Goal: Task Accomplishment & Management: Use online tool/utility

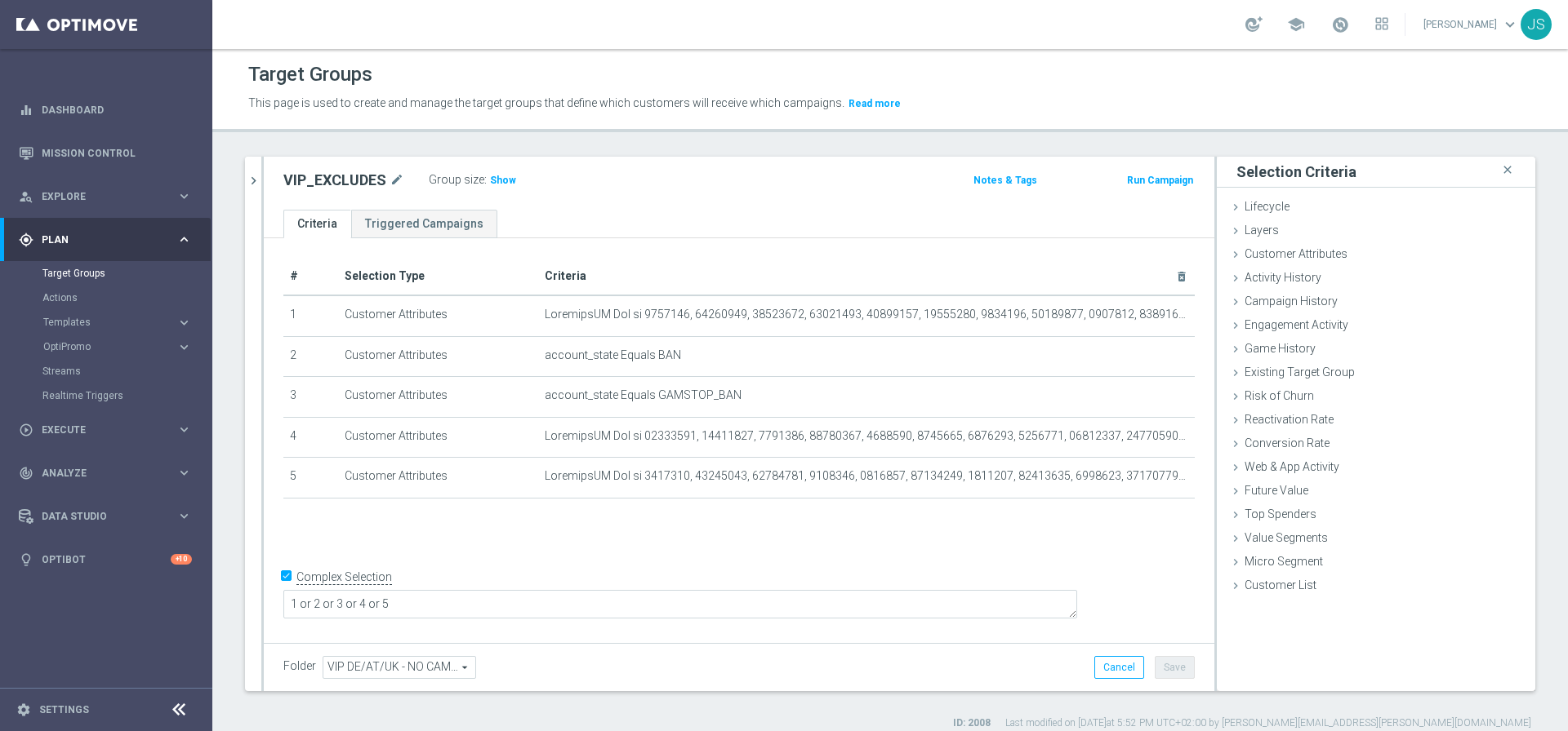
scroll to position [9, 0]
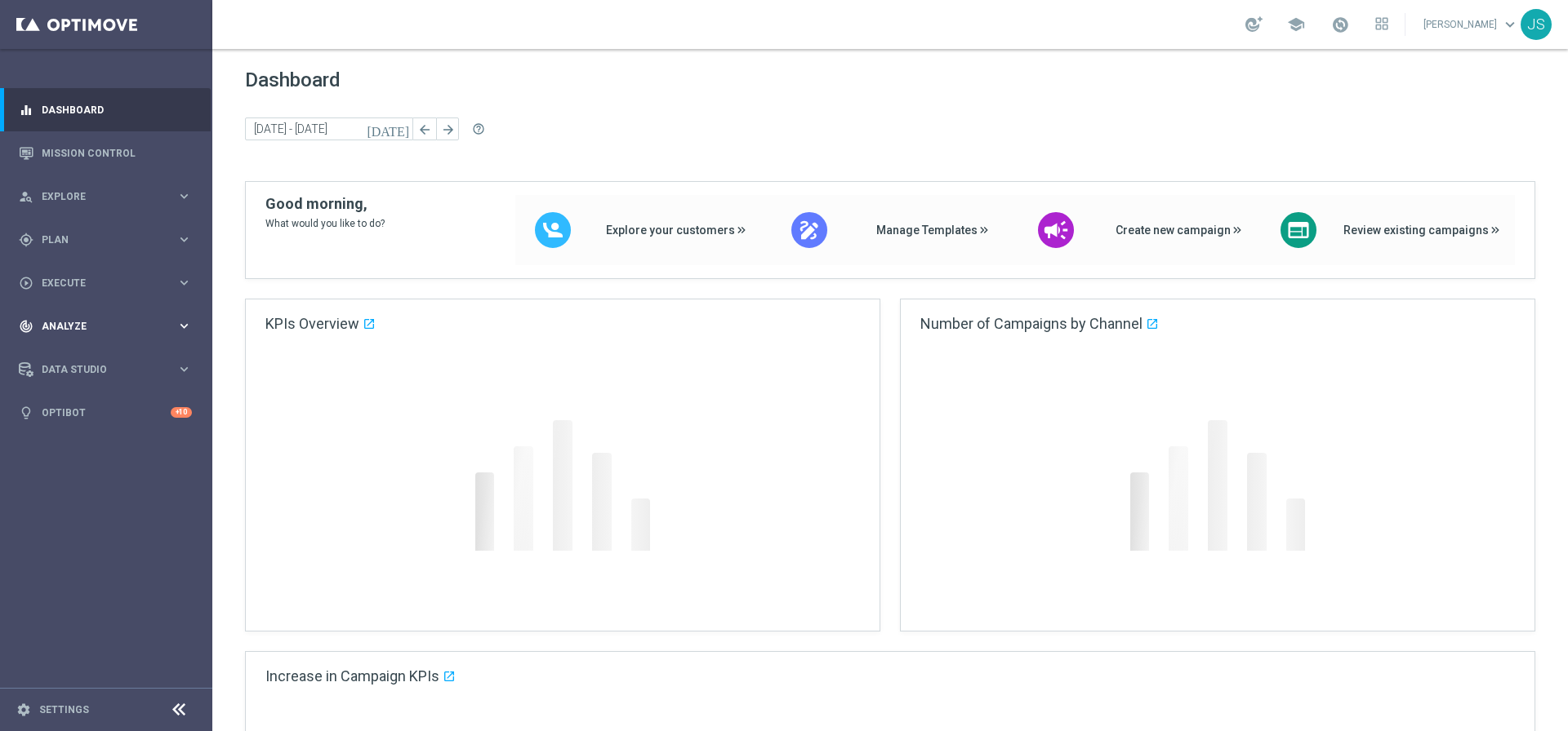
click at [115, 276] on div "play_circle_outline Execute" at bounding box center [97, 284] width 158 height 15
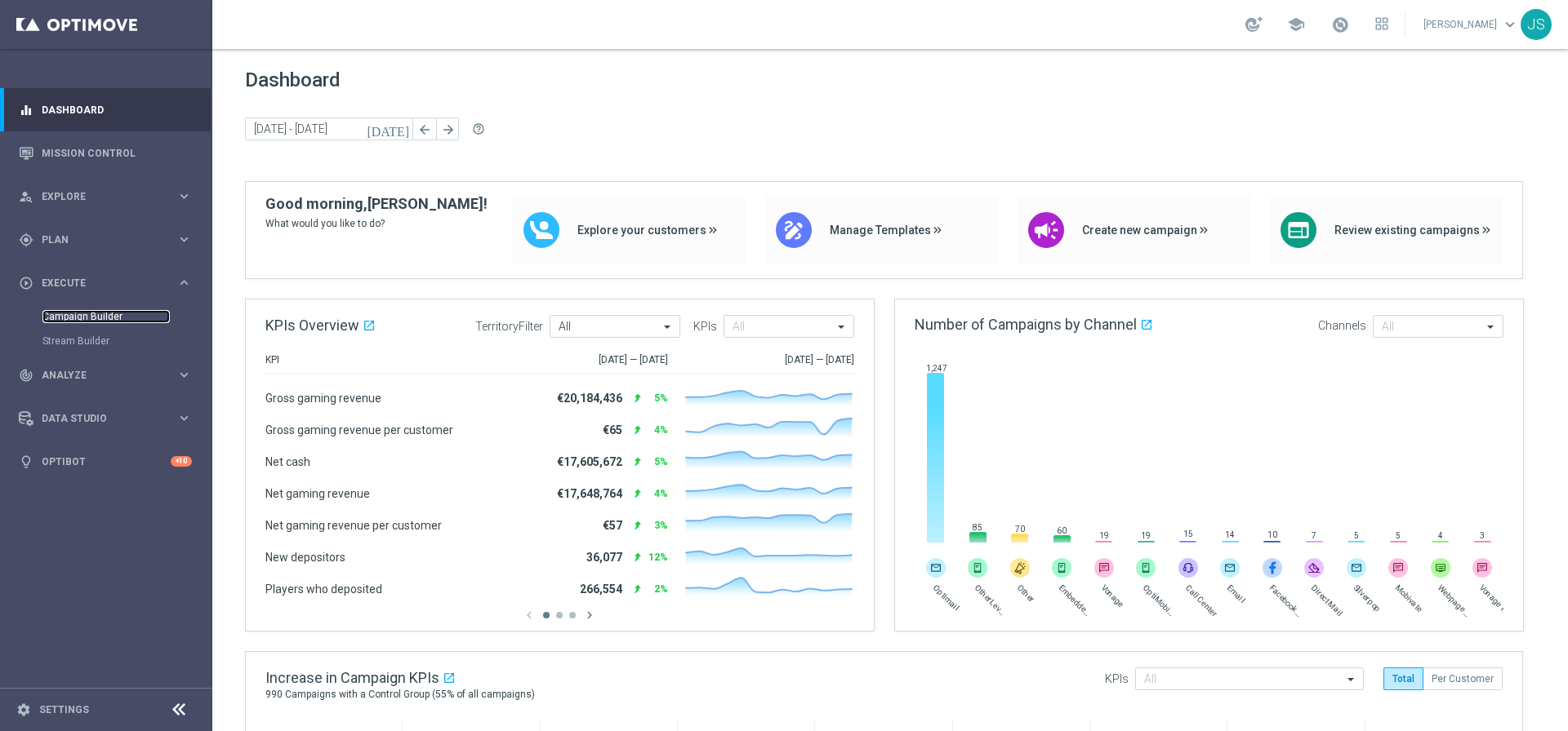
click at [117, 311] on link "Campaign Builder" at bounding box center [106, 317] width 128 height 13
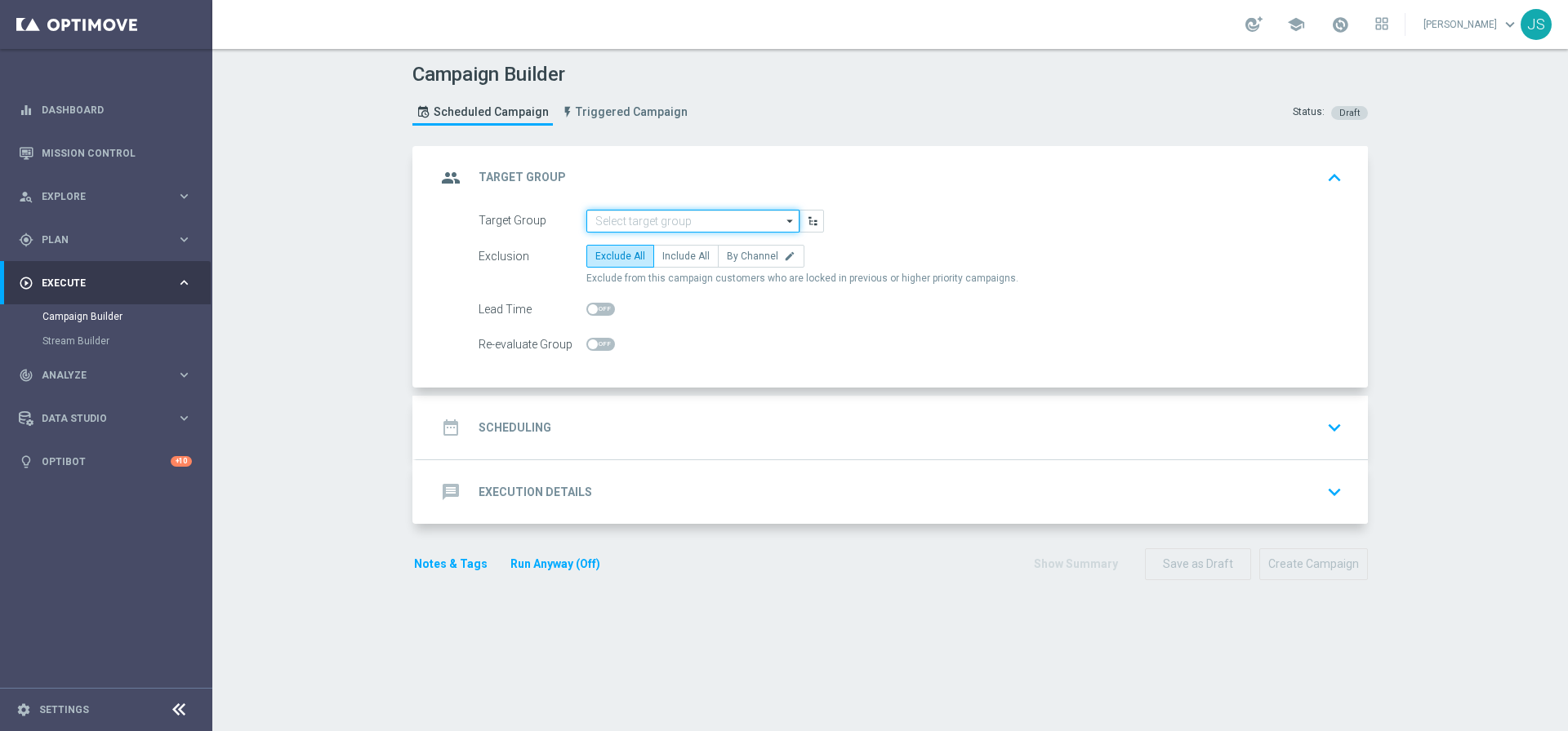
click at [694, 220] on input at bounding box center [692, 221] width 213 height 23
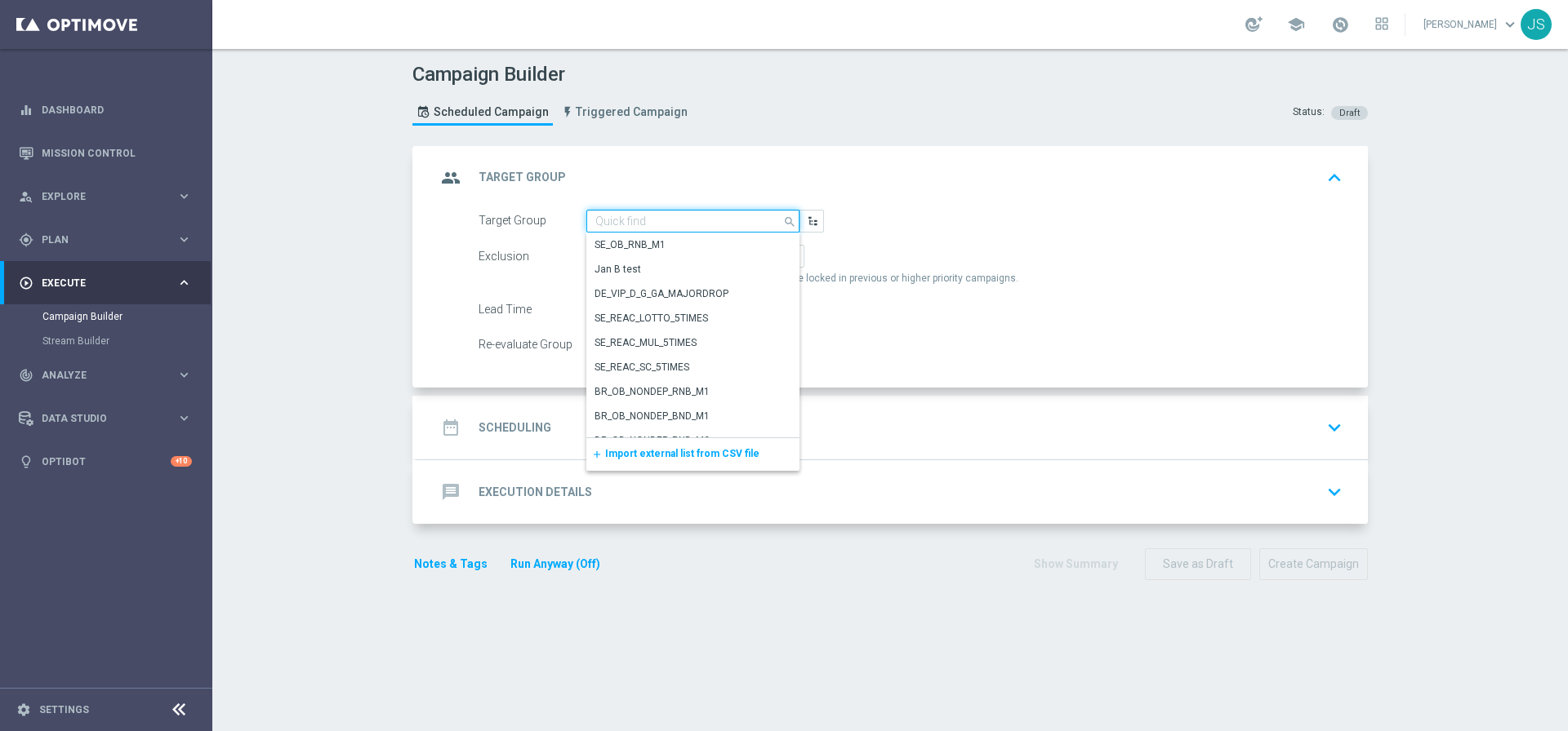
paste input "de_all_TGT_VIP_EM_TAC_MIX__2DAYNOACT"
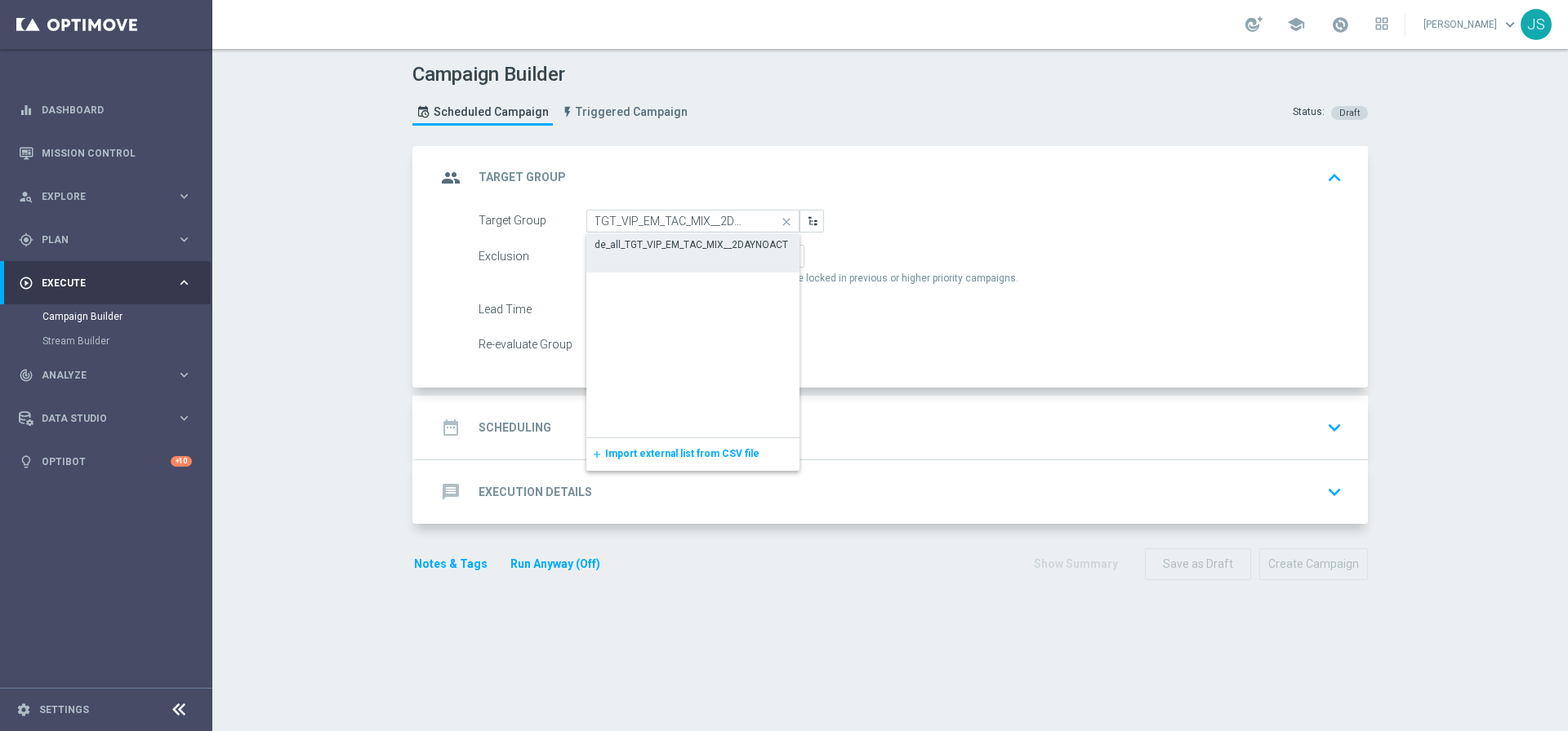
click at [687, 252] on div "de_all_TGT_VIP_EM_TAC_MIX__2DAYNOACT" at bounding box center [691, 245] width 193 height 15
type input "de_all_TGT_VIP_EM_TAC_MIX__2DAYNOACT"
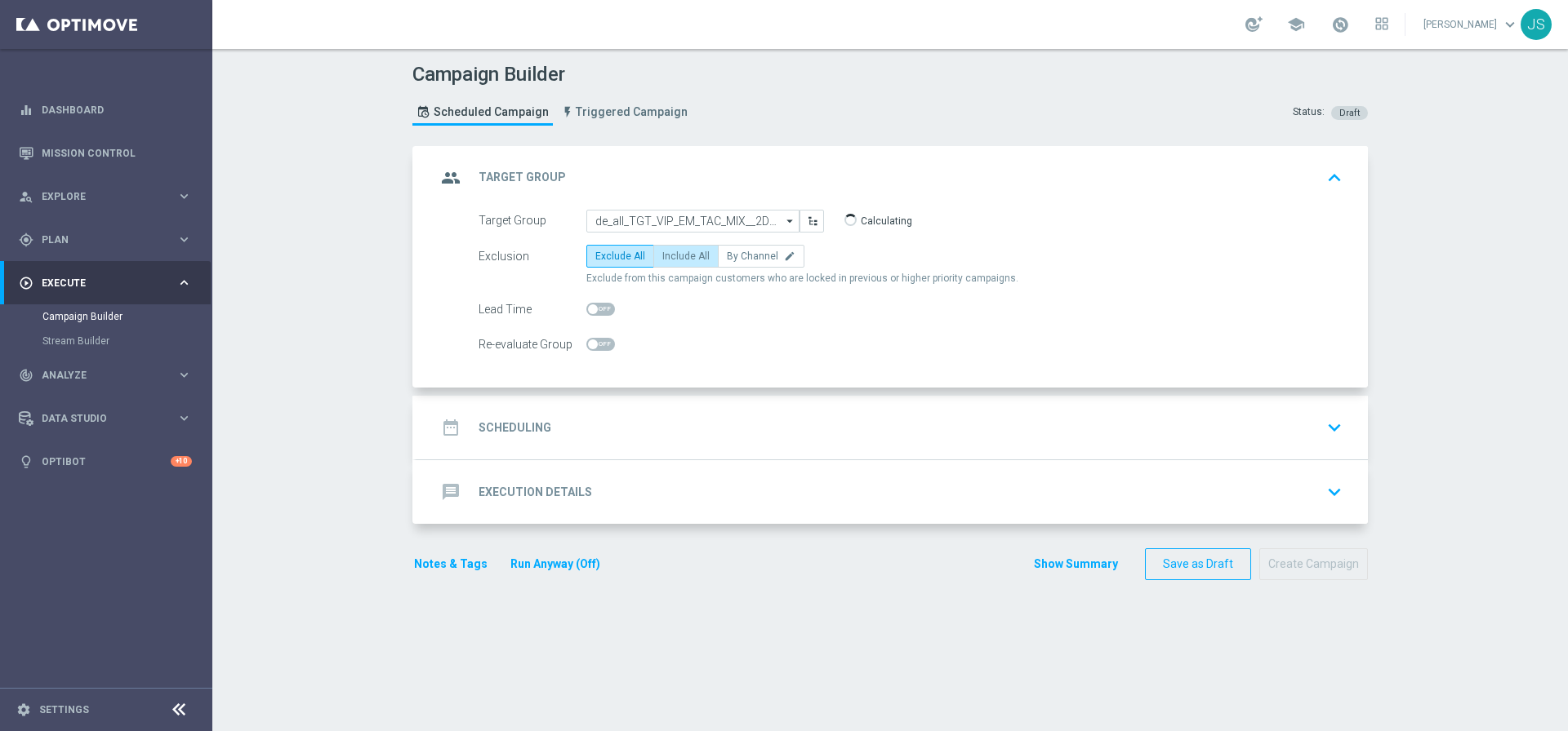
click at [686, 261] on span "Include All" at bounding box center [686, 256] width 47 height 11
click at [673, 261] on input "Include All" at bounding box center [667, 258] width 10 height 10
radio input "true"
click at [612, 418] on div "date_range Scheduling keyboard_arrow_down" at bounding box center [892, 427] width 912 height 31
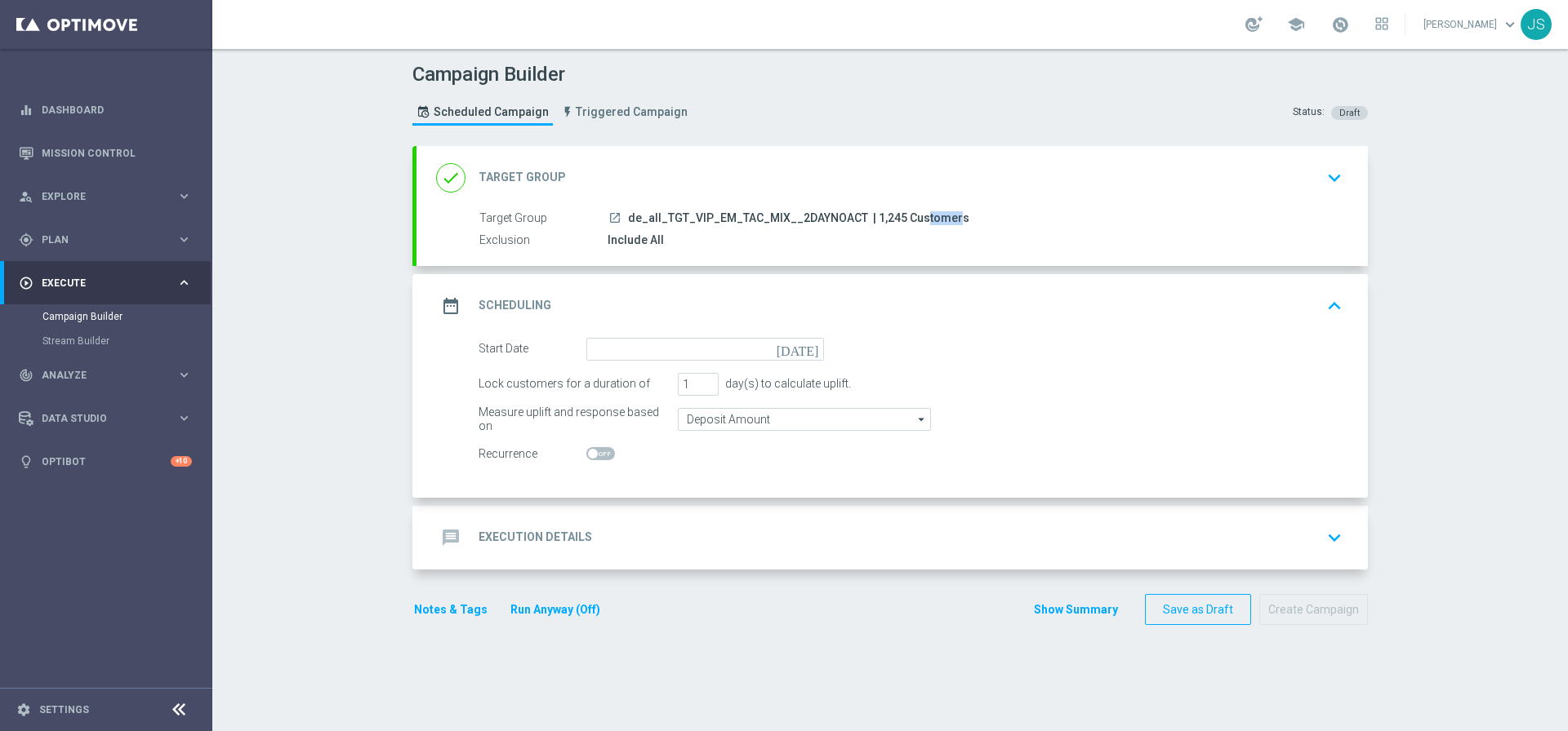
drag, startPoint x: 890, startPoint y: 218, endPoint x: 860, endPoint y: 216, distance: 30.1
click at [872, 218] on span "| 1,245 Customers" at bounding box center [921, 218] width 97 height 15
copy span "1,245"
click at [801, 350] on icon "today" at bounding box center [801, 346] width 48 height 18
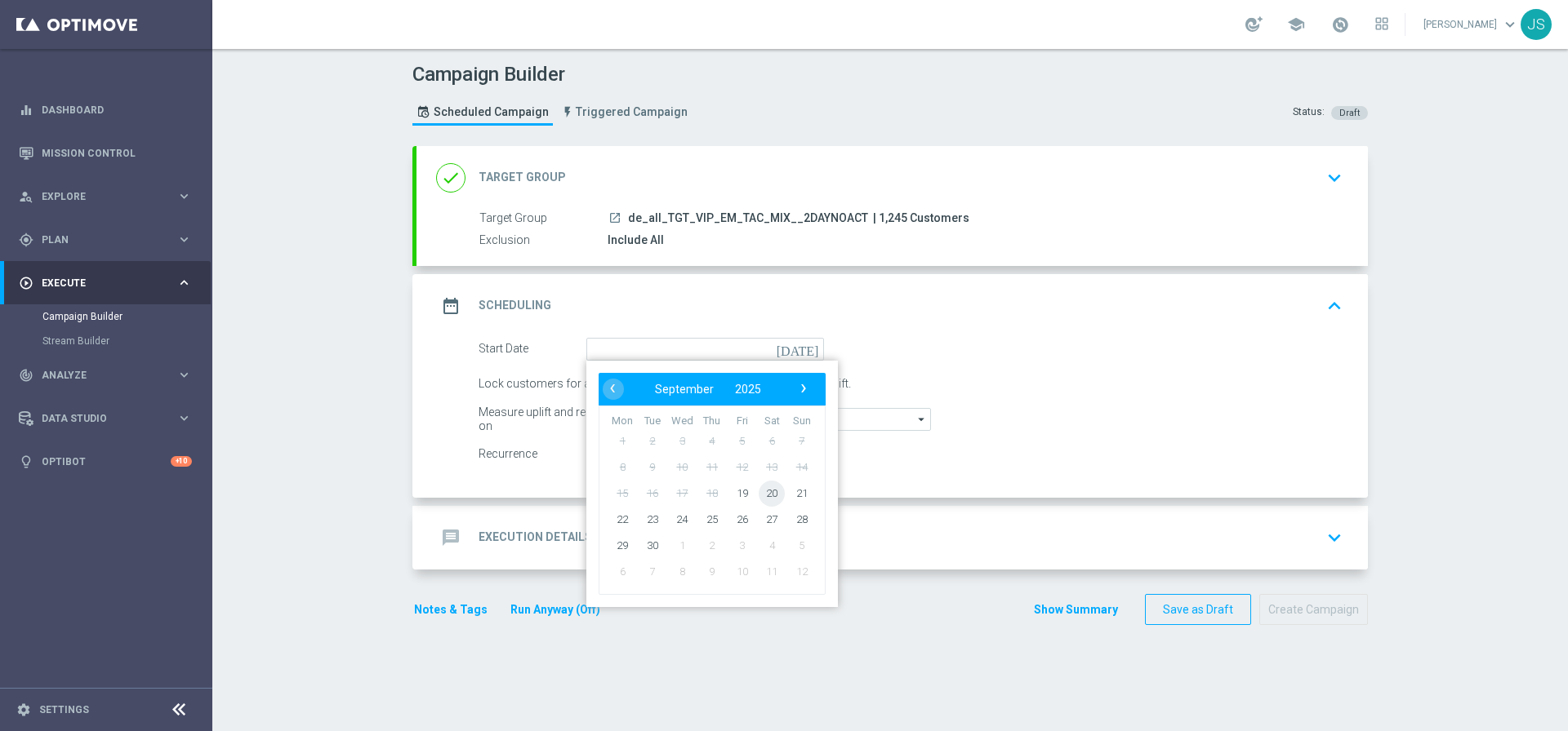
click at [759, 496] on span "20" at bounding box center [772, 493] width 26 height 26
type input "20 Sep 2025"
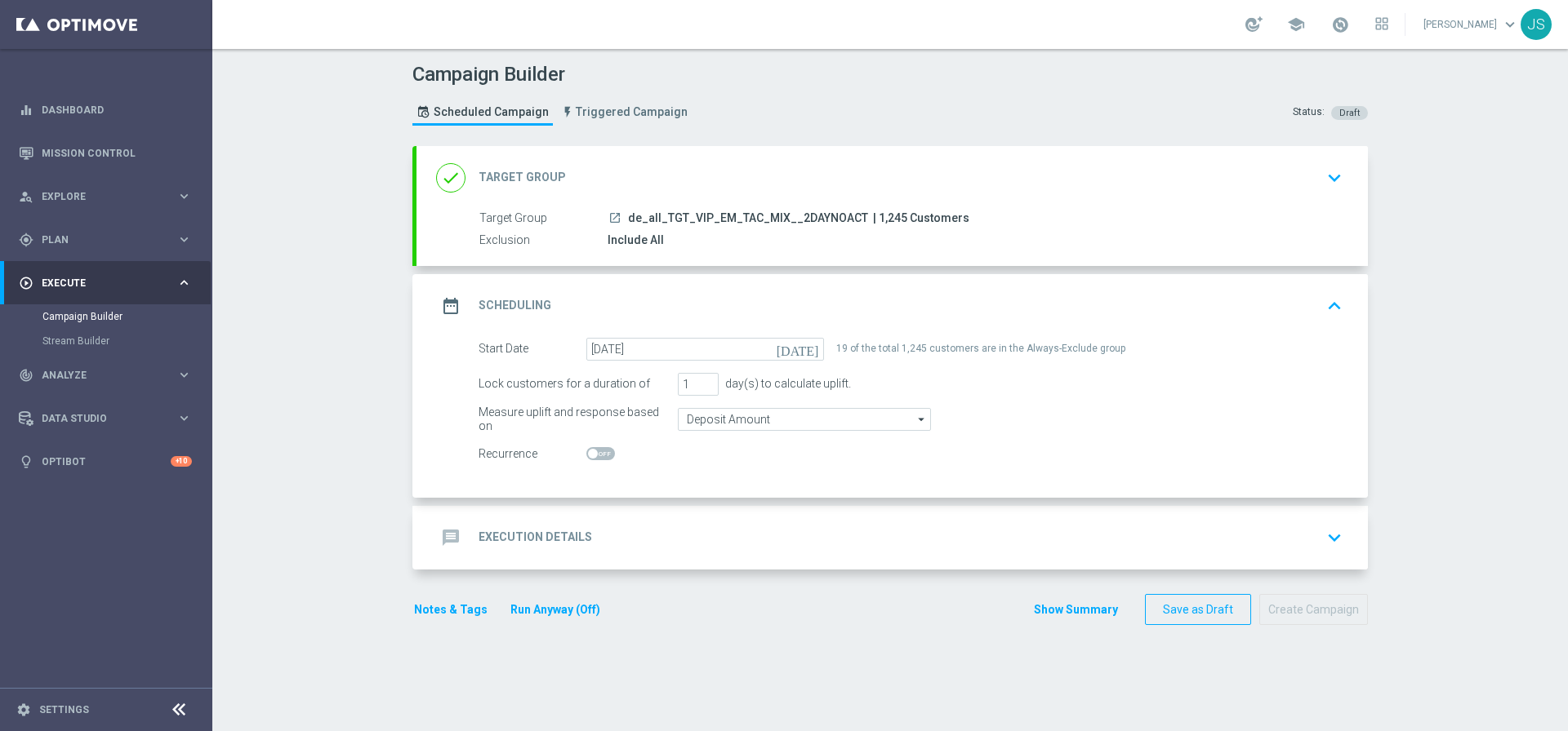
click at [1336, 543] on icon "keyboard_arrow_down" at bounding box center [1334, 538] width 25 height 25
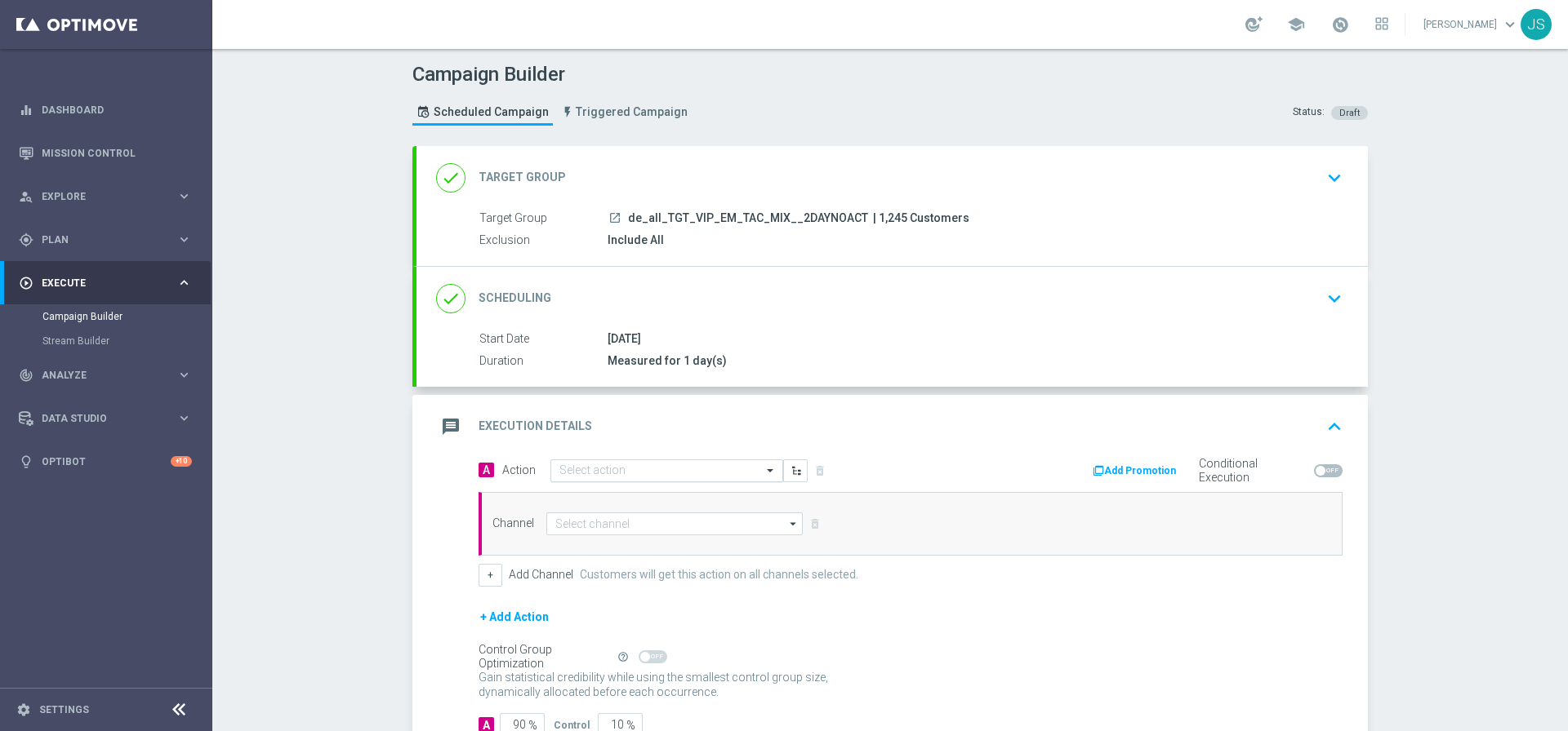
click at [623, 470] on input "text" at bounding box center [650, 471] width 182 height 14
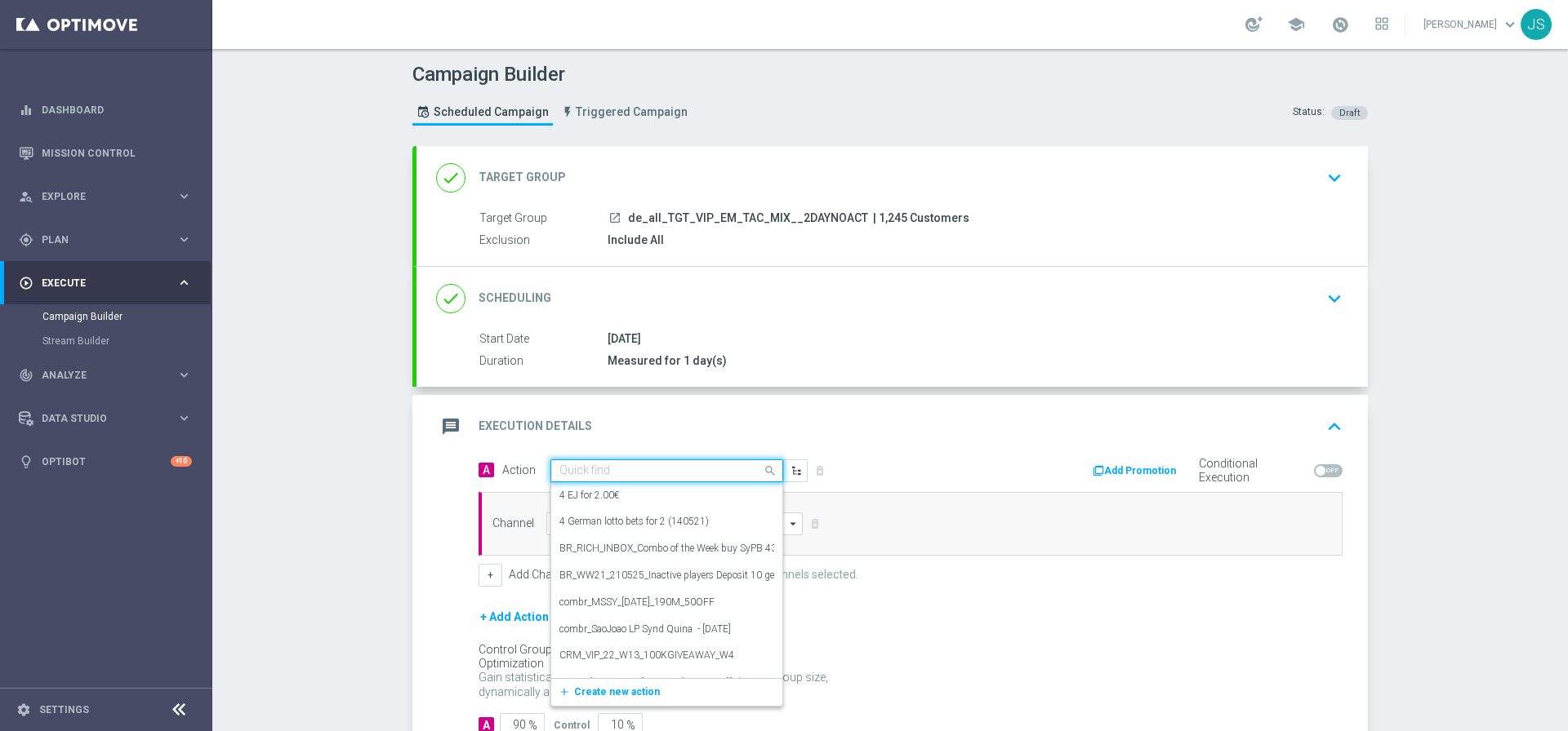
paste input "CRM_VIP_25_W38_Octoberfest_DACH"
type input "CRM_VIP_25_W38_Octoberfest_DACH"
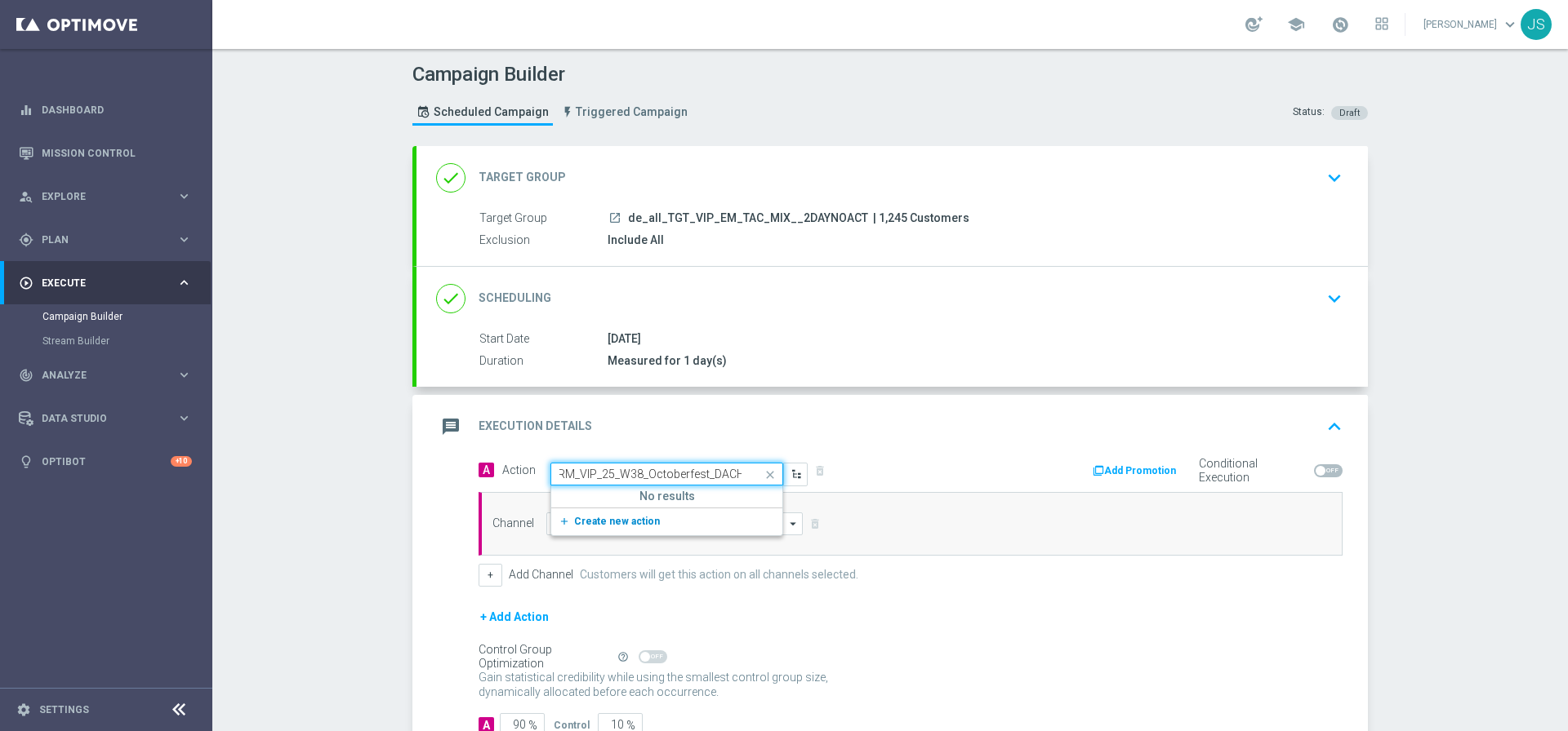
click at [604, 525] on span "Create new action" at bounding box center [617, 521] width 86 height 11
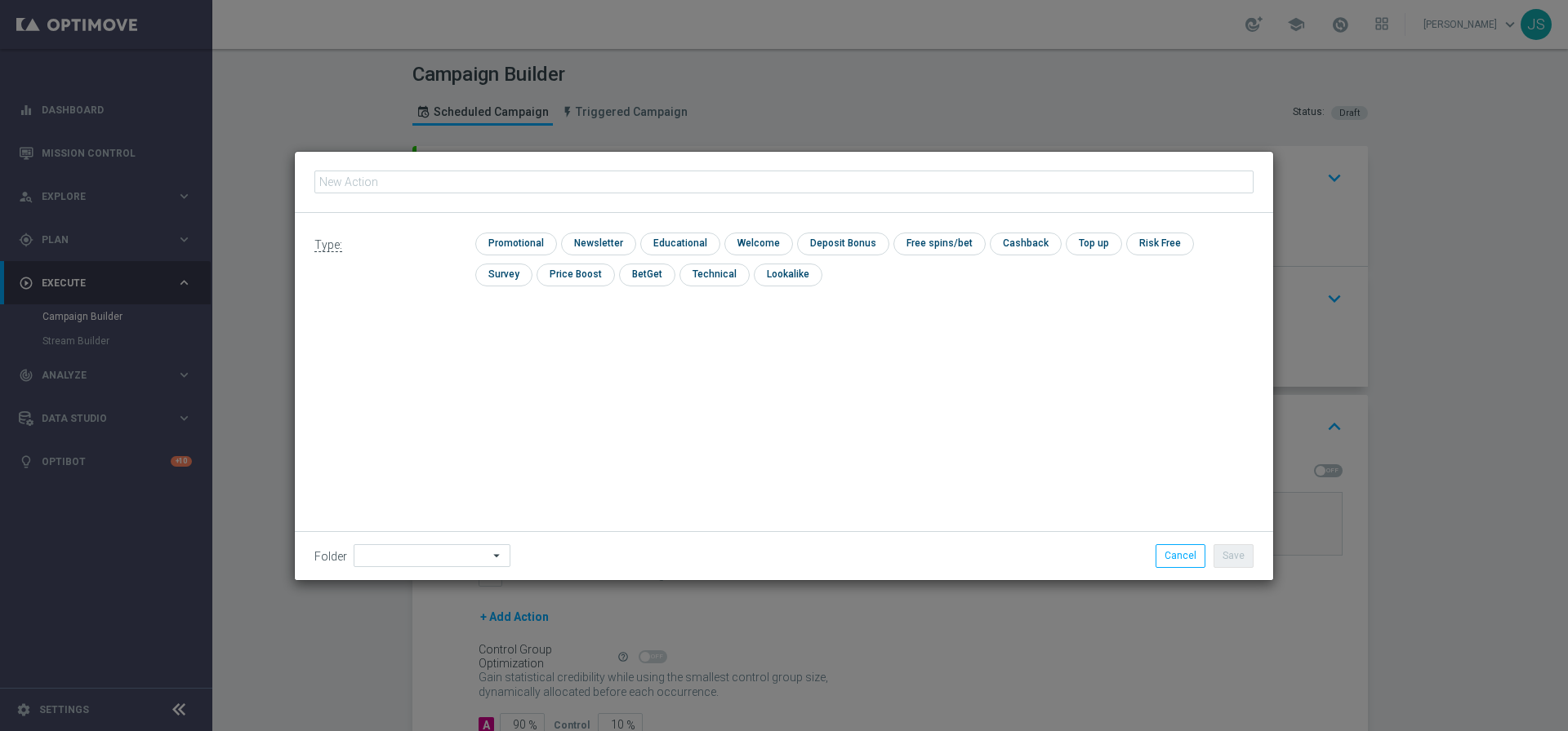
type input "CRM_VIP_25_W38_Octoberfest_DACH"
click at [523, 245] on input "checkbox" at bounding box center [514, 243] width 78 height 22
checkbox input "true"
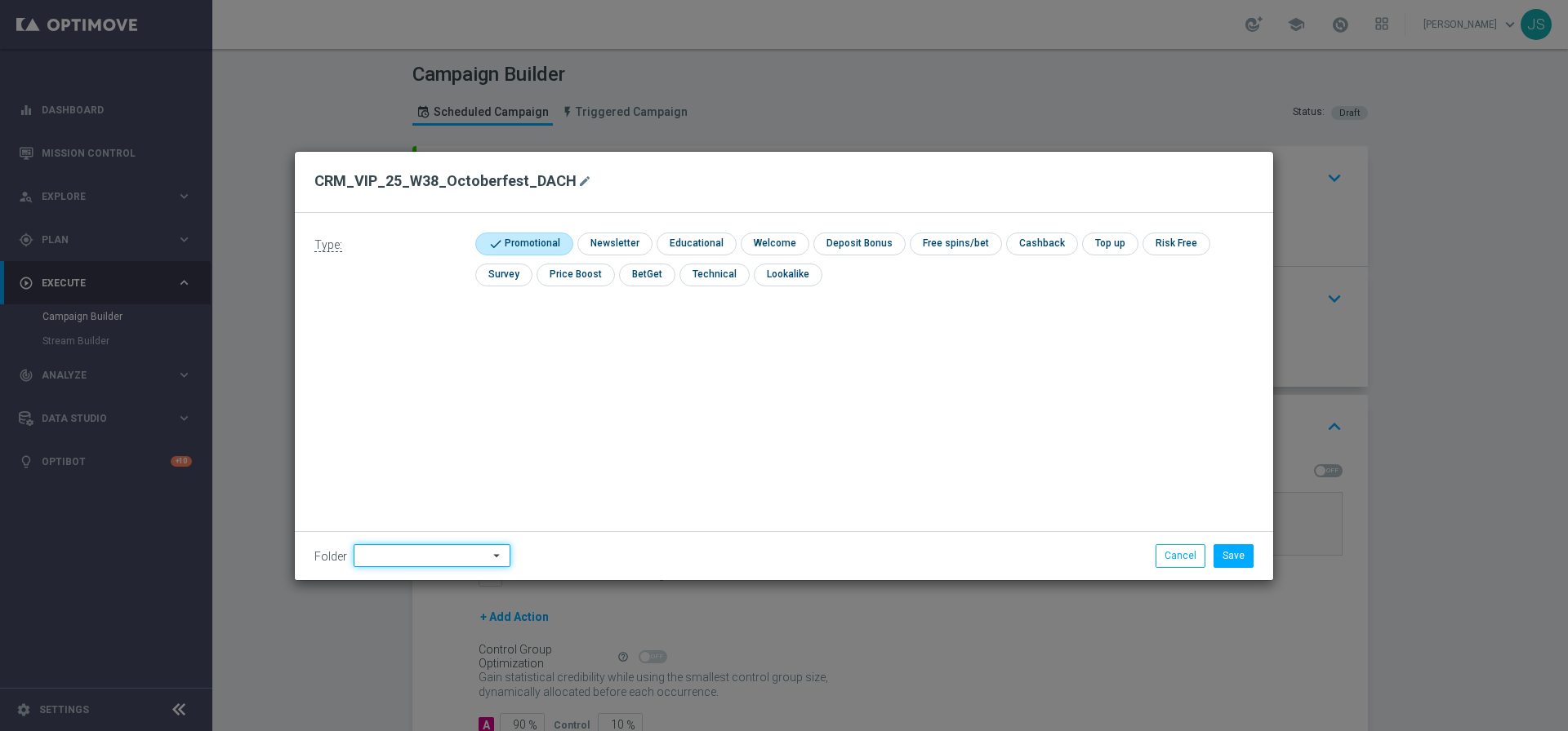
click at [409, 561] on input at bounding box center [432, 555] width 157 height 23
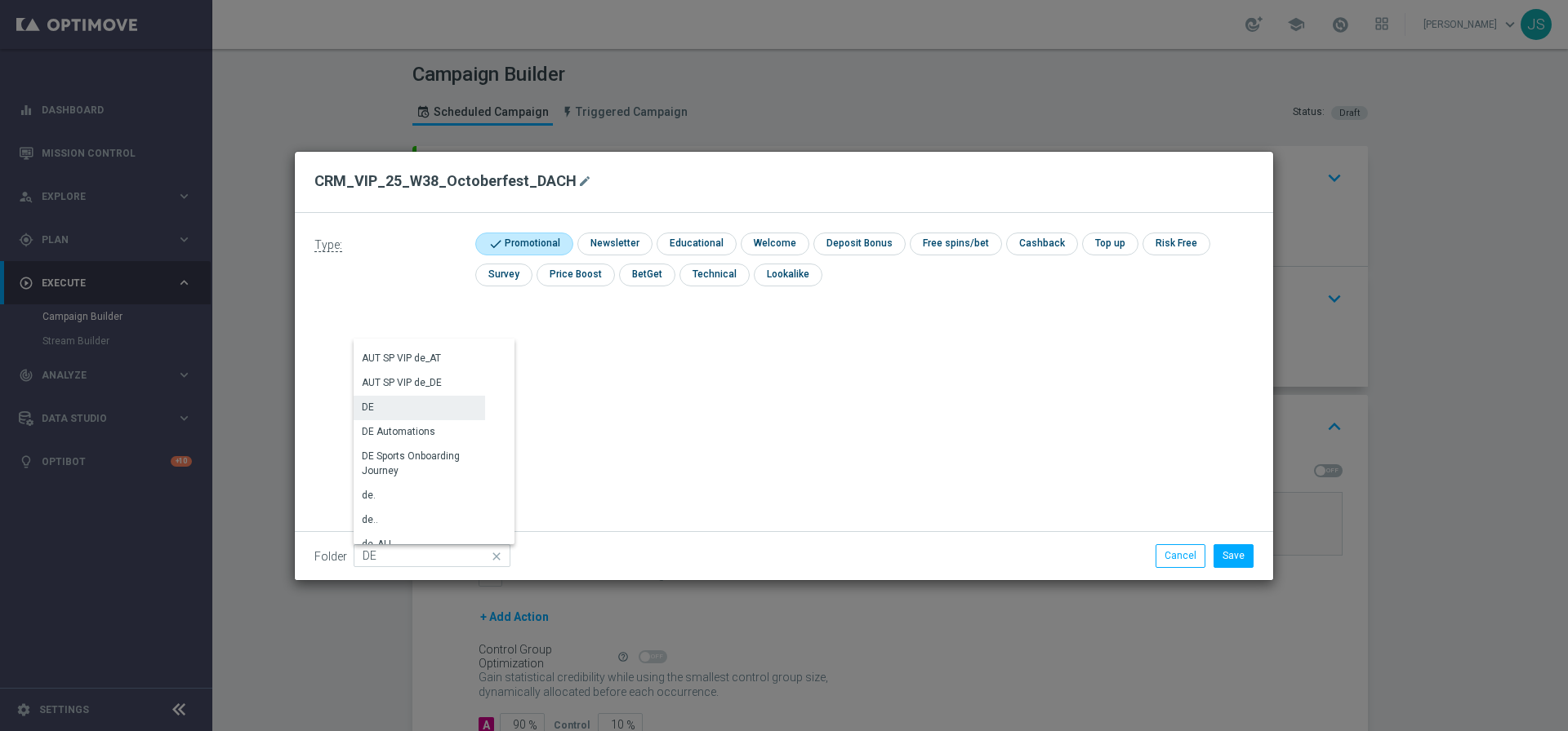
click at [362, 408] on div "DE" at bounding box center [367, 408] width 12 height 15
type input "DE"
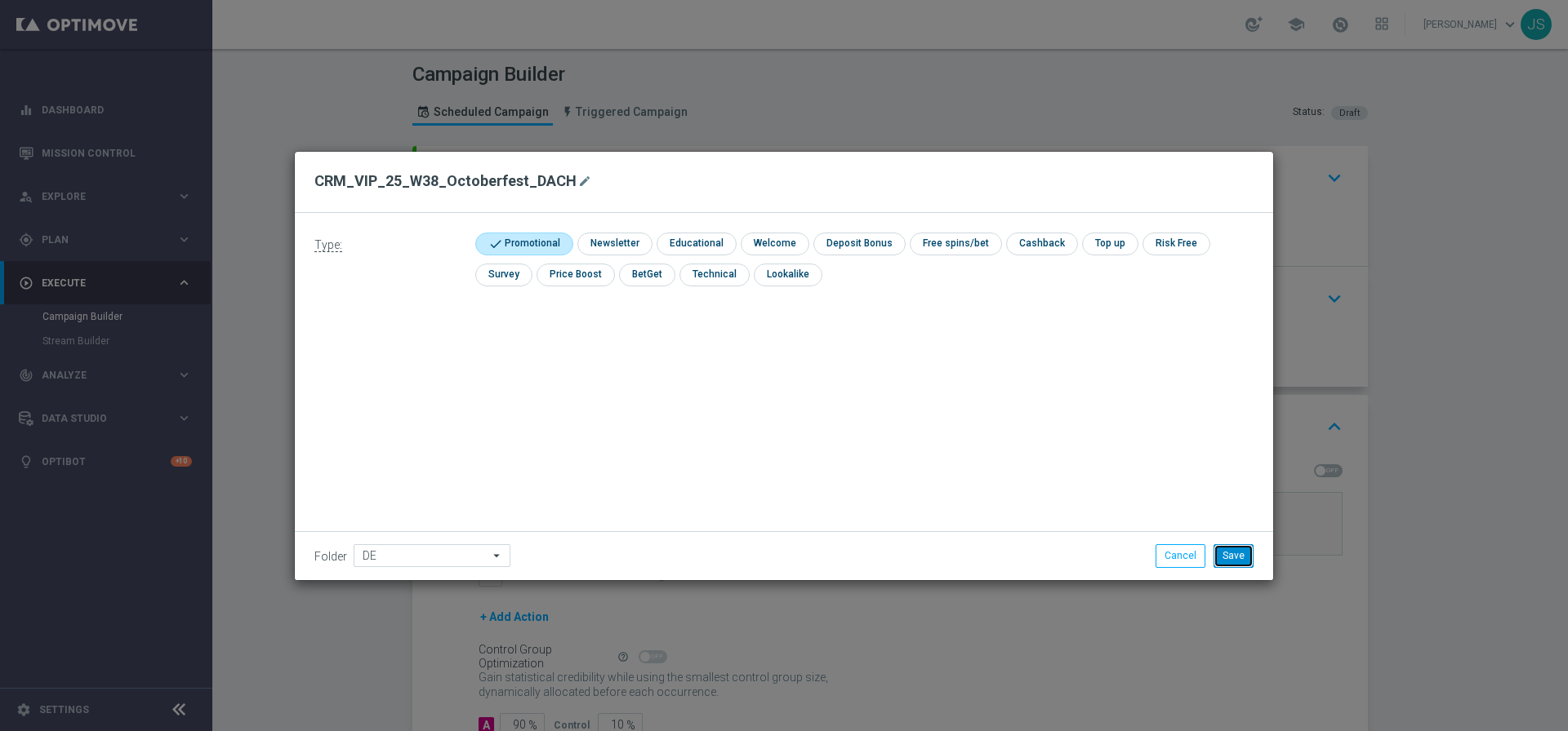
click at [1222, 554] on button "Save" at bounding box center [1233, 555] width 40 height 23
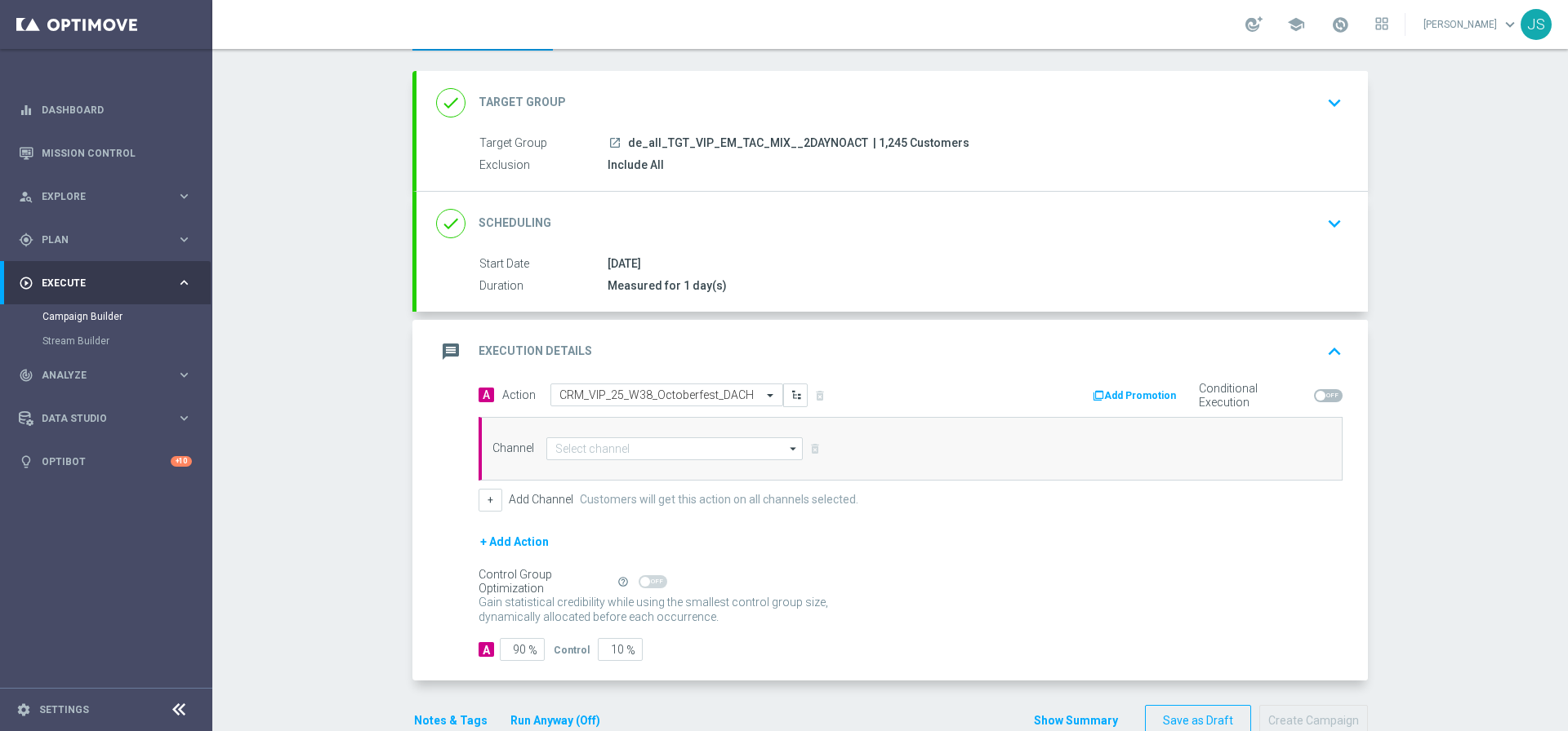
scroll to position [113, 0]
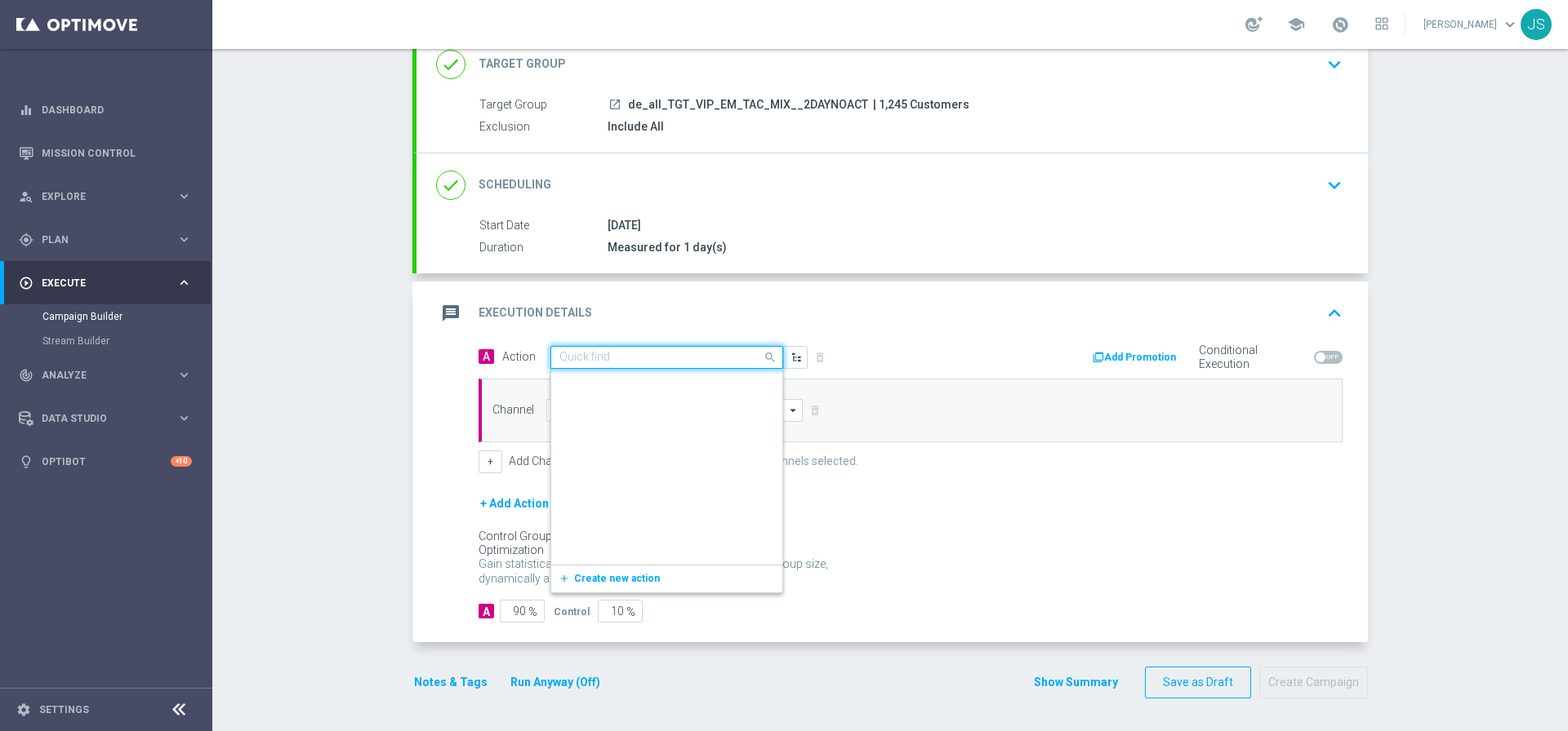
click at [762, 354] on span at bounding box center [772, 357] width 21 height 21
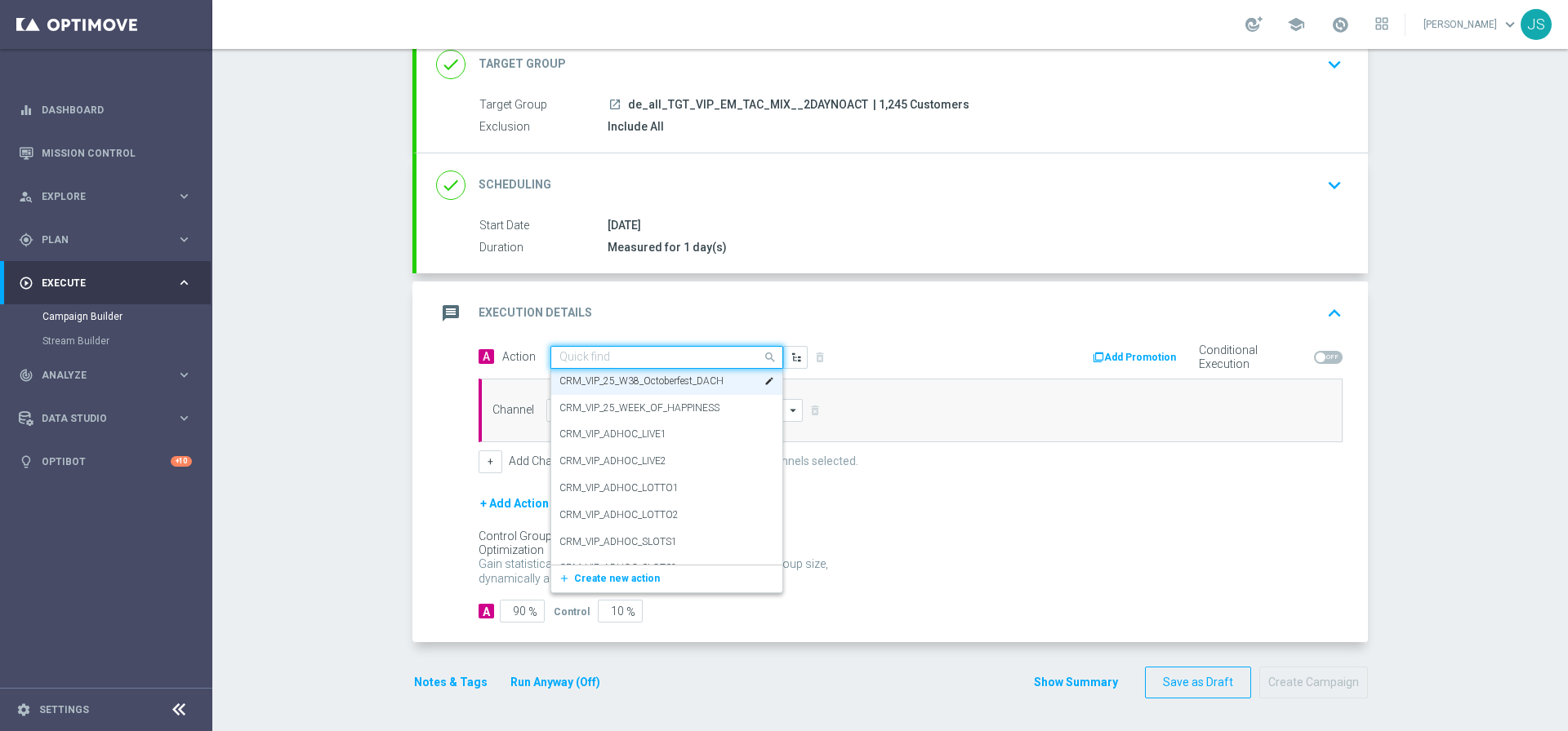
click at [770, 329] on div "message Execution Details keyboard_arrow_up" at bounding box center [891, 313] width 951 height 63
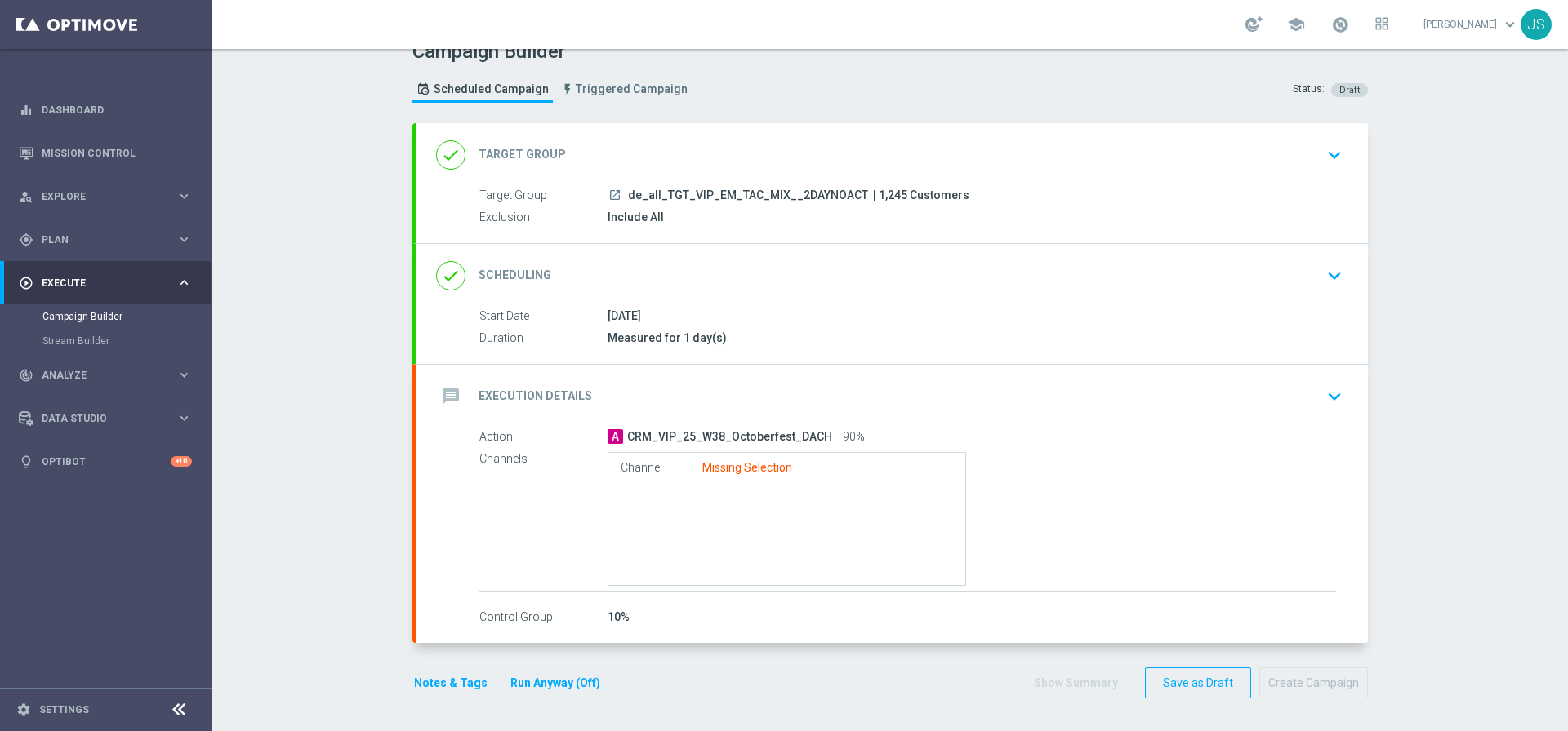
scroll to position [23, 0]
click at [708, 440] on span "CRM_VIP_25_W38_Octoberfest_DACH" at bounding box center [730, 438] width 205 height 15
drag, startPoint x: 688, startPoint y: 432, endPoint x: 604, endPoint y: 442, distance: 84.6
click at [688, 432] on span "CRM_VIP_25_W38_Octoberfest_DACH" at bounding box center [730, 438] width 205 height 15
click at [574, 445] on div "Action A CRM_VIP_25_W38_Octoberfest_DACH 90%" at bounding box center [907, 437] width 856 height 18
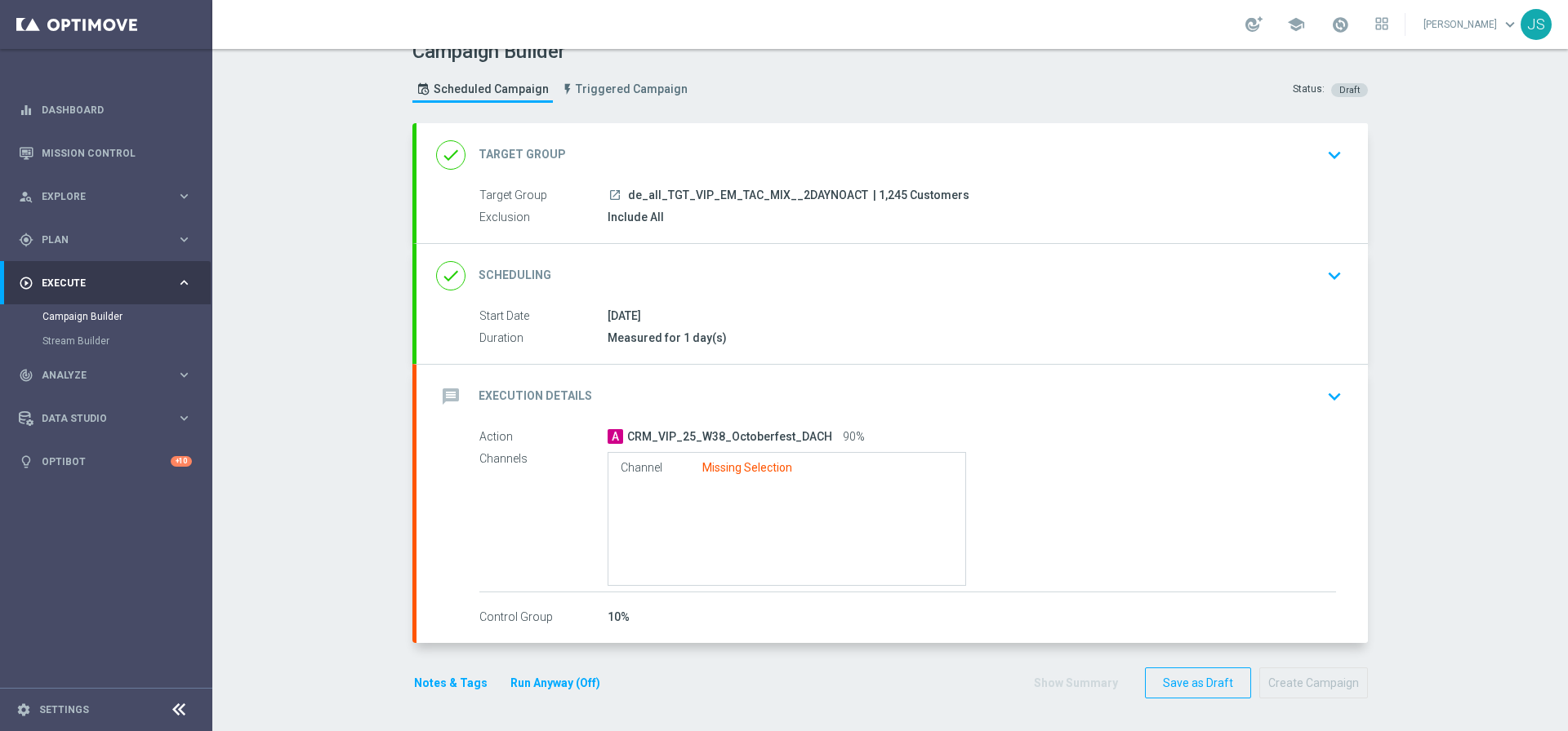
click at [512, 453] on label "Channels" at bounding box center [542, 460] width 128 height 15
click at [1300, 392] on div "message Execution Details keyboard_arrow_down" at bounding box center [892, 396] width 912 height 31
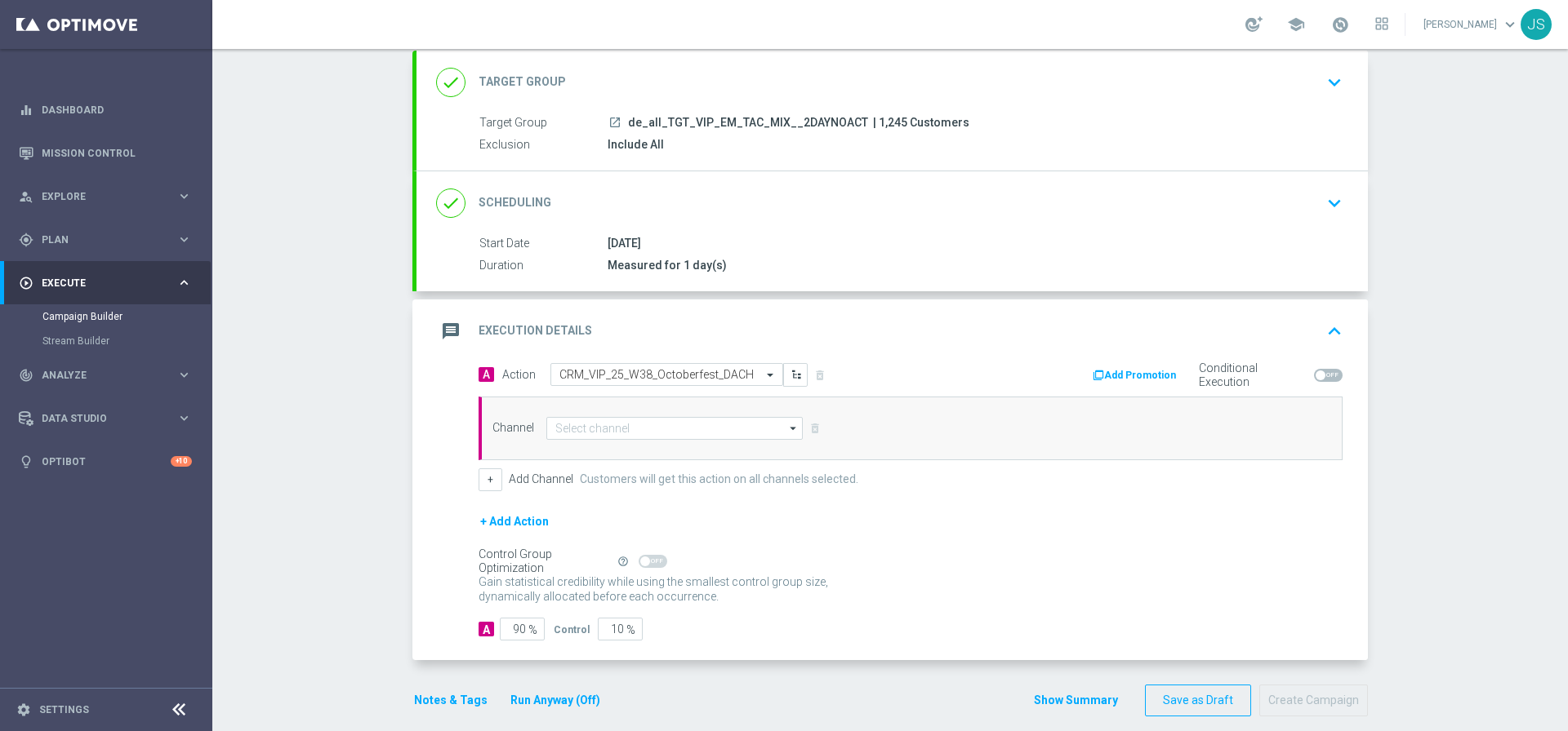
scroll to position [113, 0]
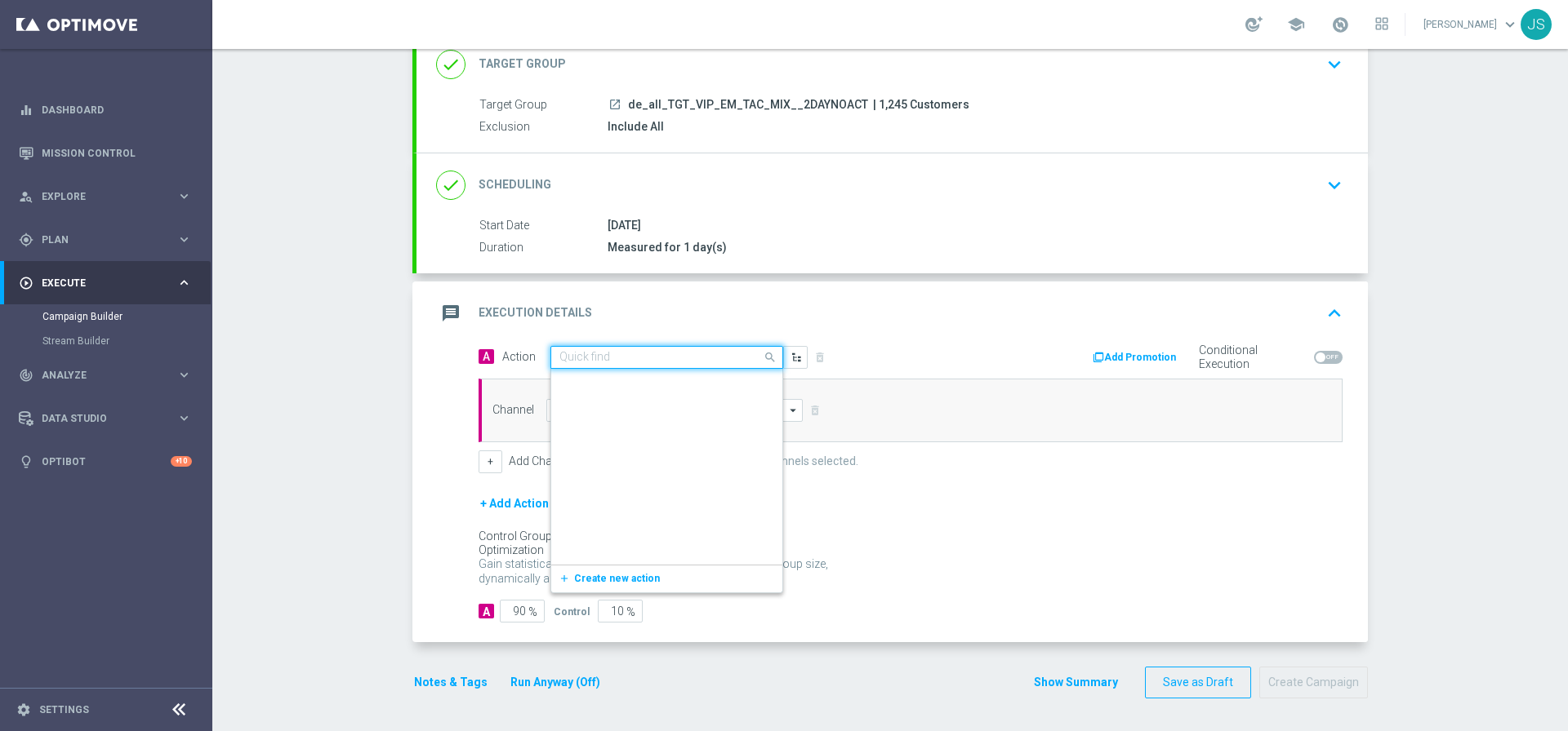
click at [735, 357] on div at bounding box center [666, 357] width 231 height 14
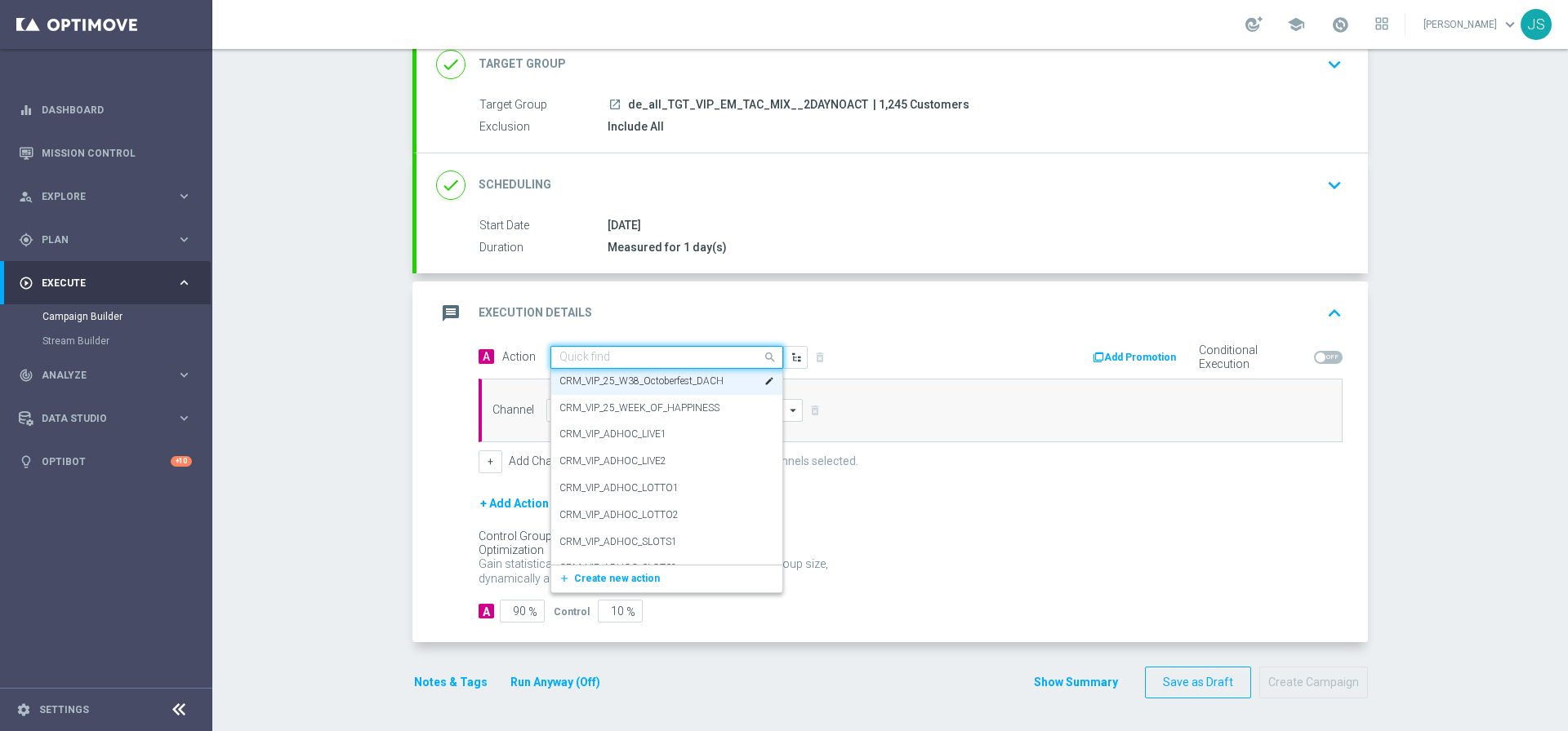
click at [700, 357] on input "text" at bounding box center [650, 357] width 182 height 14
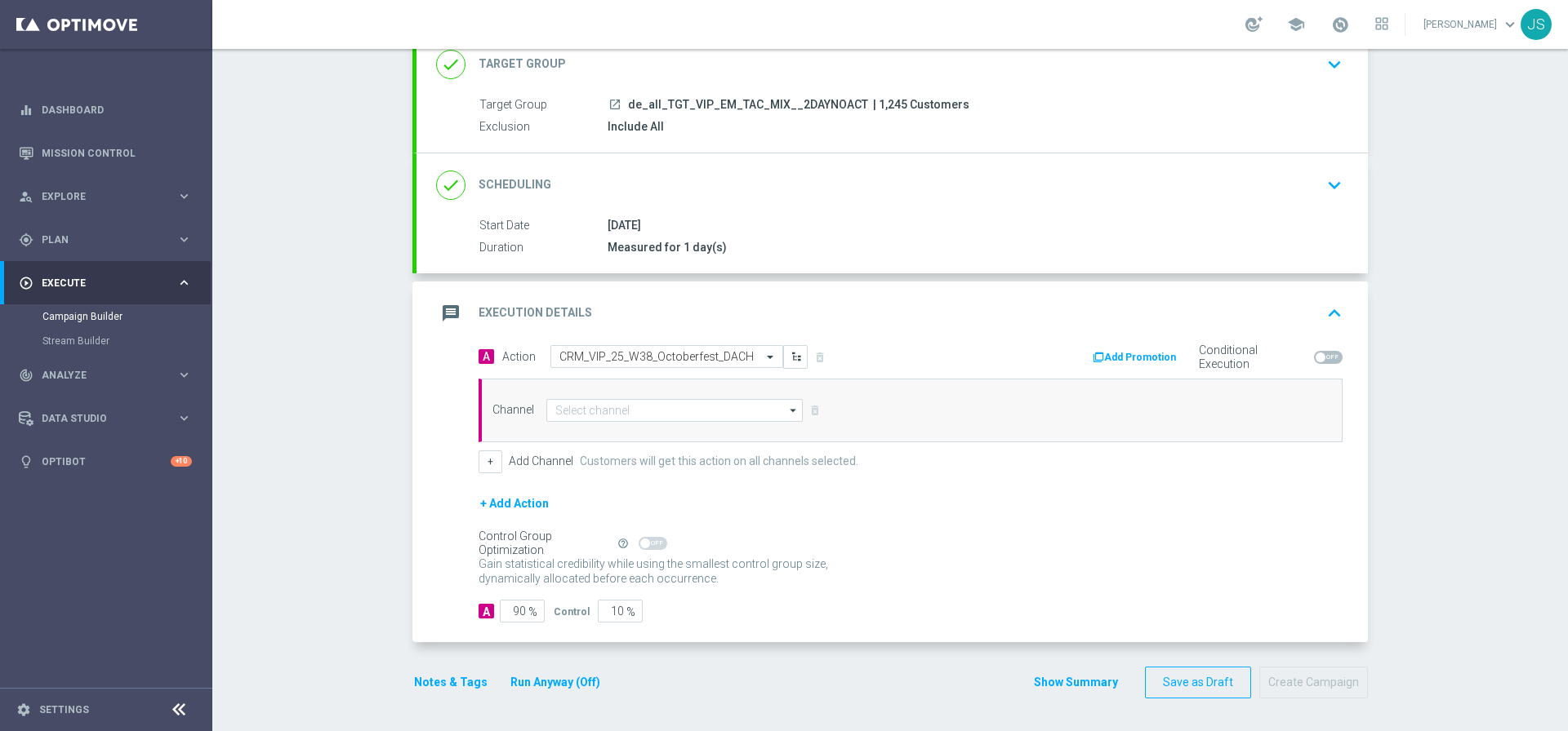
click at [935, 326] on div "message Execution Details keyboard_arrow_up" at bounding box center [892, 313] width 912 height 31
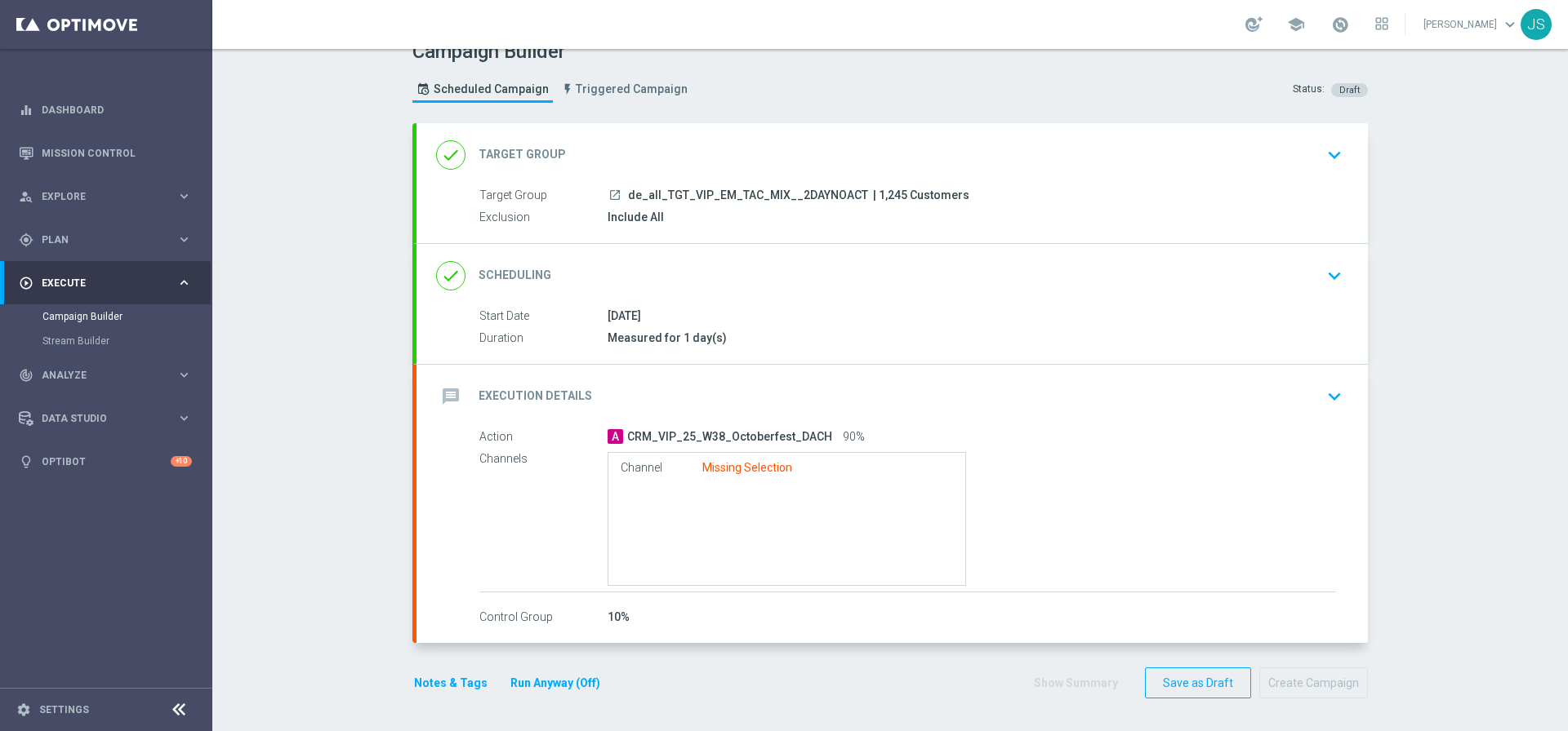
scroll to position [23, 0]
click at [847, 288] on div "done Scheduling keyboard_arrow_down" at bounding box center [892, 275] width 912 height 31
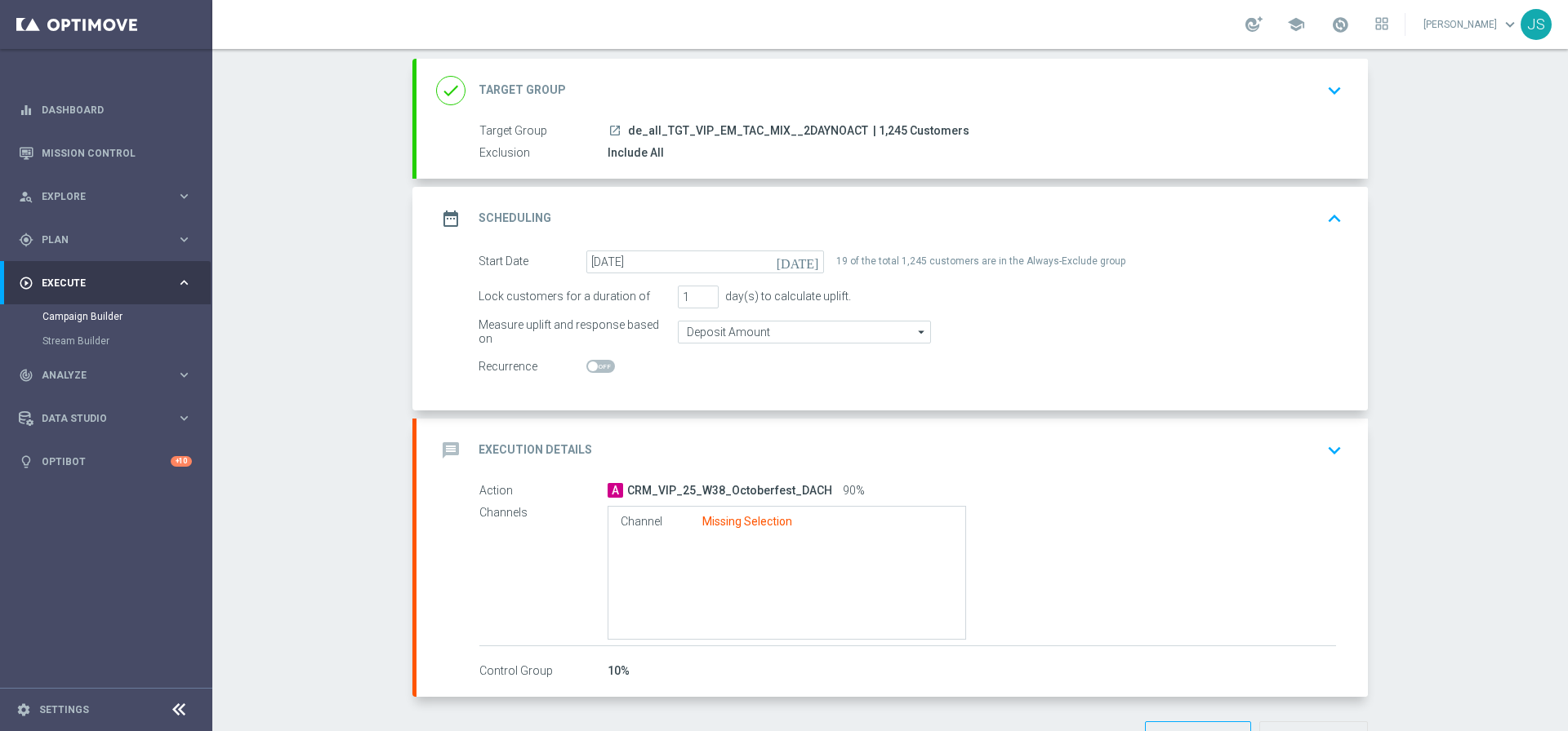
scroll to position [113, 0]
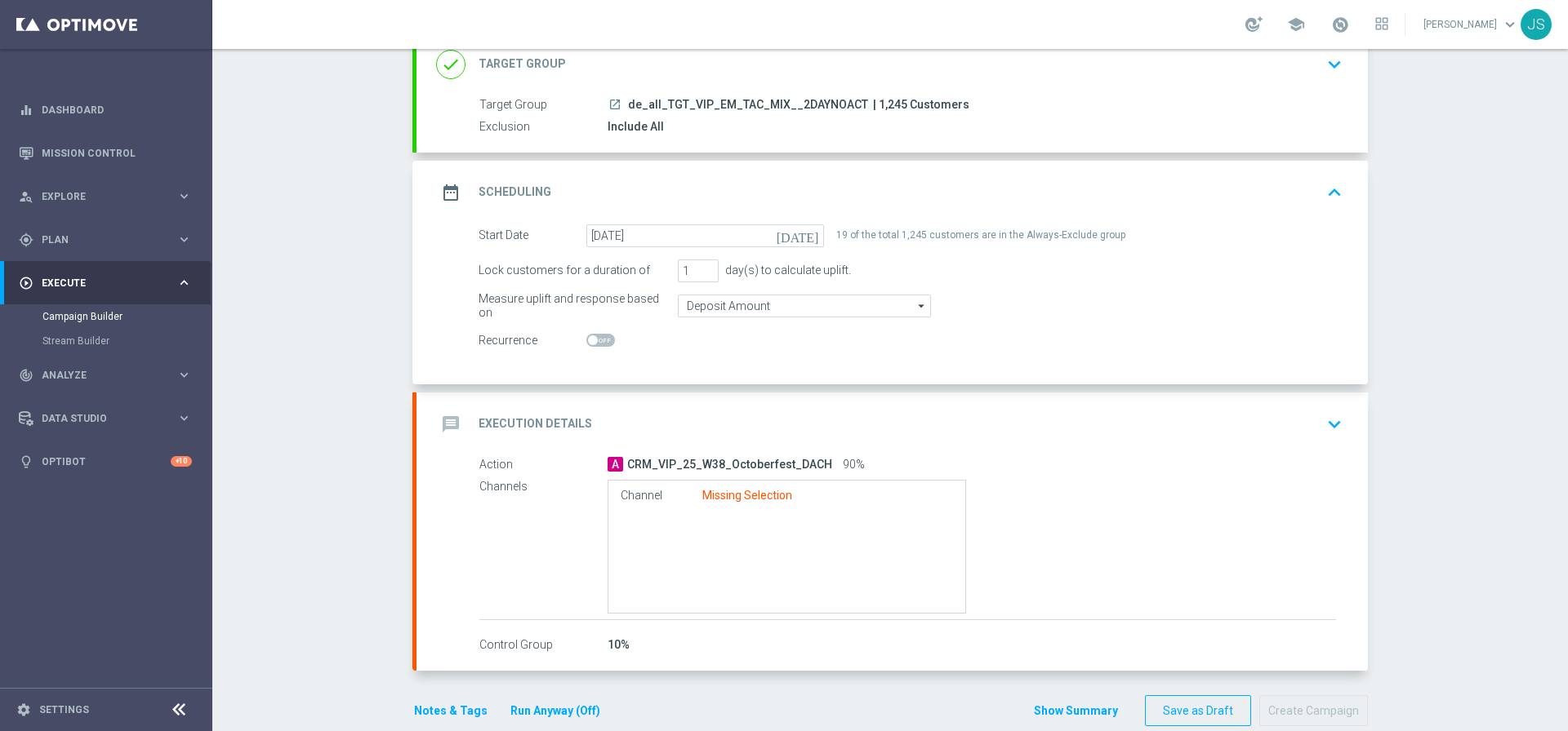
click at [1322, 413] on icon "keyboard_arrow_down" at bounding box center [1334, 425] width 25 height 25
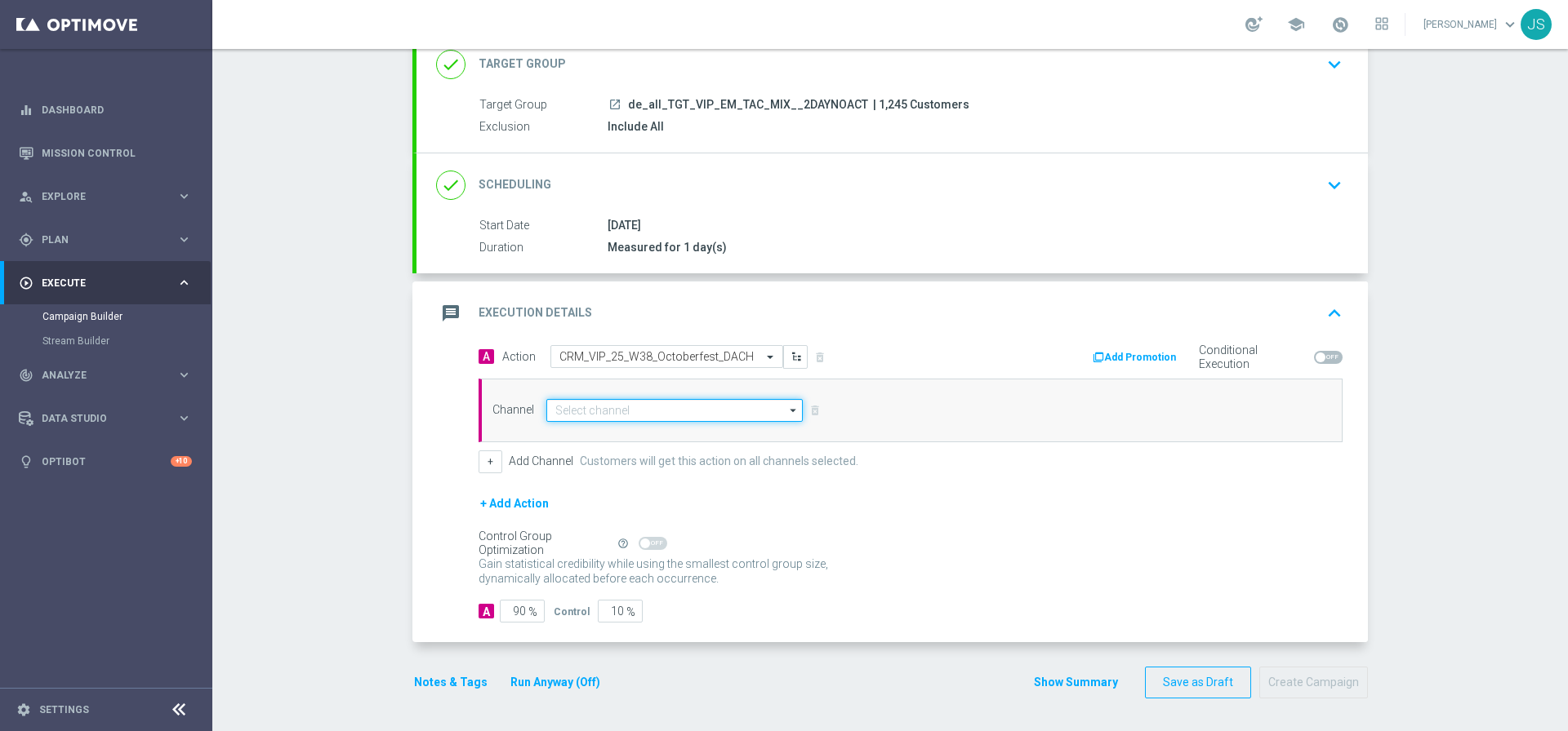
click at [620, 418] on input at bounding box center [674, 410] width 256 height 23
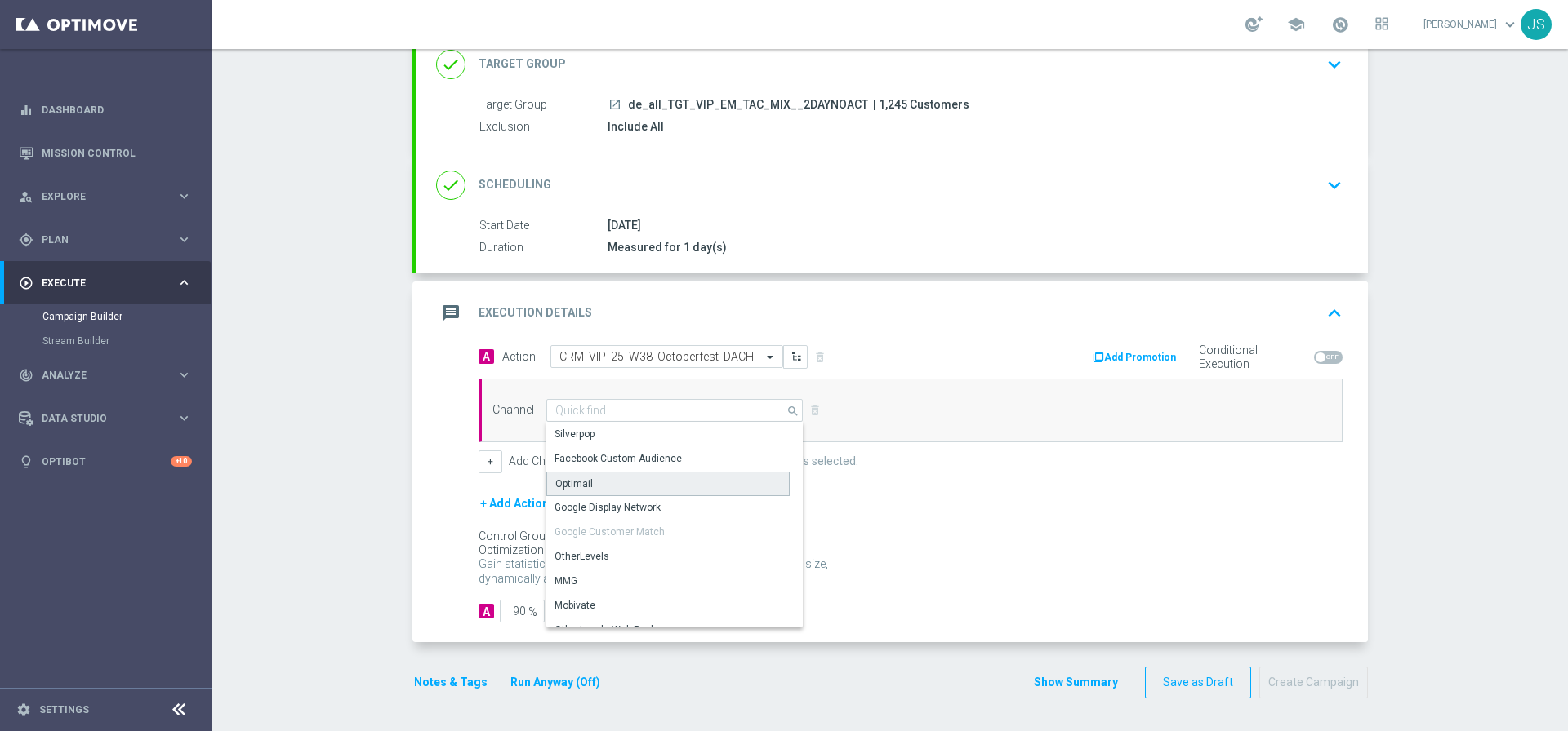
click at [596, 482] on div "Optimail" at bounding box center [667, 484] width 243 height 25
type input "Optimail"
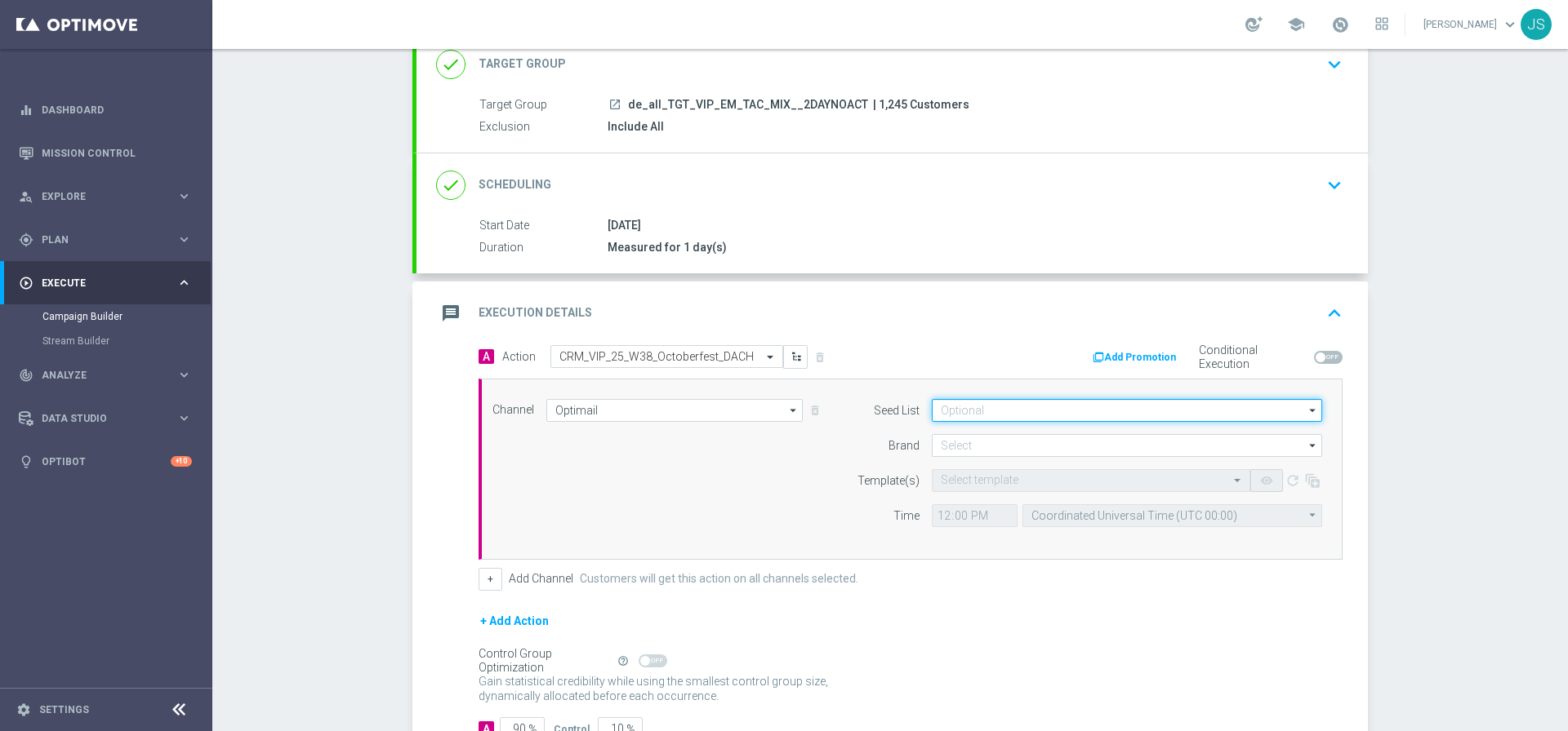
click at [951, 418] on input at bounding box center [1126, 410] width 390 height 23
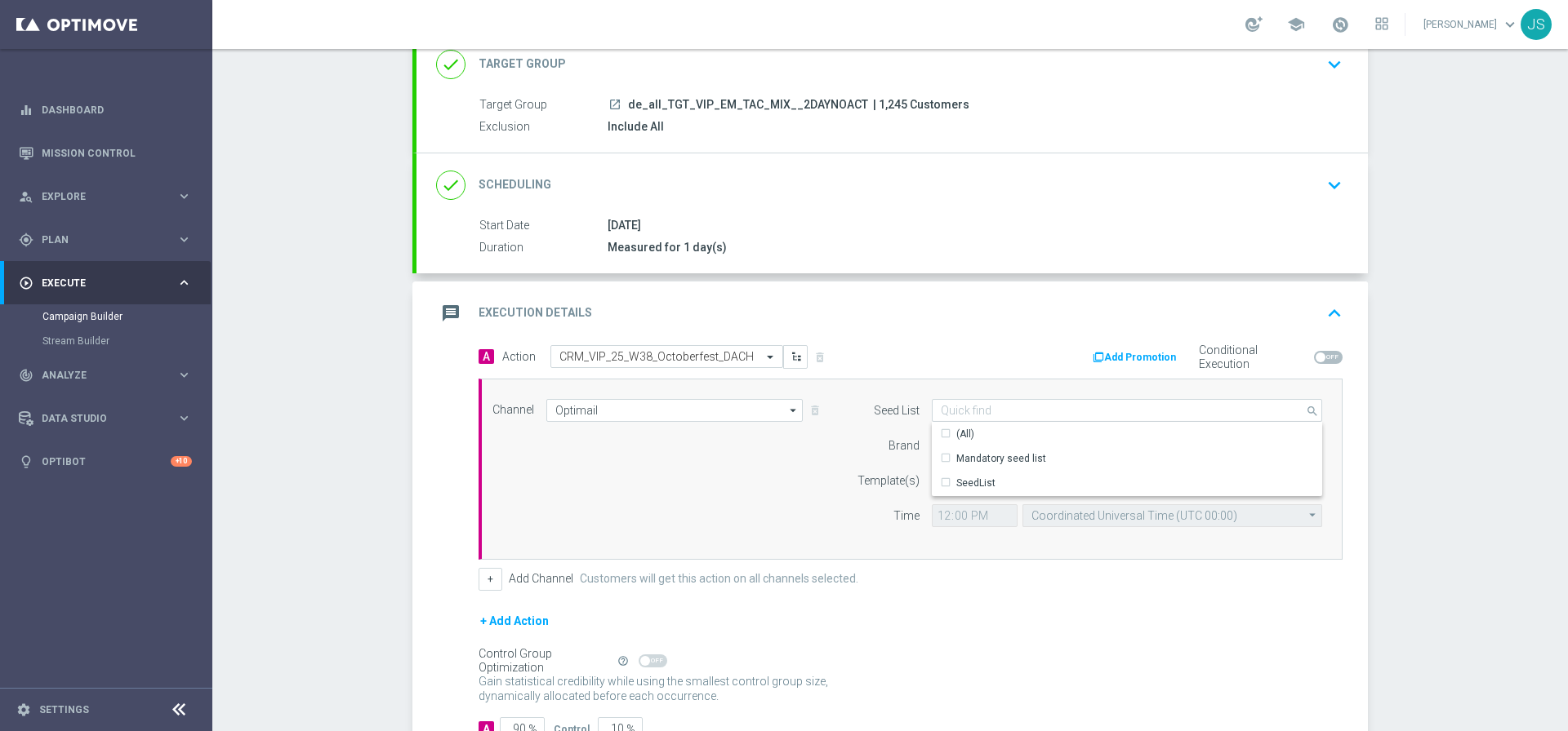
click at [968, 353] on div "Add Promotion Conditional Execution" at bounding box center [1132, 357] width 444 height 26
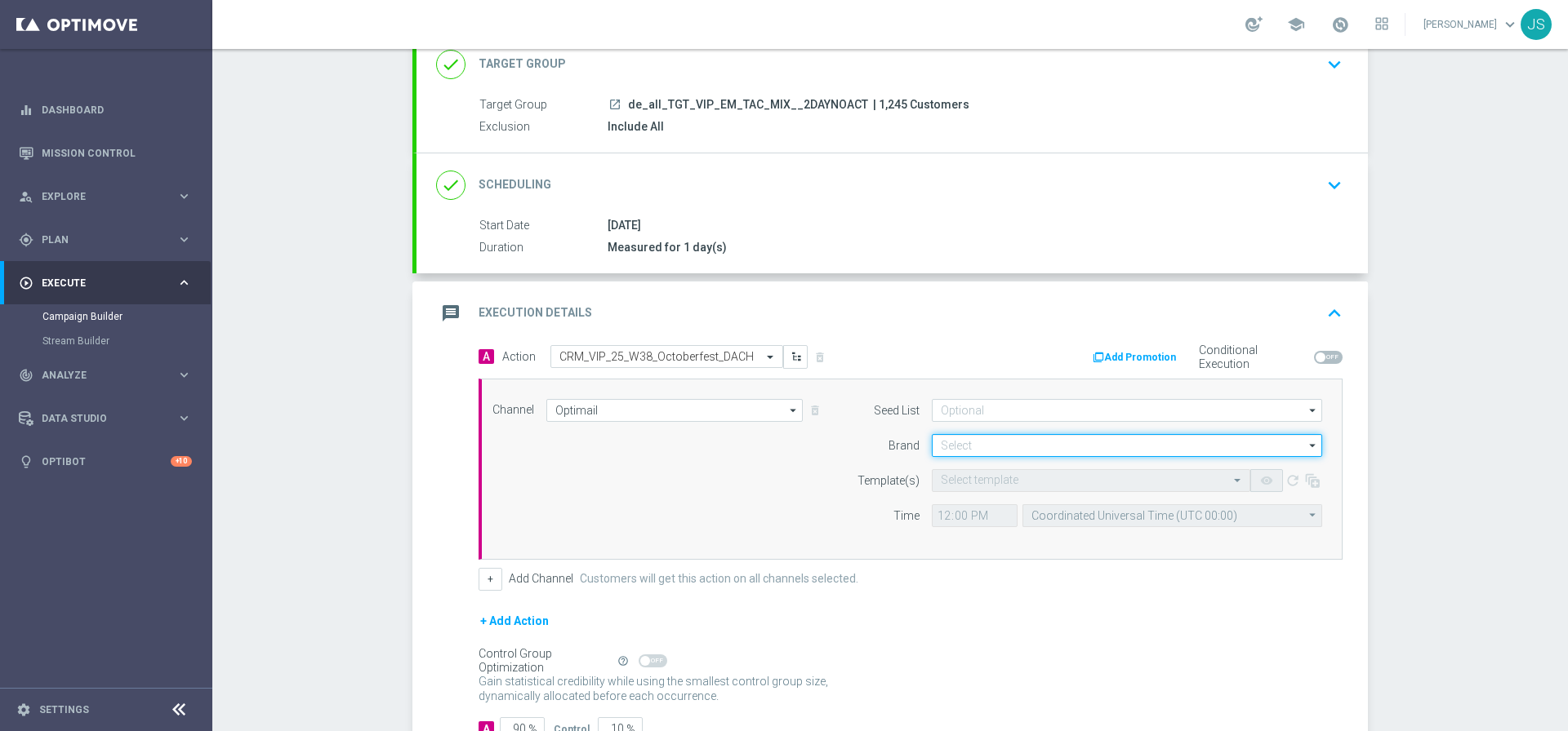
click at [972, 435] on input at bounding box center [1126, 445] width 390 height 23
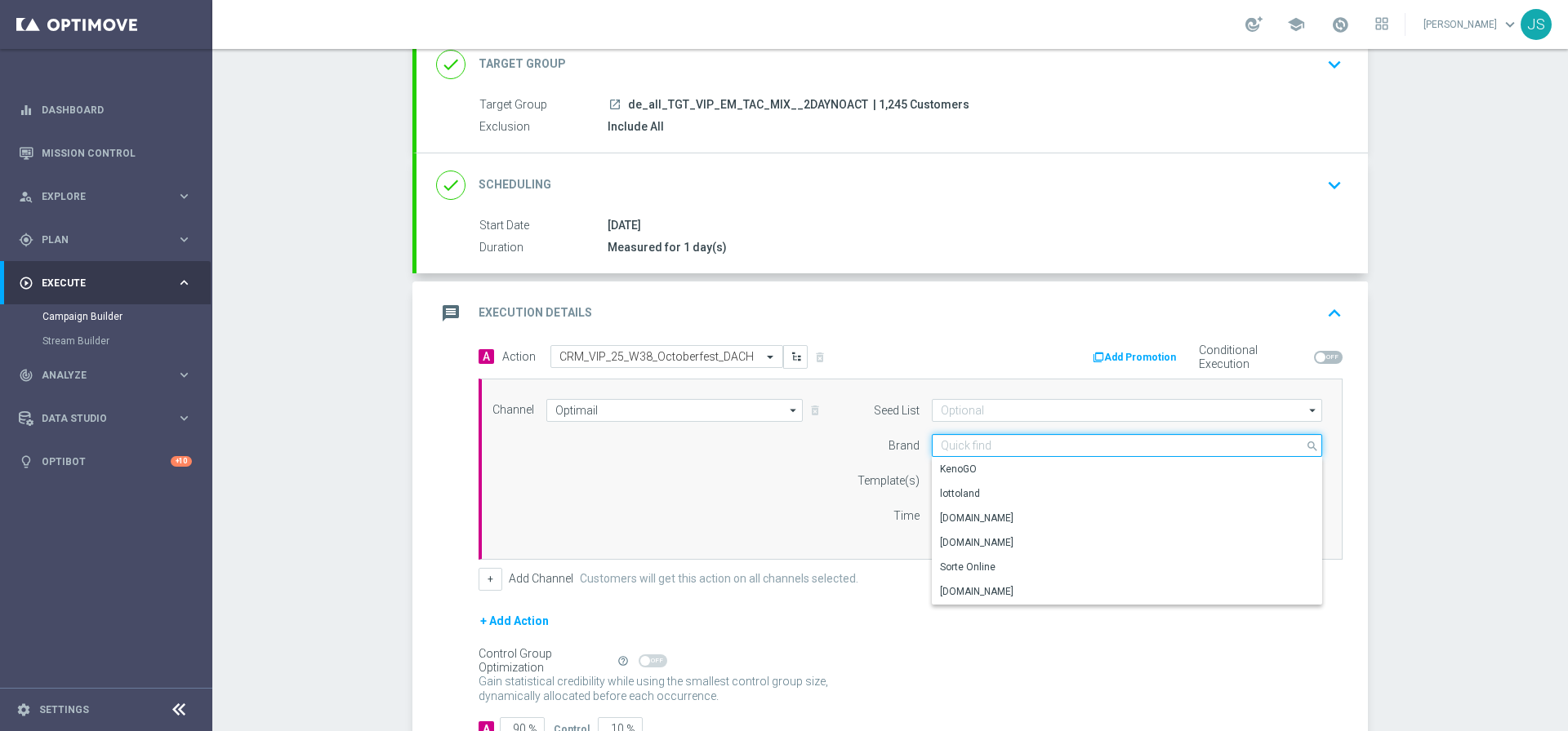
click at [973, 443] on input at bounding box center [1126, 445] width 390 height 23
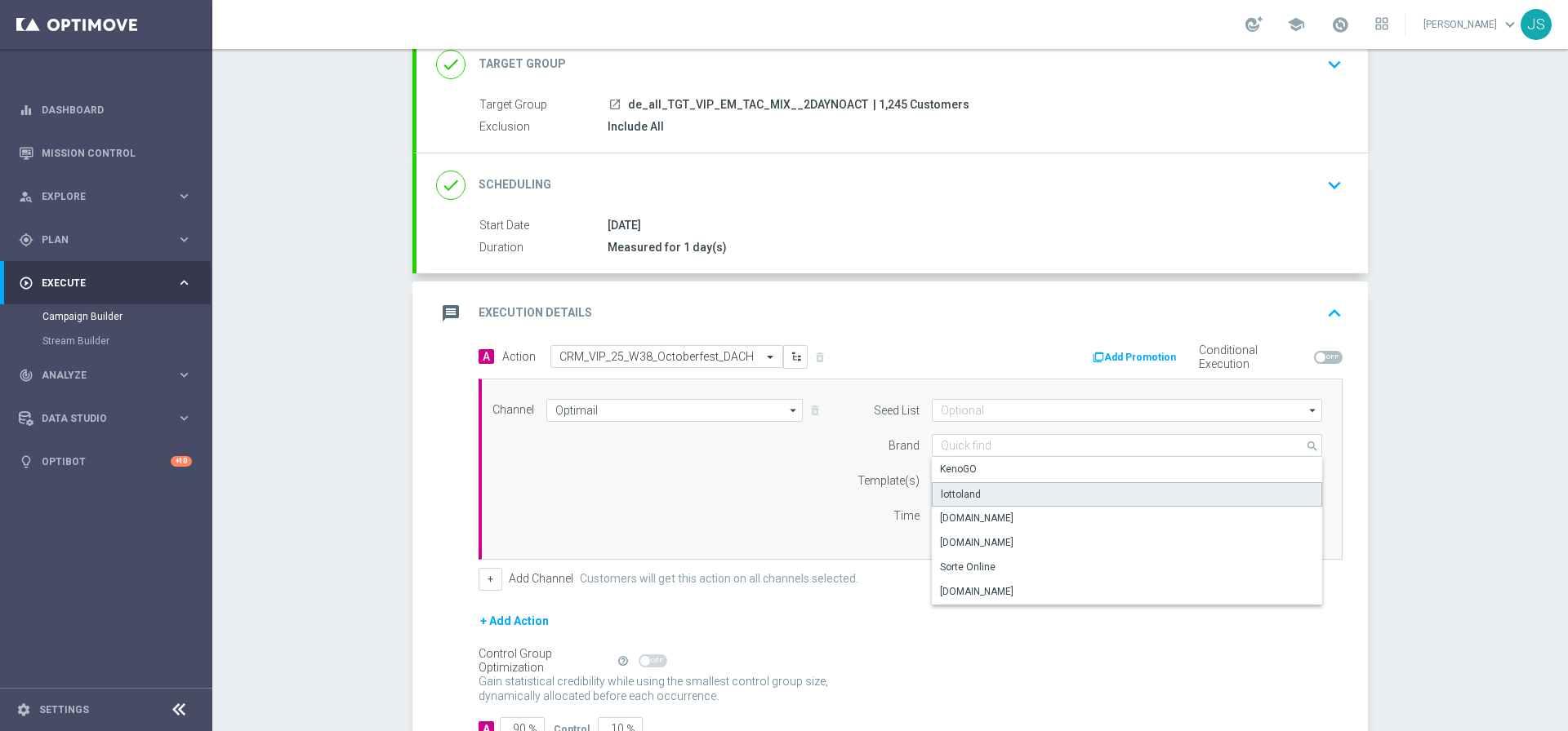
click at [971, 496] on div "lottoland" at bounding box center [960, 495] width 40 height 15
type input "lottoland"
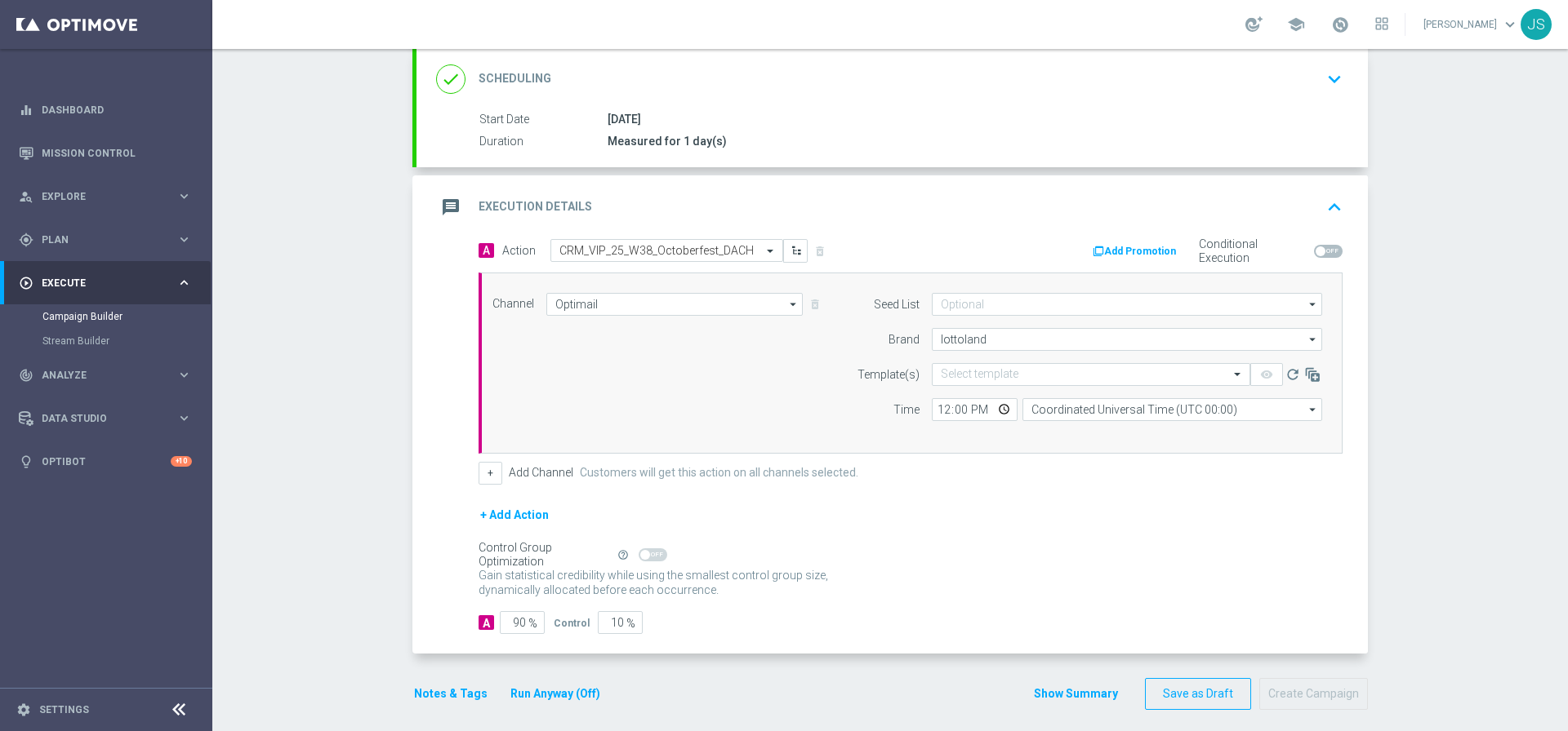
scroll to position [231, 0]
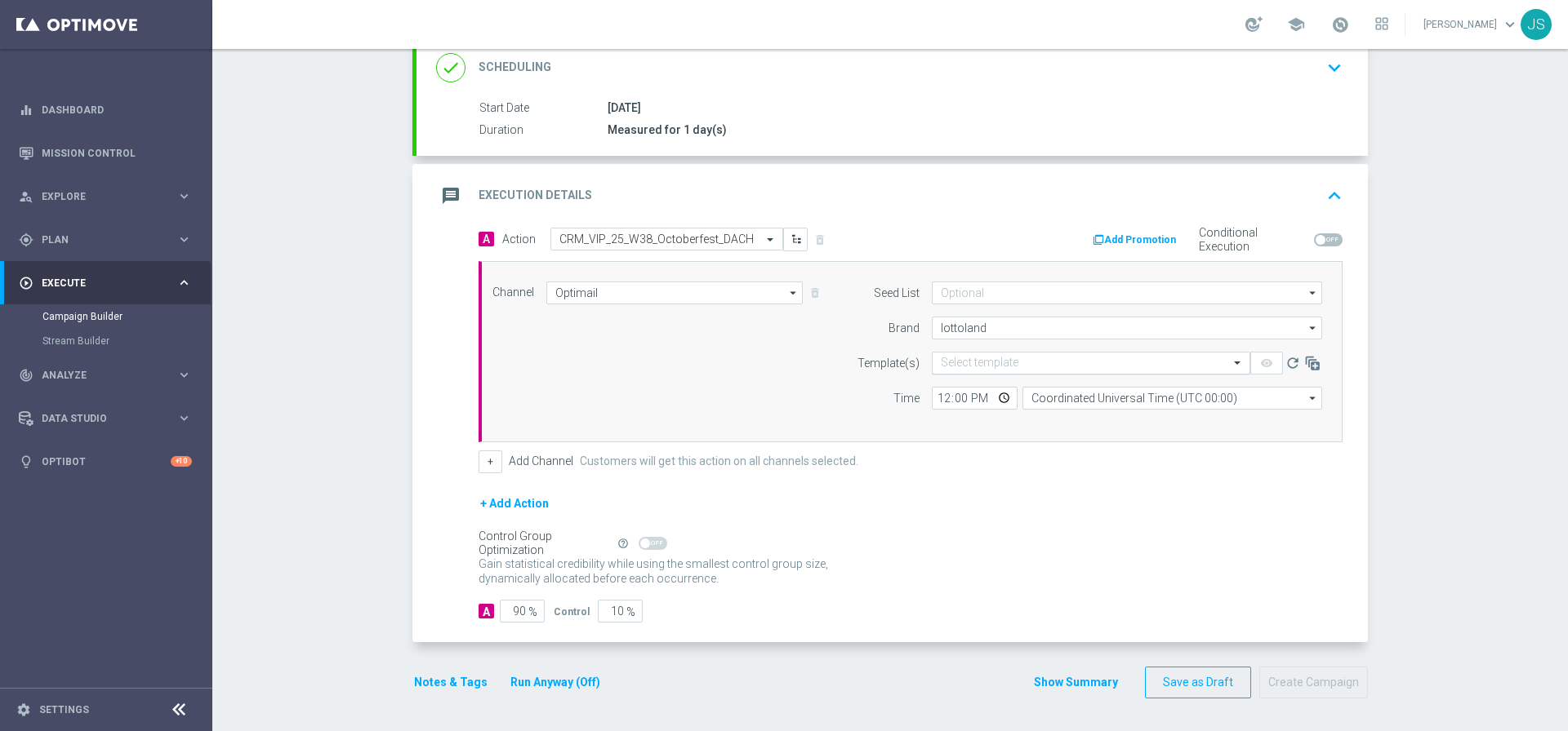
click at [1046, 366] on input "text" at bounding box center [1074, 363] width 268 height 14
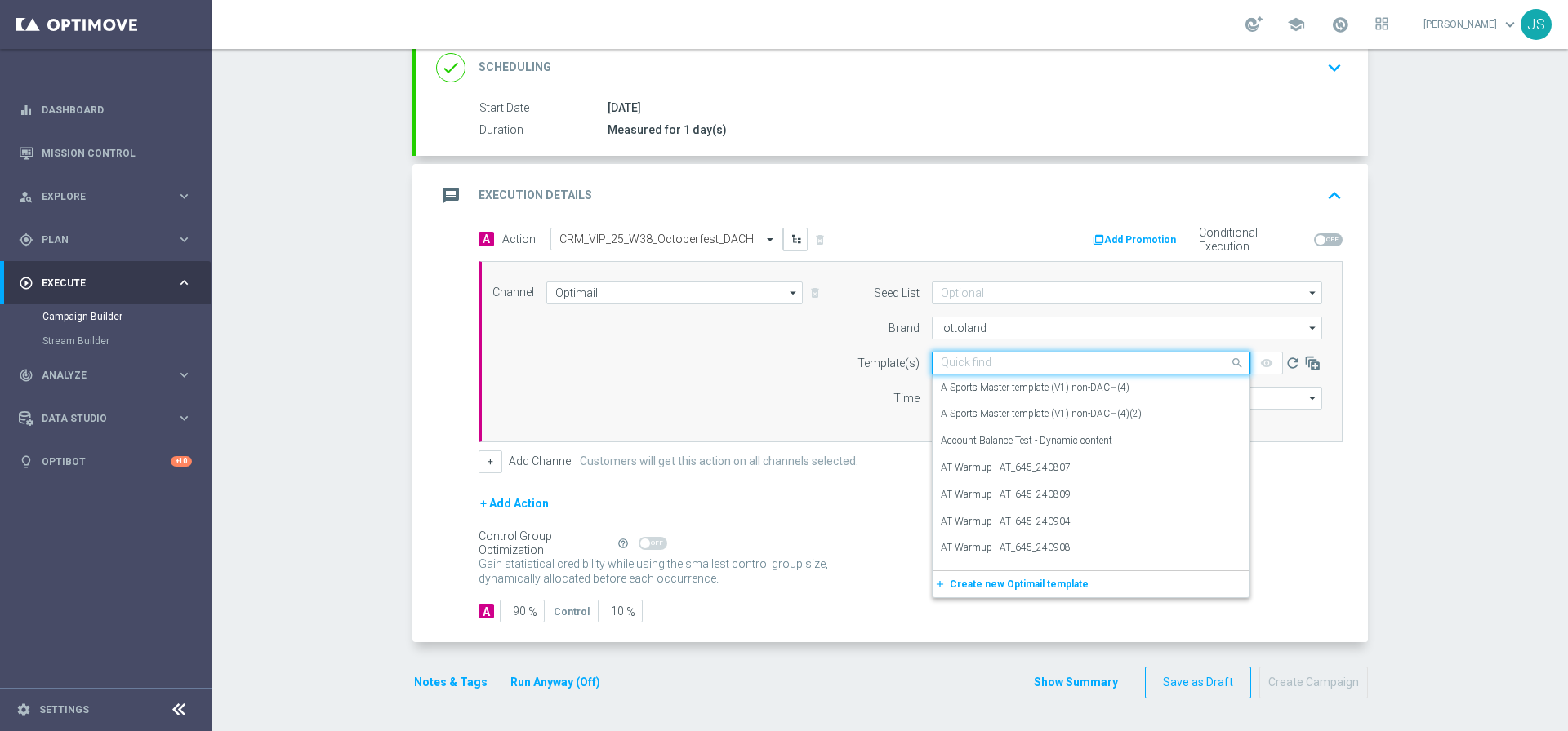
paste input "de_ALL_EMT_VIP_EM_TAC_MIX__25_OCTOBERFEST"
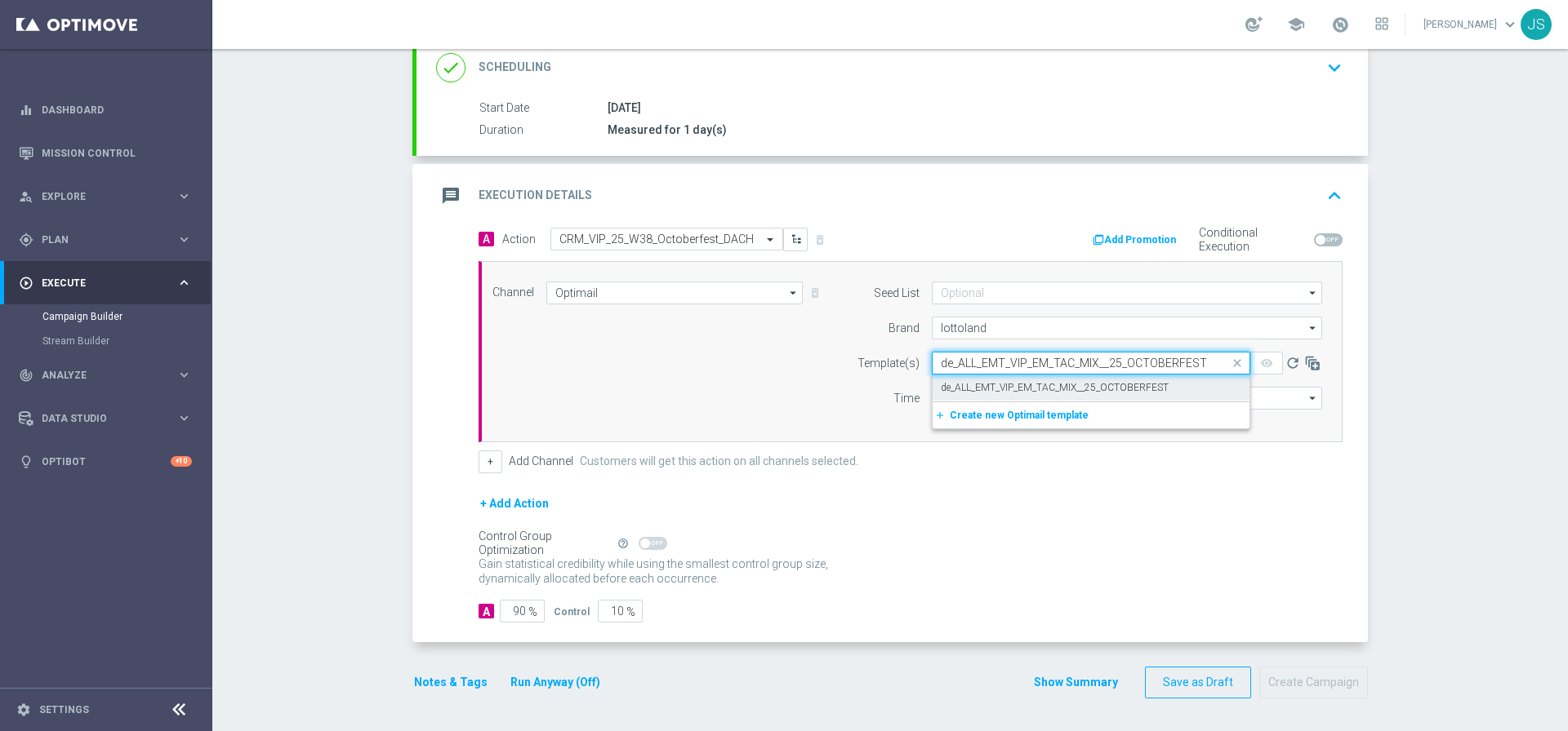
click at [1036, 377] on div "de_ALL_EMT_VIP_EM_TAC_MIX__25_OCTOBERFEST" at bounding box center [1091, 388] width 301 height 26
type input "de_ALL_EMT_VIP_EM_TAC_MIX__25_OCTOBERFEST"
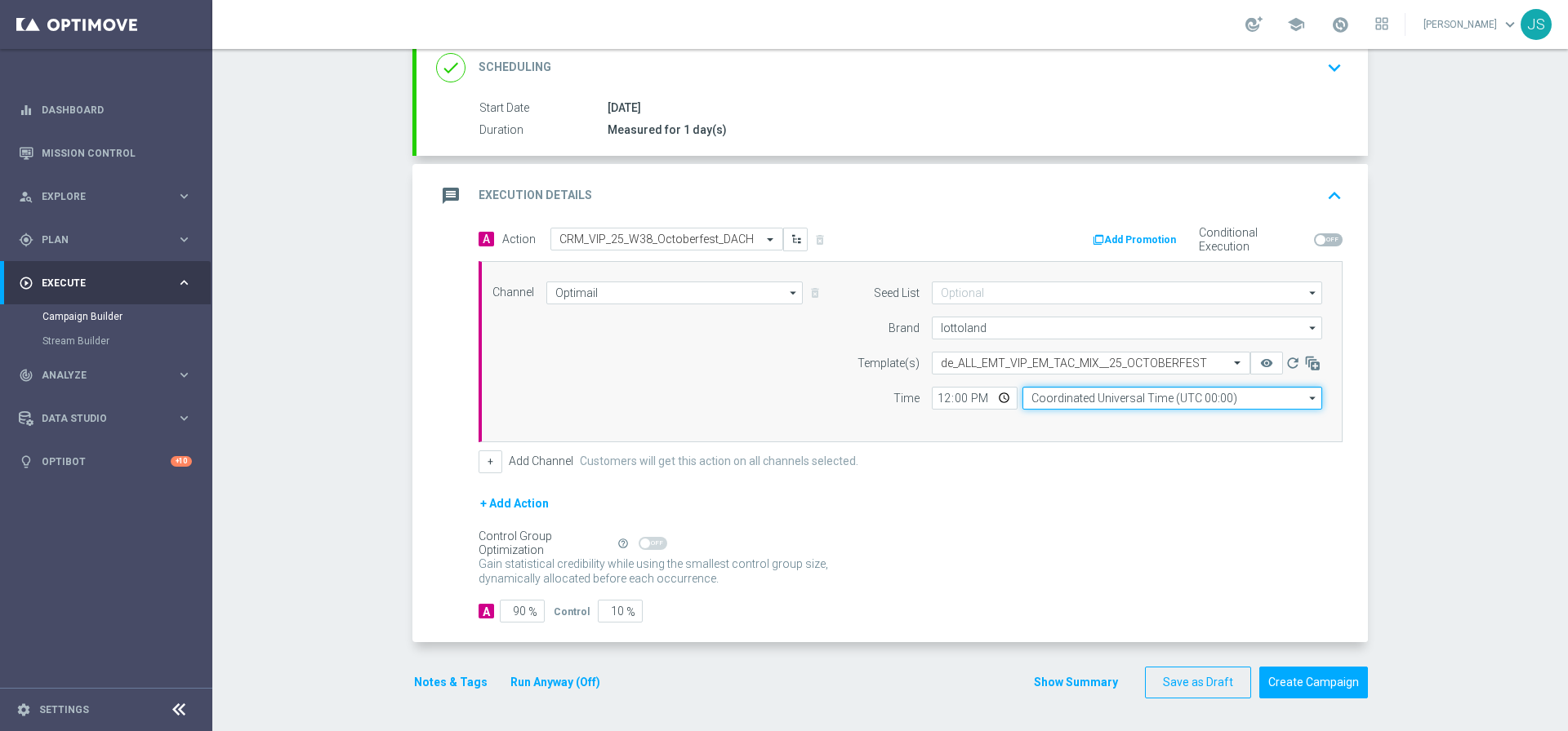
click at [1109, 398] on input "Coordinated Universal Time (UTC 00:00)" at bounding box center [1172, 398] width 300 height 23
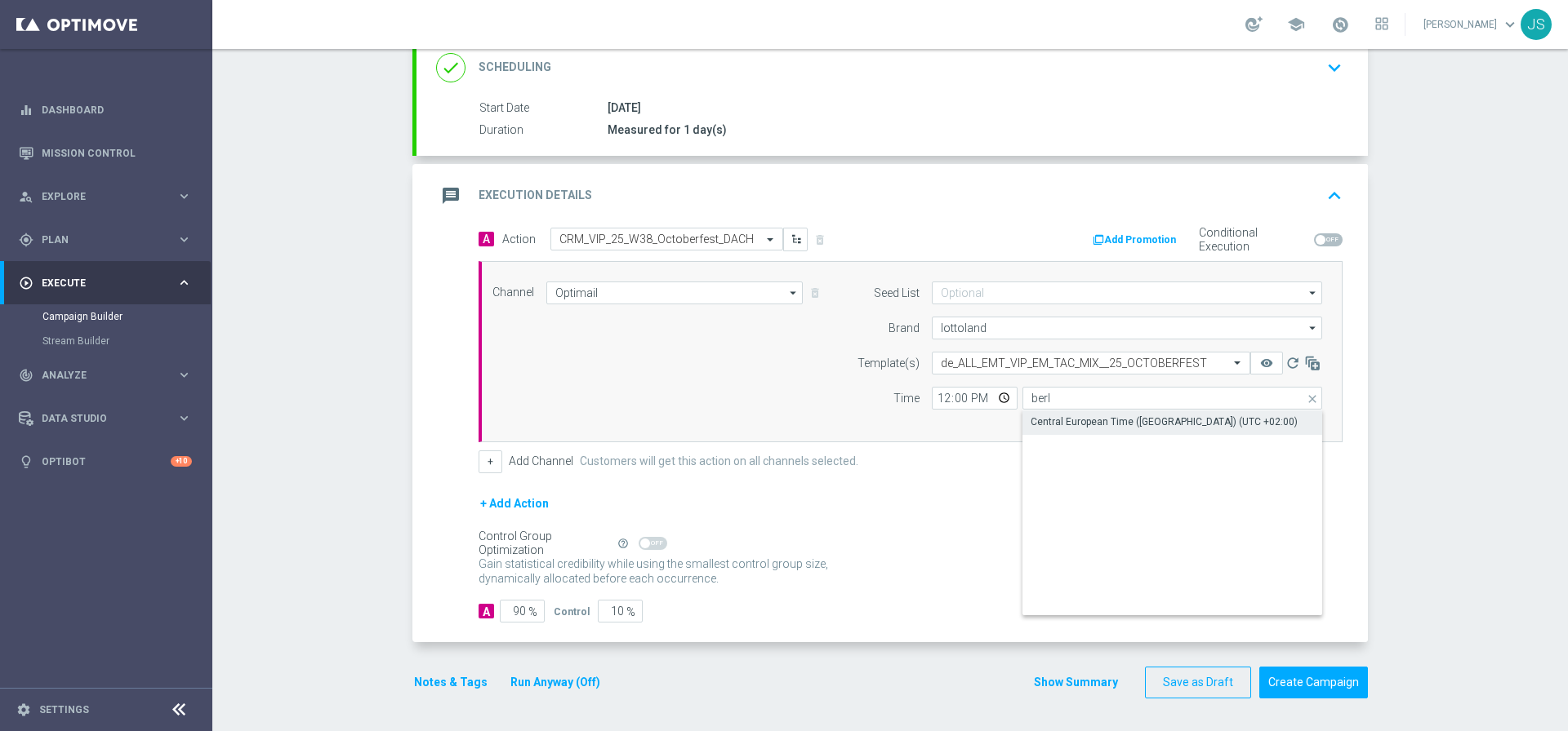
click at [1128, 420] on div "Central European Time (Berlin) (UTC +02:00)" at bounding box center [1164, 422] width 267 height 15
type input "Central European Time (Berlin) (UTC +02:00)"
click at [520, 609] on input "90" at bounding box center [521, 611] width 44 height 23
type input "9"
type input "91"
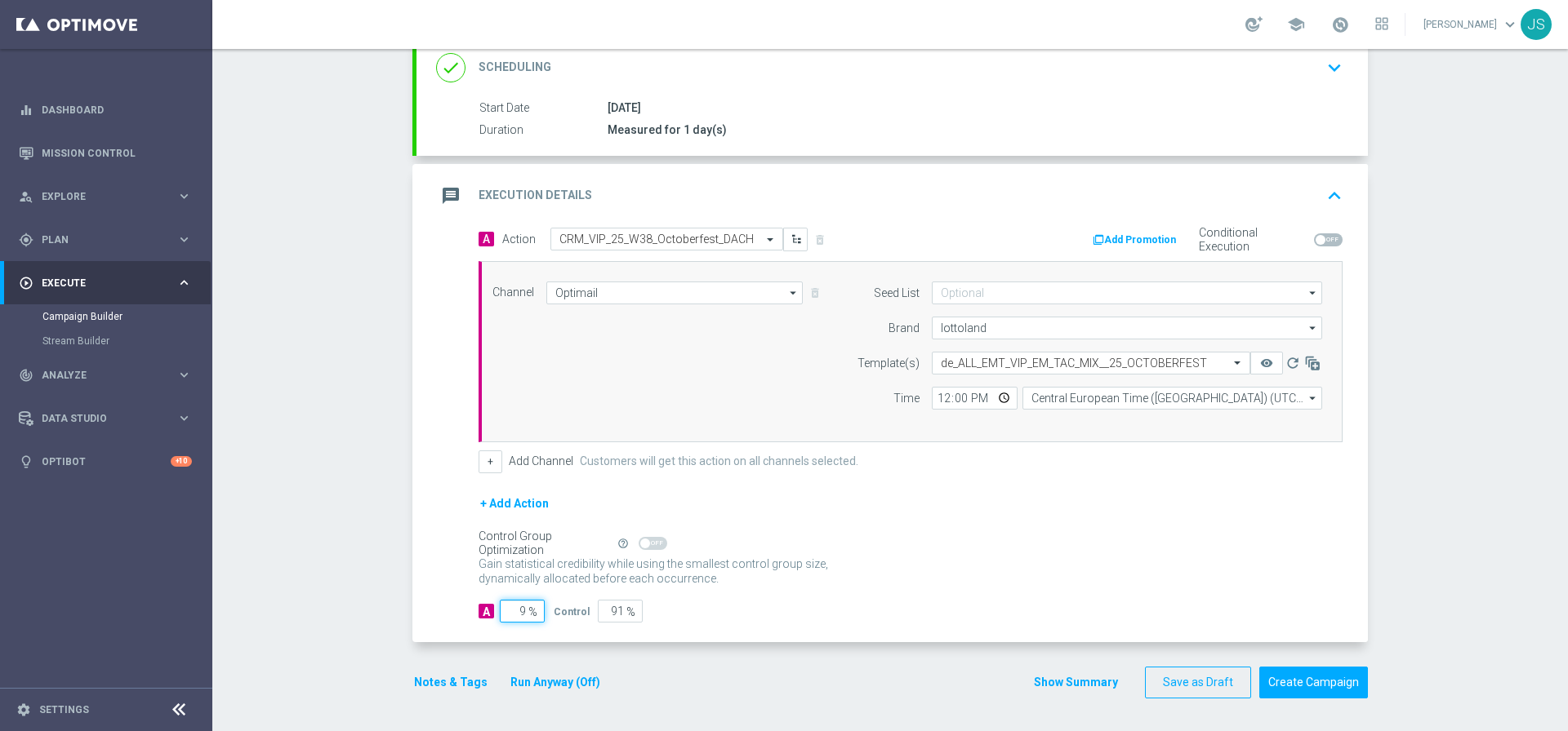
type input "98"
type input "2"
type input "98"
click at [766, 241] on span at bounding box center [772, 239] width 21 height 14
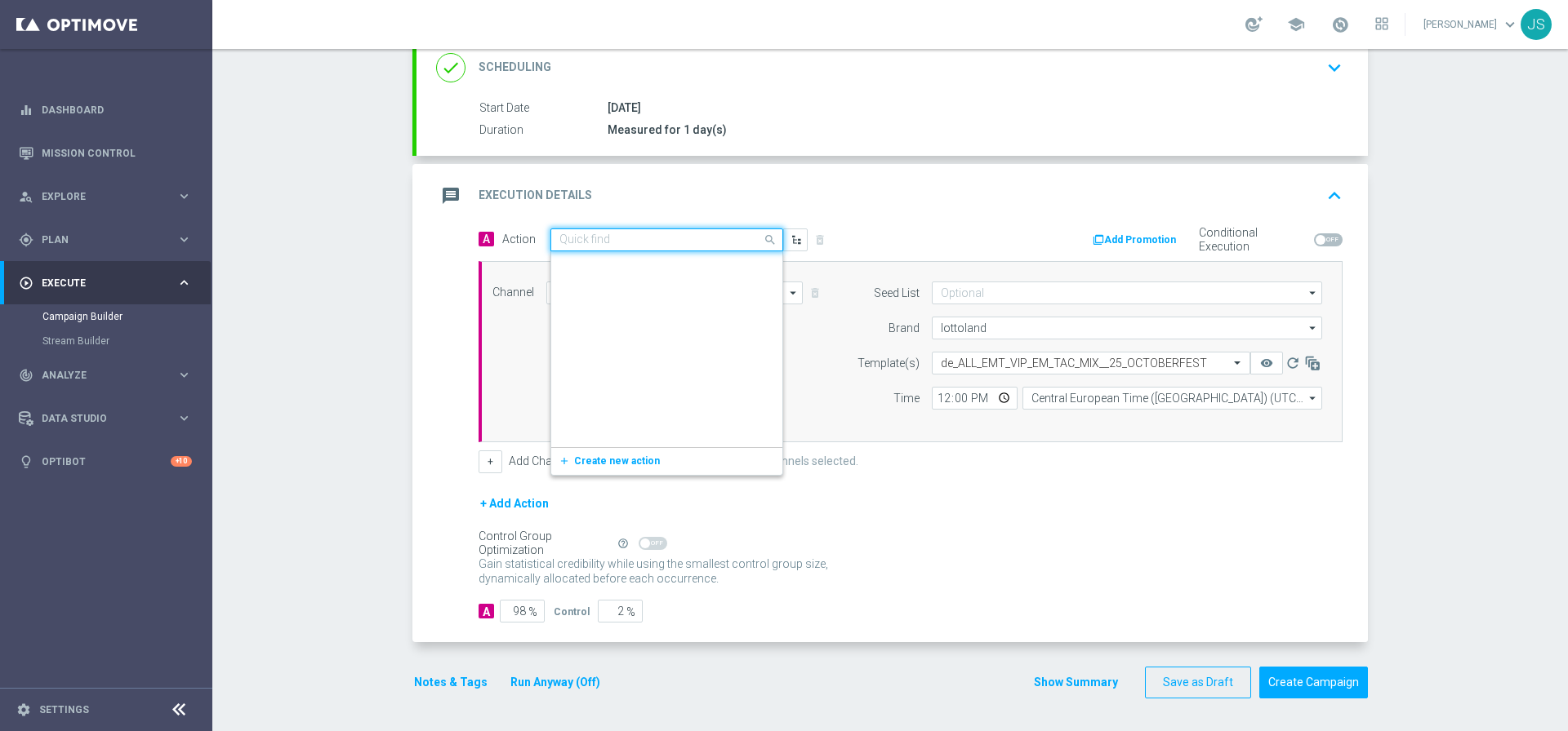
scroll to position [354252, 0]
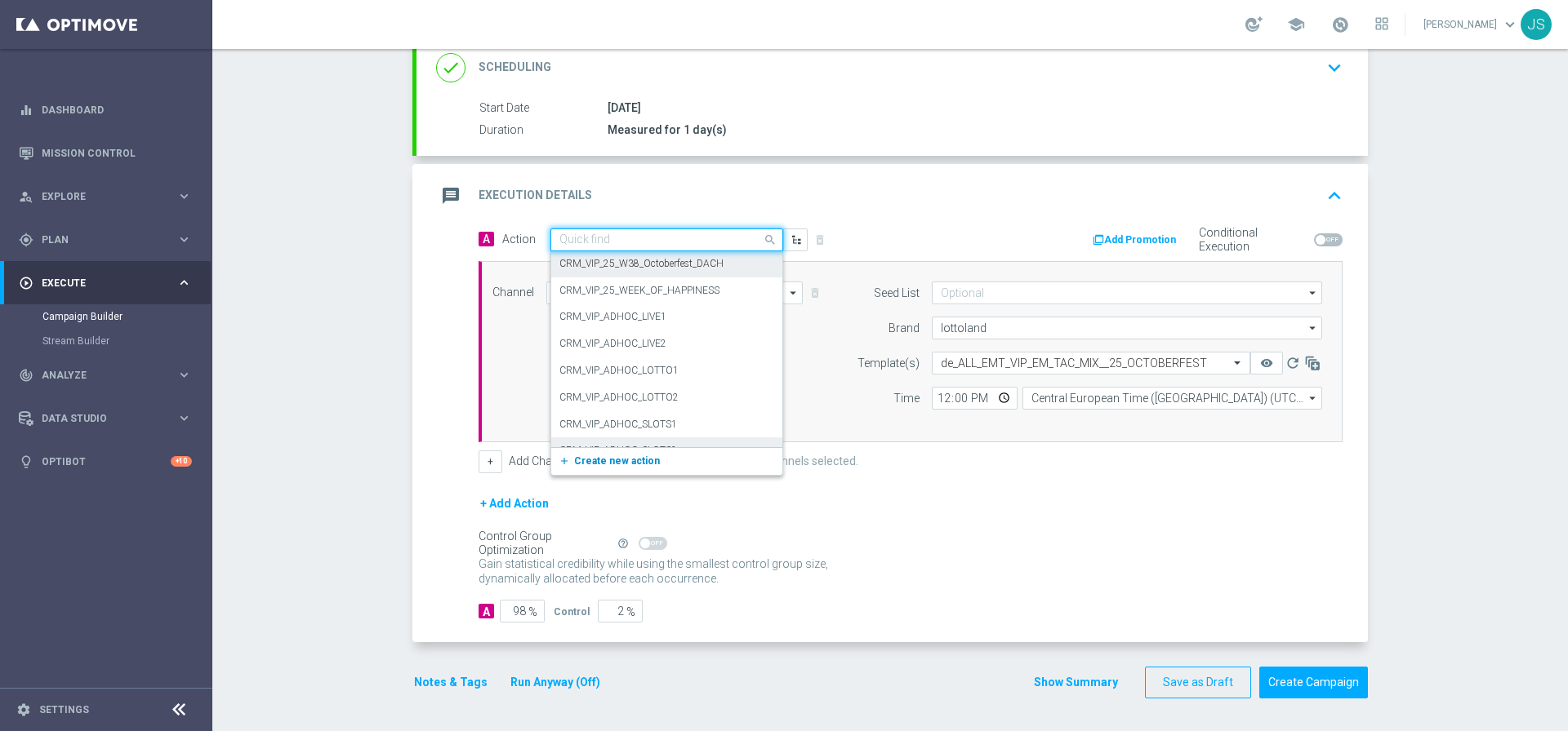
click at [615, 467] on button "add_new Create new action" at bounding box center [663, 461] width 225 height 19
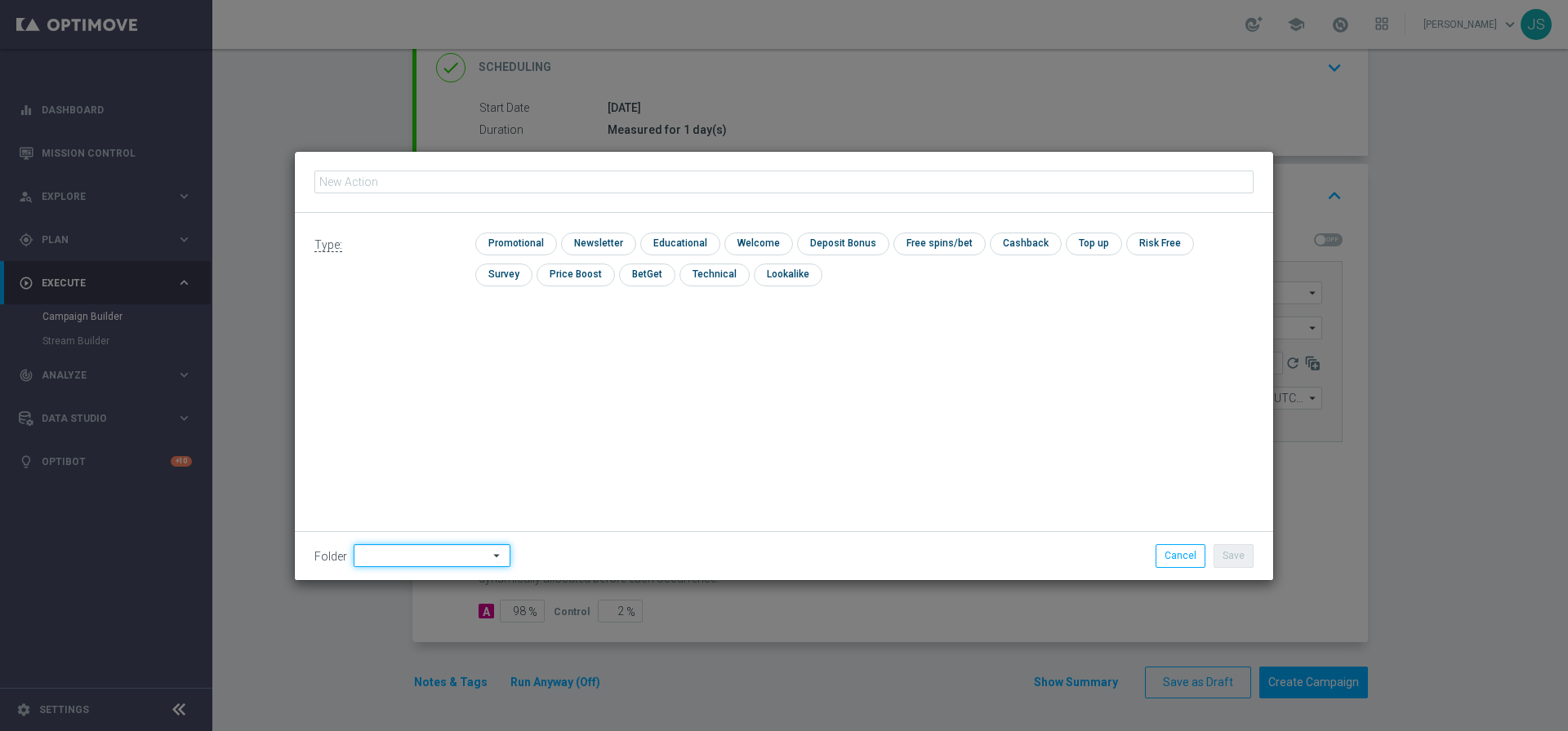
click at [397, 554] on input at bounding box center [432, 555] width 157 height 23
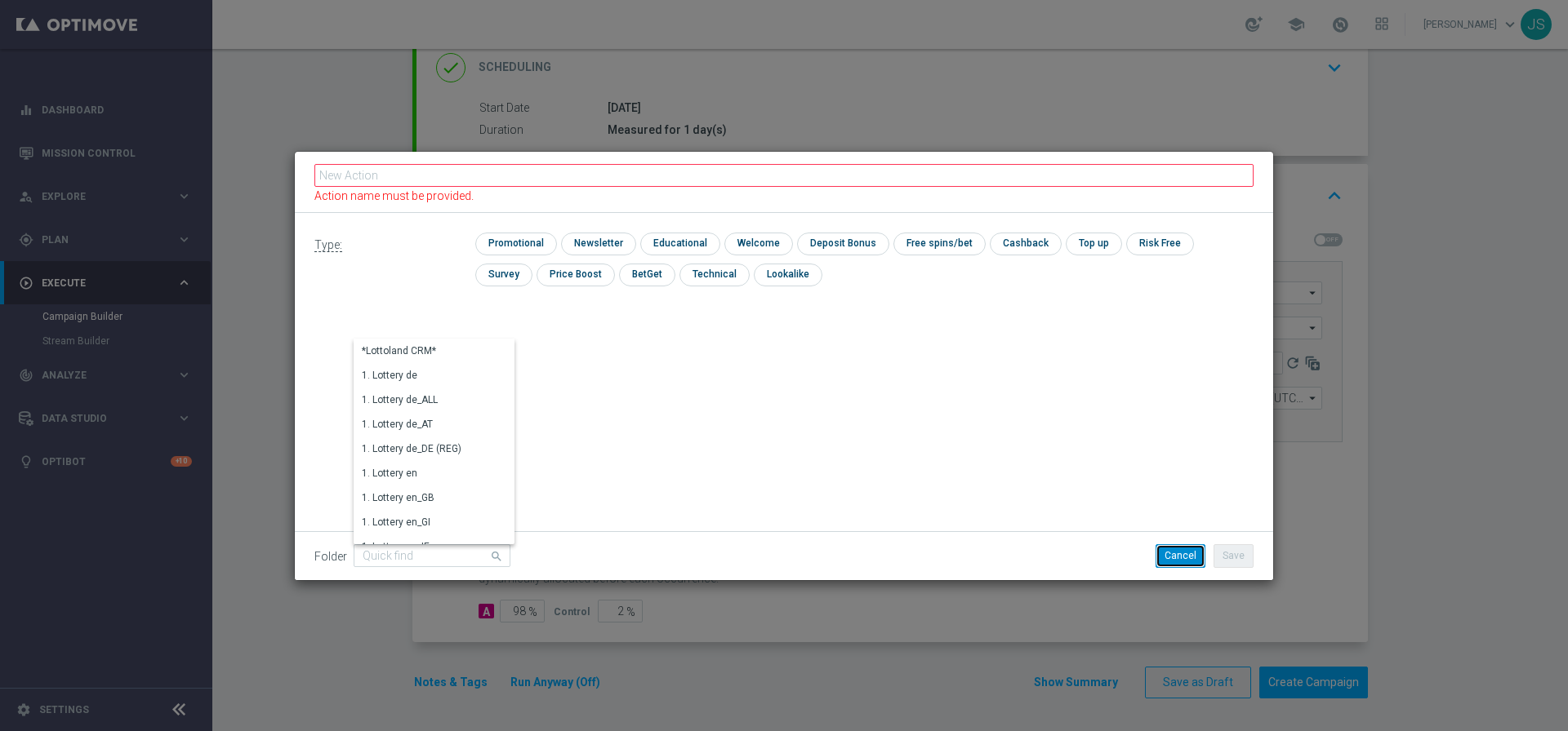
click at [1179, 558] on button "Cancel" at bounding box center [1180, 555] width 50 height 23
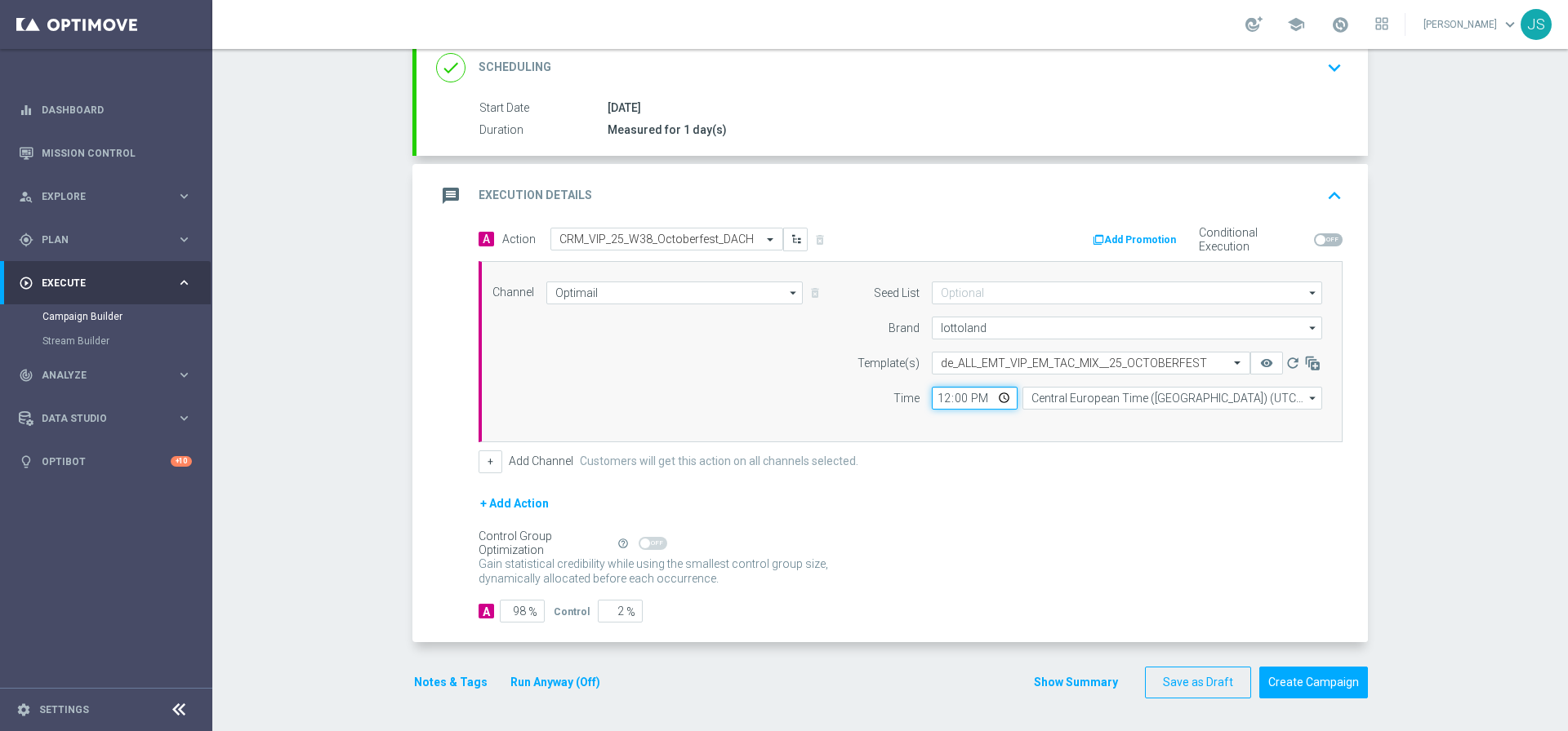
click at [963, 401] on input "12:00" at bounding box center [974, 398] width 86 height 23
click at [960, 398] on input "12:00" at bounding box center [974, 398] width 86 height 23
click at [995, 400] on input "12:00" at bounding box center [974, 398] width 86 height 23
type input "10:00"
click at [1236, 479] on form "A Action Select action CRM_VIP_25_W38_Octoberfest_DACH delete_forever Add Promo…" at bounding box center [910, 426] width 864 height 395
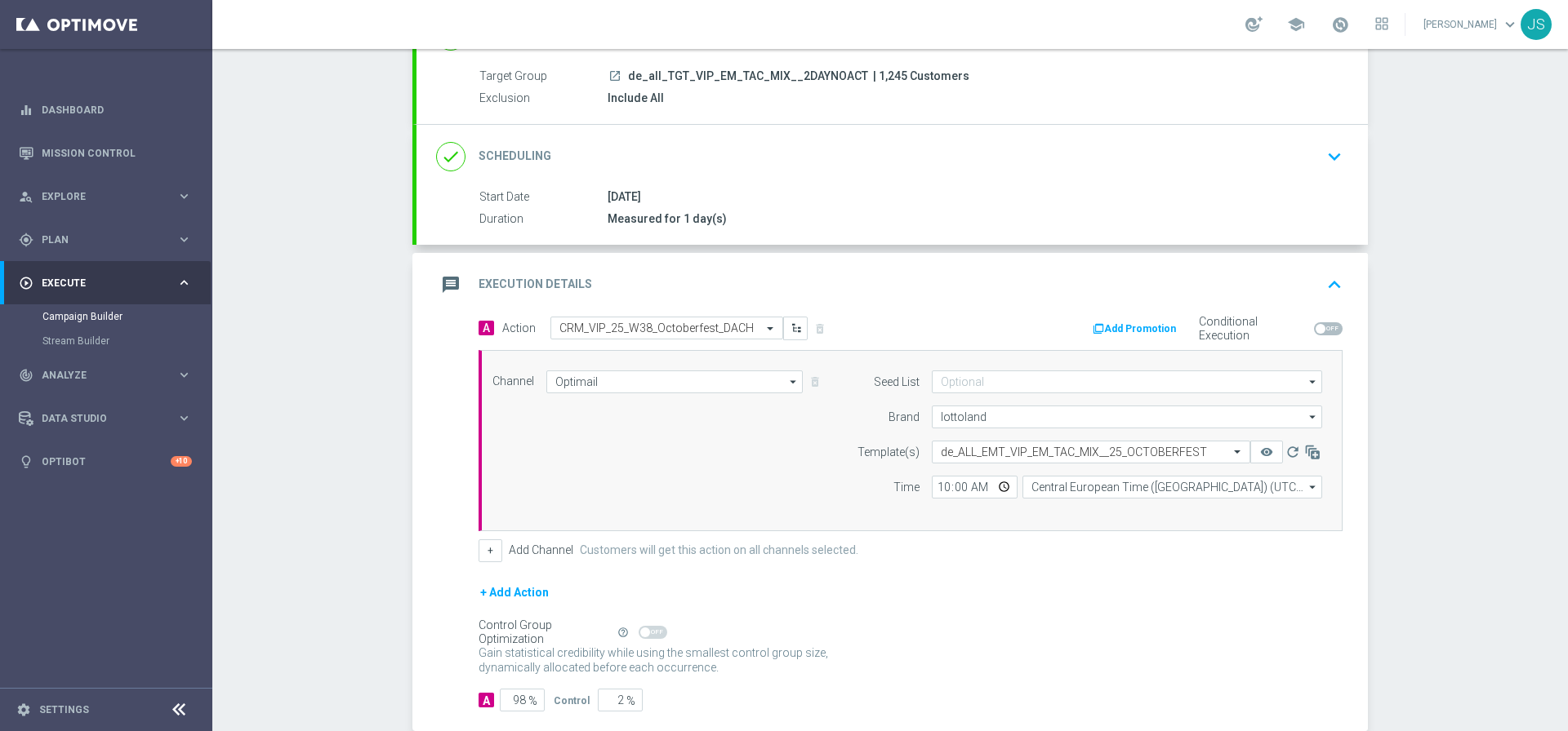
scroll to position [231, 0]
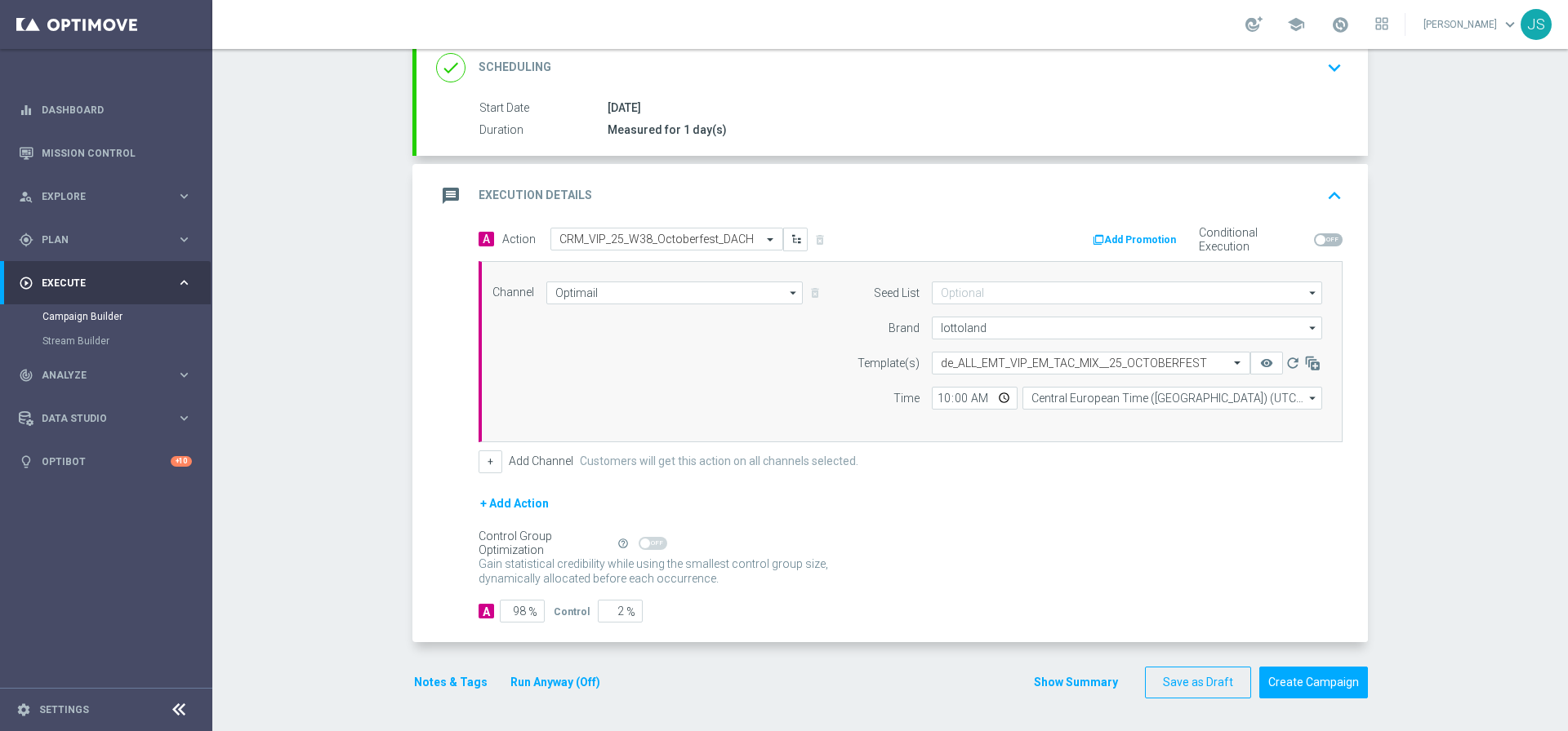
click at [441, 679] on button "Notes & Tags" at bounding box center [450, 683] width 77 height 21
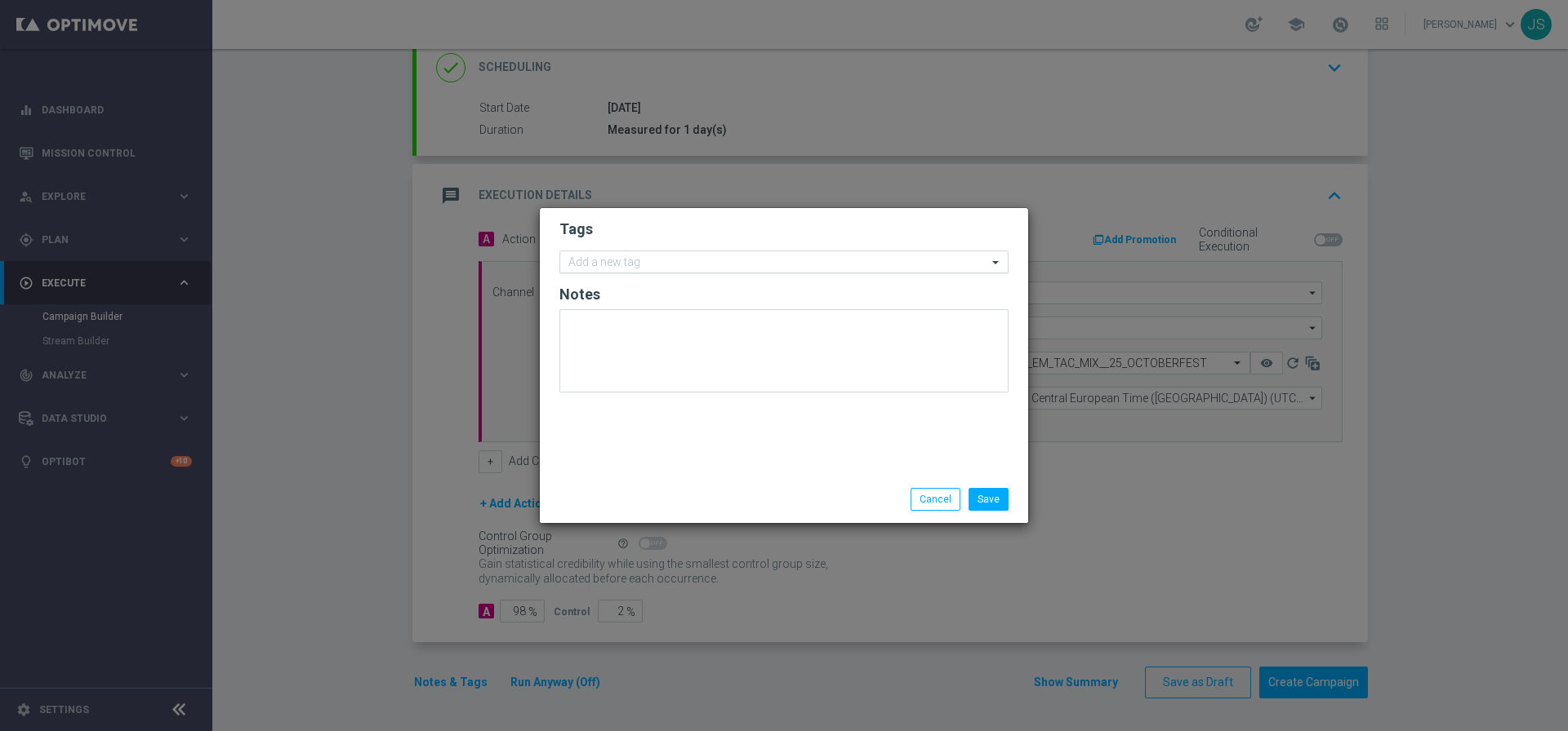
click at [695, 270] on div at bounding box center [776, 264] width 421 height 16
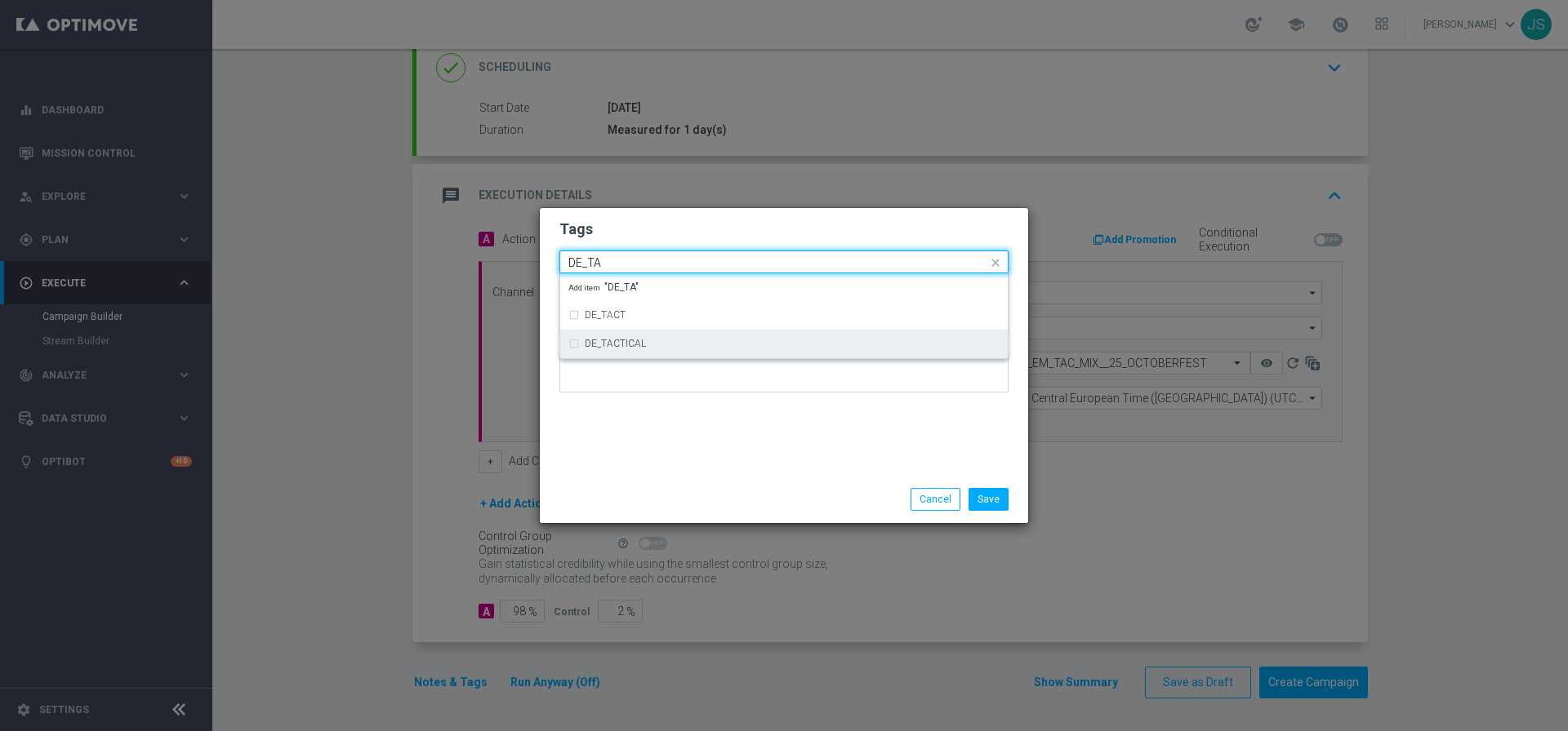
click at [605, 347] on label "DE_TACTICAL" at bounding box center [615, 343] width 62 height 9
type input "DE_TA"
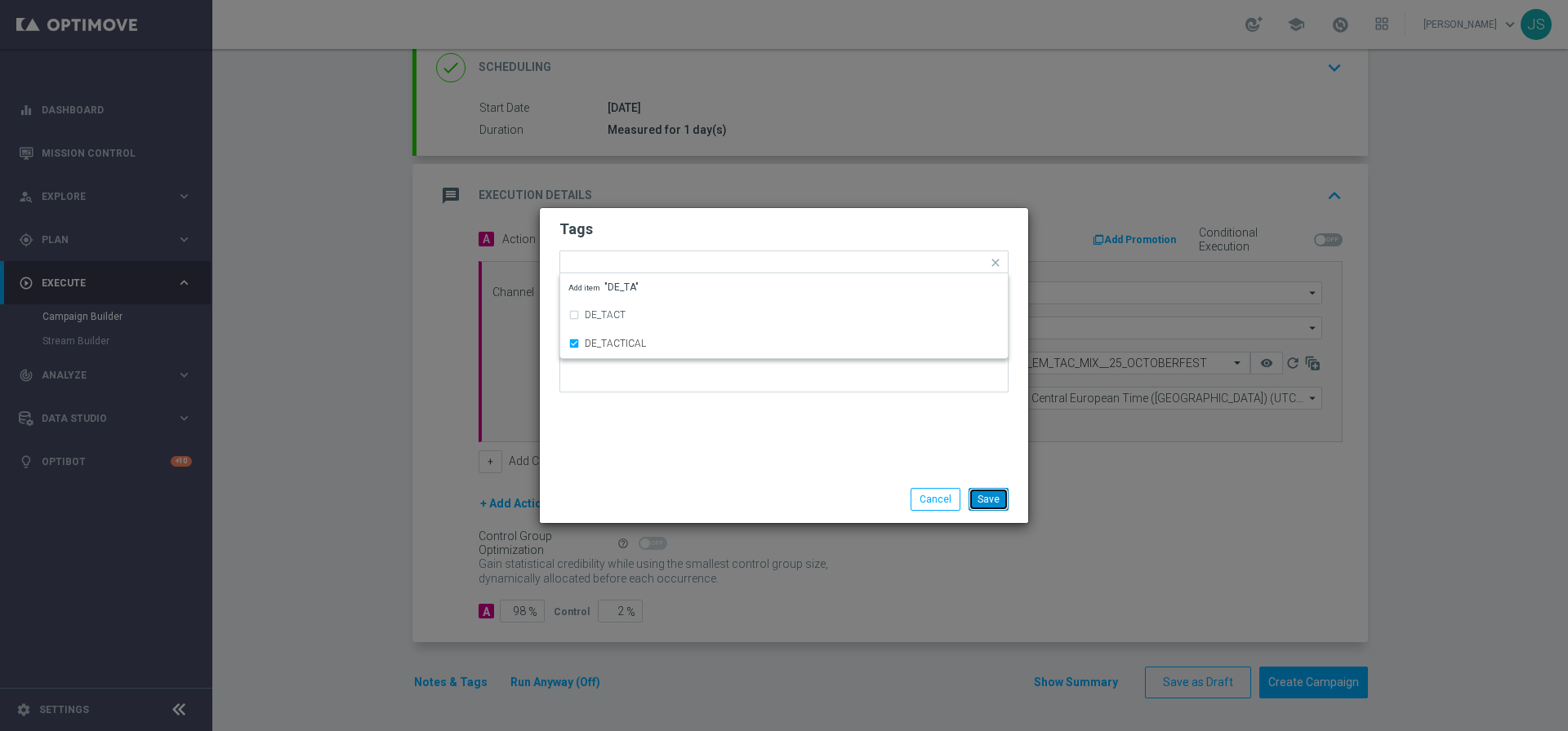
click at [1004, 500] on button "Save" at bounding box center [988, 499] width 40 height 23
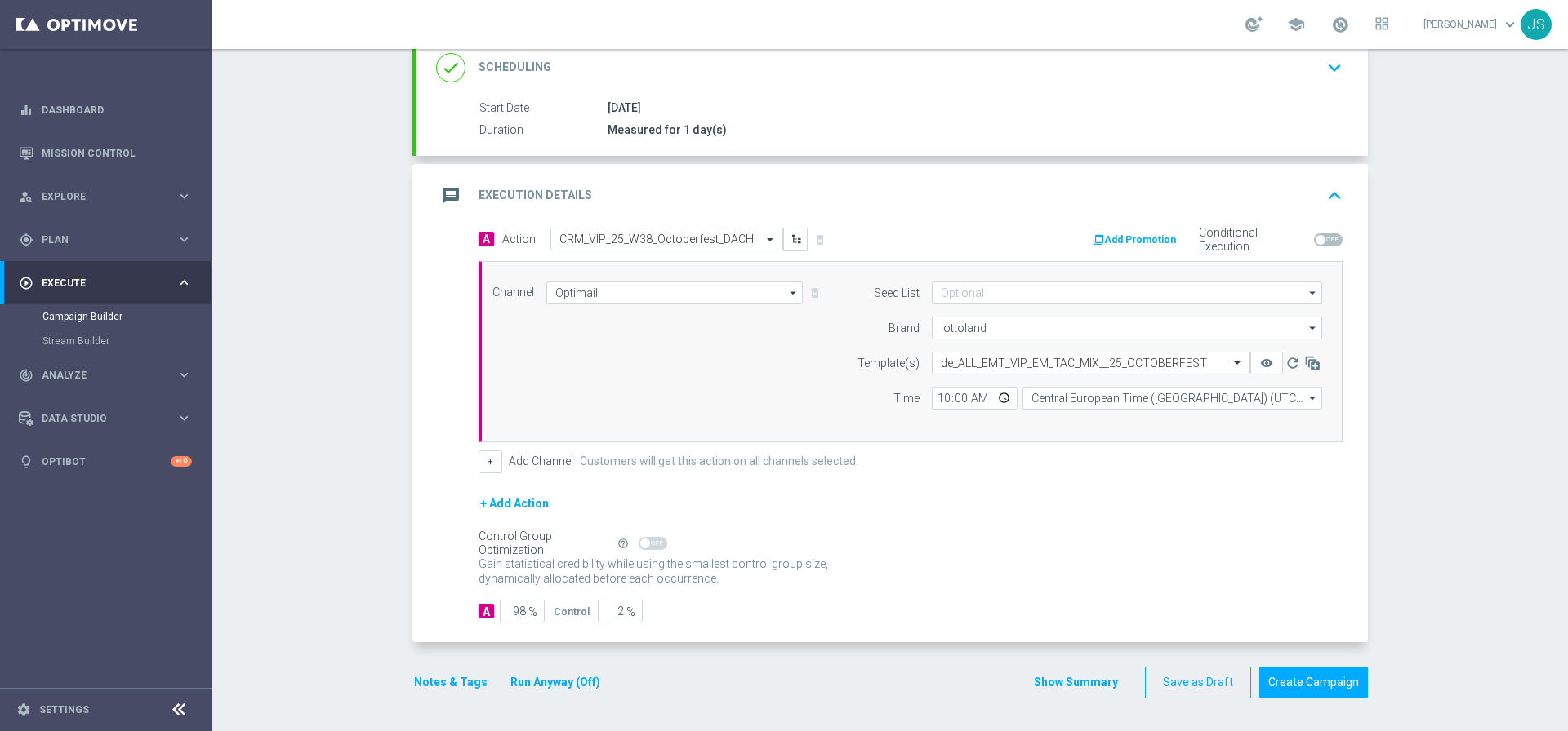
click at [558, 687] on button "Run Anyway (Off)" at bounding box center [555, 683] width 93 height 21
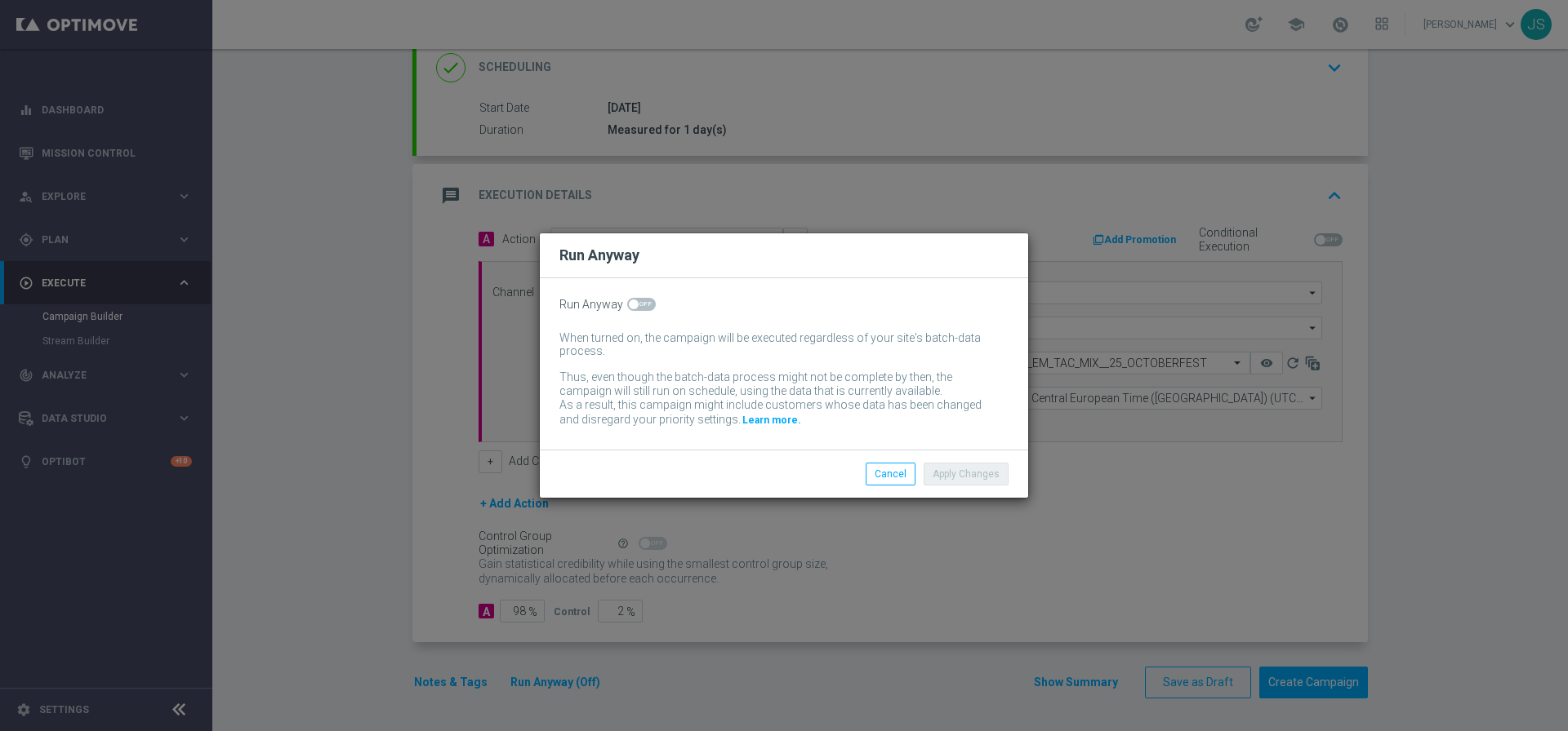
click at [643, 309] on span at bounding box center [642, 305] width 28 height 13
click at [643, 309] on input "checkbox" at bounding box center [642, 305] width 28 height 13
checkbox input "true"
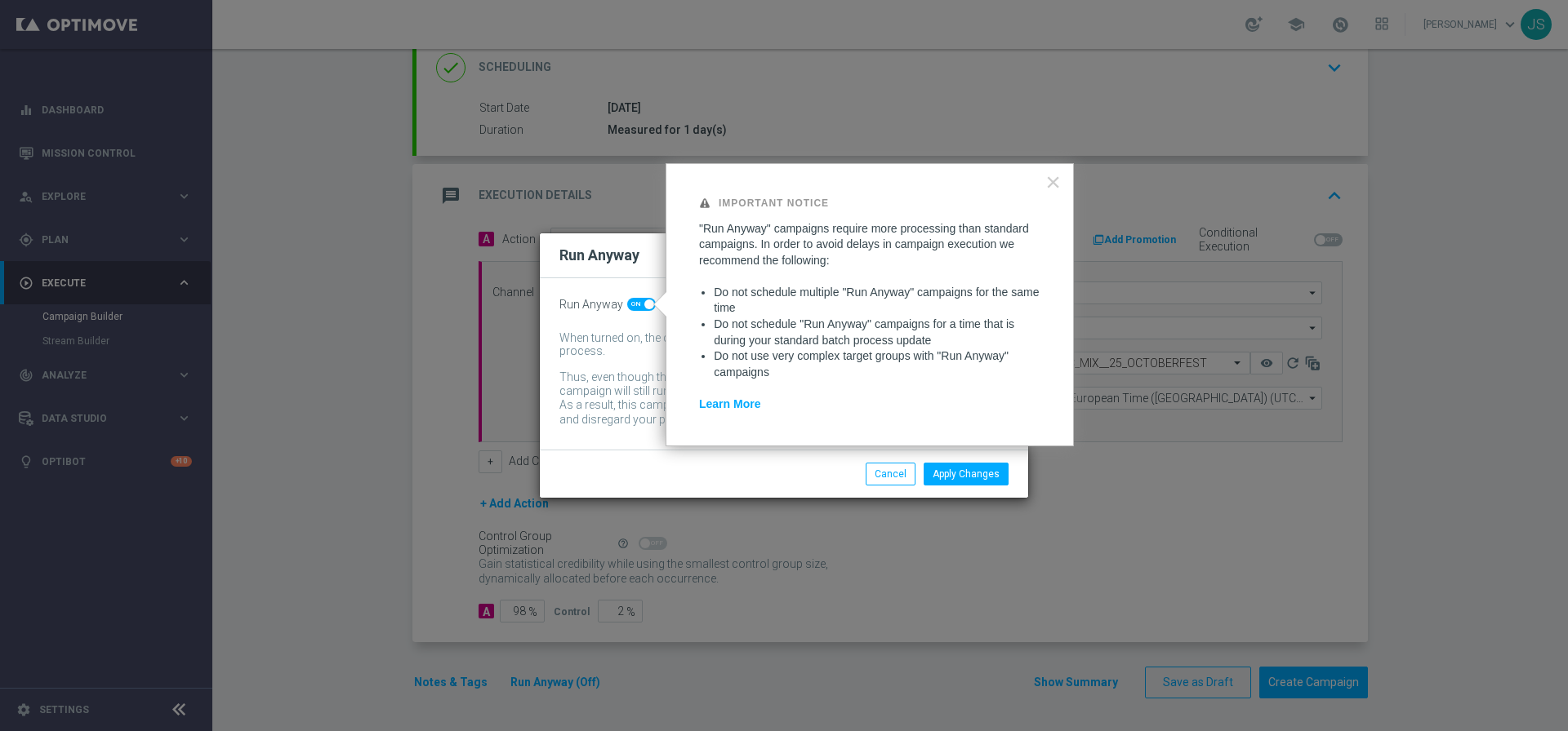
drag, startPoint x: 996, startPoint y: 276, endPoint x: 999, endPoint y: 268, distance: 8.5
click at [999, 268] on div ""Run Anyway" campaigns require more processing than standard campaigns. In orde…" at bounding box center [870, 317] width 342 height 192
click at [1059, 180] on button "×" at bounding box center [1052, 183] width 15 height 26
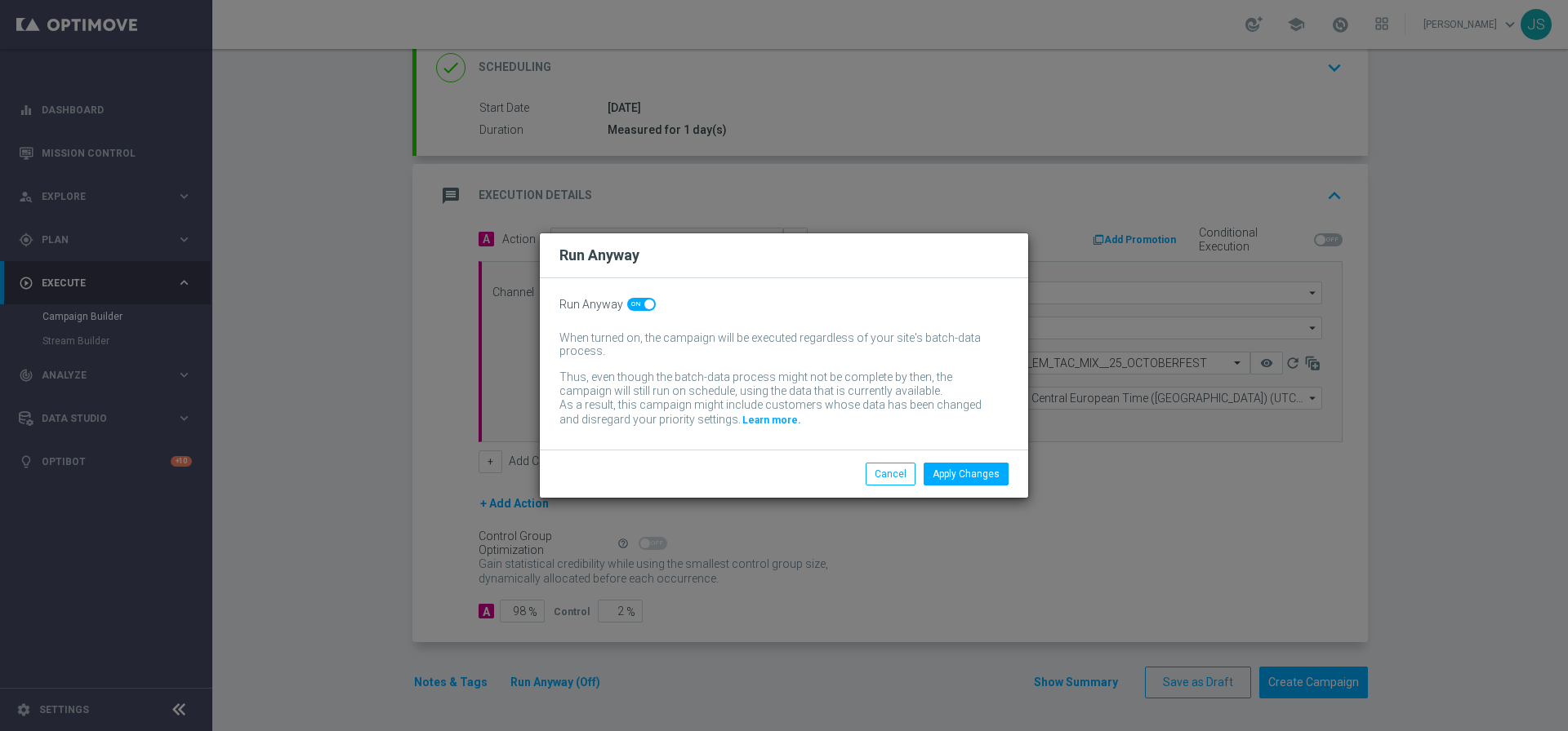
click at [971, 488] on div "Apply Changes Cancel" at bounding box center [784, 473] width 488 height 48
click at [977, 478] on button "Apply Changes" at bounding box center [966, 474] width 85 height 23
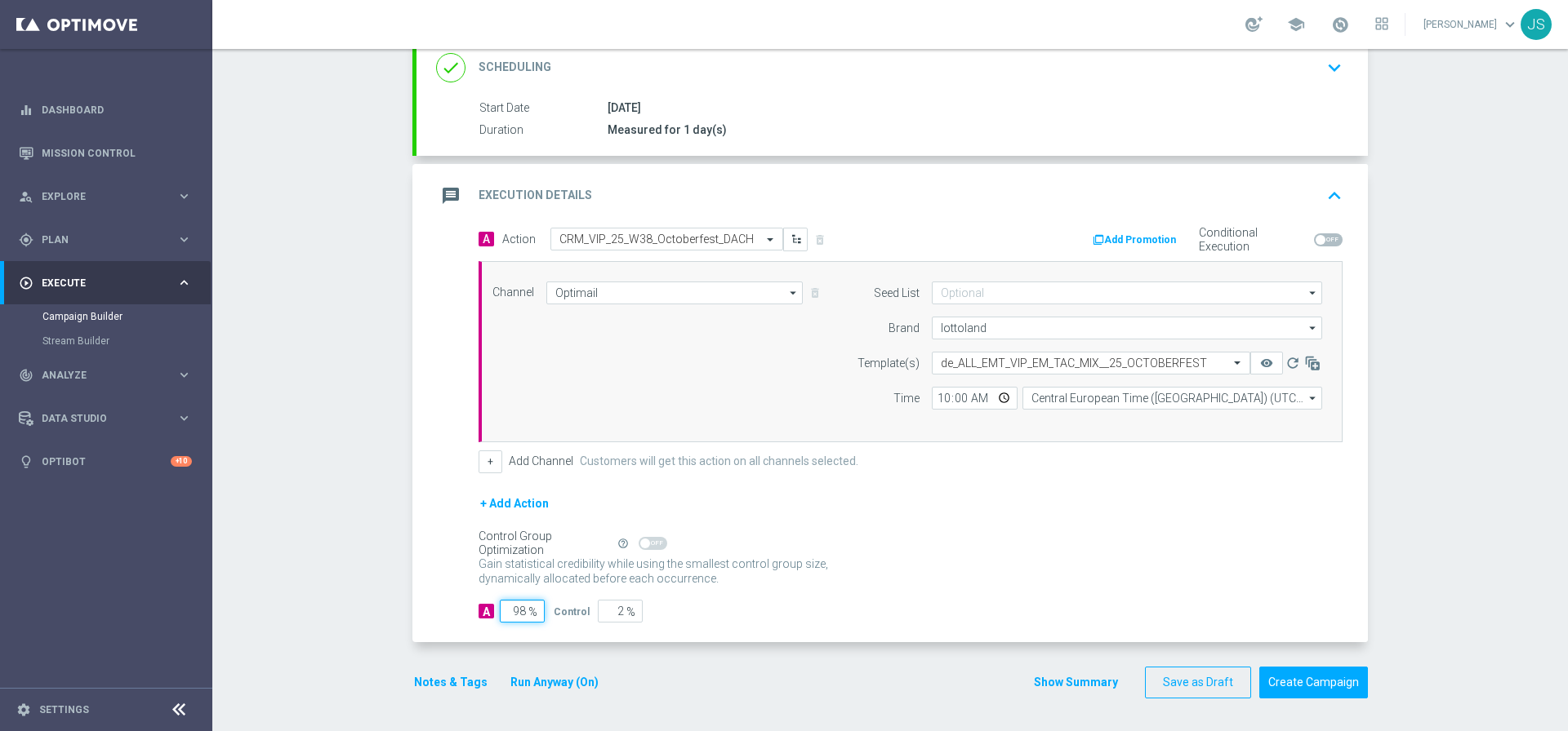
click at [520, 613] on input "98" at bounding box center [521, 611] width 44 height 23
type input "9"
type input "91"
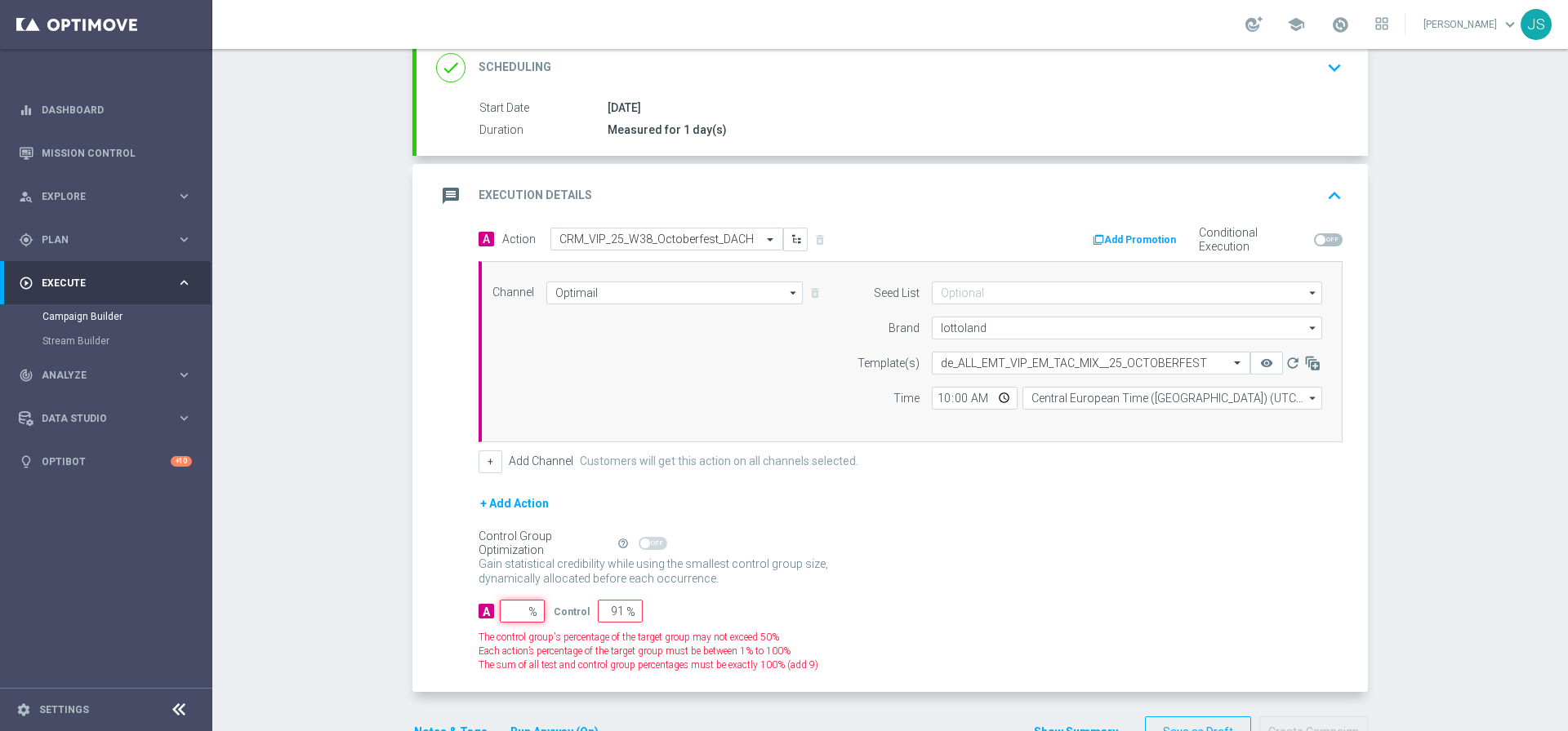
type input "100"
type input "10"
type input "90"
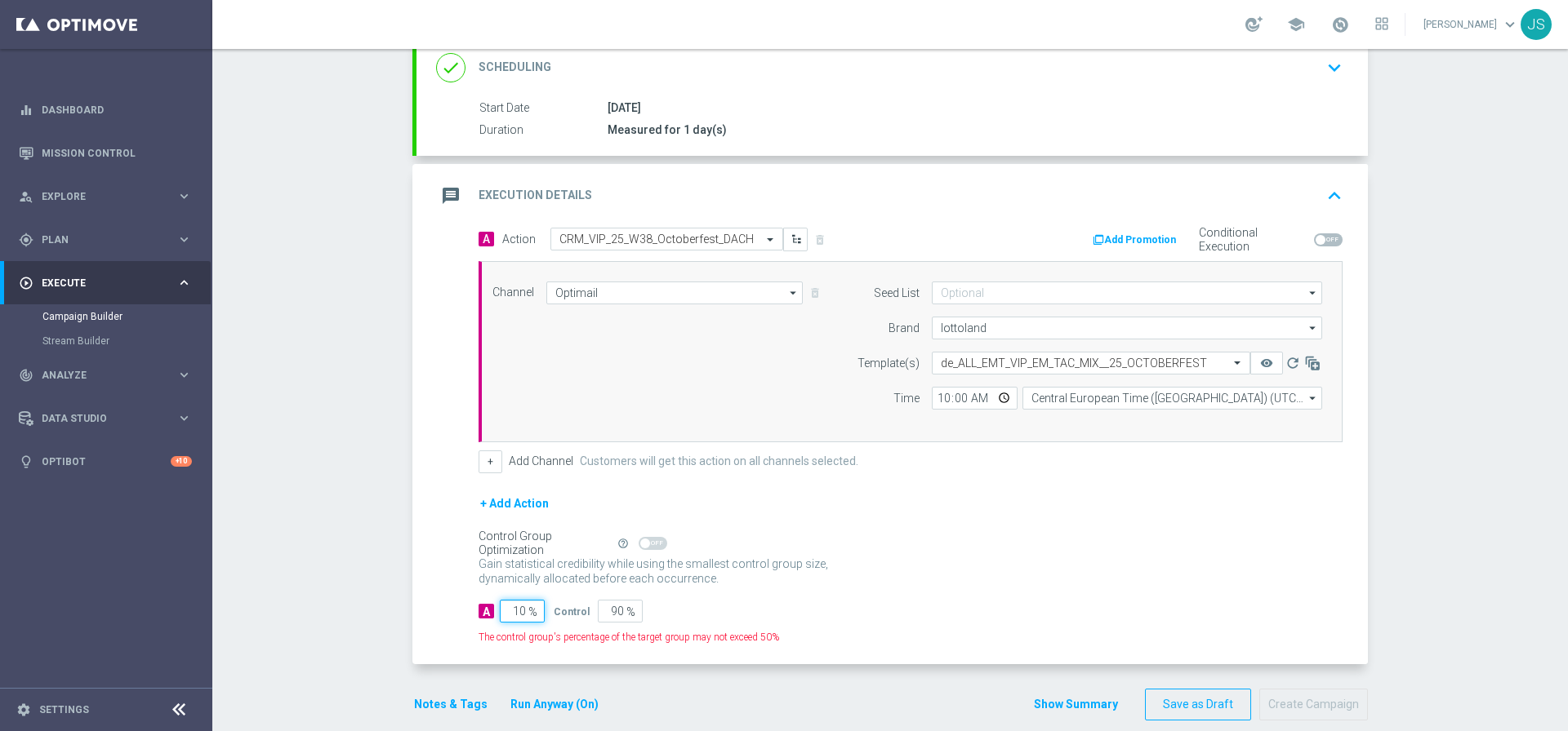
type input "100"
type input "0"
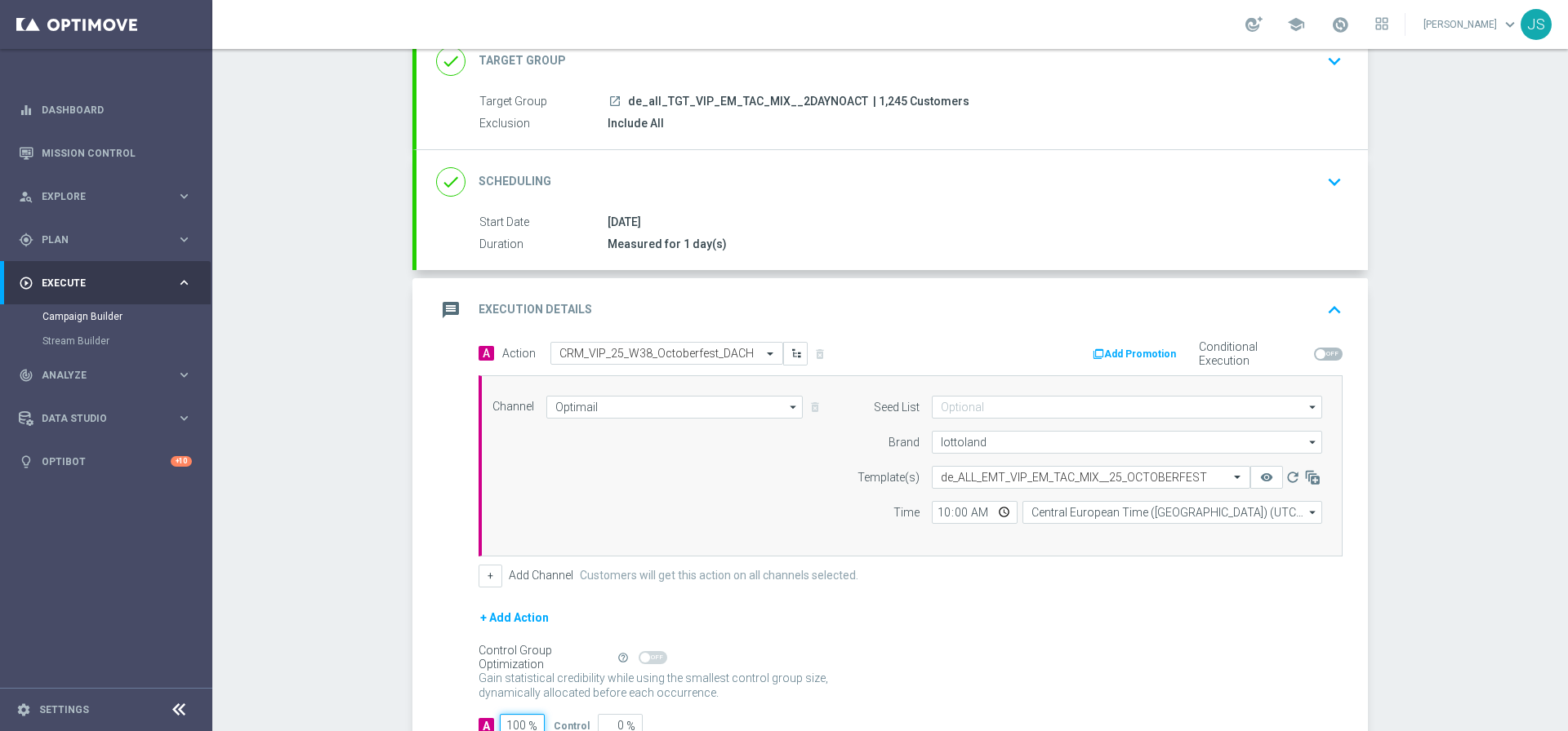
scroll to position [0, 0]
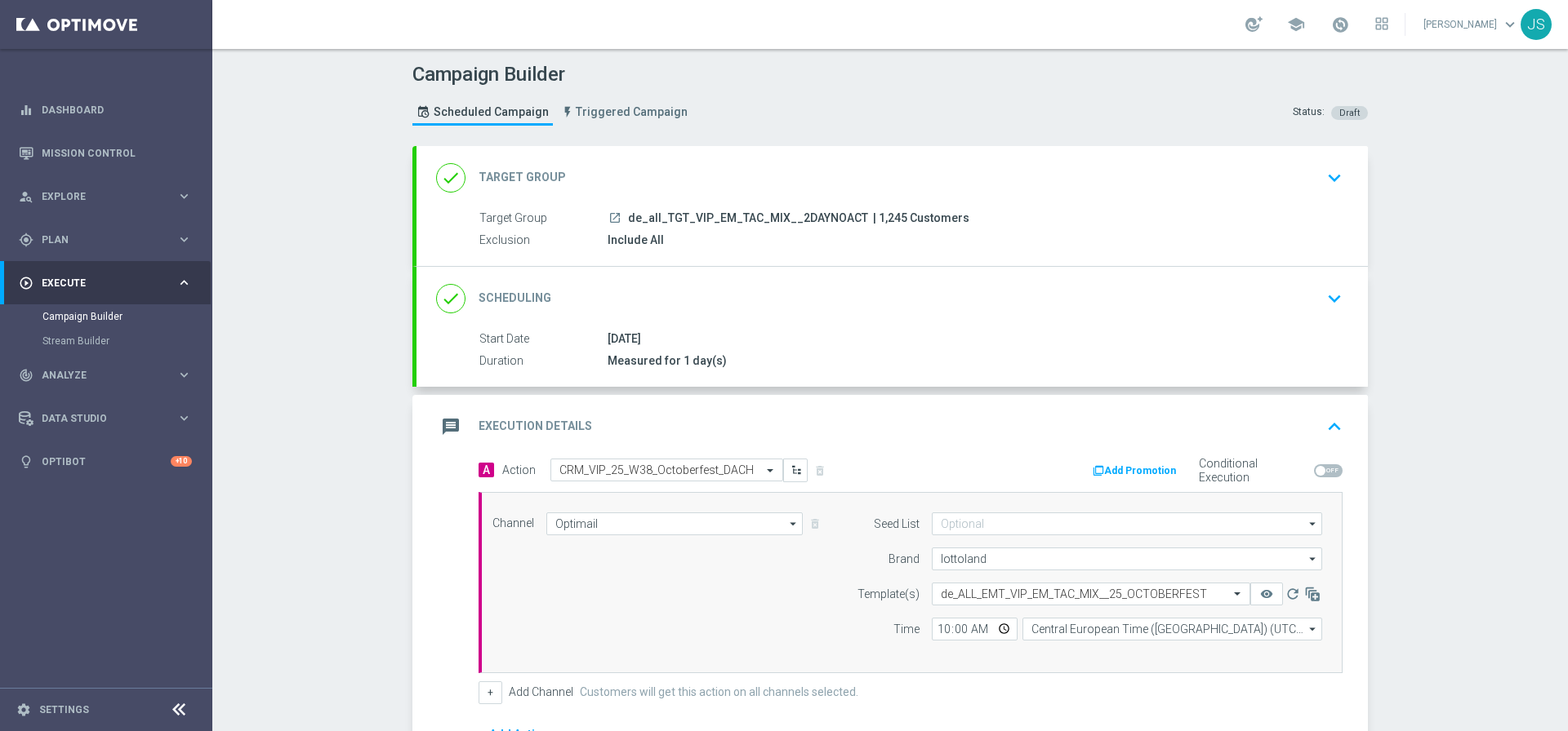
type input "100"
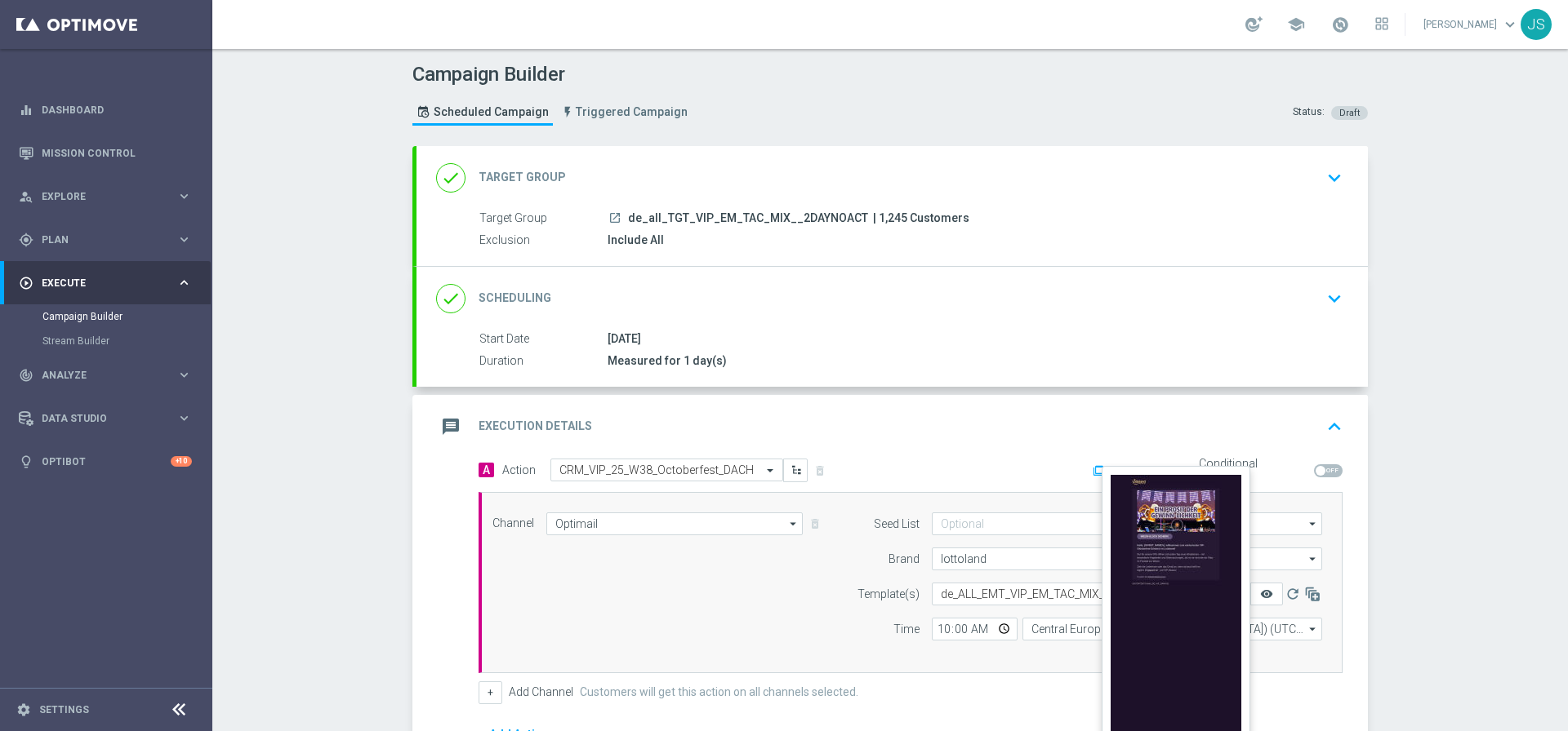
click at [1264, 593] on icon "remove_red_eye" at bounding box center [1266, 594] width 13 height 13
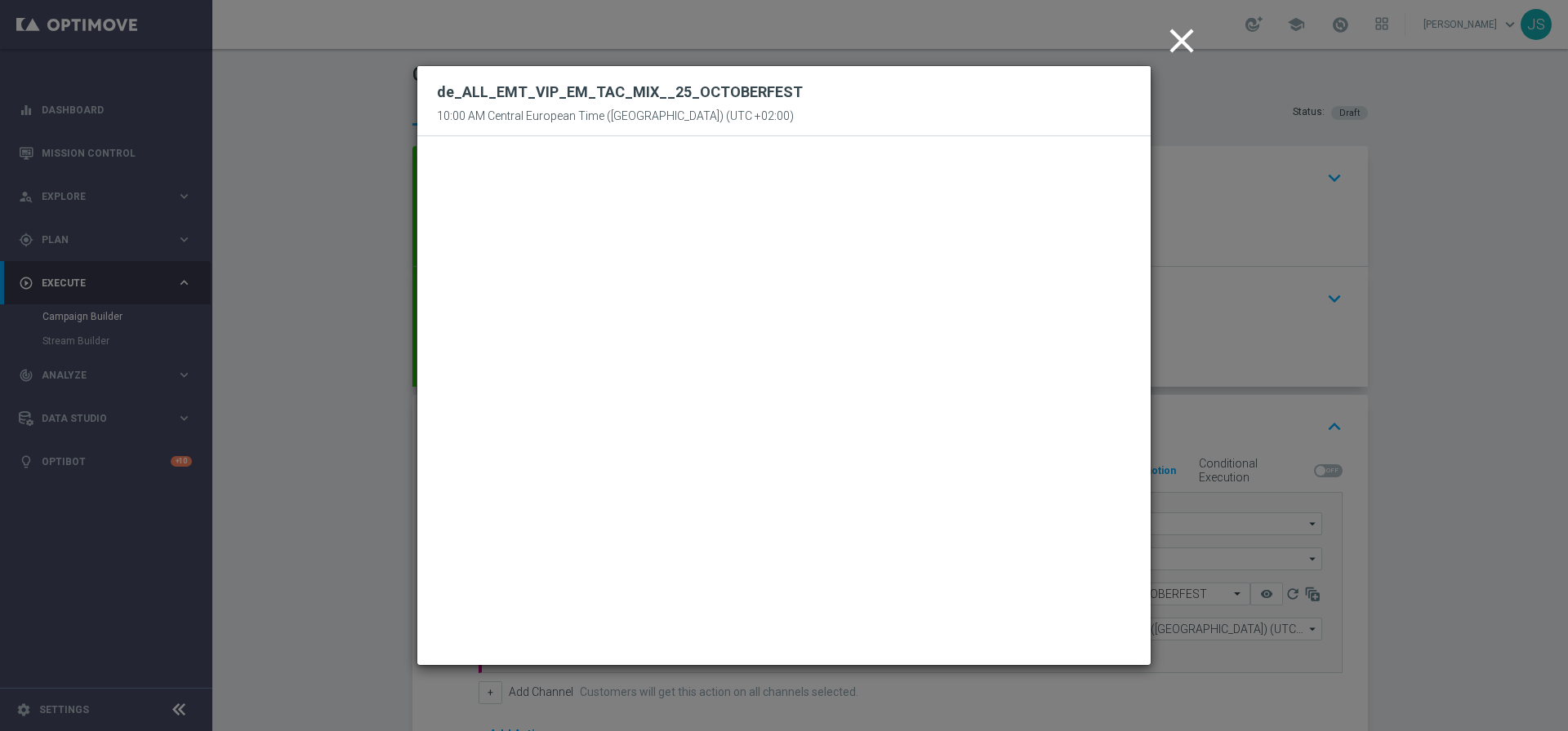
click at [1197, 52] on icon "close" at bounding box center [1181, 41] width 41 height 41
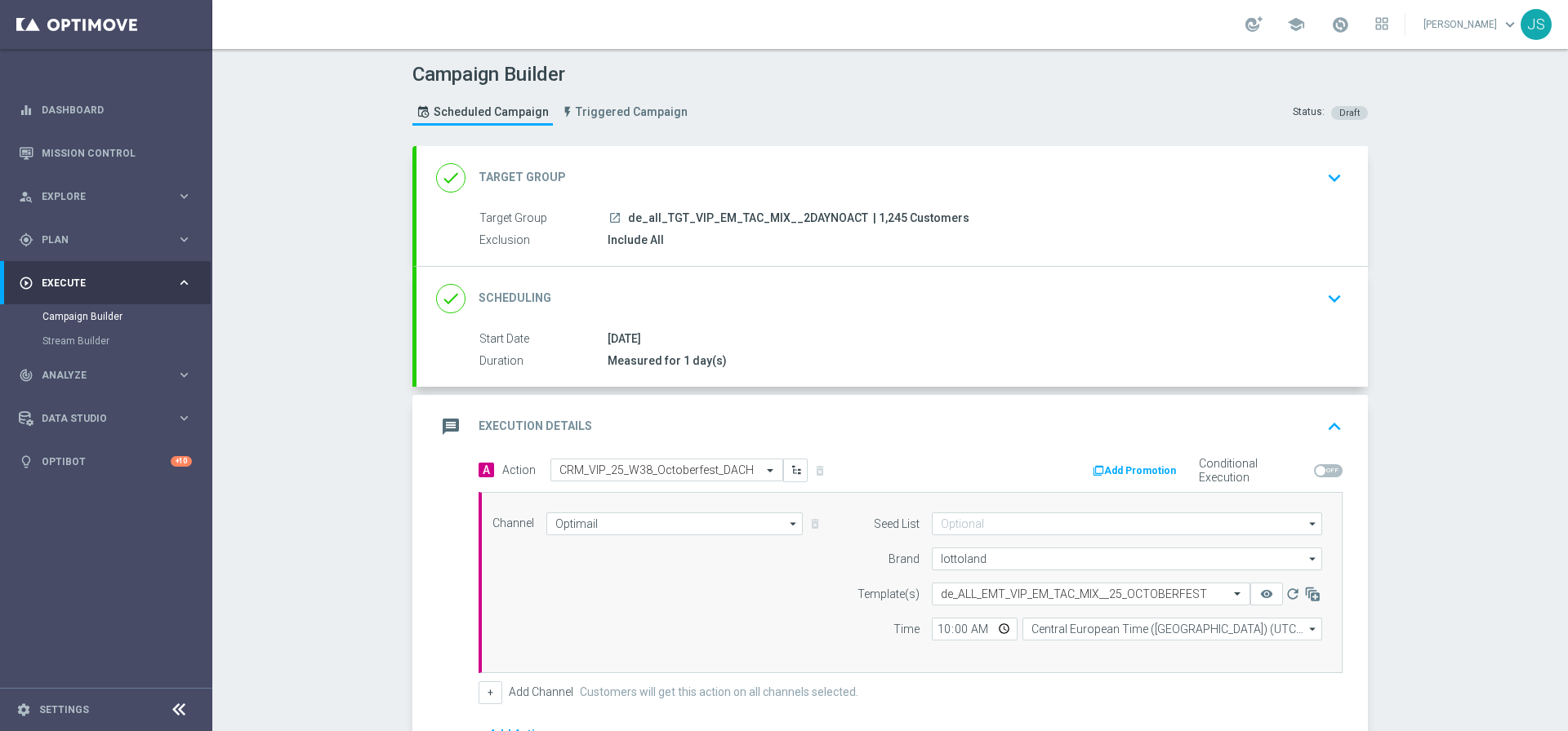
scroll to position [231, 0]
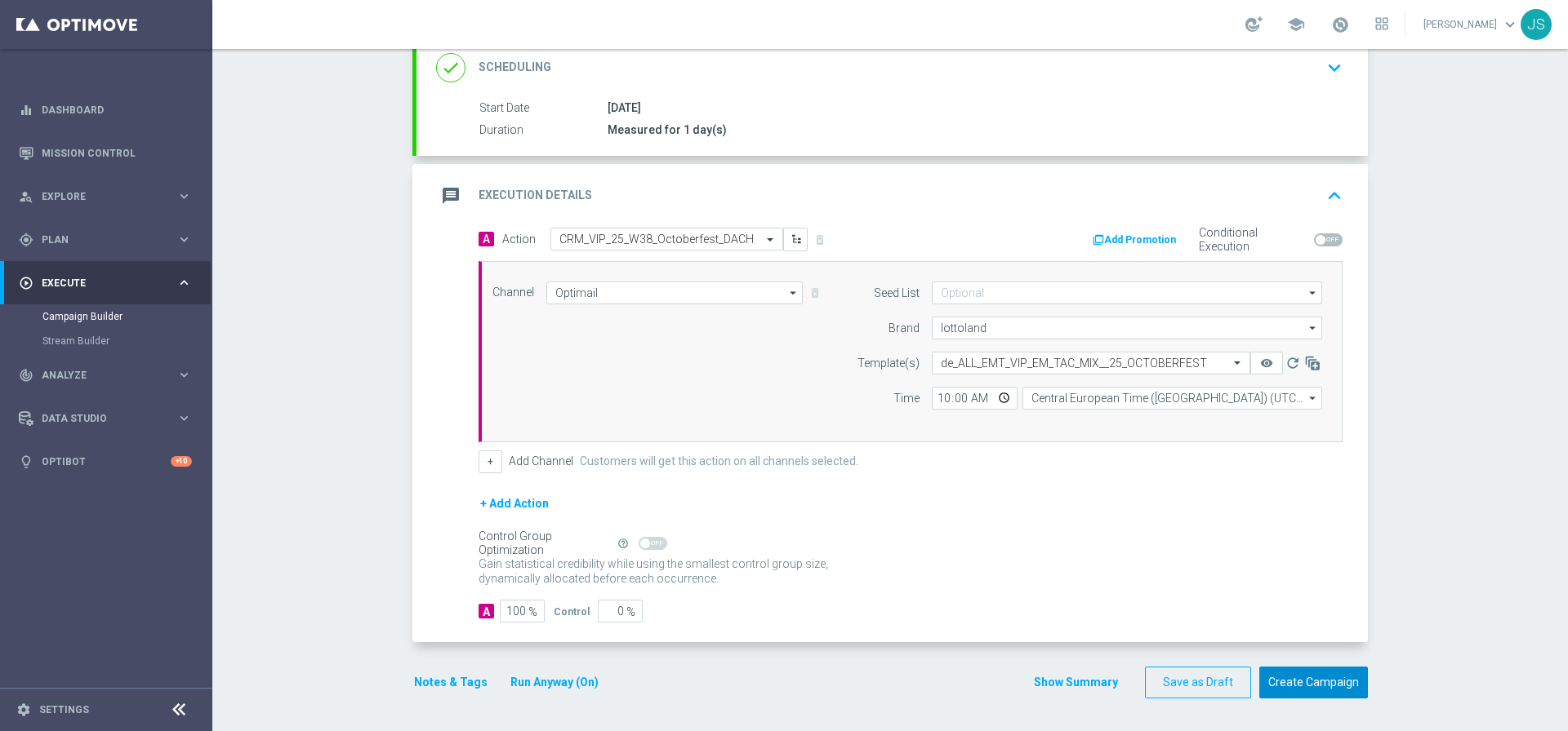
click at [1341, 675] on button "Create Campaign" at bounding box center [1313, 683] width 109 height 32
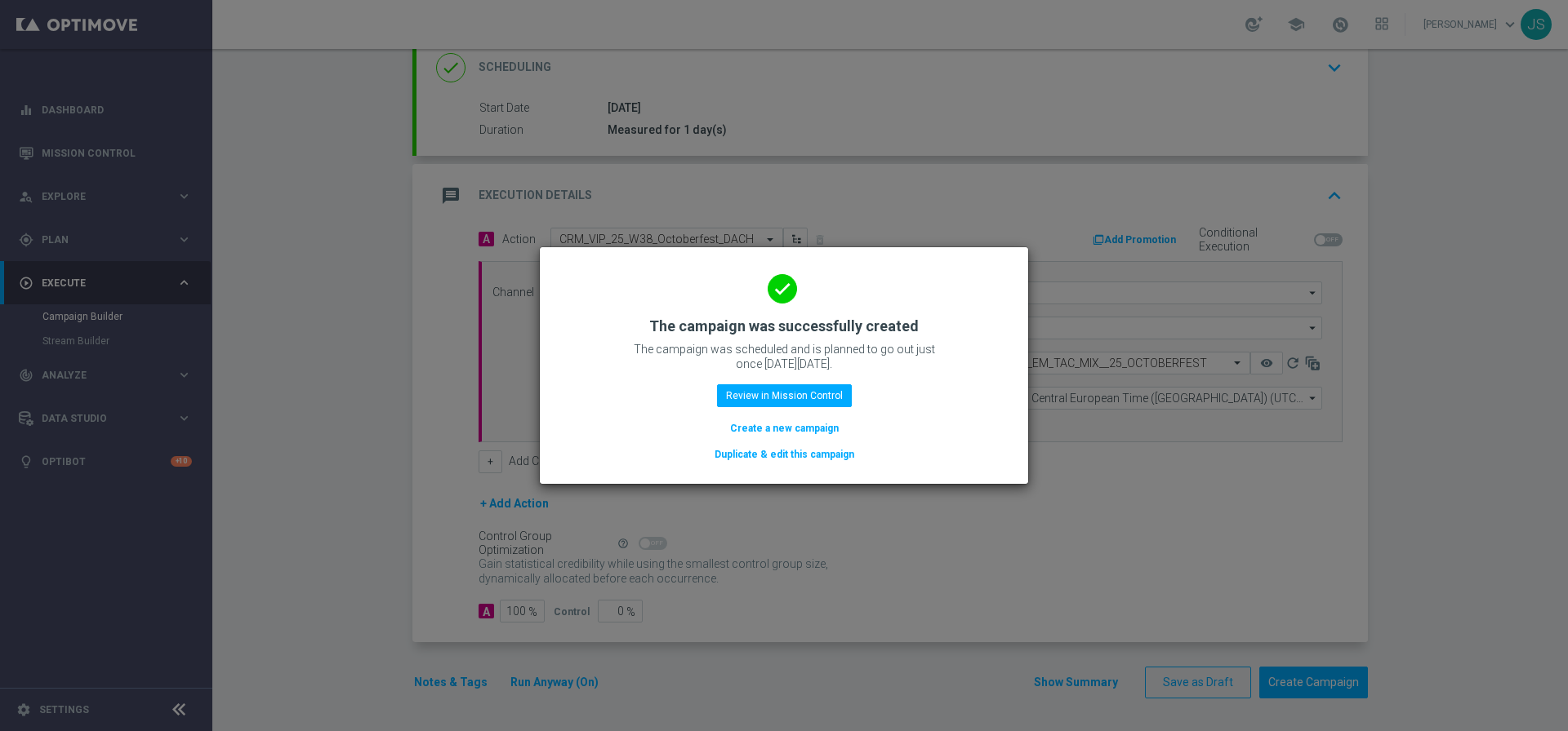
click at [769, 449] on button "Duplicate & edit this campaign" at bounding box center [784, 454] width 143 height 18
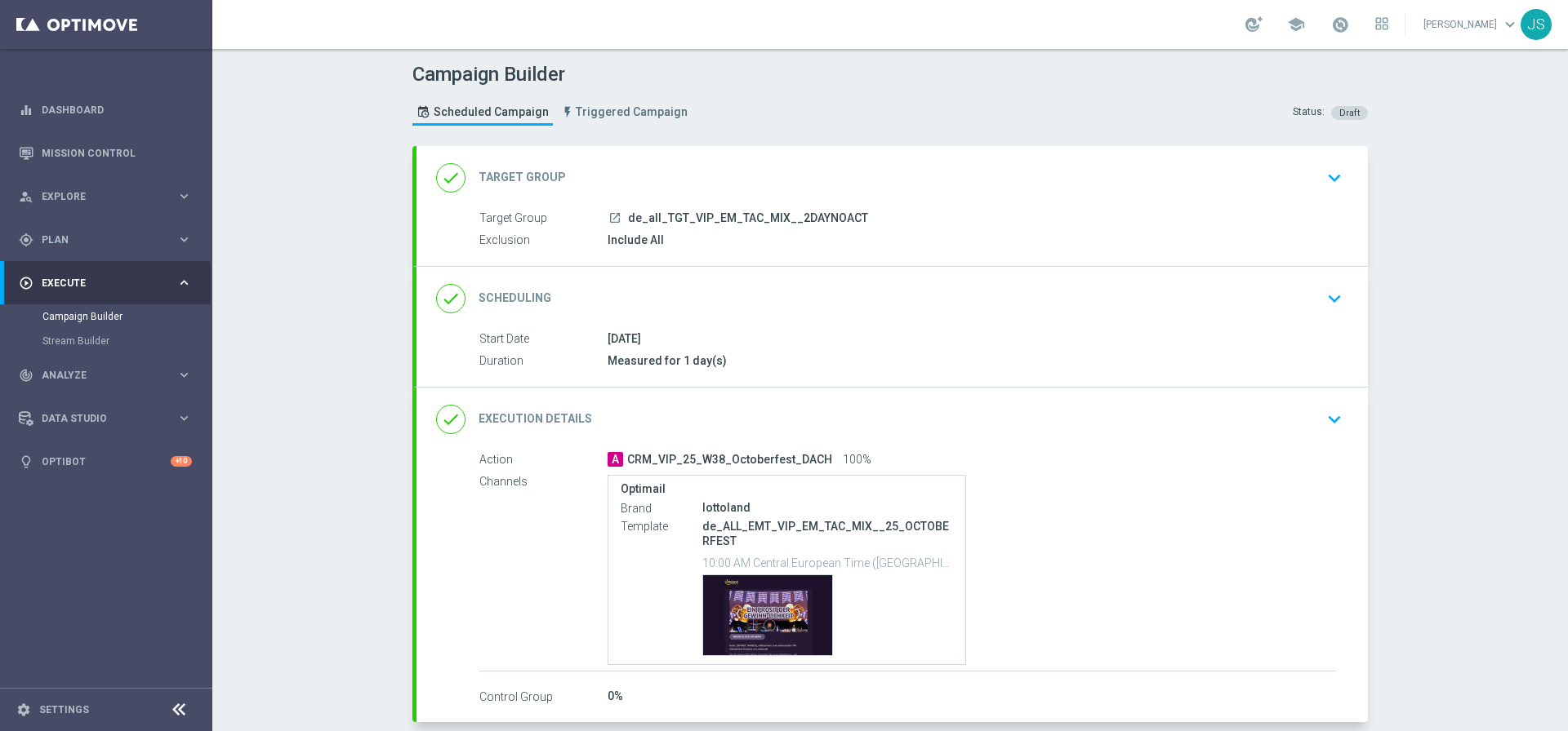
click at [786, 220] on span "de_all_TGT_VIP_EM_TAC_MIX__2DAYNOACT" at bounding box center [748, 218] width 240 height 15
click at [1327, 175] on icon "keyboard_arrow_down" at bounding box center [1334, 178] width 25 height 25
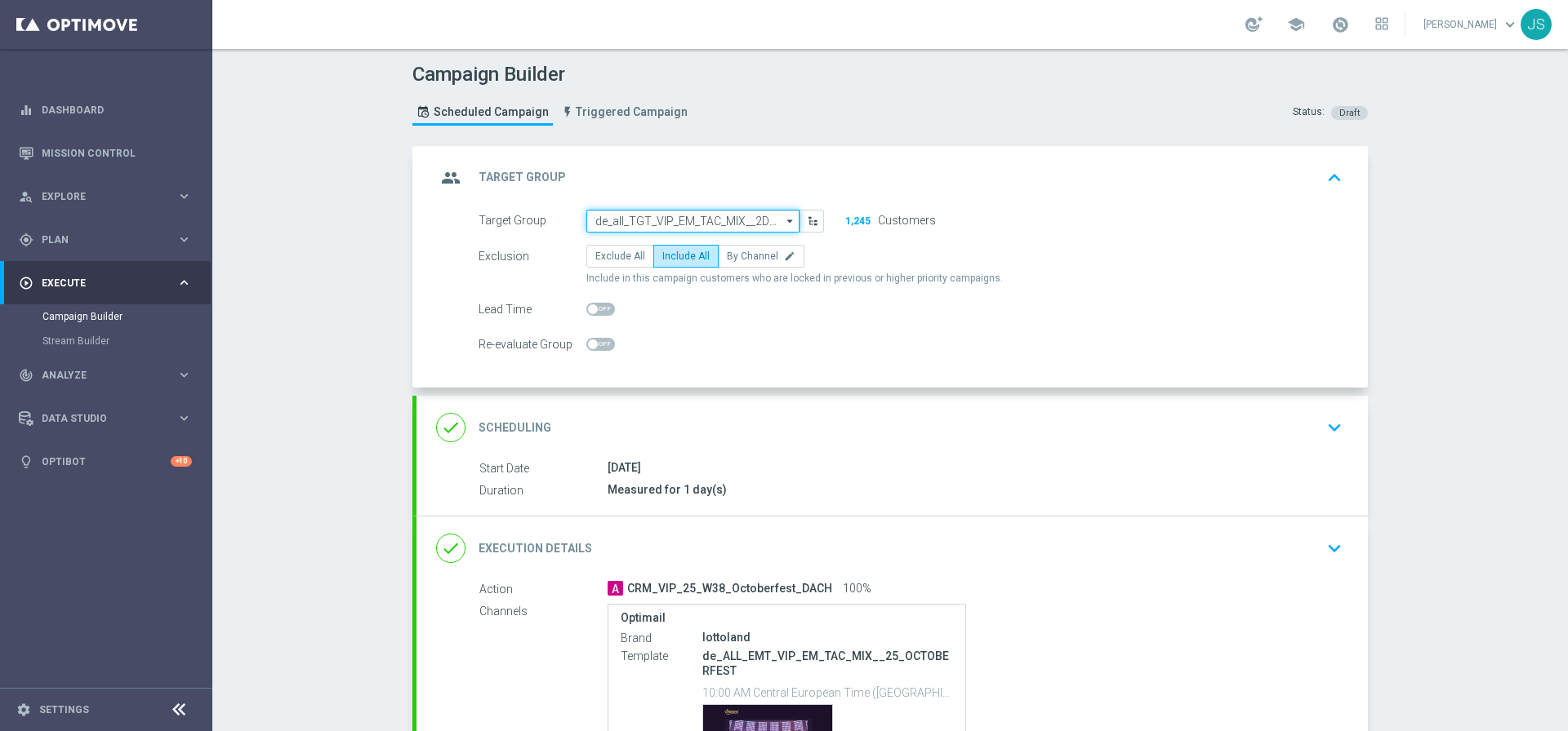
click at [755, 225] on input "de_all_TGT_VIP_EM_TAC_MIX__2DAYNOACT" at bounding box center [692, 221] width 213 height 23
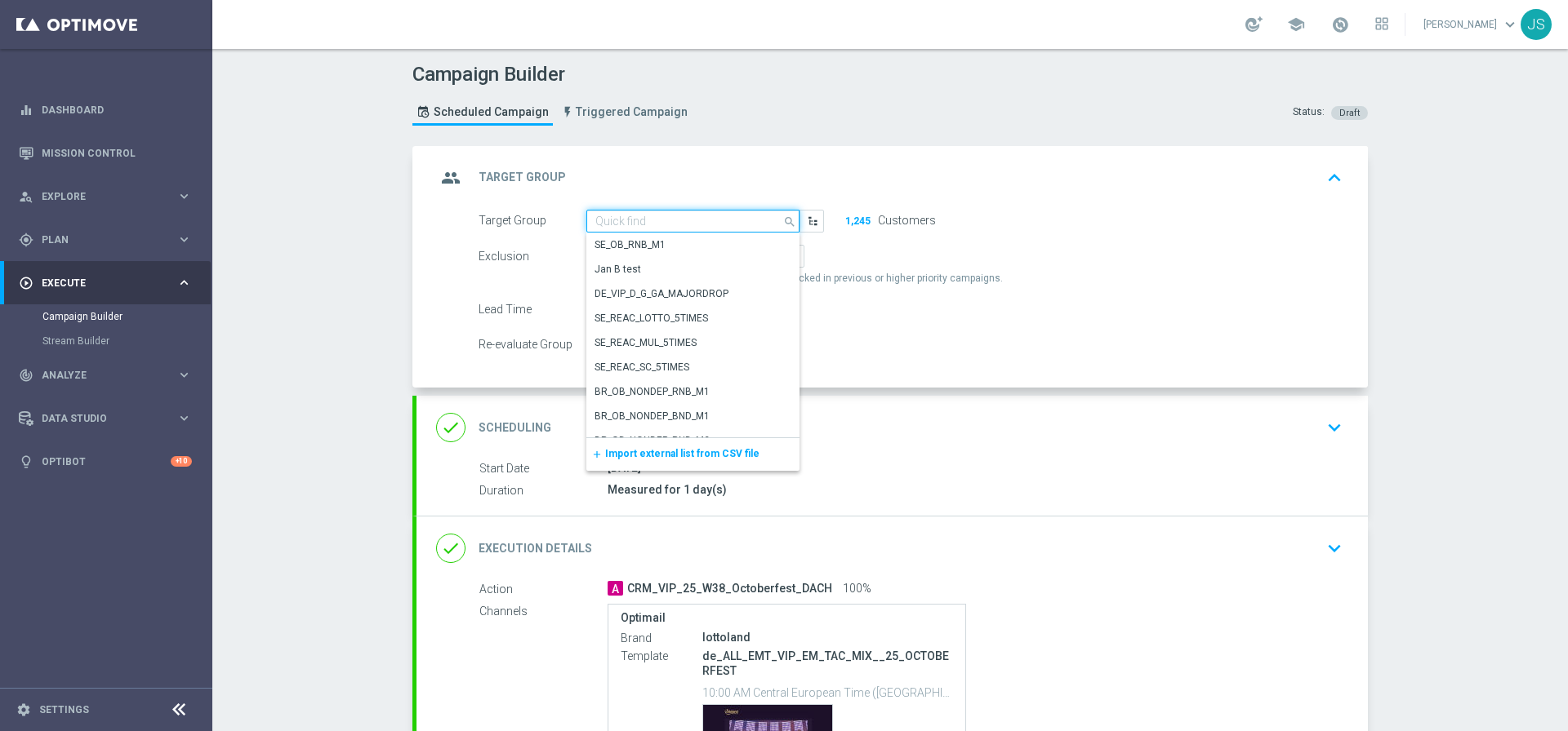
paste input "de_AT_TGT_VIP_EM_TAC_MIX__2DAYNOACT"
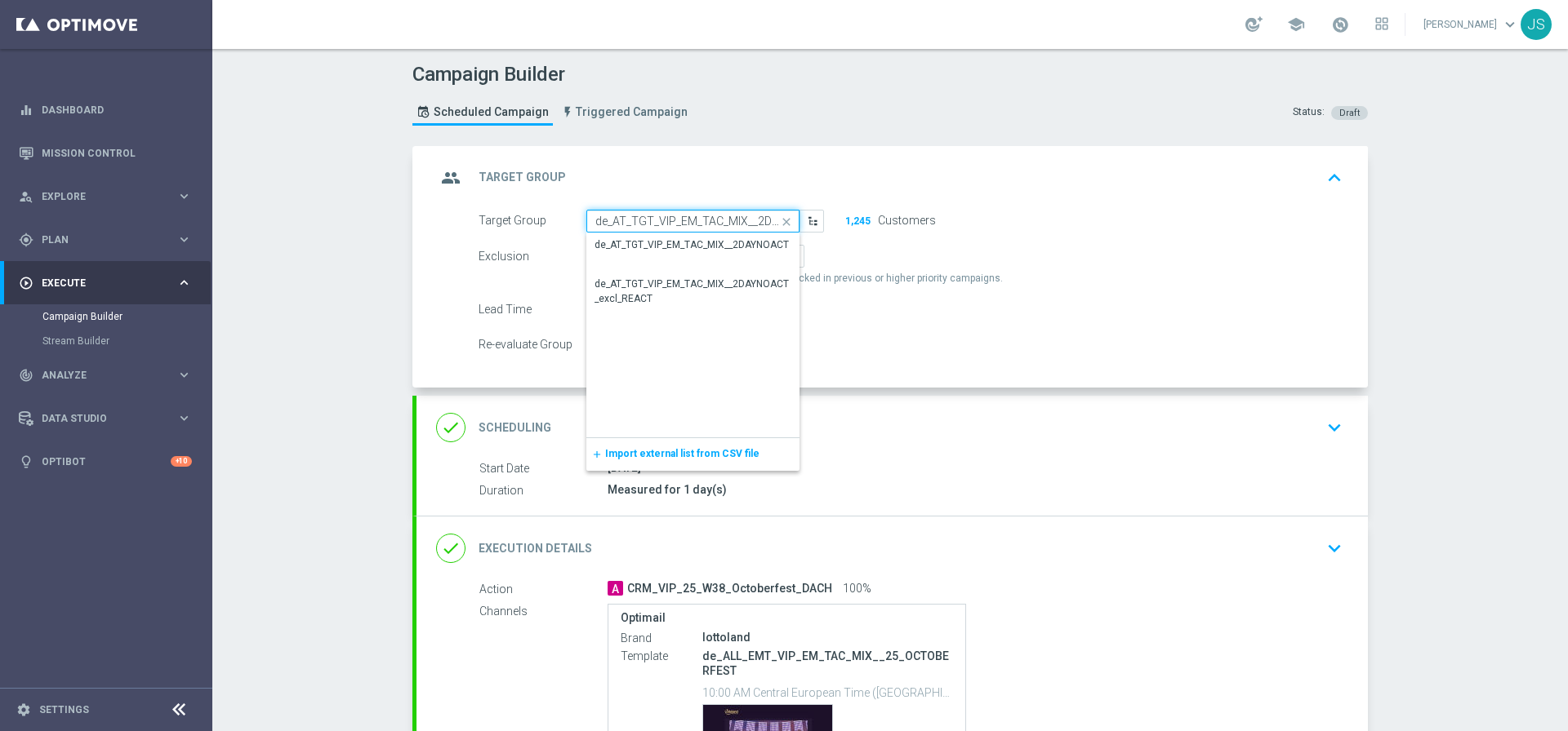
drag, startPoint x: 696, startPoint y: 219, endPoint x: 545, endPoint y: 223, distance: 151.1
click at [545, 223] on div "Target Group de_AT_TGT_VIP_EM_TAC_MIX__2DAYNOACT de_all_TGT_VIP_EM_TAC_MIX__2DA…" at bounding box center [651, 221] width 370 height 23
type input "de_all_TGT_VIP_EM_TAC_MIX__2DAYNOACT"
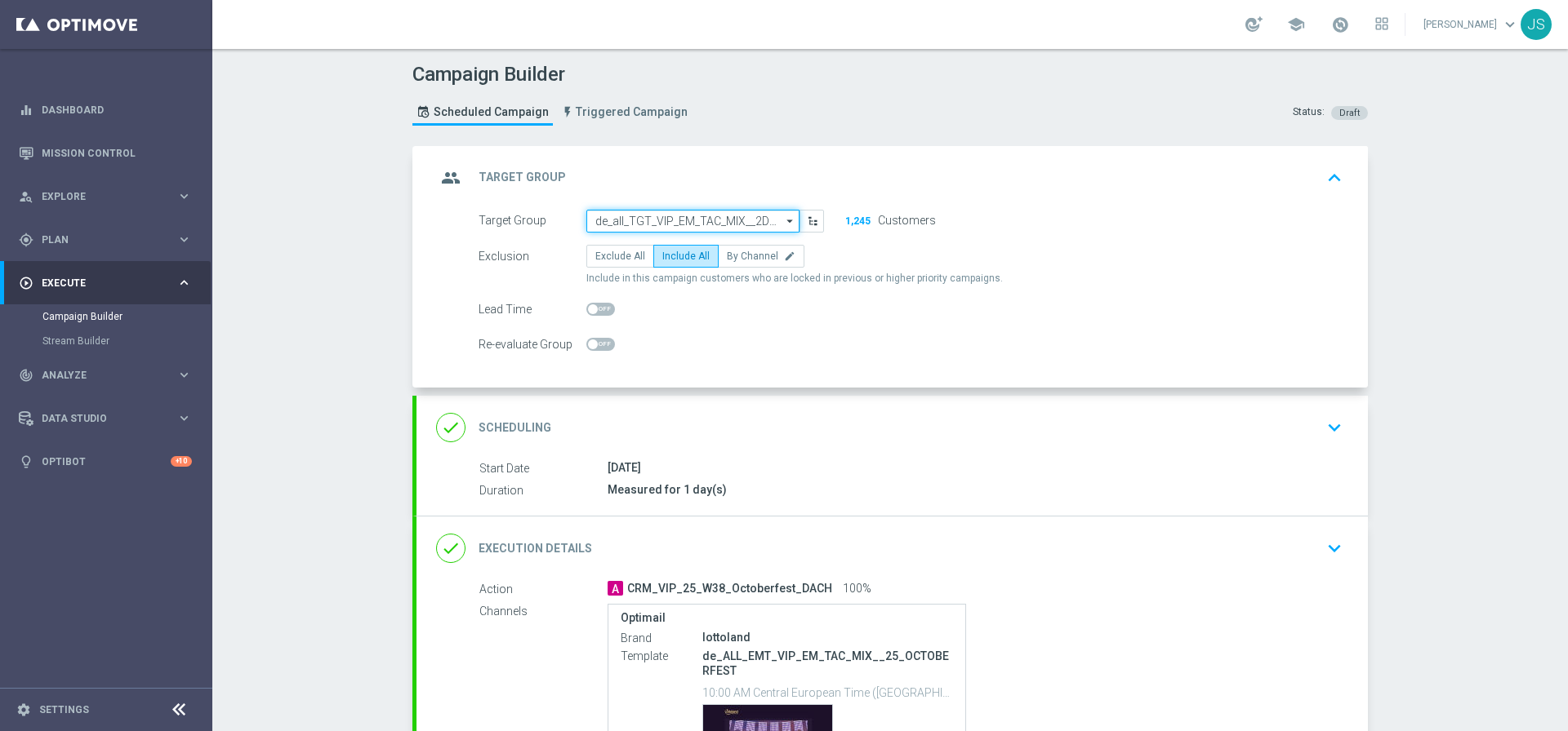
click at [689, 222] on input "de_all_TGT_VIP_EM_TAC_MIX__2DAYNOACT" at bounding box center [692, 221] width 213 height 23
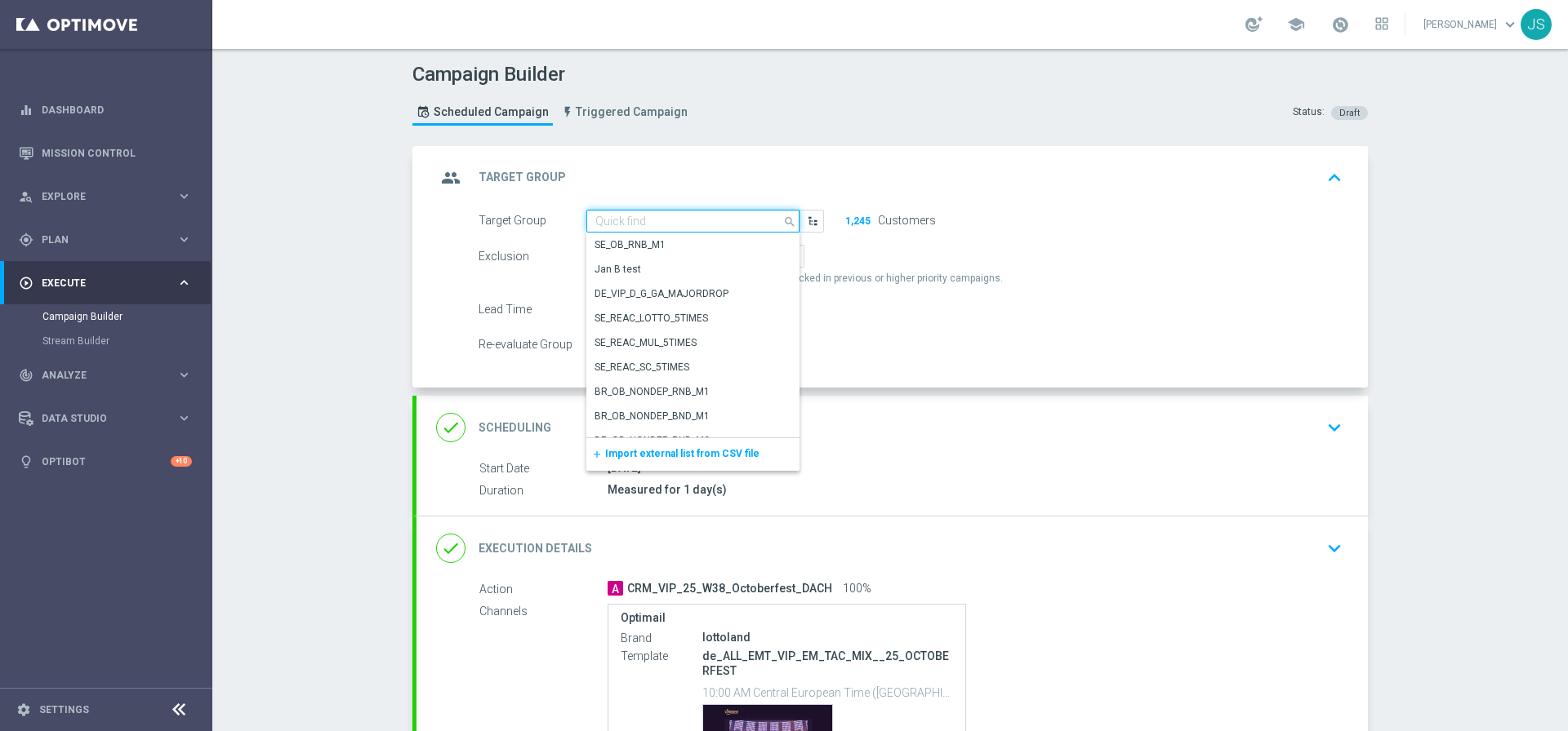
paste input "de_AT_TGT_VIP_EM_TAC_MIX__2DAYNOACT"
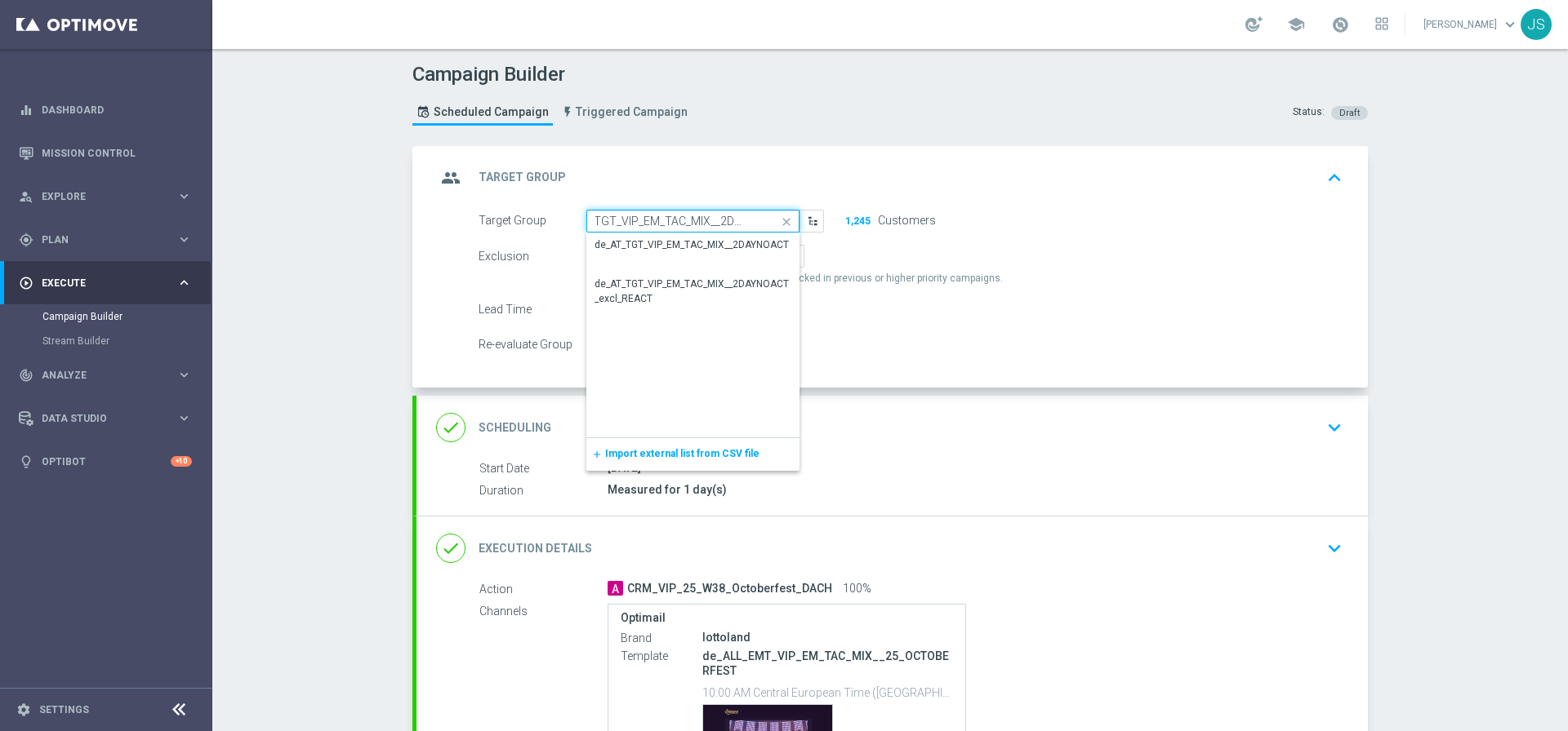
drag, startPoint x: 693, startPoint y: 219, endPoint x: 868, endPoint y: 223, distance: 175.0
click at [863, 223] on div "Target Group de_AT_TGT_VIP_EM_TAC_MIX__2DAYNOACT de_all_TGT_VIP_EM_TAC_MIX__2DA…" at bounding box center [910, 221] width 889 height 23
type input "de_all_TGT_VIP_EM_TAC_MIX__2DAYNOACT"
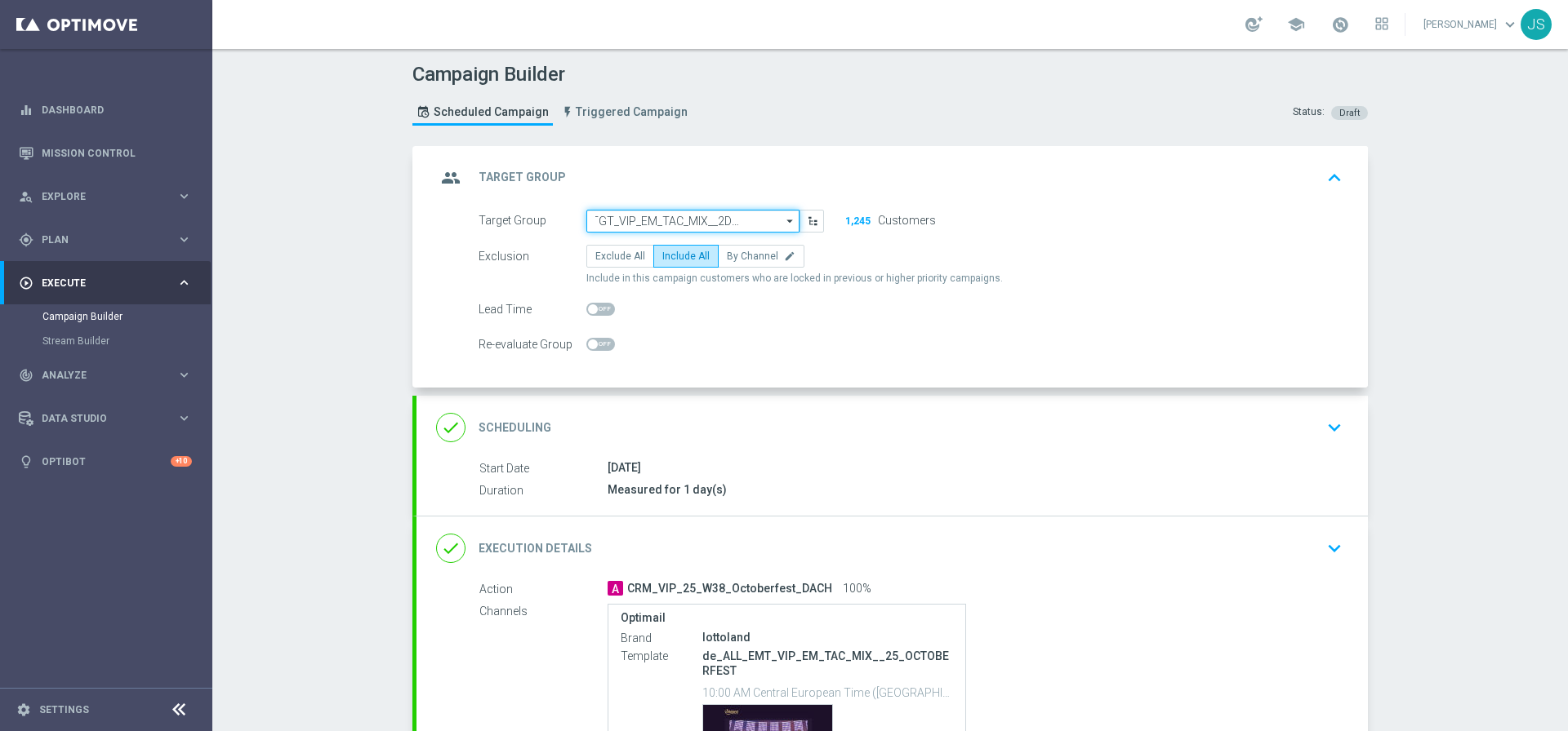
scroll to position [0, 36]
click at [671, 223] on input "de_all_TGT_VIP_EM_TAC_MIX__2DAYNOACT" at bounding box center [692, 221] width 213 height 23
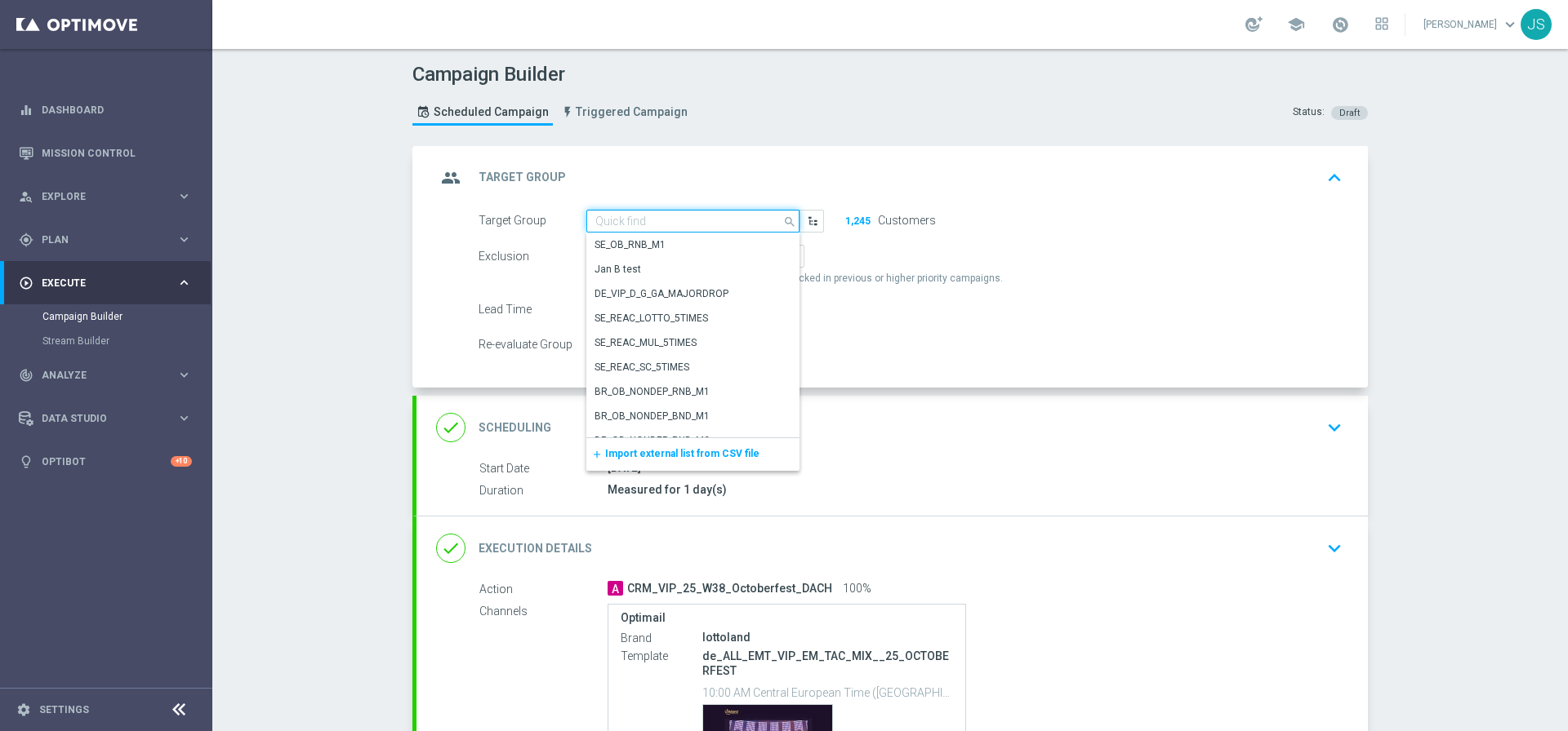
paste input "de_AT_TGT_VIP_EM_TAC_MIX__2DAYNOACT"
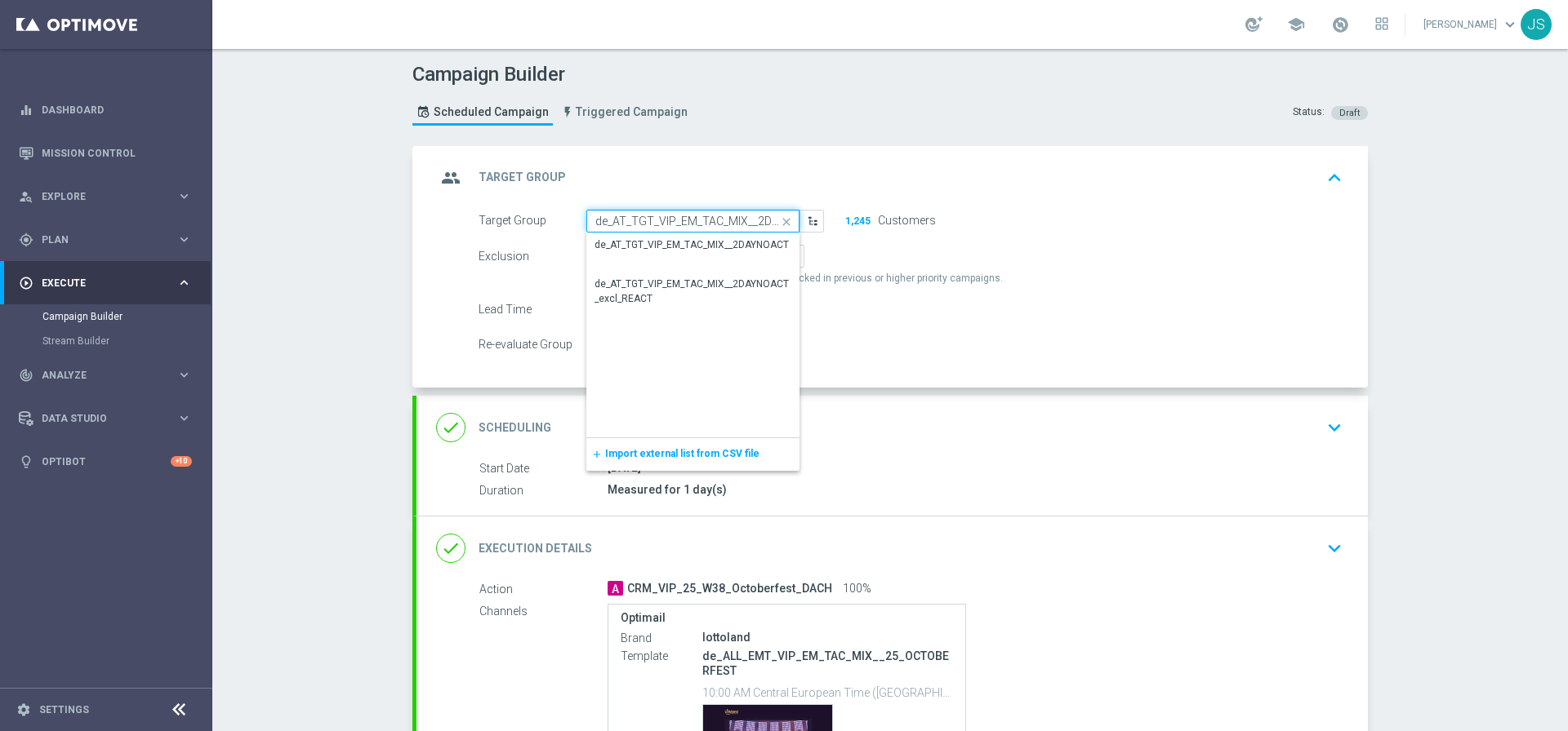
scroll to position [0, 38]
click at [695, 249] on div "de_AT_TGT_VIP_EM_TAC_MIX__2DAYNOACT" at bounding box center [691, 245] width 194 height 15
type input "de_AT_TGT_VIP_EM_TAC_MIX__2DAYNOACT"
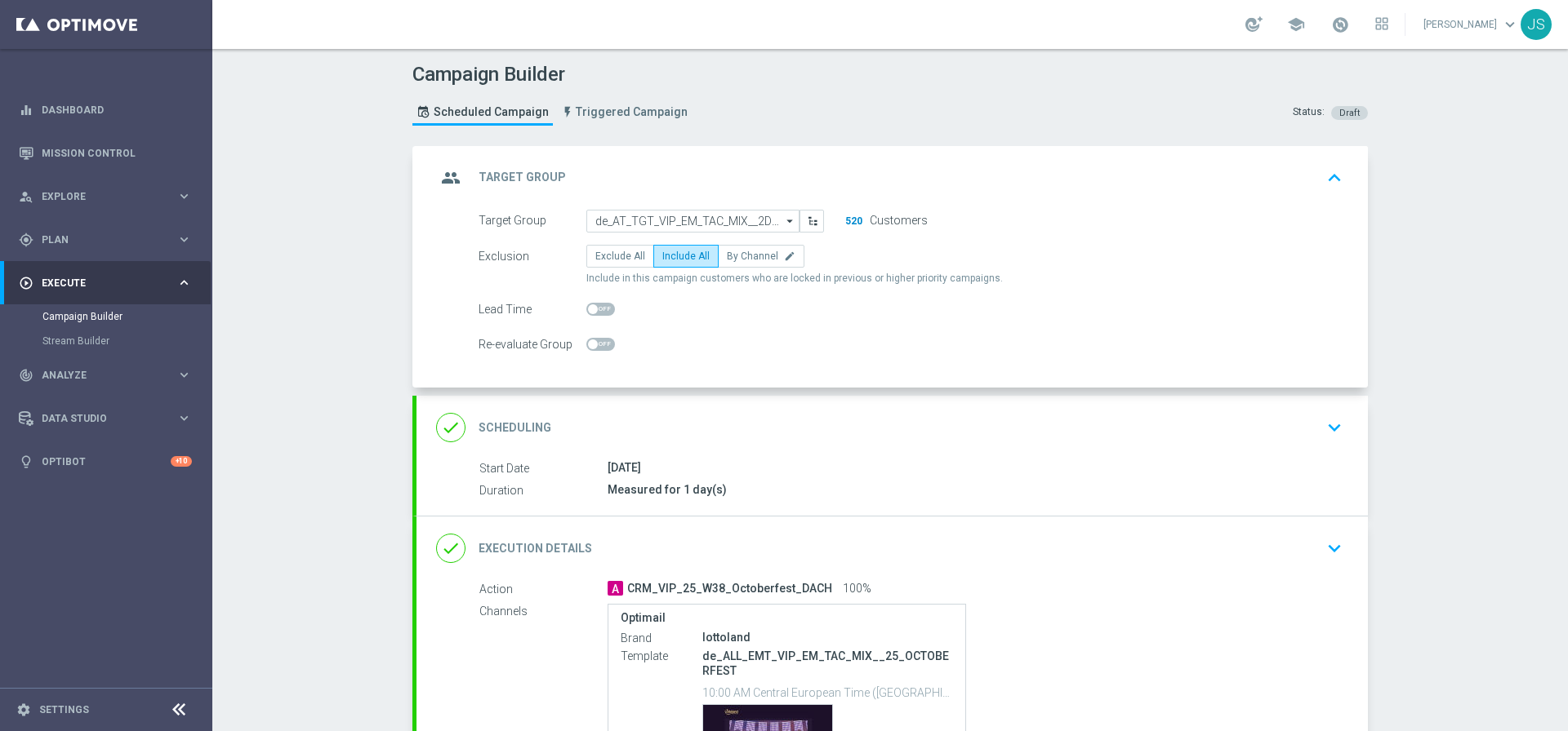
drag, startPoint x: 855, startPoint y: 225, endPoint x: 837, endPoint y: 220, distance: 18.7
click at [837, 220] on div "520 Customers" at bounding box center [888, 220] width 104 height 22
click at [1331, 191] on button "keyboard_arrow_up" at bounding box center [1333, 178] width 27 height 31
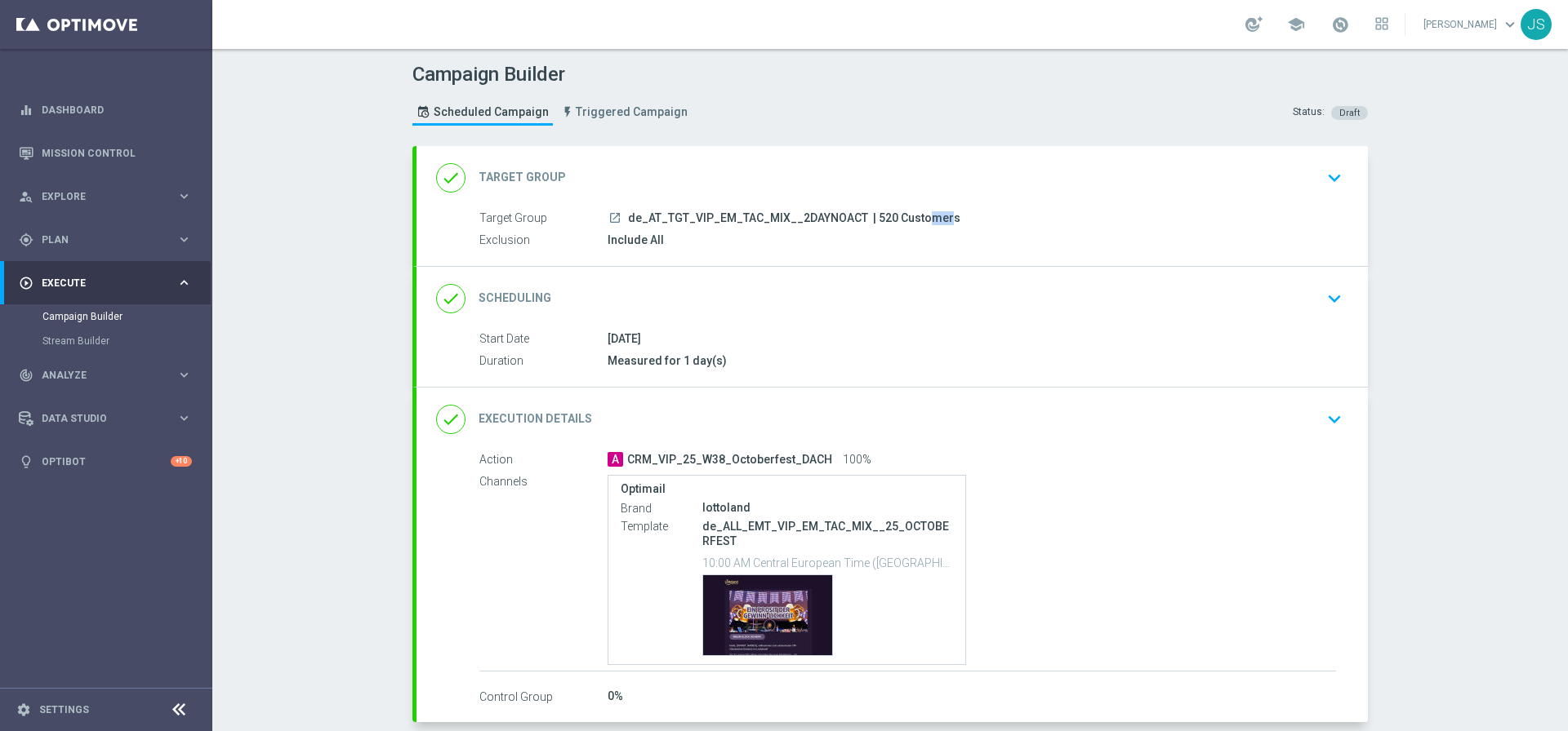
drag, startPoint x: 883, startPoint y: 218, endPoint x: 866, endPoint y: 217, distance: 17.0
click at [872, 218] on span "| 520 Customers" at bounding box center [916, 218] width 87 height 15
copy span "520"
click at [1333, 410] on icon "keyboard_arrow_down" at bounding box center [1334, 420] width 25 height 25
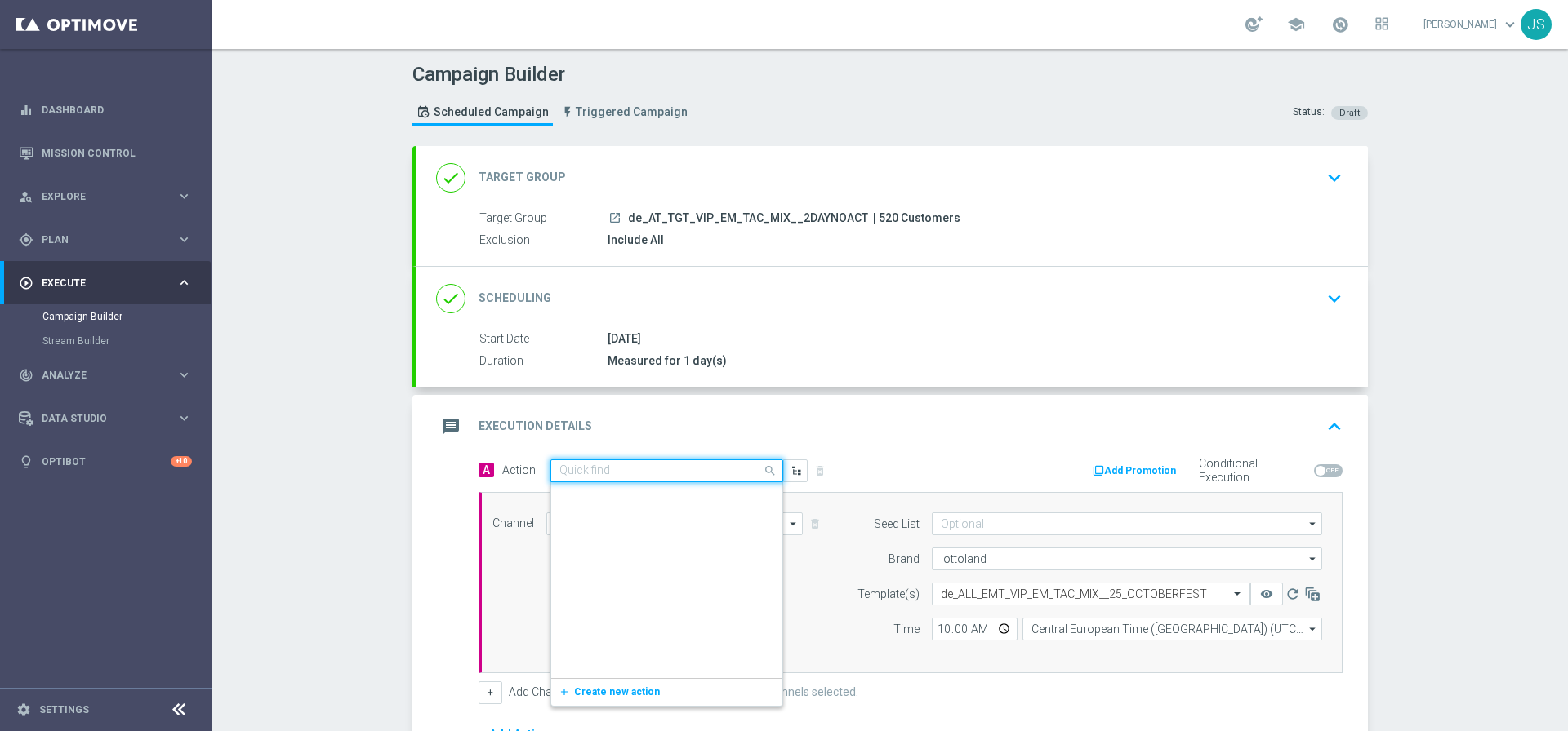
click at [678, 465] on input "text" at bounding box center [650, 471] width 182 height 14
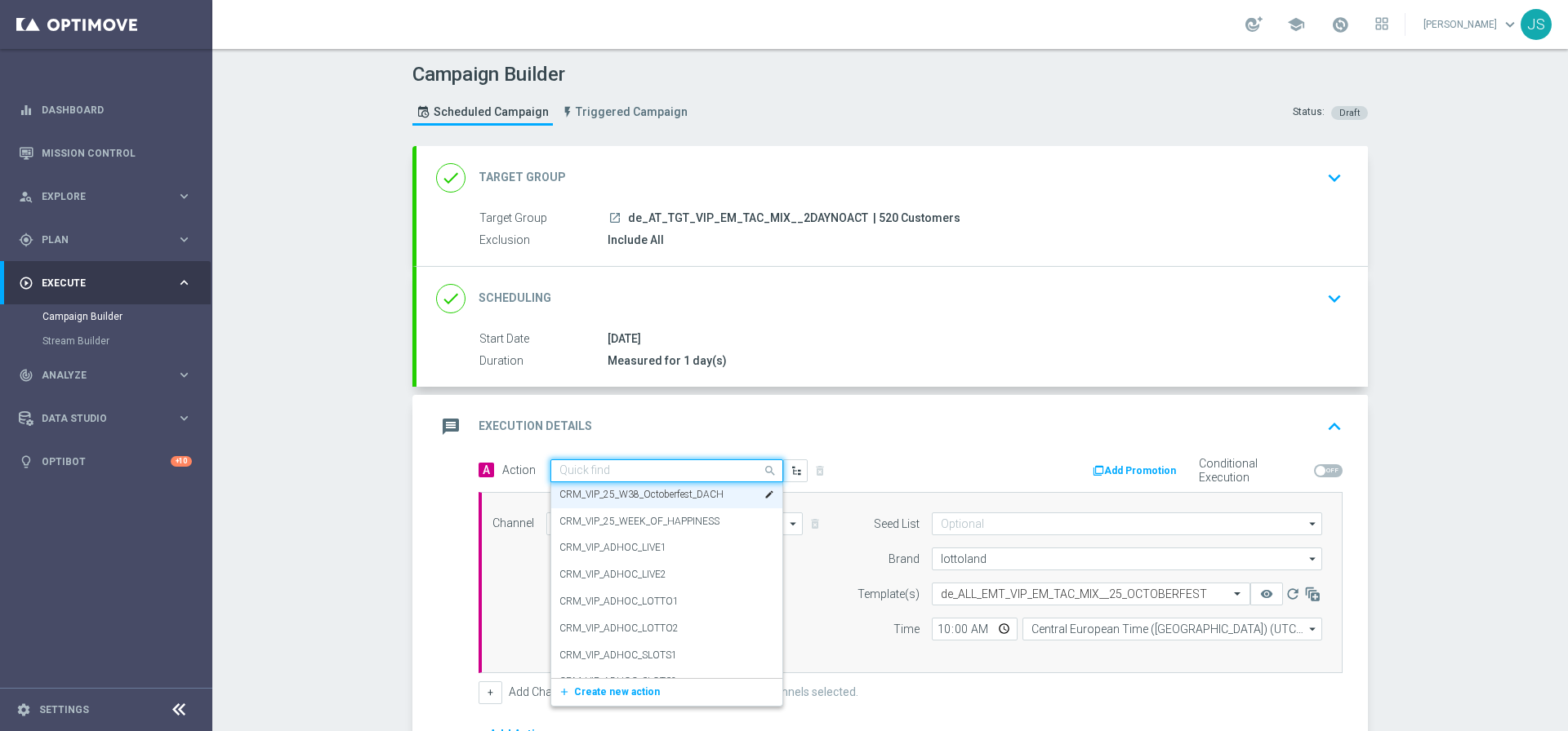
click at [678, 465] on input "text" at bounding box center [650, 471] width 182 height 14
paste input "CRM_VIP_25_W38_Octoberfest_DACH"
type input "CRM_VIP_25_W38_Octoberfest_DACH"
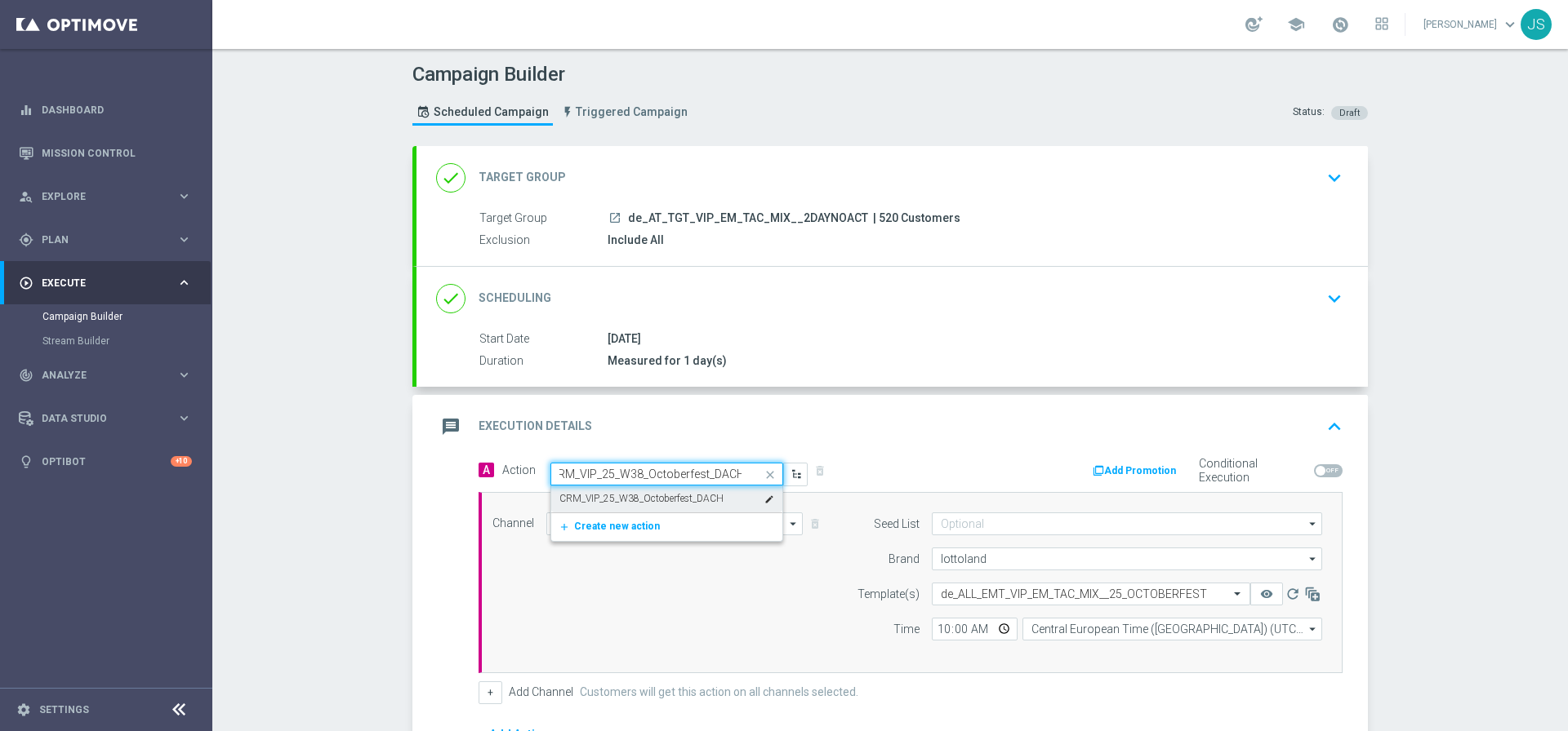
click at [568, 496] on label "CRM_VIP_25_W38_Octoberfest_DACH" at bounding box center [641, 498] width 164 height 14
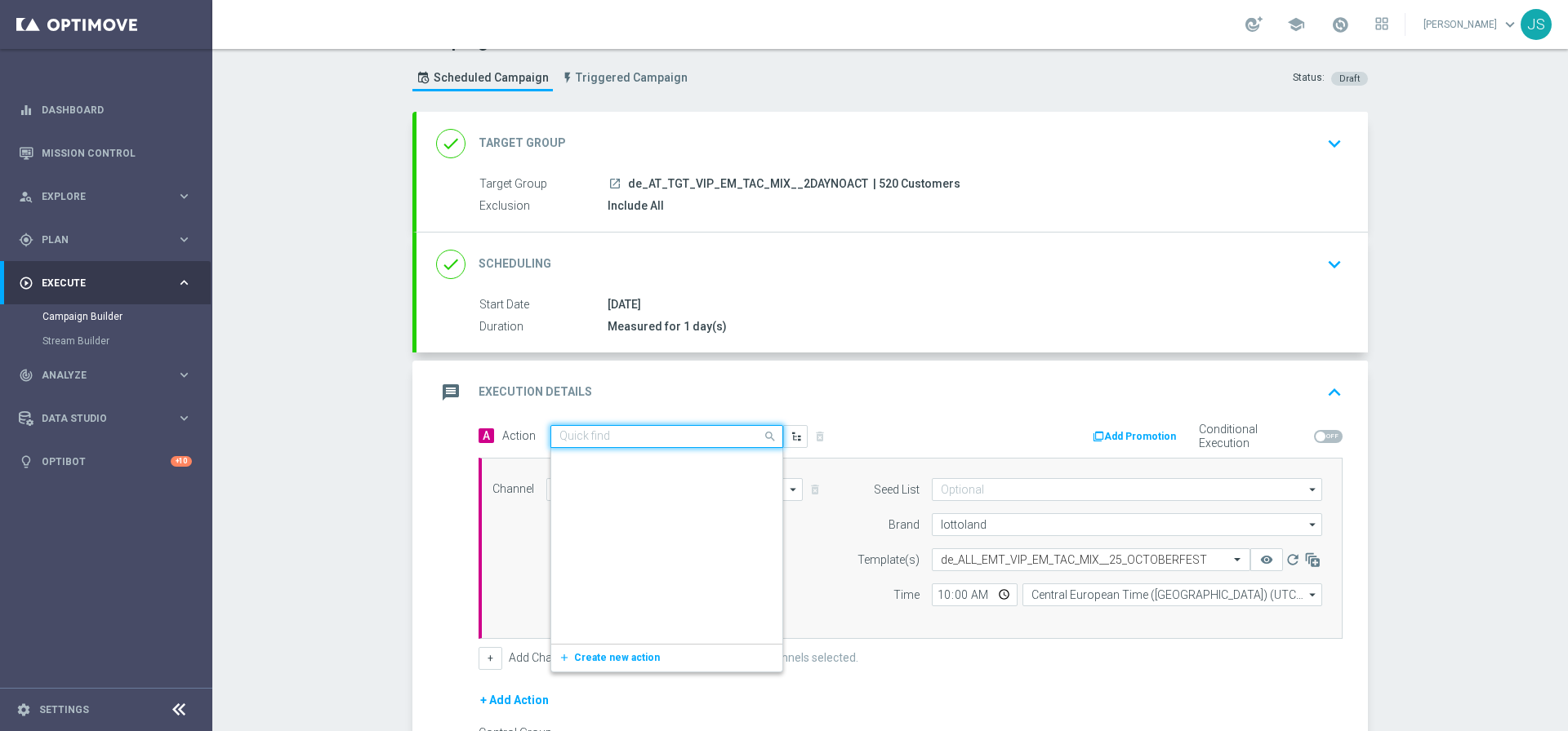
scroll to position [354252, 0]
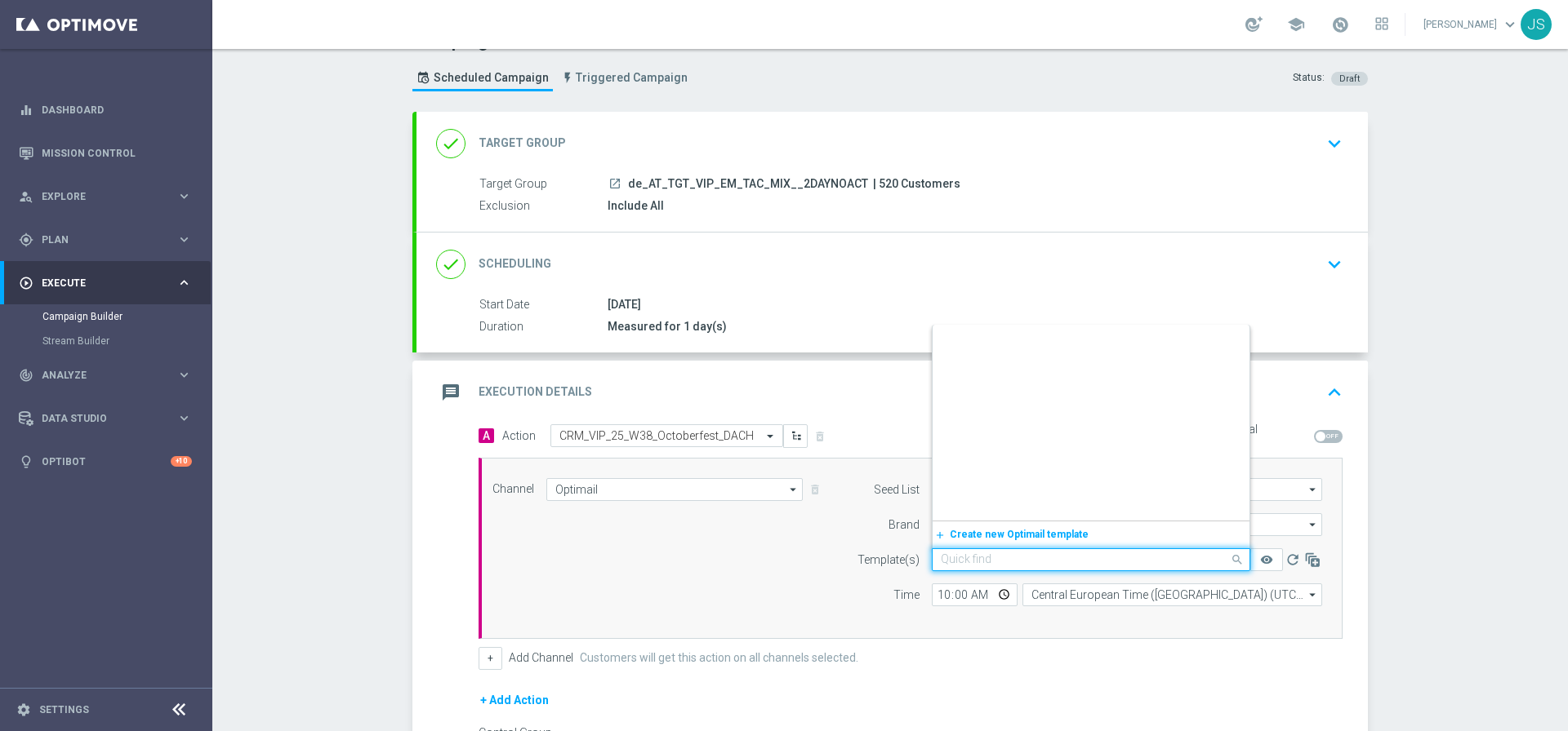
click at [1052, 560] on input "text" at bounding box center [1074, 560] width 268 height 14
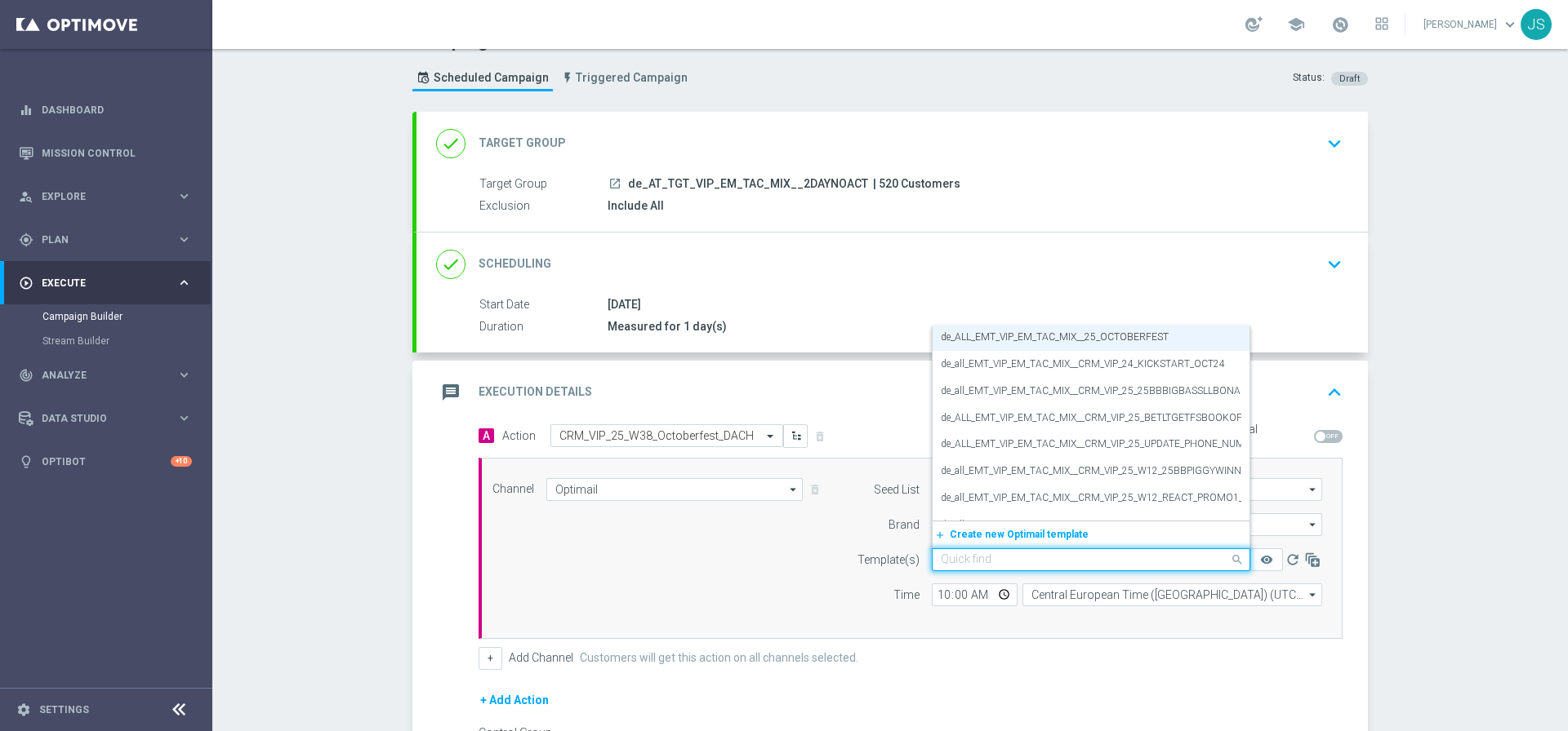
click at [1052, 560] on input "text" at bounding box center [1074, 560] width 268 height 14
paste input "de_AT_EMT_VIP_EM_TAC_MIX__25_OCTOBERFEST"
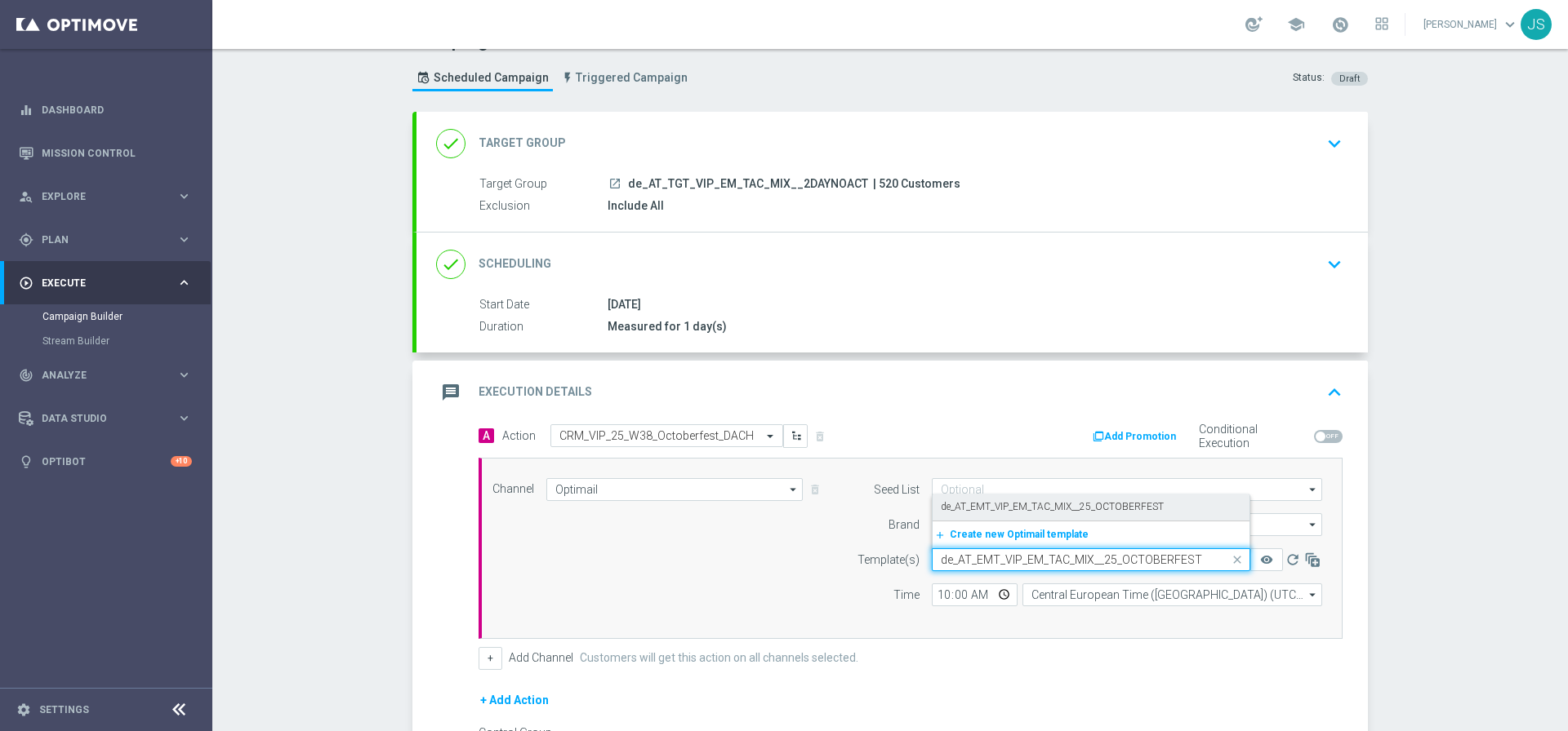
click at [1123, 509] on label "de_AT_EMT_VIP_EM_TAC_MIX__25_OCTOBERFEST" at bounding box center [1052, 507] width 223 height 14
type input "de_AT_EMT_VIP_EM_TAC_MIX__25_OCTOBERFEST"
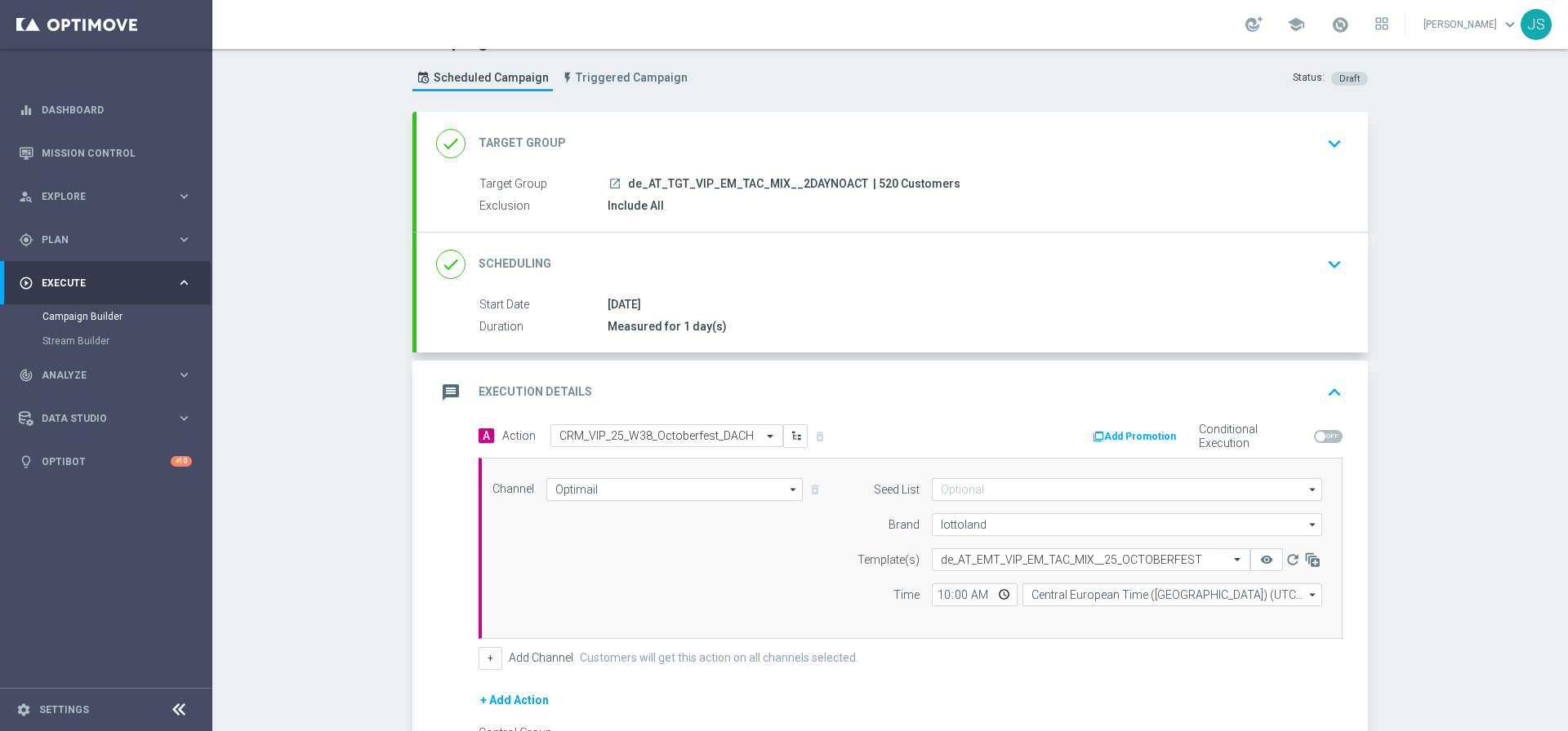
scroll to position [231, 0]
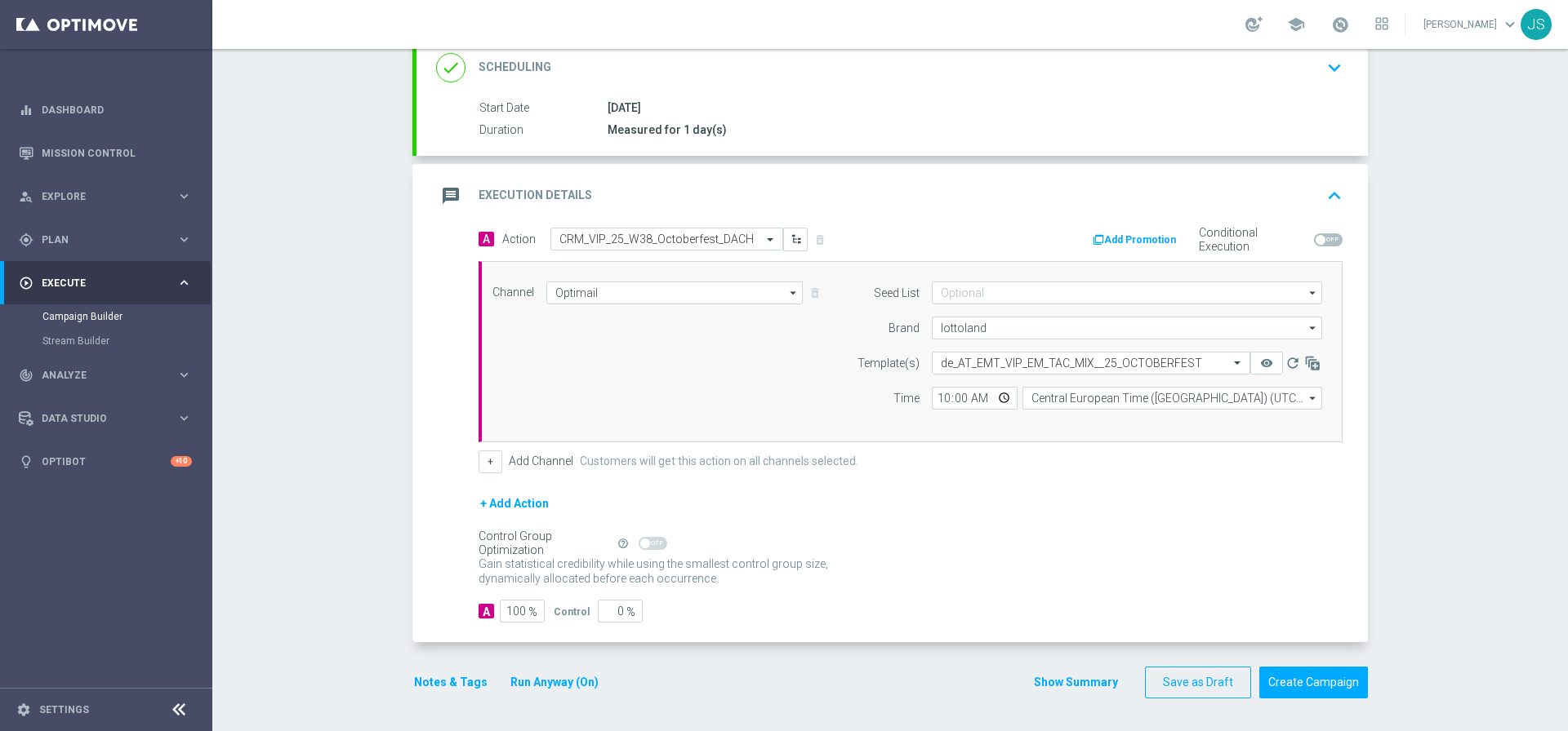
click at [453, 687] on button "Notes & Tags" at bounding box center [450, 683] width 77 height 21
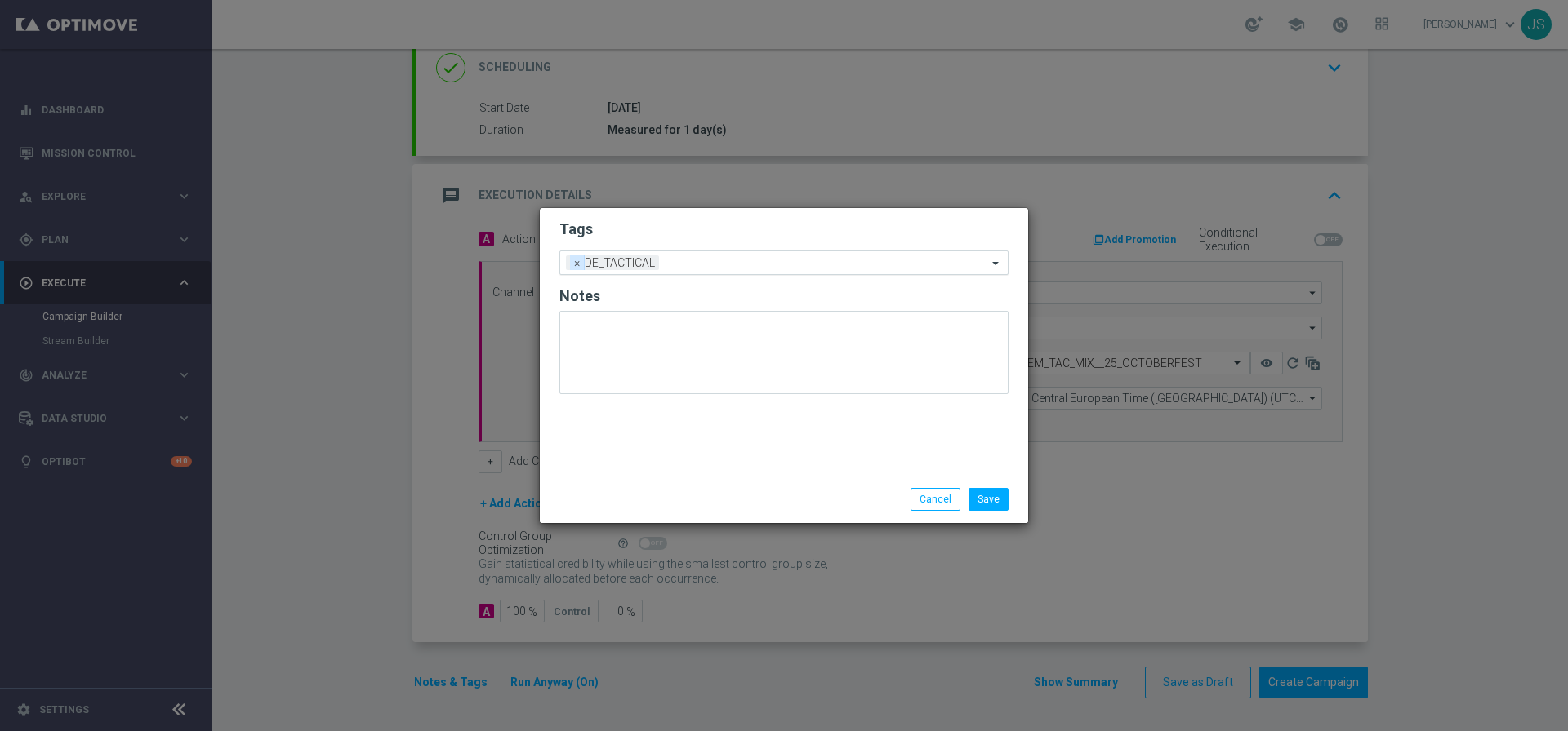
click at [570, 263] on span "×" at bounding box center [577, 263] width 15 height 15
click at [574, 263] on input "text" at bounding box center [778, 263] width 419 height 14
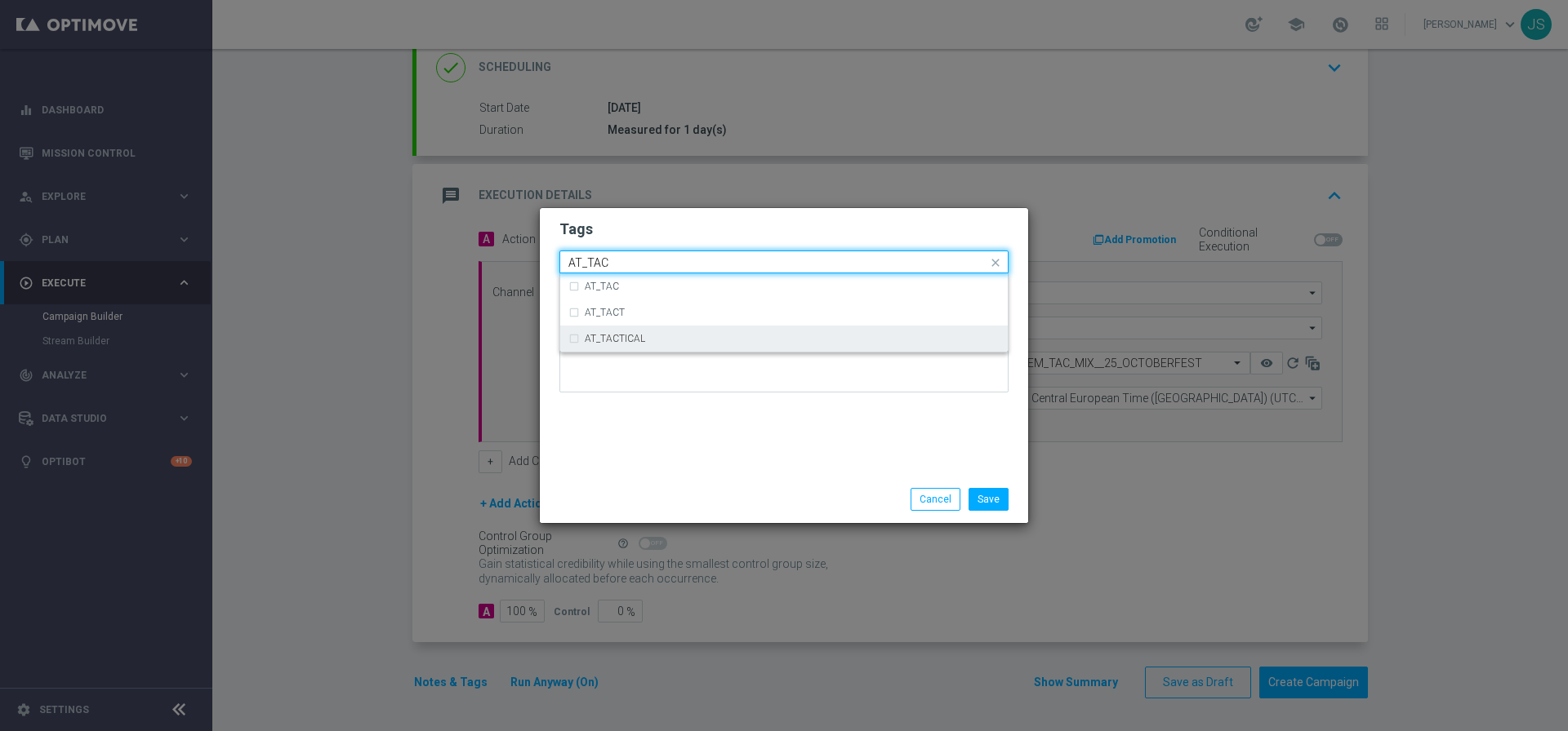
click at [633, 343] on div "AT_TACTICAL" at bounding box center [784, 339] width 432 height 26
type input "AT_TAC"
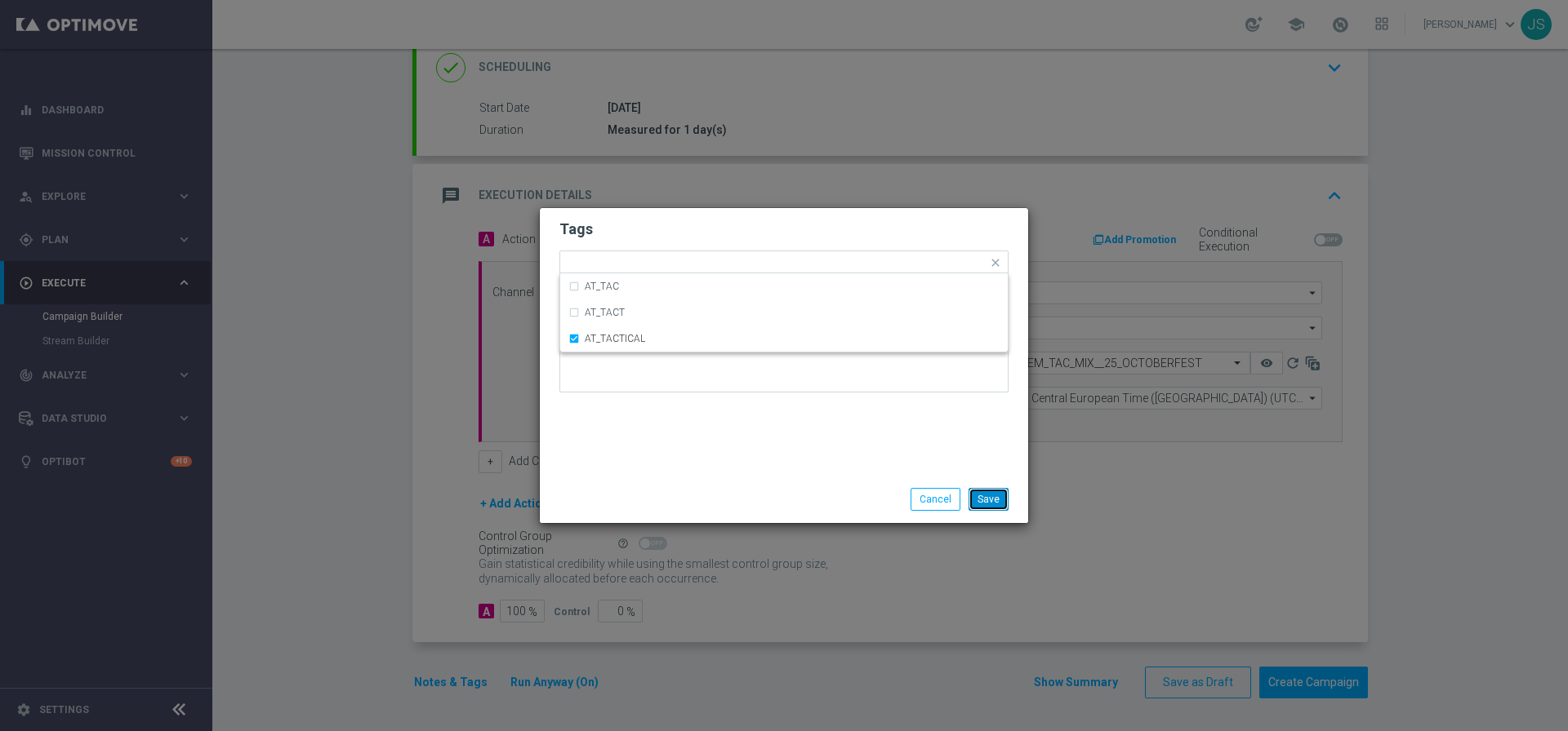
click at [995, 500] on button "Save" at bounding box center [988, 499] width 40 height 23
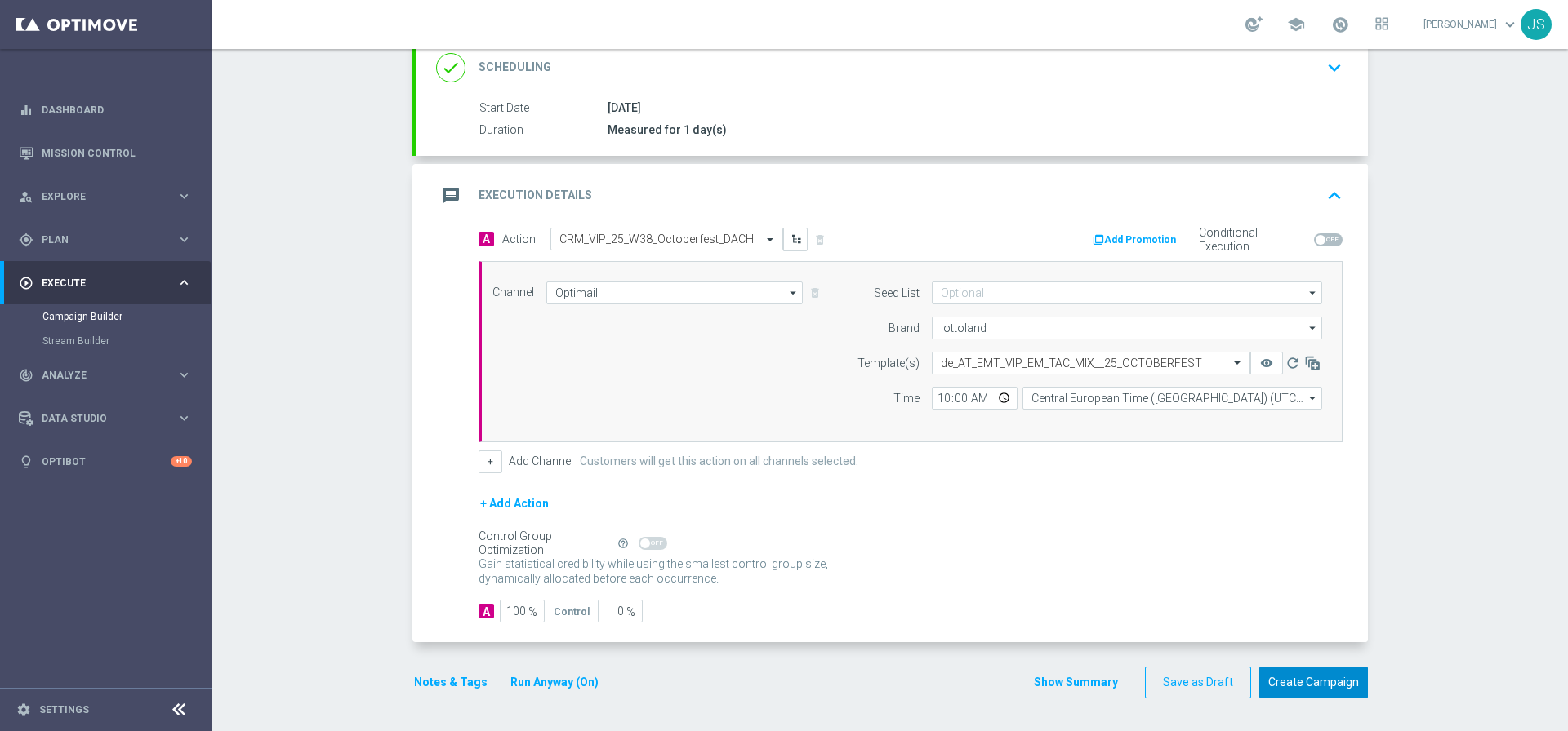
click at [1339, 687] on button "Create Campaign" at bounding box center [1313, 683] width 109 height 32
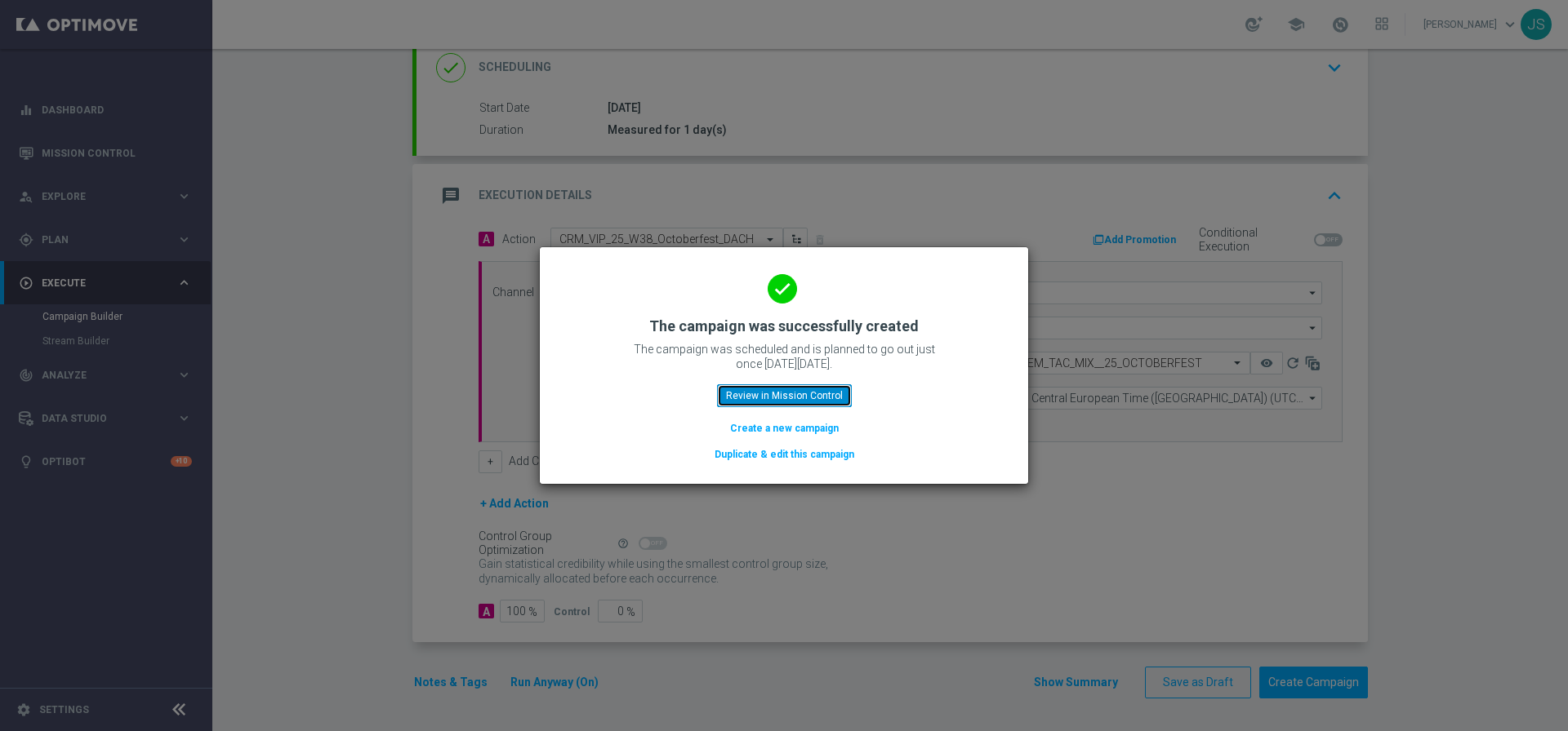
click at [744, 398] on button "Review in Mission Control" at bounding box center [784, 395] width 134 height 23
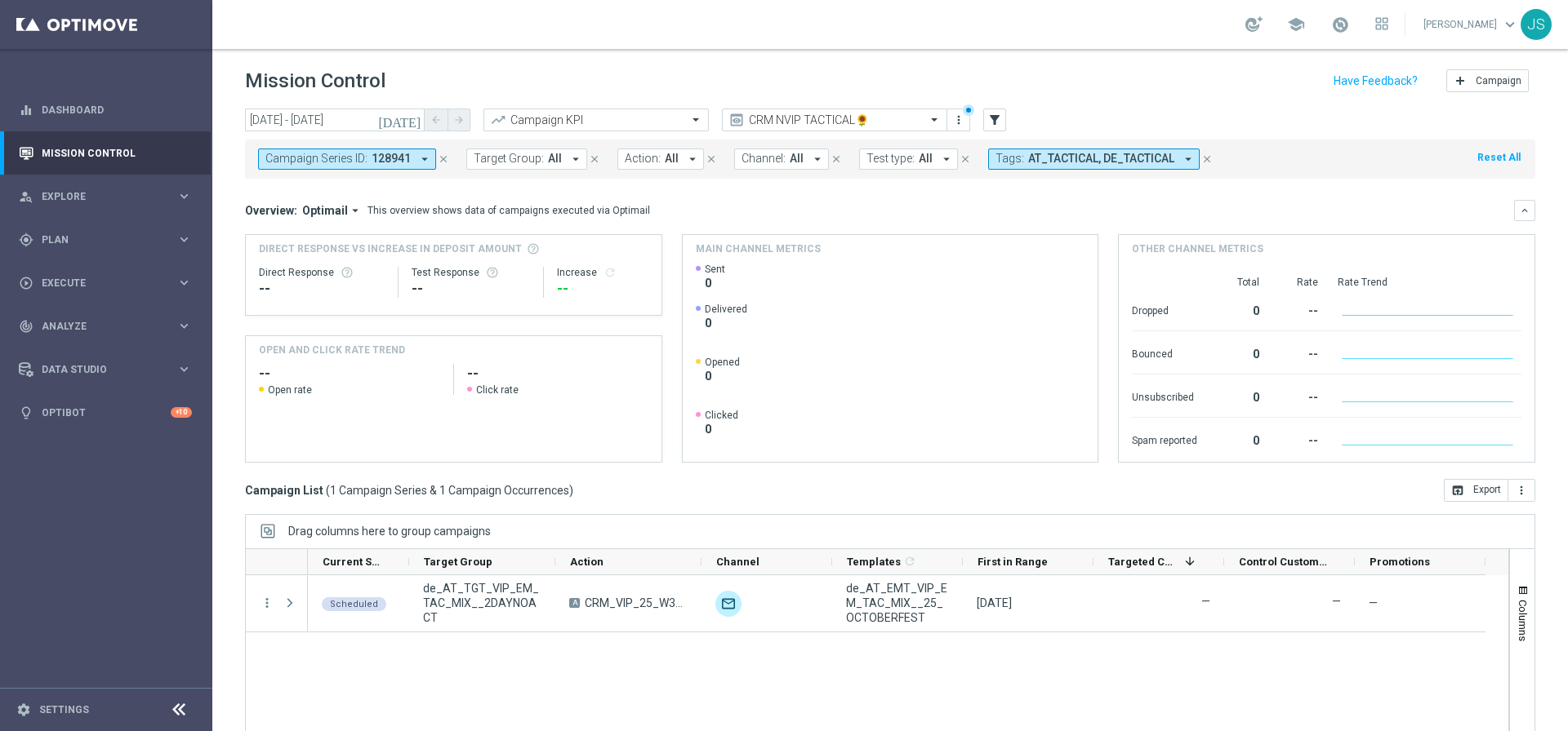
click at [437, 158] on icon "close" at bounding box center [443, 159] width 11 height 11
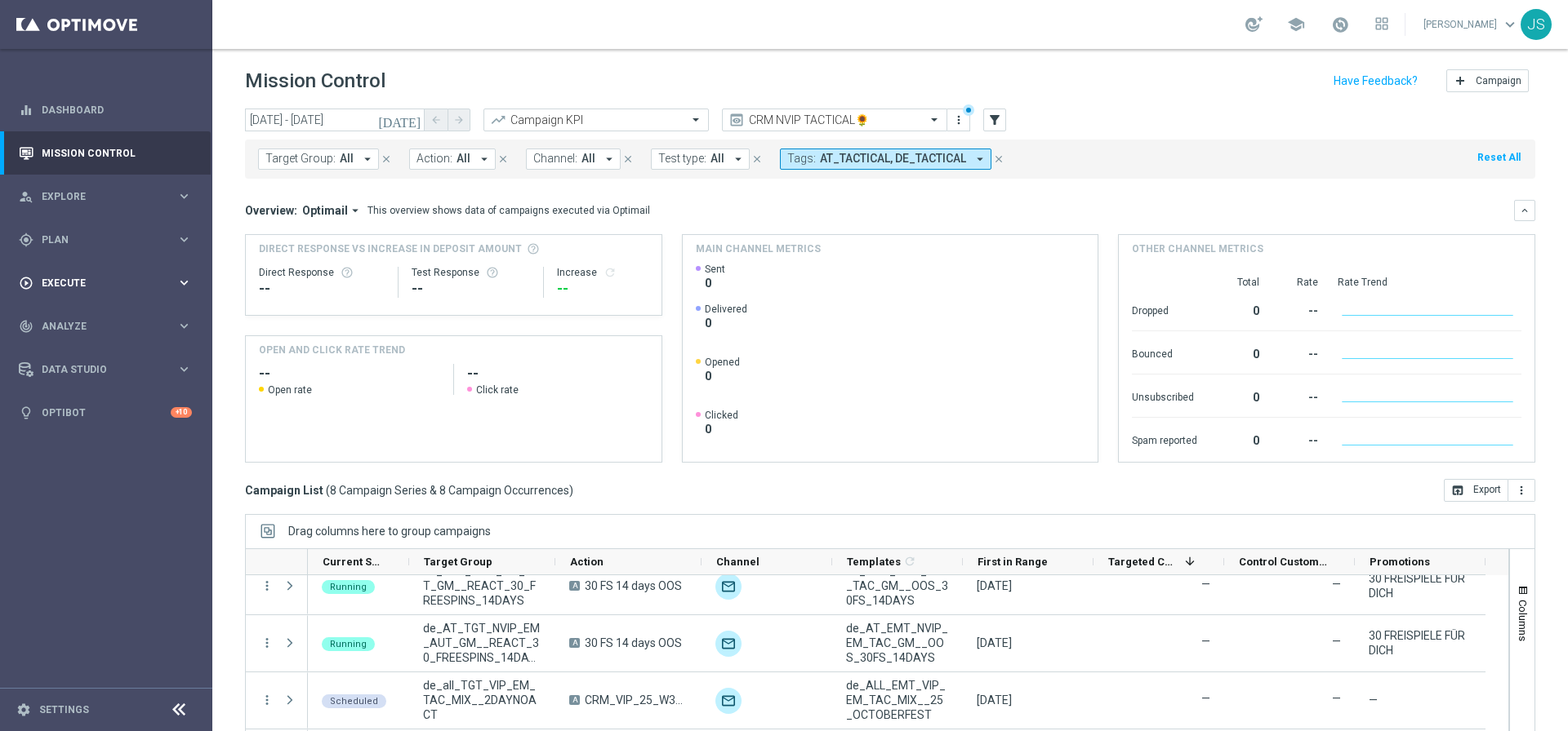
click at [101, 281] on span "Execute" at bounding box center [109, 283] width 134 height 9
click at [96, 319] on link "Campaign Builder" at bounding box center [106, 317] width 128 height 13
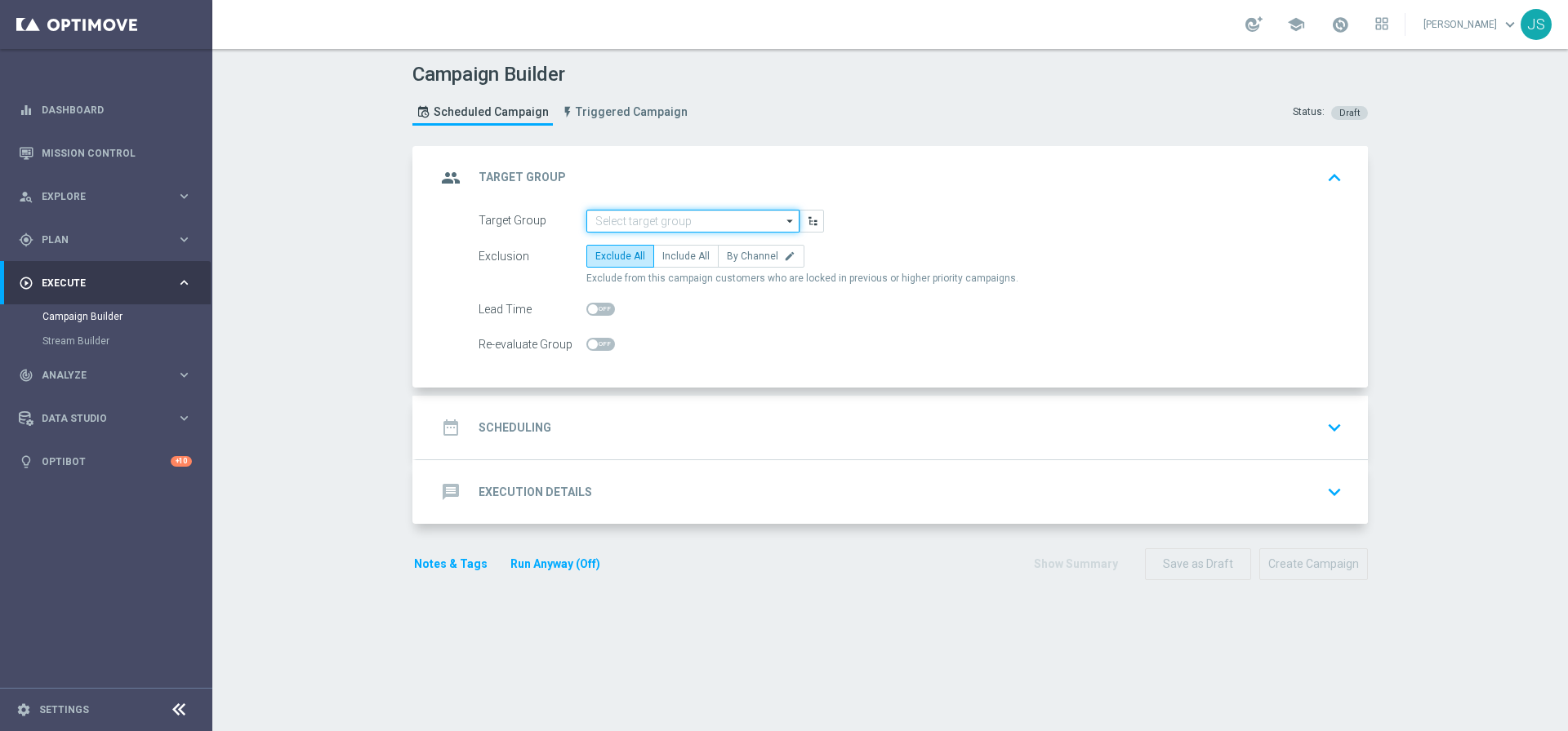
click at [665, 226] on input at bounding box center [692, 221] width 213 height 23
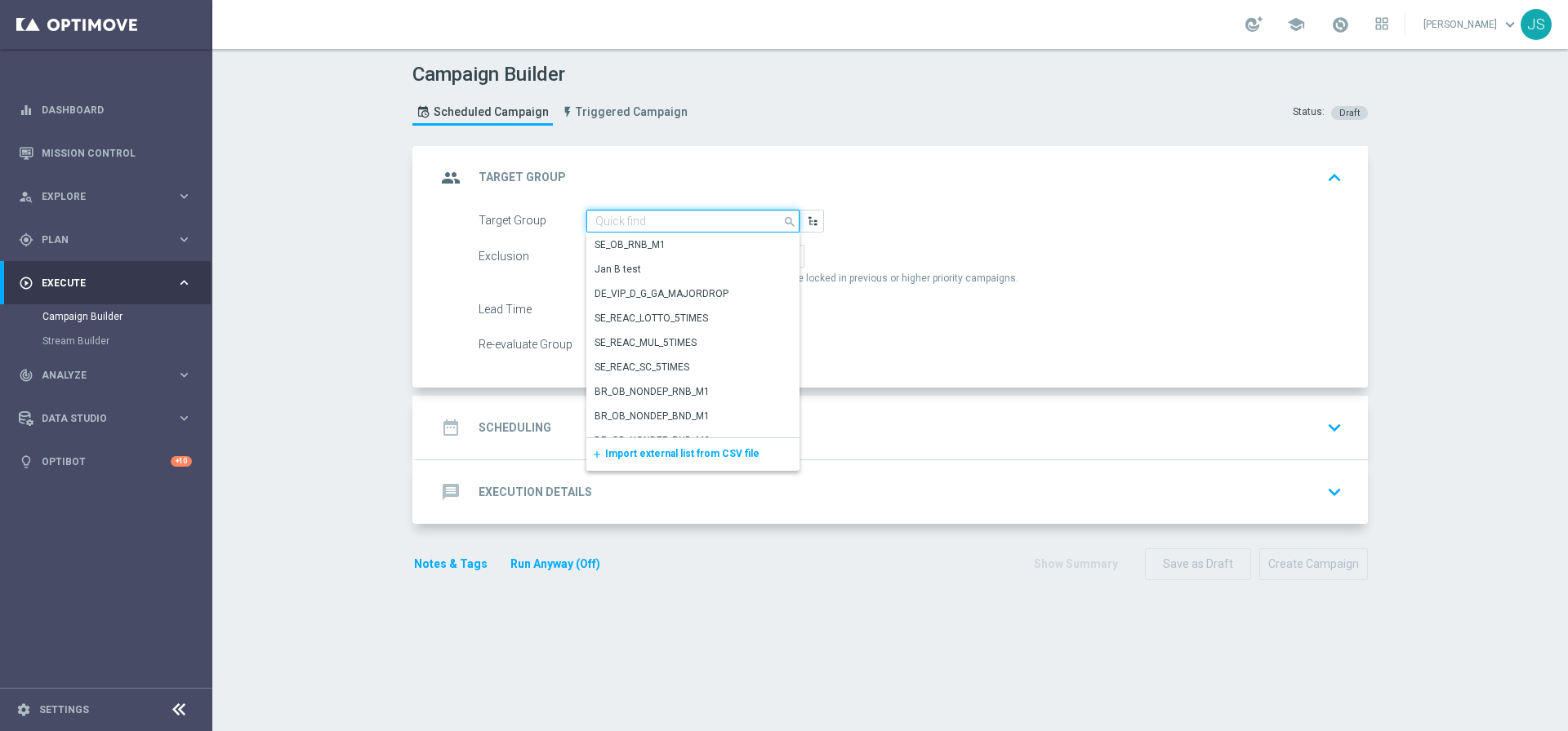
paste input "de_all_TGT_NVIP_EM_TAC_MIX__ACTIVE_ALL_HIGHJACKPOT"
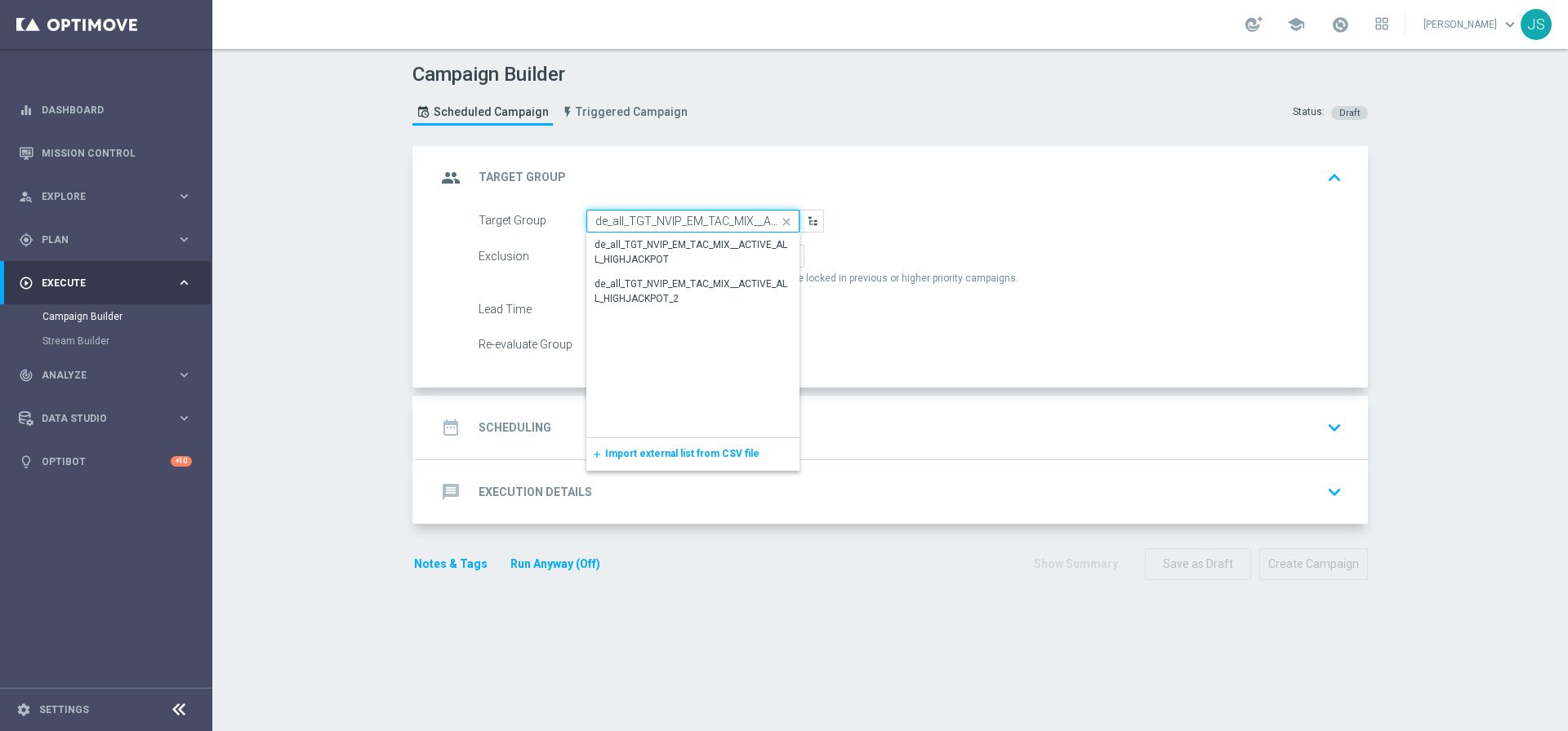
scroll to position [0, 122]
click at [723, 252] on div "de_all_TGT_NVIP_EM_TAC_MIX__ACTIVE_ALL_HIGHJACKPOT" at bounding box center [693, 252] width 197 height 29
type input "de_all_TGT_NVIP_EM_TAC_MIX__ACTIVE_ALL_HIGHJACKPOT"
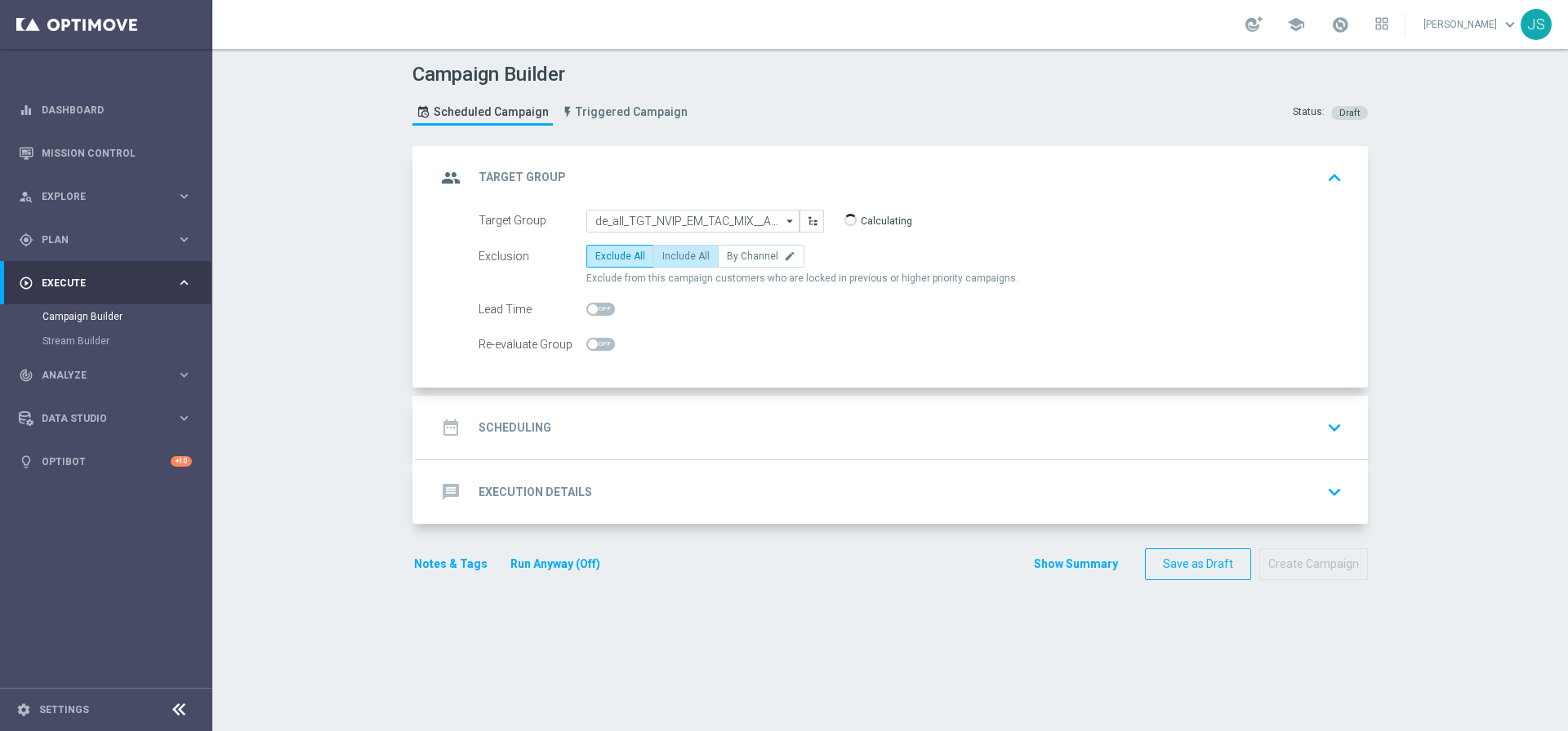
click at [686, 252] on span "Include All" at bounding box center [686, 256] width 47 height 11
click at [673, 253] on input "Include All" at bounding box center [667, 258] width 10 height 10
radio input "true"
click at [1334, 183] on icon "keyboard_arrow_up" at bounding box center [1334, 178] width 25 height 25
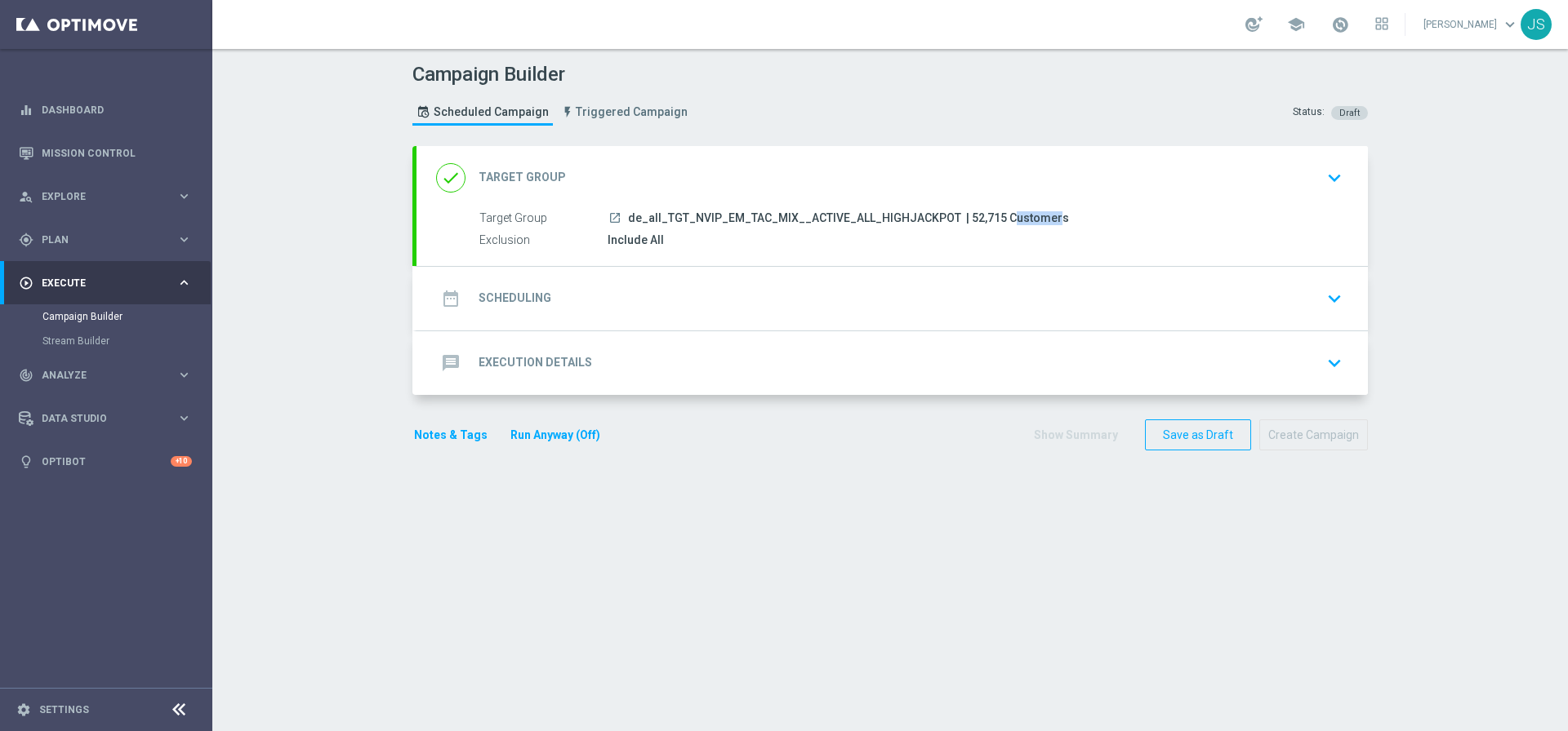
drag, startPoint x: 985, startPoint y: 218, endPoint x: 944, endPoint y: 223, distance: 41.3
click at [966, 223] on span "| 52,715 Customers" at bounding box center [1017, 218] width 103 height 15
click at [978, 213] on span "| 52,715 Customers" at bounding box center [1017, 218] width 103 height 15
drag, startPoint x: 985, startPoint y: 218, endPoint x: 949, endPoint y: 219, distance: 36.0
click at [966, 219] on span "| 52,715 Customers" at bounding box center [1017, 218] width 103 height 15
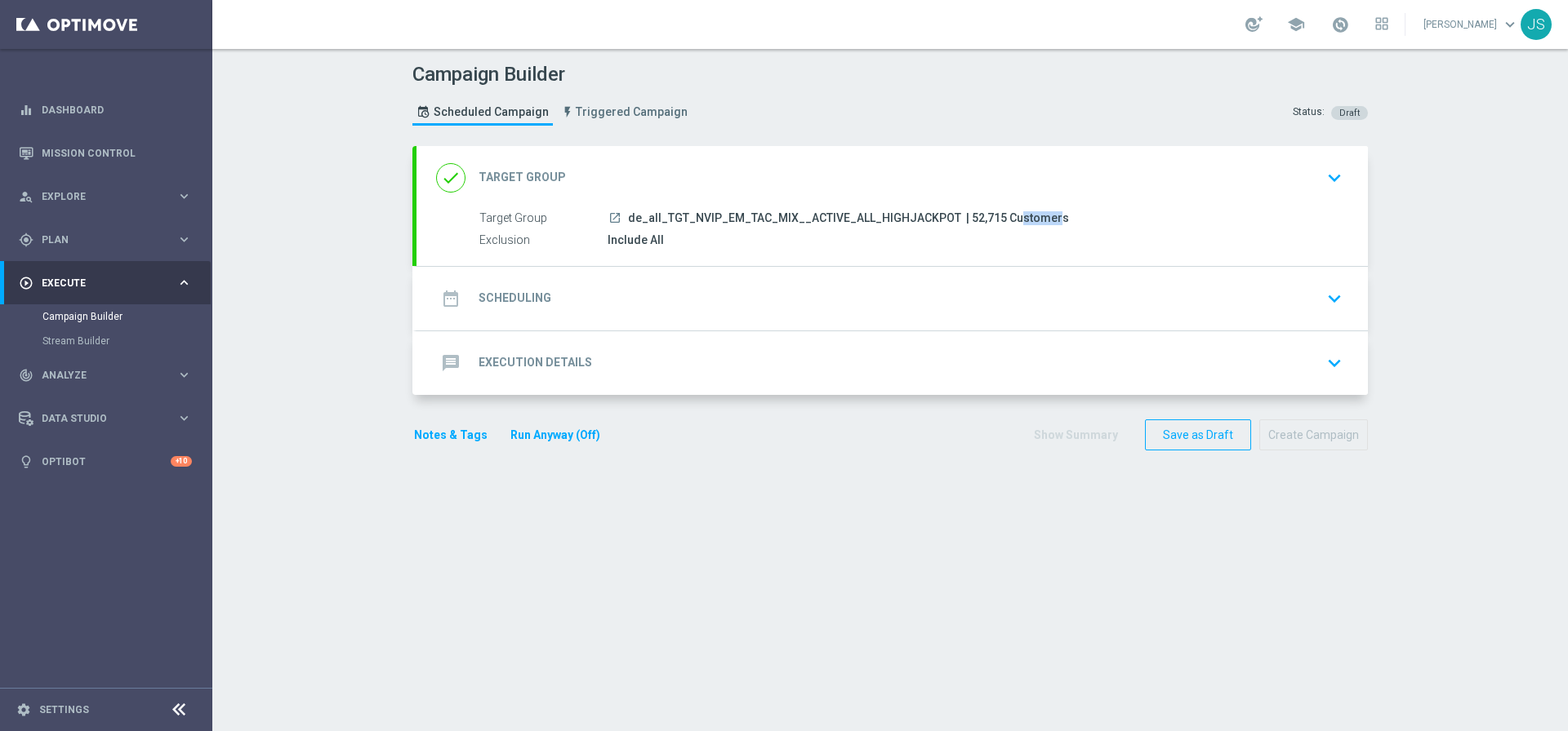
copy span "52,715"
click at [725, 307] on div "date_range Scheduling keyboard_arrow_down" at bounding box center [892, 298] width 912 height 31
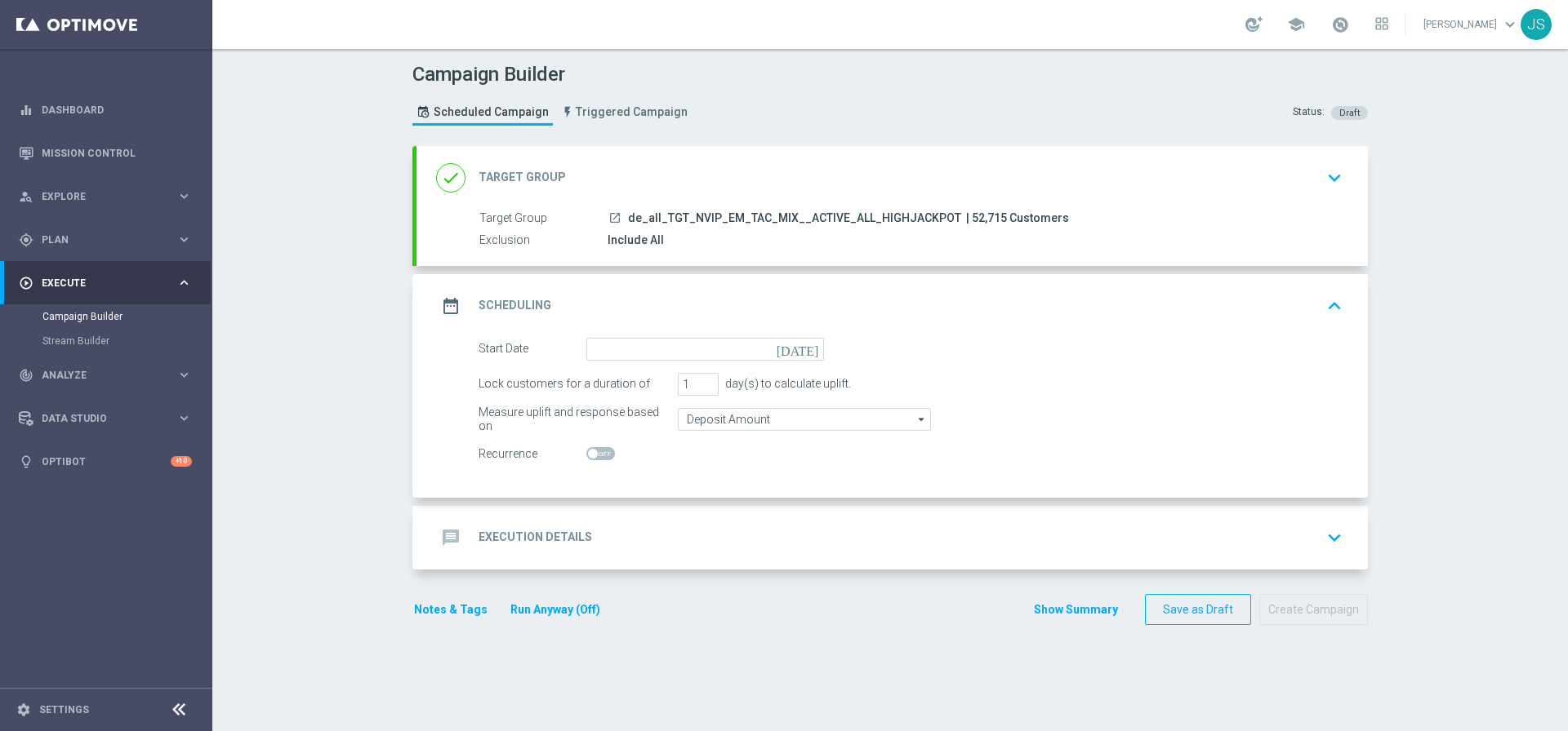
click at [809, 348] on icon "today" at bounding box center [801, 346] width 48 height 18
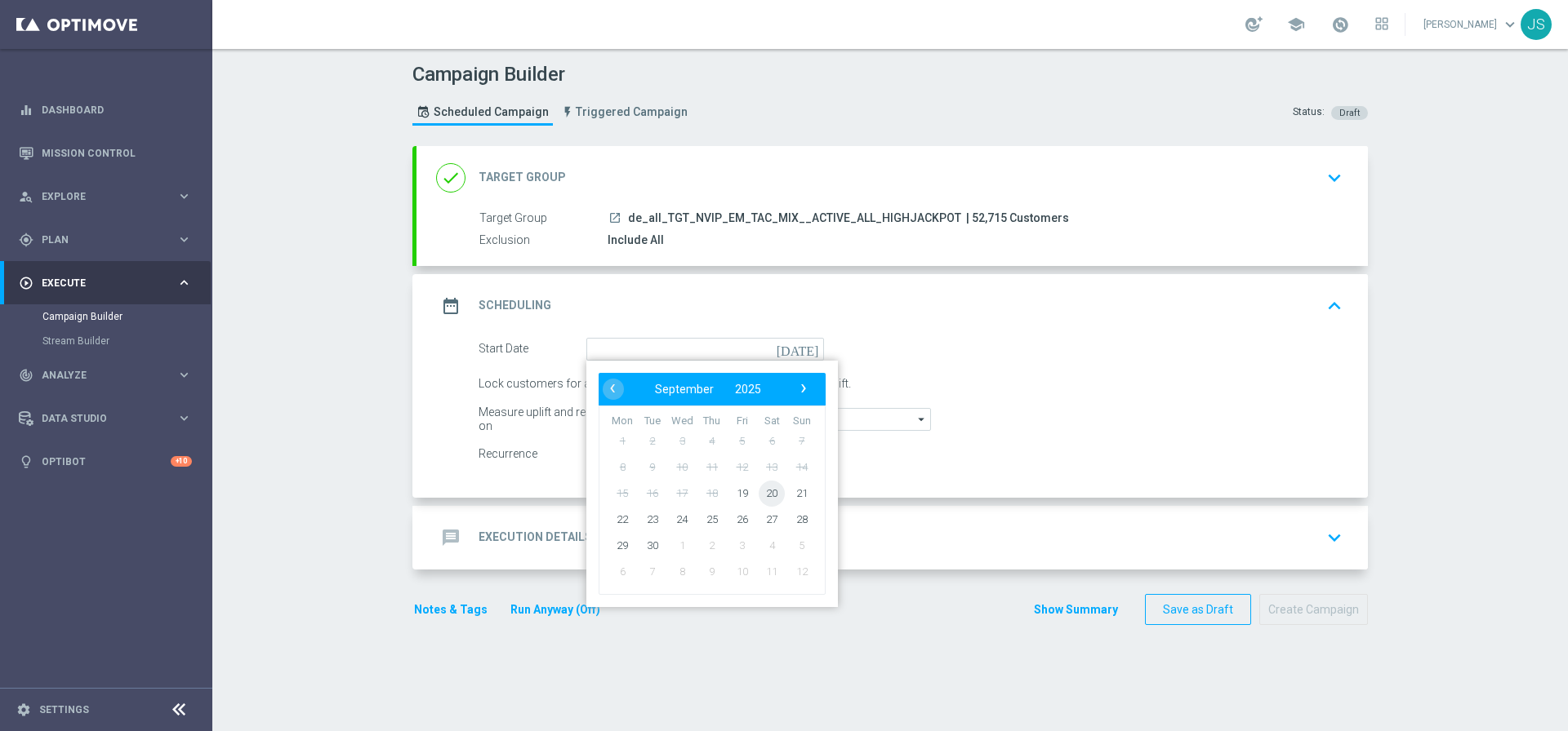
click at [759, 493] on span "20" at bounding box center [772, 493] width 26 height 26
type input "20 Sep 2025"
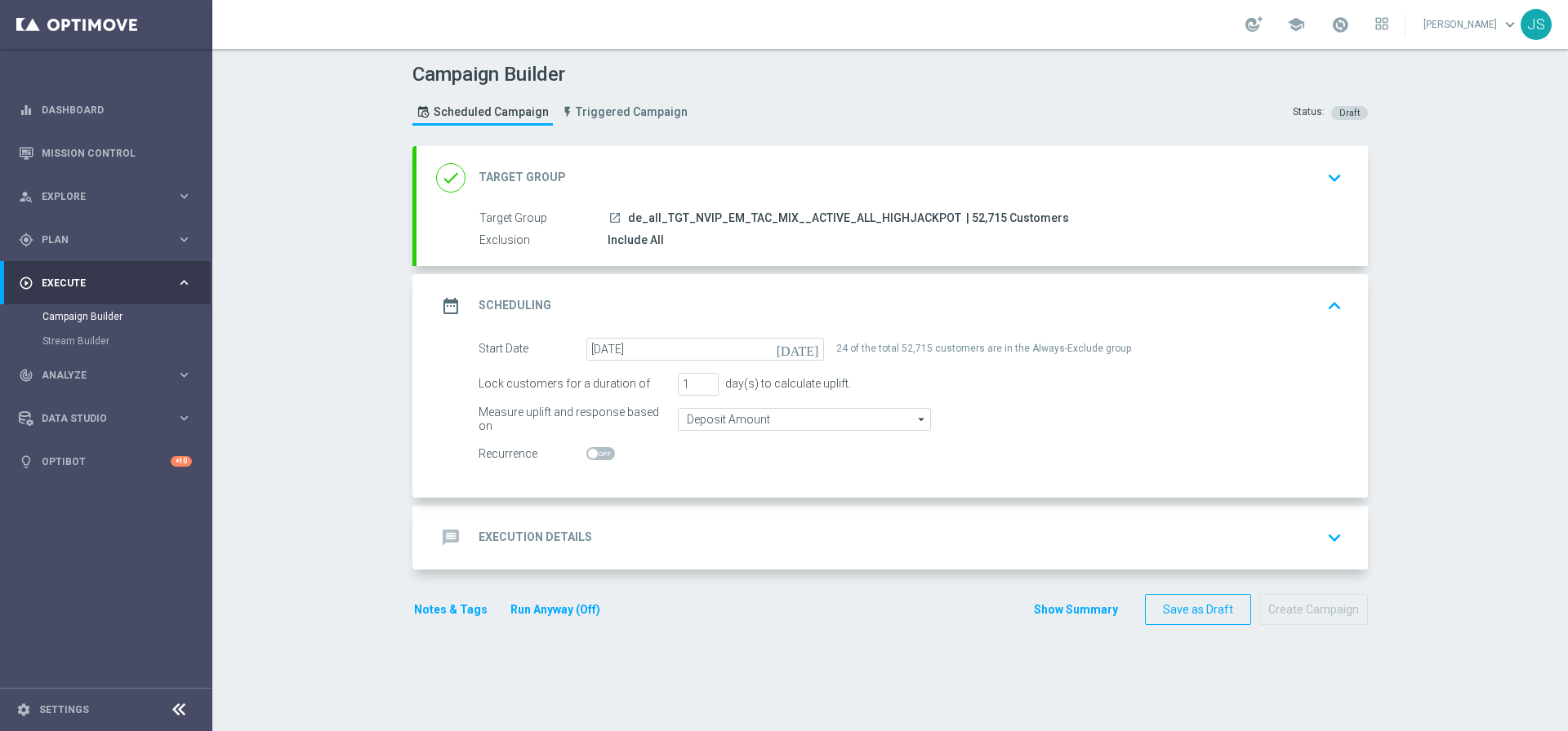
click at [729, 538] on div "message Execution Details keyboard_arrow_down" at bounding box center [892, 537] width 912 height 31
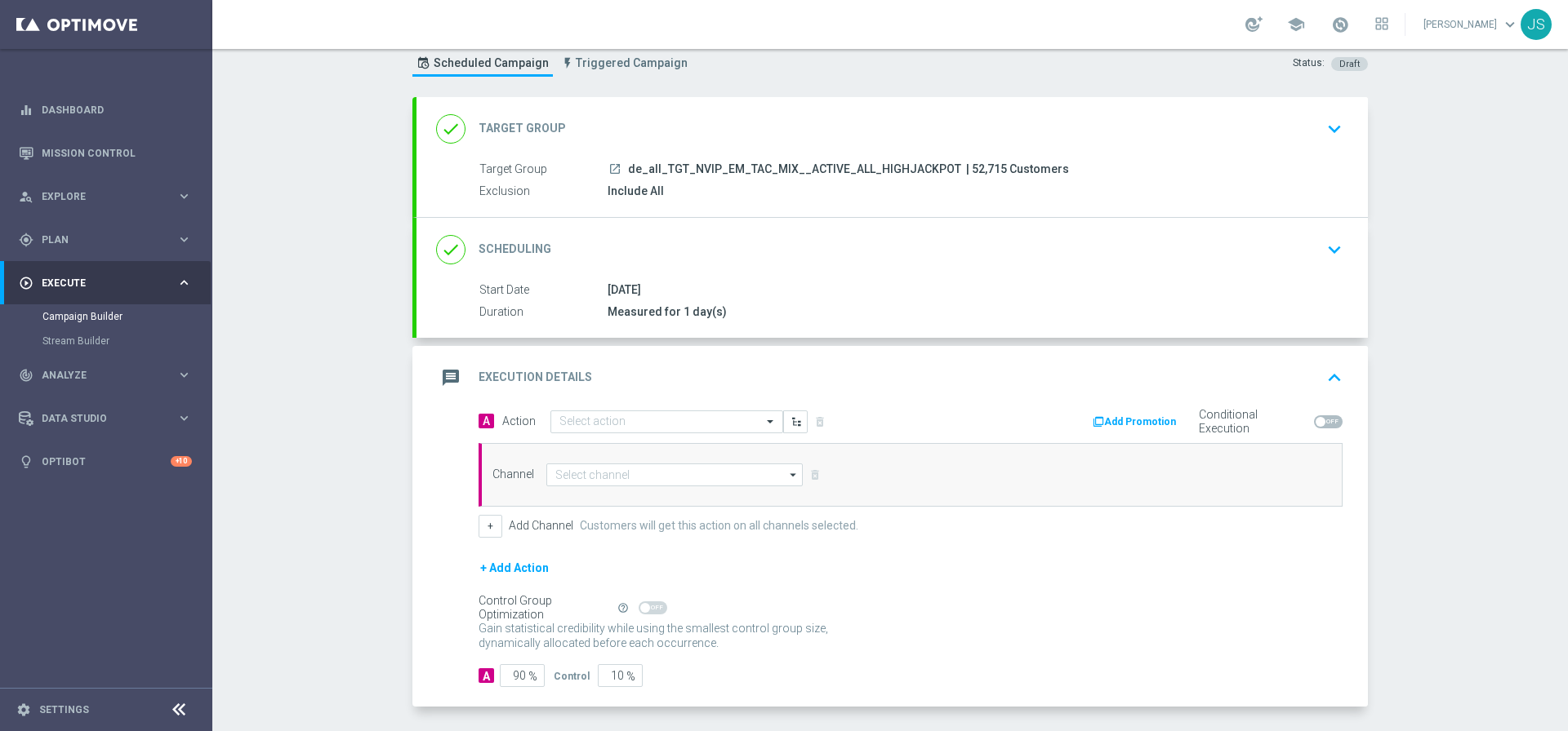
scroll to position [113, 0]
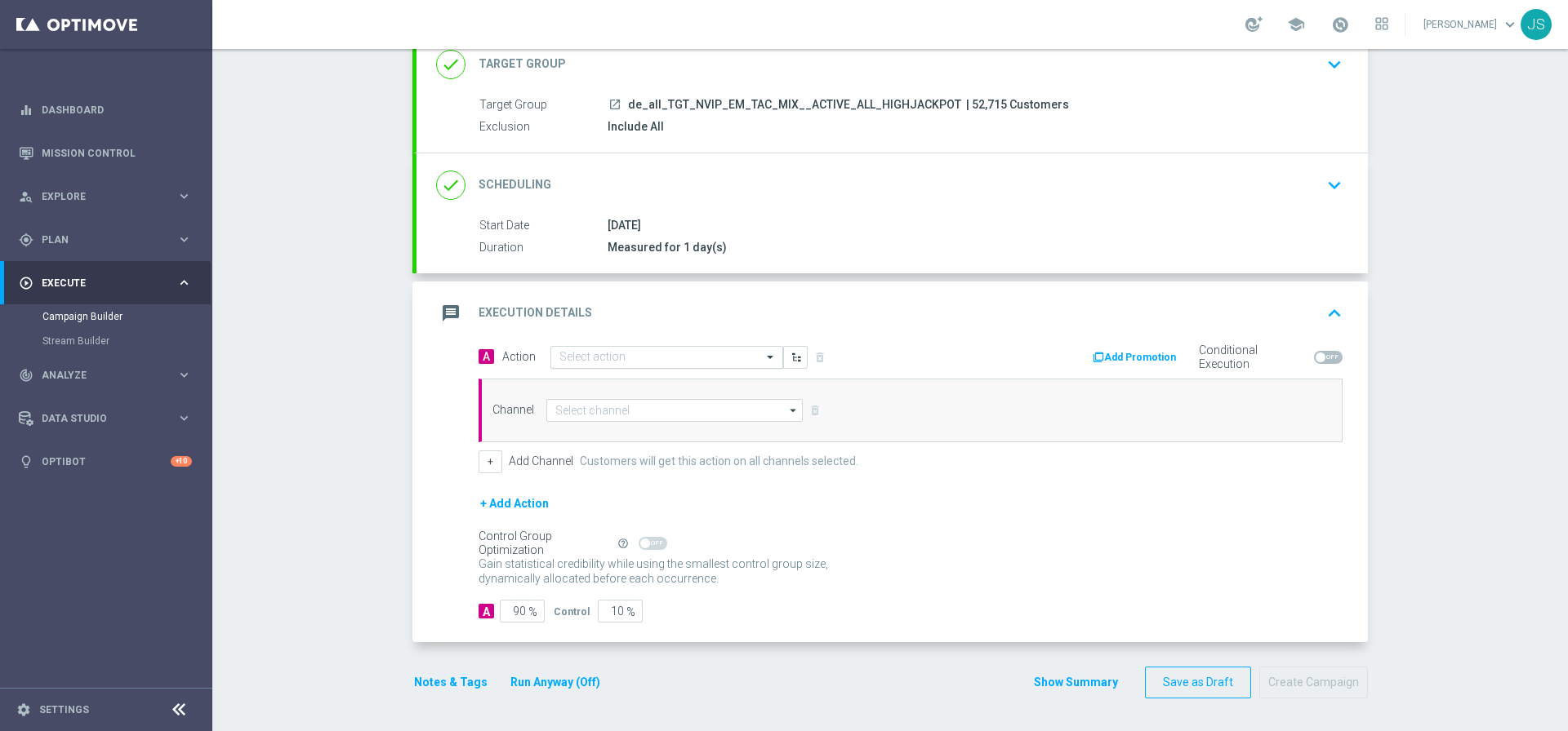
click at [719, 357] on input "text" at bounding box center [650, 357] width 182 height 14
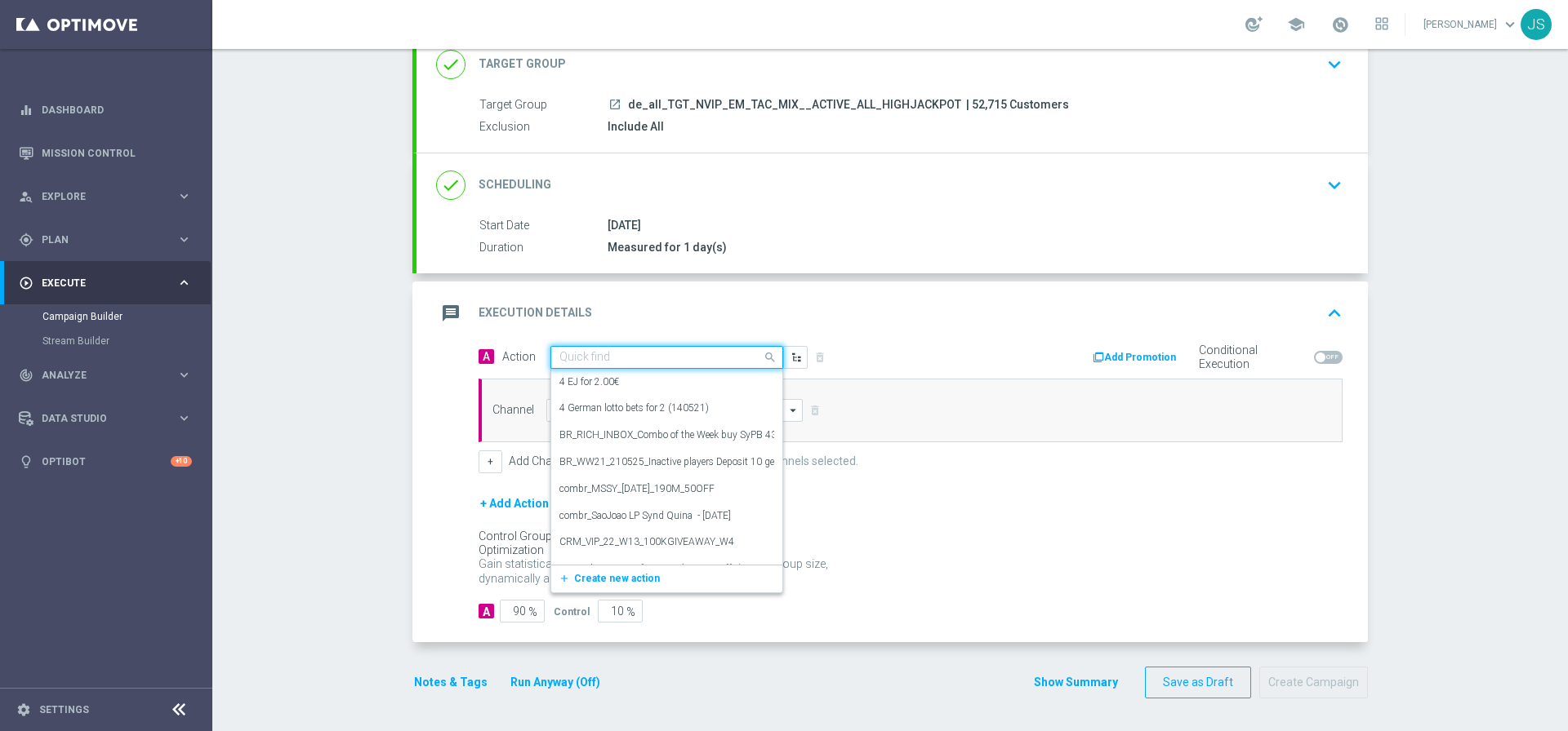
paste input "Oktoberfest Promotion"
type input "Oktoberfest Promotion"
click at [665, 437] on div "Oktoberfest Promotion edit" at bounding box center [666, 439] width 215 height 26
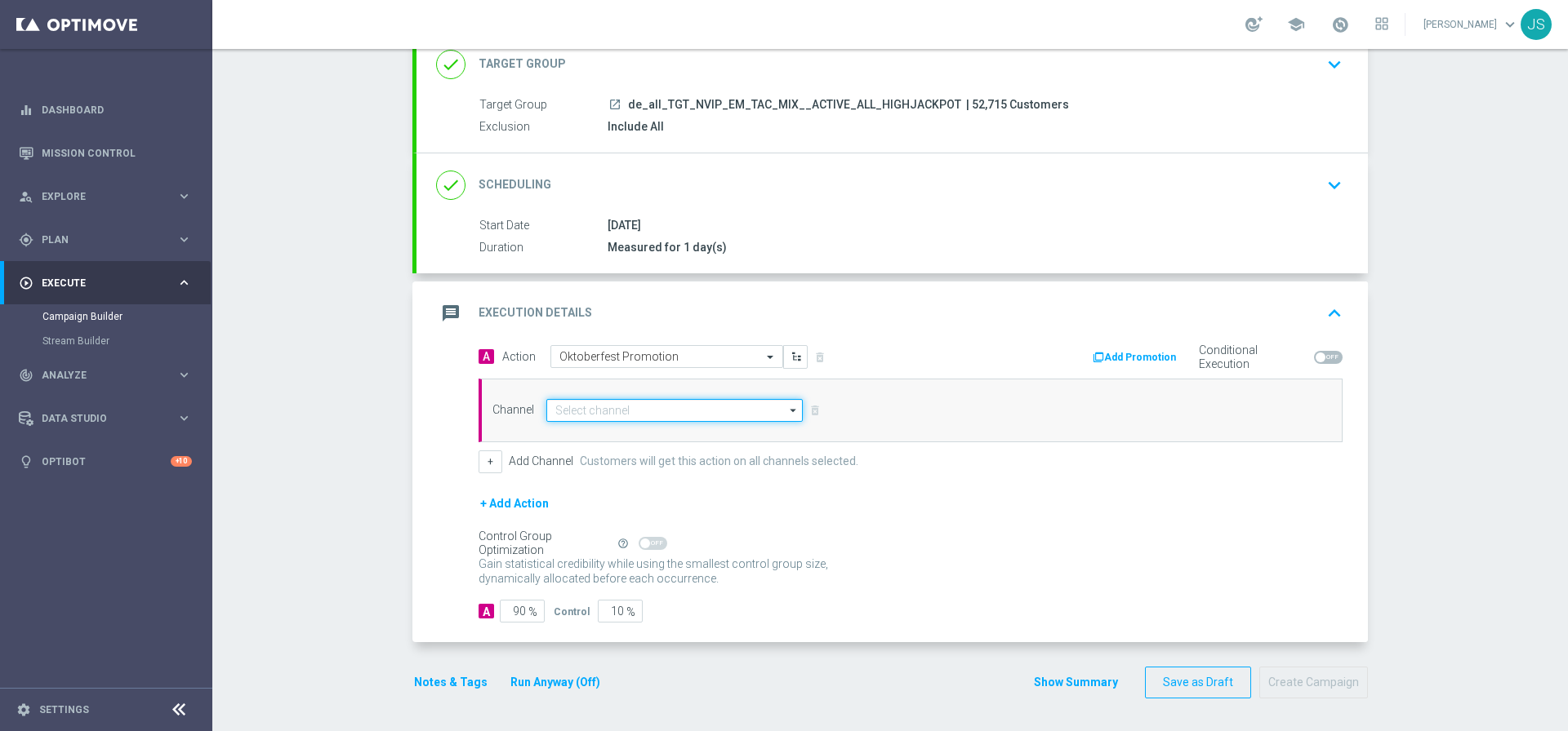
click at [737, 413] on input at bounding box center [674, 410] width 256 height 23
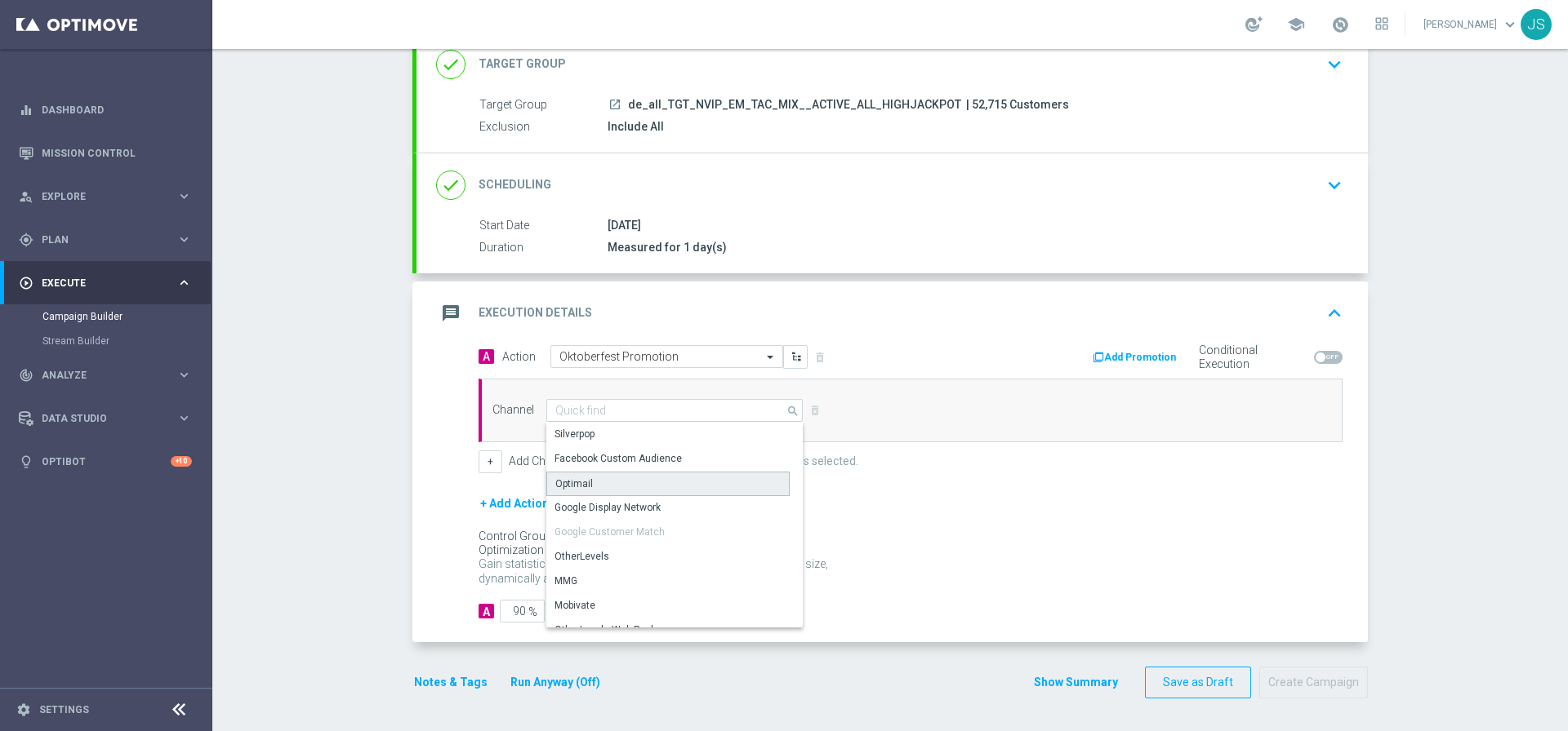
click at [661, 488] on div "Optimail" at bounding box center [667, 484] width 243 height 25
type input "Optimail"
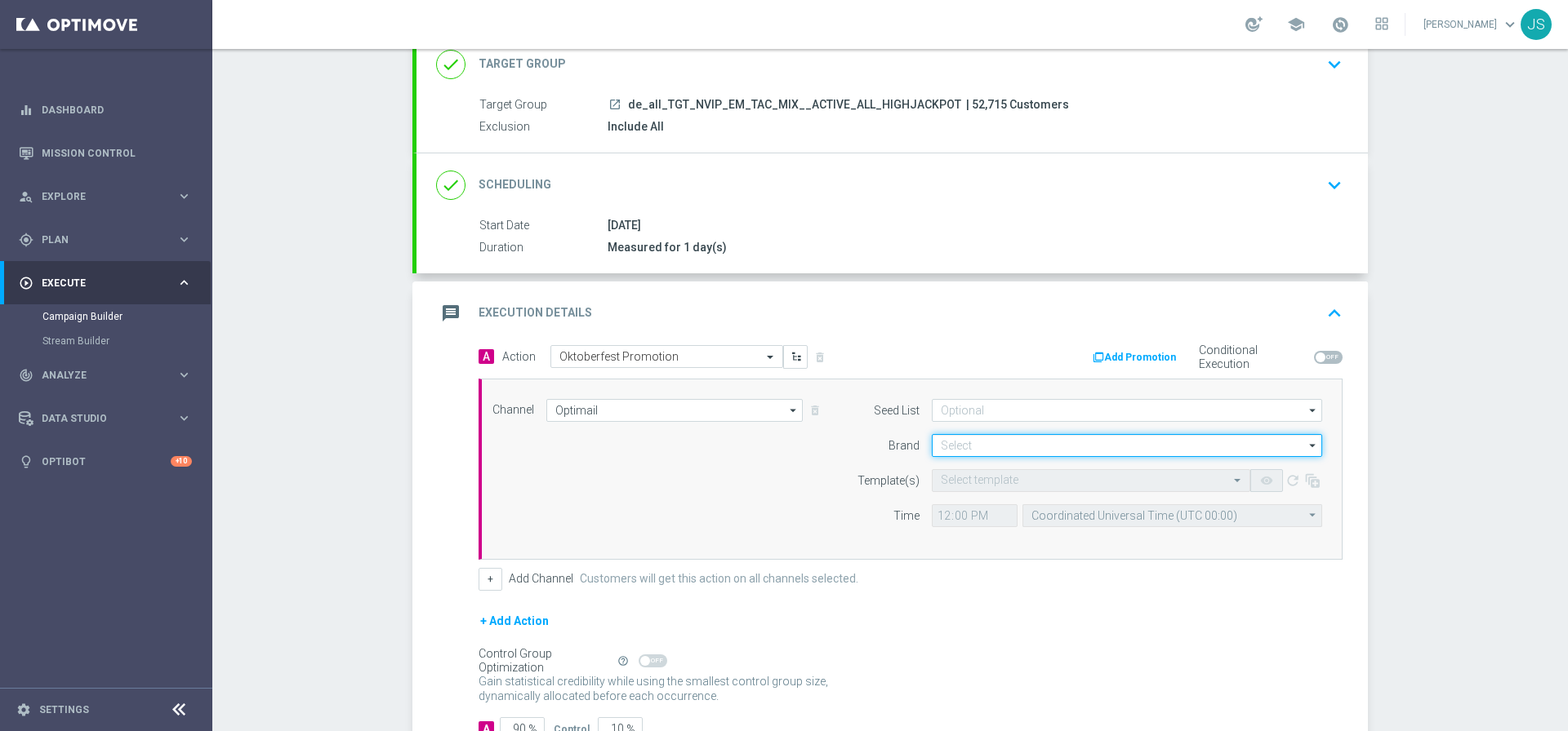
click at [977, 449] on input at bounding box center [1126, 445] width 390 height 23
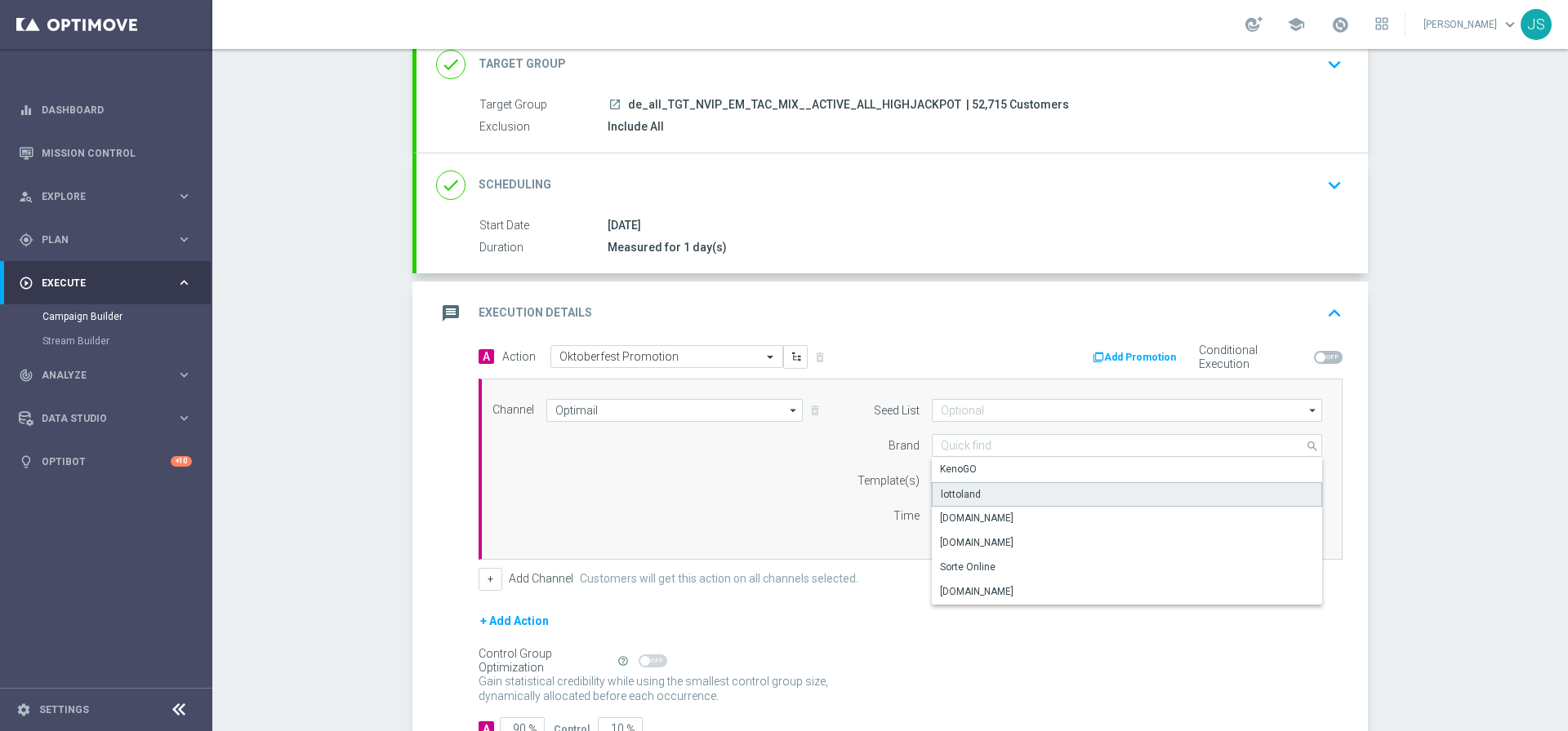
click at [989, 489] on div "lottoland" at bounding box center [1126, 495] width 390 height 25
type input "lottoland"
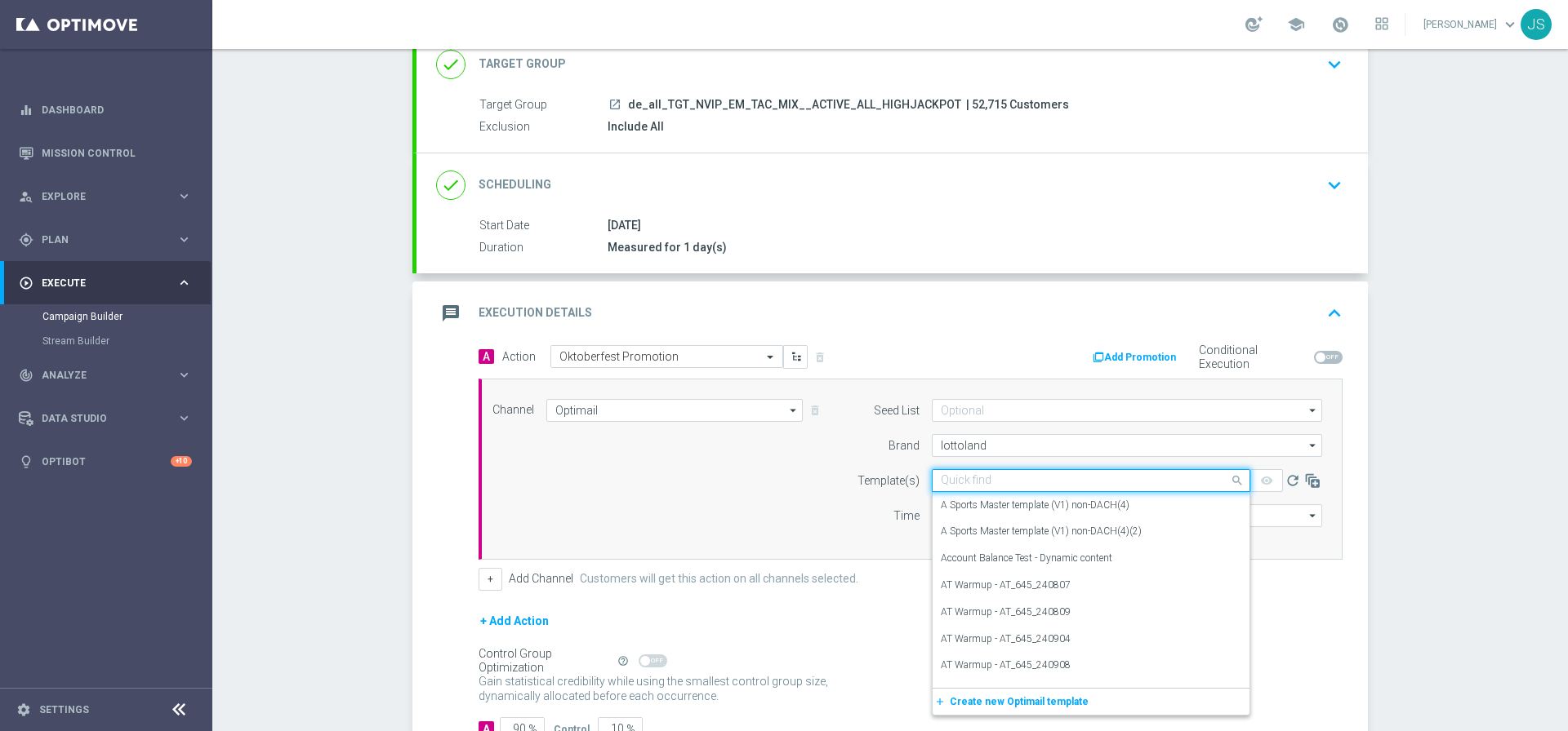
click at [992, 480] on input "text" at bounding box center [1074, 480] width 268 height 14
paste input "DE_OKT_250920"
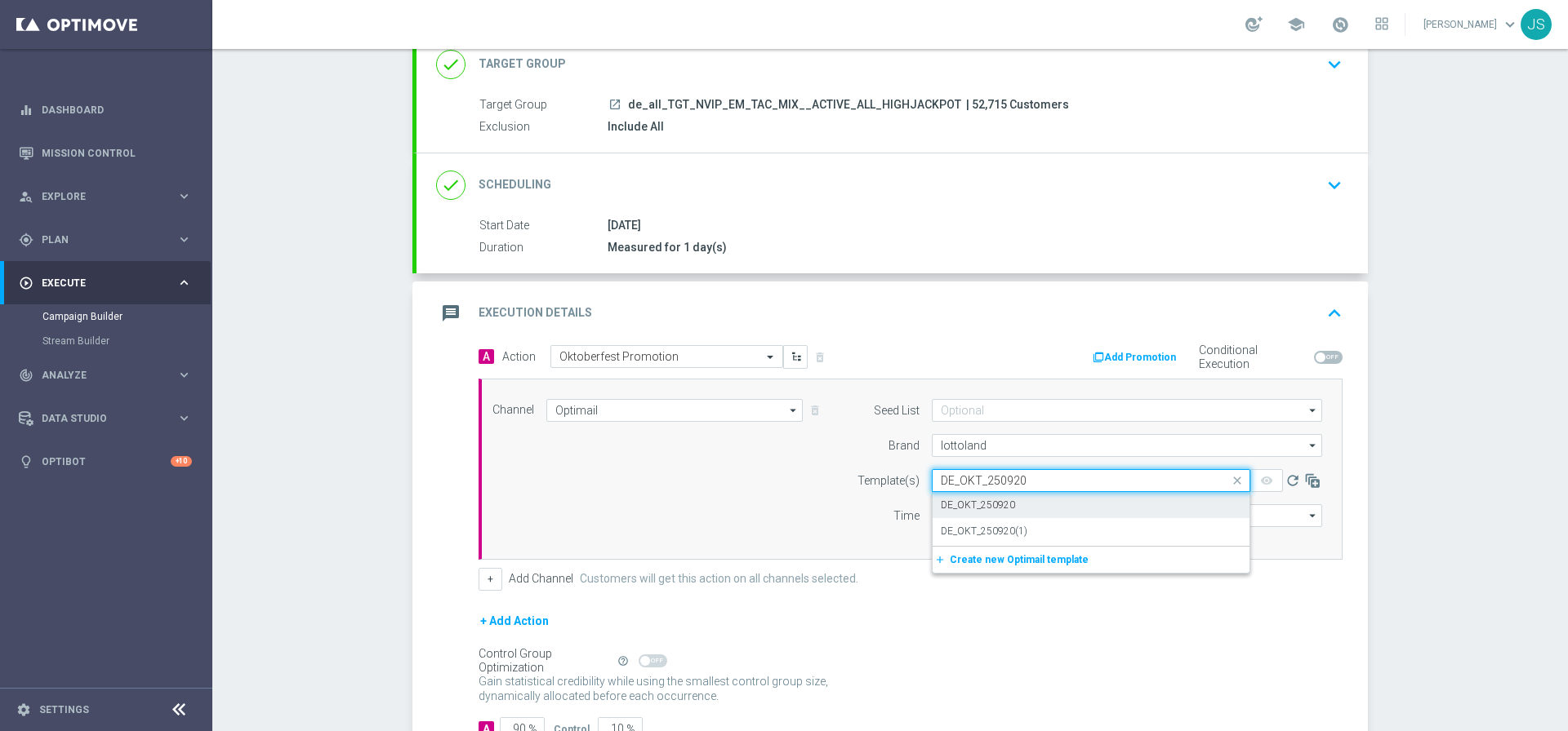
click at [1033, 498] on div "DE_OKT_250920" at bounding box center [1091, 505] width 301 height 26
type input "DE_OKT_250920"
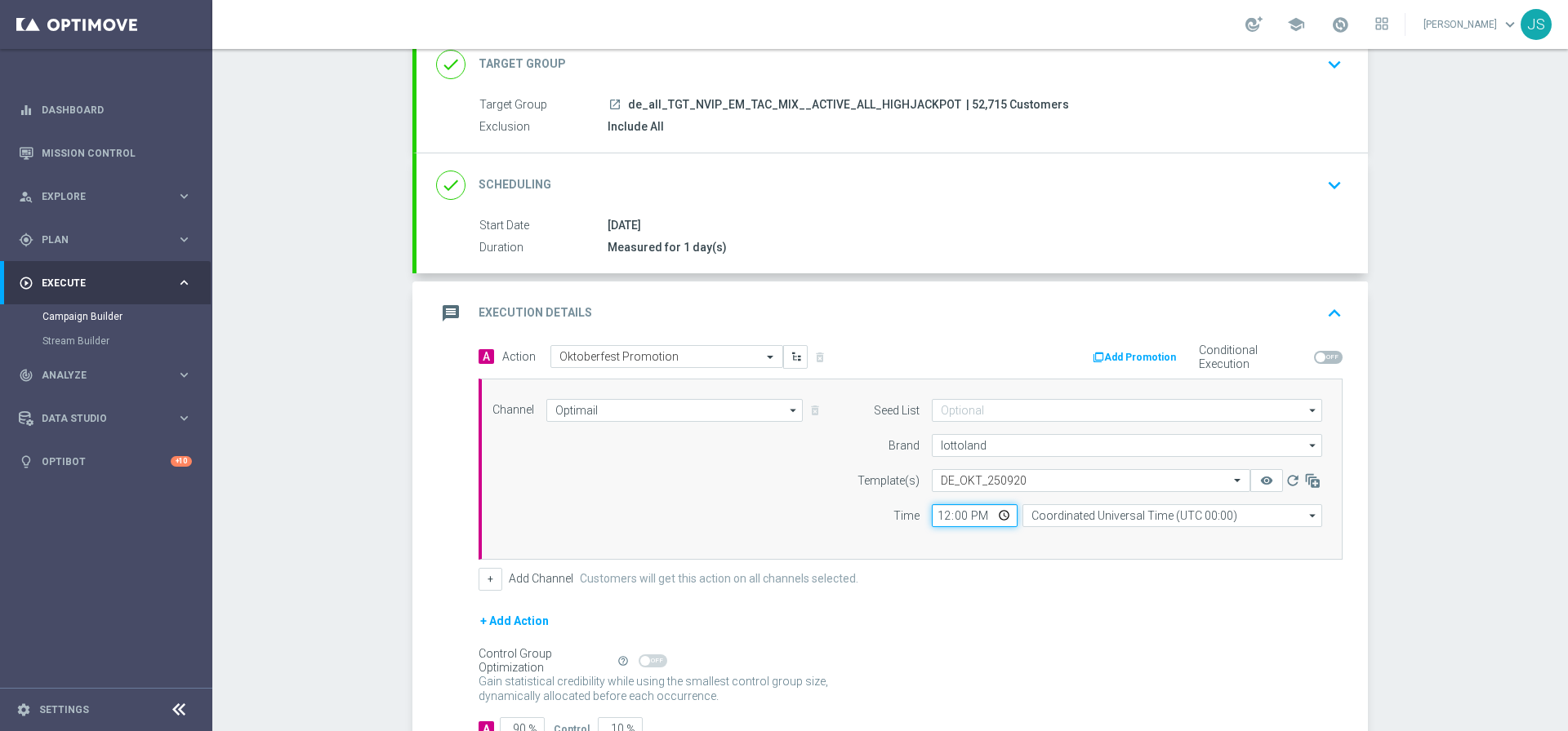
click at [996, 516] on input "12:00" at bounding box center [974, 515] width 86 height 23
type input "08:00"
click at [1150, 571] on div "+ Add Channel Customers will get this action on all channels selected." at bounding box center [910, 580] width 864 height 23
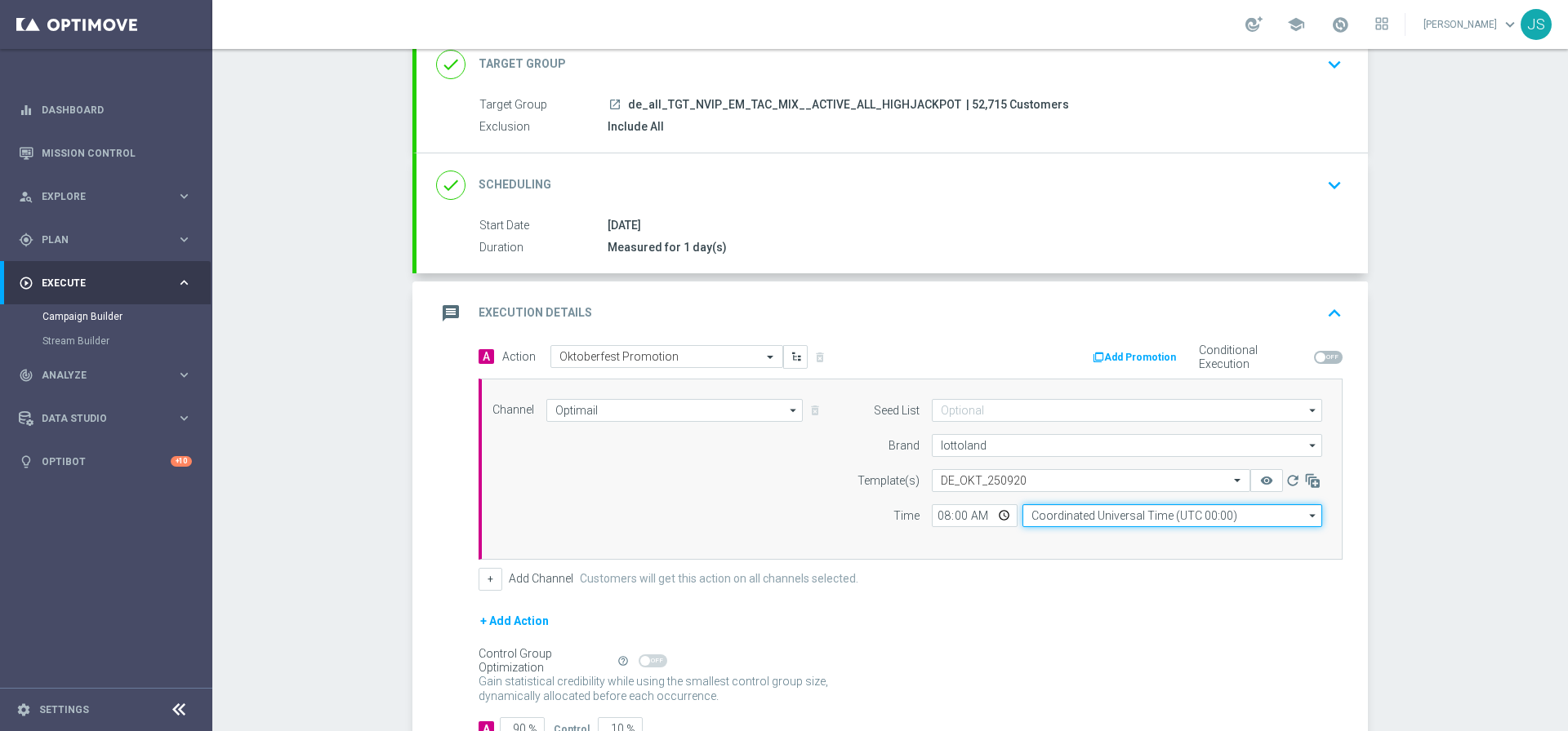
click at [1152, 510] on input "Coordinated Universal Time (UTC 00:00)" at bounding box center [1172, 515] width 300 height 23
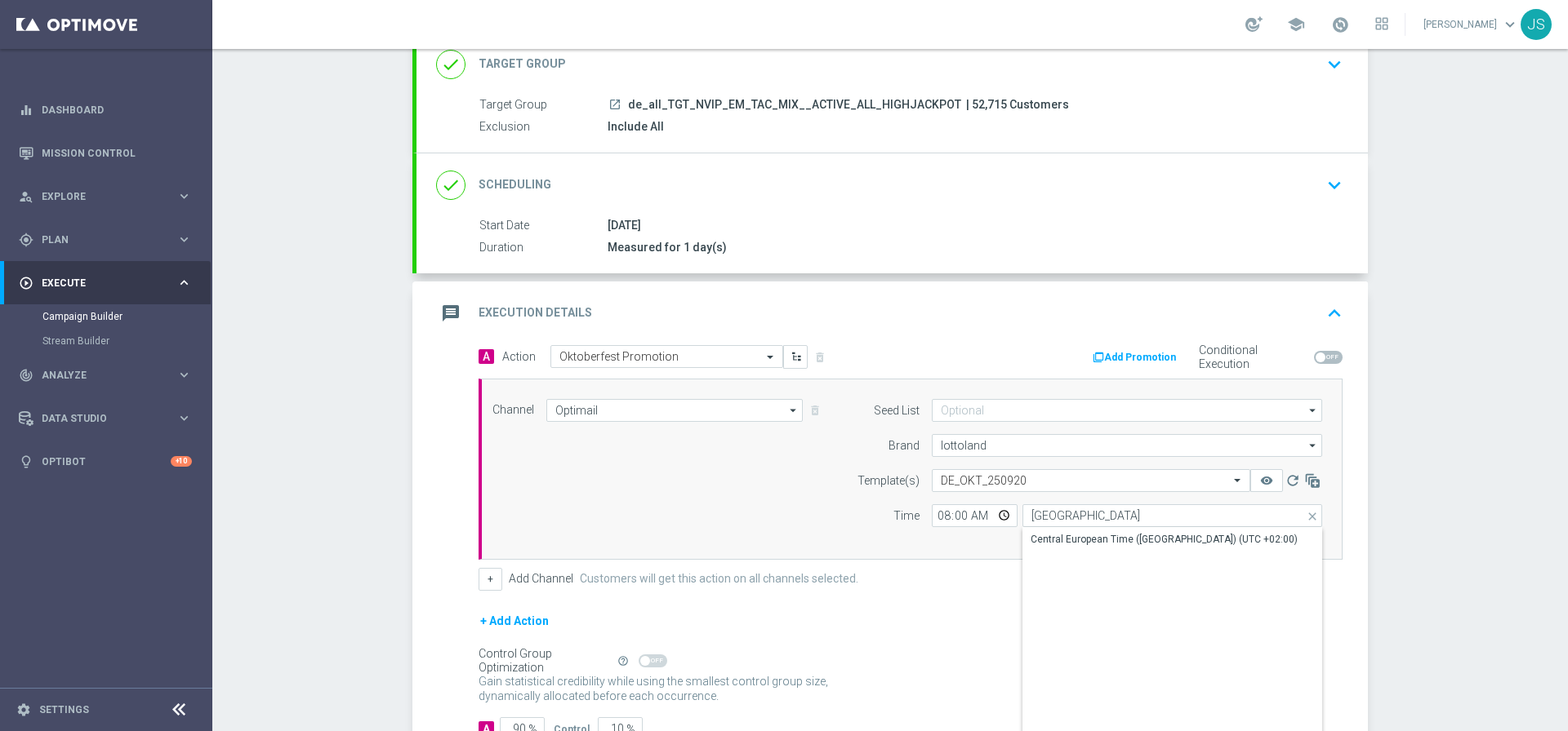
click at [1177, 537] on div "Central European Time (Berlin) (UTC +02:00)" at bounding box center [1164, 540] width 267 height 15
type input "Central European Time (Berlin) (UTC +02:00)"
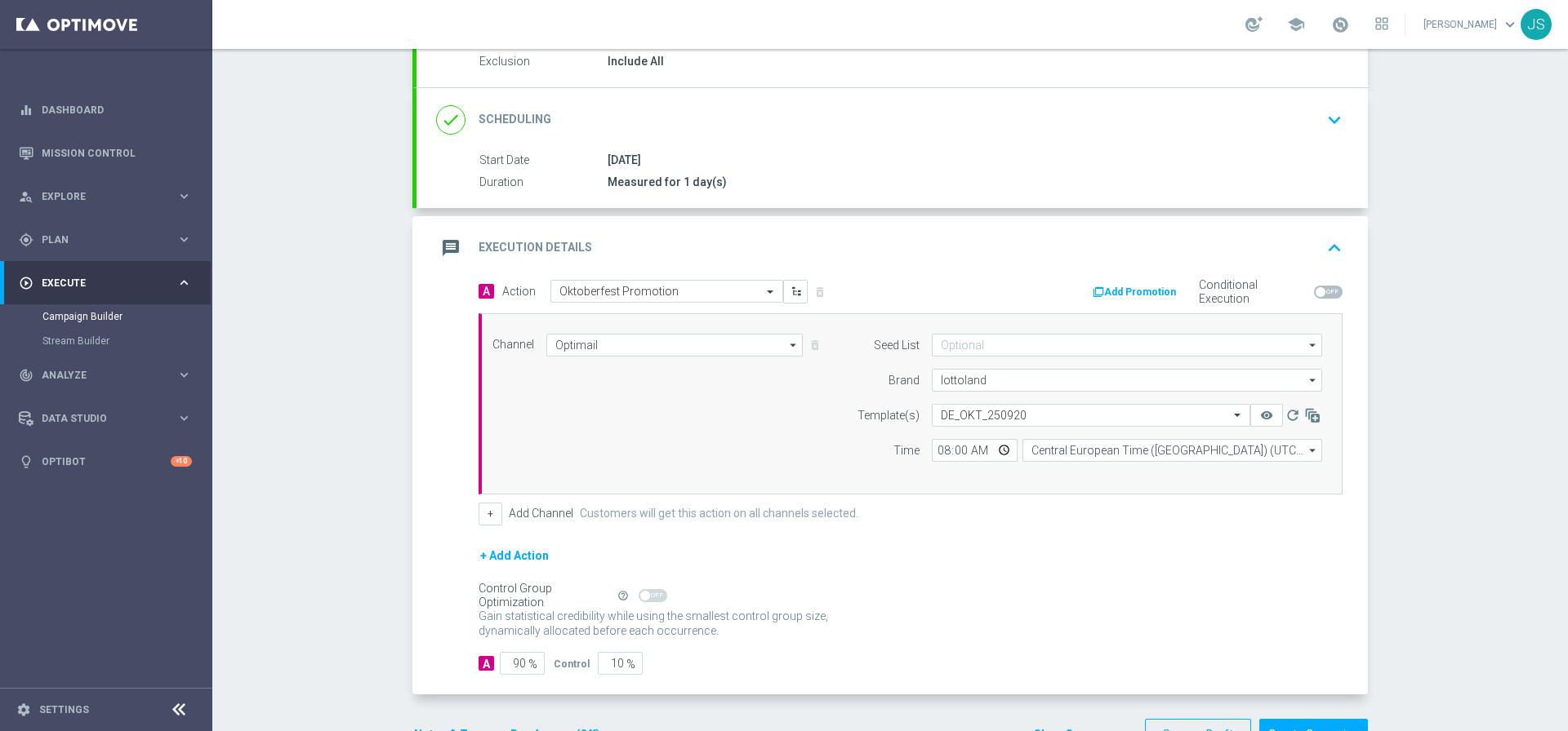
scroll to position [231, 0]
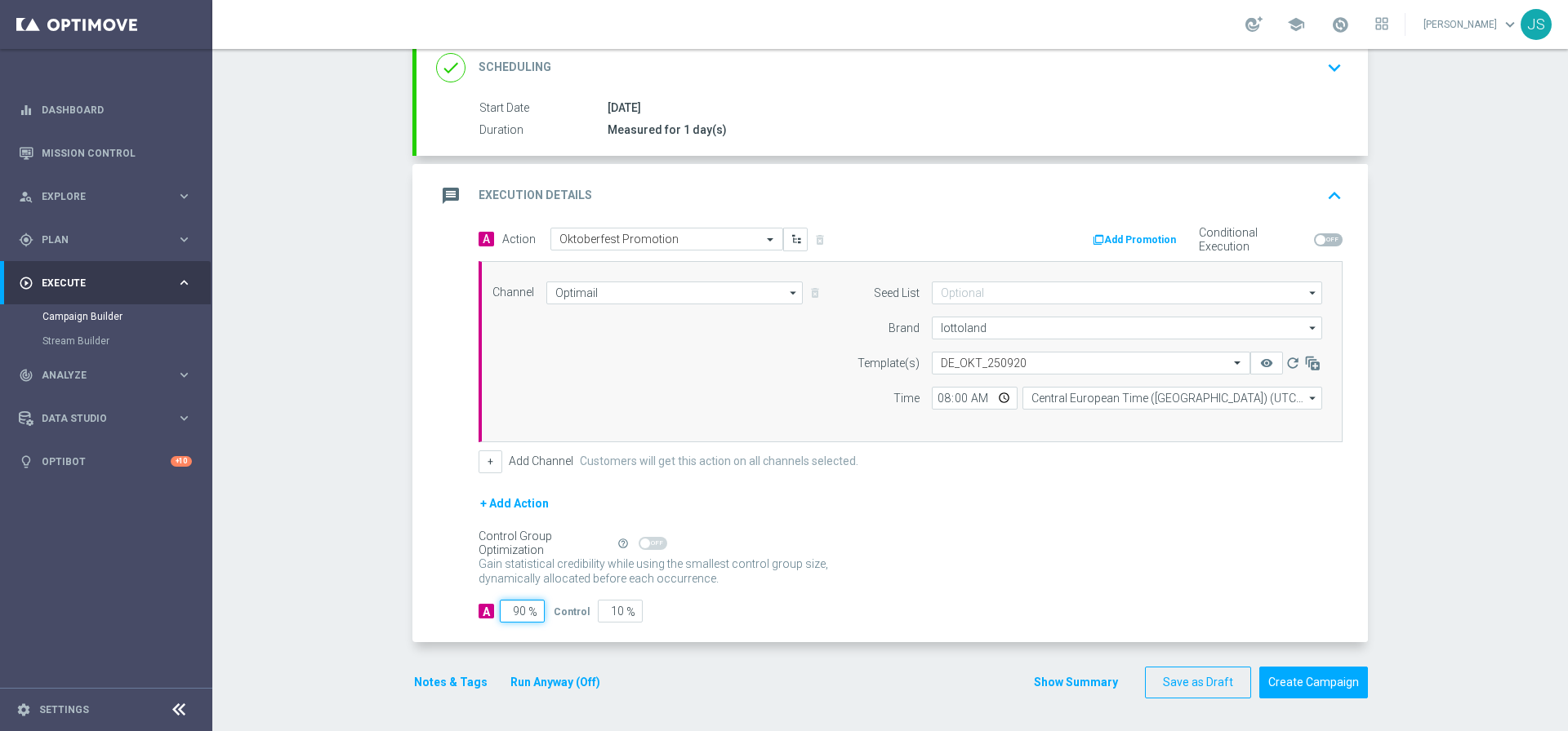
click at [517, 610] on input "90" at bounding box center [521, 611] width 44 height 23
type input "9"
type input "91"
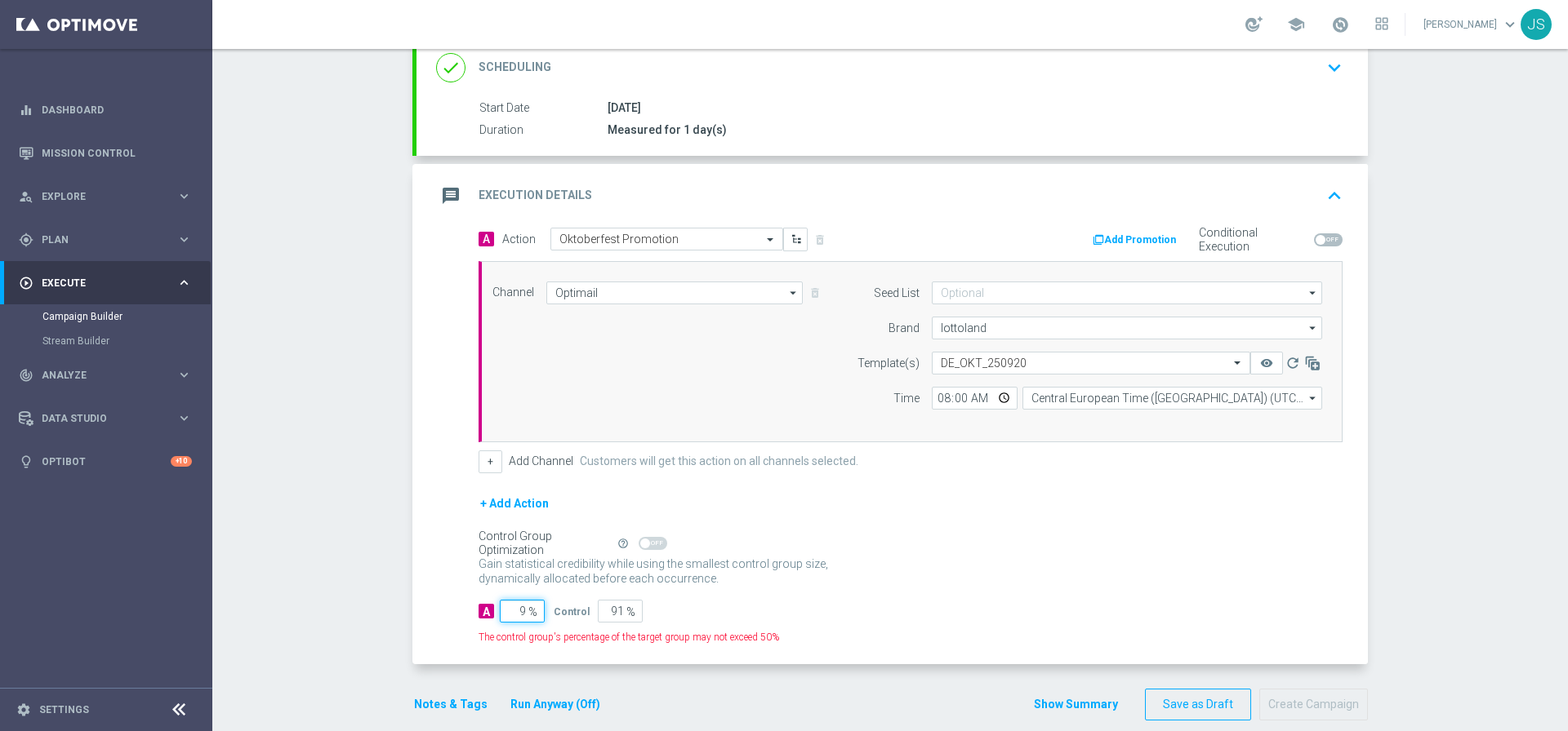
type input "98"
type input "2"
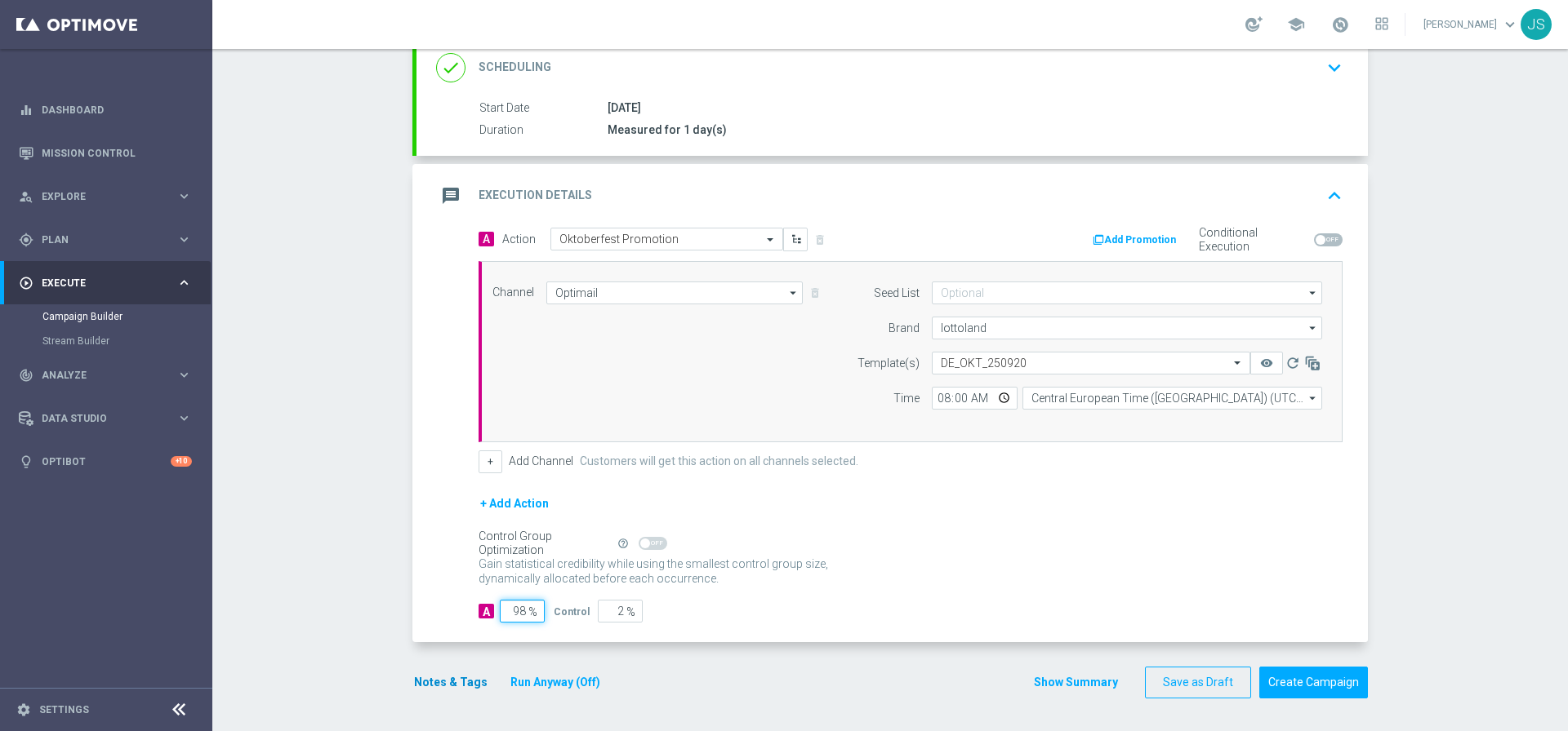
type input "98"
click at [455, 681] on button "Notes & Tags" at bounding box center [450, 683] width 77 height 21
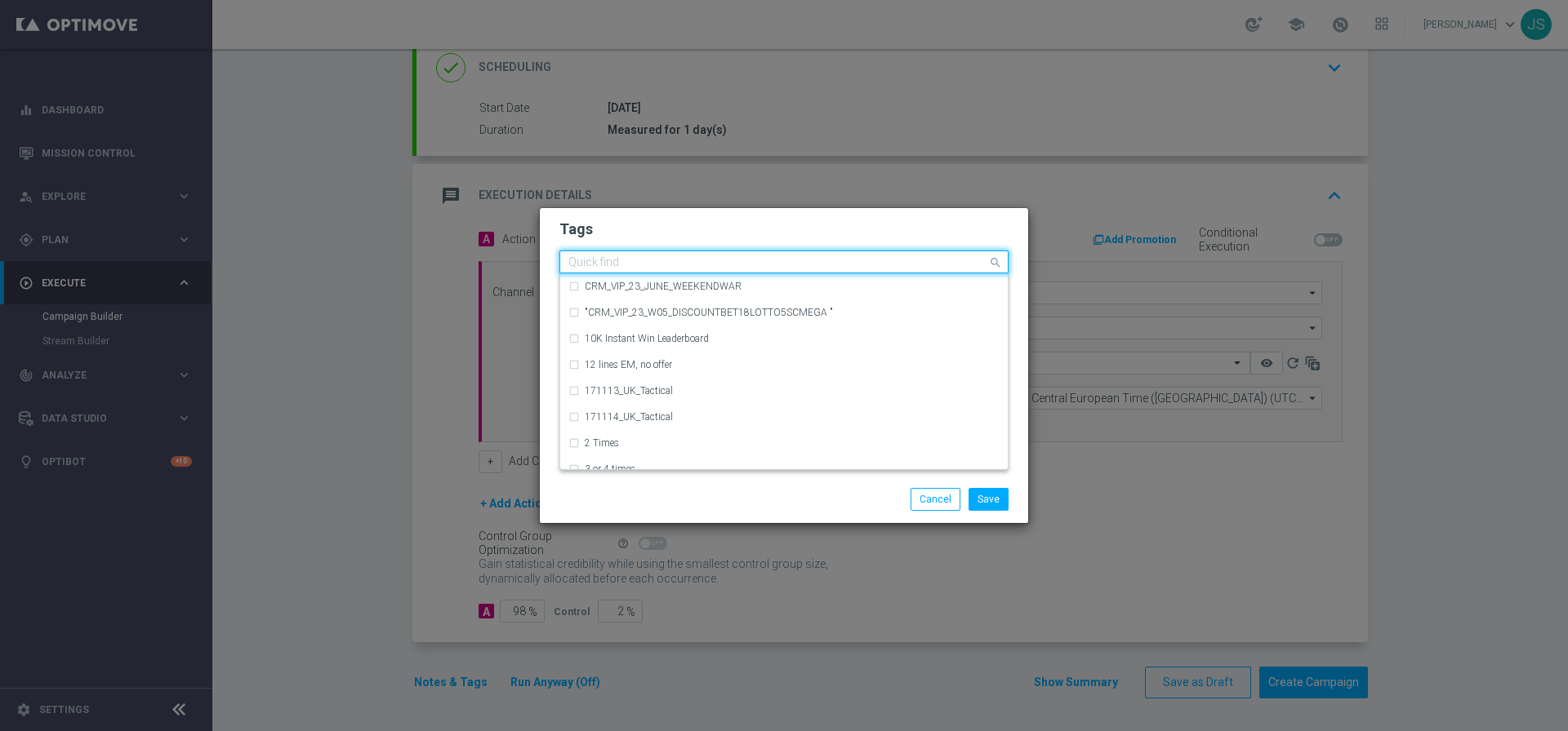
click at [621, 252] on div "Quick find" at bounding box center [773, 263] width 427 height 21
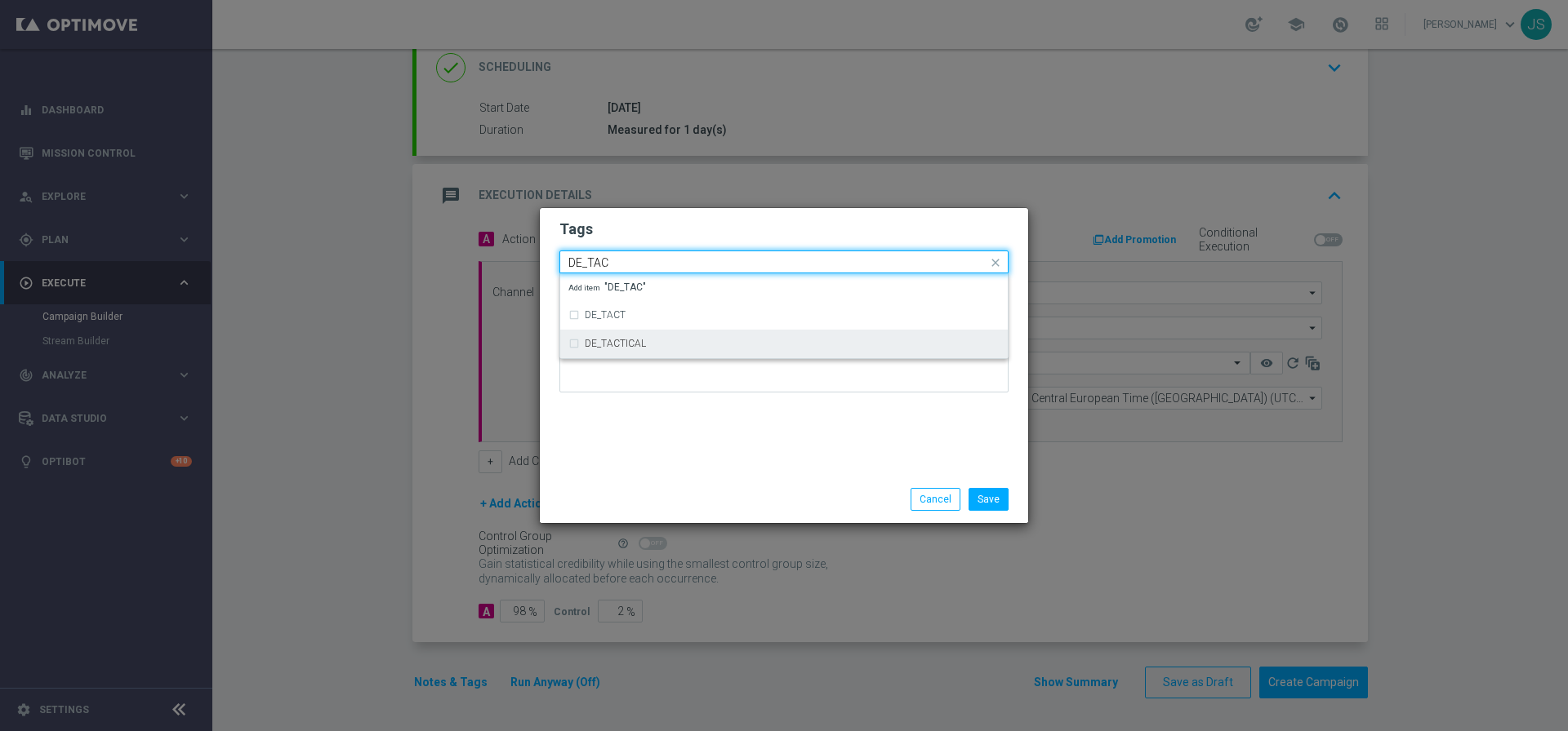
click at [658, 342] on div "DE_TACTICAL" at bounding box center [792, 343] width 414 height 9
type input "DE_TAC"
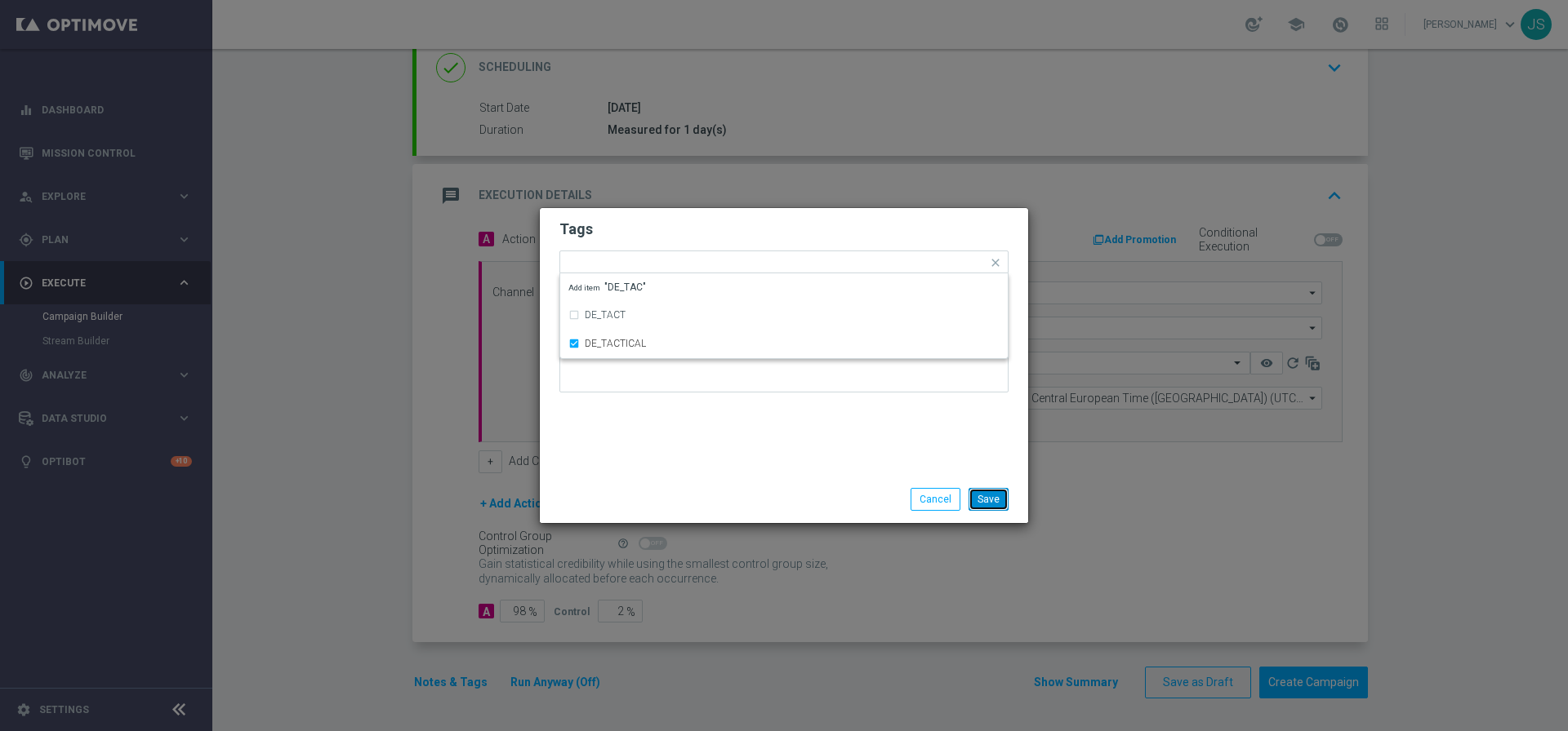
click at [993, 502] on button "Save" at bounding box center [988, 499] width 40 height 23
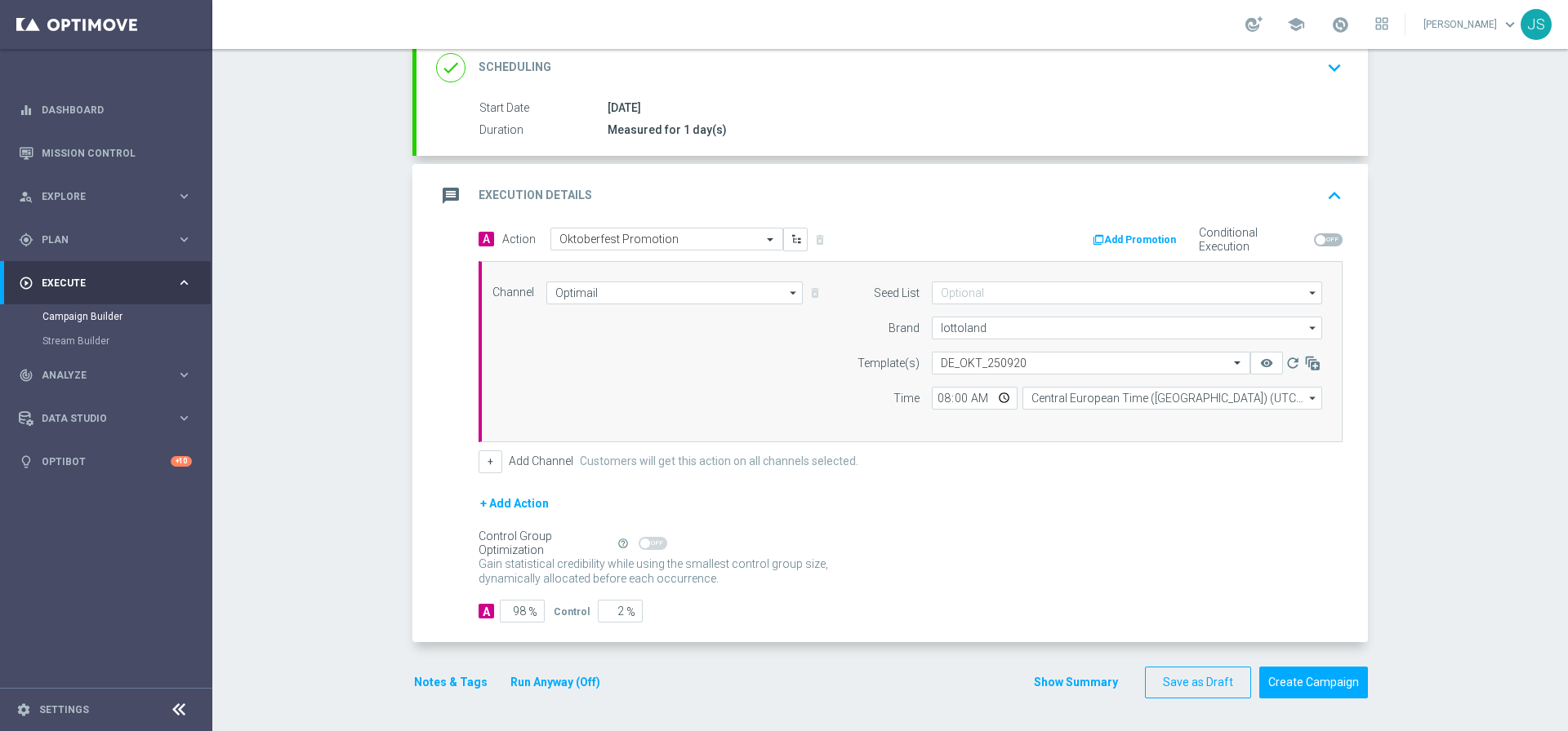
click at [569, 687] on button "Run Anyway (Off)" at bounding box center [555, 683] width 93 height 21
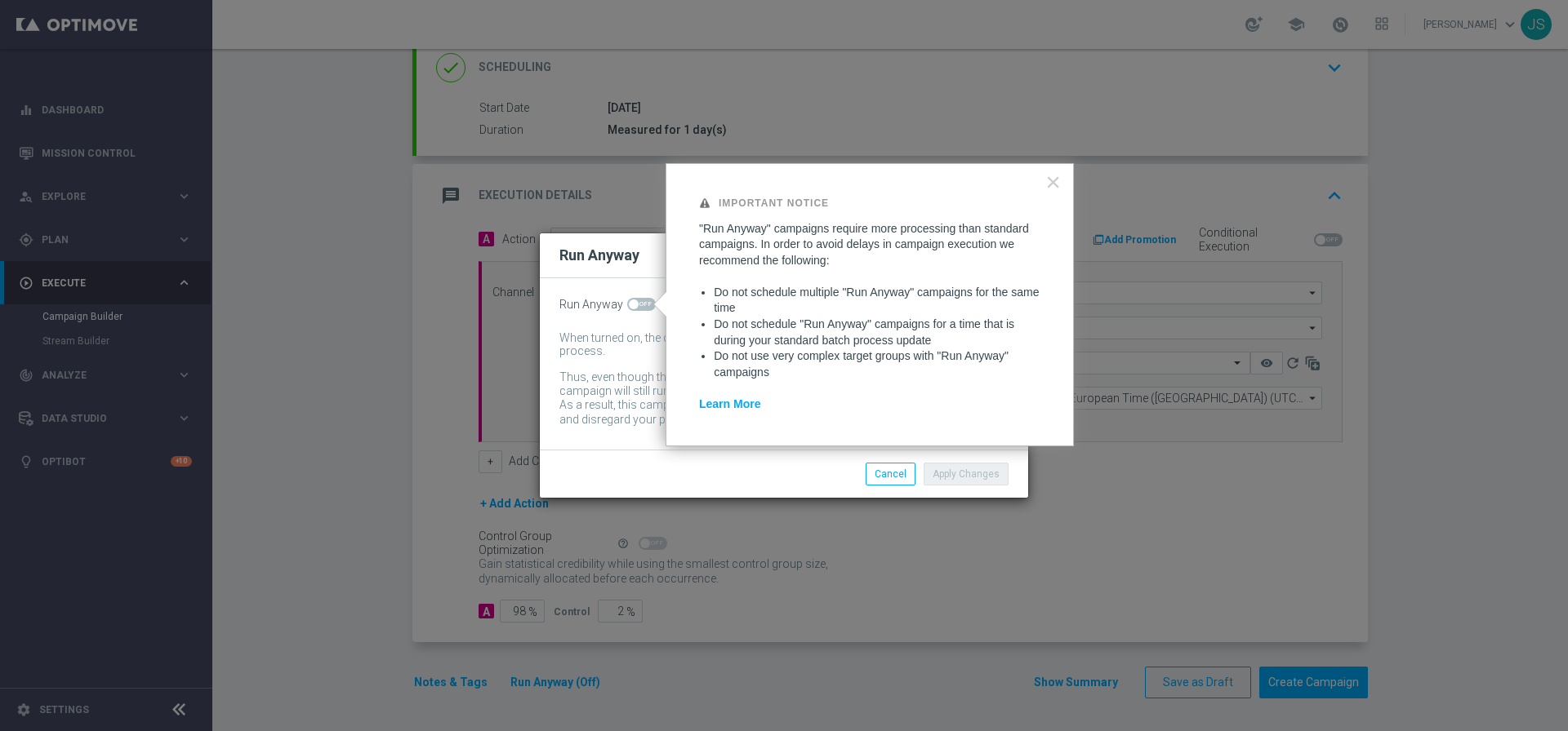
drag, startPoint x: 643, startPoint y: 306, endPoint x: 731, endPoint y: 319, distance: 89.0
click at [642, 307] on span at bounding box center [642, 305] width 28 height 13
click at [642, 307] on input "checkbox" at bounding box center [642, 305] width 28 height 13
checkbox input "true"
drag, startPoint x: 1011, startPoint y: 409, endPoint x: 991, endPoint y: 457, distance: 52.0
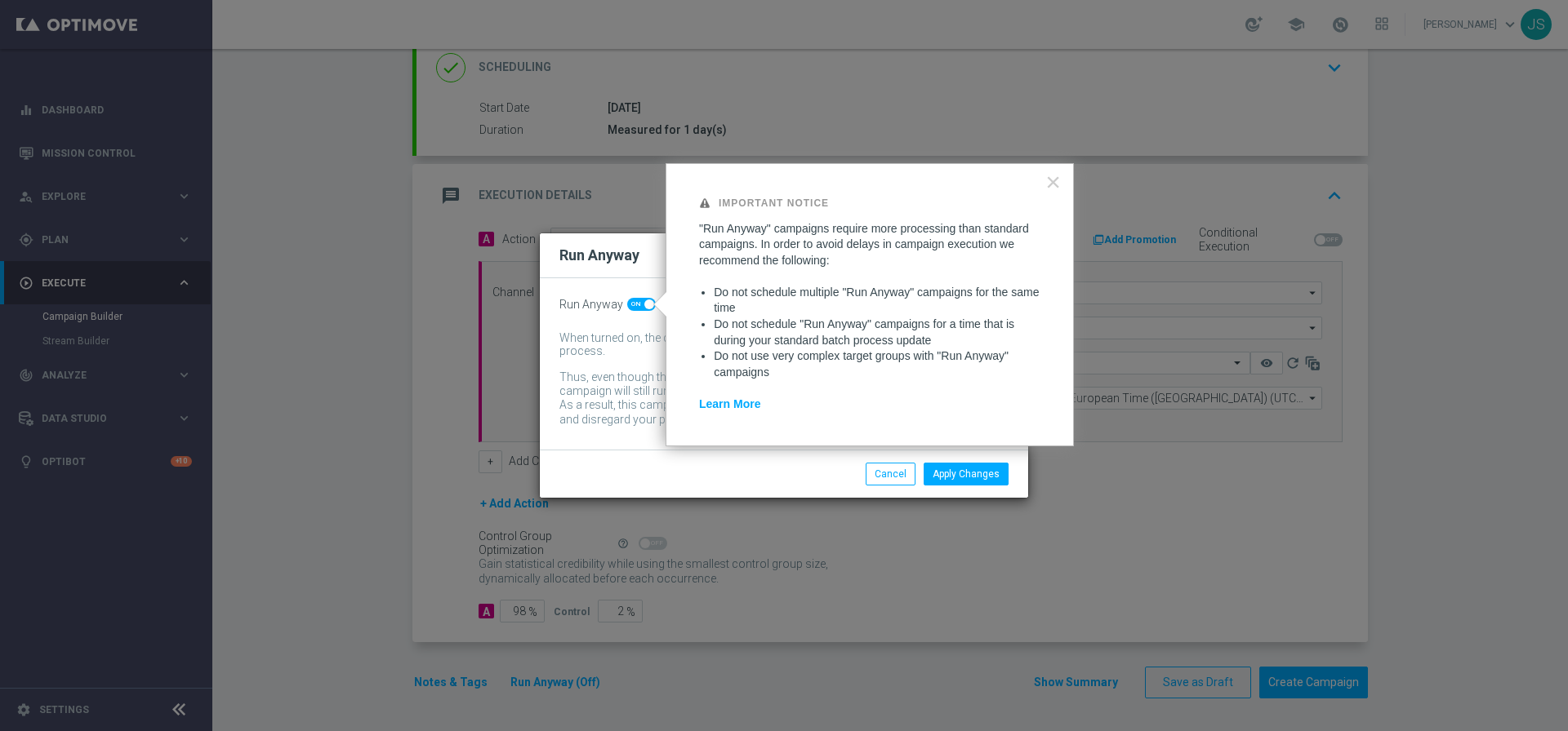
click at [1011, 409] on p "Learn More" at bounding box center [870, 404] width 342 height 16
click at [989, 476] on button "Apply Changes" at bounding box center [966, 474] width 85 height 23
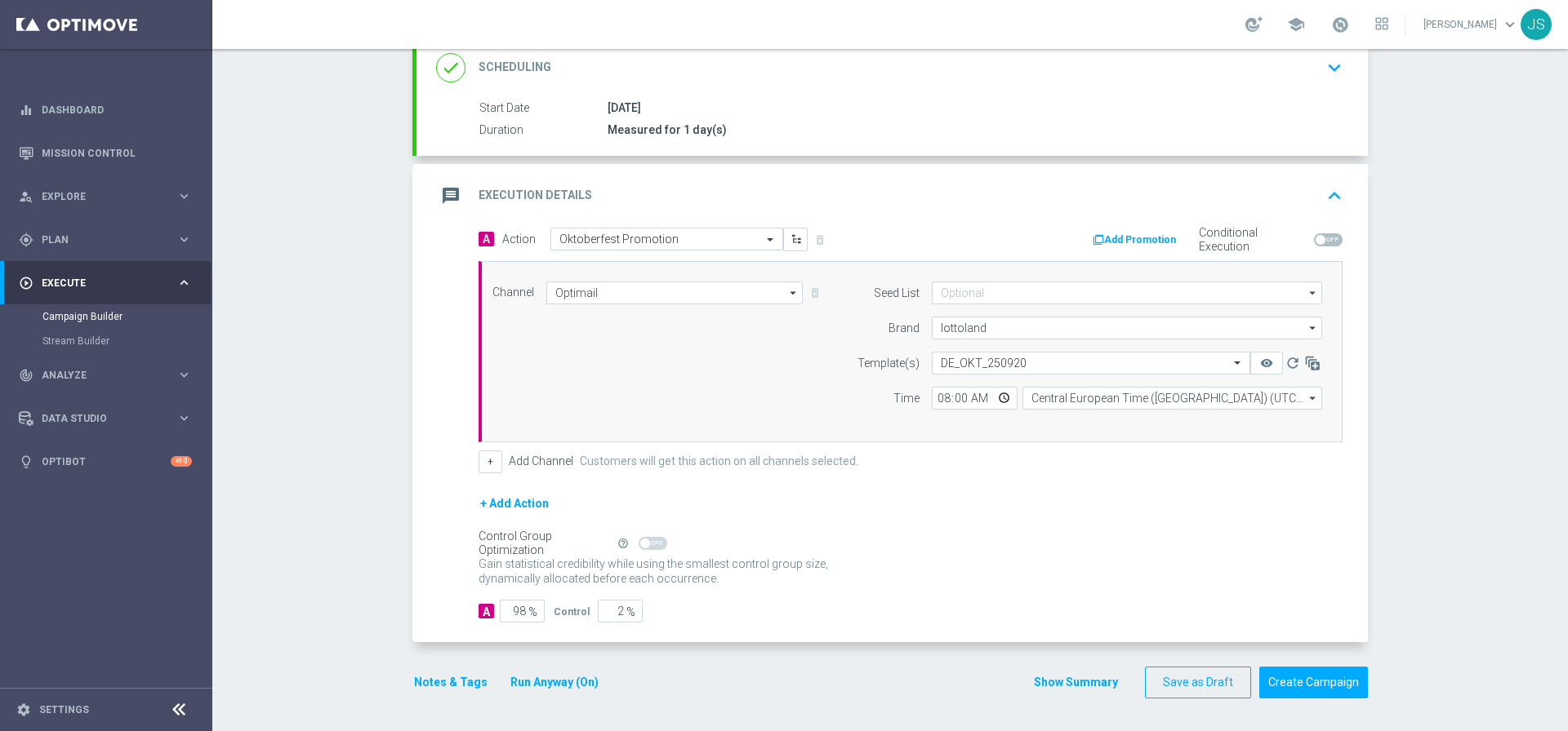
click at [444, 687] on button "Notes & Tags" at bounding box center [450, 683] width 77 height 21
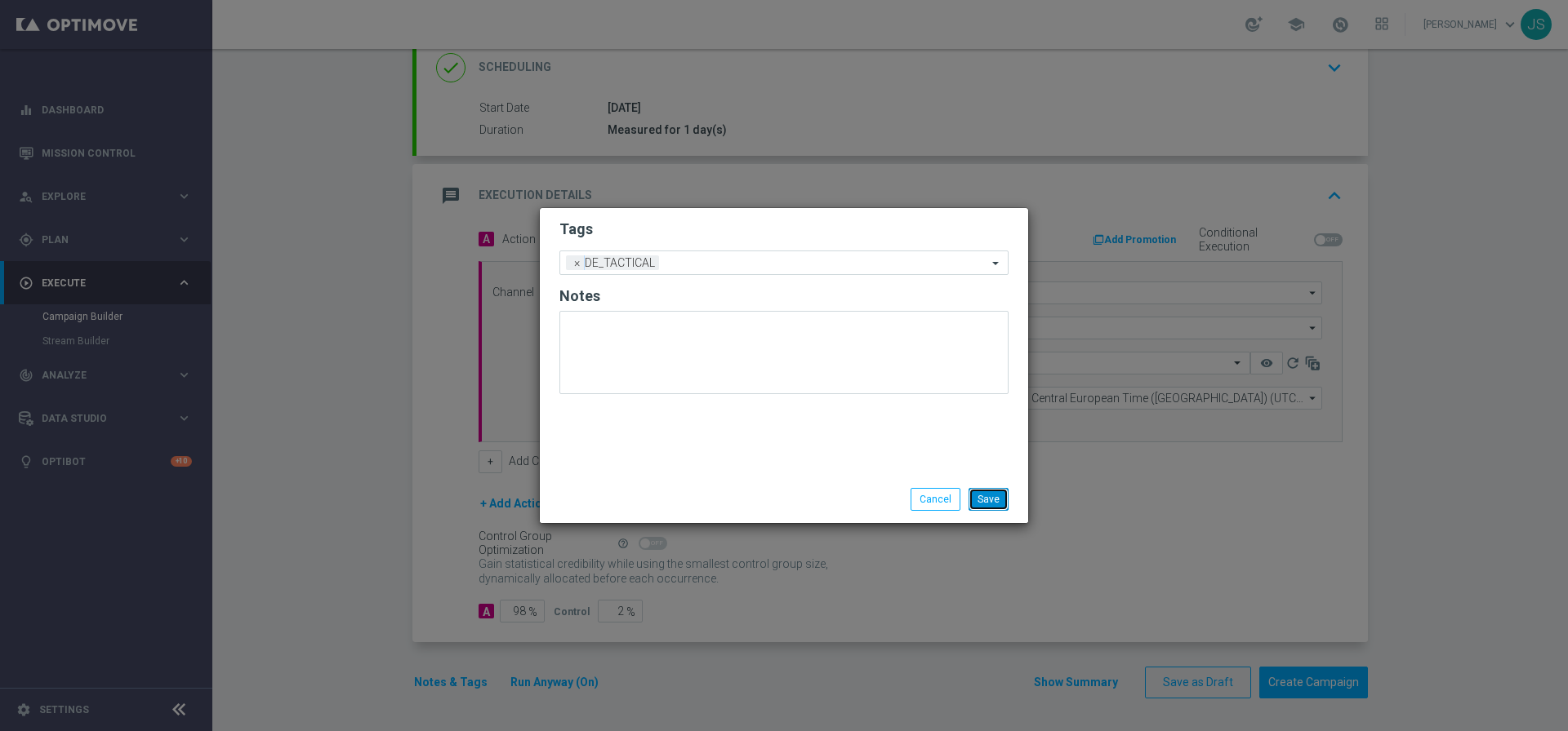
click at [991, 499] on button "Save" at bounding box center [988, 499] width 40 height 23
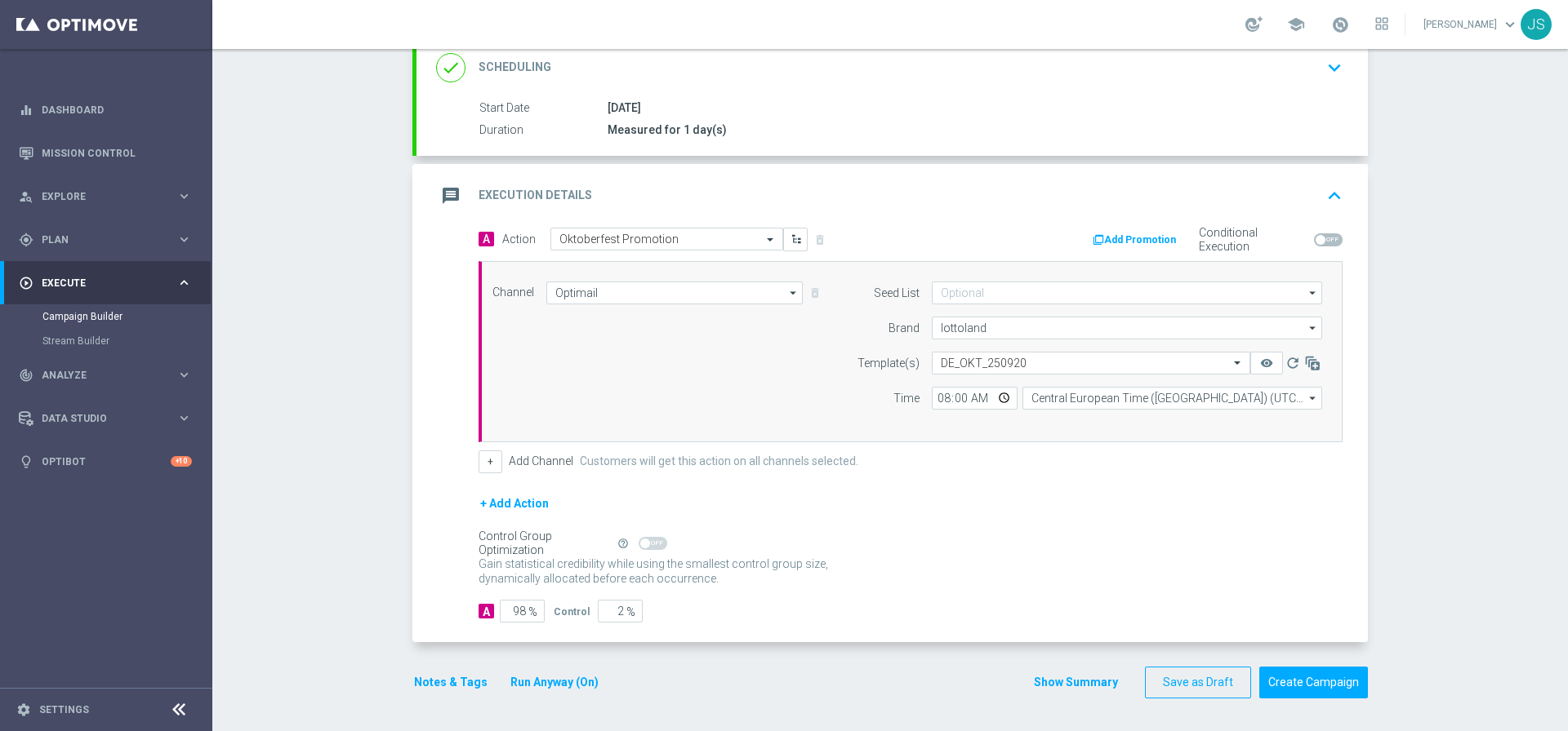
click at [565, 698] on div "Notes & Tags Run Anyway (On)" at bounding box center [516, 683] width 207 height 32
click at [575, 675] on button "Run Anyway (On)" at bounding box center [555, 683] width 92 height 21
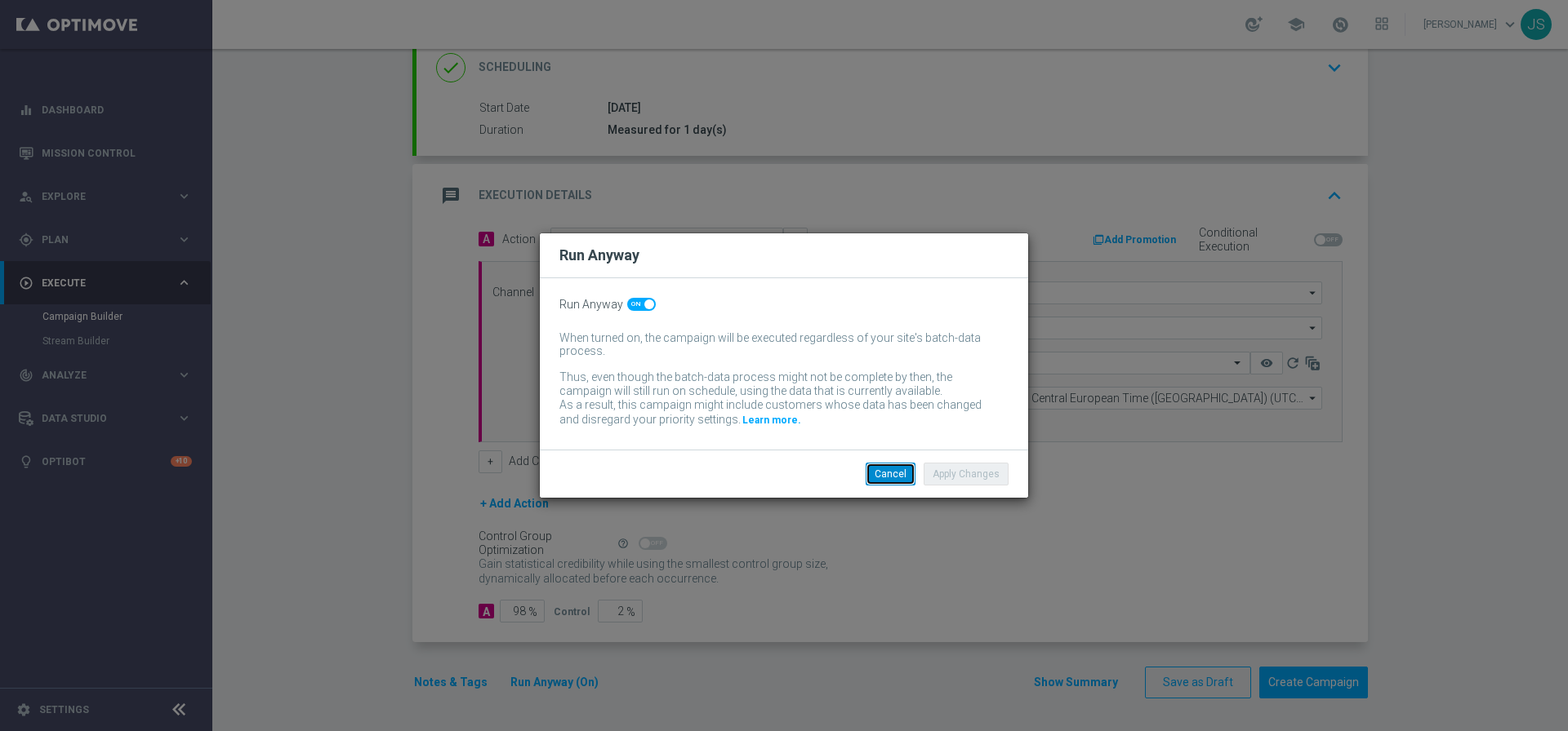
click at [907, 479] on button "Cancel" at bounding box center [890, 474] width 50 height 23
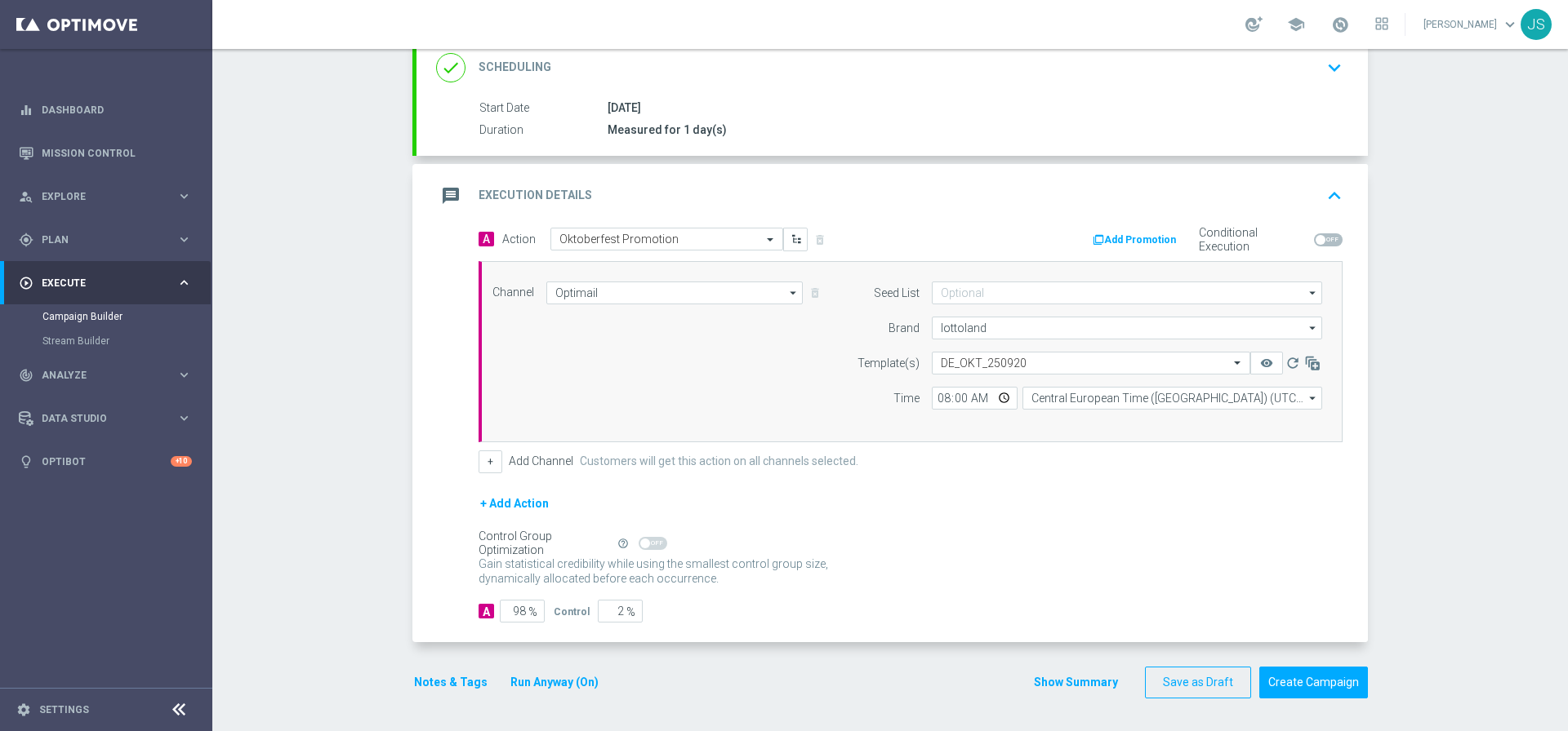
click at [440, 680] on button "Notes & Tags" at bounding box center [450, 683] width 77 height 21
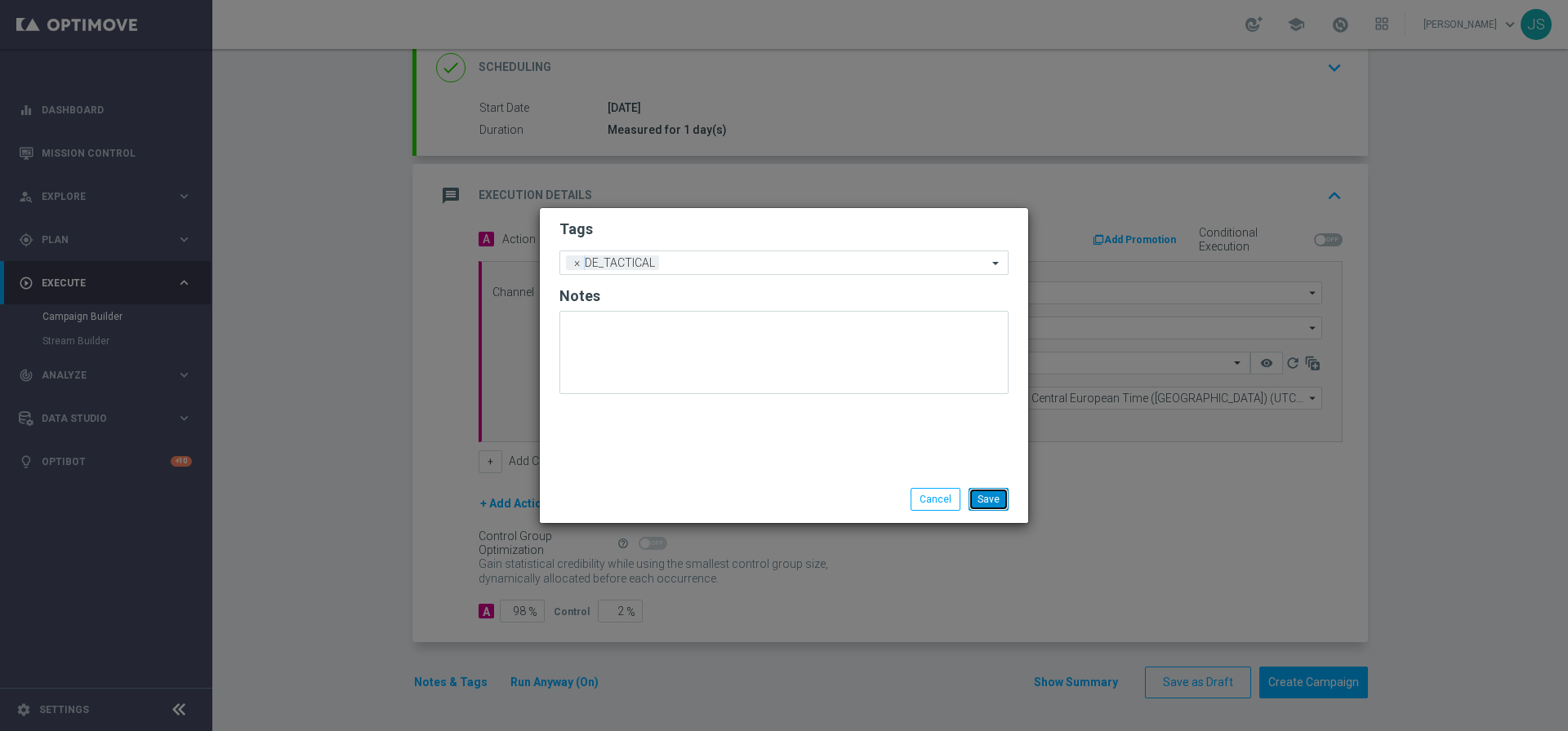
click at [999, 503] on button "Save" at bounding box center [988, 499] width 40 height 23
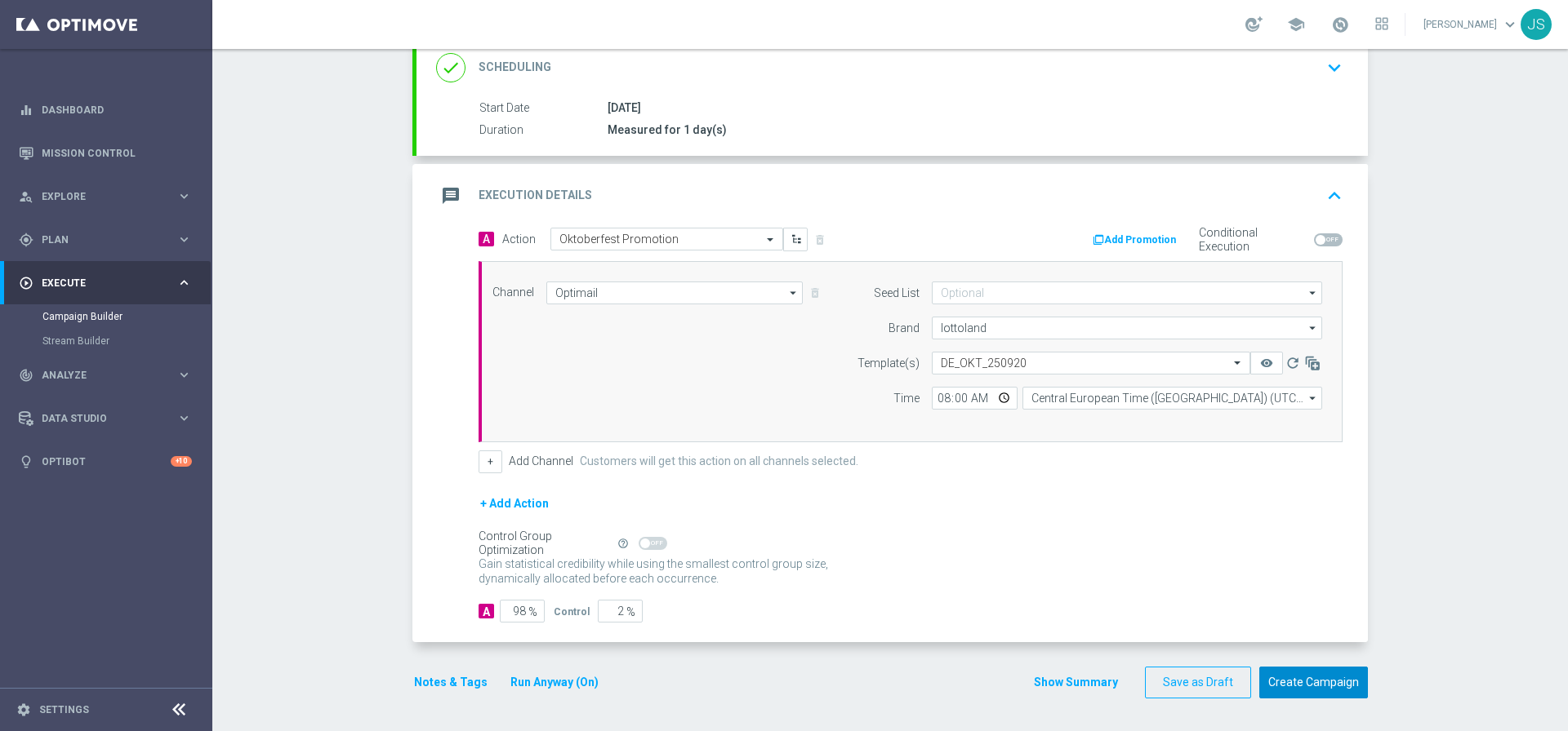
click at [1310, 683] on button "Create Campaign" at bounding box center [1313, 683] width 109 height 32
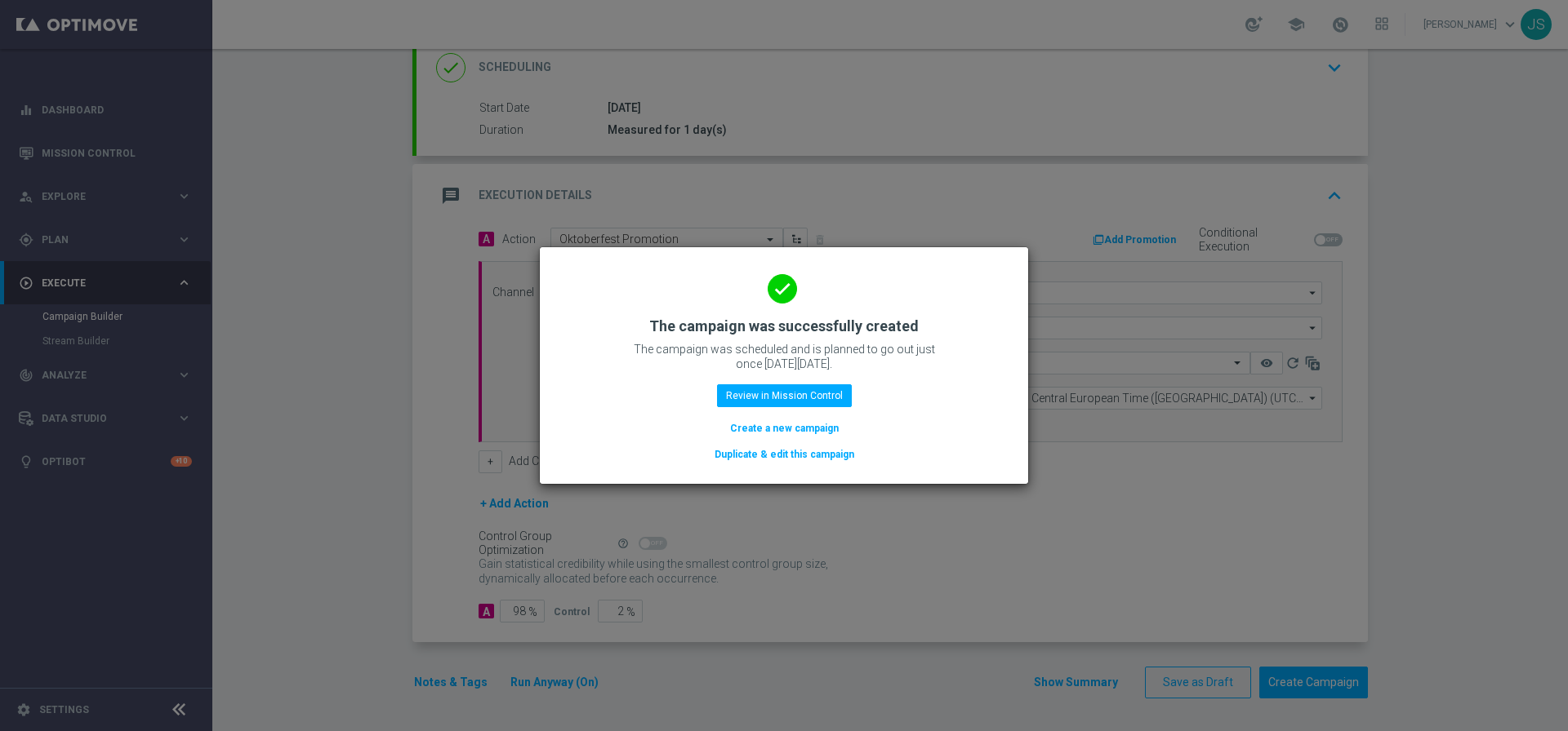
click at [799, 455] on button "Duplicate & edit this campaign" at bounding box center [784, 454] width 143 height 18
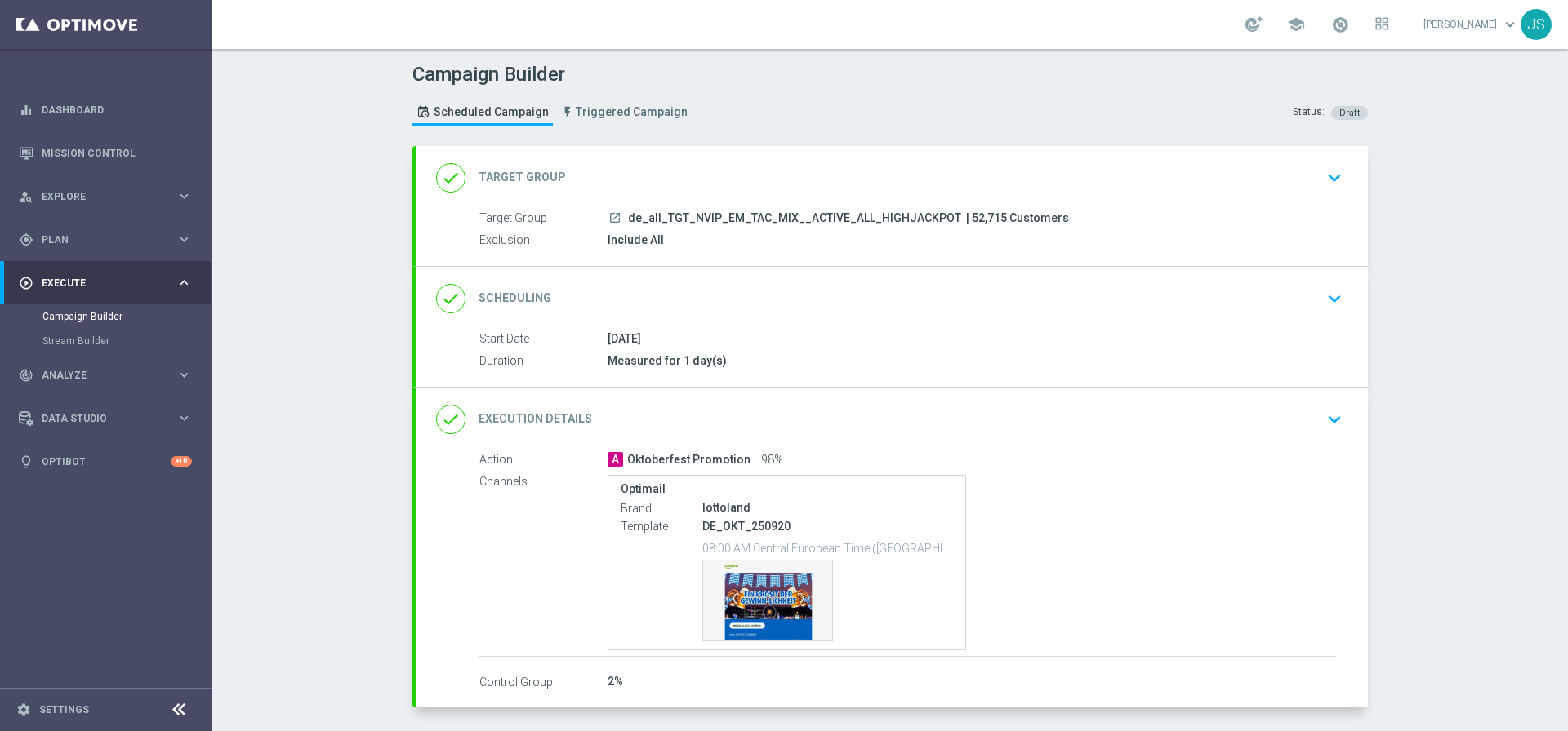
scroll to position [3, 0]
click at [865, 229] on div "Include All" at bounding box center [972, 236] width 729 height 16
click at [869, 221] on span "de_all_TGT_NVIP_EM_TAC_MIX__ACTIVE_ALL_HIGHJACKPOT" at bounding box center [794, 216] width 333 height 15
click at [1342, 175] on div "done Target Group keyboard_arrow_down" at bounding box center [891, 174] width 951 height 63
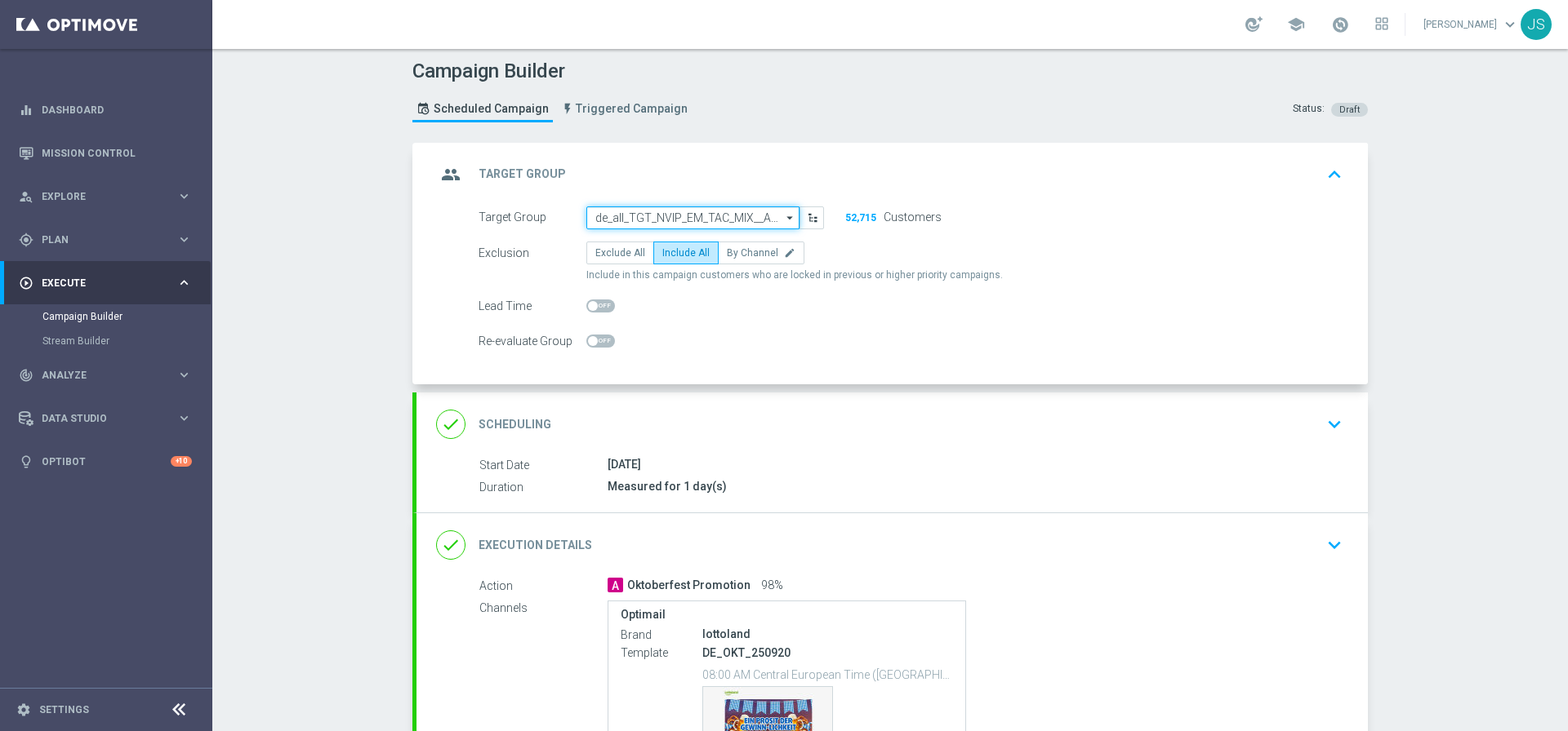
click at [717, 216] on input "de_all_TGT_NVIP_EM_TAC_MIX__ACTIVE_ALL_HIGHJACKPOT" at bounding box center [692, 218] width 213 height 23
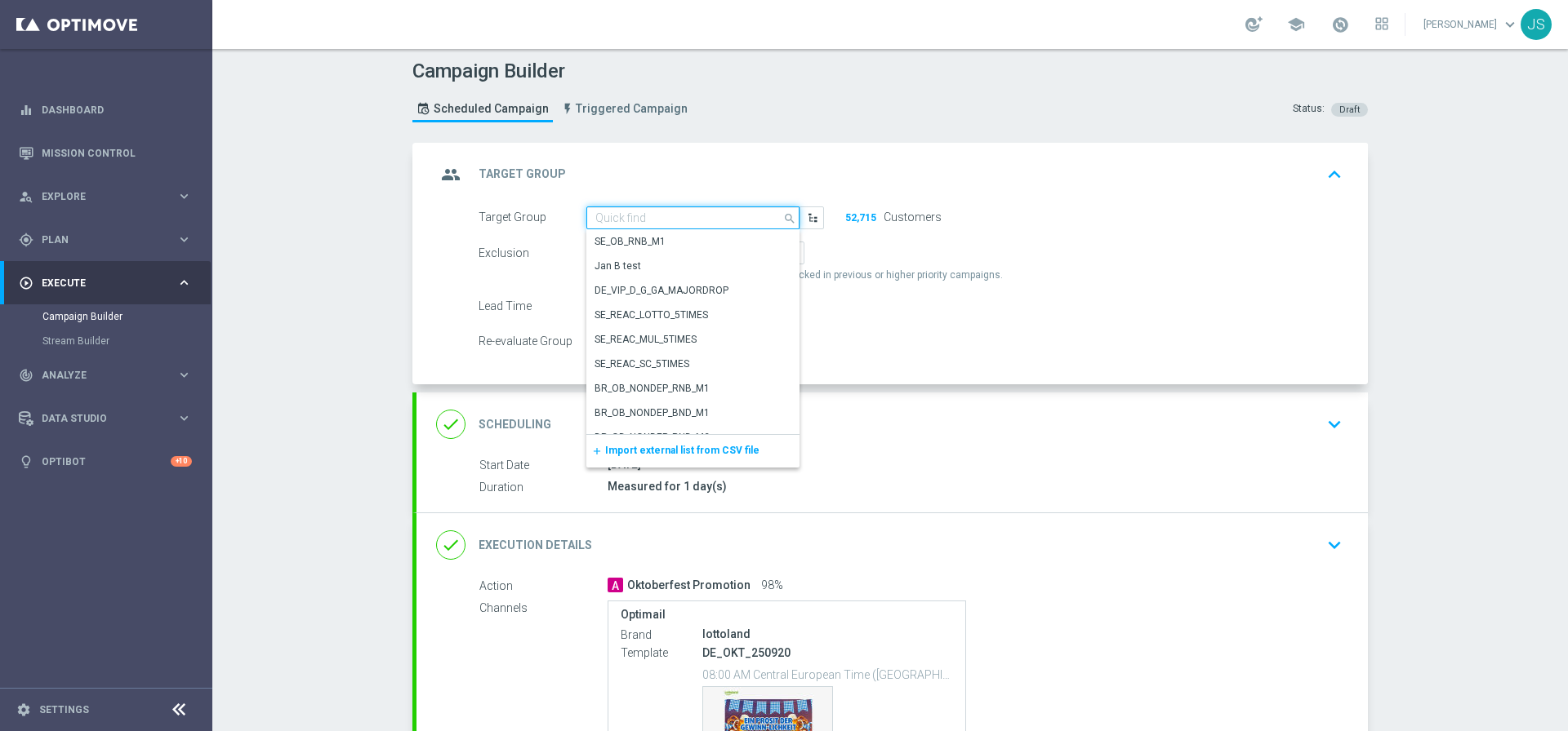
paste input "de_all_TGT_NVIP_EM_TAC_MIX__REACTIVATED_HIGHJACKPOT"
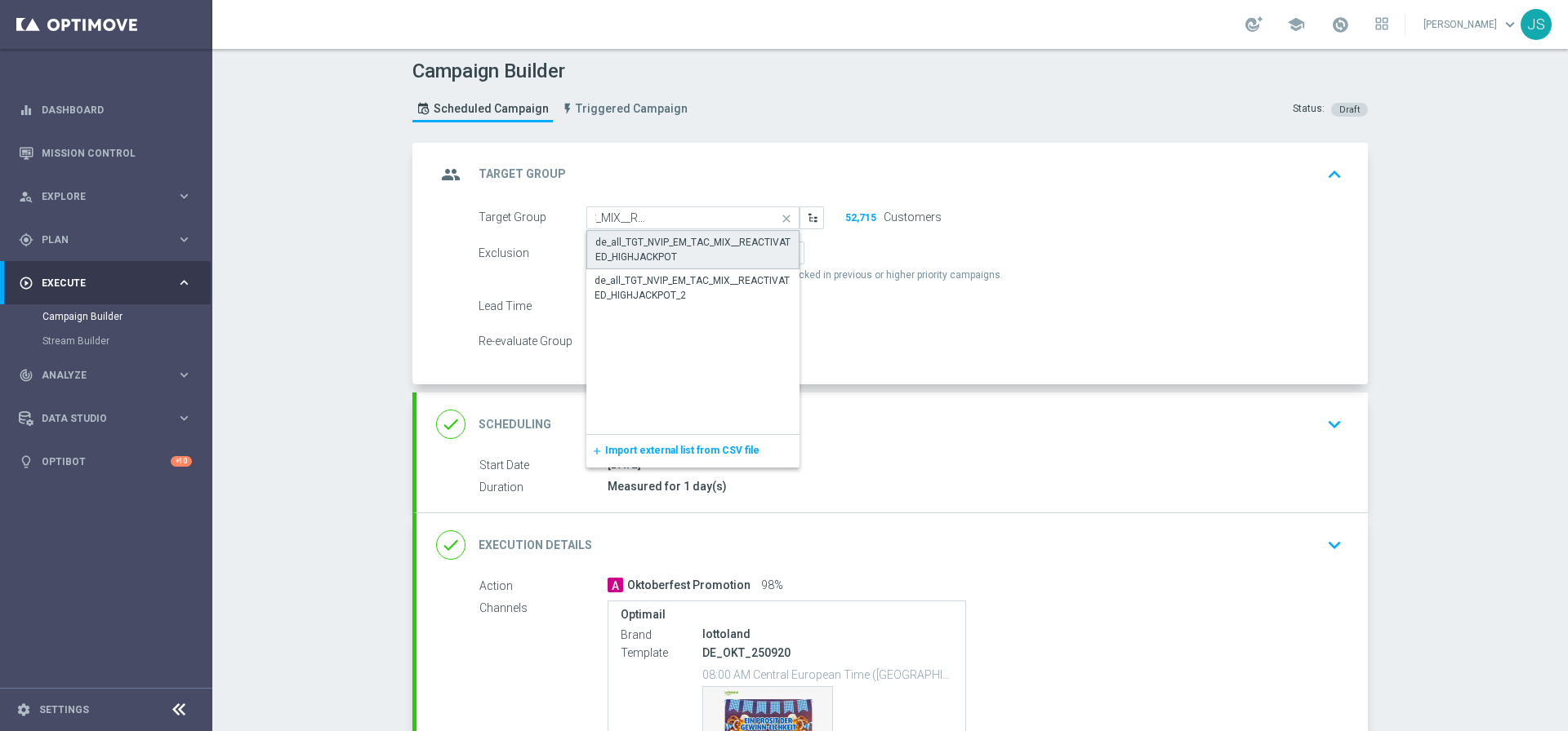
click at [714, 244] on div "de_all_TGT_NVIP_EM_TAC_MIX__REACTIVATED_HIGHJACKPOT" at bounding box center [693, 249] width 195 height 29
type input "de_all_TGT_NVIP_EM_TAC_MIX__REACTIVATED_HIGHJACKPOT"
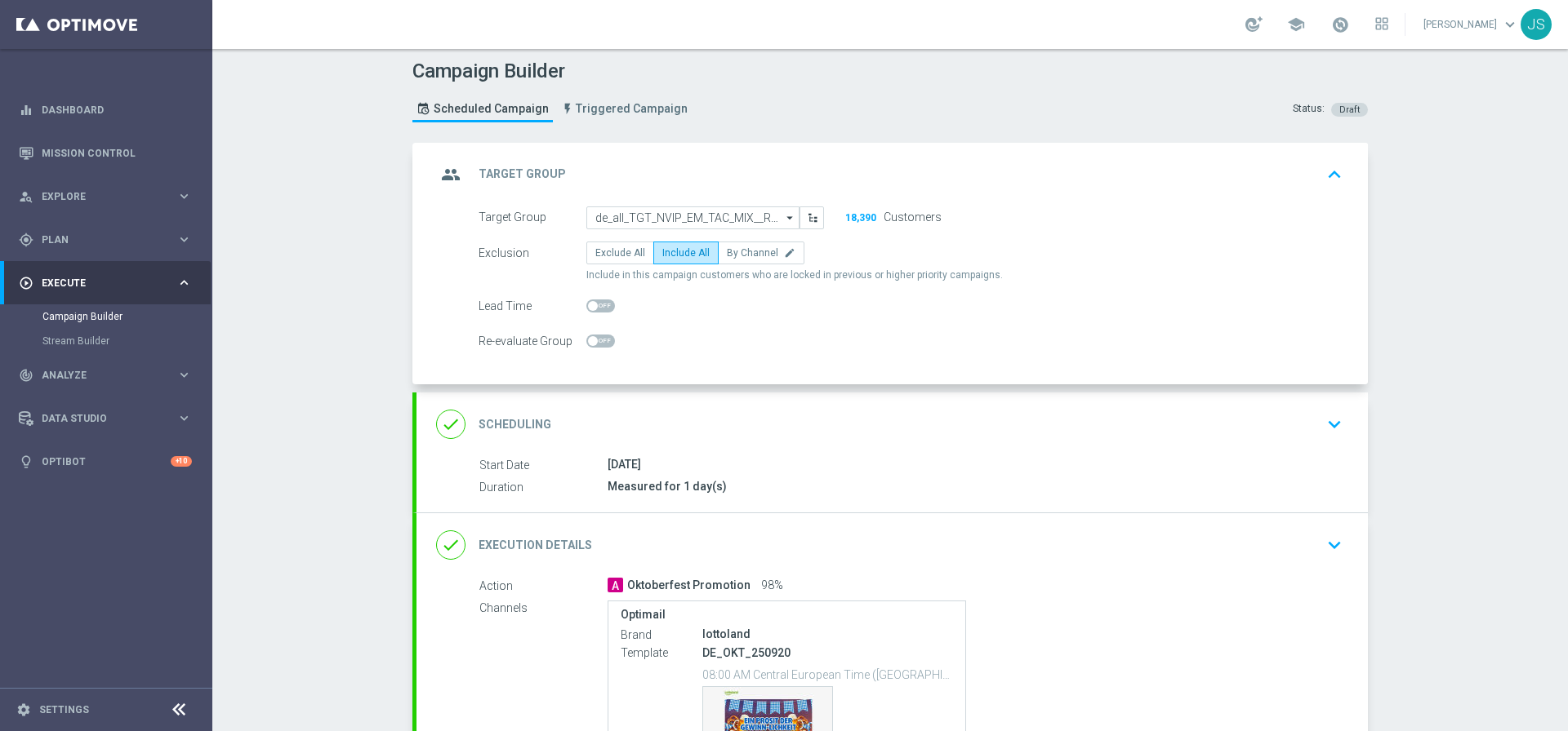
click at [1331, 146] on div "group Target Group keyboard_arrow_up" at bounding box center [891, 174] width 951 height 63
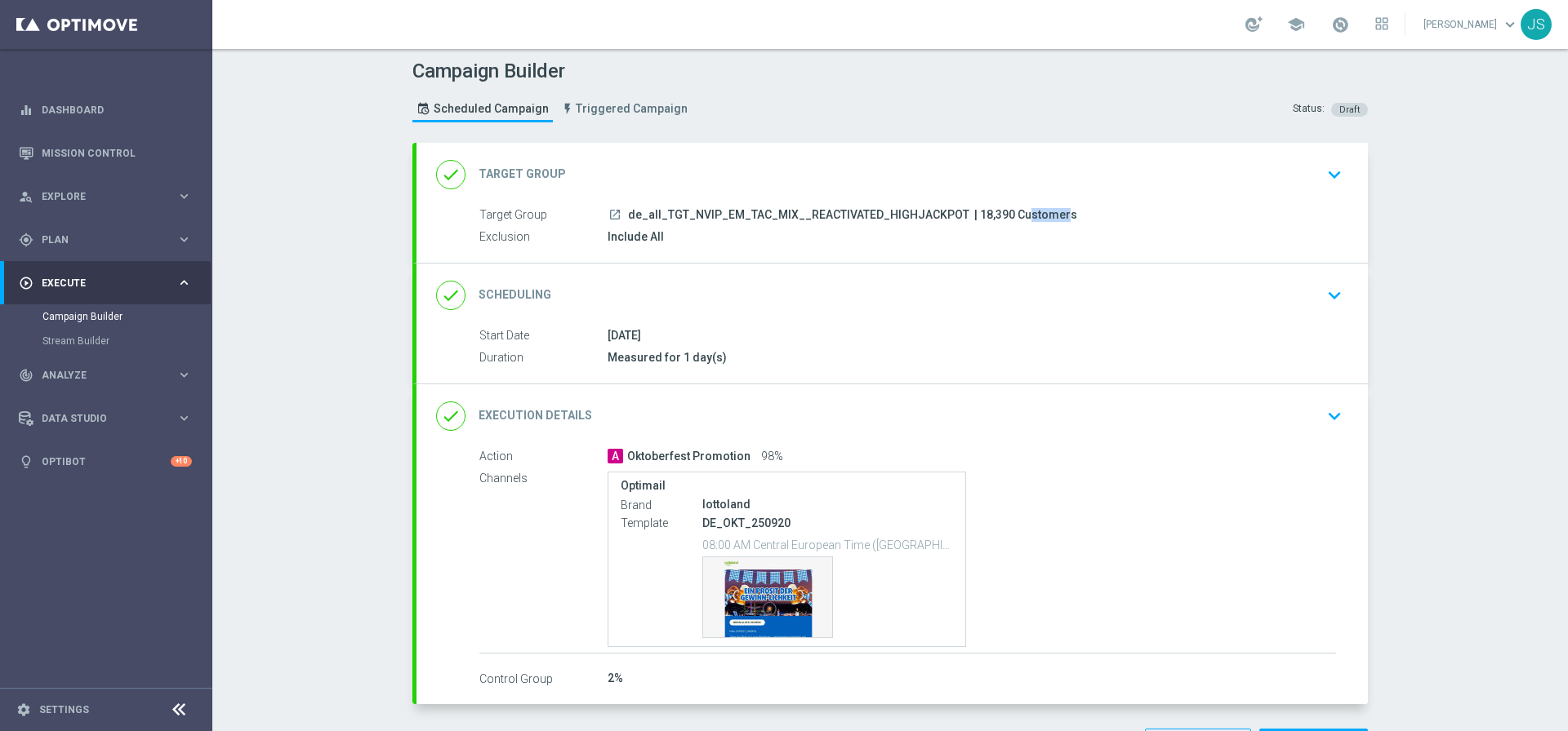
drag, startPoint x: 995, startPoint y: 215, endPoint x: 961, endPoint y: 214, distance: 34.0
click at [974, 214] on span "| 18,390 Customers" at bounding box center [1025, 216] width 103 height 15
copy span "18,390"
click at [1313, 312] on div "done Scheduling keyboard_arrow_down" at bounding box center [891, 295] width 951 height 63
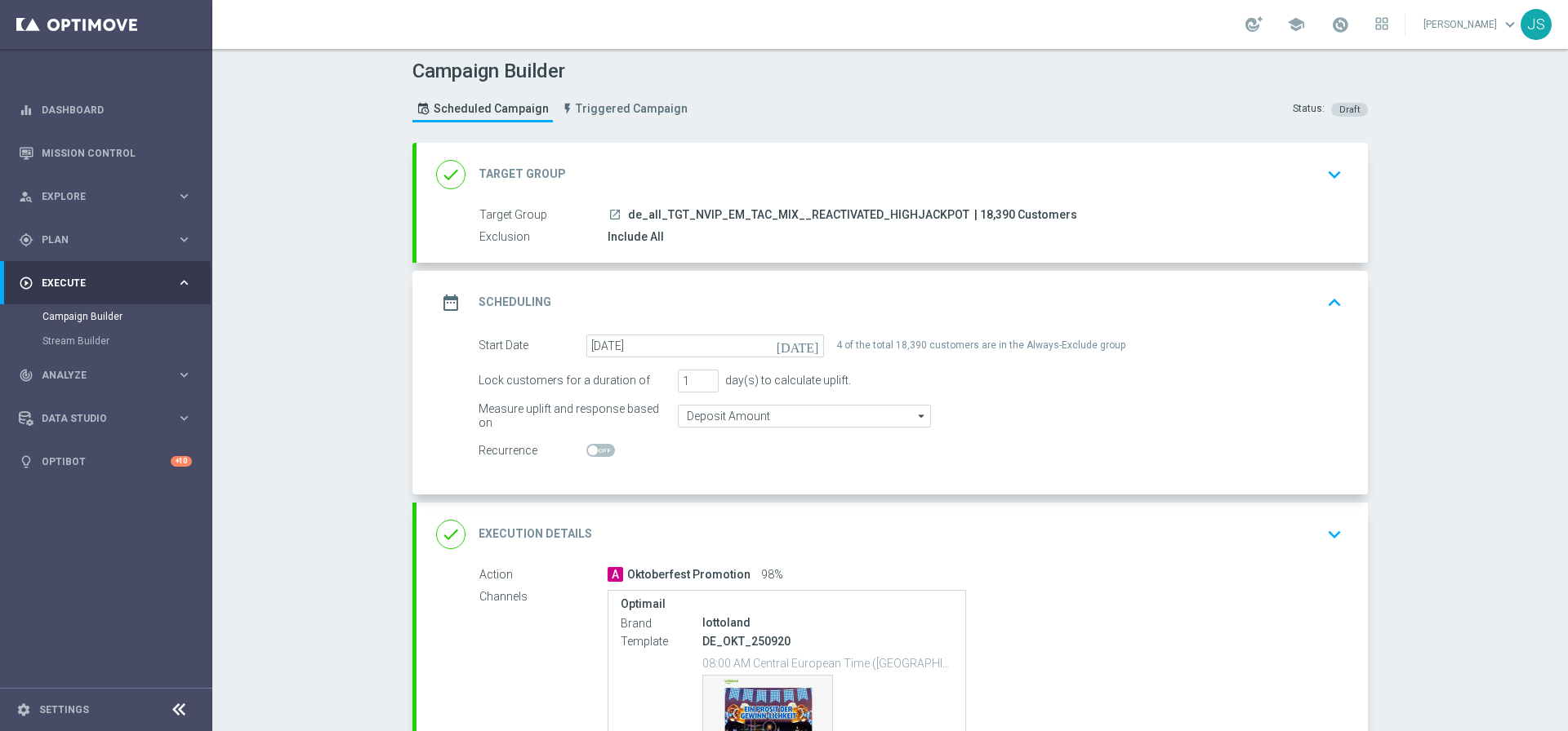
click at [1322, 307] on icon "keyboard_arrow_up" at bounding box center [1334, 303] width 25 height 25
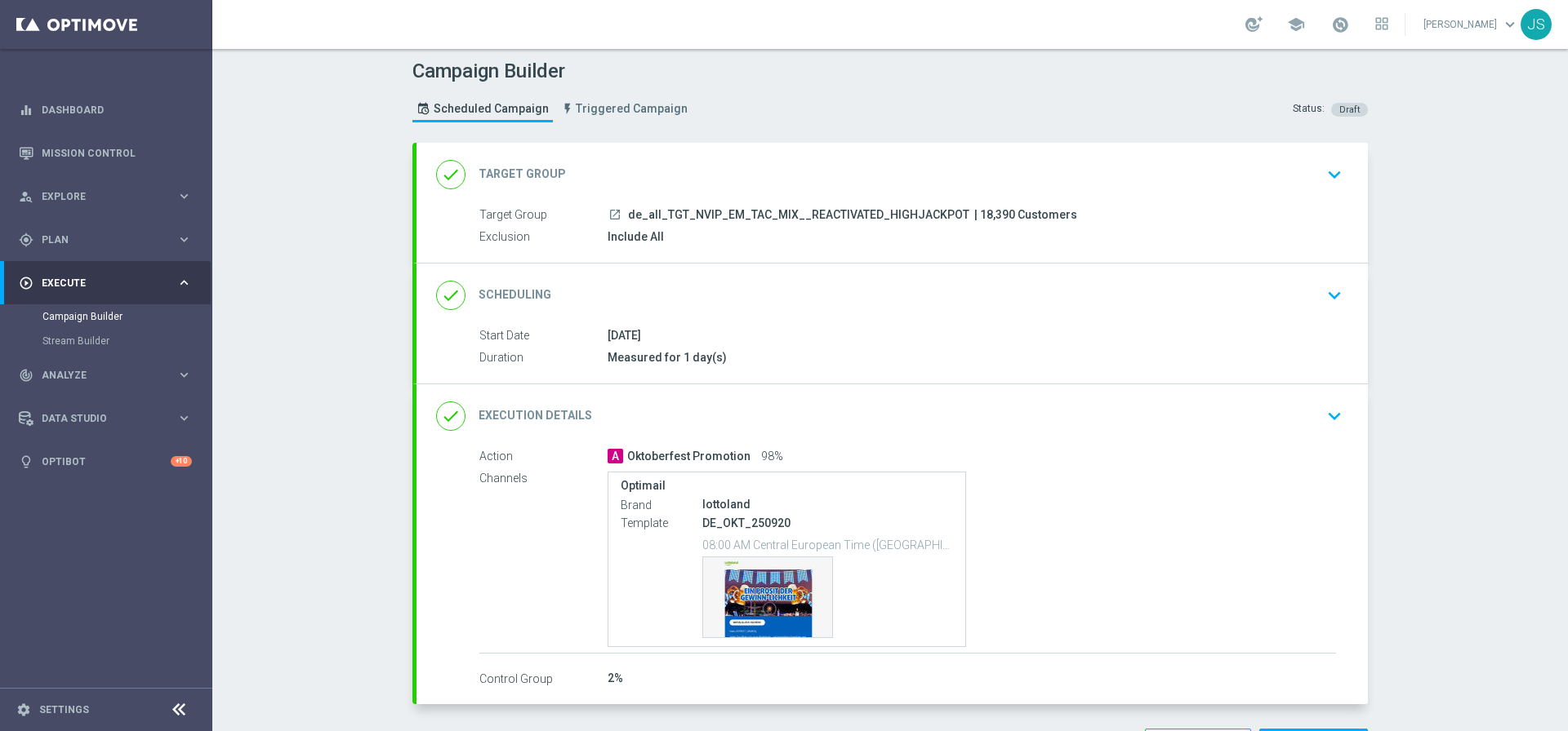
click at [1336, 420] on icon "keyboard_arrow_down" at bounding box center [1334, 416] width 25 height 25
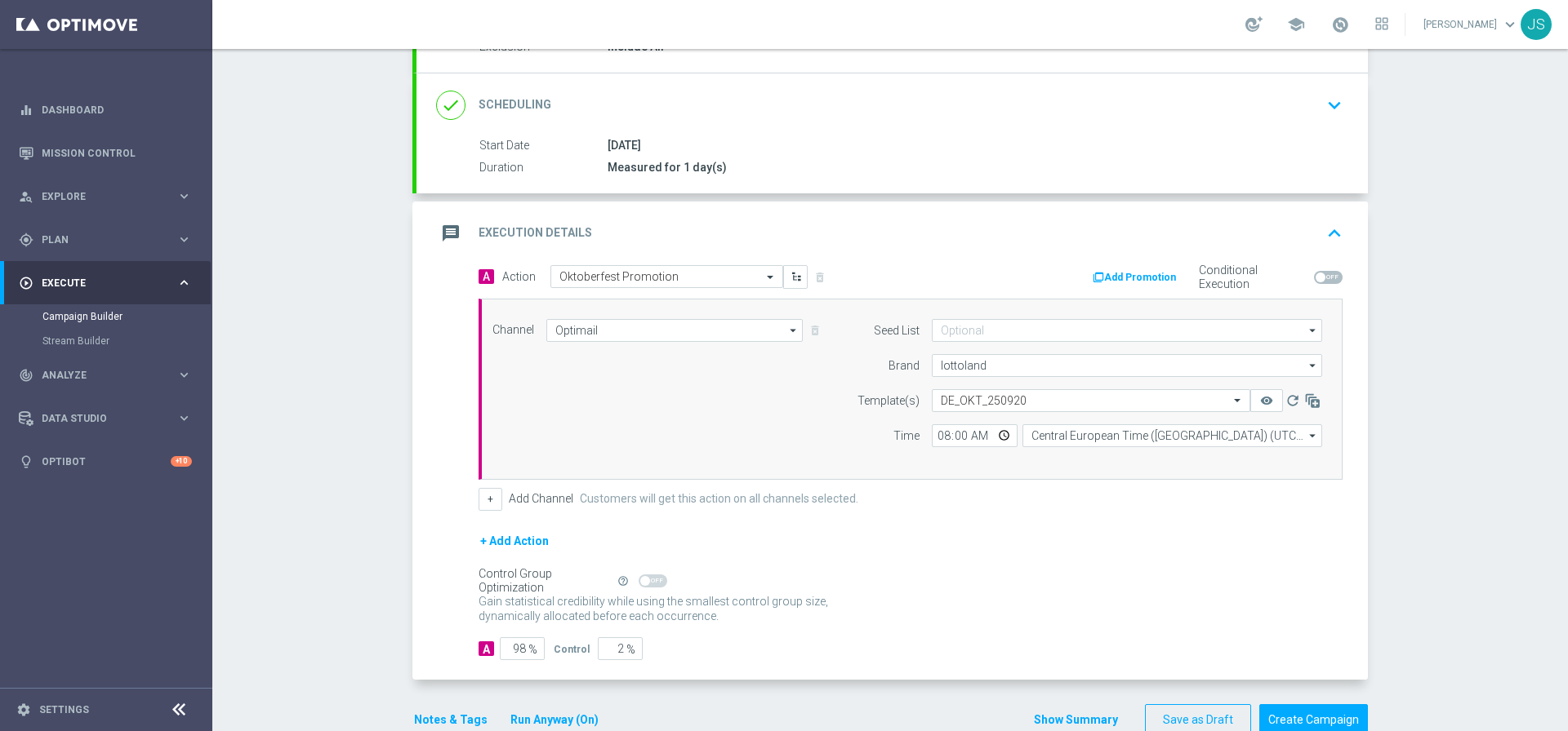
scroll to position [231, 0]
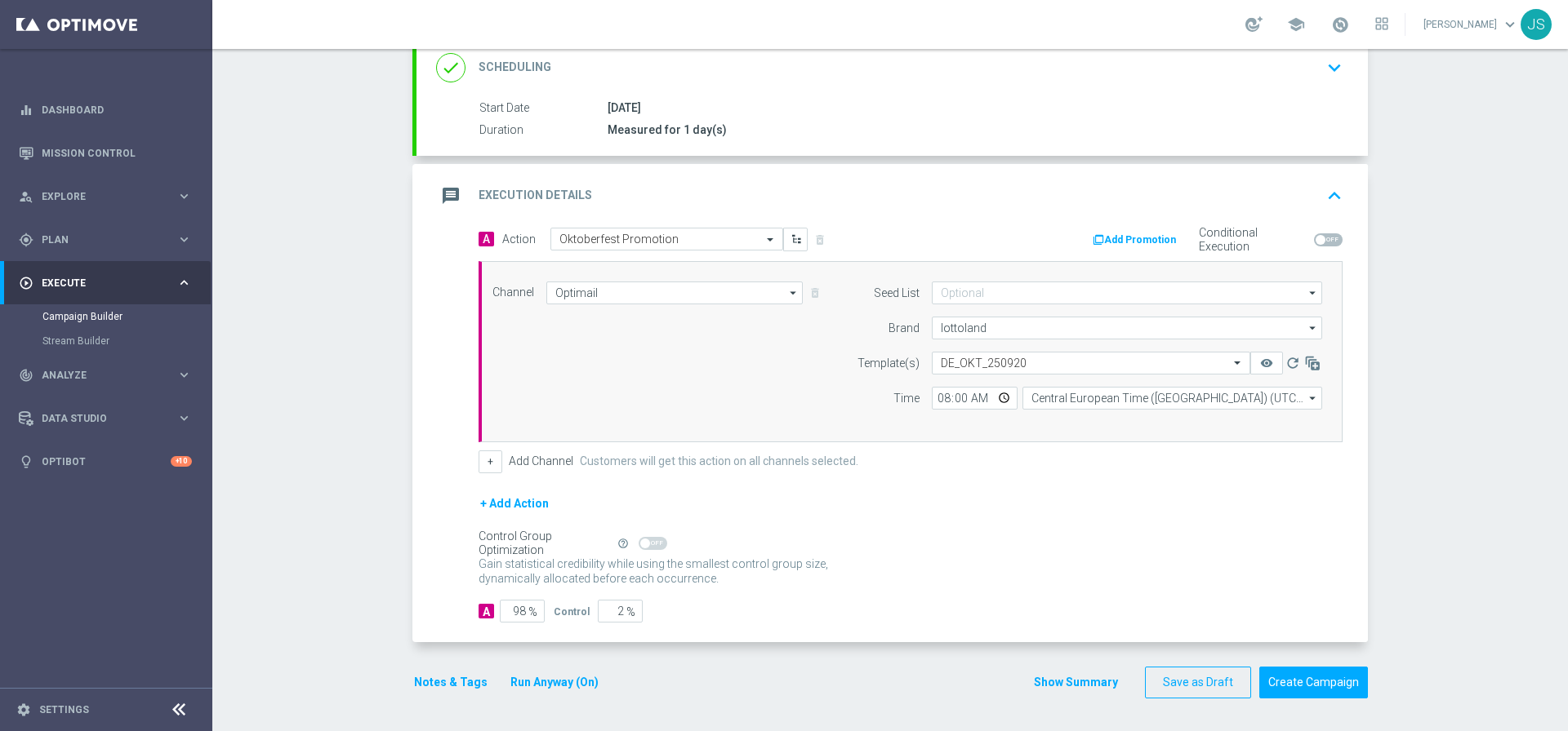
click at [457, 683] on button "Notes & Tags" at bounding box center [450, 683] width 77 height 21
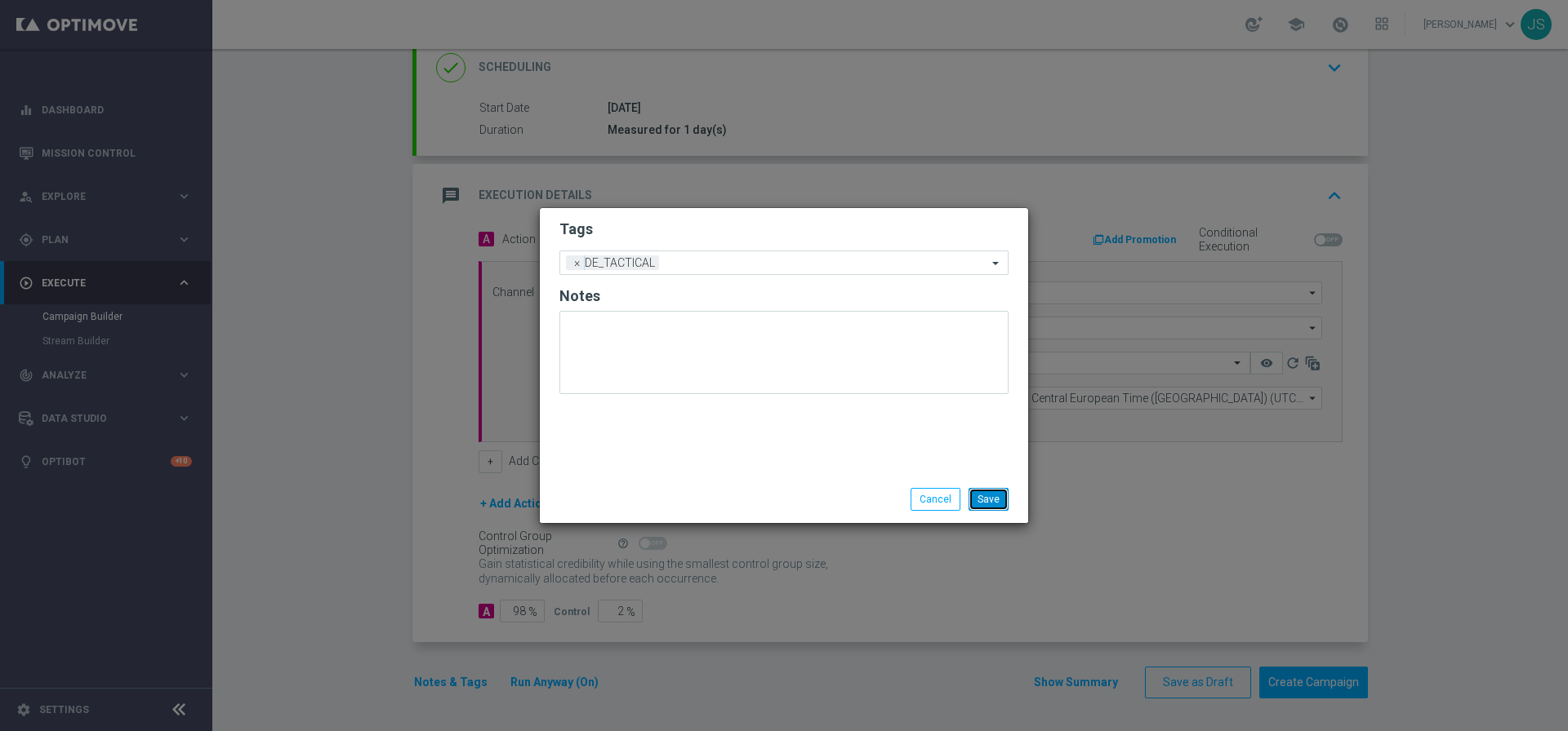
click at [999, 509] on button "Save" at bounding box center [988, 499] width 40 height 23
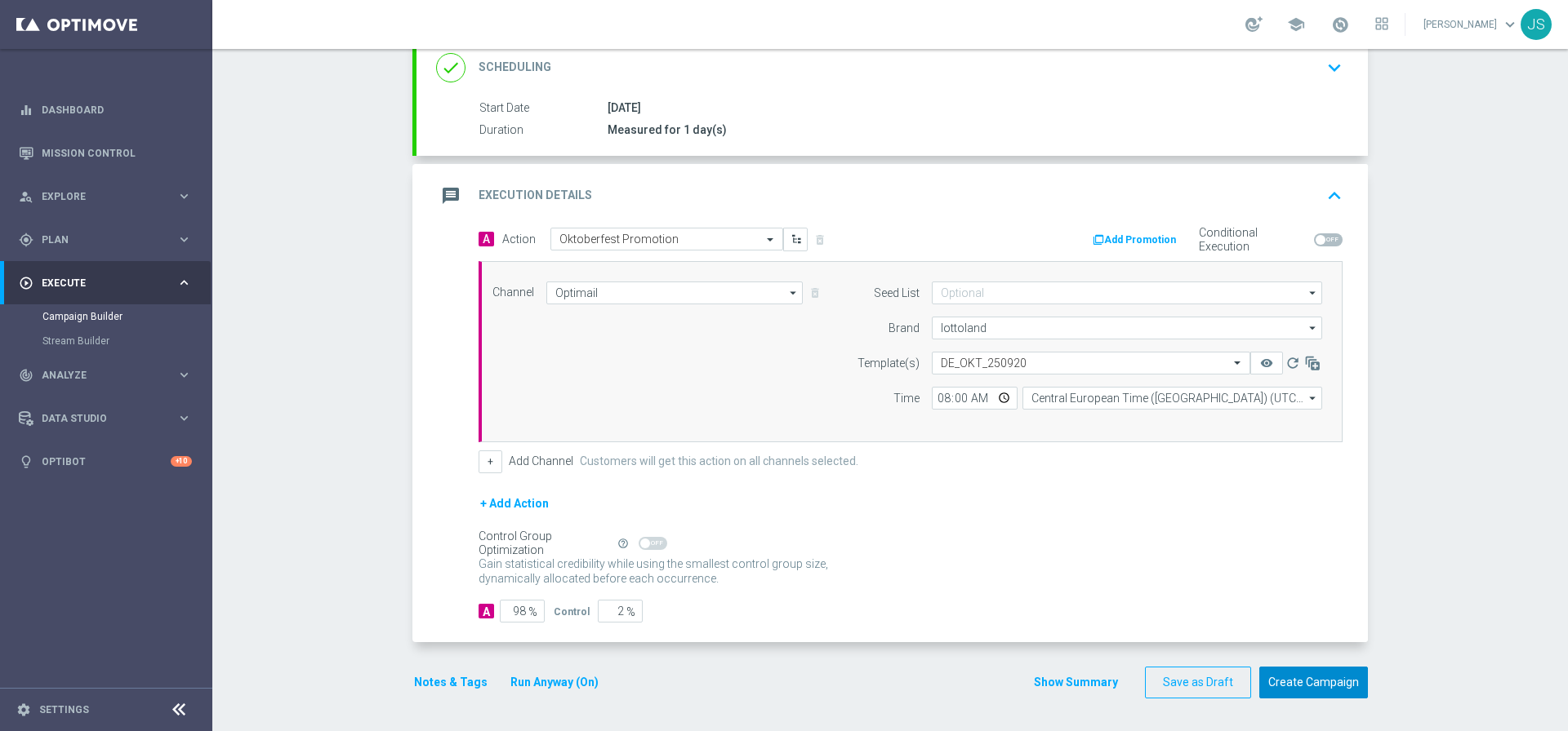
click at [1295, 689] on button "Create Campaign" at bounding box center [1313, 683] width 109 height 32
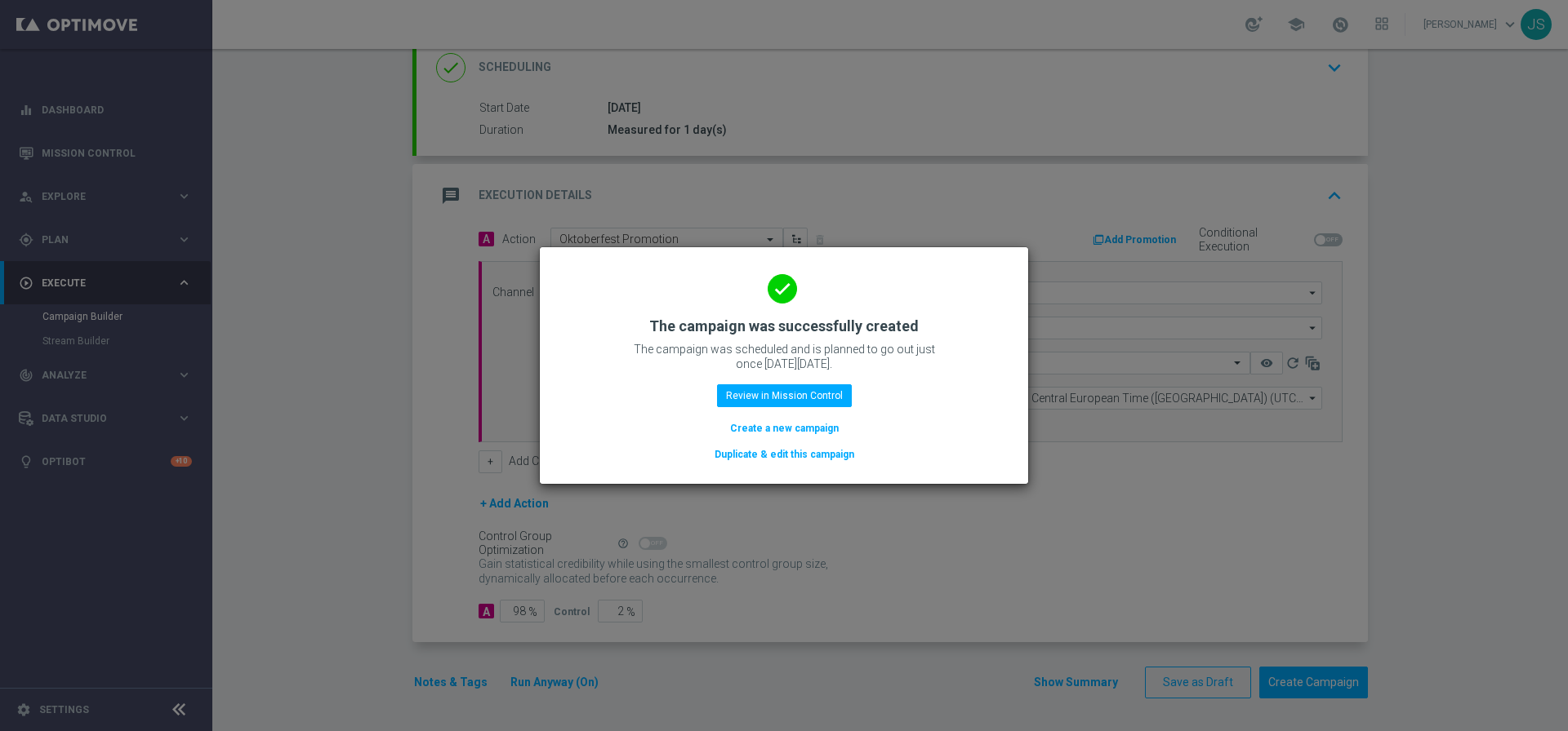
click at [770, 459] on button "Duplicate & edit this campaign" at bounding box center [784, 454] width 143 height 18
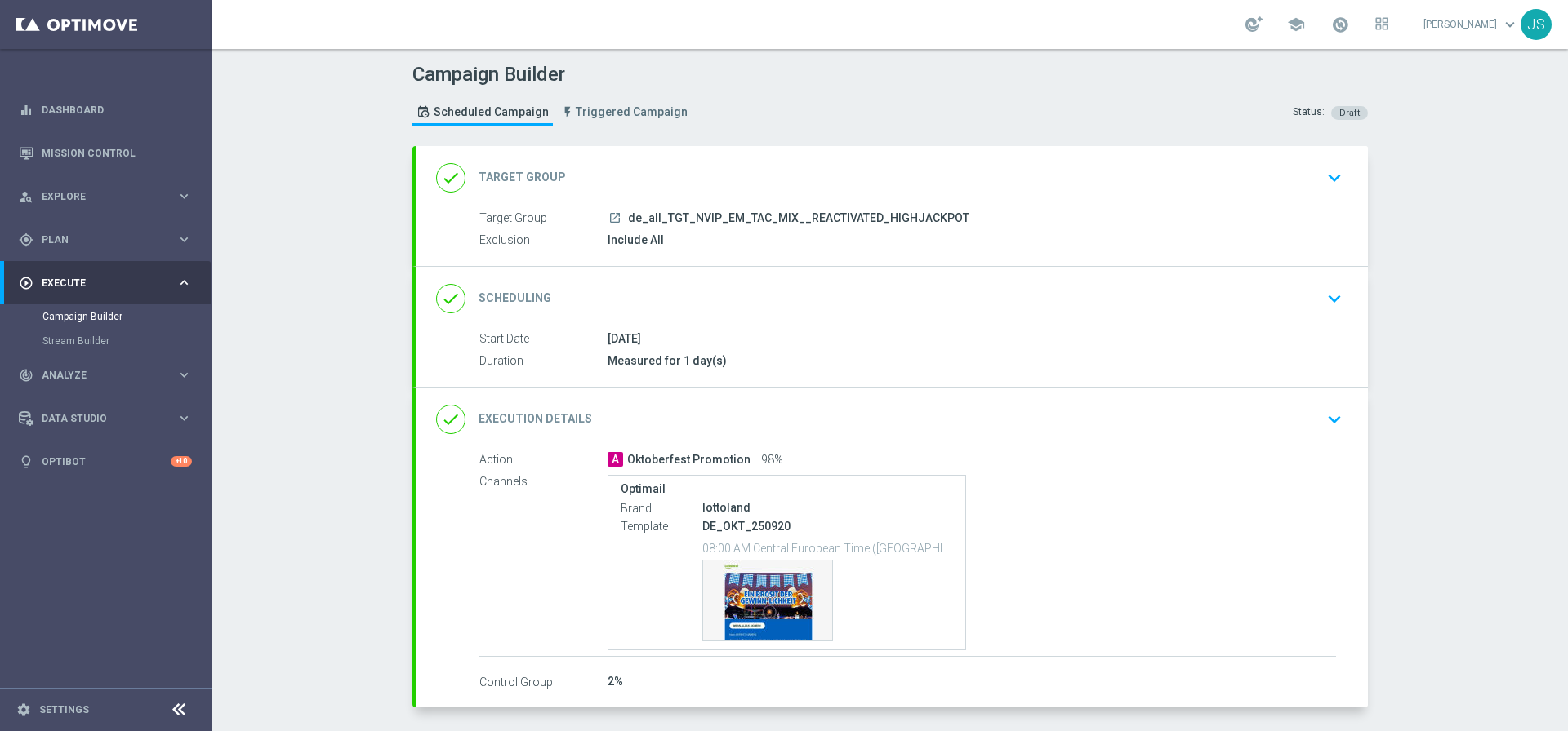
click at [1328, 170] on icon "keyboard_arrow_down" at bounding box center [1334, 178] width 25 height 25
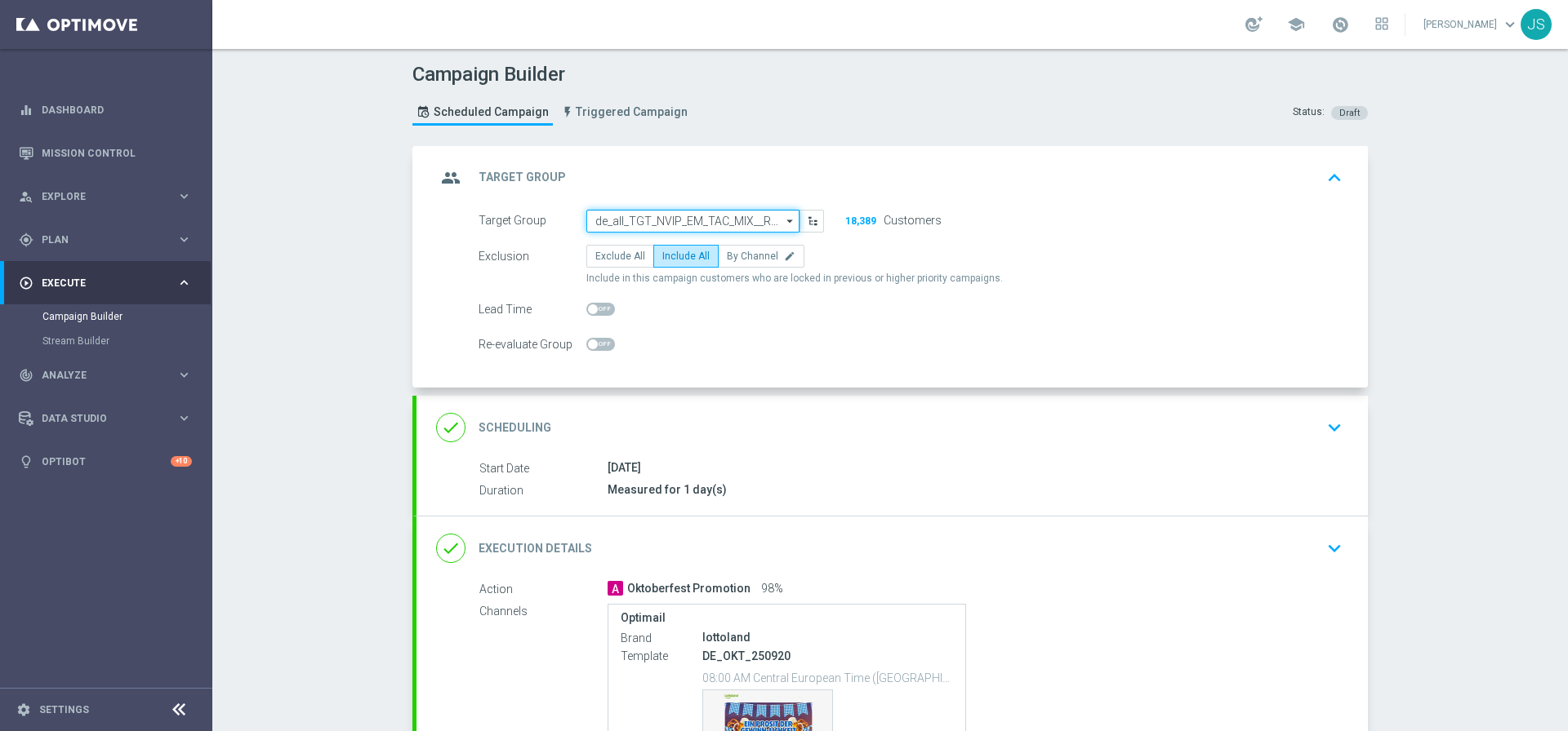
click at [618, 214] on input "de_all_TGT_NVIP_EM_TAC_MIX__REACTIVATED_HIGHJACKPOT" at bounding box center [692, 221] width 213 height 23
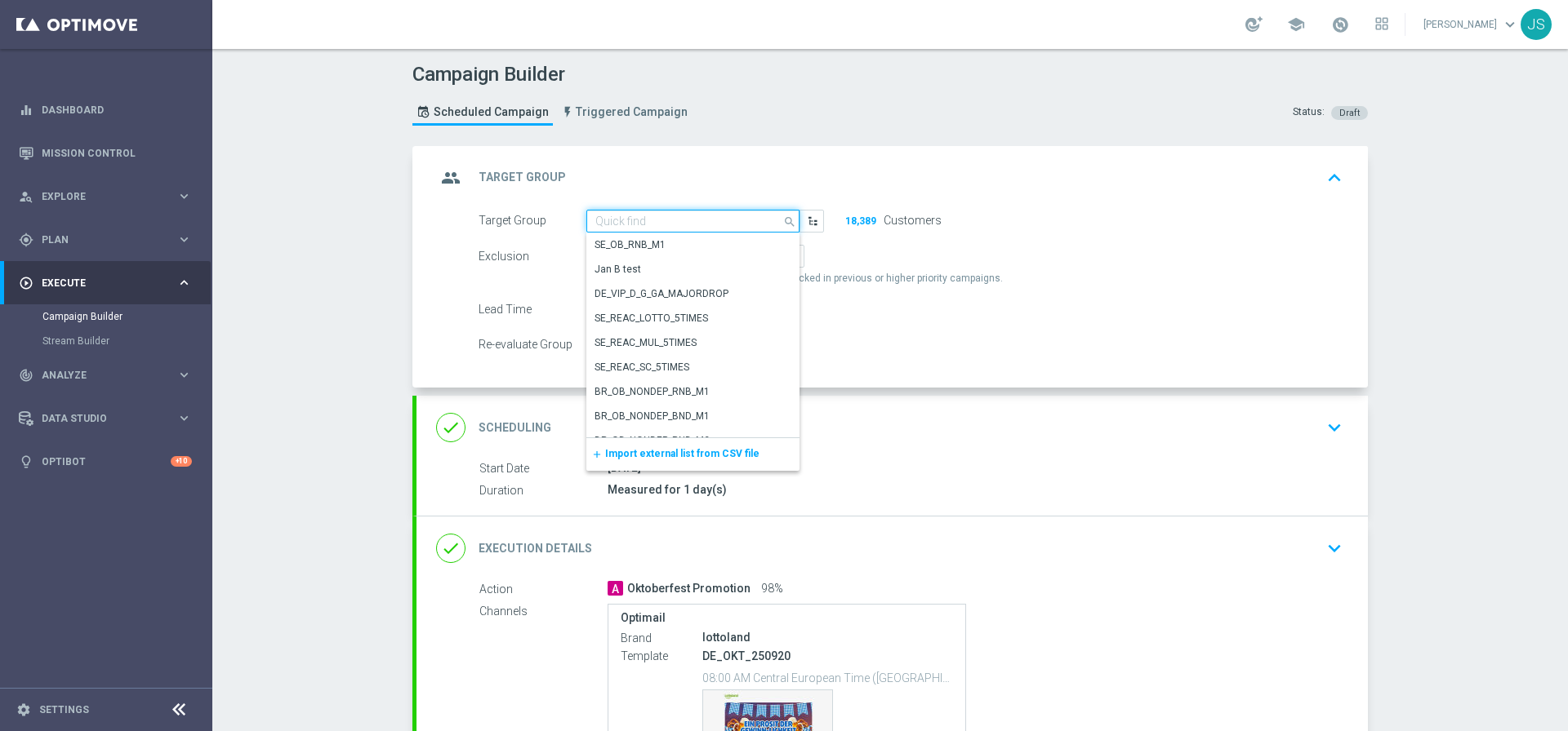
paste input "de_all_TGT_NVIP_EM_TAC_MIX__CHURNED_HIGHJACKPOT"
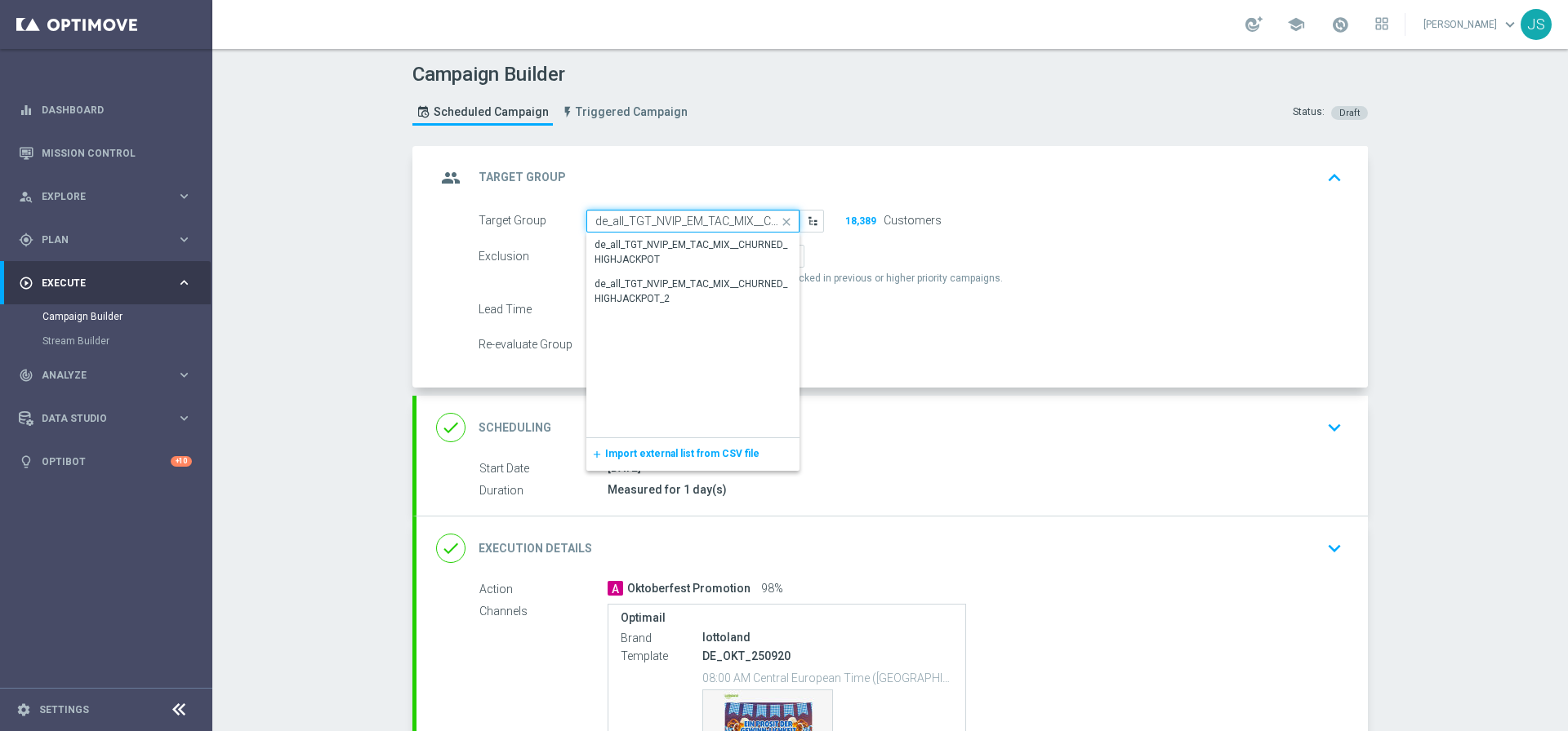
scroll to position [0, 114]
click at [683, 252] on div "de_all_TGT_NVIP_EM_TAC_MIX__CHURNED_HIGHJACKPOT" at bounding box center [693, 252] width 197 height 29
type input "de_all_TGT_NVIP_EM_TAC_MIX__CHURNED_HIGHJACKPOT"
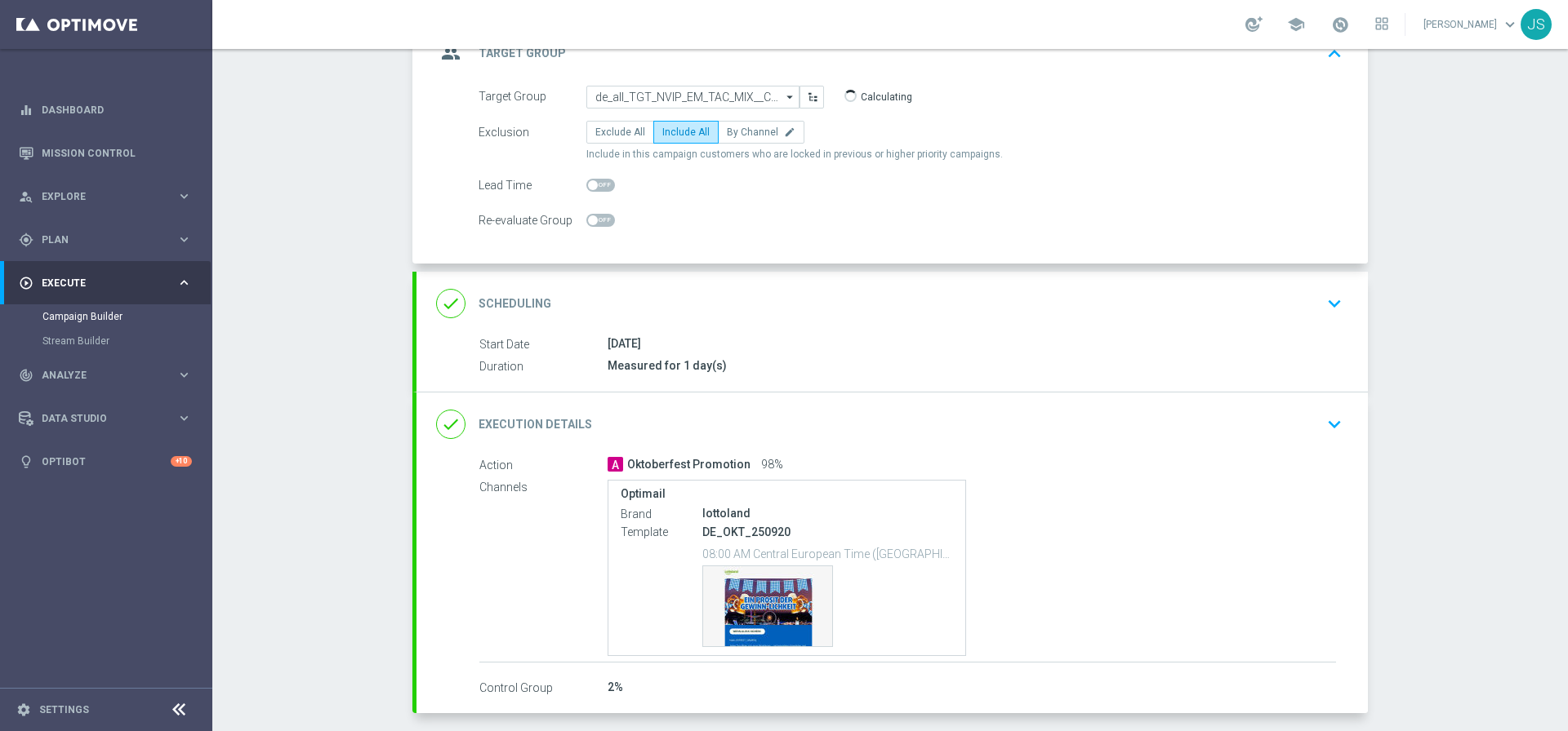
scroll to position [195, 0]
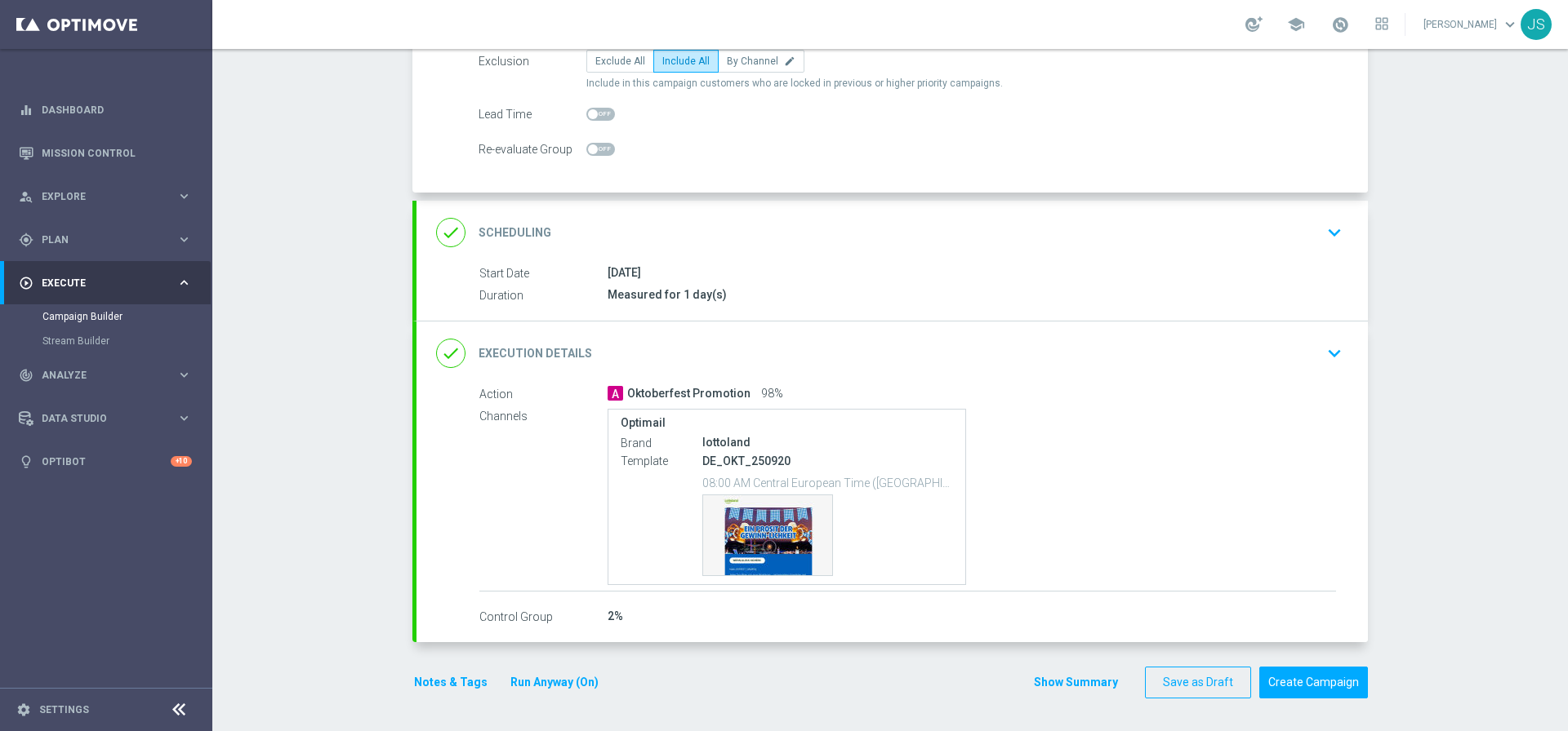
click at [1341, 246] on button "keyboard_arrow_down" at bounding box center [1333, 233] width 27 height 31
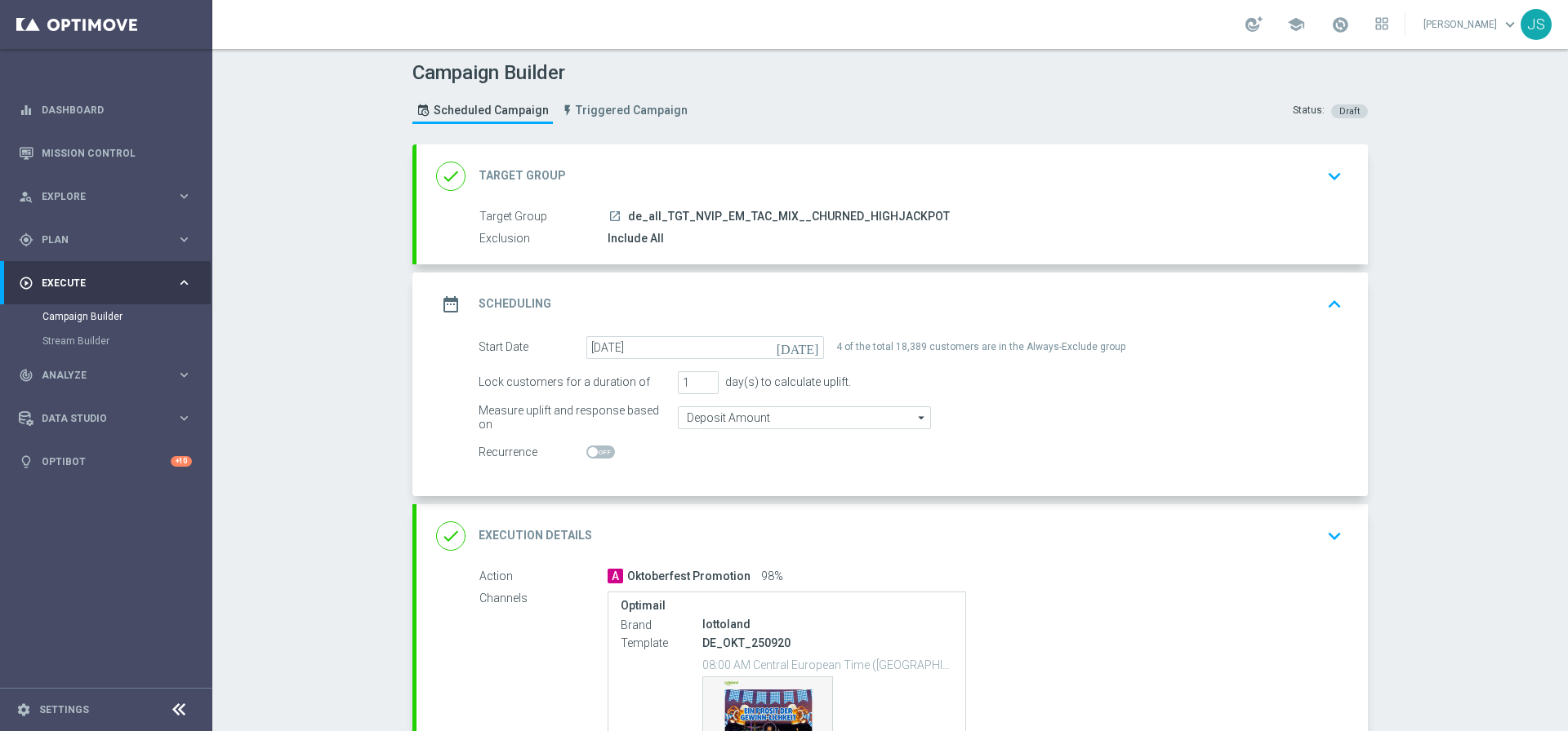
scroll to position [0, 0]
click at [1323, 544] on icon "keyboard_arrow_down" at bounding box center [1334, 538] width 25 height 25
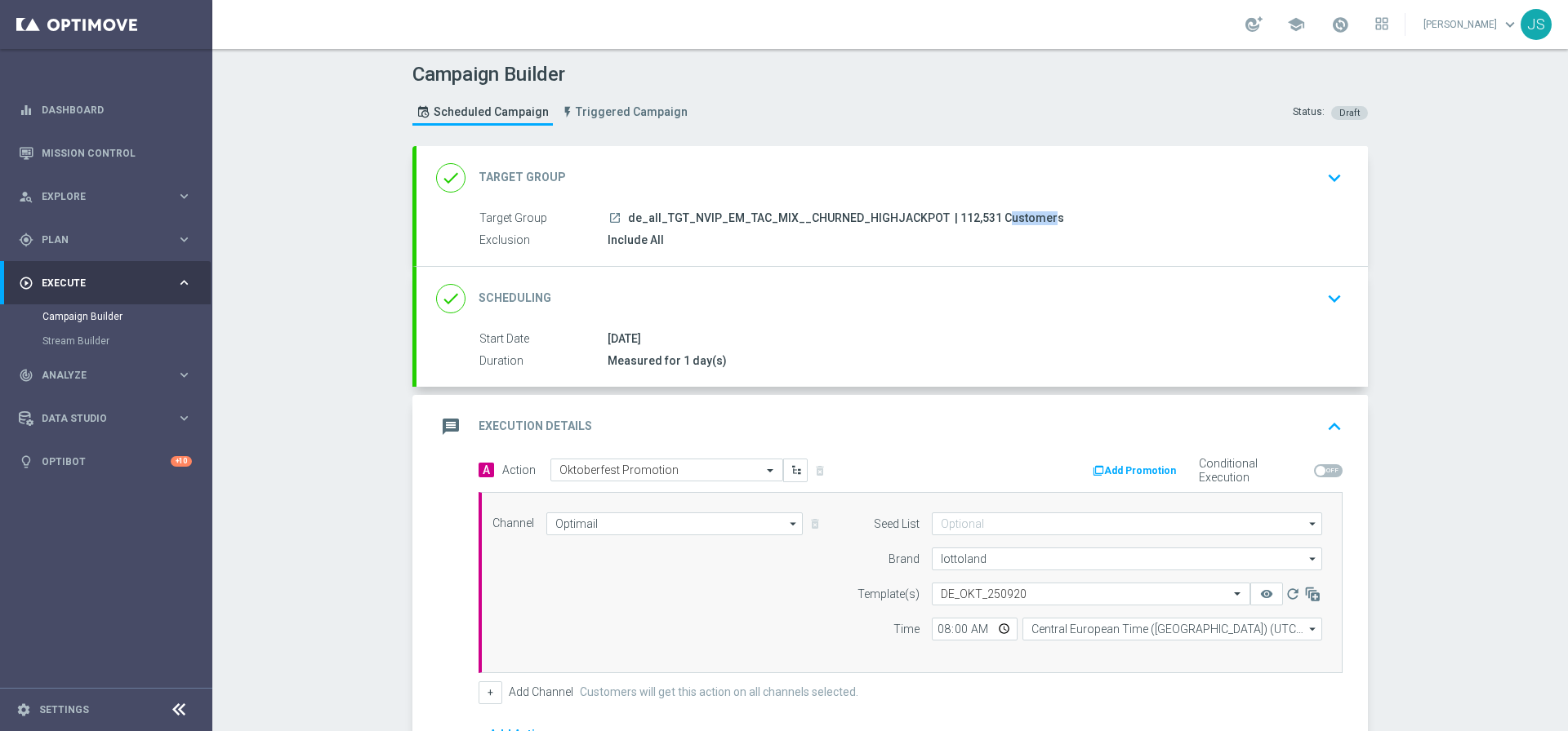
drag, startPoint x: 979, startPoint y: 218, endPoint x: 940, endPoint y: 218, distance: 39.0
click at [955, 218] on span "| 112,531 Customers" at bounding box center [1010, 218] width 110 height 15
copy span "112,531"
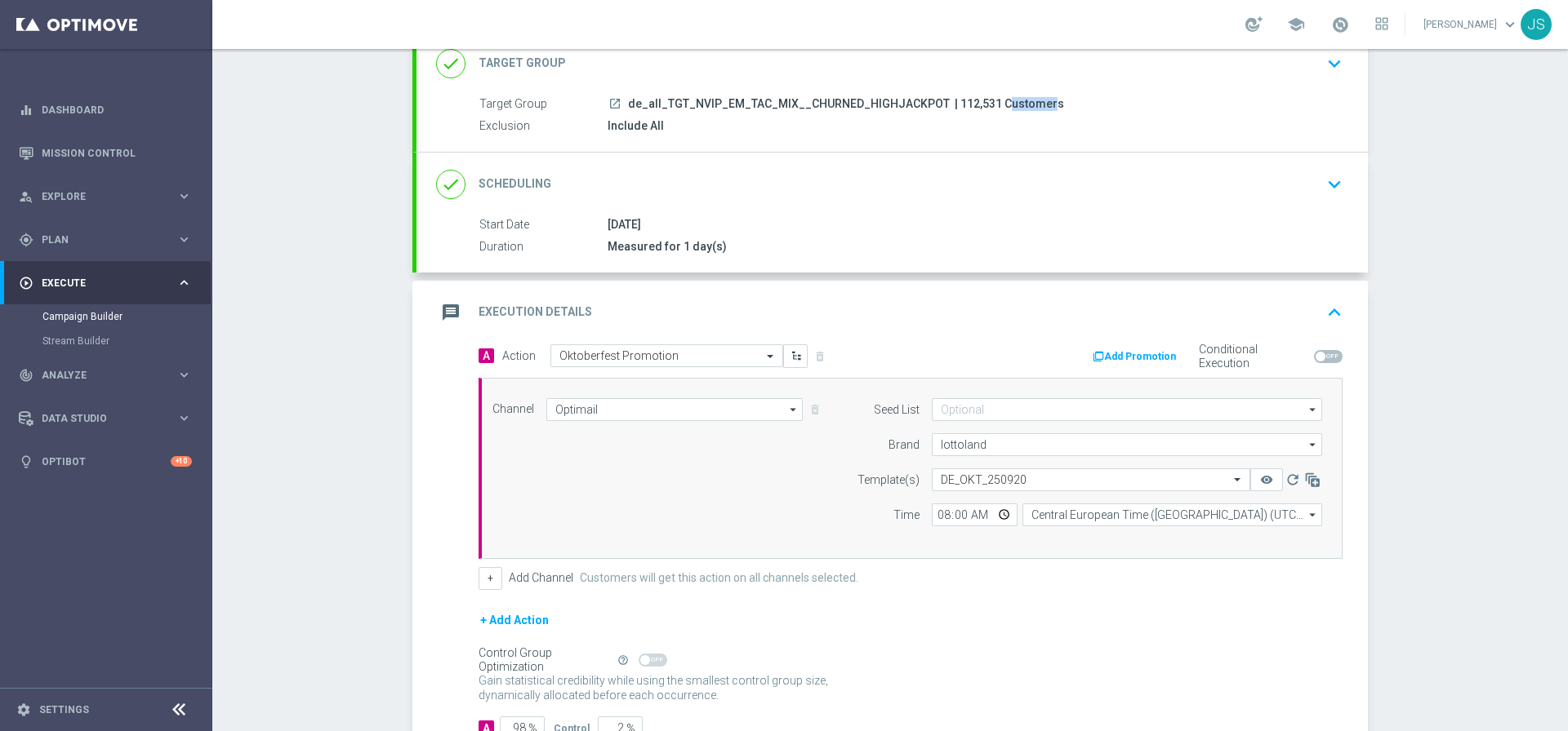
scroll to position [231, 0]
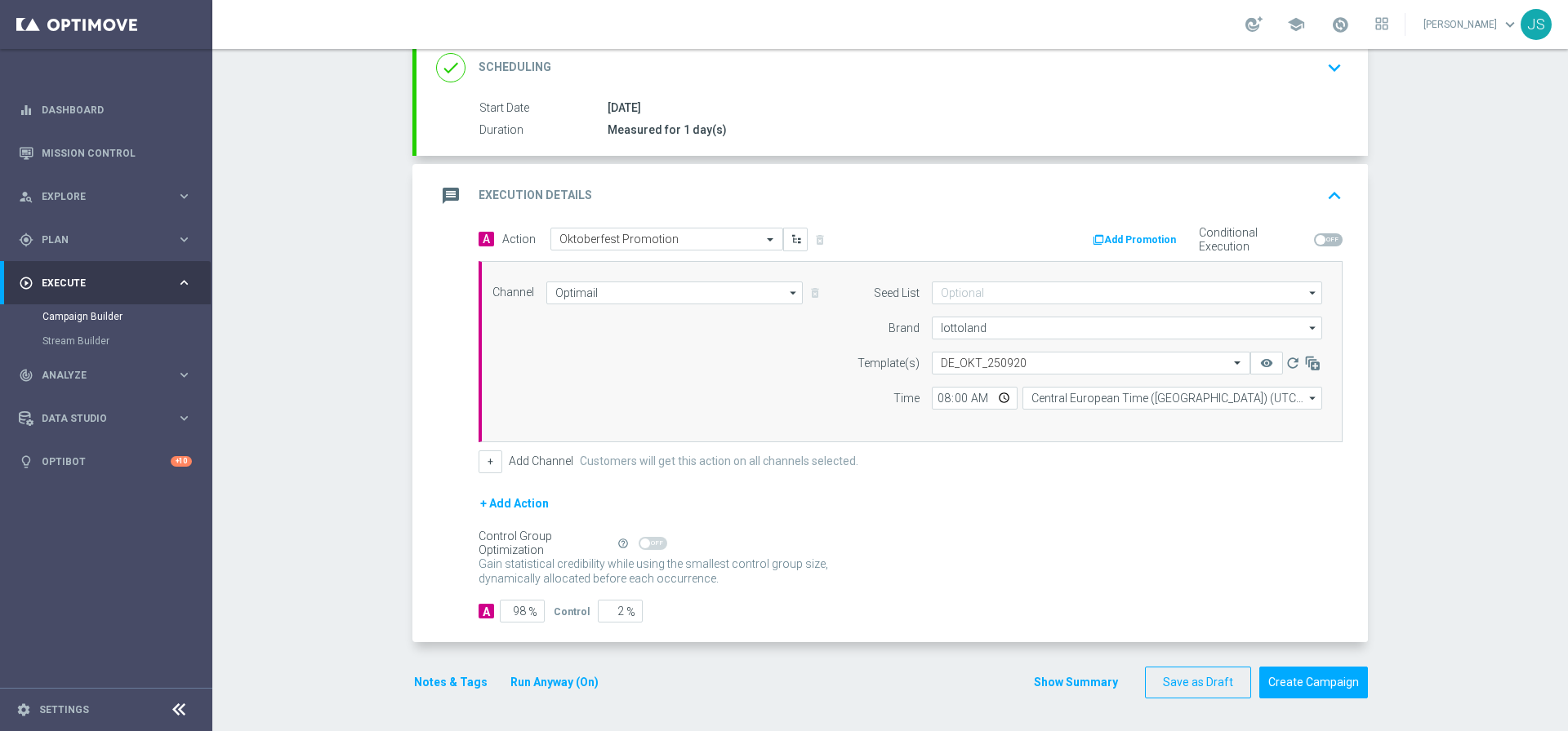
click at [437, 684] on button "Notes & Tags" at bounding box center [450, 683] width 77 height 21
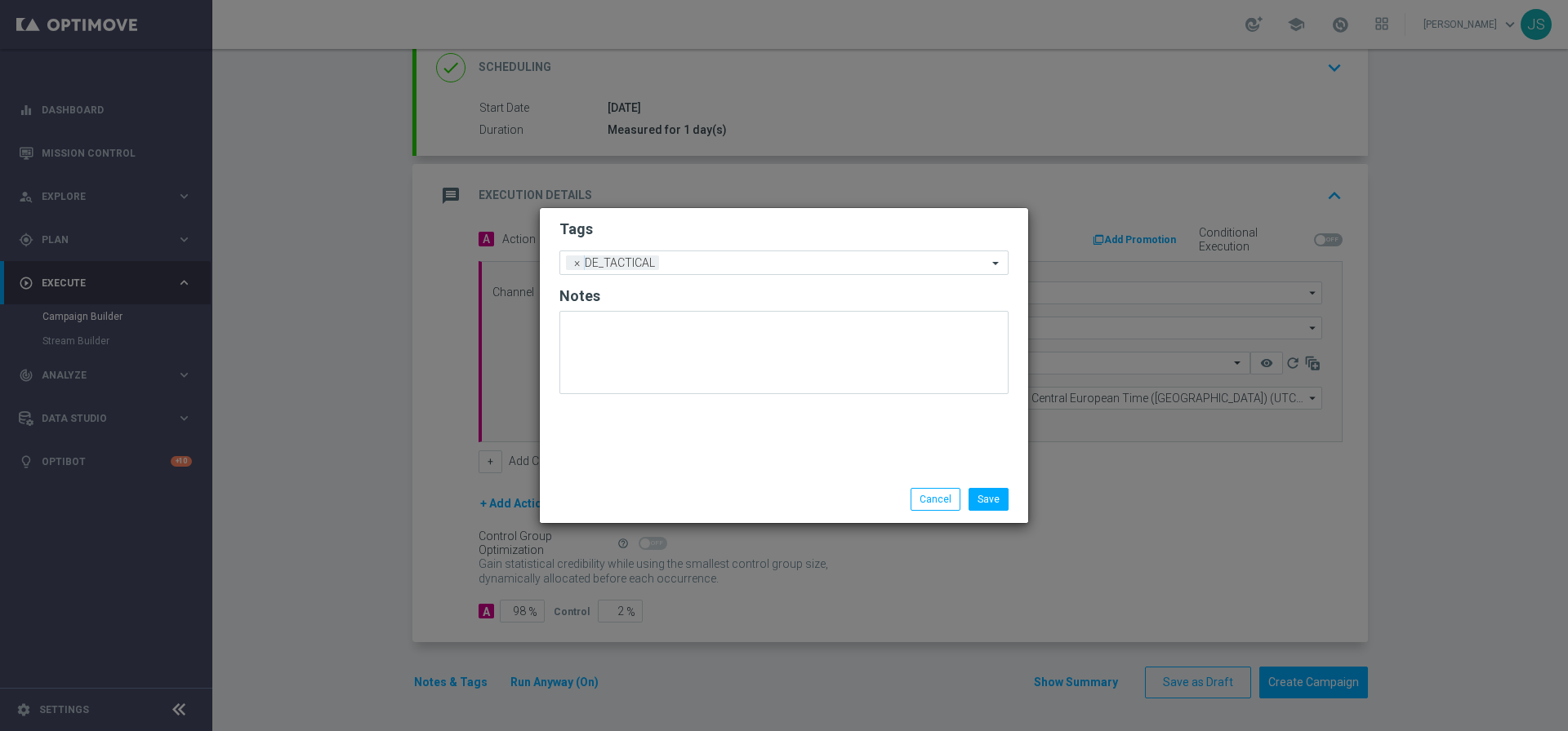
click at [1011, 496] on li "Save" at bounding box center [988, 499] width 48 height 23
click at [1000, 496] on button "Save" at bounding box center [988, 499] width 40 height 23
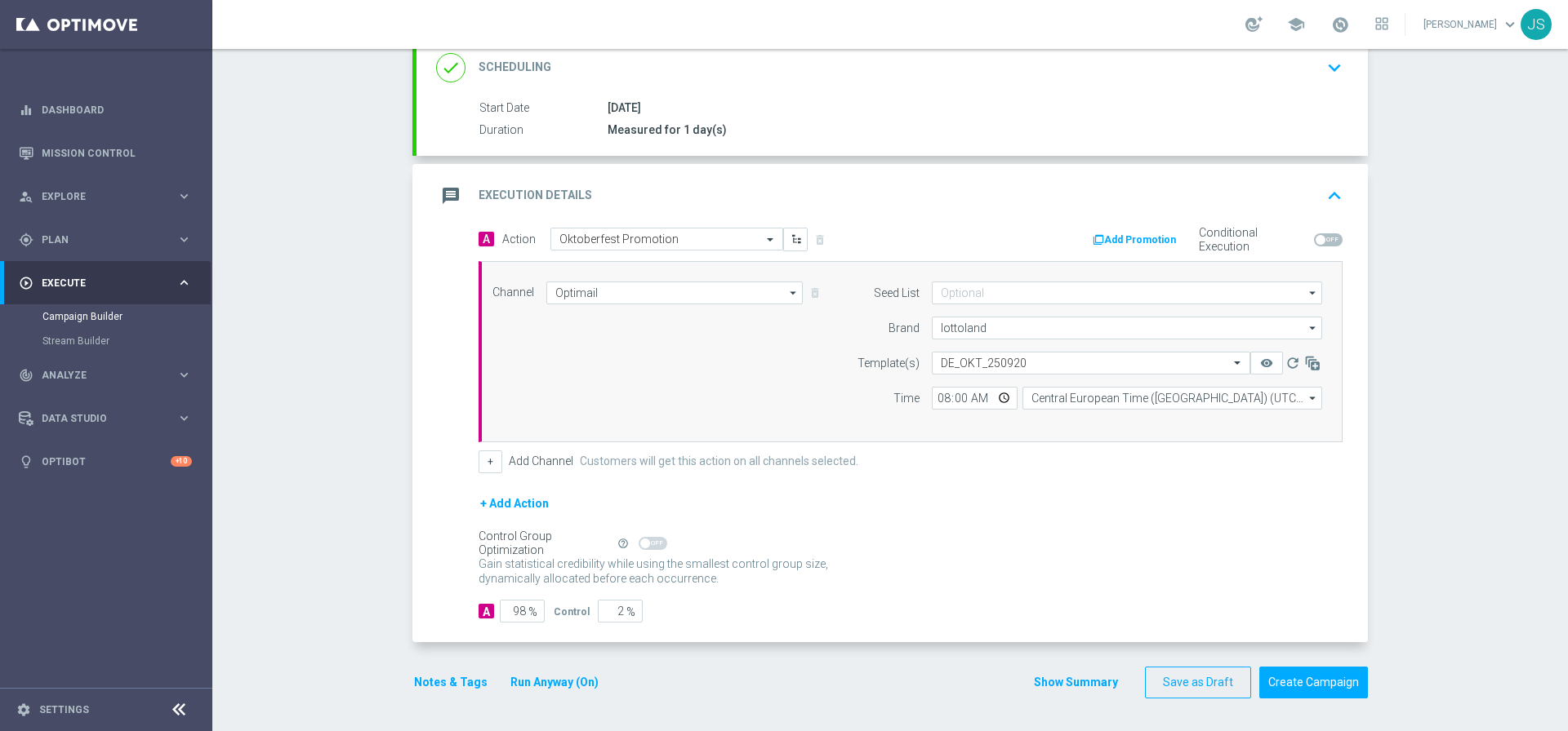
click at [443, 682] on button "Notes & Tags" at bounding box center [450, 683] width 77 height 21
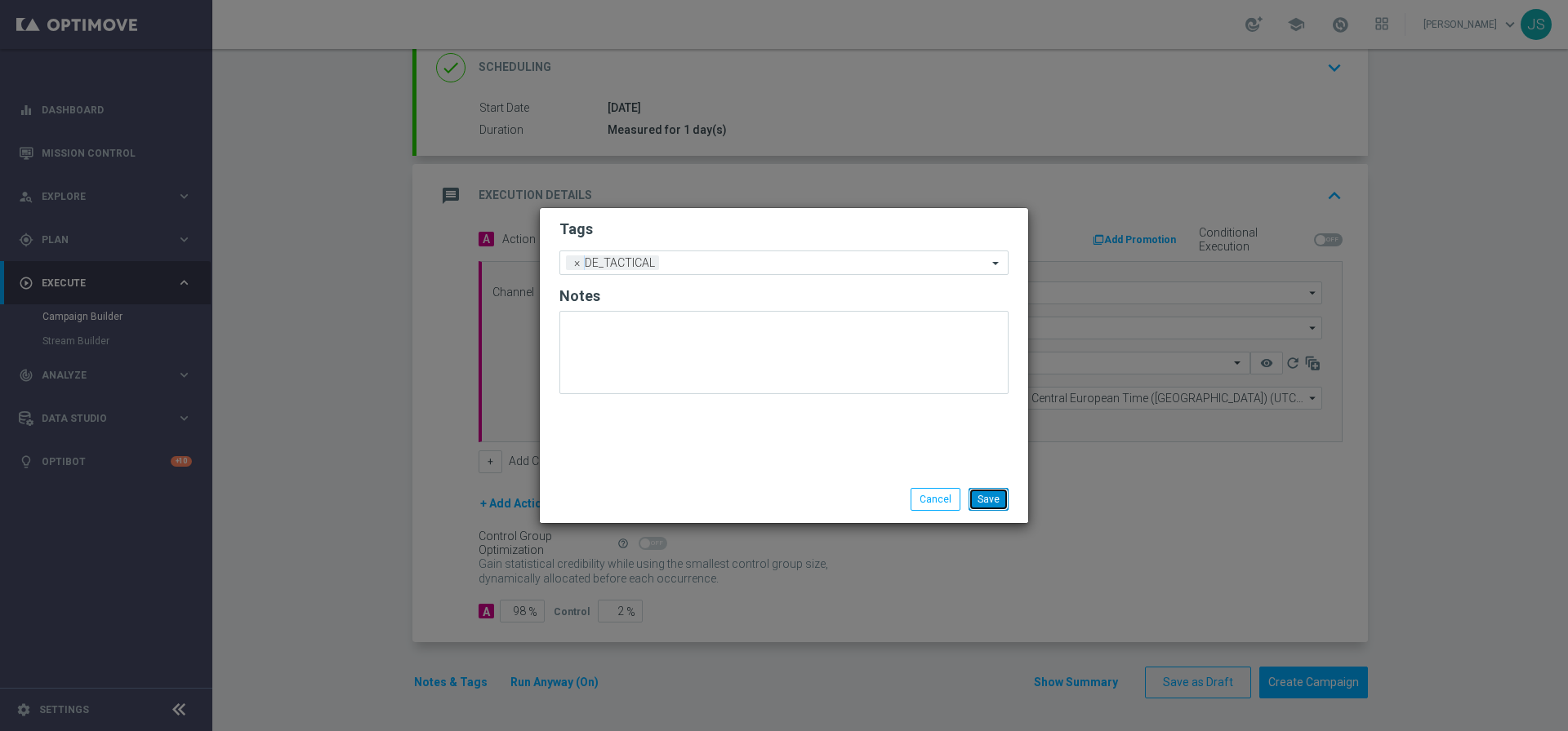
click at [999, 496] on button "Save" at bounding box center [988, 499] width 40 height 23
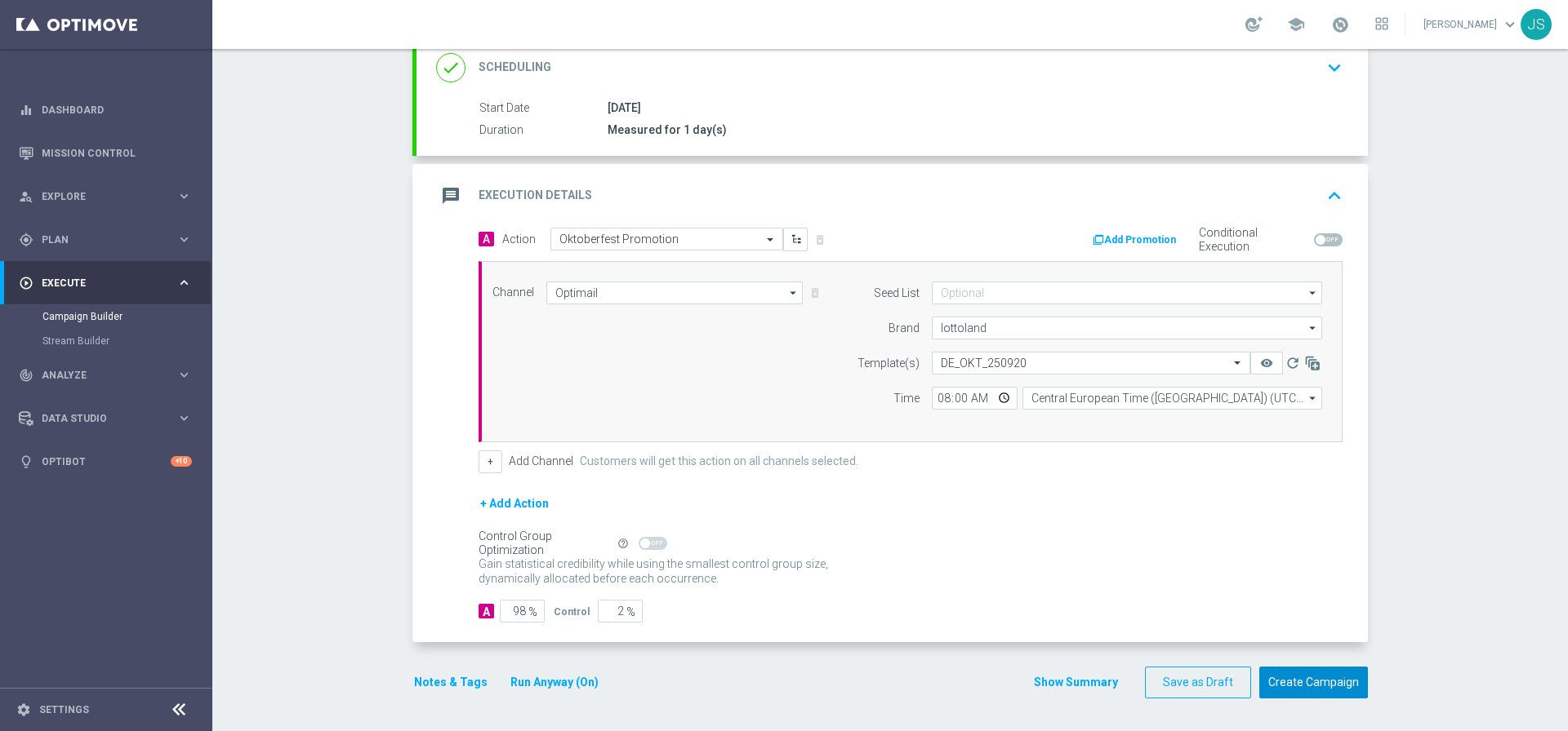
click at [1334, 697] on button "Create Campaign" at bounding box center [1313, 683] width 109 height 32
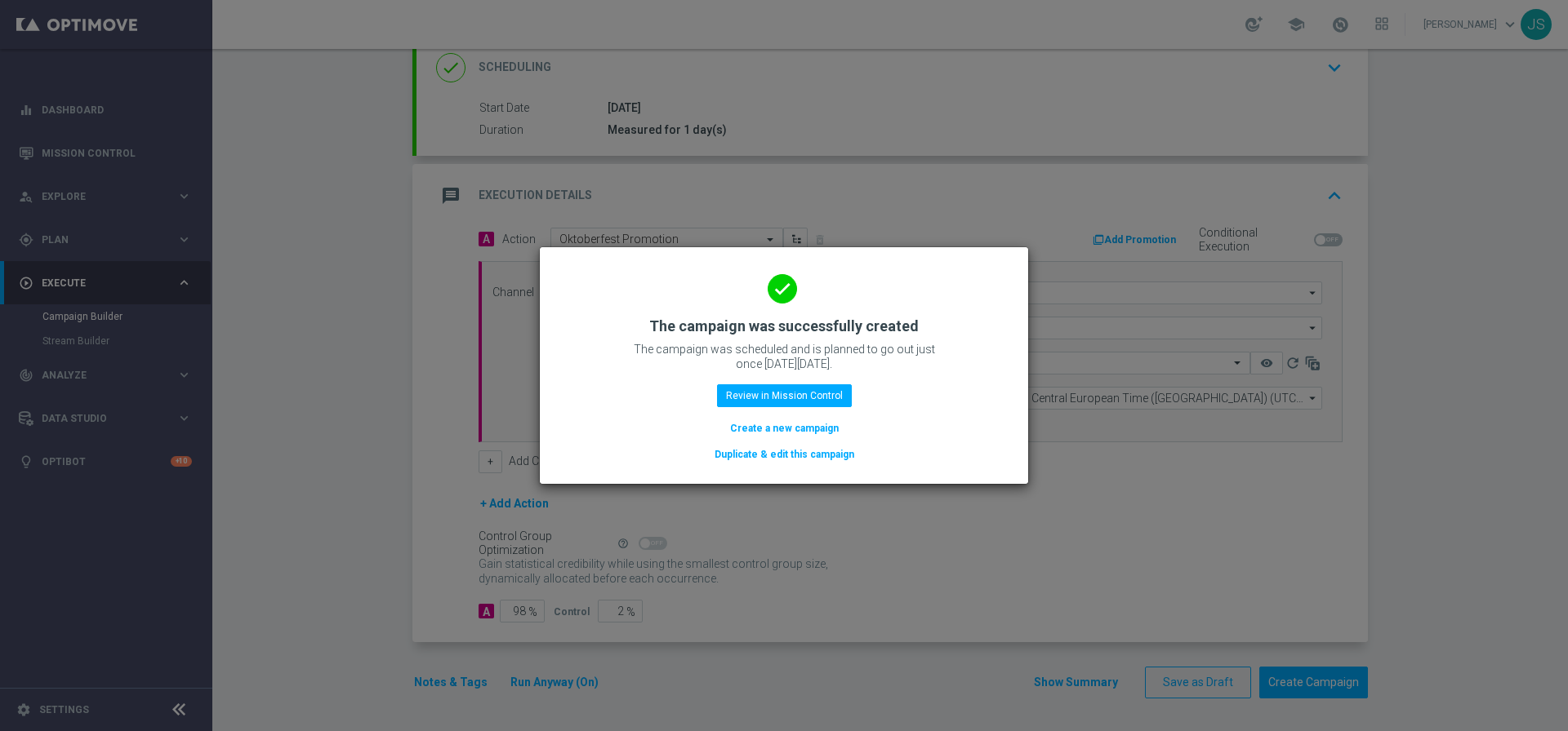
click at [765, 451] on button "Duplicate & edit this campaign" at bounding box center [784, 454] width 143 height 18
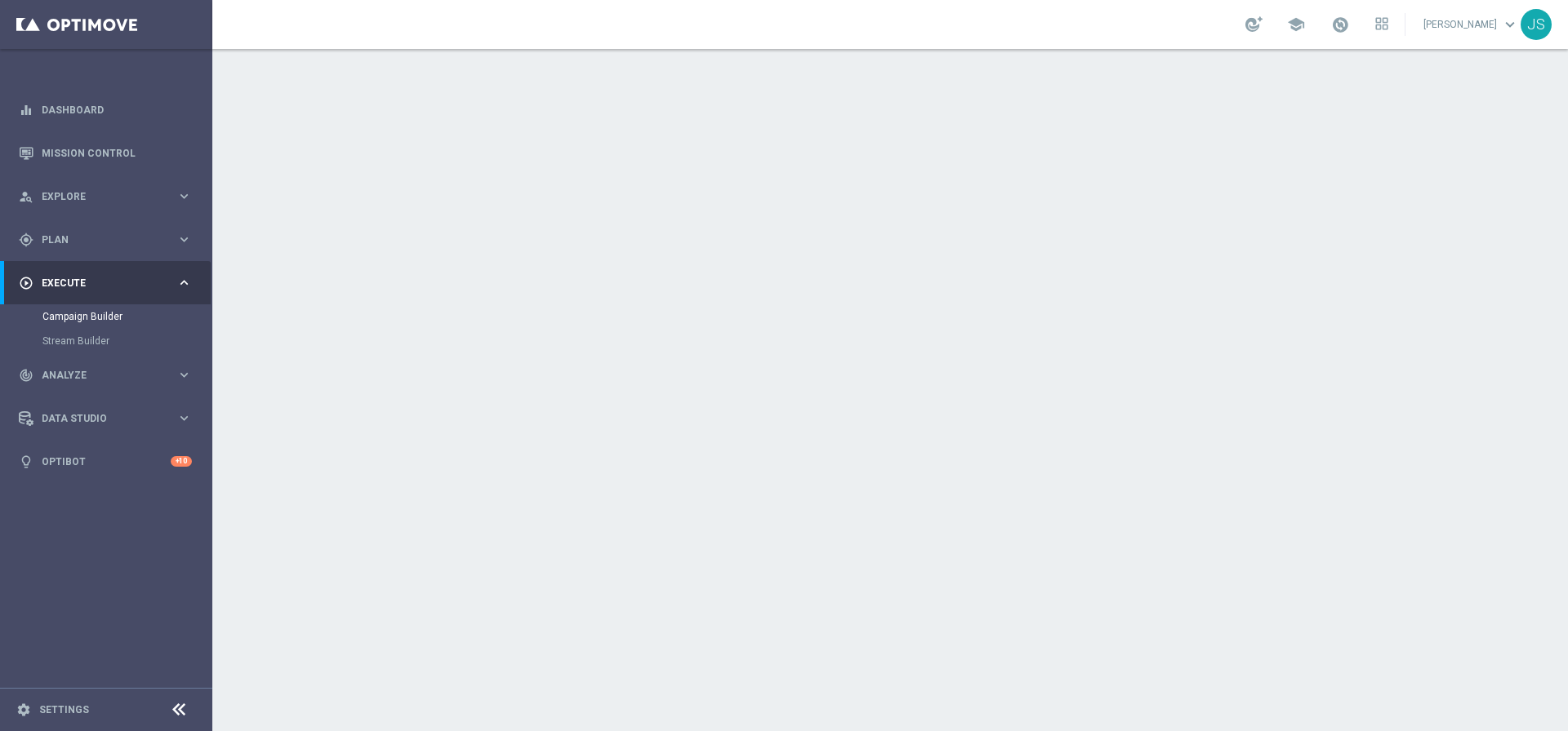
drag, startPoint x: 882, startPoint y: 218, endPoint x: 957, endPoint y: 208, distance: 75.7
click at [883, 218] on span "de_all_TGT_NVIP_EM_TAC_MIX__CHURNED_HIGHJACKPOT" at bounding box center [788, 218] width 322 height 15
click at [1330, 175] on icon "keyboard_arrow_down" at bounding box center [1334, 178] width 25 height 25
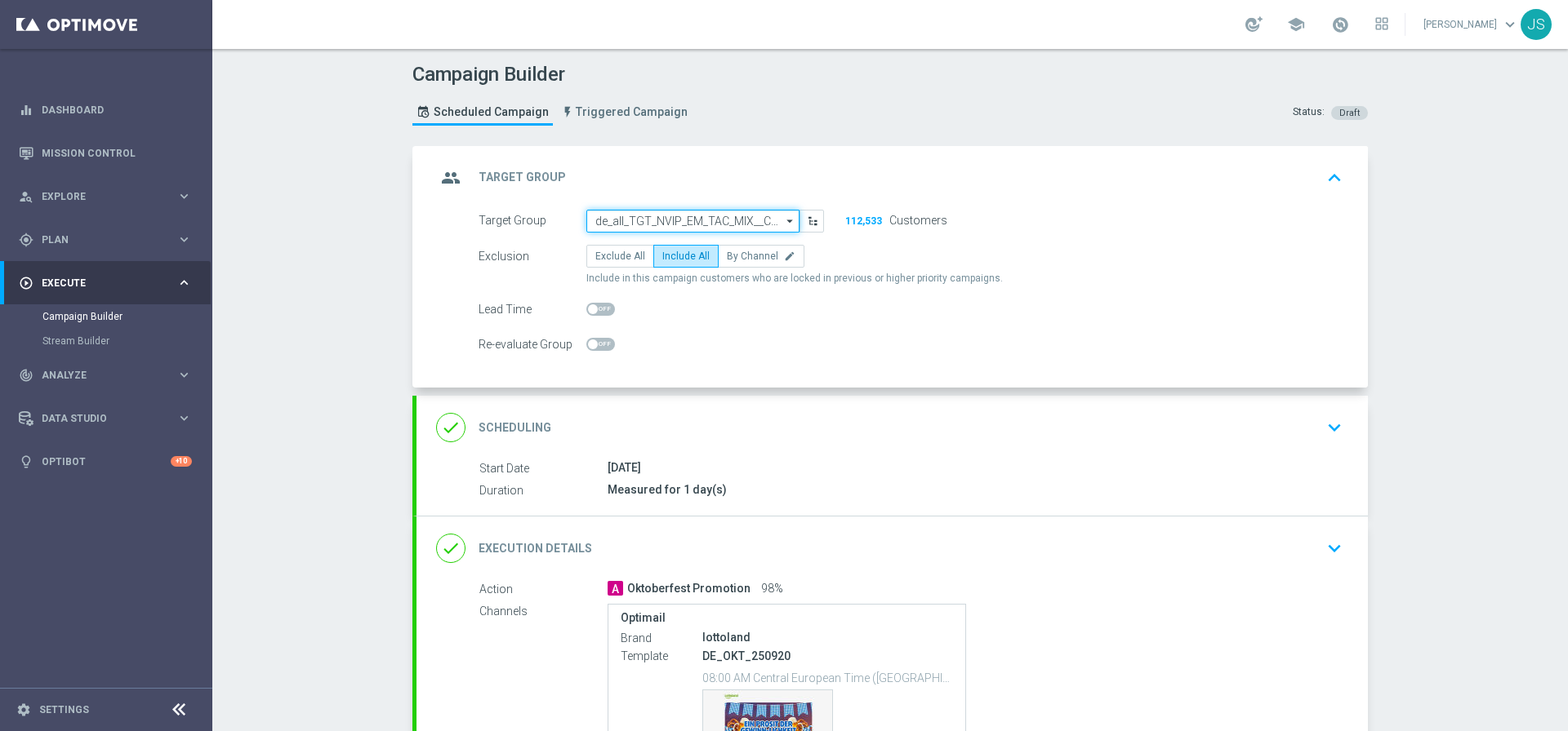
click at [711, 222] on input "de_all_TGT_NVIP_EM_TAC_MIX__CHURNED_HIGHJACKPOT" at bounding box center [692, 221] width 213 height 23
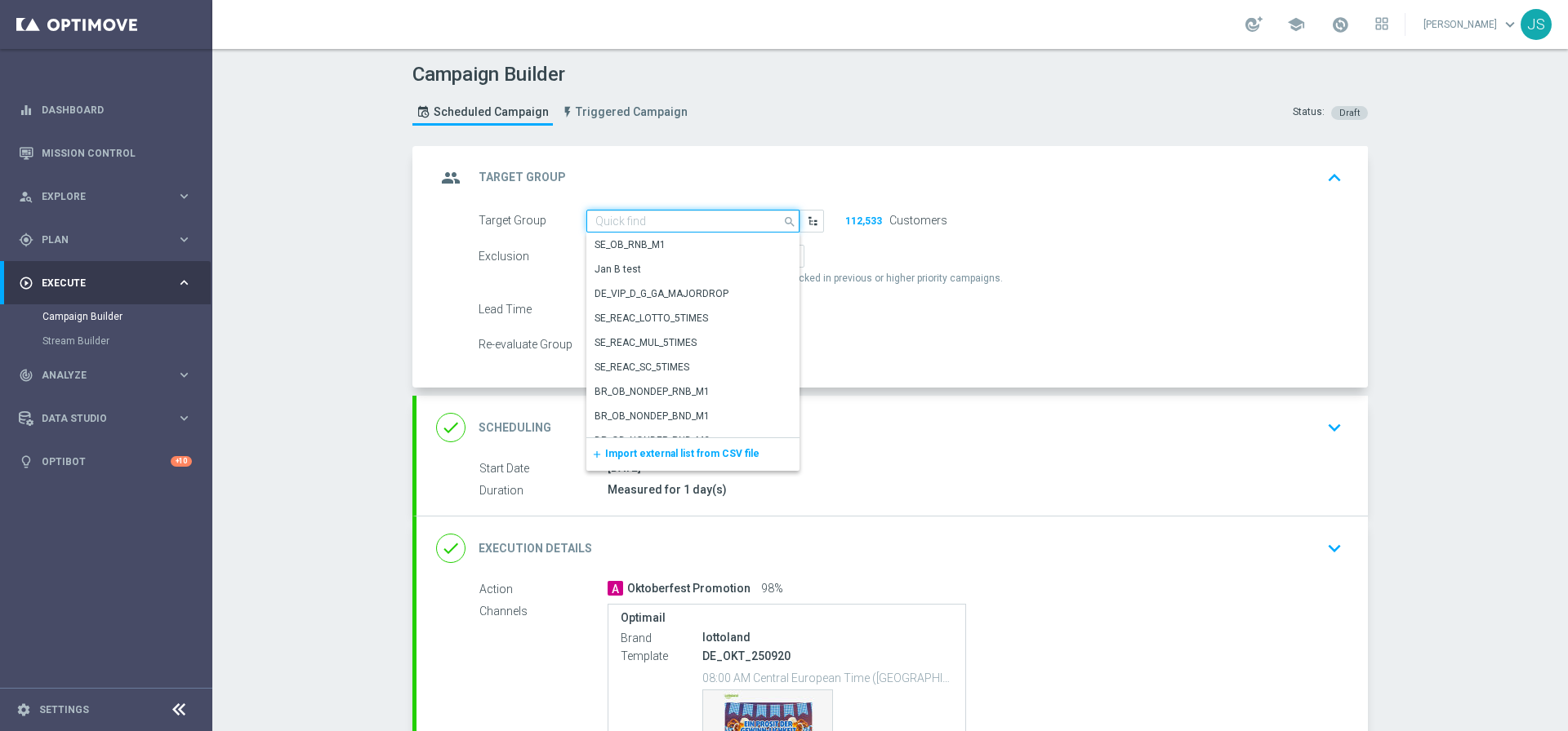
paste input "de_AT_TGT_NVIP_EM_TAC_MIX__ACTIVE_ALL_HIGHJACKPOT"
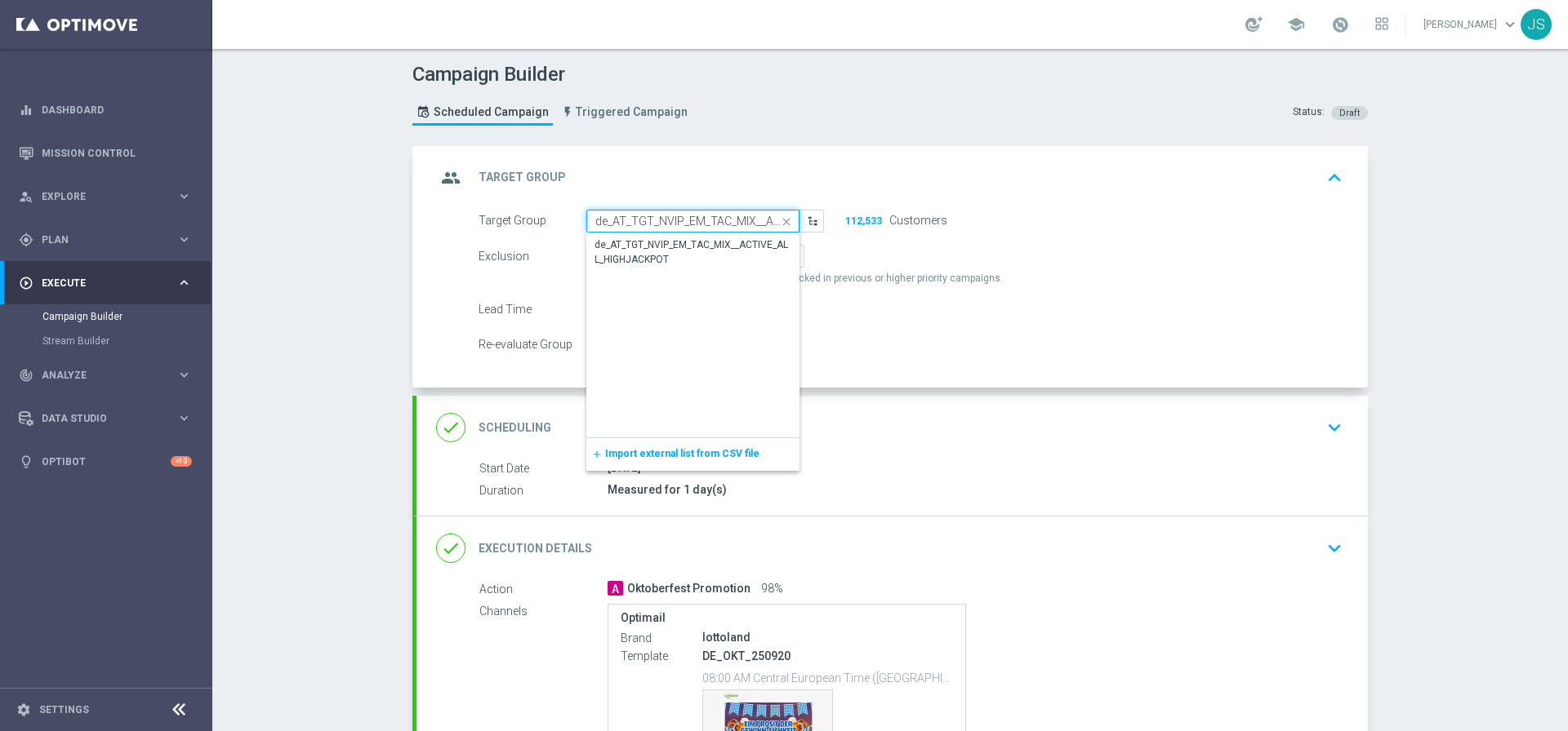
scroll to position [0, 125]
click at [710, 259] on div "de_AT_TGT_NVIP_EM_TAC_MIX__ACTIVE_ALL_HIGHJACKPOT" at bounding box center [693, 252] width 195 height 29
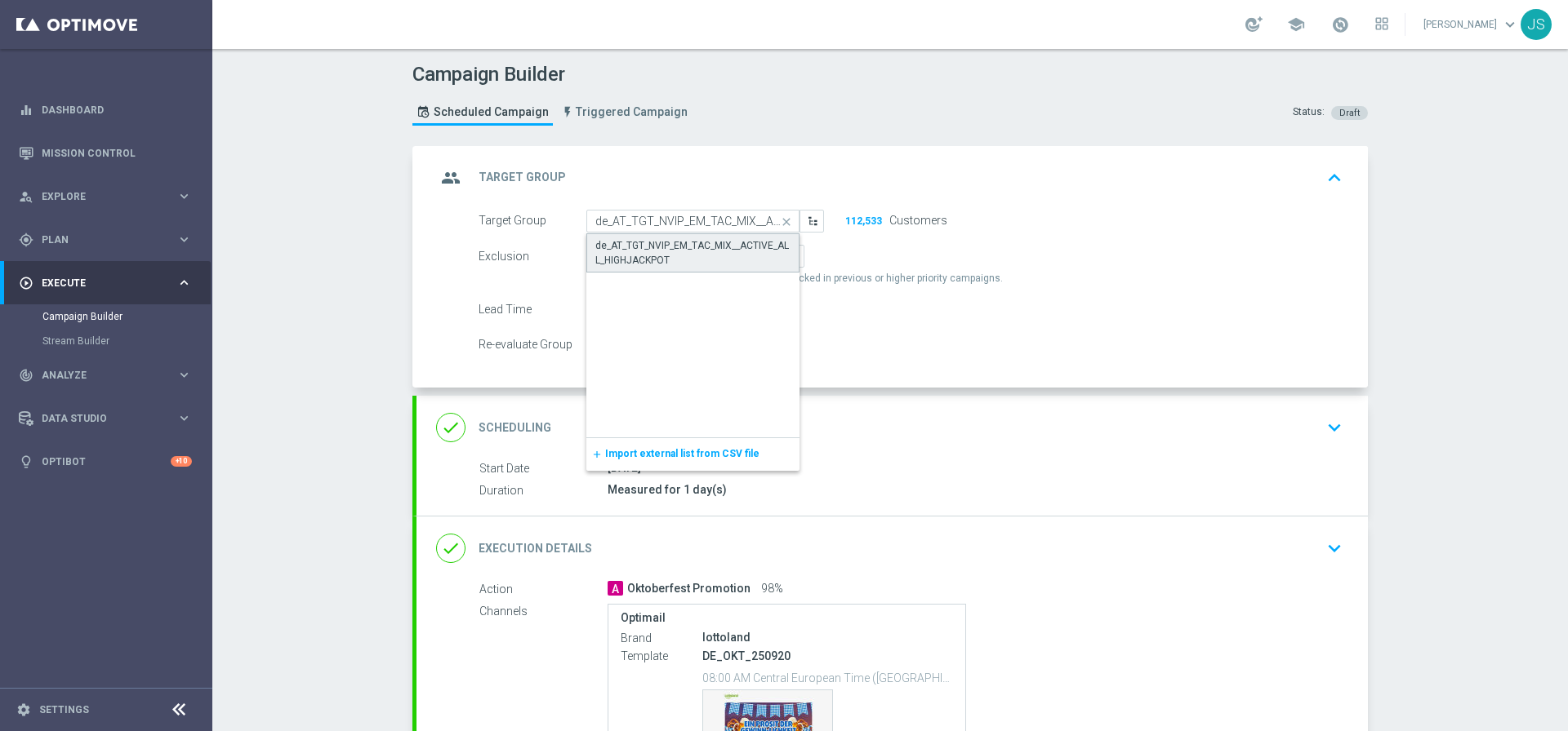
type input "de_AT_TGT_NVIP_EM_TAC_MIX__ACTIVE_ALL_HIGHJACKPOT"
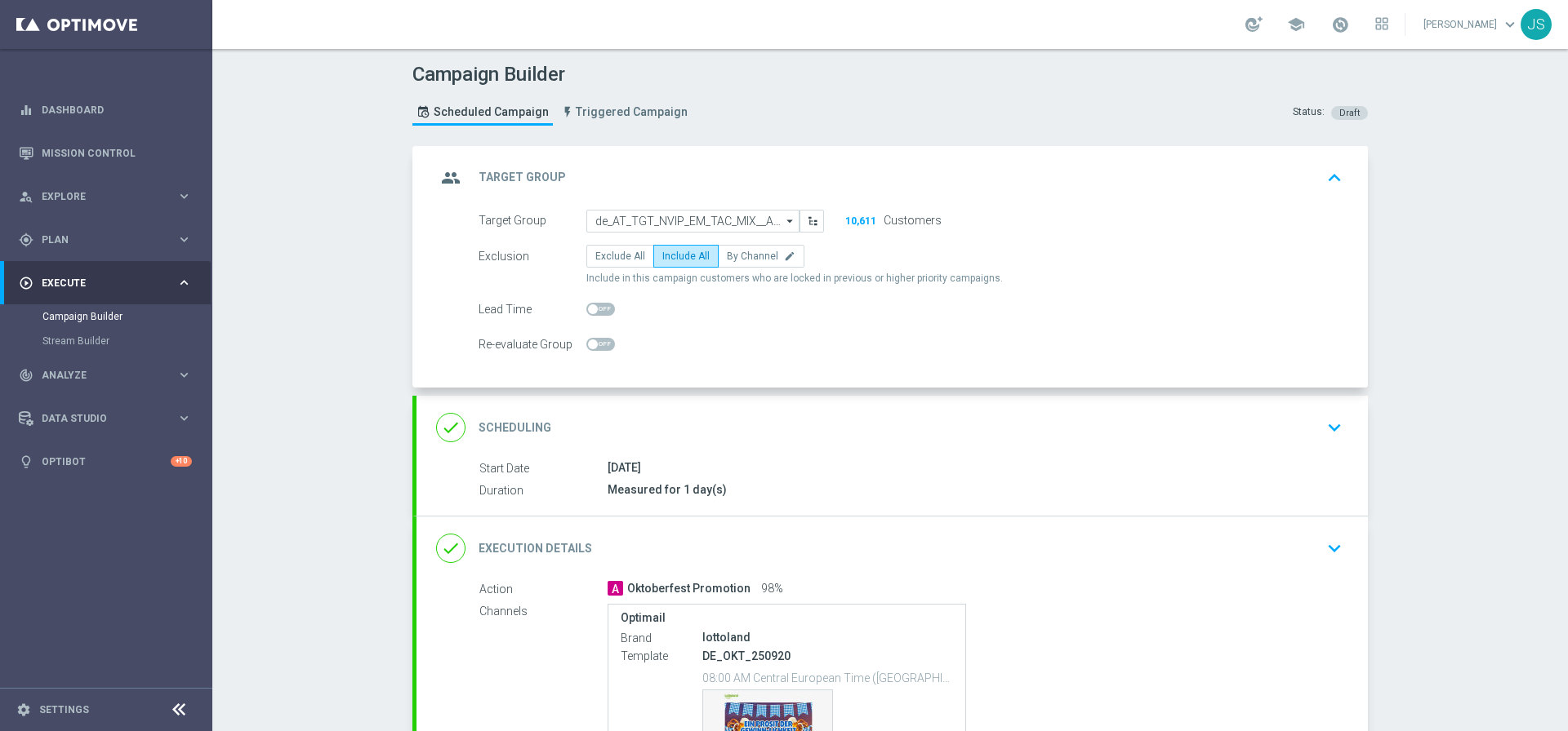
click at [1341, 181] on button "keyboard_arrow_up" at bounding box center [1333, 178] width 27 height 31
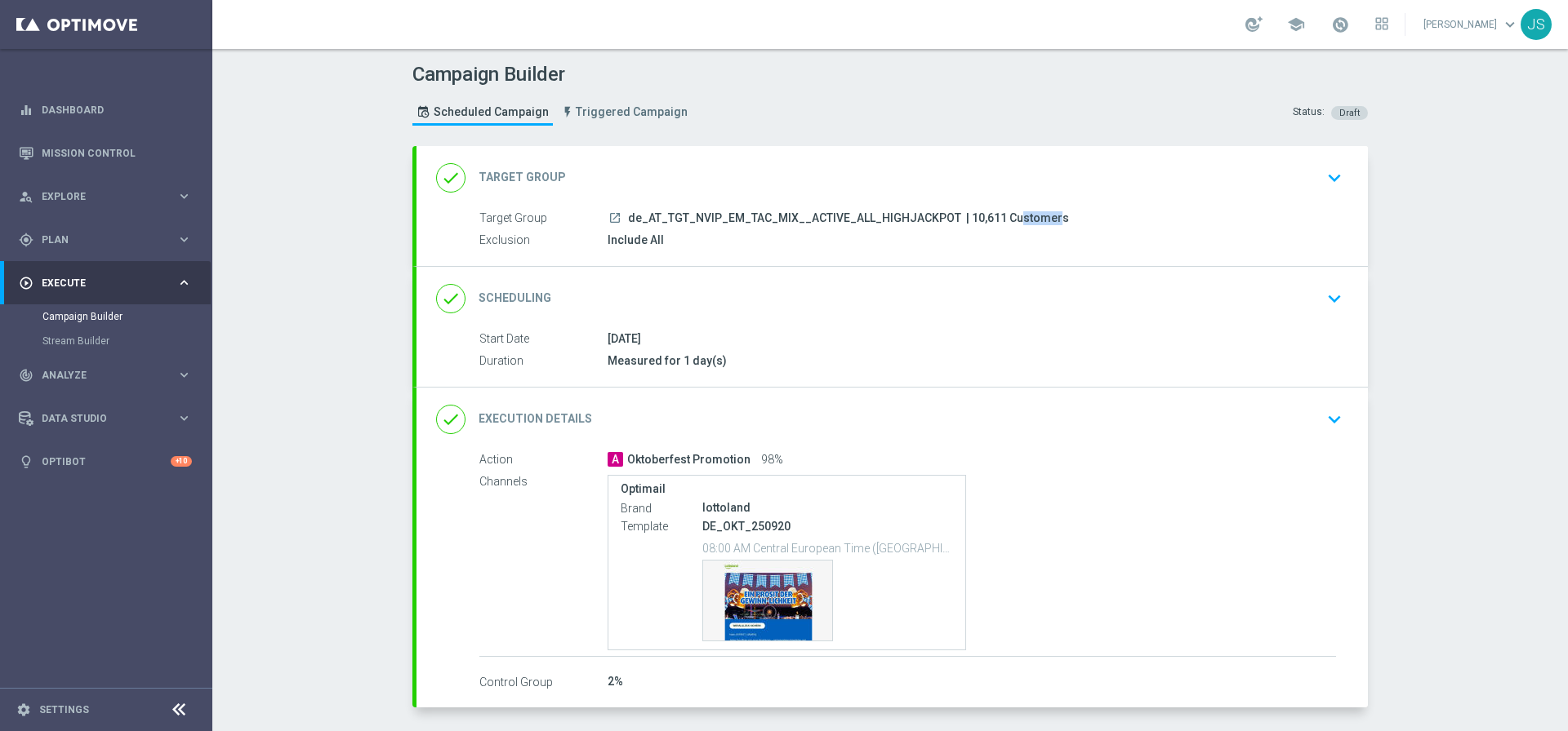
drag, startPoint x: 985, startPoint y: 216, endPoint x: 955, endPoint y: 218, distance: 30.1
click at [966, 218] on span "| 10,611 Customers" at bounding box center [1017, 218] width 103 height 15
copy span "10,611"
click at [1342, 420] on button "keyboard_arrow_down" at bounding box center [1333, 419] width 27 height 31
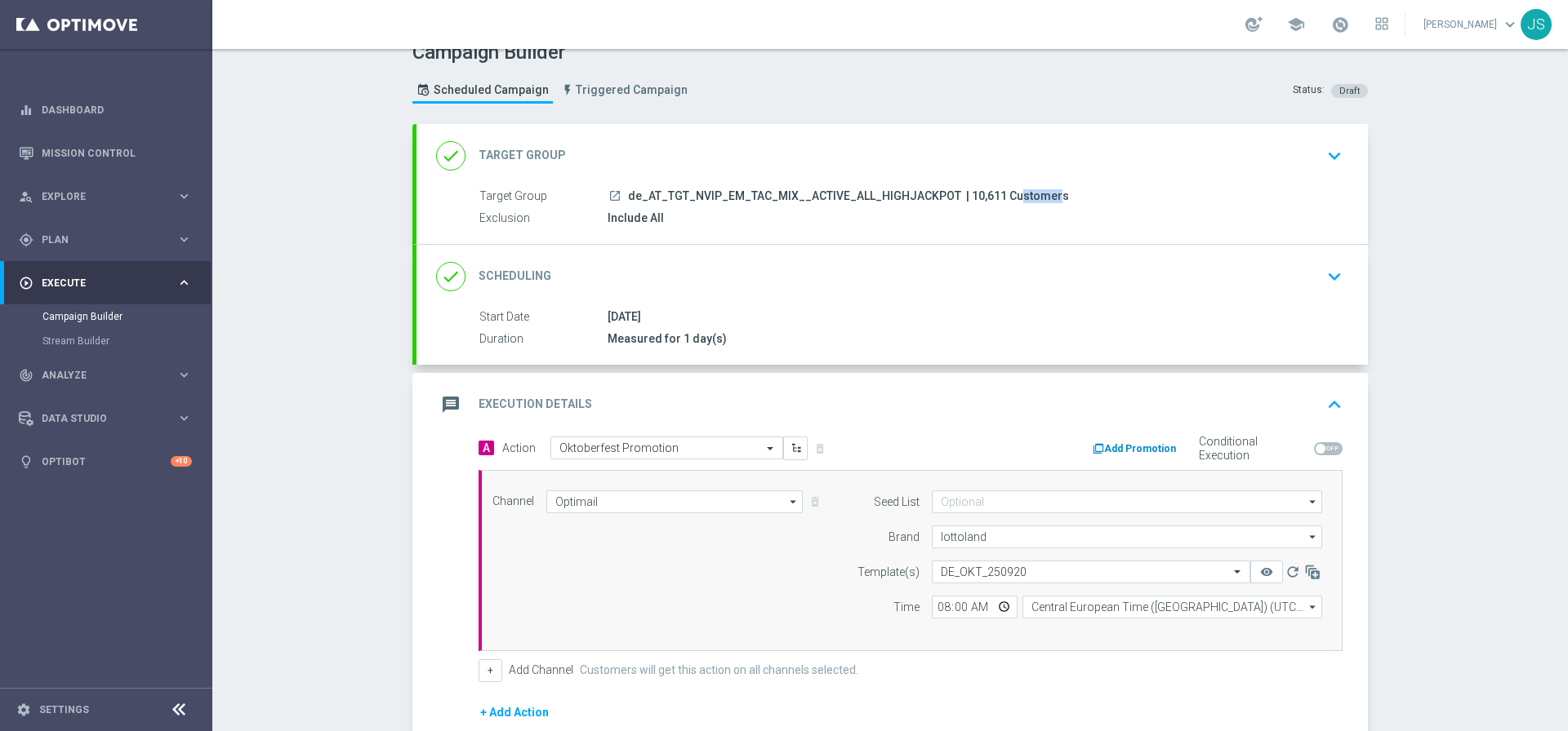
scroll to position [33, 0]
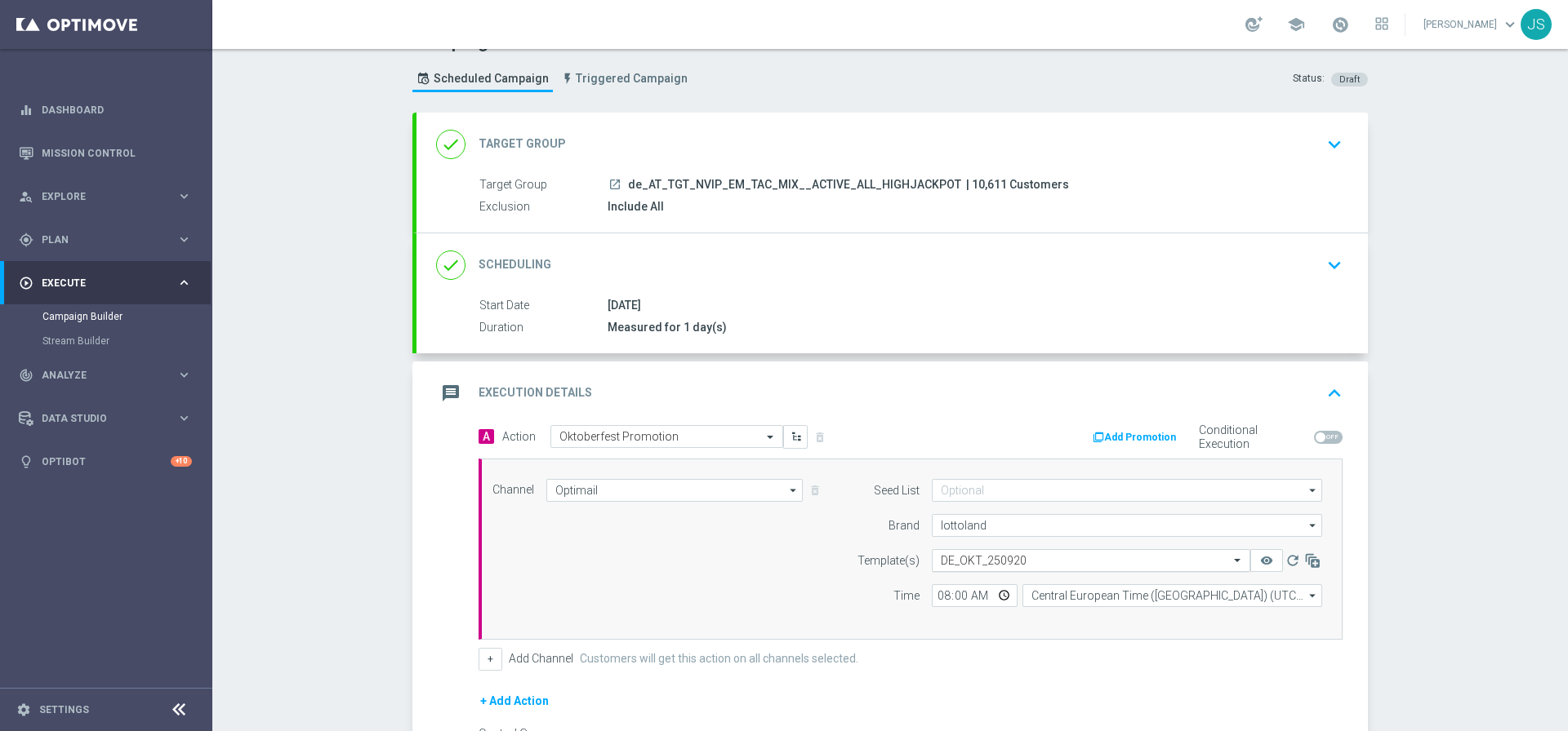
click at [1031, 557] on input "text" at bounding box center [1074, 561] width 268 height 14
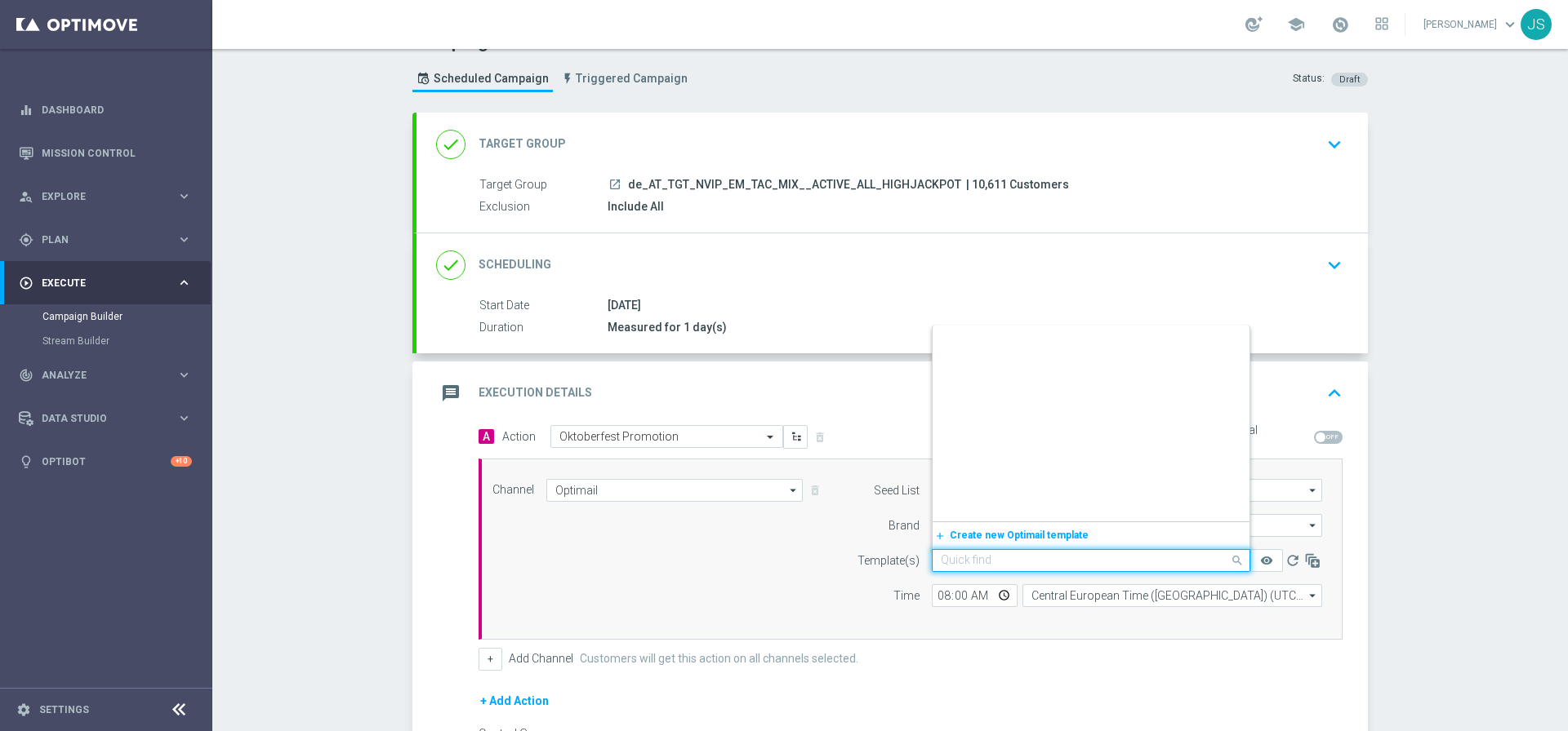
click at [1031, 557] on input "text" at bounding box center [1074, 561] width 268 height 14
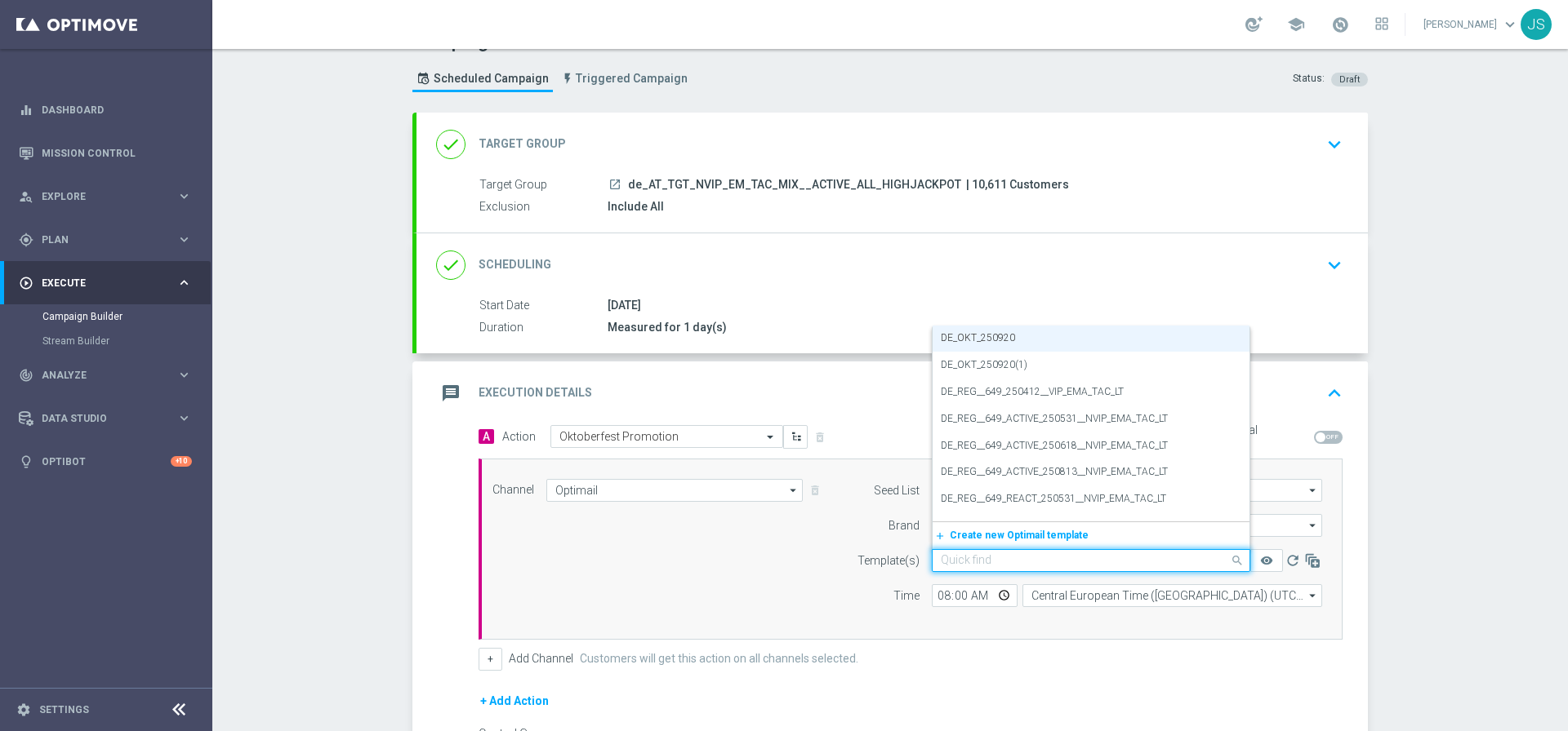
paste input "AT_OKT_240921"
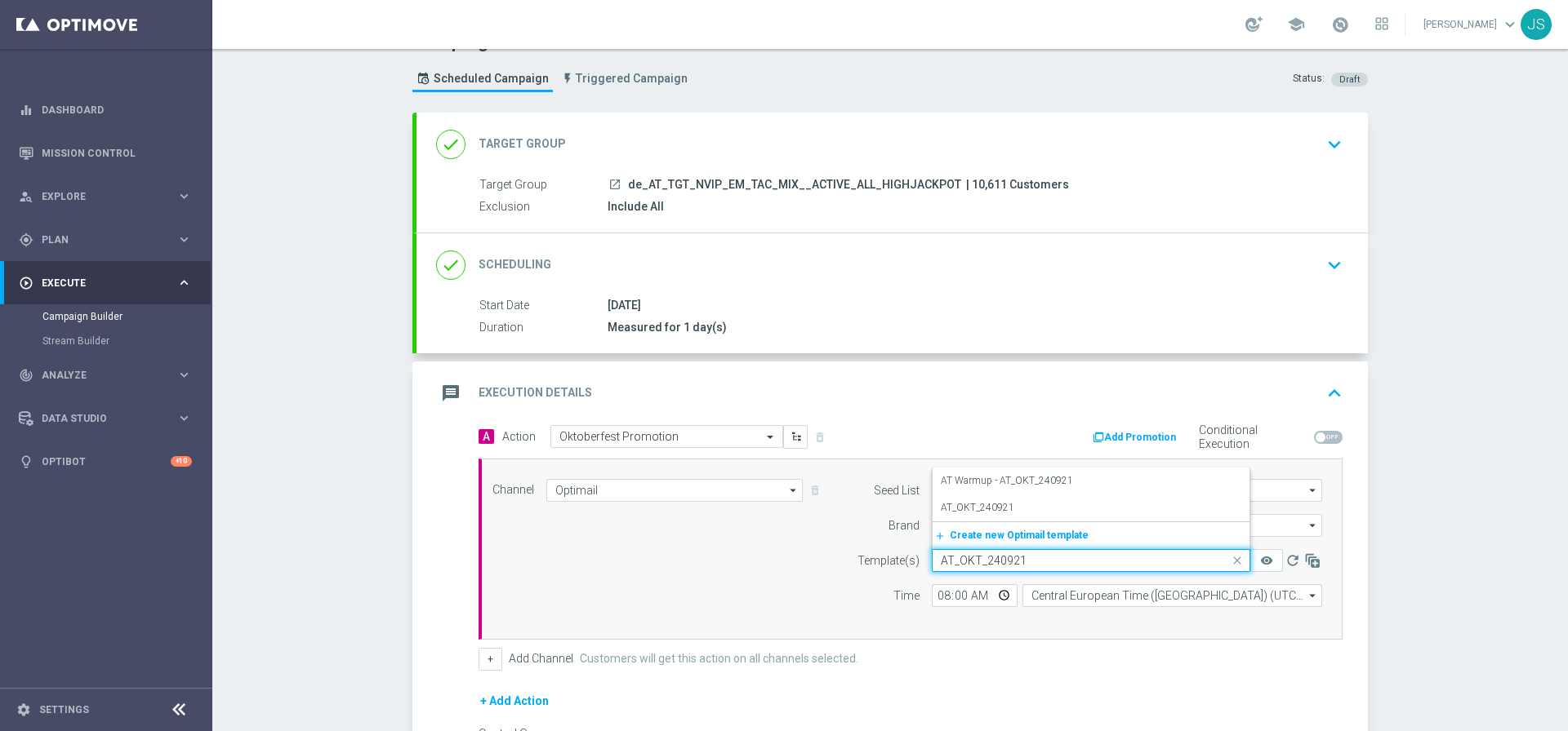
scroll to position [0, 0]
click at [1050, 514] on div "AT_OKT_240921" at bounding box center [1091, 508] width 301 height 26
type input "AT_OKT_240921"
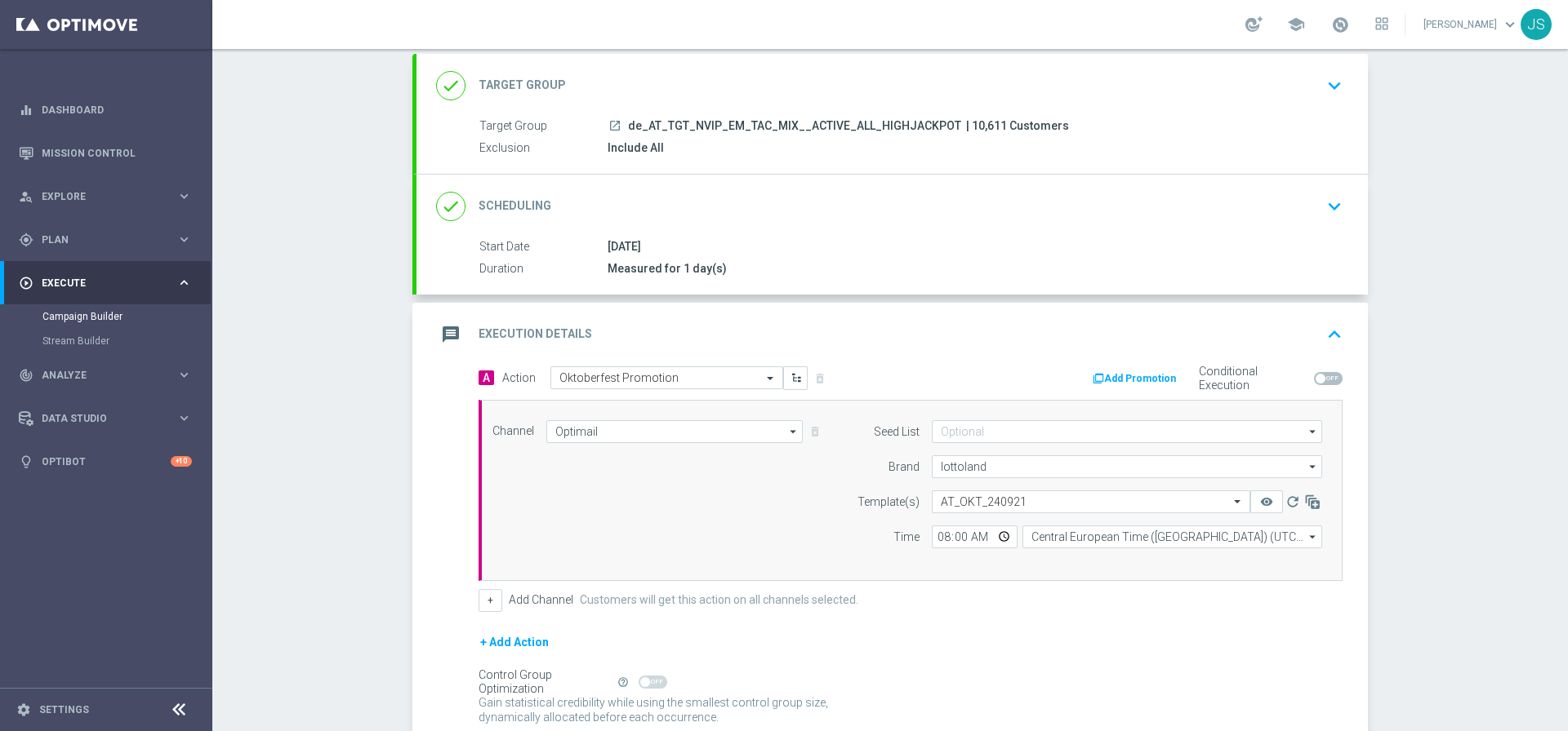
scroll to position [231, 0]
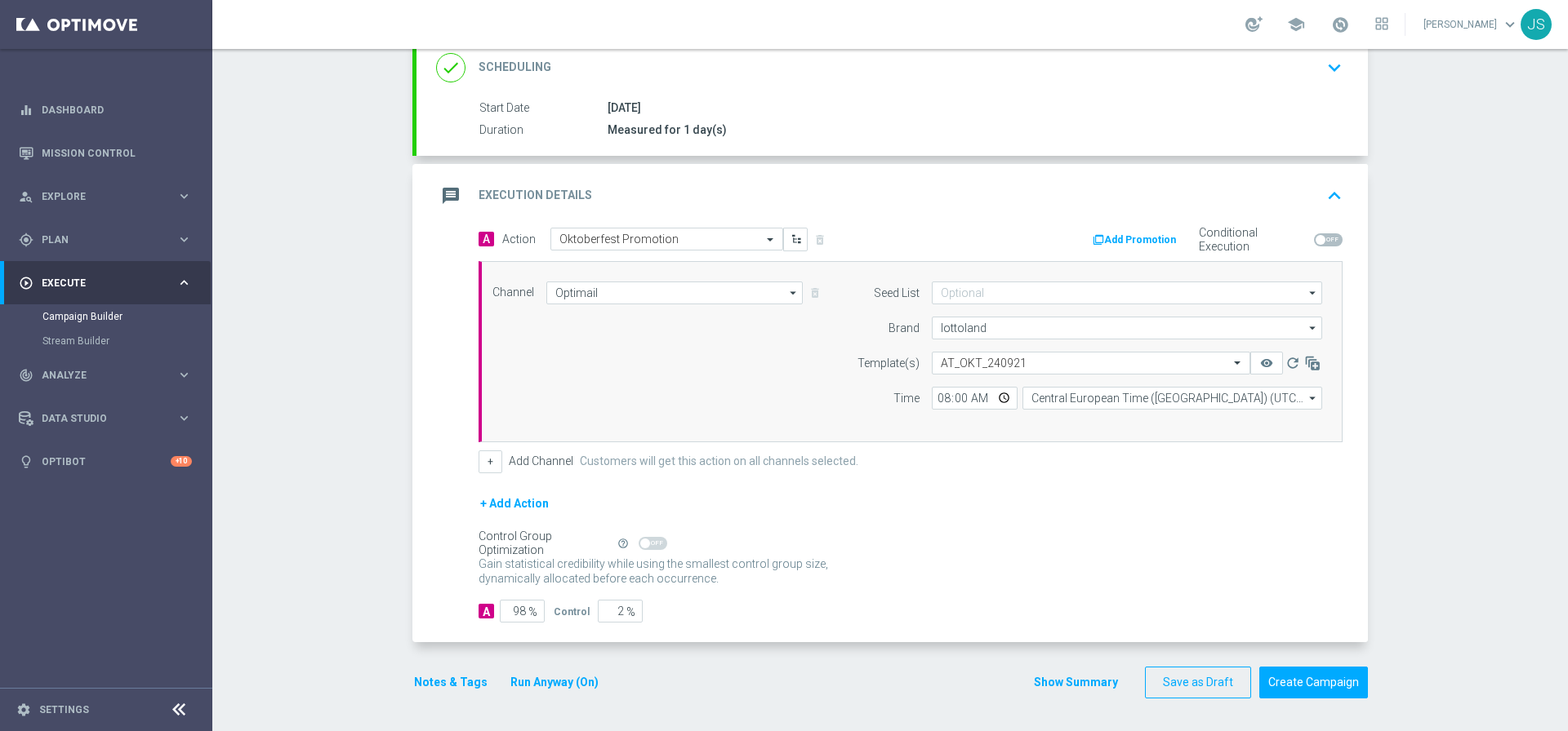
click at [439, 684] on button "Notes & Tags" at bounding box center [450, 683] width 77 height 21
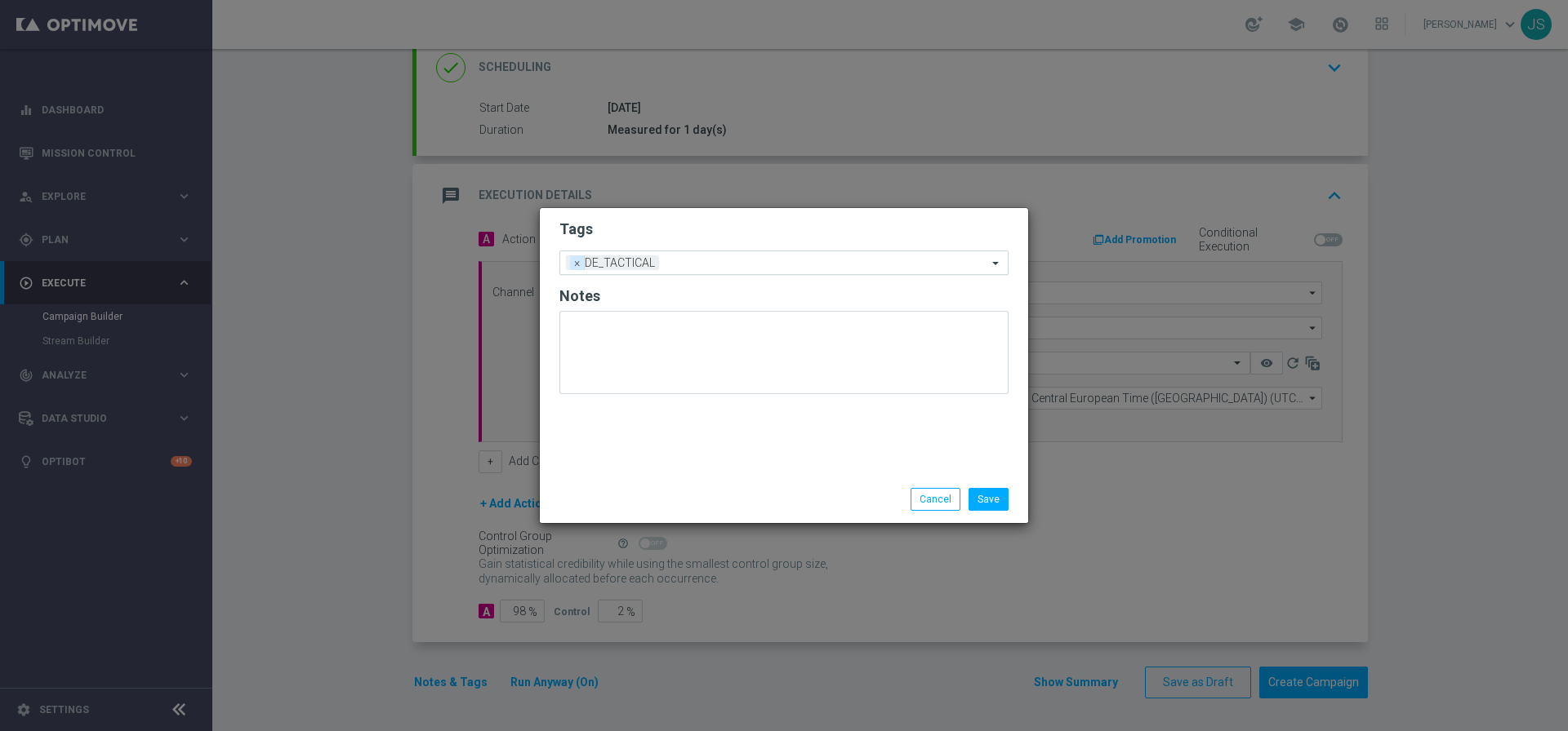
click at [574, 262] on span "×" at bounding box center [577, 263] width 15 height 15
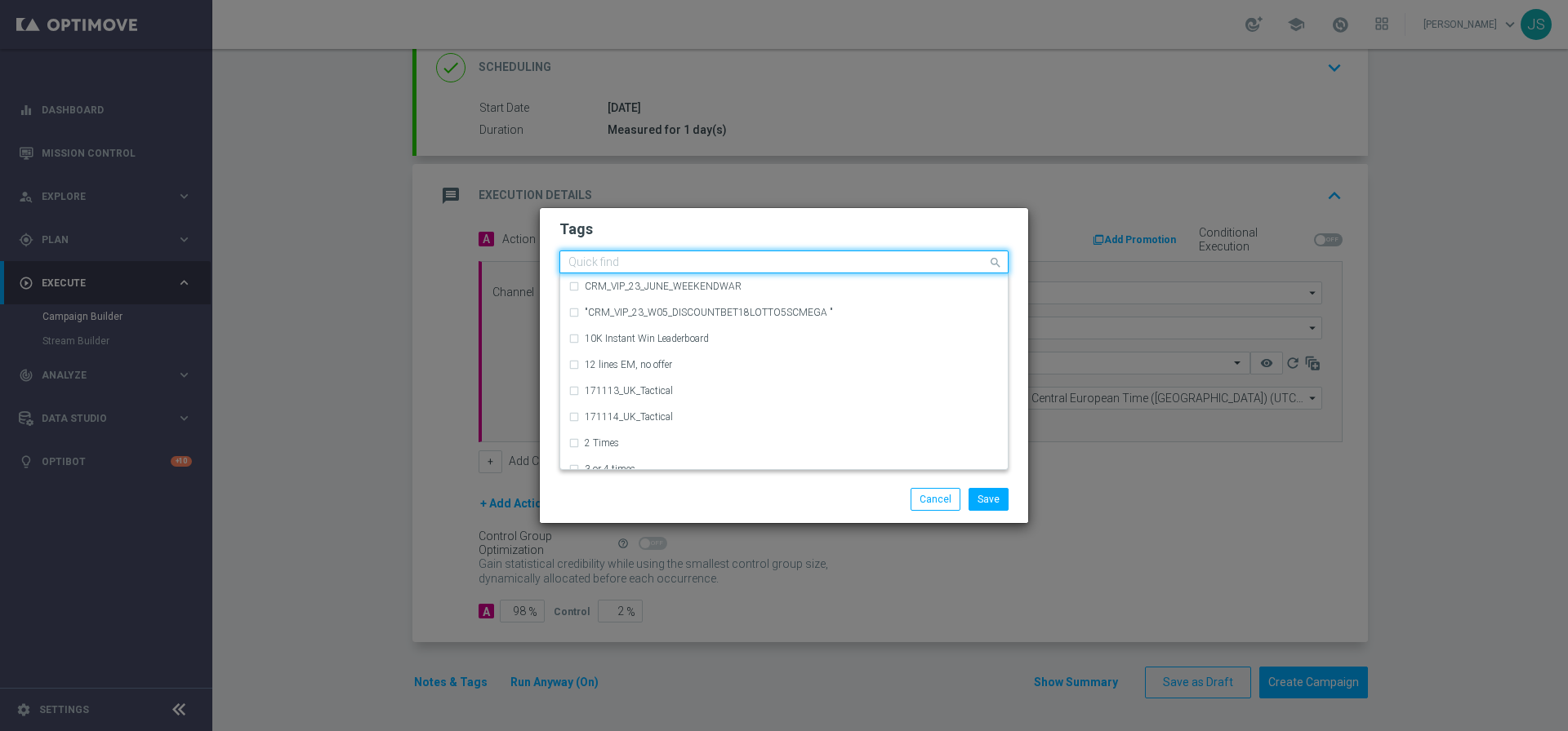
click at [604, 262] on input "text" at bounding box center [778, 263] width 419 height 14
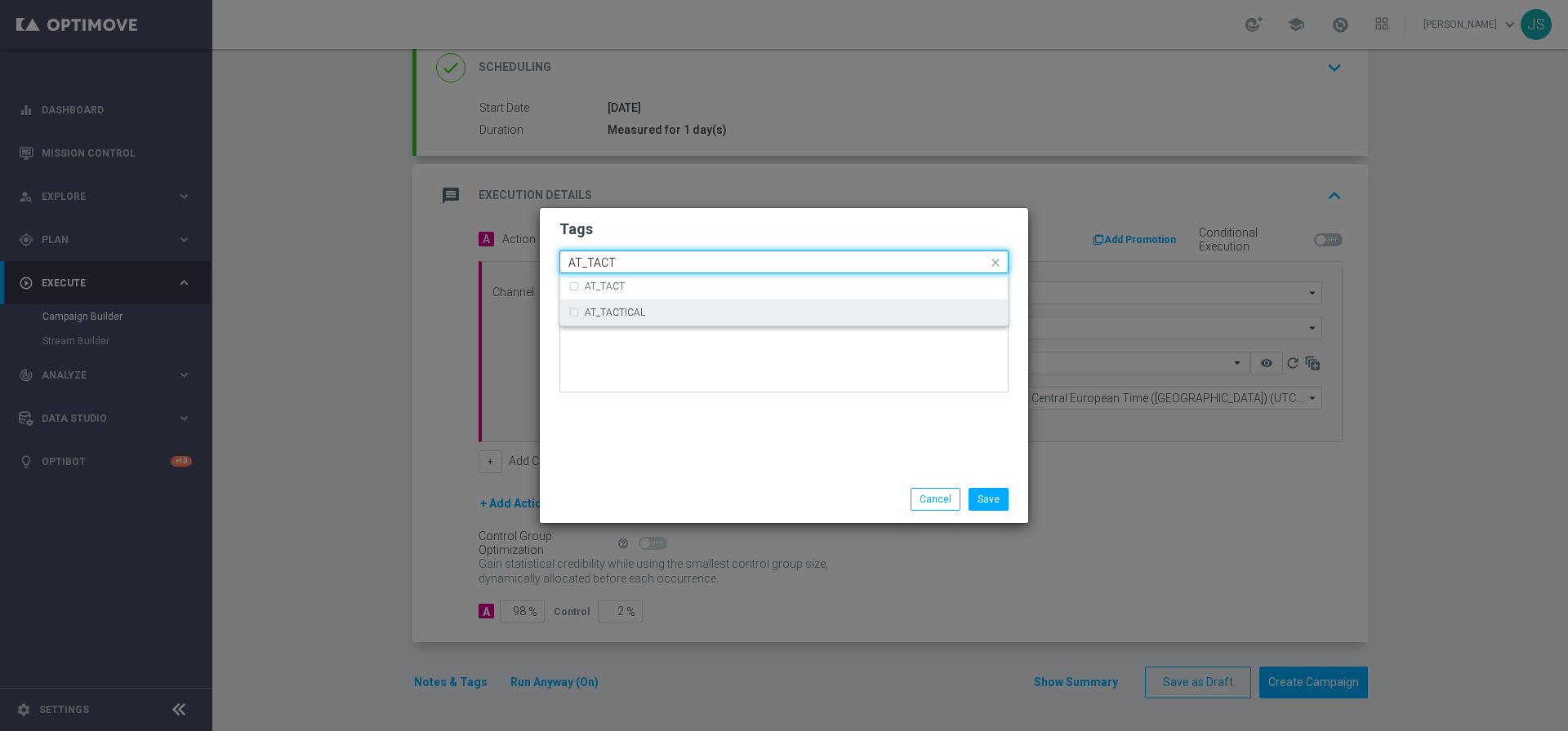
click at [605, 311] on label "AT_TACTICAL" at bounding box center [615, 312] width 61 height 9
type input "AT_TACT"
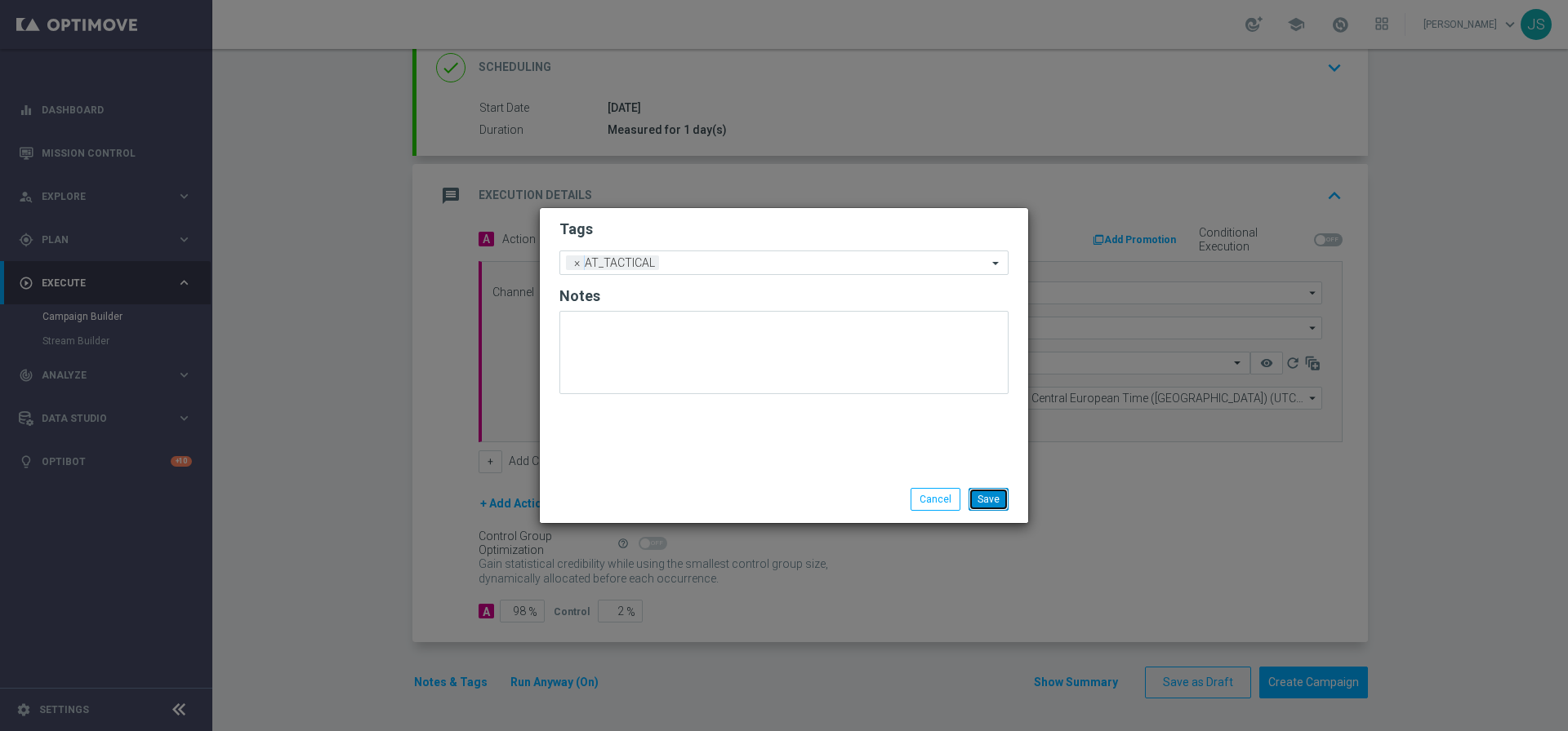
click at [995, 499] on button "Save" at bounding box center [988, 499] width 40 height 23
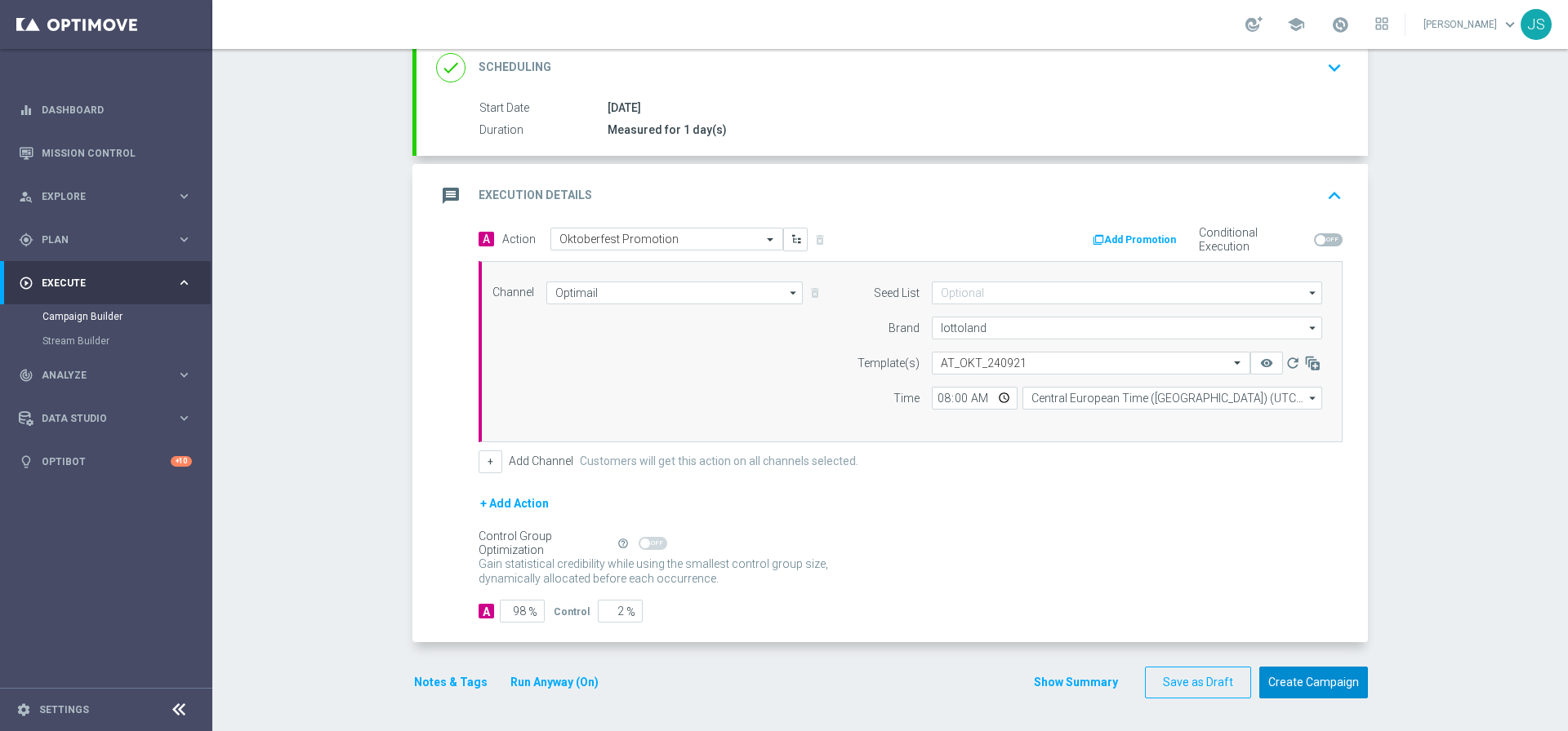
click at [1319, 671] on button "Create Campaign" at bounding box center [1313, 683] width 109 height 32
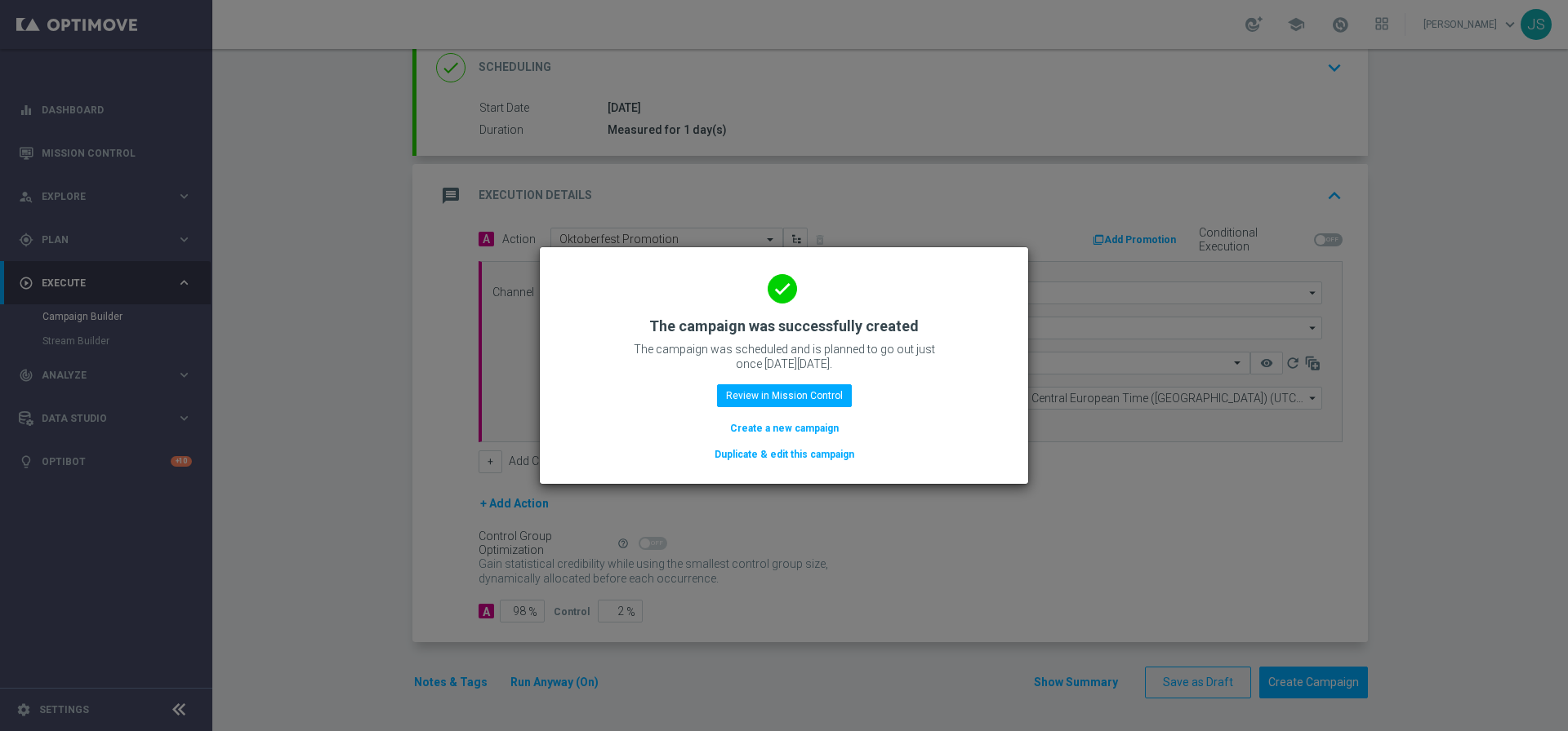
click at [747, 461] on button "Duplicate & edit this campaign" at bounding box center [784, 454] width 143 height 18
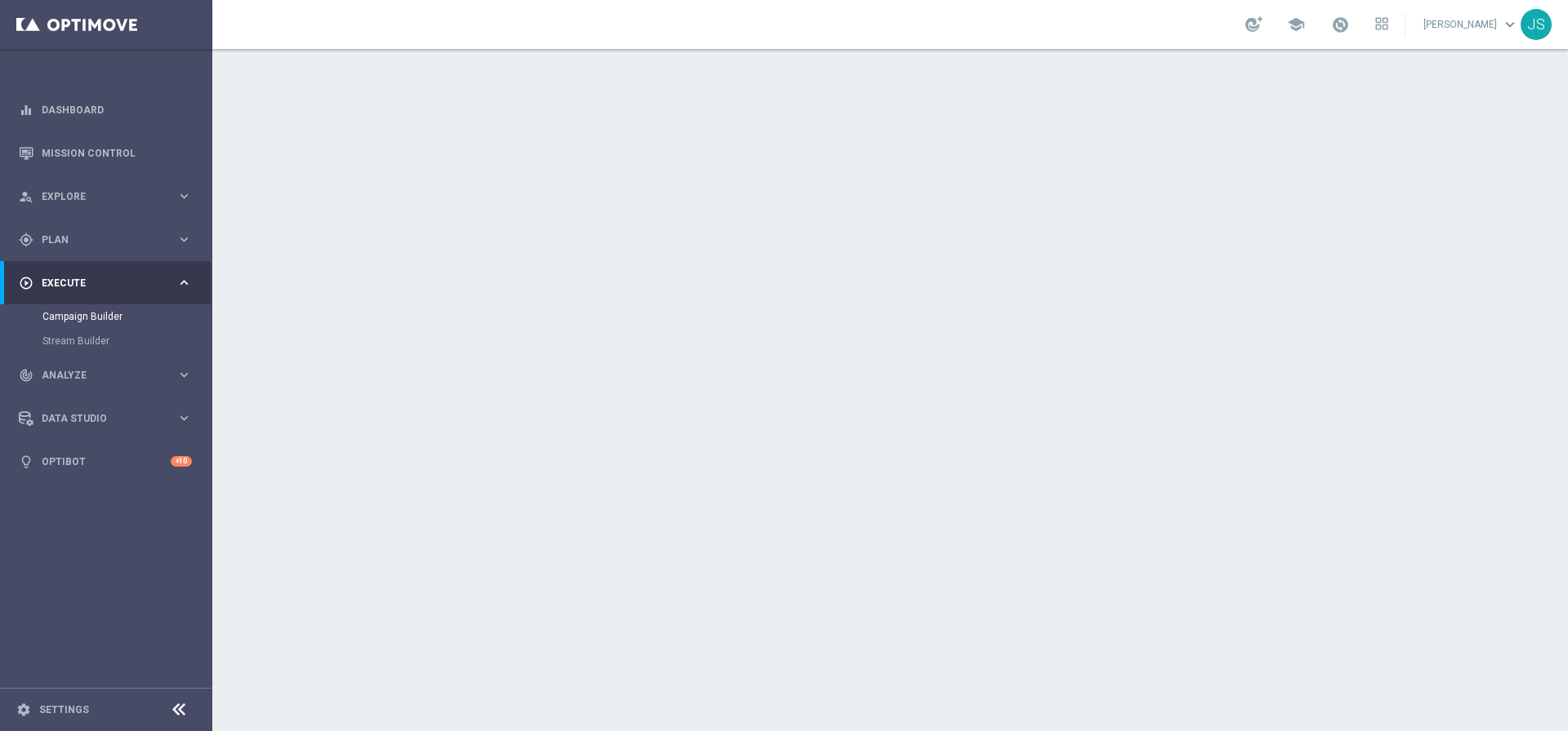
click at [1333, 183] on icon "keyboard_arrow_down" at bounding box center [1334, 178] width 25 height 25
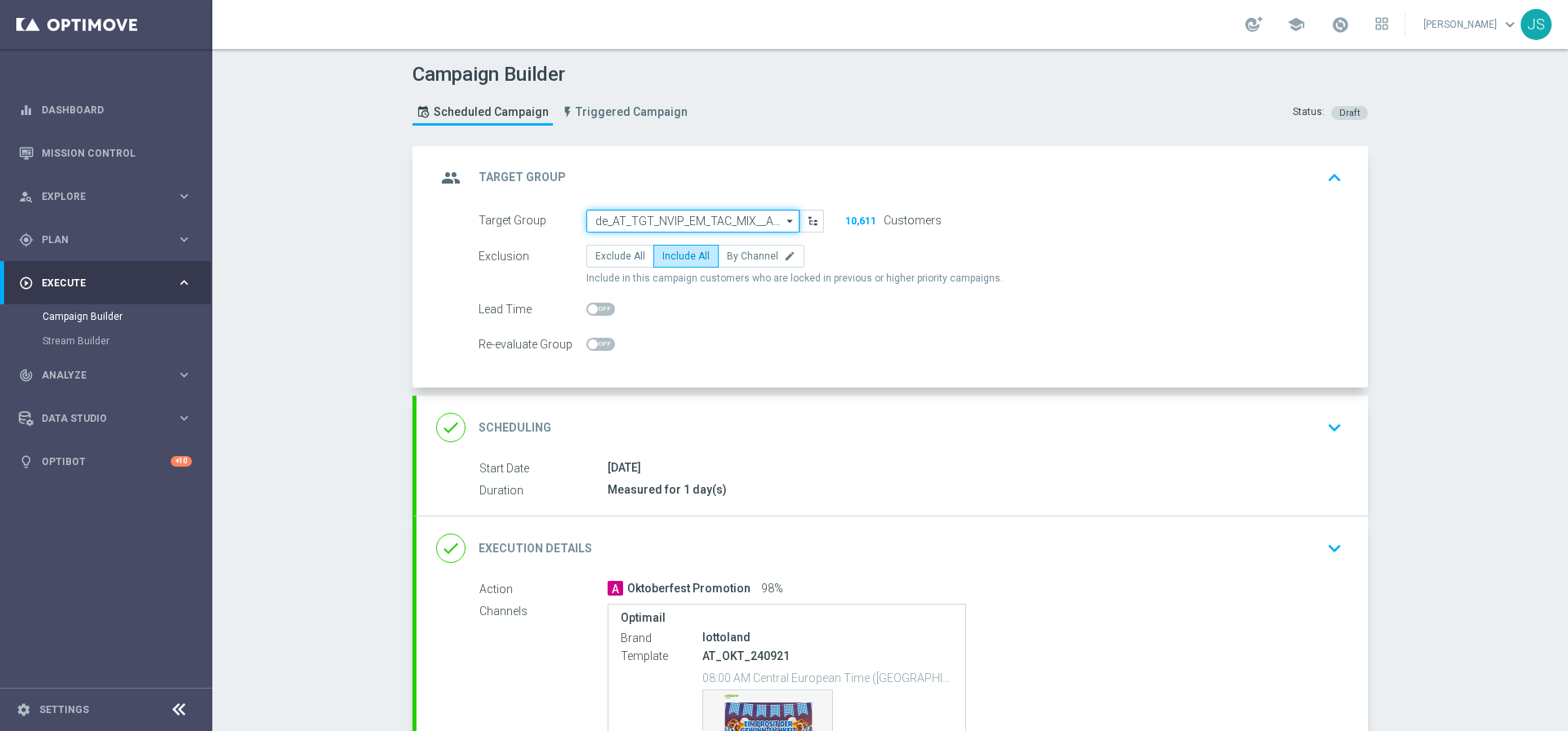
click at [669, 221] on input "de_AT_TGT_NVIP_EM_TAC_MIX__ACTIVE_ALL_HIGHJACKPOT" at bounding box center [692, 221] width 213 height 23
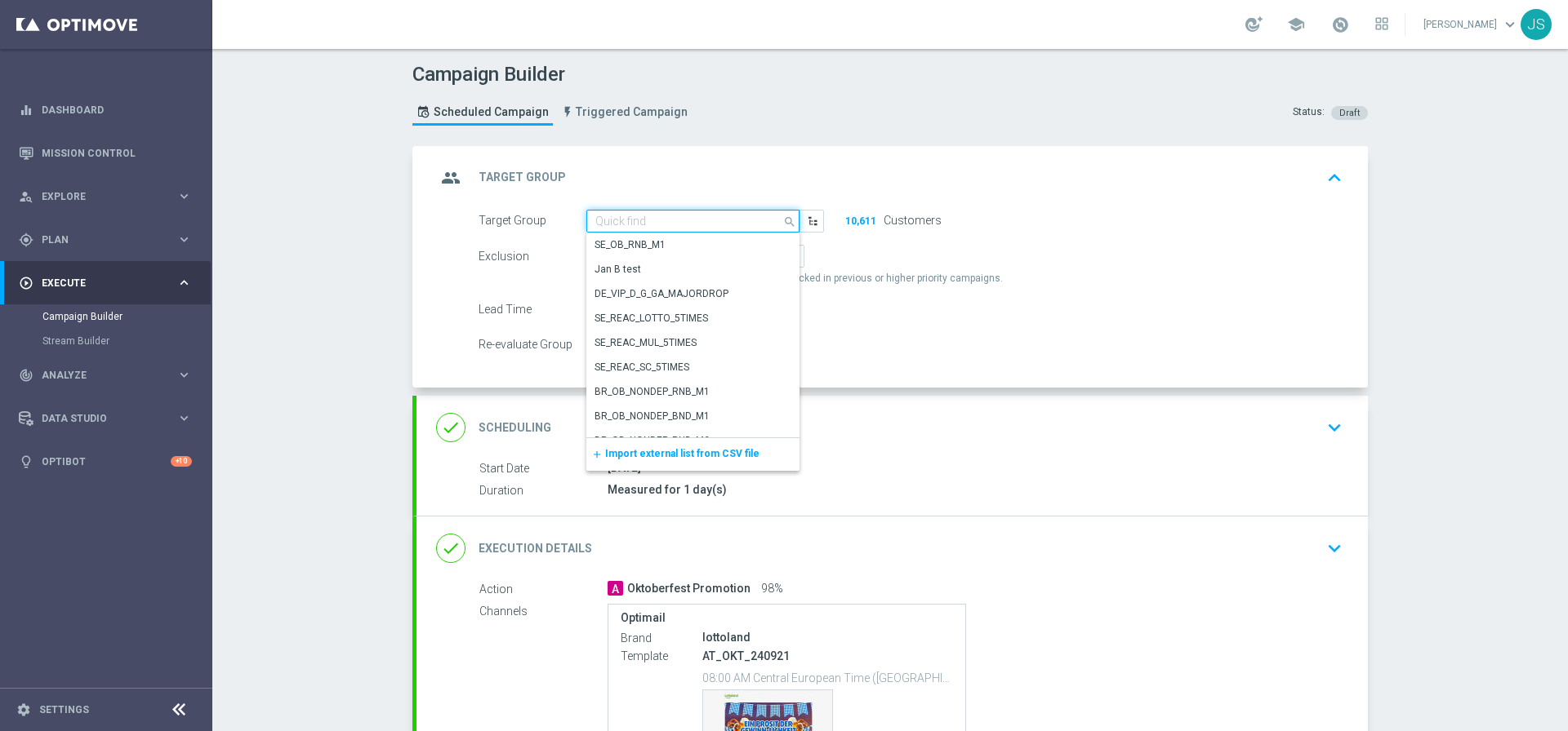
paste input "de_AT_TGT_NVIP_EM_TAC_MIX__REACTIVATED_HIGHJACKPOT"
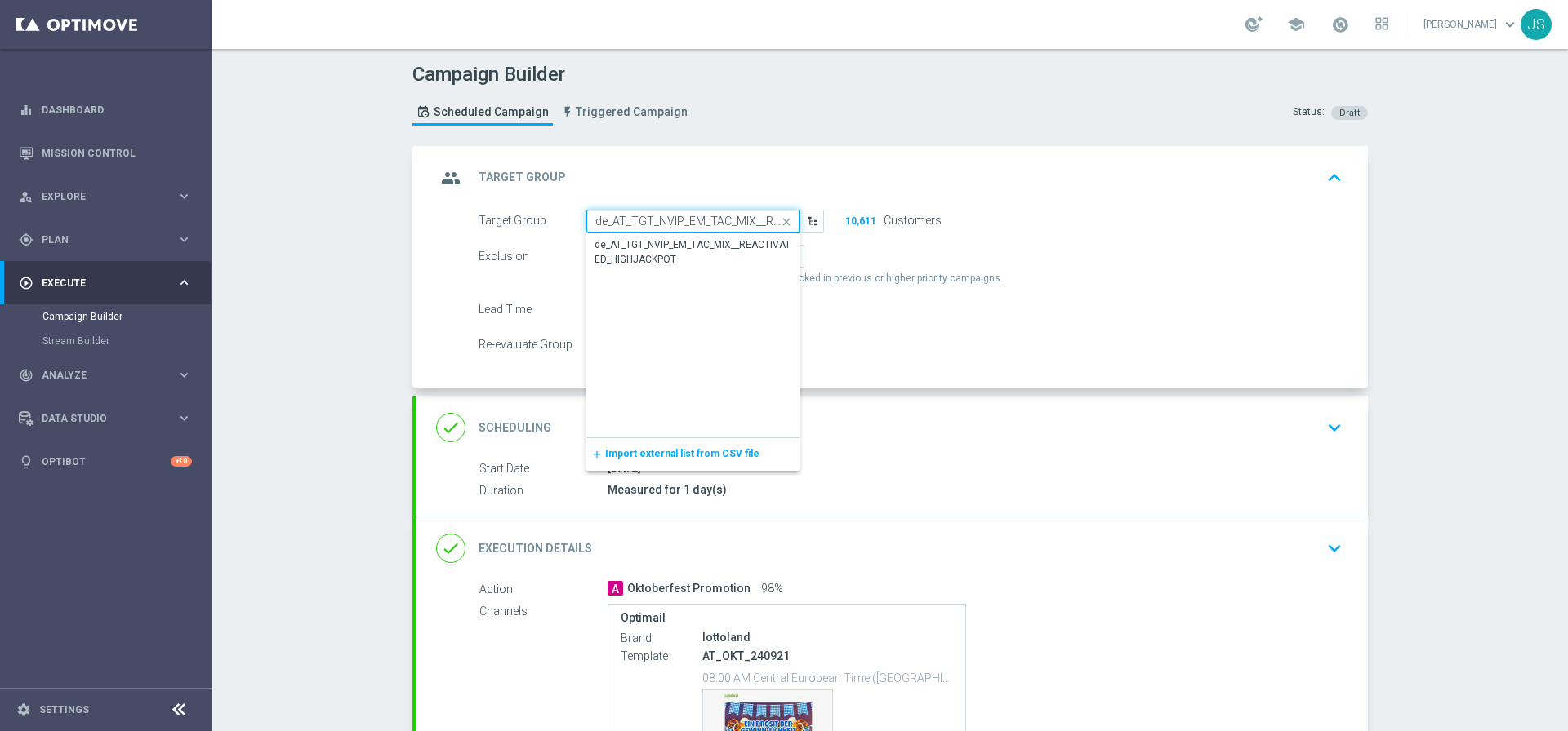
scroll to position [0, 134]
click at [699, 252] on div "de_AT_TGT_NVIP_EM_TAC_MIX__REACTIVATED_HIGHJACKPOT" at bounding box center [693, 252] width 197 height 29
type input "de_AT_TGT_NVIP_EM_TAC_MIX__REACTIVATED_HIGHJACKPOT"
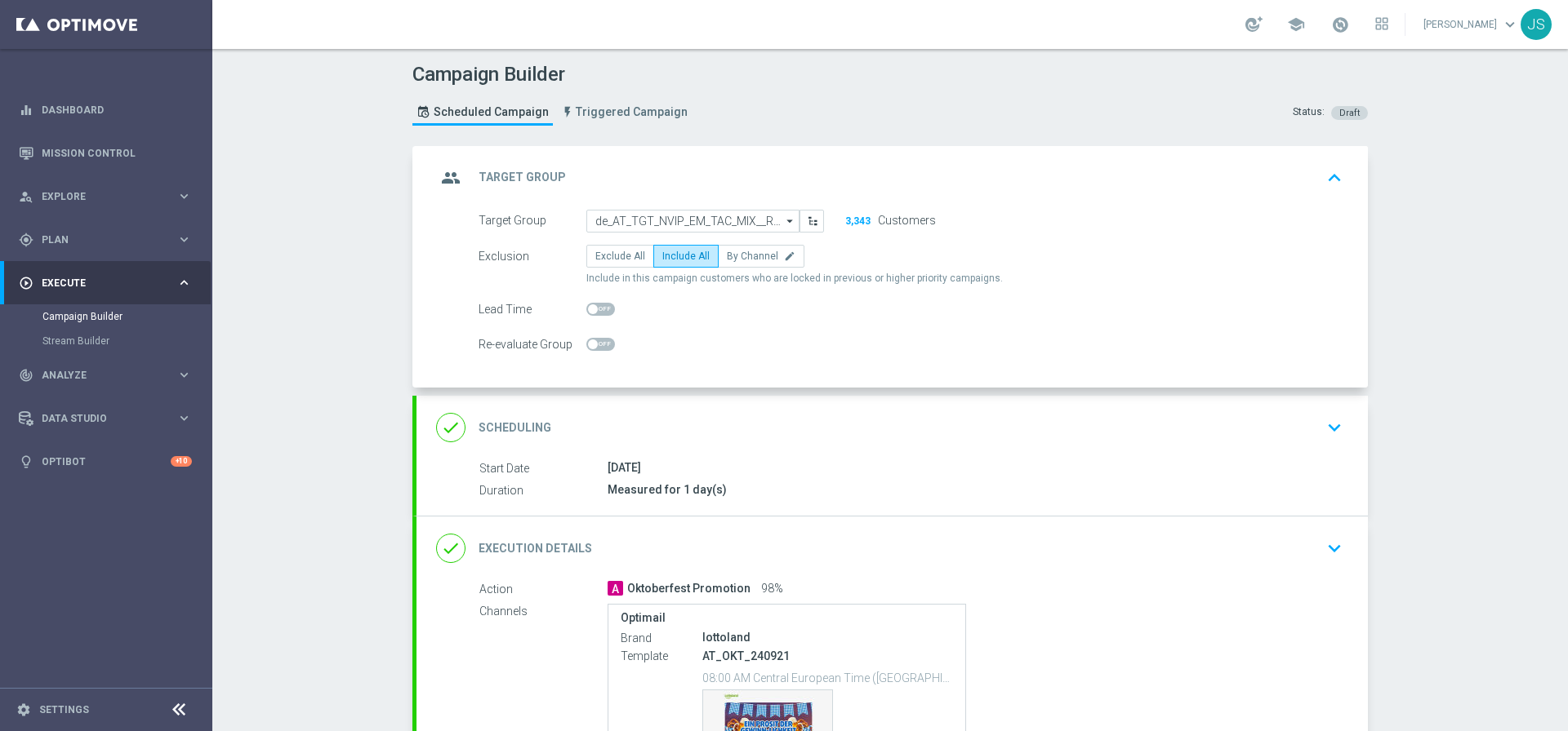
click at [1329, 185] on icon "keyboard_arrow_up" at bounding box center [1334, 178] width 25 height 25
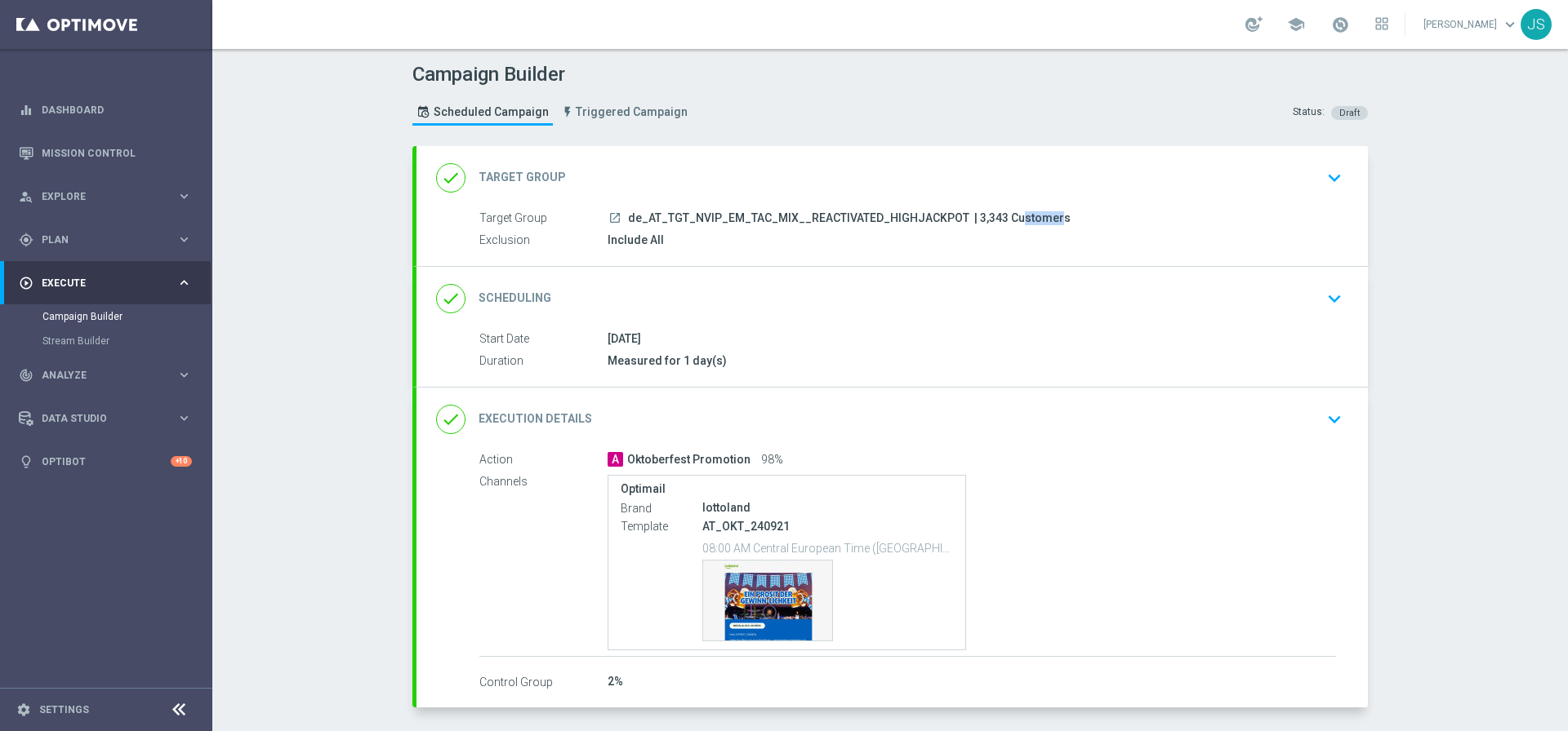
drag, startPoint x: 989, startPoint y: 221, endPoint x: 960, endPoint y: 220, distance: 29.0
click at [974, 220] on span "| 3,343 Customers" at bounding box center [1022, 218] width 97 height 15
copy span "3,343"
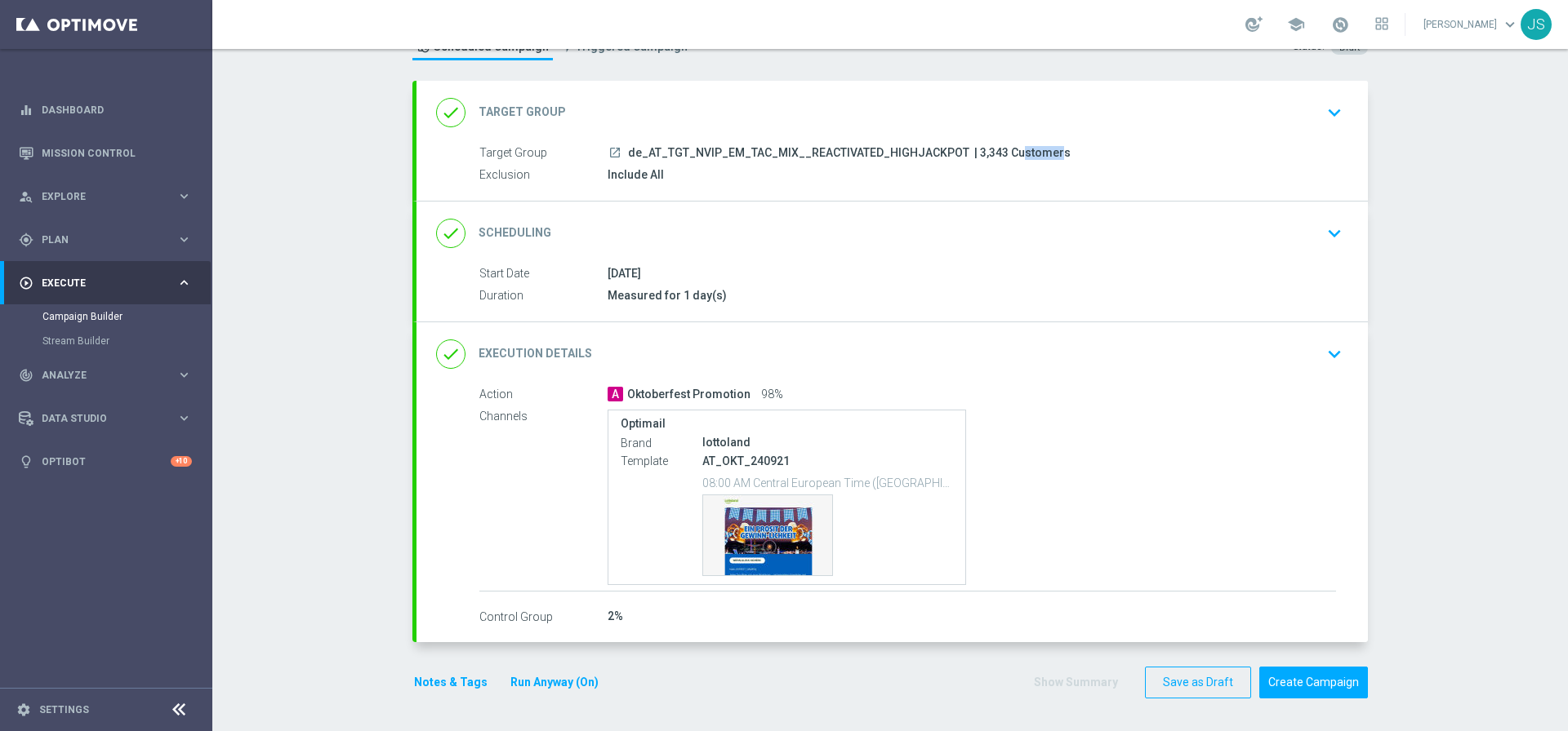
click at [1326, 363] on icon "keyboard_arrow_down" at bounding box center [1334, 355] width 25 height 25
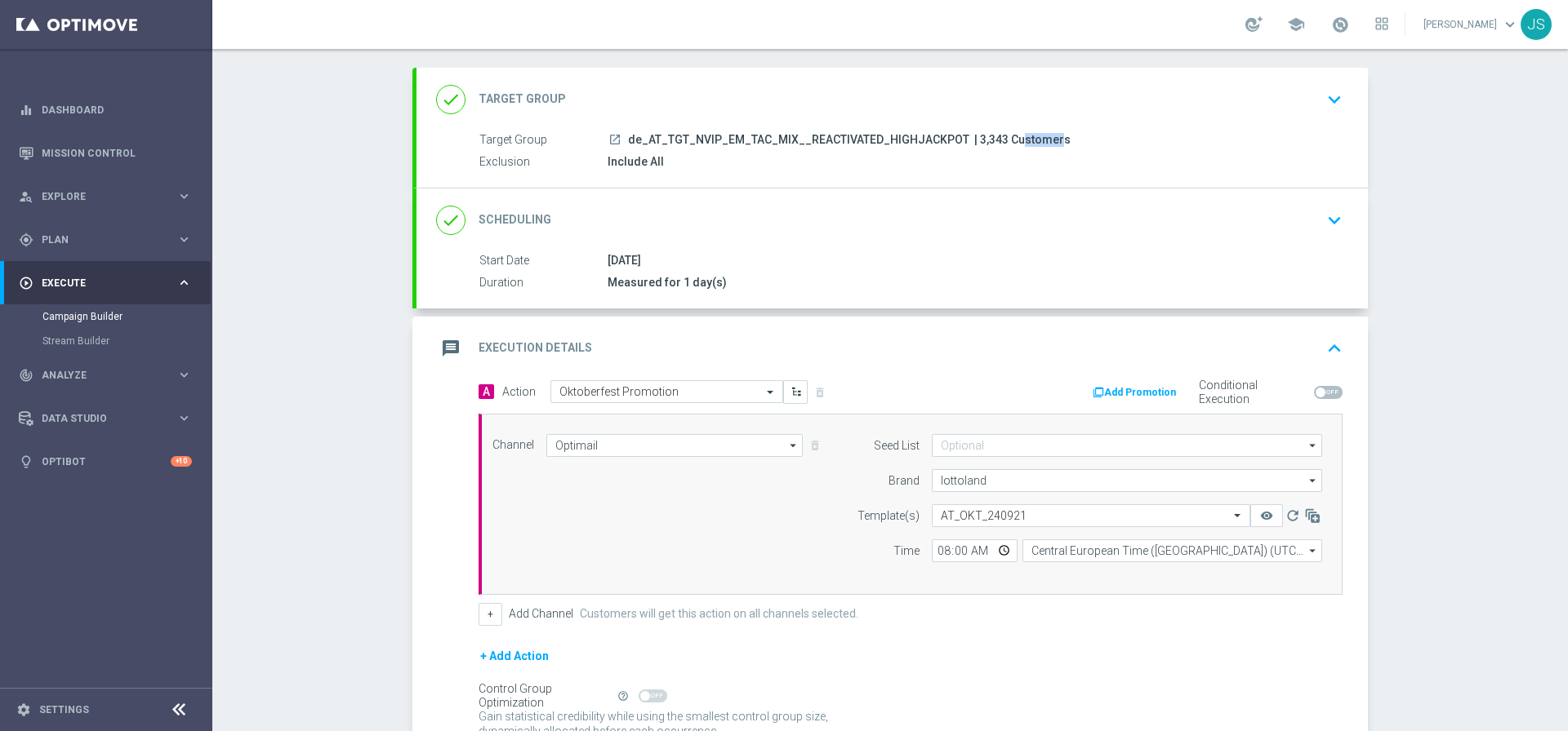
scroll to position [231, 0]
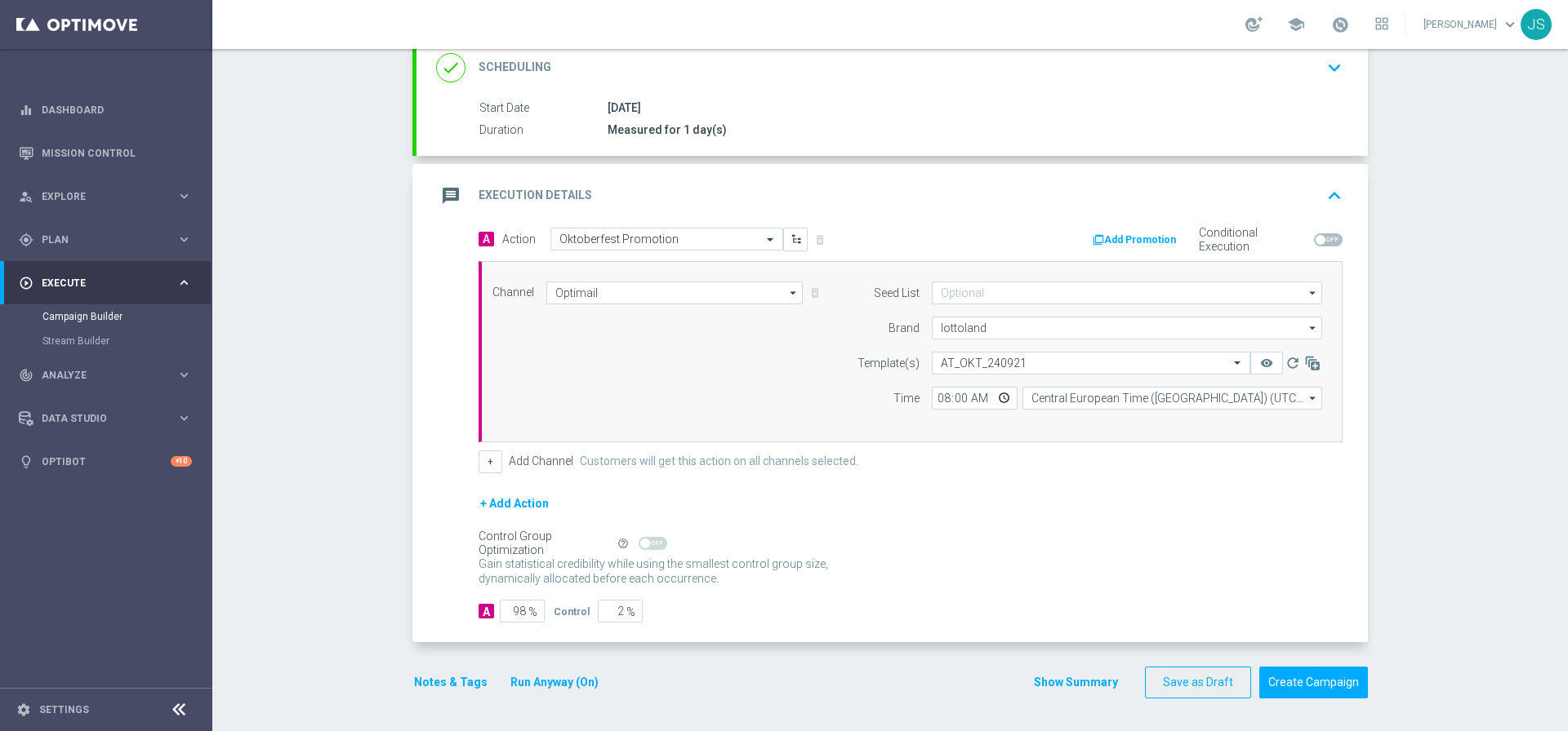
click at [449, 686] on button "Notes & Tags" at bounding box center [450, 683] width 77 height 21
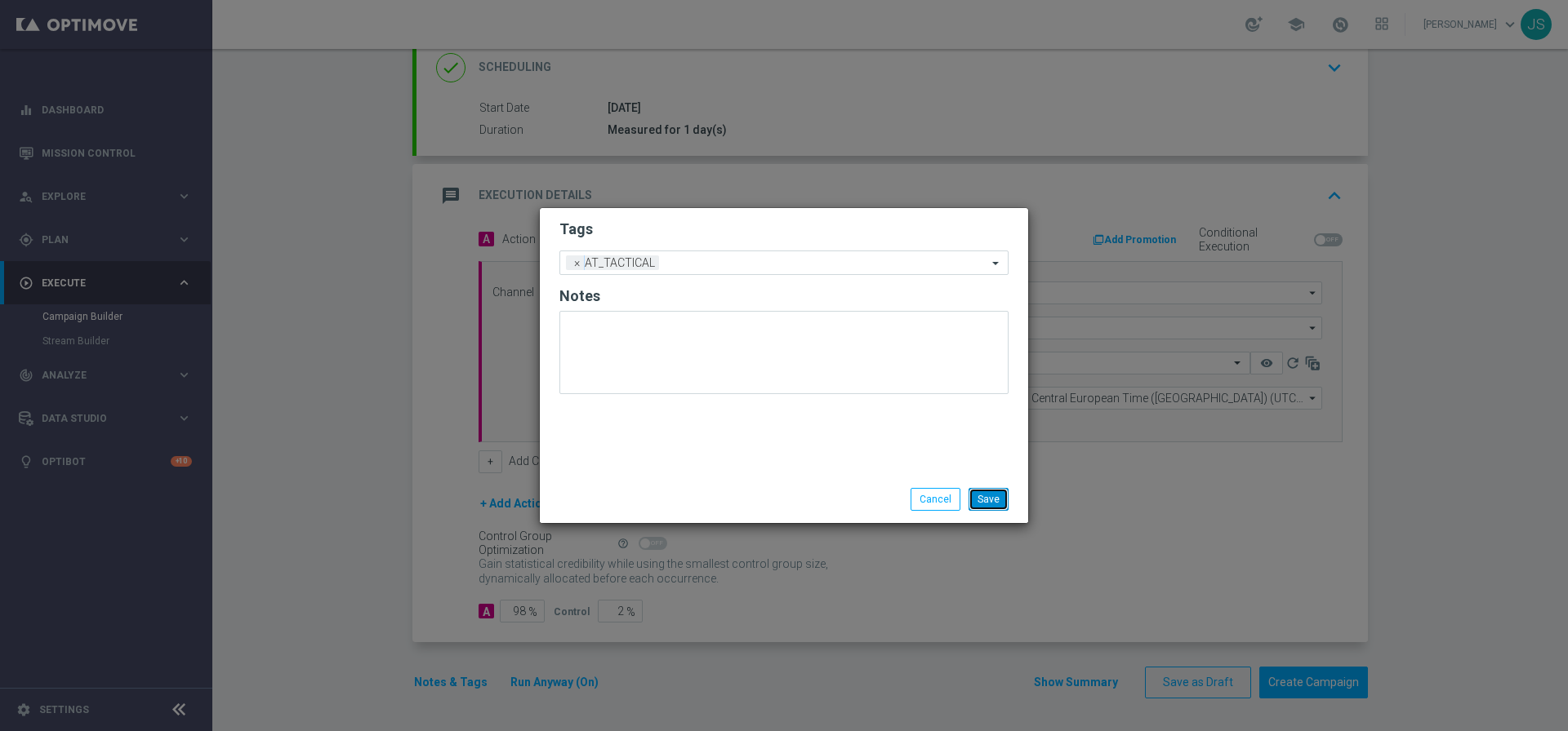
click at [991, 496] on button "Save" at bounding box center [988, 499] width 40 height 23
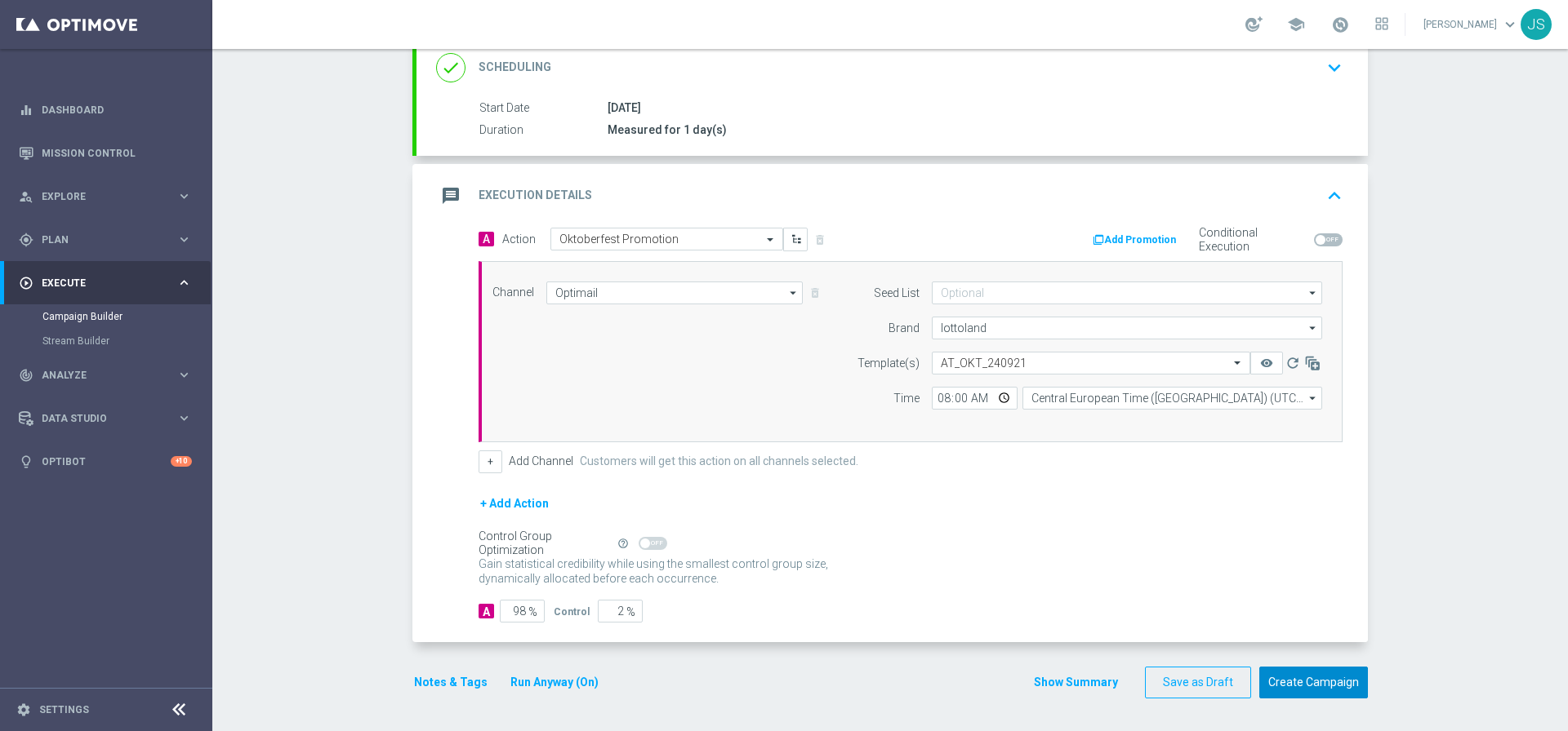
click at [1316, 678] on button "Create Campaign" at bounding box center [1313, 683] width 109 height 32
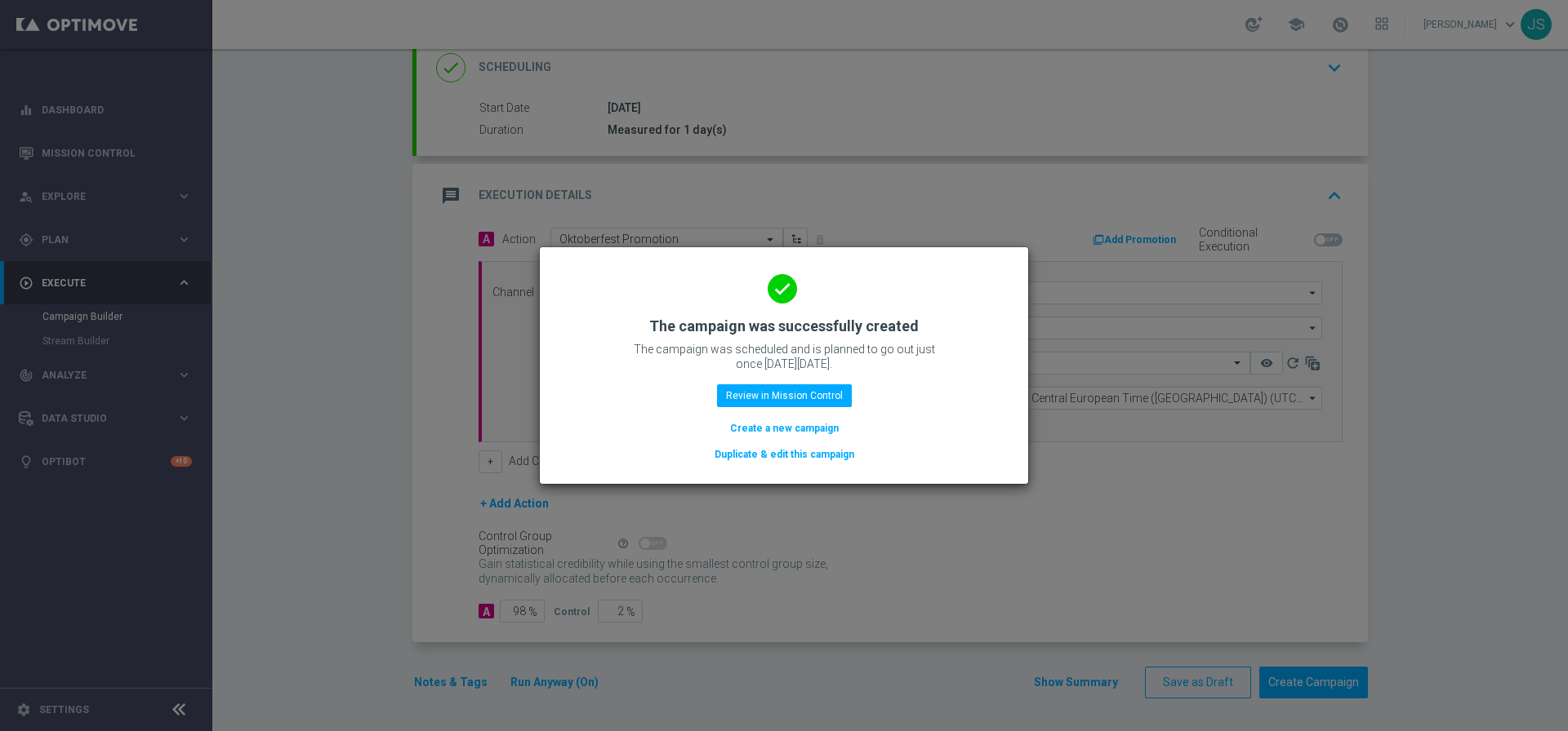
click at [824, 461] on button "Duplicate & edit this campaign" at bounding box center [784, 454] width 143 height 18
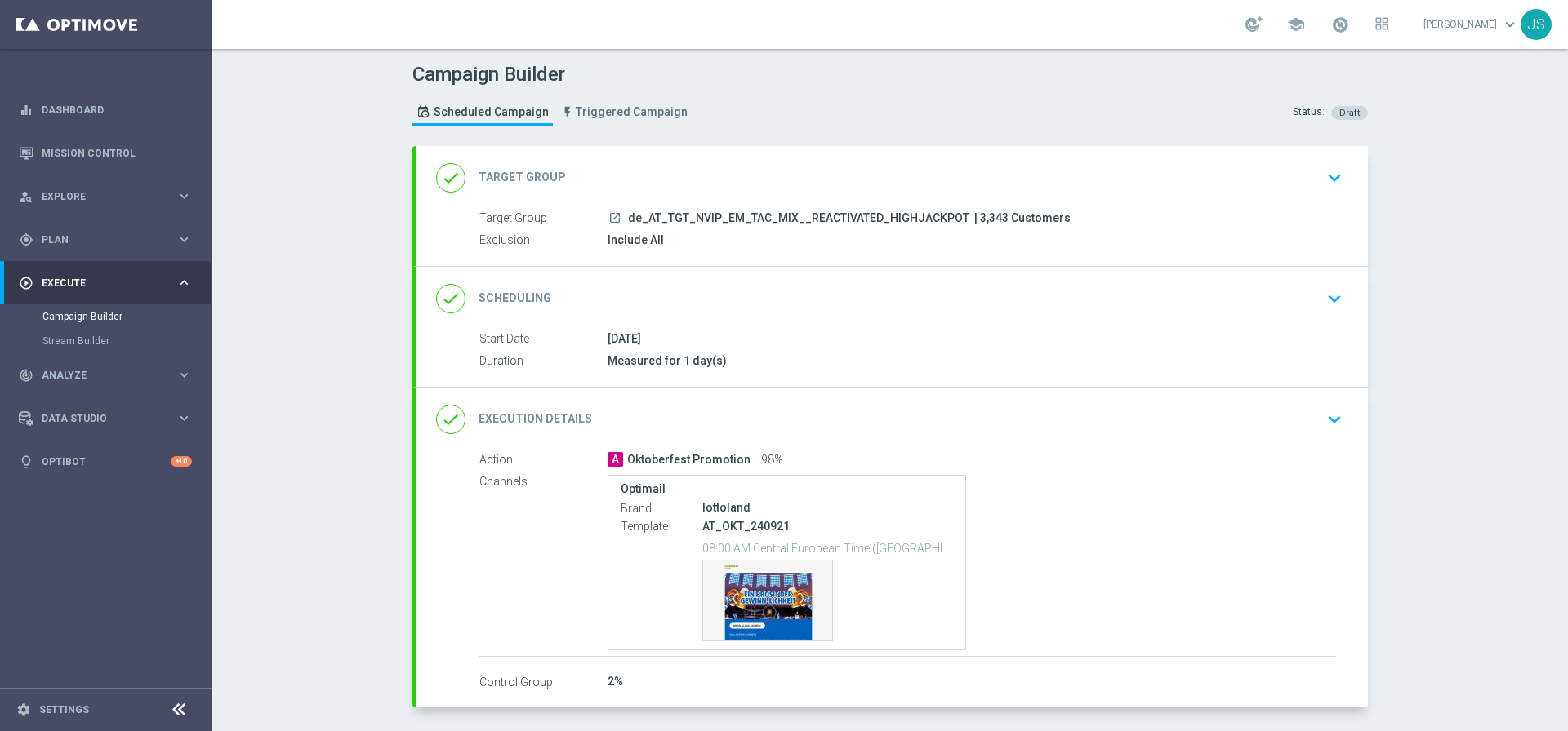
click at [926, 218] on span "de_AT_TGT_NVIP_EM_TAC_MIX__REACTIVATED_HIGHJACKPOT" at bounding box center [798, 218] width 342 height 15
click at [1322, 175] on icon "keyboard_arrow_down" at bounding box center [1334, 178] width 25 height 25
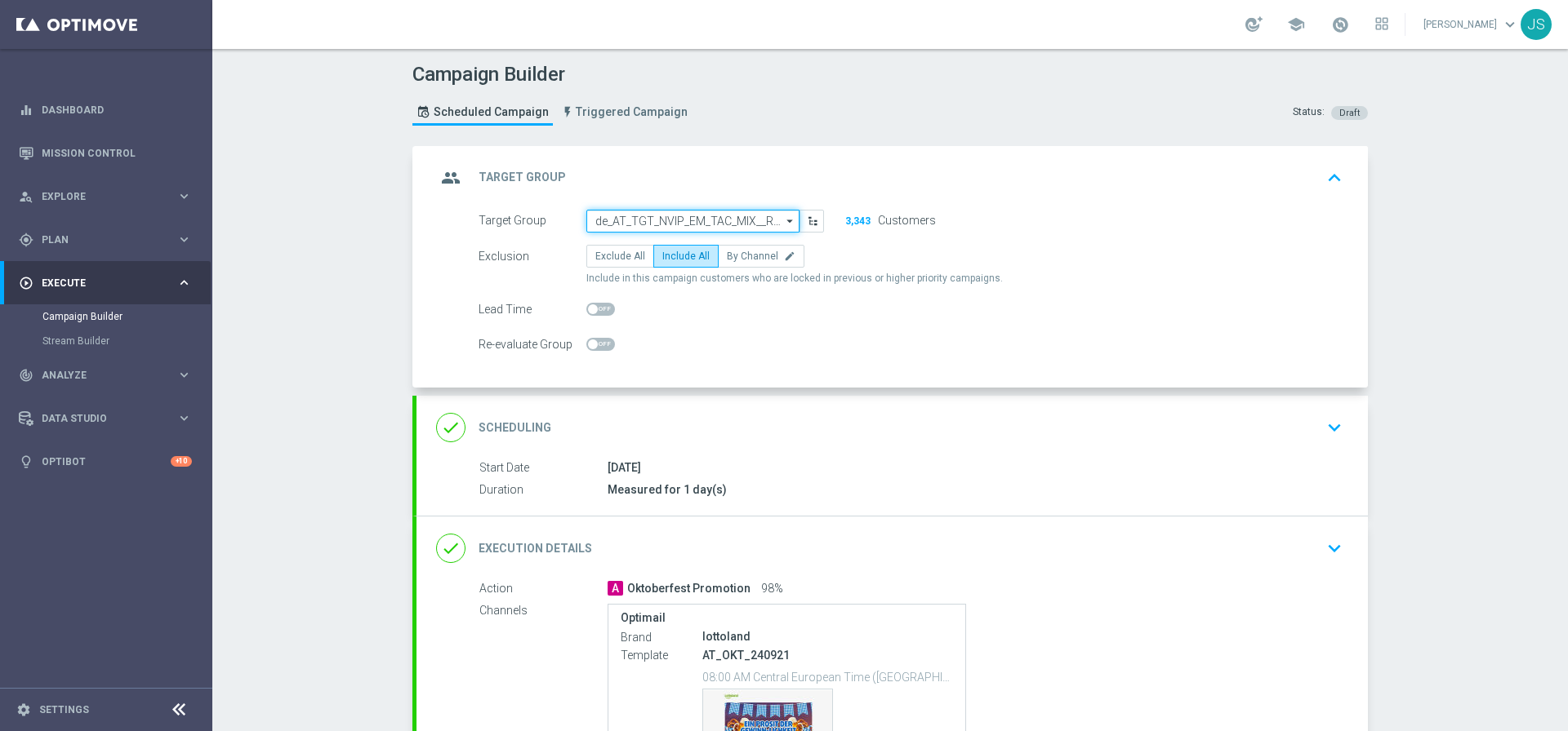
click at [718, 221] on input "de_AT_TGT_NVIP_EM_TAC_MIX__REACTIVATED_HIGHJACKPOT" at bounding box center [692, 221] width 213 height 23
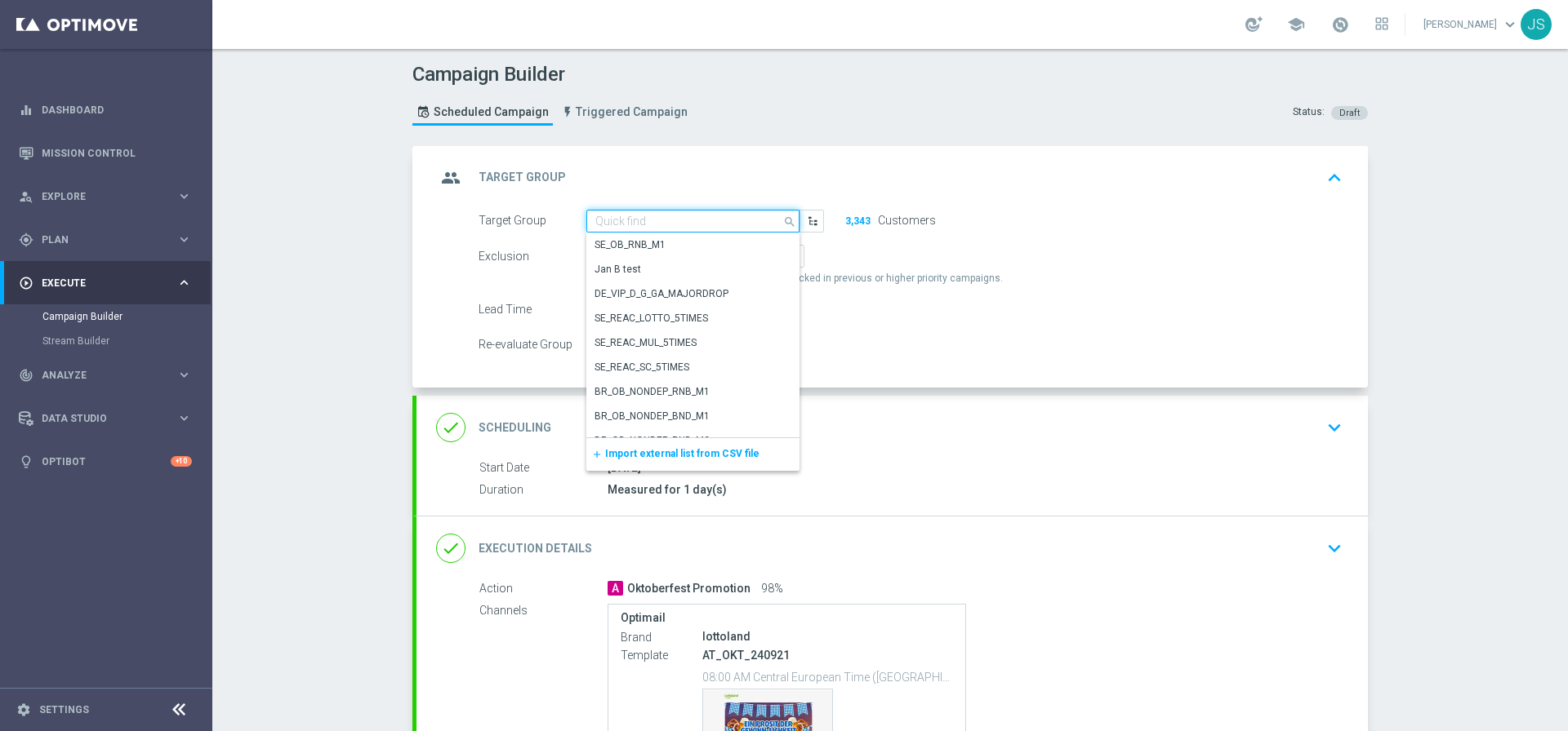
paste input "de_AT_TGT_NVIP_EM_TAC_MIX__CHURNED_HIGHJACKPOT"
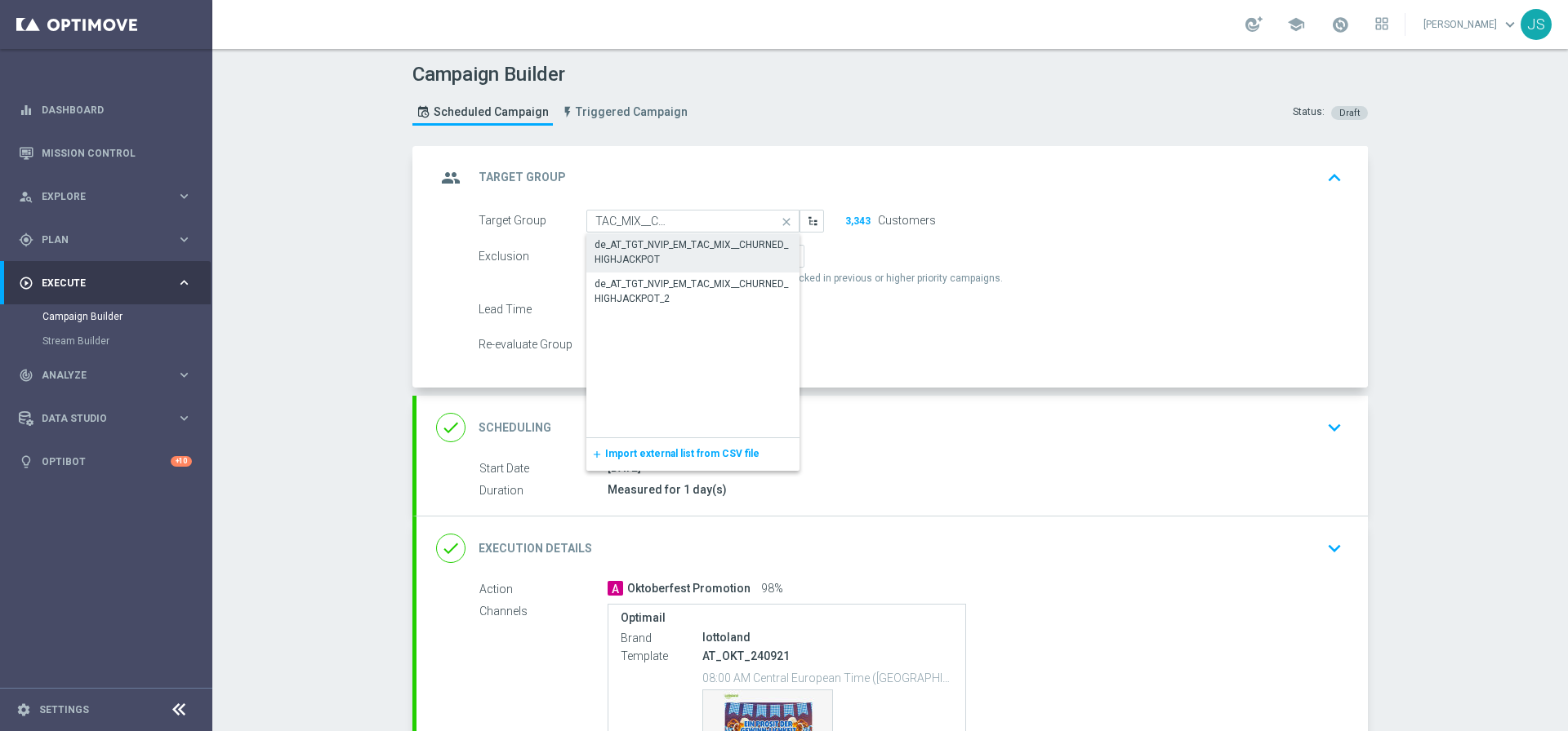
click at [732, 243] on div "de_AT_TGT_NVIP_EM_TAC_MIX__CHURNED_HIGHJACKPOT" at bounding box center [693, 252] width 197 height 29
type input "de_AT_TGT_NVIP_EM_TAC_MIX__CHURNED_HIGHJACKPOT"
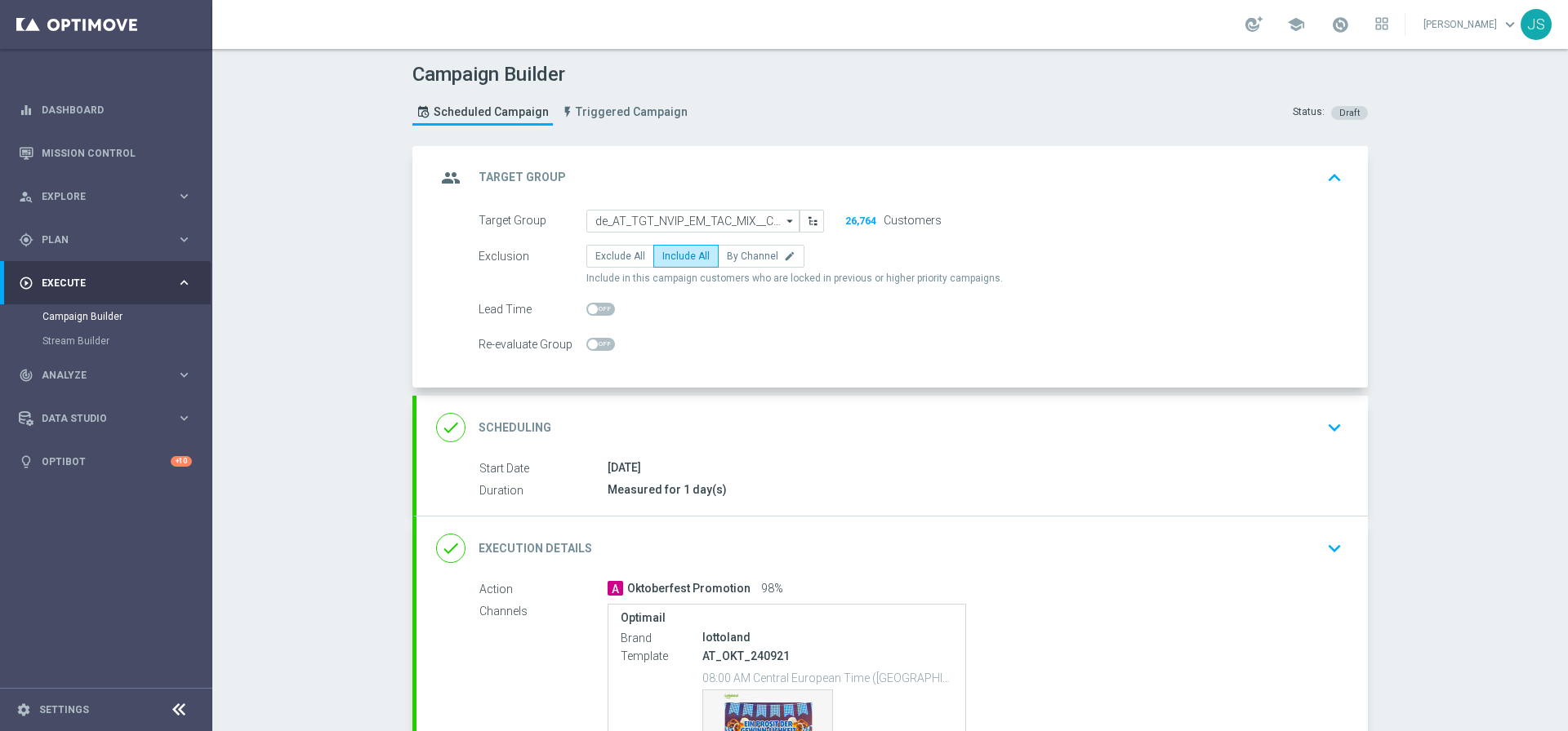
click at [1324, 174] on icon "keyboard_arrow_up" at bounding box center [1334, 178] width 25 height 25
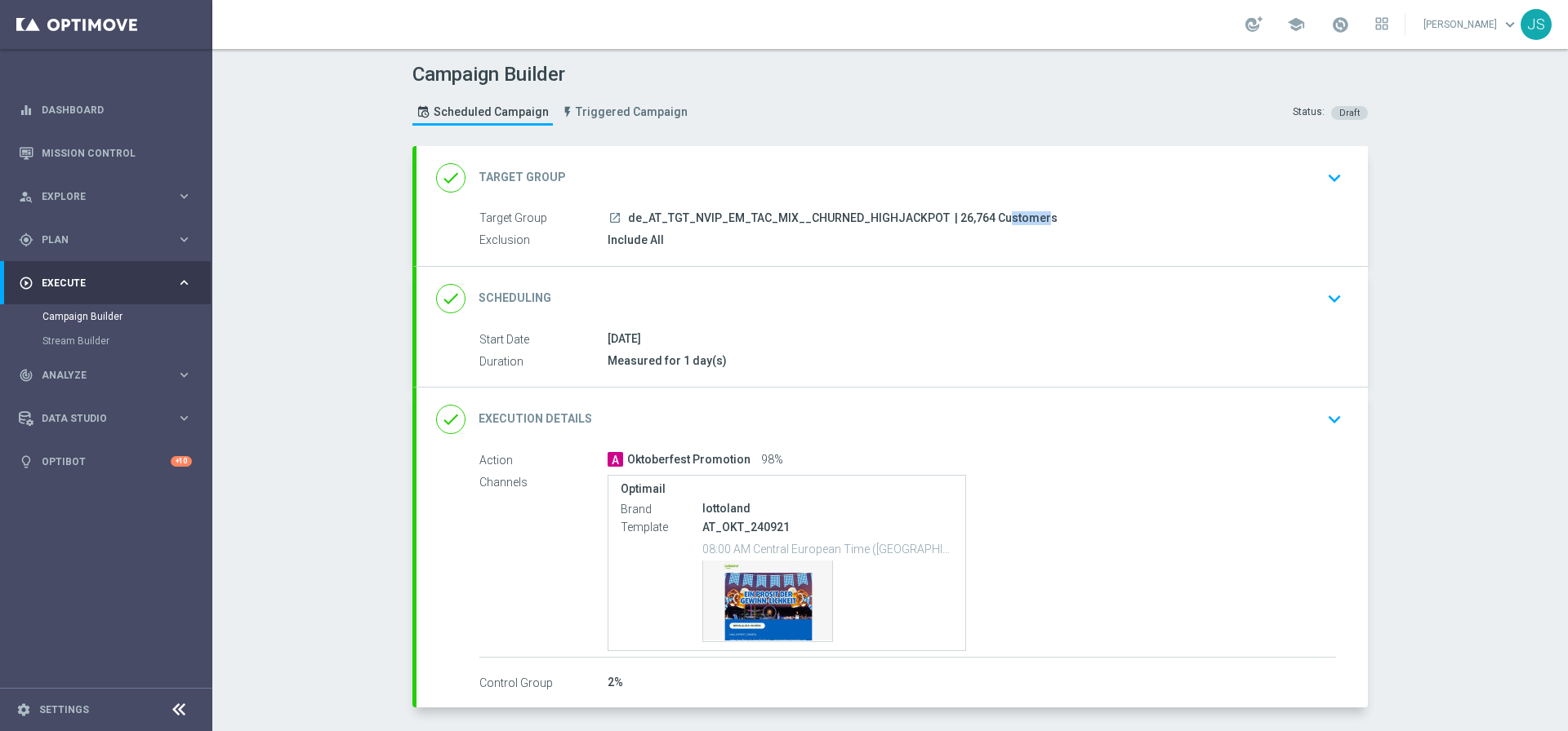
drag, startPoint x: 975, startPoint y: 217, endPoint x: 942, endPoint y: 218, distance: 33.0
click at [955, 218] on span "| 26,764 Customers" at bounding box center [1006, 218] width 103 height 15
copy span "26,764"
click at [1325, 420] on icon "keyboard_arrow_down" at bounding box center [1334, 420] width 25 height 25
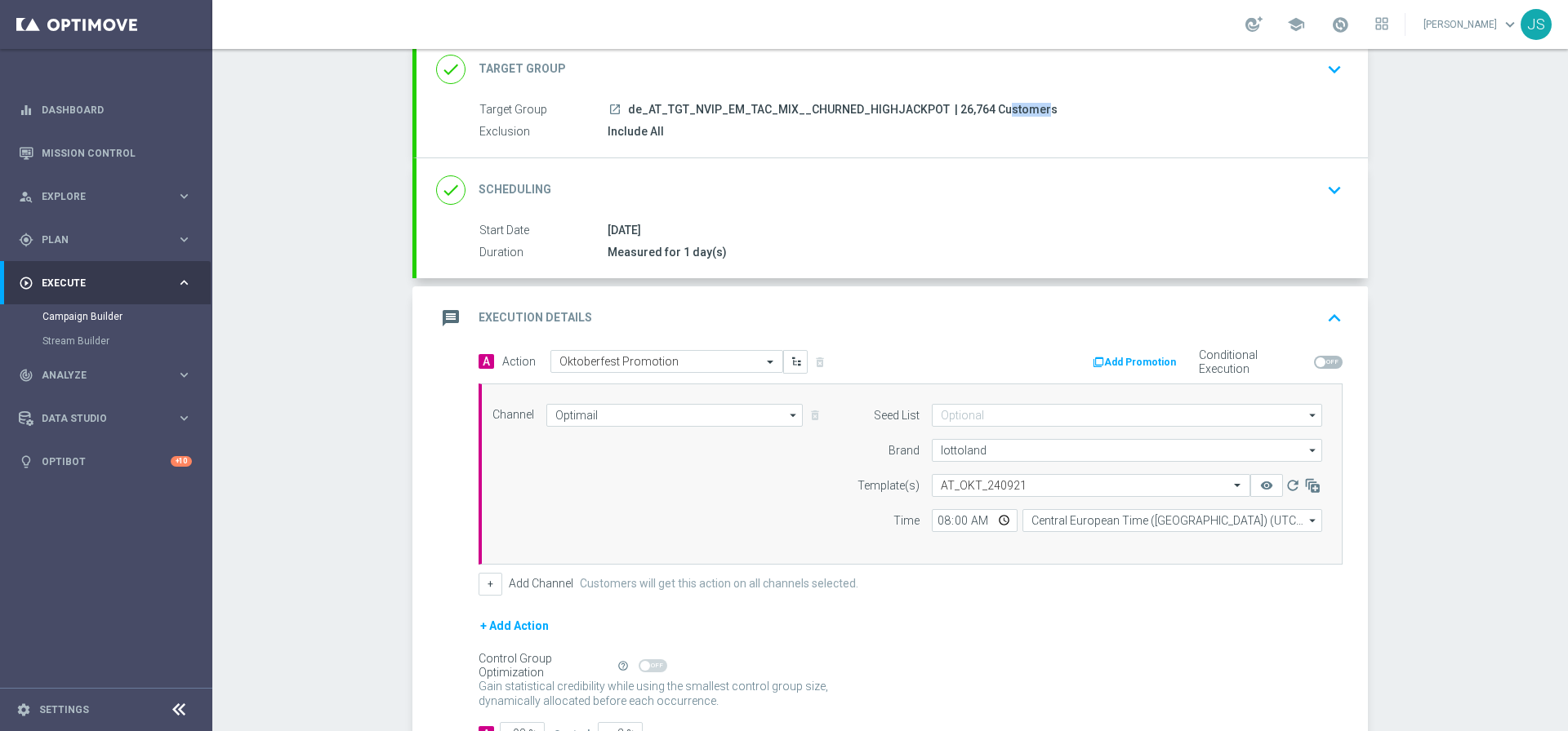
scroll to position [231, 0]
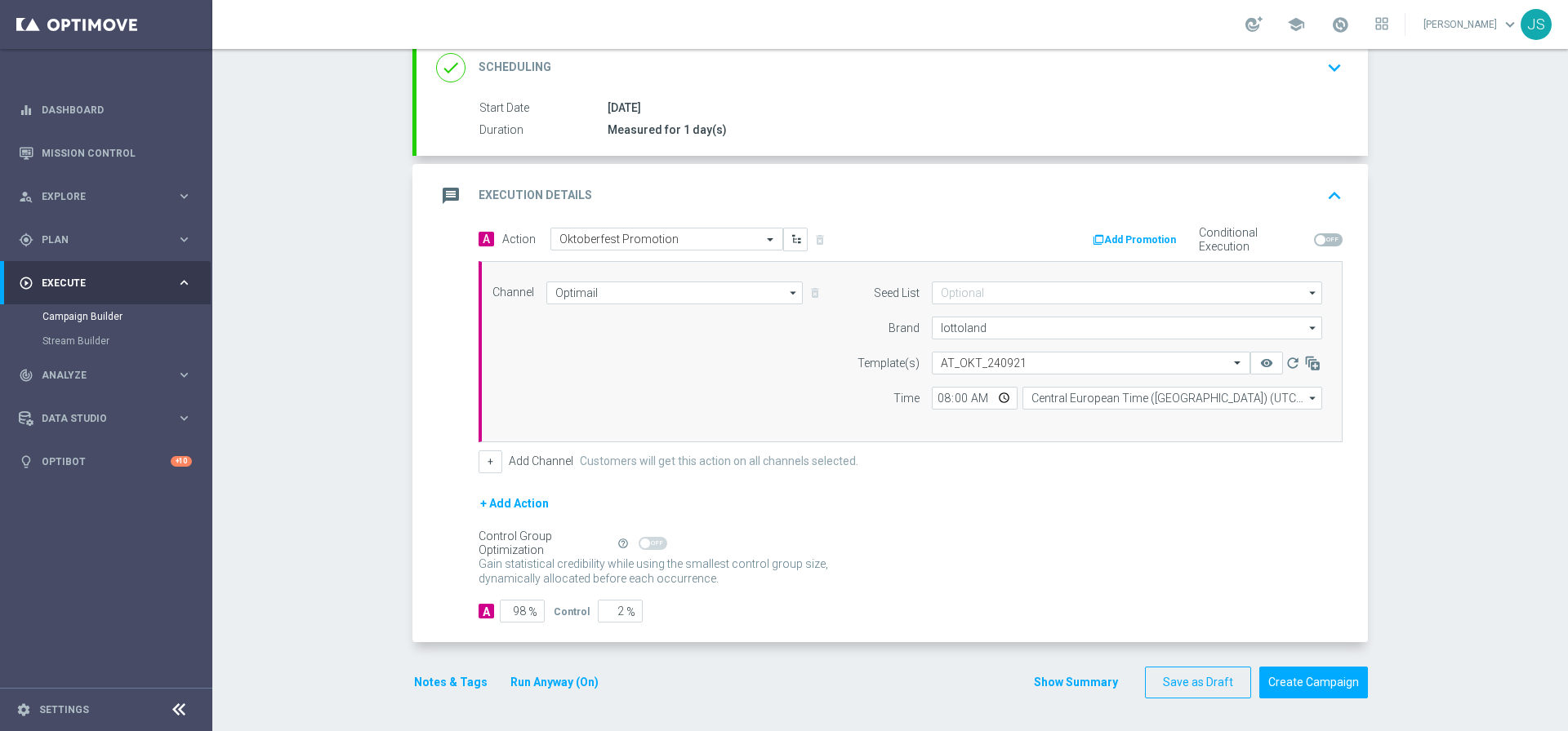
click at [422, 675] on button "Notes & Tags" at bounding box center [450, 683] width 77 height 21
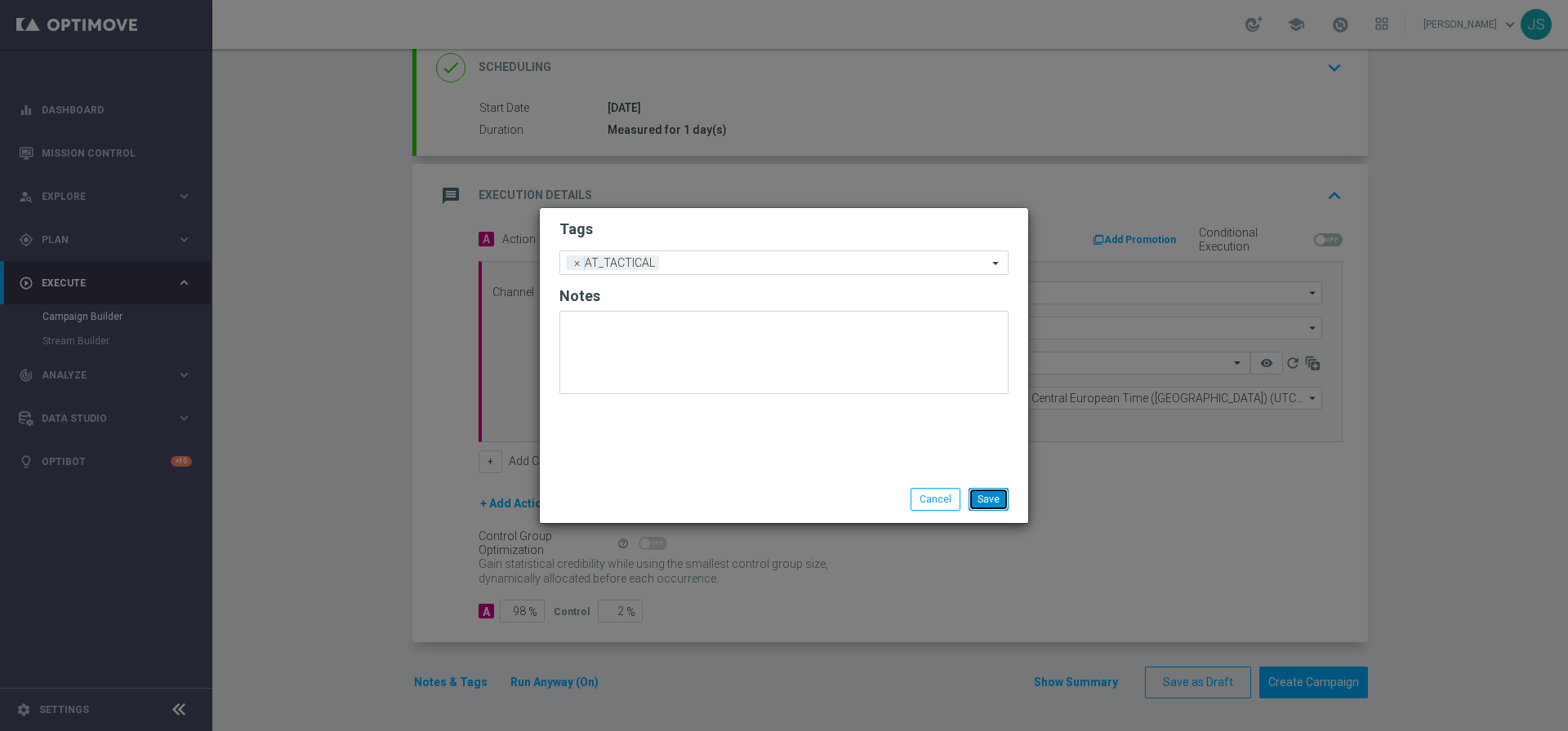
click at [985, 508] on button "Save" at bounding box center [988, 499] width 40 height 23
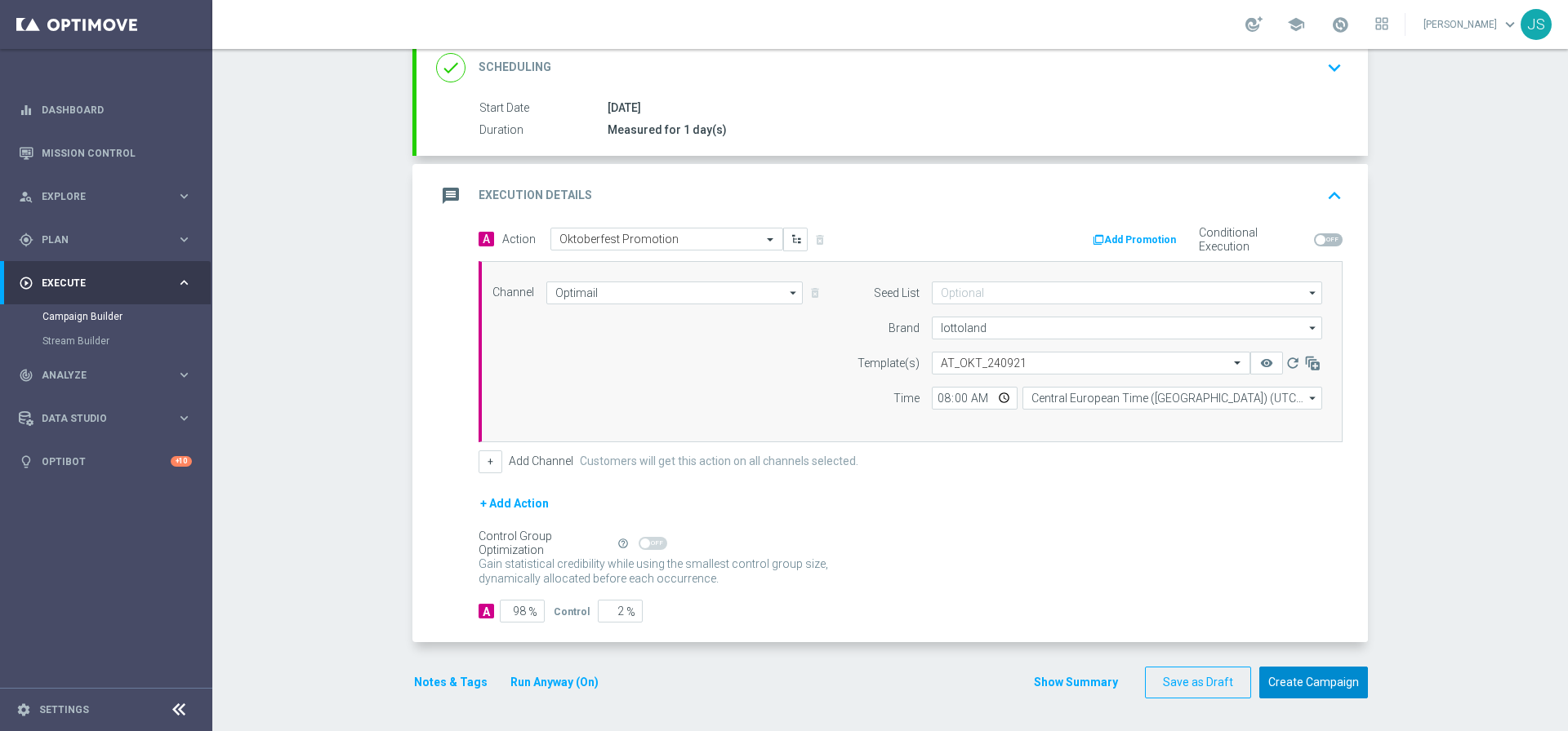
click at [1304, 691] on button "Create Campaign" at bounding box center [1313, 683] width 109 height 32
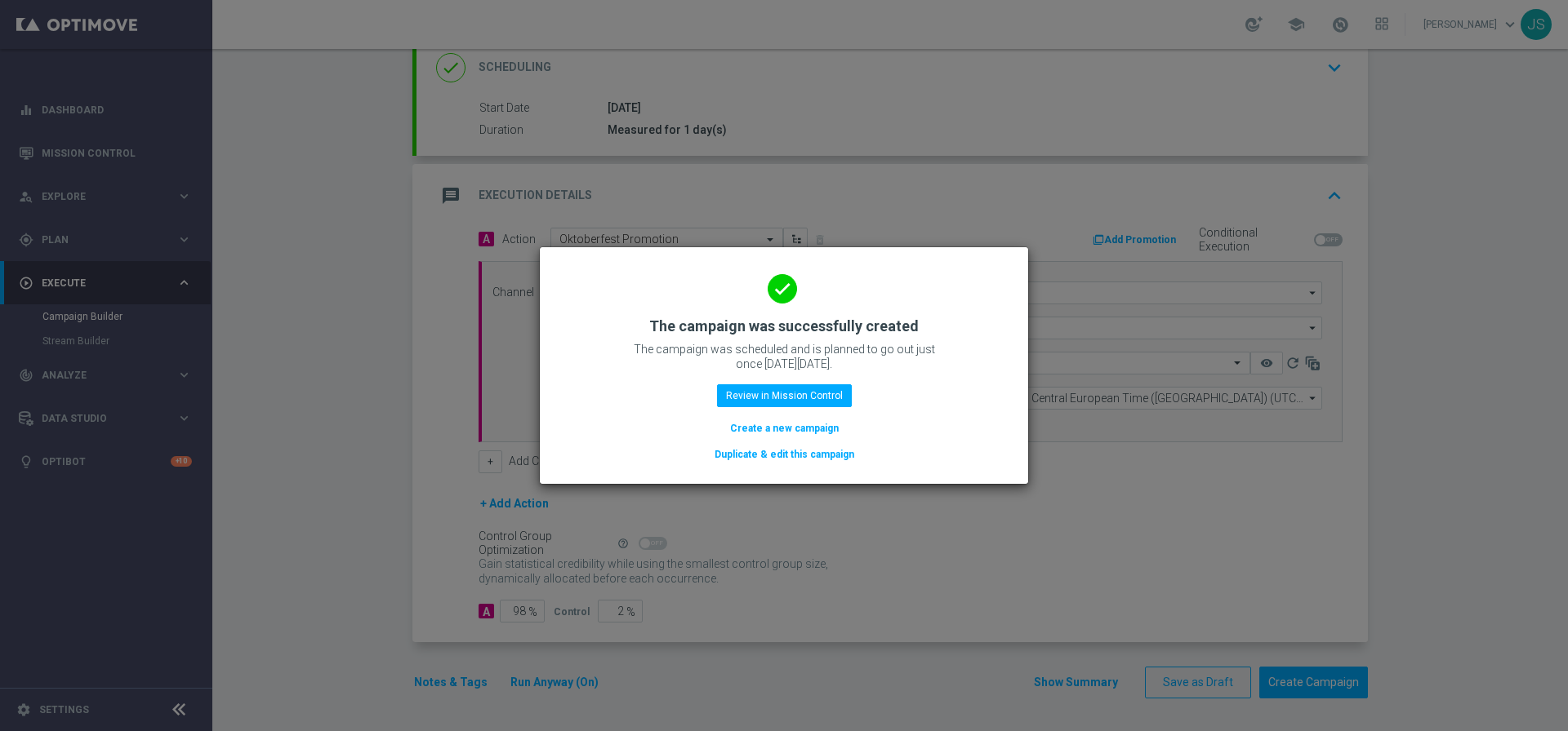
click at [804, 459] on button "Duplicate & edit this campaign" at bounding box center [784, 454] width 143 height 18
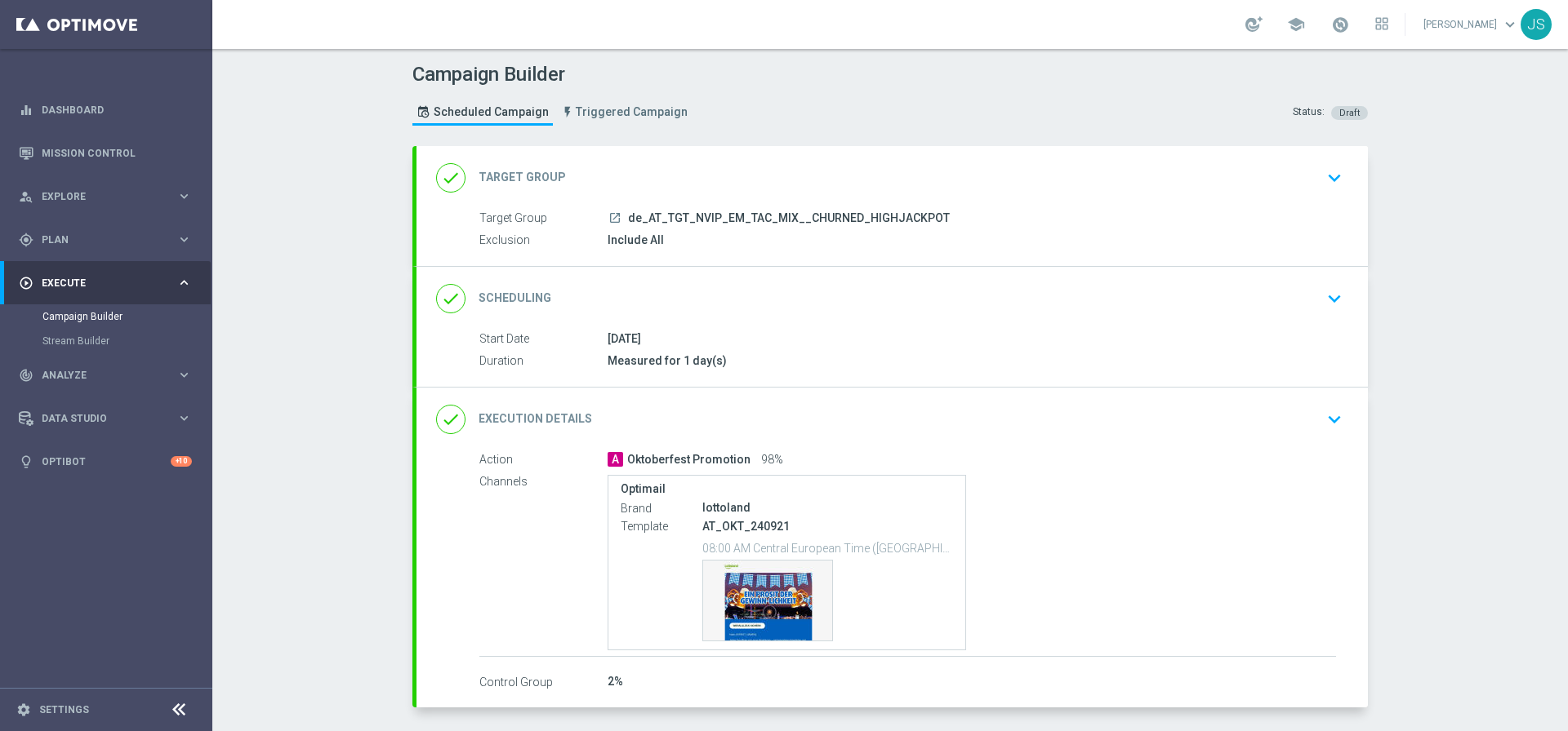
click at [1105, 210] on div "launch de_AT_TGT_NVIP_EM_TAC_MIX__CHURNED_HIGHJACKPOT" at bounding box center [972, 218] width 729 height 16
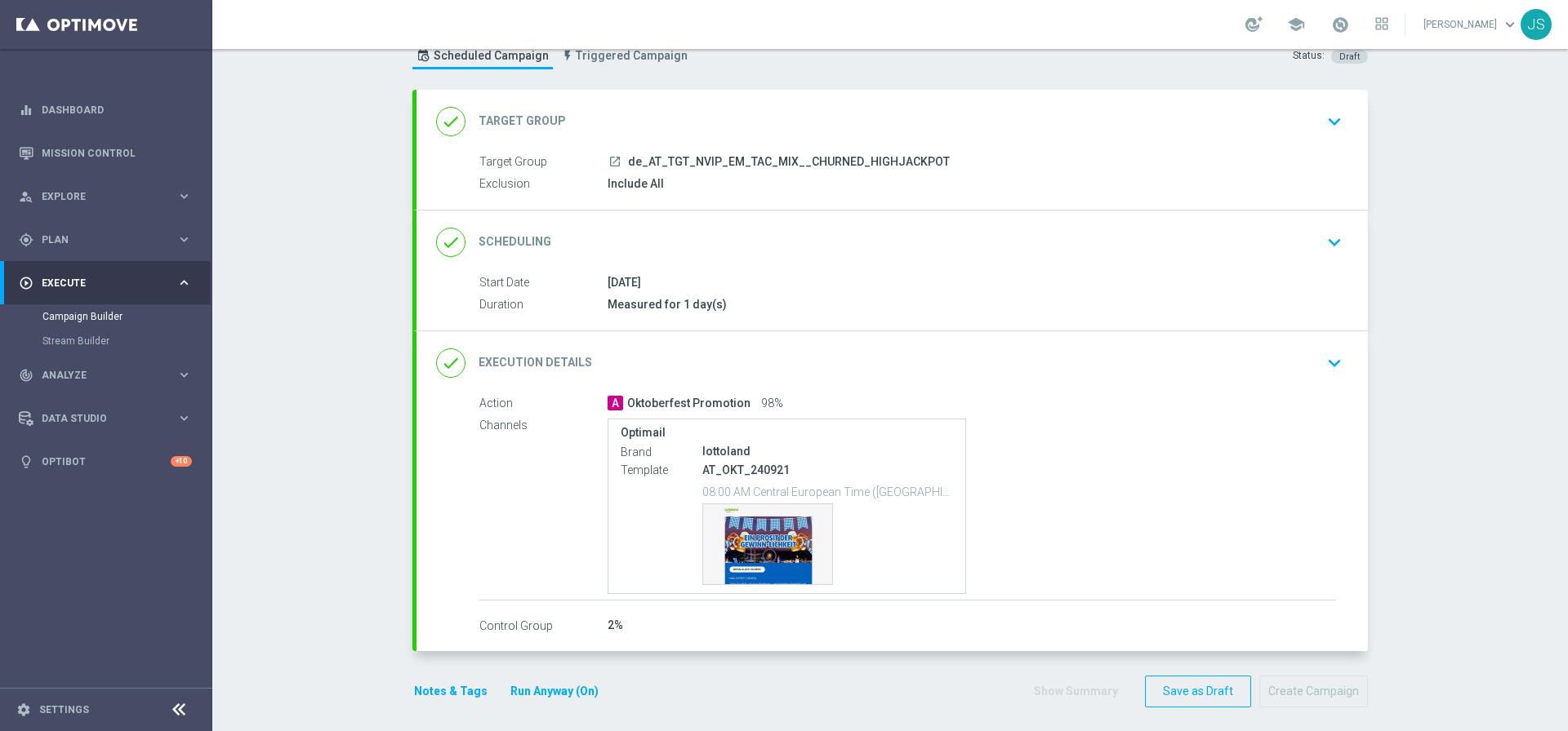
scroll to position [65, 0]
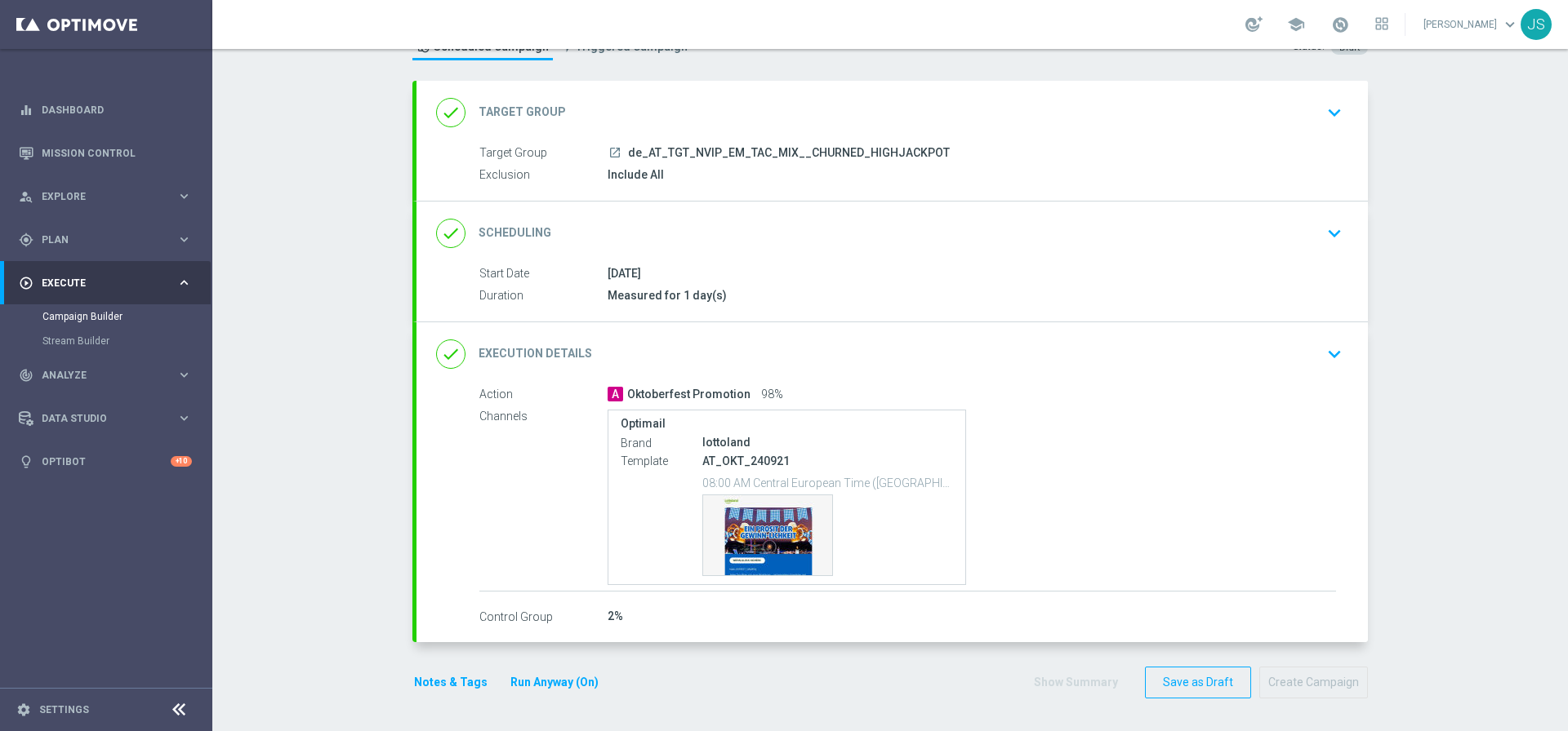
click at [1333, 355] on icon "keyboard_arrow_down" at bounding box center [1334, 355] width 25 height 25
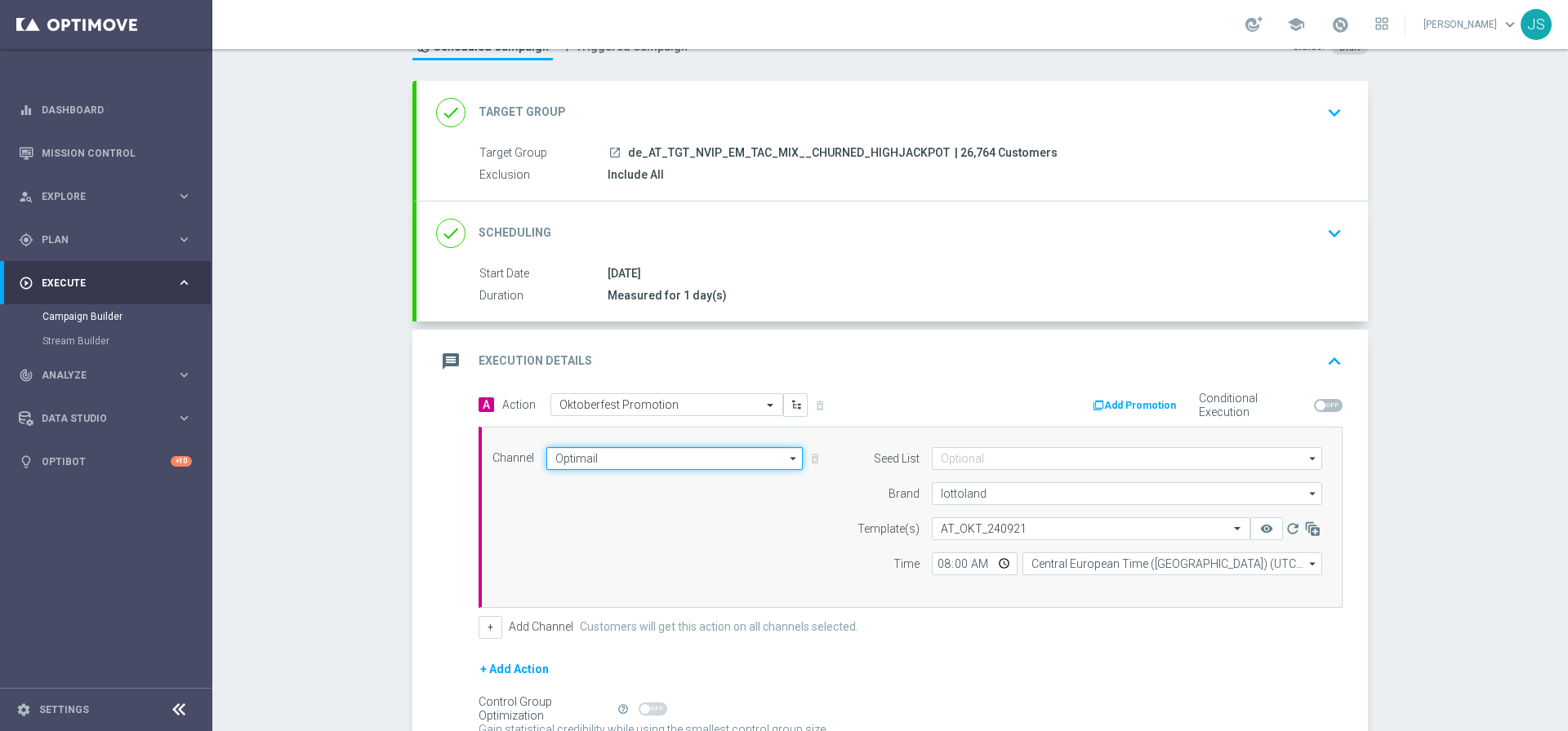
click at [679, 458] on input "Optimail" at bounding box center [674, 459] width 256 height 23
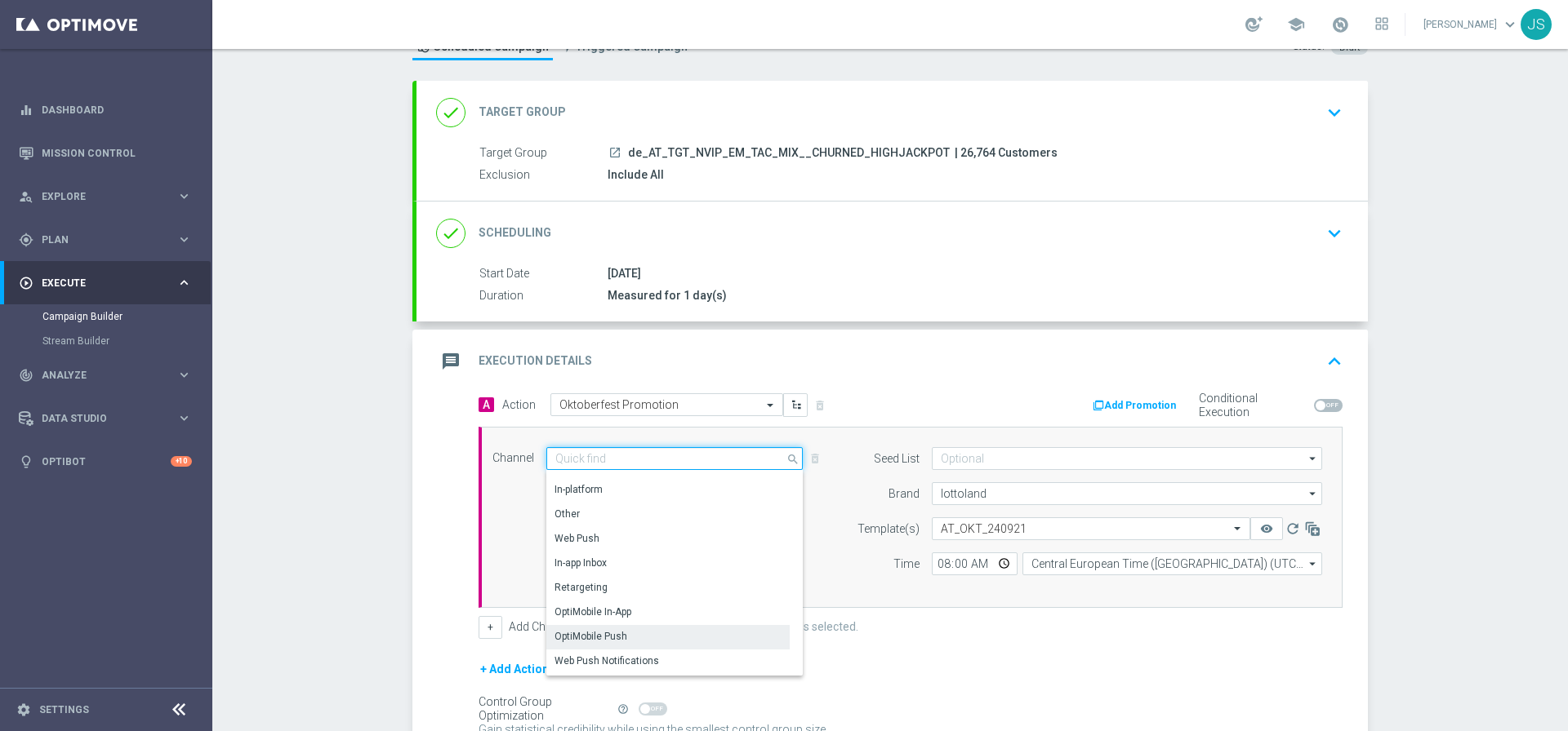
scroll to position [431, 0]
click at [607, 639] on div "Embedded Messaging" at bounding box center [605, 638] width 101 height 15
type input "Embedded Messaging"
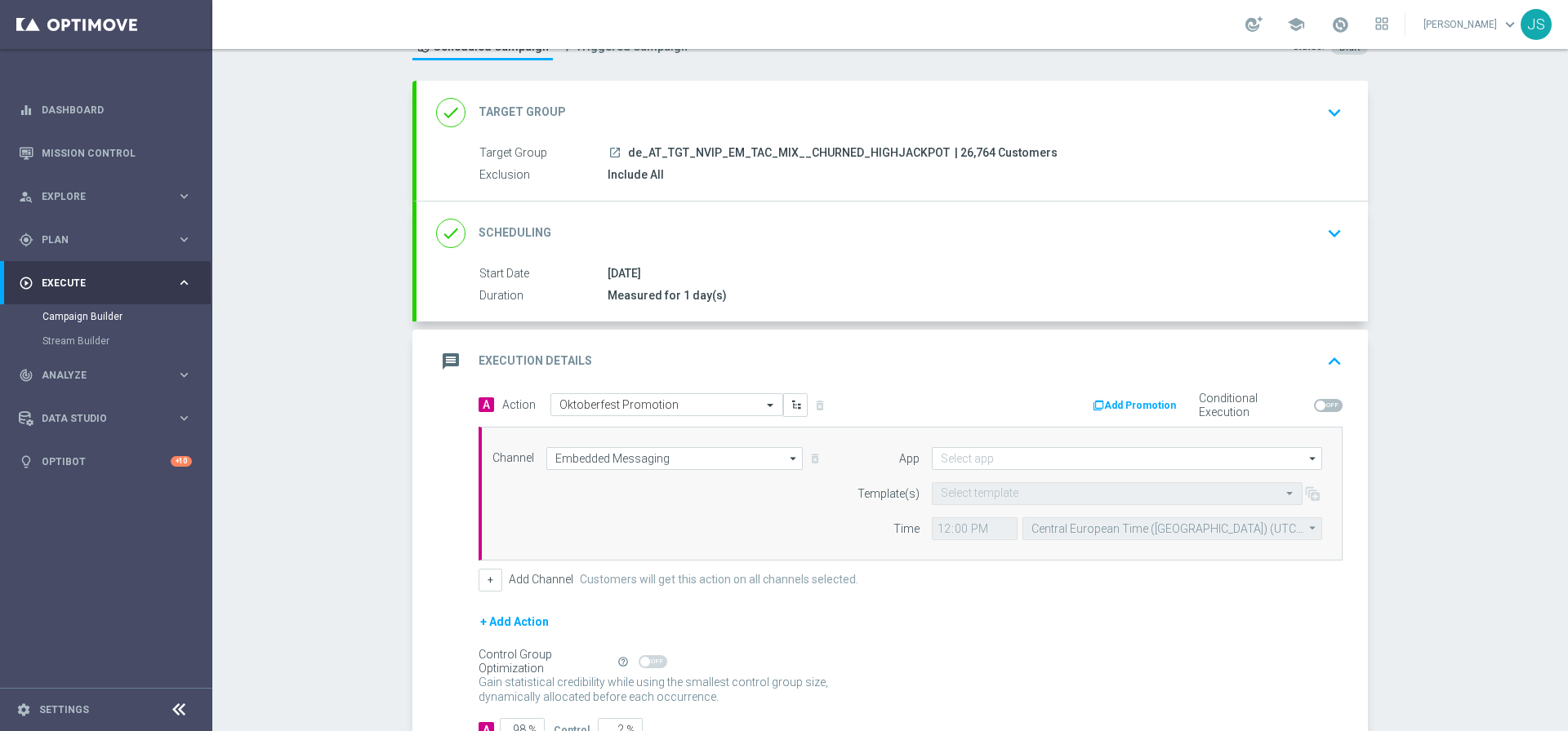
scroll to position [0, 0]
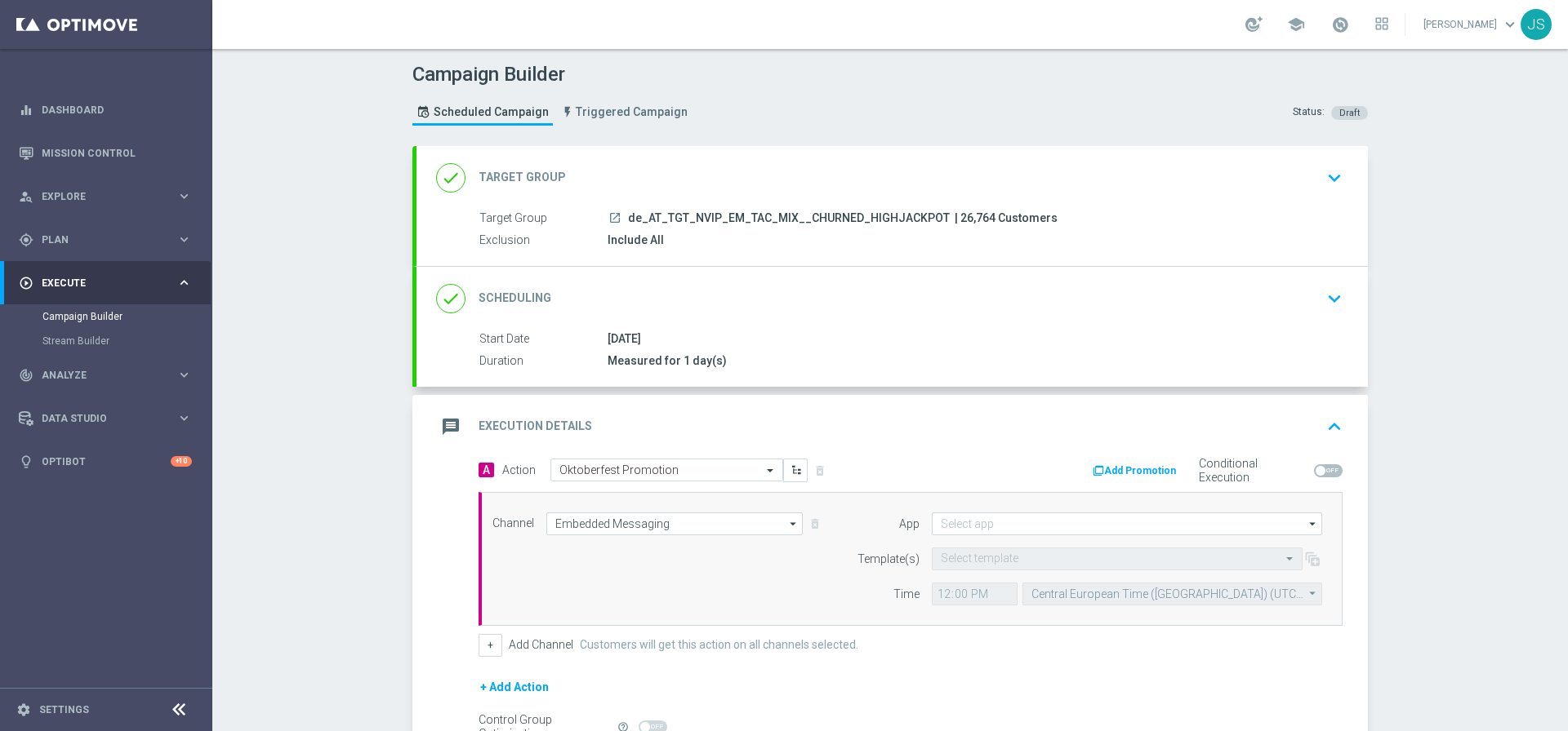
click at [777, 219] on span "de_AT_TGT_NVIP_EM_TAC_MIX__CHURNED_HIGHJACKPOT" at bounding box center [788, 218] width 322 height 15
click at [1324, 182] on icon "keyboard_arrow_down" at bounding box center [1334, 178] width 25 height 25
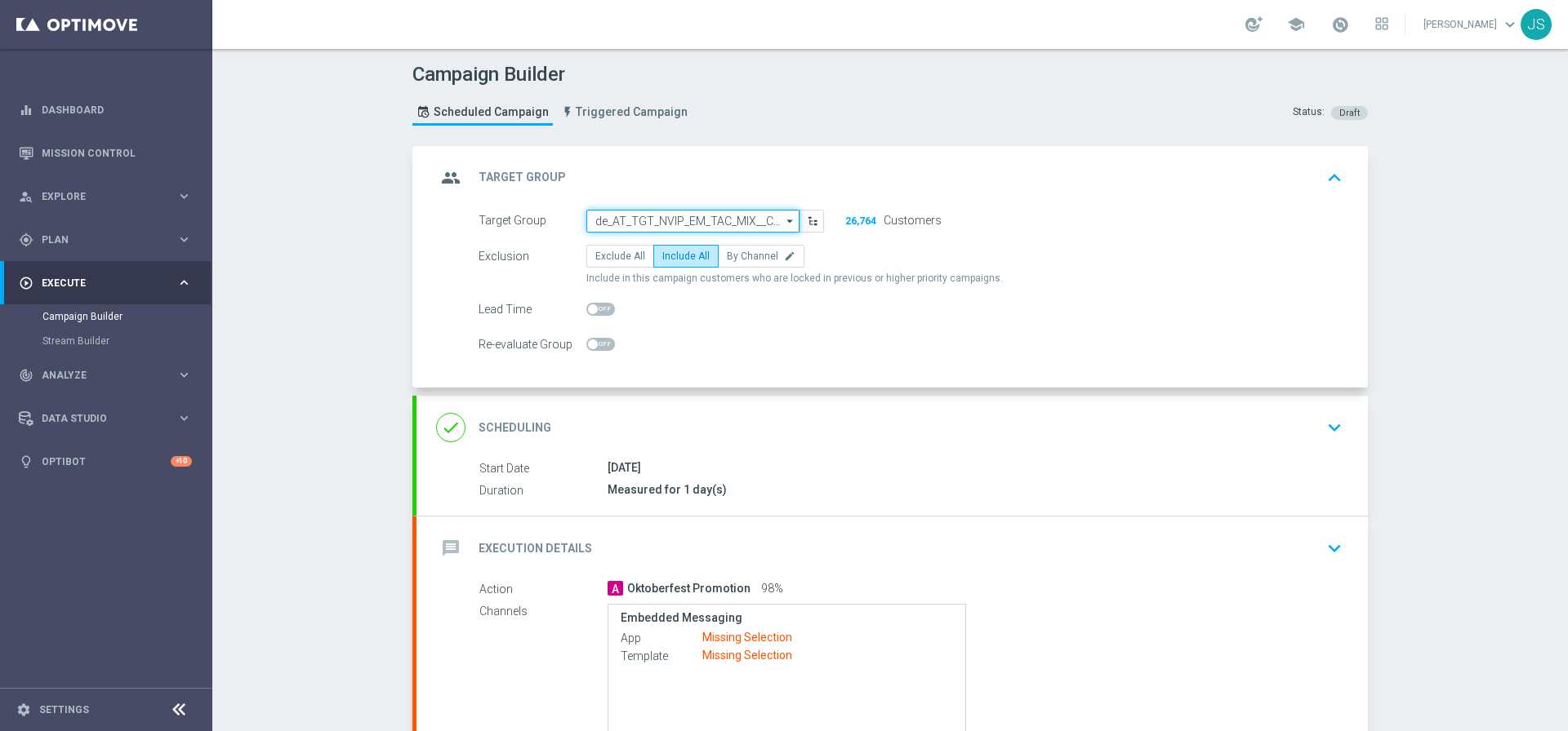
click at [727, 213] on input "de_AT_TGT_NVIP_EM_TAC_MIX__CHURNED_HIGHJACKPOT" at bounding box center [692, 221] width 213 height 23
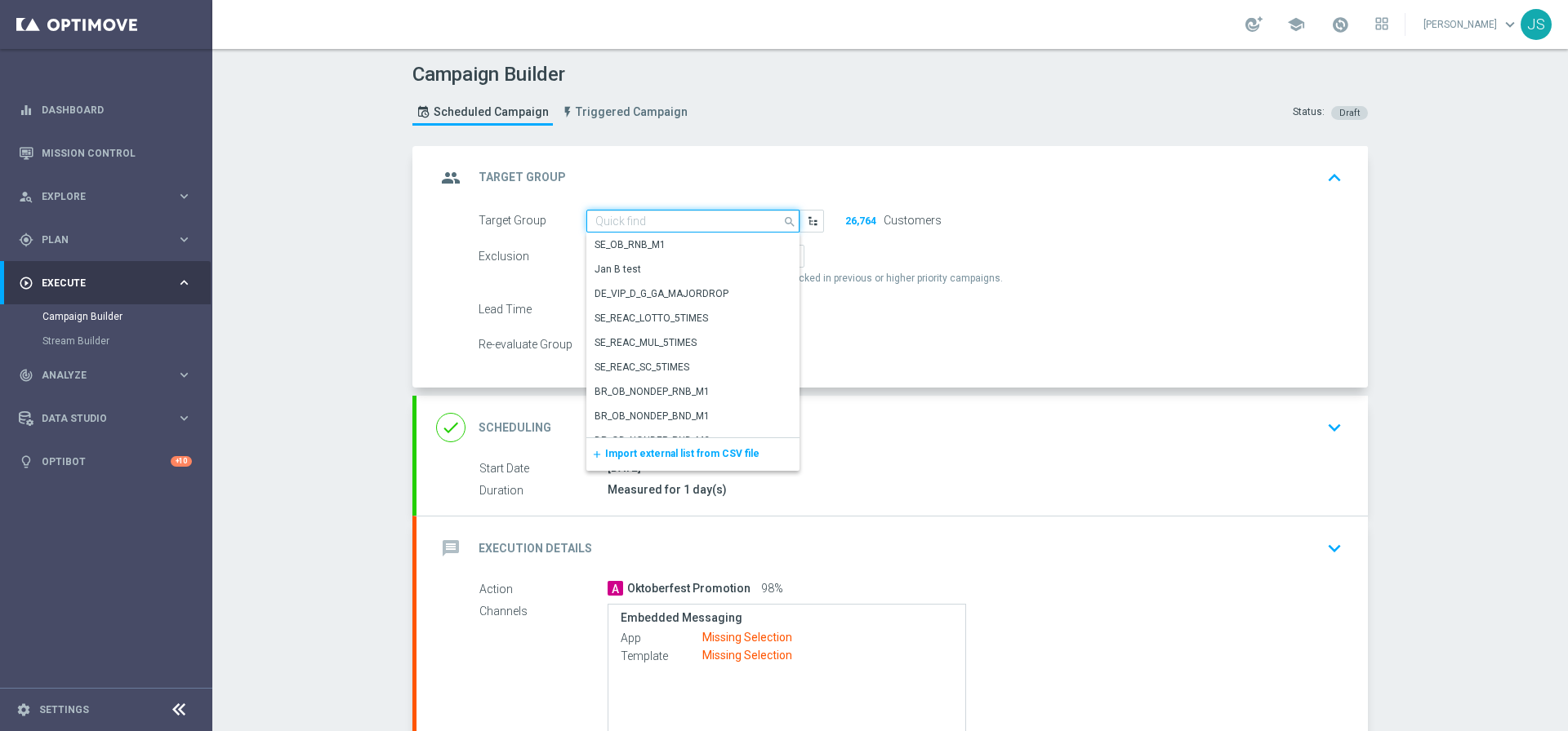
paste input "de_AT_TGT_NVIP_RI_TAC_MIX__PROMOS"
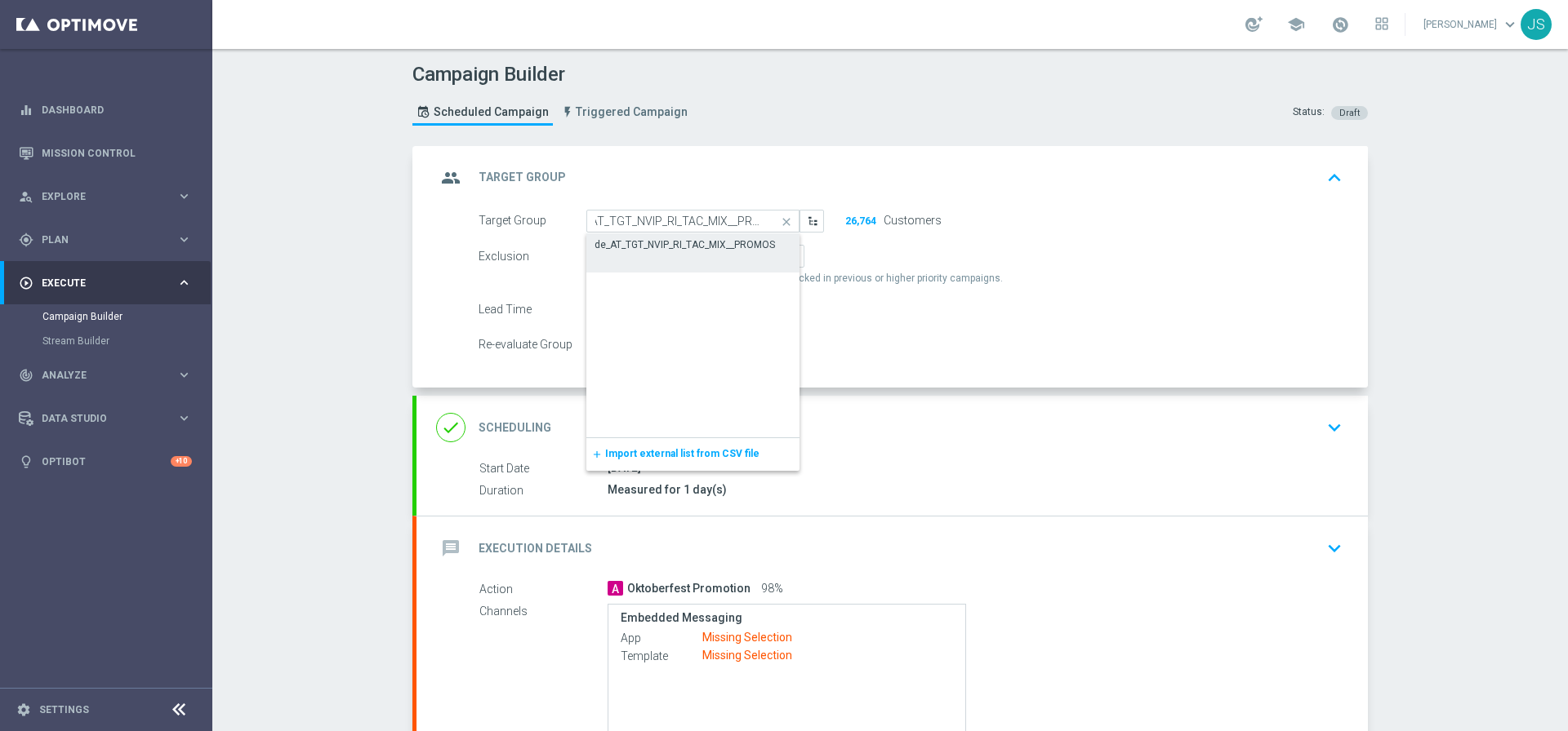
click at [747, 254] on div "de_AT_TGT_NVIP_RI_TAC_MIX__PROMOS" at bounding box center [692, 245] width 213 height 23
type input "de_AT_TGT_NVIP_RI_TAC_MIX__PROMOS"
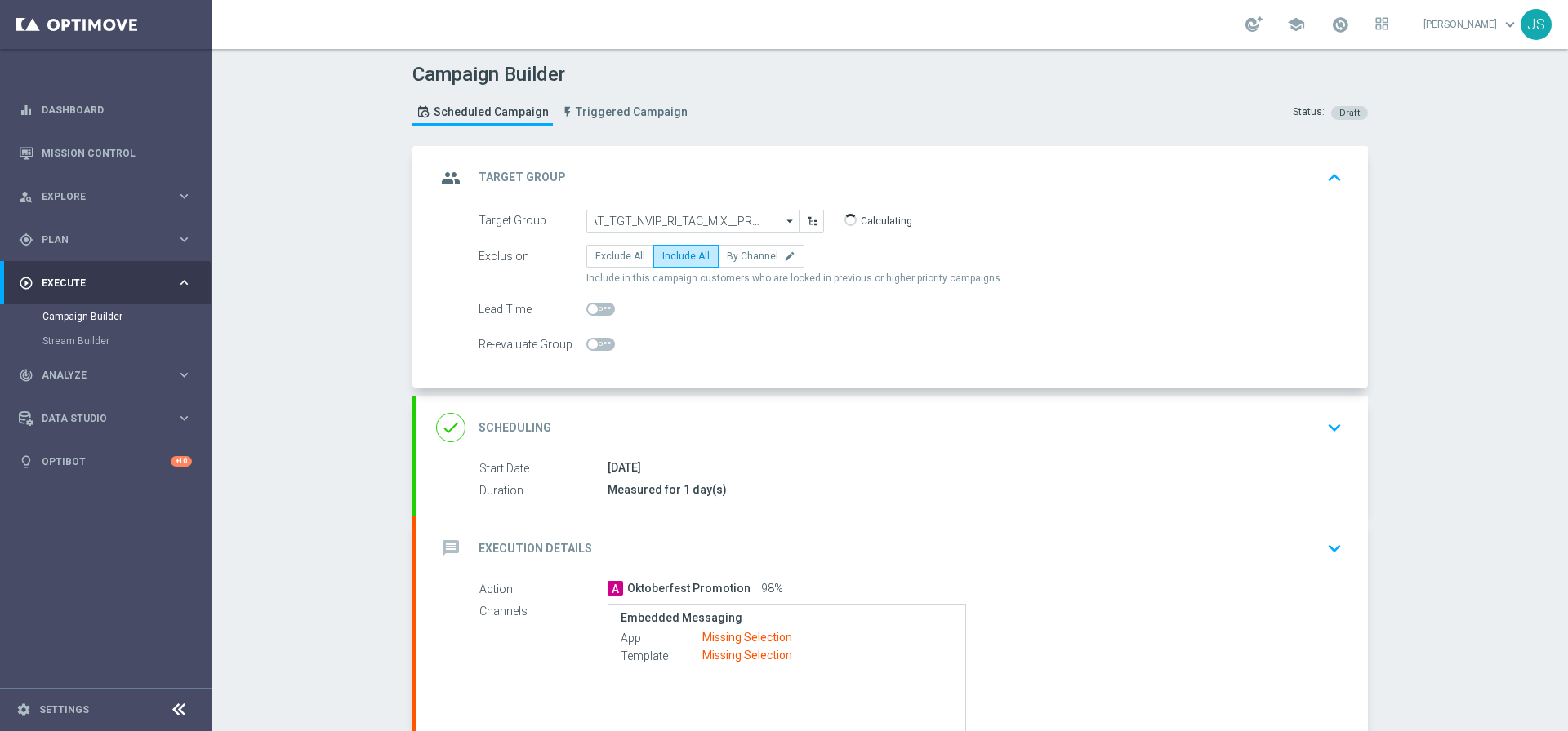
scroll to position [0, 0]
click at [1322, 175] on icon "keyboard_arrow_up" at bounding box center [1334, 178] width 25 height 25
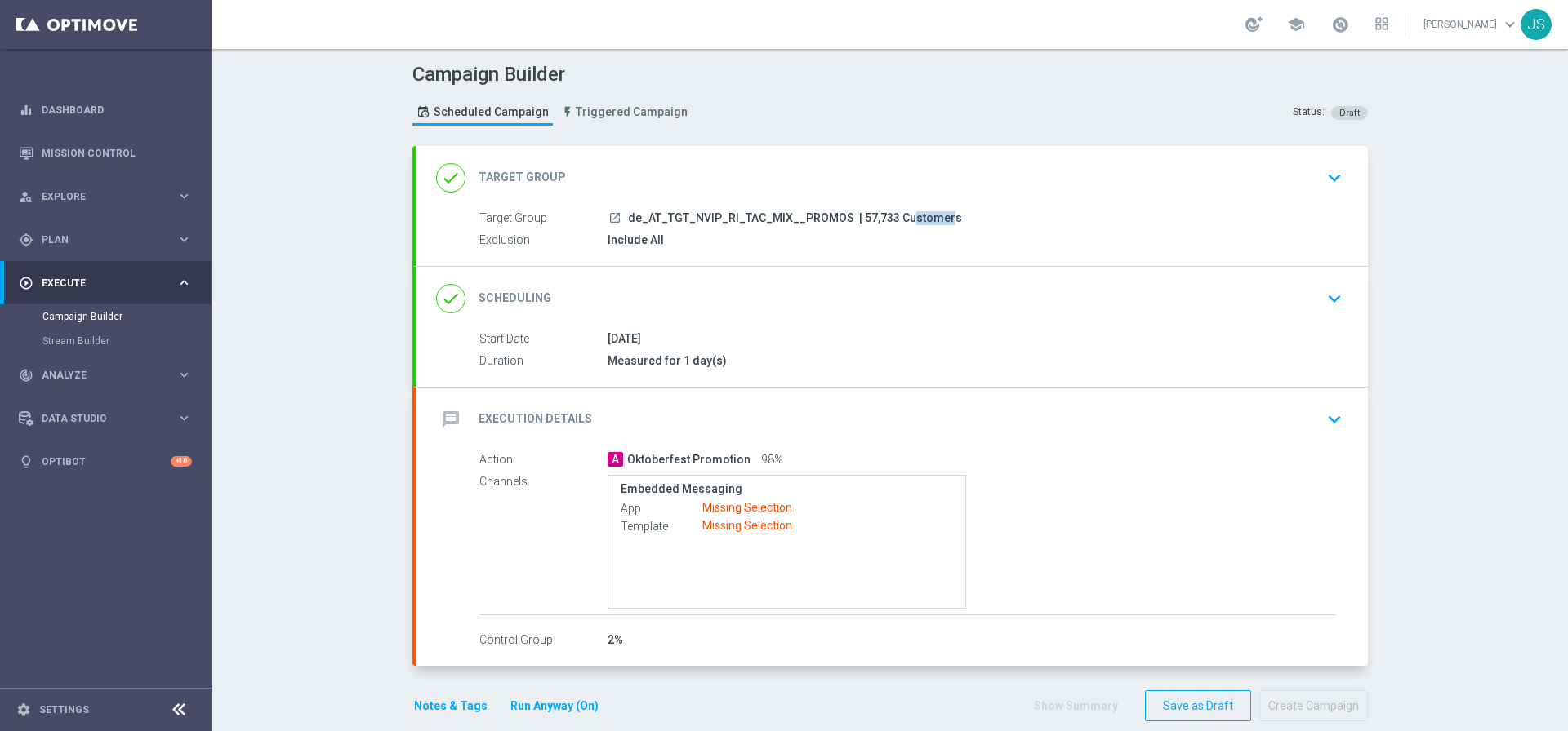
drag, startPoint x: 883, startPoint y: 215, endPoint x: 848, endPoint y: 217, distance: 35.1
click at [859, 217] on span "| 57,733 Customers" at bounding box center [910, 218] width 103 height 15
copy span "57,733"
click at [1313, 292] on div "done Scheduling keyboard_arrow_down" at bounding box center [892, 298] width 912 height 31
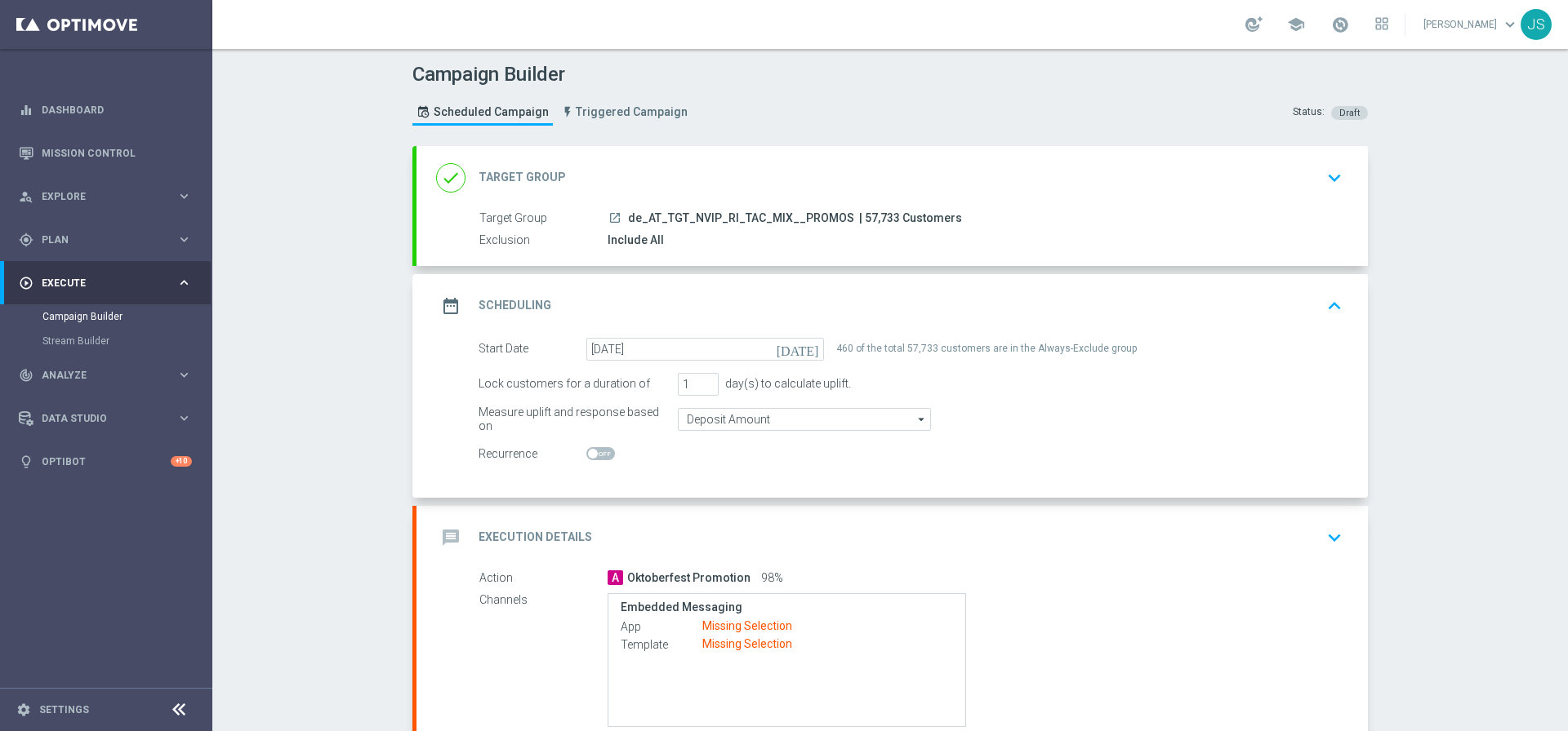
scroll to position [141, 0]
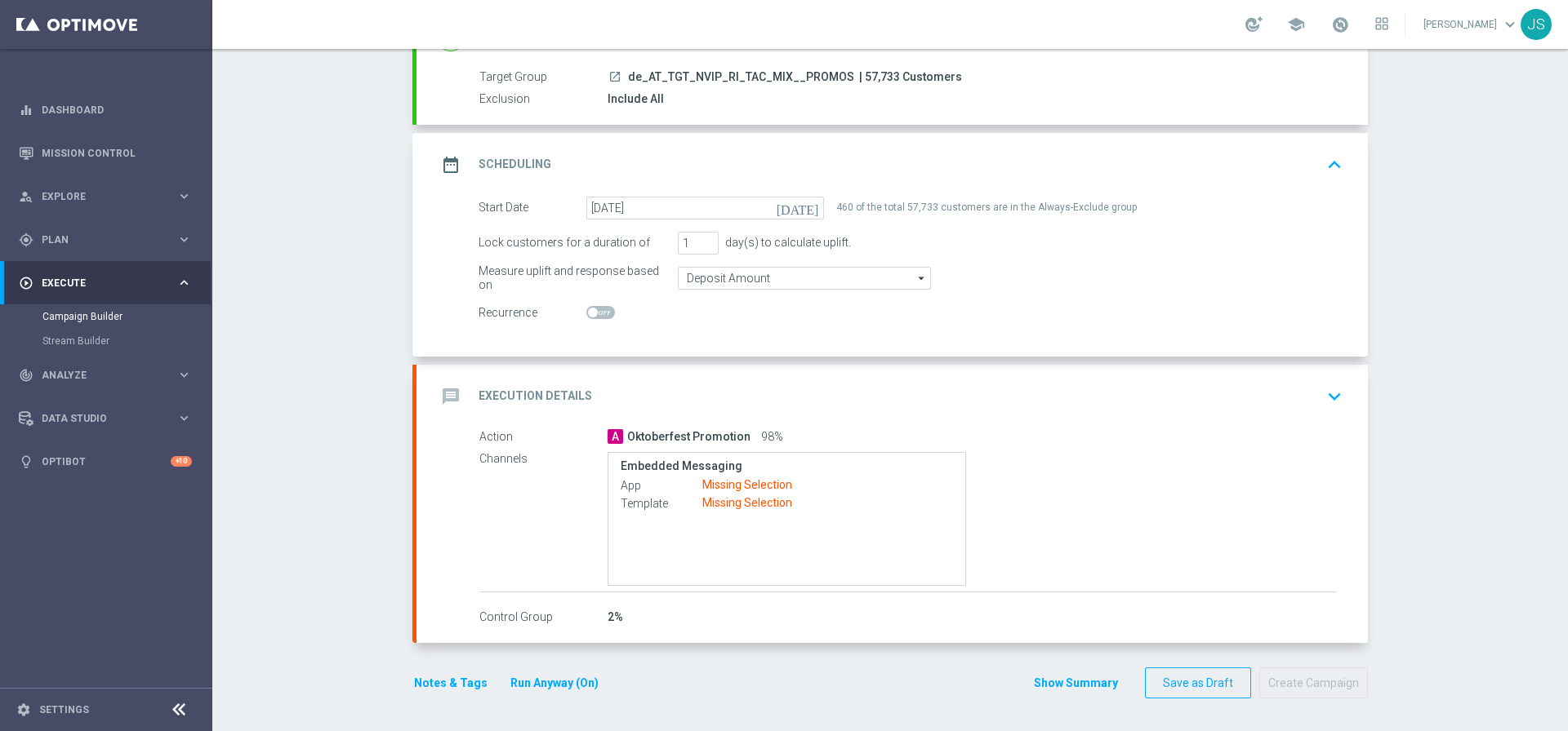
click at [1327, 396] on icon "keyboard_arrow_down" at bounding box center [1334, 396] width 25 height 25
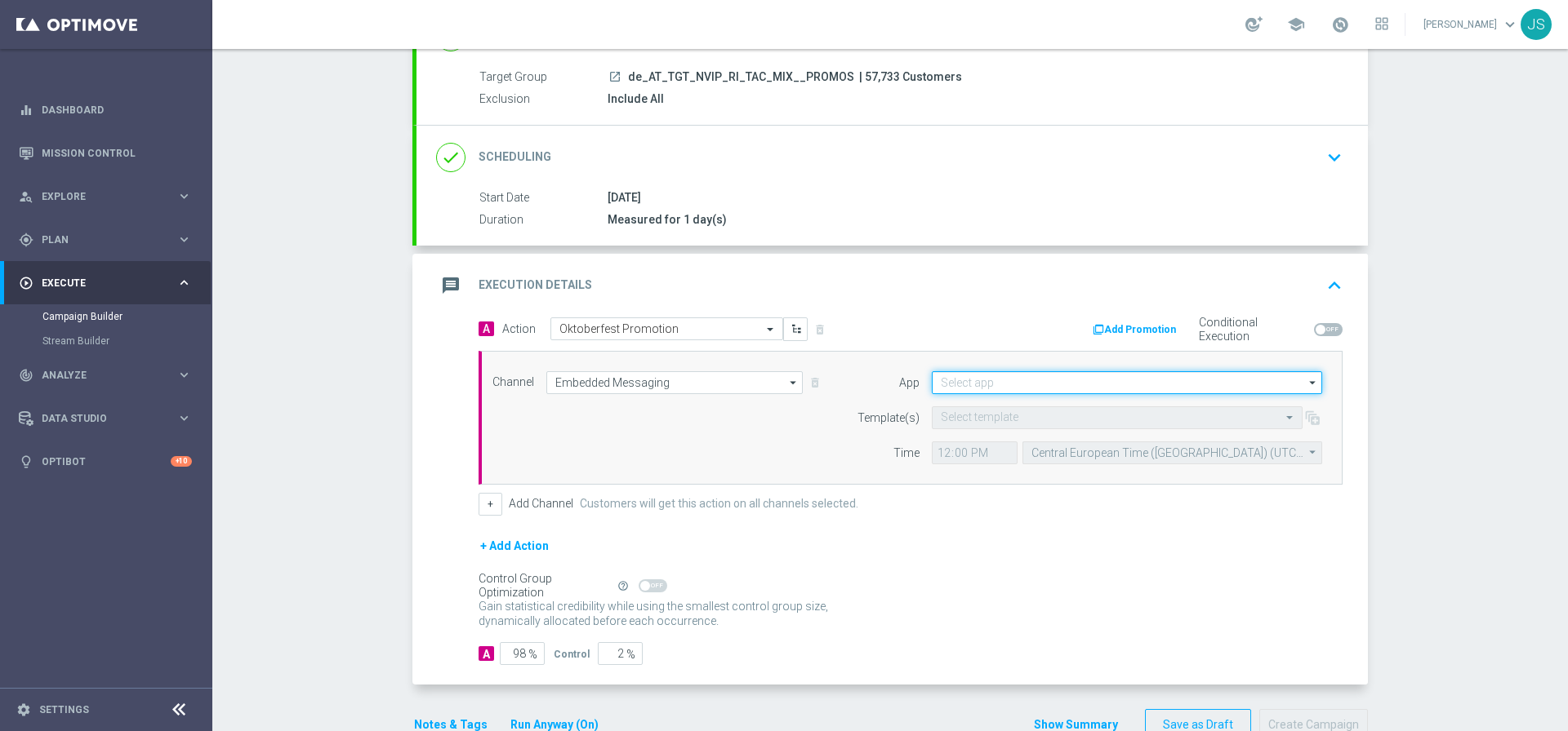
click at [1057, 378] on input at bounding box center [1126, 383] width 390 height 23
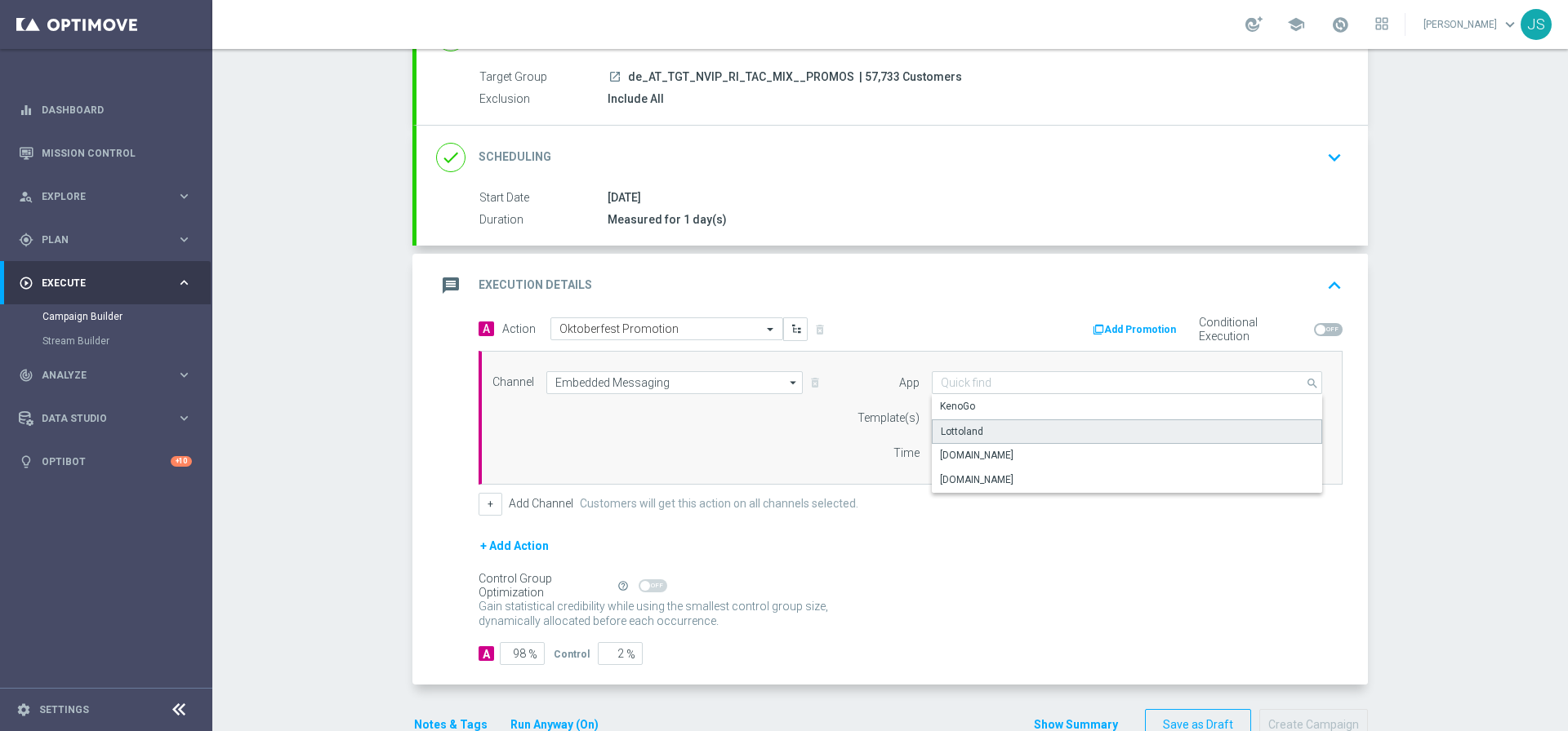
click at [1024, 429] on div "Lottoland" at bounding box center [1126, 431] width 390 height 25
type input "Lottoland"
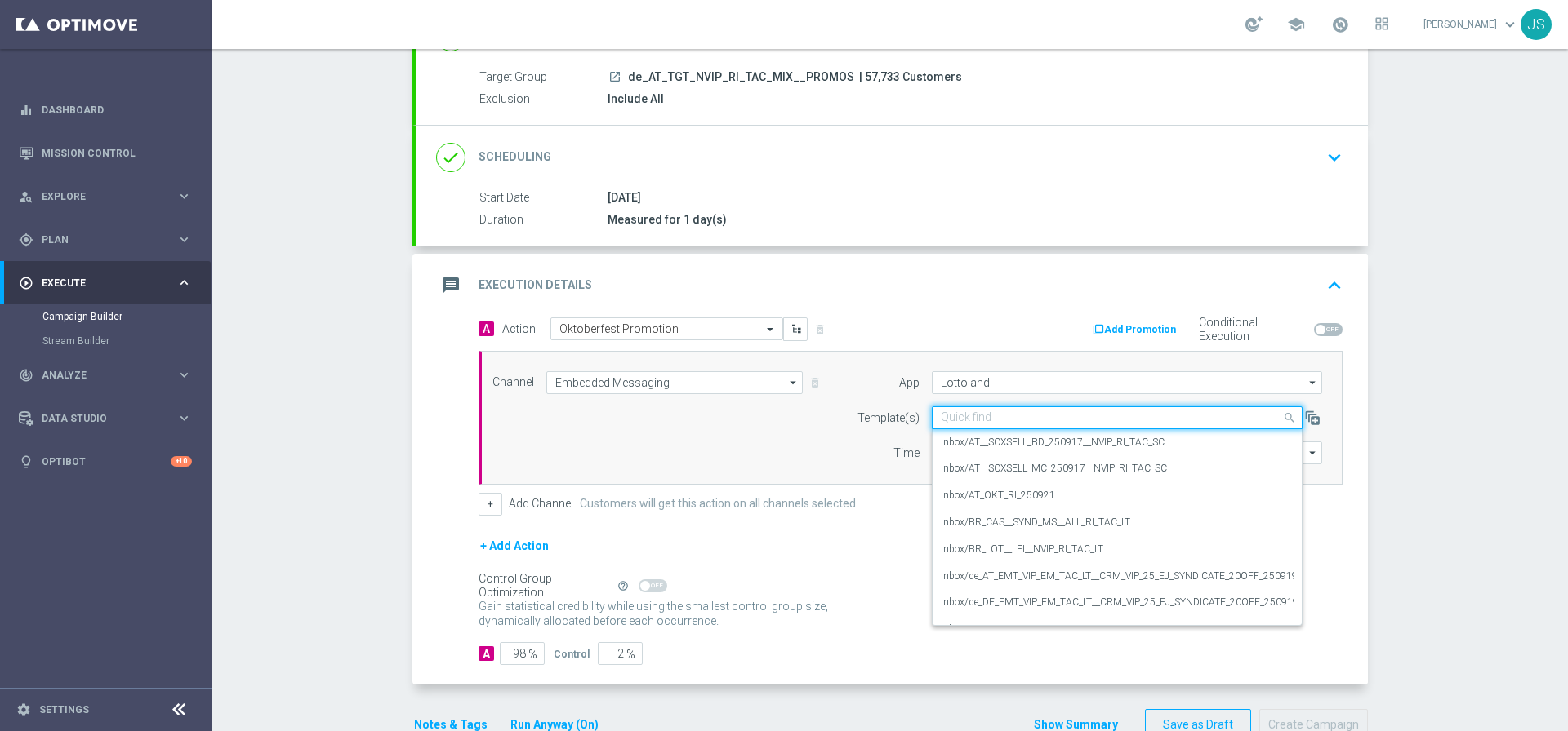
click at [1027, 413] on input "text" at bounding box center [1101, 418] width 320 height 14
paste input "AT_OKT_RI_250921"
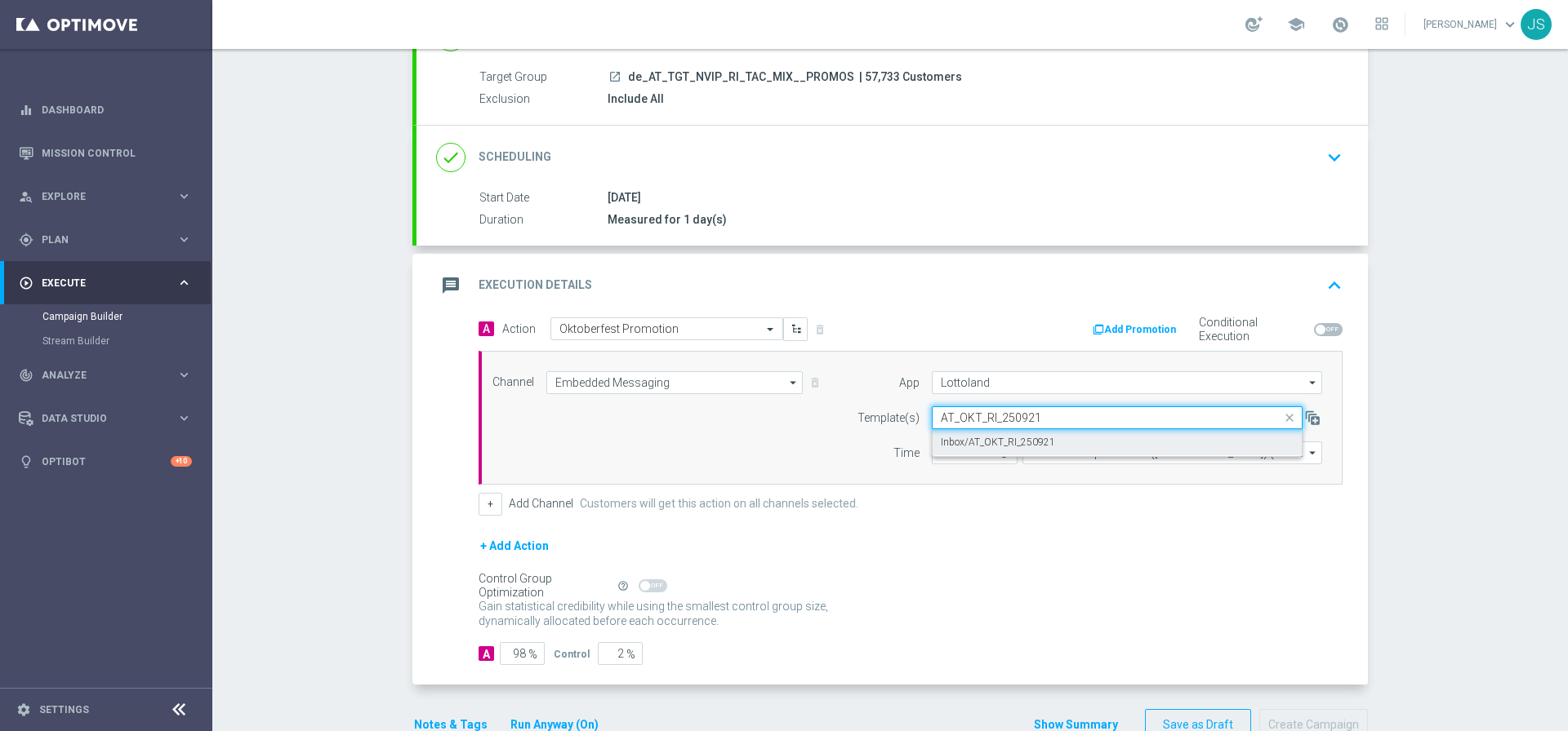
click at [1088, 443] on div "Inbox/AT_OKT_RI_250921" at bounding box center [1117, 443] width 353 height 26
type input "AT_OKT_RI_250921"
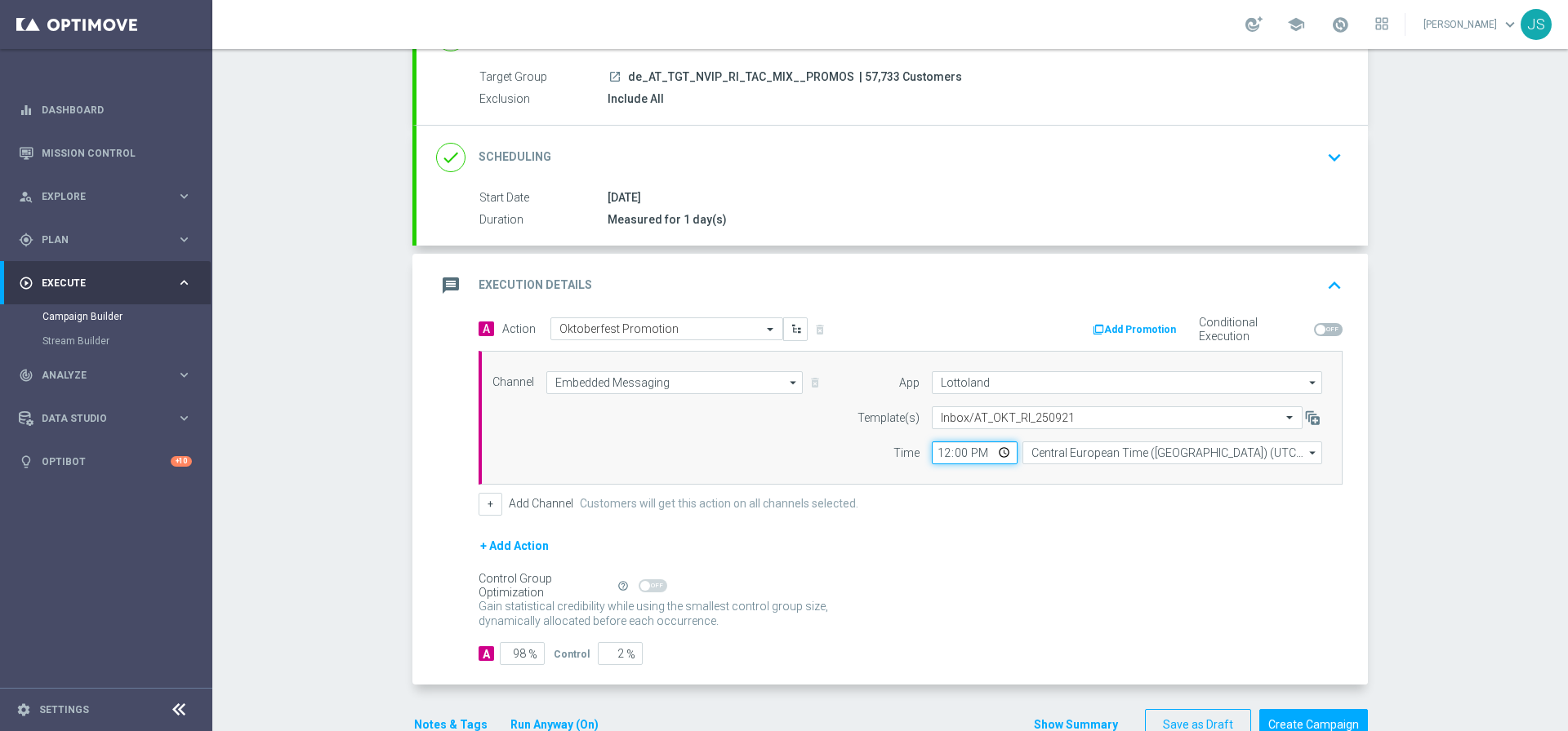
click at [993, 451] on input "12:00" at bounding box center [974, 453] width 86 height 23
type input "08:00"
click at [1076, 461] on input "Central European Time (Budapest) (UTC +02:00)" at bounding box center [1172, 453] width 300 height 23
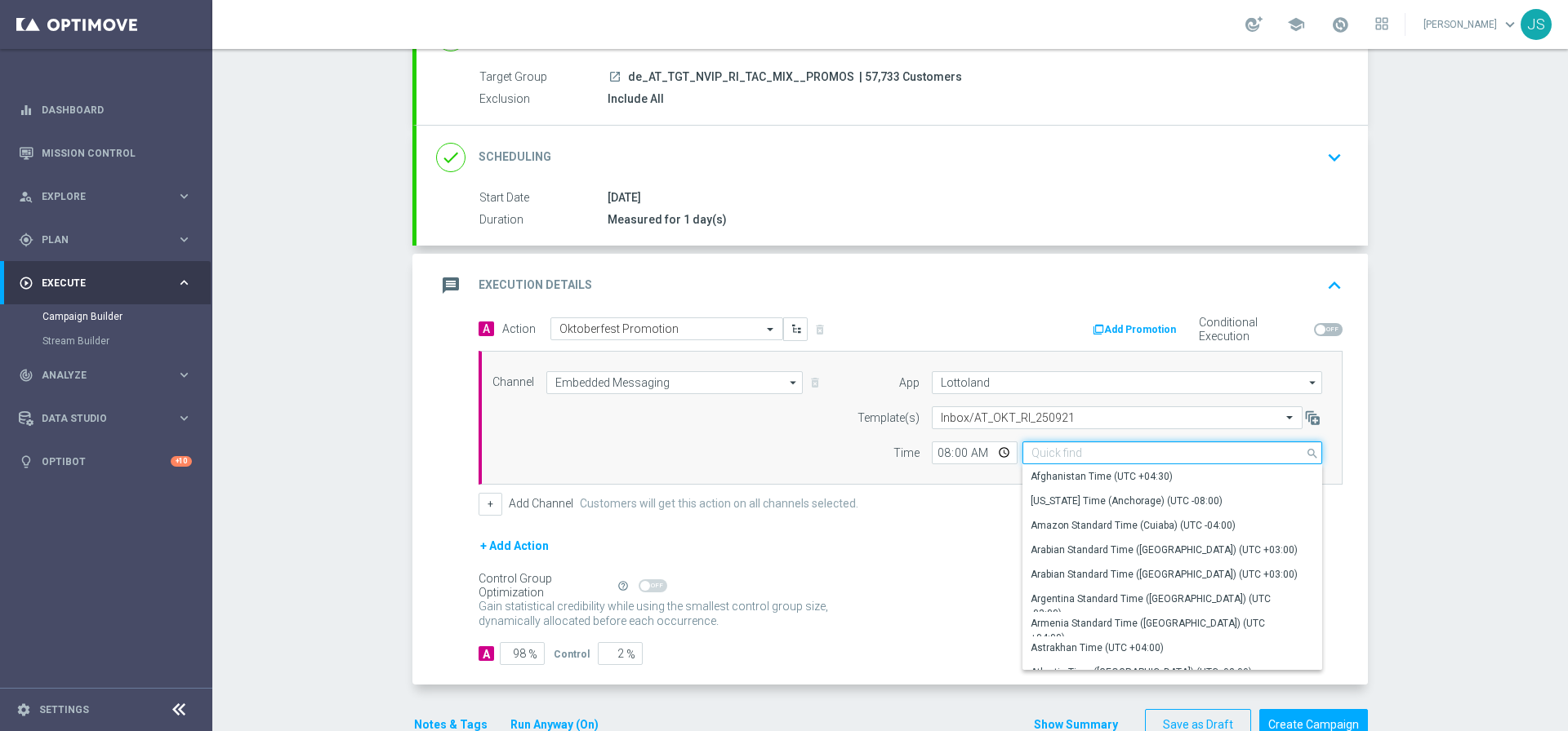
click at [1078, 453] on input at bounding box center [1172, 453] width 300 height 23
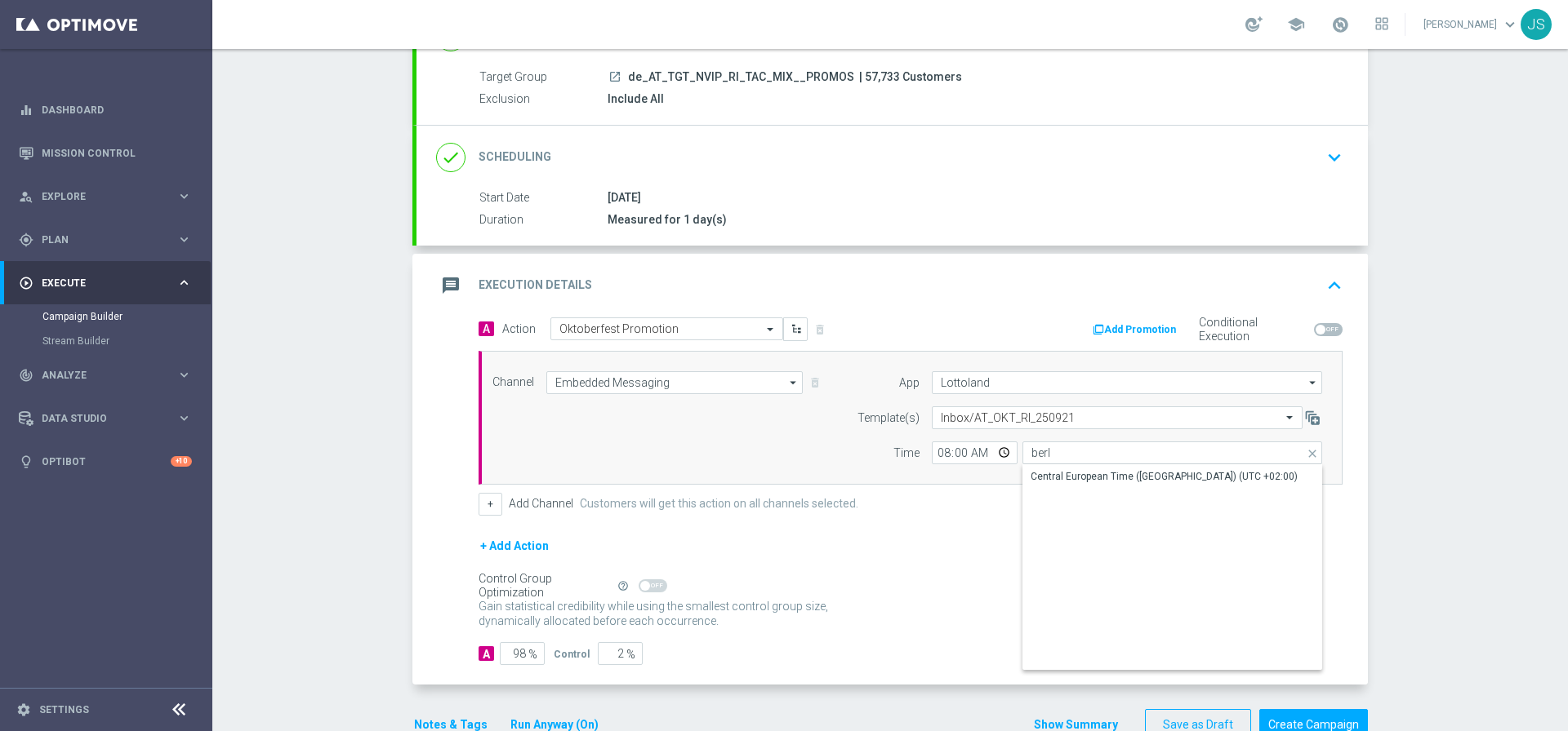
click at [1077, 473] on div "Central European Time (Berlin) (UTC +02:00)" at bounding box center [1164, 477] width 267 height 15
type input "Central European Time (Berlin) (UTC +02:00)"
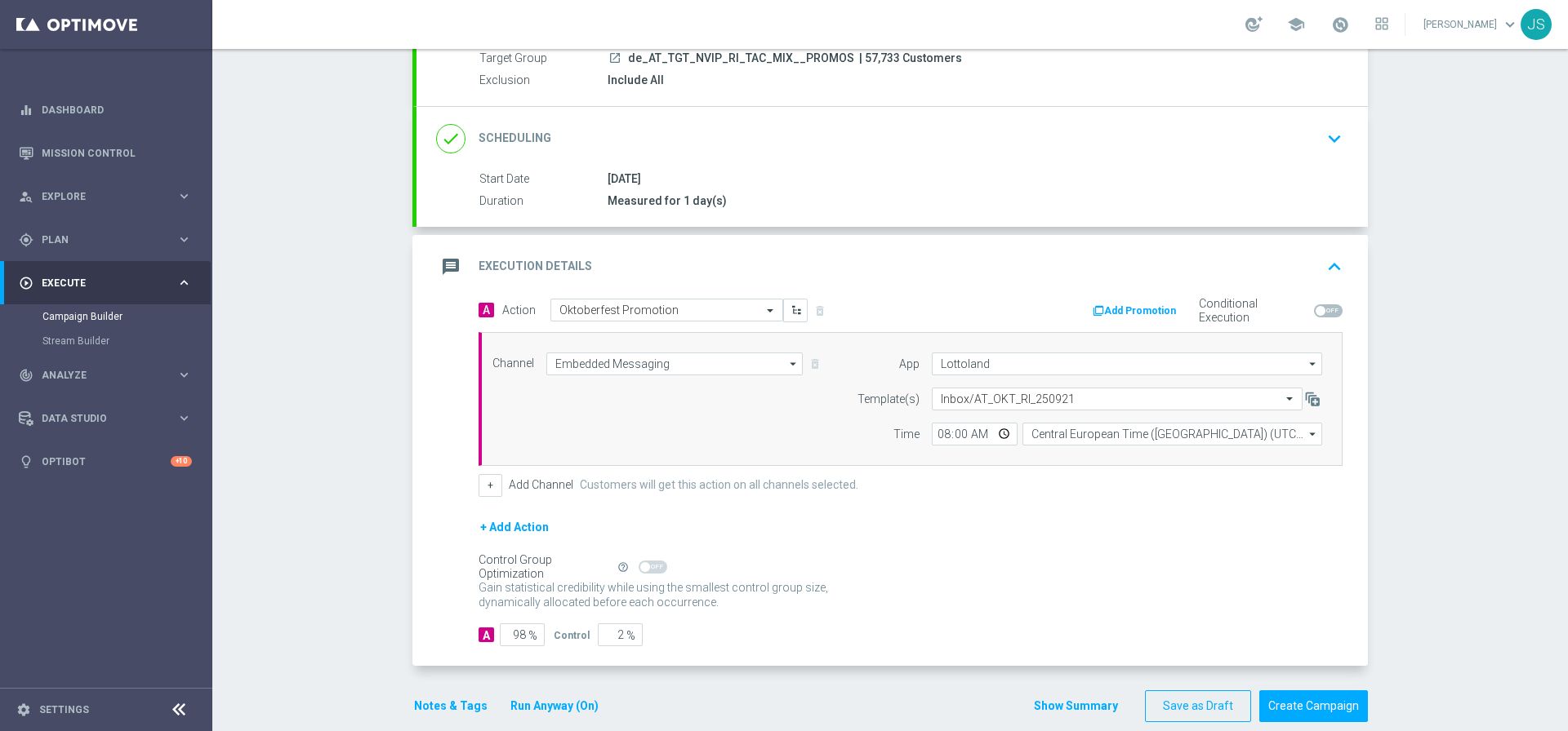
scroll to position [183, 0]
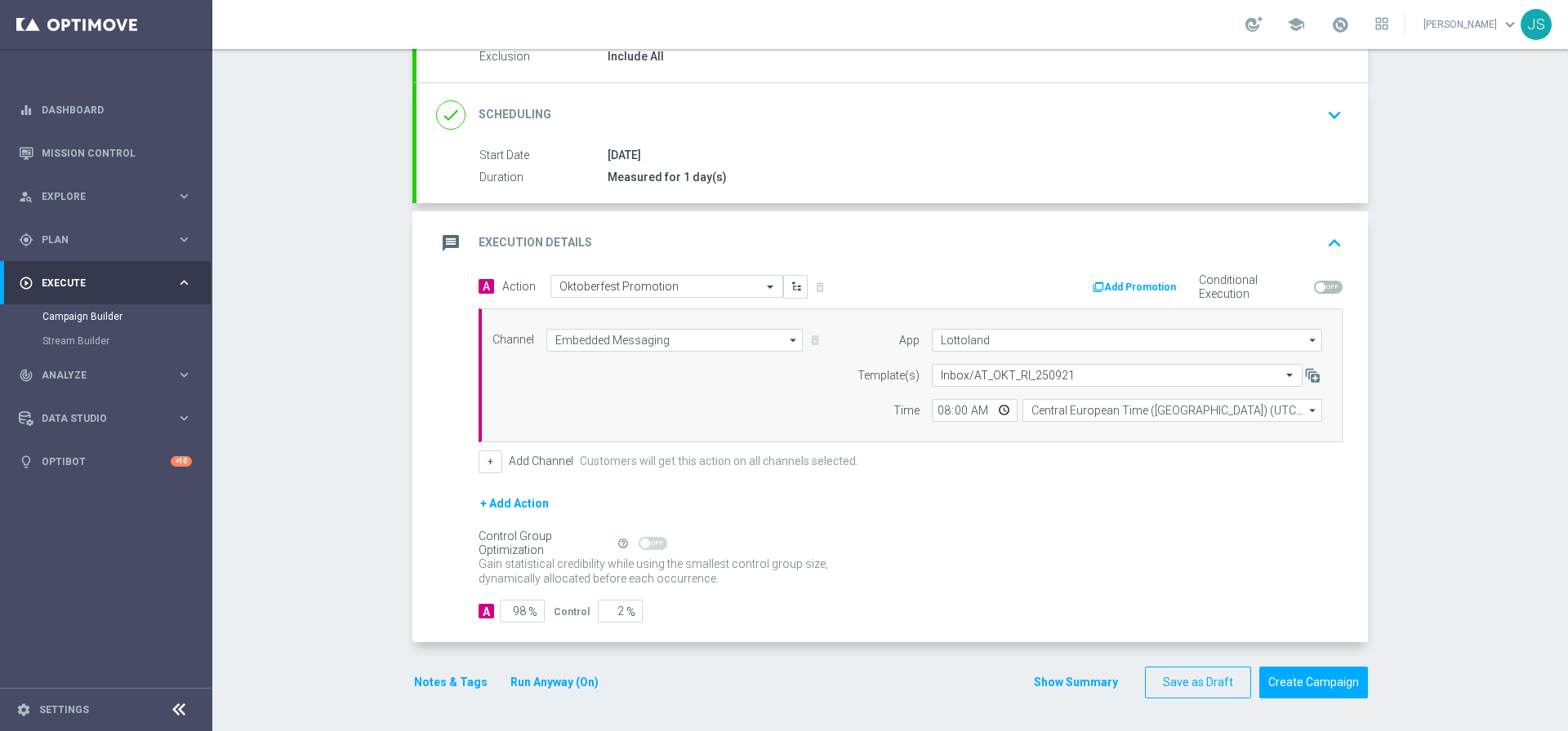
click at [443, 677] on button "Notes & Tags" at bounding box center [450, 683] width 77 height 21
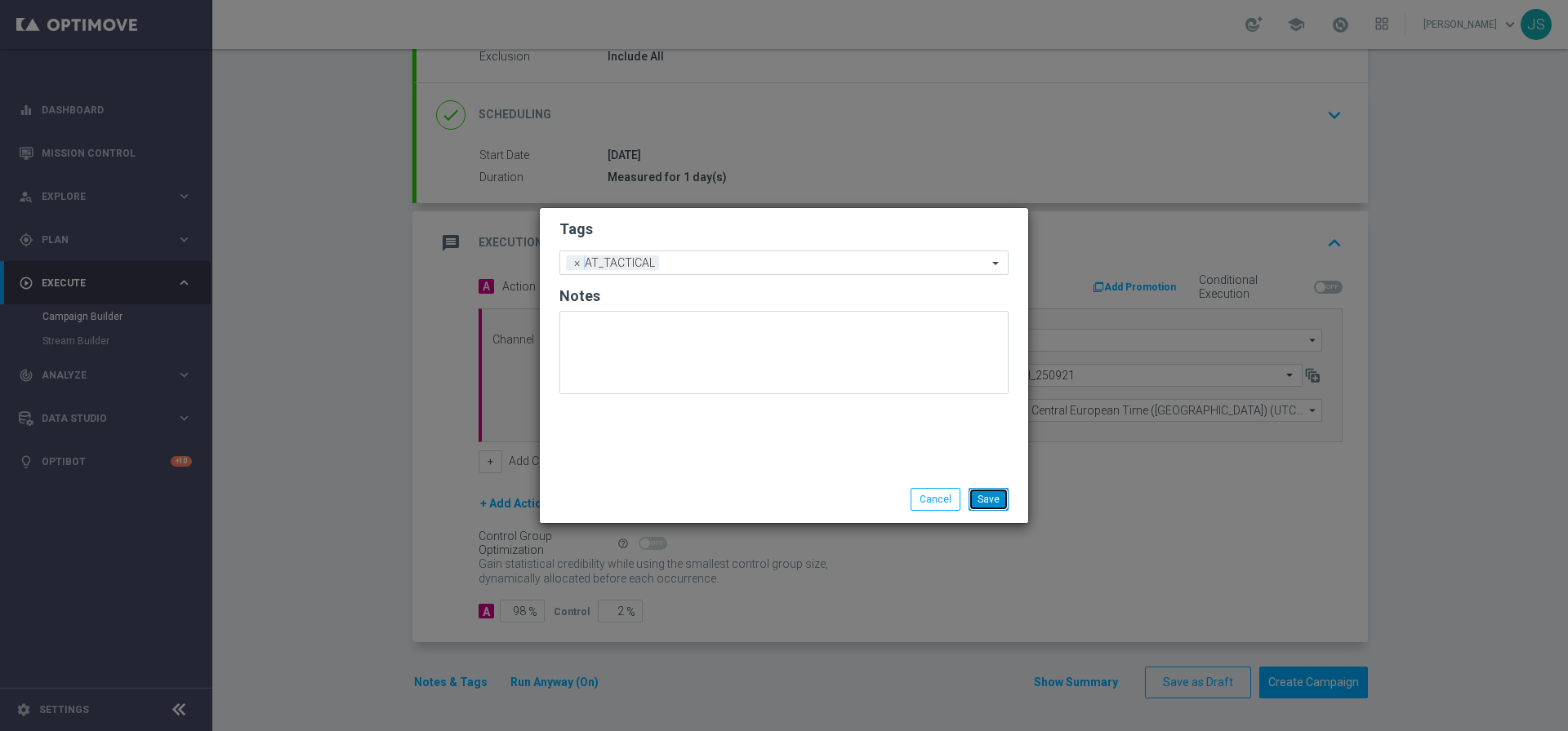
click at [990, 500] on button "Save" at bounding box center [988, 499] width 40 height 23
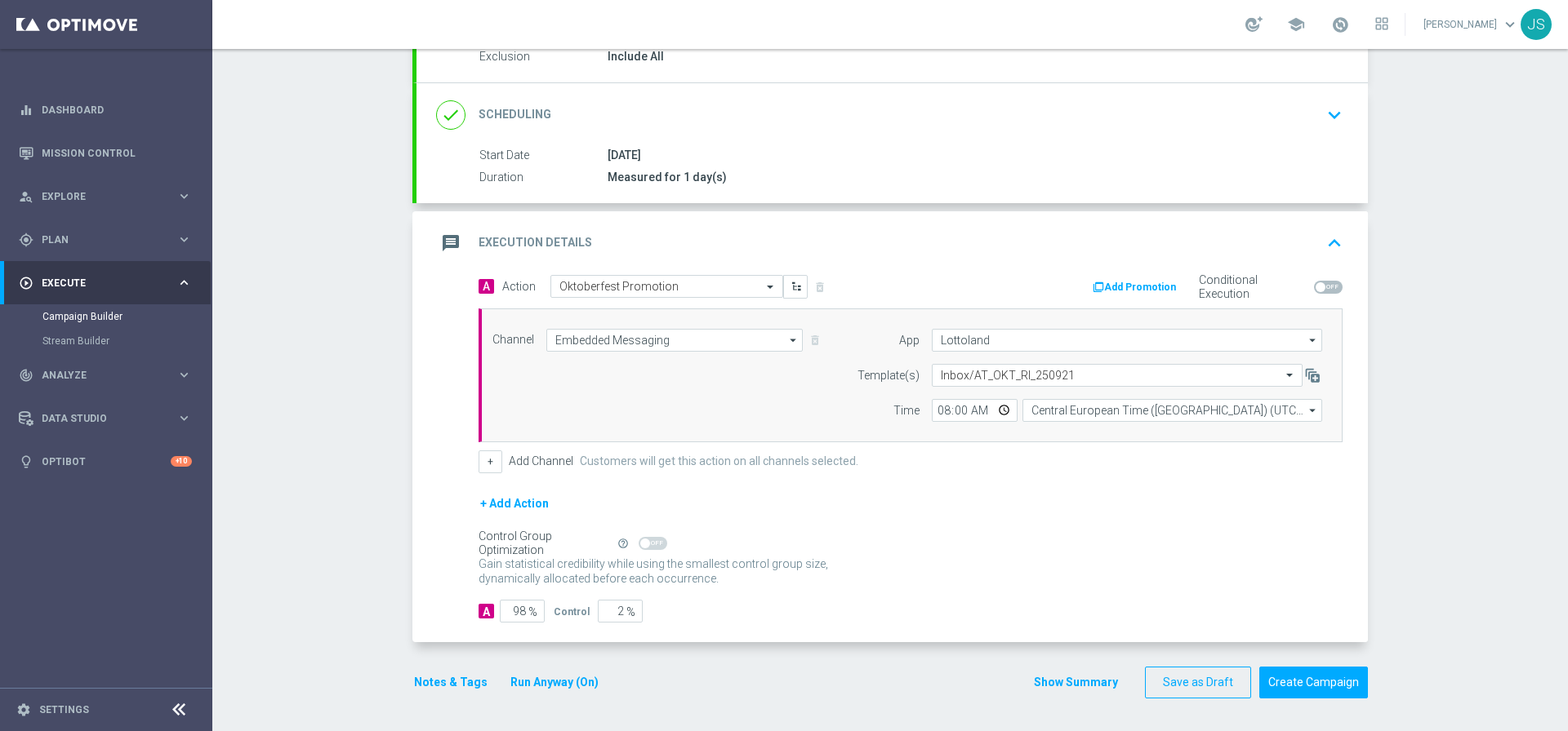
click at [532, 692] on button "Run Anyway (On)" at bounding box center [555, 683] width 92 height 21
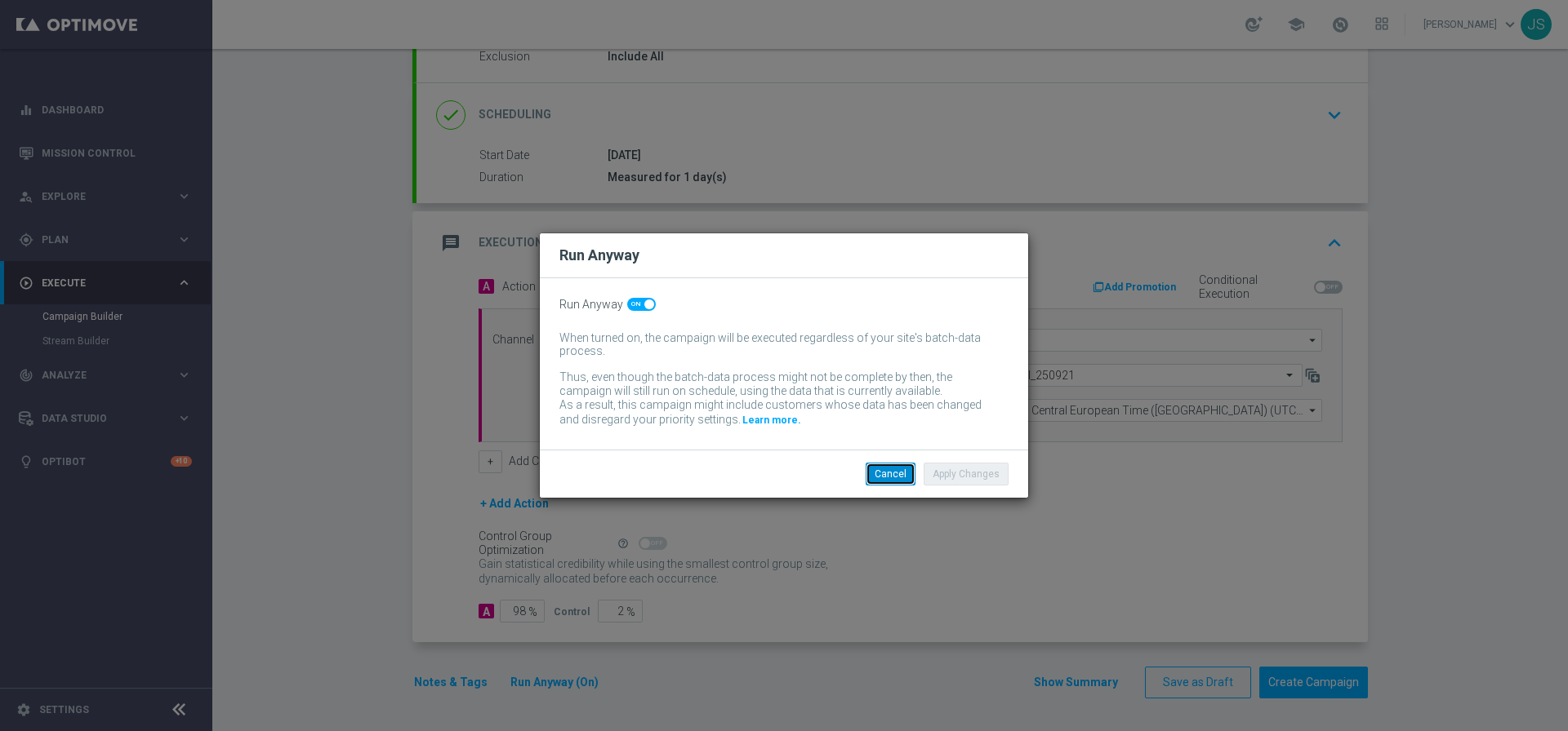
click at [895, 478] on button "Cancel" at bounding box center [890, 474] width 50 height 23
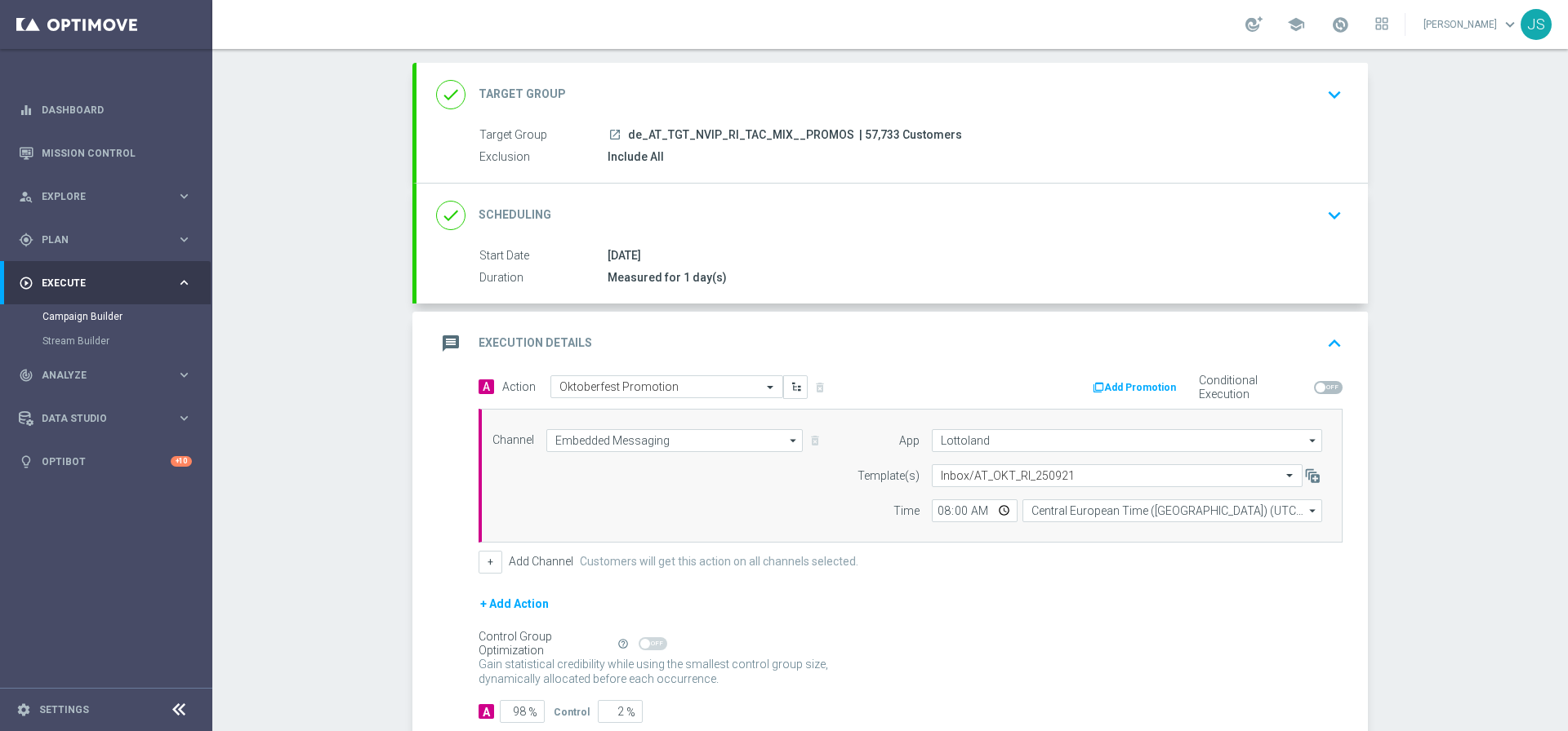
scroll to position [0, 0]
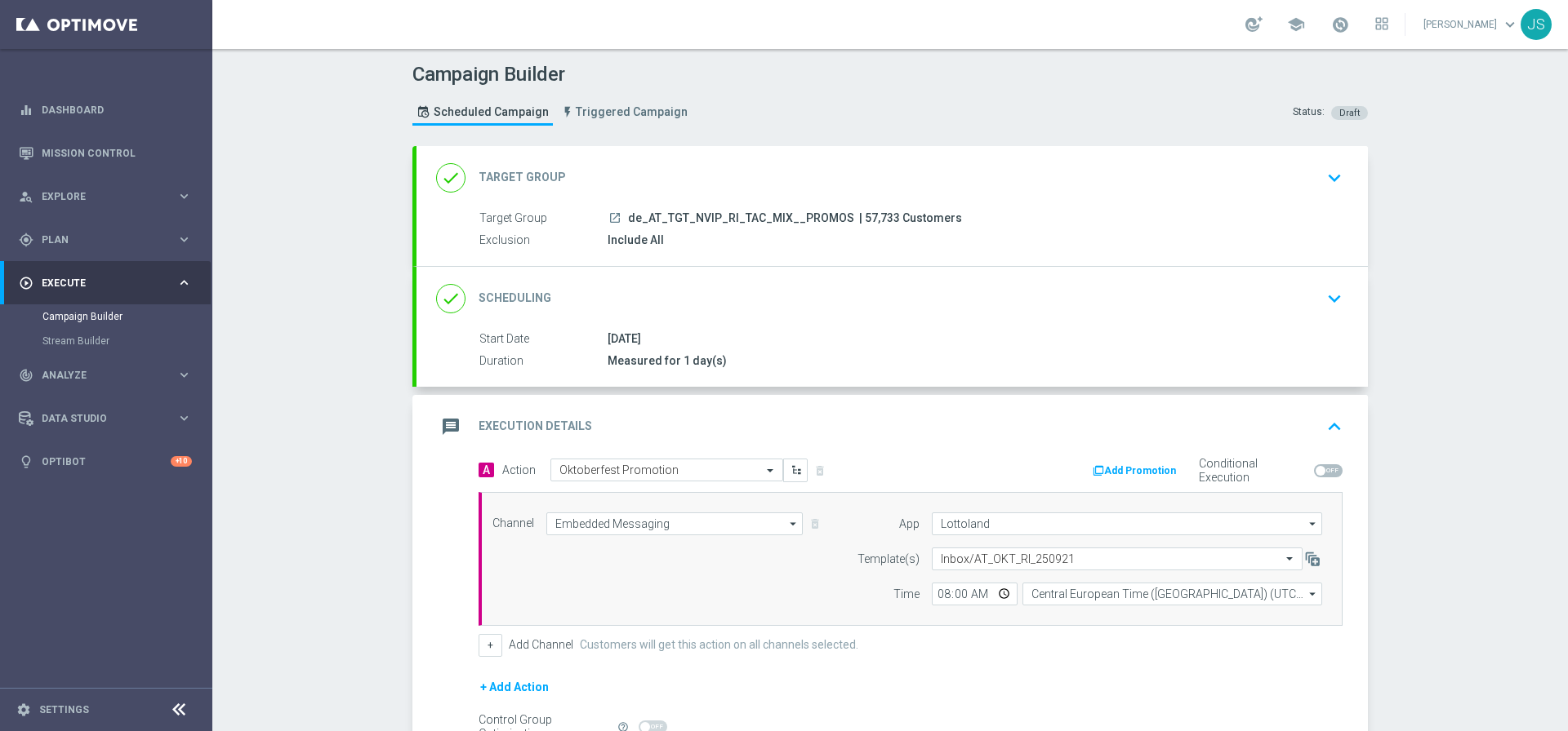
click at [1331, 186] on icon "keyboard_arrow_down" at bounding box center [1334, 178] width 25 height 25
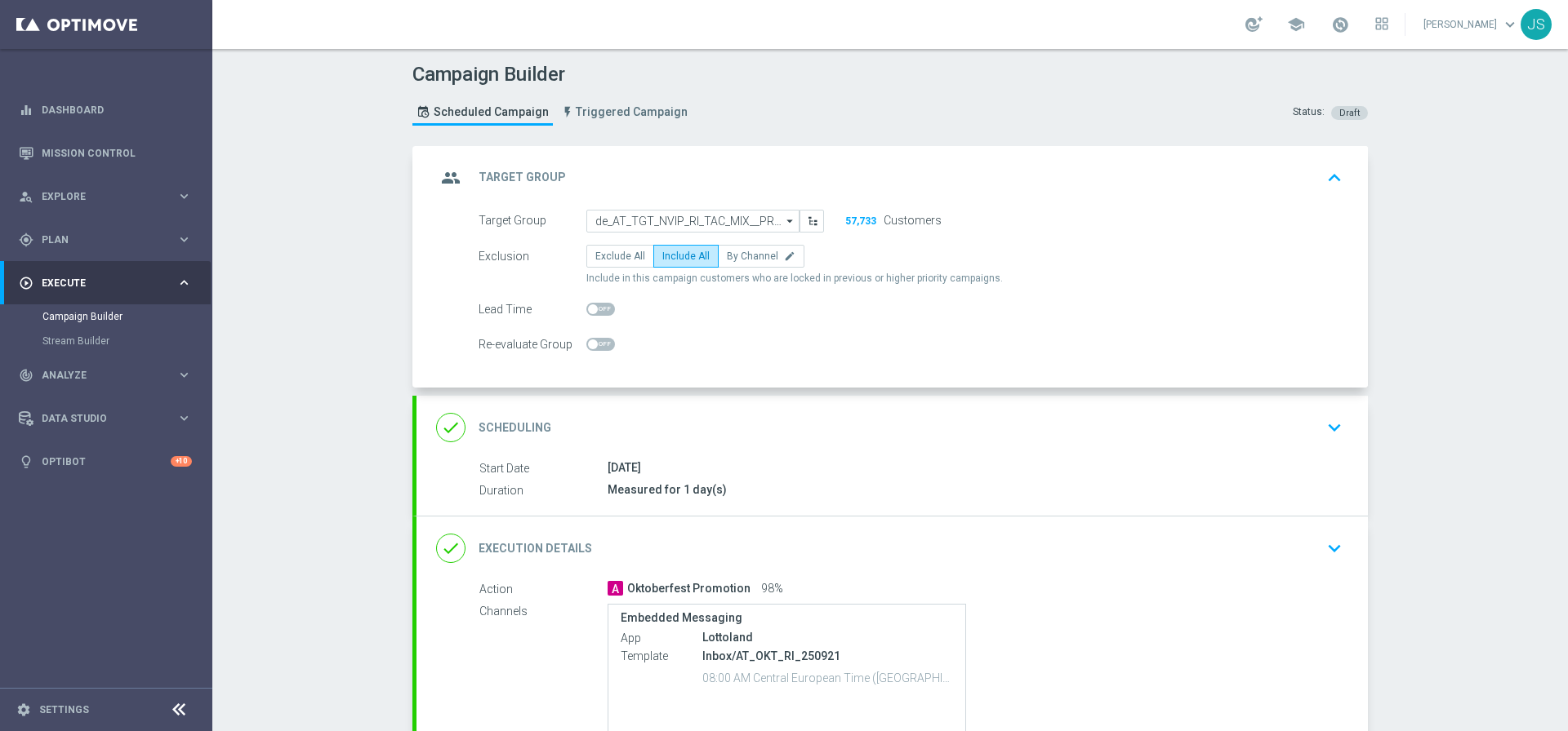
click at [1331, 186] on icon "keyboard_arrow_up" at bounding box center [1334, 178] width 25 height 25
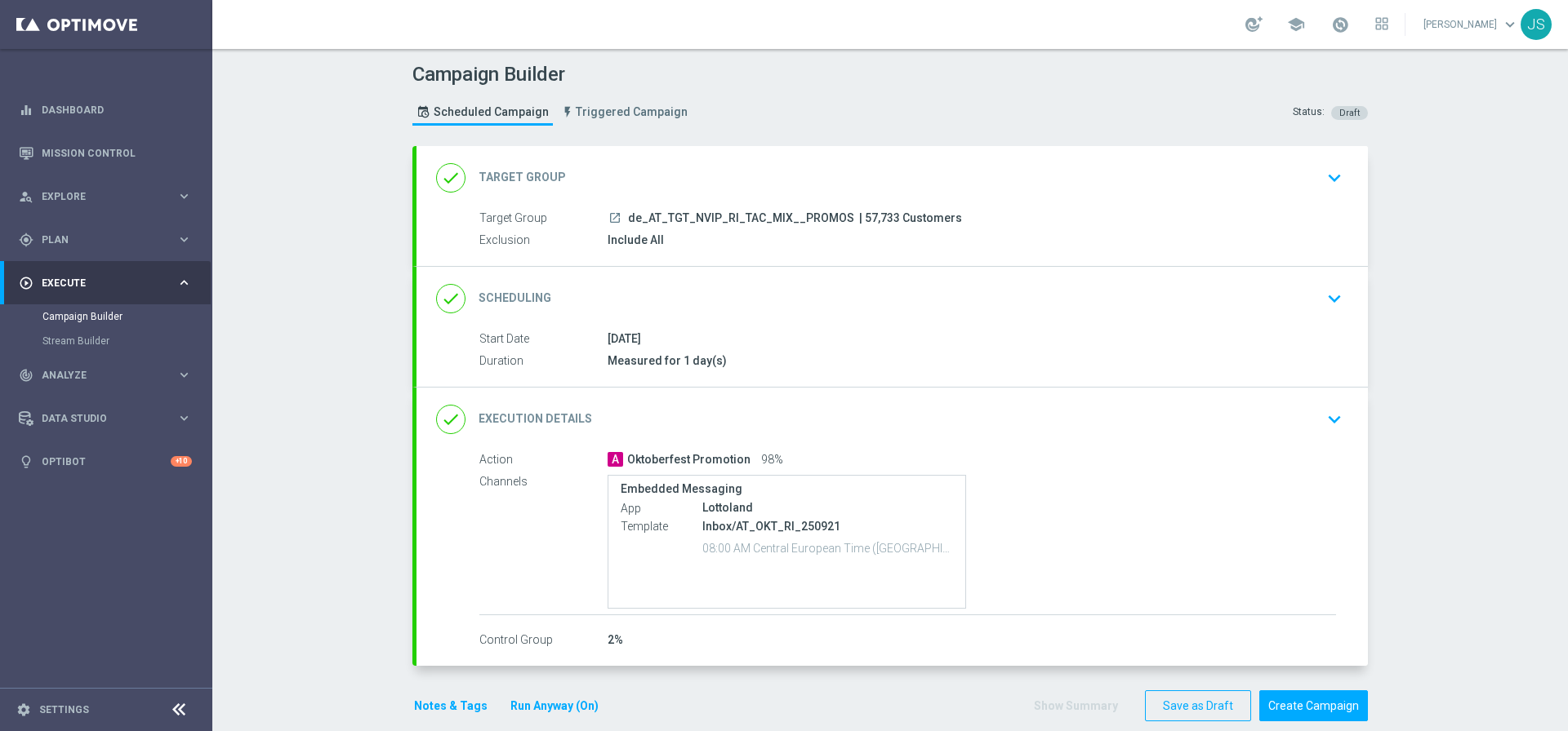
click at [1342, 419] on div "done Execution Details keyboard_arrow_down" at bounding box center [891, 419] width 951 height 63
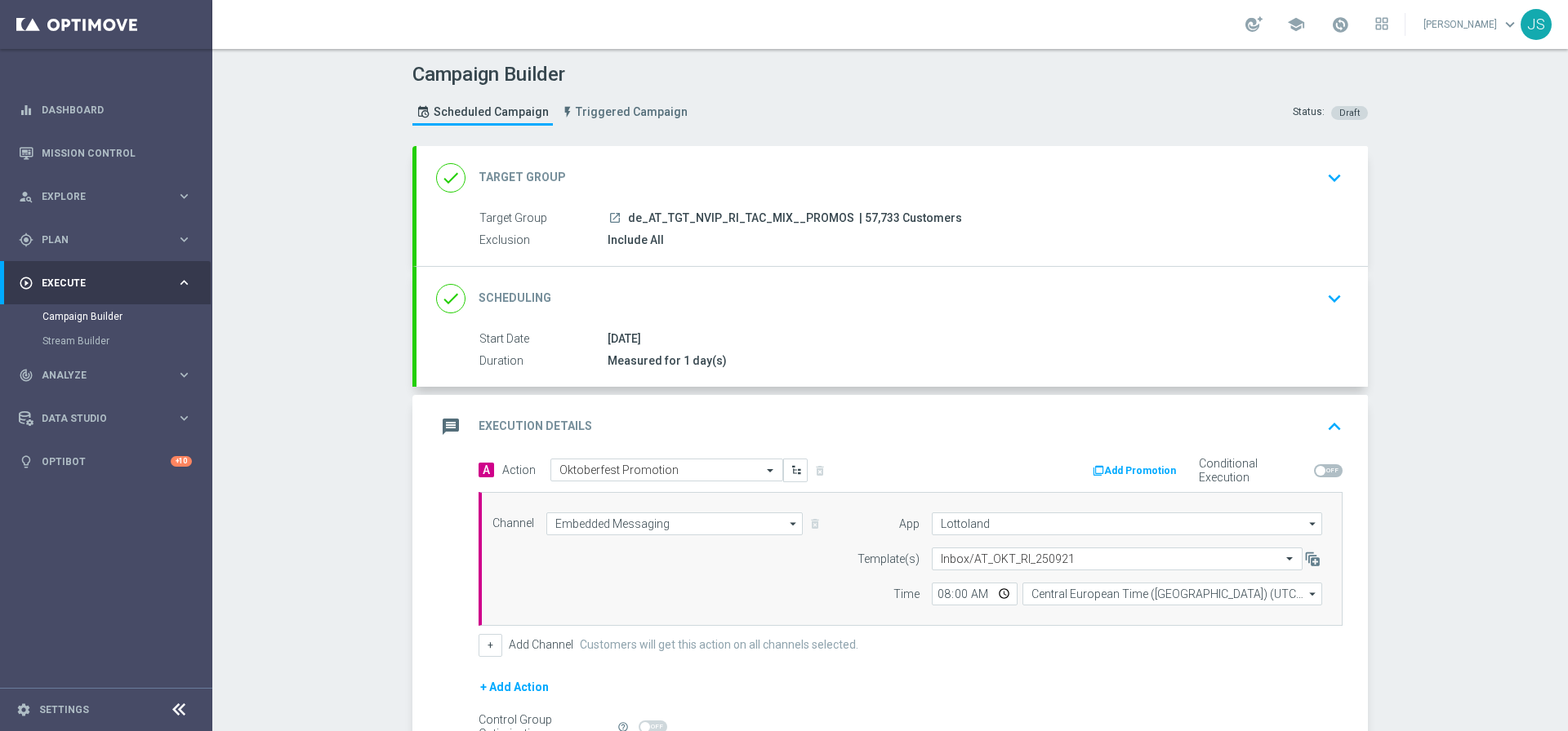
click at [1342, 431] on button "keyboard_arrow_up" at bounding box center [1333, 426] width 27 height 31
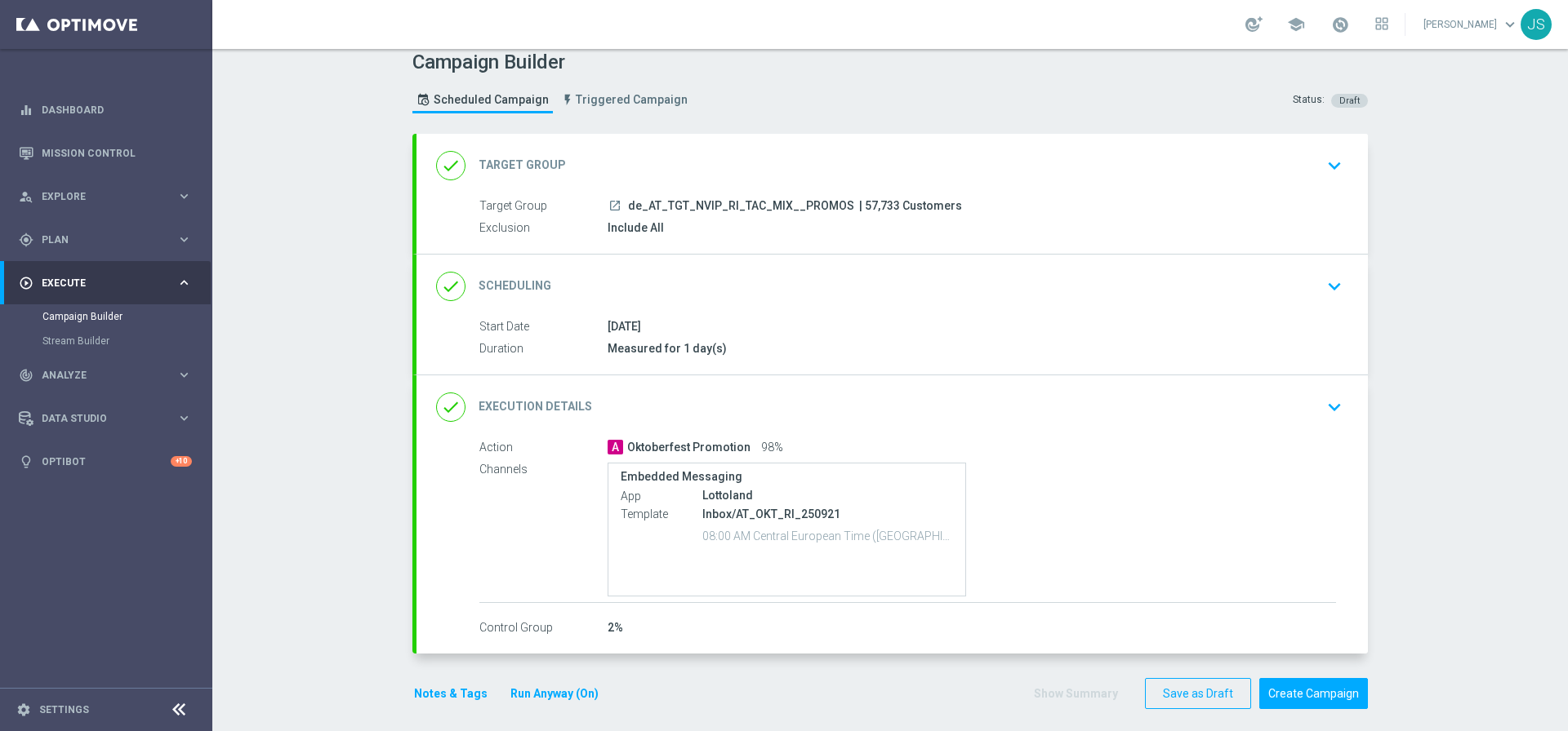
scroll to position [23, 0]
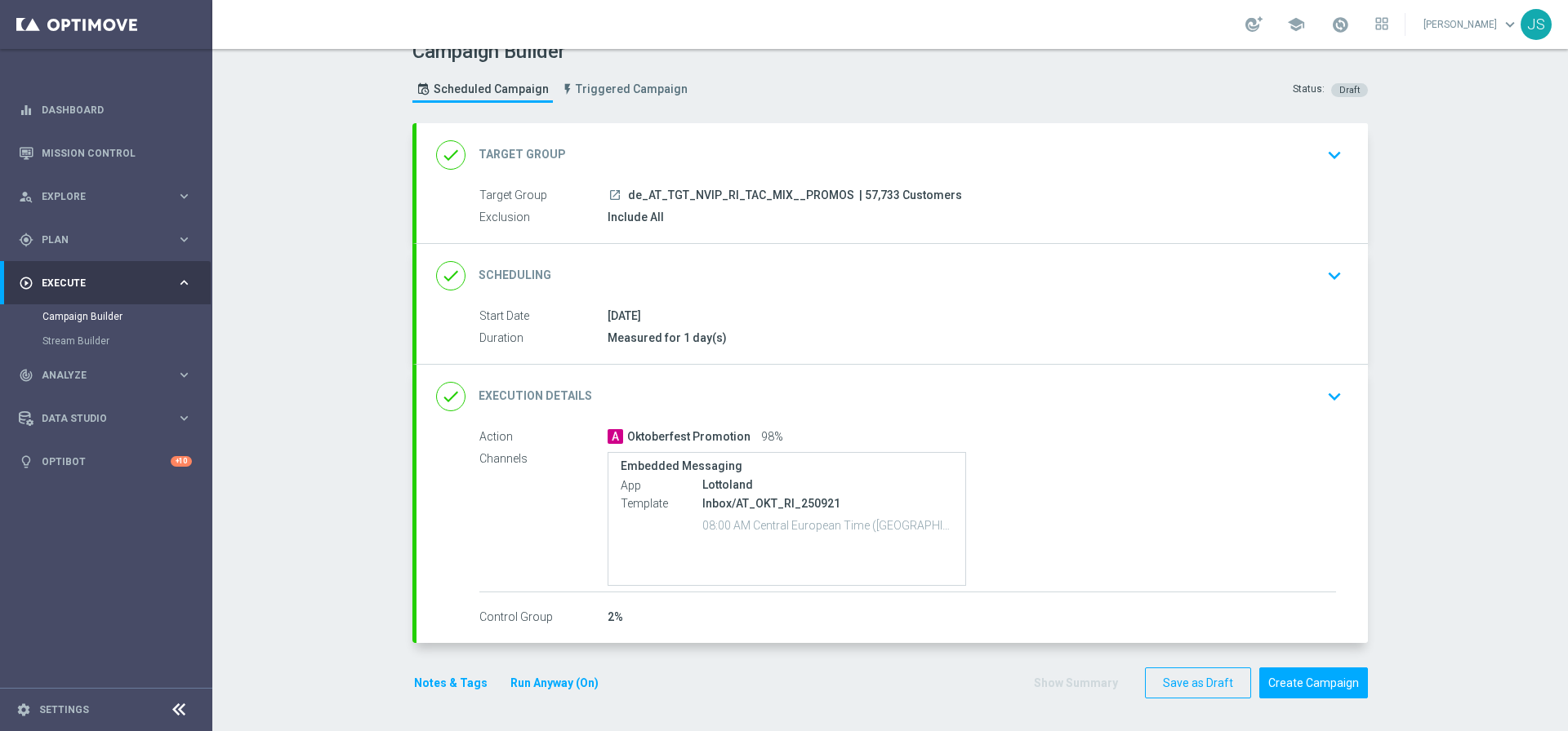
click at [451, 687] on button "Notes & Tags" at bounding box center [450, 684] width 77 height 21
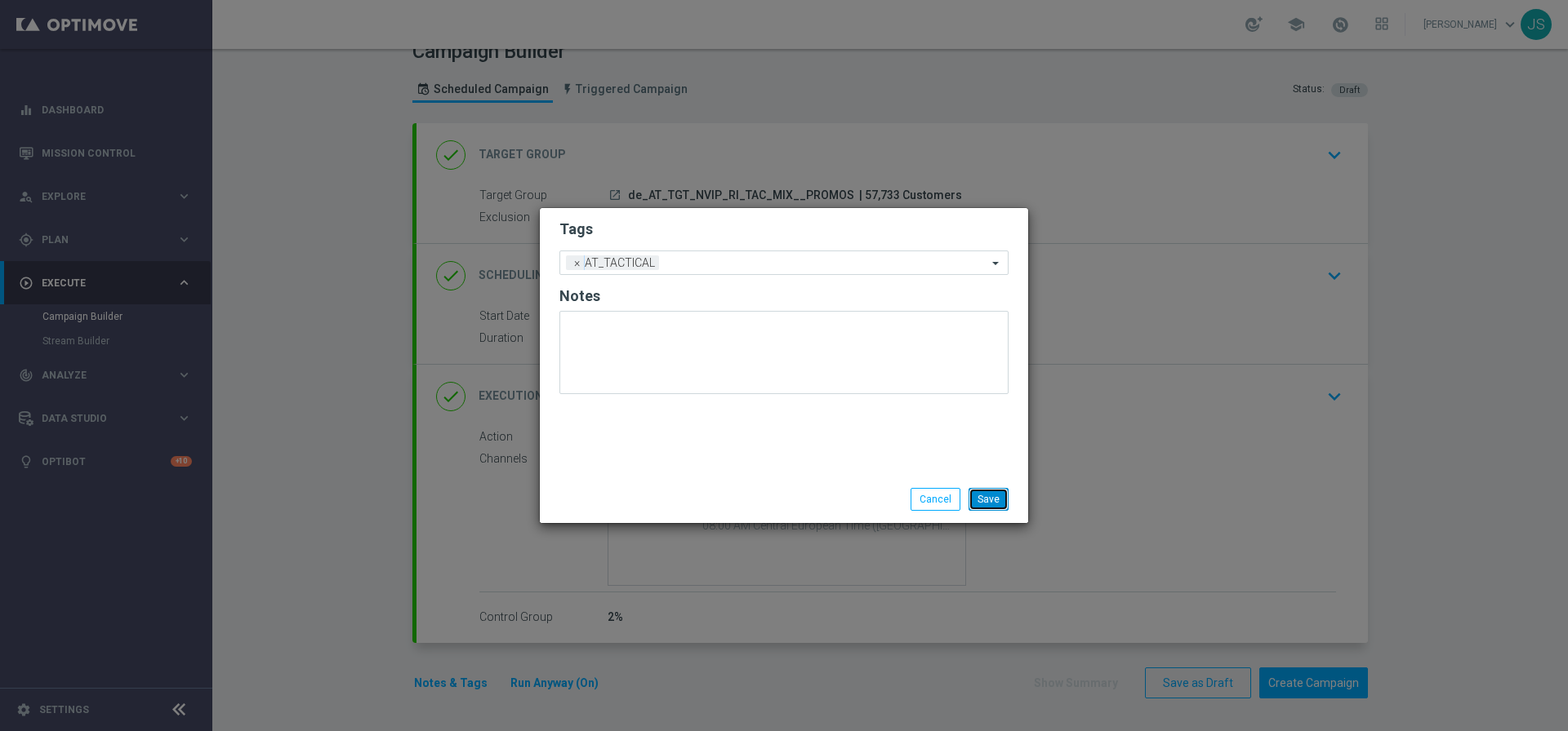
click at [980, 503] on button "Save" at bounding box center [988, 499] width 40 height 23
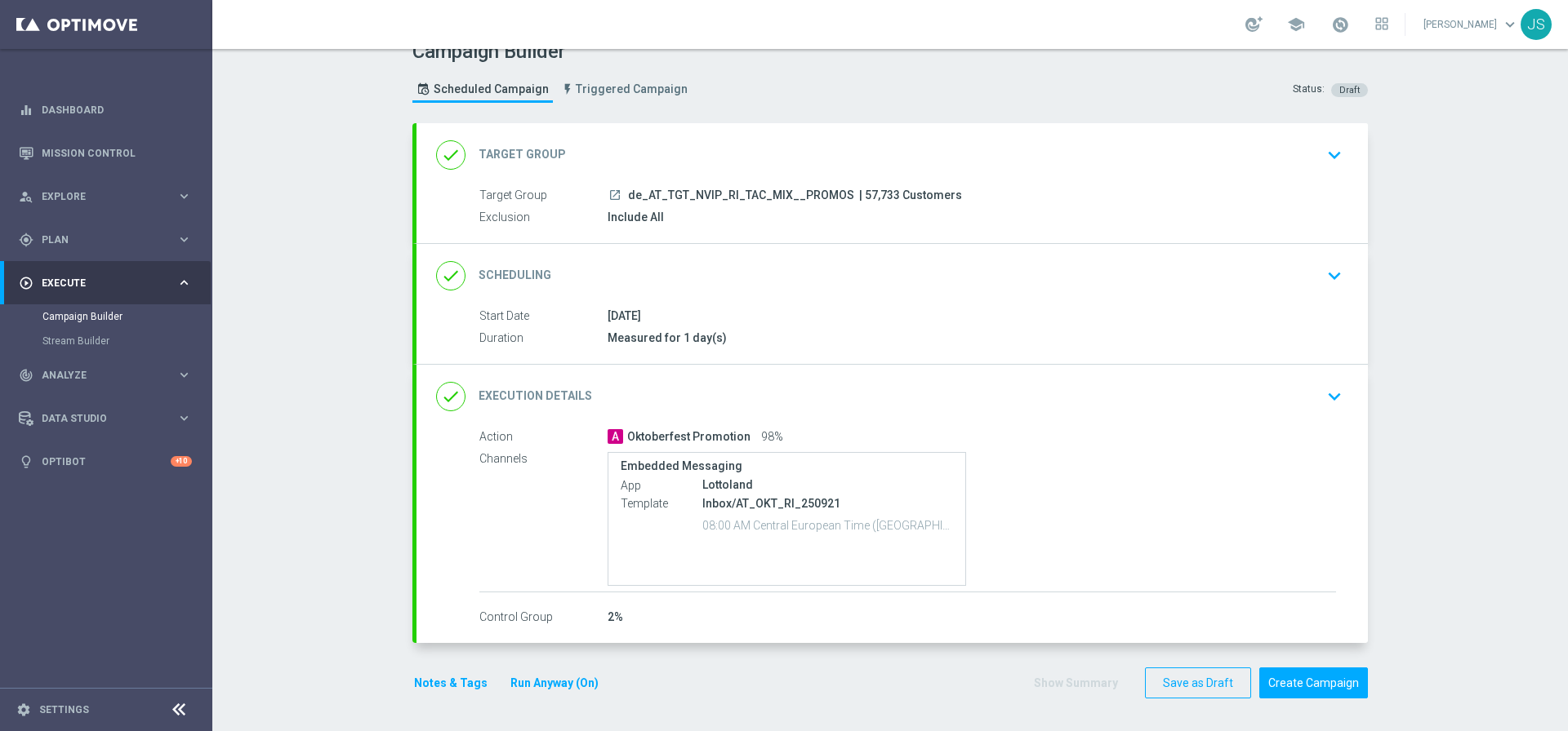
click at [564, 681] on button "Run Anyway (On)" at bounding box center [555, 684] width 92 height 21
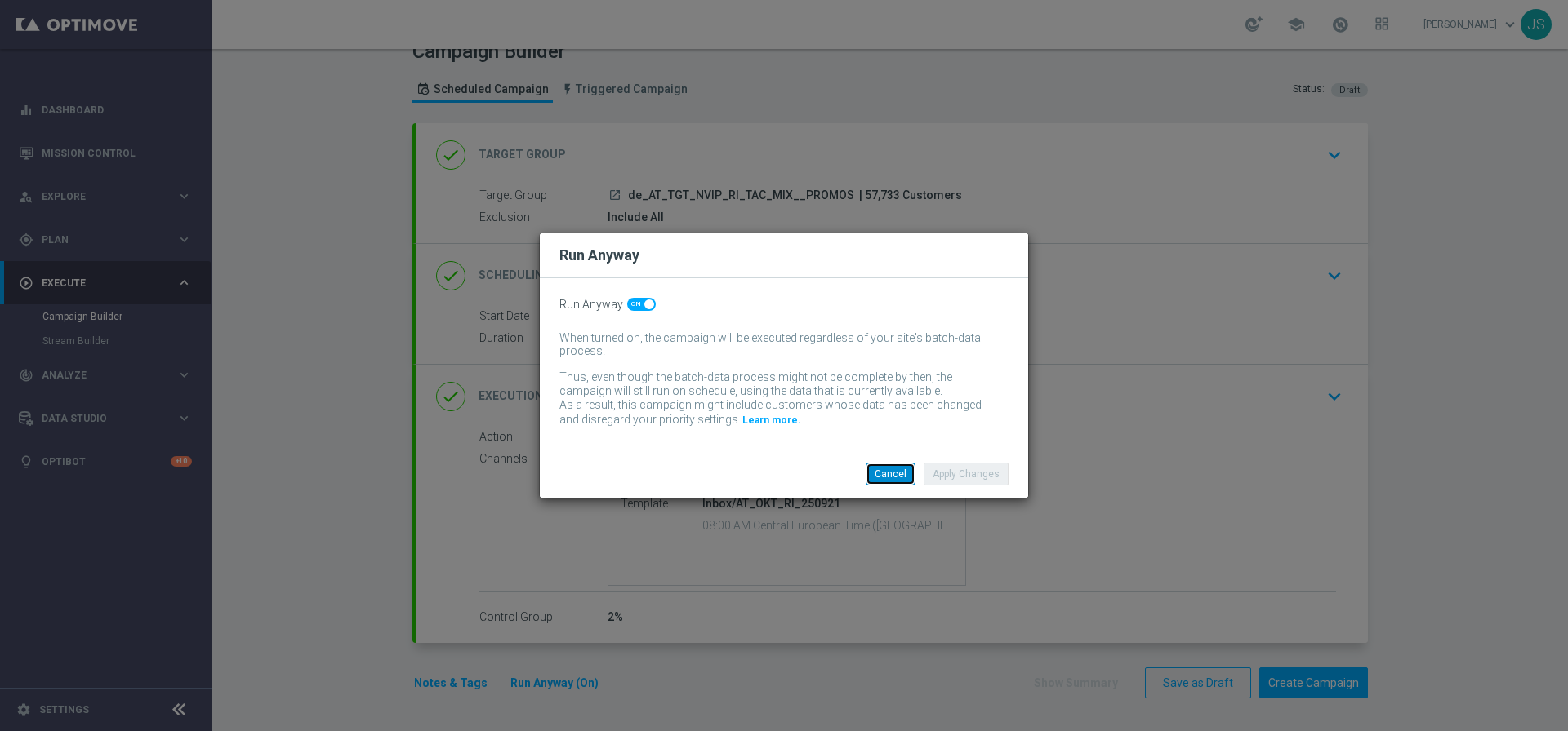
click at [882, 479] on button "Cancel" at bounding box center [890, 474] width 50 height 23
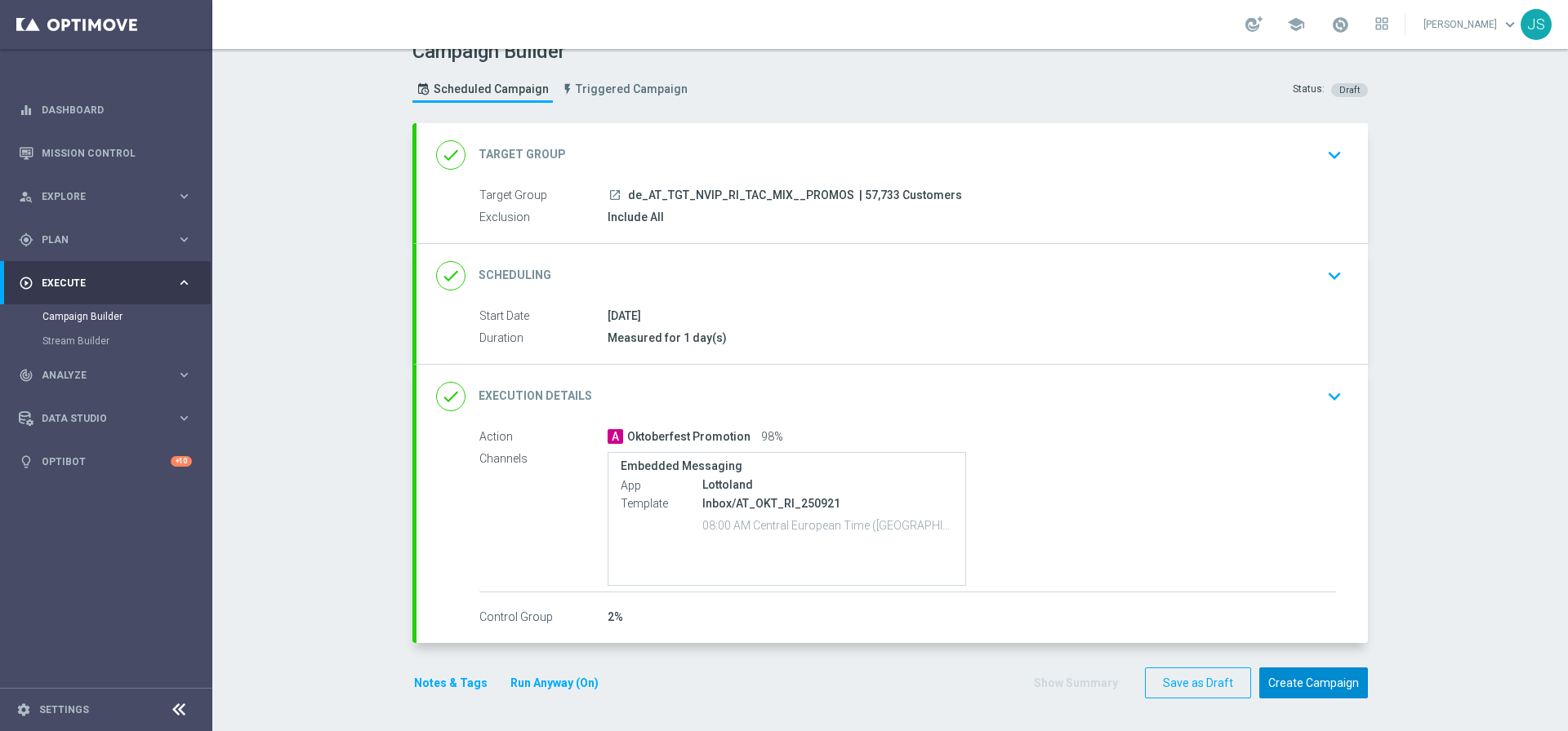
click at [1295, 693] on button "Create Campaign" at bounding box center [1313, 684] width 109 height 32
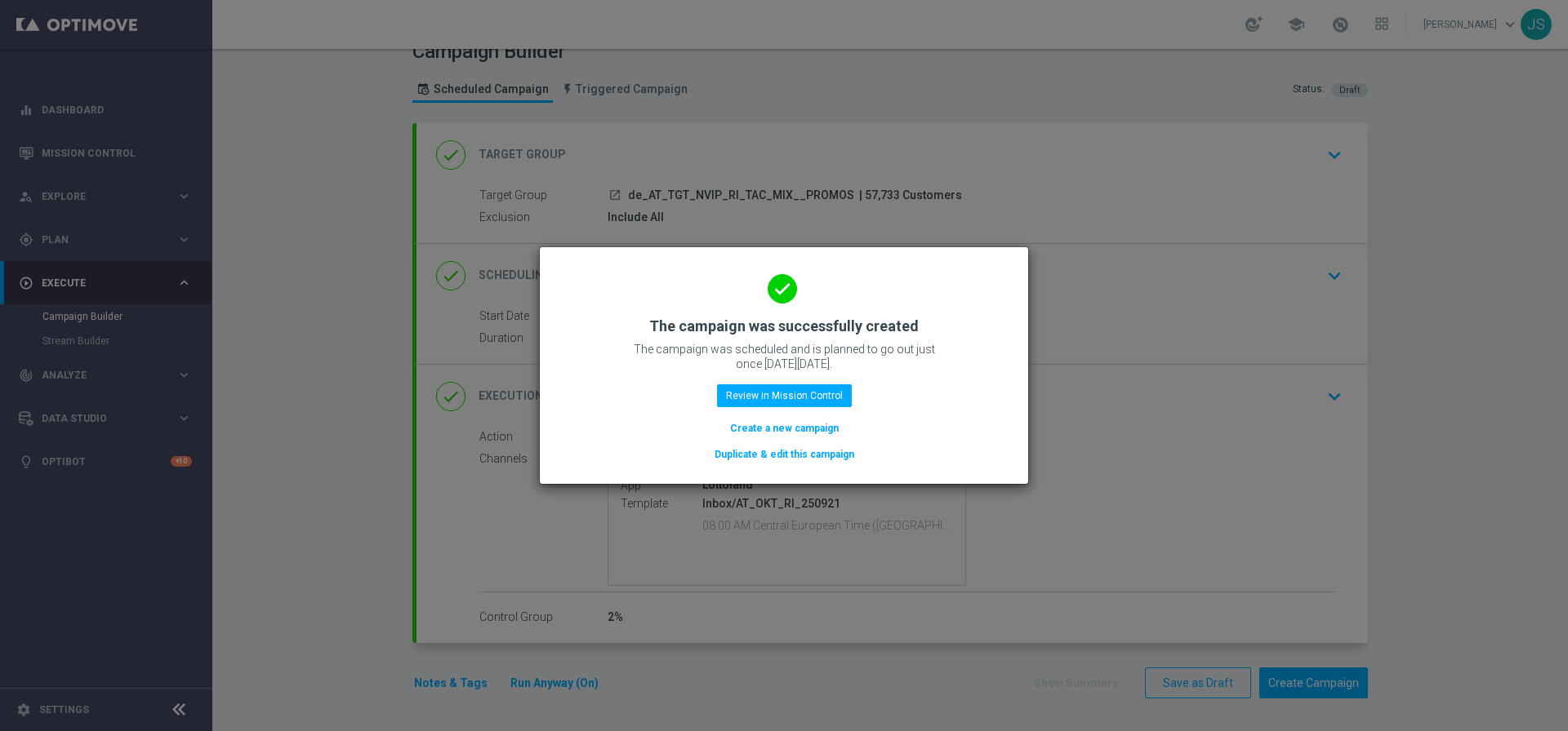
click at [778, 461] on button "Duplicate & edit this campaign" at bounding box center [784, 454] width 143 height 18
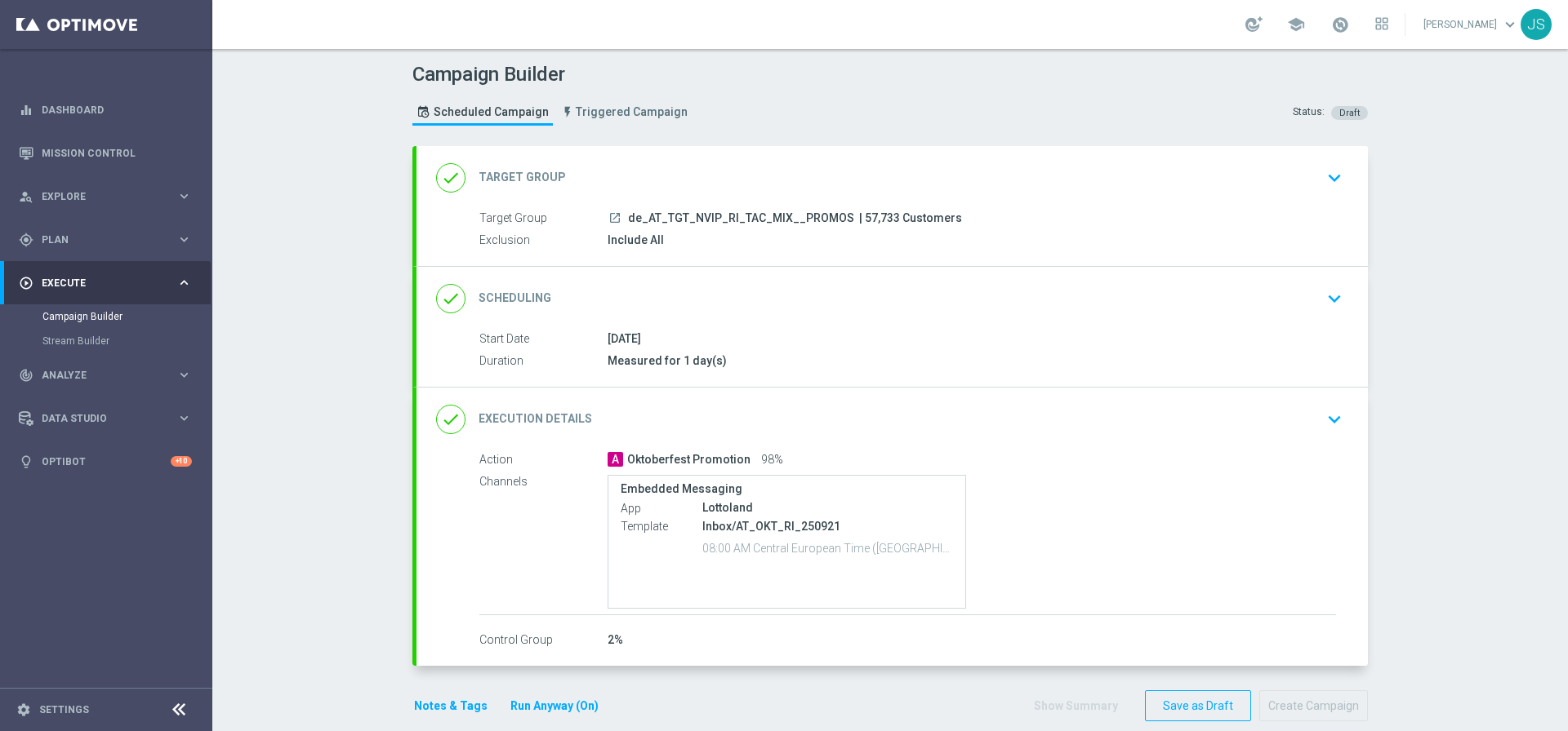
click at [1332, 174] on icon "keyboard_arrow_down" at bounding box center [1334, 178] width 25 height 25
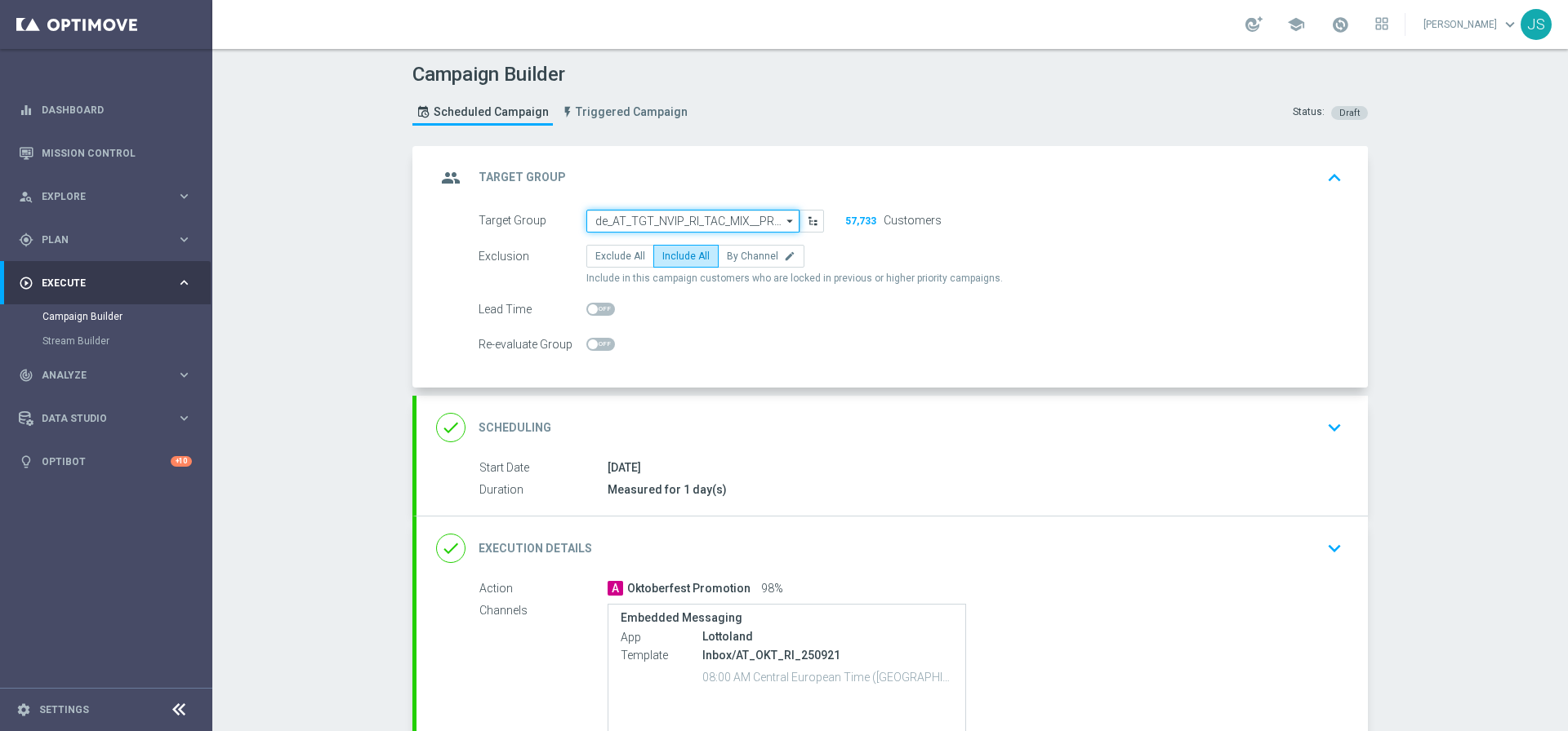
click at [729, 227] on input "de_AT_TGT_NVIP_RI_TAC_MIX__PROMOS" at bounding box center [692, 221] width 213 height 23
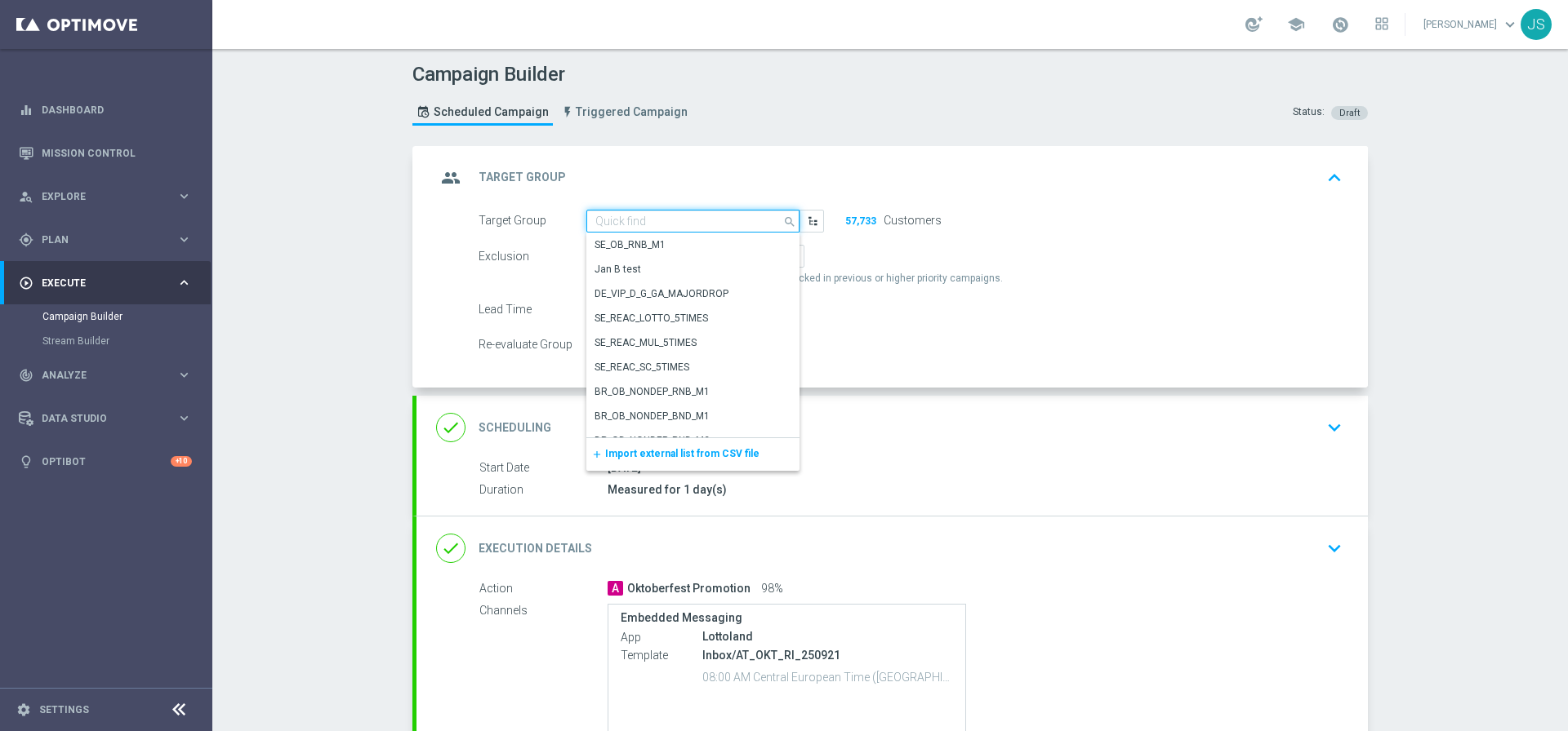
paste input "de_all_TGT_NVIP_RI_TAC_MIX__PROMOS"
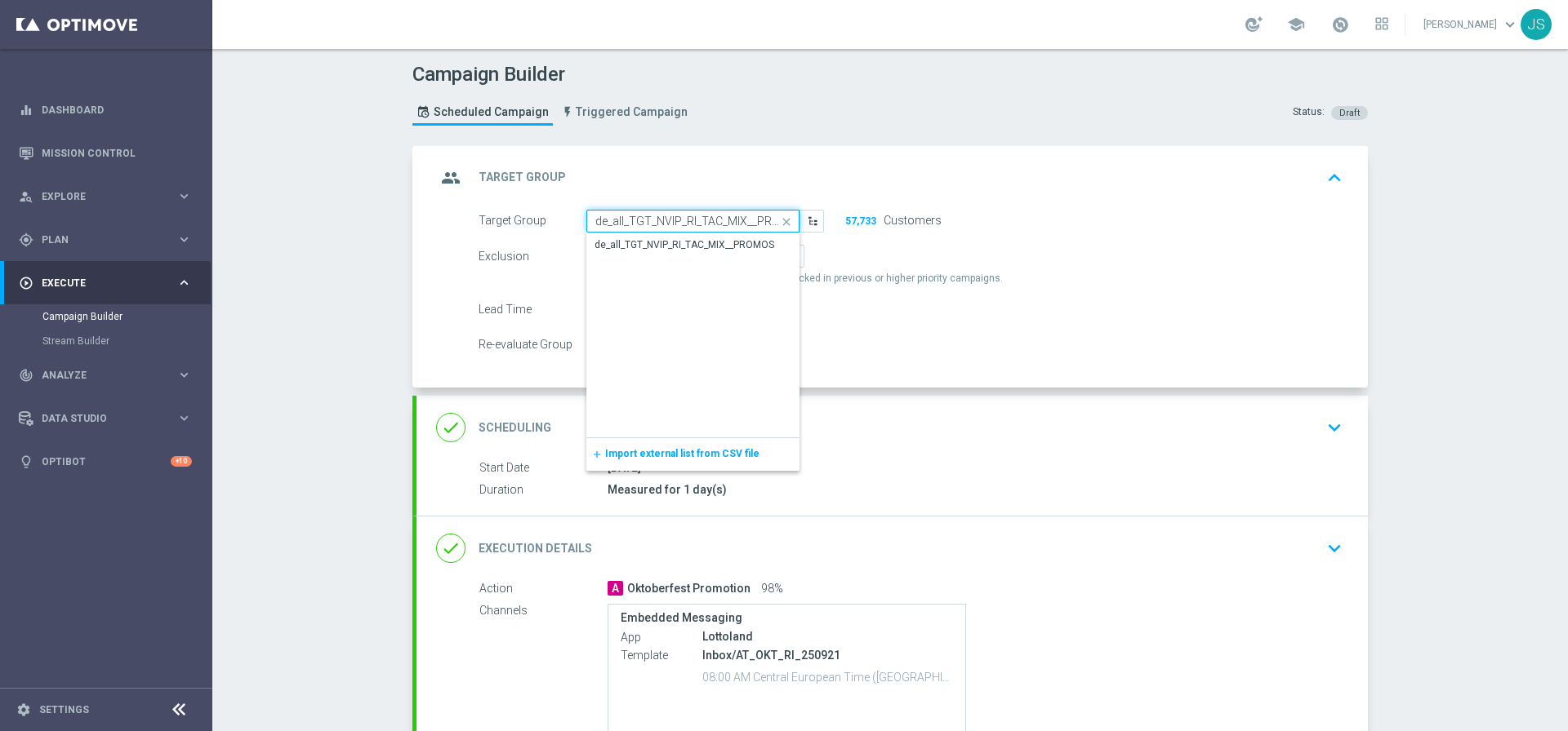
scroll to position [0, 20]
click at [736, 226] on input "de_all_TGT_NVIP_RI_TAC_MIX__PROMOS" at bounding box center [692, 221] width 213 height 23
click at [729, 247] on div "de_all_TGT_NVIP_RI_TAC_MIX__PROMOS" at bounding box center [684, 245] width 180 height 15
type input "de_all_TGT_NVIP_RI_TAC_MIX__PROMOS"
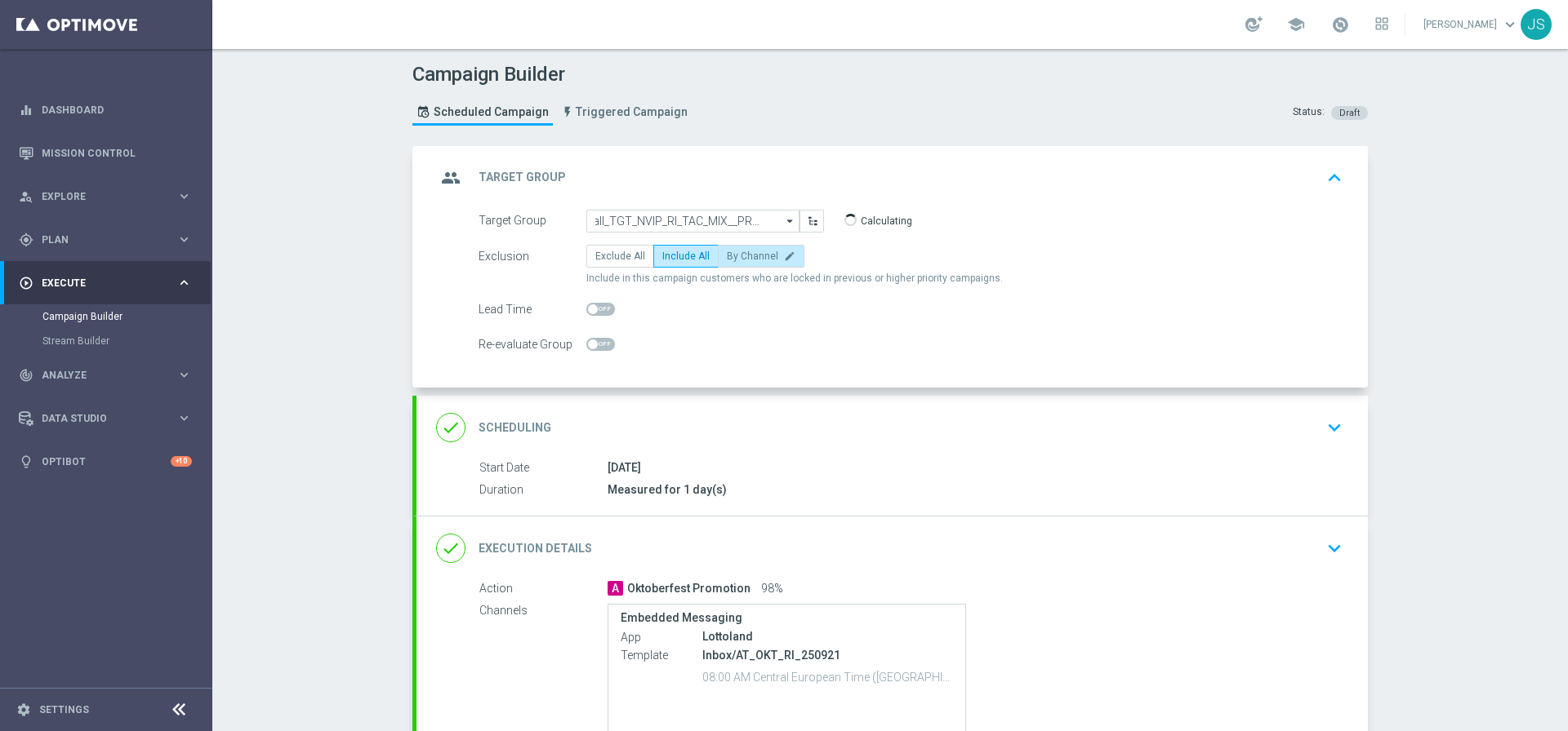
scroll to position [0, 0]
click at [1330, 182] on icon "keyboard_arrow_up" at bounding box center [1334, 178] width 25 height 25
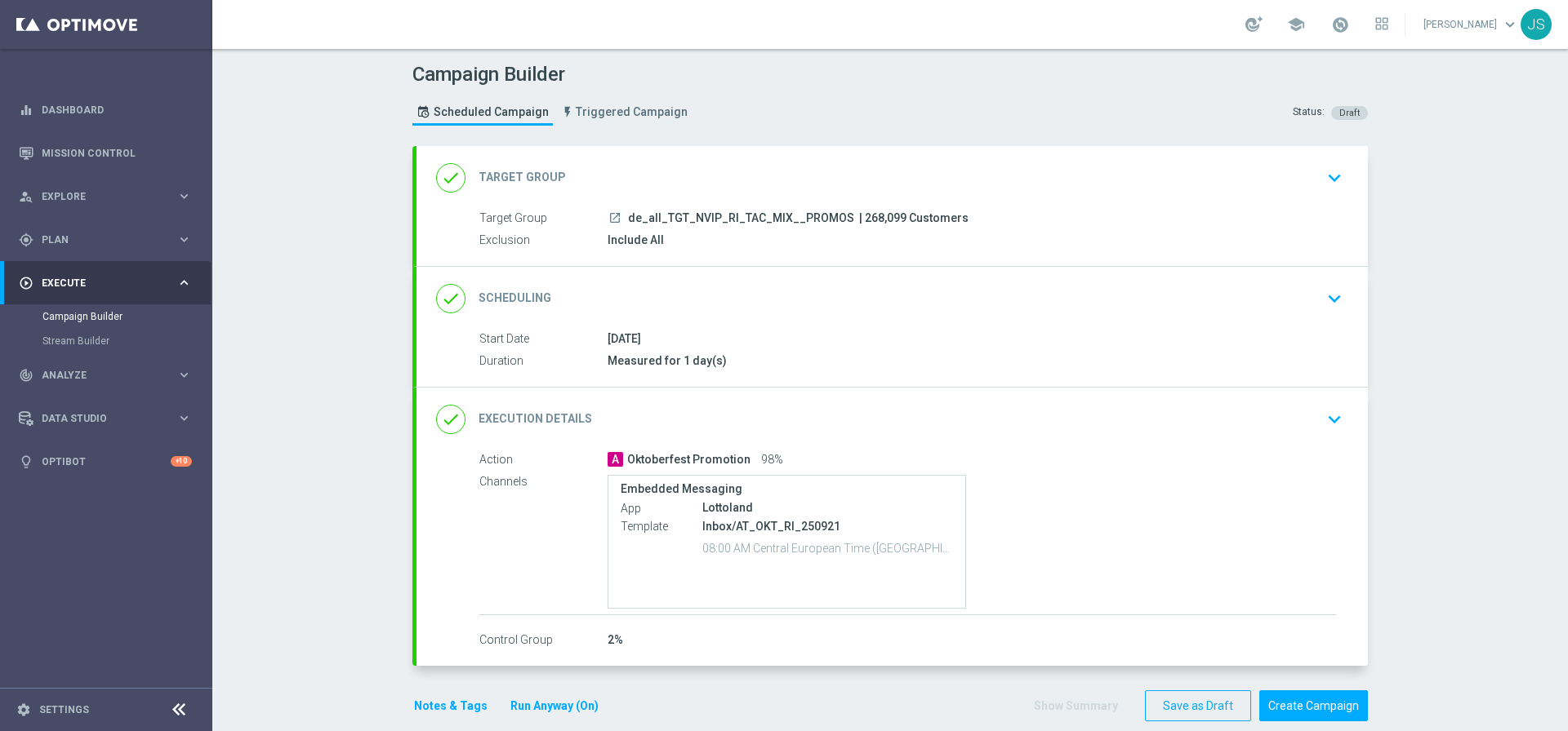
click at [1322, 426] on icon "keyboard_arrow_down" at bounding box center [1334, 420] width 25 height 25
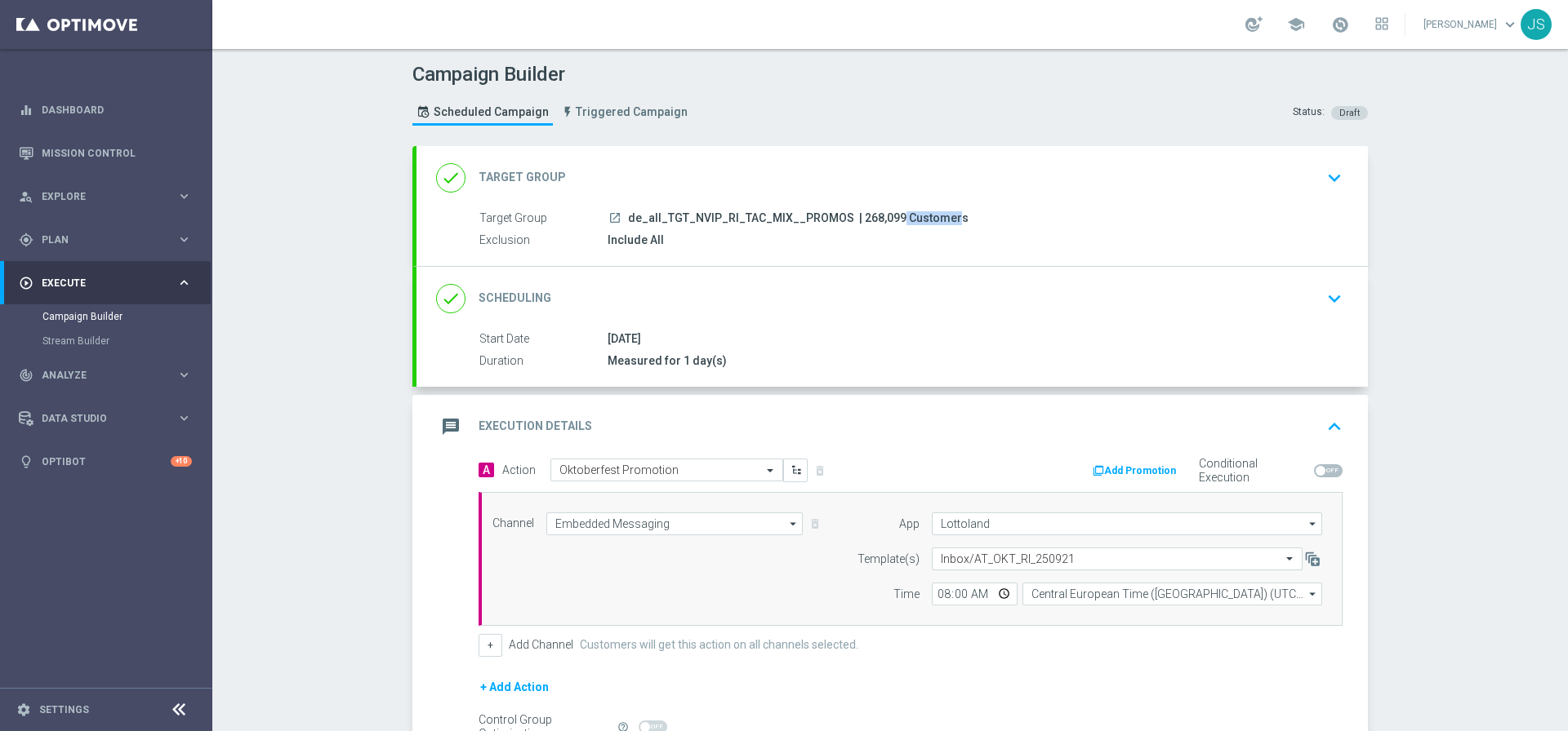
drag, startPoint x: 886, startPoint y: 218, endPoint x: 853, endPoint y: 211, distance: 33.7
click at [859, 211] on span "| 268,099 Customers" at bounding box center [914, 218] width 110 height 15
click at [859, 212] on span "| 268,099 Customers" at bounding box center [914, 218] width 110 height 15
drag, startPoint x: 845, startPoint y: 215, endPoint x: 885, endPoint y: 217, distance: 40.0
click at [885, 217] on span "| 268,099 Customers" at bounding box center [914, 218] width 110 height 15
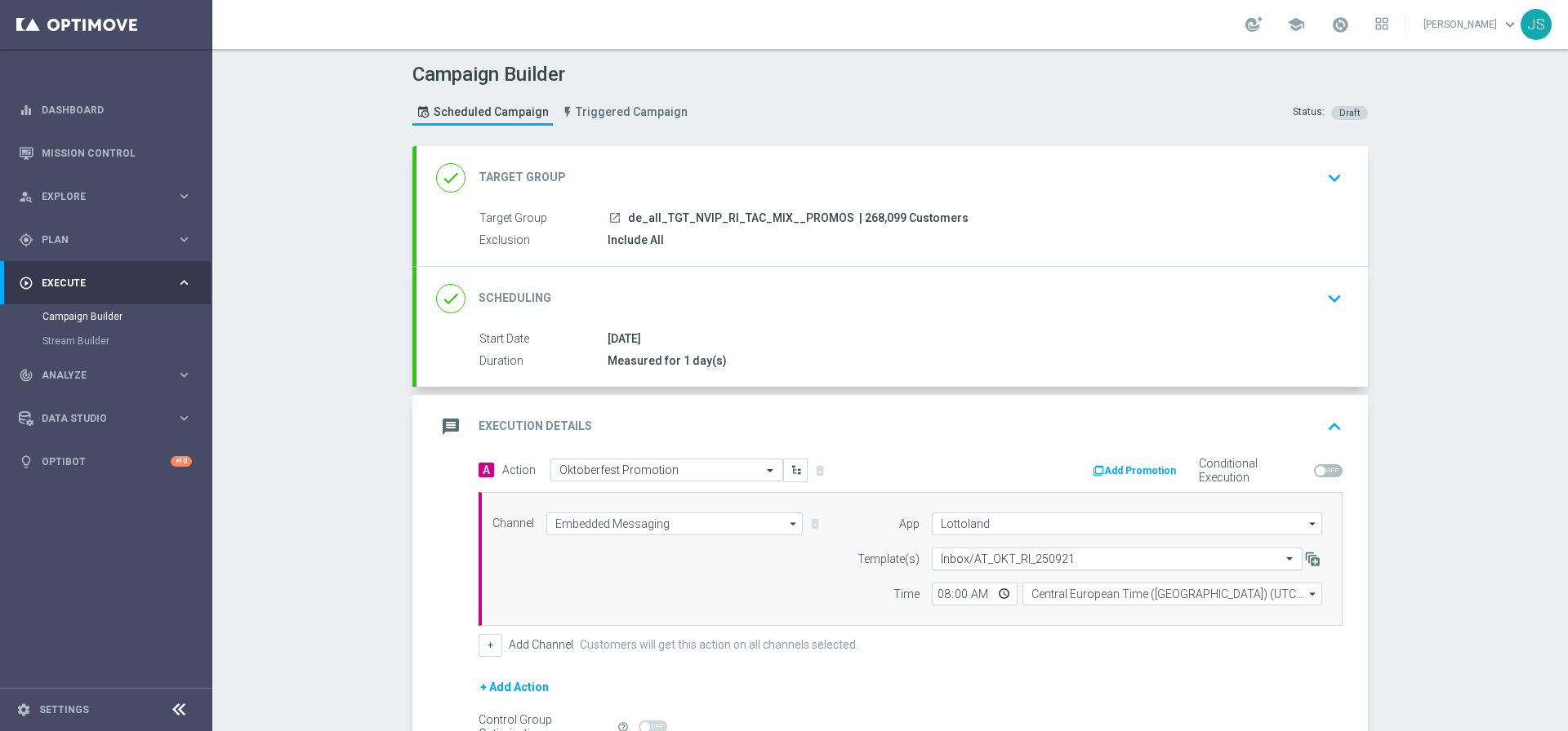
click at [1105, 556] on input "text" at bounding box center [1101, 559] width 320 height 14
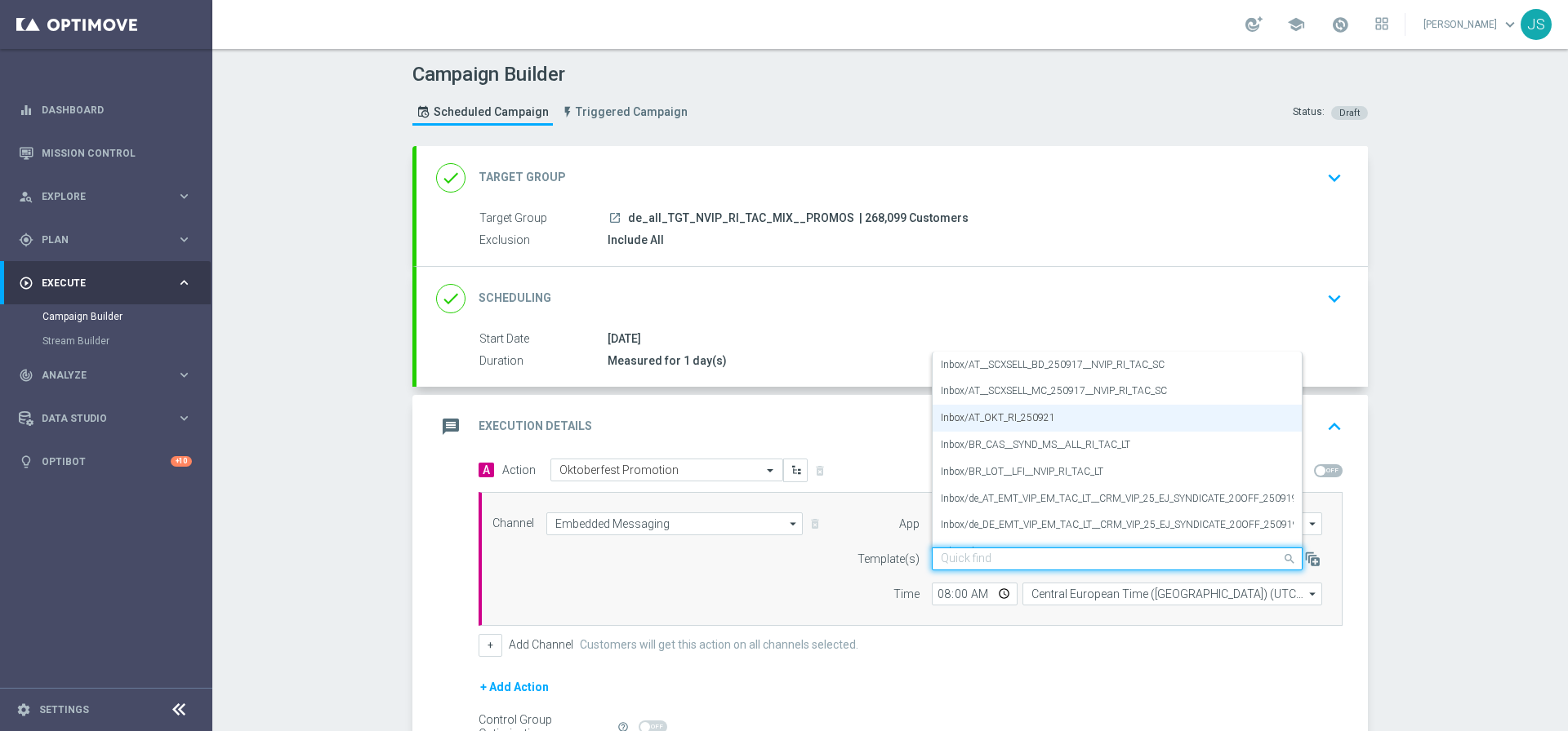
paste input "DE_OKT_RI_250920"
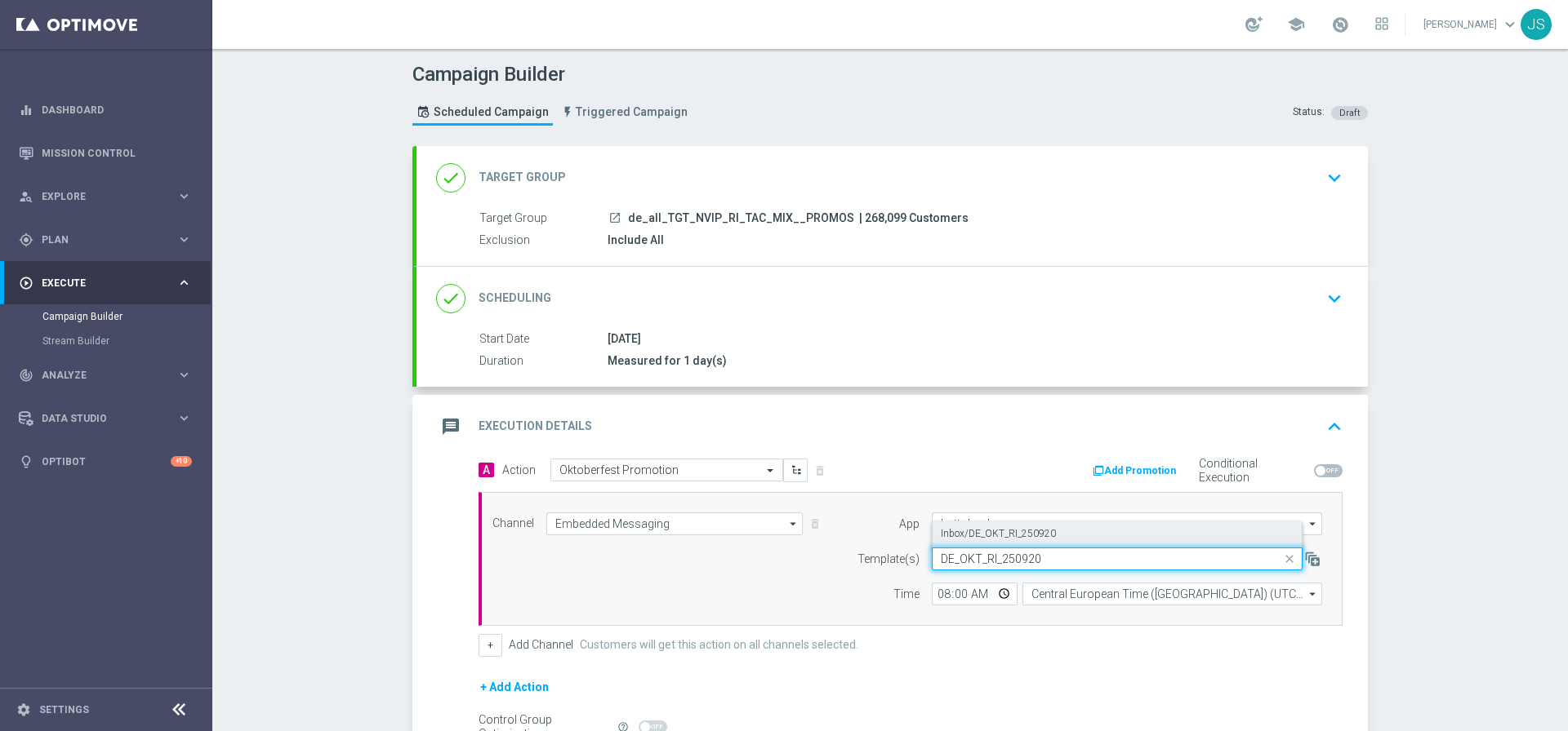
click at [1069, 536] on div "Inbox/DE_OKT_RI_250920" at bounding box center [1117, 533] width 353 height 26
type input "DE_OKT_RI_250920"
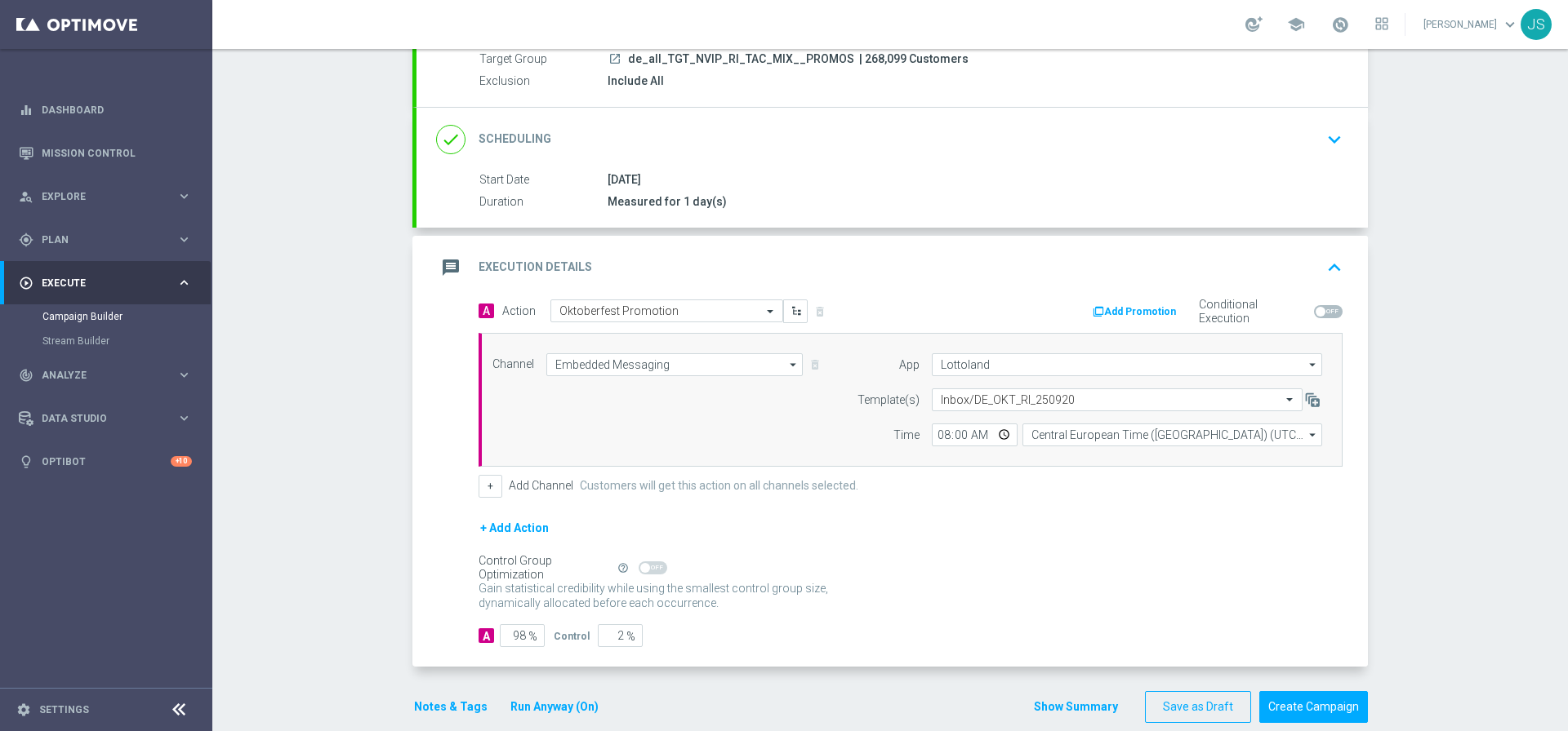
scroll to position [160, 0]
click at [432, 701] on button "Notes & Tags" at bounding box center [450, 706] width 77 height 21
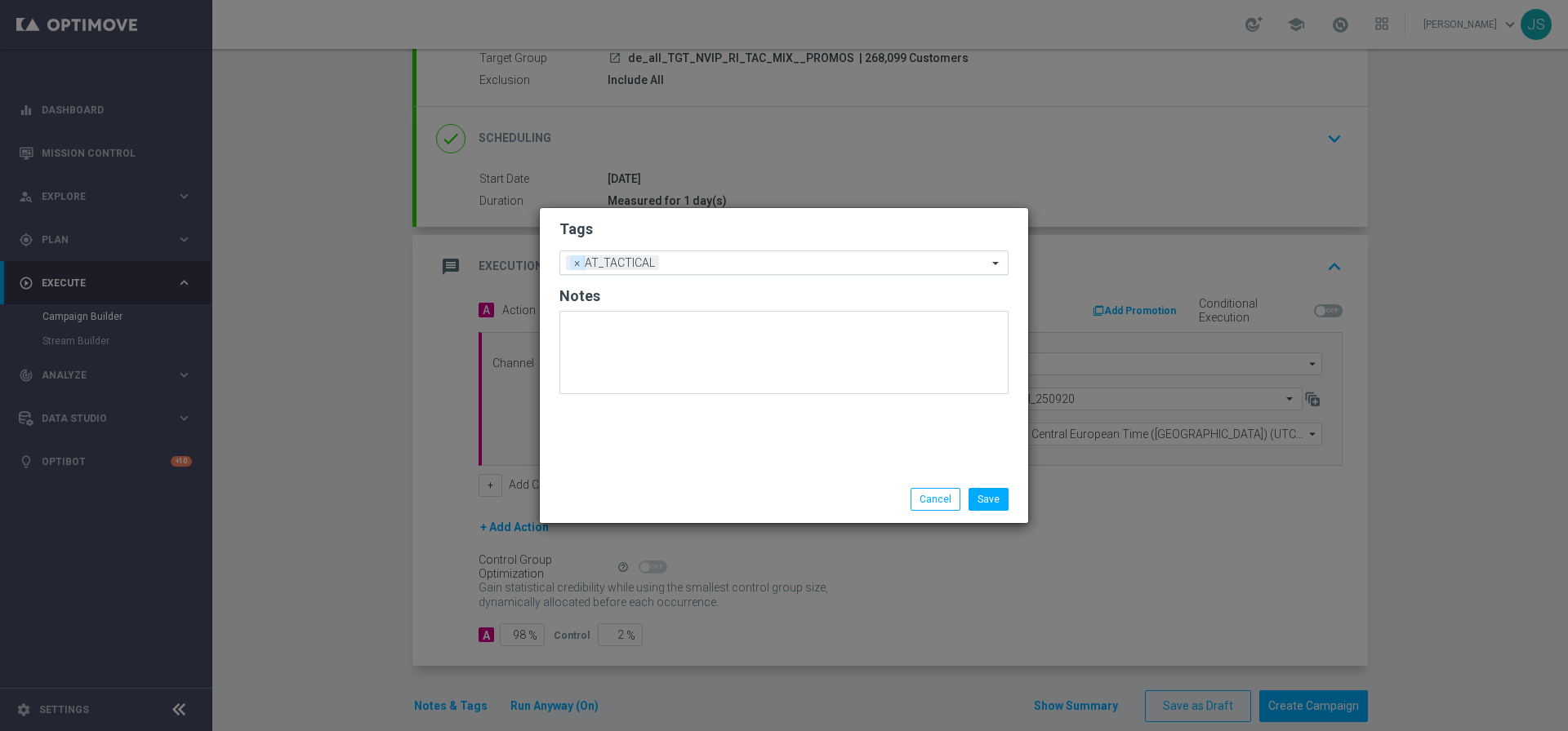
click at [583, 262] on span "×" at bounding box center [577, 263] width 15 height 15
click at [589, 260] on input "text" at bounding box center [778, 263] width 419 height 14
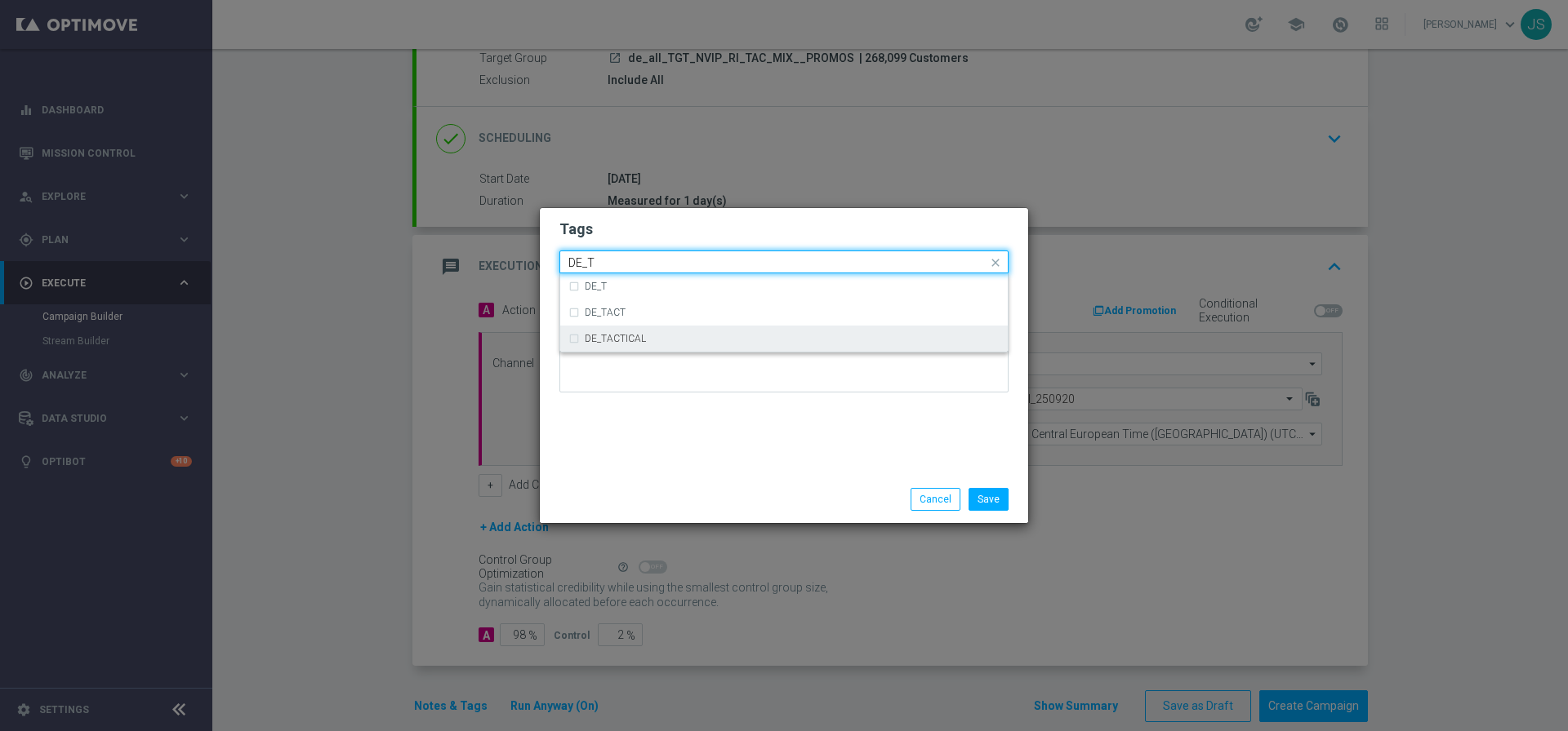
click at [608, 342] on label "DE_TACTICAL" at bounding box center [615, 339] width 62 height 9
type input "DE_T"
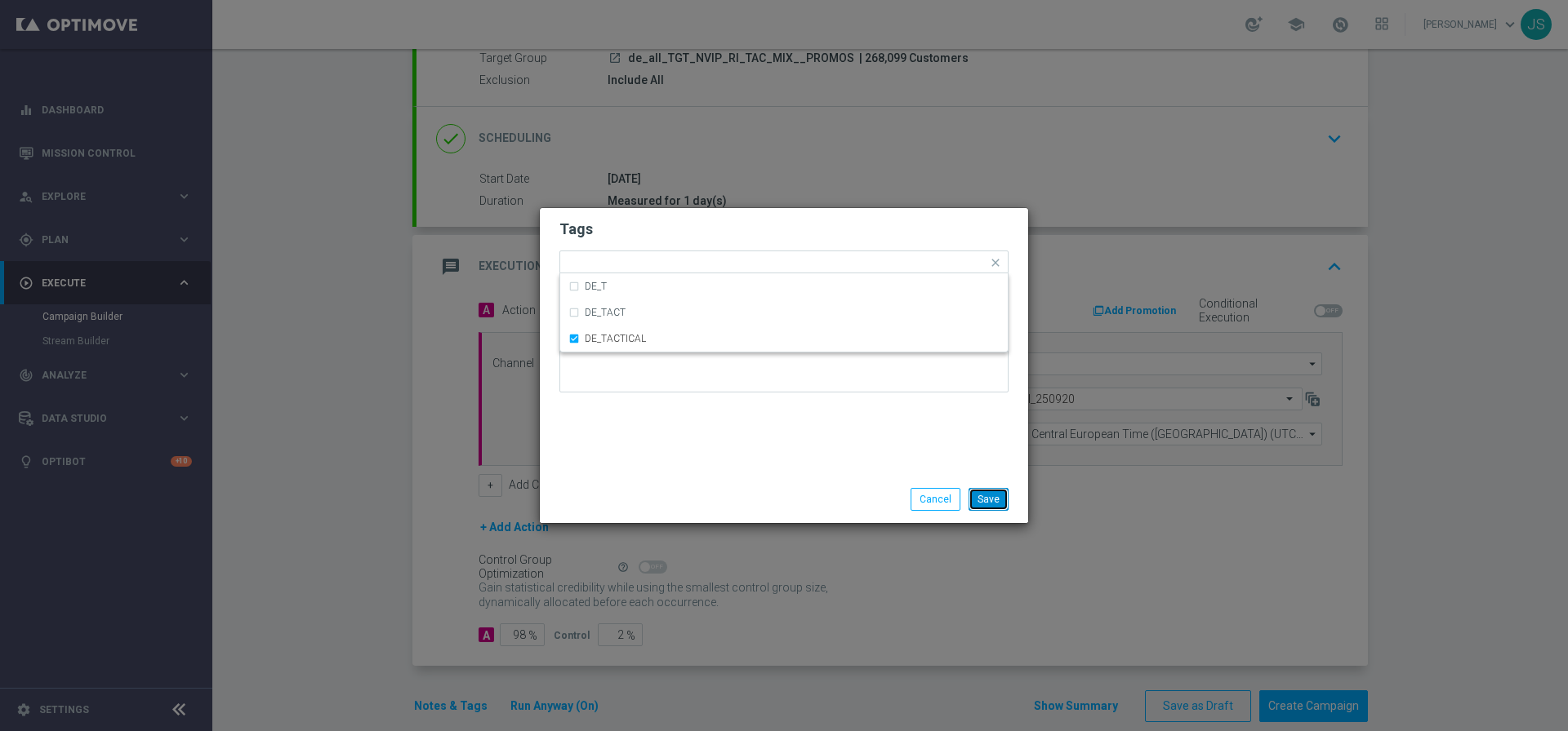
click at [977, 496] on button "Save" at bounding box center [988, 499] width 40 height 23
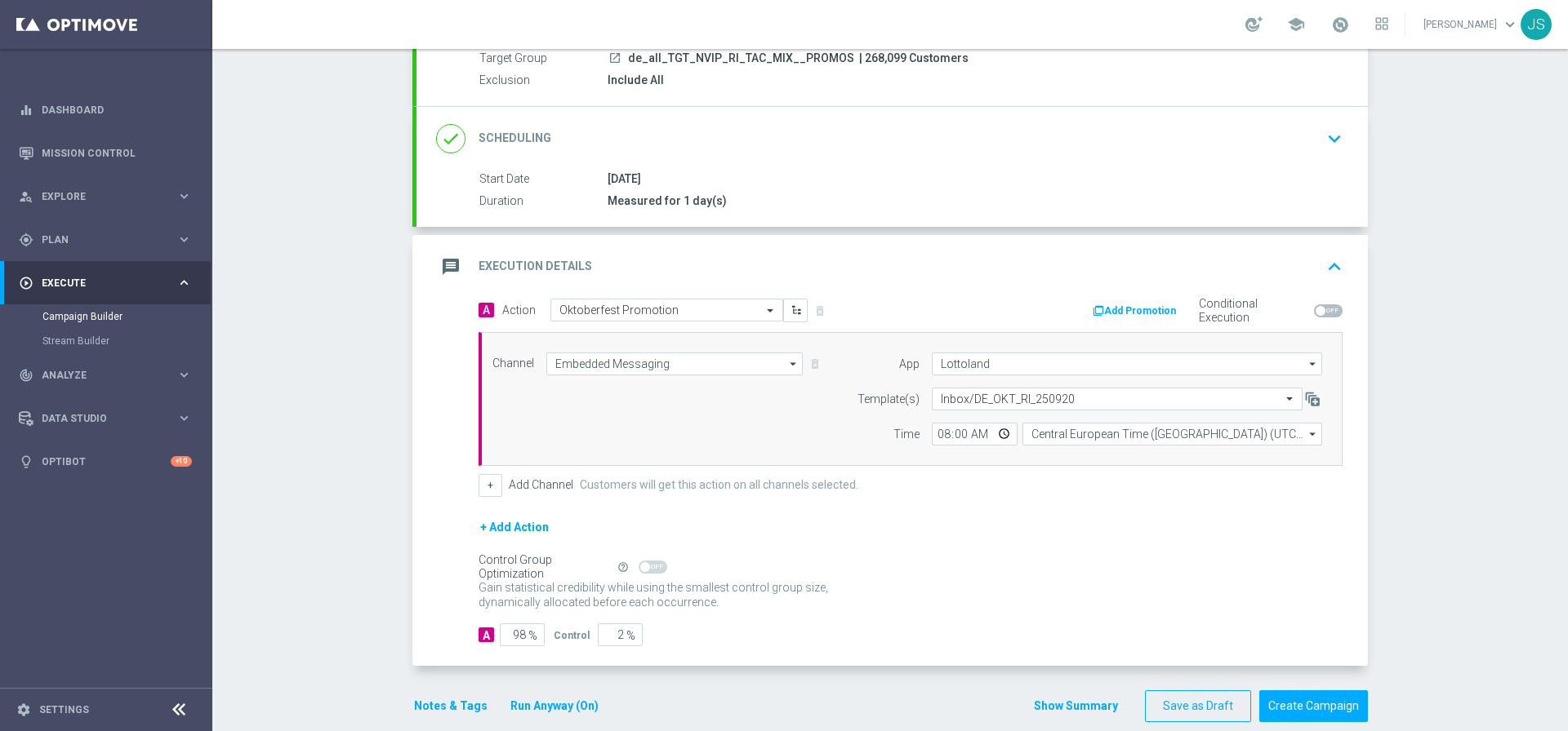
click at [552, 704] on button "Run Anyway (On)" at bounding box center [555, 706] width 92 height 21
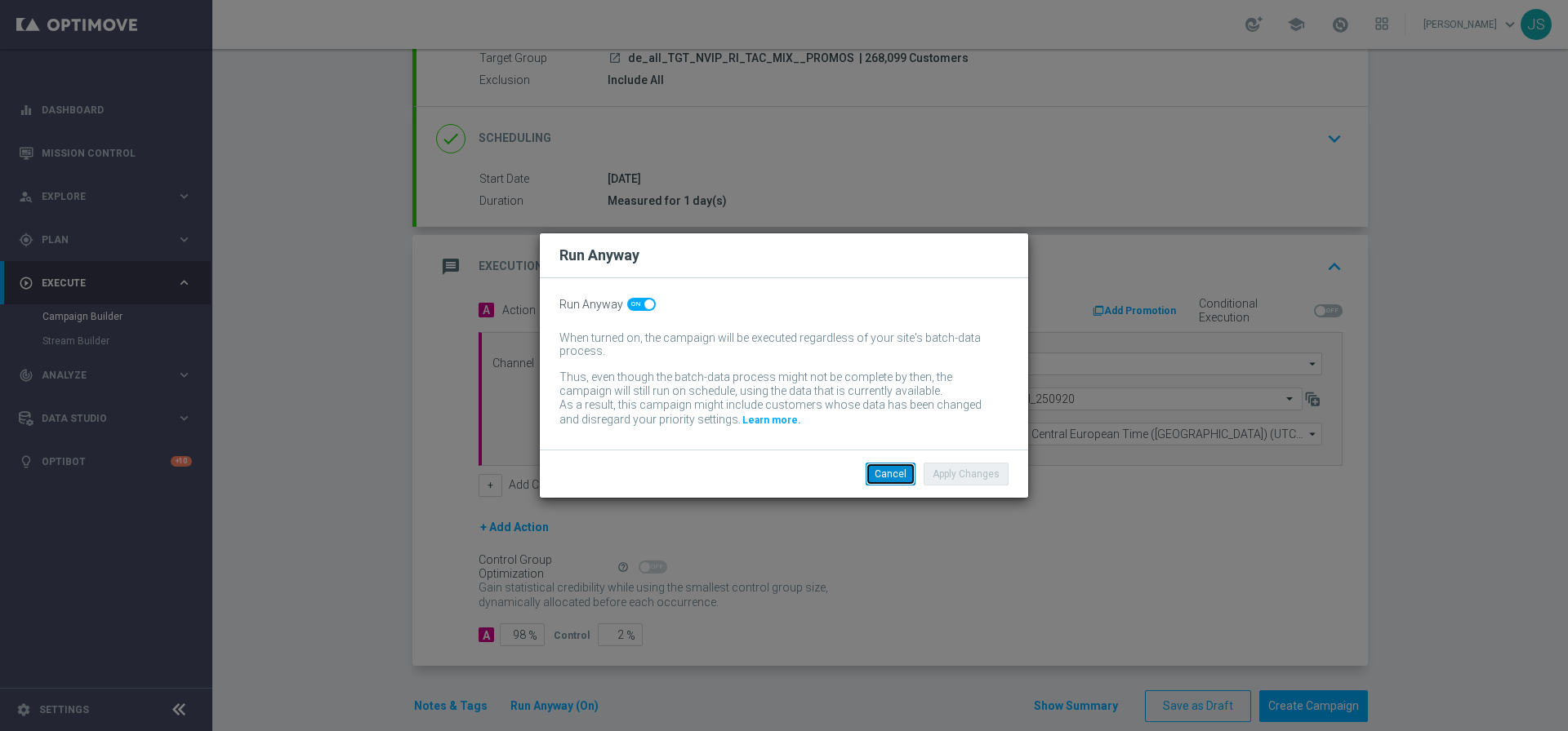
click at [904, 473] on button "Cancel" at bounding box center [890, 474] width 50 height 23
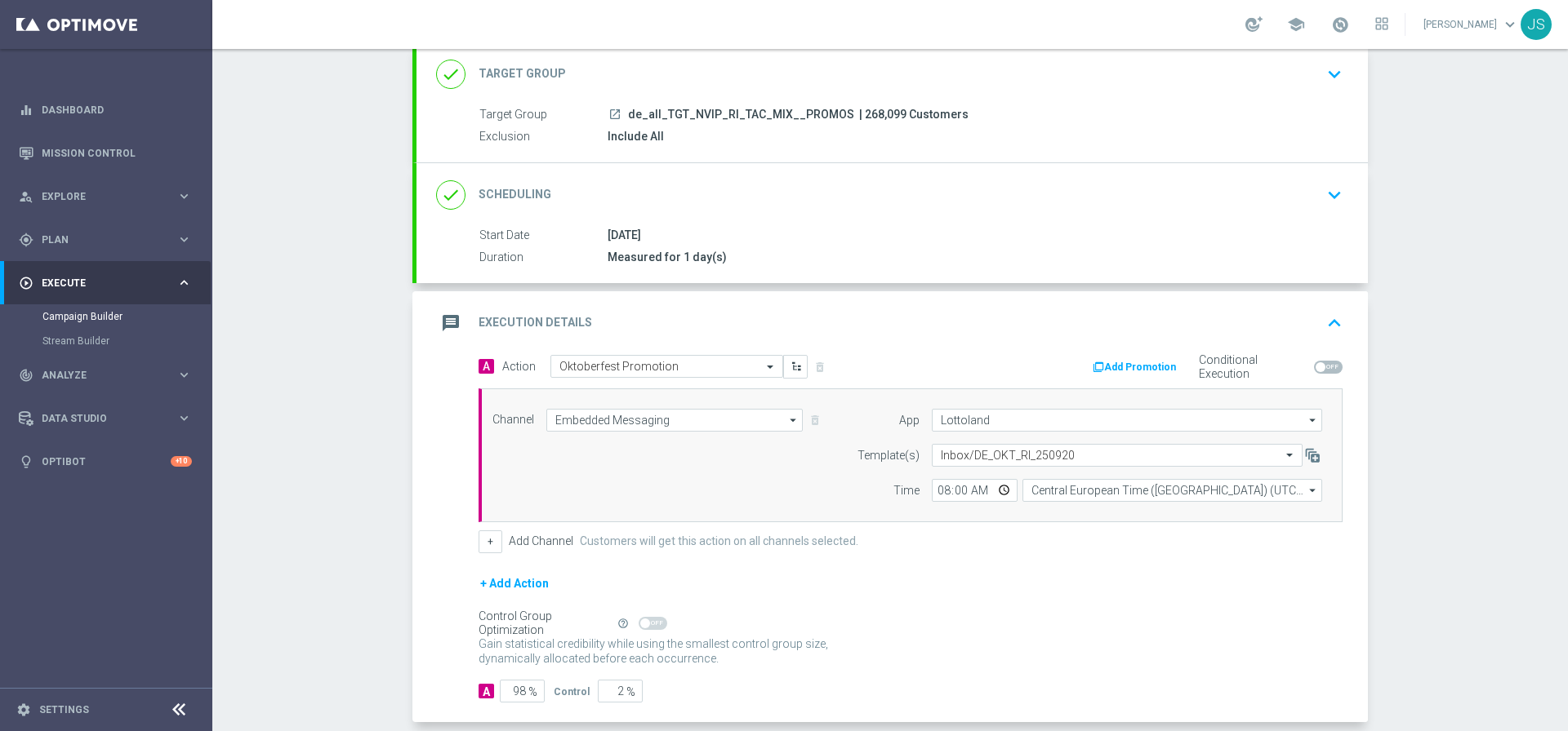
scroll to position [183, 0]
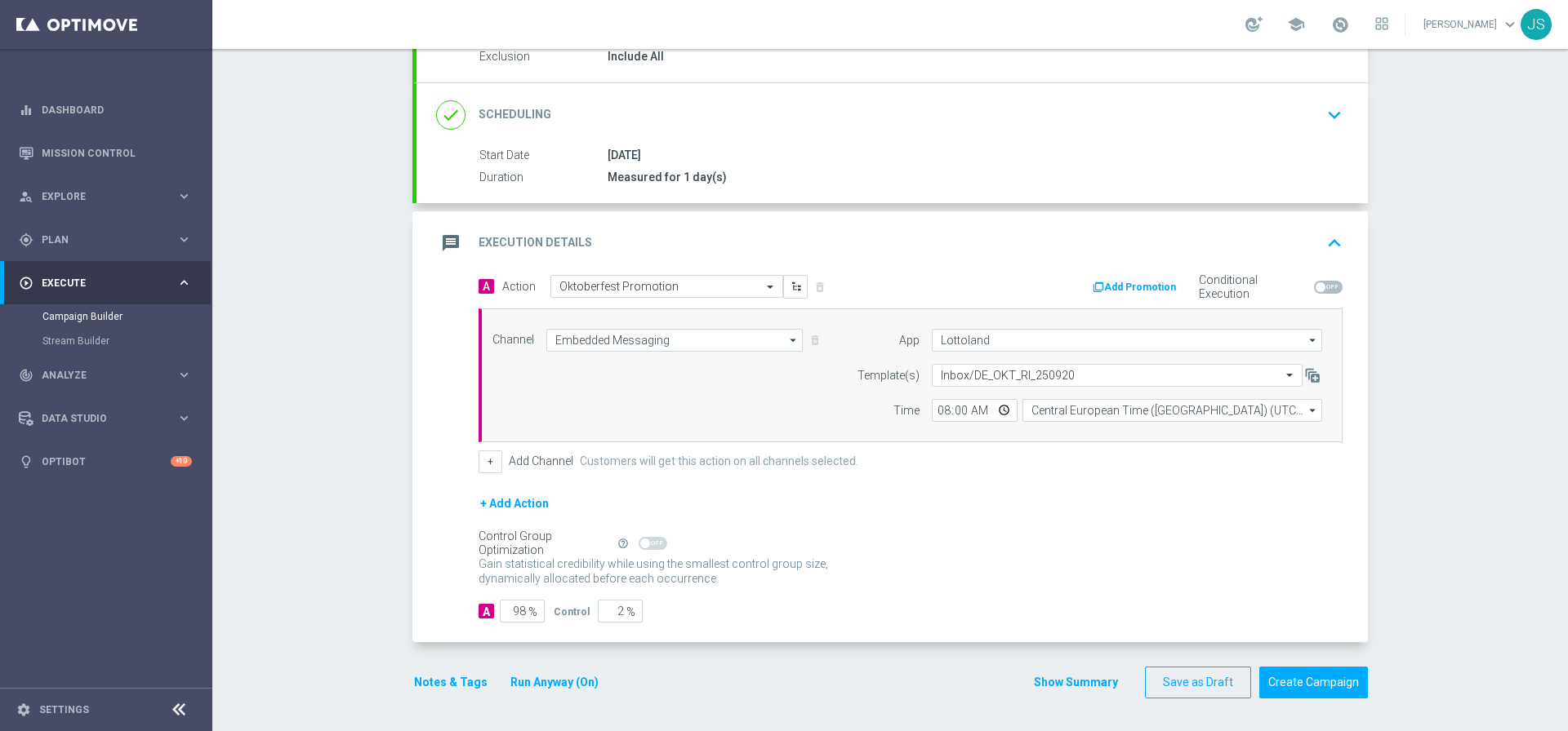
click at [451, 687] on button "Notes & Tags" at bounding box center [450, 683] width 77 height 21
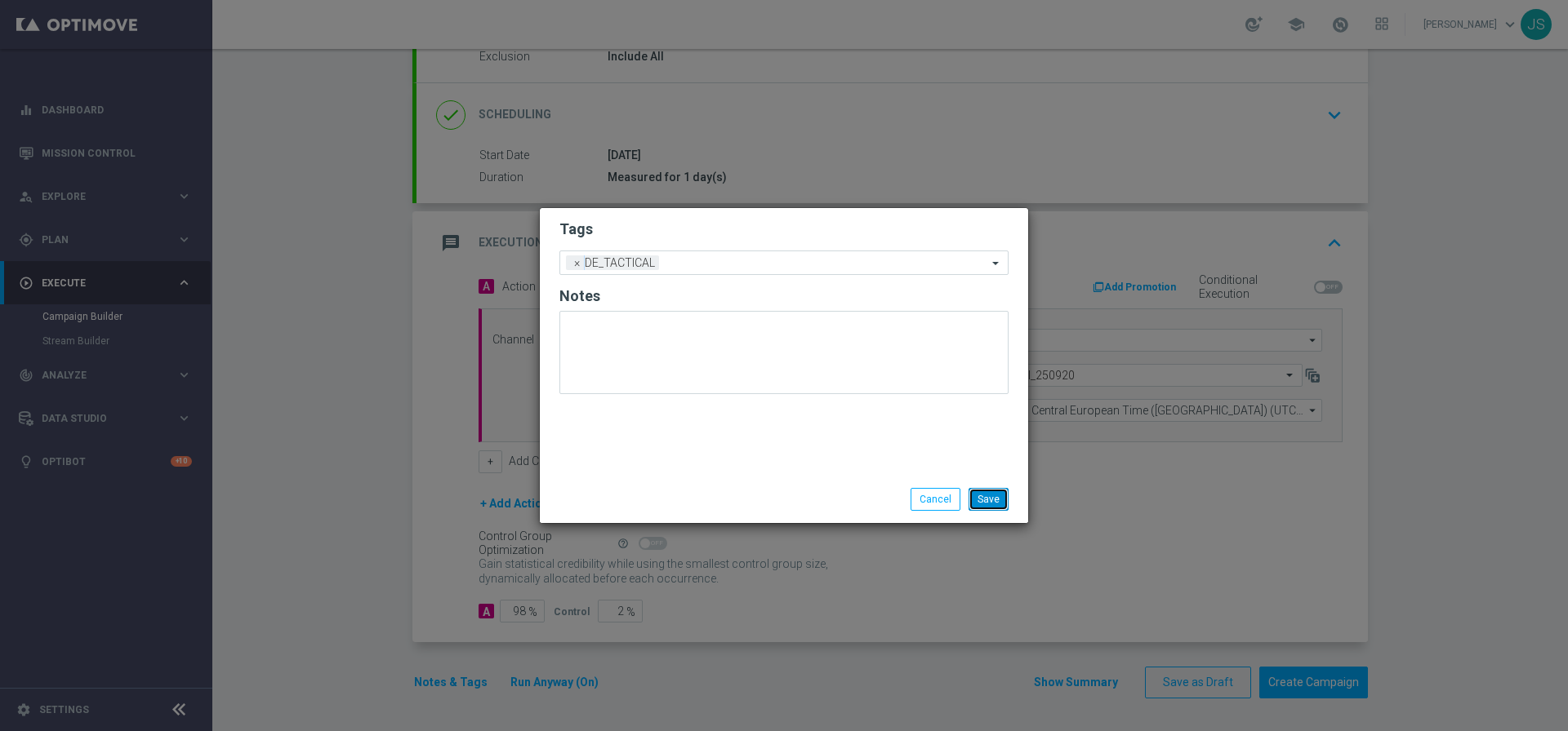
click at [990, 504] on button "Save" at bounding box center [988, 499] width 40 height 23
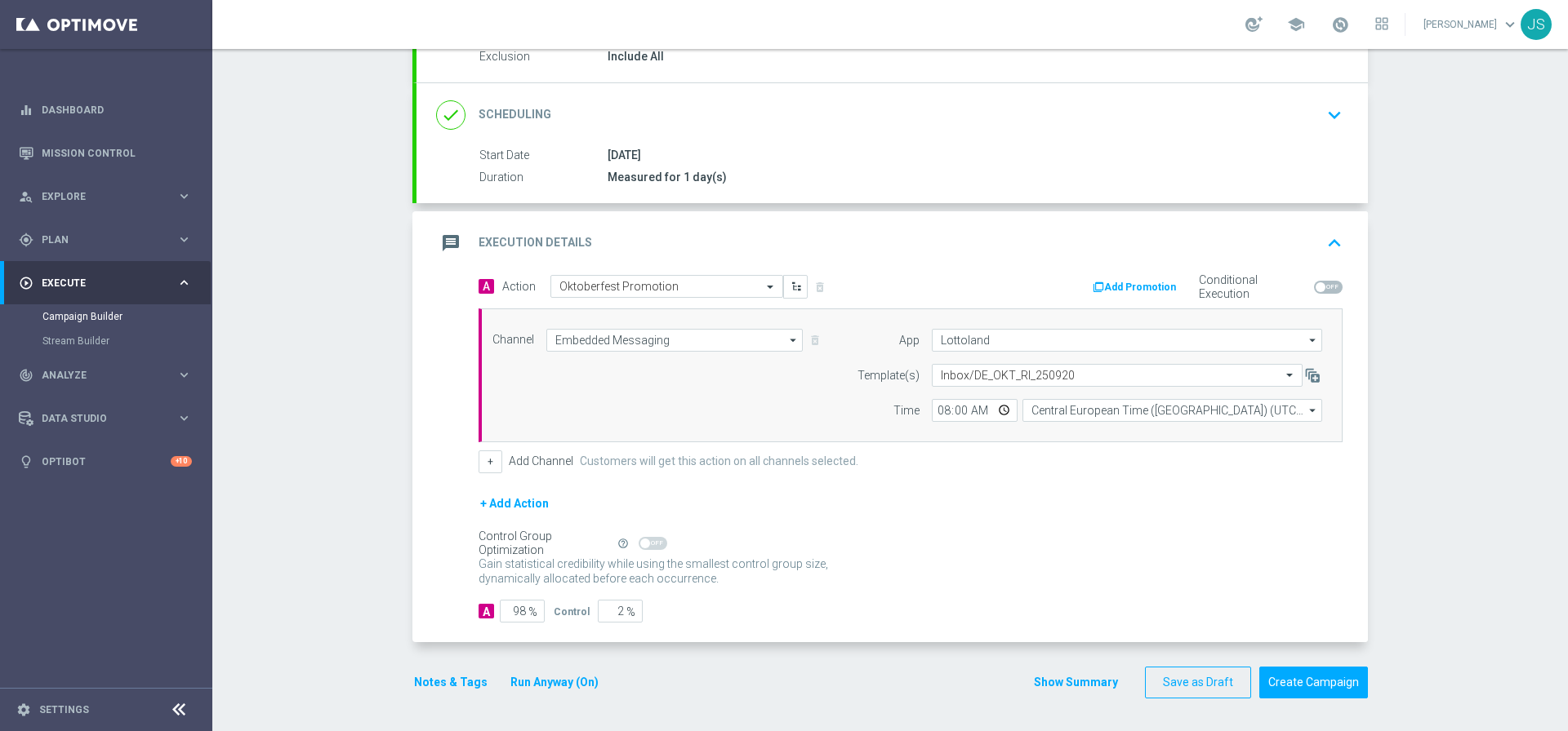
click at [520, 691] on button "Run Anyway (On)" at bounding box center [555, 683] width 92 height 21
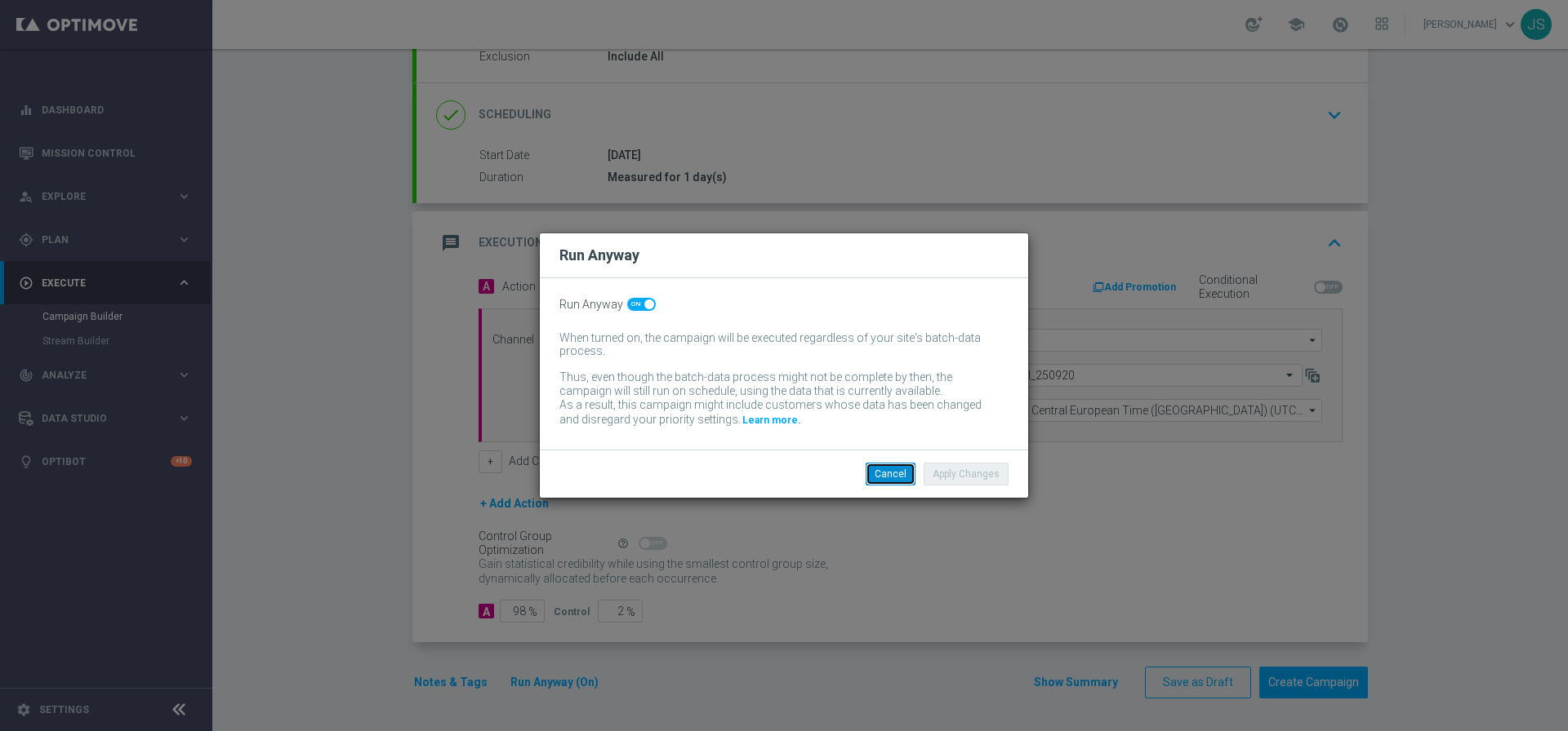
click at [901, 481] on button "Cancel" at bounding box center [890, 474] width 50 height 23
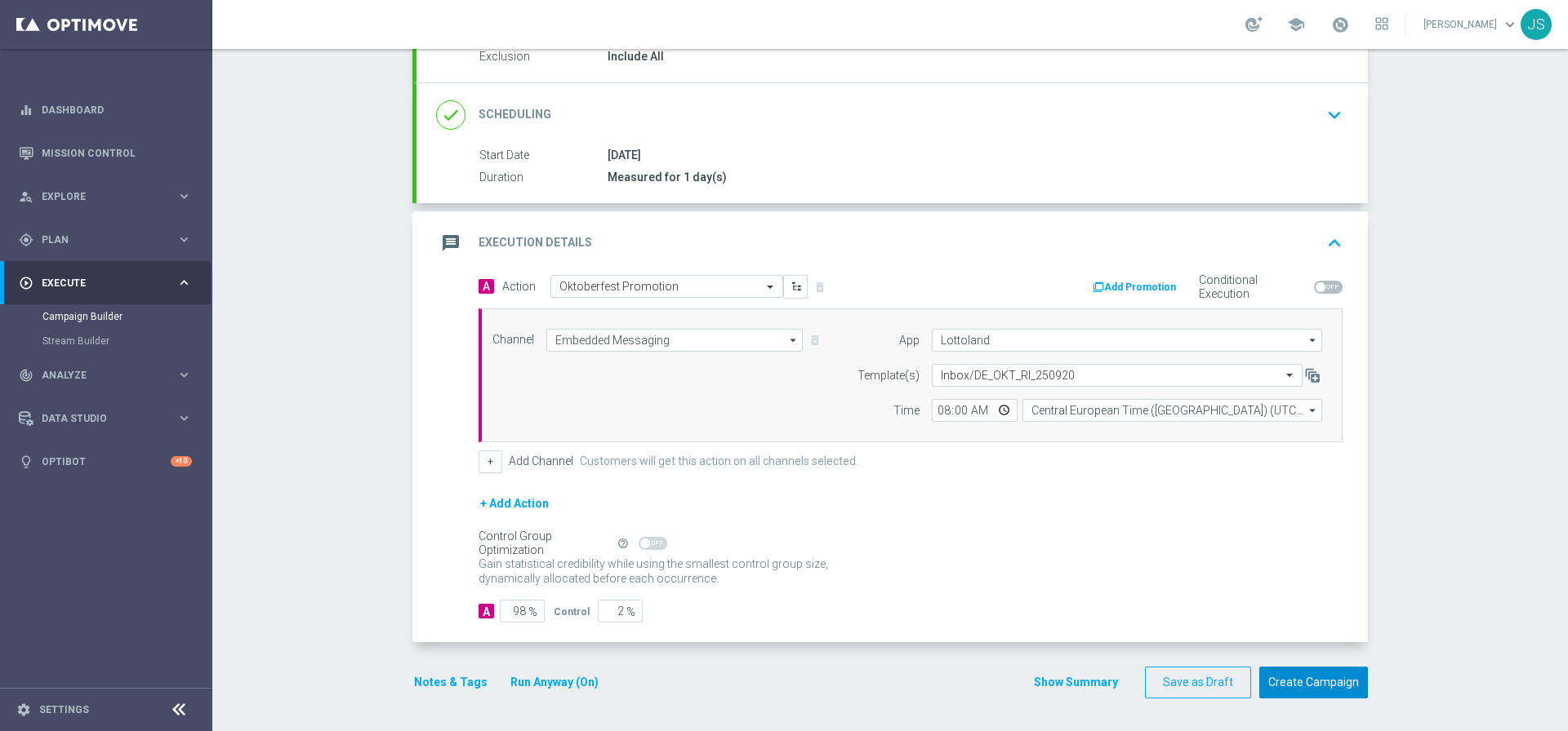
click at [1325, 688] on button "Create Campaign" at bounding box center [1313, 683] width 109 height 32
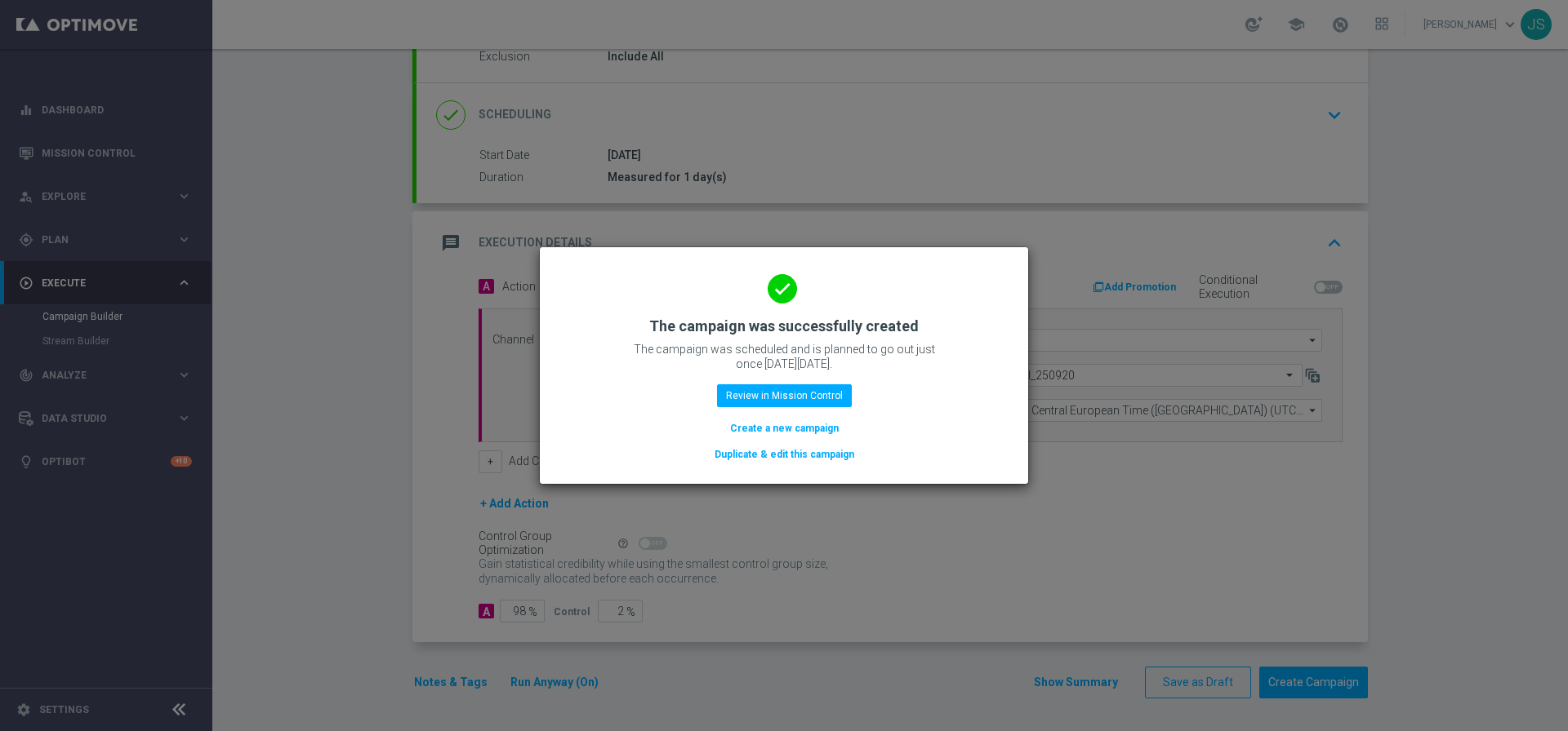
click at [819, 461] on button "Duplicate & edit this campaign" at bounding box center [784, 454] width 143 height 18
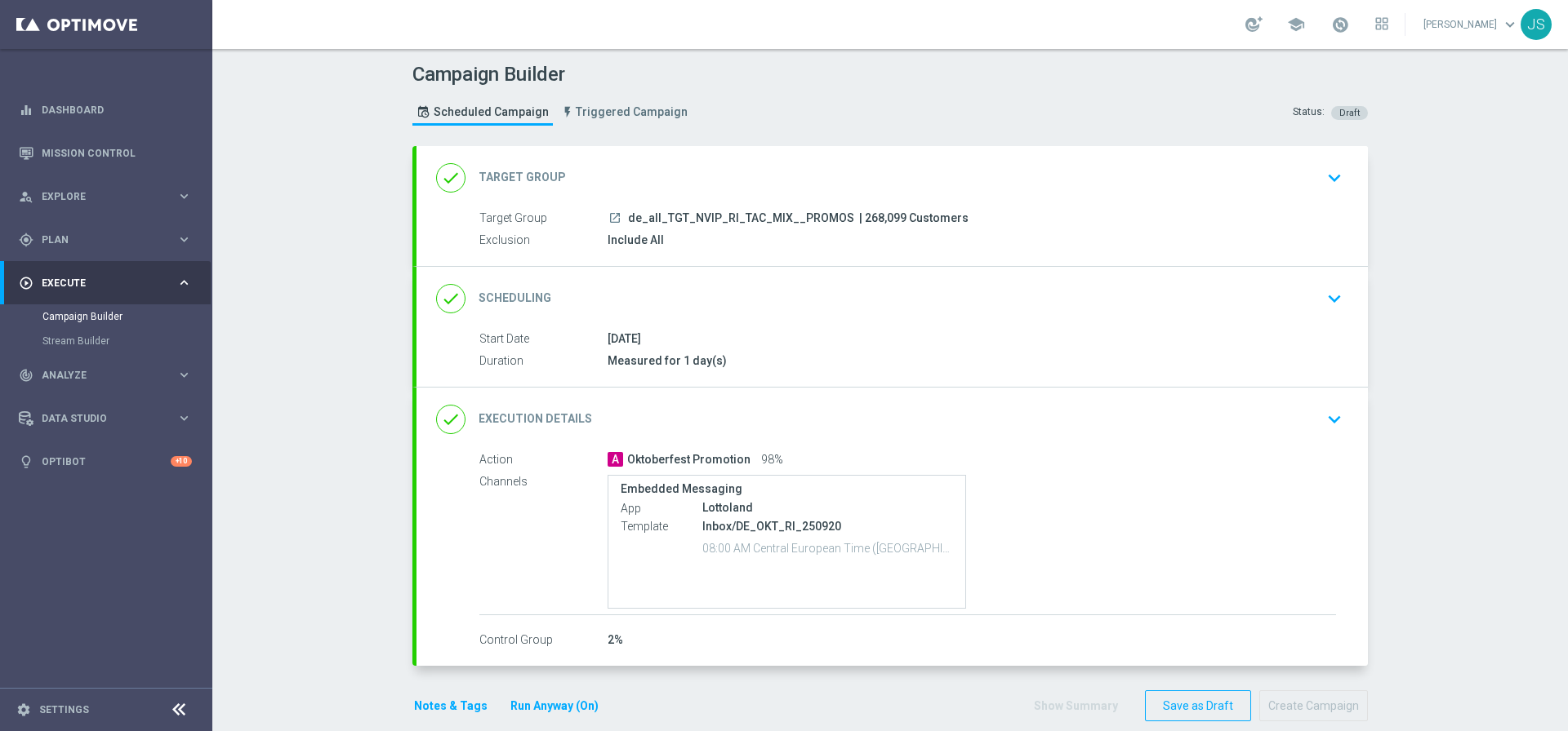
click at [1328, 177] on icon "keyboard_arrow_down" at bounding box center [1334, 178] width 25 height 25
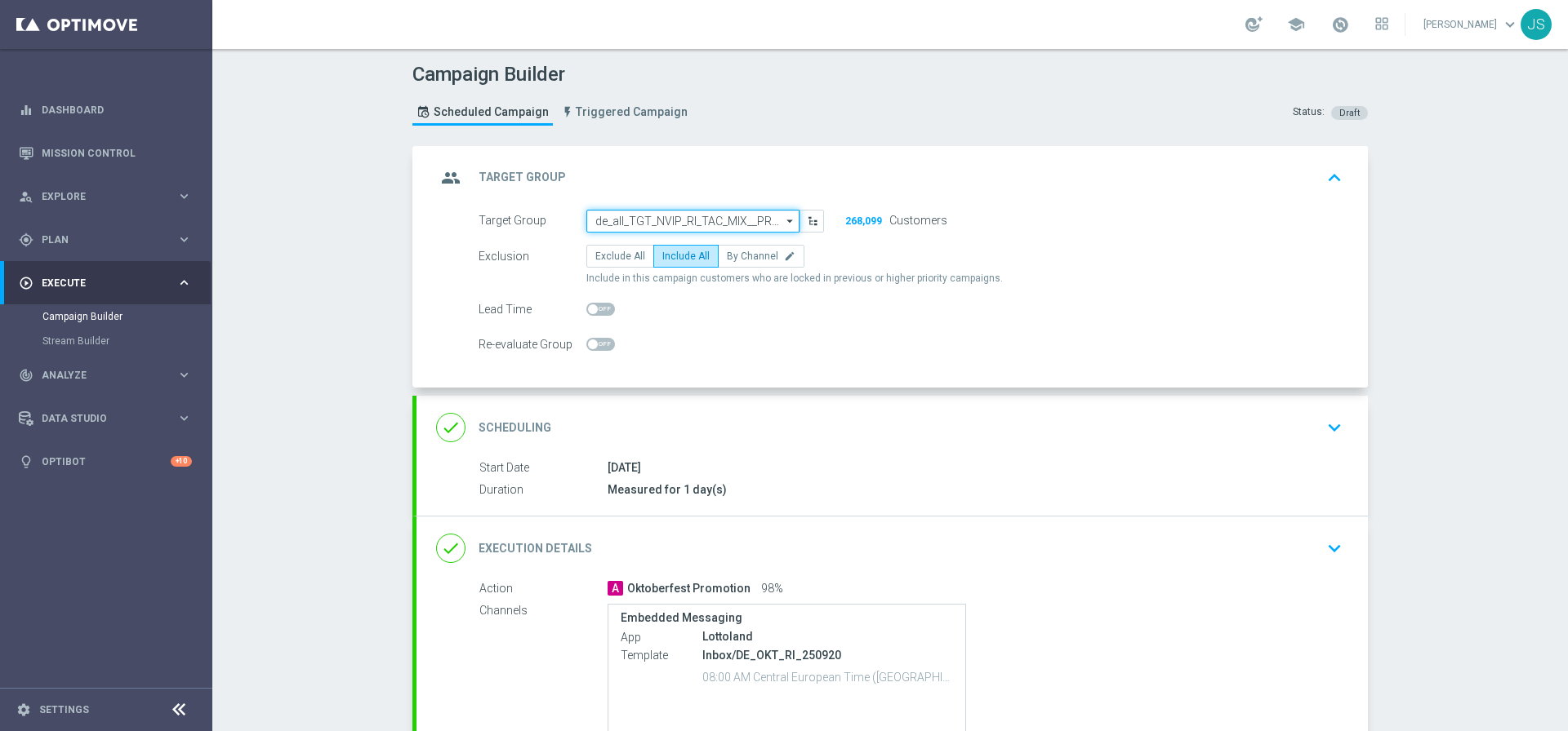
click at [717, 222] on input "de_all_TGT_NVIP_RI_TAC_MIX__PROMOS" at bounding box center [692, 221] width 213 height 23
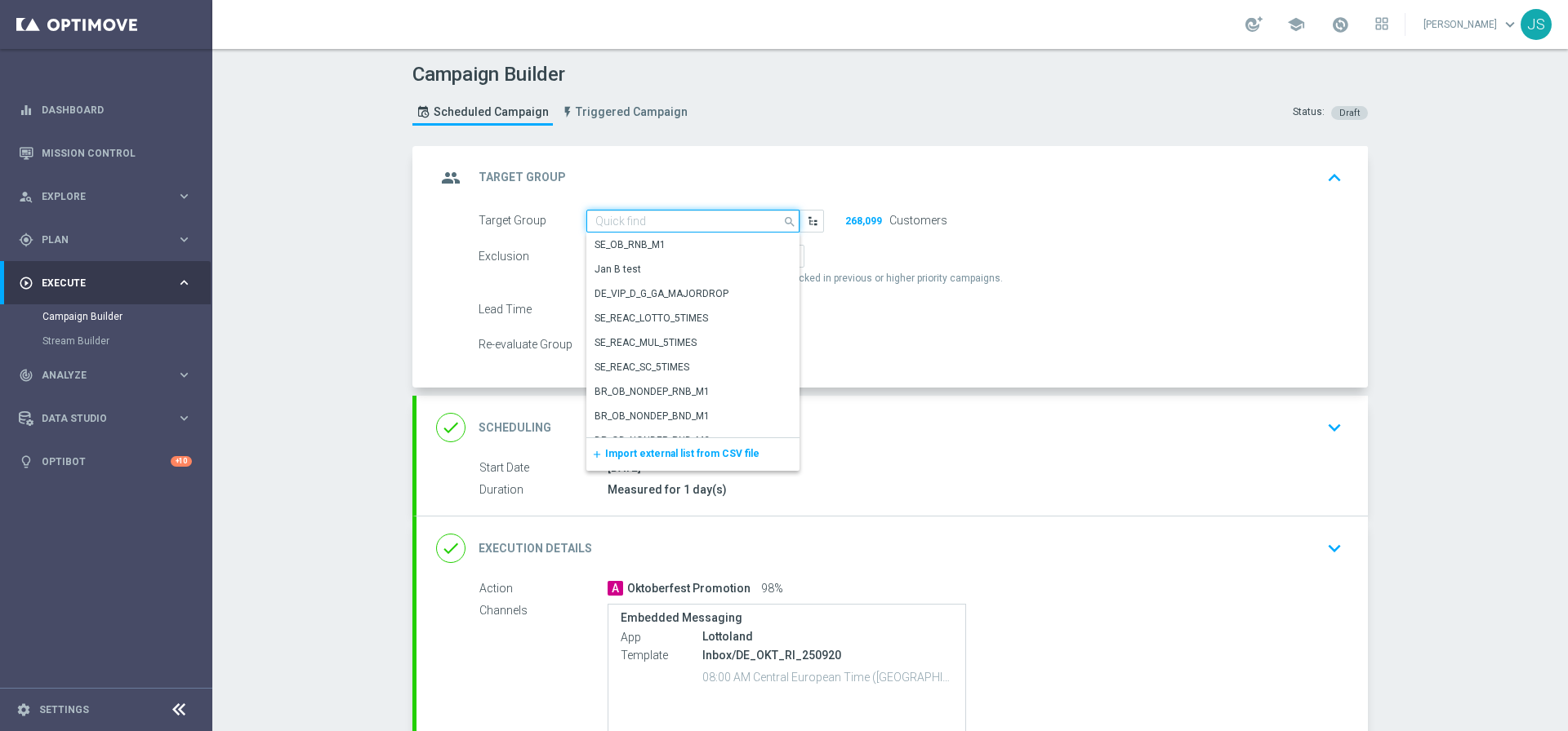
paste input "de_all_TGT_NVIP_SMS_TAC_MIX__ACTIVE_CHURNED_7to90d"
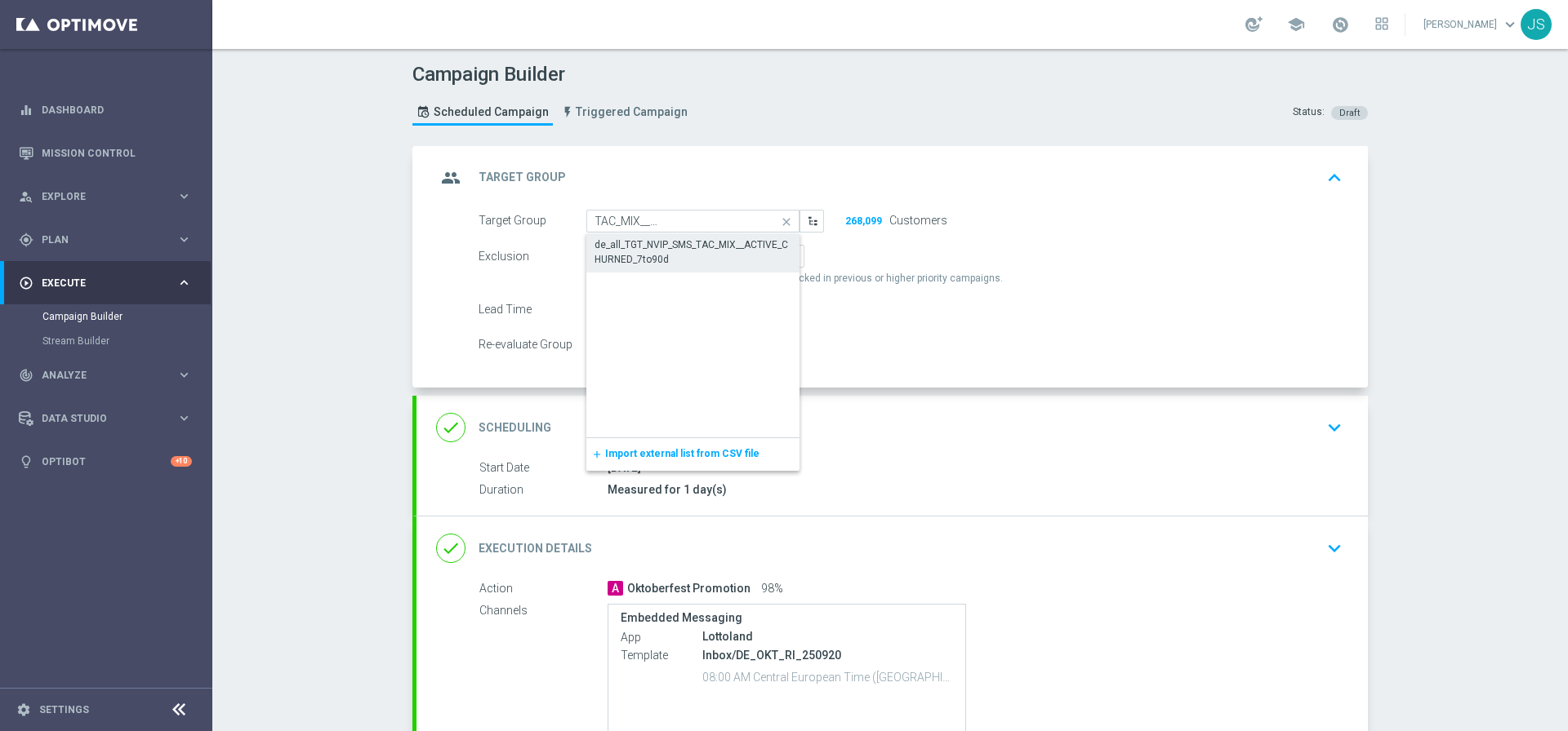
click at [680, 248] on div "de_all_TGT_NVIP_SMS_TAC_MIX__ACTIVE_CHURNED_7to90d" at bounding box center [693, 252] width 197 height 29
type input "de_all_TGT_NVIP_SMS_TAC_MIX__ACTIVE_CHURNED_7to90d"
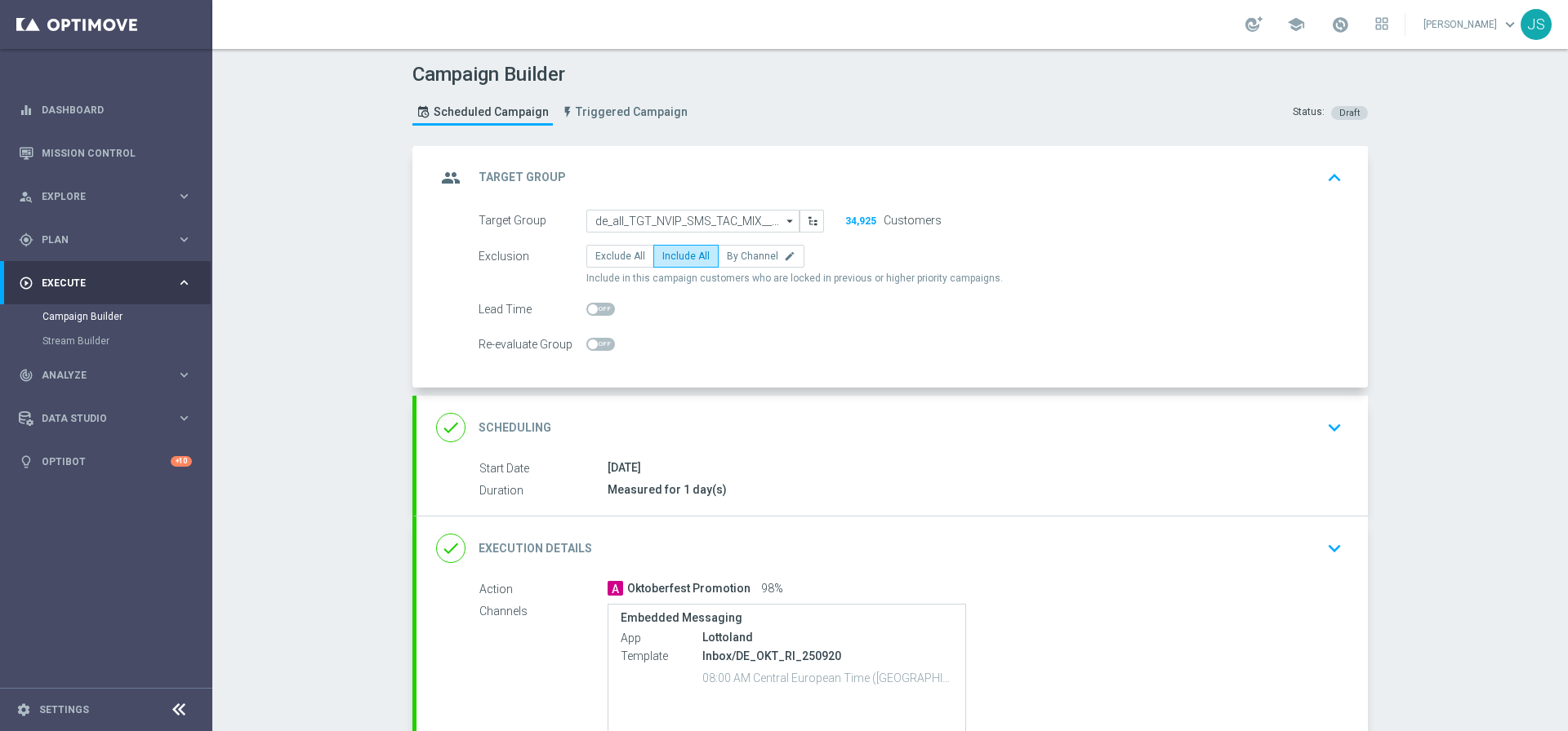
click at [1332, 173] on icon "keyboard_arrow_up" at bounding box center [1334, 178] width 25 height 25
click at [1332, 173] on div "group Target Group keyboard_arrow_up Target Group launch de_all_TGT_NVIP_RI_TAC…" at bounding box center [891, 267] width 951 height 242
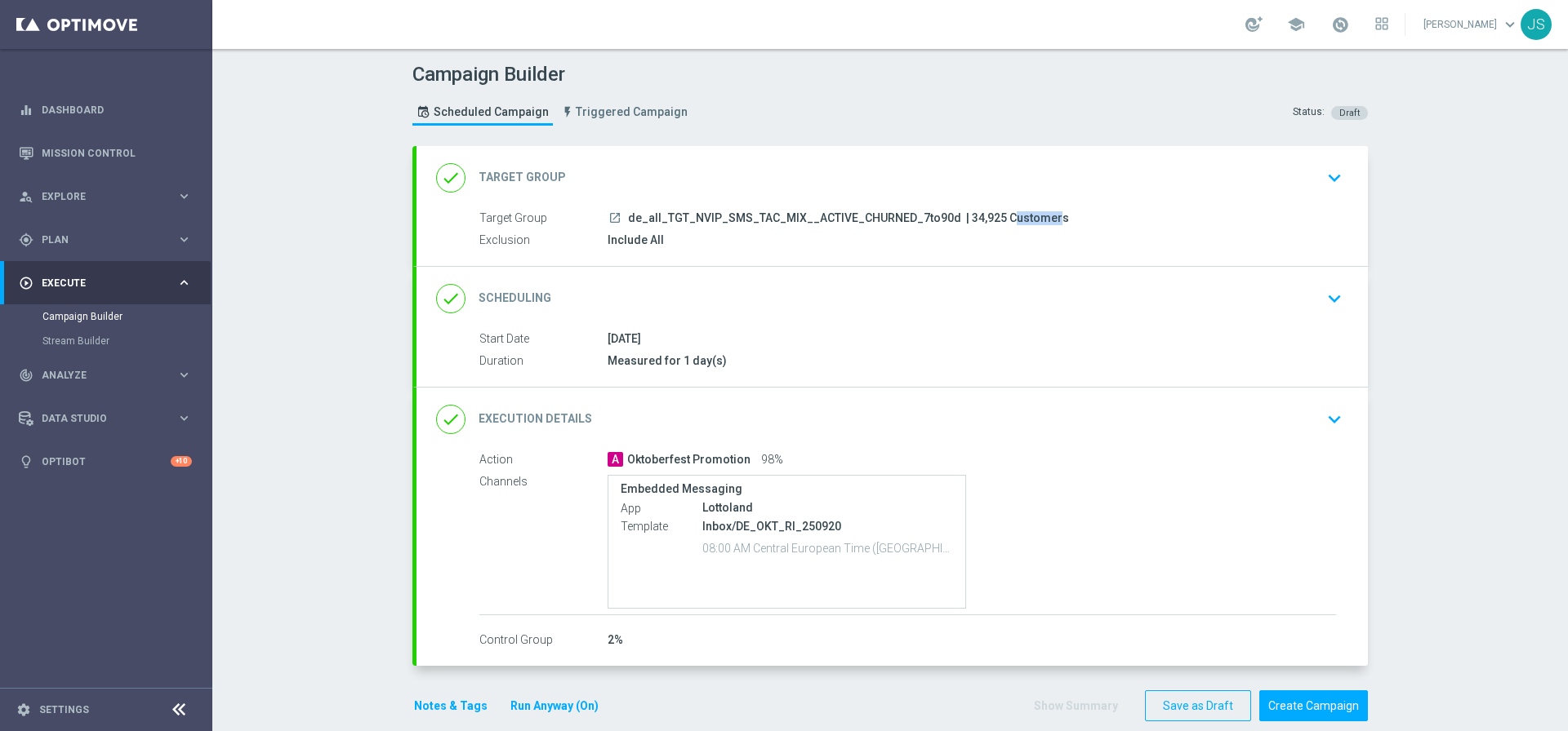
drag, startPoint x: 984, startPoint y: 218, endPoint x: 946, endPoint y: 220, distance: 38.1
click at [966, 220] on span "| 34,925 Customers" at bounding box center [1017, 218] width 103 height 15
click at [1322, 428] on icon "keyboard_arrow_down" at bounding box center [1334, 420] width 25 height 25
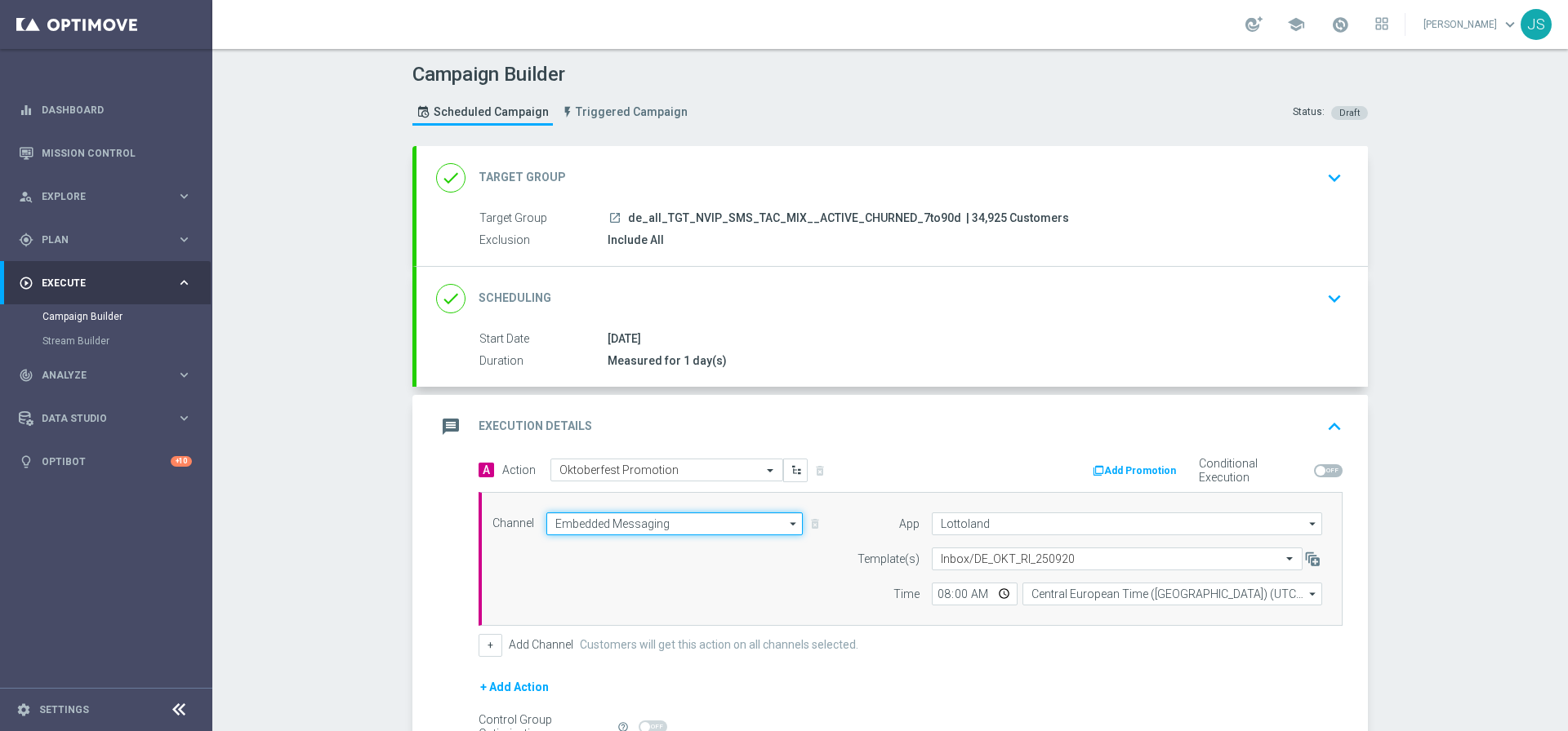
click at [622, 520] on input "Embedded Messaging" at bounding box center [674, 524] width 256 height 23
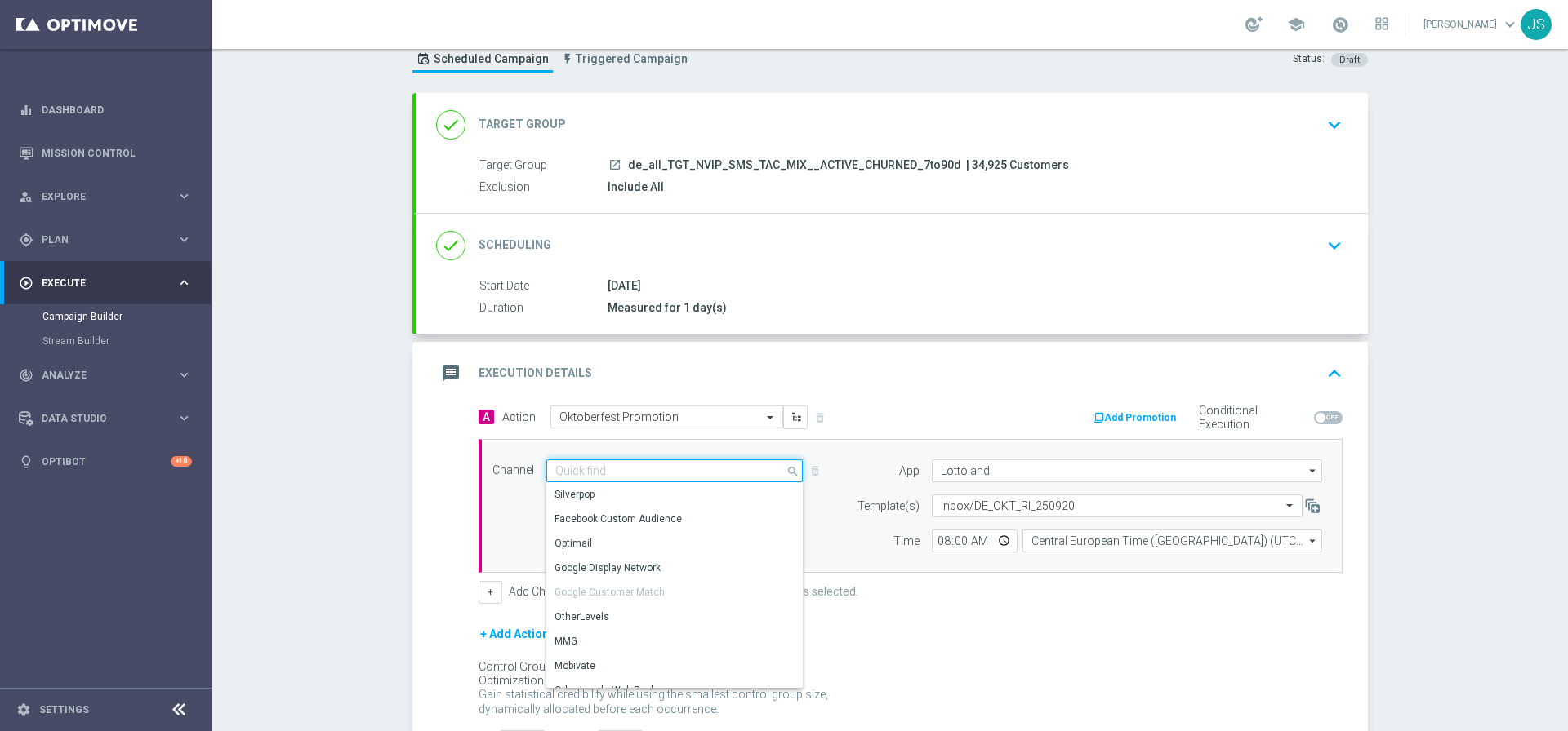
scroll to position [52, 0]
click at [1035, 504] on input "text" at bounding box center [1101, 507] width 320 height 14
type input "Embedded Messaging"
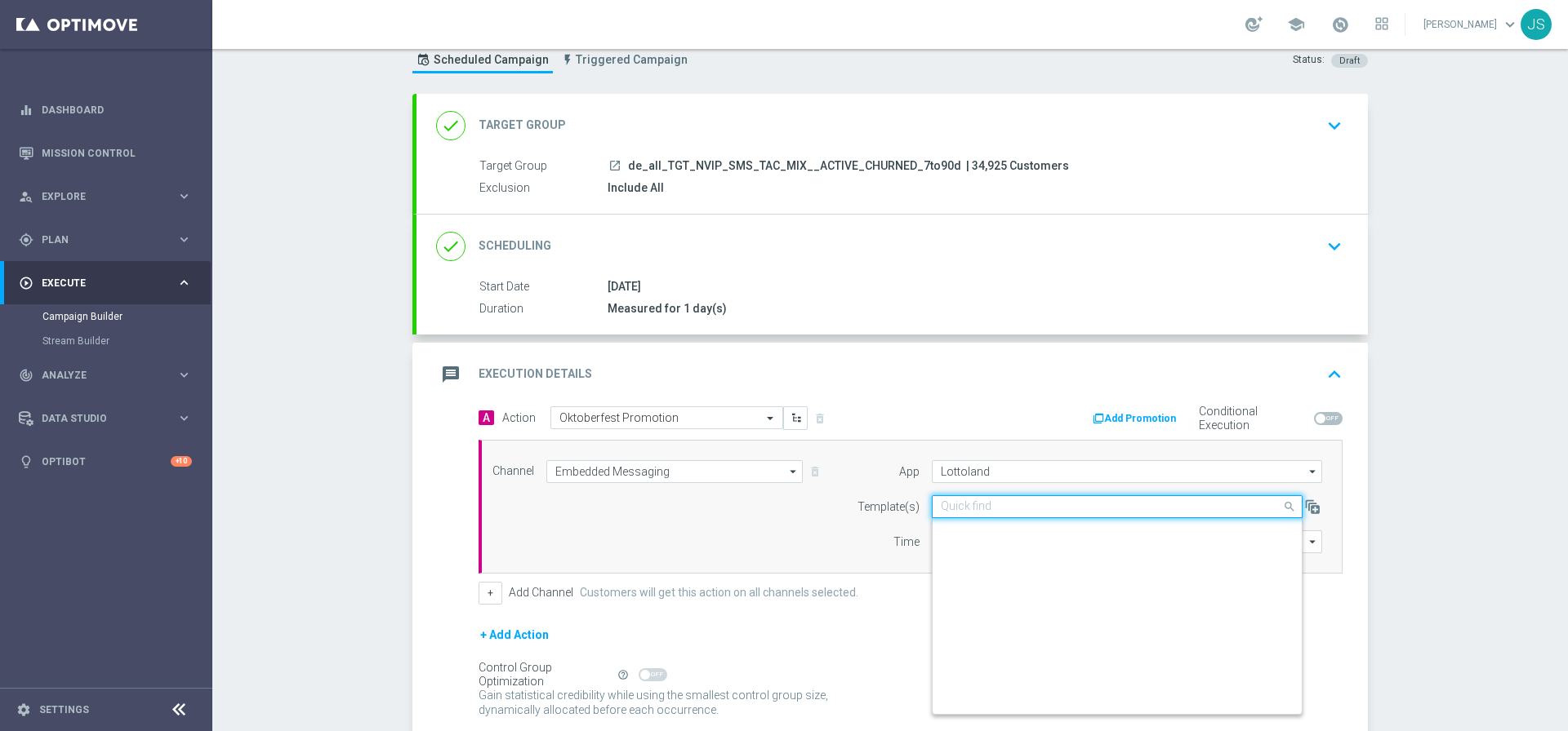
scroll to position [404, 0]
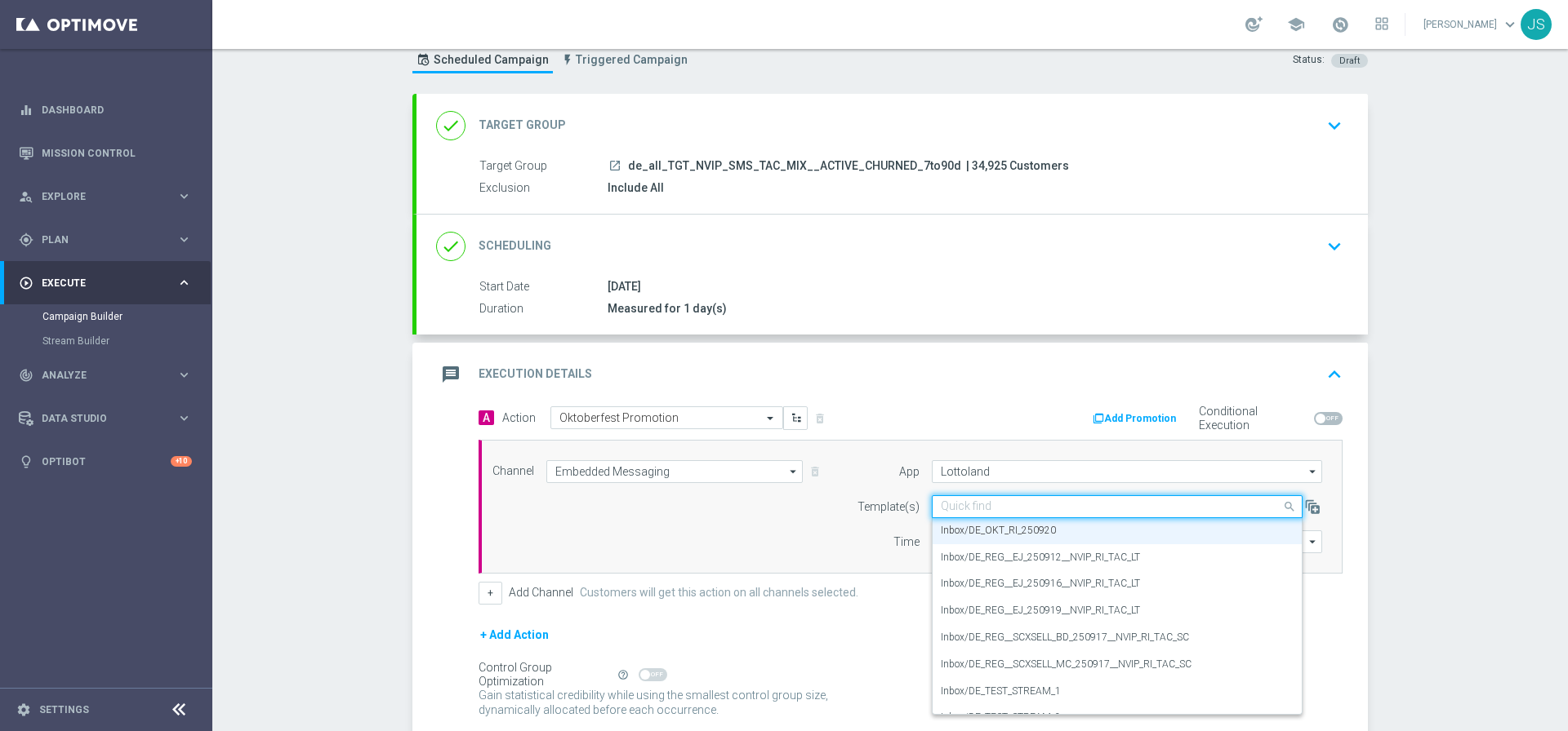
paste input "DE_OKT_SMS_250920"
type input "DE_OKT_SMS_250920"
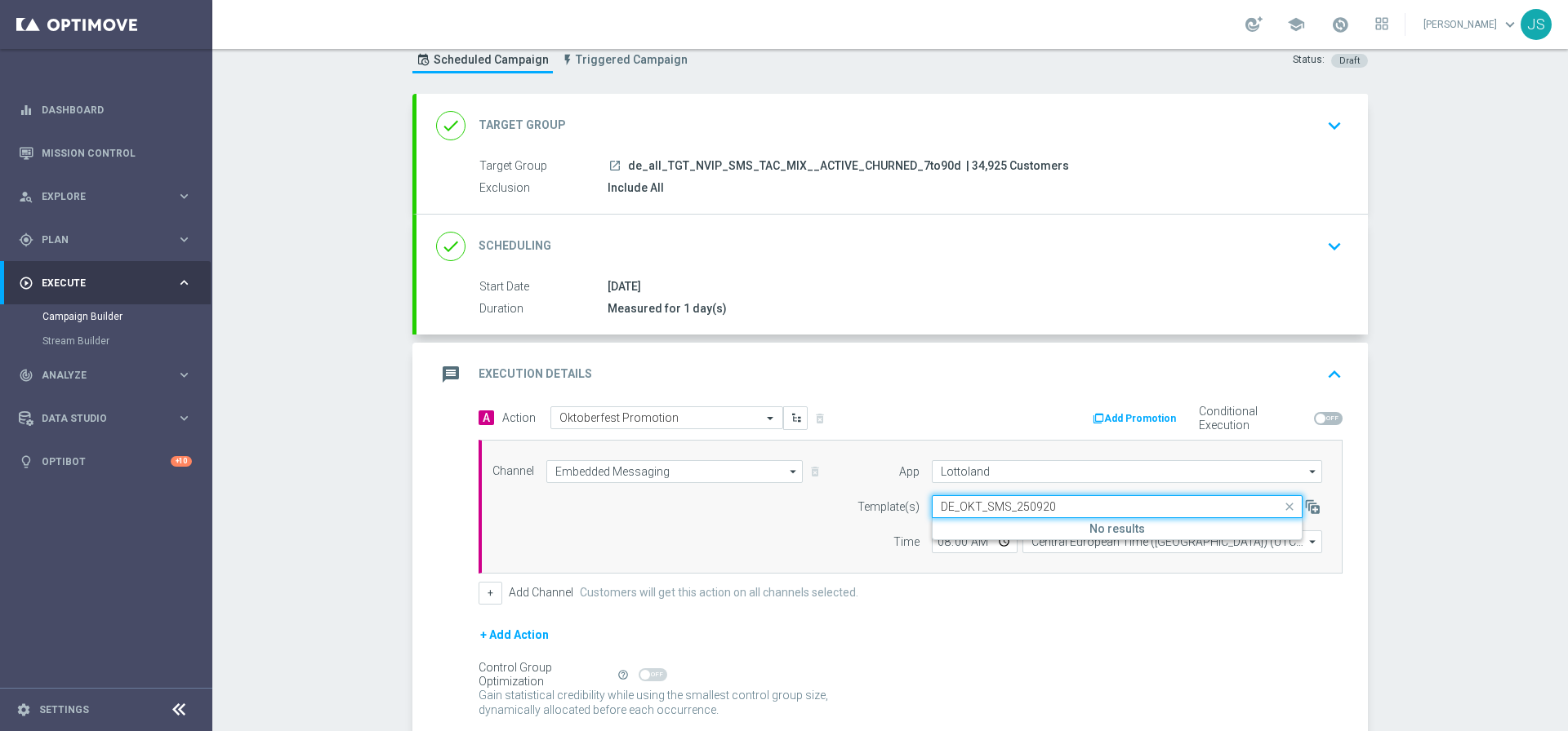
click at [1074, 509] on input "DE_OKT_SMS_250920" at bounding box center [1101, 507] width 320 height 14
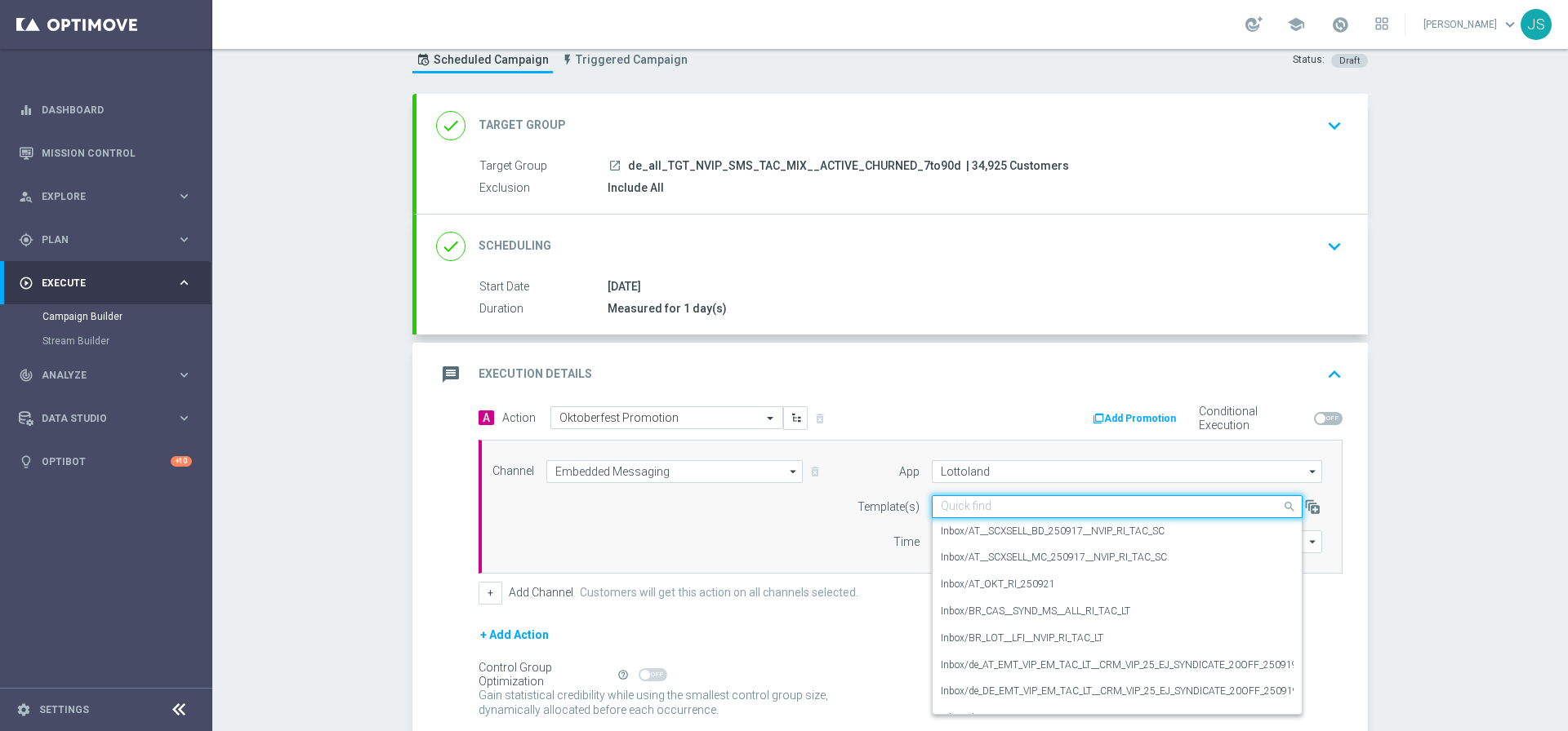
scroll to position [52, 0]
click at [609, 483] on div "Channel Embedded Messaging Embedded Messaging arrow_drop_down Drag here to set …" at bounding box center [907, 507] width 854 height 93
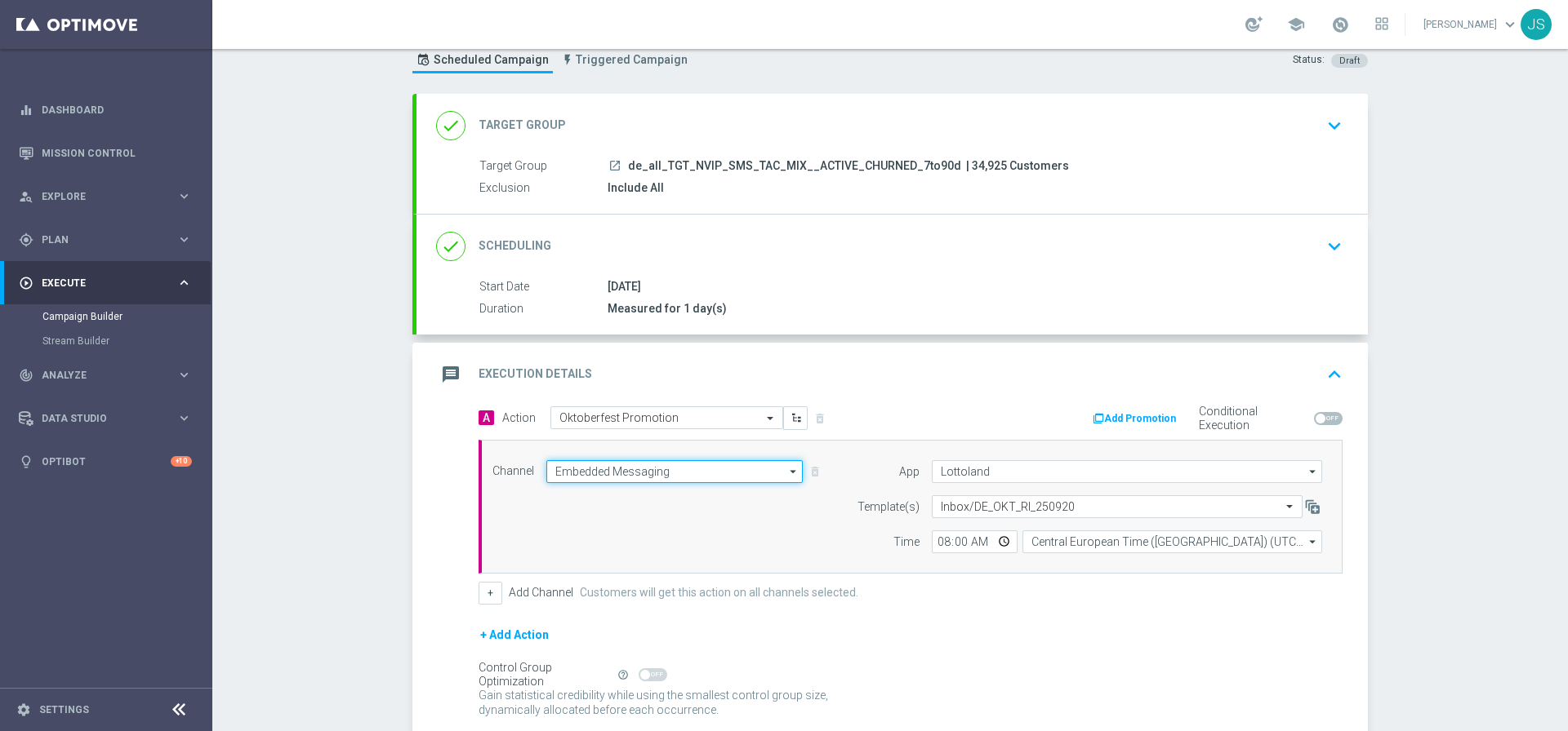
click at [609, 474] on input "Embedded Messaging" at bounding box center [674, 472] width 256 height 23
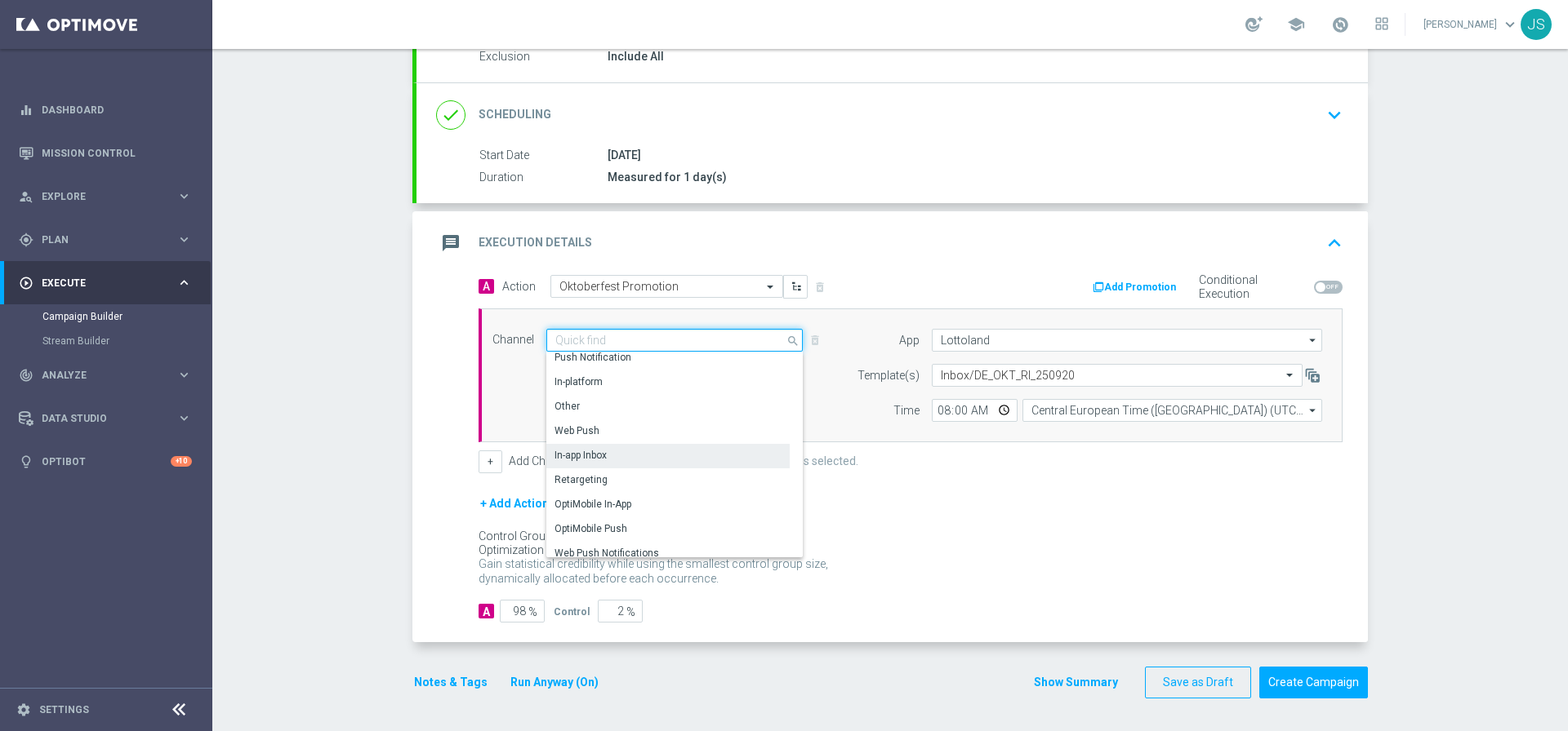
scroll to position [304, 0]
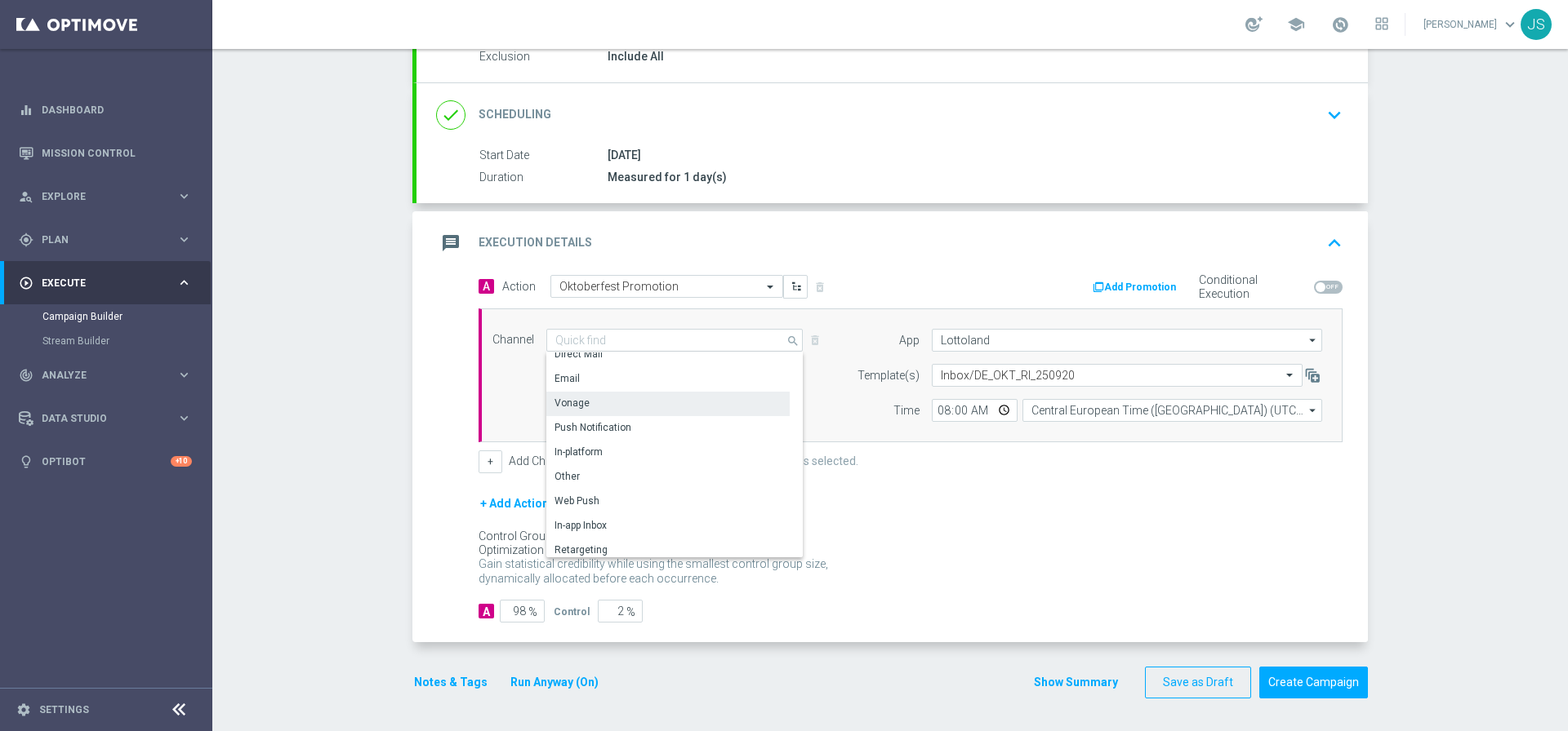
click at [581, 401] on div "Vonage" at bounding box center [667, 403] width 243 height 23
type input "Vonage"
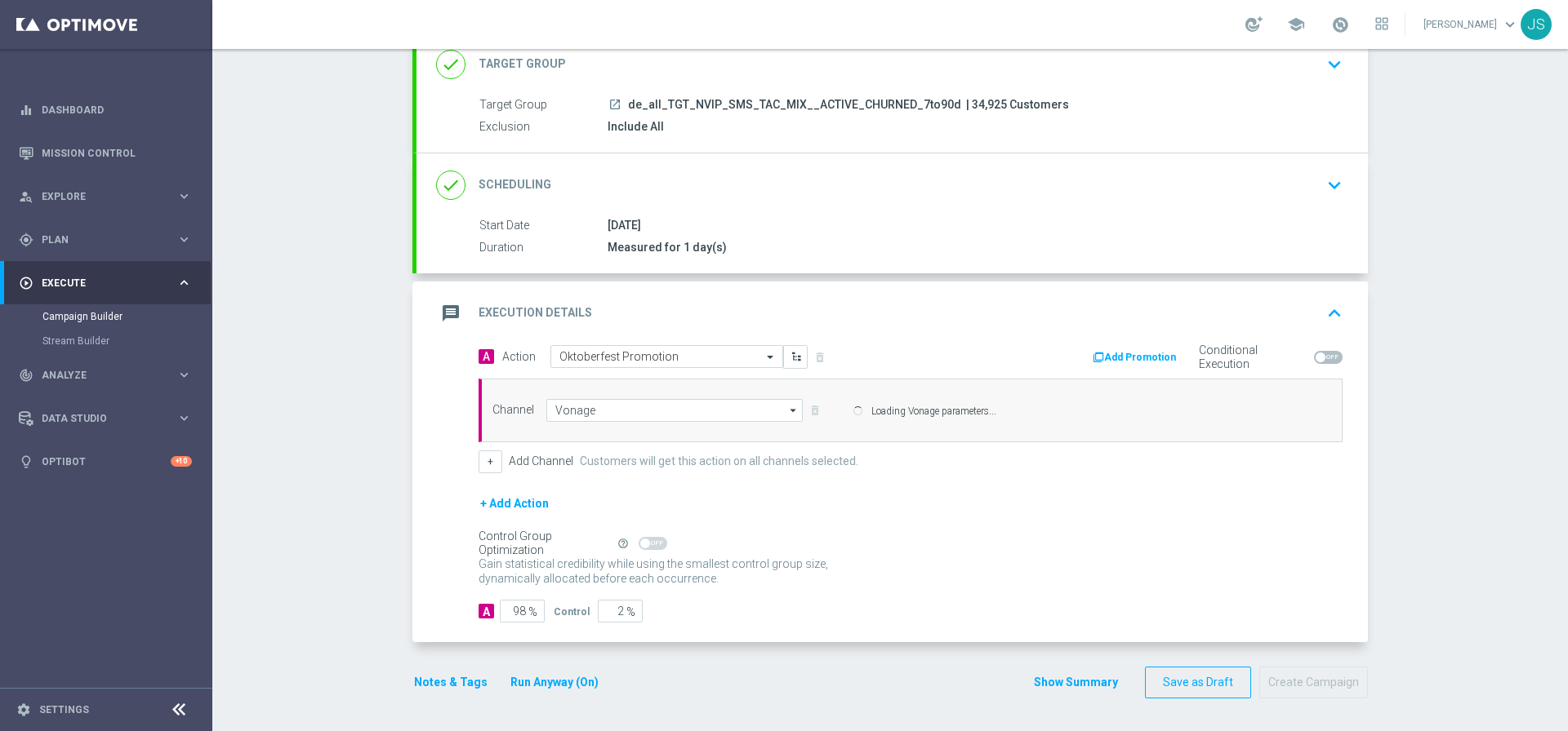
scroll to position [113, 0]
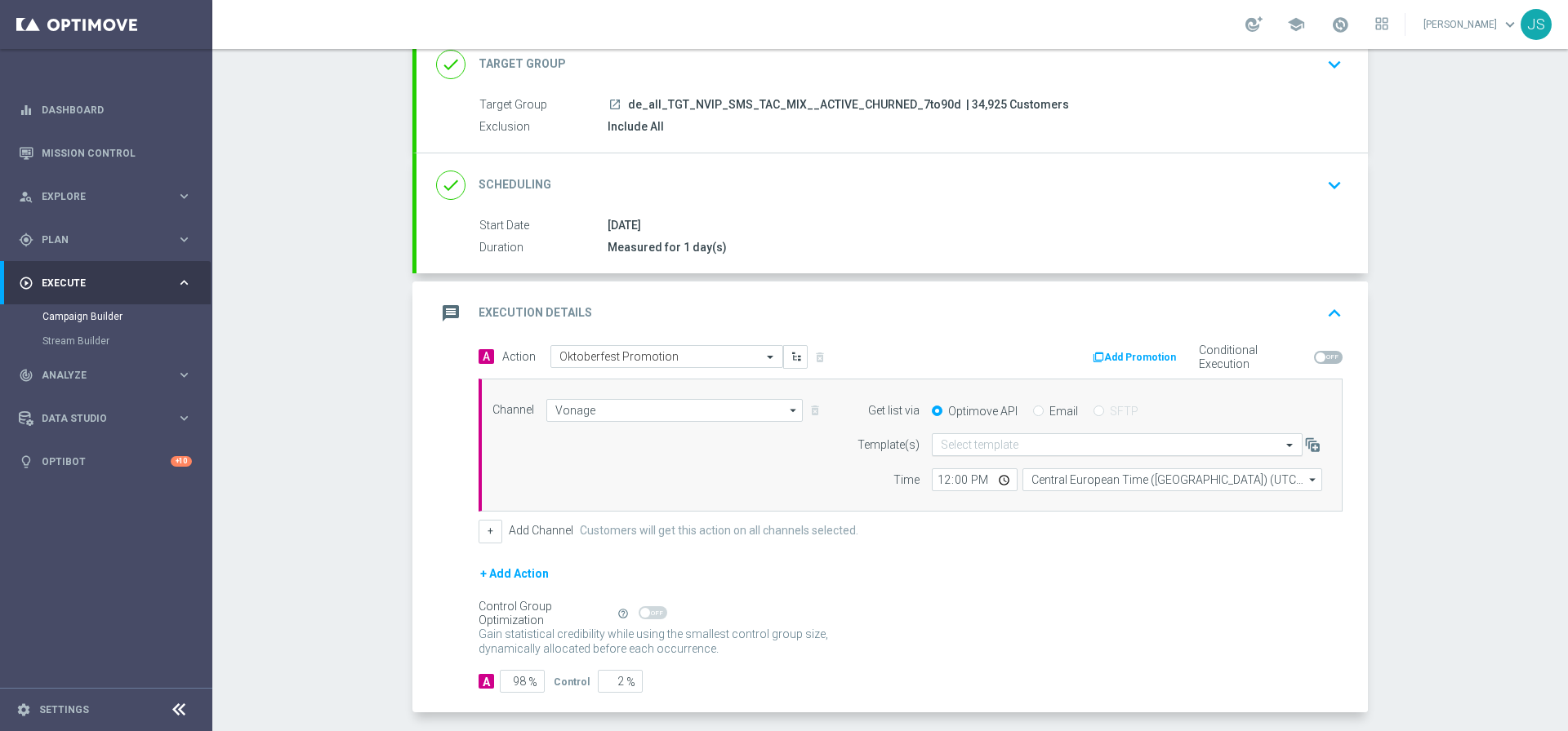
click at [983, 452] on input "text" at bounding box center [1101, 444] width 320 height 14
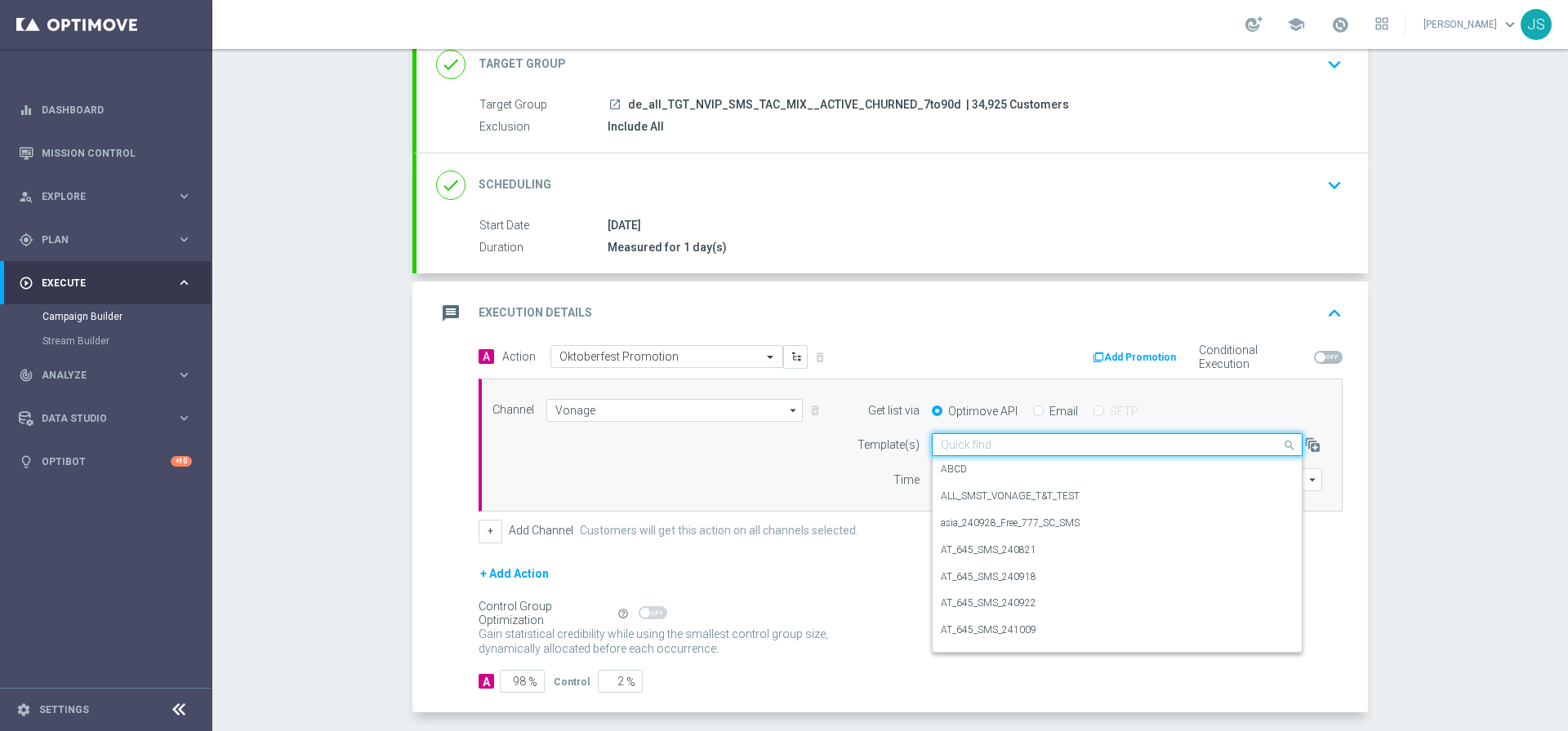
paste input "DE_OKT_SMS_250920"
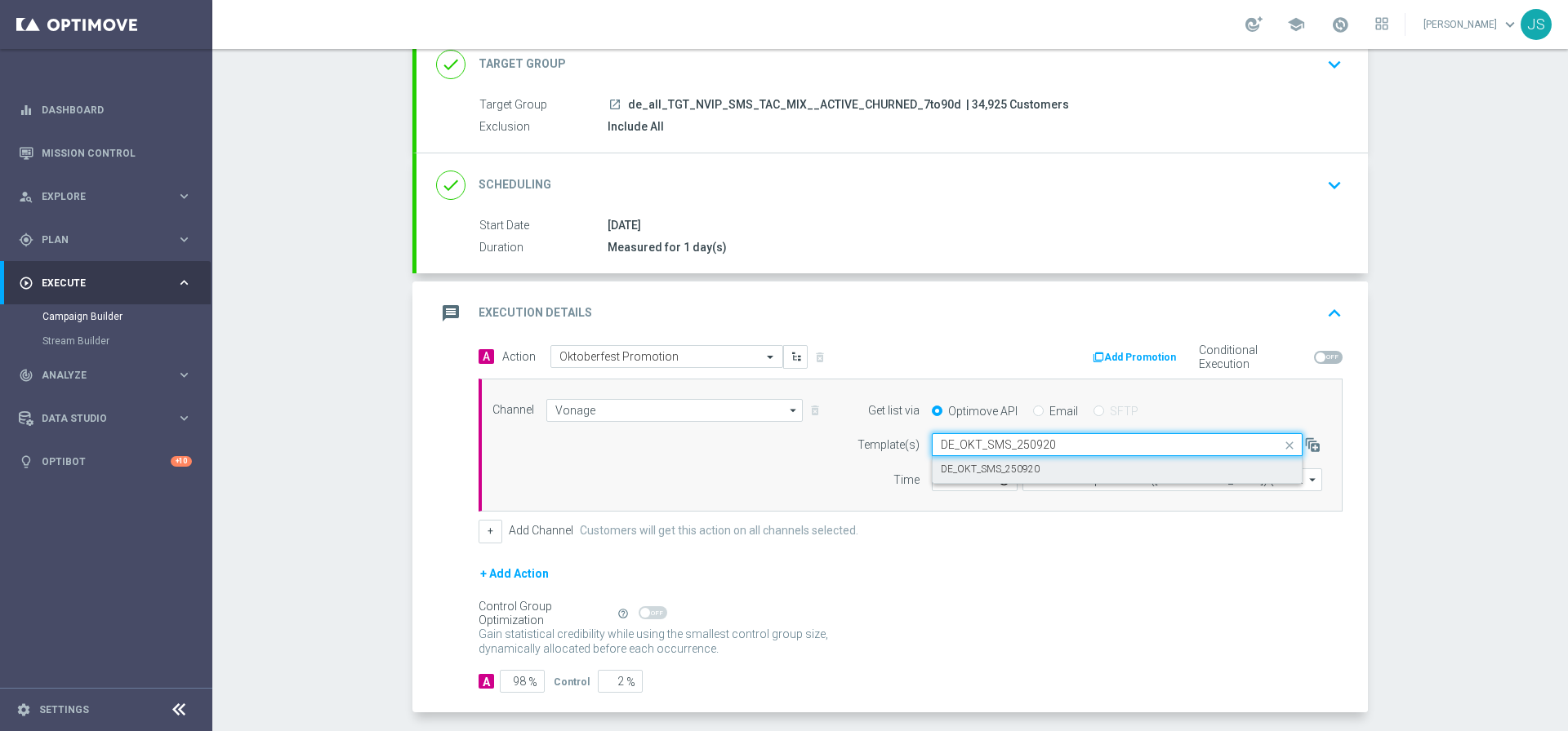
click at [990, 468] on label "DE_OKT_SMS_250920" at bounding box center [990, 469] width 98 height 14
type input "DE_OKT_SMS_250920"
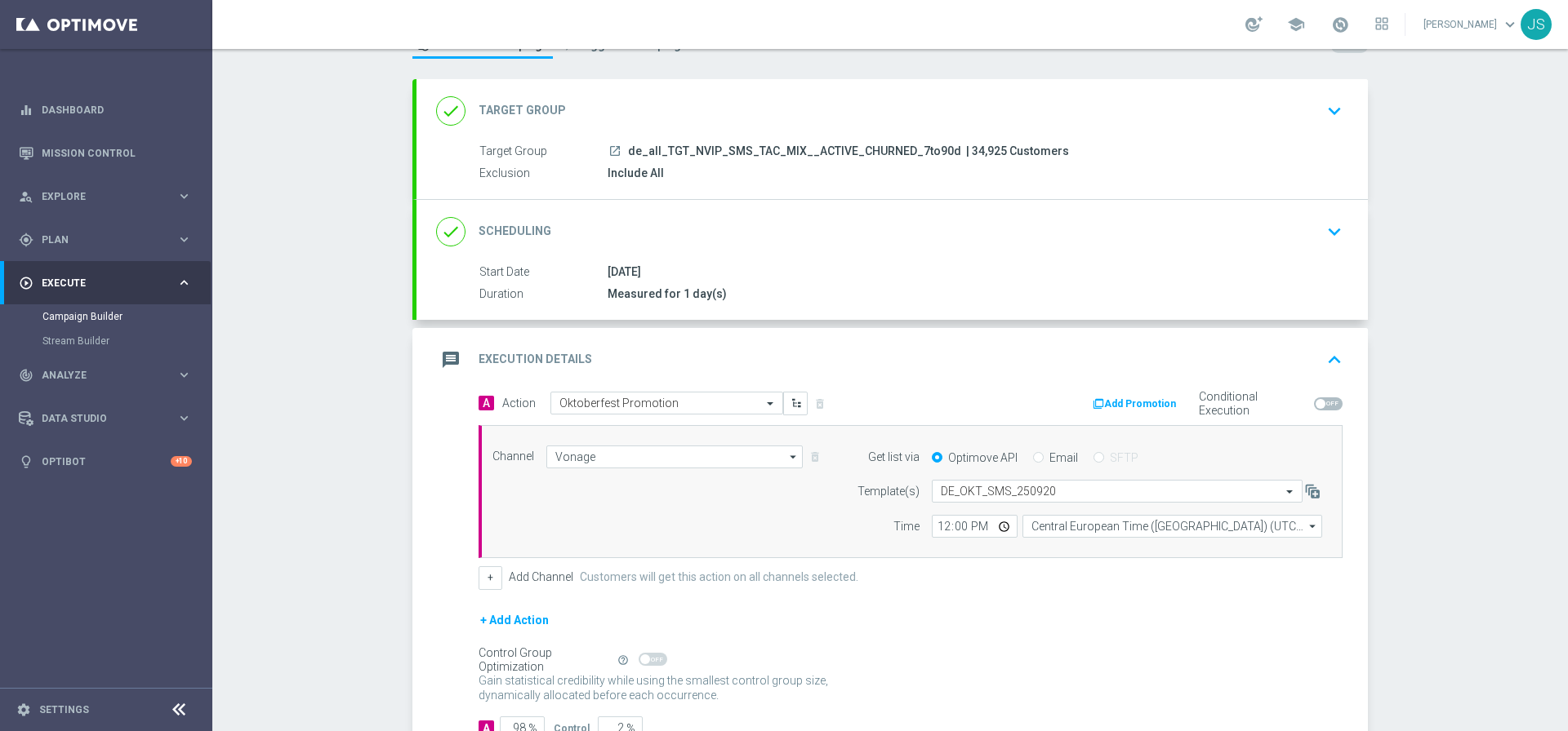
scroll to position [0, 0]
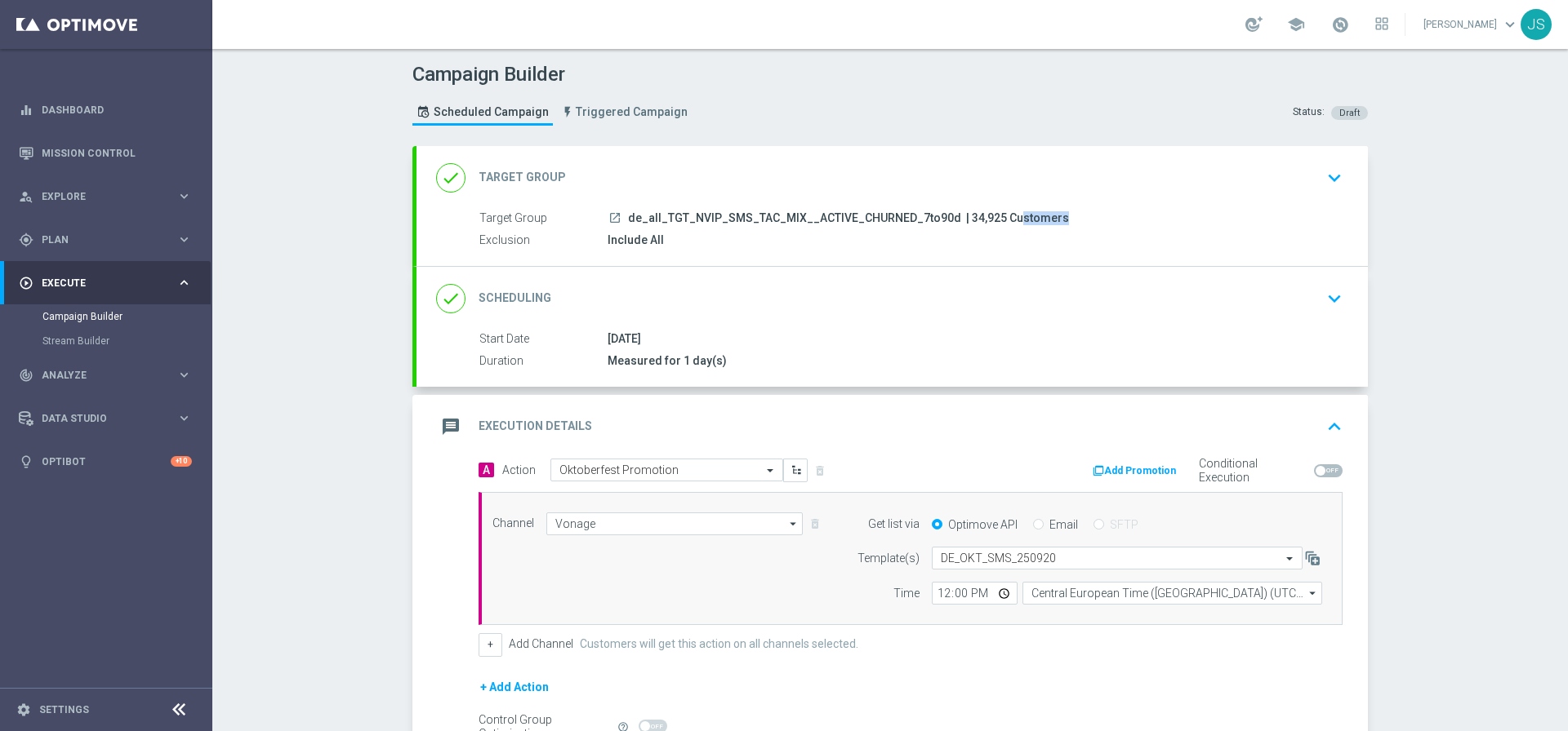
drag, startPoint x: 986, startPoint y: 218, endPoint x: 1009, endPoint y: 224, distance: 23.8
click at [966, 217] on span "| 34,925 Customers" at bounding box center [1017, 218] width 103 height 15
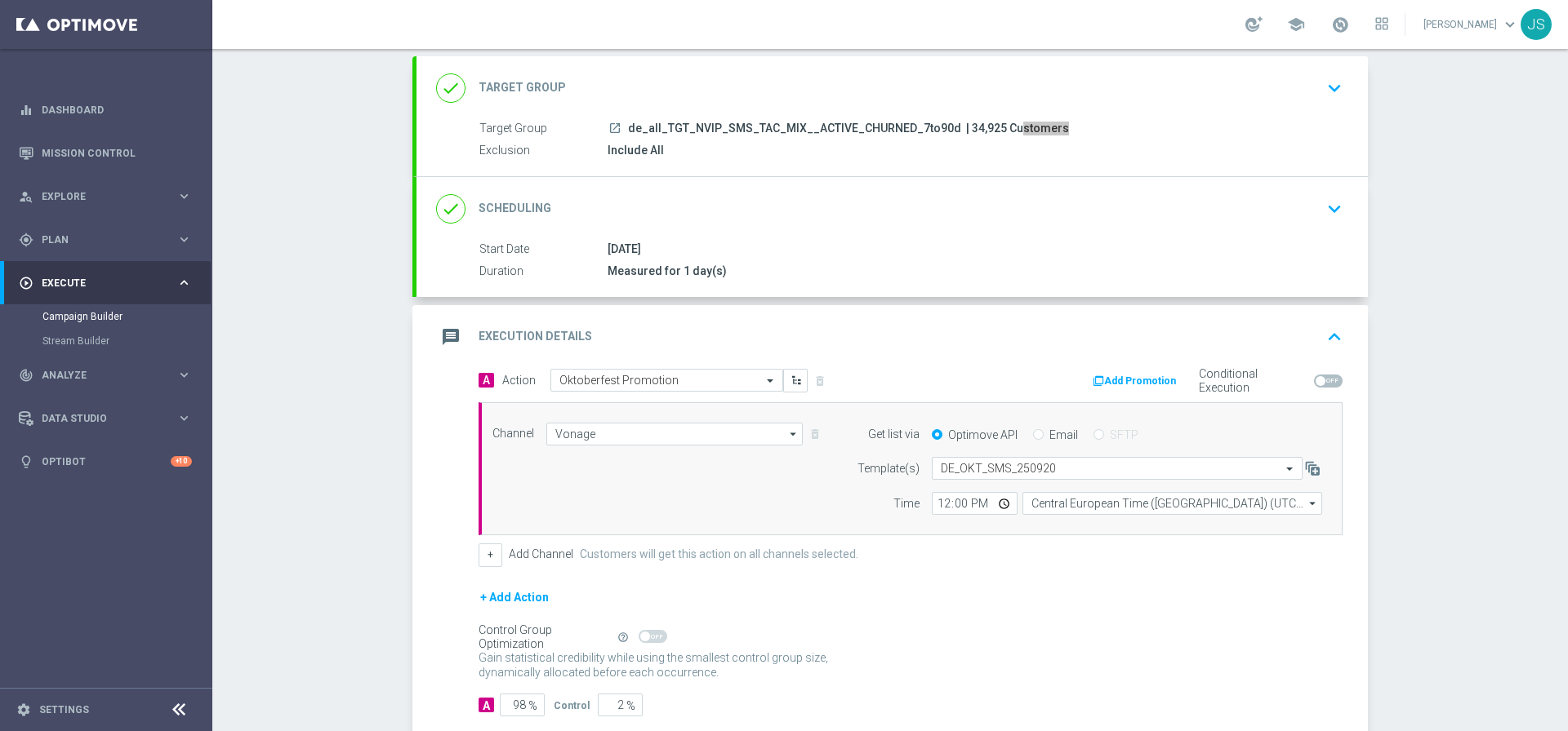
scroll to position [183, 0]
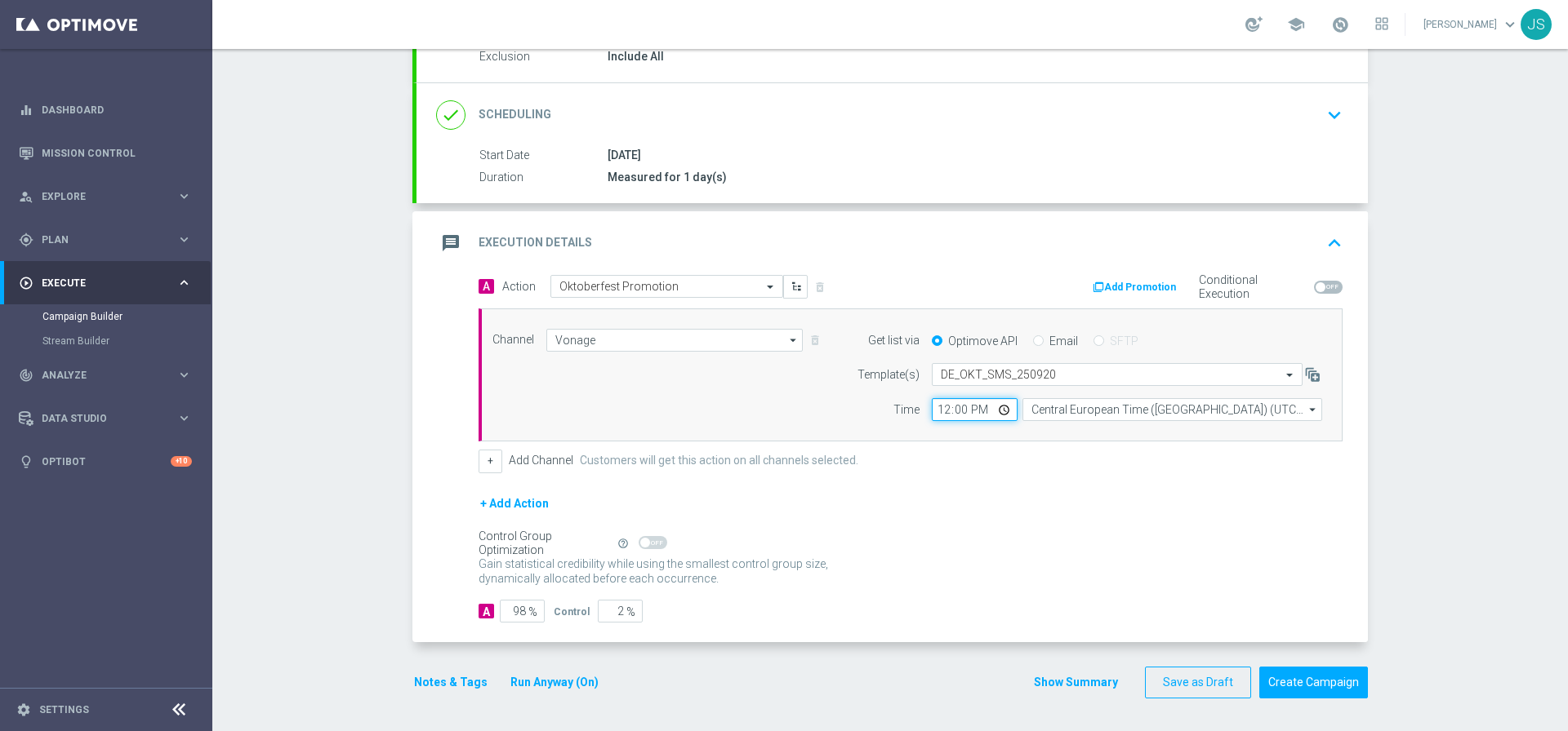
click at [994, 406] on input "12:00" at bounding box center [974, 409] width 86 height 23
type input "14:00"
drag, startPoint x: 1128, startPoint y: 461, endPoint x: 1131, endPoint y: 434, distance: 27.2
click at [1128, 460] on div "+ Add Channel Customers will get this action on all channels selected." at bounding box center [910, 461] width 864 height 23
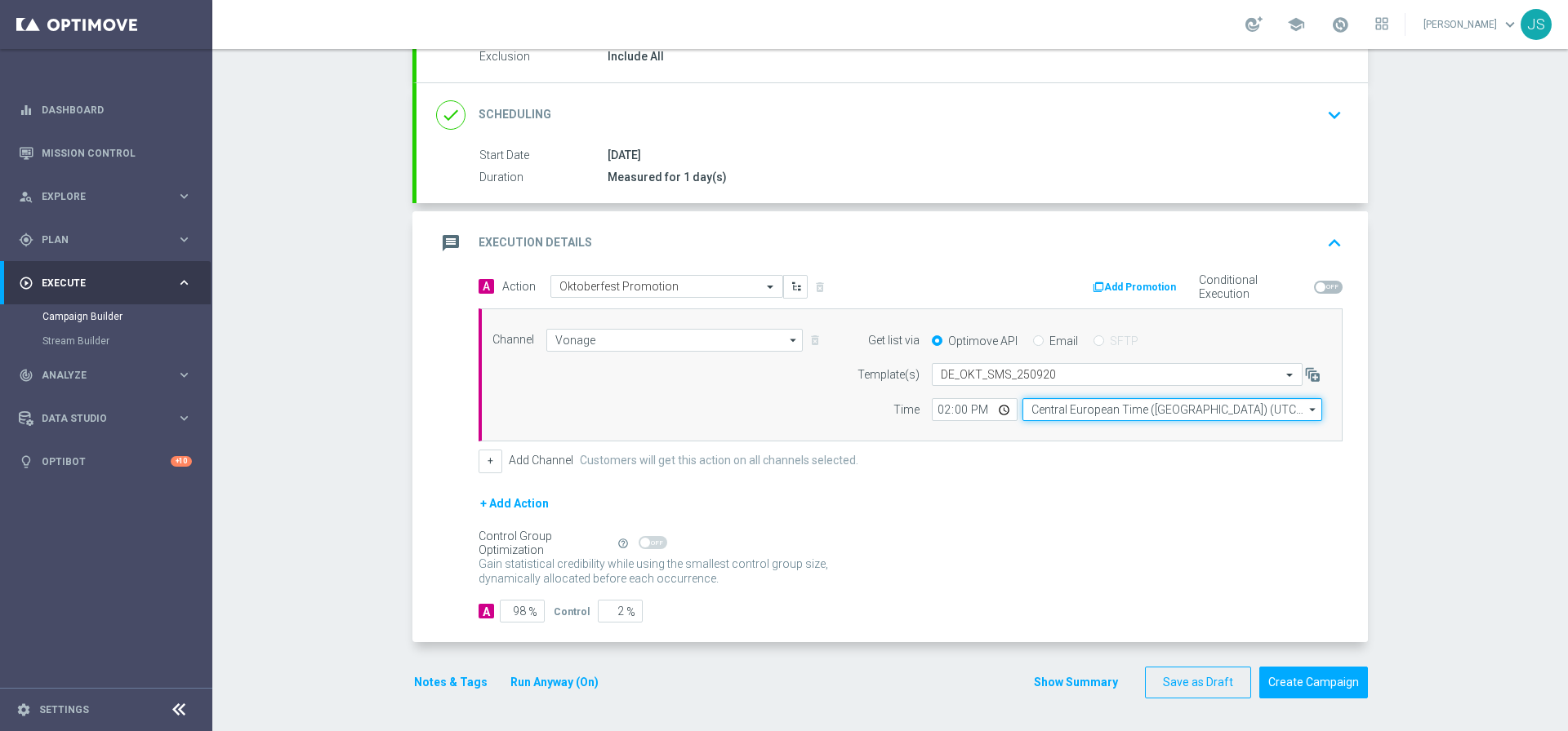
click at [1133, 417] on input "Central European Time (Budapest) (UTC +02:00)" at bounding box center [1172, 409] width 300 height 23
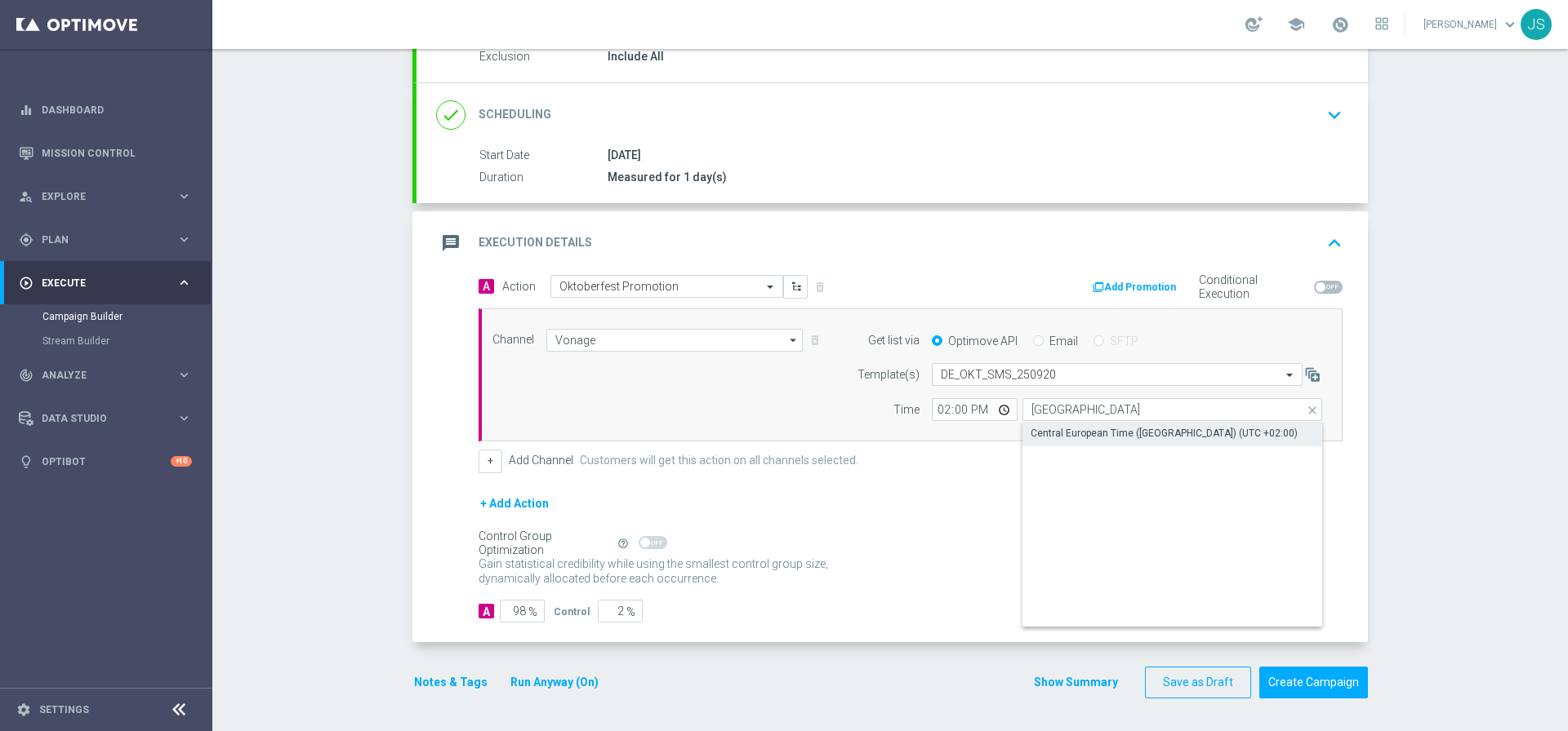
drag, startPoint x: 1109, startPoint y: 445, endPoint x: 1125, endPoint y: 436, distance: 18.4
click at [1109, 444] on div "Central European Time (Berlin) (UTC +02:00)" at bounding box center [1172, 434] width 300 height 25
click at [1125, 436] on div "Central European Time (Berlin) (UTC +02:00)" at bounding box center [1165, 434] width 267 height 15
type input "Central European Time (Berlin) (UTC +02:00)"
click at [432, 682] on button "Notes & Tags" at bounding box center [450, 683] width 77 height 21
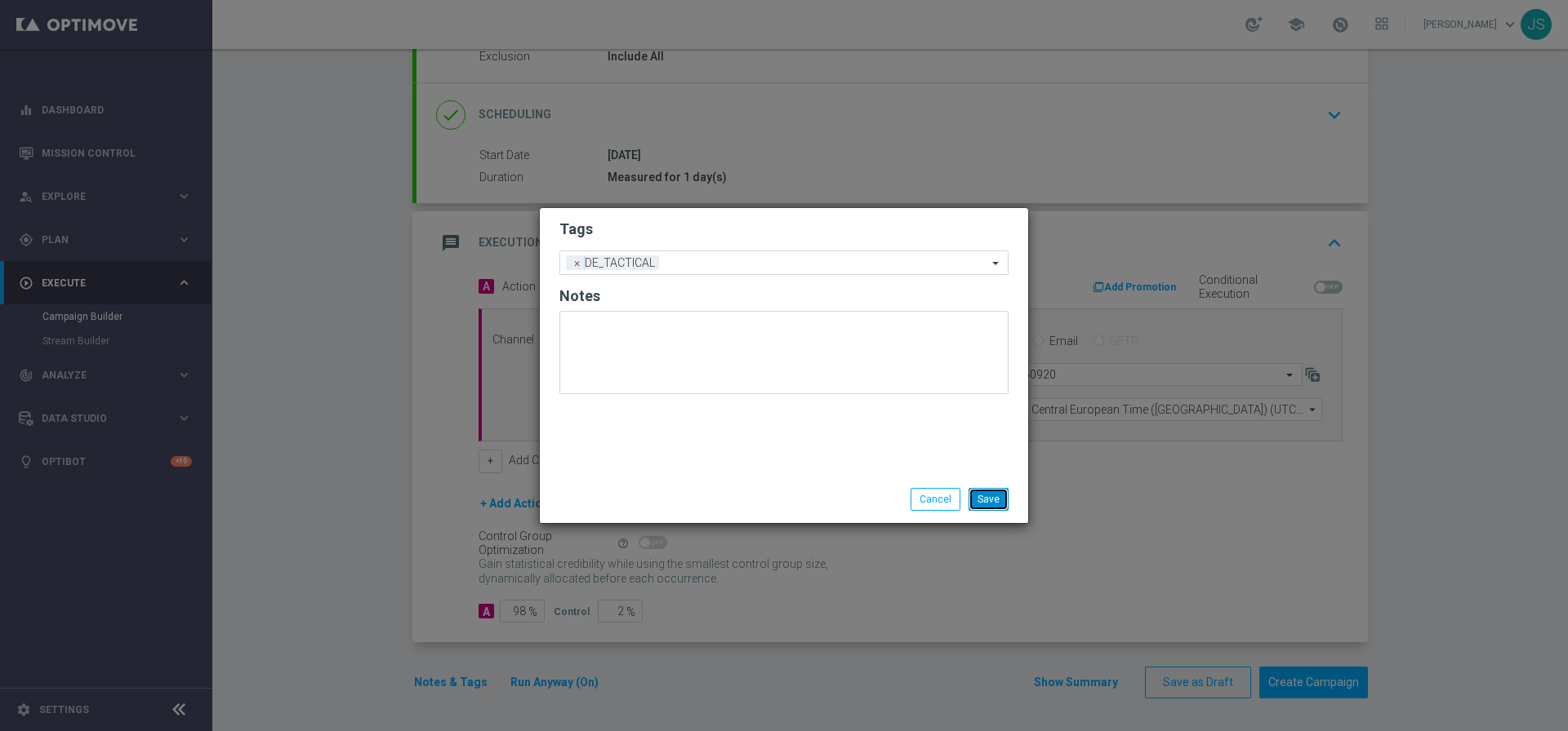
click at [985, 497] on button "Save" at bounding box center [988, 499] width 40 height 23
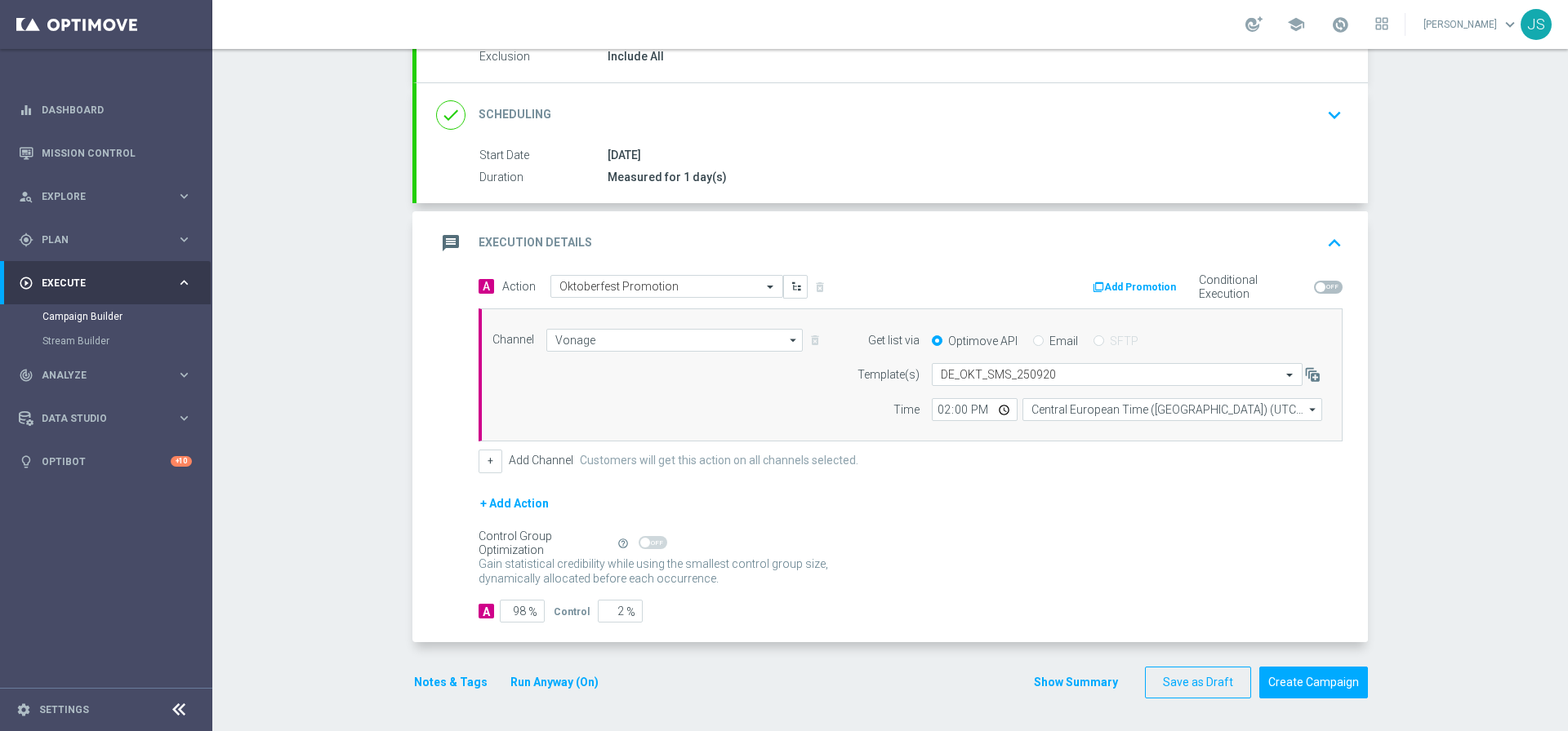
click at [555, 679] on button "Run Anyway (On)" at bounding box center [555, 683] width 92 height 21
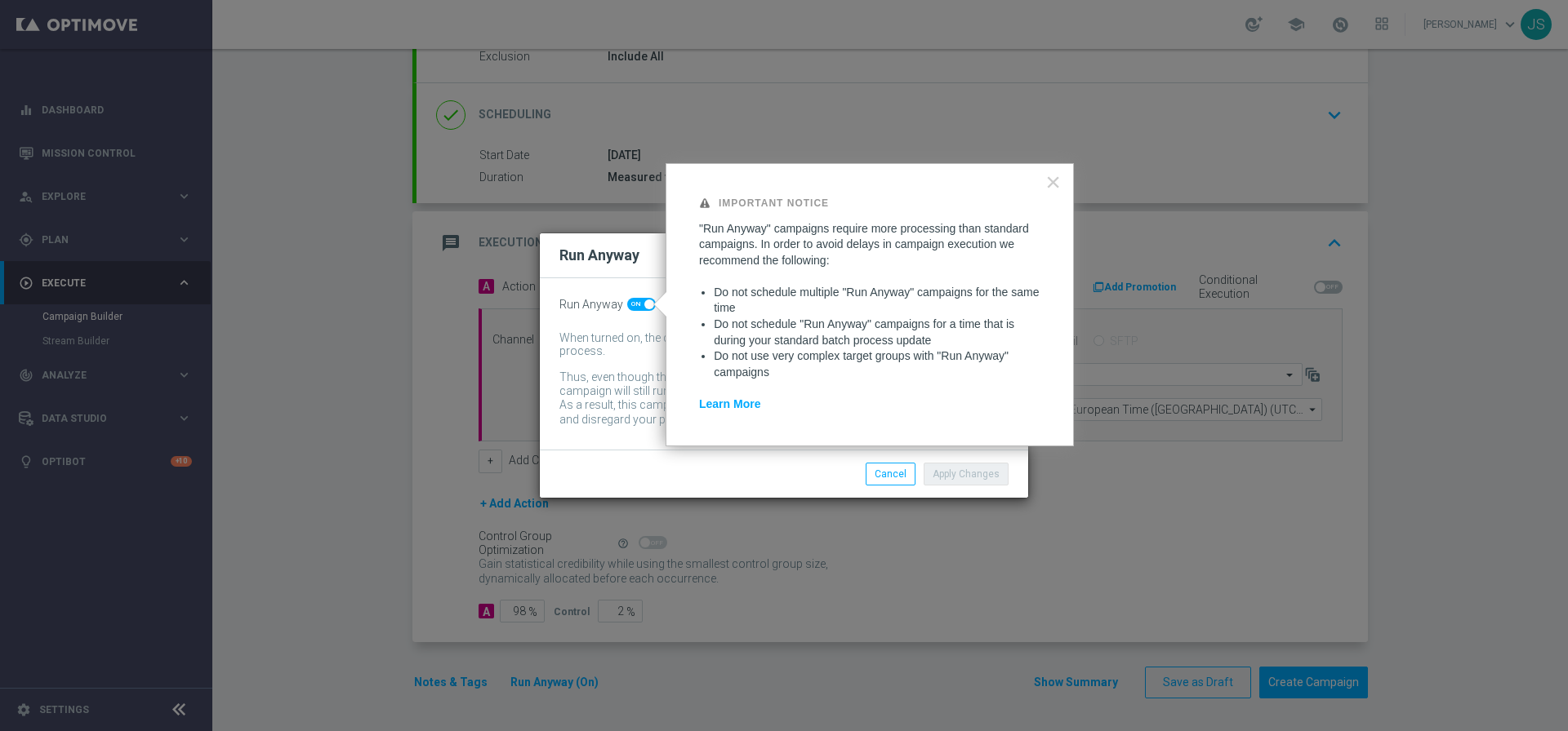
click at [644, 306] on span at bounding box center [649, 305] width 9 height 9
click at [642, 306] on input "checkbox" at bounding box center [642, 305] width 28 height 13
checkbox input "false"
click at [1056, 176] on button "×" at bounding box center [1052, 183] width 15 height 26
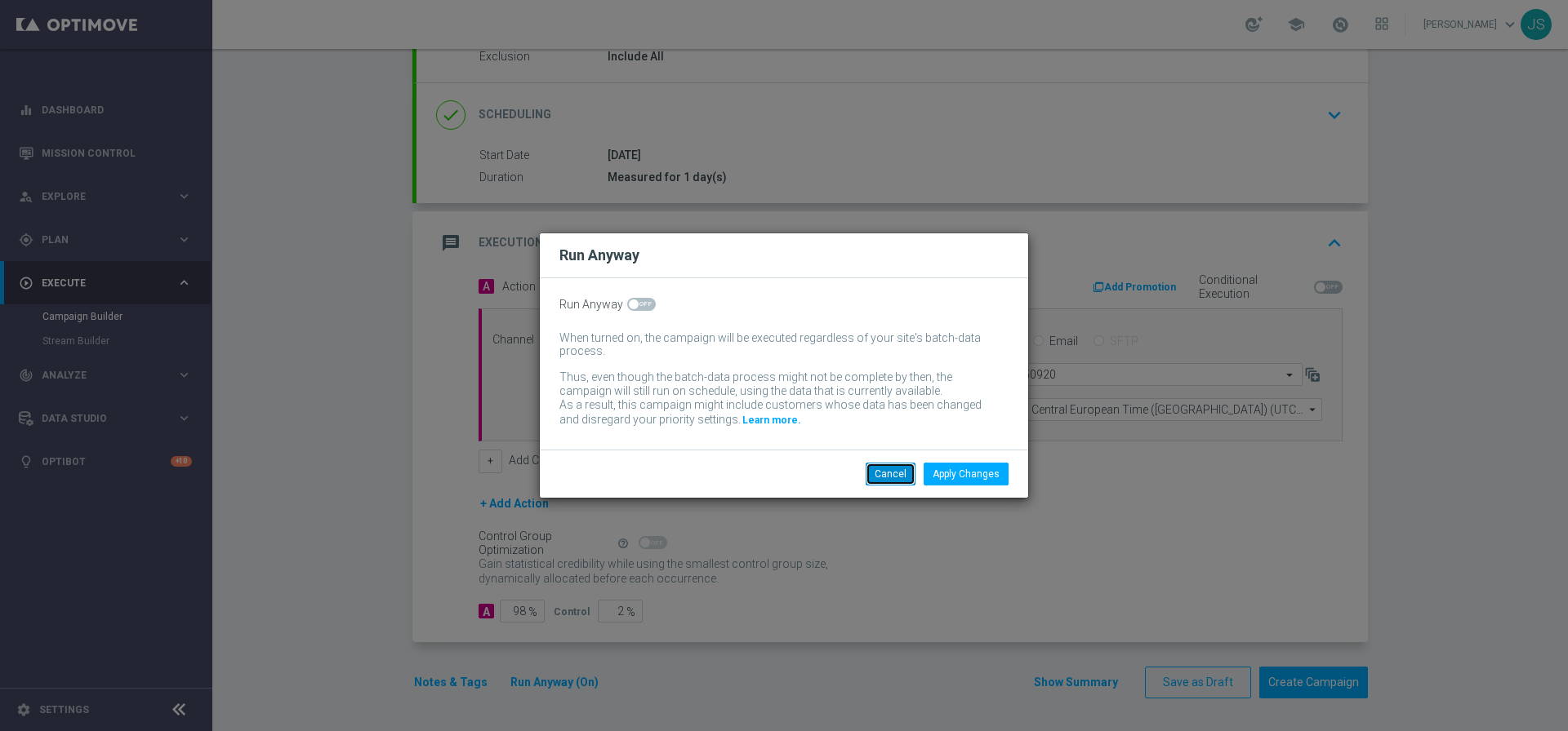
click at [887, 472] on button "Cancel" at bounding box center [890, 474] width 50 height 23
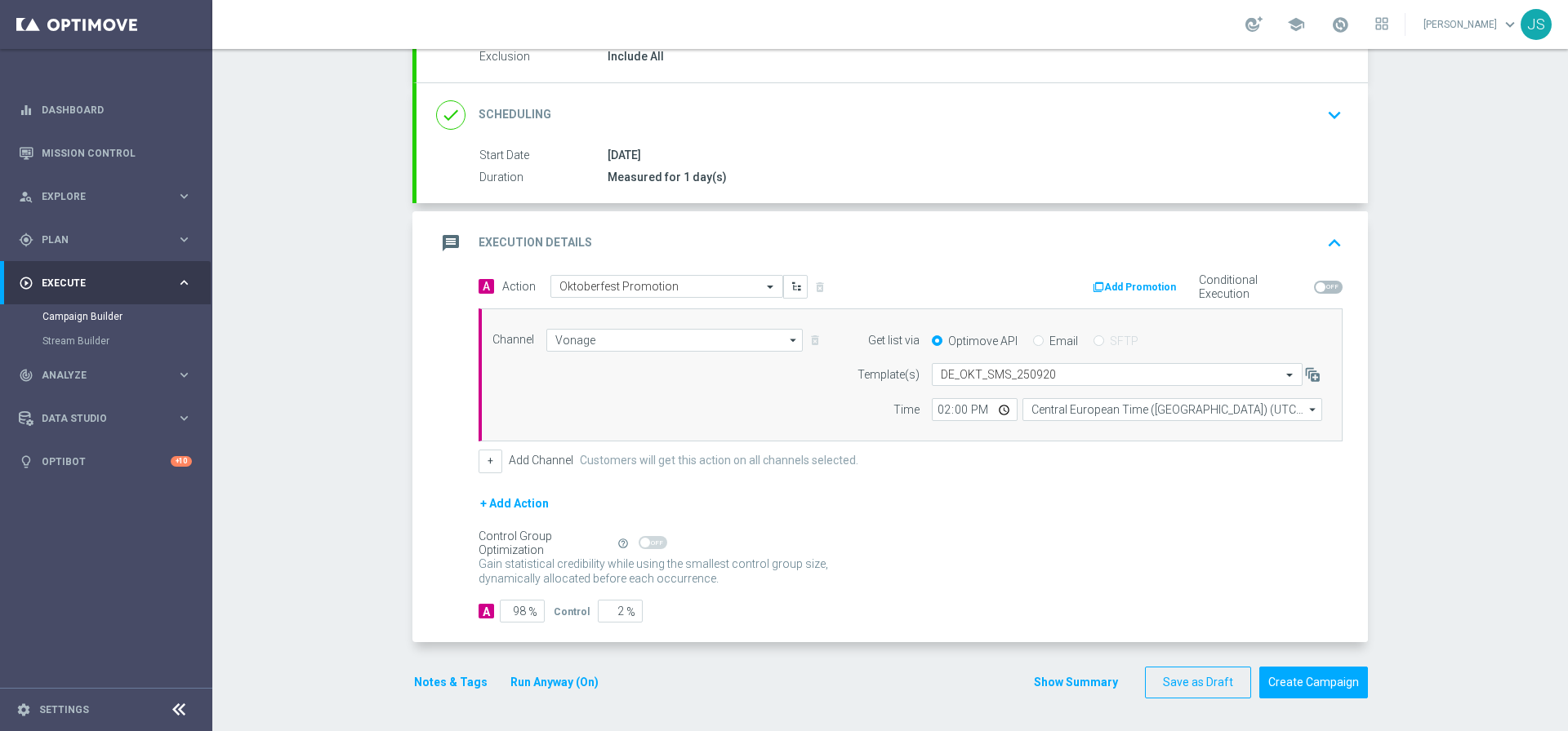
click at [461, 683] on button "Notes & Tags" at bounding box center [450, 683] width 77 height 21
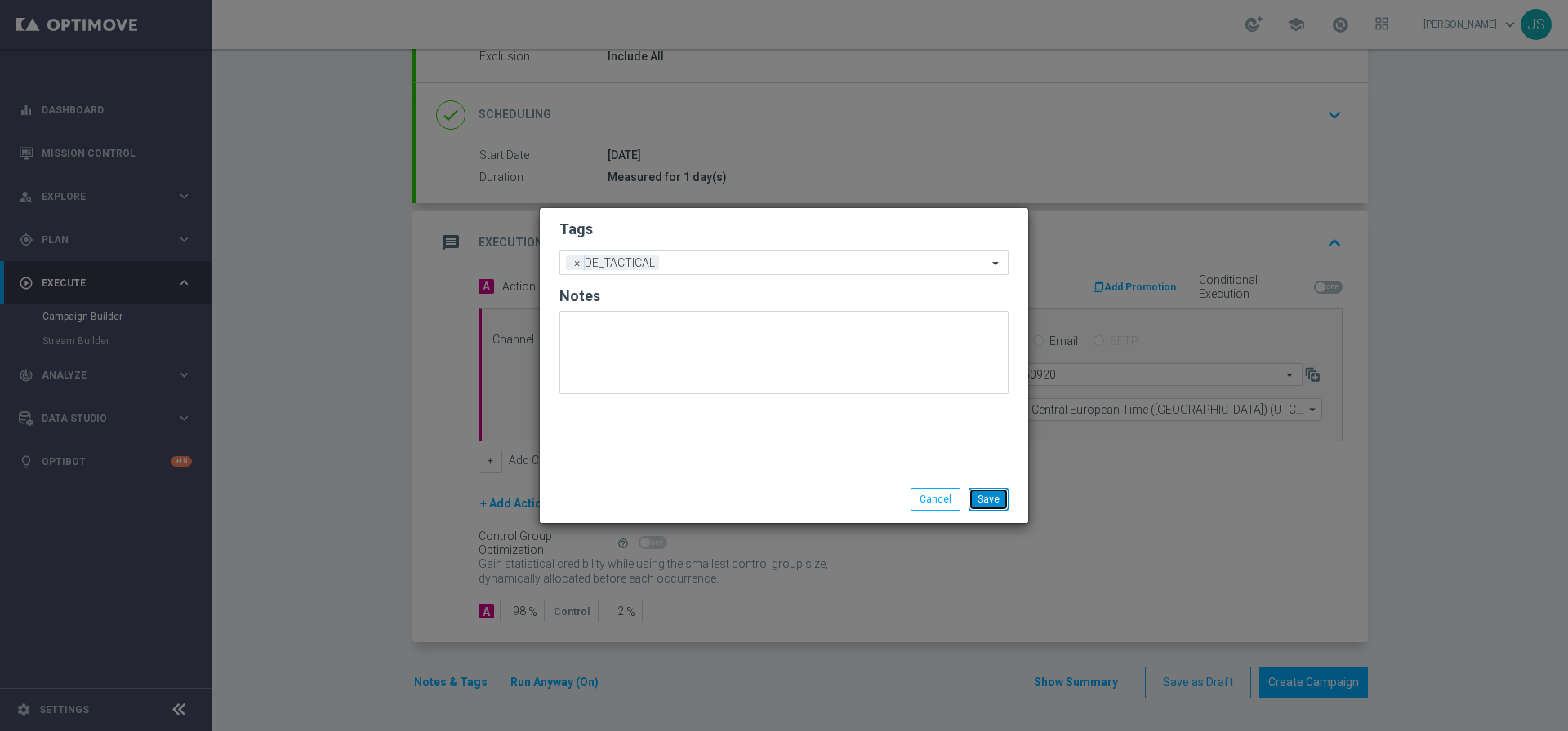
click at [993, 496] on button "Save" at bounding box center [988, 499] width 40 height 23
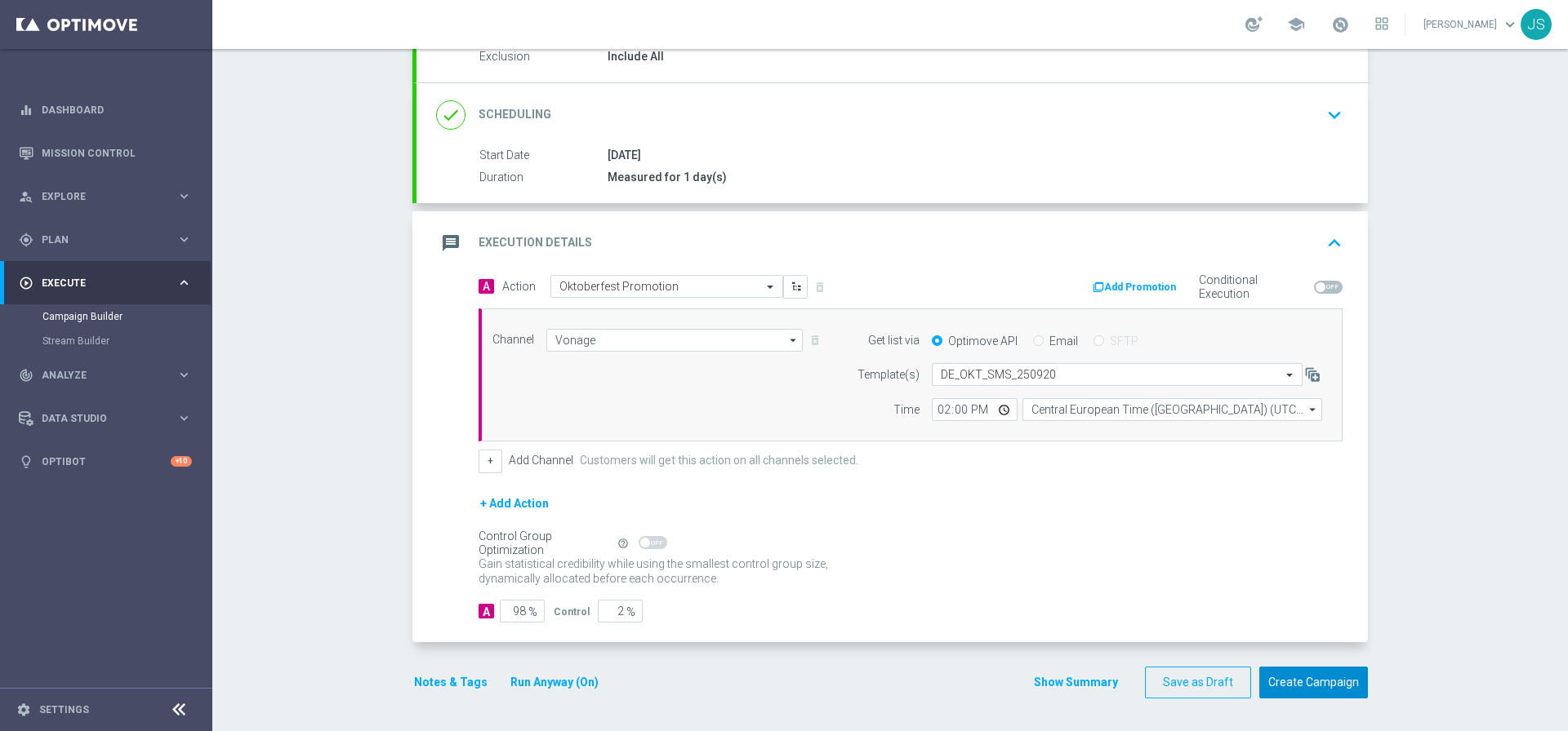
click at [1309, 681] on button "Create Campaign" at bounding box center [1313, 683] width 109 height 32
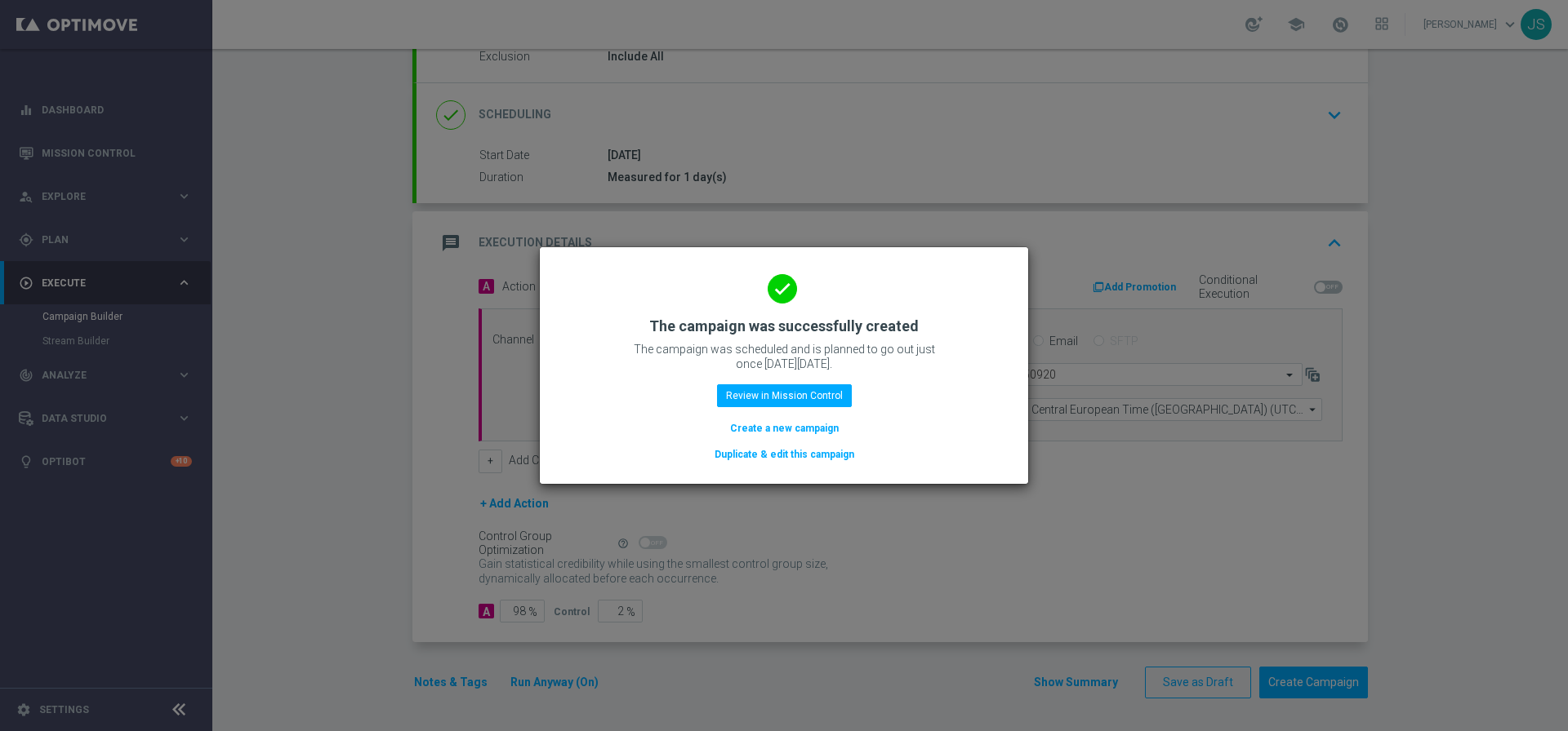
click at [824, 458] on button "Duplicate & edit this campaign" at bounding box center [784, 454] width 143 height 18
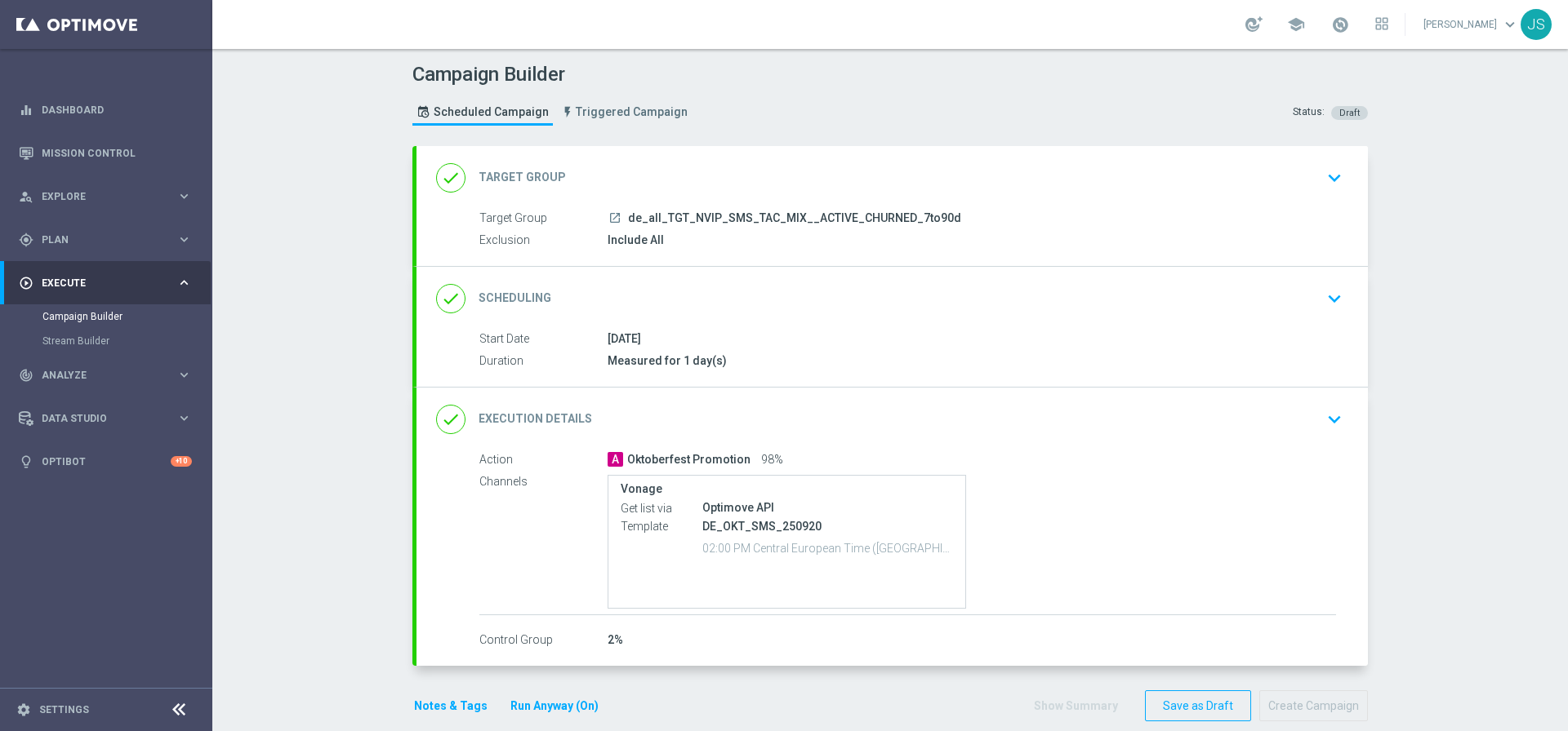
click at [1336, 418] on icon "keyboard_arrow_down" at bounding box center [1334, 420] width 25 height 25
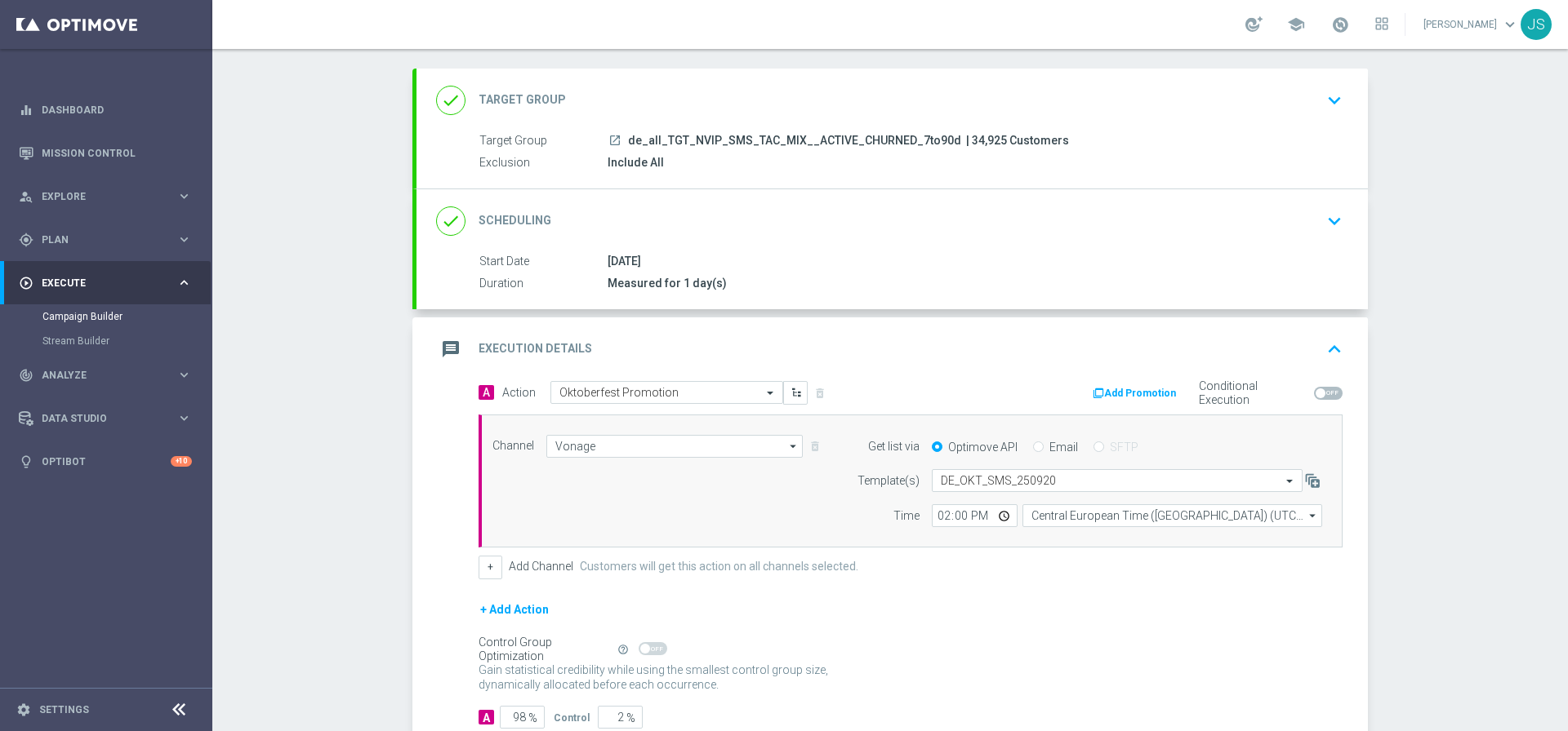
scroll to position [183, 0]
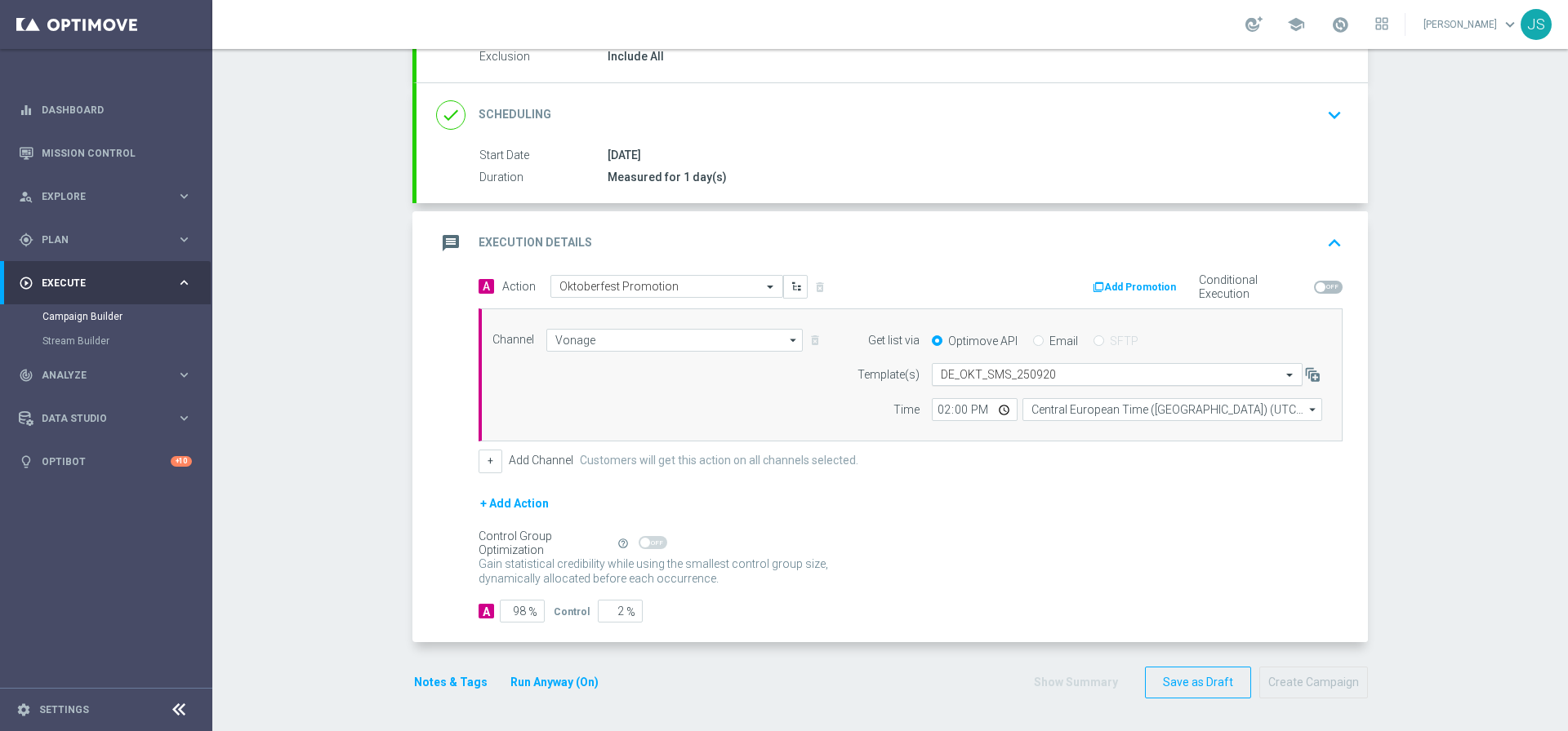
click at [1008, 375] on input "text" at bounding box center [1101, 374] width 320 height 14
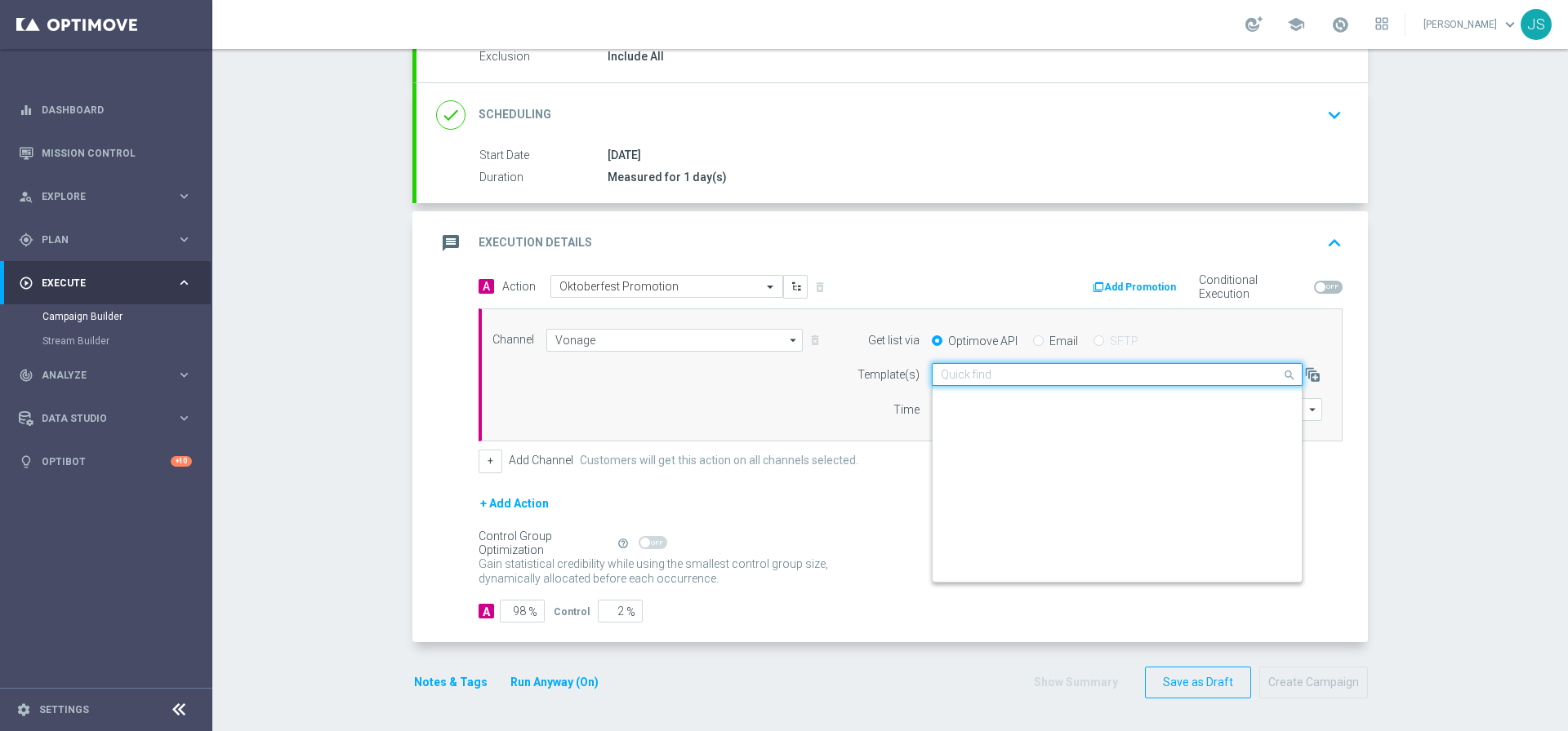
scroll to position [17016, 0]
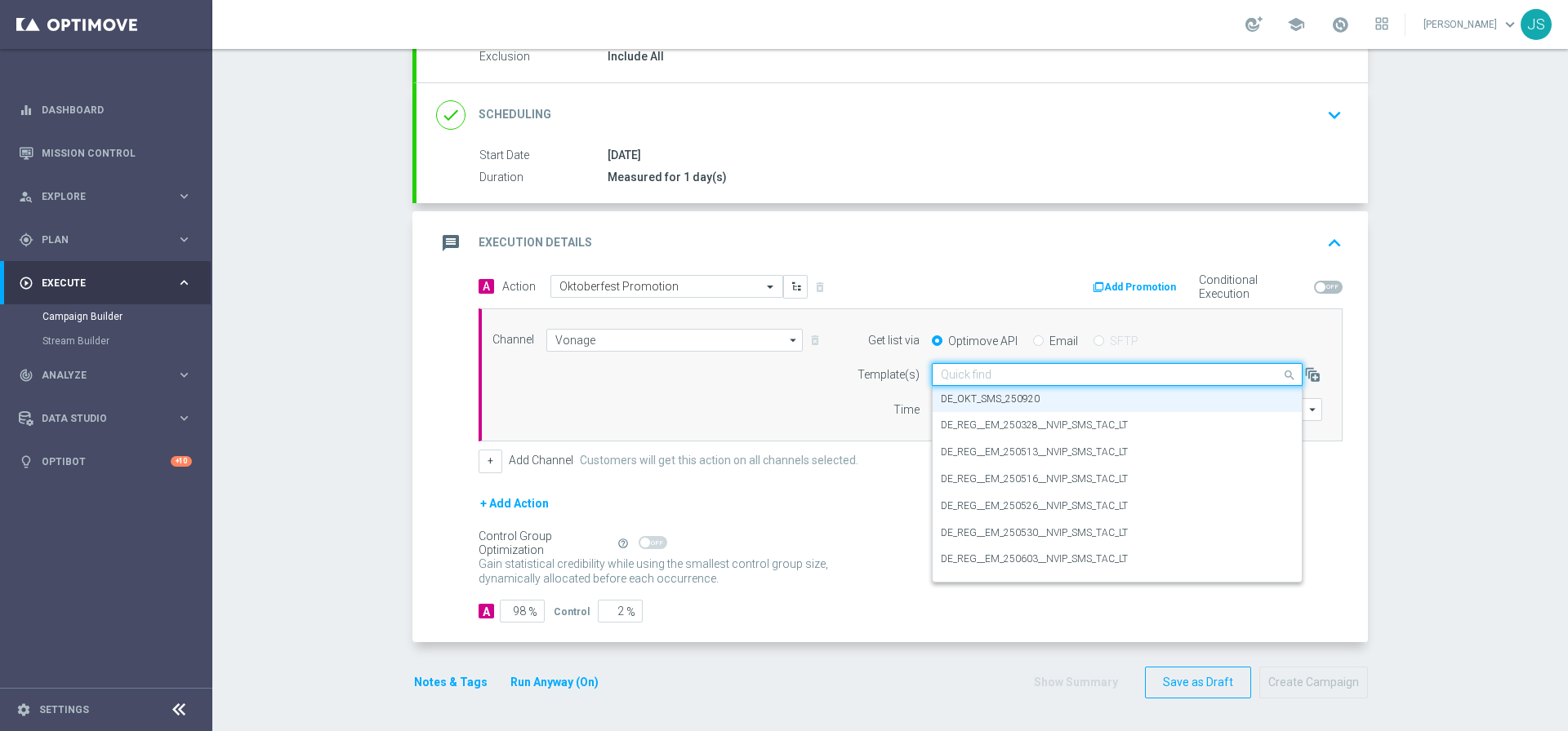
paste input "AT_OKT_SMS_240921"
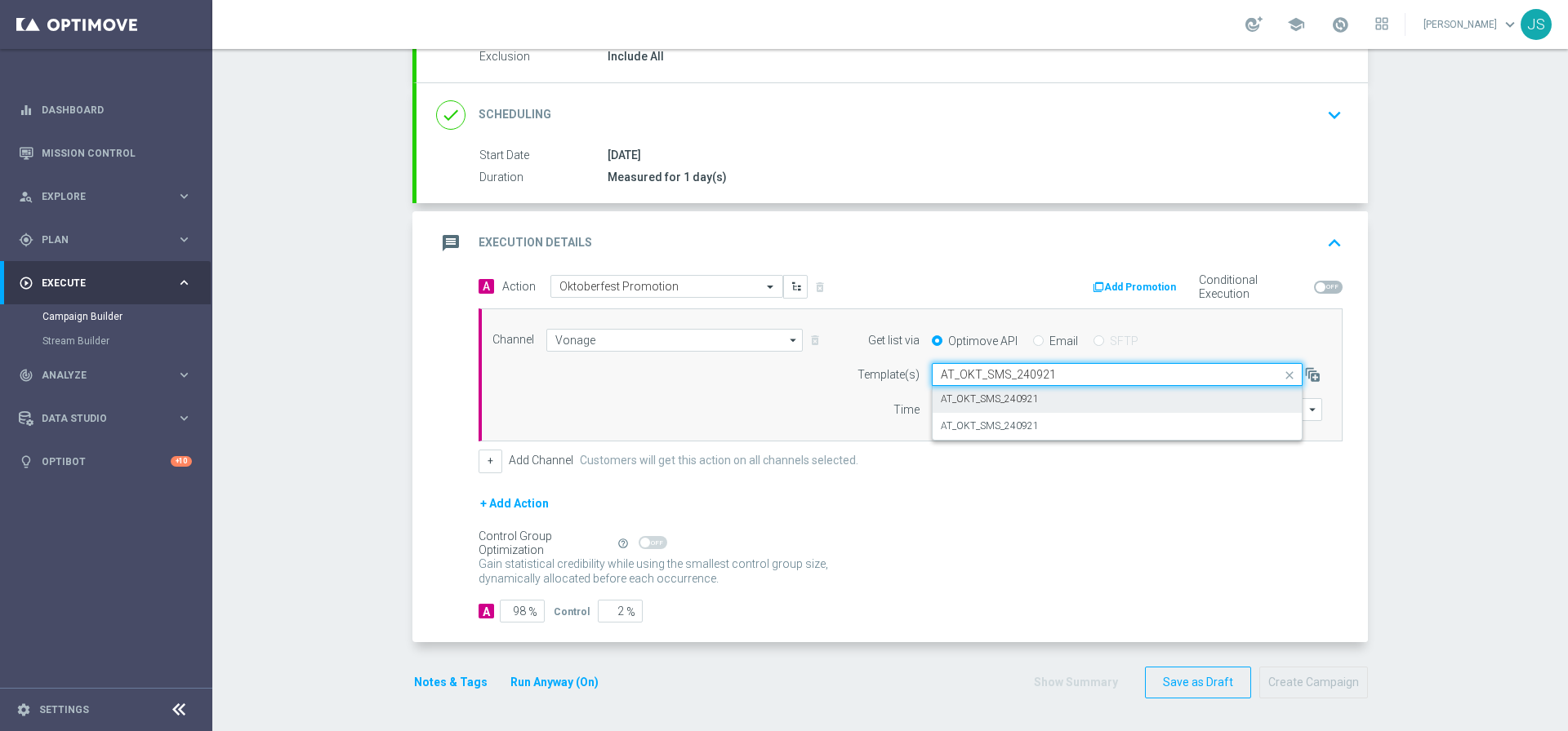
click at [1149, 388] on div "AT_OKT_SMS_240921" at bounding box center [1117, 399] width 353 height 26
type input "AT_OKT_SMS_240921"
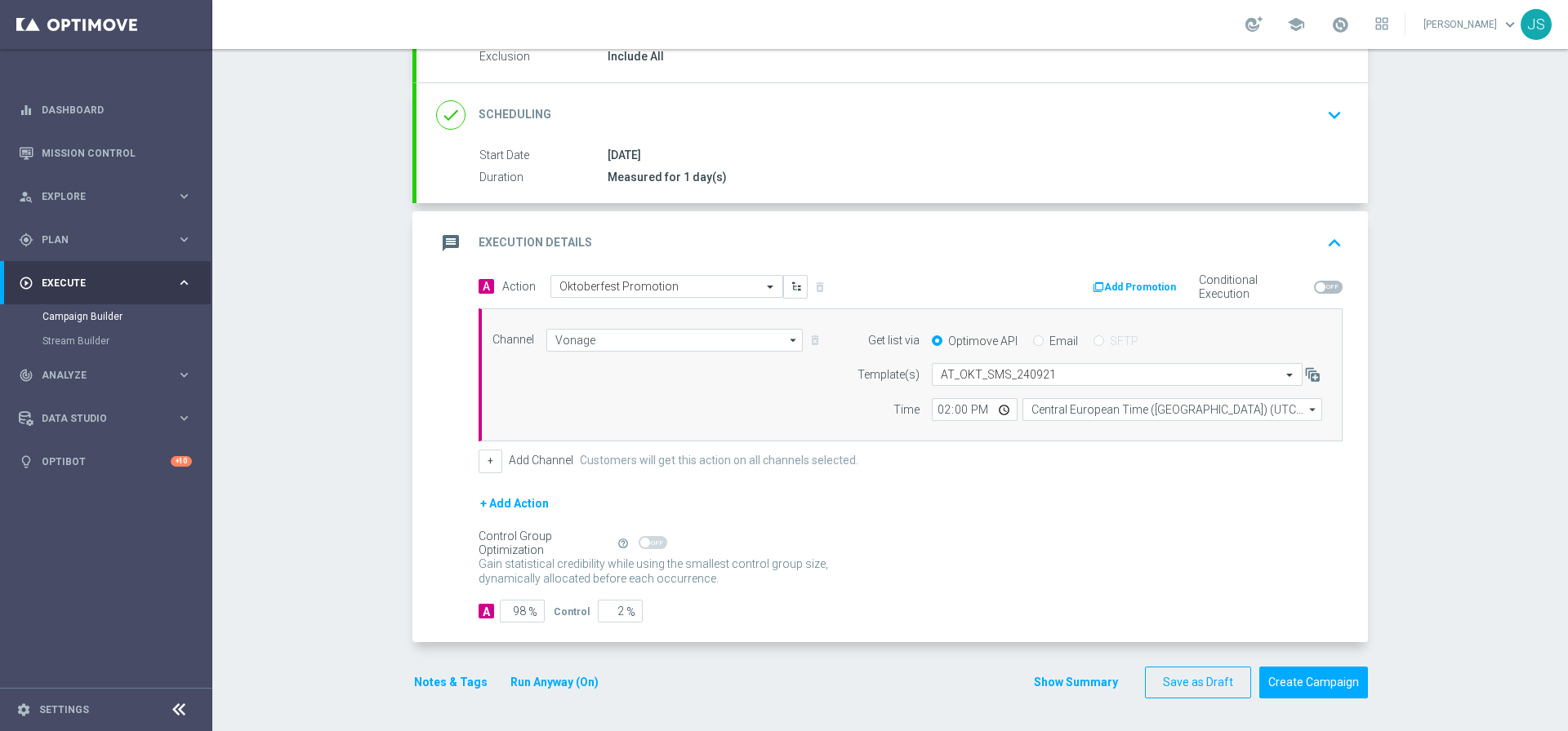
click at [428, 685] on button "Notes & Tags" at bounding box center [450, 683] width 77 height 21
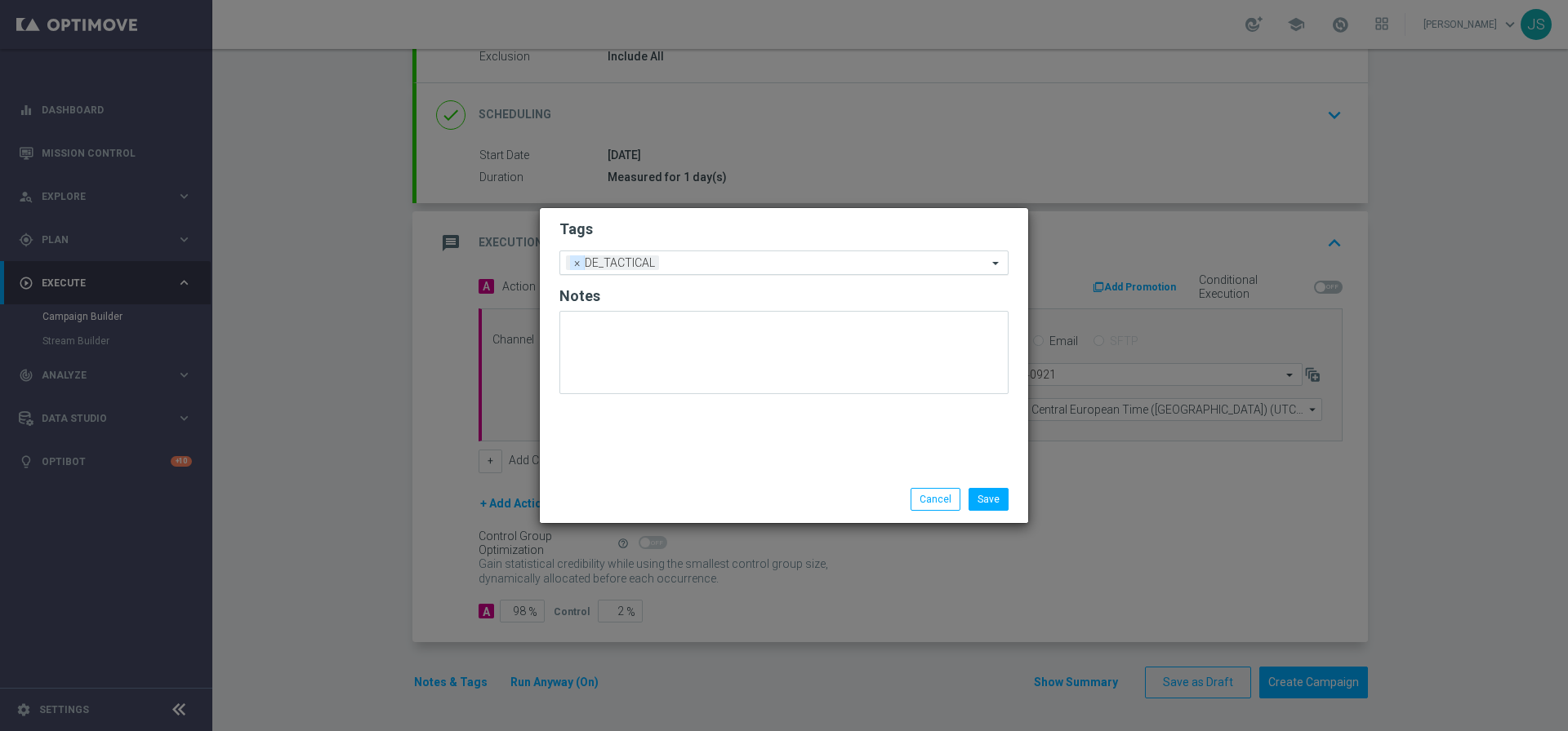
click at [580, 261] on span "×" at bounding box center [577, 263] width 15 height 15
click at [600, 263] on input "text" at bounding box center [778, 263] width 419 height 14
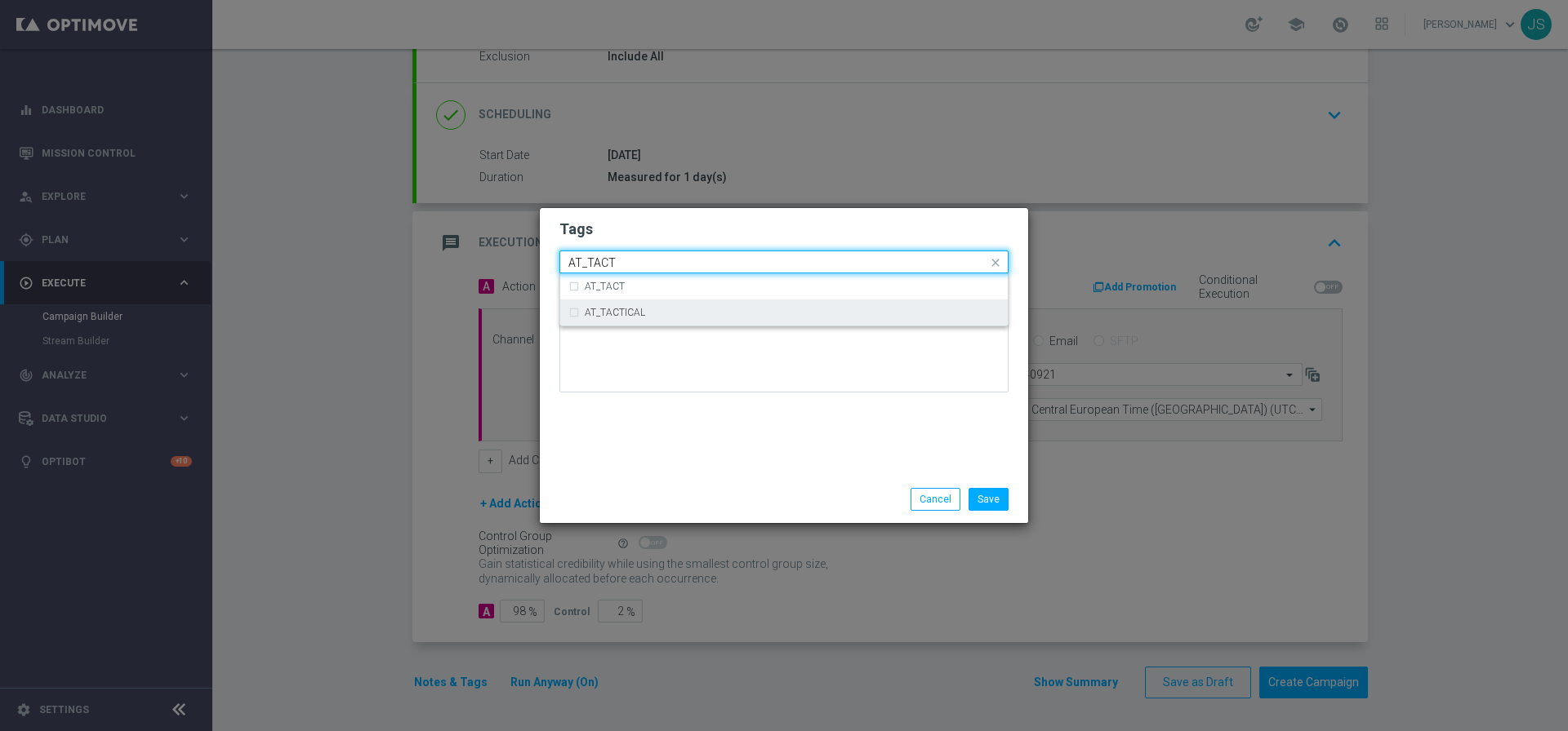
click at [633, 322] on div "AT_TACTICAL" at bounding box center [784, 313] width 432 height 26
type input "AT_TACT"
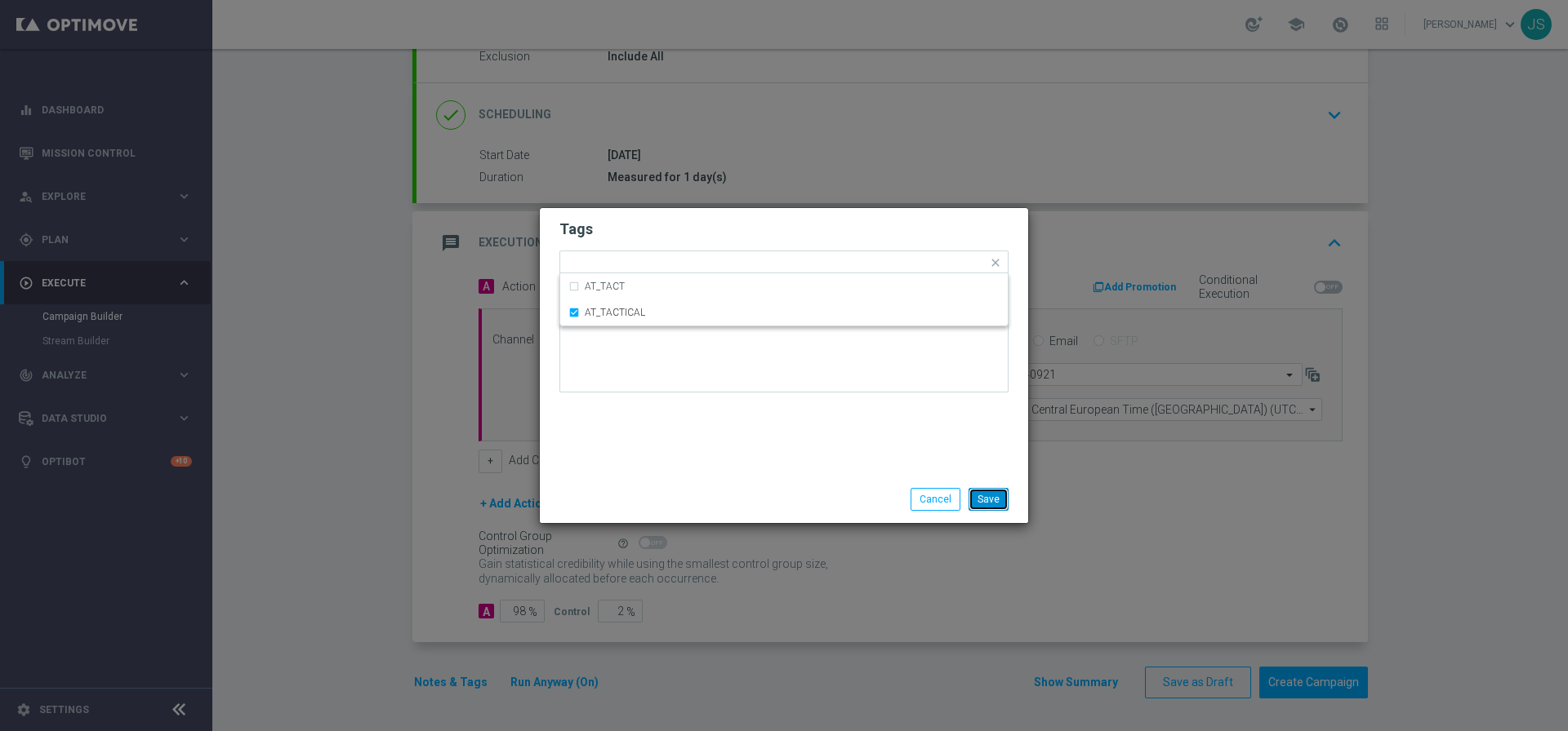
click at [1006, 501] on button "Save" at bounding box center [988, 499] width 40 height 23
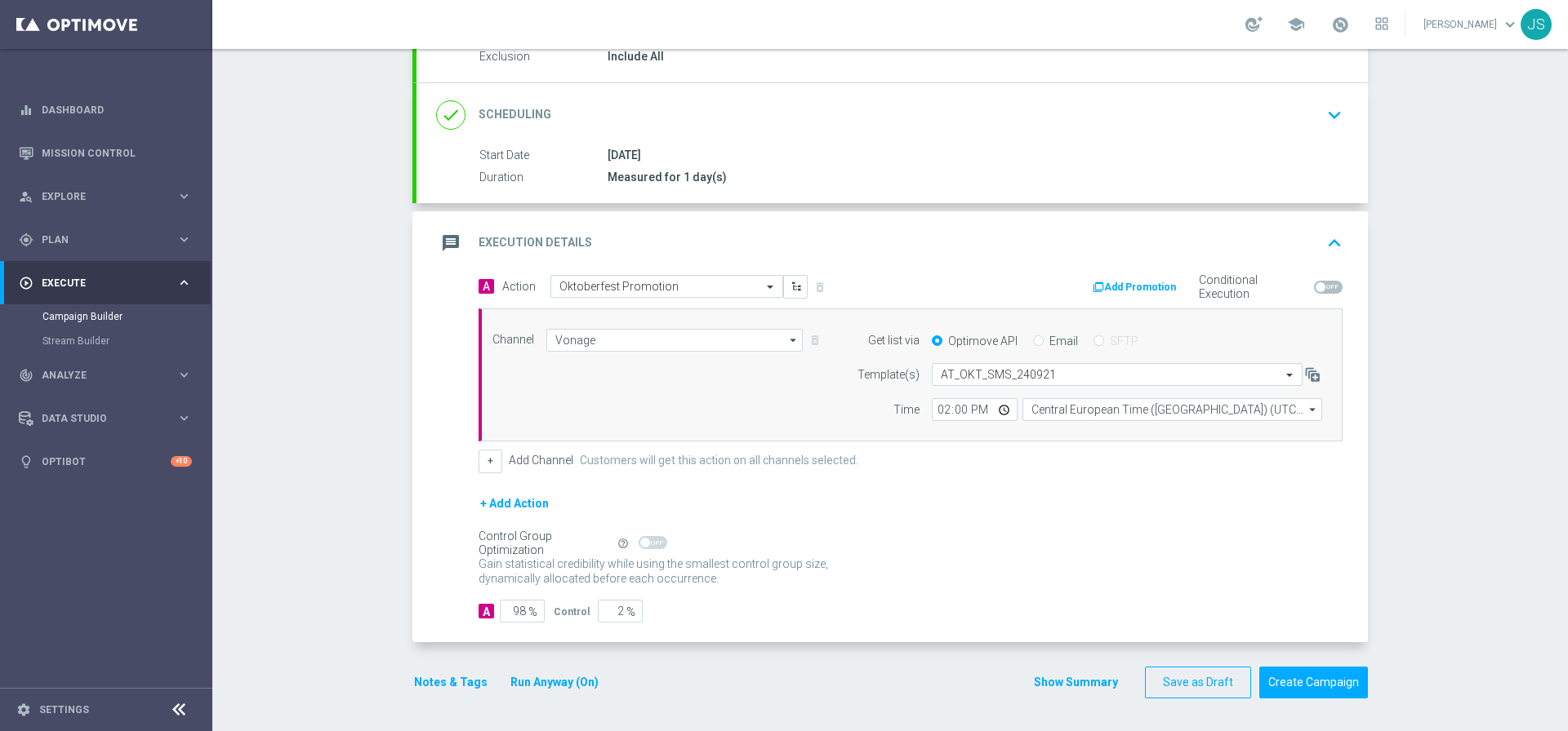
click at [545, 684] on button "Run Anyway (On)" at bounding box center [555, 683] width 92 height 21
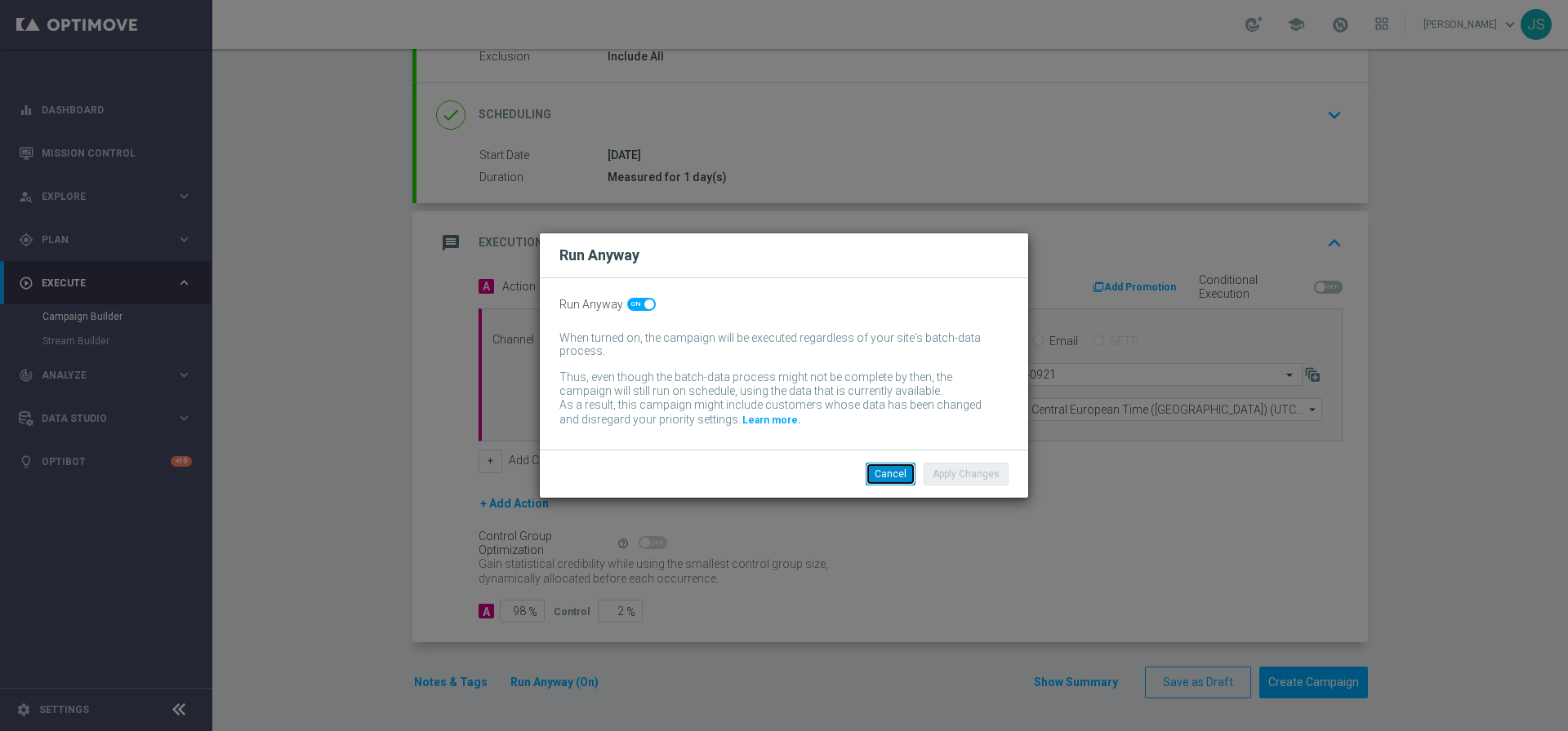
click at [901, 472] on button "Cancel" at bounding box center [890, 474] width 50 height 23
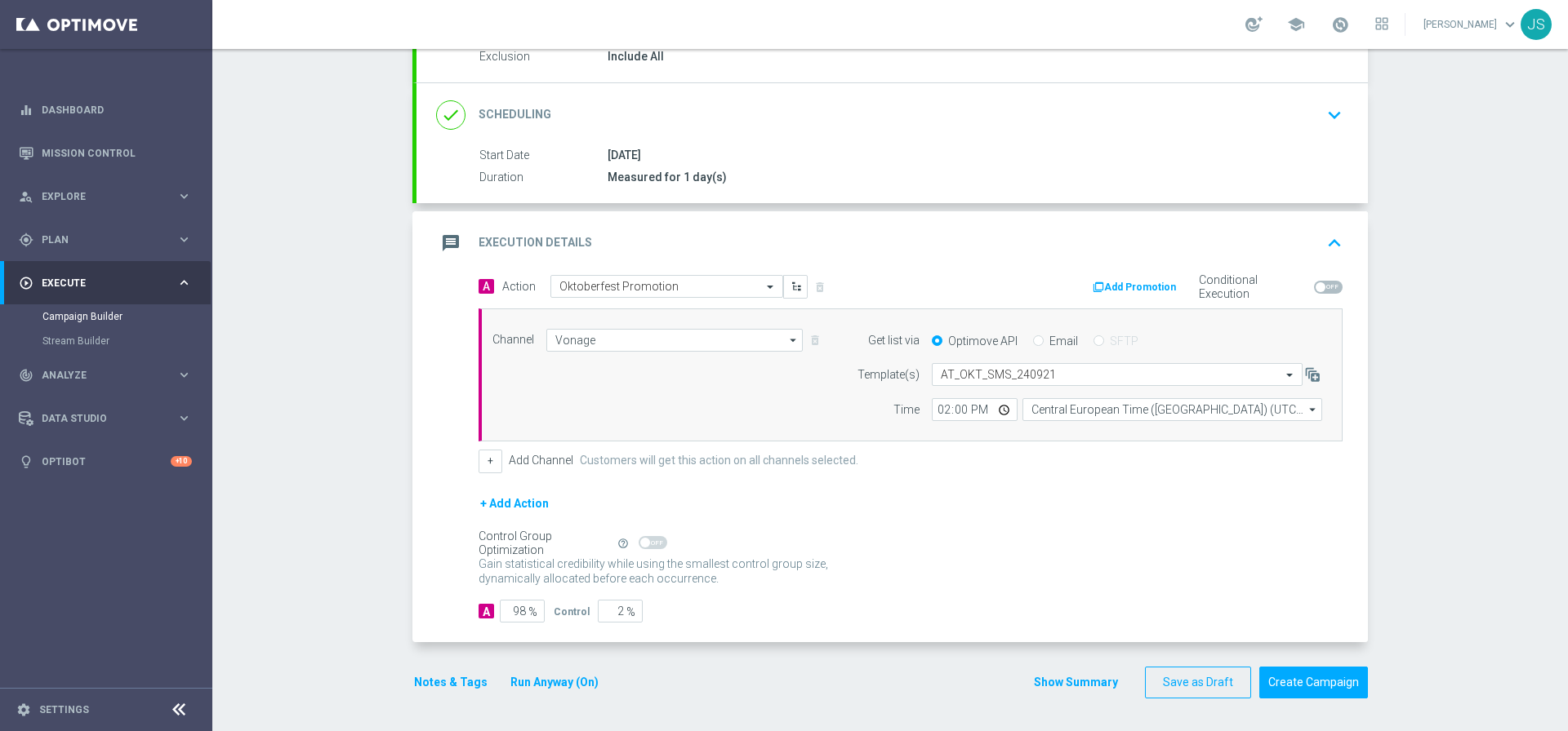
click at [552, 681] on button "Run Anyway (On)" at bounding box center [555, 683] width 92 height 21
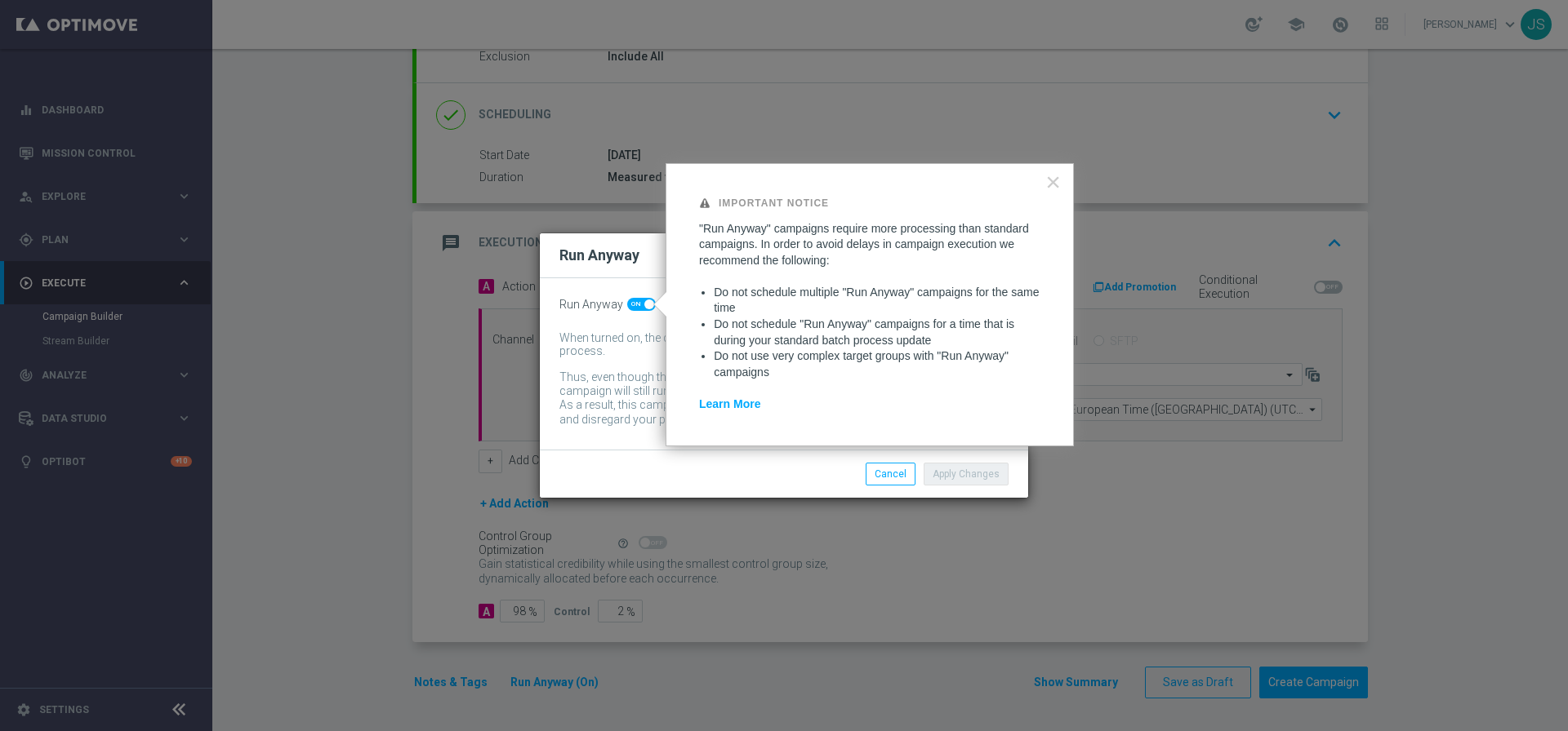
click at [627, 301] on span at bounding box center [642, 305] width 28 height 13
click at [627, 301] on input "checkbox" at bounding box center [642, 305] width 28 height 13
checkbox input "false"
click at [963, 387] on div ""Run Anyway" campaigns require more processing than standard campaigns. In orde…" at bounding box center [870, 317] width 342 height 192
click at [1045, 186] on button "×" at bounding box center [1052, 183] width 15 height 26
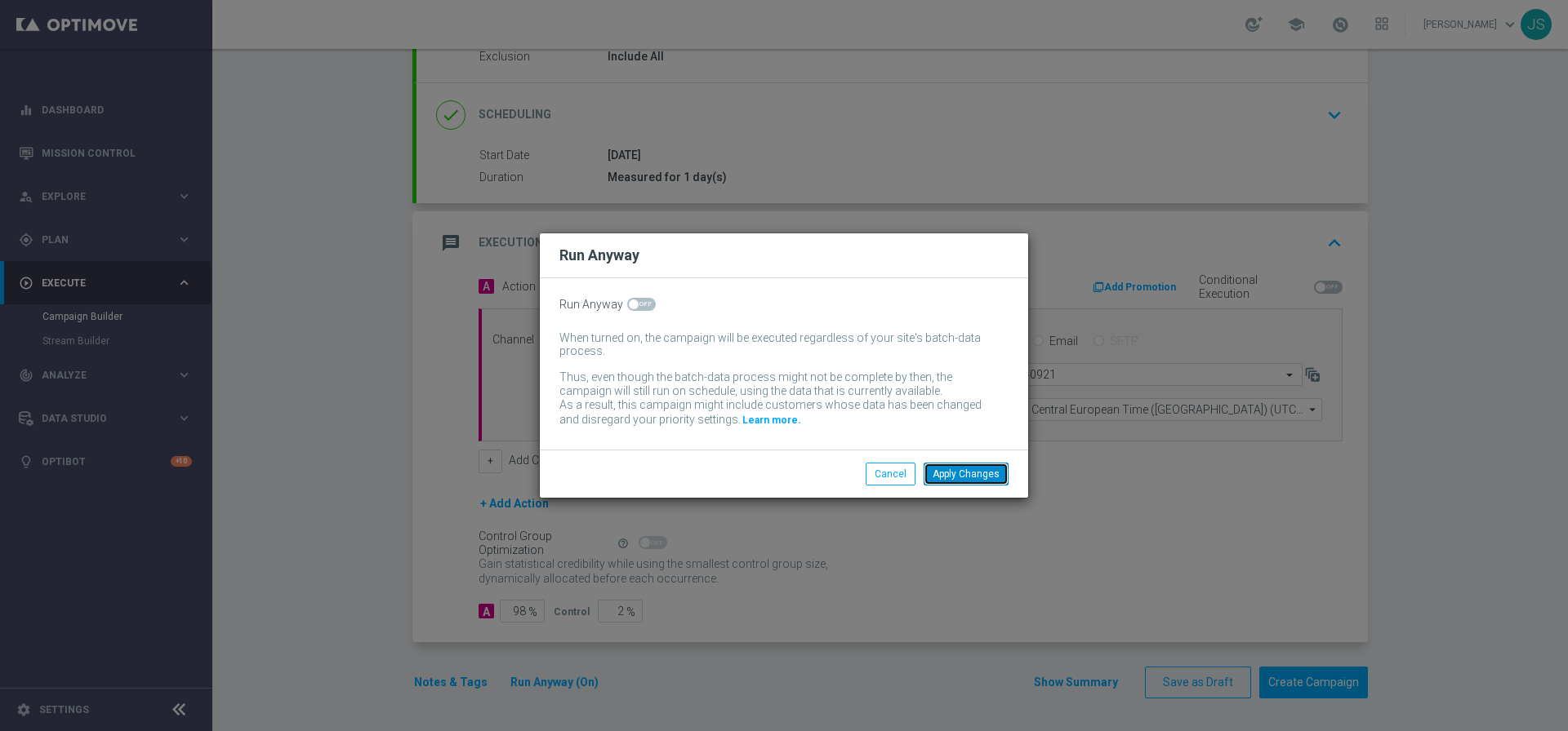
click at [977, 473] on button "Apply Changes" at bounding box center [966, 474] width 85 height 23
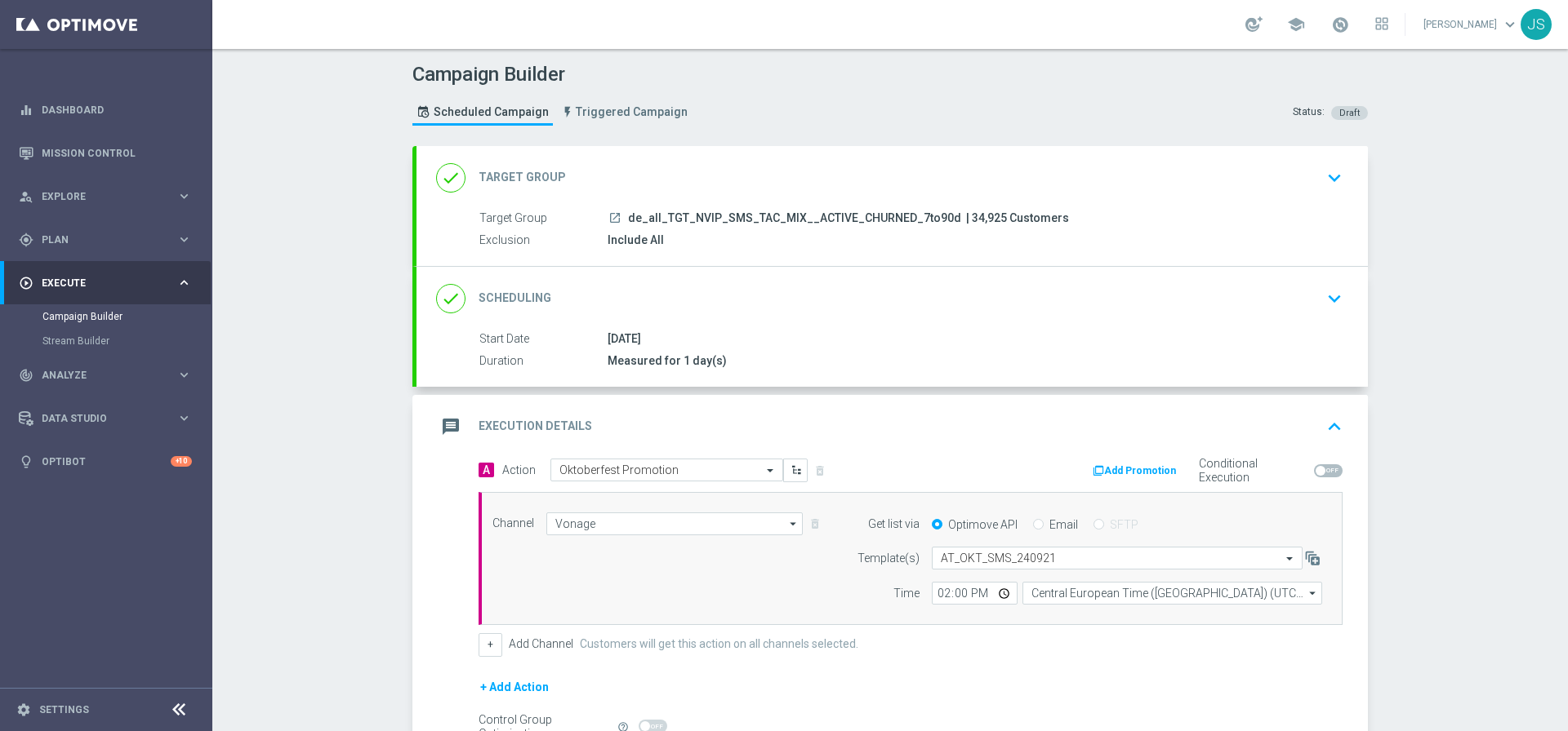
click at [1322, 178] on icon "keyboard_arrow_down" at bounding box center [1334, 178] width 25 height 25
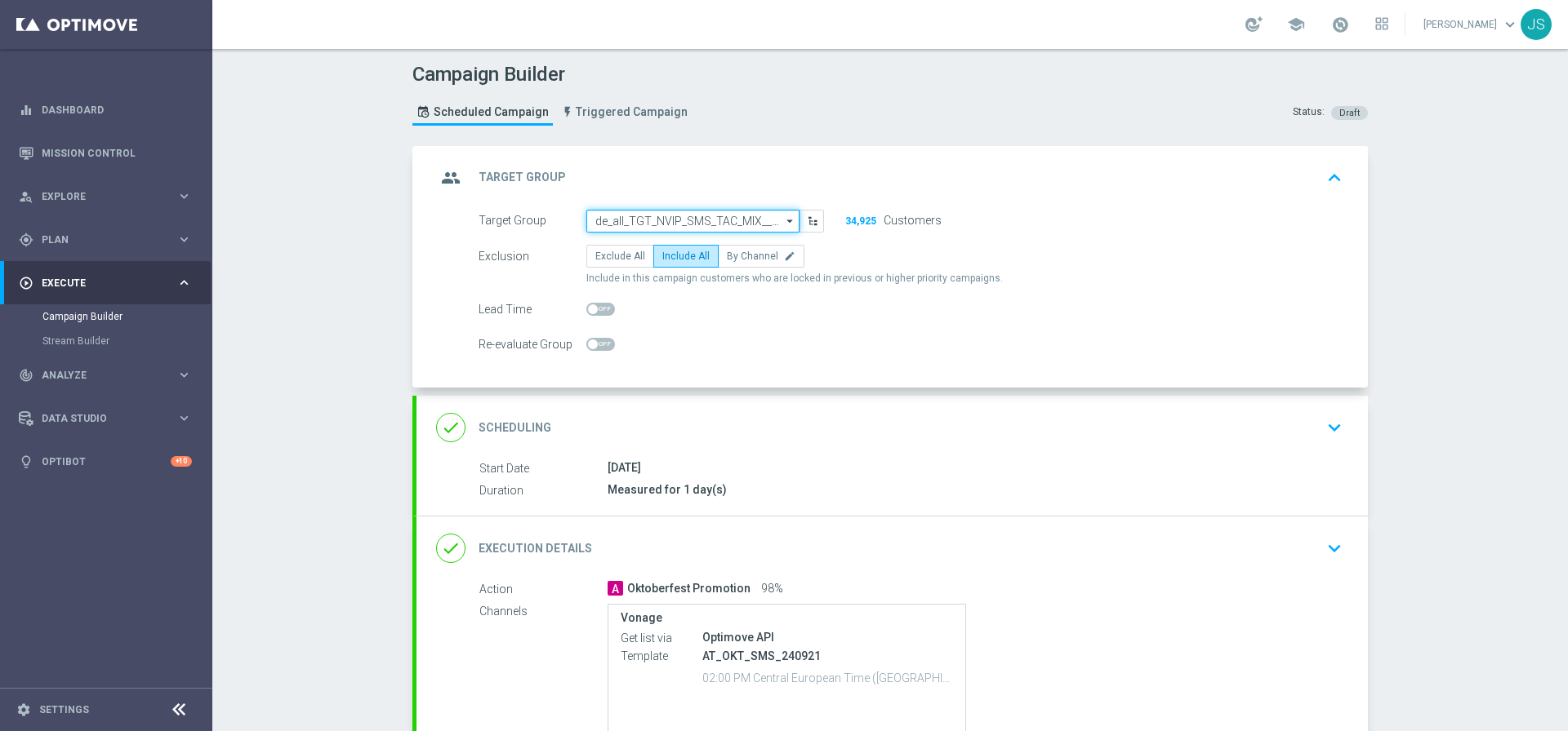
click at [694, 218] on input "de_all_TGT_NVIP_SMS_TAC_MIX__ACTIVE_CHURNED_7to90d" at bounding box center [692, 221] width 213 height 23
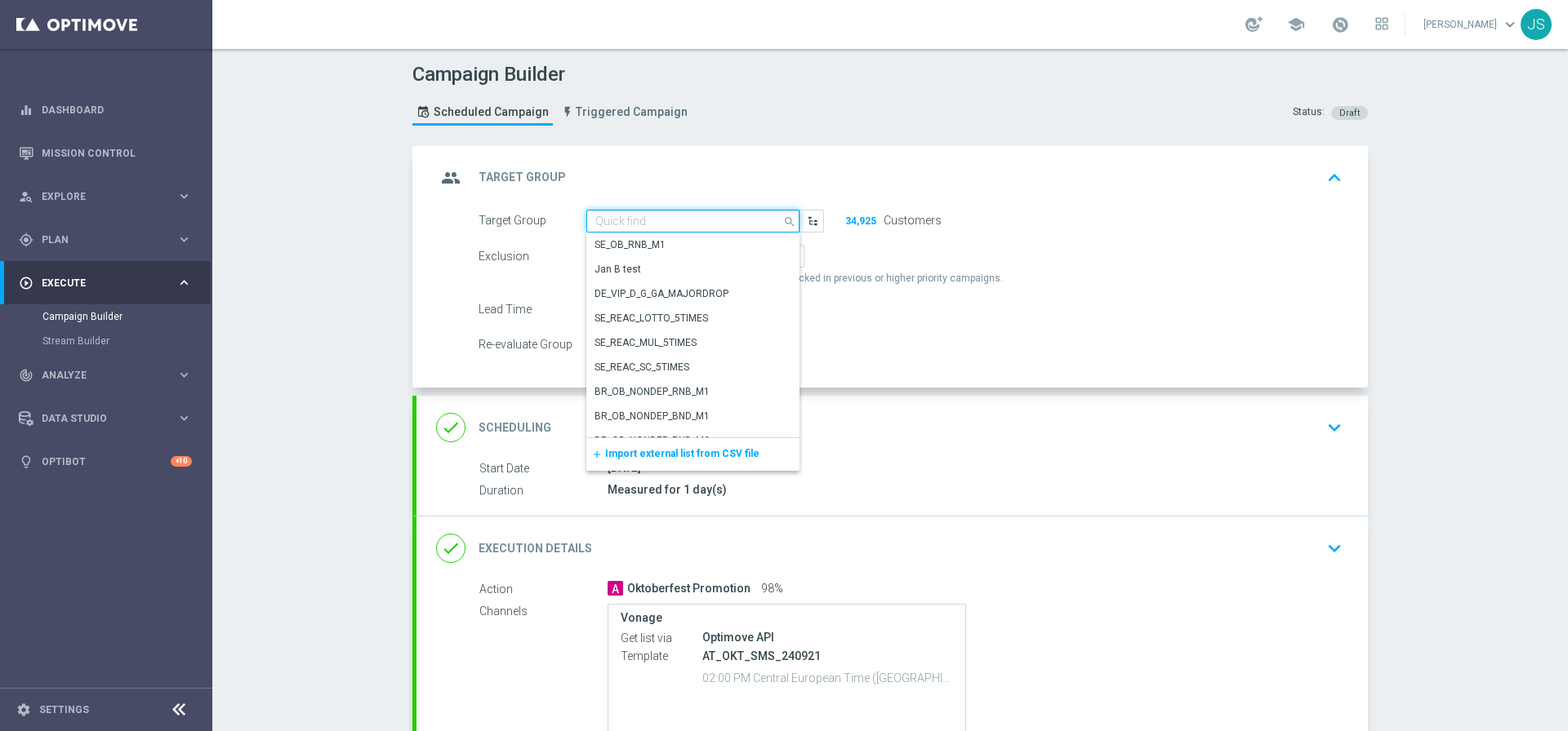
paste input "de_AT_TGT_NVIP_SMS_TAC_MIX__ACTIVE_CHURNED_7to90d"
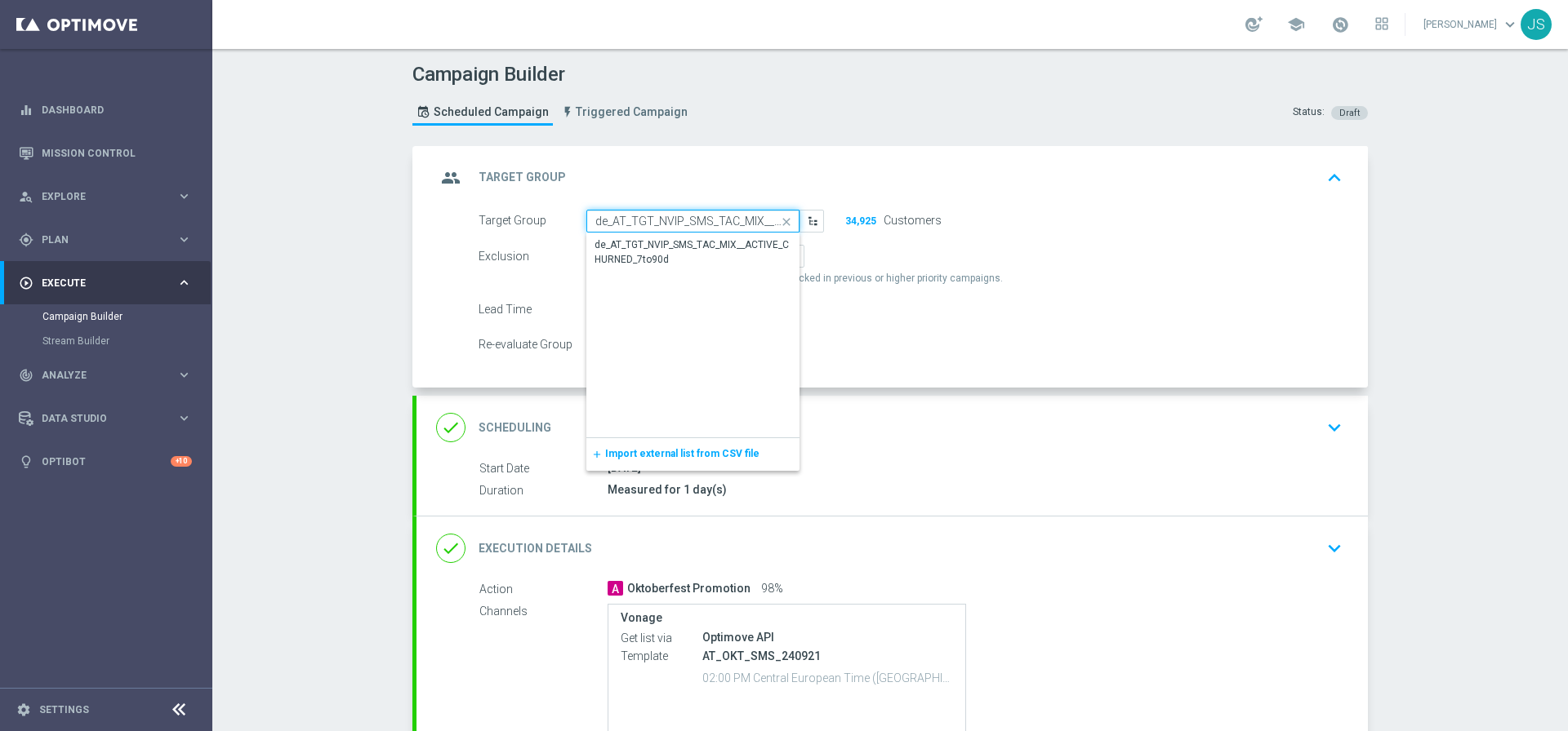
scroll to position [0, 124]
click at [713, 246] on div "de_AT_TGT_NVIP_SMS_TAC_MIX__ACTIVE_CHURNED_7to90d" at bounding box center [693, 252] width 197 height 29
type input "de_AT_TGT_NVIP_SMS_TAC_MIX__ACTIVE_CHURNED_7to90d"
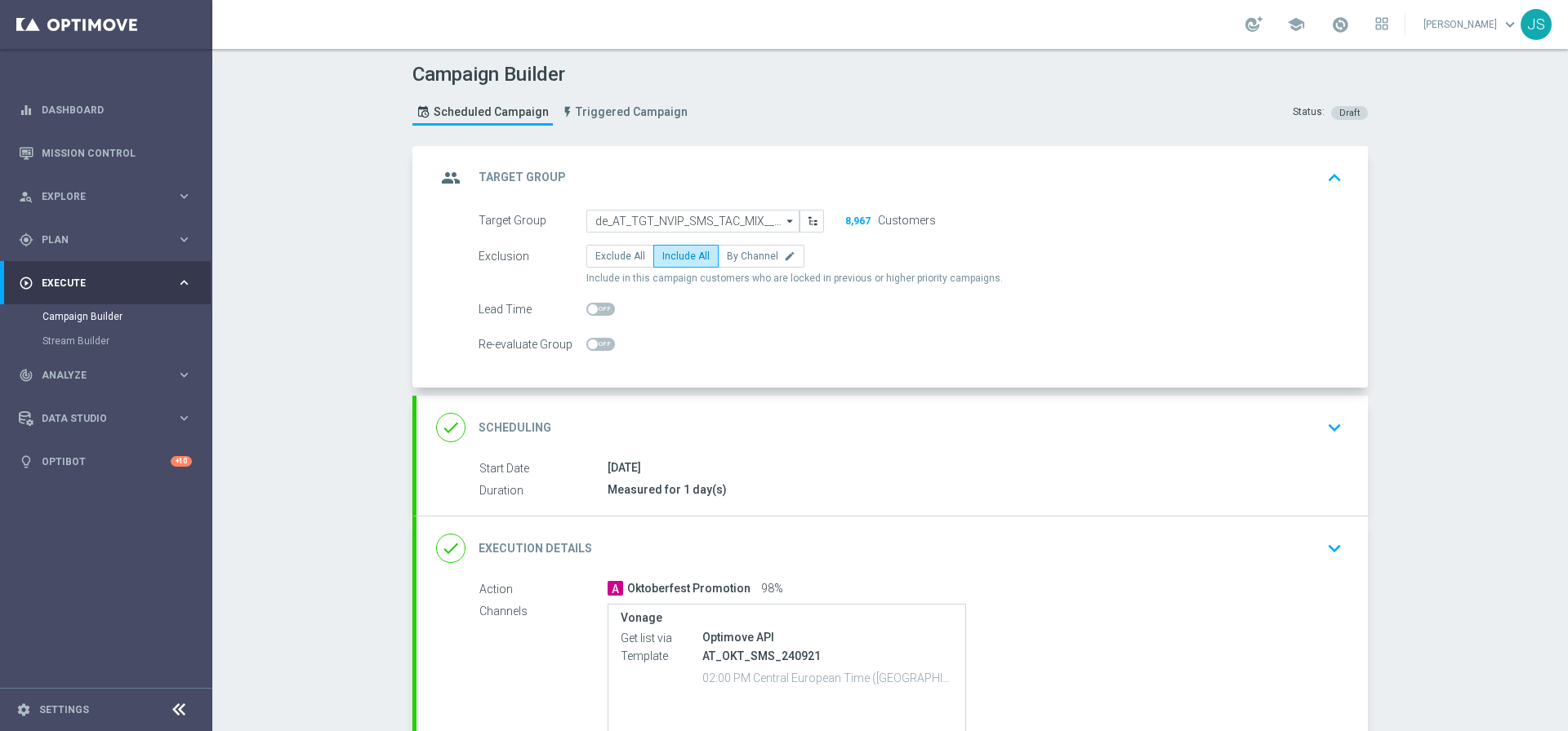
click at [1348, 184] on div "group Target Group keyboard_arrow_up" at bounding box center [891, 177] width 951 height 63
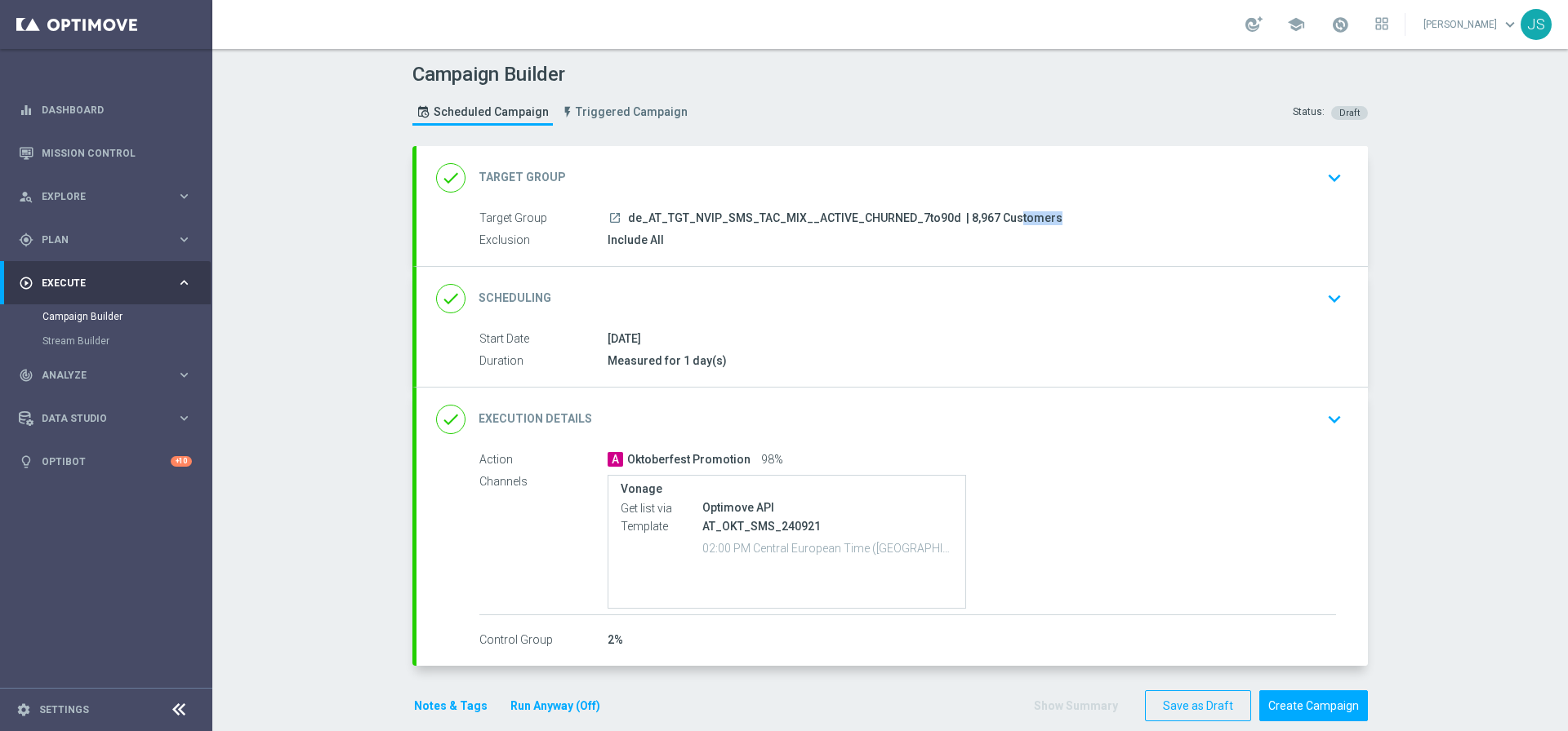
drag, startPoint x: 972, startPoint y: 219, endPoint x: 950, endPoint y: 218, distance: 22.0
click at [966, 218] on span "| 8,967 Customers" at bounding box center [1014, 218] width 97 height 15
click at [435, 705] on button "Notes & Tags" at bounding box center [450, 706] width 77 height 21
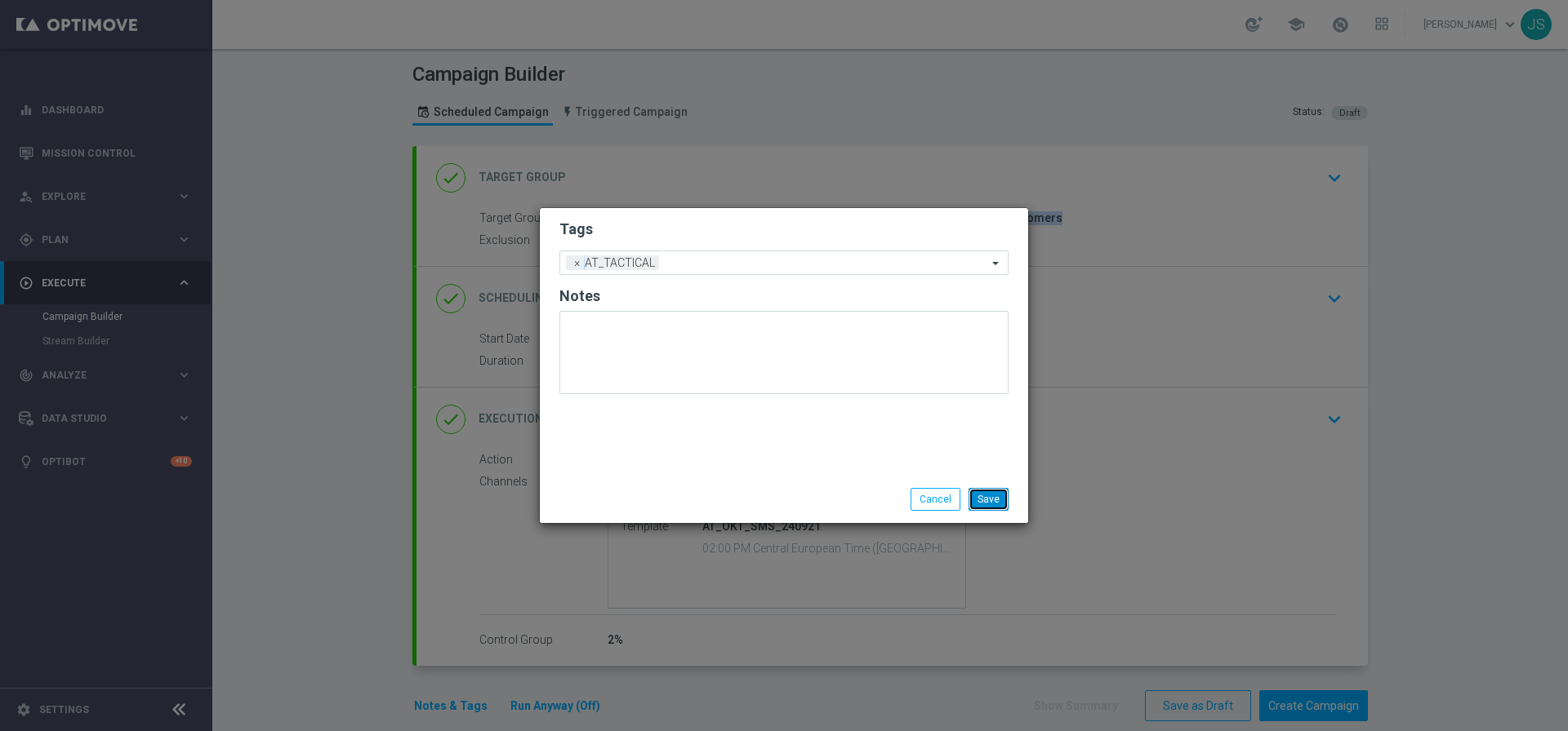
click at [997, 490] on button "Save" at bounding box center [988, 499] width 40 height 23
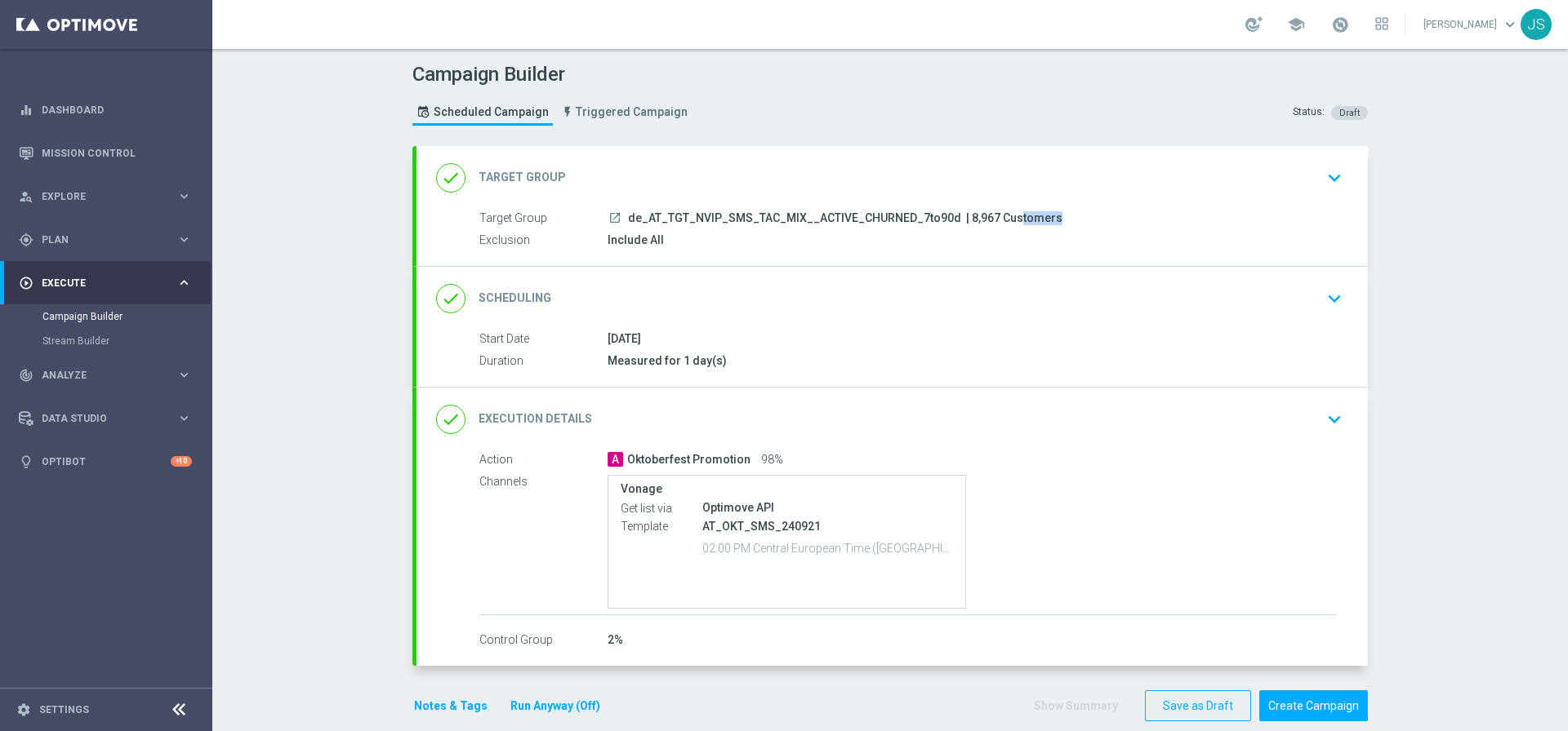
click at [1324, 415] on icon "keyboard_arrow_down" at bounding box center [1334, 420] width 25 height 25
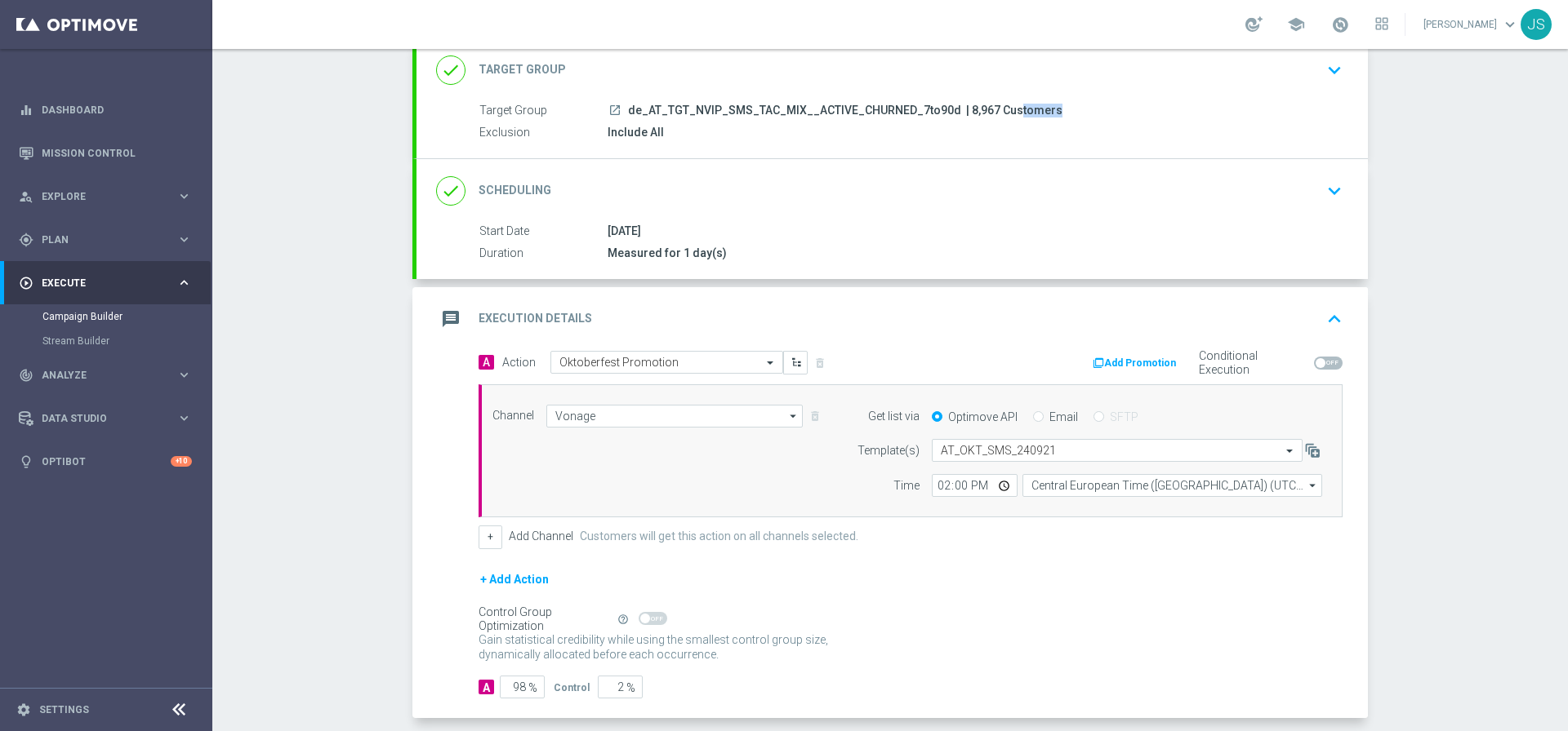
scroll to position [183, 0]
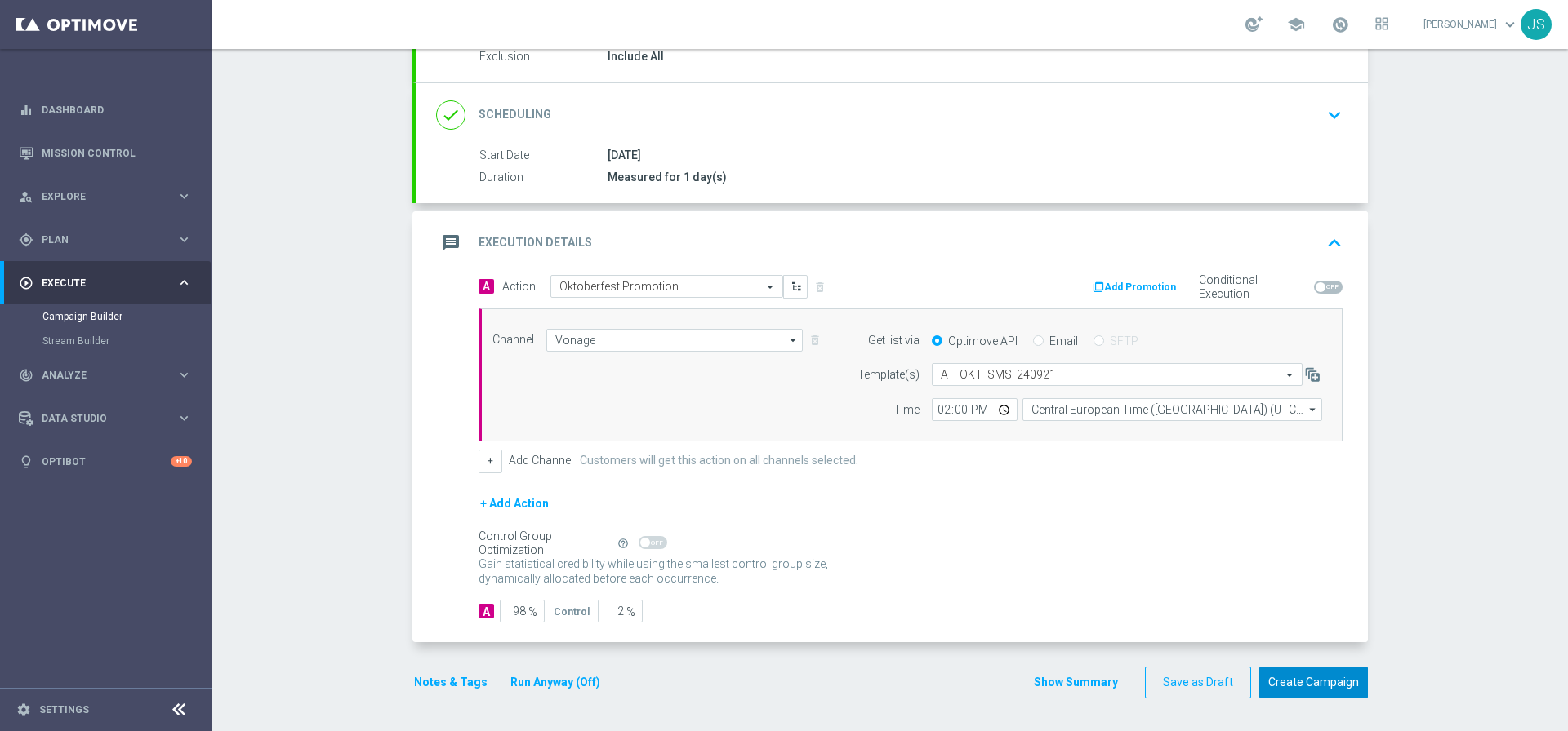
click at [1326, 675] on button "Create Campaign" at bounding box center [1313, 683] width 109 height 32
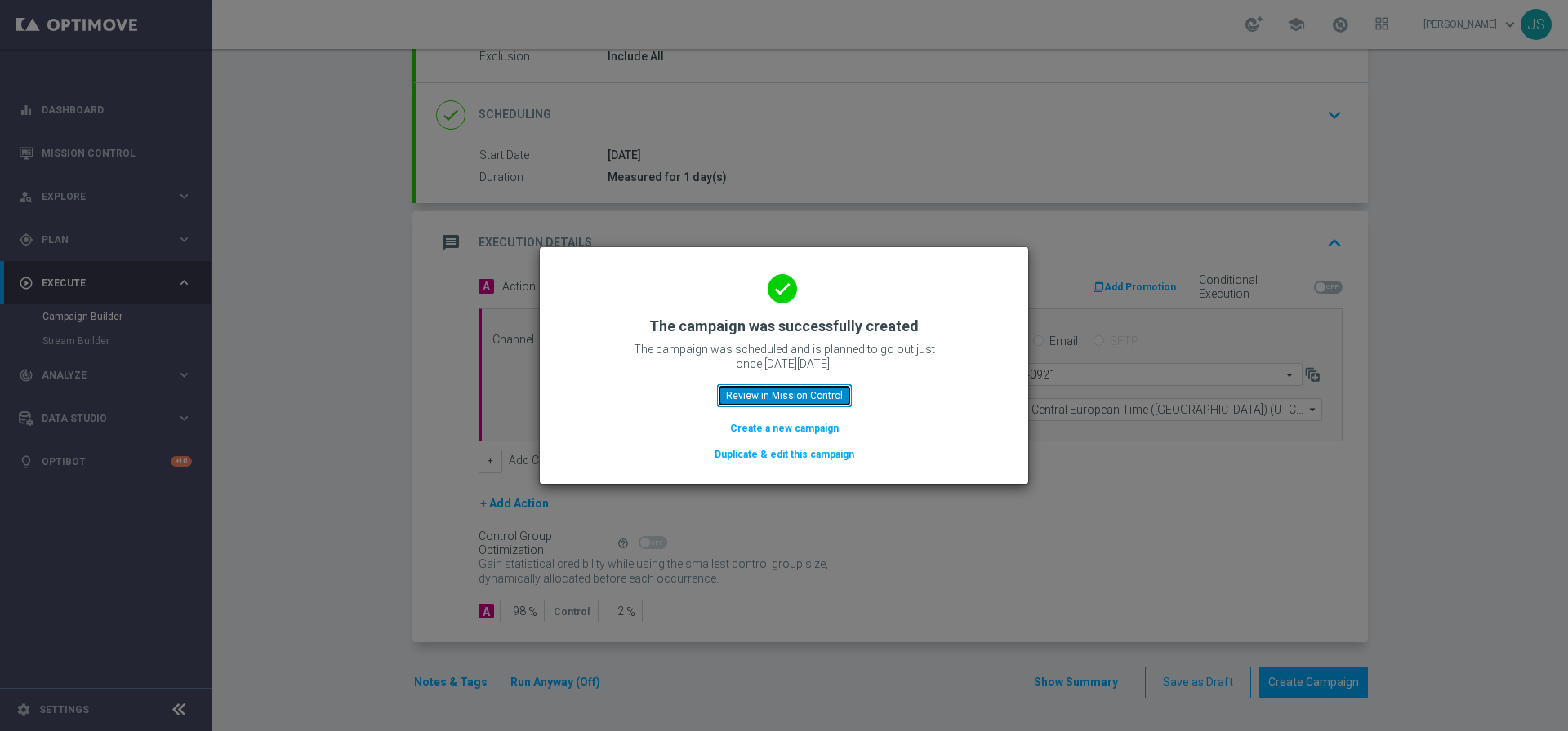
click at [774, 394] on button "Review in Mission Control" at bounding box center [784, 395] width 134 height 23
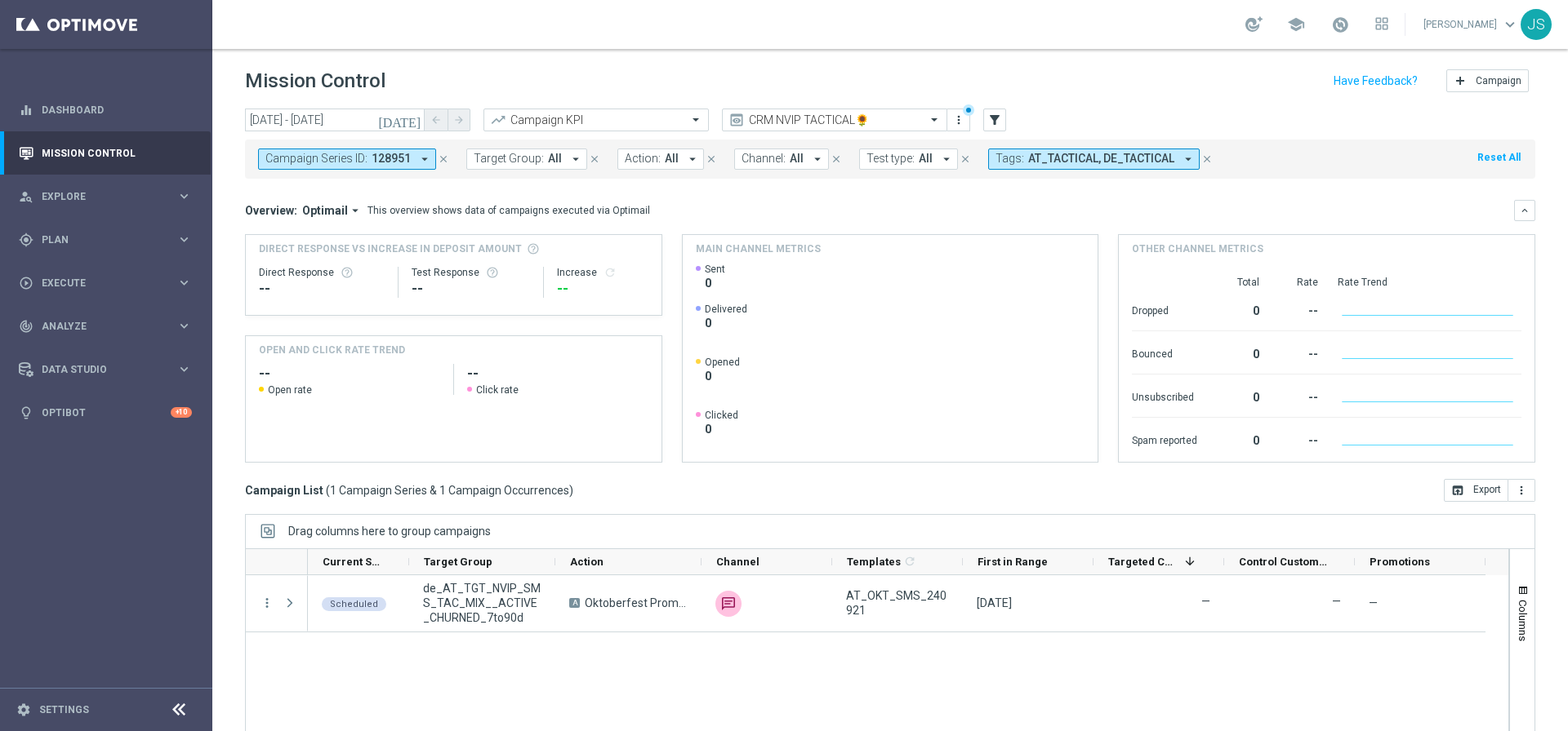
click at [442, 158] on icon "close" at bounding box center [443, 159] width 11 height 11
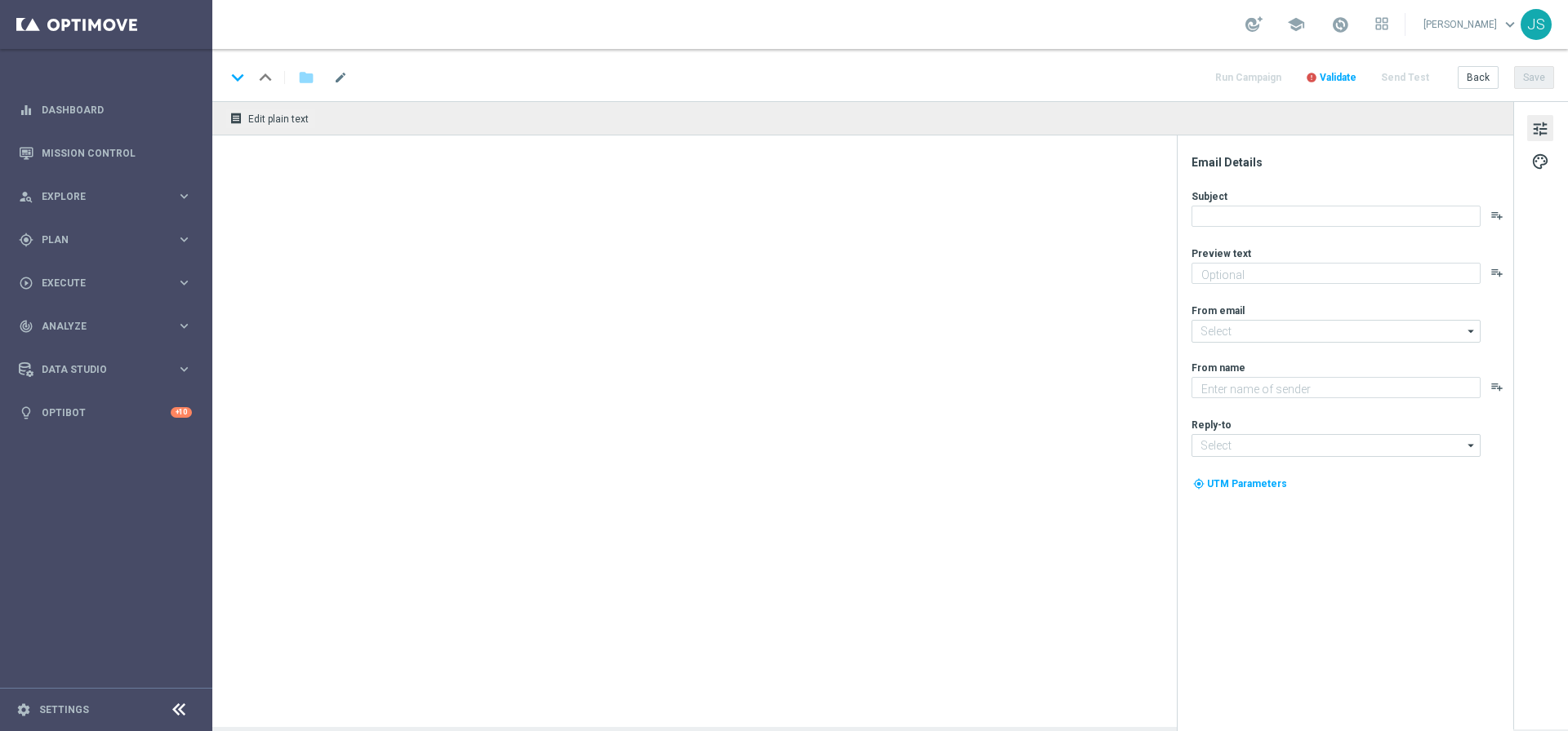
type textarea "Oans, zwoa, drei, gwunna."
type textarea "Millionaires' Club"
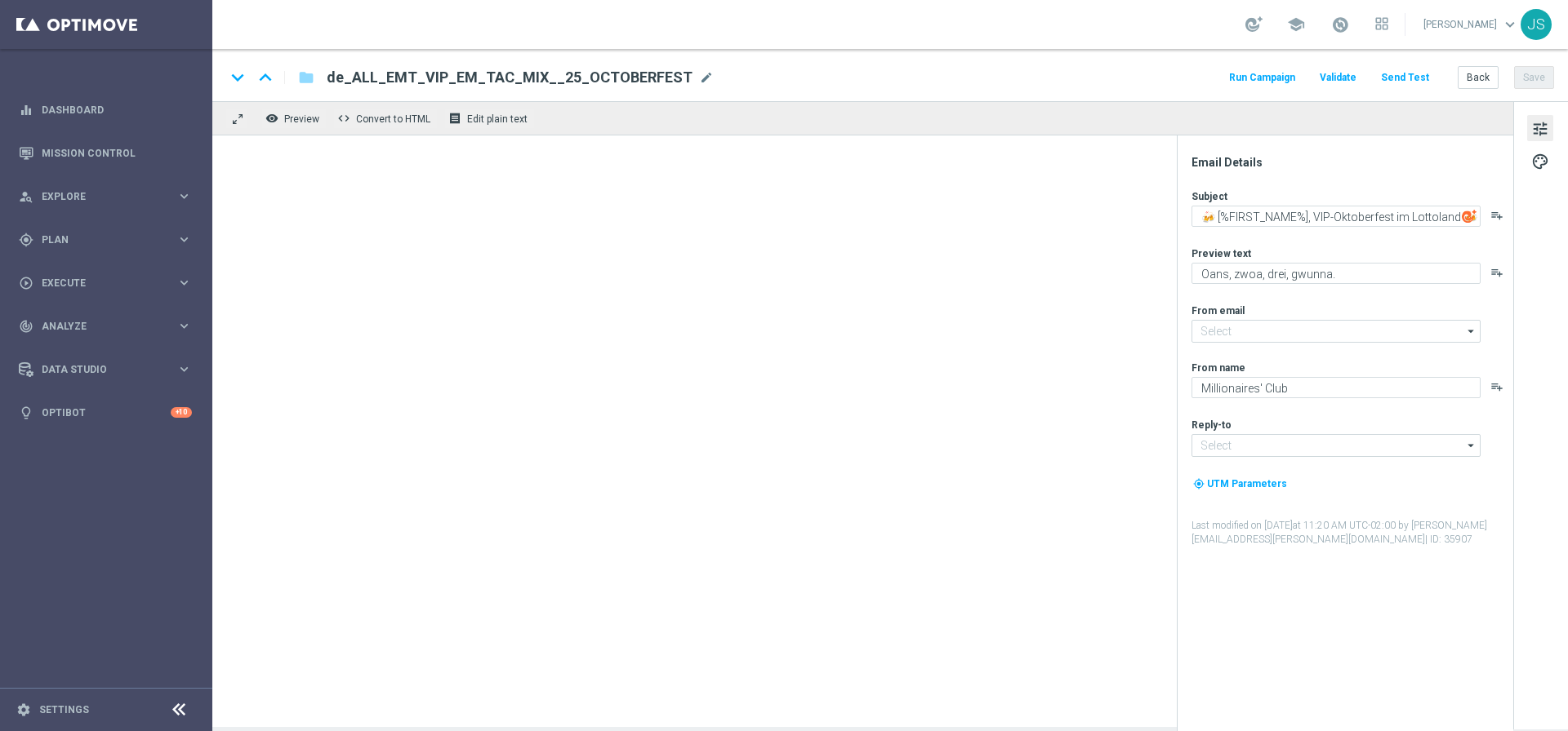
type input "[EMAIL_ADDRESS][DOMAIN_NAME]"
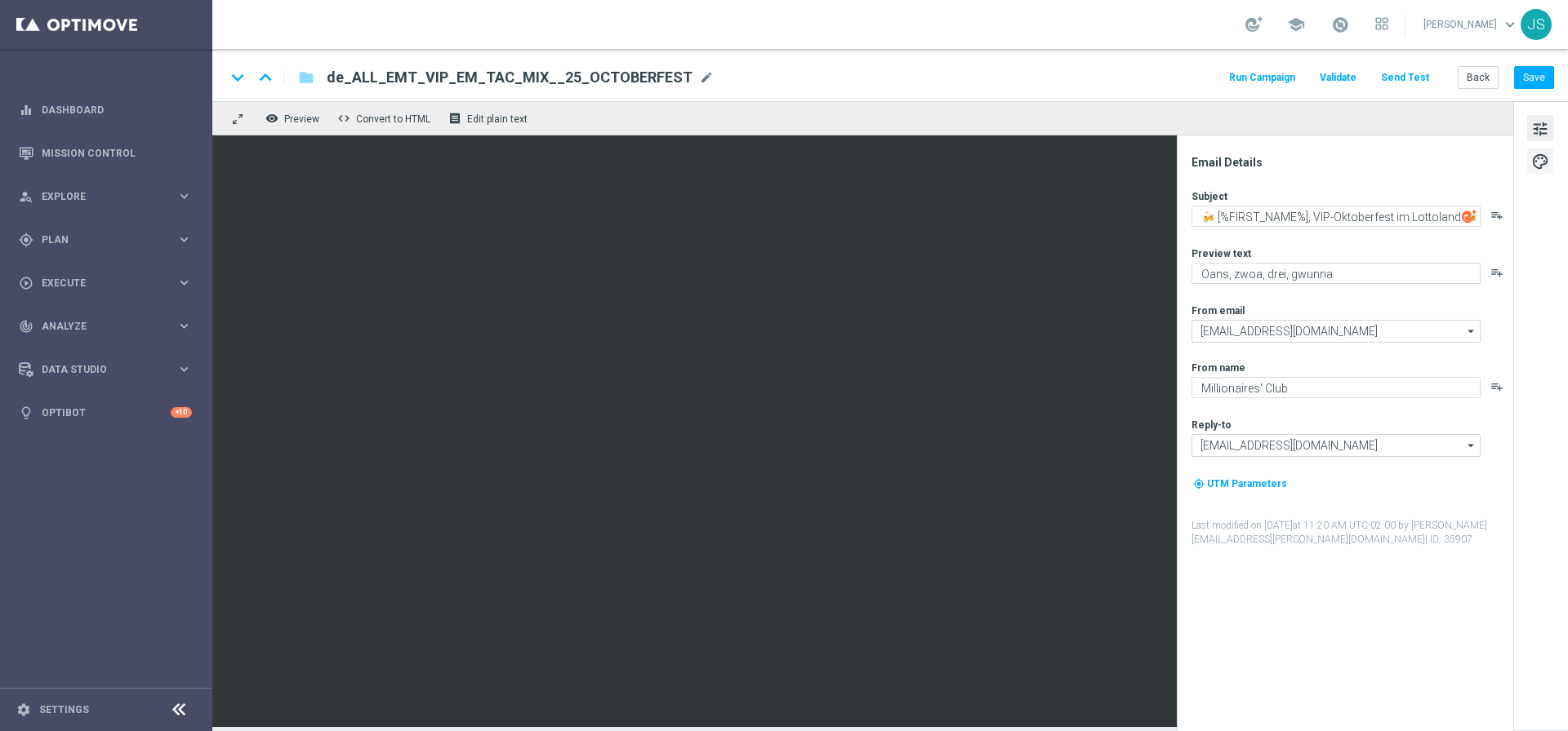
click at [1553, 164] on button "palette" at bounding box center [1540, 161] width 26 height 26
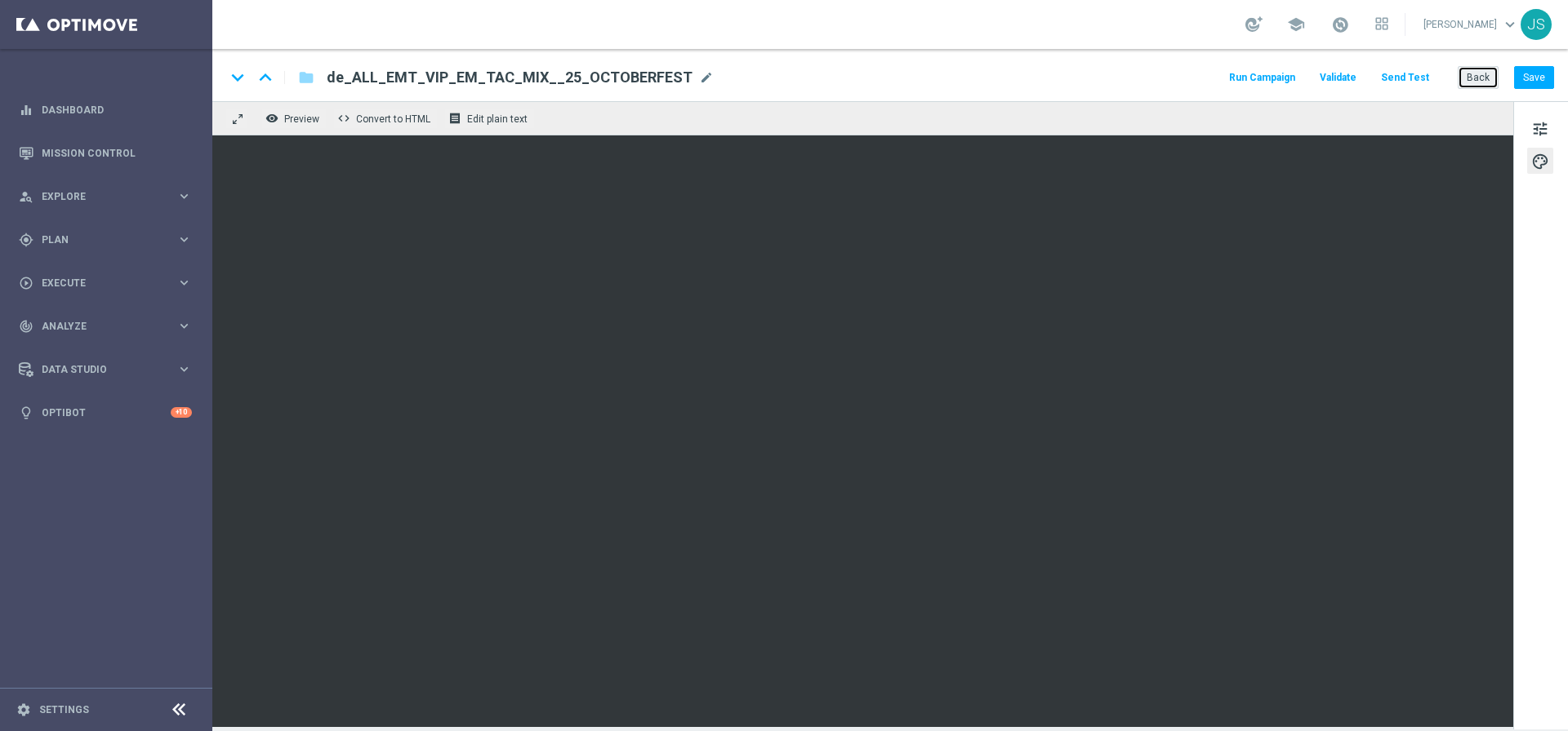
click at [1489, 70] on button "Back" at bounding box center [1477, 78] width 41 height 23
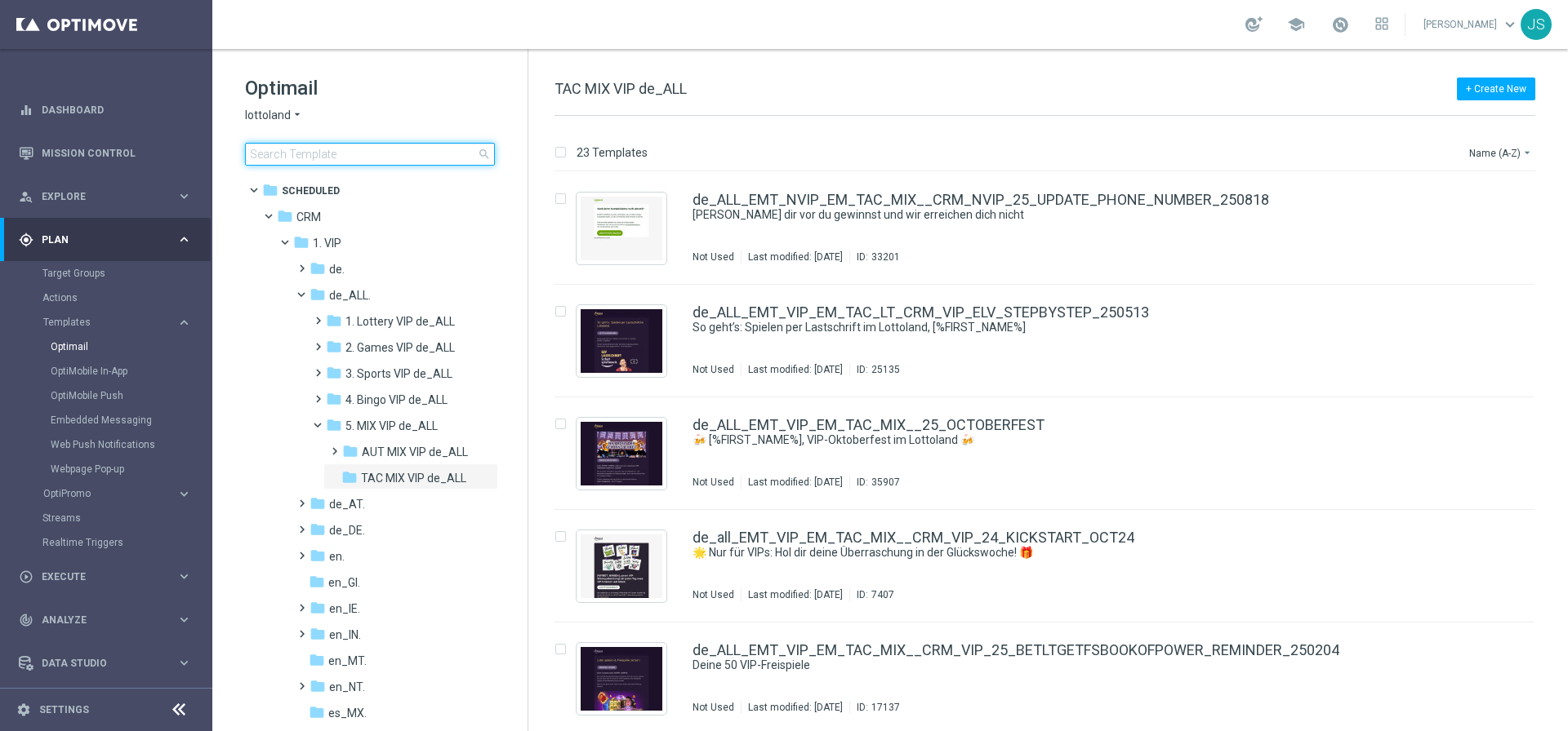
click at [354, 157] on input at bounding box center [370, 154] width 250 height 23
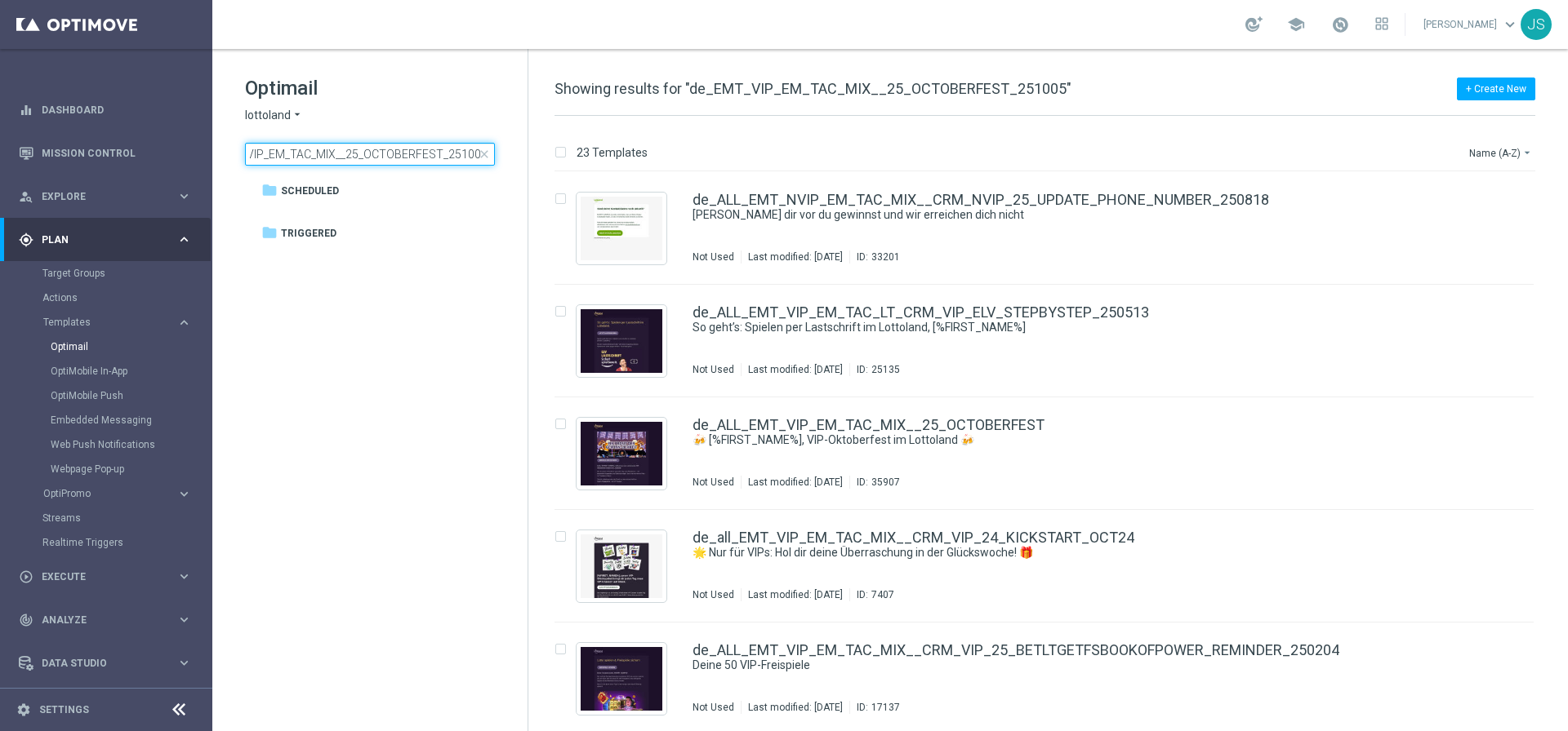
type input "de_EMT_VIP_EM_TAC_MIX__25_OCTOBERFEST_251005"
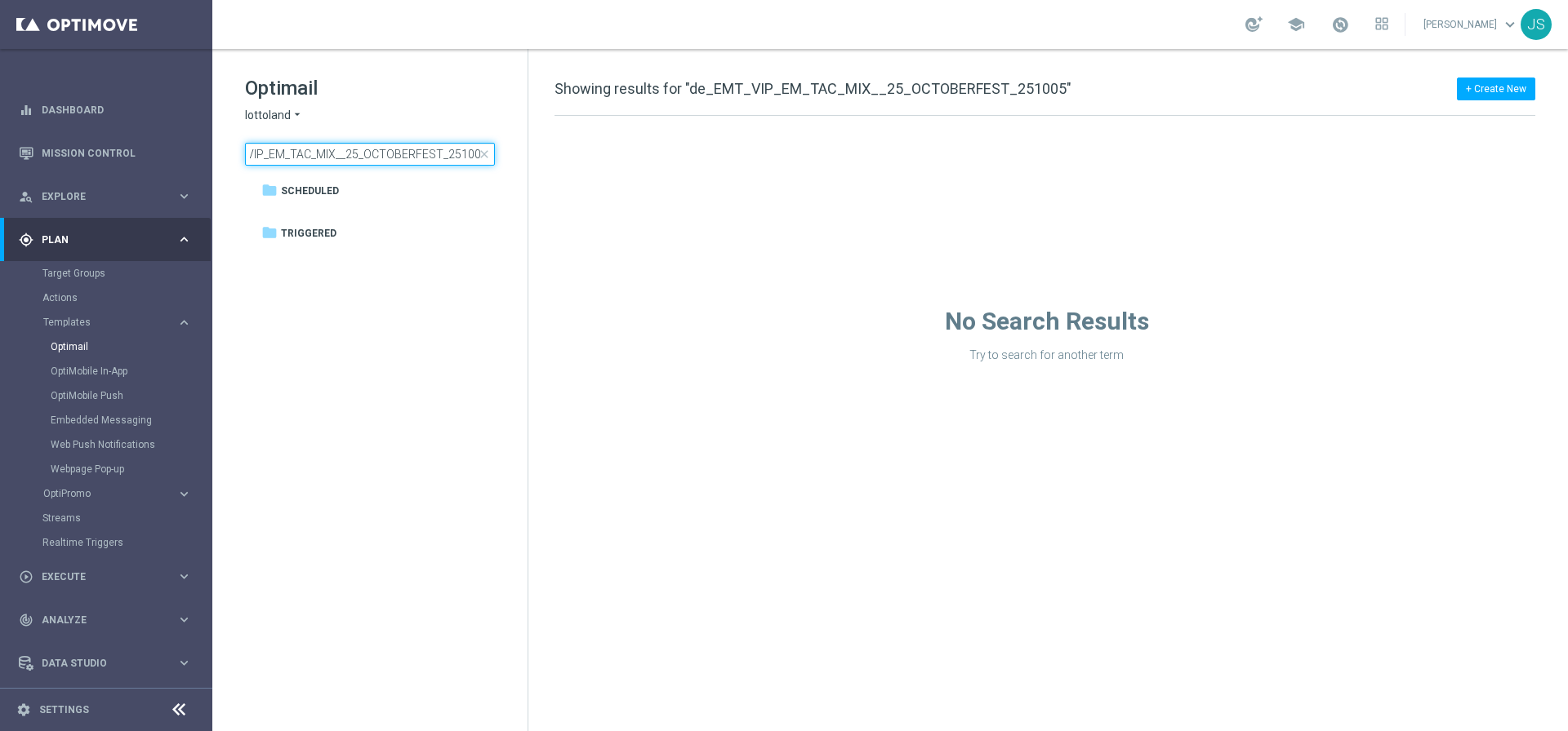
scroll to position [0, 0]
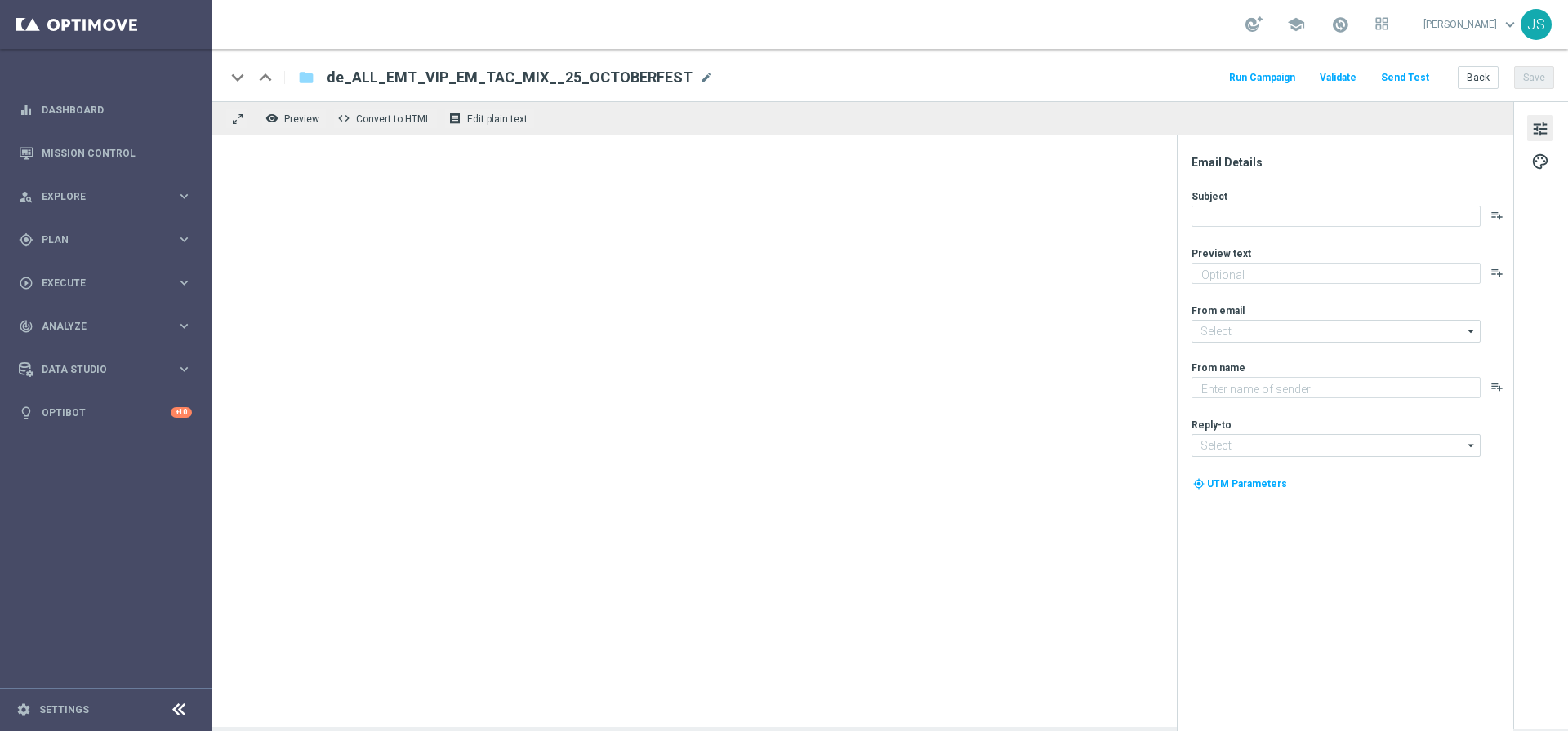
type textarea "Oans, zwoa, drei, gwunna."
type input "mail@crm.lottoland.com"
type textarea "Millionaires' Club"
type input "vip@lottoland.com"
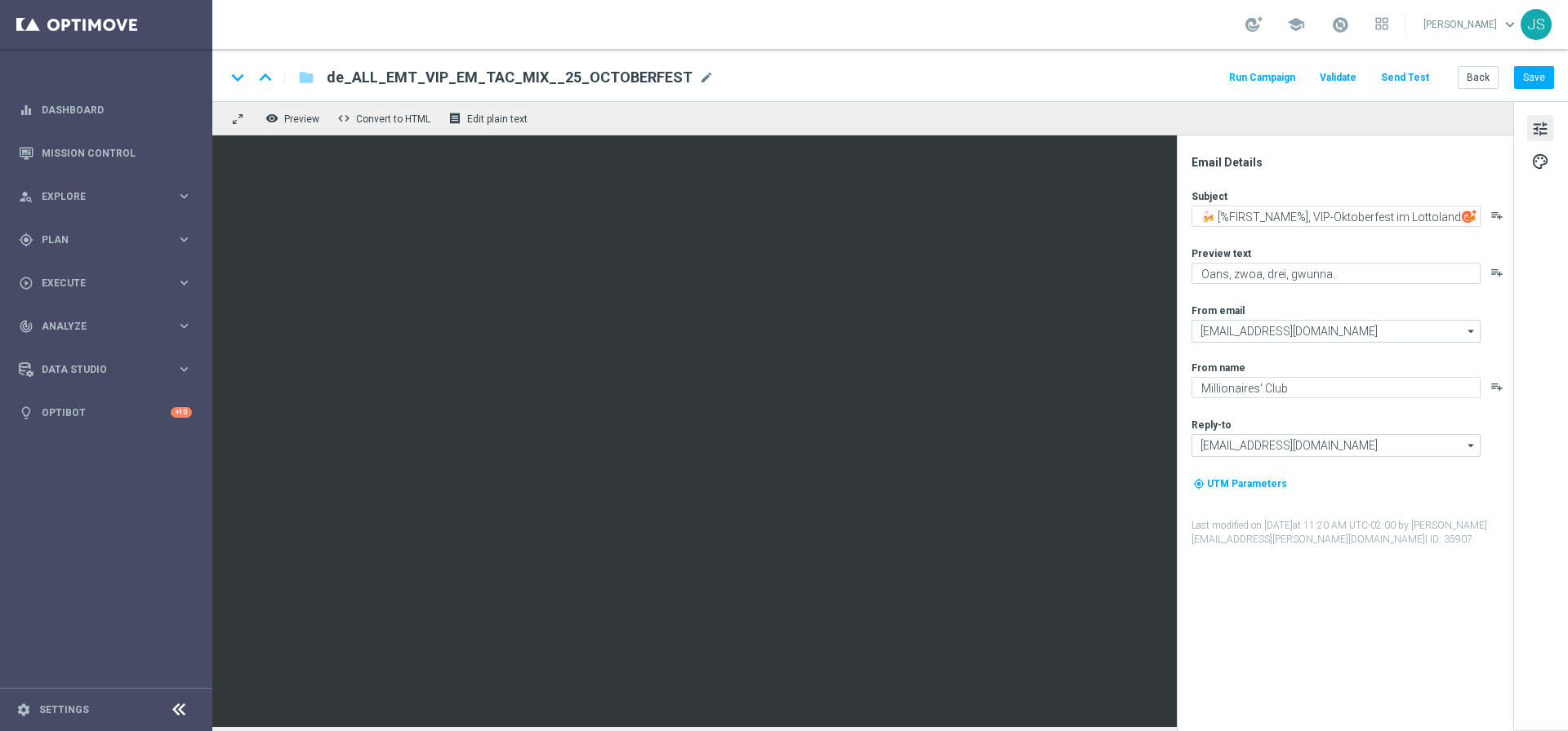
click at [1550, 127] on button "tune" at bounding box center [1540, 129] width 26 height 26
click at [1538, 164] on span "palette" at bounding box center [1540, 162] width 18 height 21
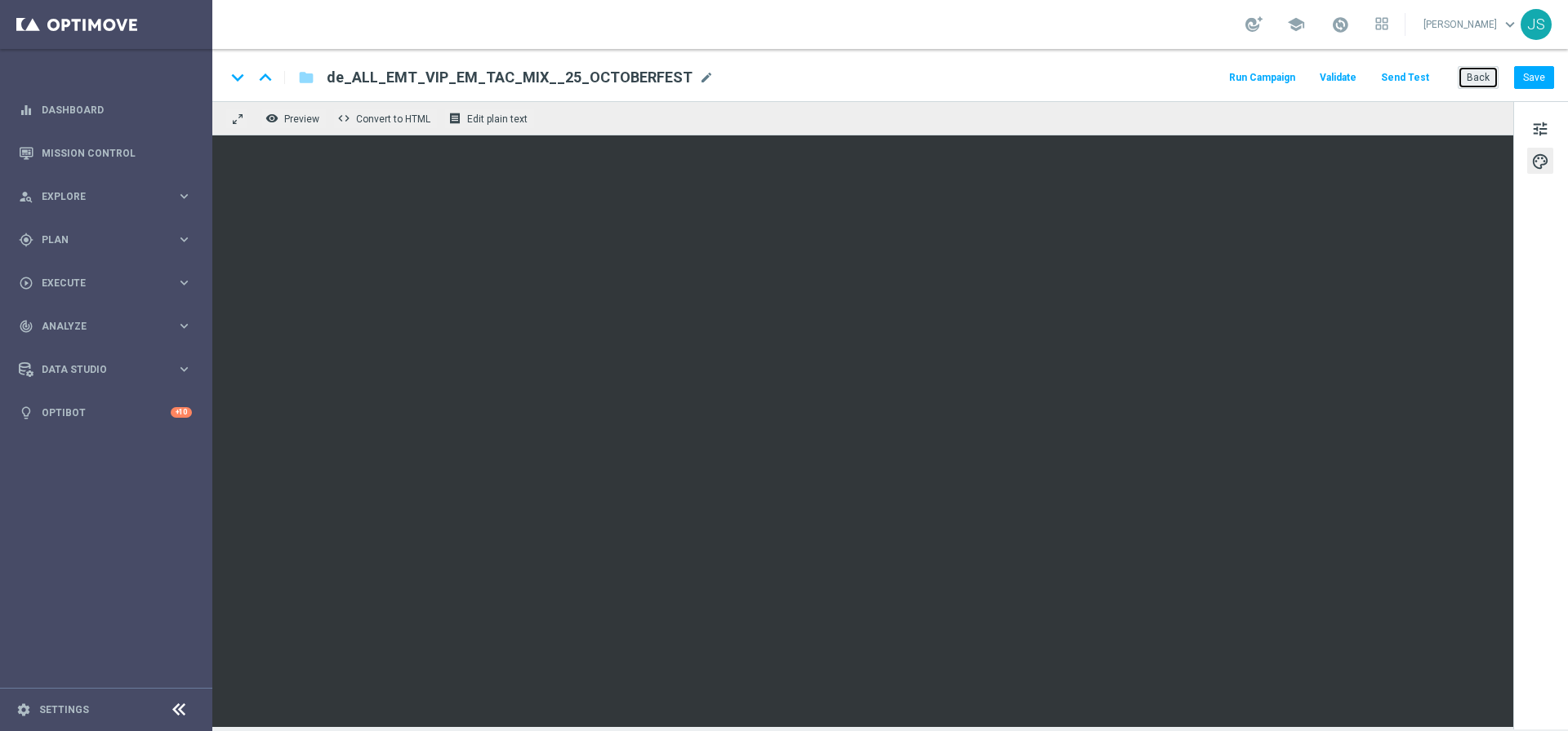
click at [1470, 80] on button "Back" at bounding box center [1477, 78] width 41 height 23
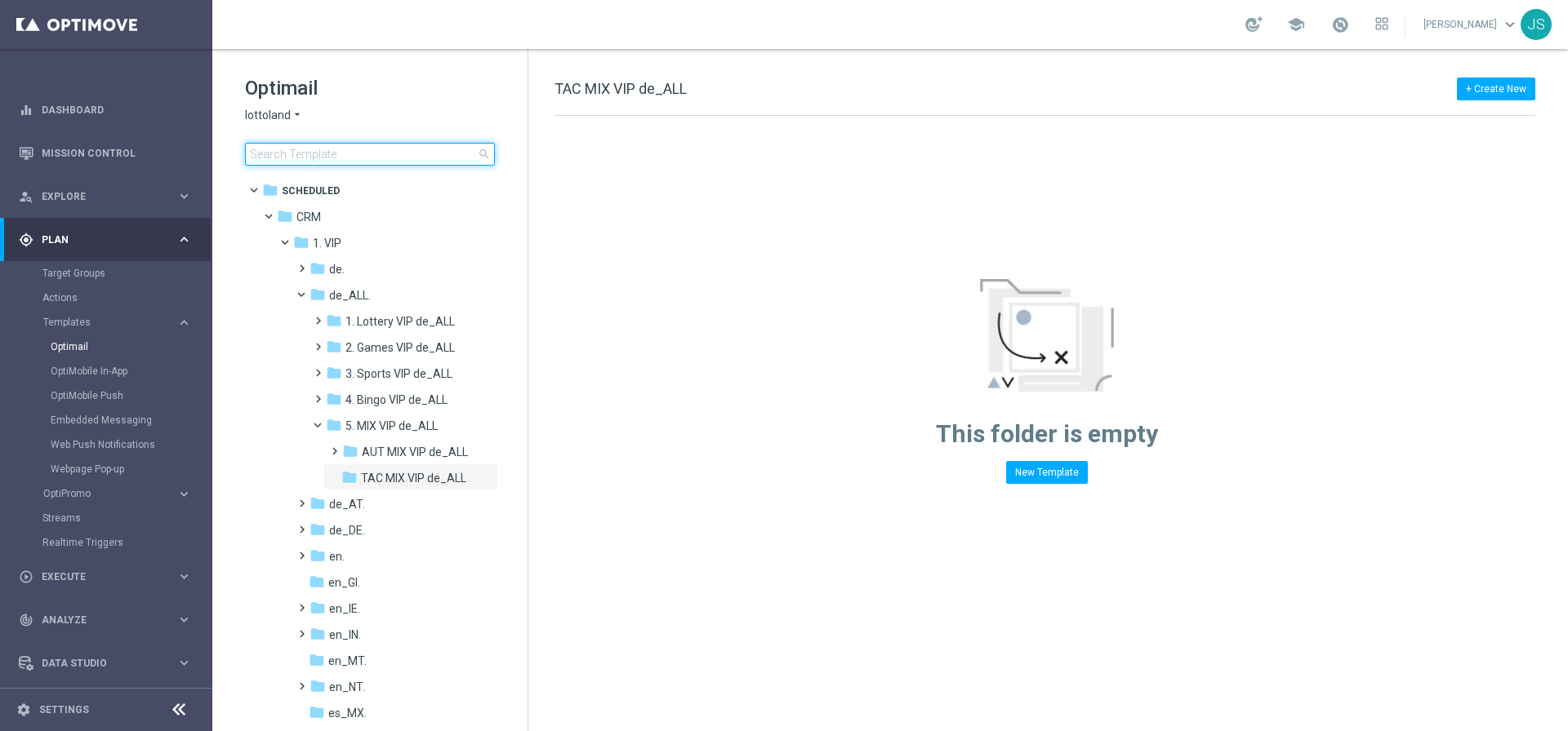
click at [375, 159] on input at bounding box center [370, 154] width 250 height 23
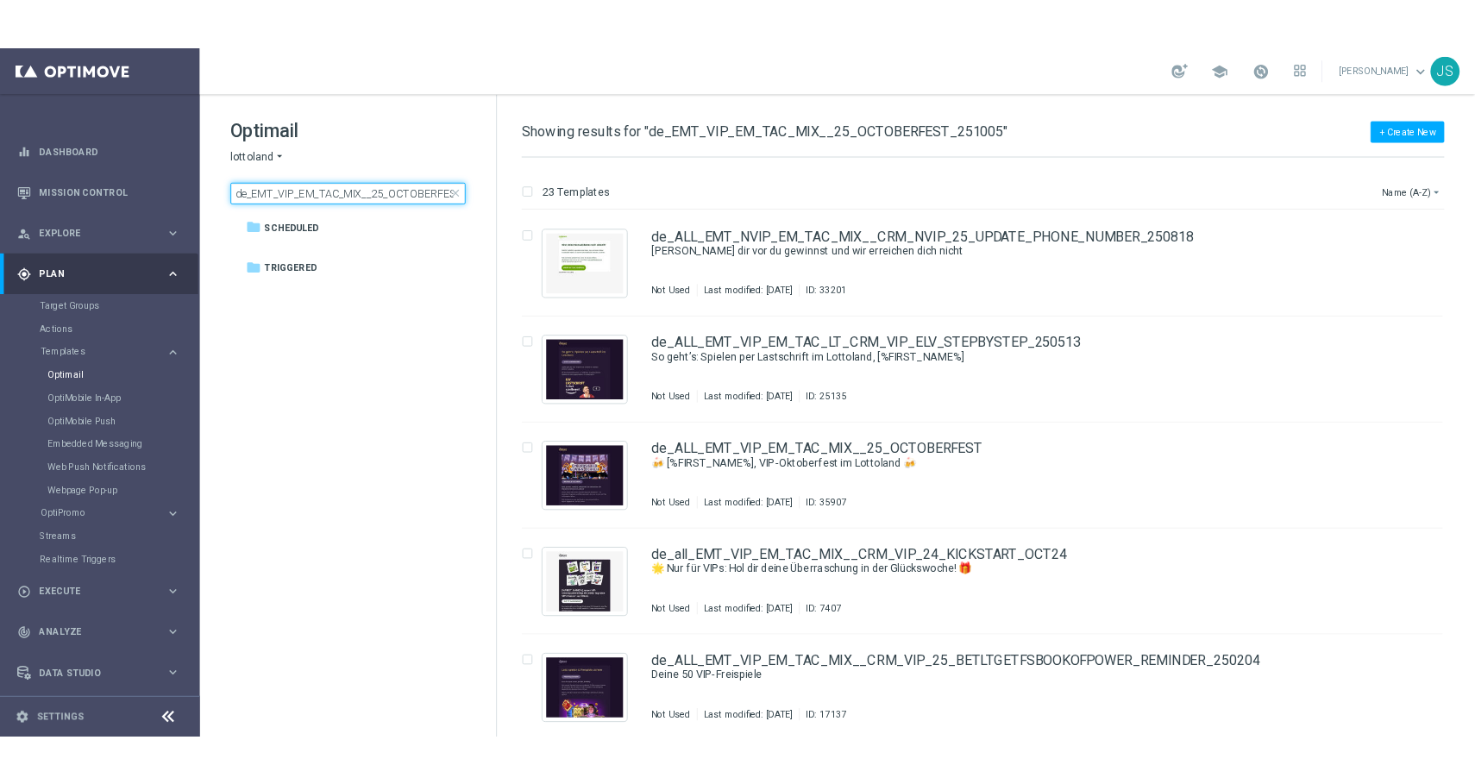
scroll to position [0, 52]
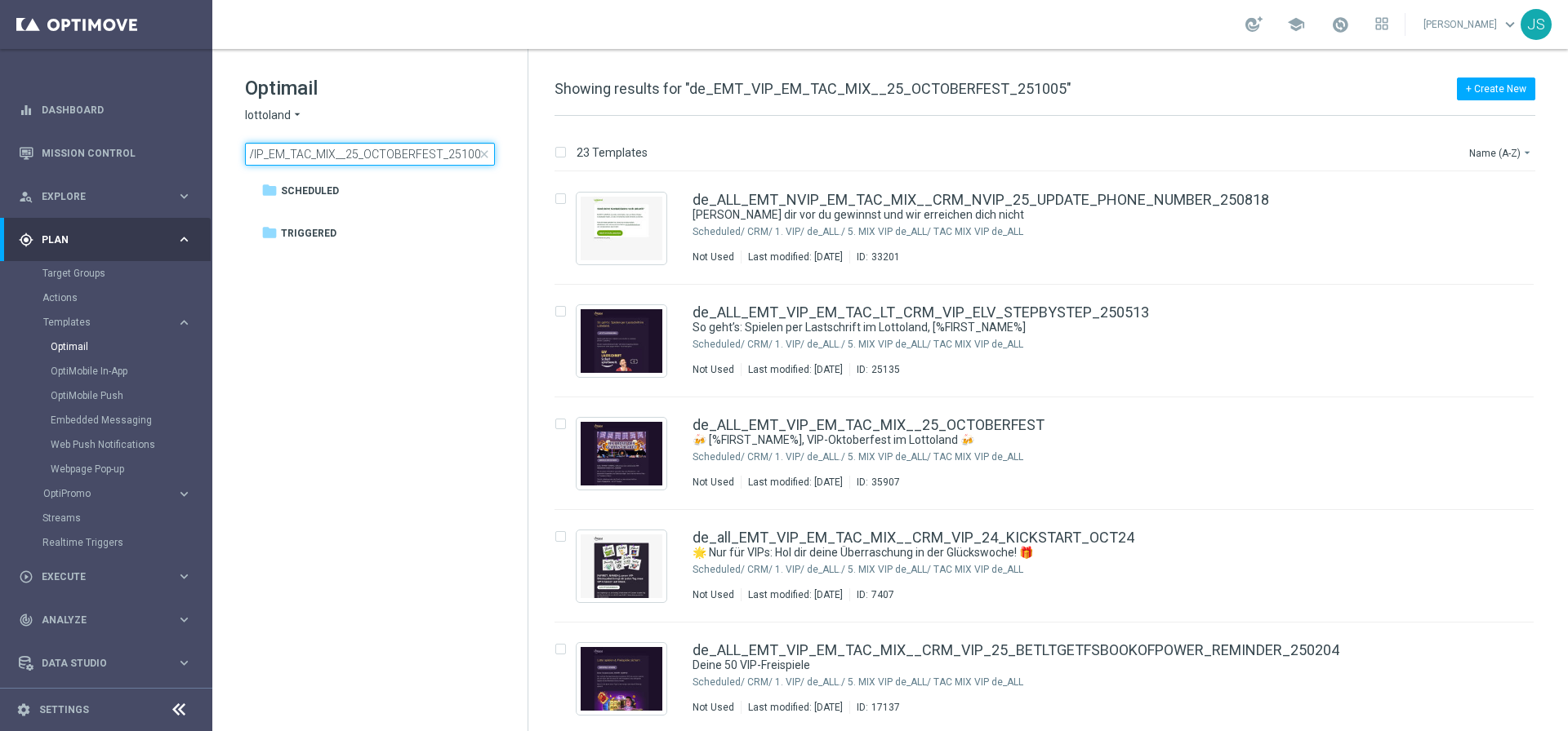
type input "de_EMT_VIP_EM_TAC_MIX__25_OCTOBERFEST_251005"
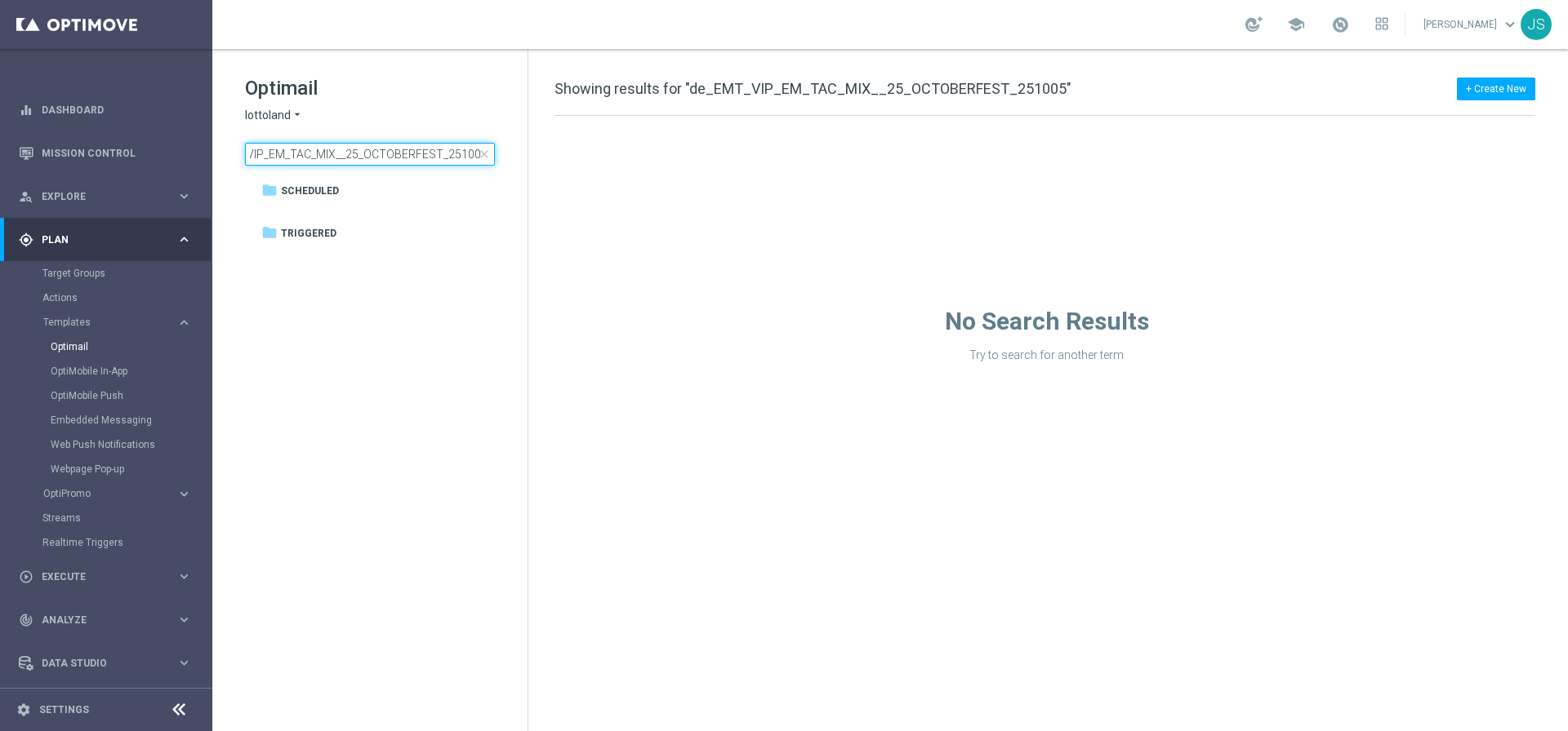
click at [375, 159] on input "de_EMT_VIP_EM_TAC_MIX__25_OCTOBERFEST_251005" at bounding box center [370, 154] width 250 height 23
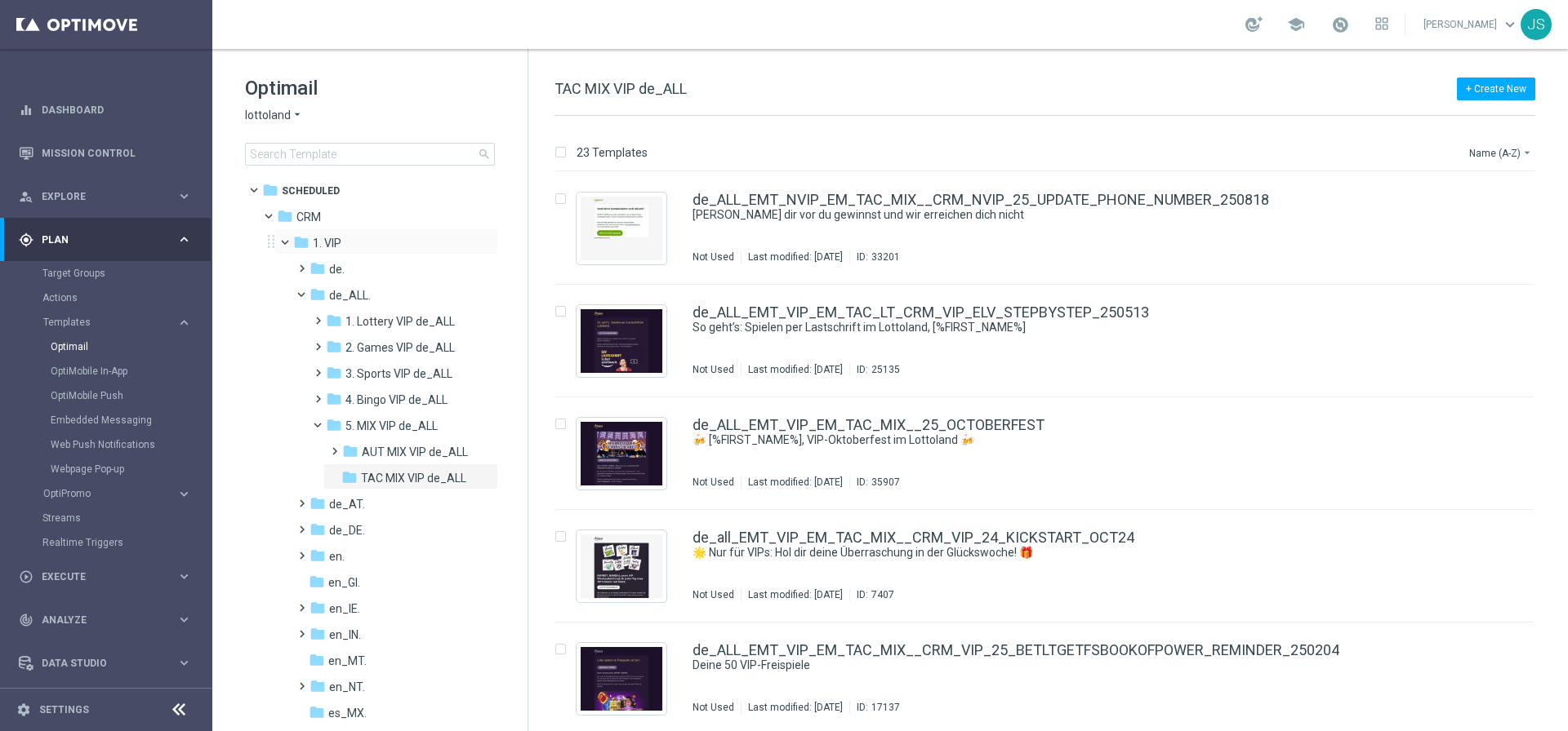
click at [276, 246] on span at bounding box center [286, 242] width 20 height 15
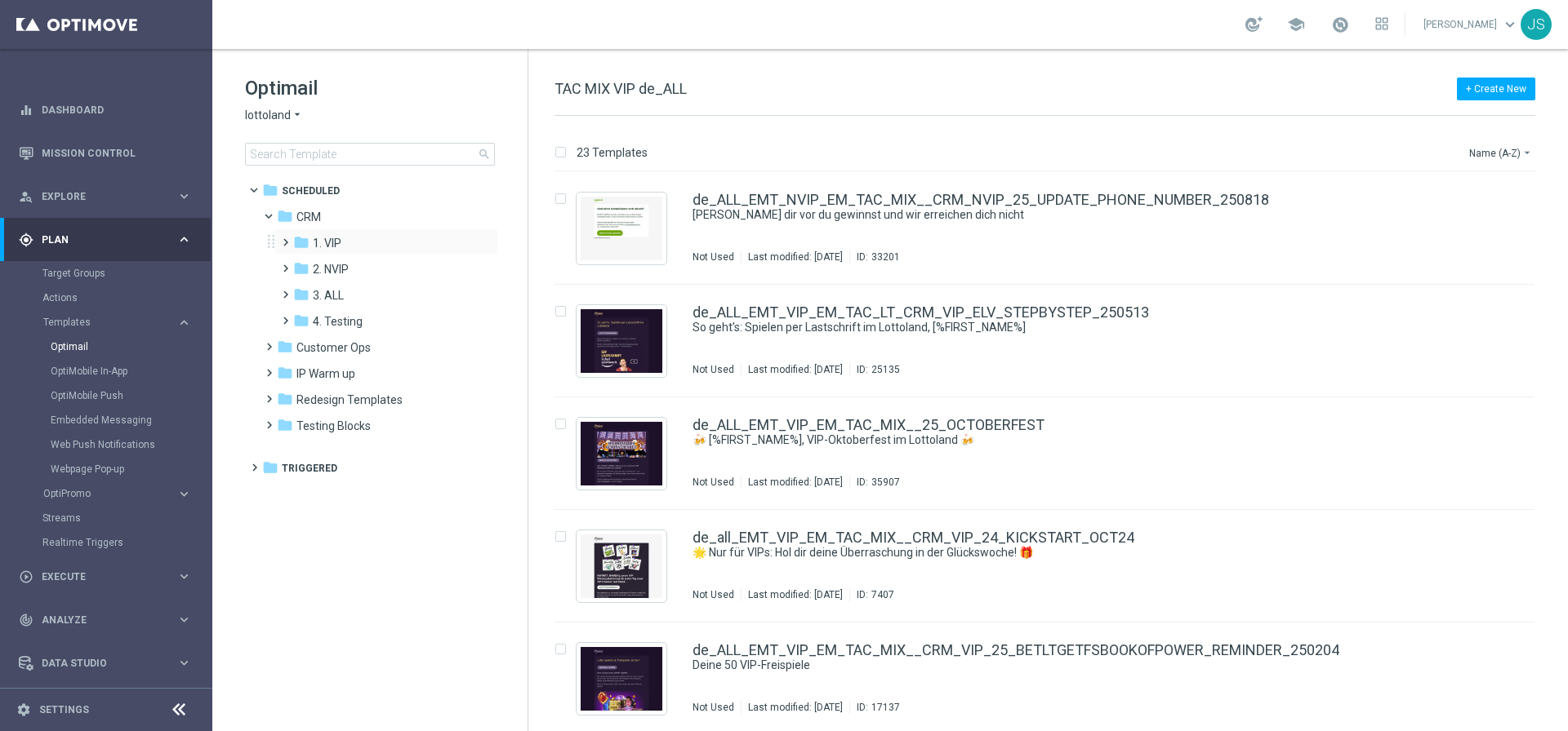
click at [281, 238] on span at bounding box center [282, 235] width 8 height 7
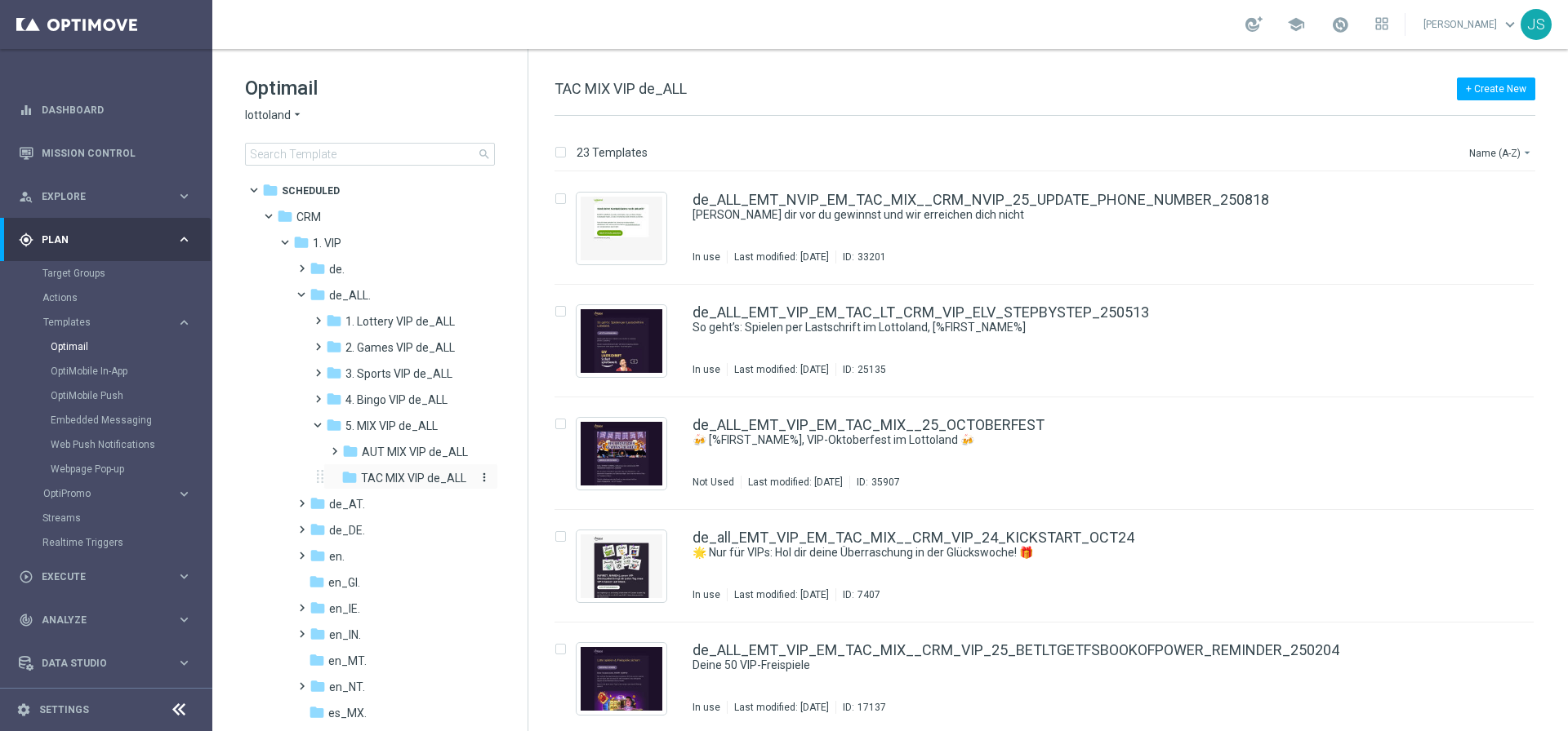
click at [469, 484] on div "folder TAC MIX VIP de_ALL" at bounding box center [408, 479] width 133 height 19
click at [351, 161] on input at bounding box center [370, 154] width 250 height 23
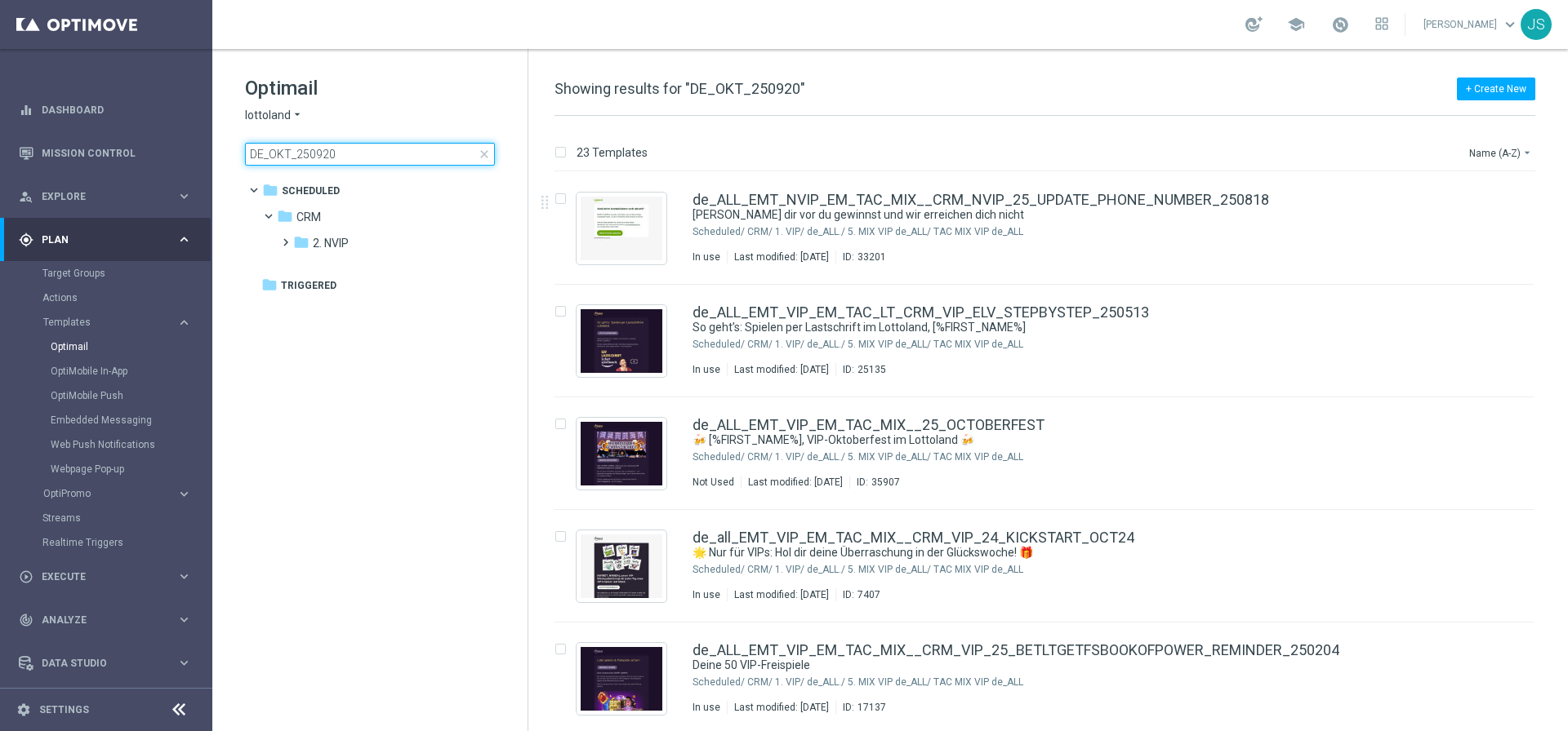
type input "DE_OKT_250920"
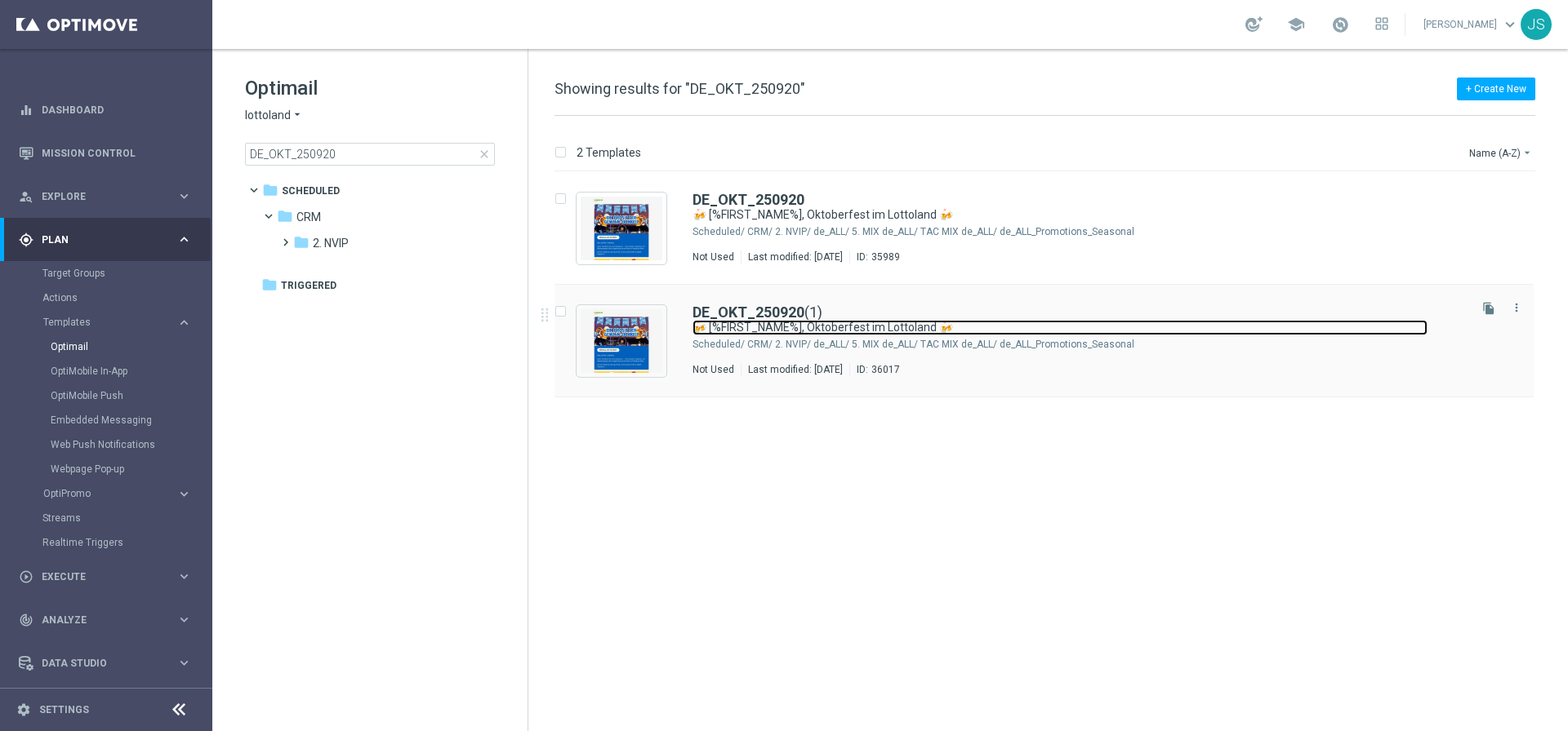
click at [885, 320] on link "🍻 [%FIRST_NAME%], Oktoberfest im Lottoland 🍻" at bounding box center [1060, 327] width 735 height 15
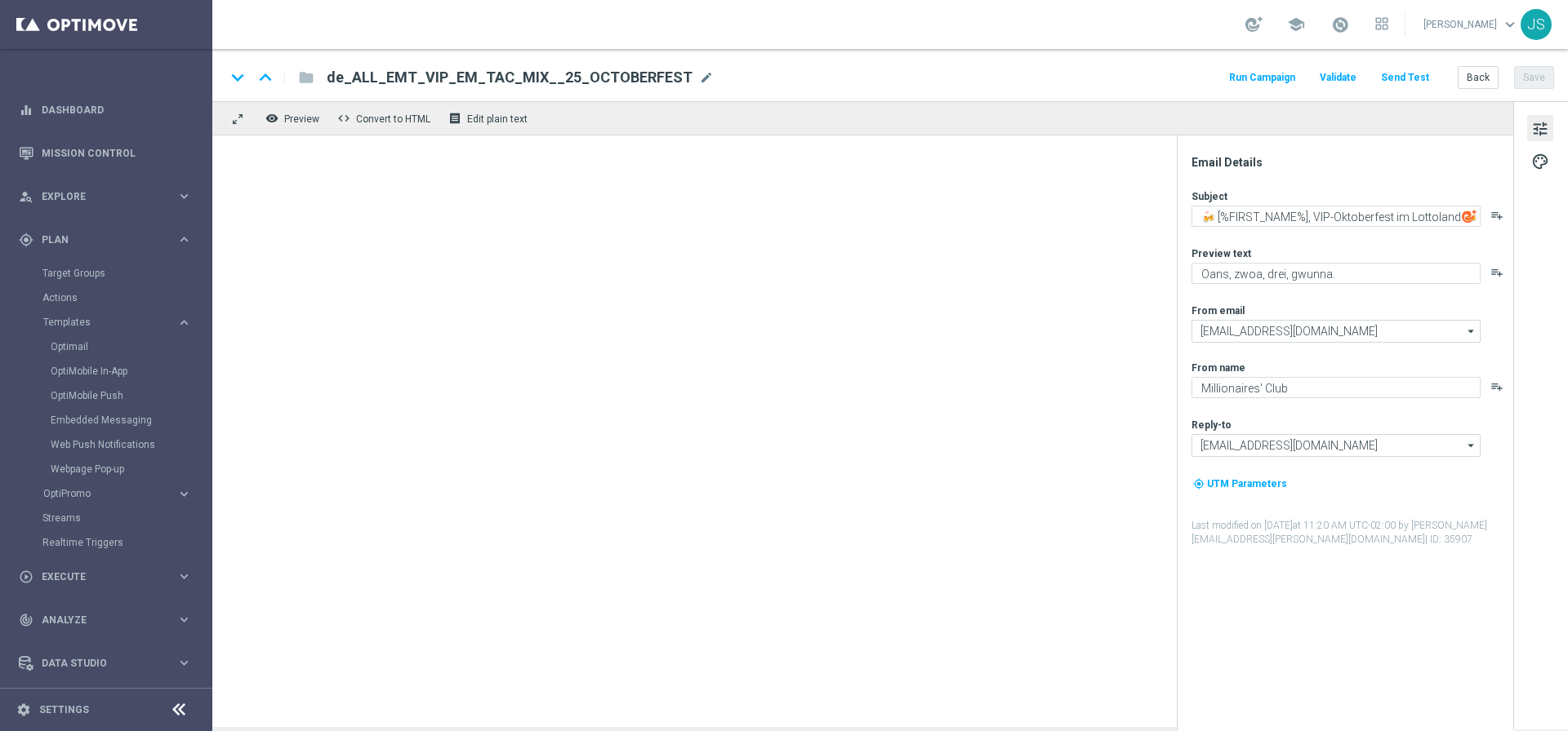
type textarea "🍻 [%FIRST_NAME%], Oktoberfest im Lottoland 🍻"
type textarea "Lottoland"
type input "[EMAIL_ADDRESS][DOMAIN_NAME]"
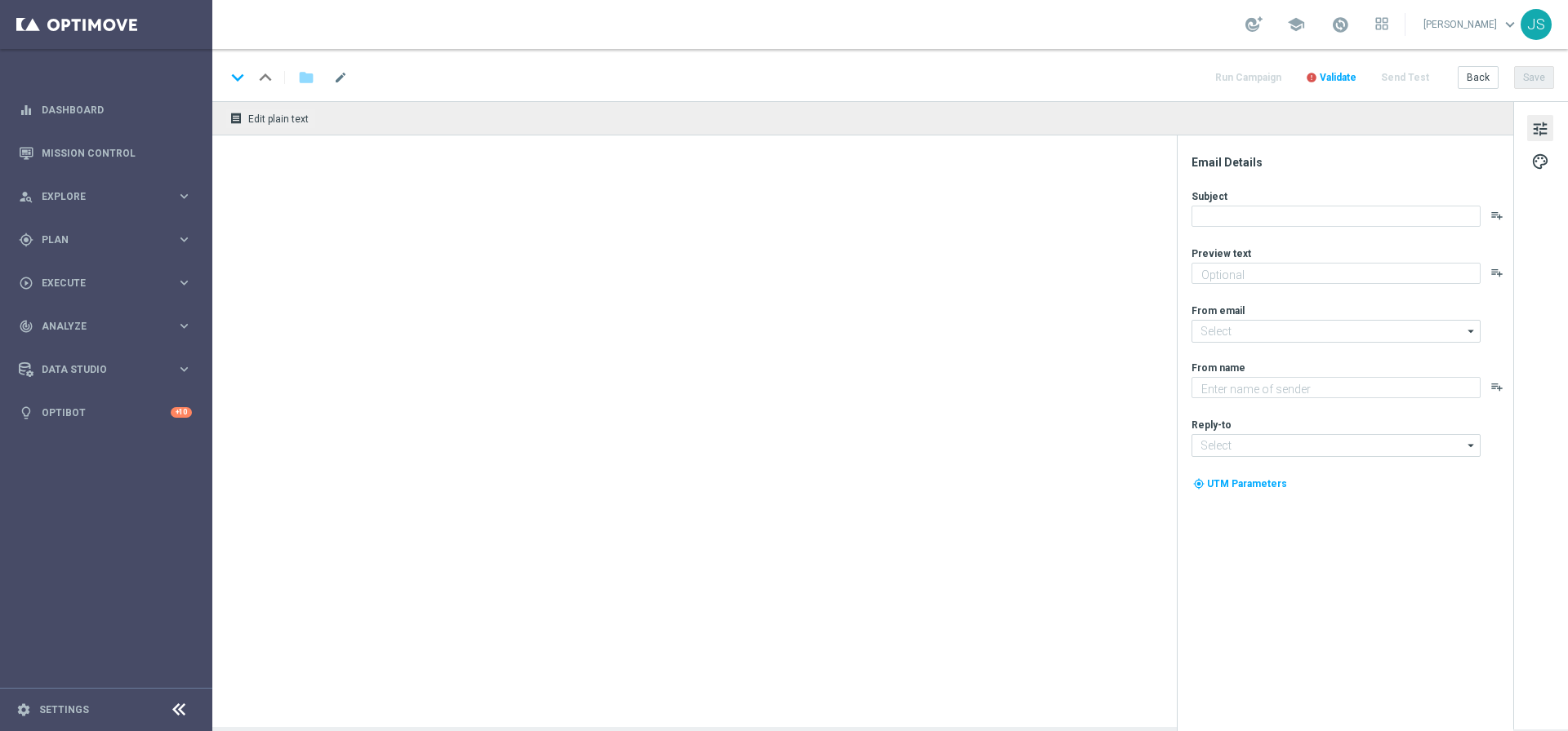
type textarea "Oans, zwoa, drei, gwunna."
type textarea "Millionaires' Club"
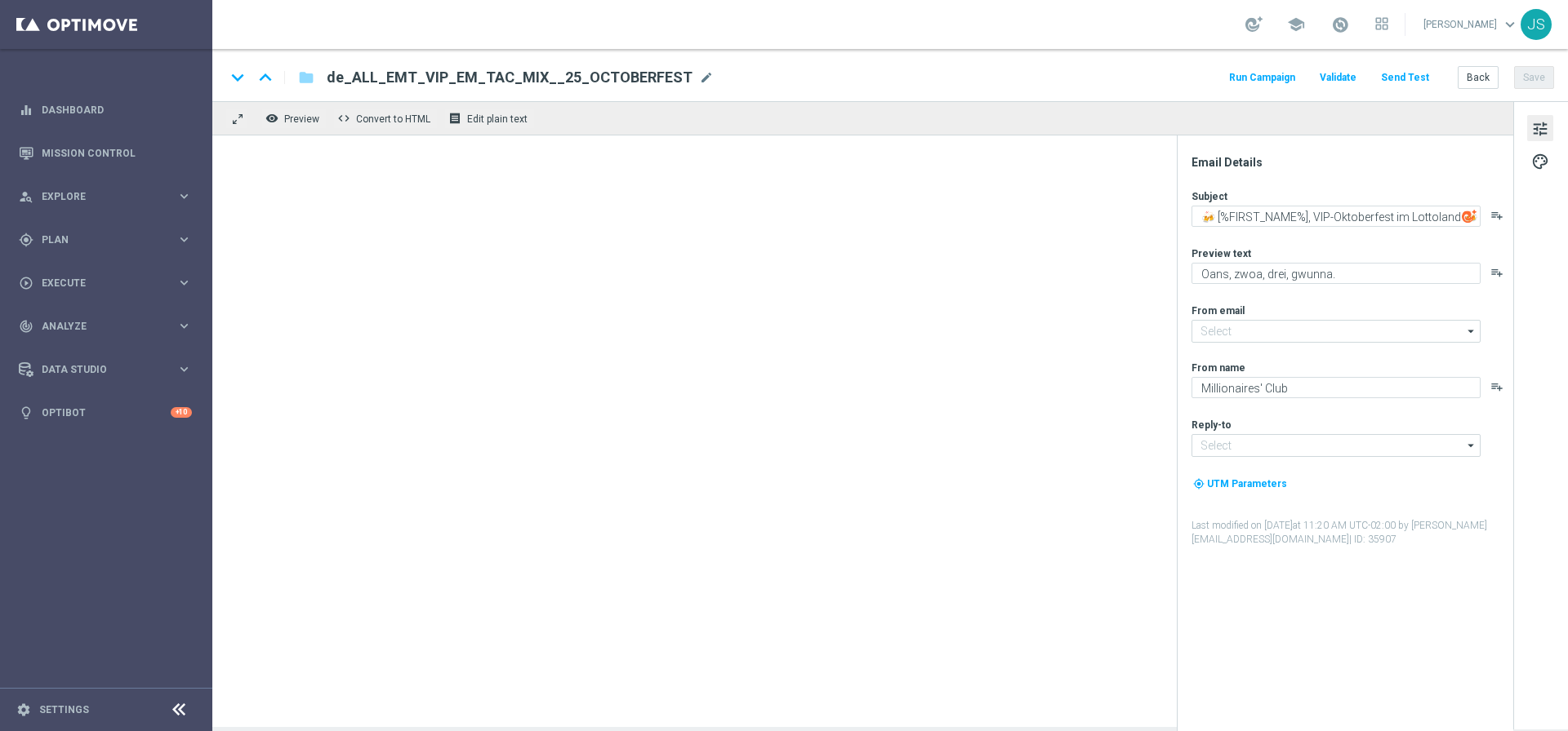
type input "[EMAIL_ADDRESS][DOMAIN_NAME]"
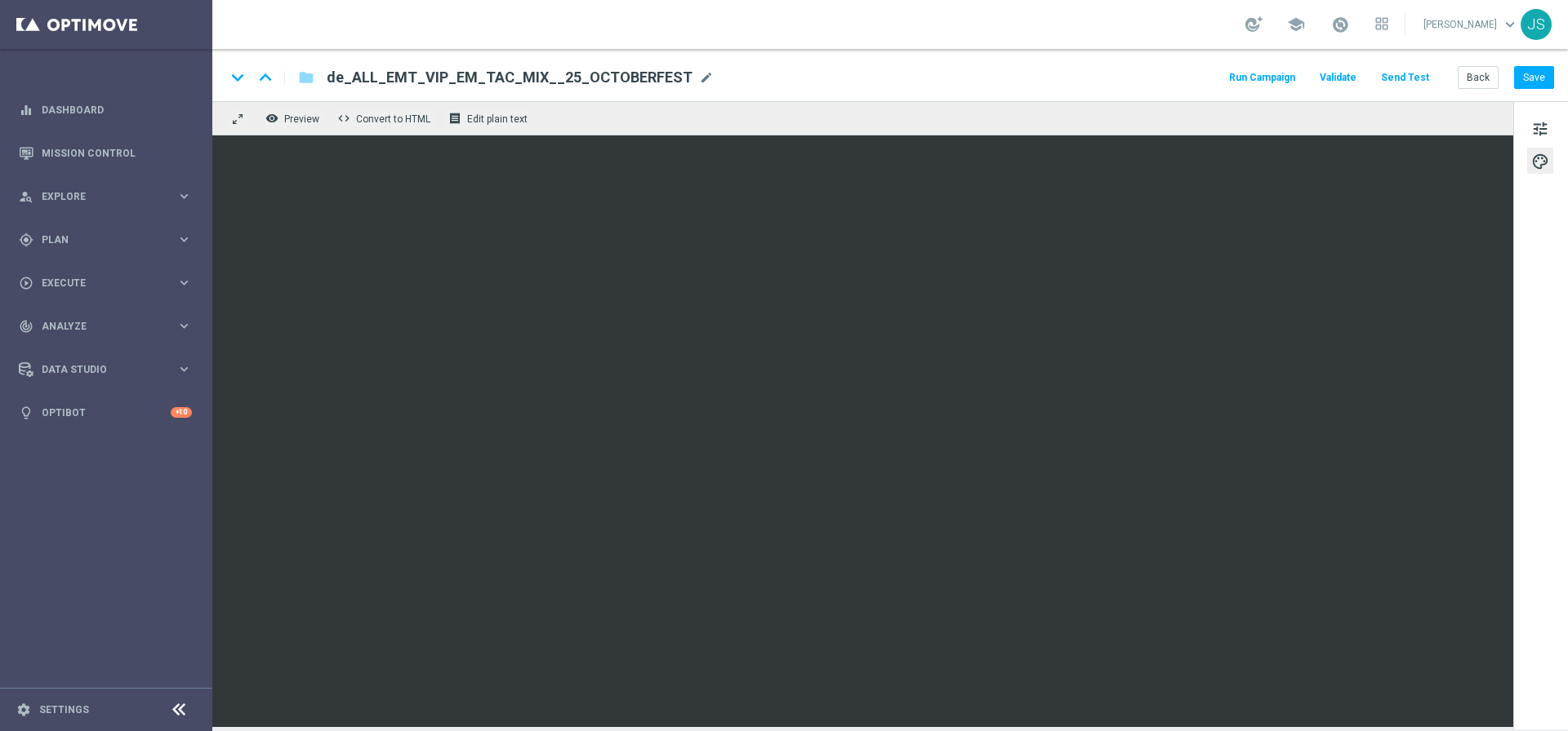
click at [639, 80] on span "de_ALL_EMT_VIP_EM_TAC_MIX__25_OCTOBERFEST" at bounding box center [509, 78] width 366 height 20
click at [0, 0] on input "de_ALL_EMT_VIP_EM_TAC_MIX__25_OCTOBERFEST" at bounding box center [0, 0] width 0 height 0
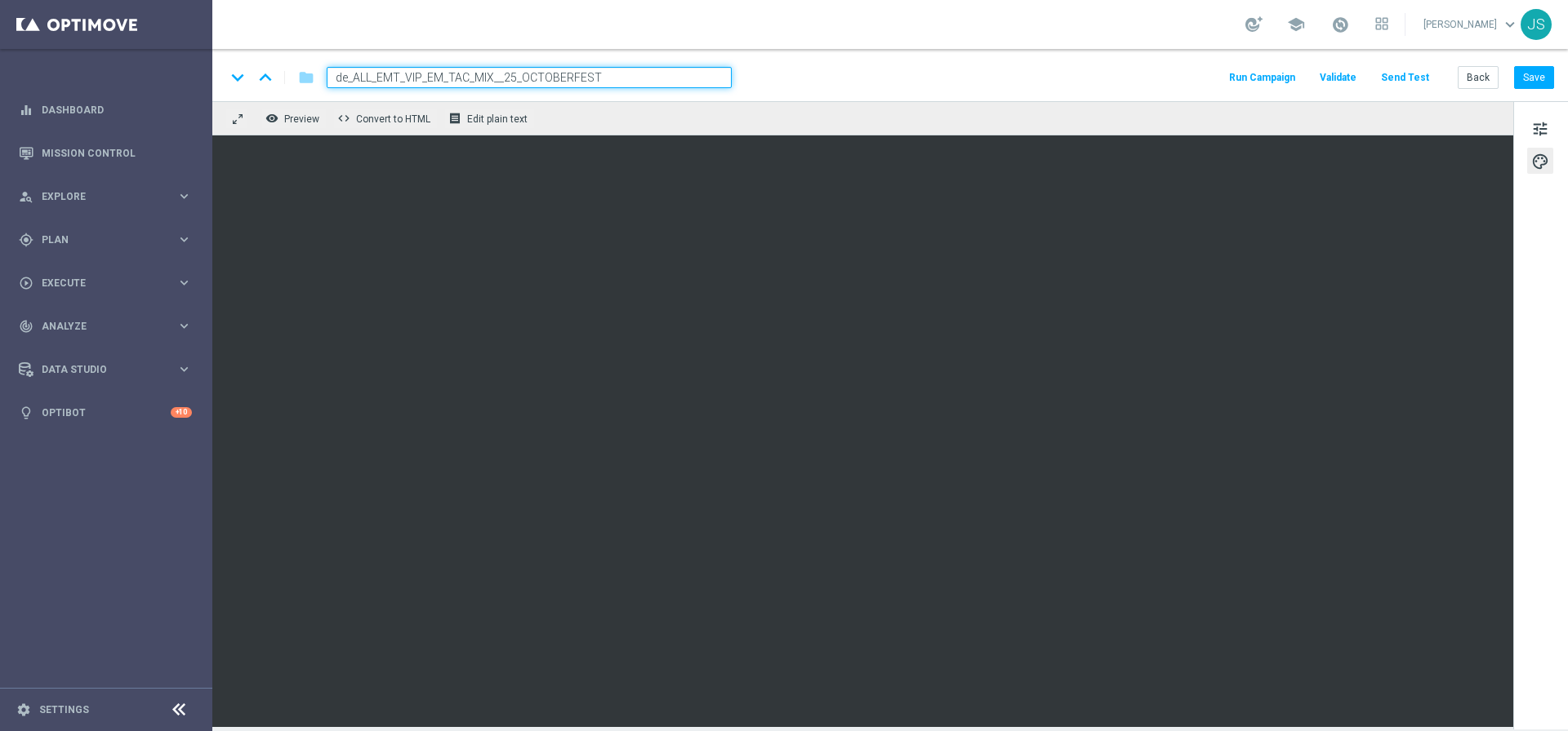
click at [639, 80] on input "de_ALL_EMT_VIP_EM_TAC_MIX__25_OCTOBERFEST" at bounding box center [529, 78] width 405 height 21
click at [1472, 80] on button "Back" at bounding box center [1477, 78] width 41 height 23
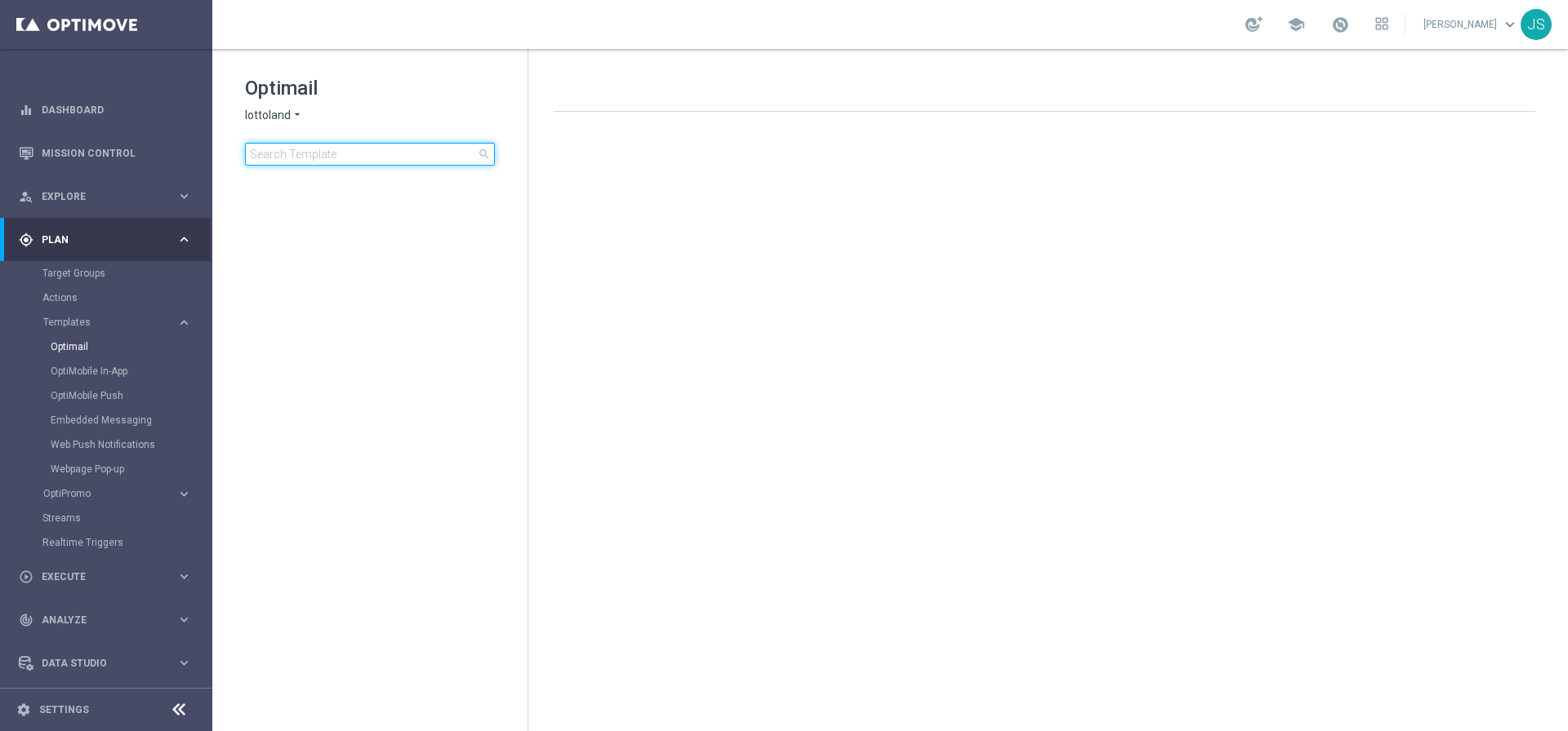
click at [328, 151] on input at bounding box center [370, 154] width 250 height 23
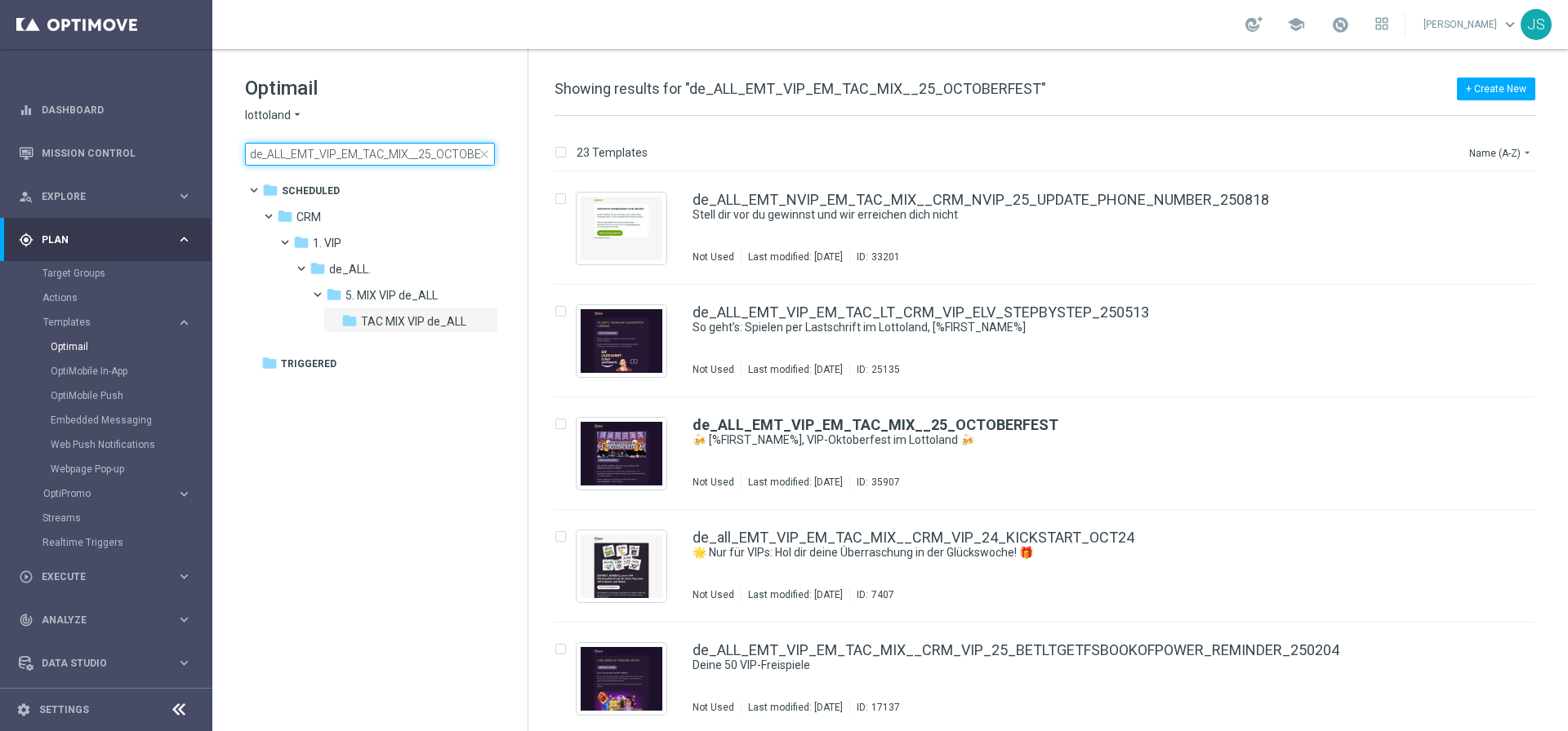
scroll to position [0, 30]
type input "de_ALL_EMT_VIP_EM_TAC_MIX__25_OCTOBERFEST"
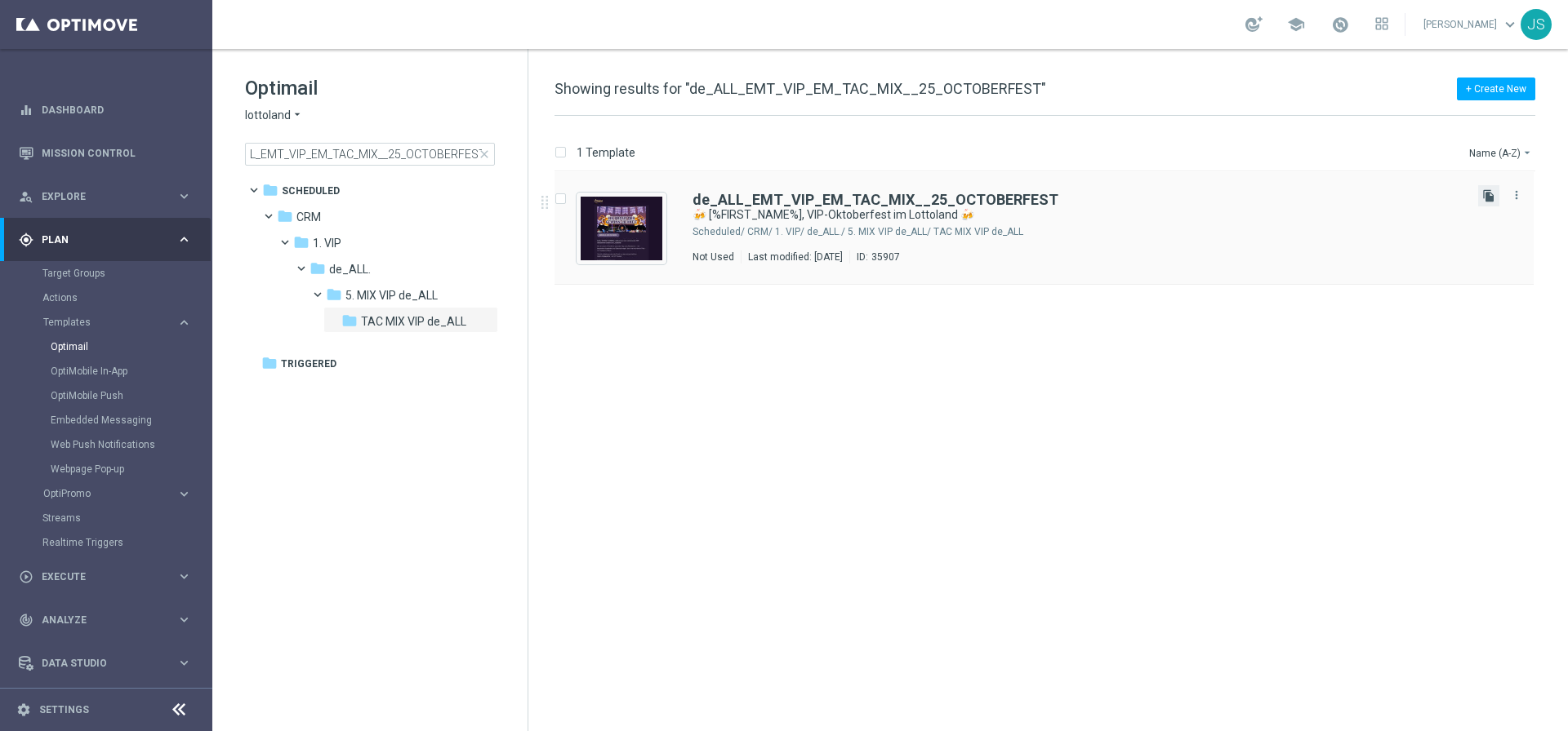
click at [1482, 193] on icon "file_copy" at bounding box center [1489, 196] width 13 height 13
click at [784, 369] on div "insert_drive_file de_ALL_EMT_VIP_EM_TAC_MIX__25_OCTOBERFEST 🍻 [%FIRST_NAME%], V…" at bounding box center [1051, 451] width 1027 height 559
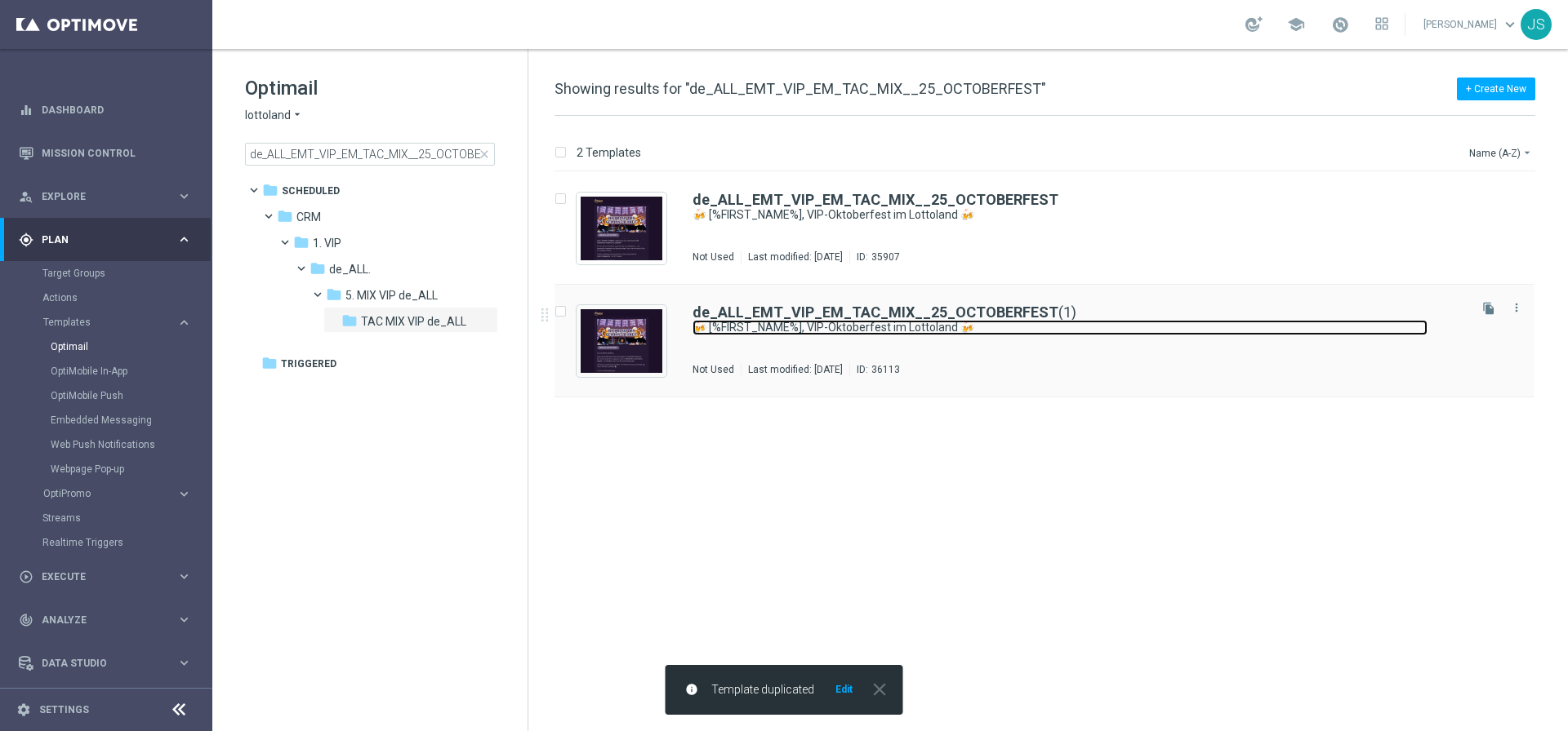
click at [1068, 320] on link "🍻 [%FIRST_NAME%], VIP-Oktoberfest im Lottoland 🍻" at bounding box center [1060, 327] width 735 height 15
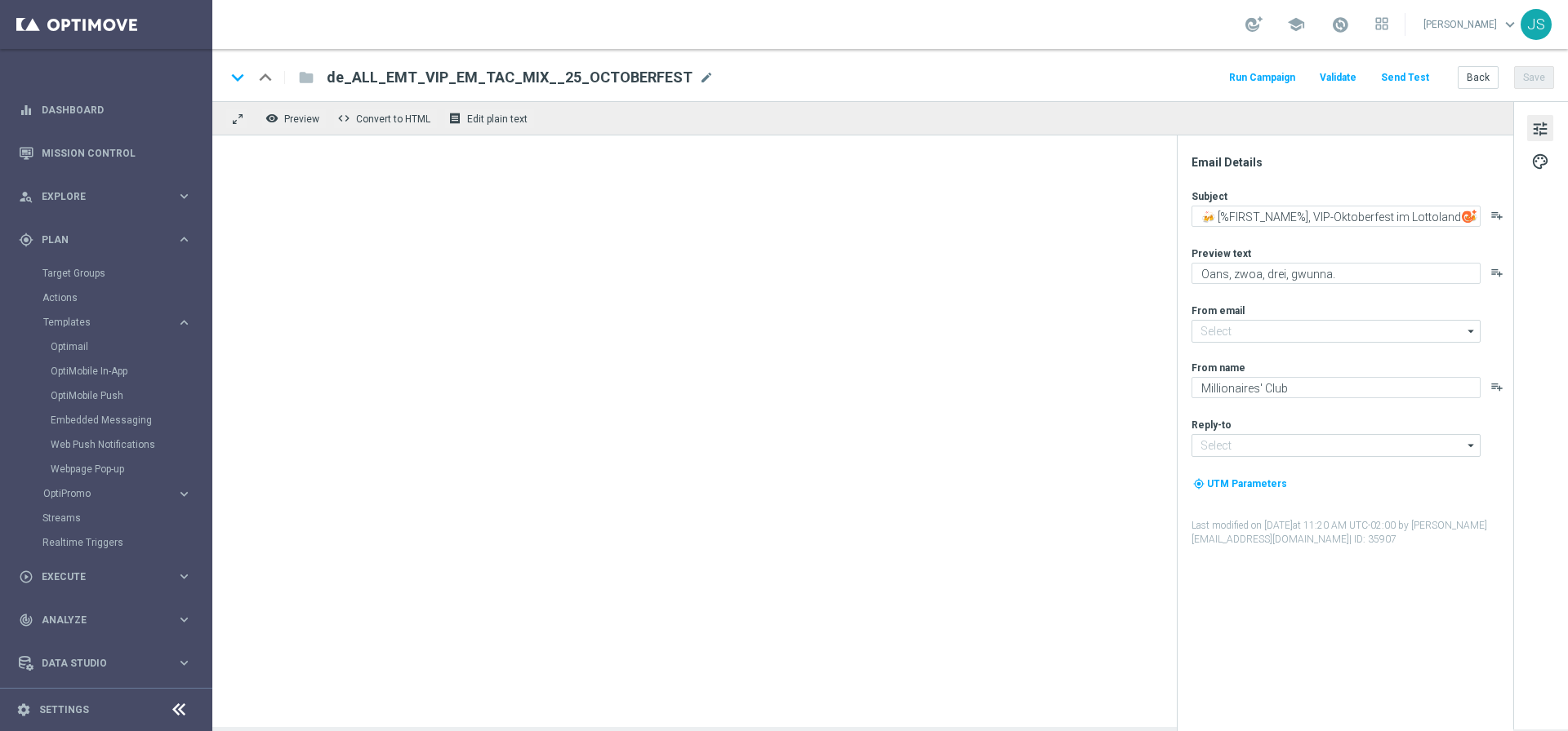
type input "mail@crm.lottoland.com"
type input "vip@lottoland.com"
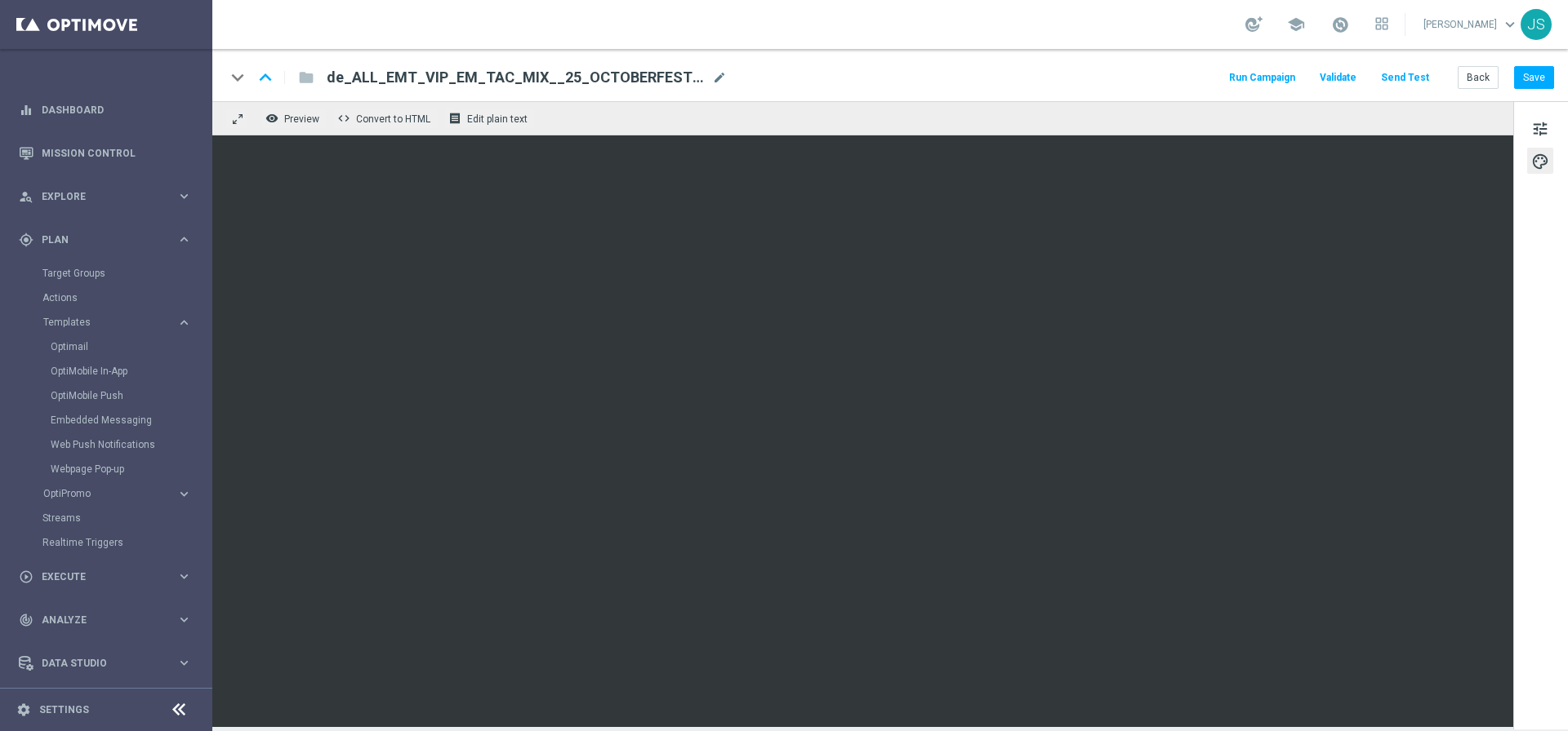
click at [627, 80] on span "de_ALL_EMT_VIP_EM_TAC_MIX__25_OCTOBERFEST(1)" at bounding box center [516, 78] width 379 height 20
click at [0, 0] on input "de_ALL_EMT_VIP_EM_TAC_MIX__25_OCTOBERFEST(1)" at bounding box center [0, 0] width 0 height 0
click at [582, 85] on span "de_ALL_EMT_VIP_EM_TAC_MIX__25_OCTOBERFEST(1)" at bounding box center [516, 78] width 379 height 20
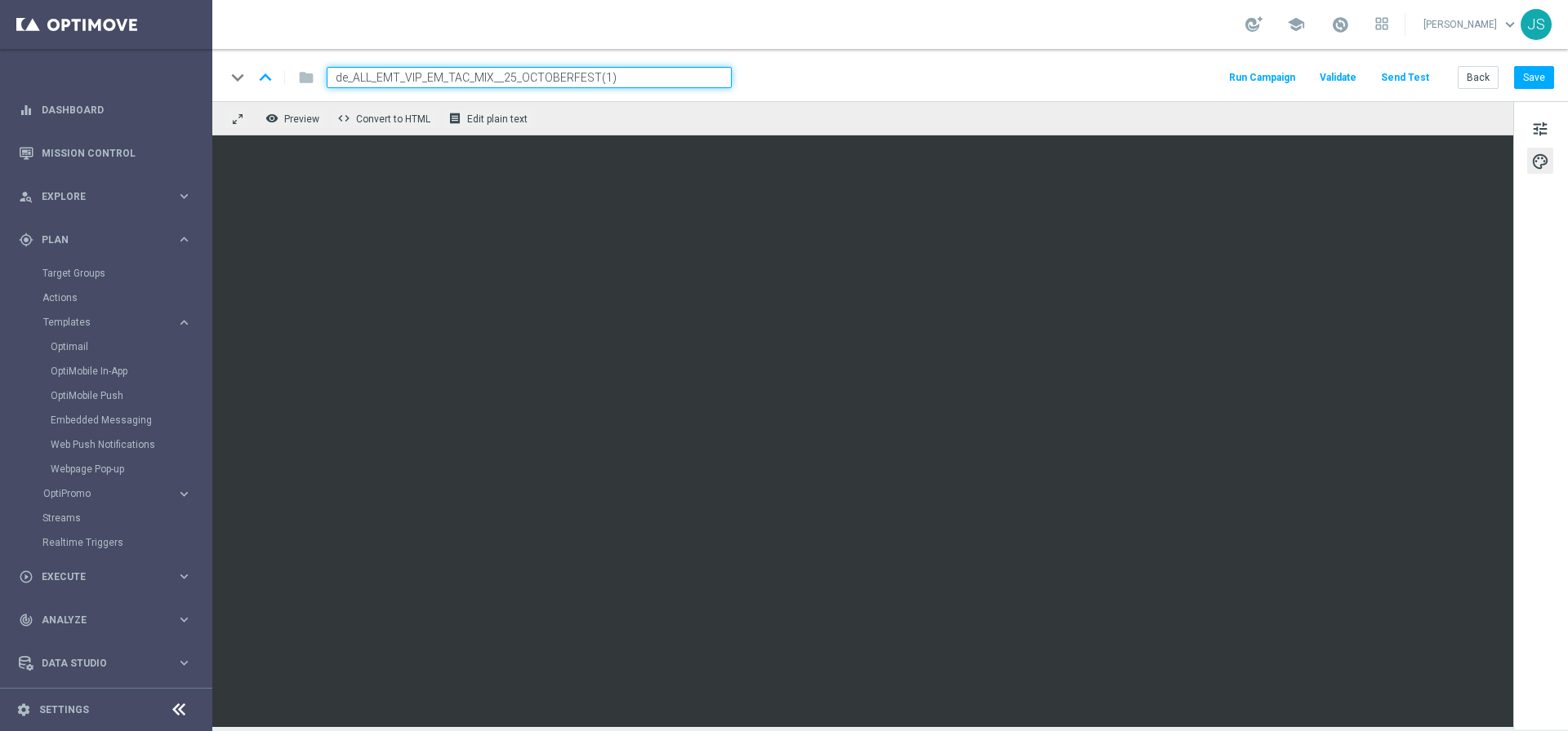
click at [556, 73] on input "de_ALL_EMT_VIP_EM_TAC_MIX__25_OCTOBERFEST(1)" at bounding box center [529, 78] width 405 height 21
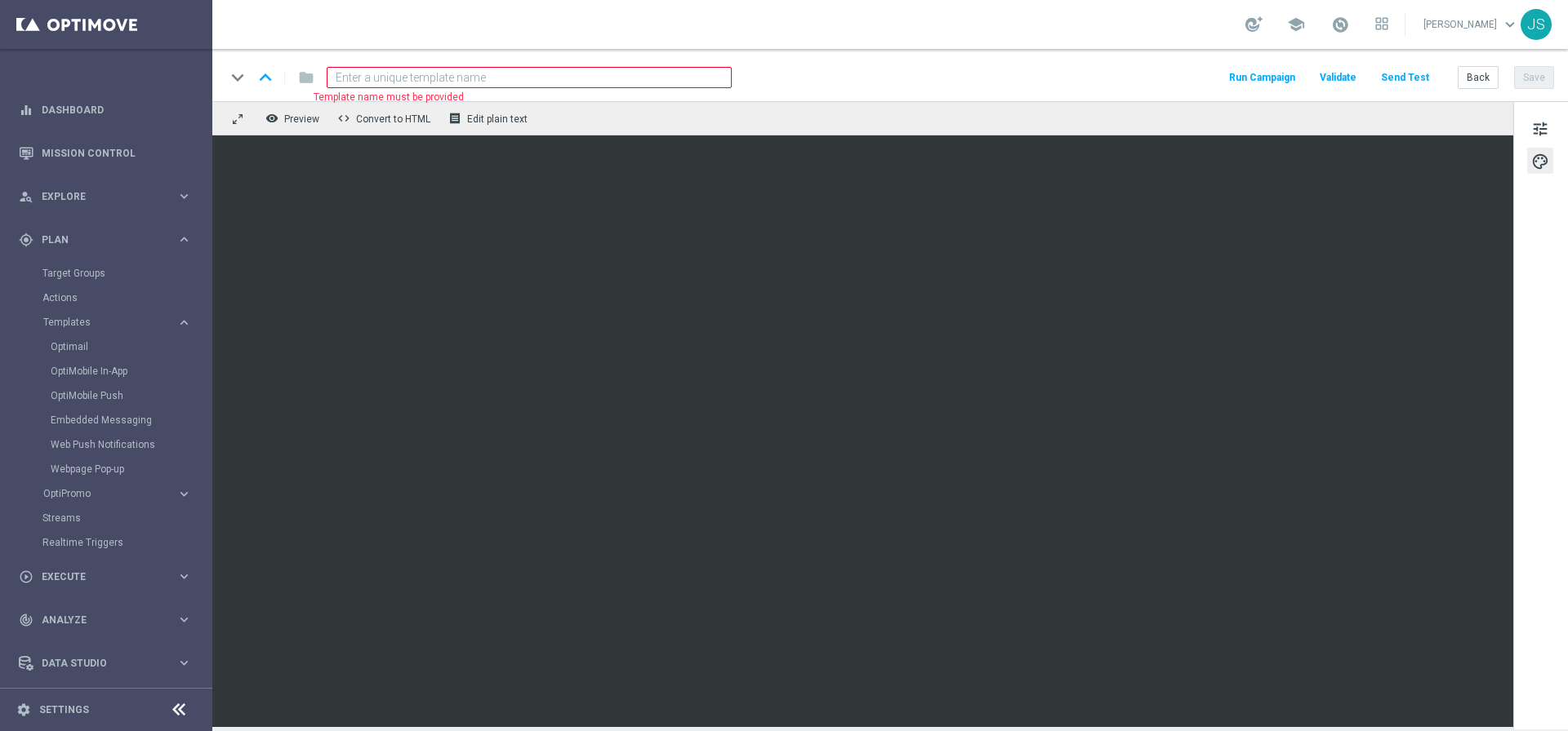
paste input "de_EMT_VIP_EM_TAC_MIX__25_OCTOBERFEST_250923"
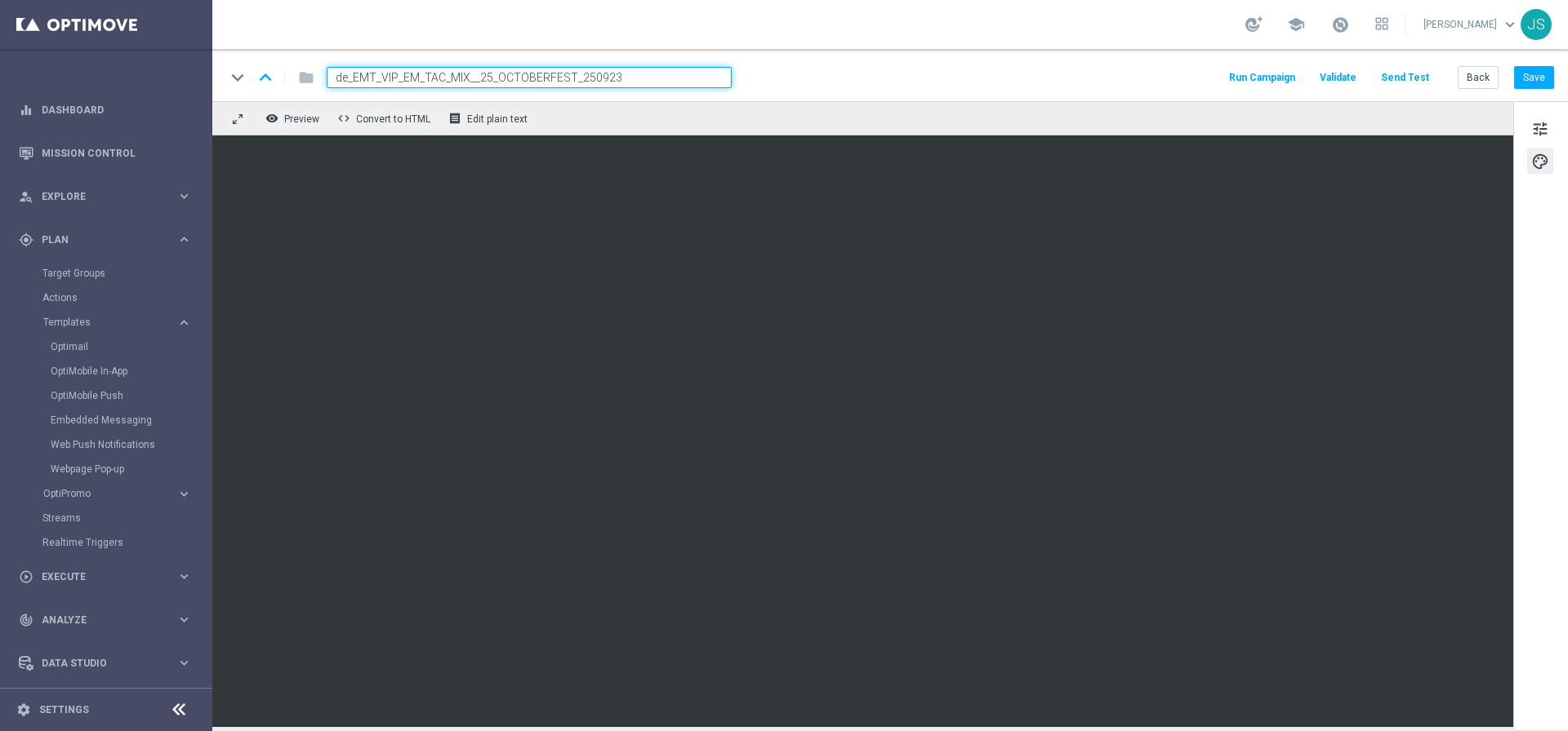
type input "de_EMT_VIP_EM_TAC_MIX__25_OCTOBERFEST_250923"
click at [859, 88] on div "keyboard_arrow_down keyboard_arrow_up folder de_EMT_VIP_EM_TAC_MIX__25_OCTOBERF…" at bounding box center [890, 75] width 1355 height 52
click at [1550, 131] on button "tune" at bounding box center [1540, 129] width 26 height 26
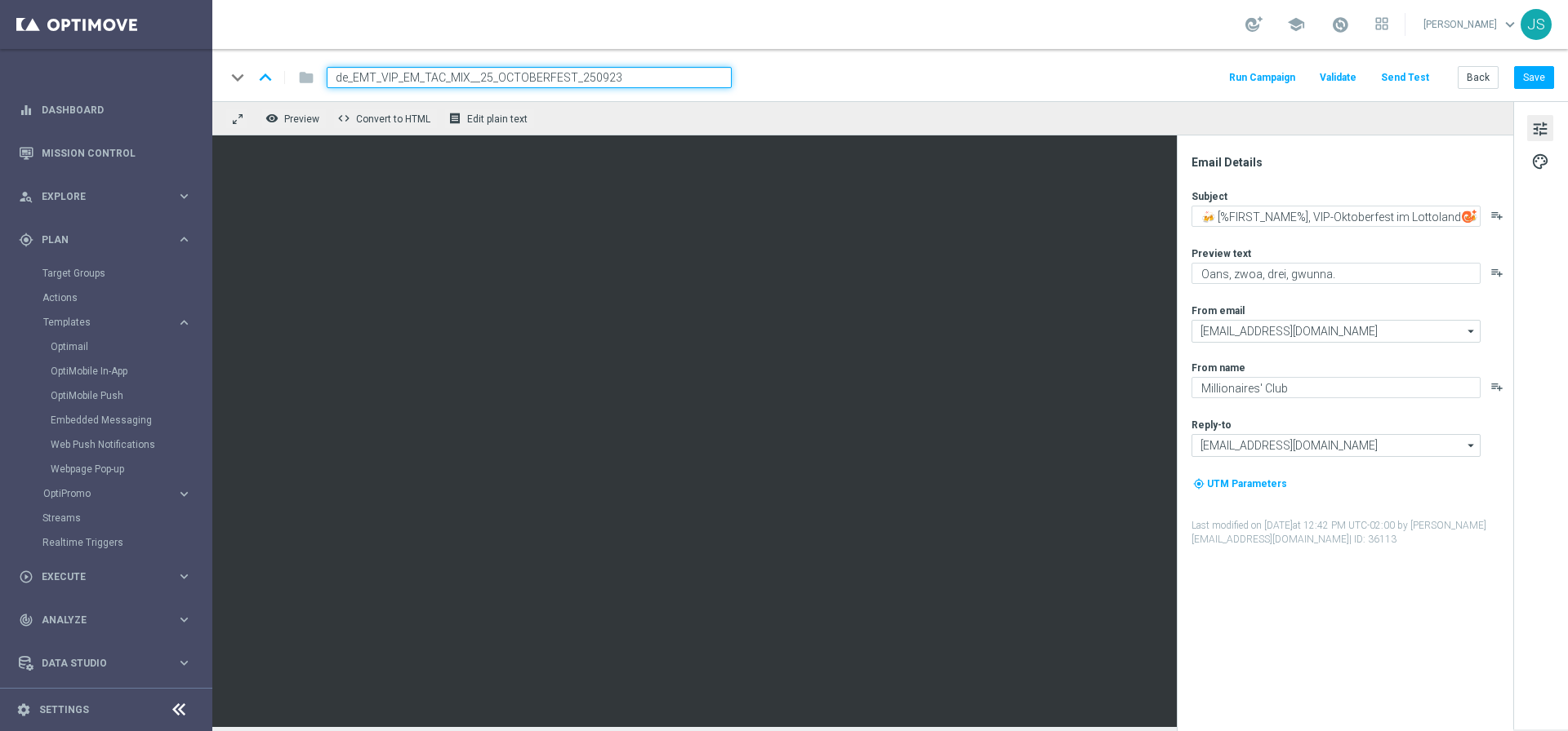
click at [804, 78] on div "keyboard_arrow_down keyboard_arrow_up folder de_EMT_VIP_EM_TAC_MIX__25_OCTOBERF…" at bounding box center [890, 78] width 1329 height 21
drag, startPoint x: 636, startPoint y: 66, endPoint x: 663, endPoint y: 73, distance: 27.9
click at [637, 67] on input "de_EMT_VIP_EM_TAC_MIX__25_OCTOBERFEST_250923" at bounding box center [529, 78] width 405 height 21
click at [664, 73] on input "de_EMT_VIP_EM_TAC_MIX__25_OCTOBERFEST_250923" at bounding box center [529, 78] width 405 height 21
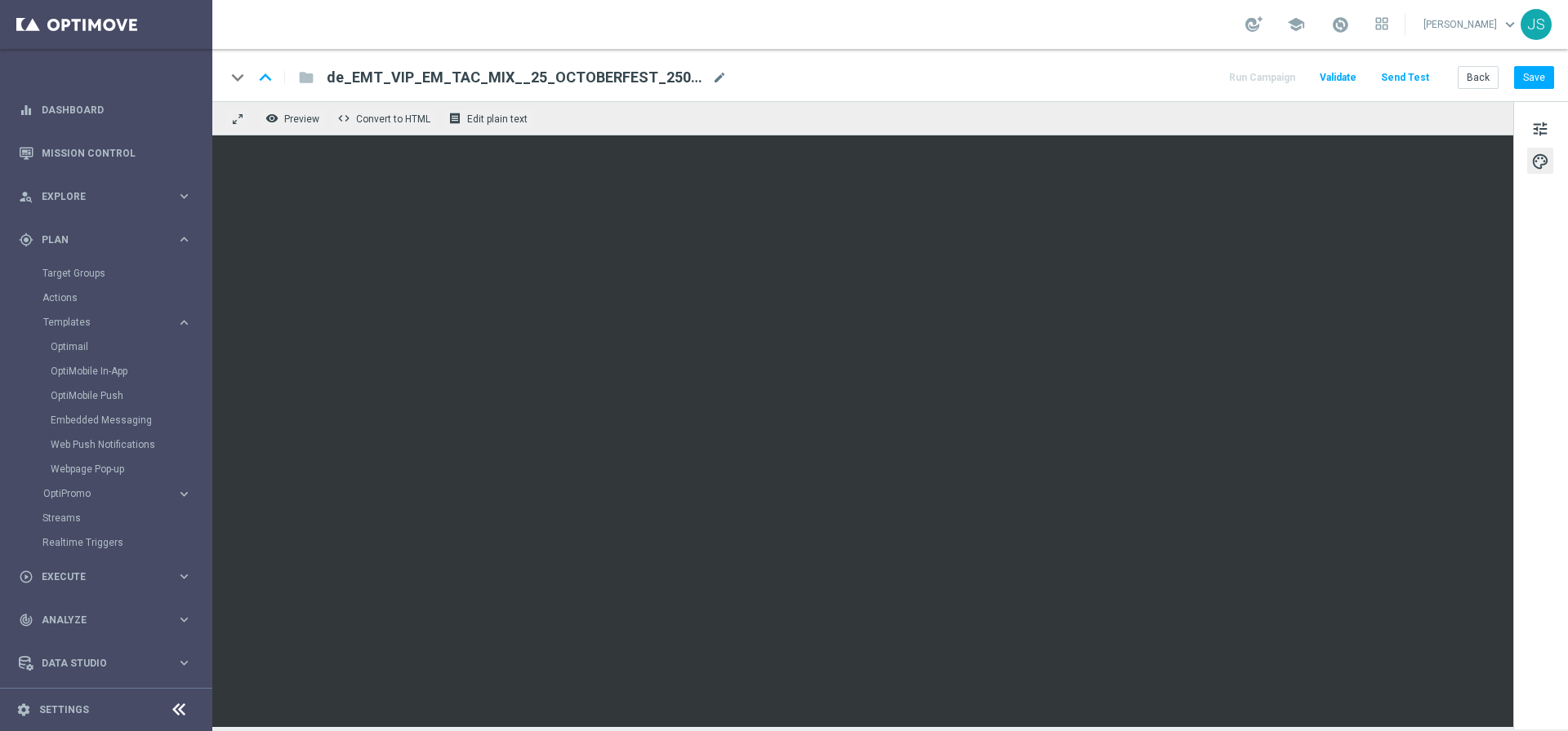
click at [573, 77] on span "de_EMT_VIP_EM_TAC_MIX__25_OCTOBERFEST_250923" at bounding box center [516, 78] width 379 height 20
click at [573, 77] on input "de_EMT_VIP_EM_TAC_MIX__25_OCTOBERFEST_250923" at bounding box center [529, 78] width 405 height 21
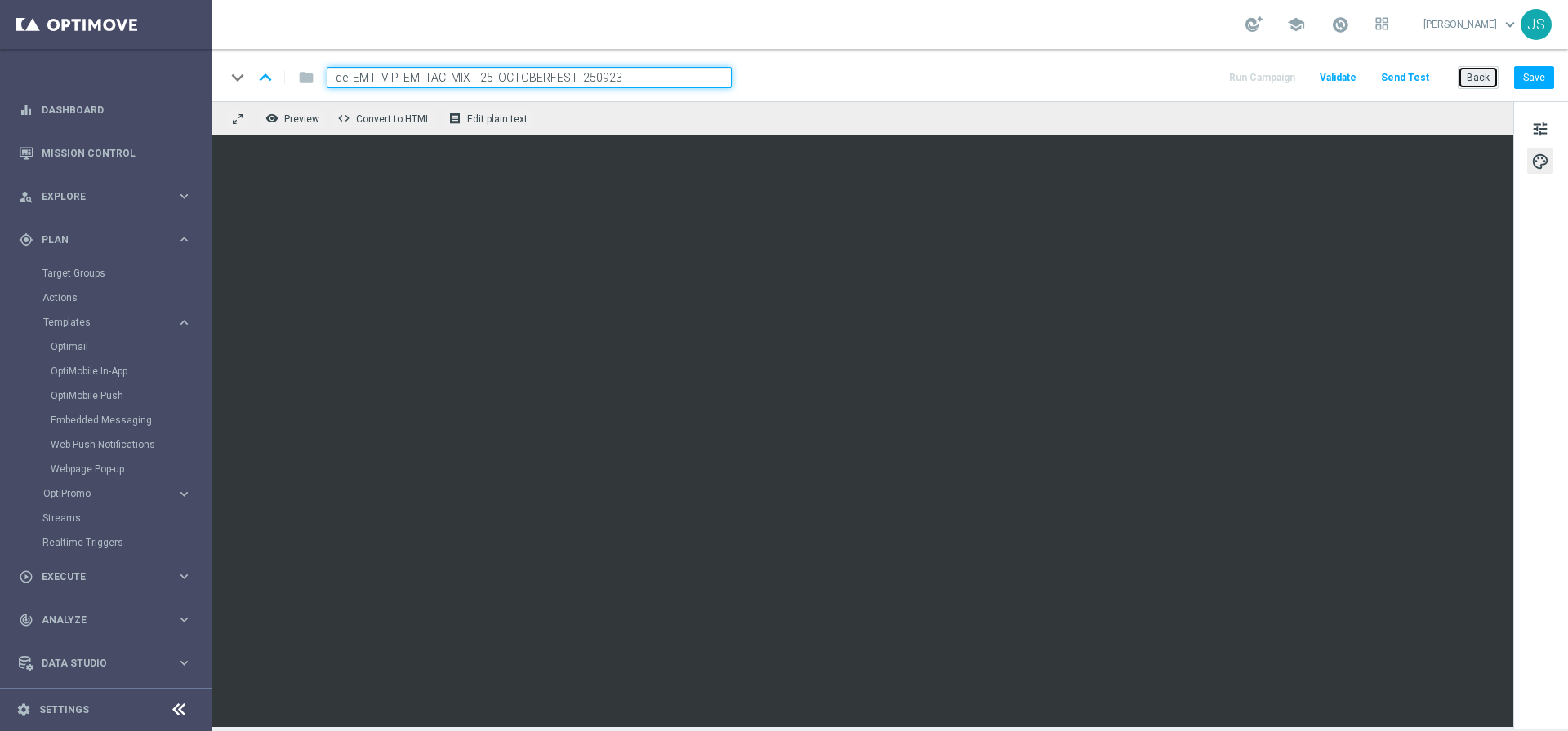
click at [1487, 76] on button "Back" at bounding box center [1477, 78] width 41 height 23
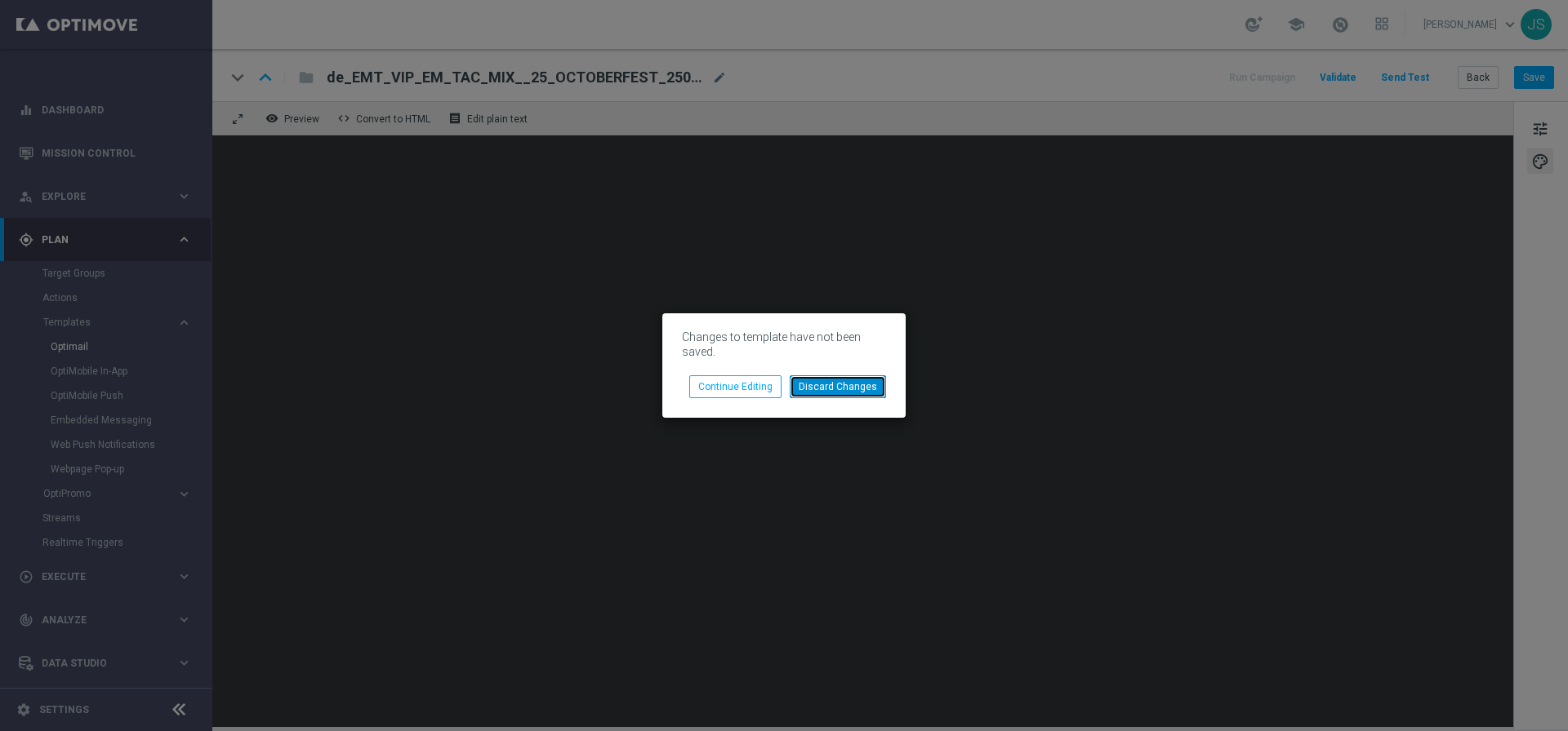
click at [838, 386] on button "Discard Changes" at bounding box center [837, 387] width 97 height 23
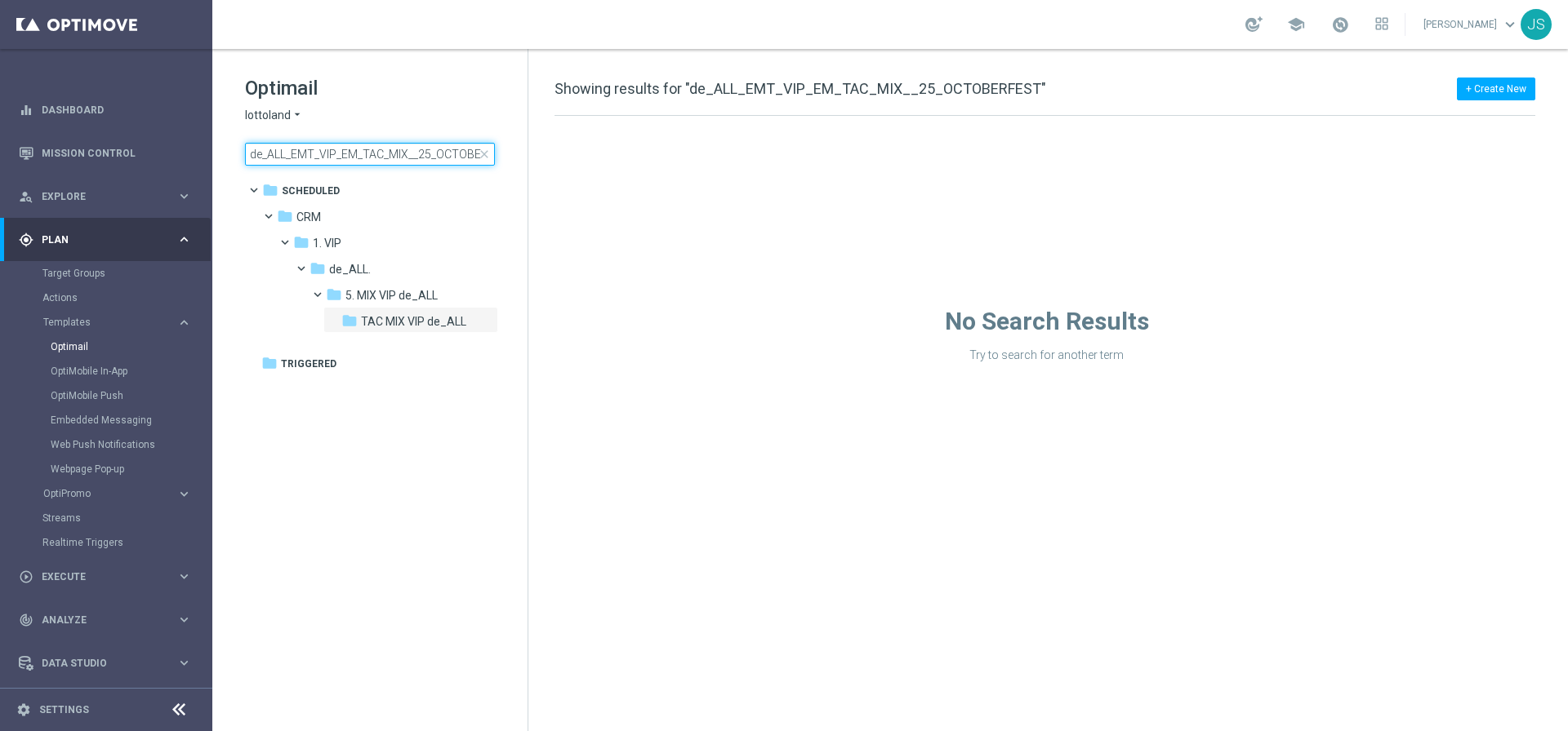
click at [375, 148] on input "de_ALL_EMT_VIP_EM_TAC_MIX__25_OCTOBERFEST" at bounding box center [370, 154] width 250 height 23
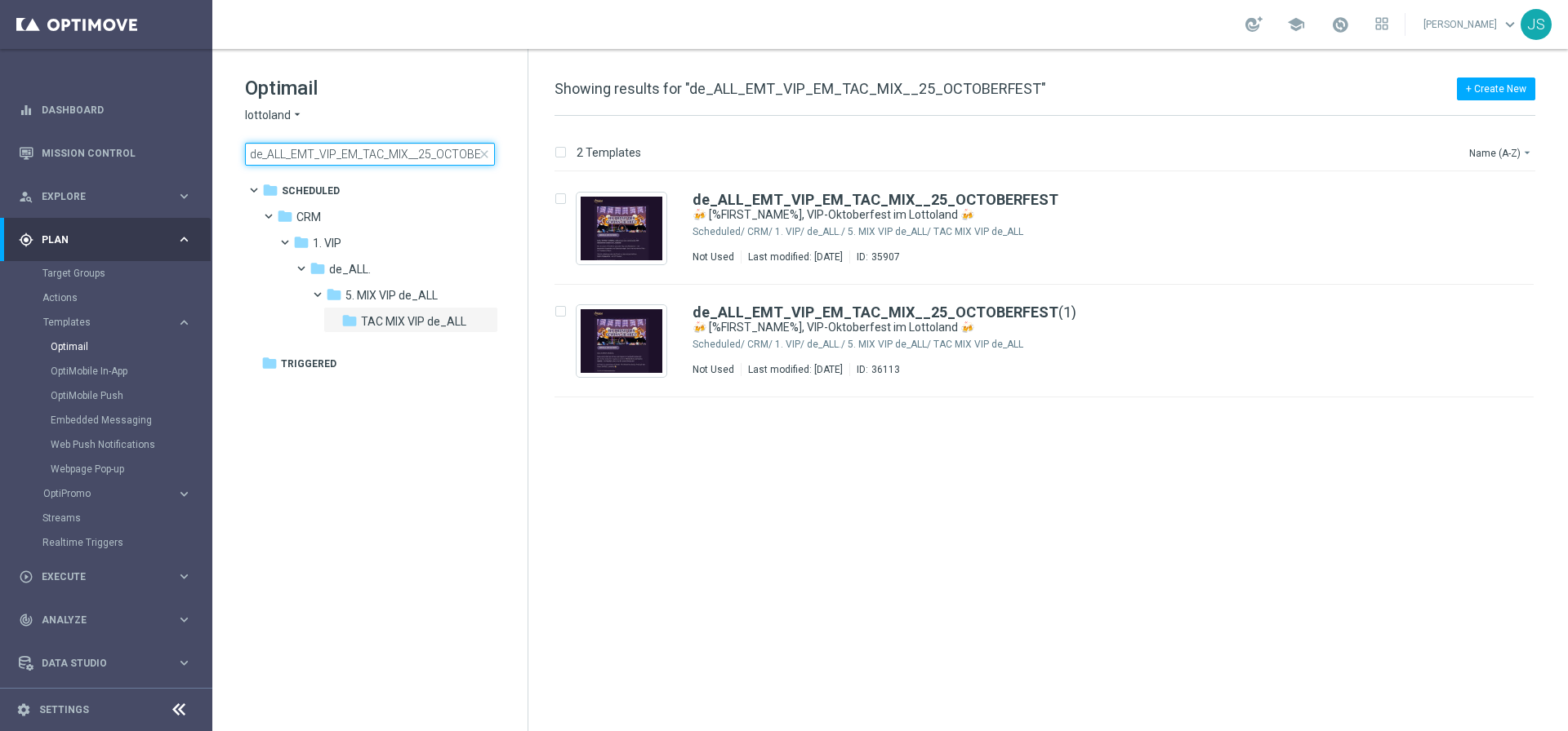
click at [360, 150] on input "de_ALL_EMT_VIP_EM_TAC_MIX__25_OCTOBERFEST" at bounding box center [370, 154] width 250 height 23
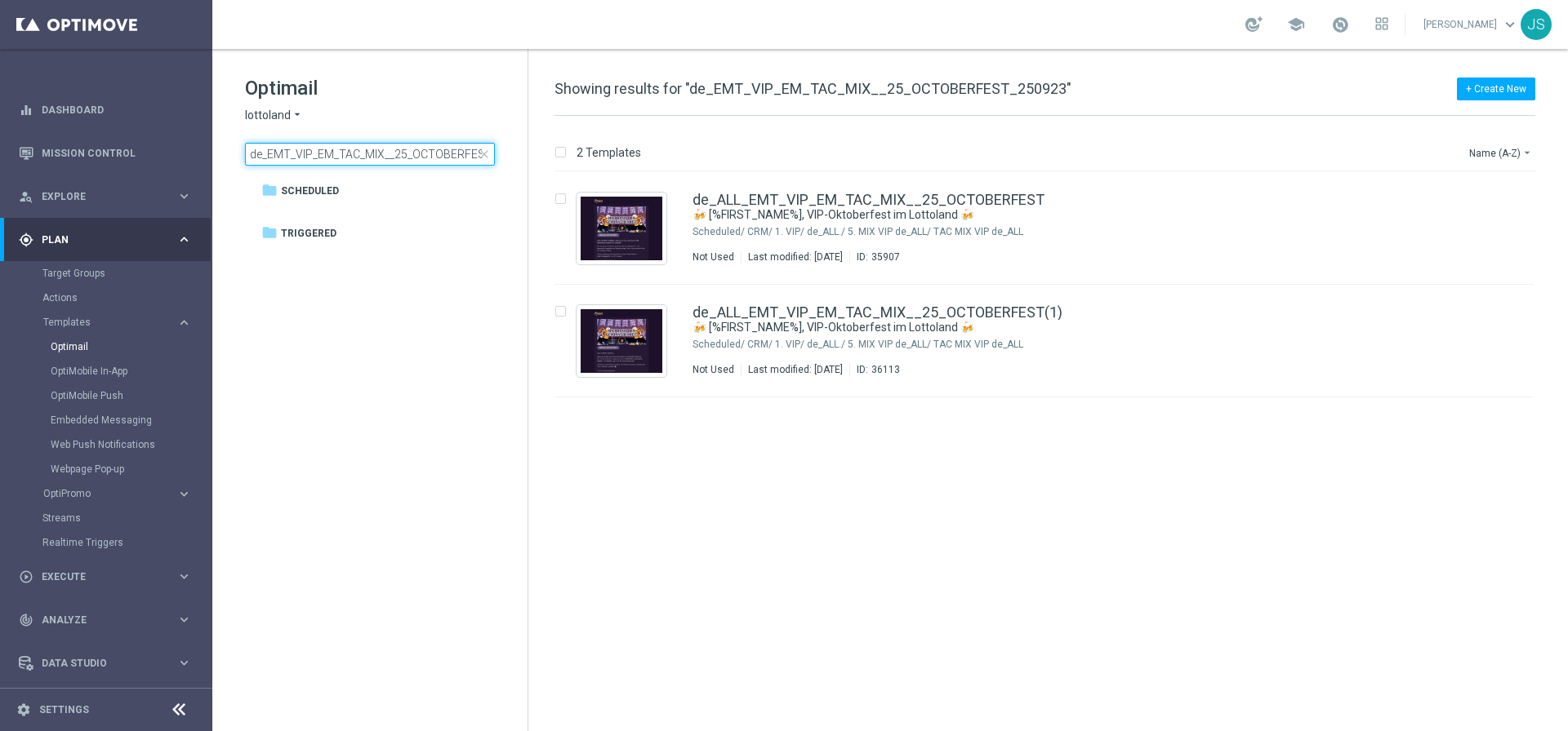
scroll to position [0, 49]
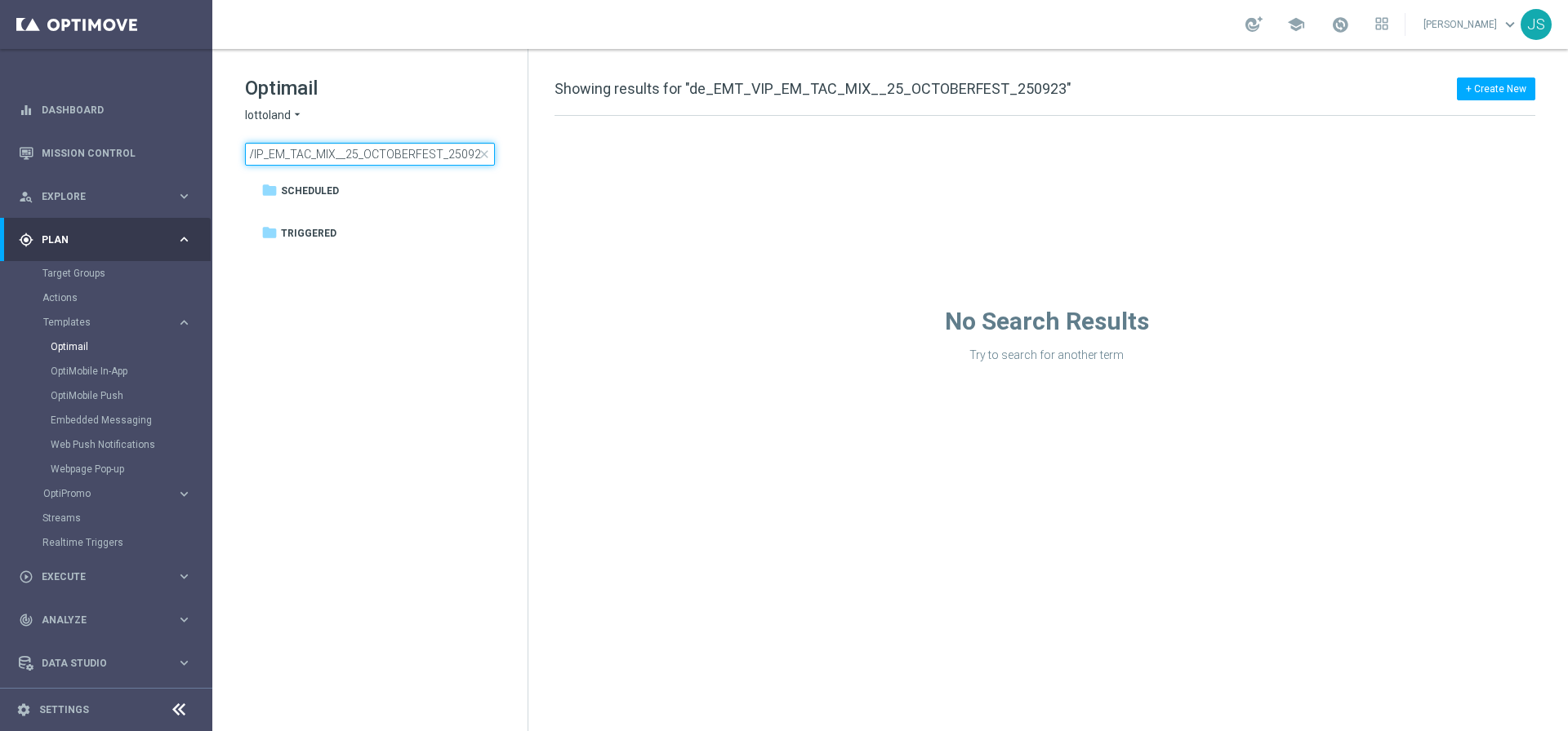
click at [349, 157] on input "de_EMT_VIP_EM_TAC_MIX__25_OCTOBERFEST_250923" at bounding box center [370, 154] width 250 height 23
drag, startPoint x: 337, startPoint y: 157, endPoint x: 167, endPoint y: 157, distance: 170.0
click at [167, 157] on main "equalizer Dashboard Mission Control" at bounding box center [784, 365] width 1568 height 731
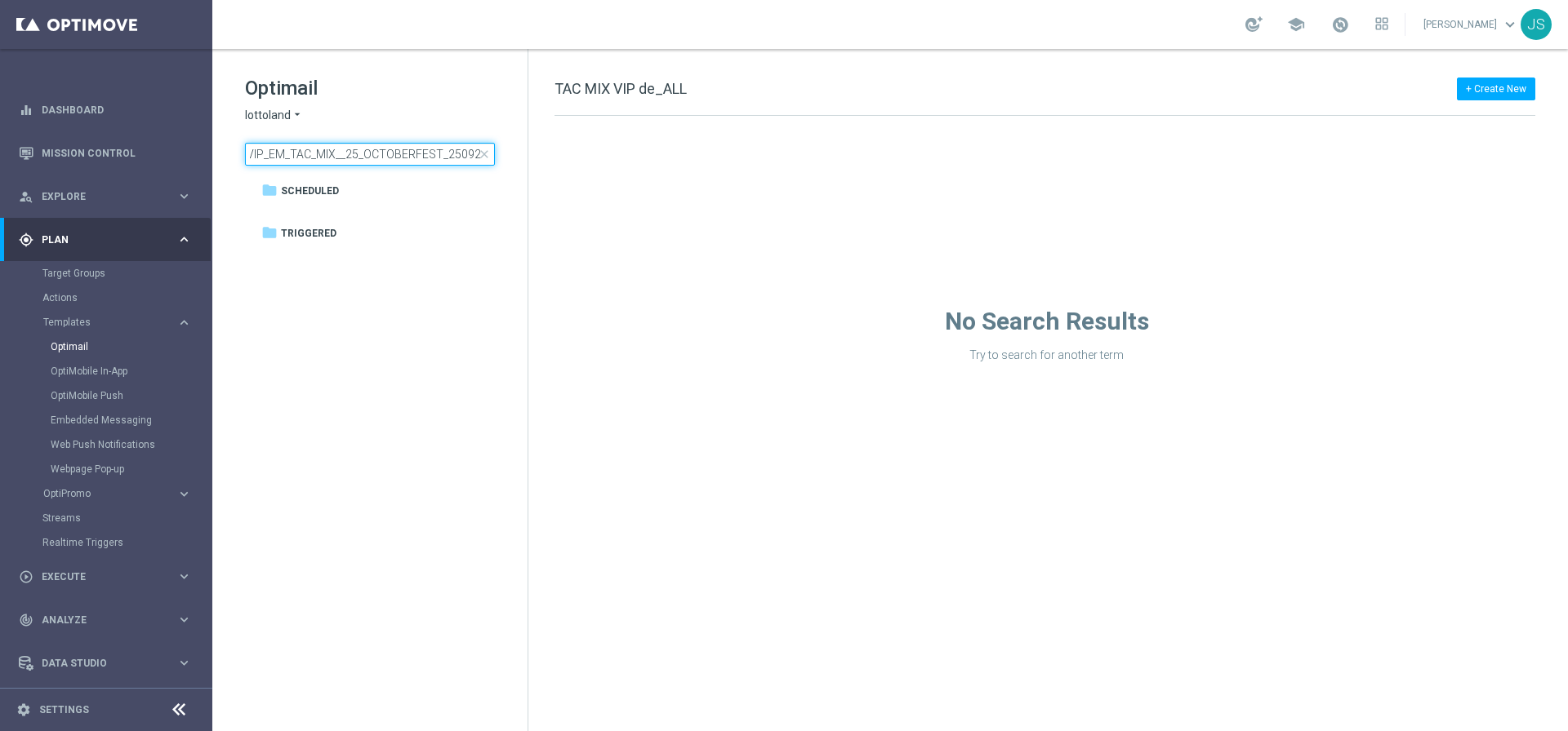
type input "de_ALL_EMT_VIP_EM_TAC_MIX__25_OCTOBERFEST"
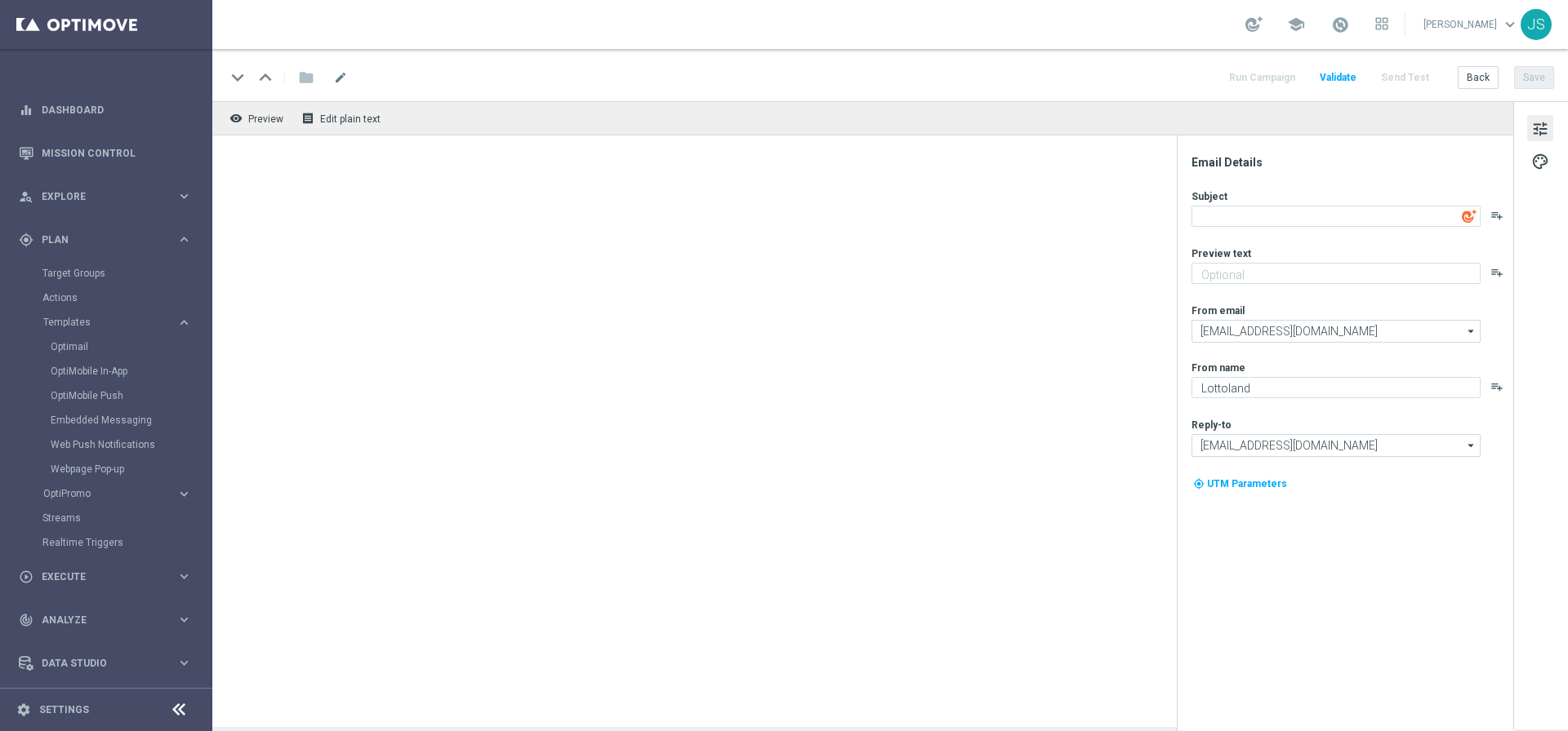
type textarea "🍻 [%FIRST_NAME%], VIP-Oktoberfest im Lottoland 🍻"
type textarea "Oans, zwoa, drei, gwunna."
type textarea "Millionaires' Club"
type input "[EMAIL_ADDRESS][DOMAIN_NAME]"
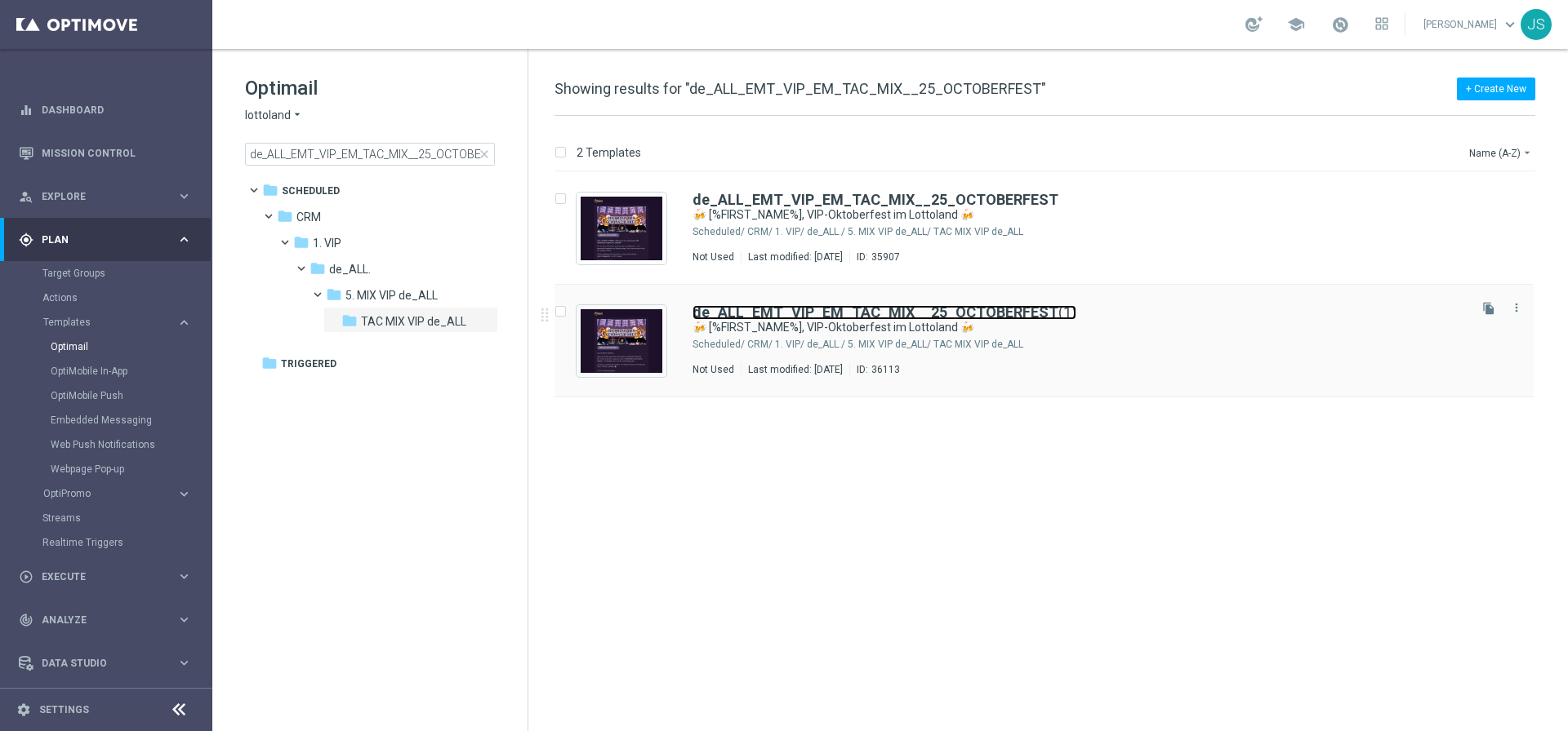
click at [801, 315] on b "de_ALL_EMT_VIP_EM_TAC_MIX__25_OCTOBERFEST" at bounding box center [875, 312] width 366 height 17
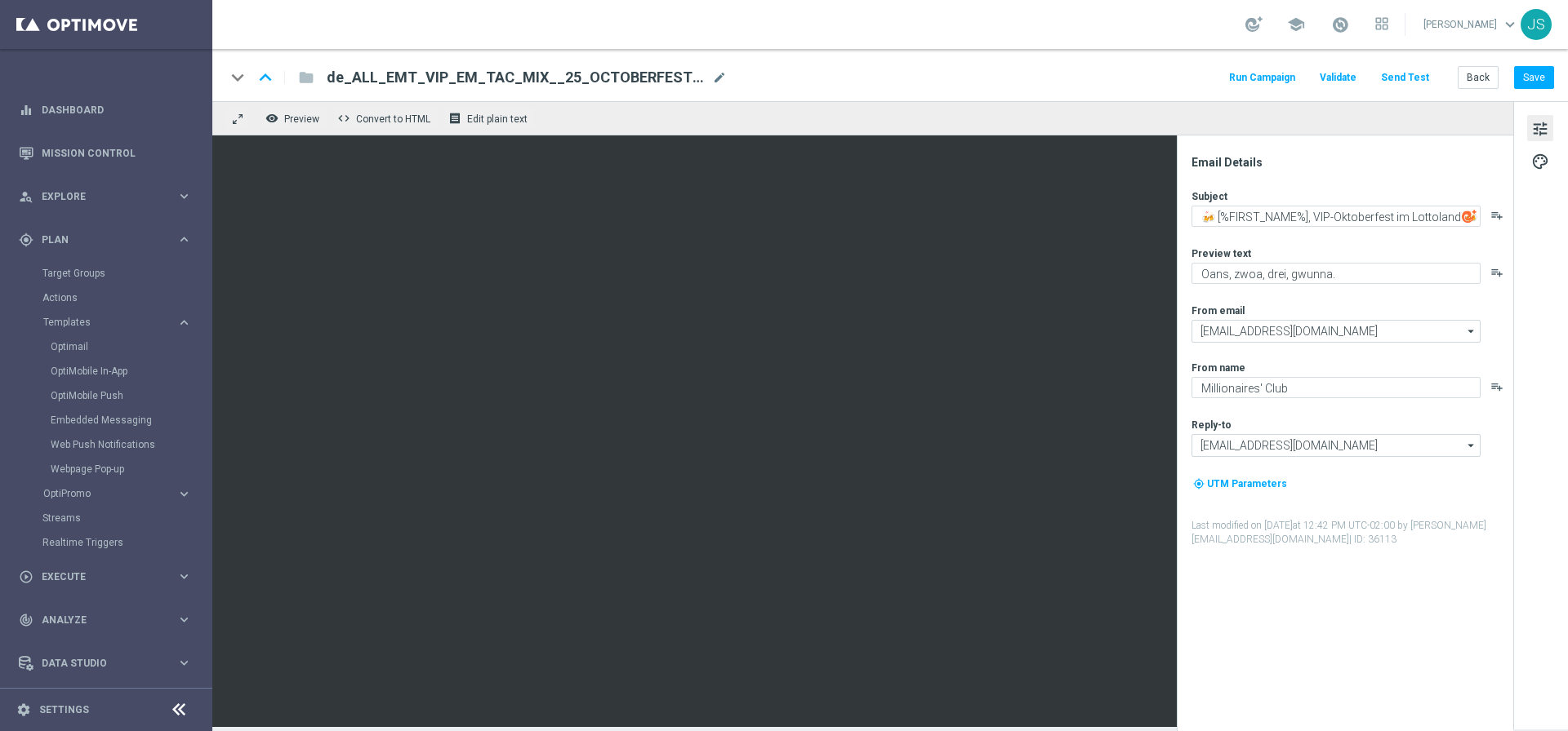
click at [517, 78] on span "de_ALL_EMT_VIP_EM_TAC_MIX__25_OCTOBERFEST(1)" at bounding box center [516, 78] width 379 height 20
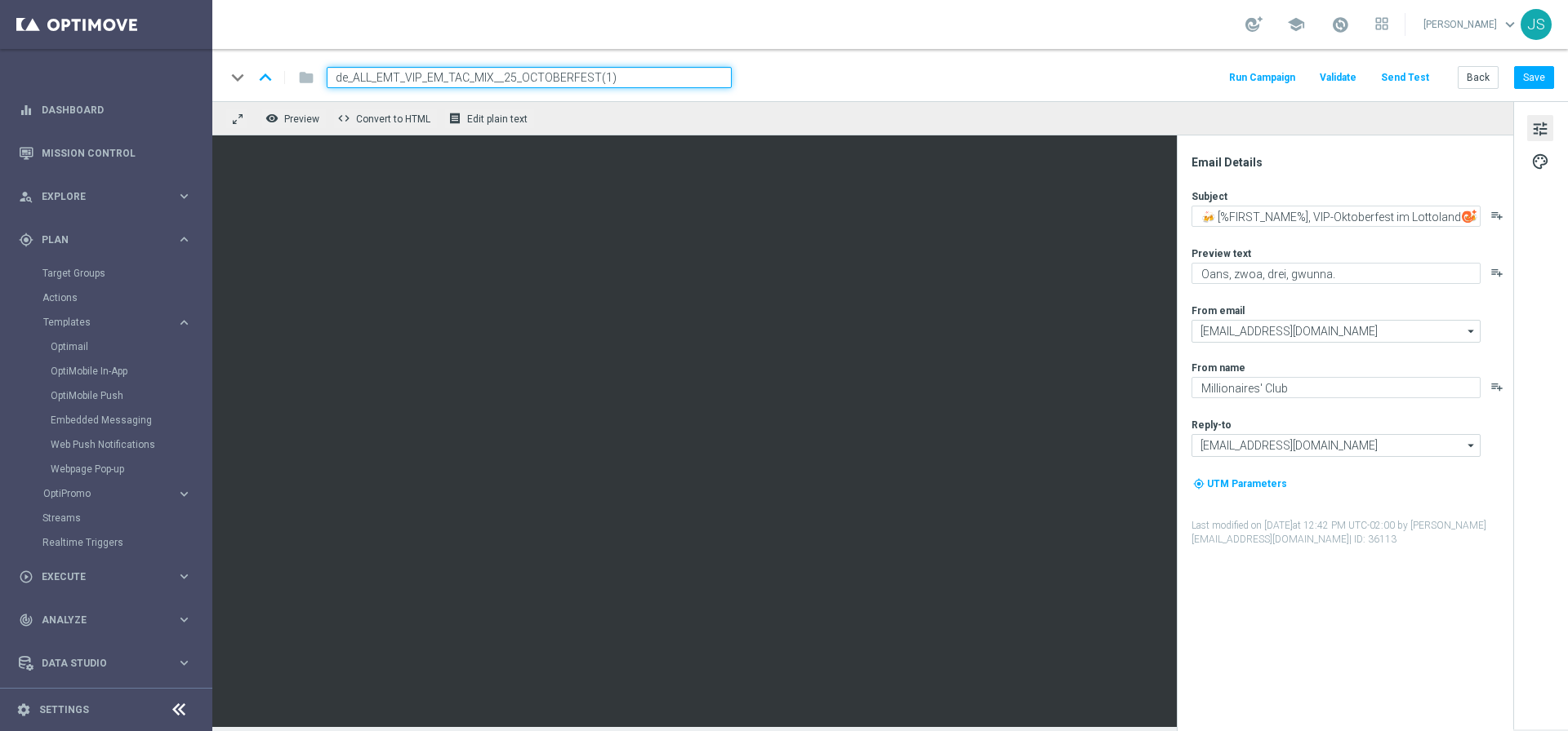
click at [517, 78] on input "de_ALL_EMT_VIP_EM_TAC_MIX__25_OCTOBERFEST(1)" at bounding box center [529, 78] width 405 height 21
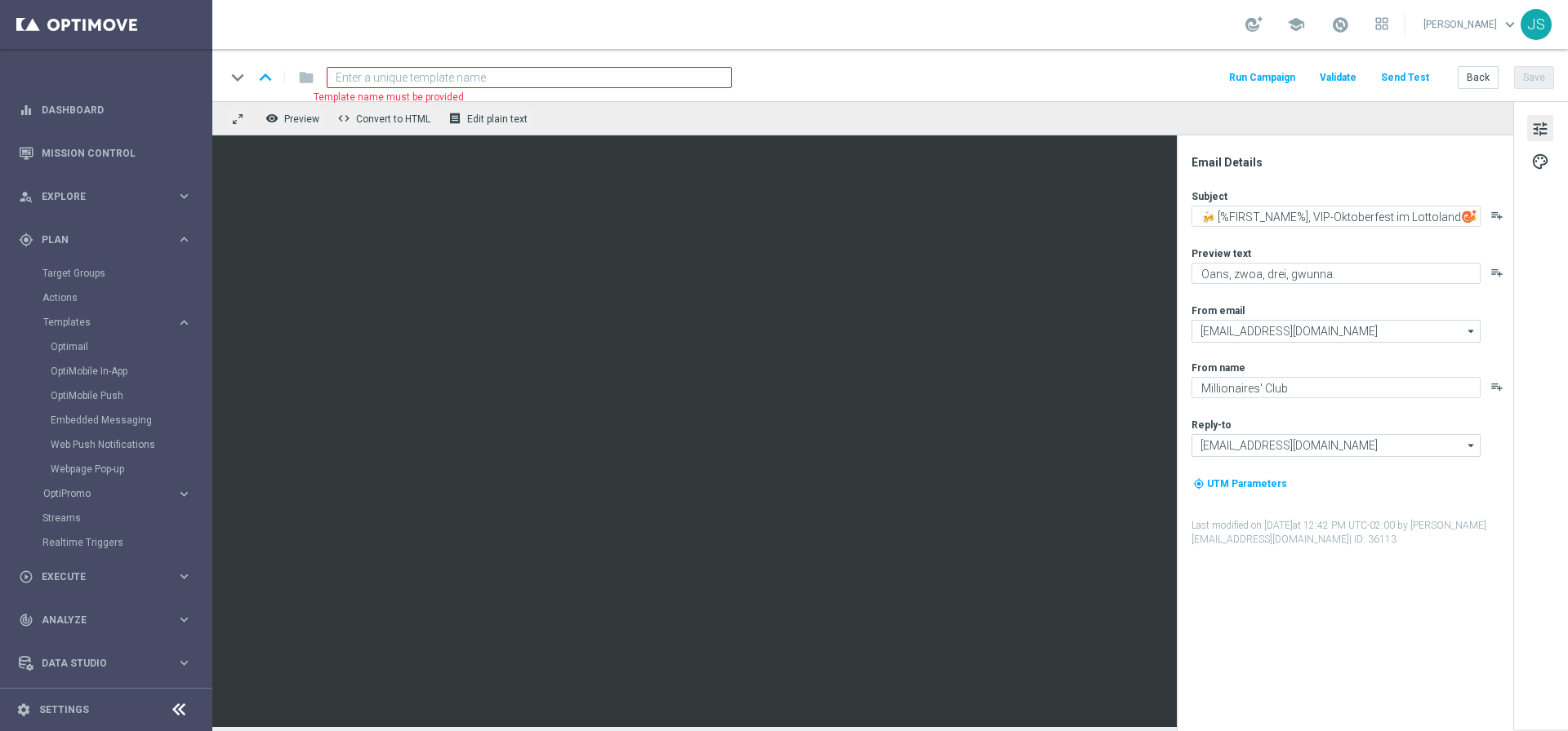
paste input "de_EMT_VIP_EM_TAC_MIX__25_OCTOBERFEST_250923"
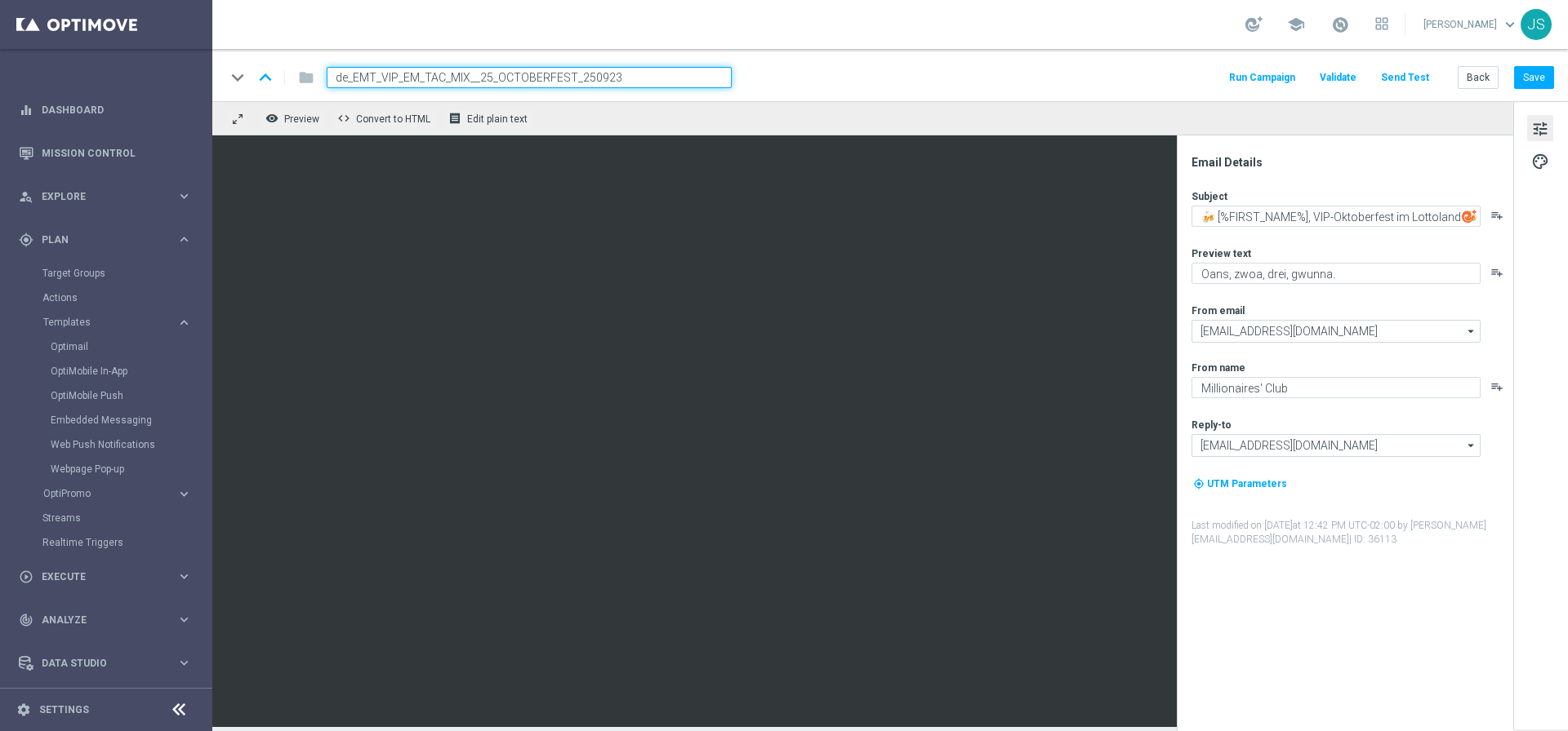
type input "de_EMT_VIP_EM_TAC_MIX__25_OCTOBERFEST_250923"
click at [962, 102] on div "remove_red_eye Preview code Convert to HTML receipt Edit plain text" at bounding box center [862, 118] width 1300 height 34
click at [704, 85] on input "de_EMT_VIP_EM_TAC_MIX__25_OCTOBERFEST_250923" at bounding box center [529, 78] width 405 height 21
click at [706, 78] on input "de_EMT_VIP_EM_TAC_MIX__25_OCTOBERFEST_250923" at bounding box center [529, 78] width 405 height 21
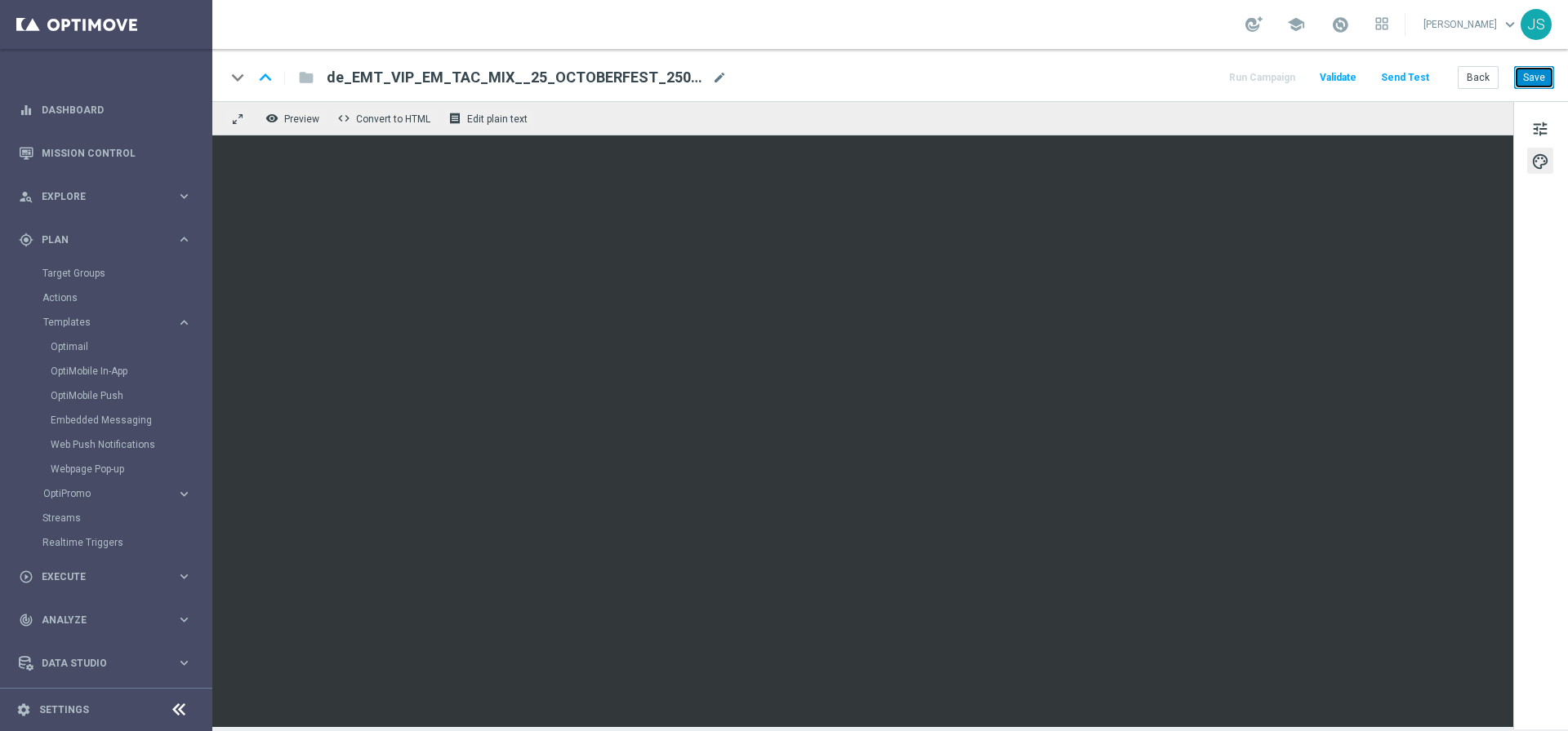
click at [1529, 68] on button "Save" at bounding box center [1534, 78] width 40 height 23
click at [574, 76] on span "de_EMT_VIP_EM_TAC_MIX__25_OCTOBERFEST_250923" at bounding box center [516, 78] width 379 height 20
click at [0, 0] on input "de_EMT_VIP_EM_TAC_MIX__25_OCTOBERFEST_250923" at bounding box center [0, 0] width 0 height 0
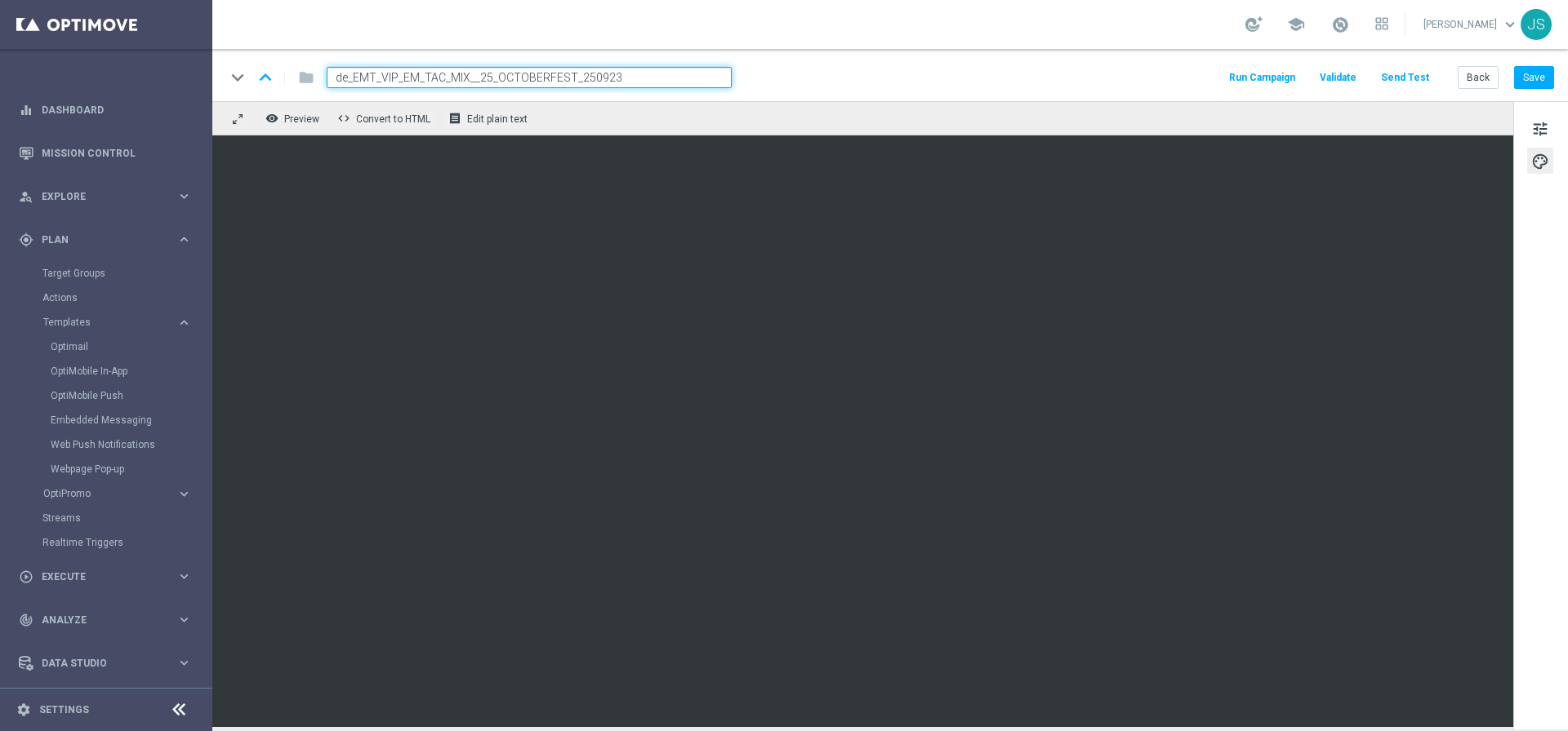
click at [574, 76] on input "de_EMT_VIP_EM_TAC_MIX__25_OCTOBERFEST_250923" at bounding box center [529, 78] width 405 height 21
click at [1542, 81] on button "Save" at bounding box center [1534, 78] width 40 height 23
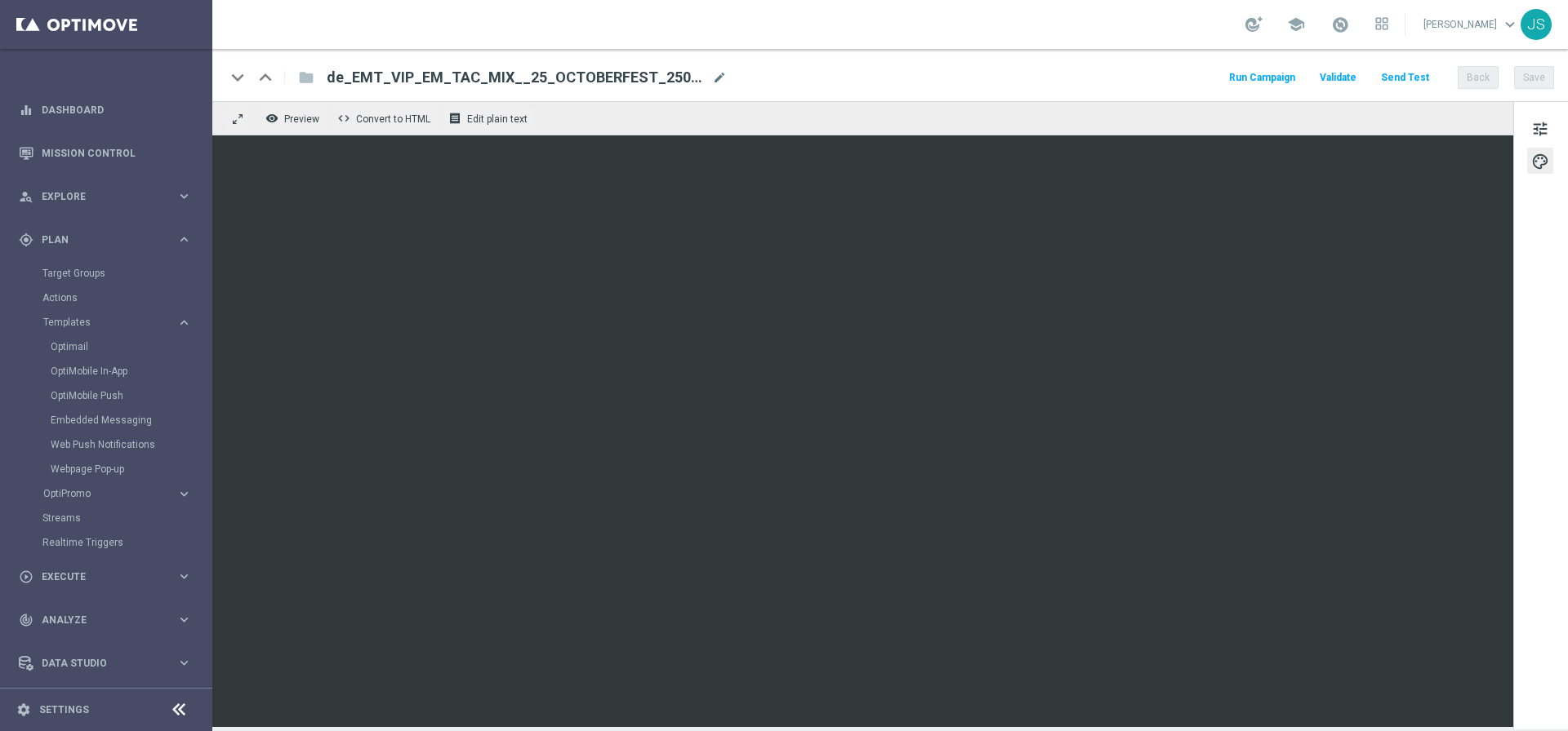
click at [1407, 82] on button "Send Test" at bounding box center [1404, 78] width 53 height 22
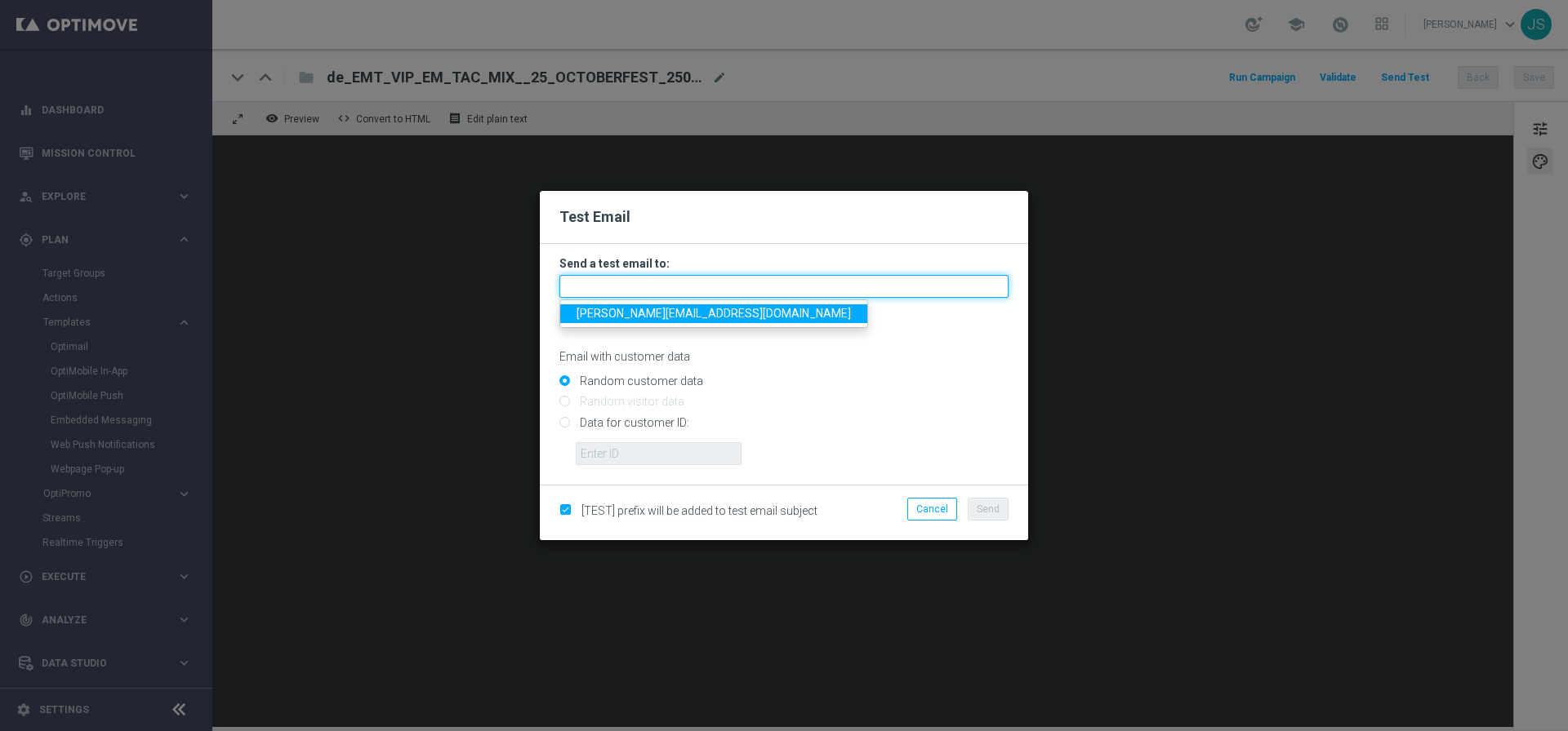
click at [681, 287] on input "text" at bounding box center [784, 287] width 449 height 23
type input "[PERSON_NAME][EMAIL_ADDRESS][PERSON_NAME][DOMAIN_NAME]"
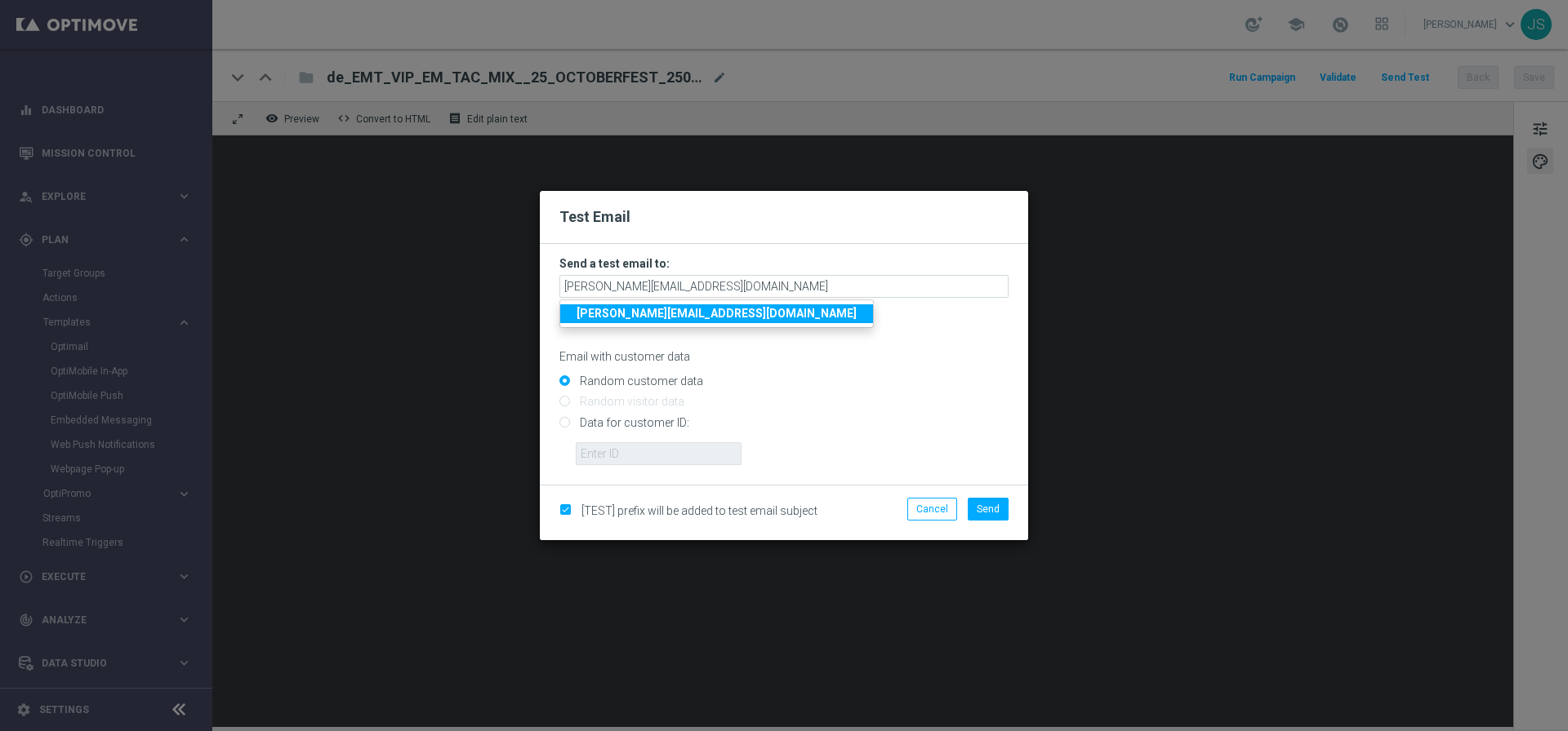
click at [669, 323] on ul "[PERSON_NAME][EMAIL_ADDRESS][PERSON_NAME][DOMAIN_NAME]" at bounding box center [716, 314] width 314 height 28
click at [669, 316] on p "Separate multiple addresses with commas" at bounding box center [784, 309] width 449 height 15
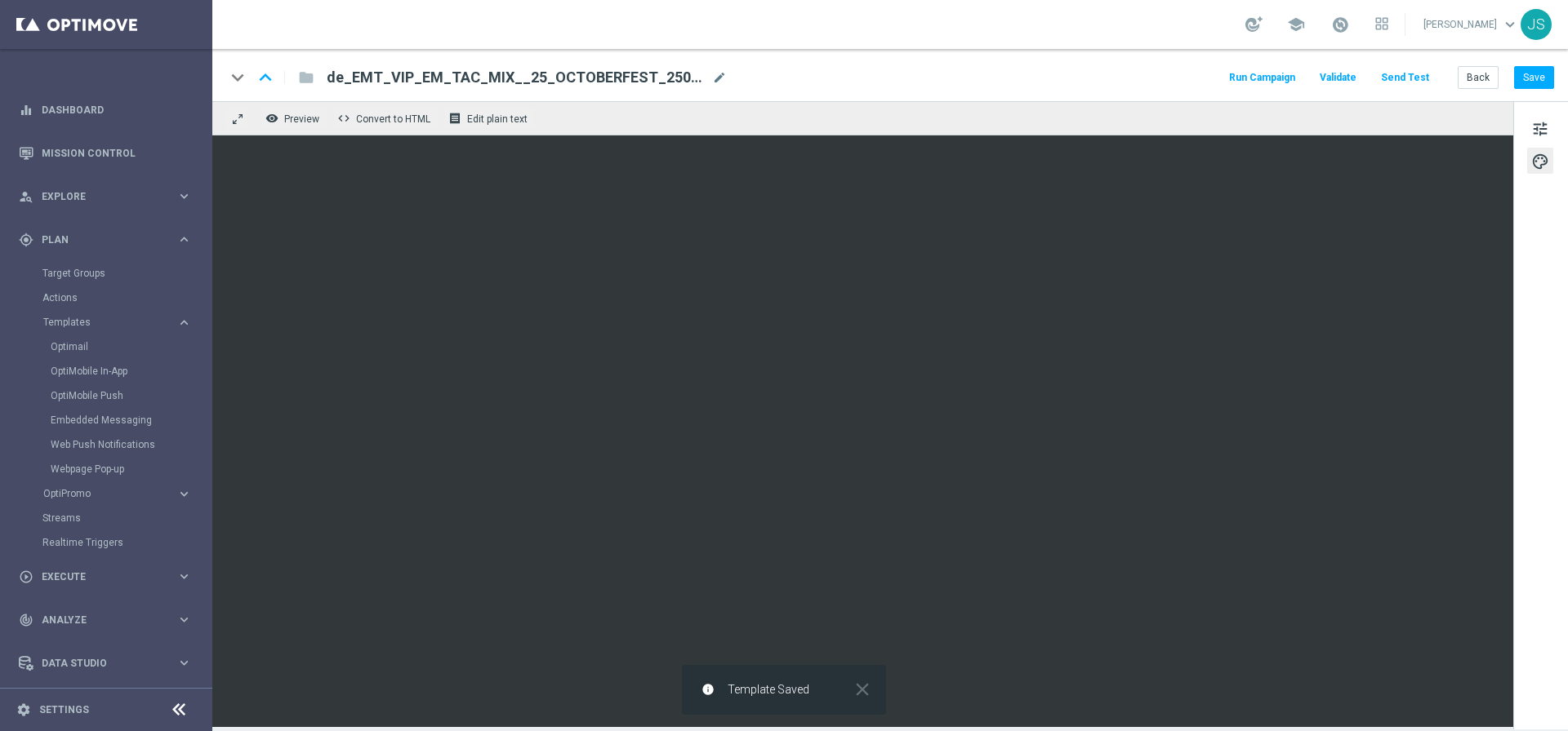
click at [1400, 74] on button "Send Test" at bounding box center [1404, 78] width 53 height 22
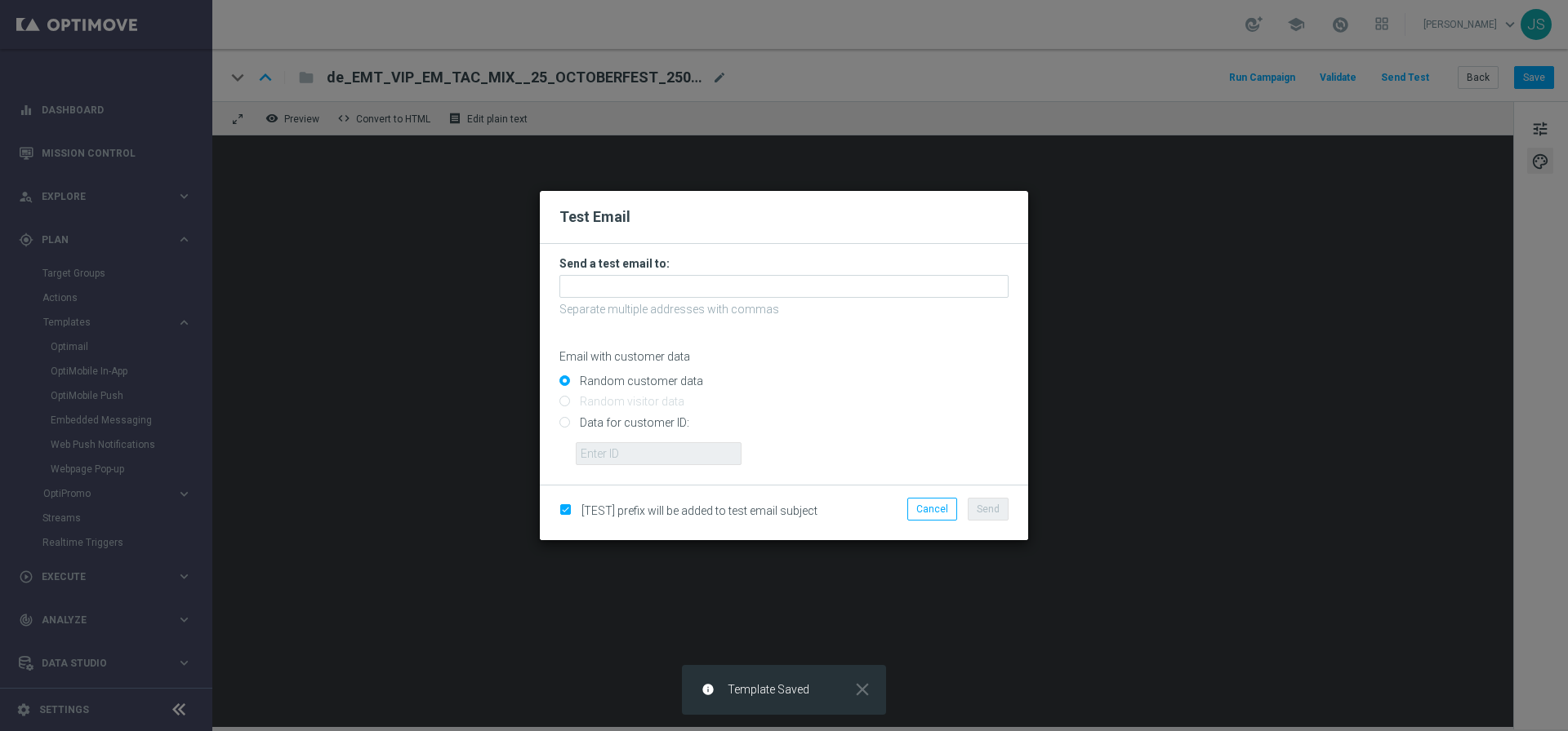
click at [718, 312] on p "Separate multiple addresses with commas" at bounding box center [784, 309] width 449 height 15
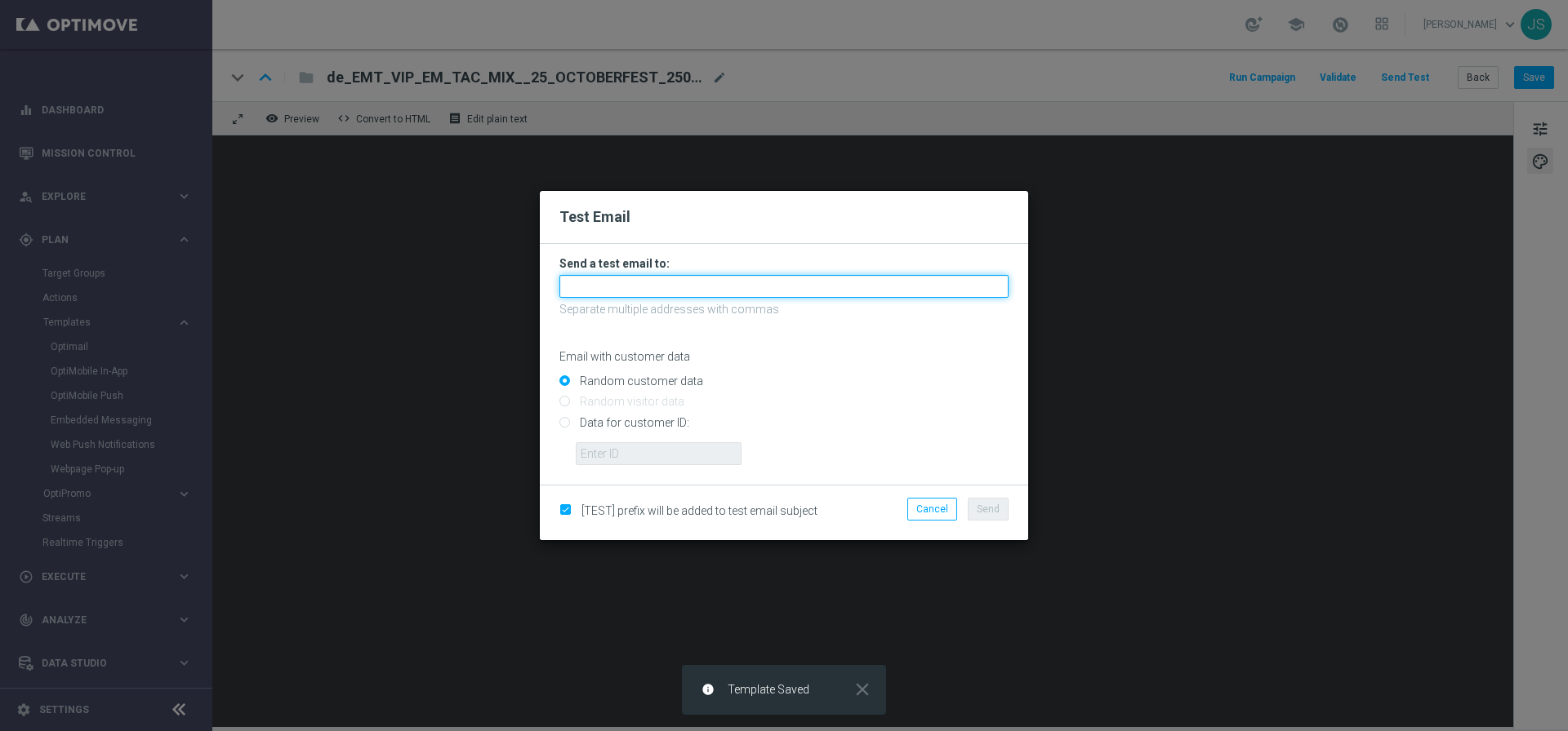
click at [718, 293] on input "text" at bounding box center [784, 287] width 449 height 23
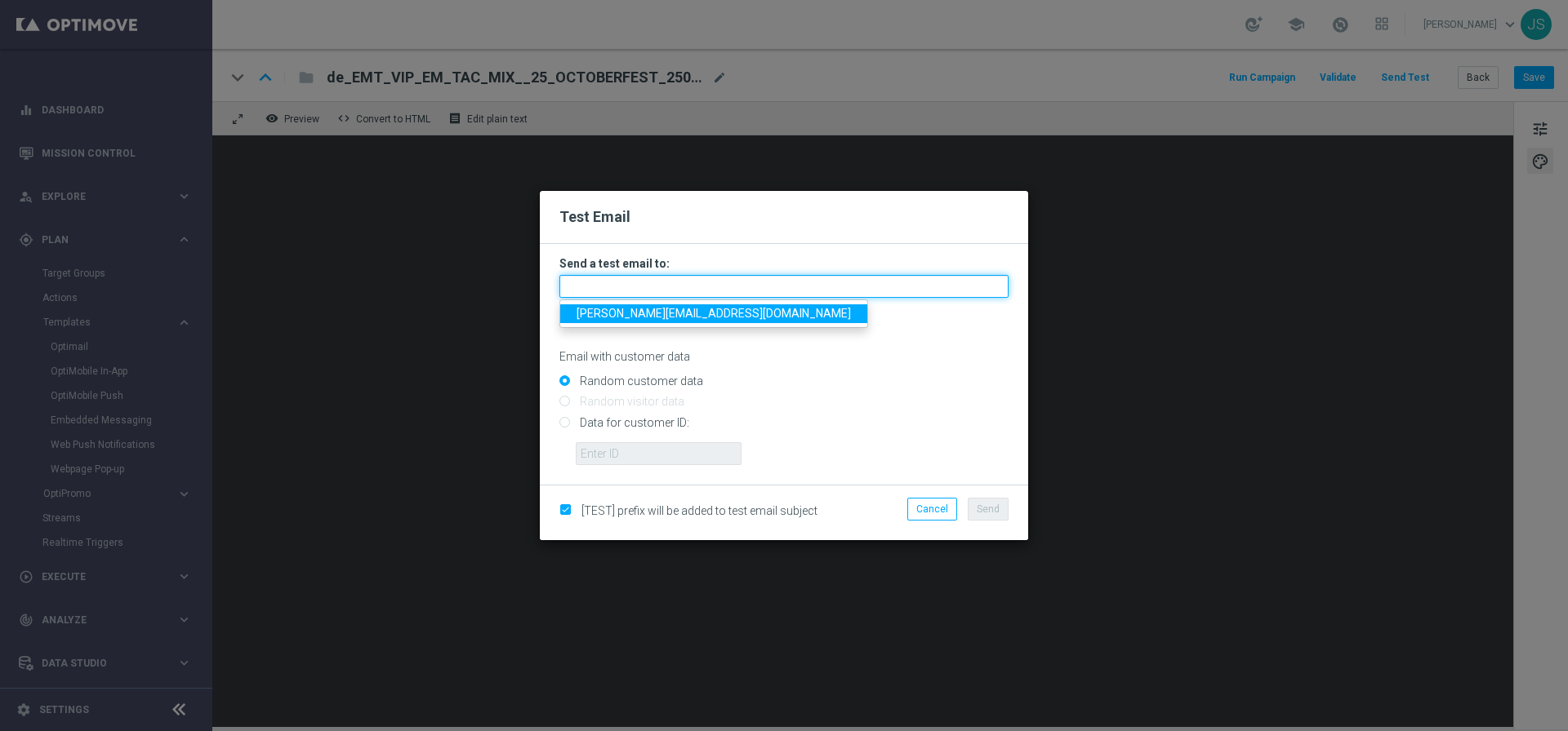
type input "[PERSON_NAME][EMAIL_ADDRESS][PERSON_NAME][DOMAIN_NAME]"
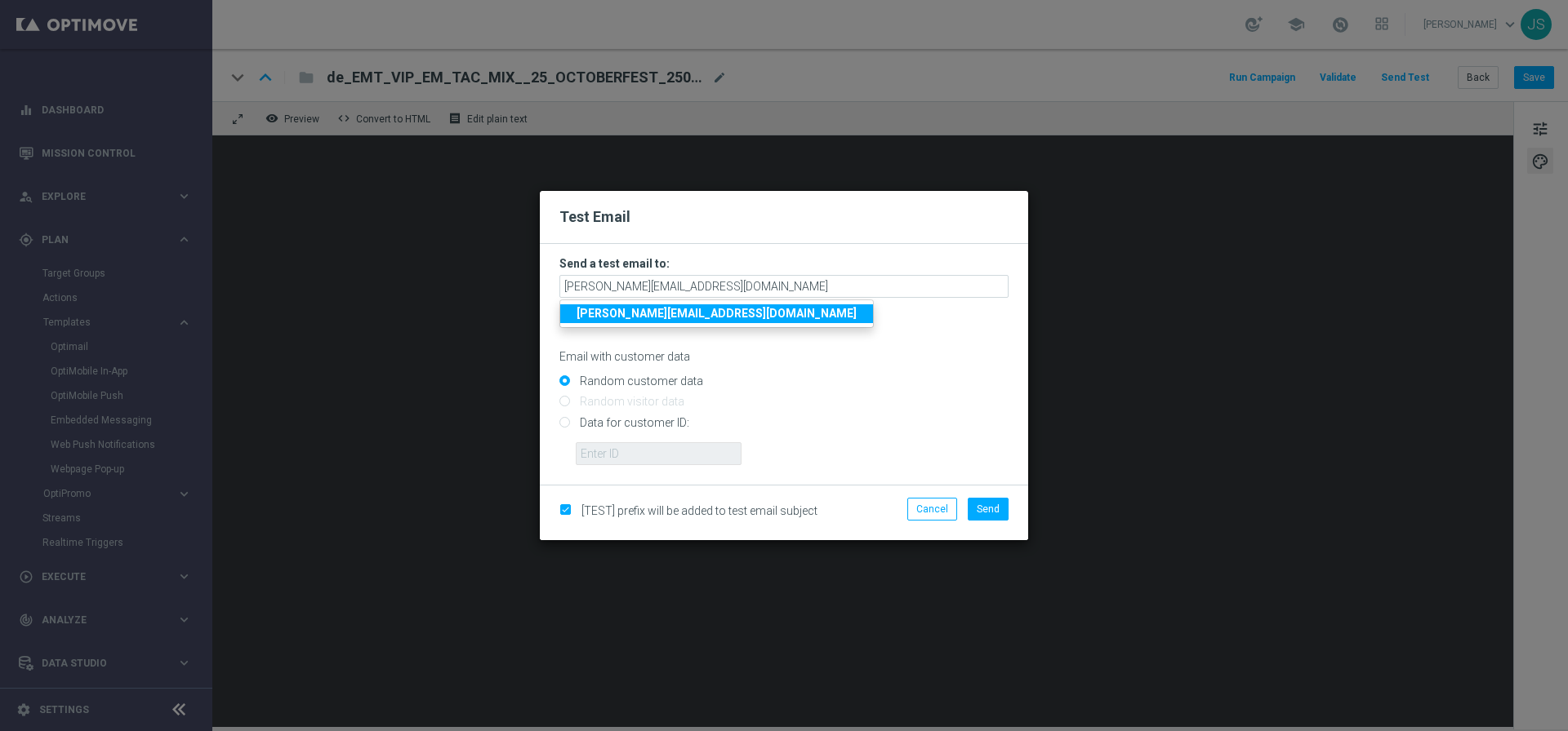
click at [669, 313] on strong "[PERSON_NAME][EMAIL_ADDRESS][PERSON_NAME][DOMAIN_NAME]" at bounding box center [716, 313] width 280 height 13
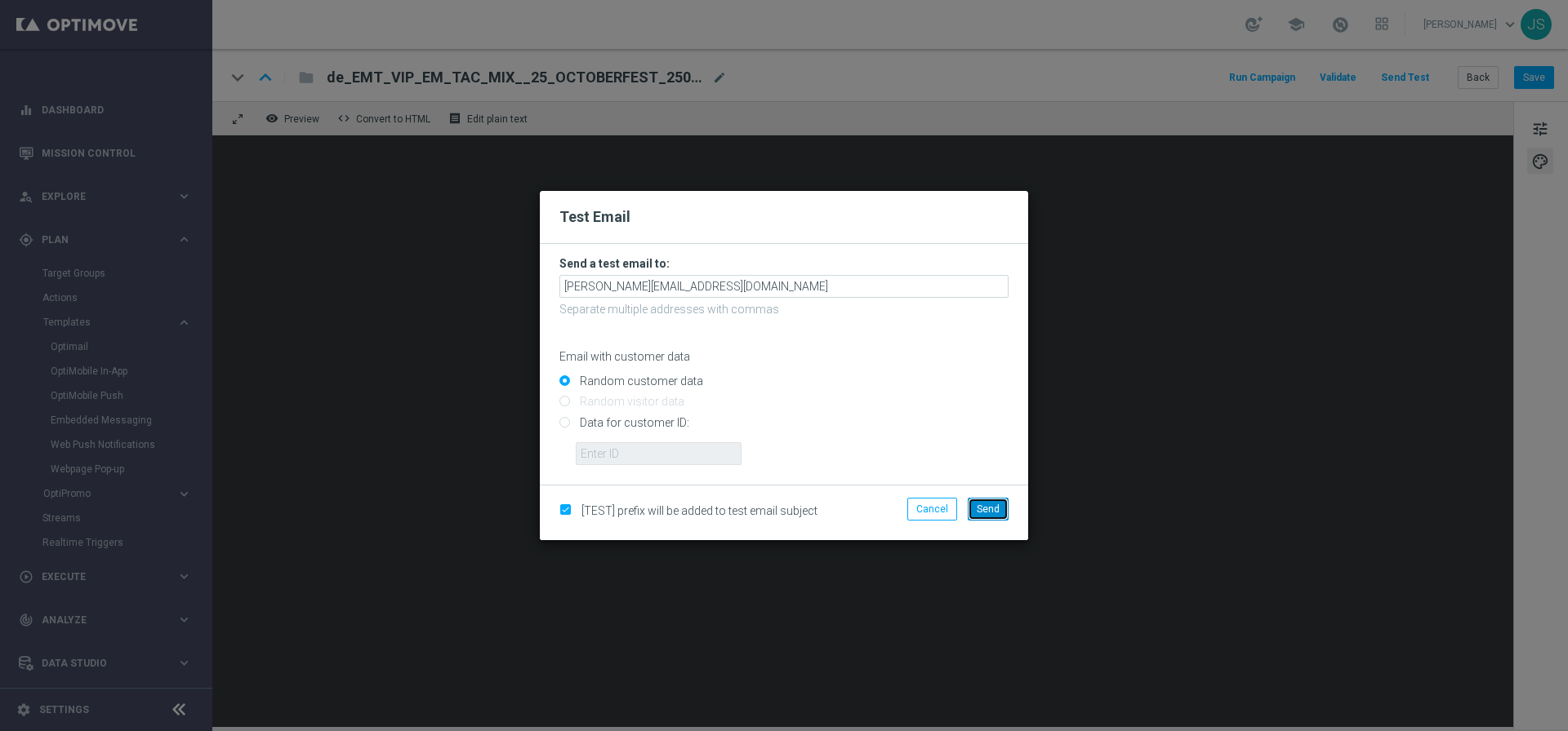
click at [998, 510] on span "Send" at bounding box center [988, 509] width 23 height 11
click at [997, 510] on span "Send" at bounding box center [988, 509] width 23 height 11
click at [981, 503] on span "Send" at bounding box center [988, 509] width 23 height 11
click at [993, 509] on span "Send" at bounding box center [988, 509] width 23 height 11
click at [973, 505] on button "Send" at bounding box center [987, 509] width 41 height 23
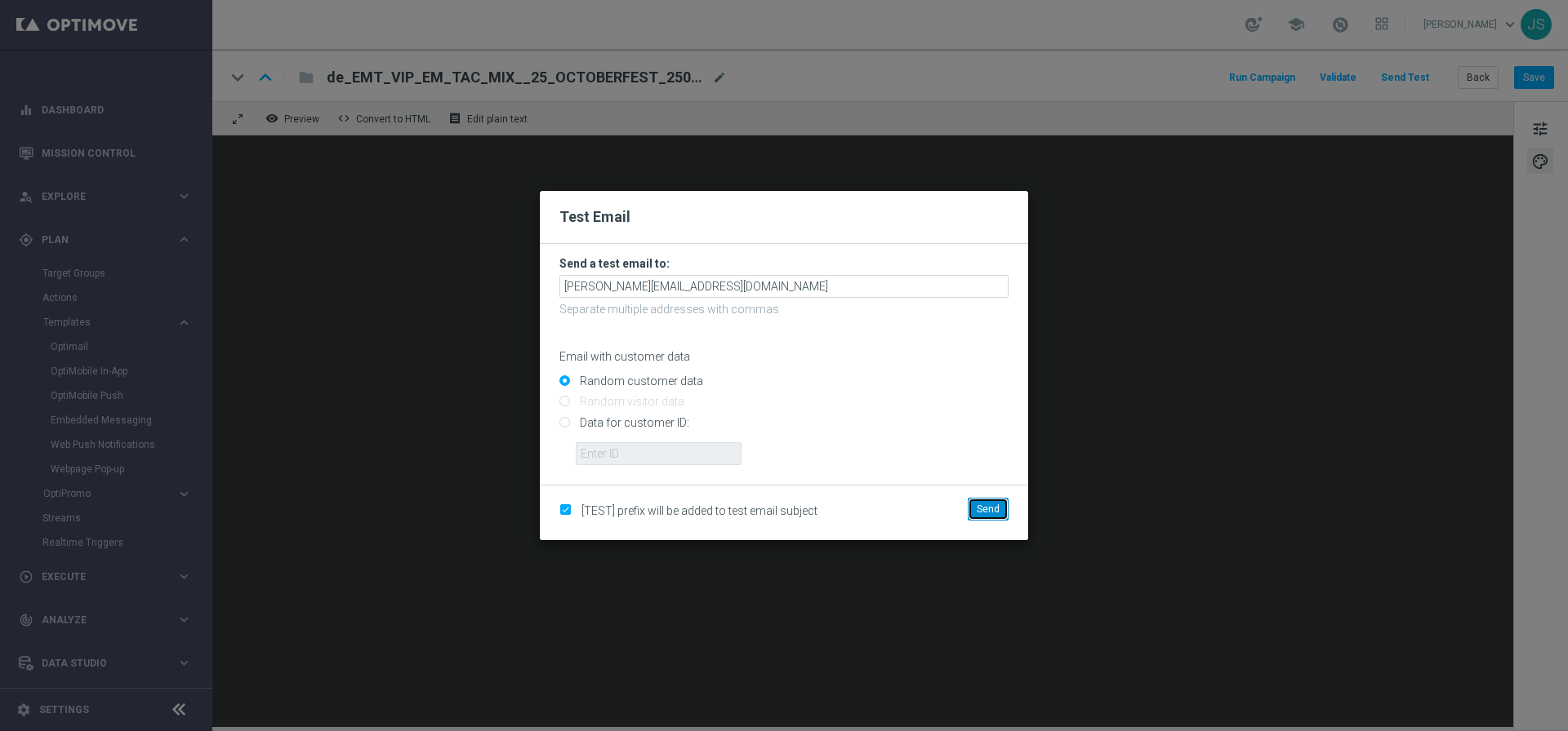
click at [973, 505] on button "Send" at bounding box center [987, 509] width 41 height 23
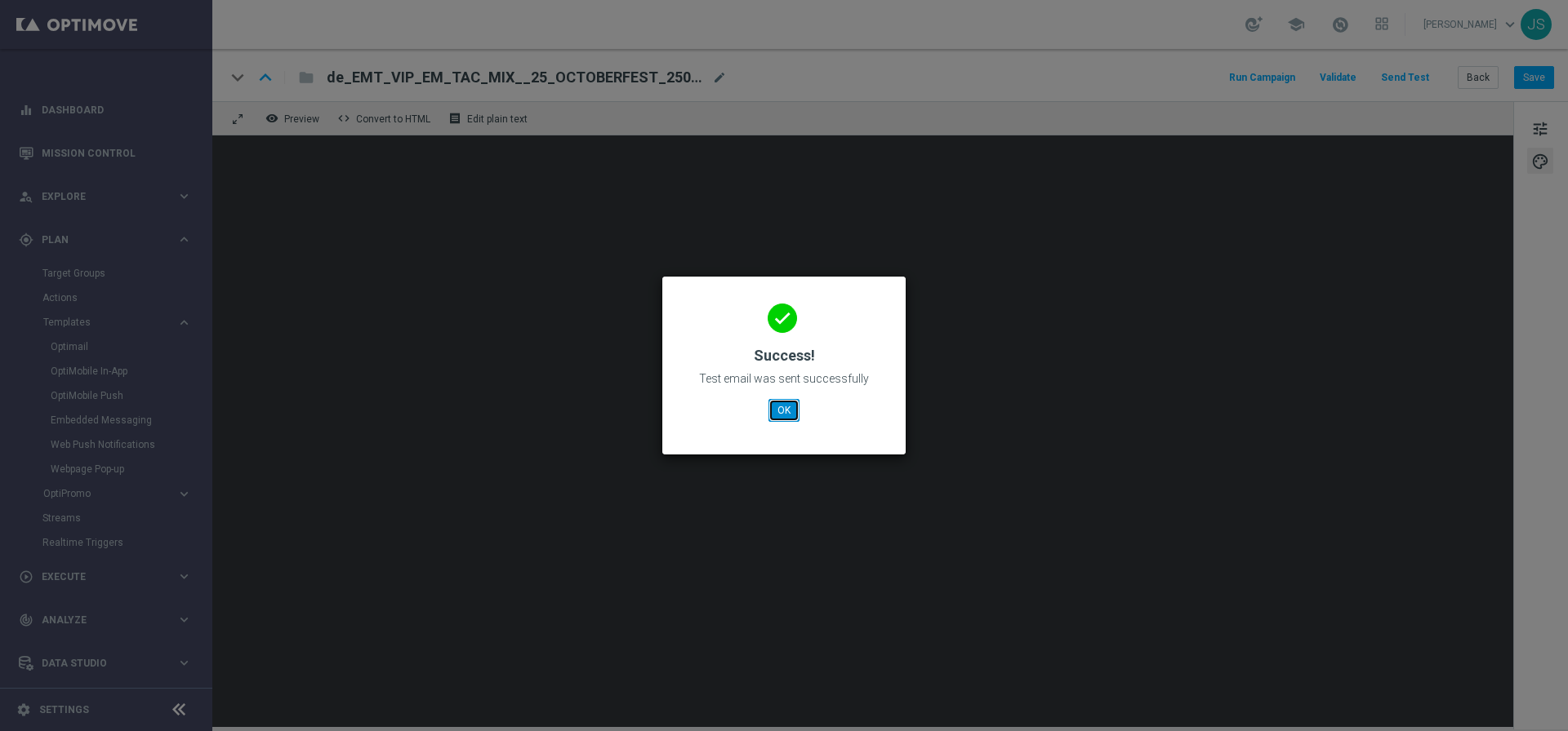
click at [788, 413] on button "OK" at bounding box center [784, 410] width 31 height 23
click at [784, 426] on div "done Success! Test email was sent successfully OK" at bounding box center [784, 363] width 204 height 142
click at [783, 418] on button "OK" at bounding box center [784, 410] width 31 height 23
click at [779, 409] on button "OK" at bounding box center [784, 410] width 31 height 23
click at [764, 417] on div "done Success! Test email was sent successfully OK" at bounding box center [784, 363] width 204 height 142
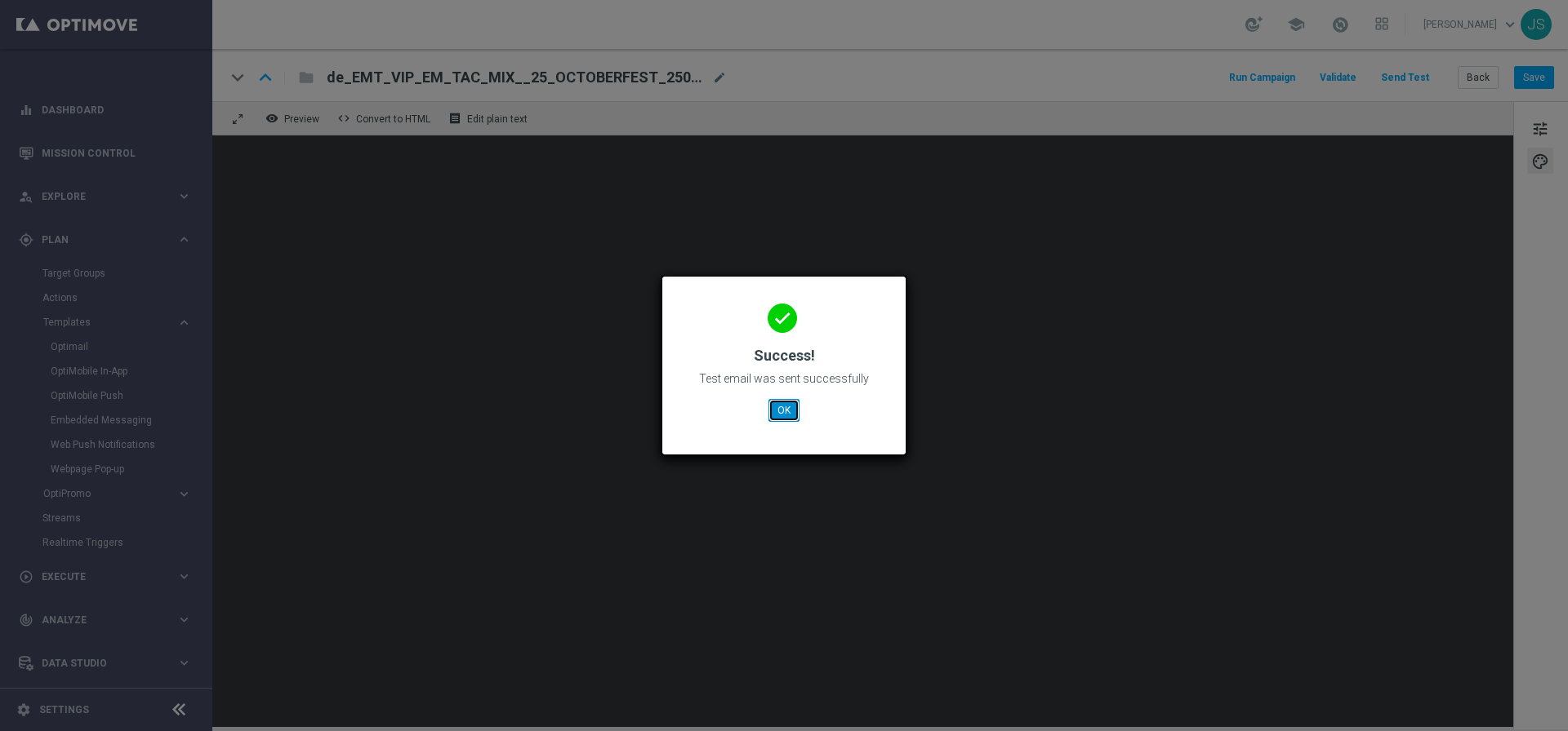
click at [774, 401] on button "OK" at bounding box center [784, 410] width 31 height 23
click at [793, 420] on button "OK" at bounding box center [784, 410] width 31 height 23
click at [789, 412] on button "OK" at bounding box center [784, 410] width 31 height 23
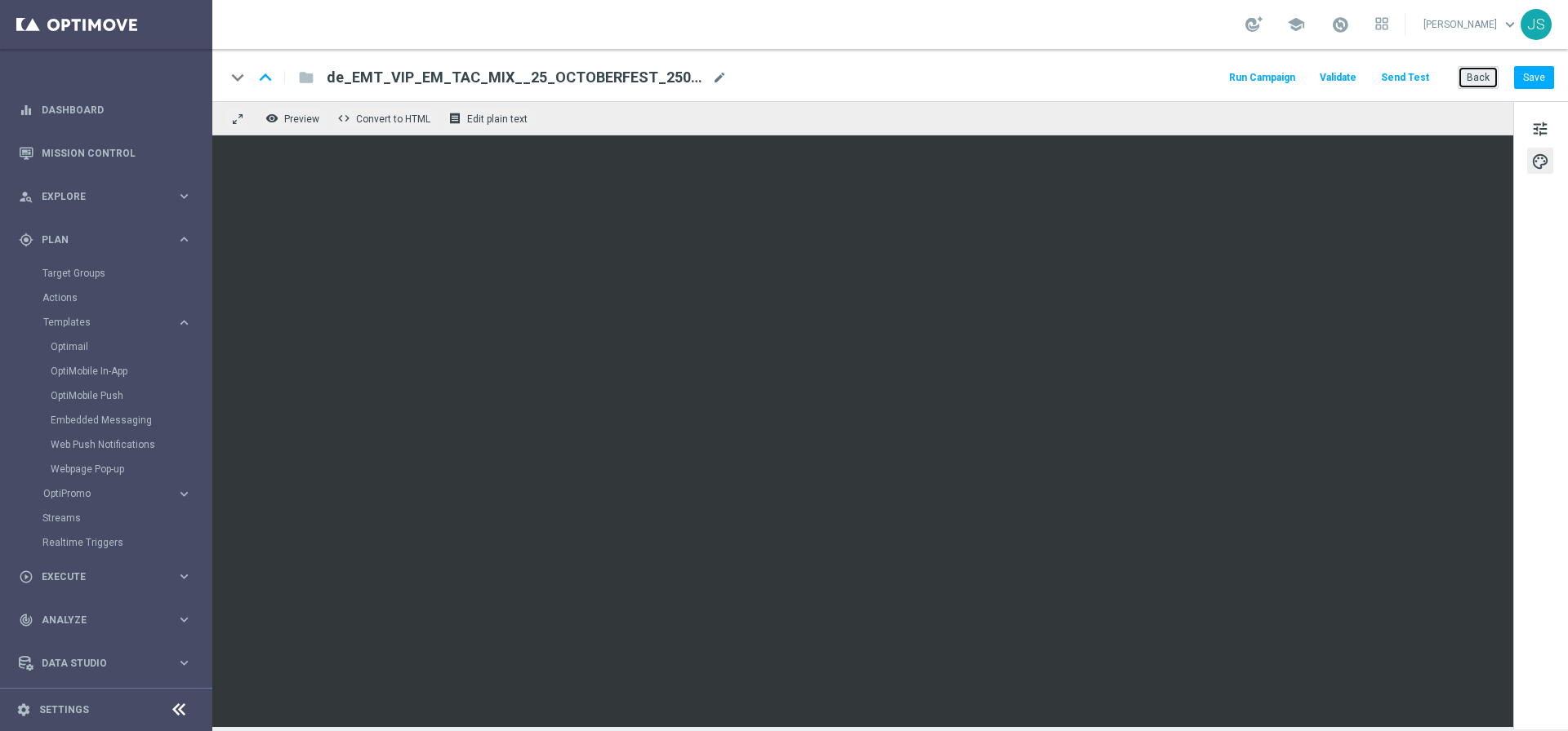
click at [1479, 71] on button "Back" at bounding box center [1477, 78] width 41 height 23
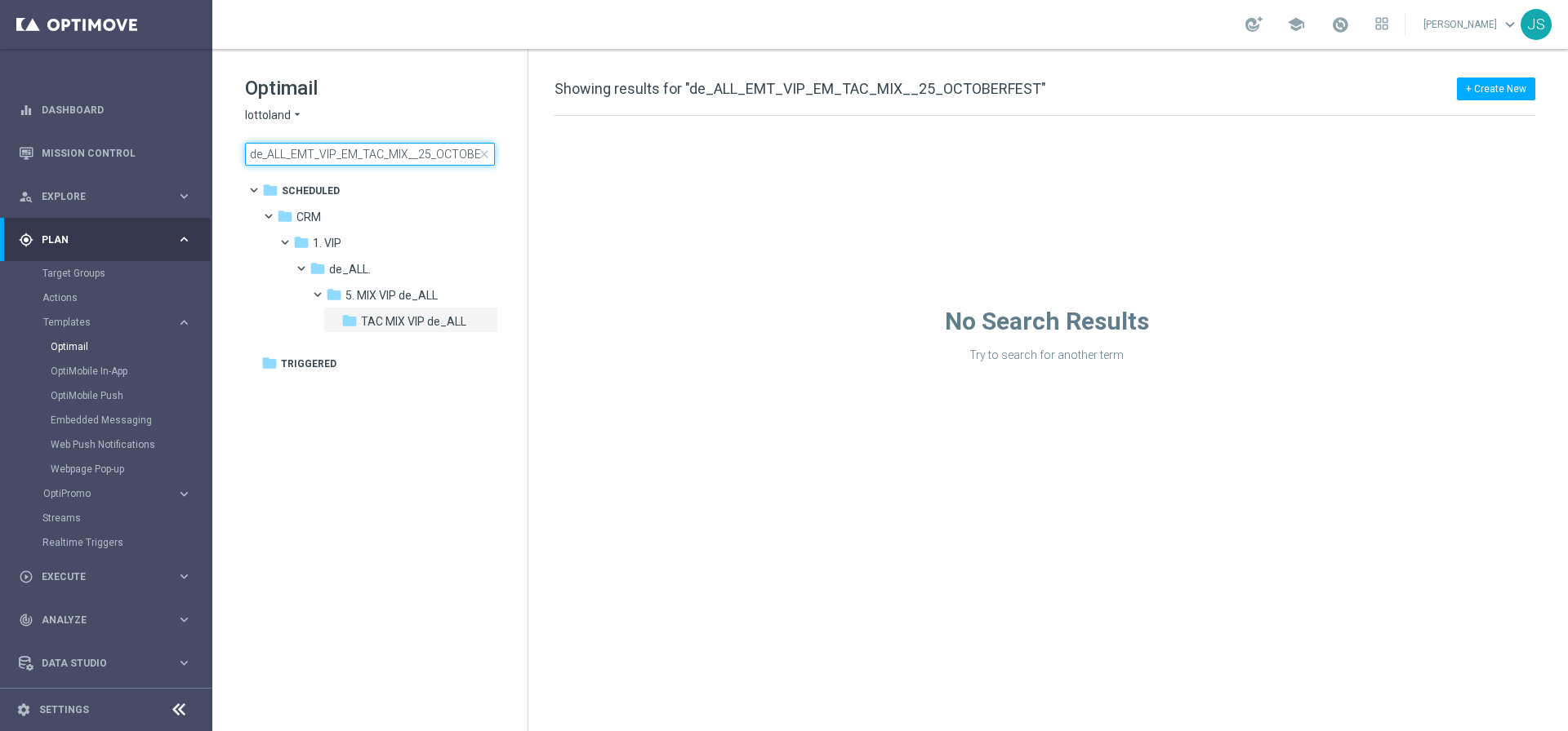
click at [431, 155] on input "de_ALL_EMT_VIP_EM_TAC_MIX__25_OCTOBERFEST" at bounding box center [370, 154] width 250 height 23
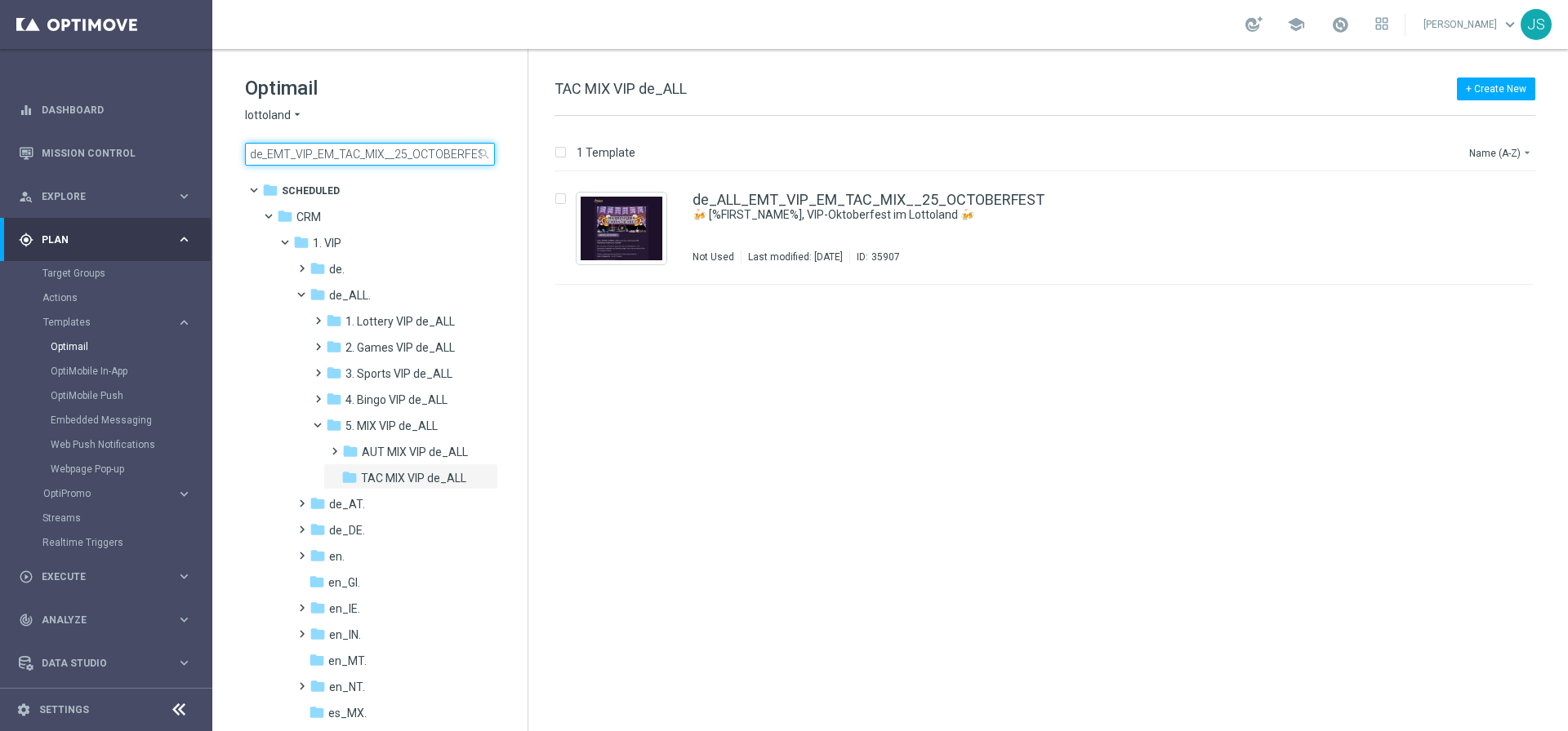
scroll to position [0, 49]
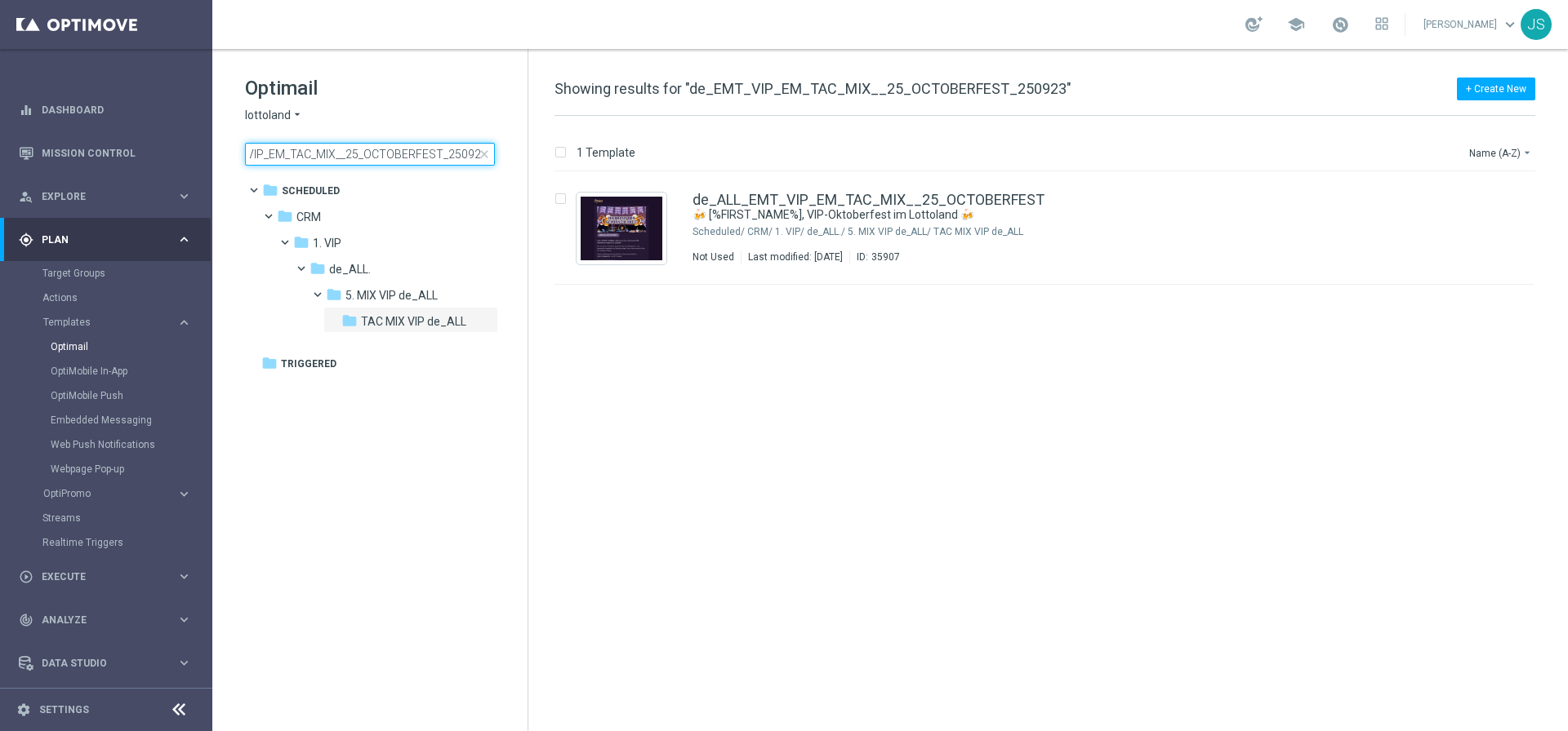
type input "de_EMT_VIP_EM_TAC_MIX__25_OCTOBERFEST_250923"
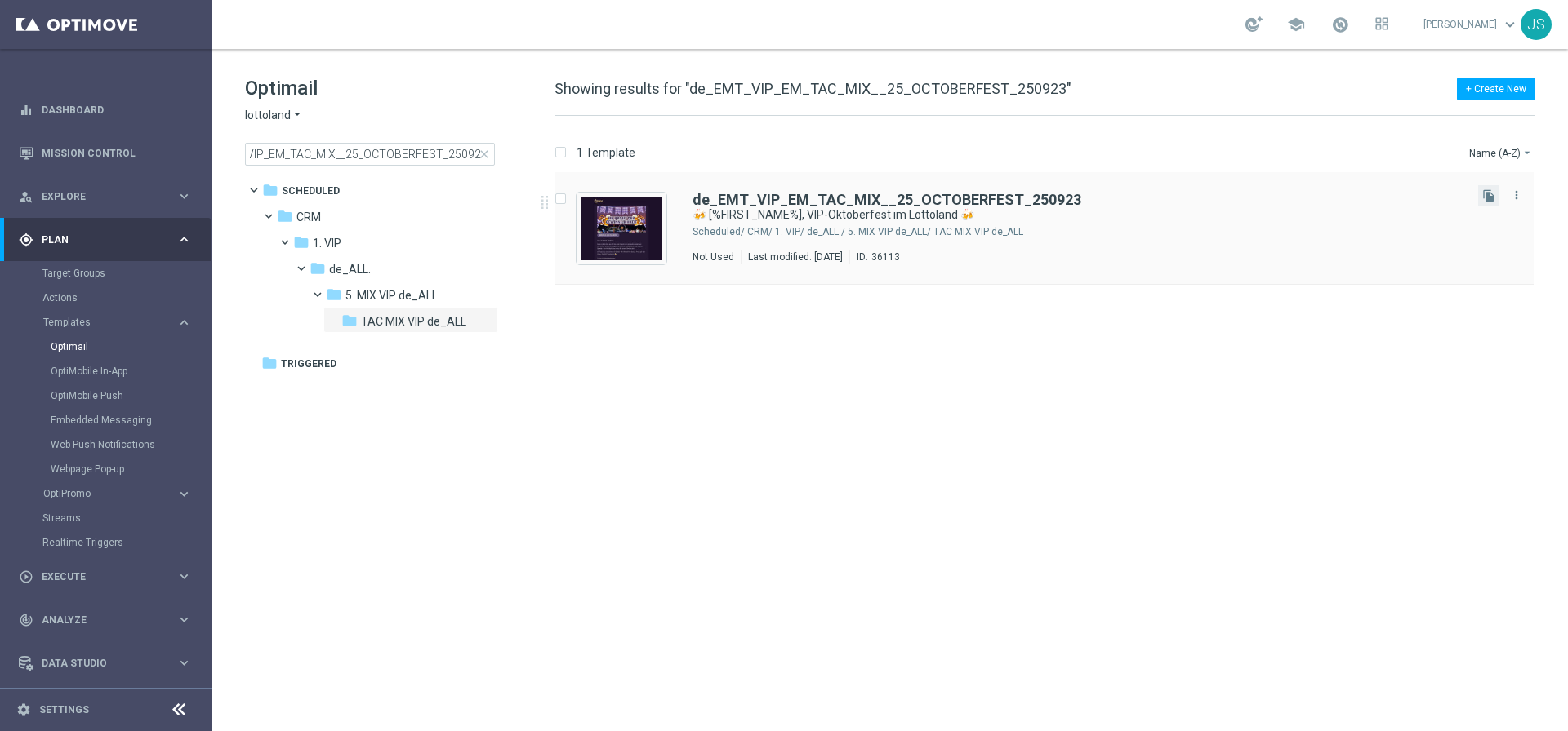
click at [1491, 202] on button "file_copy" at bounding box center [1489, 196] width 21 height 21
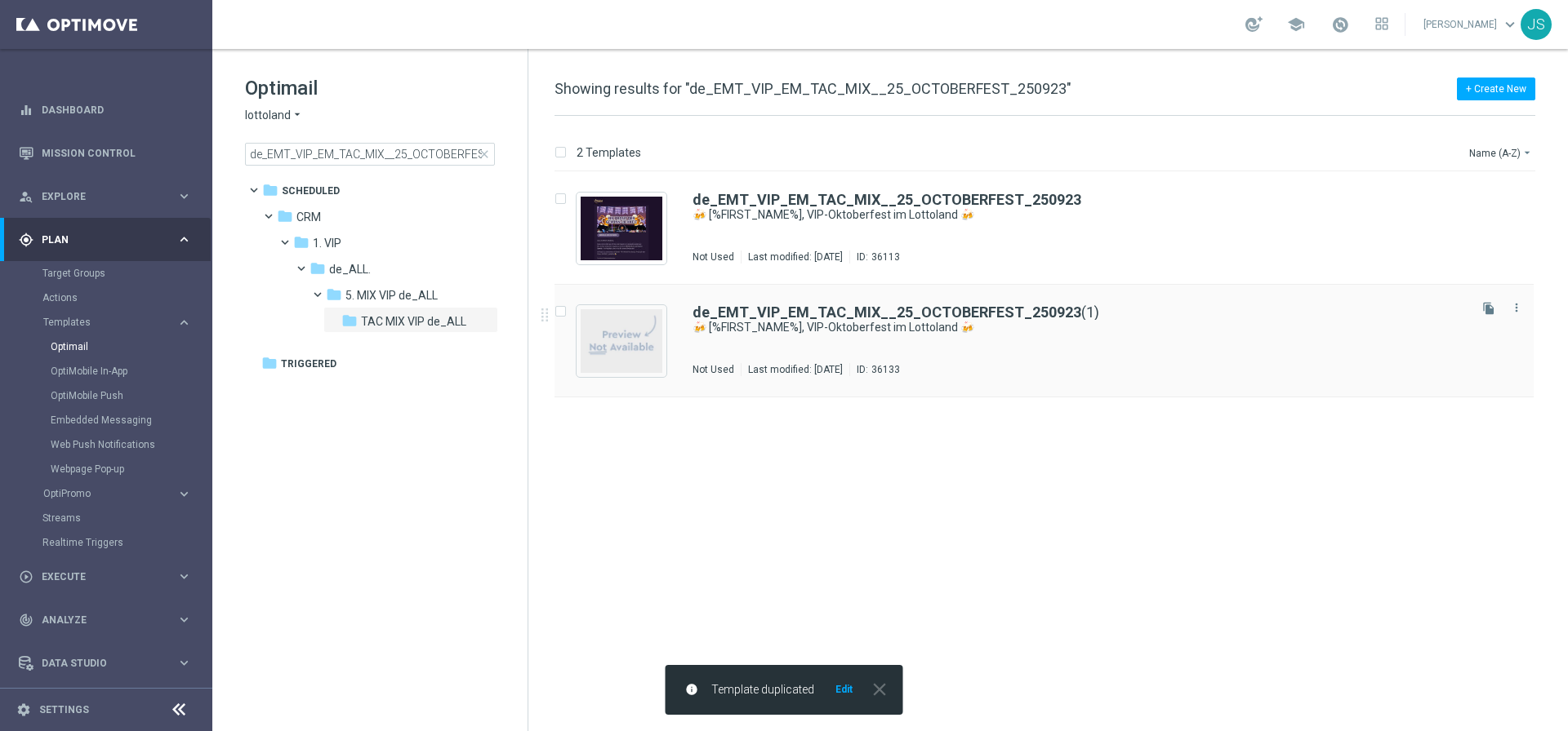
click at [907, 336] on div "de_EMT_VIP_EM_TAC_MIX__25_OCTOBERFEST_250923 (1) 🍻 [%FIRST_NAME%], VIP-Oktoberf…" at bounding box center [1079, 340] width 772 height 71
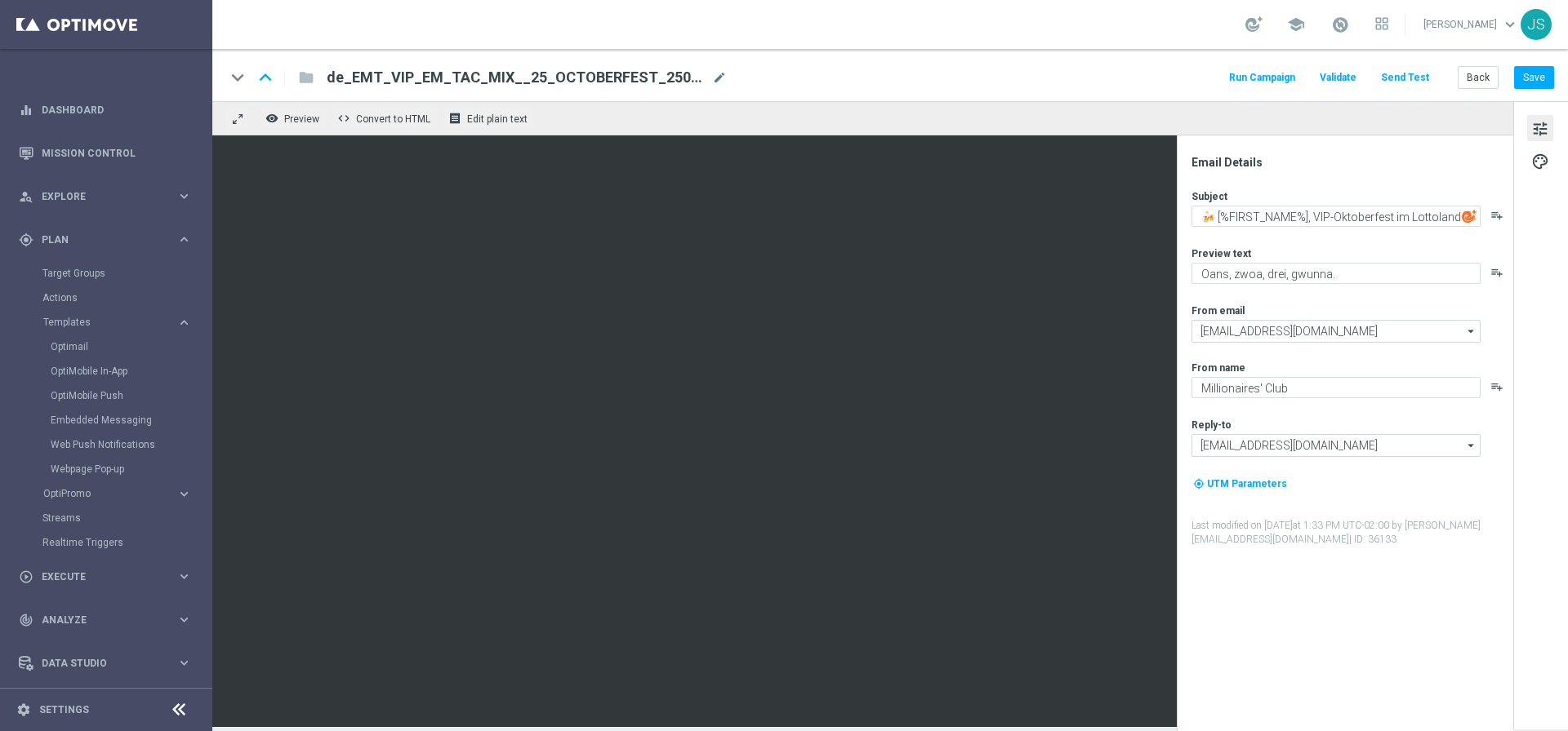
click at [634, 78] on span "de_EMT_VIP_EM_TAC_MIX__25_OCTOBERFEST_250923(1)" at bounding box center [516, 78] width 379 height 20
click at [657, 75] on input "de_EMT_VIP_EM_TAC_MIX__25_OCTOBERFEST_250923(1)" at bounding box center [529, 78] width 405 height 21
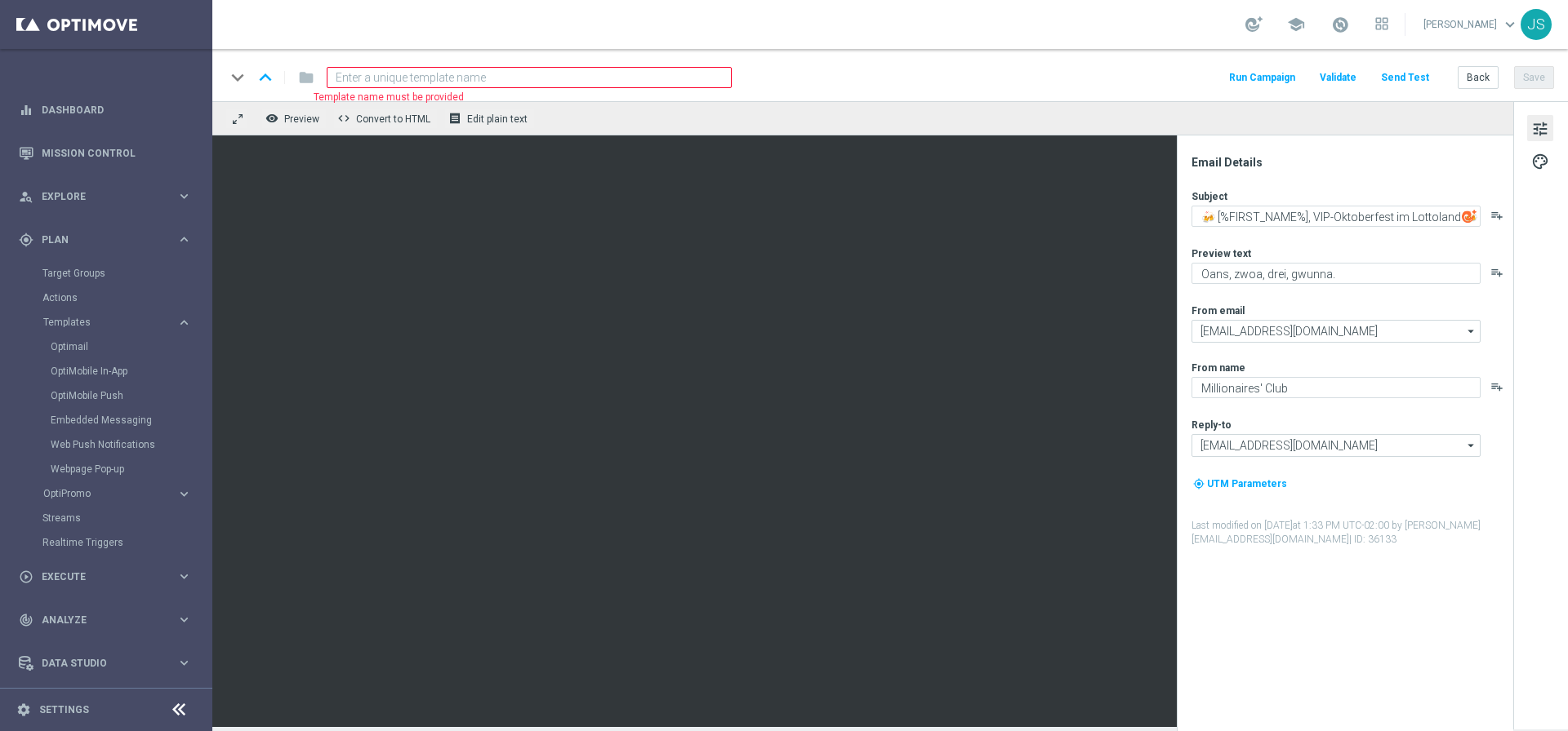
paste input "de_AT_EMT_VIP_EM_TAC_MIX__25_OCTOBERFEST_250923"
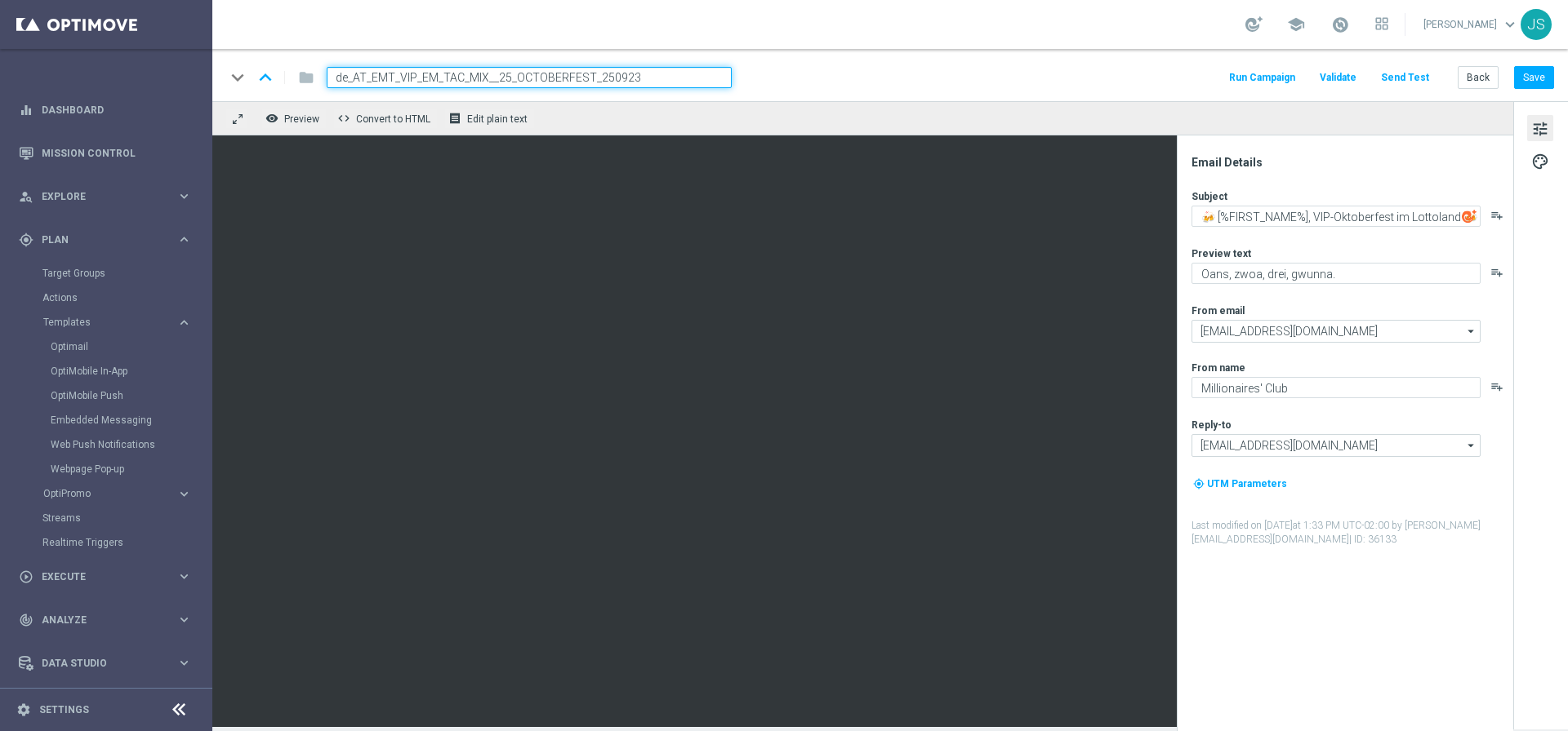
type input "de_AT_EMT_VIP_EM_TAC_MIX__25_OCTOBERFEST_250923"
click at [1016, 106] on div "remove_red_eye Preview code Convert to HTML receipt Edit plain text" at bounding box center [862, 118] width 1300 height 34
click at [696, 75] on input "de_AT_EMT_VIP_EM_TAC_MIX__25_OCTOBERFEST_250923" at bounding box center [529, 78] width 405 height 21
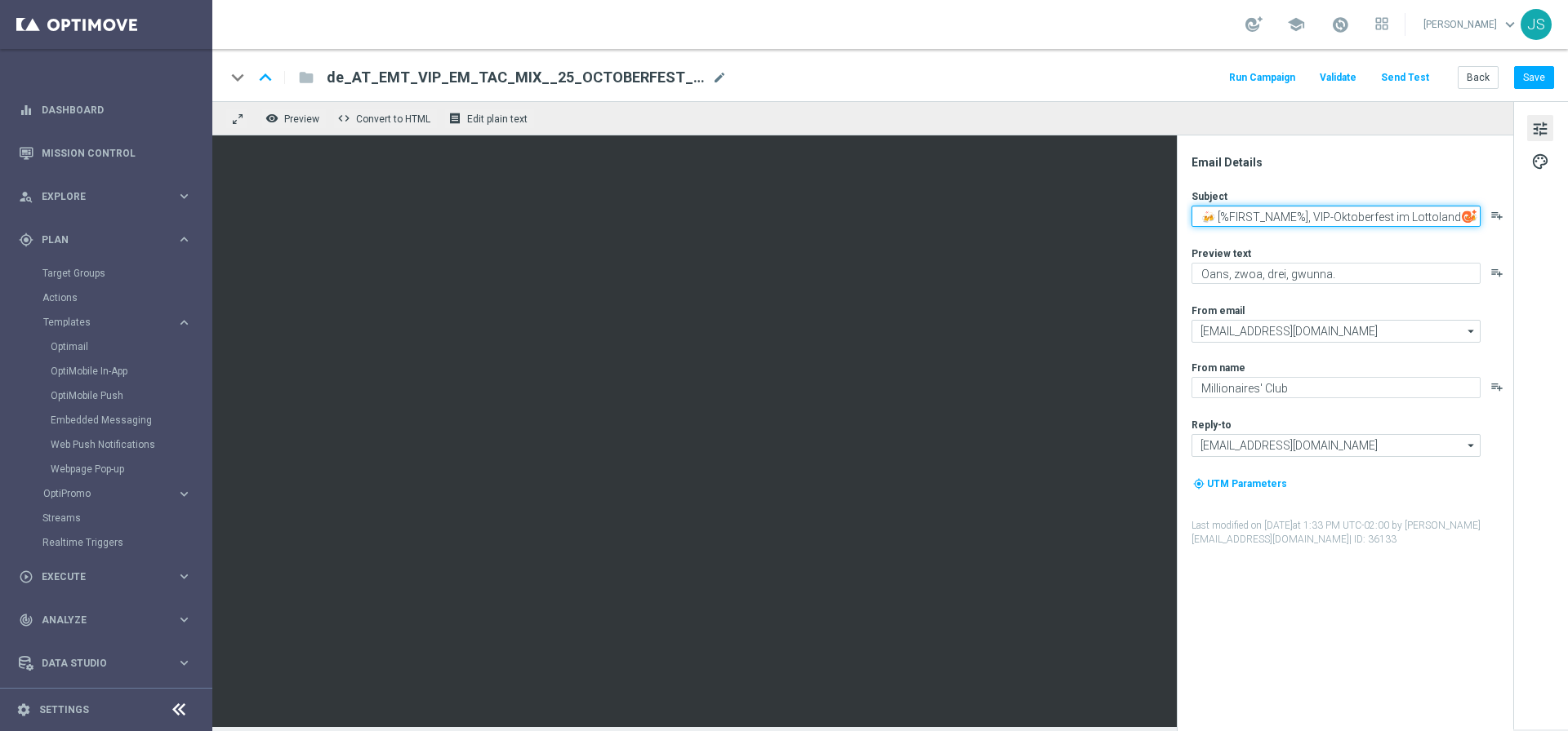
drag, startPoint x: 1387, startPoint y: 218, endPoint x: 1526, endPoint y: 217, distance: 139.0
click at [1526, 217] on div "Email Details Subject 🍻 [%FIRST_NAME%], VIP-Oktoberfest im Lottoland 🍻 playlist…" at bounding box center [1541, 414] width 55 height 626
click at [1385, 213] on textarea "🍻 [%FIRST_NAME%], VIP-Oktoberfest im Lottoland 🍻" at bounding box center [1335, 216] width 289 height 21
click at [1404, 211] on textarea "🍻 [%FIRST_NAME%], VIP-Oktoberfest im Lottoland 🍻" at bounding box center [1335, 216] width 289 height 21
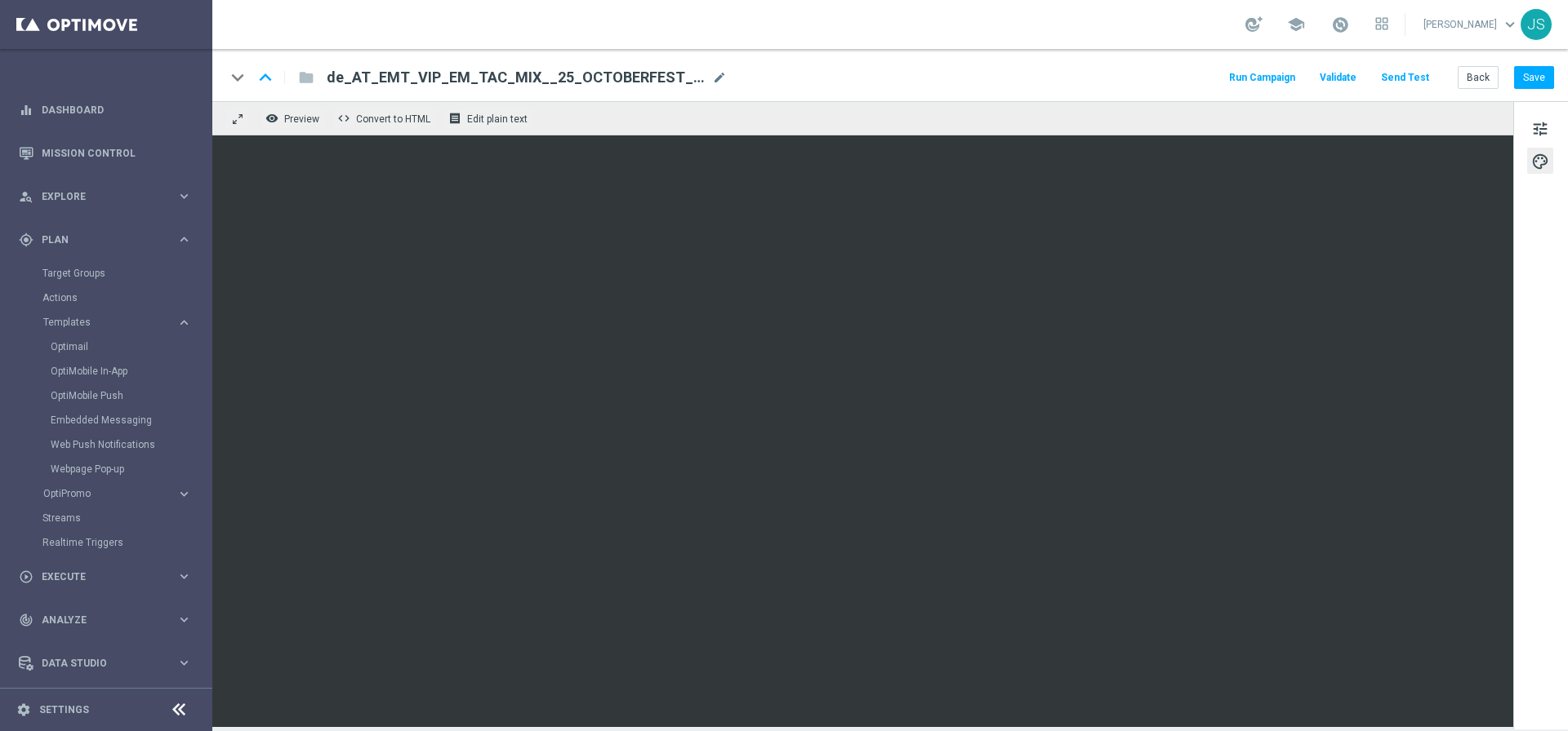
drag, startPoint x: 1532, startPoint y: 137, endPoint x: 1567, endPoint y: 149, distance: 37.0
click at [1532, 137] on span "tune" at bounding box center [1540, 129] width 18 height 21
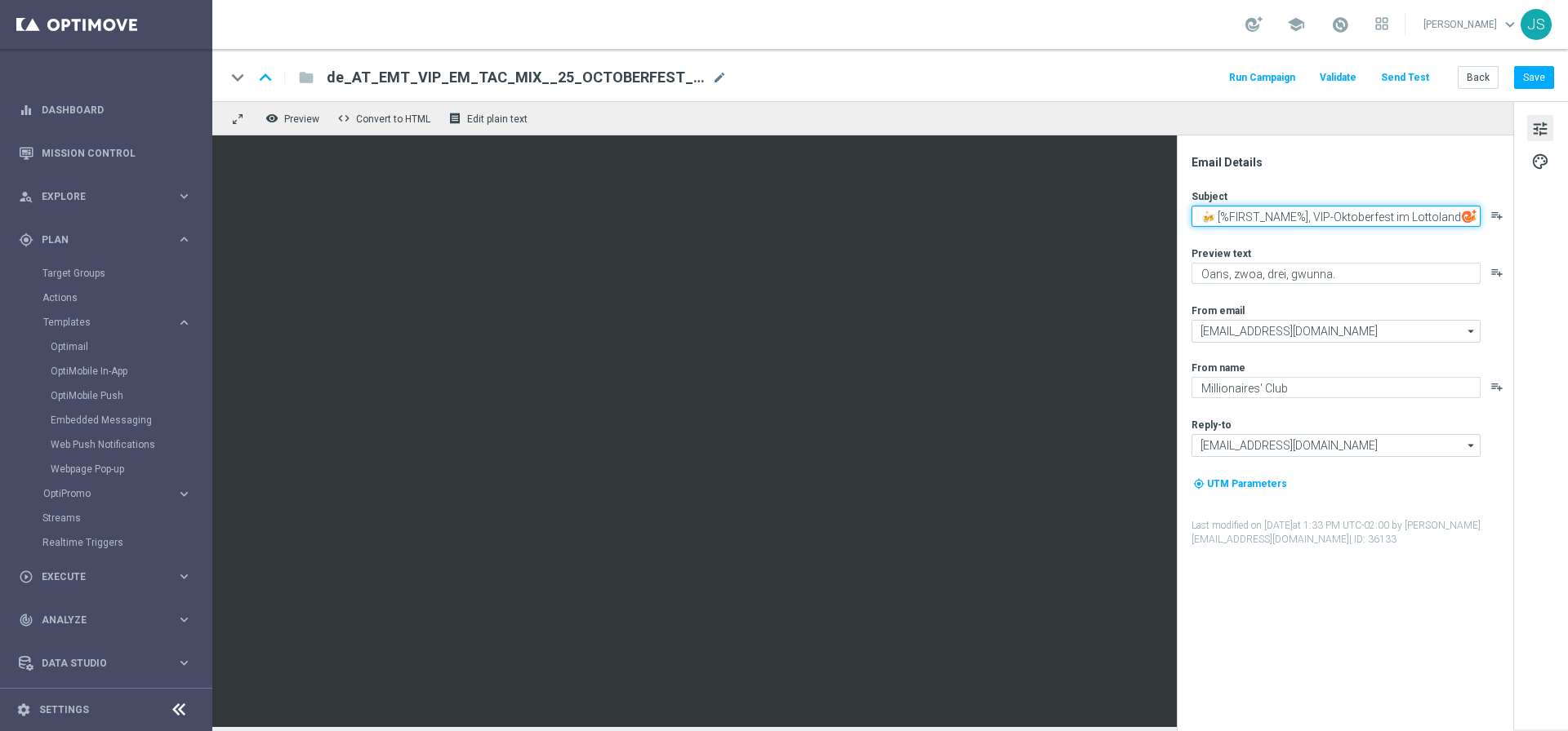
drag, startPoint x: 1393, startPoint y: 218, endPoint x: 1331, endPoint y: 221, distance: 62.1
click at [1331, 221] on textarea "🍻 [%FIRST_NAME%], VIP-Oktoberfest im Lottoland 🍻" at bounding box center [1335, 216] width 289 height 21
click at [1337, 201] on div "Subject" at bounding box center [1351, 196] width 320 height 13
click at [1544, 130] on span "tune" at bounding box center [1540, 129] width 18 height 21
click at [1538, 134] on span "tune" at bounding box center [1540, 129] width 18 height 21
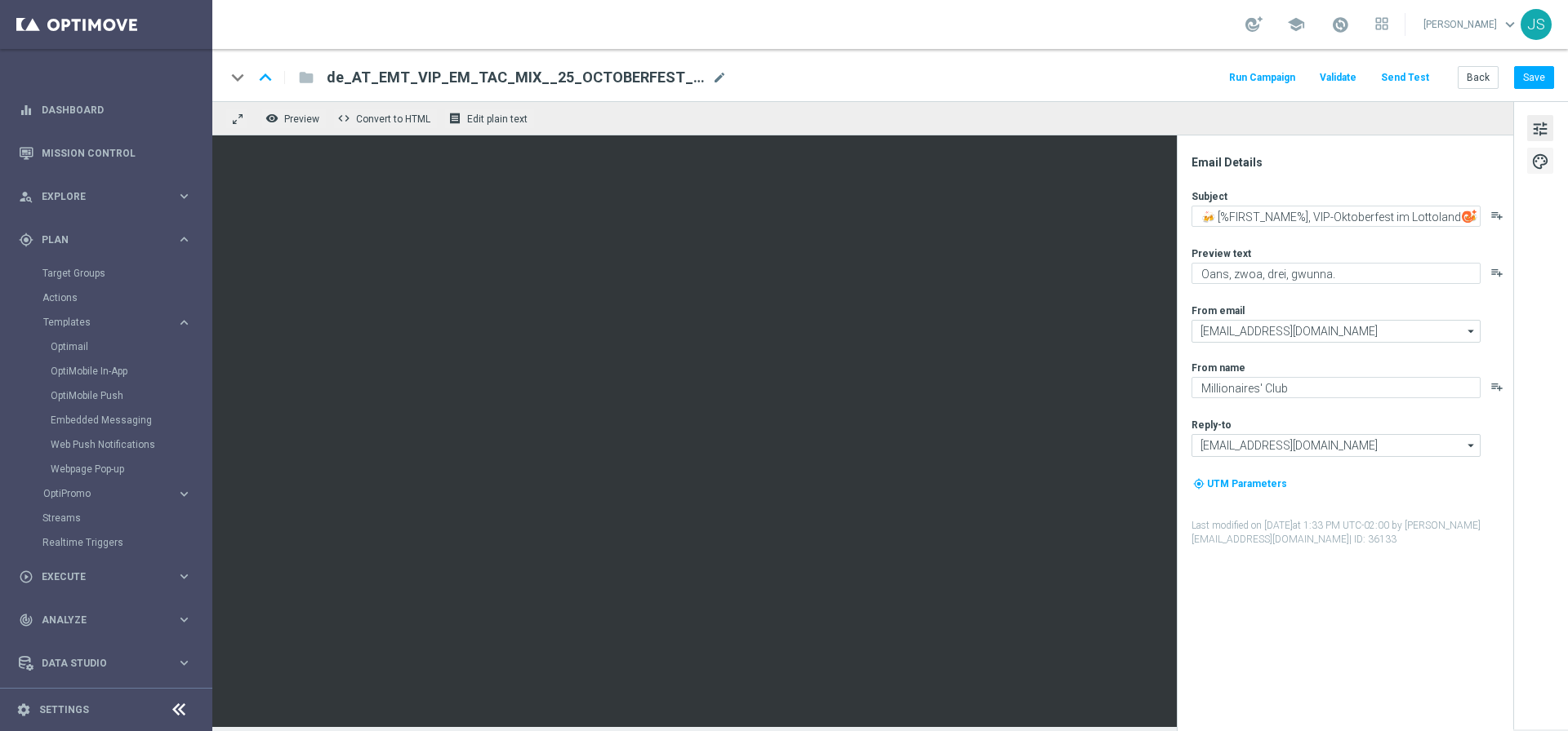
click at [1539, 154] on span "palette" at bounding box center [1540, 162] width 18 height 21
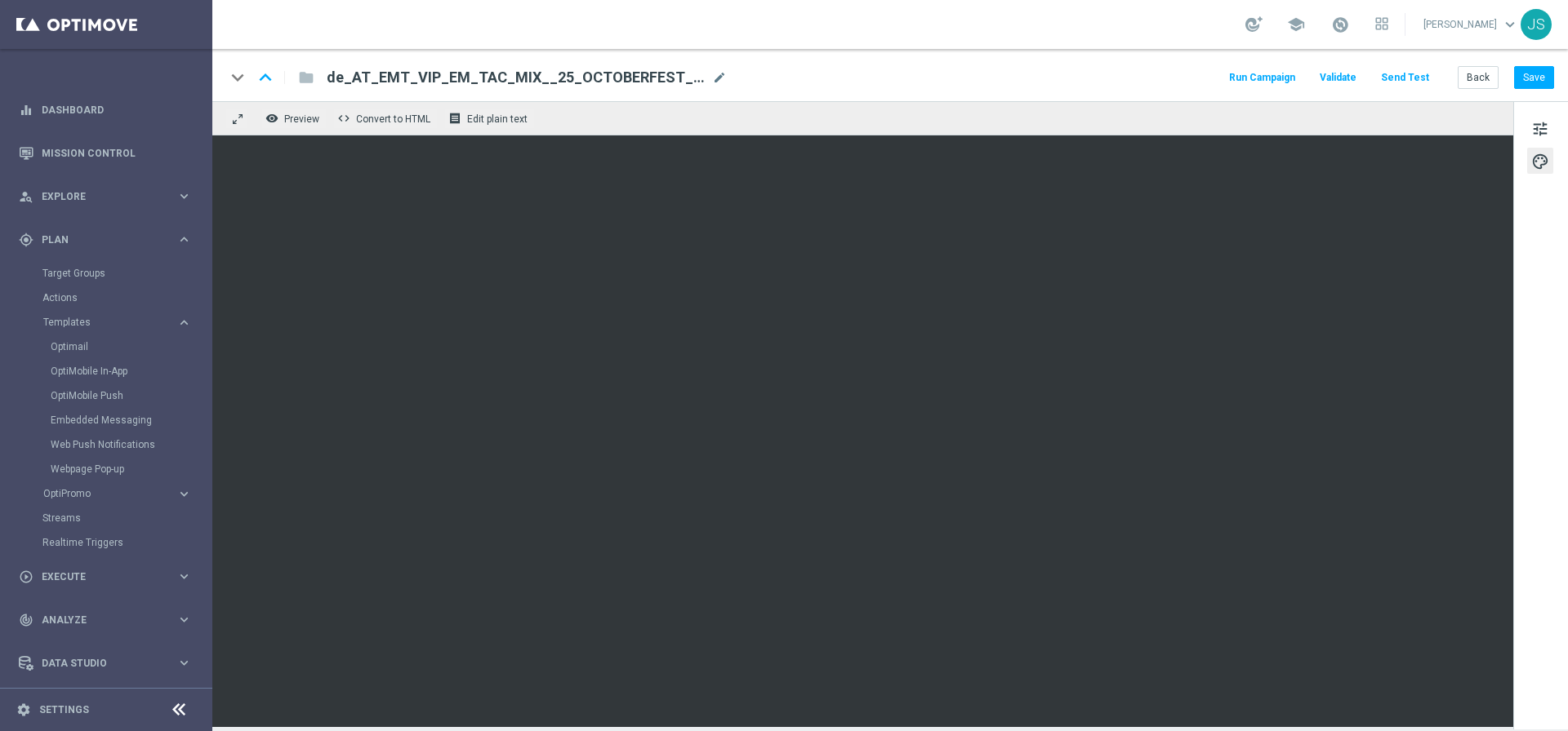
drag, startPoint x: 1539, startPoint y: 133, endPoint x: 1194, endPoint y: 122, distance: 345.2
click at [1539, 133] on span "tune" at bounding box center [1540, 129] width 18 height 21
click at [1537, 75] on button "Save" at bounding box center [1534, 78] width 40 height 23
click at [1466, 135] on iframe at bounding box center [862, 431] width 1300 height 592
click at [1525, 124] on div "tune palette" at bounding box center [1541, 415] width 55 height 628
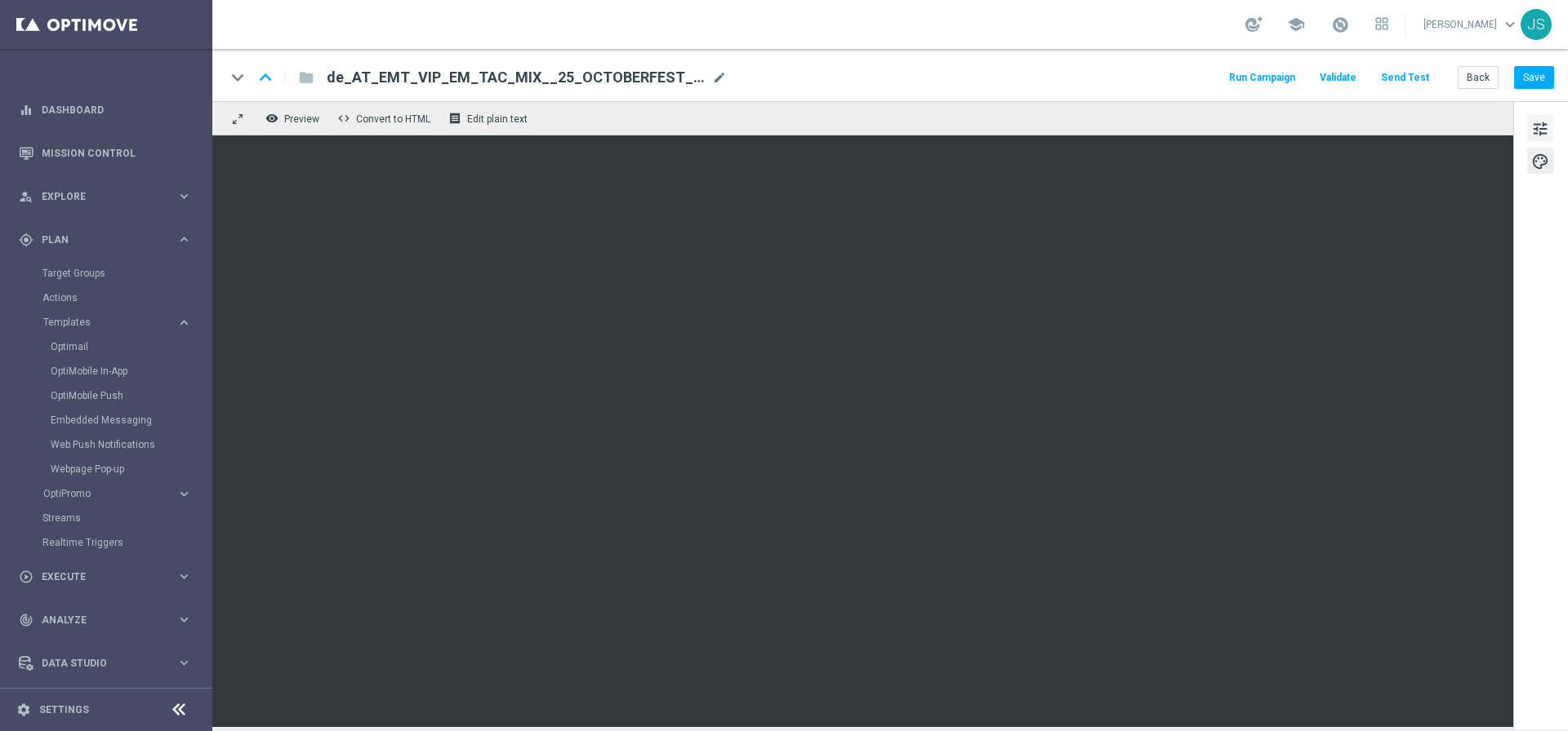
click at [1535, 123] on span "tune" at bounding box center [1540, 129] width 18 height 21
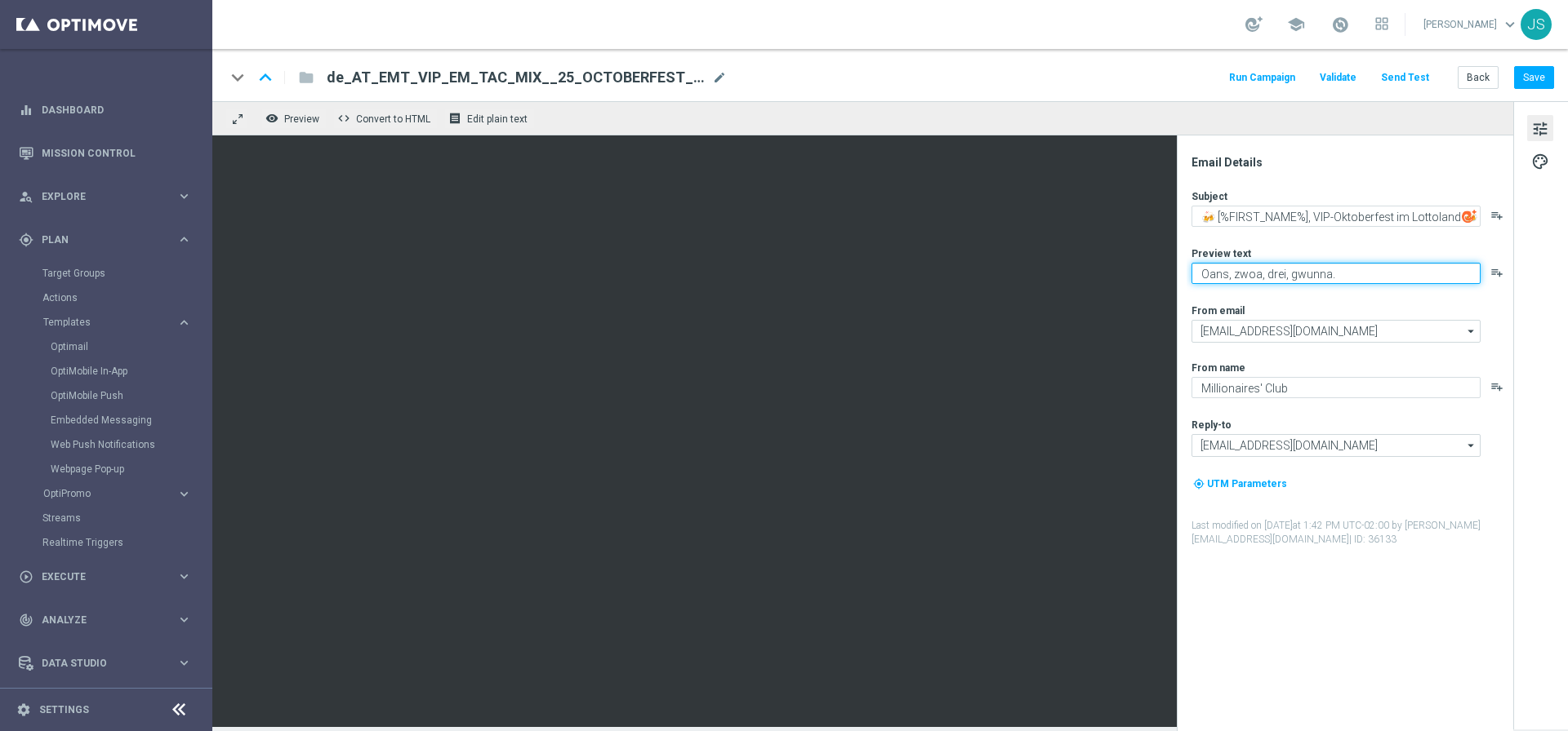
click at [1256, 277] on textarea "Oans, zwoa, drei, gwunna." at bounding box center [1335, 273] width 289 height 21
click at [1294, 272] on textarea "Live Casino special" at bounding box center [1335, 273] width 289 height 21
click at [1295, 272] on textarea "Live Casino special" at bounding box center [1335, 273] width 289 height 21
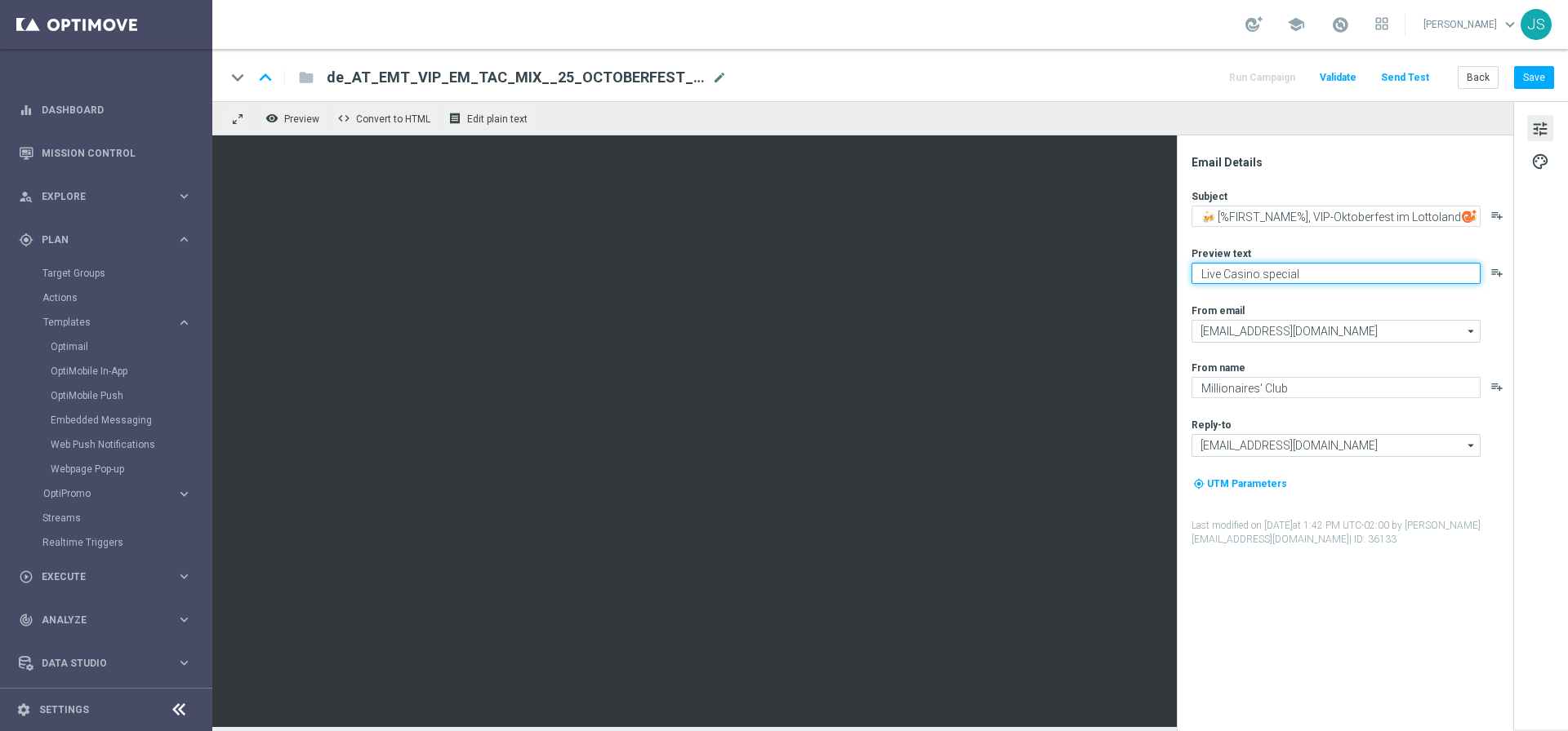
click at [1295, 272] on textarea "Live Casino special" at bounding box center [1335, 273] width 289 height 21
type textarea "Live Casino special"
paste textarea "Dein VIP-Oktoberfest-Special"
click at [1313, 275] on textarea "Dein VIP-Oktoberfest-Special" at bounding box center [1335, 273] width 289 height 21
click at [1419, 272] on textarea "Dein VIP-Oktoberfest Live Casino-Special" at bounding box center [1335, 273] width 289 height 21
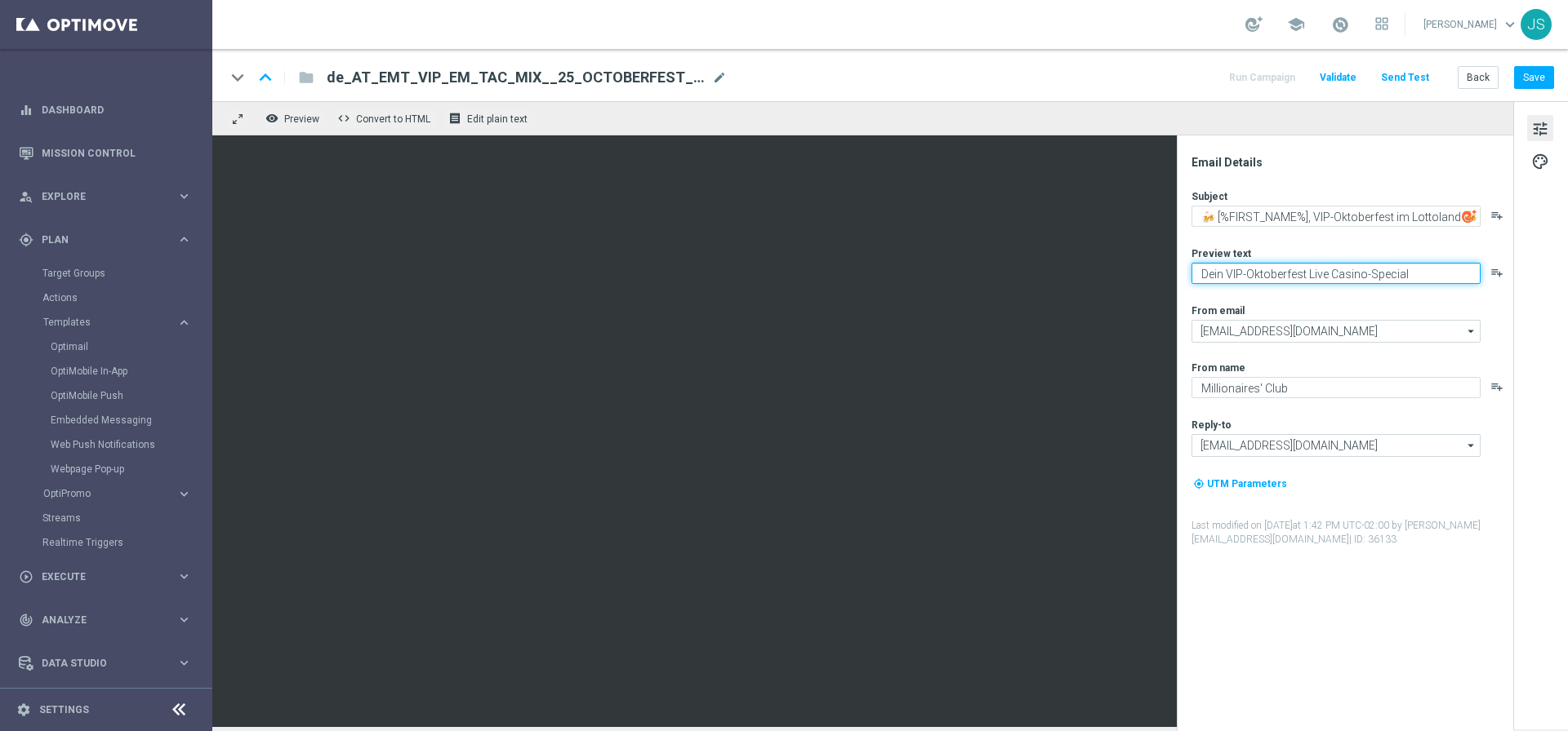
click at [1419, 272] on textarea "Dein VIP-Oktoberfest Live Casino-Special" at bounding box center [1335, 273] width 289 height 21
click at [1418, 272] on textarea "Dein VIP-Oktoberfest Live Casino-Special" at bounding box center [1335, 273] width 289 height 21
type textarea "Dein VIP-Oktoberfest Live Casino-Special"
click at [1327, 274] on textarea "Dein VIP-Oktoberfest Live Casino-Special" at bounding box center [1335, 273] width 289 height 21
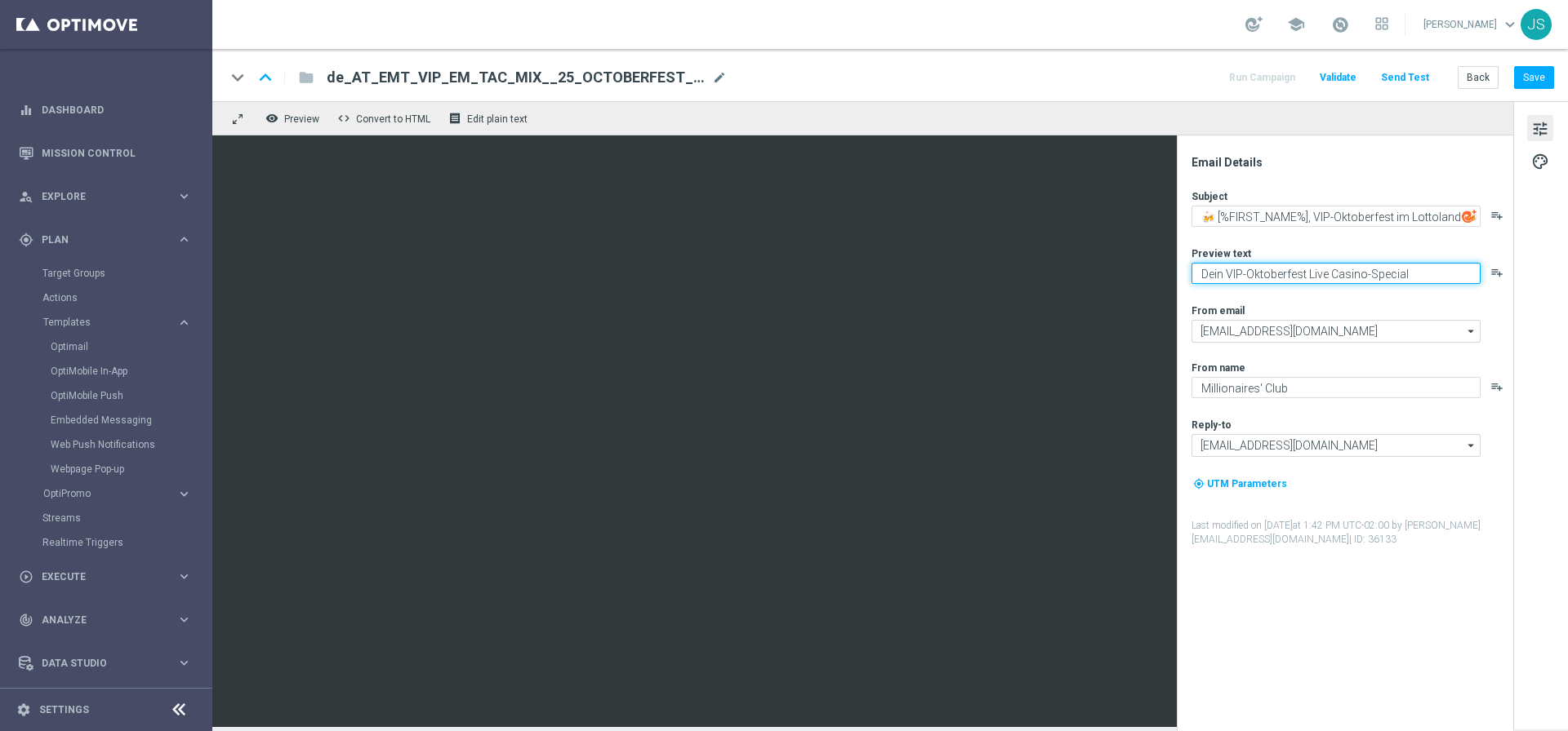
click at [1327, 274] on textarea "Dein VIP-Oktoberfest Live Casino-Special" at bounding box center [1335, 273] width 289 height 21
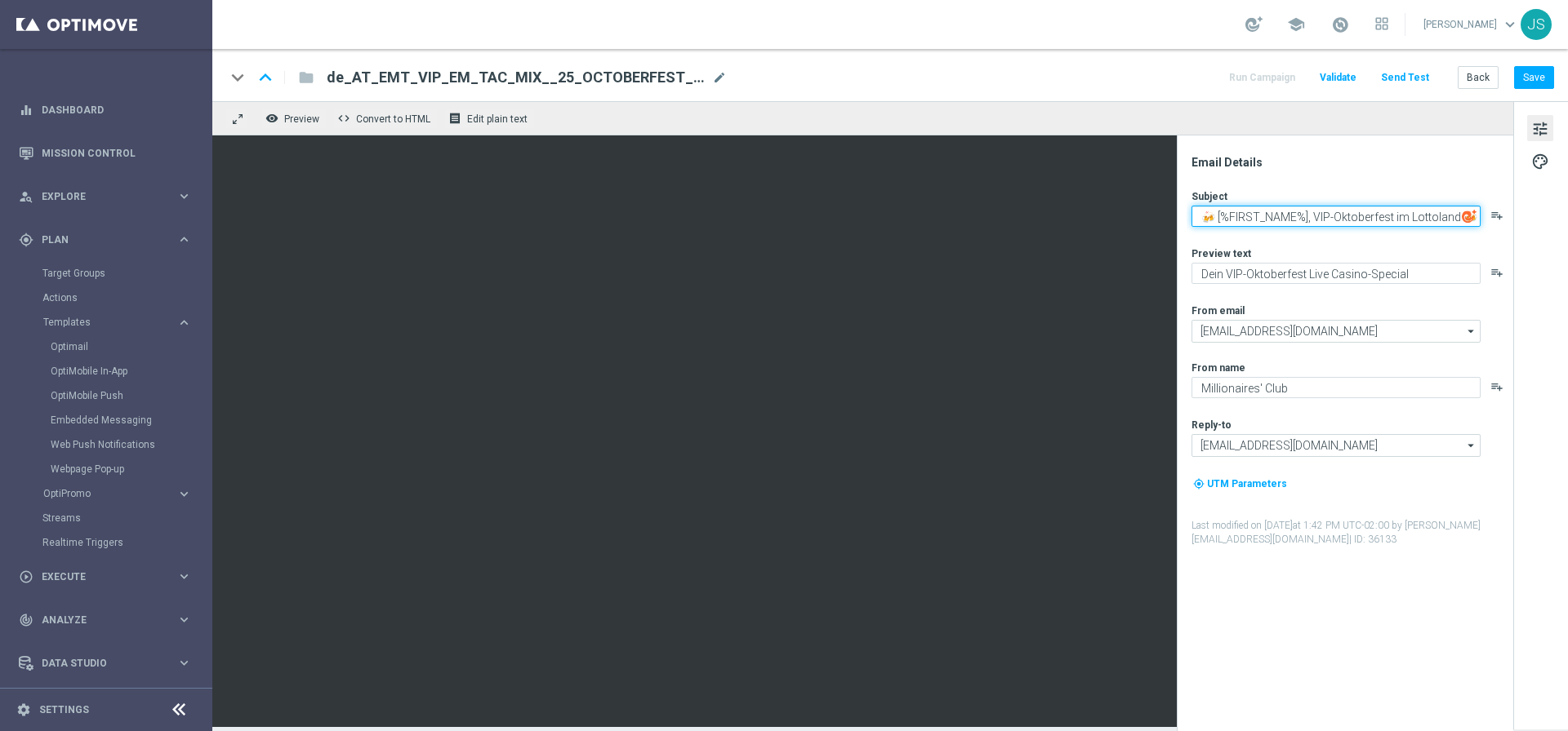
click at [1401, 214] on textarea "🍻 [%FIRST_NAME%], VIP-Oktoberfest im Lottoland 🍻" at bounding box center [1335, 216] width 289 height 21
drag, startPoint x: 1401, startPoint y: 214, endPoint x: 1471, endPoint y: 214, distance: 70.0
click at [1401, 214] on textarea "🍻 [%FIRST_NAME%], VIP-Oktoberfest im Lottoland 🍻" at bounding box center [1335, 216] width 289 height 21
paste textarea "🎉 Dein VIP-Oktoberfest: 25€ Bonus im Live Casino sichern!"
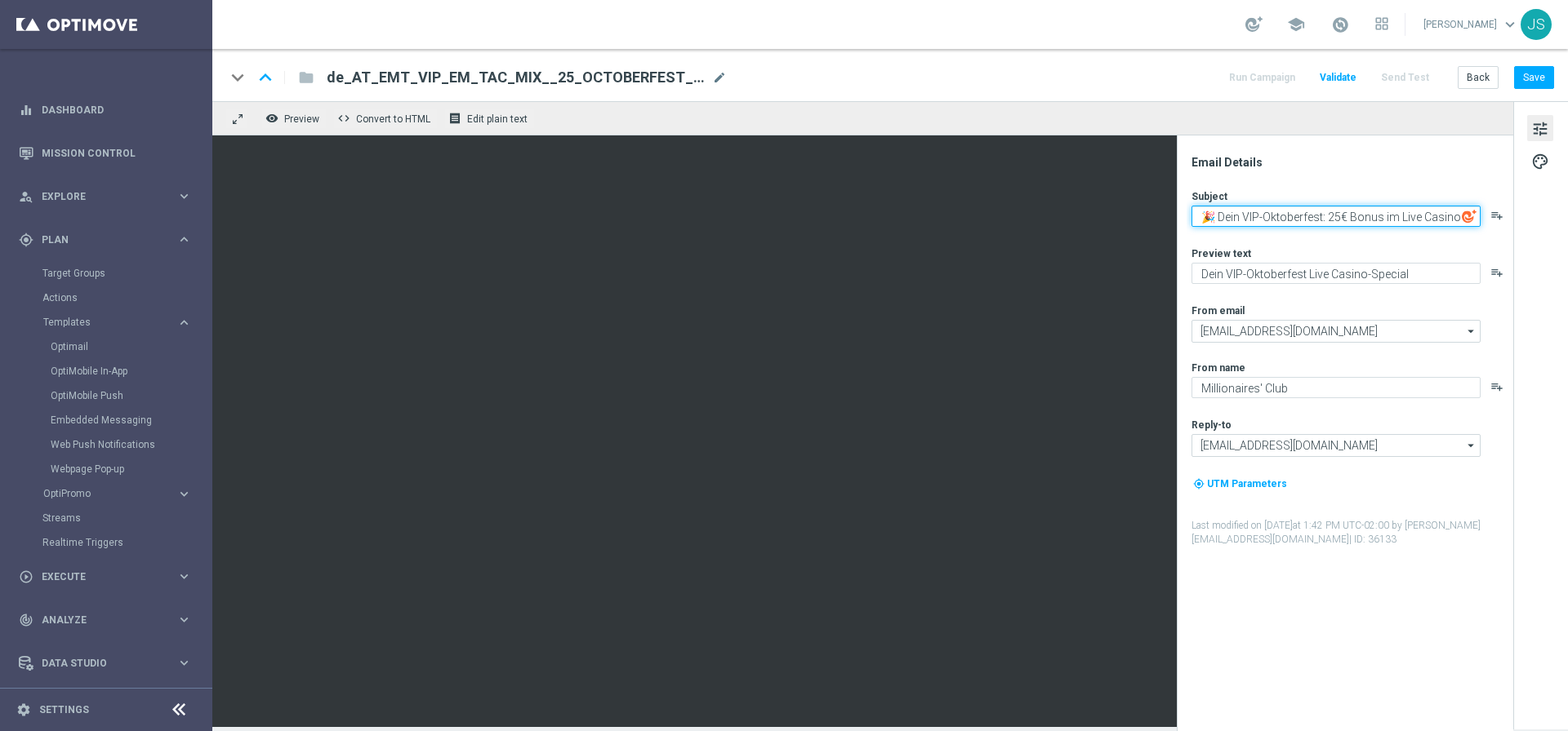
scroll to position [5, 0]
click at [1212, 211] on textarea "🎉 Dein VIP-Oktoberfest: 25€ Bonus im Live Casino sichern!" at bounding box center [1335, 218] width 289 height 27
drag, startPoint x: 1383, startPoint y: 223, endPoint x: 1178, endPoint y: 202, distance: 206.1
click at [1178, 202] on div "Email Details Subject 🥨 Dein VIP-Oktoberfest: 25€ Bonus im Live Casino sichern!…" at bounding box center [1344, 433] width 336 height 596
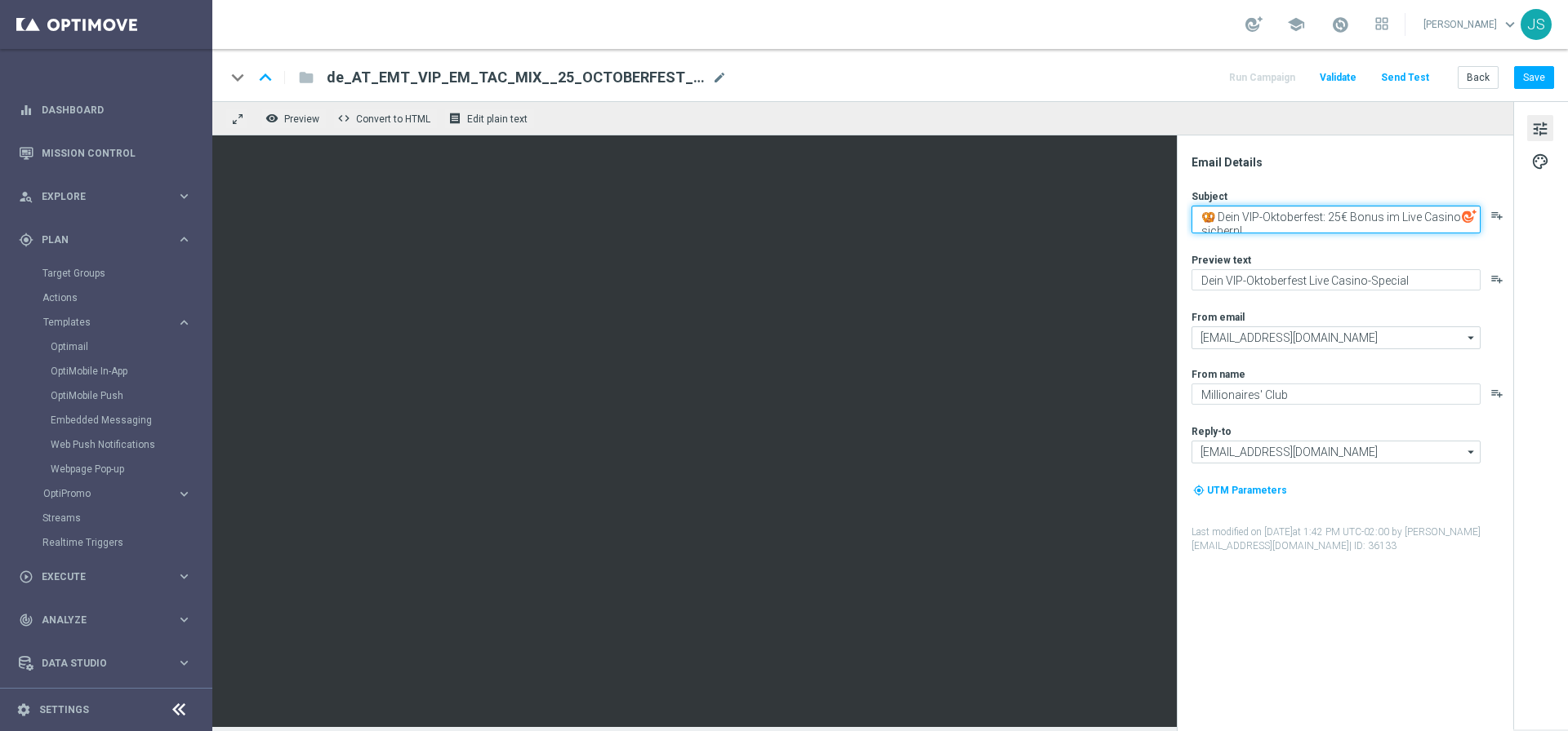
click at [1279, 223] on textarea "🥨 Dein VIP-Oktoberfest: 25€ Bonus im Live Casino sichern!" at bounding box center [1335, 218] width 289 height 27
type textarea "🥨 Dein VIP-Oktoberfest: 25€ Bonus im Live Casino sichern!"
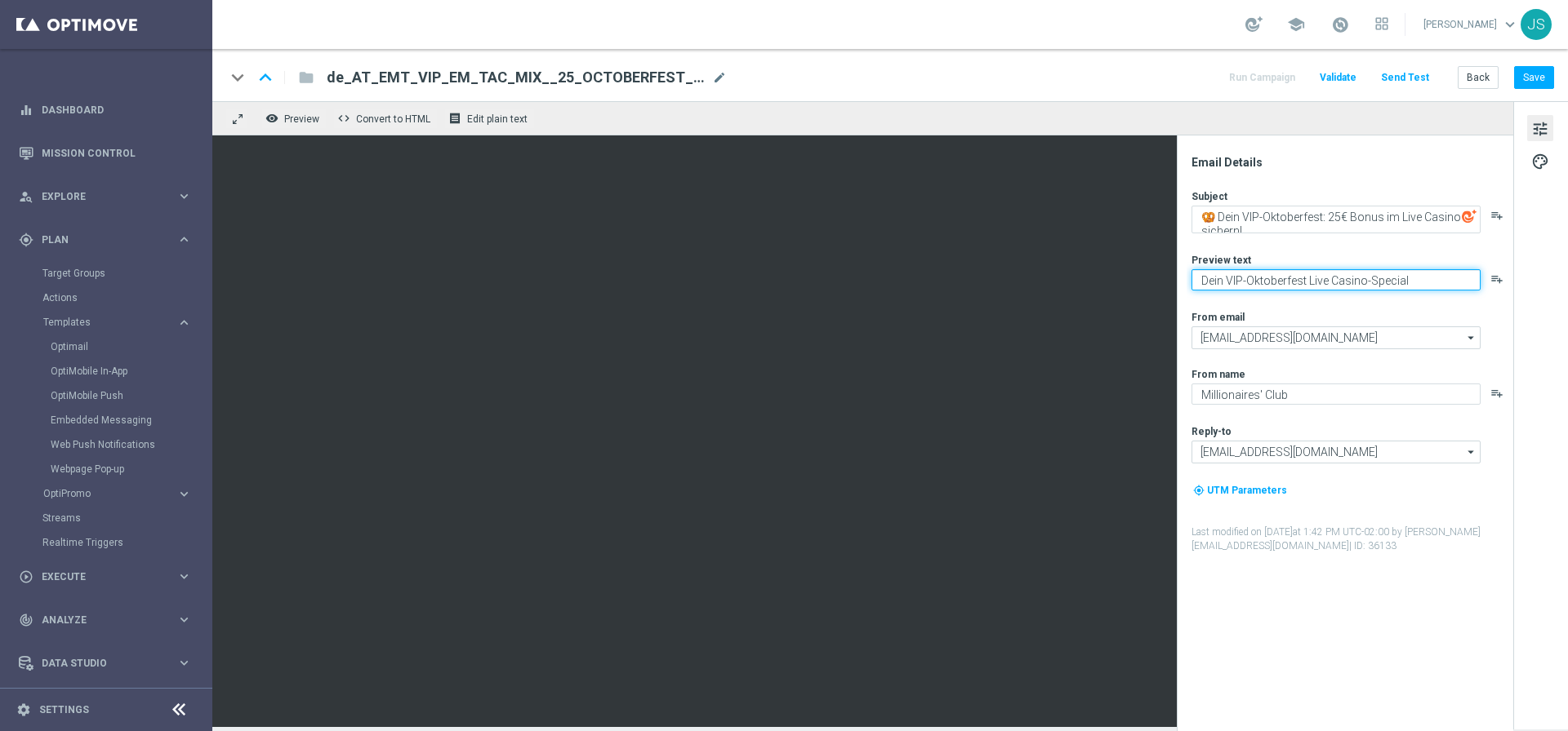
click at [1416, 280] on textarea "Dein VIP-Oktoberfest Live Casino-Special" at bounding box center [1335, 280] width 289 height 21
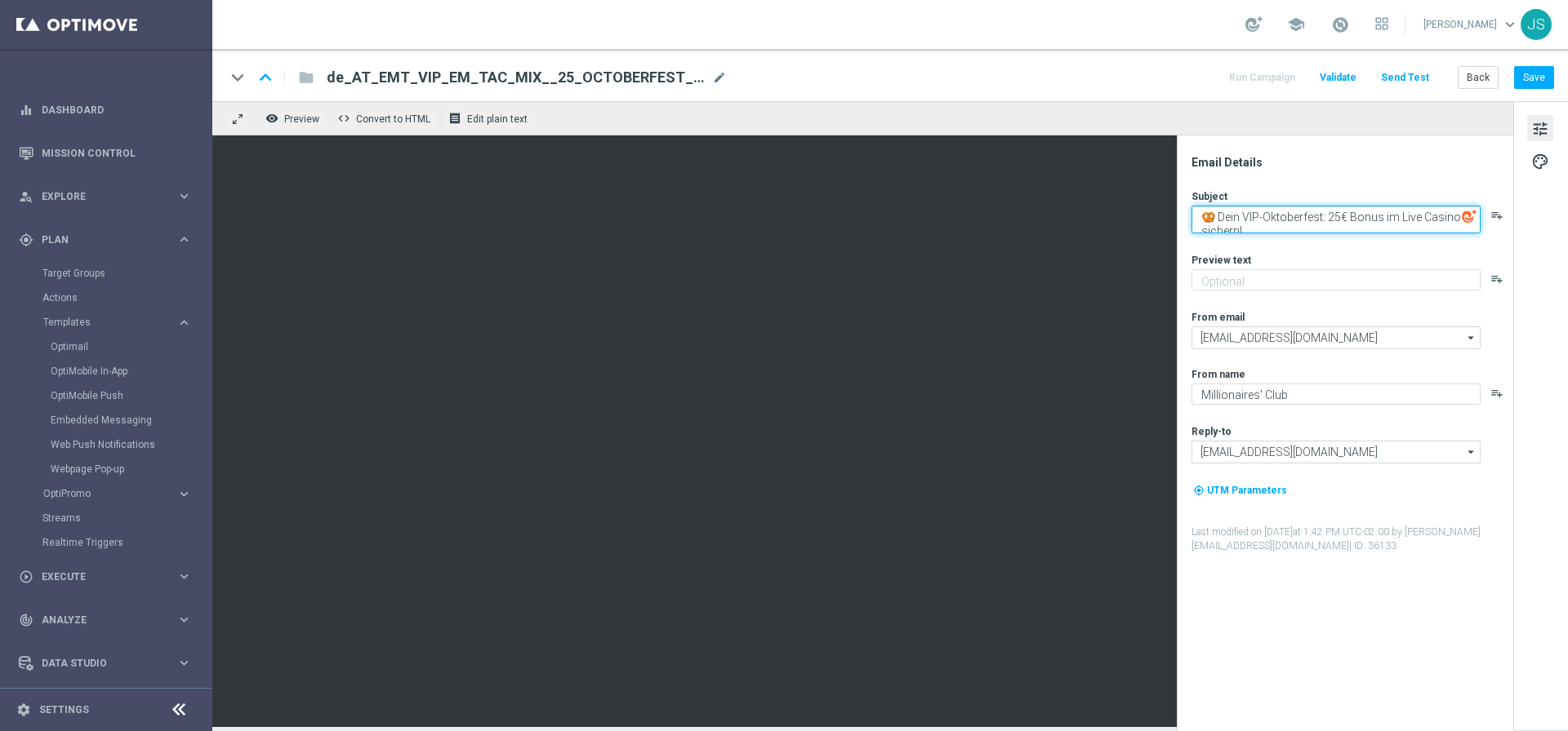
click at [1383, 224] on textarea "🥨 Dein VIP-Oktoberfest: 25€ Bonus im Live Casino sichern!" at bounding box center [1335, 218] width 289 height 27
paste textarea "🍺 Dein exklusiver 25€ Live Casino Bonus wartet"
click at [1294, 217] on textarea "🍺 Dein exklusiver 25€ Live Casino Bonus wartet" at bounding box center [1335, 216] width 289 height 21
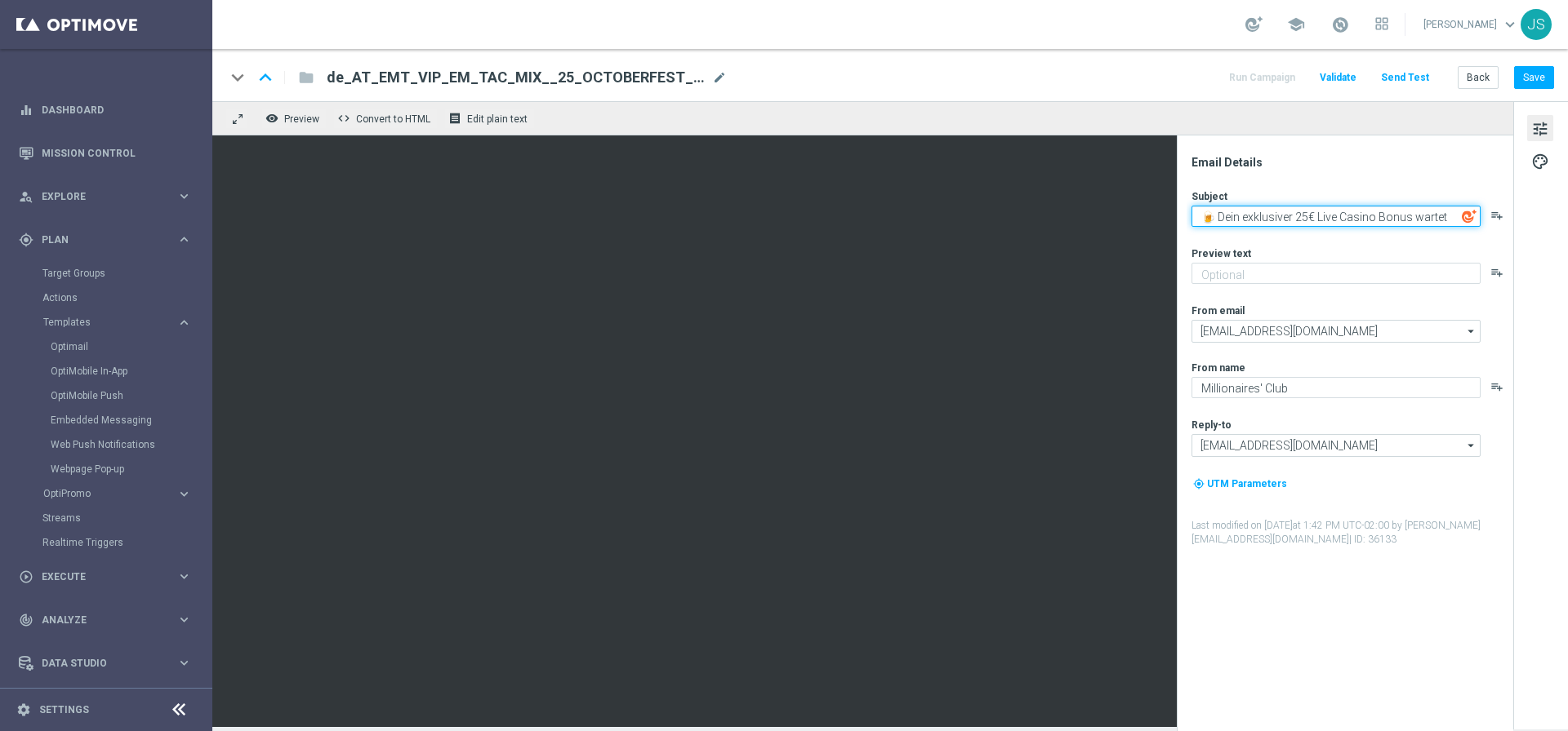
type textarea "🍺 Dein exklusiver 25€ Live Casino Bonus wartet"
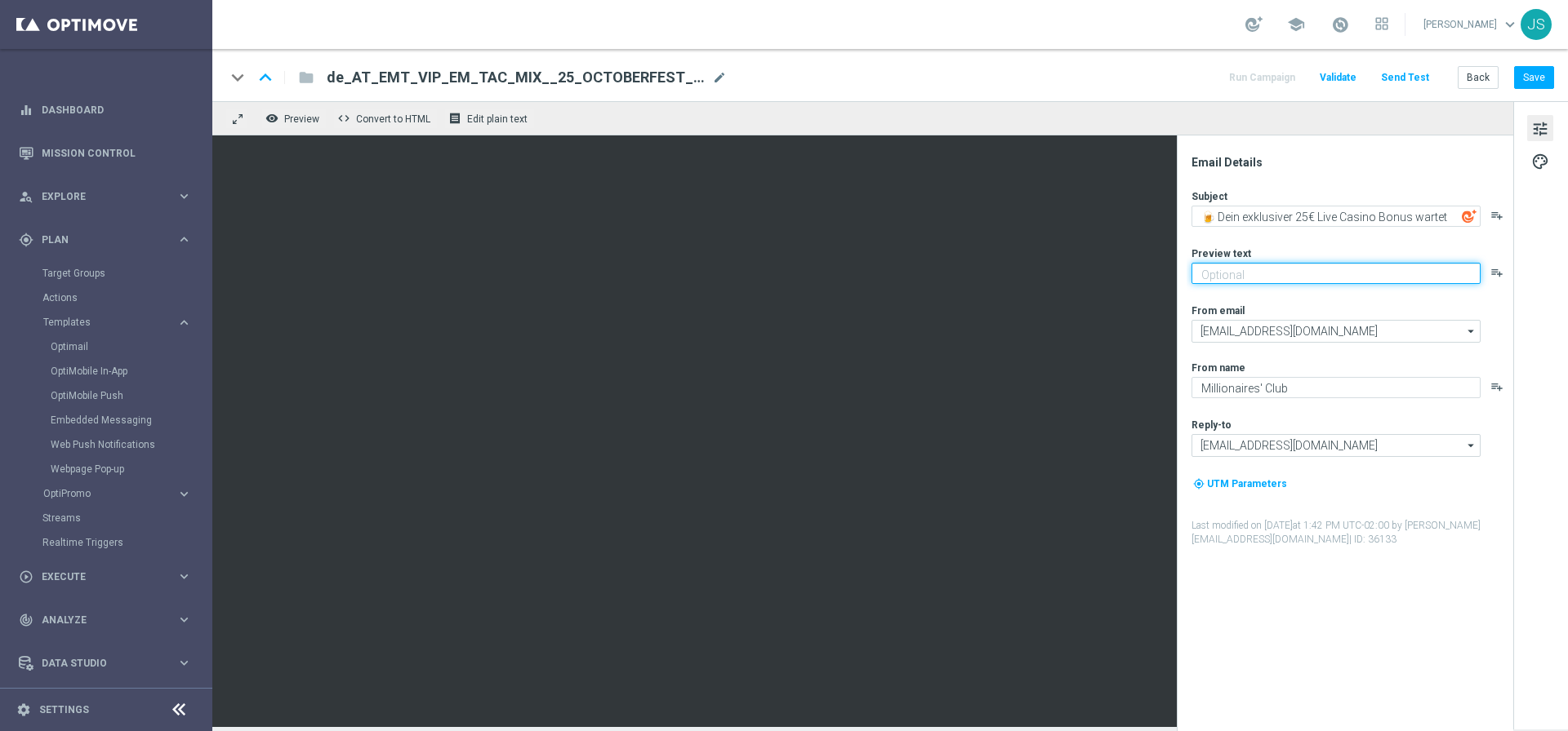
click at [1210, 269] on textarea at bounding box center [1335, 273] width 289 height 21
paste textarea "Heute nur im Live Casino Festzelt – verpasse es nicht."
type textarea "Heute nur im Live Casino Festzelt – nicht verpassen."
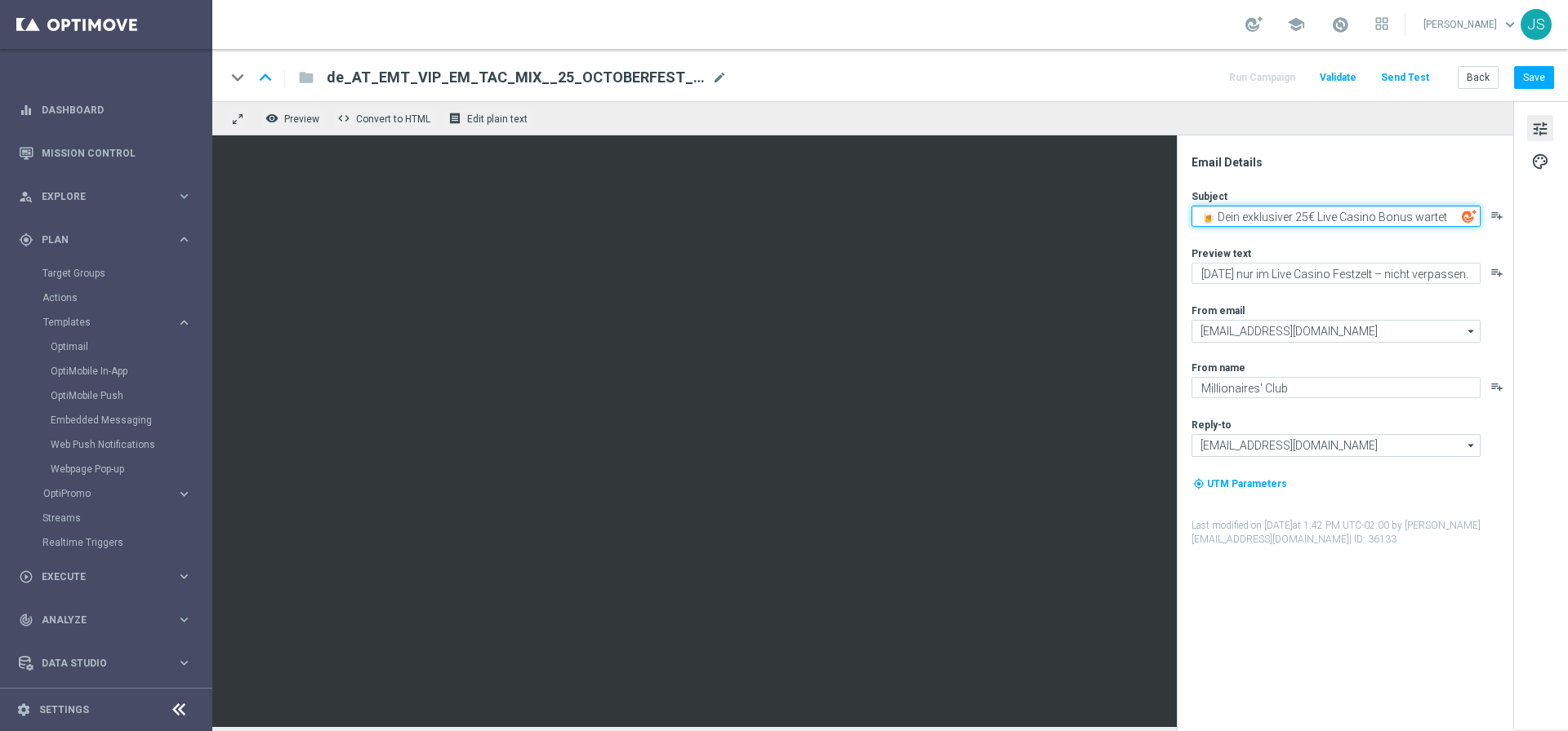
click at [1217, 215] on textarea "🍺 Dein exklusiver 25€ Live Casino Bonus wartet" at bounding box center [1335, 216] width 289 height 21
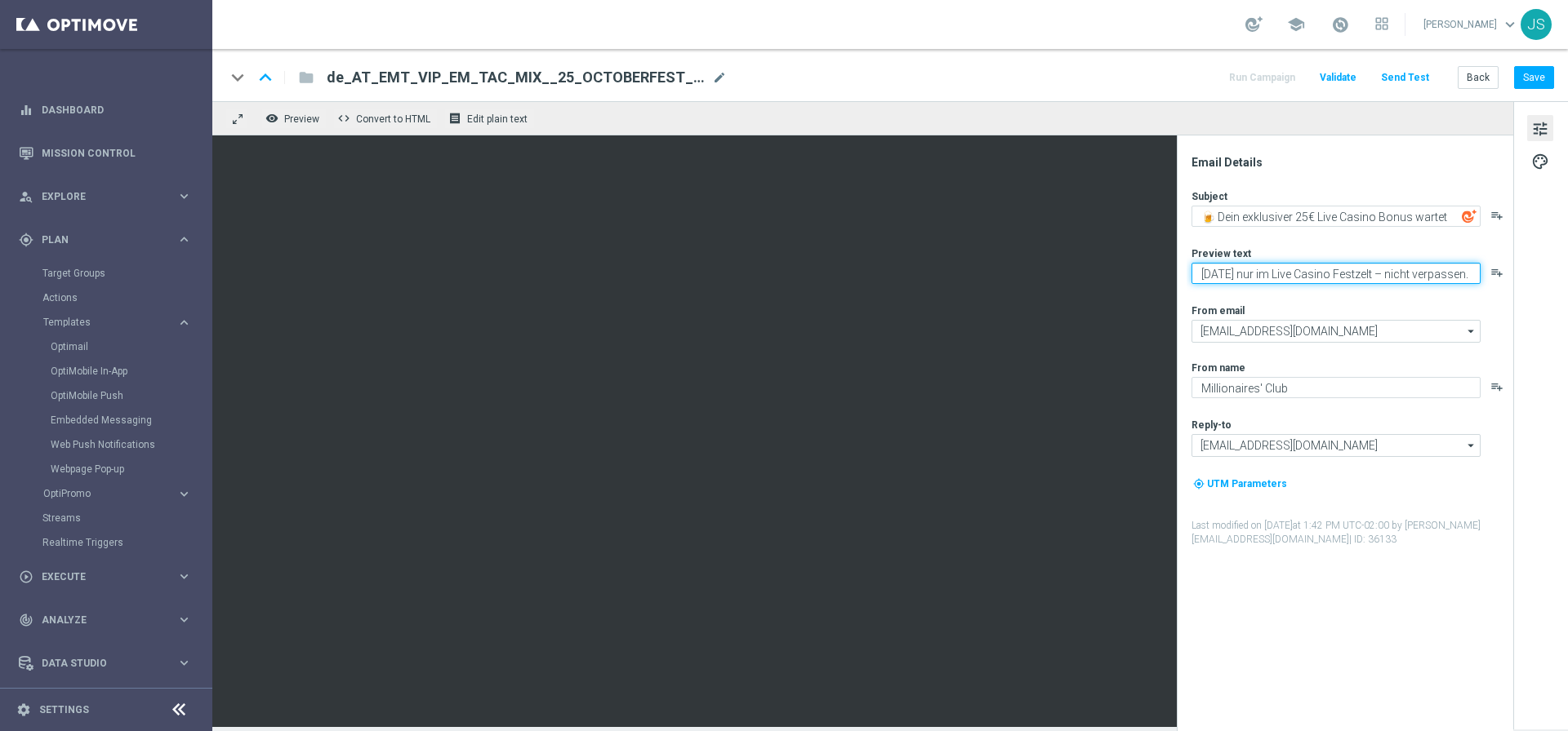
click at [1264, 274] on textarea "Heute nur im Live Casino Festzelt – nicht verpassen." at bounding box center [1335, 273] width 289 height 21
click at [1274, 273] on textarea "Heute nur im Live Casino Festzelt – nicht verpassen." at bounding box center [1335, 273] width 289 height 21
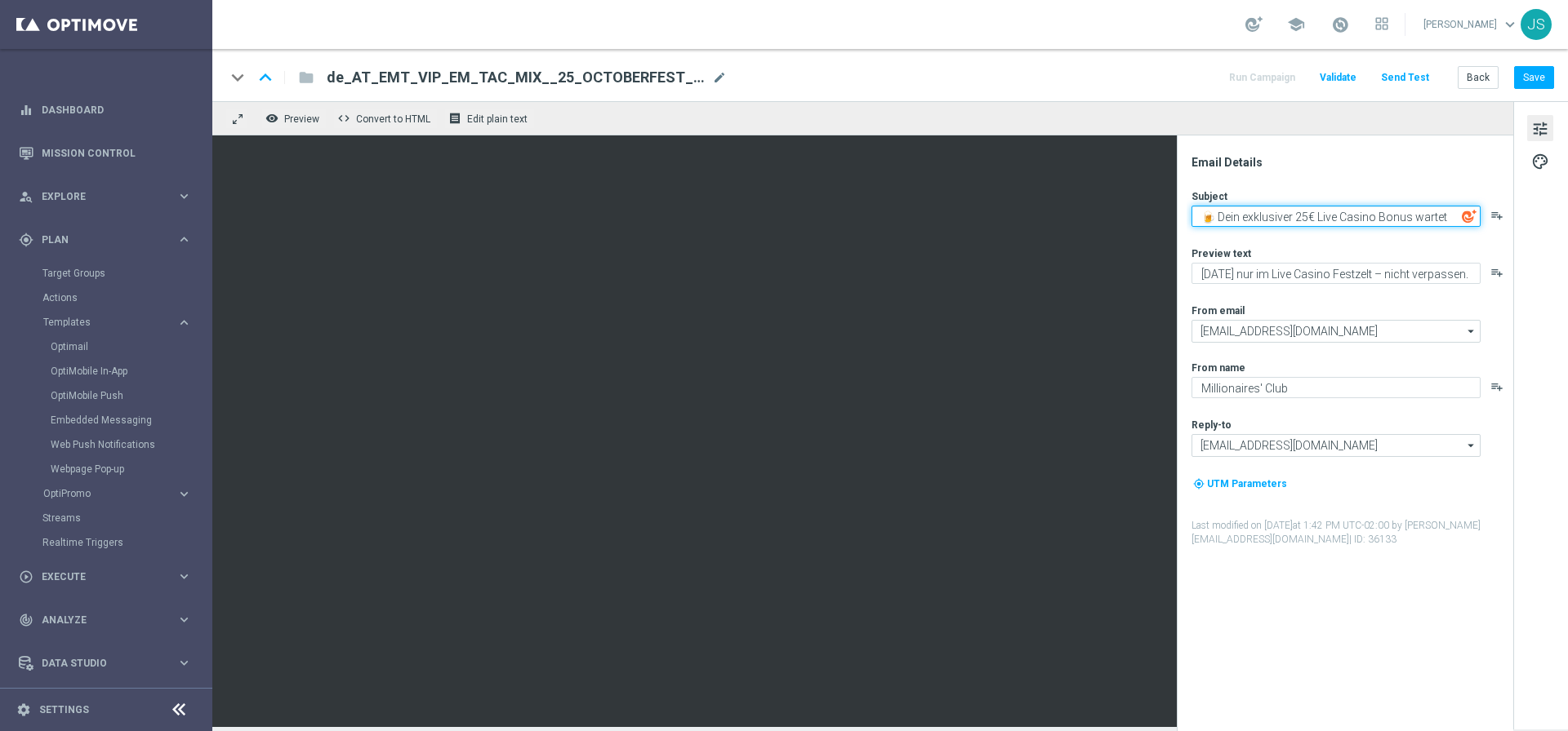
click at [1267, 211] on textarea "🍺 Dein exklusiver 25€ Live Casino Bonus wartet" at bounding box center [1335, 216] width 289 height 21
paste textarea "🍺 Dein exklusiver 25€ Live Casino Bonus wartet"
type textarea "🍺 Dein exklusiver 25€ Live Casino Bonus wartet"
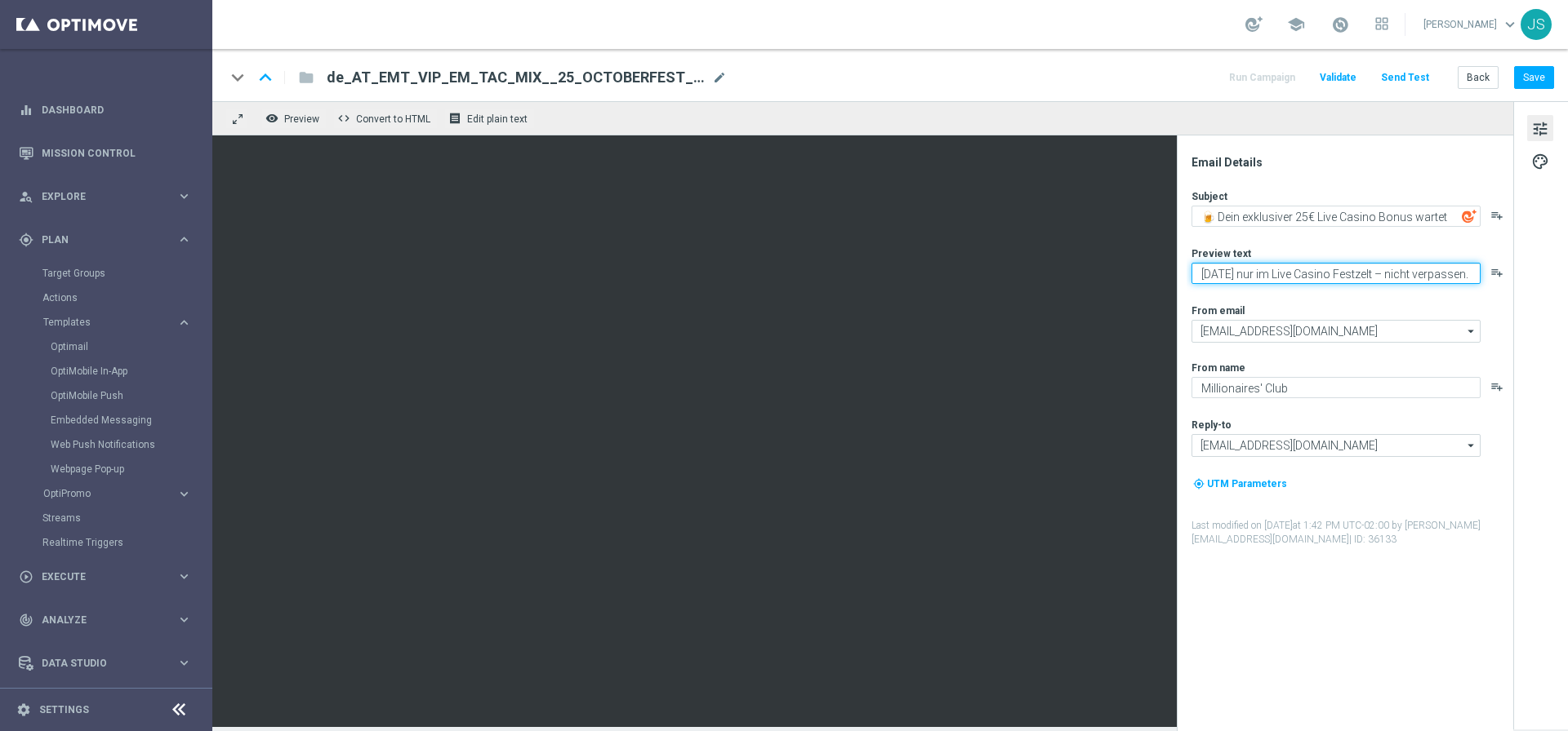
click at [1285, 272] on textarea "Heute nur im Live Casino Festzelt – nicht verpassen." at bounding box center [1335, 273] width 289 height 21
paste textarea "Feiere das Oktoberfest wie ein VIP – Extra-Vorteil sichern."
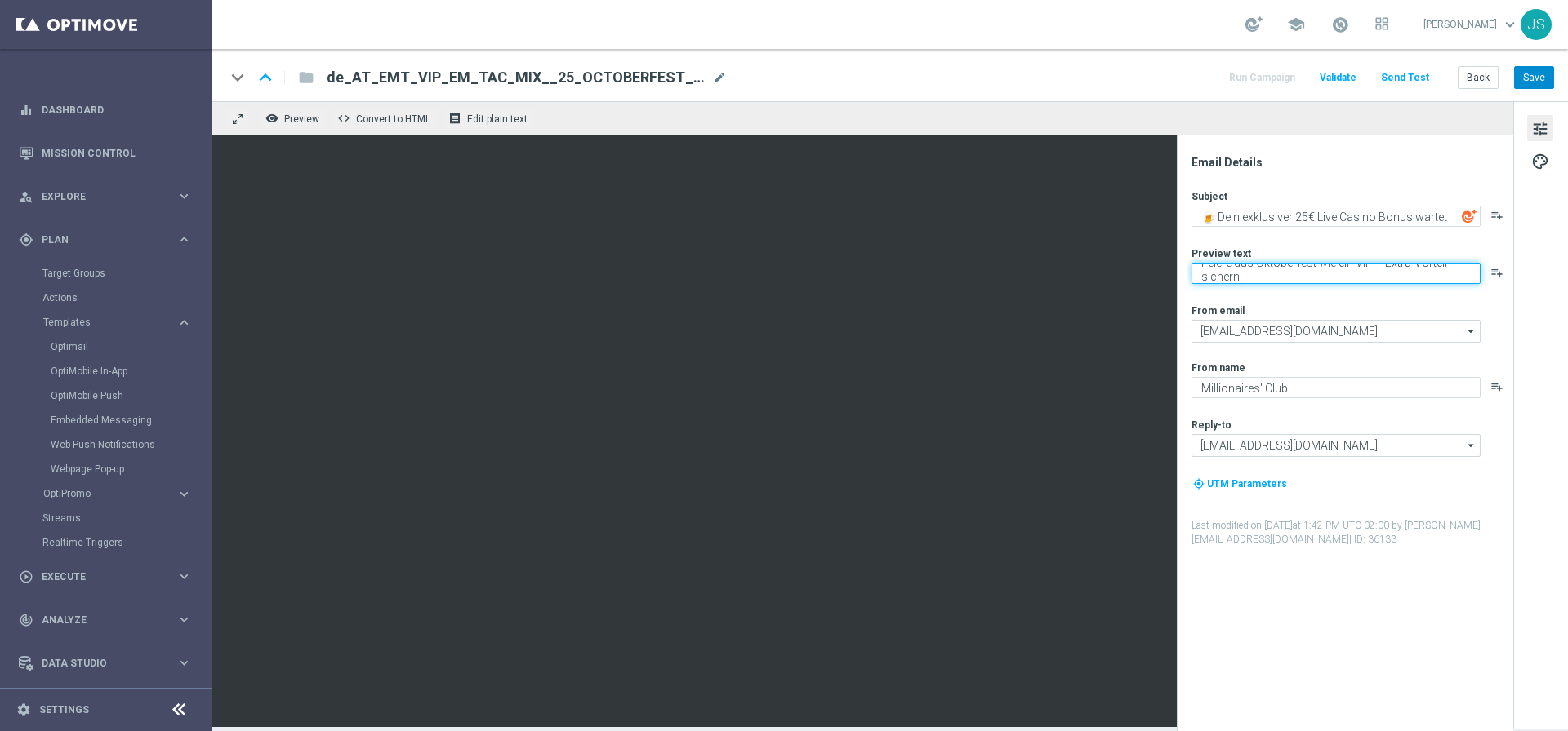
type textarea "Feiere das Oktoberfest wie ein VIP – Extra-Vorteil sichern."
click at [1531, 74] on button "Save" at bounding box center [1534, 78] width 40 height 23
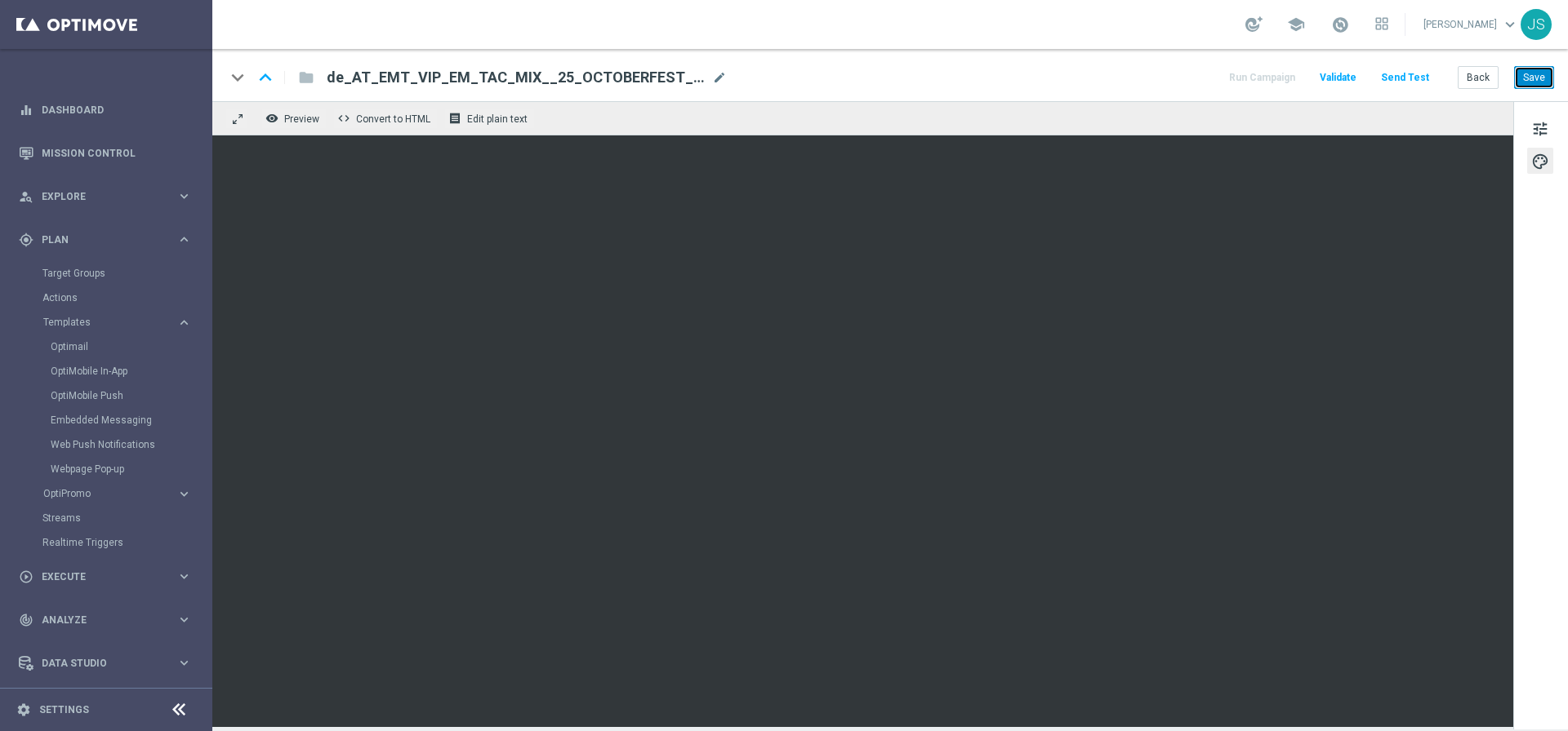
click at [1531, 81] on button "Save" at bounding box center [1534, 78] width 40 height 23
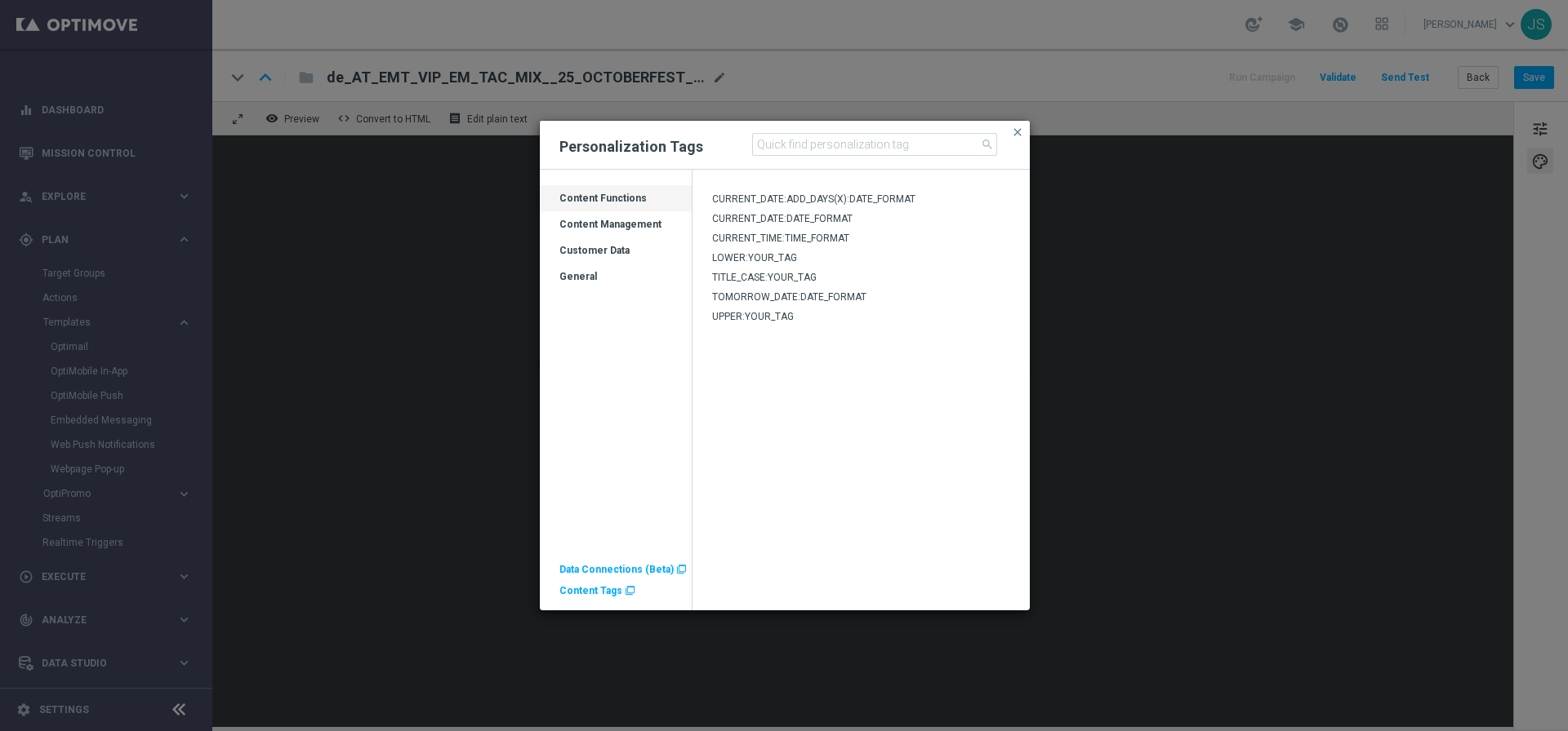
click at [592, 595] on span "Content Tags" at bounding box center [590, 591] width 62 height 11
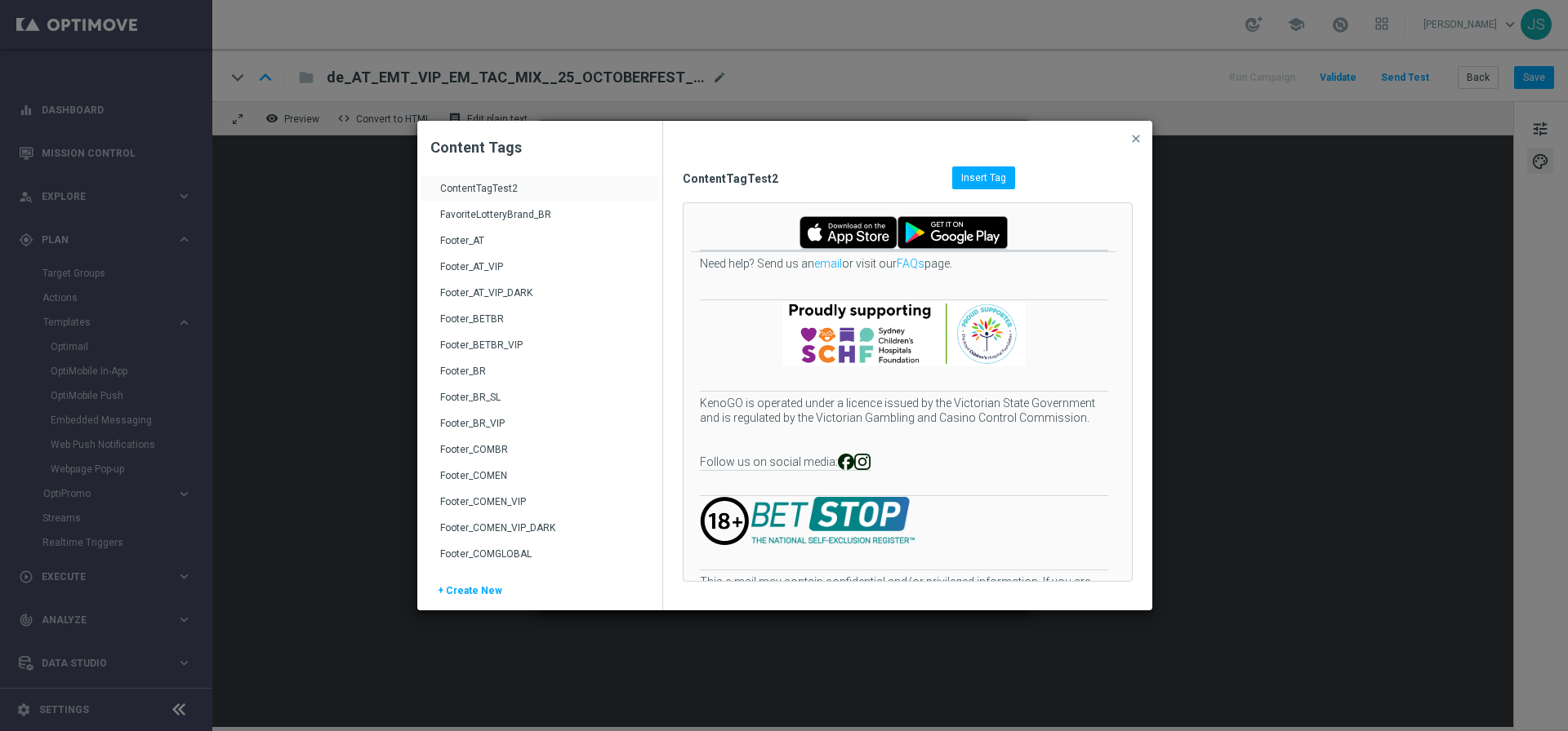
click at [484, 295] on div "Footer_AT_VIP_DARK" at bounding box center [541, 300] width 203 height 26
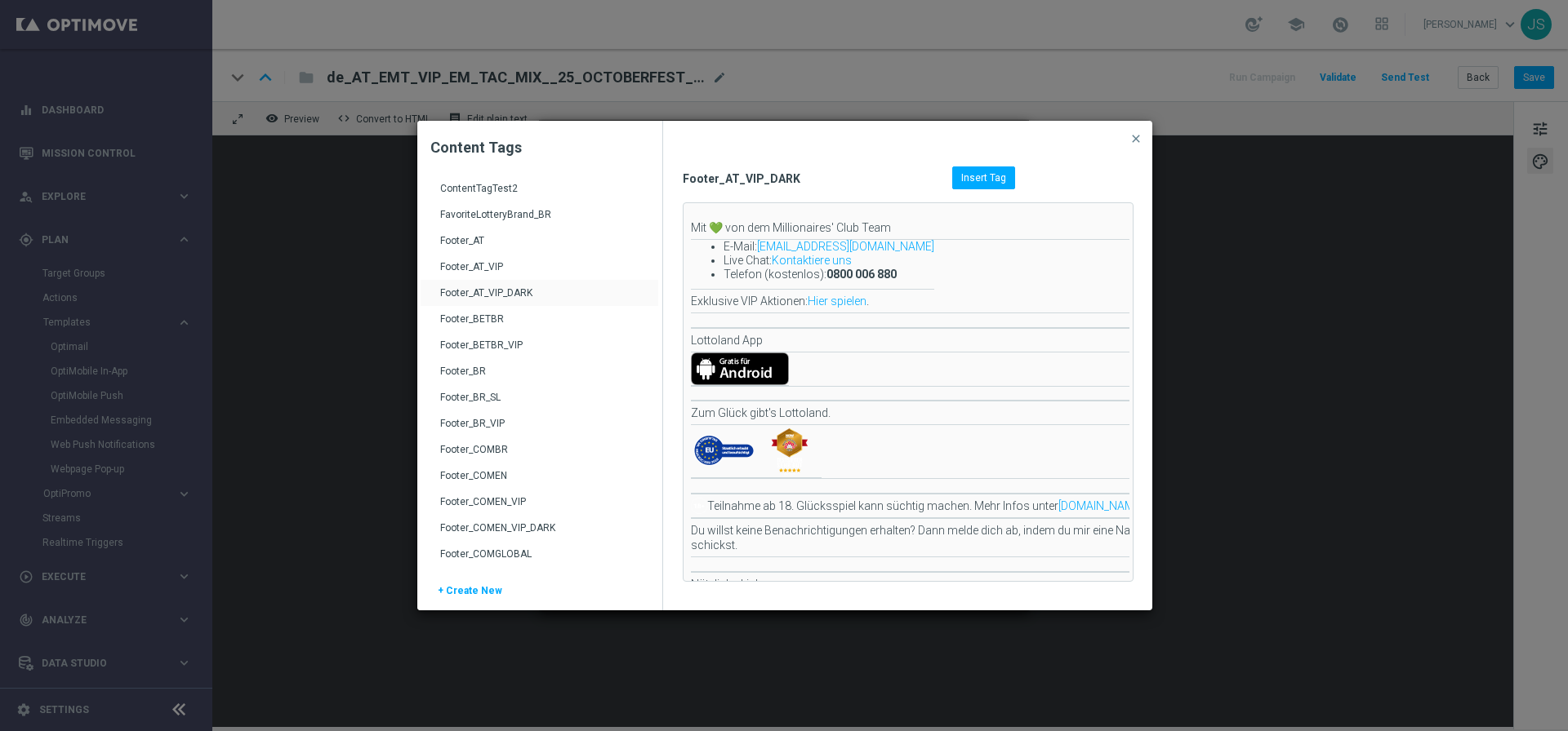
click at [982, 182] on span "Insert Tag" at bounding box center [983, 178] width 44 height 11
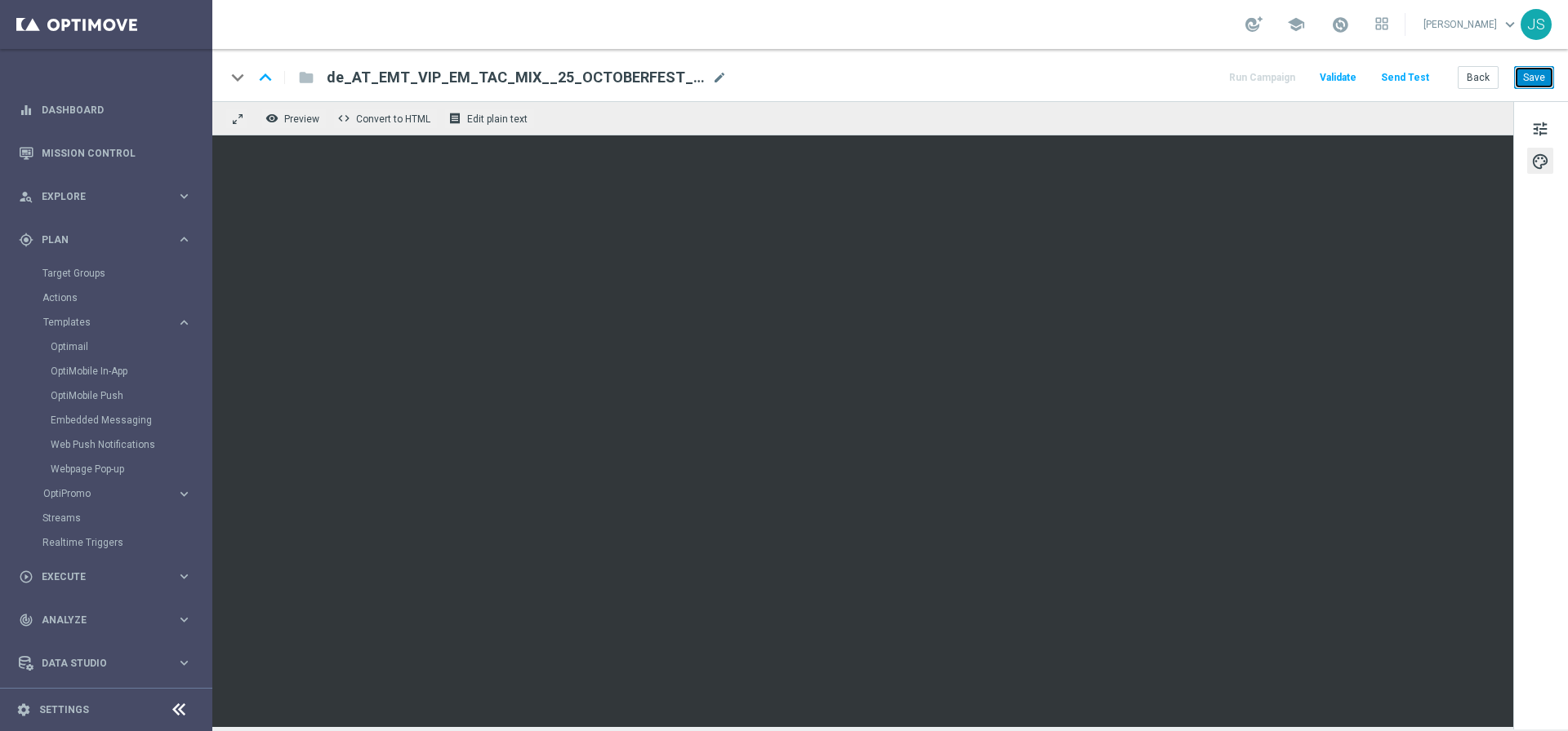
click at [1538, 83] on button "Save" at bounding box center [1534, 78] width 40 height 23
click at [1542, 79] on button "Save" at bounding box center [1534, 78] width 40 height 23
click at [1409, 75] on button "Send Test" at bounding box center [1404, 78] width 53 height 22
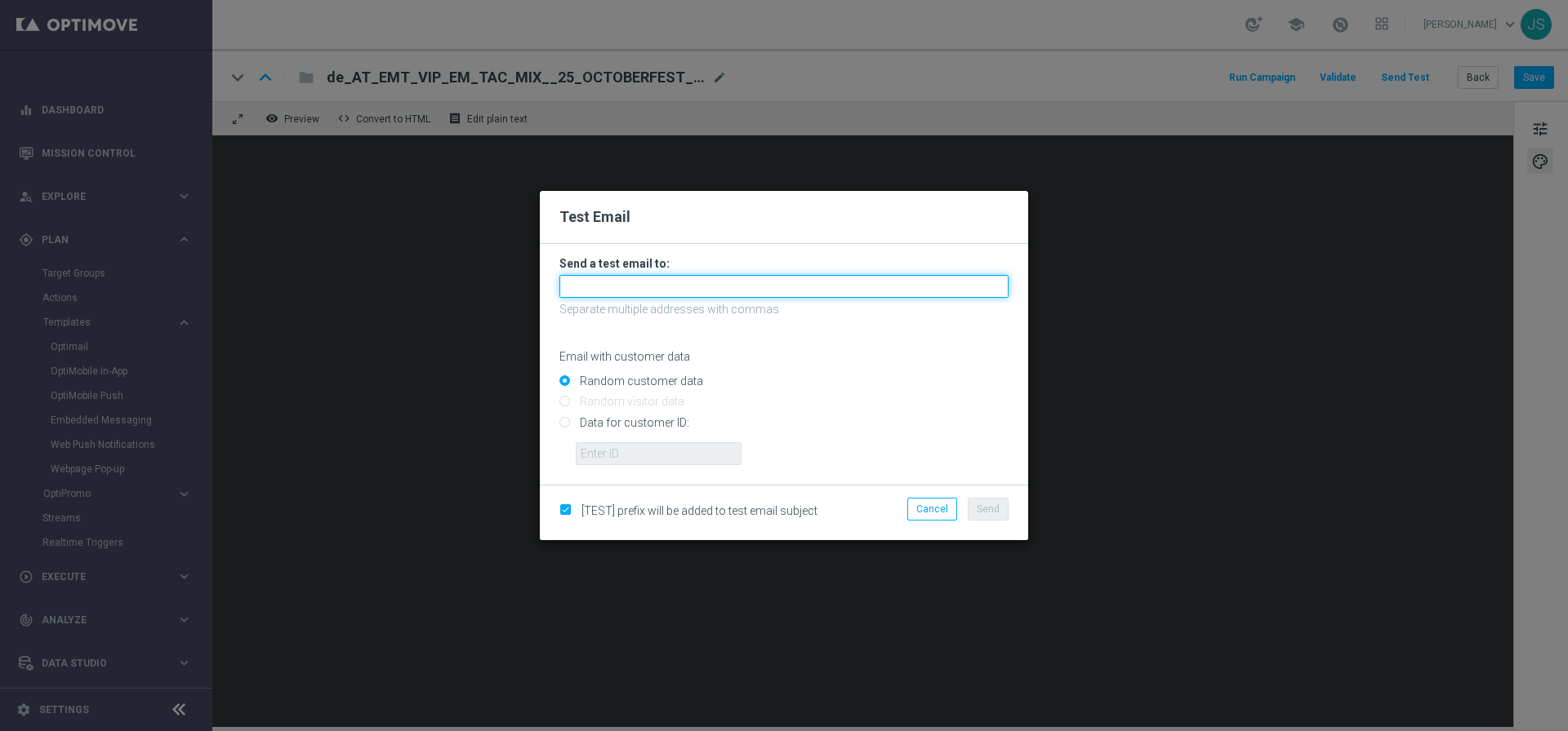
click at [765, 275] on input "text" at bounding box center [784, 287] width 449 height 23
type input "[PERSON_NAME][EMAIL_ADDRESS][PERSON_NAME][DOMAIN_NAME]"
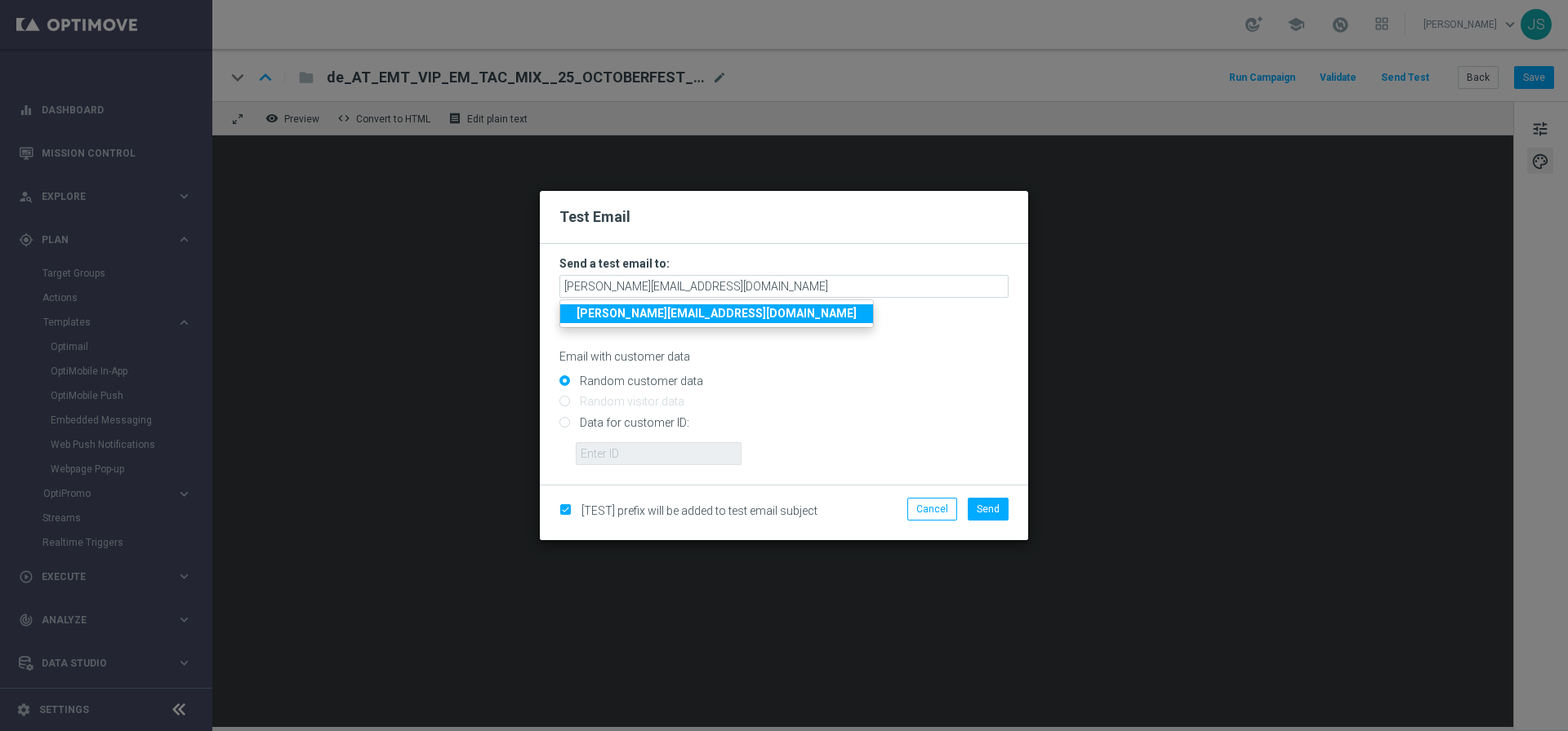
click at [661, 325] on ul "[PERSON_NAME][EMAIL_ADDRESS][PERSON_NAME][DOMAIN_NAME]" at bounding box center [716, 314] width 314 height 28
click at [665, 317] on strong "[PERSON_NAME][EMAIL_ADDRESS][PERSON_NAME][DOMAIN_NAME]" at bounding box center [716, 313] width 280 height 13
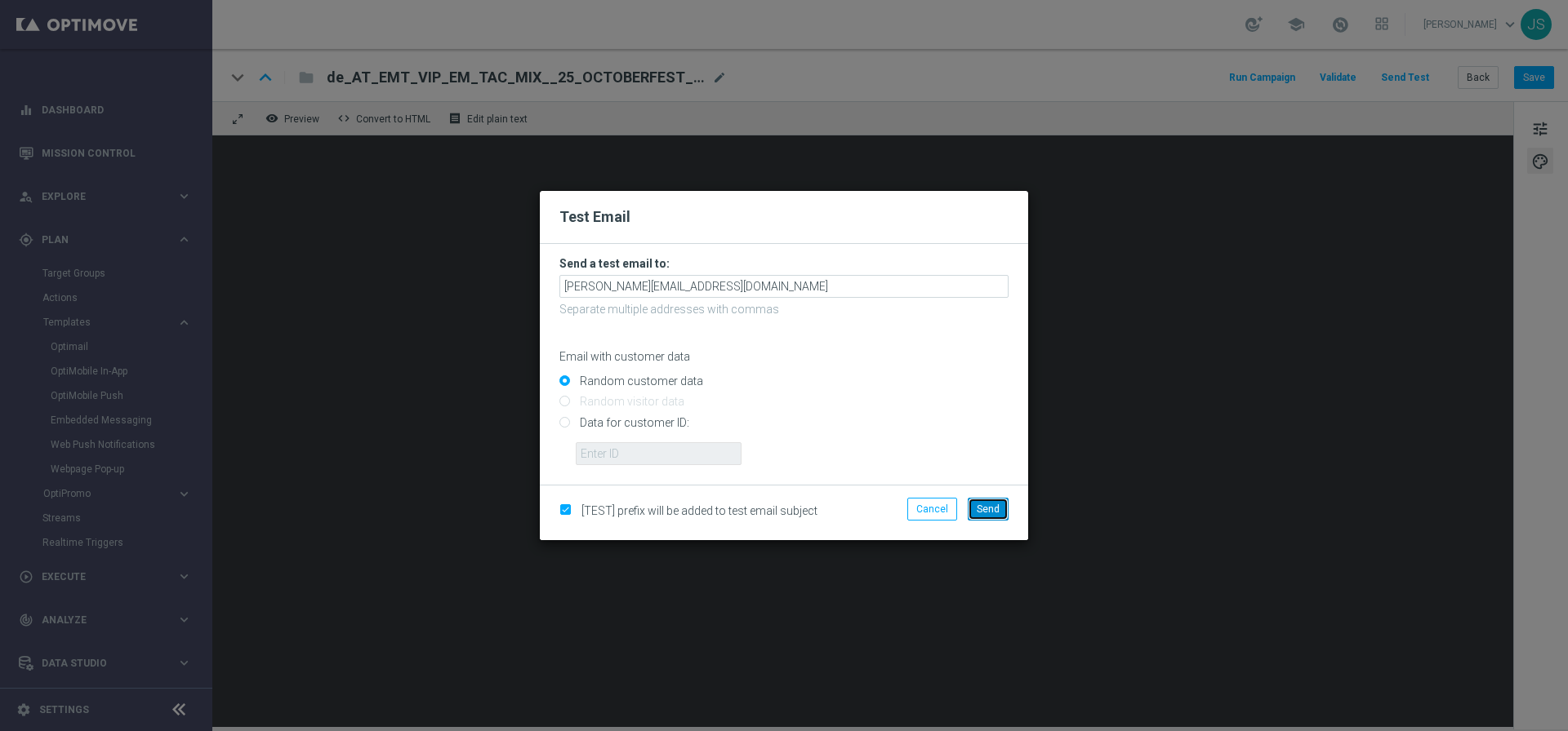
click at [990, 511] on span "Send" at bounding box center [988, 509] width 23 height 11
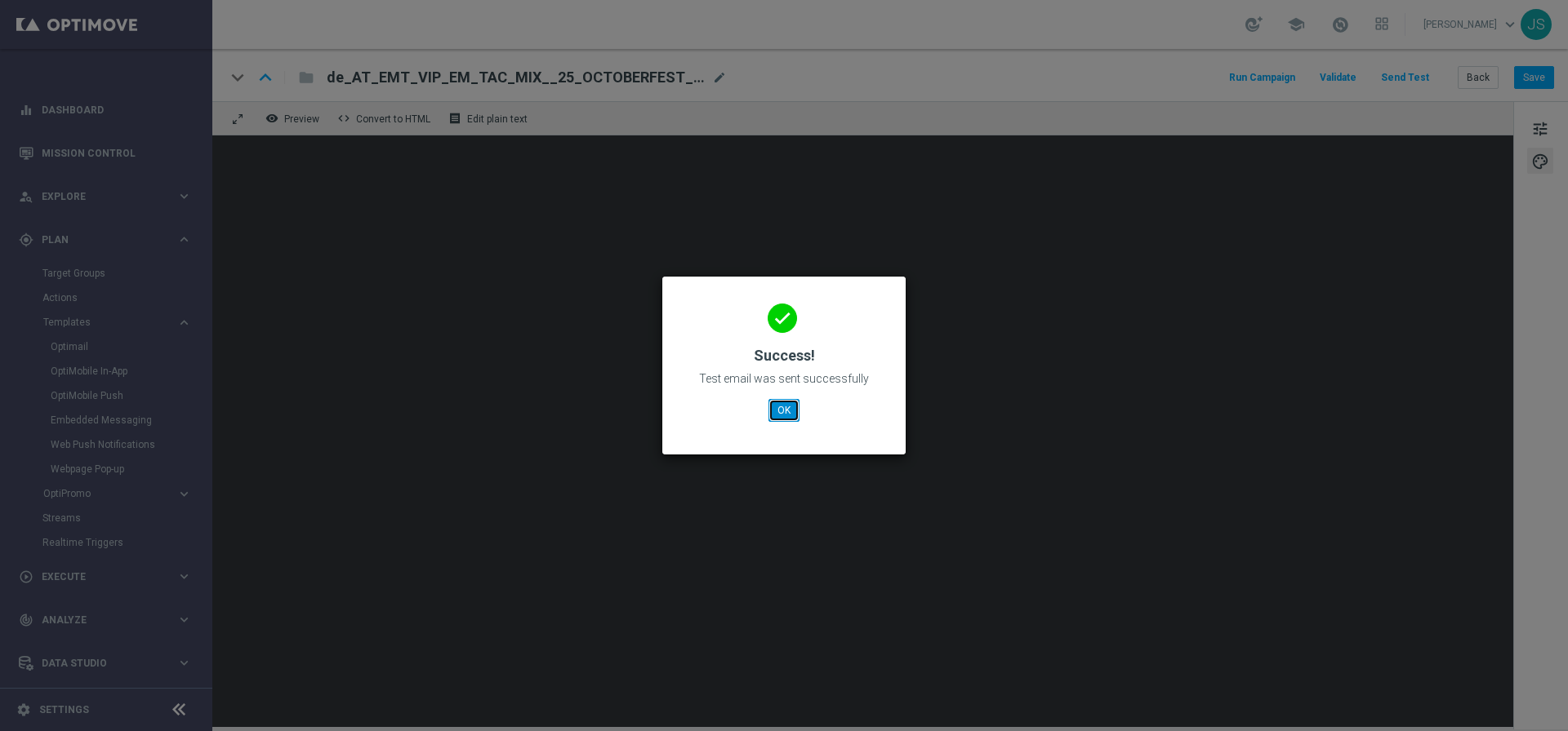
click at [782, 407] on button "OK" at bounding box center [784, 410] width 31 height 23
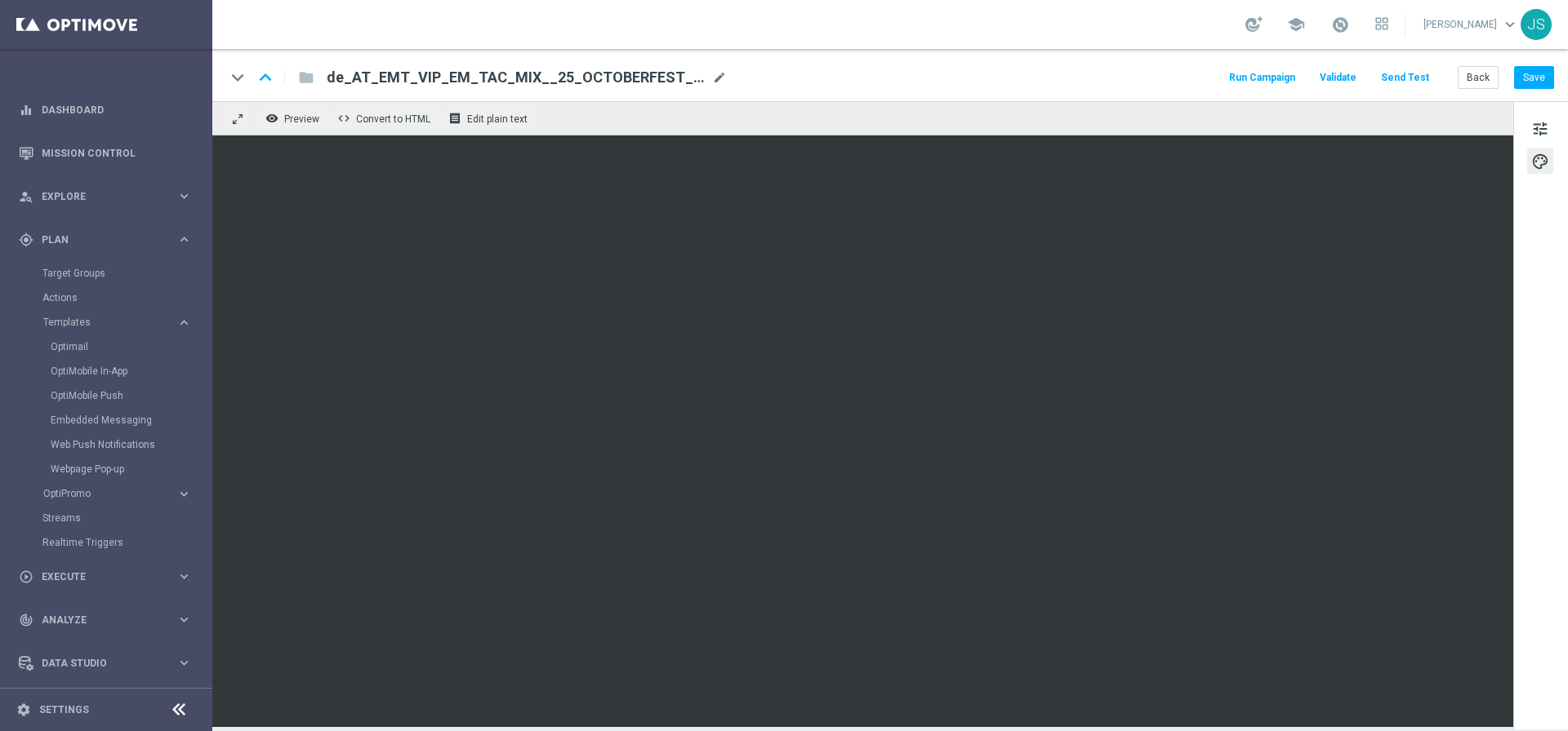
click at [1419, 78] on button "Send Test" at bounding box center [1404, 78] width 53 height 22
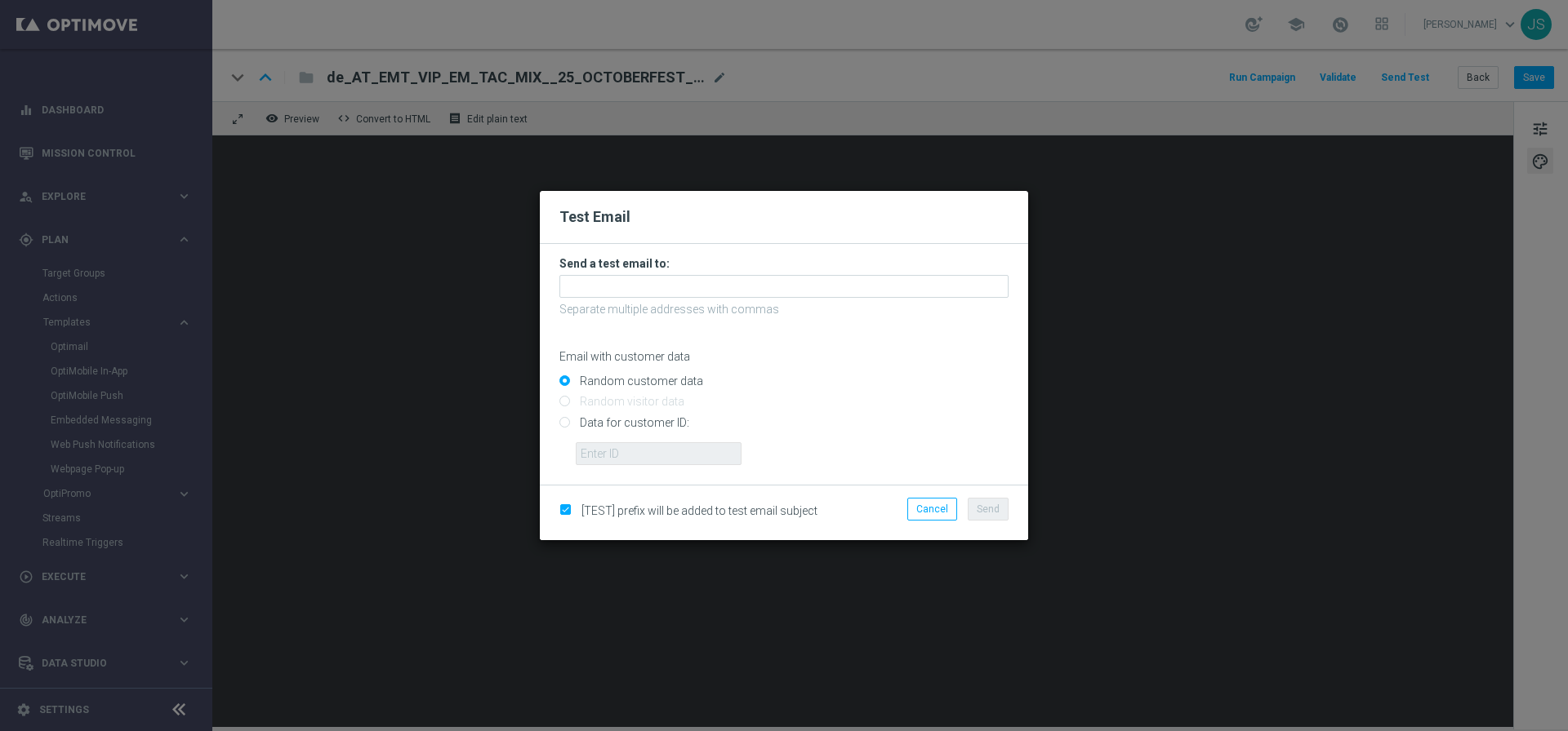
click at [629, 303] on p "Separate multiple addresses with commas" at bounding box center [784, 309] width 449 height 15
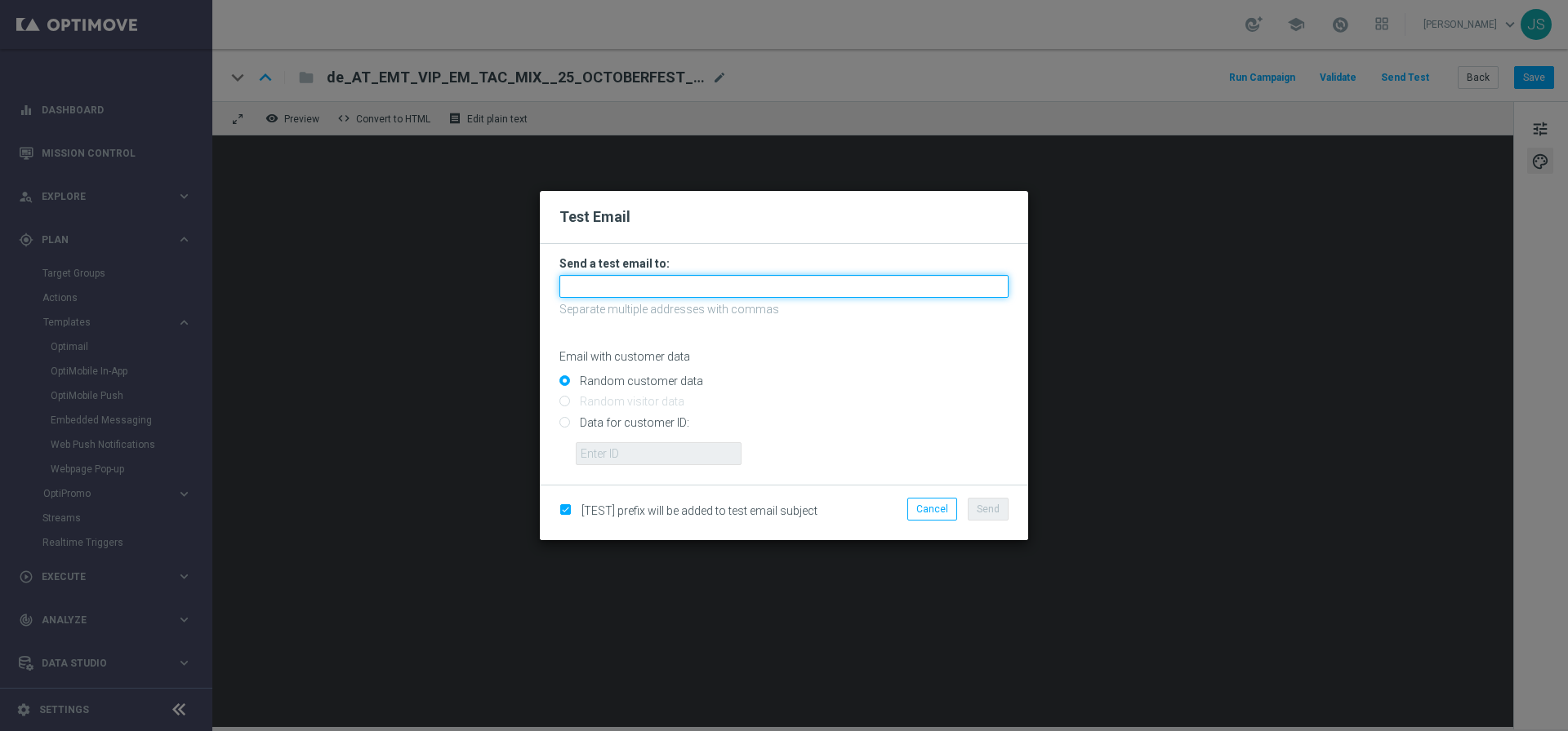
click at [659, 292] on input "text" at bounding box center [784, 287] width 449 height 23
type input "[PERSON_NAME][EMAIL_ADDRESS][PERSON_NAME][DOMAIN_NAME]"
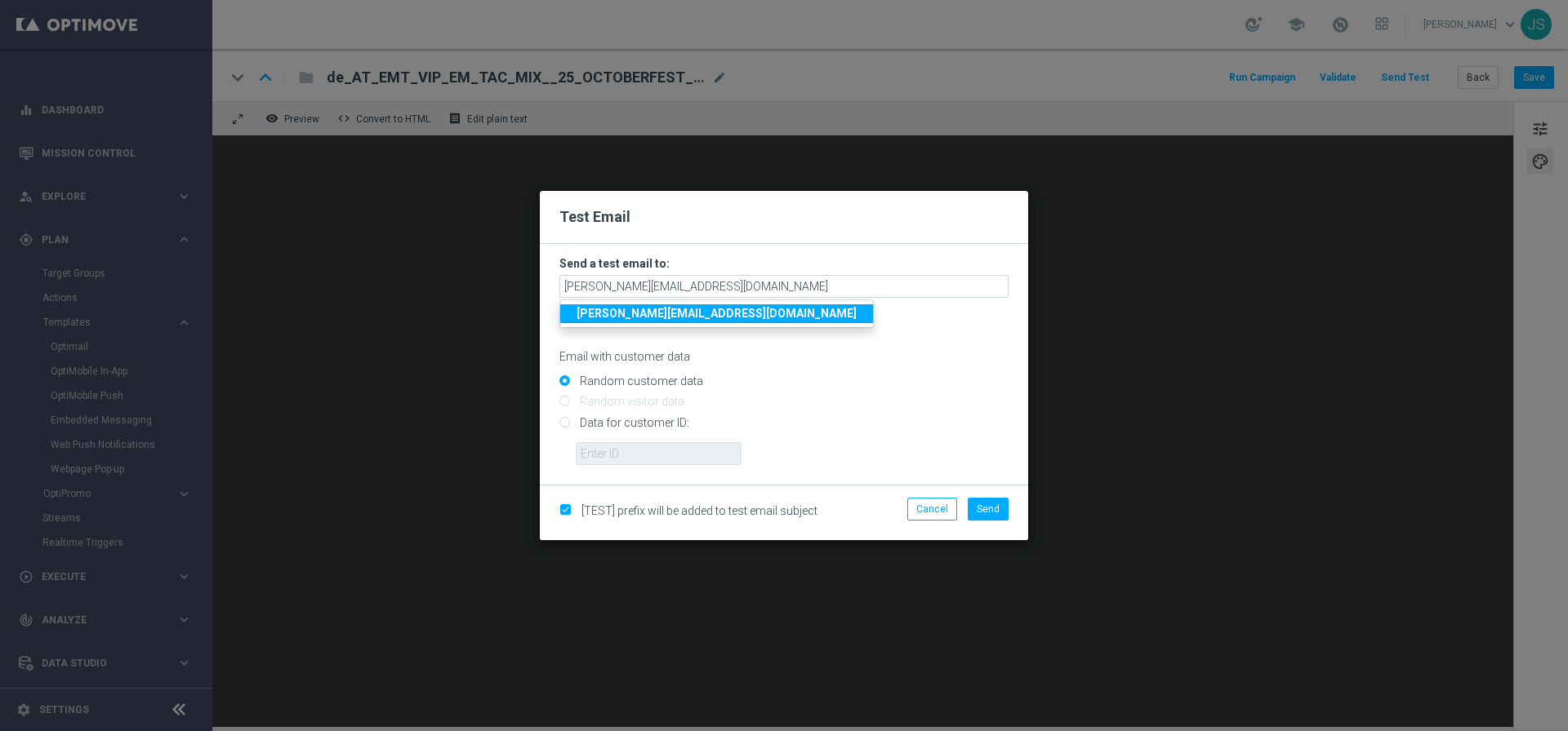
click at [663, 311] on strong "[PERSON_NAME][EMAIL_ADDRESS][PERSON_NAME][DOMAIN_NAME]" at bounding box center [716, 313] width 280 height 13
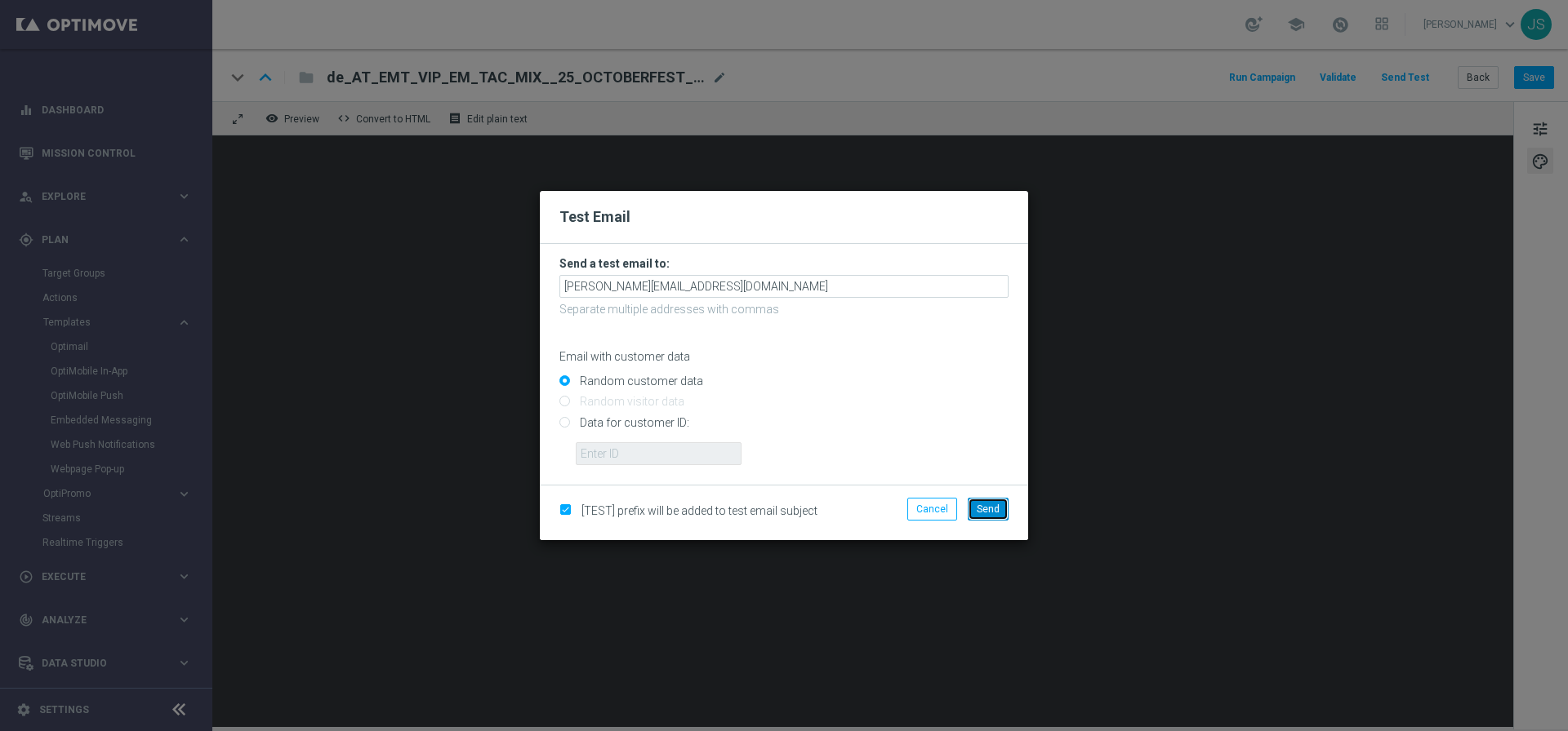
click at [995, 497] on button "Send" at bounding box center [987, 509] width 41 height 23
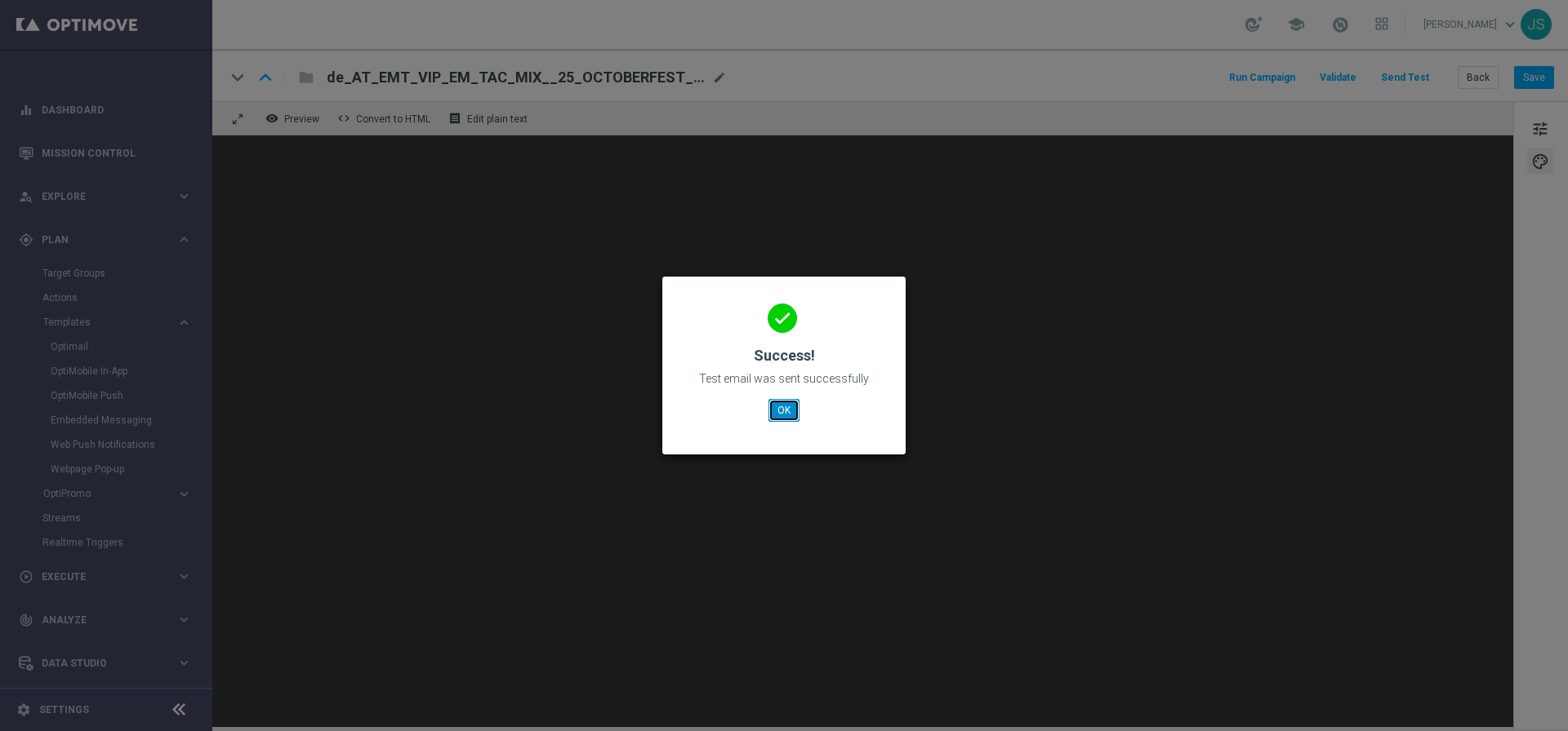
click at [778, 407] on button "OK" at bounding box center [784, 410] width 31 height 23
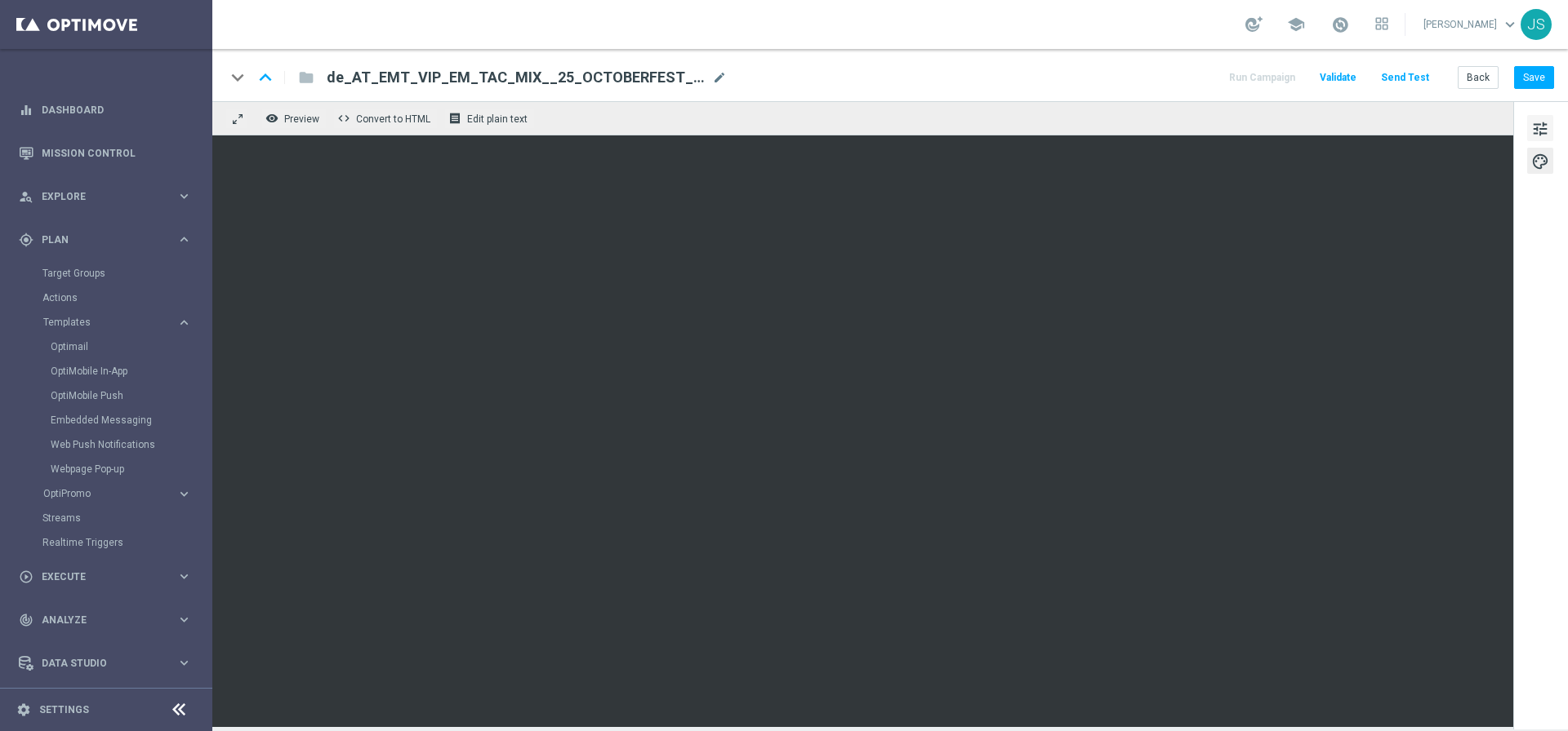
click at [1533, 123] on span "tune" at bounding box center [1540, 129] width 18 height 21
click at [1535, 131] on span "tune" at bounding box center [1540, 129] width 18 height 21
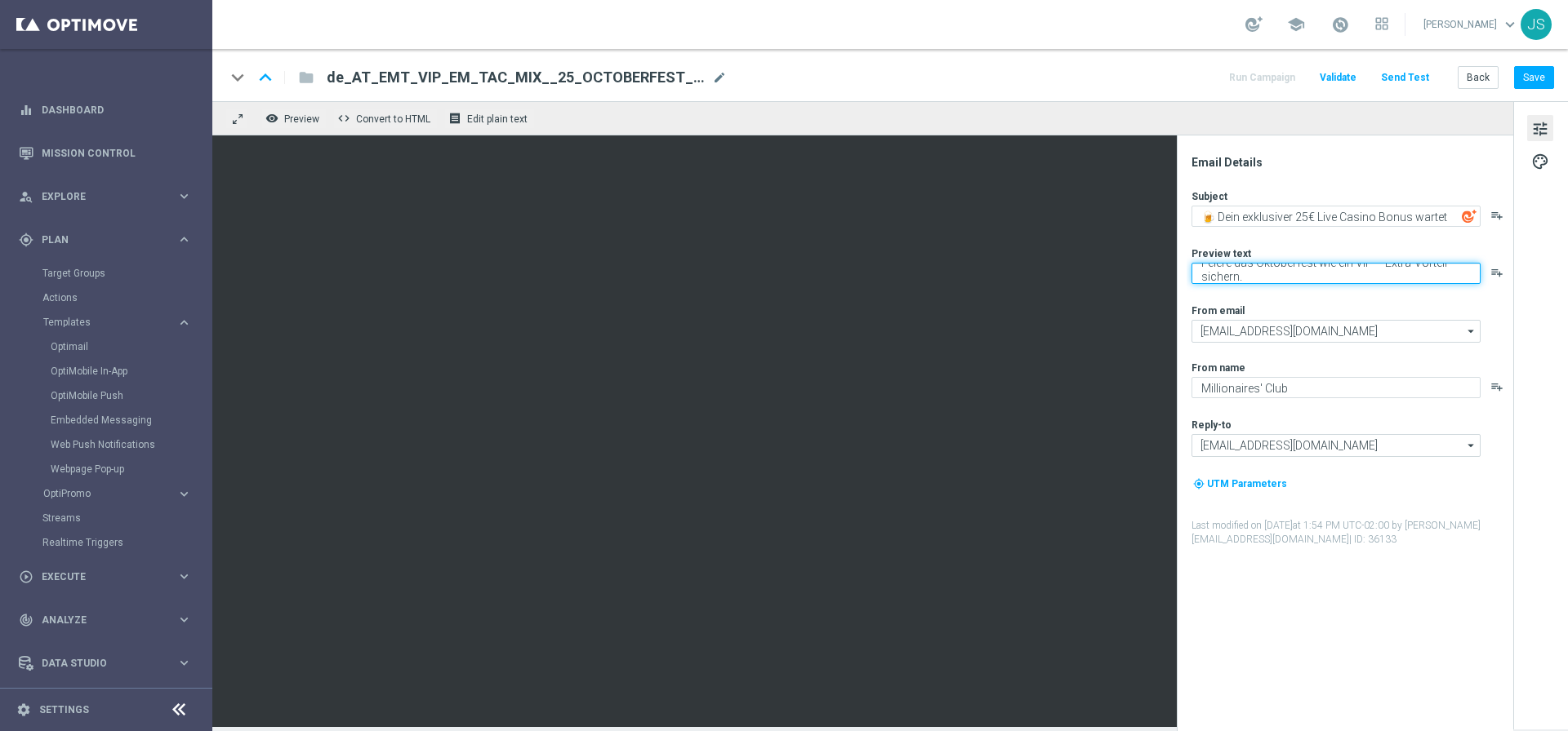
click at [1272, 276] on textarea "Feiere das Oktoberfest wie ein VIP – Extra-Vorteil sichern." at bounding box center [1335, 273] width 289 height 21
drag, startPoint x: 1290, startPoint y: 274, endPoint x: 1288, endPoint y: 235, distance: 39.1
click at [1288, 235] on div "Subject 🍺 Dein exklusiver 25€ Live Casino Bonus wartet playlist_add Preview tex…" at bounding box center [1351, 368] width 320 height 357
click at [1326, 274] on textarea "Feiere das Oktoberfest wie ein VIP – Extra-Vorteil sichern." at bounding box center [1335, 273] width 289 height 21
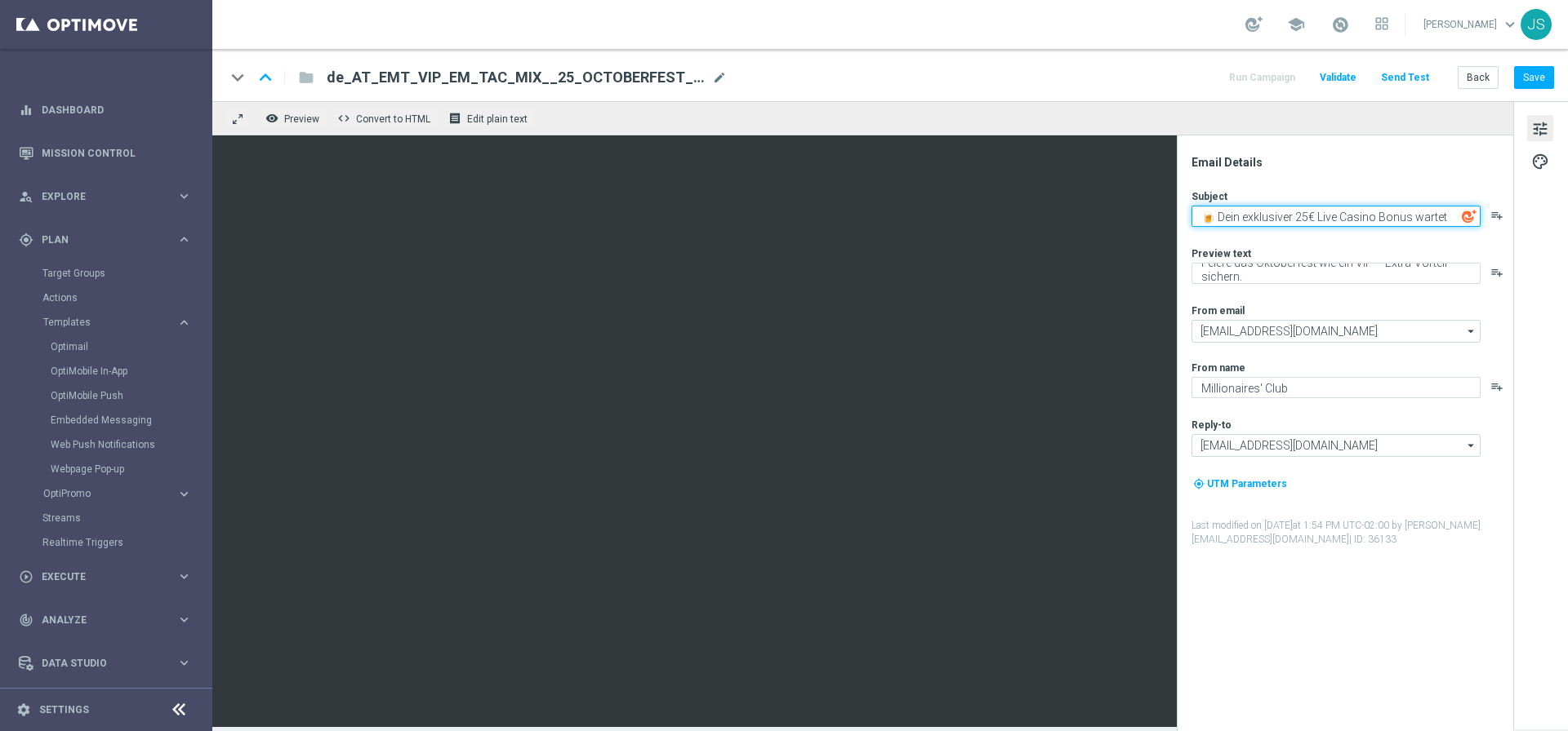
click at [1378, 214] on textarea "🍺 Dein exklusiver 25€ Live Casino Bonus wartet" at bounding box center [1335, 216] width 289 height 21
click at [1546, 82] on button "Save" at bounding box center [1534, 78] width 40 height 23
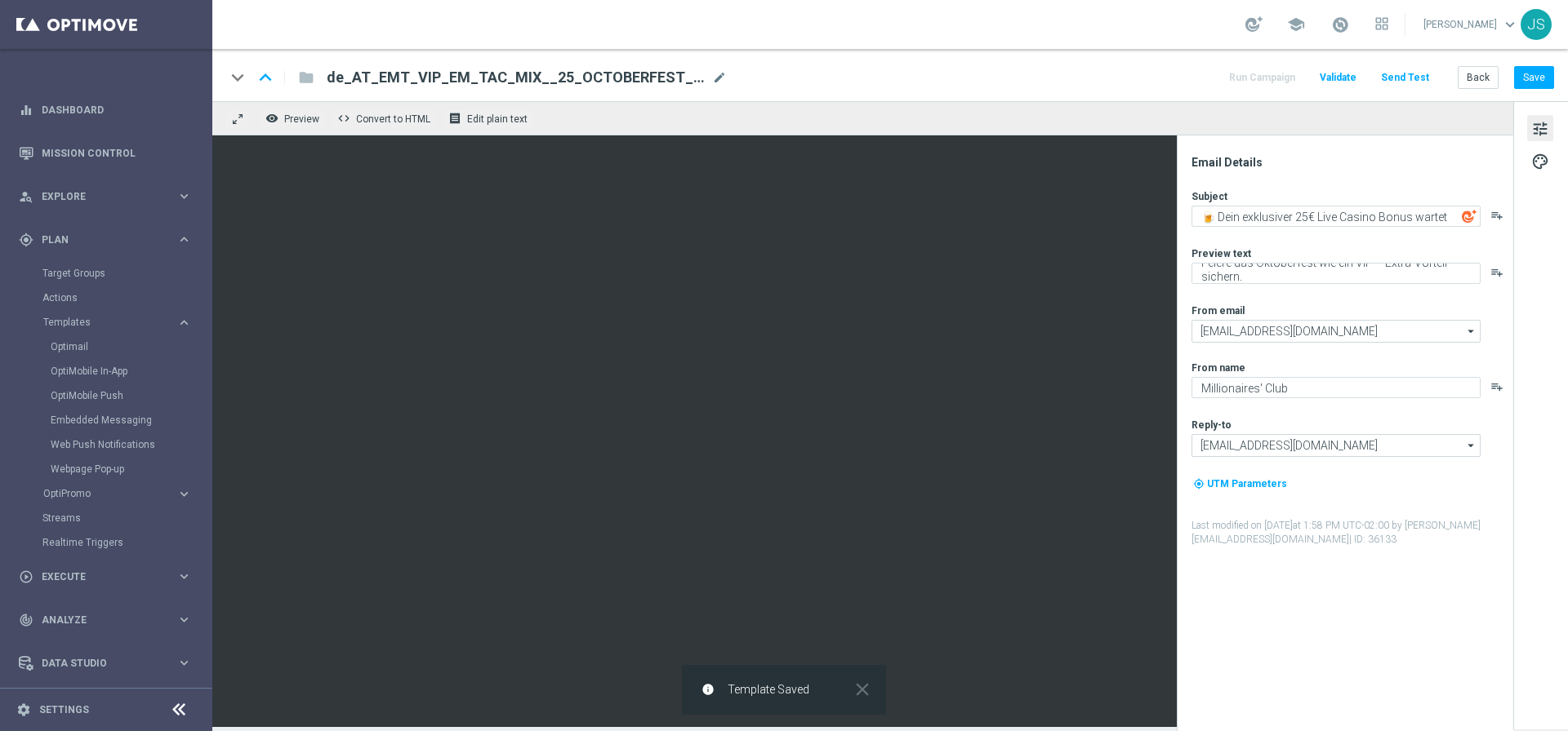
click at [1419, 85] on button "Send Test" at bounding box center [1404, 78] width 53 height 22
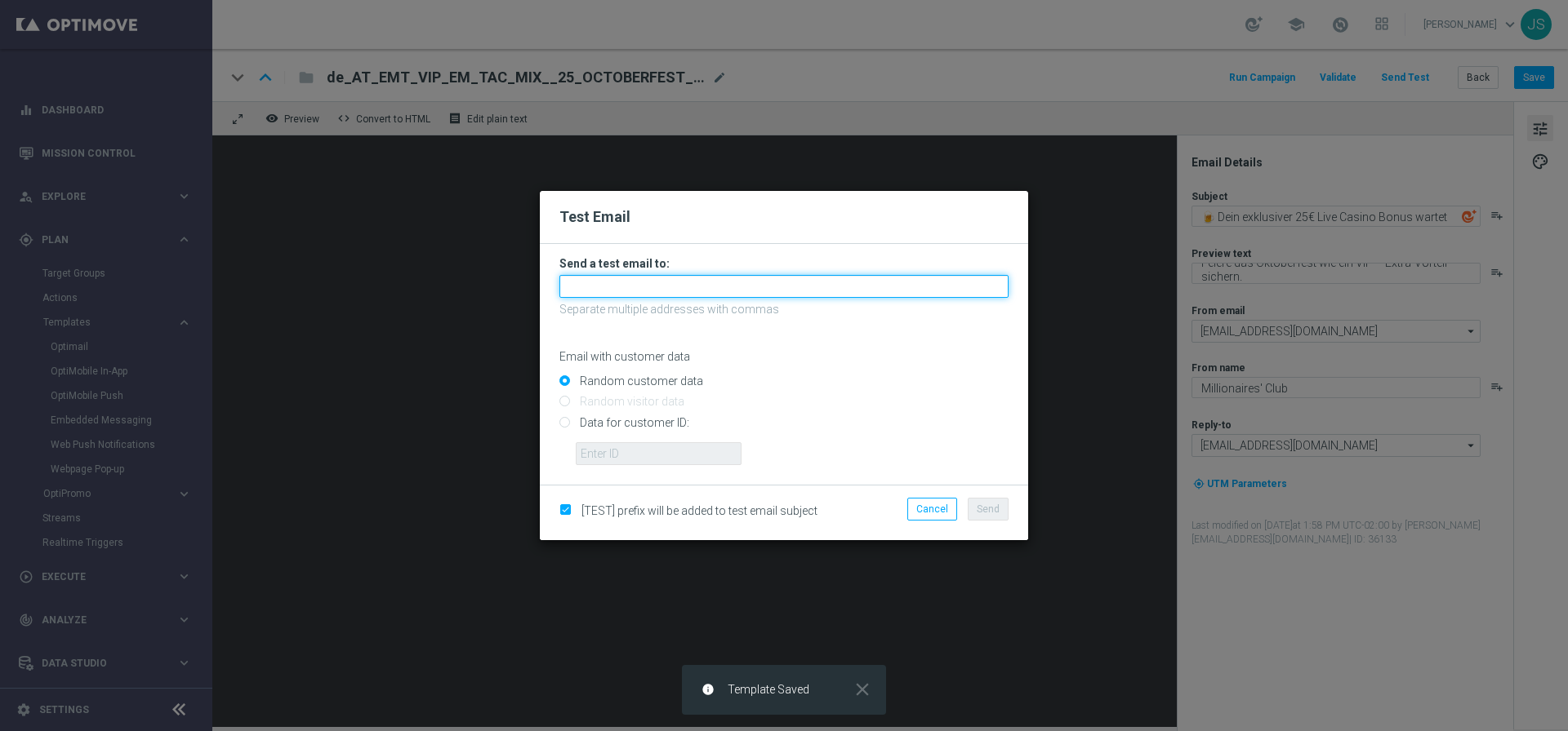
click at [678, 295] on input "text" at bounding box center [784, 287] width 449 height 23
type input "jessica.schmitt@lottoland.com"
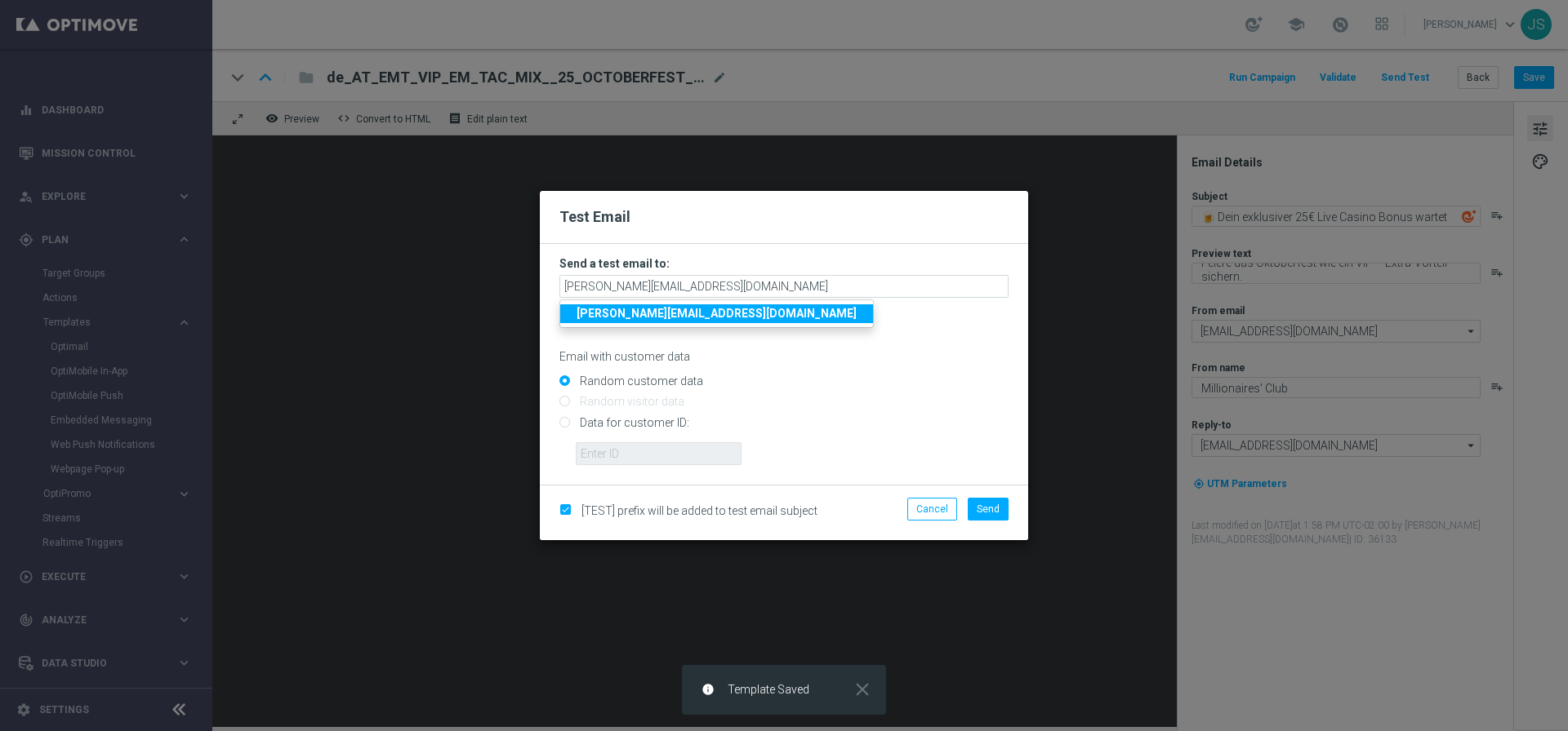
click at [675, 313] on strong "jessica.schmitt@lottoland.com" at bounding box center [716, 313] width 280 height 13
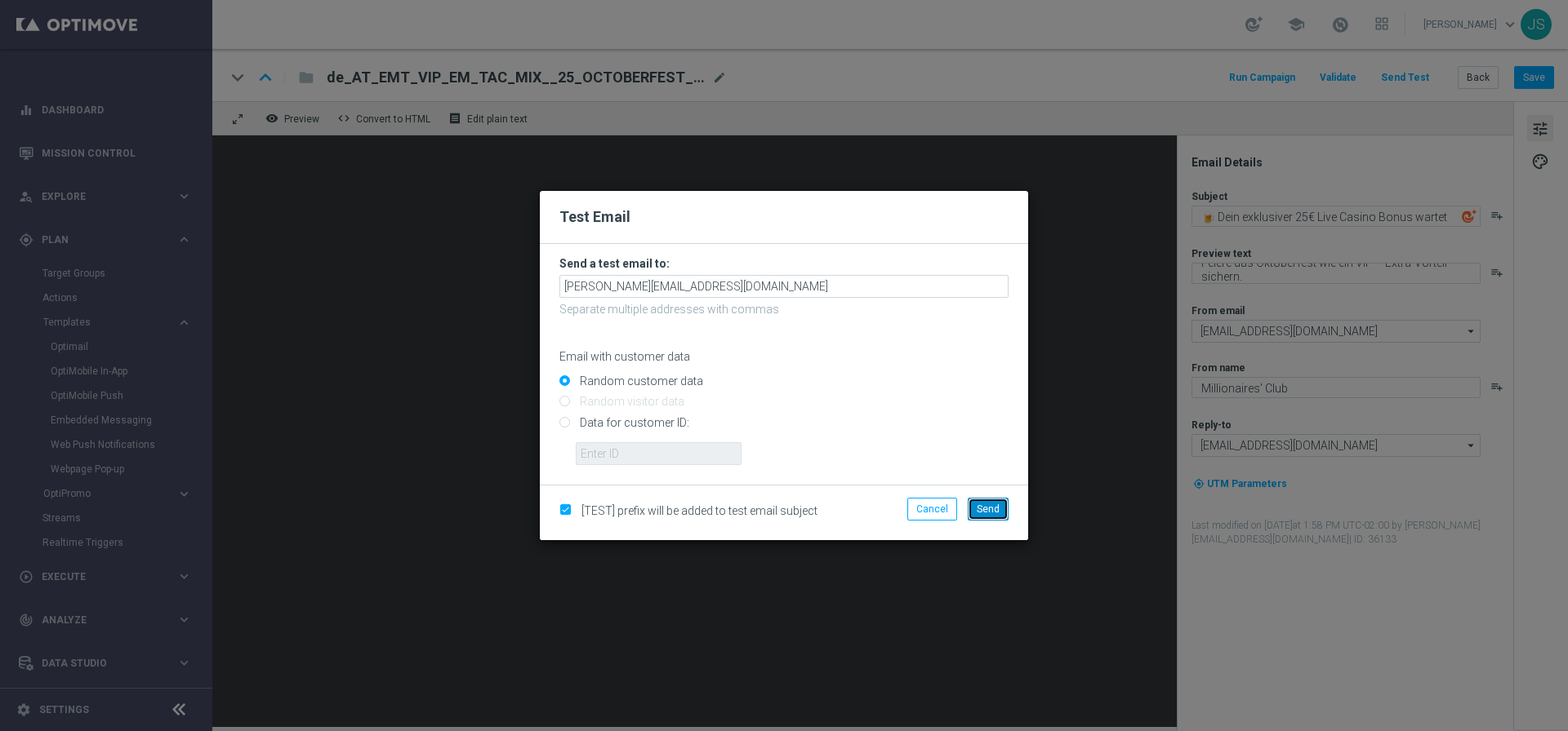
click at [984, 504] on span "Send" at bounding box center [988, 509] width 23 height 11
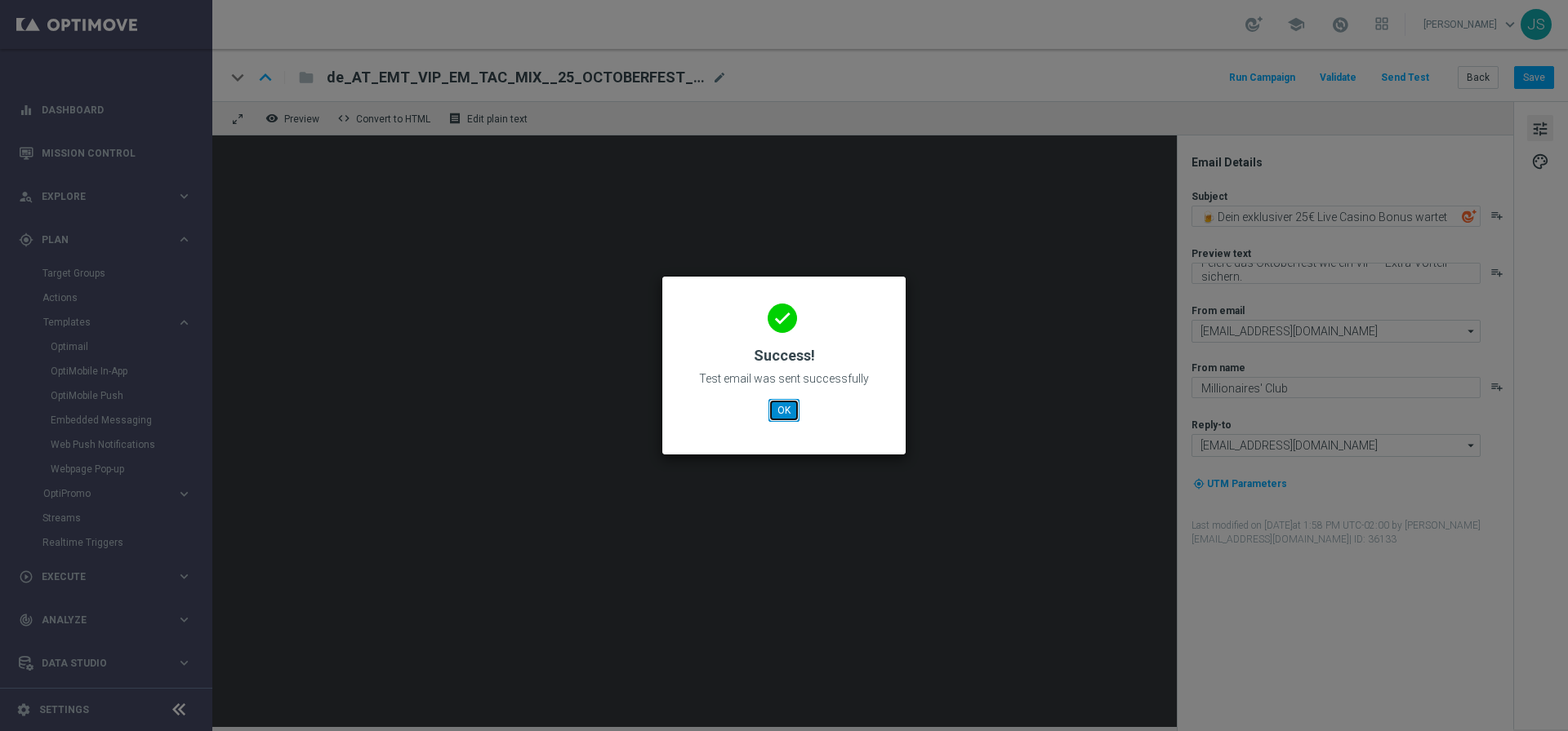
click at [787, 409] on button "OK" at bounding box center [784, 410] width 31 height 23
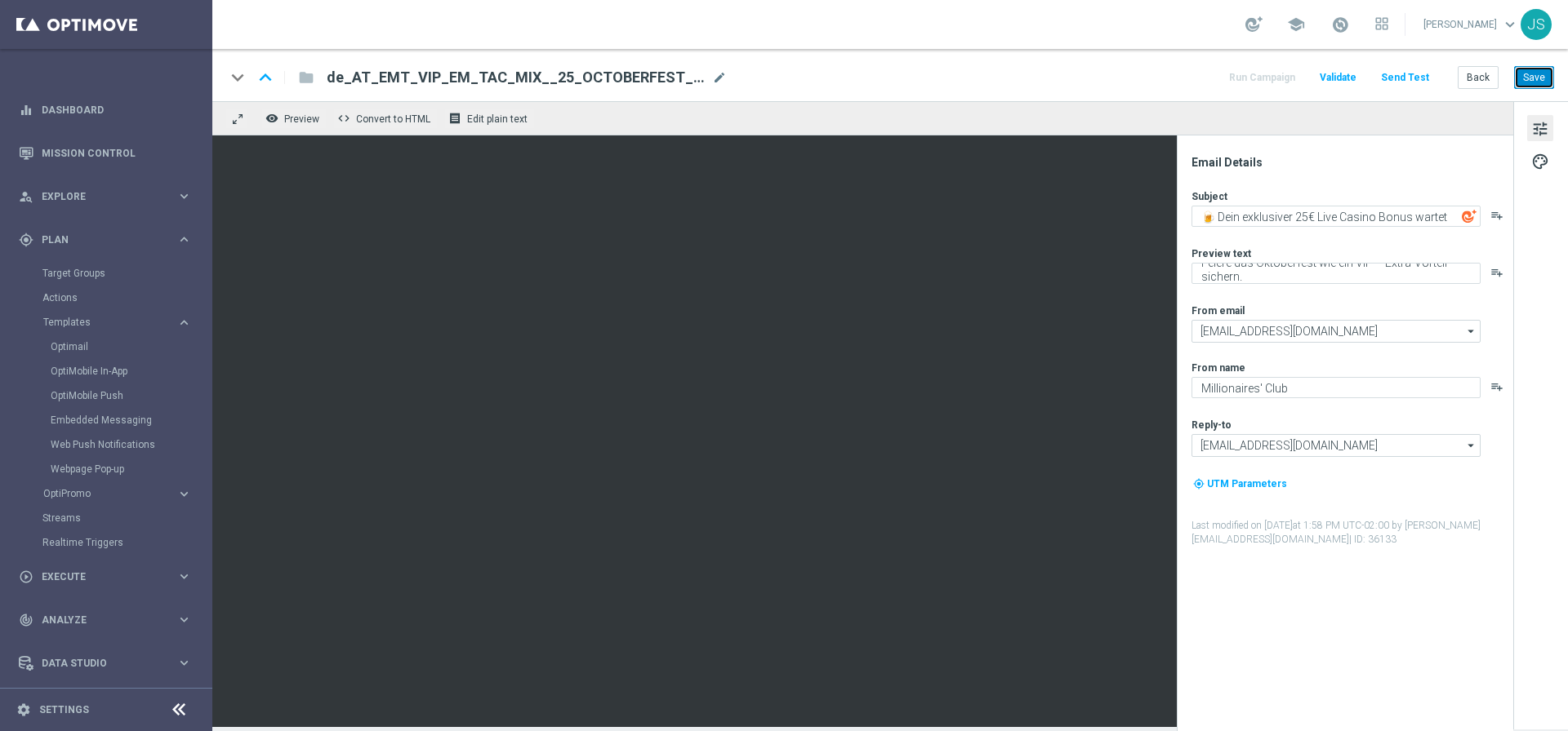
click at [1543, 82] on button "Save" at bounding box center [1534, 78] width 40 height 23
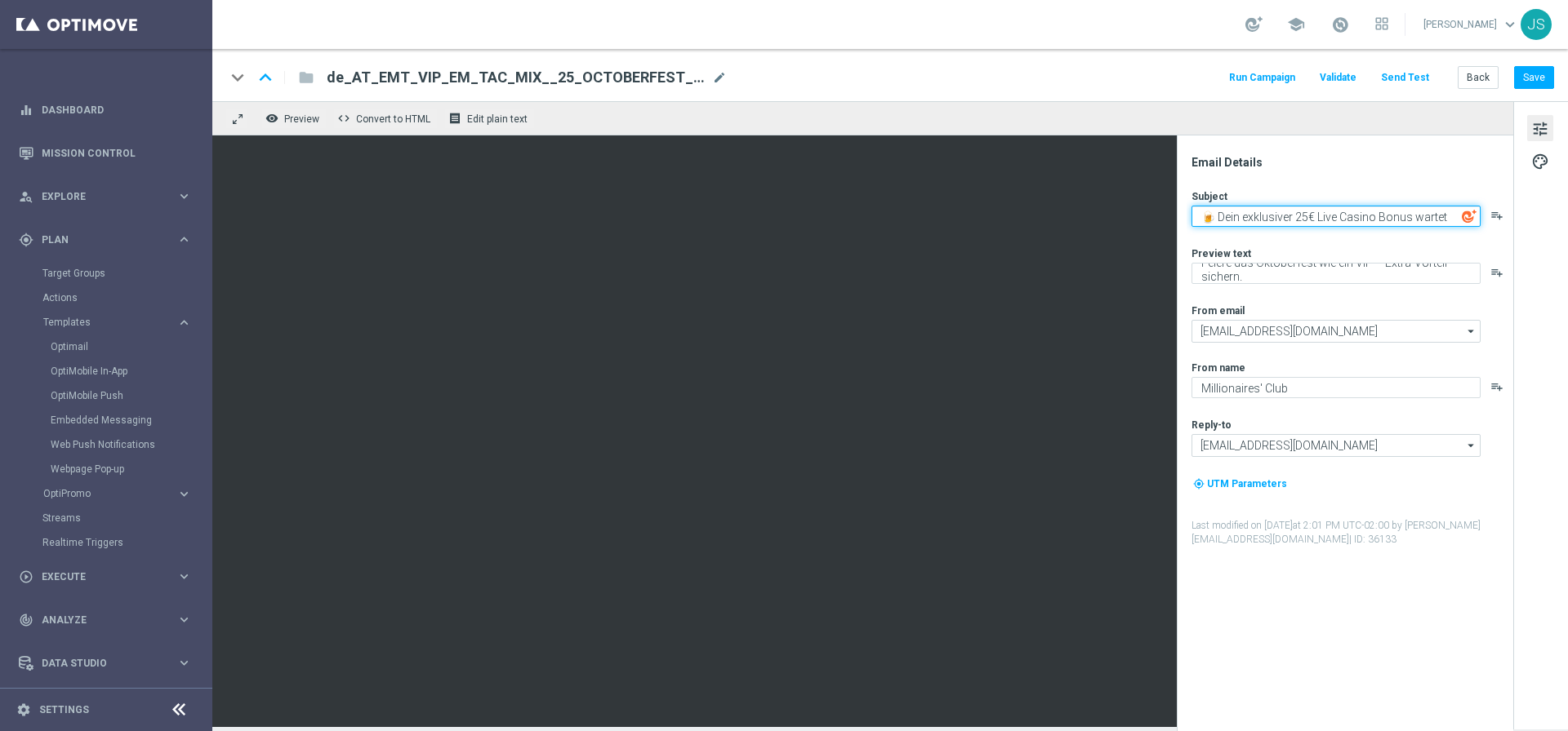
click at [1324, 209] on textarea "🍺 Dein exklusiver 25€ Live Casino Bonus wartet" at bounding box center [1335, 216] width 289 height 21
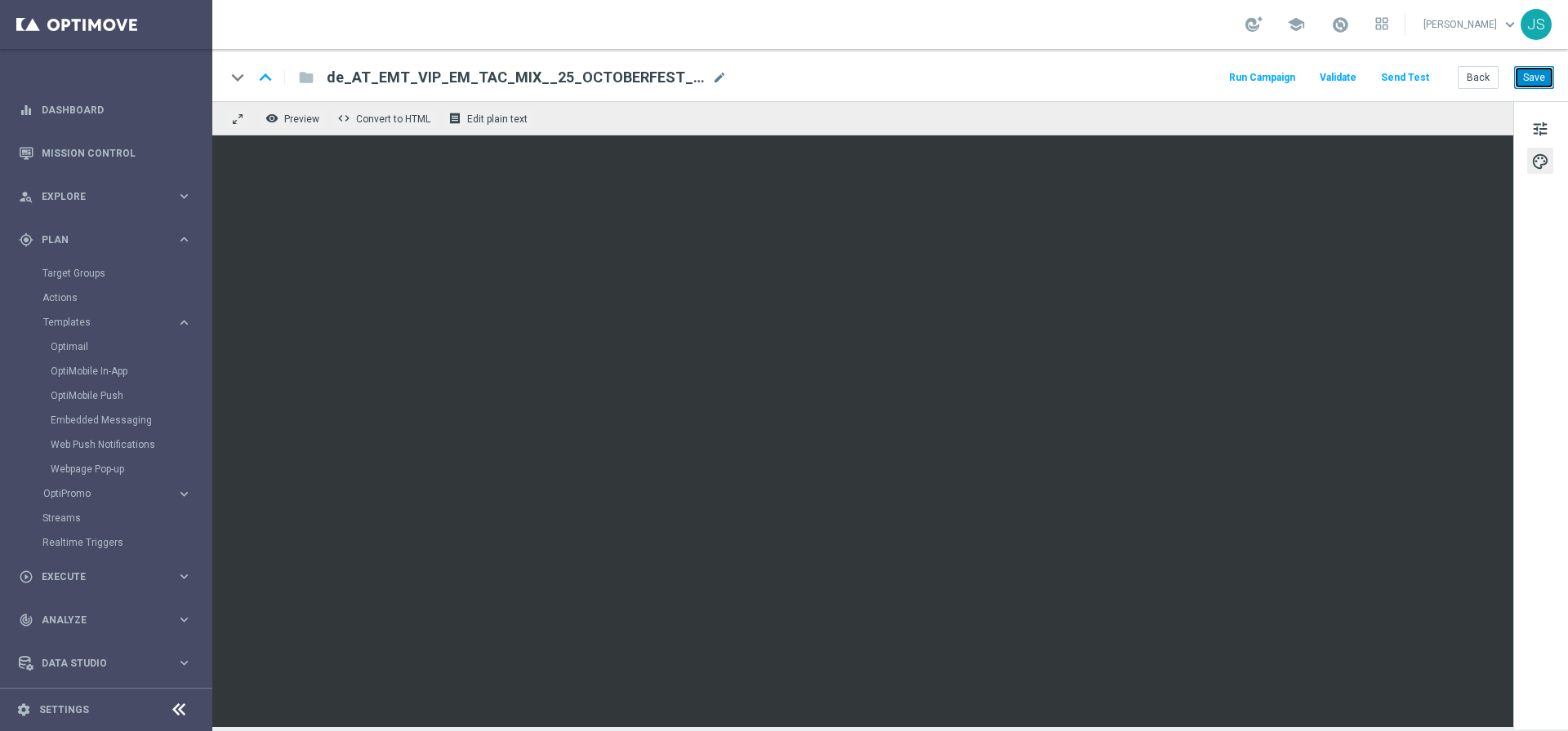
click at [1537, 81] on button "Save" at bounding box center [1534, 78] width 40 height 23
drag, startPoint x: 1536, startPoint y: 84, endPoint x: 1220, endPoint y: 15, distance: 323.4
click at [1537, 84] on button "Save" at bounding box center [1534, 78] width 40 height 23
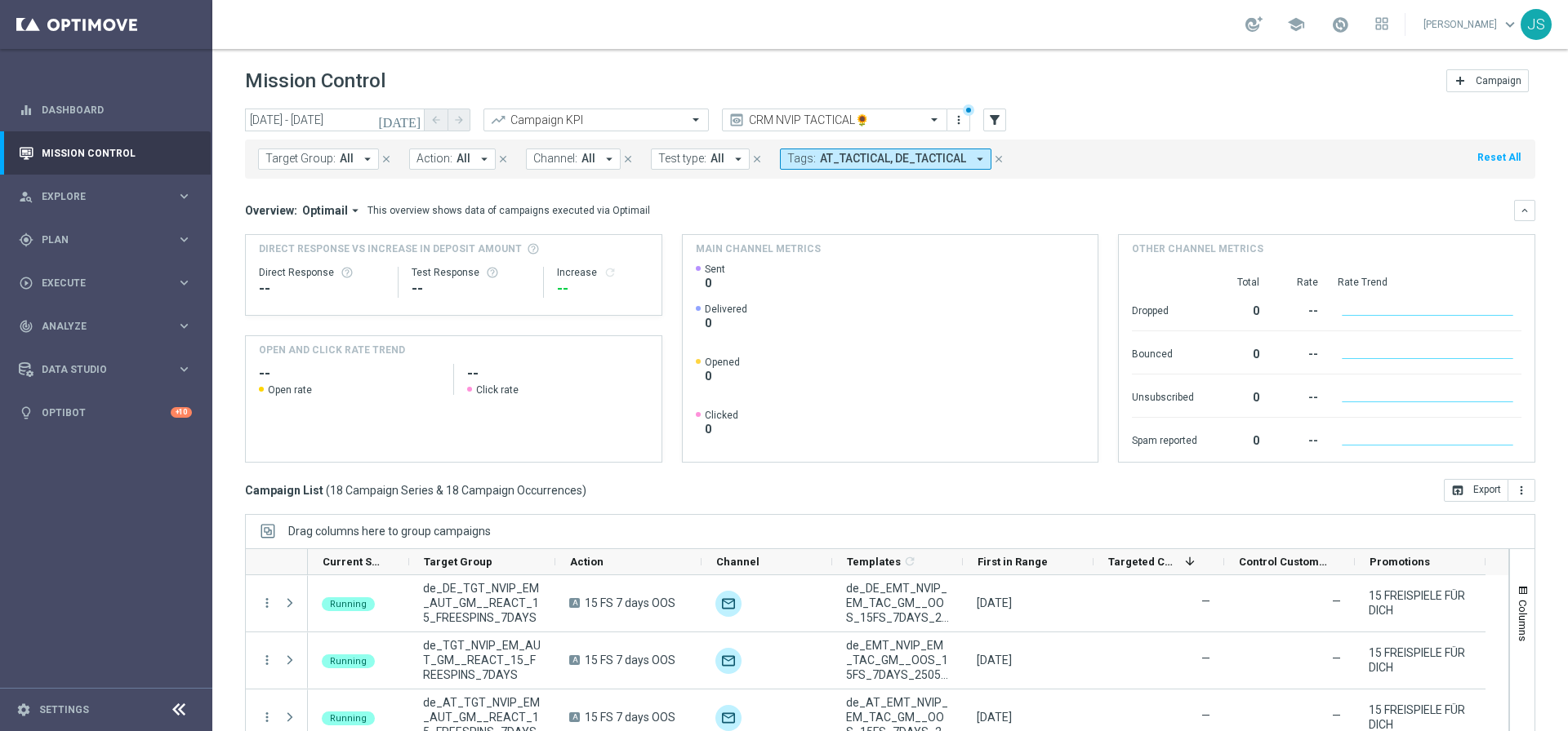
scroll to position [85, 0]
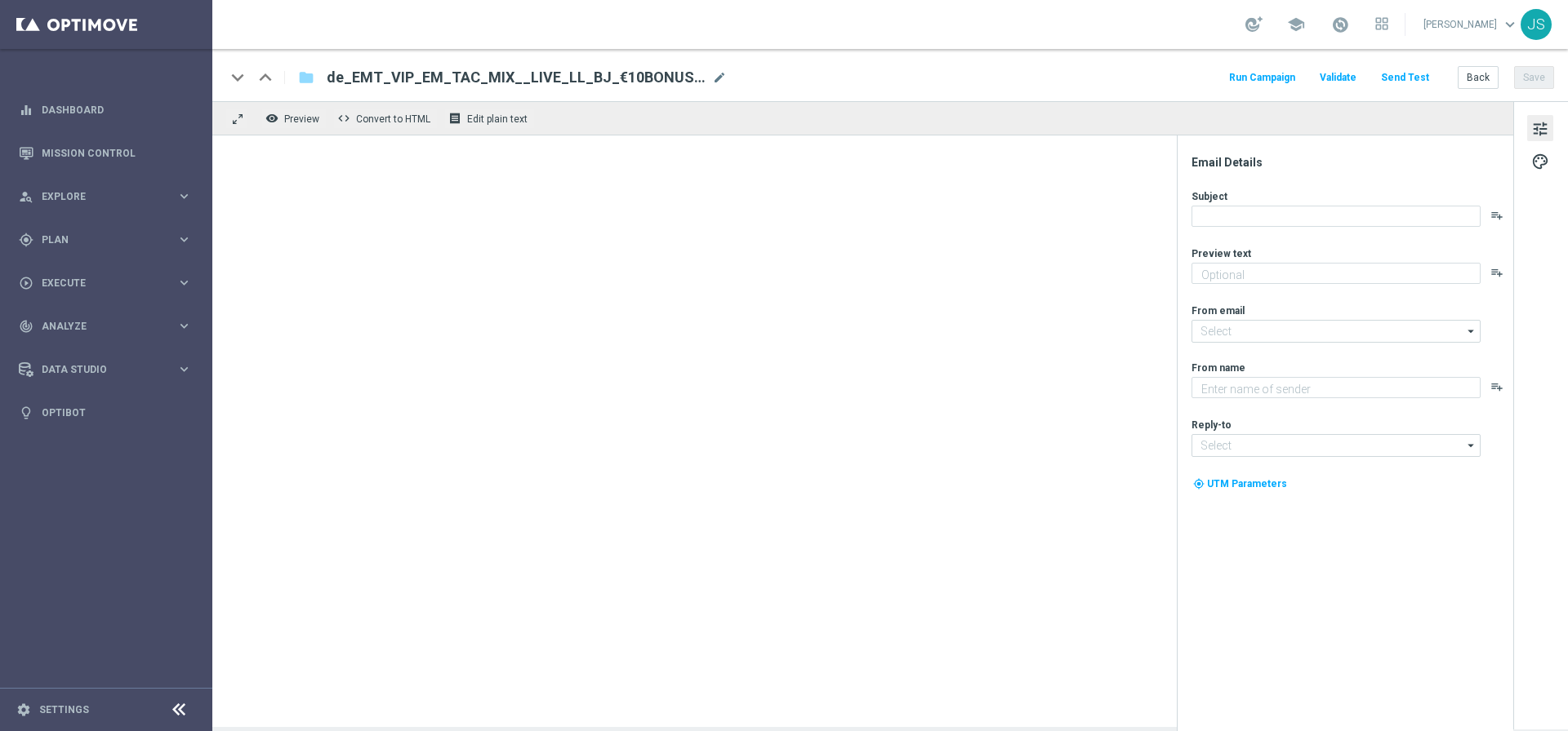
type textarea "Jetzt 10 € Bonus sichern und gratis Blackjack probieren."
type textarea "Millionaires' Club"
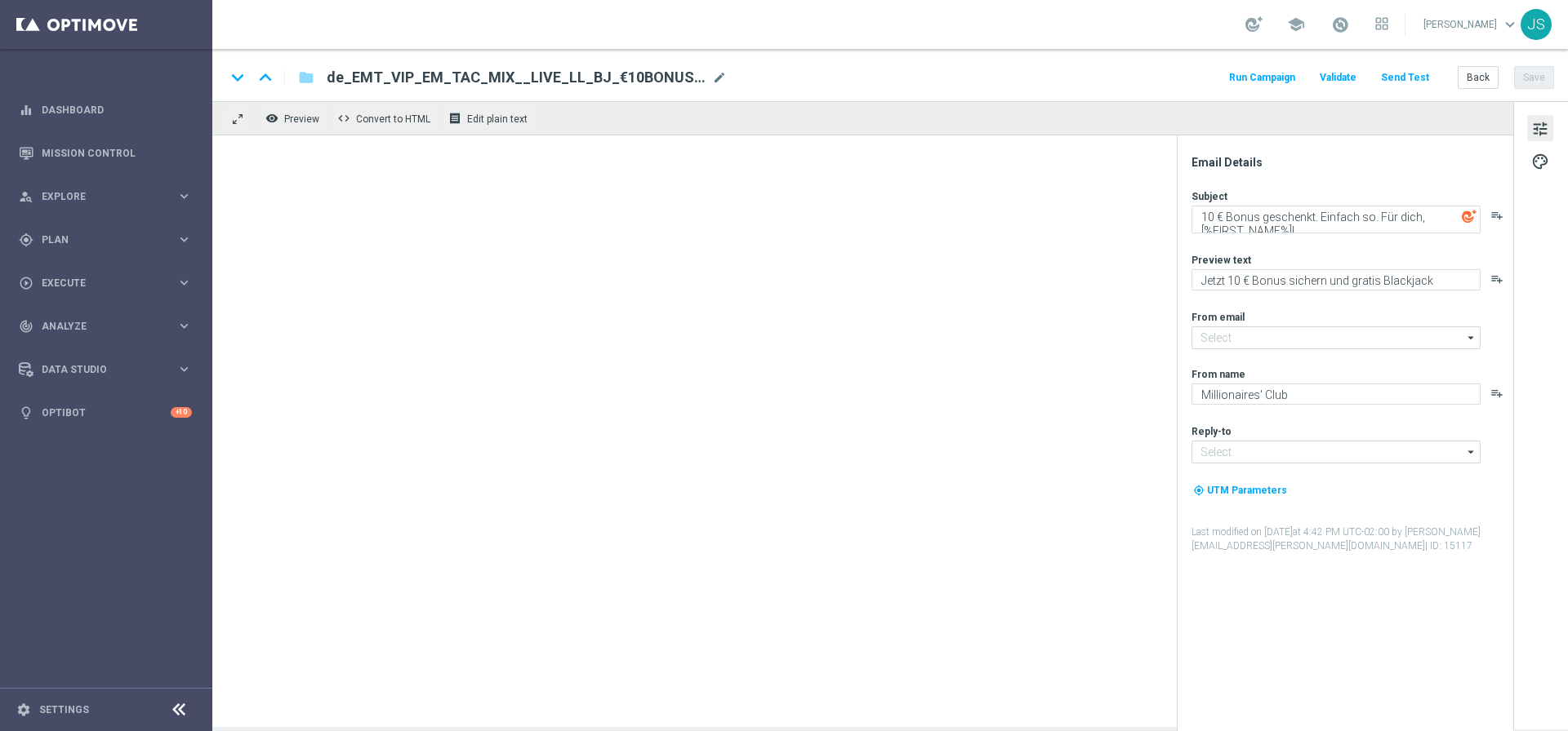
type input "[EMAIL_ADDRESS][DOMAIN_NAME]"
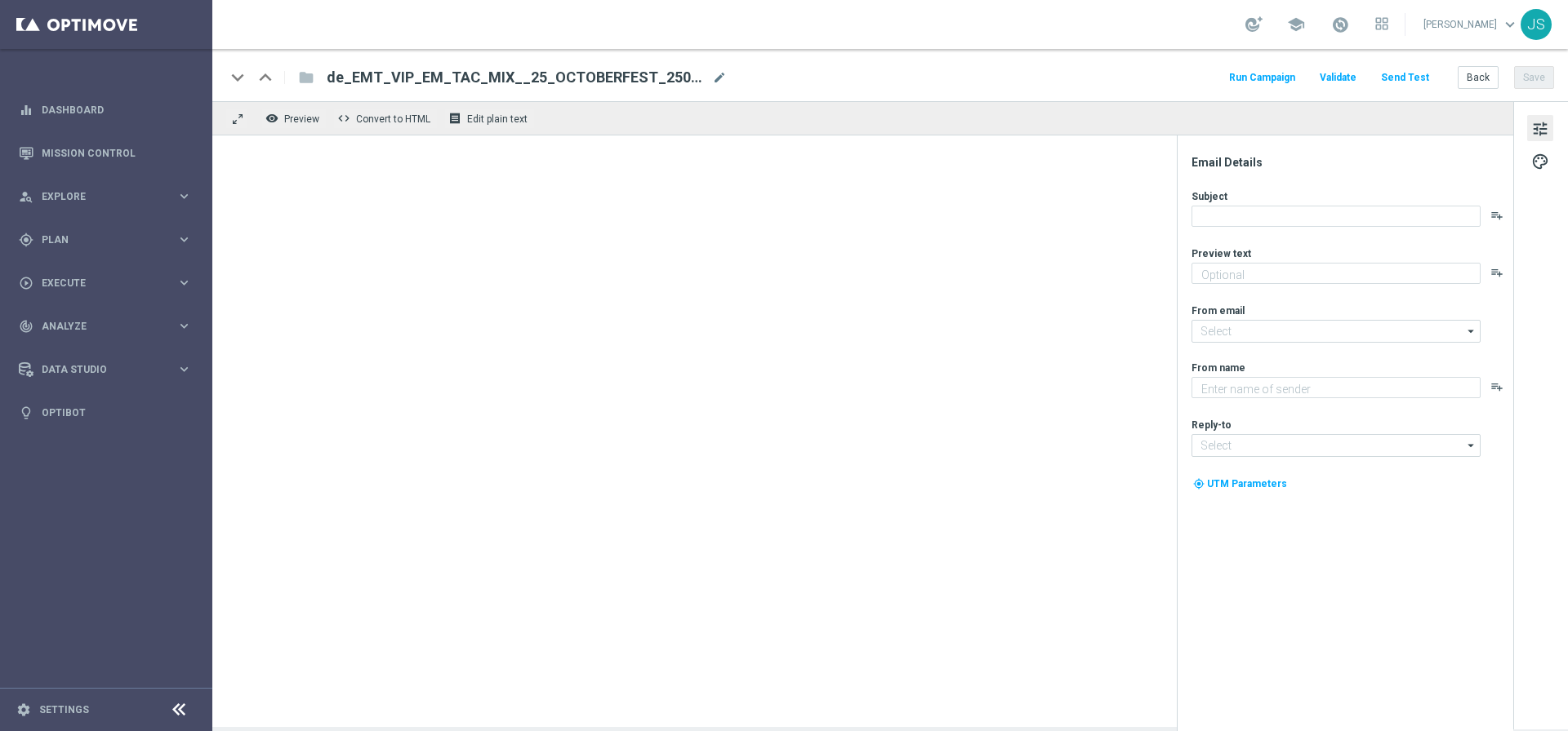
type textarea "Oans, zwoa, drei, gwunna."
type input "[EMAIL_ADDRESS][DOMAIN_NAME]"
type textarea "Millionaires' Club"
type input "[EMAIL_ADDRESS][DOMAIN_NAME]"
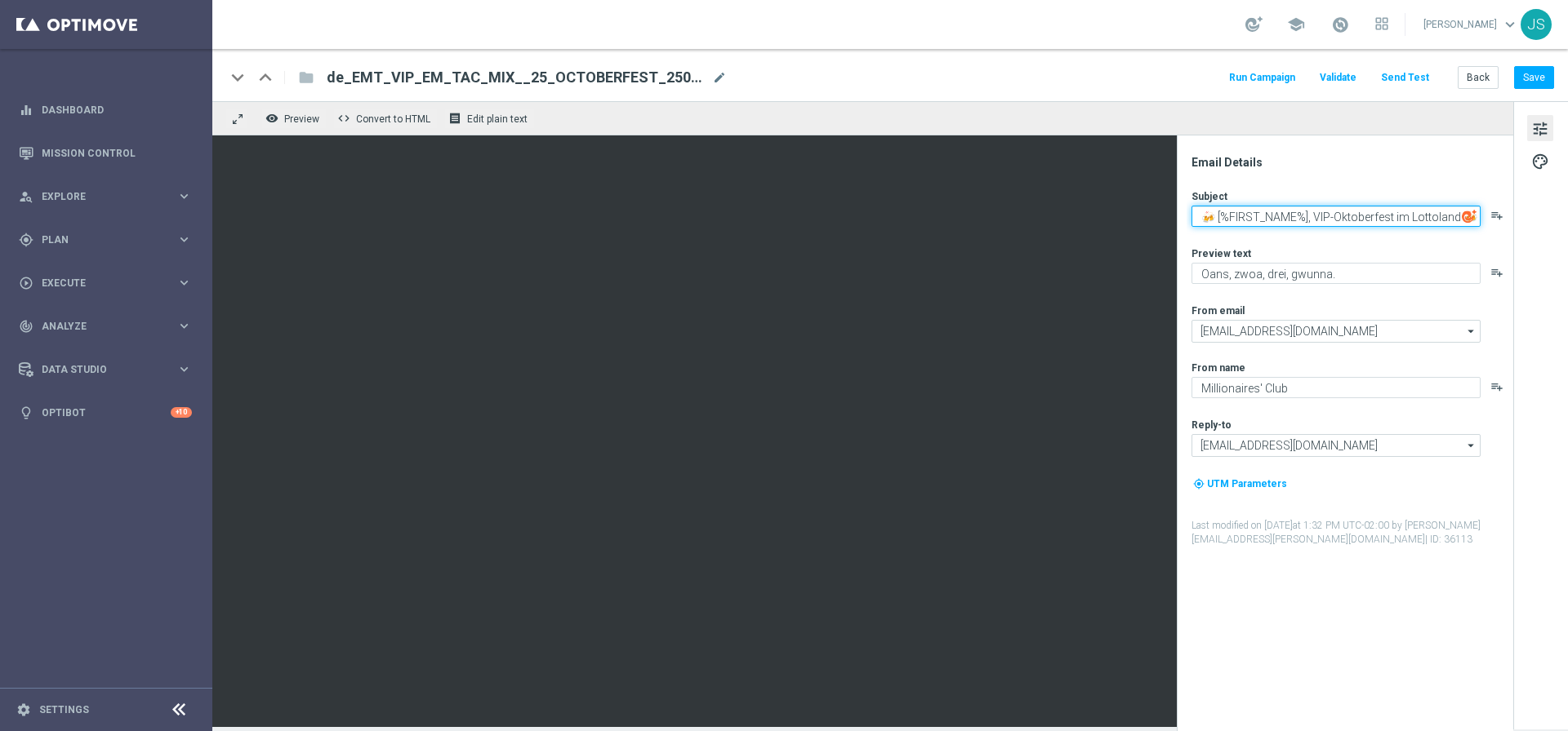
click at [1423, 209] on textarea "🍻 [%FIRST_NAME%], VIP-Oktoberfest im Lottoland 🍻" at bounding box center [1335, 216] width 289 height 21
paste textarea "🍻 [%FIRST_NAME%], VIP-Oktoberfest im Lottoland 🍻"
type textarea "🍻 [%FIRST_NAME%], VIP-Oktoberfest im Lottoland 🍻"
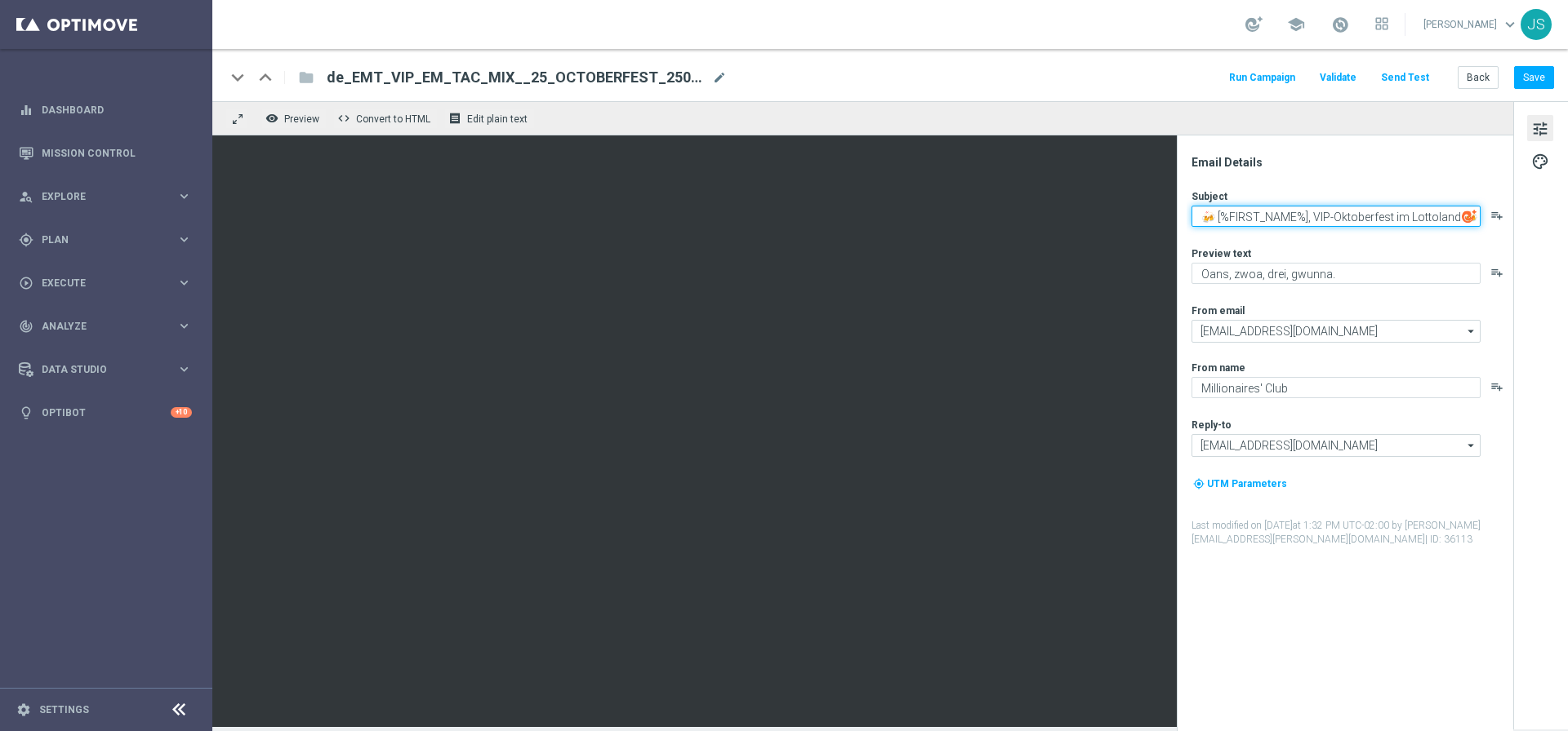
click at [1446, 214] on textarea "🍻 [%FIRST_NAME%], VIP-Oktoberfest im Lottoland 🍻" at bounding box center [1335, 216] width 289 height 21
paste textarea "Dein VIP-Oktoberfest Live Casino-Special"
type textarea "Dein VIP-Oktoberfest Live Casino-Special"
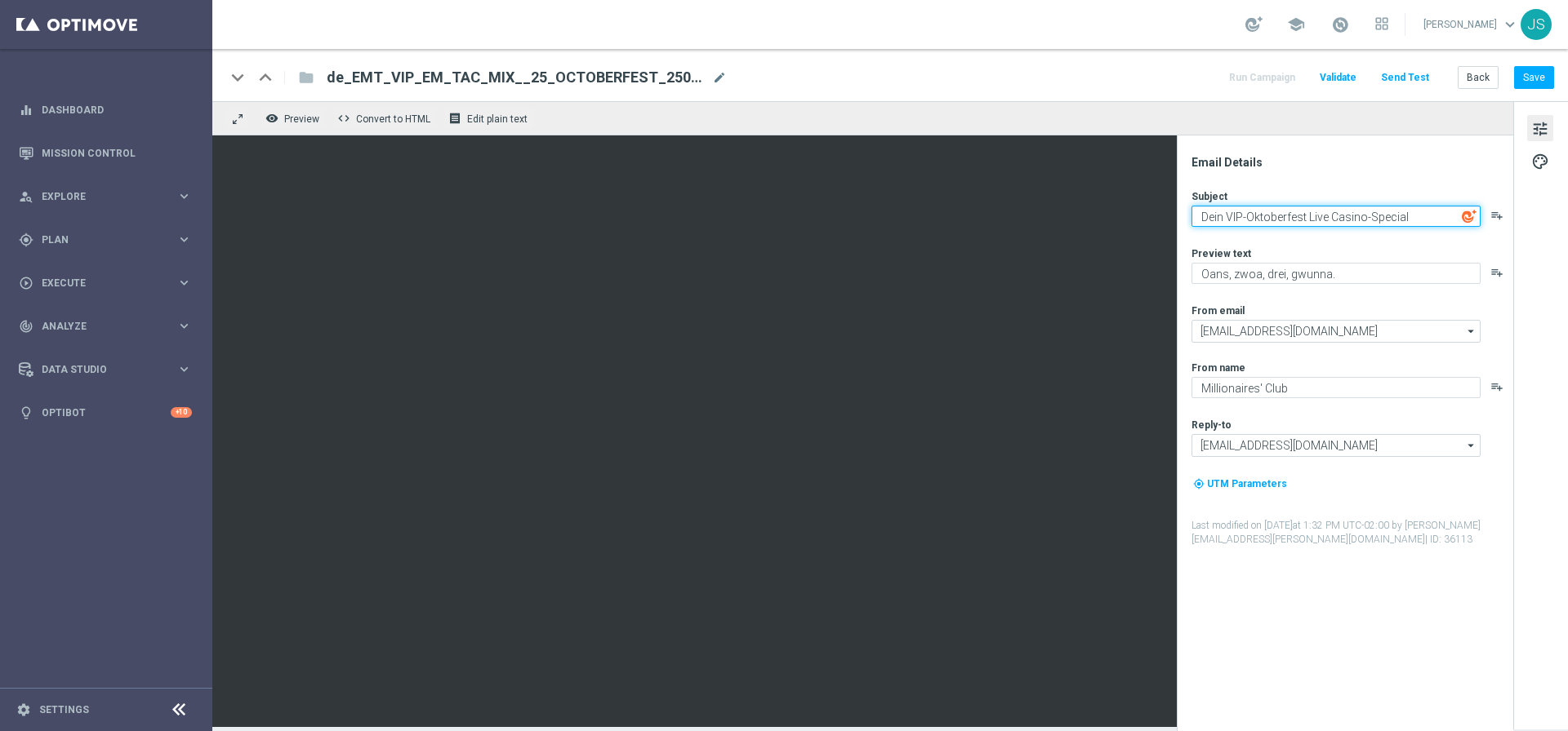
click at [1273, 218] on textarea "Dein VIP-Oktoberfest Live Casino-Special" at bounding box center [1335, 216] width 289 height 21
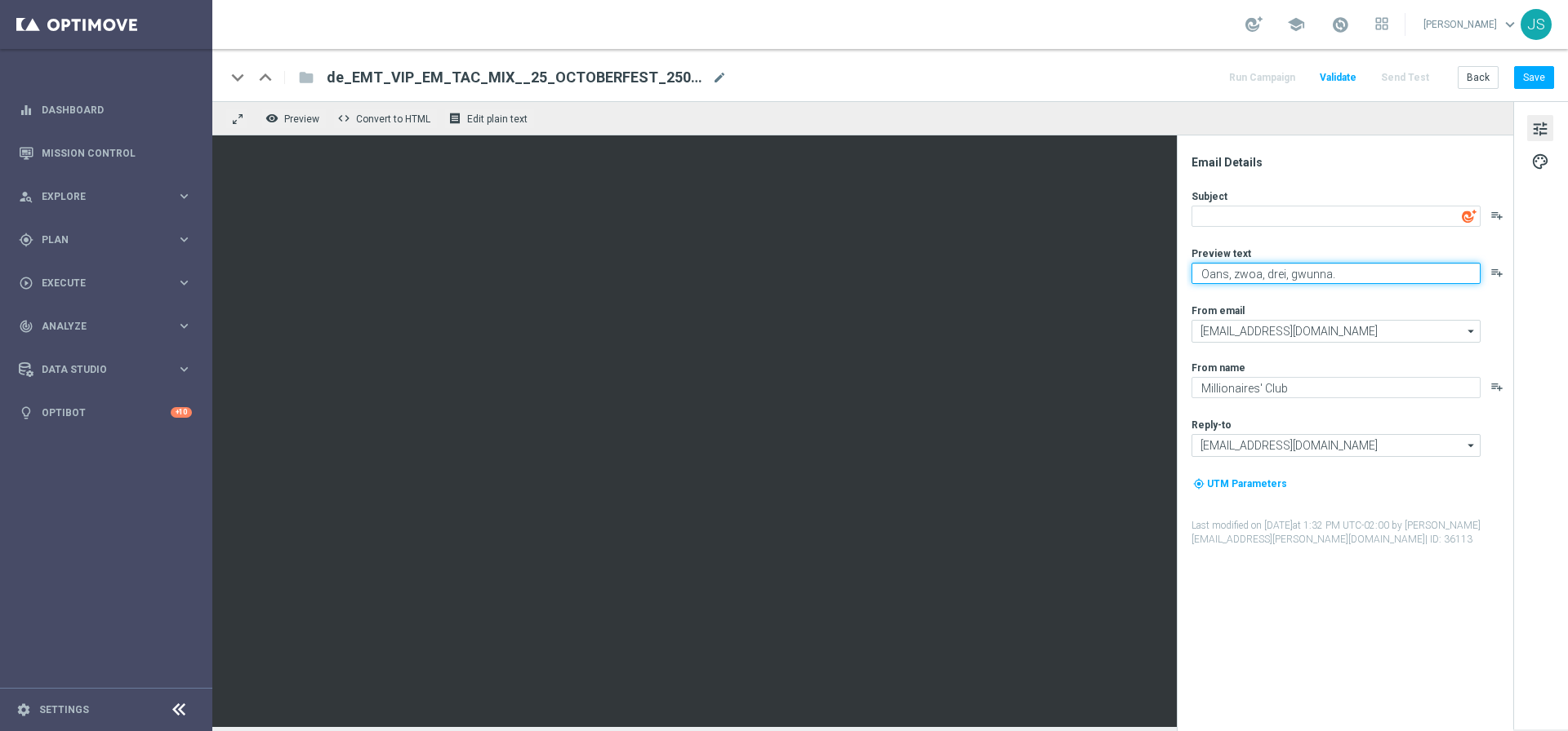
click at [1338, 278] on textarea "Oans, zwoa, drei, gwunna." at bounding box center [1335, 273] width 289 height 21
paste textarea "Dein VIP-Oktoberfest Live Casino-Special"
type textarea "Dein VIP-Oktoberfest Live Casino-Special"
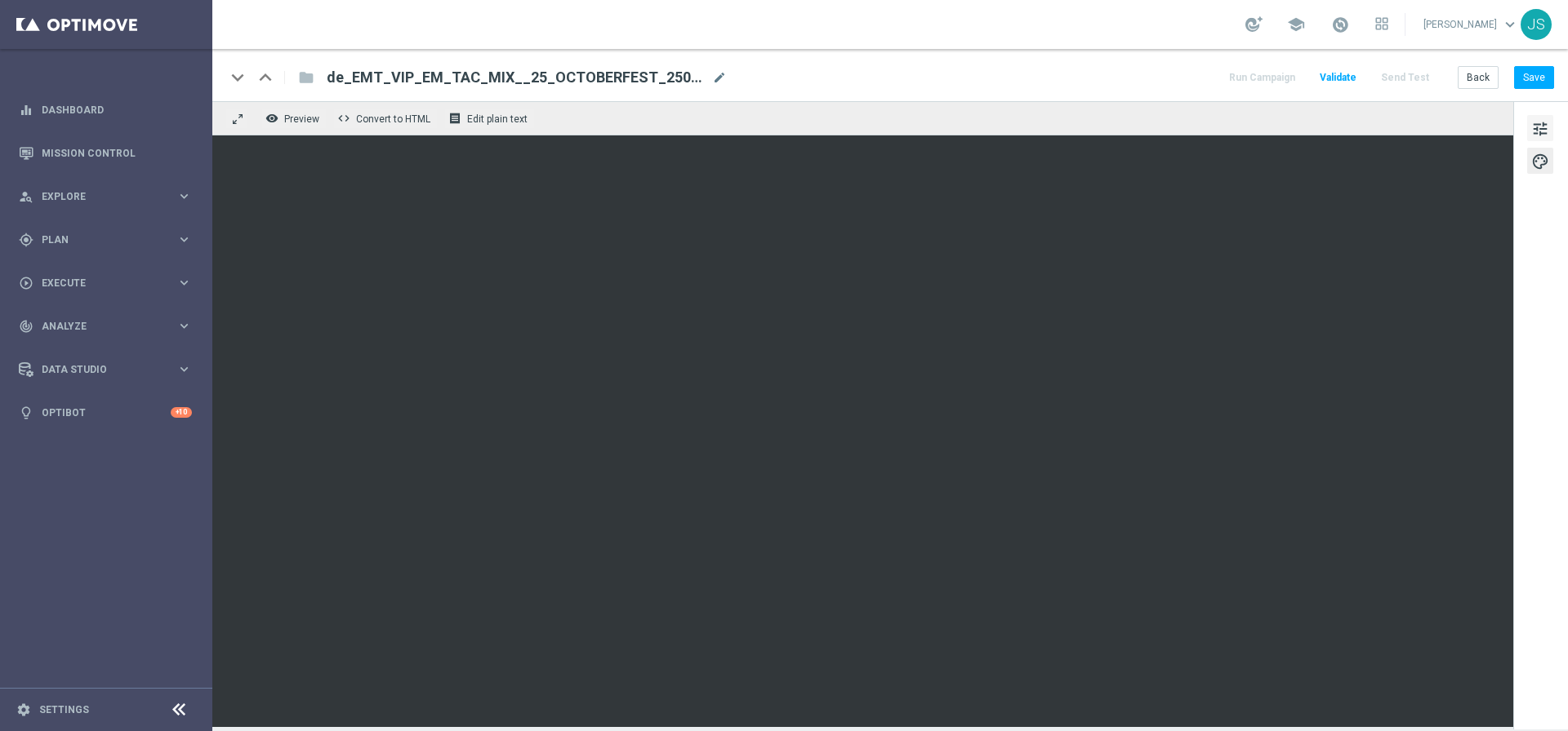
click at [1553, 127] on button "tune" at bounding box center [1540, 129] width 26 height 26
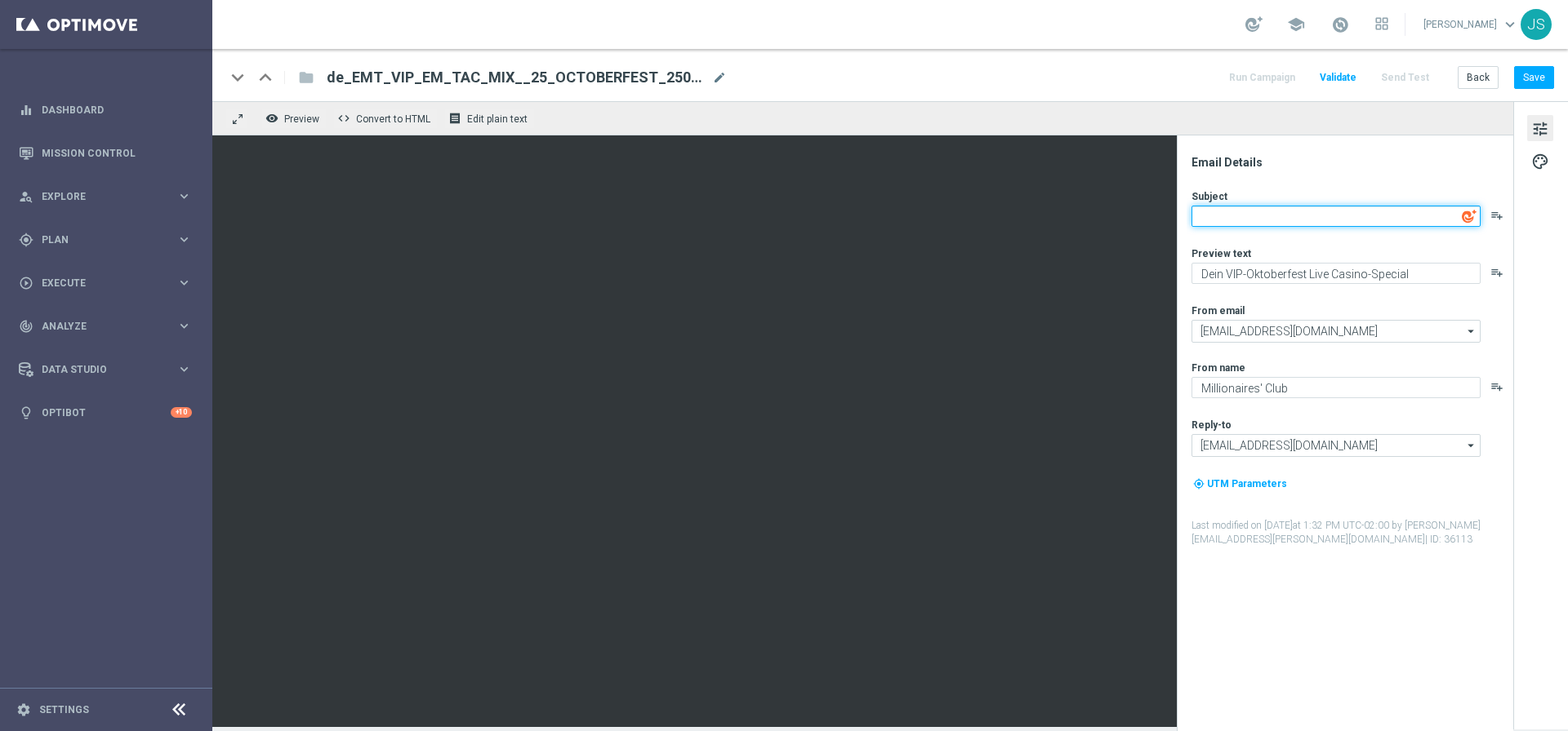
click at [1414, 215] on textarea at bounding box center [1335, 216] width 289 height 21
paste textarea "🍻 [%FIRST_NAME%], VIP-Oktoberfest im Lottoland 🍻"
type textarea "🍻 [%FIRST_NAME%], VIP-Oktoberfest im Lottoland 🍻"
click at [1270, 208] on textarea "🍻 [%FIRST_NAME%], VIP-Oktoberfest im Lottoland 🍻" at bounding box center [1335, 216] width 289 height 21
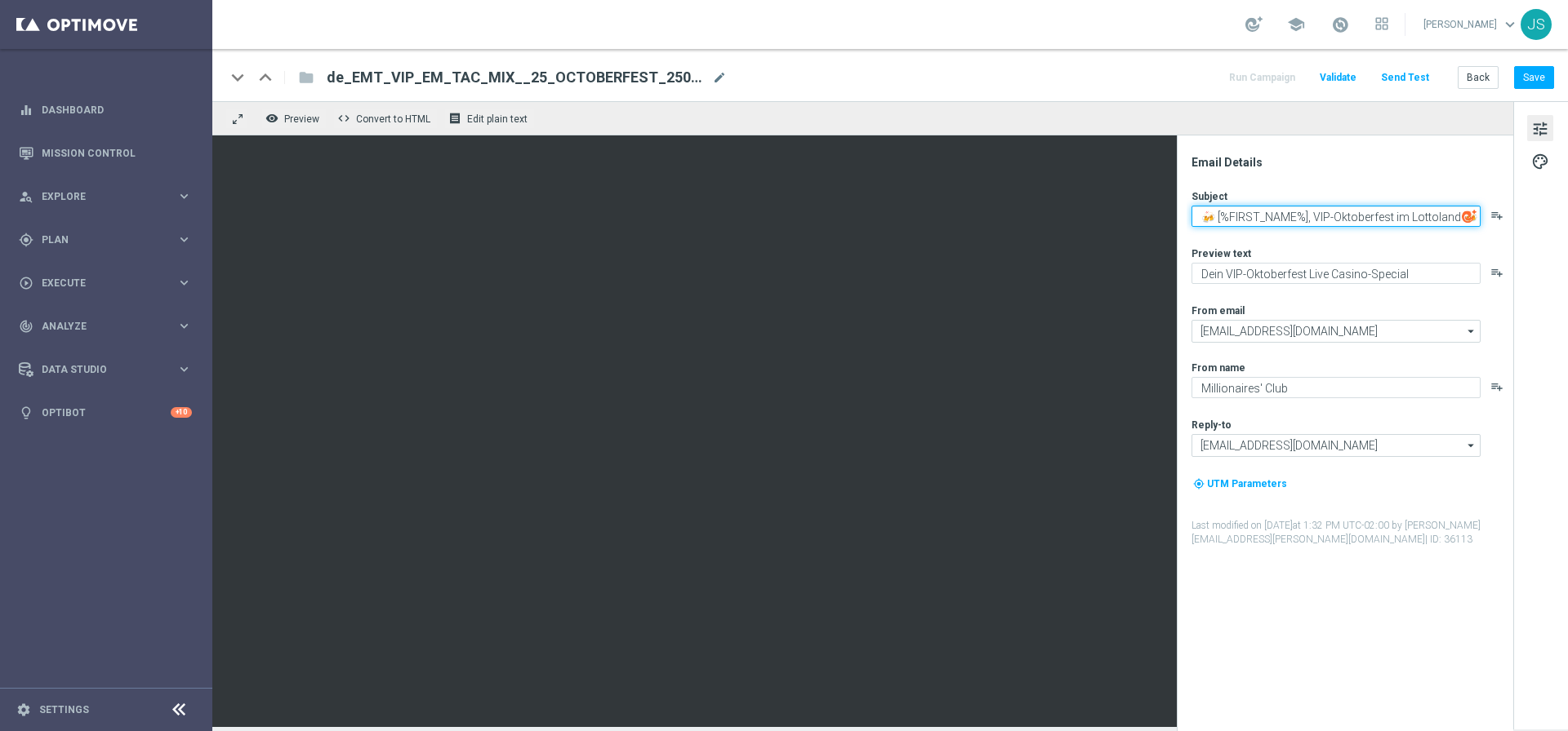
click at [1270, 208] on textarea "🍻 [%FIRST_NAME%], VIP-Oktoberfest im Lottoland 🍻" at bounding box center [1335, 216] width 289 height 21
paste textarea "🍺 Dein exklusiver 25€ Live Casino Bonus wartet"
type textarea "🍺 Dein exklusiver 25€ Live Casino Bonus wartet"
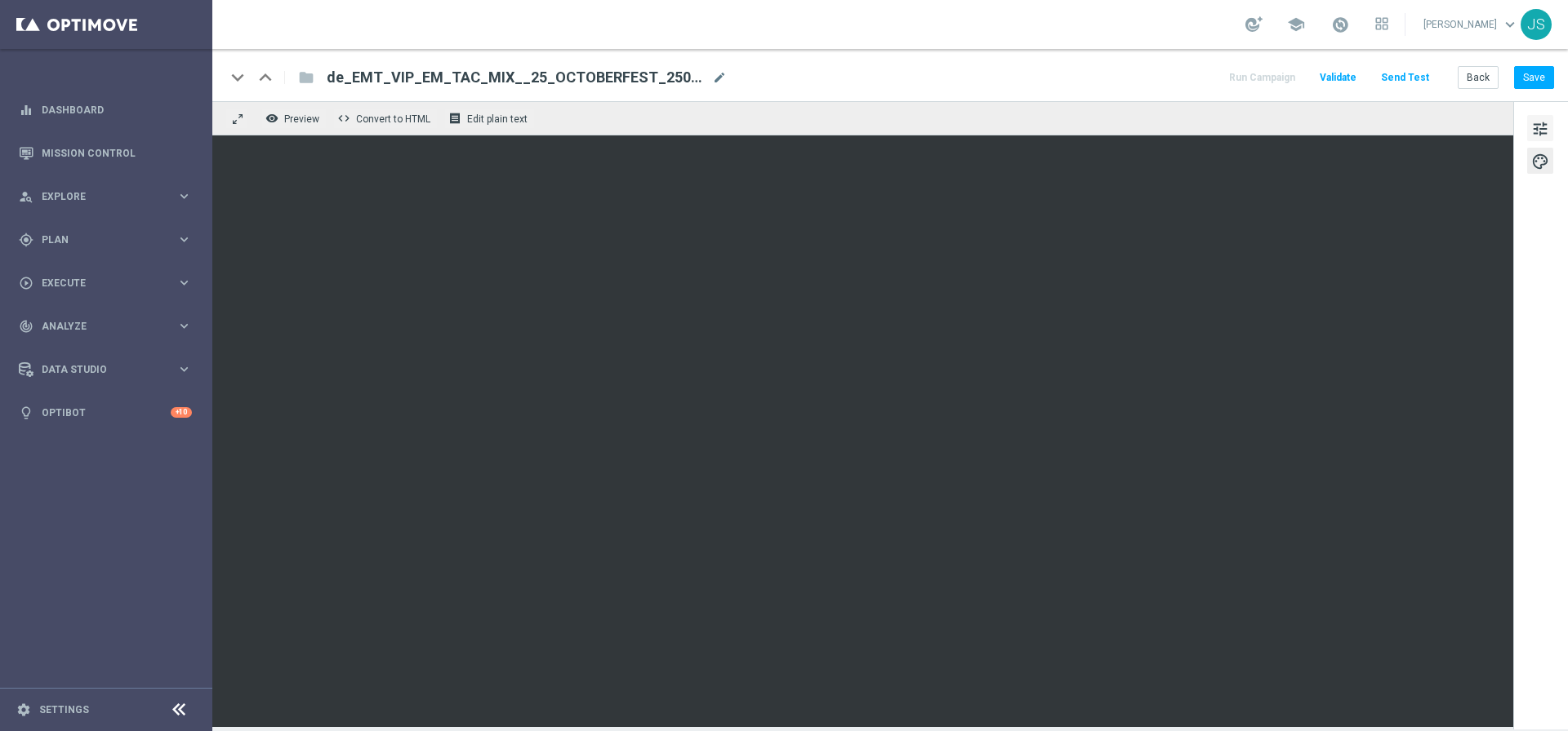
click at [1541, 131] on span "tune" at bounding box center [1540, 129] width 18 height 21
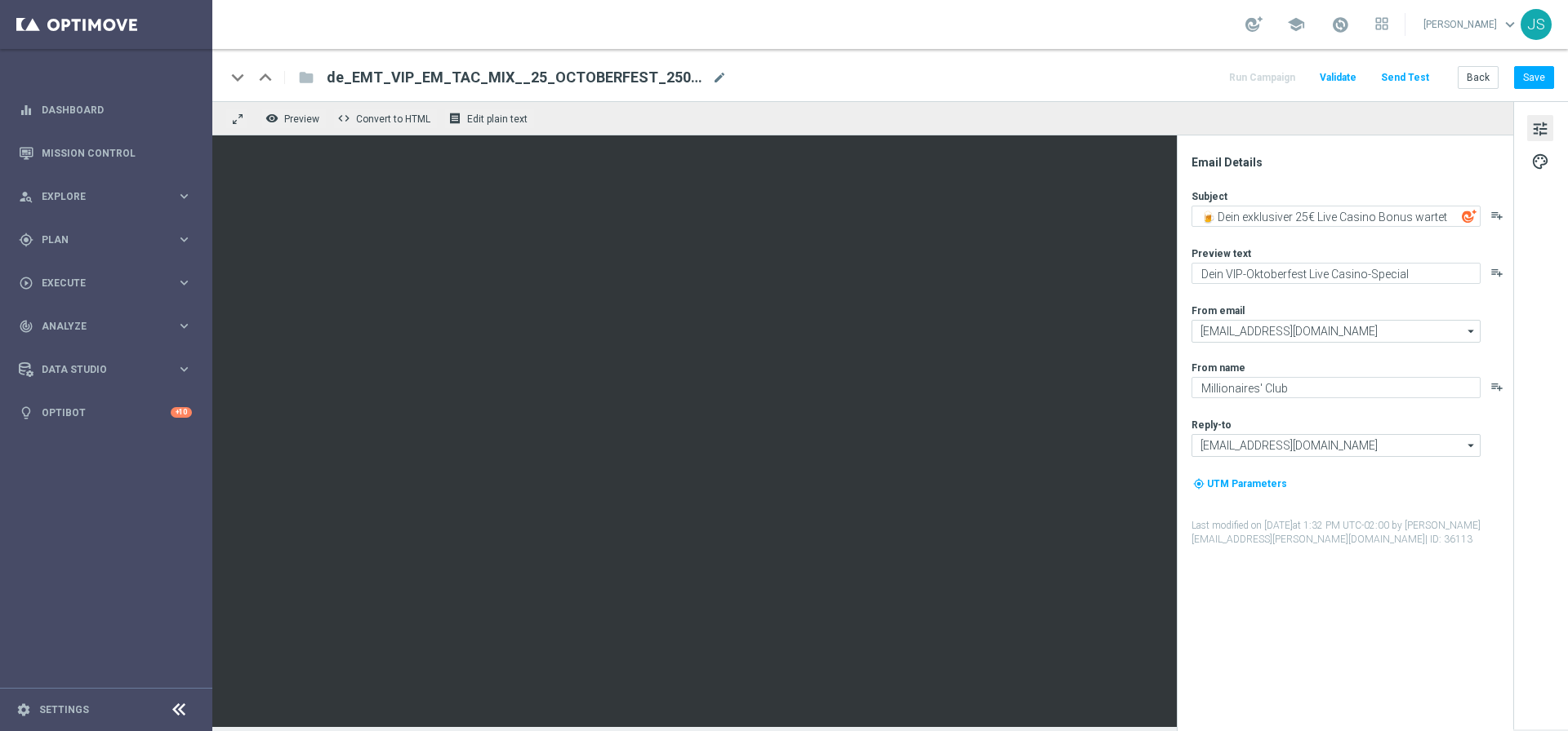
click at [1537, 134] on span "tune" at bounding box center [1540, 129] width 18 height 21
click at [1547, 165] on span "palette" at bounding box center [1540, 162] width 18 height 21
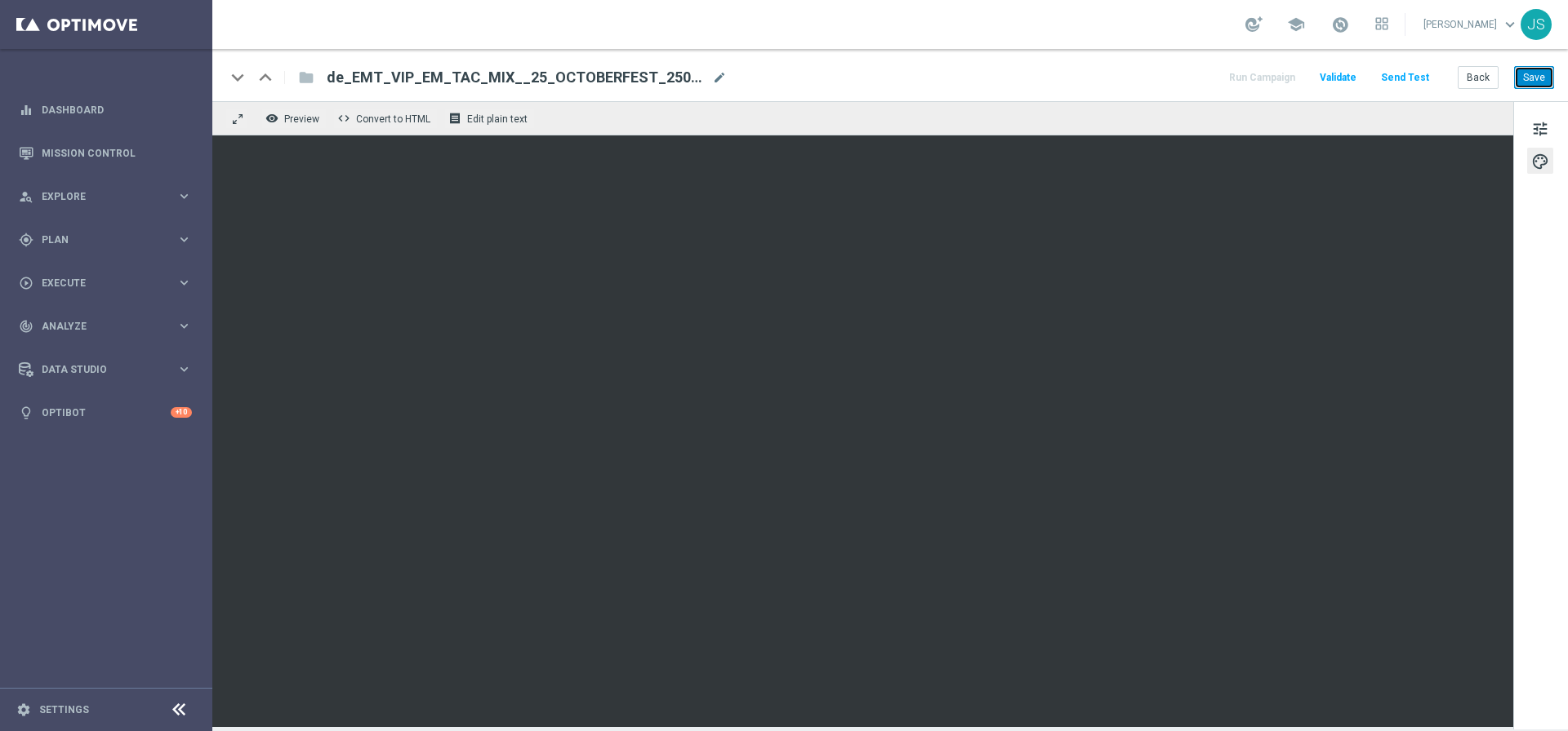
click at [1538, 73] on button "Save" at bounding box center [1534, 78] width 40 height 23
click at [1546, 78] on button "Save" at bounding box center [1534, 78] width 40 height 23
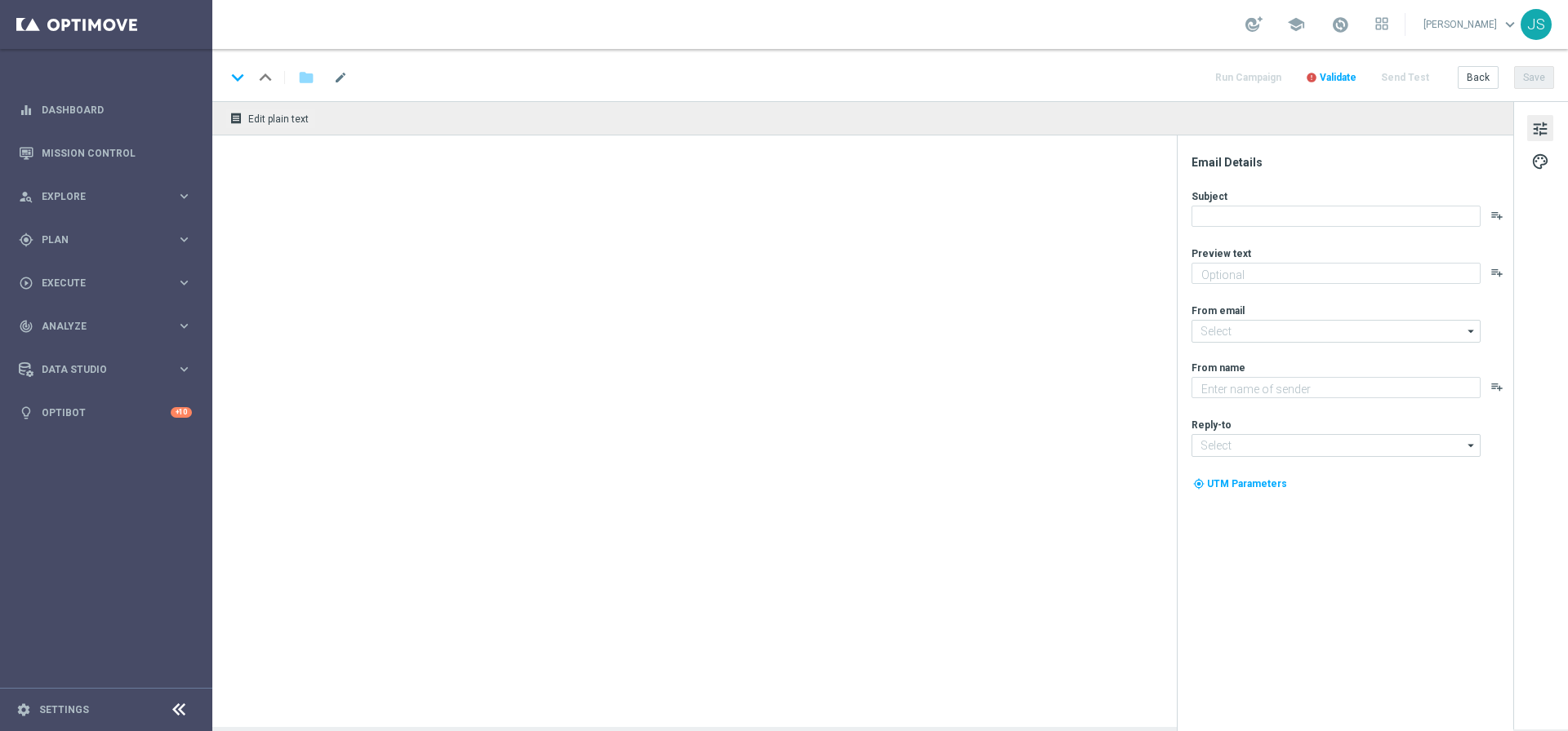
type textarea "Oans, zwoa, drei, gwunna."
type textarea "Millionaires' Club"
type input "[EMAIL_ADDRESS][DOMAIN_NAME]"
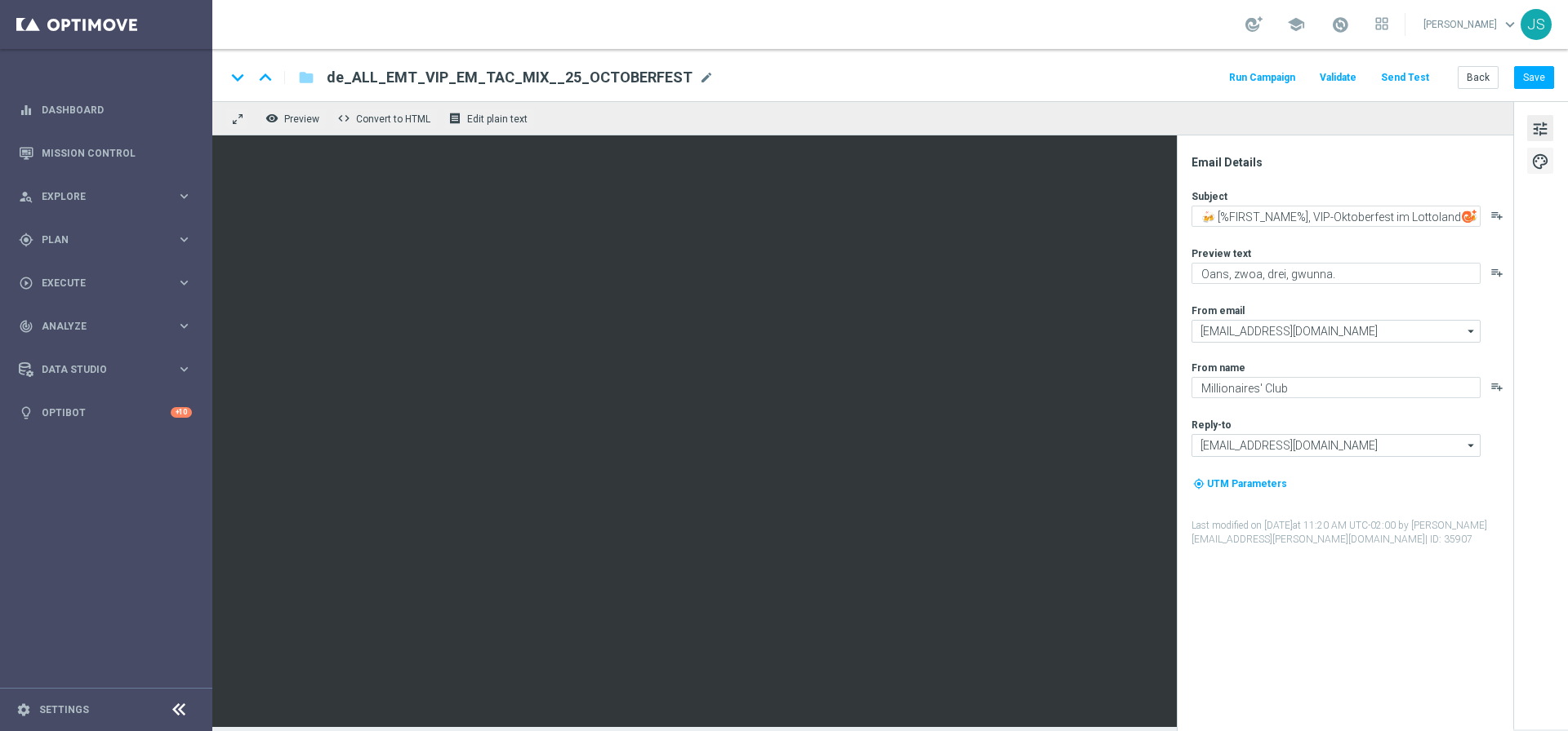
click at [1544, 155] on span "palette" at bounding box center [1540, 162] width 18 height 21
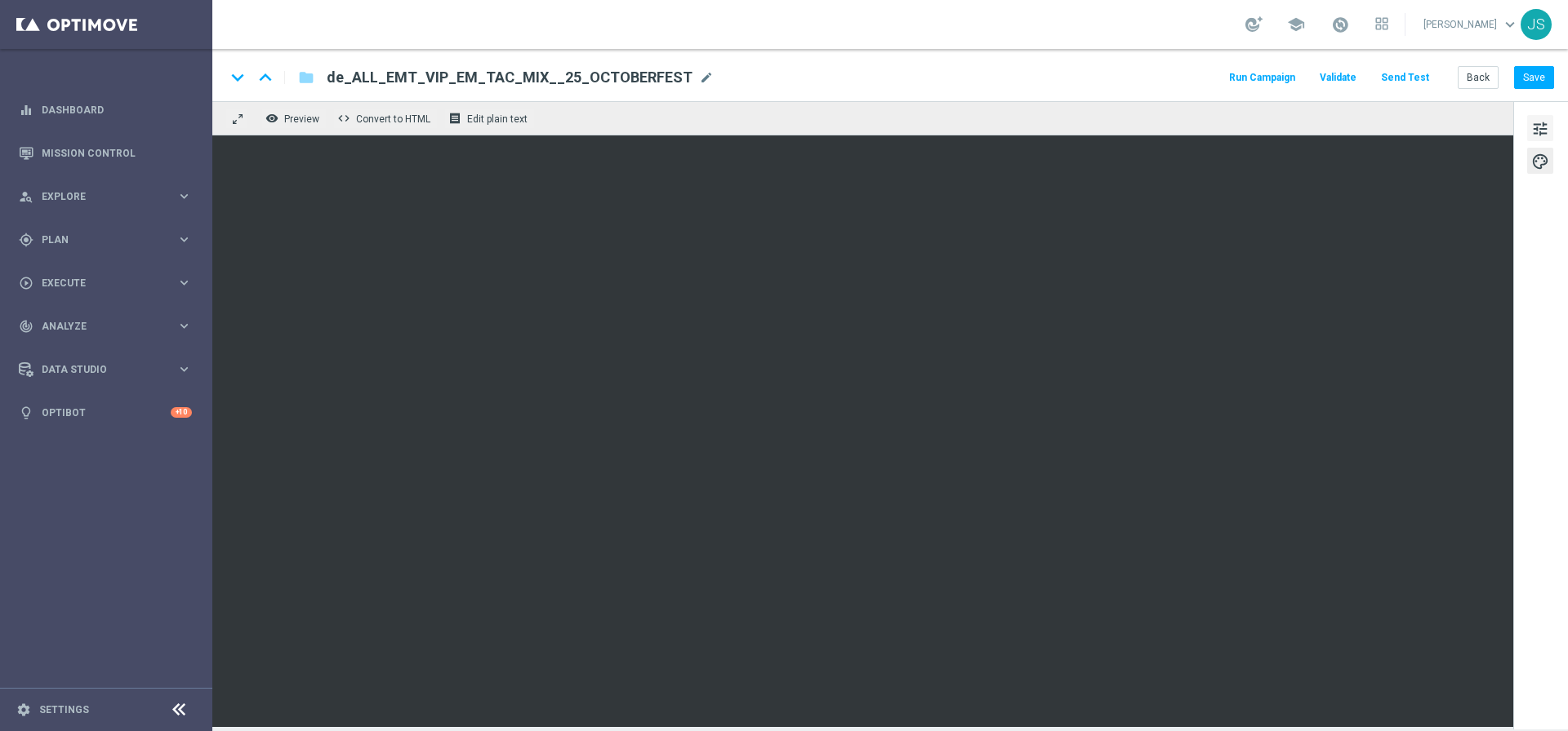
click at [1542, 131] on span "tune" at bounding box center [1540, 129] width 18 height 21
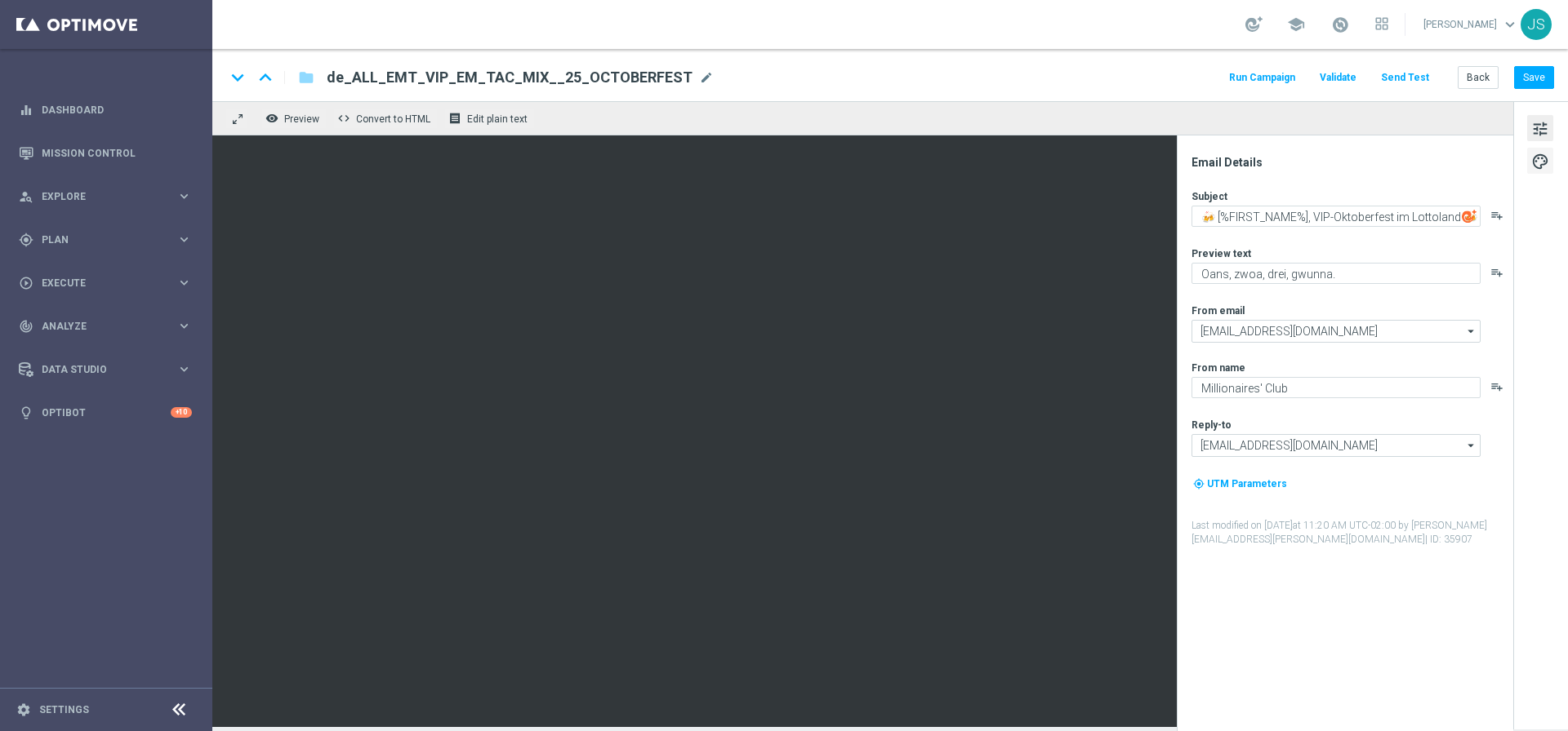
click at [1542, 156] on span "palette" at bounding box center [1540, 162] width 18 height 21
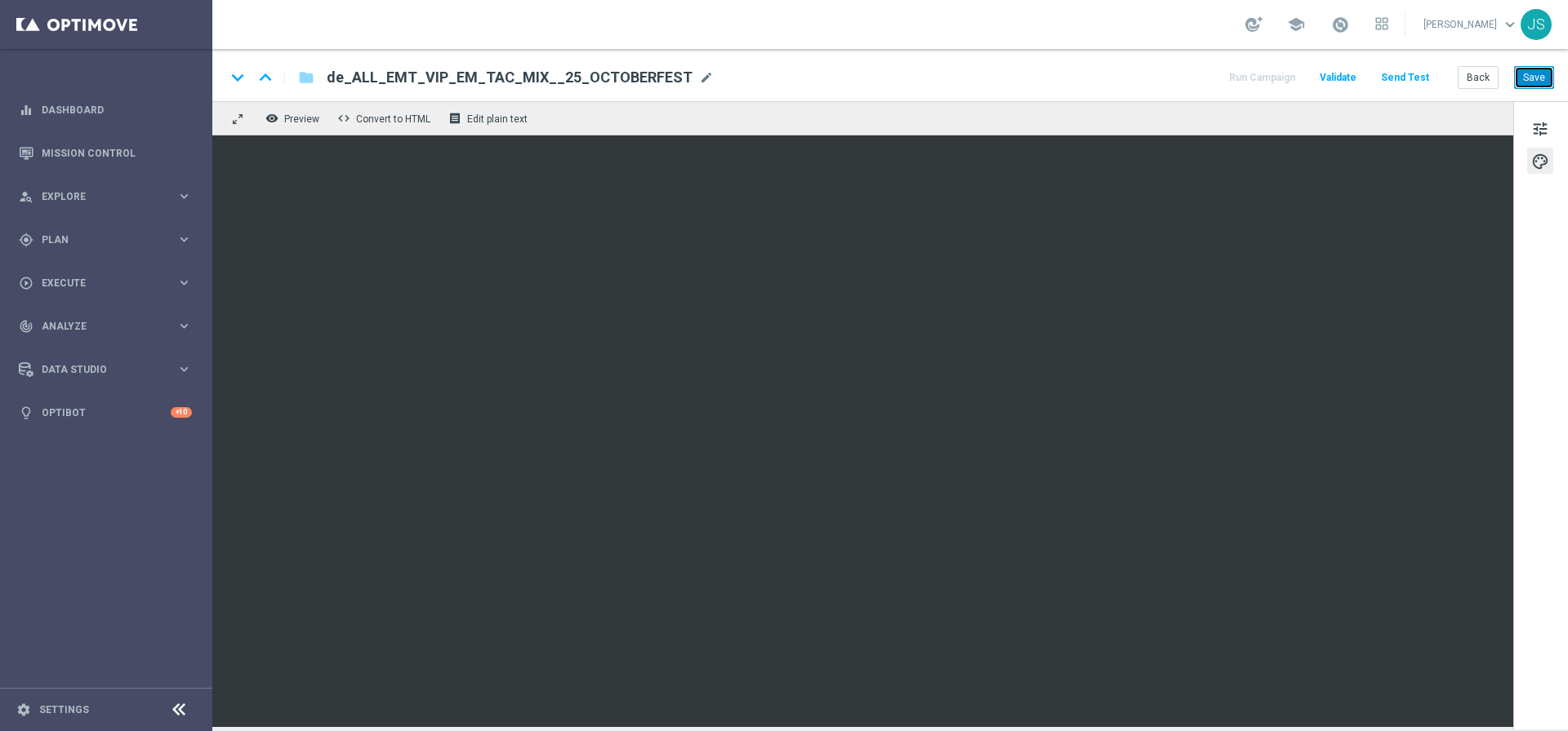
click at [1544, 73] on button "Save" at bounding box center [1534, 78] width 40 height 23
click at [1549, 89] on button "Save" at bounding box center [1534, 78] width 40 height 23
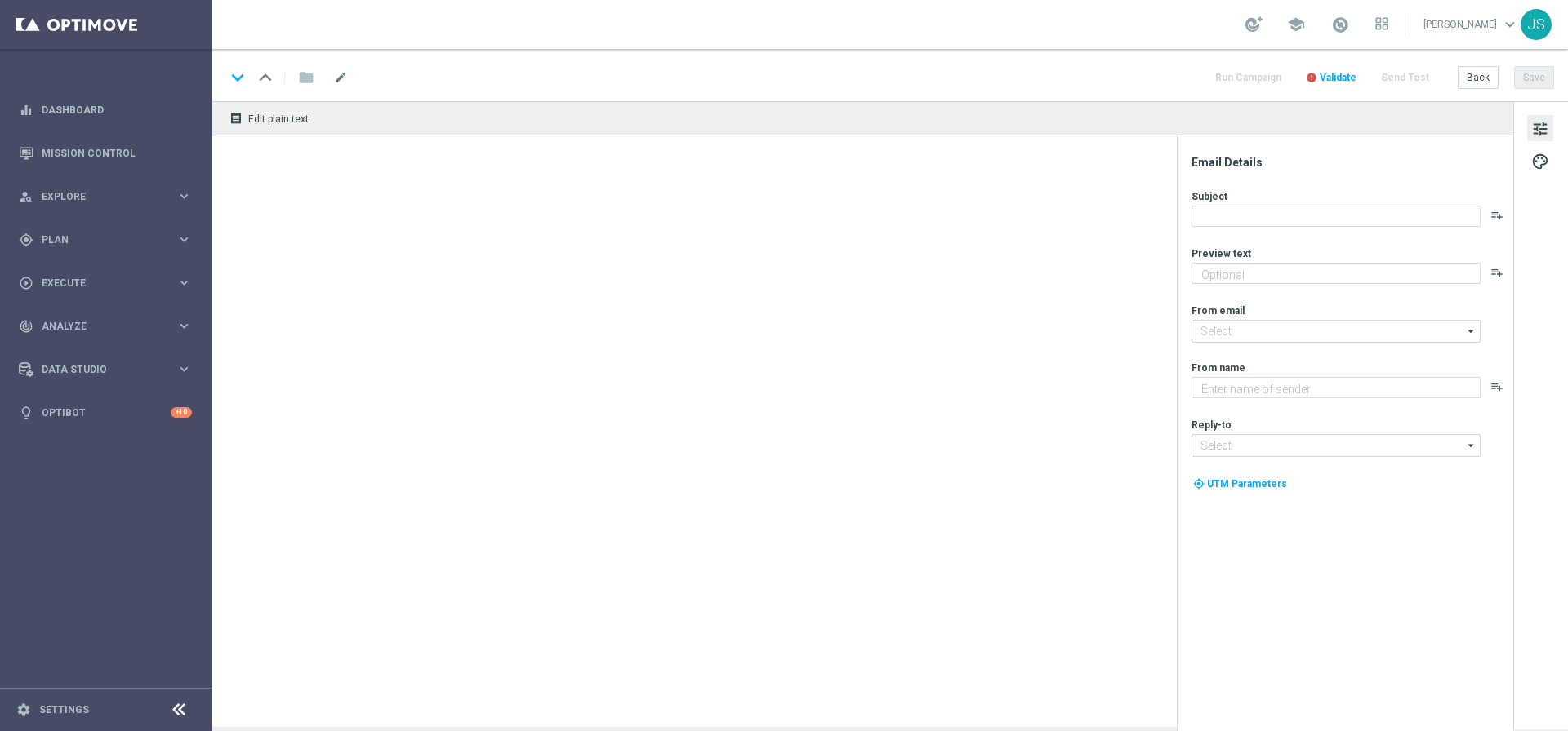
type textarea "Oans, zwoa, drei, gwunna."
type input "[EMAIL_ADDRESS][DOMAIN_NAME]"
type textarea "Millionaires' Club"
type input "[EMAIL_ADDRESS][DOMAIN_NAME]"
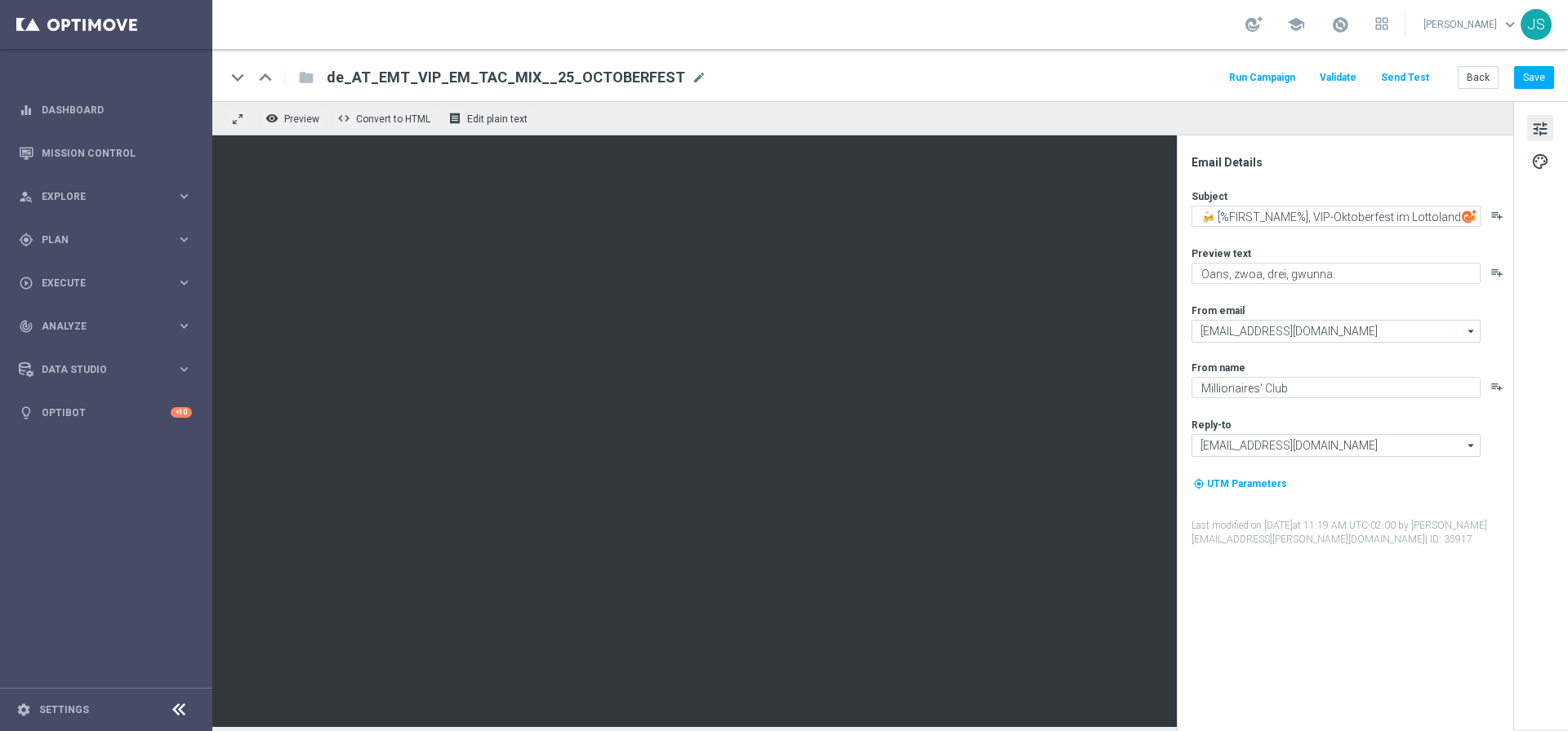
click at [1536, 121] on span "tune" at bounding box center [1540, 129] width 18 height 21
click at [1550, 151] on button "palette" at bounding box center [1540, 161] width 26 height 26
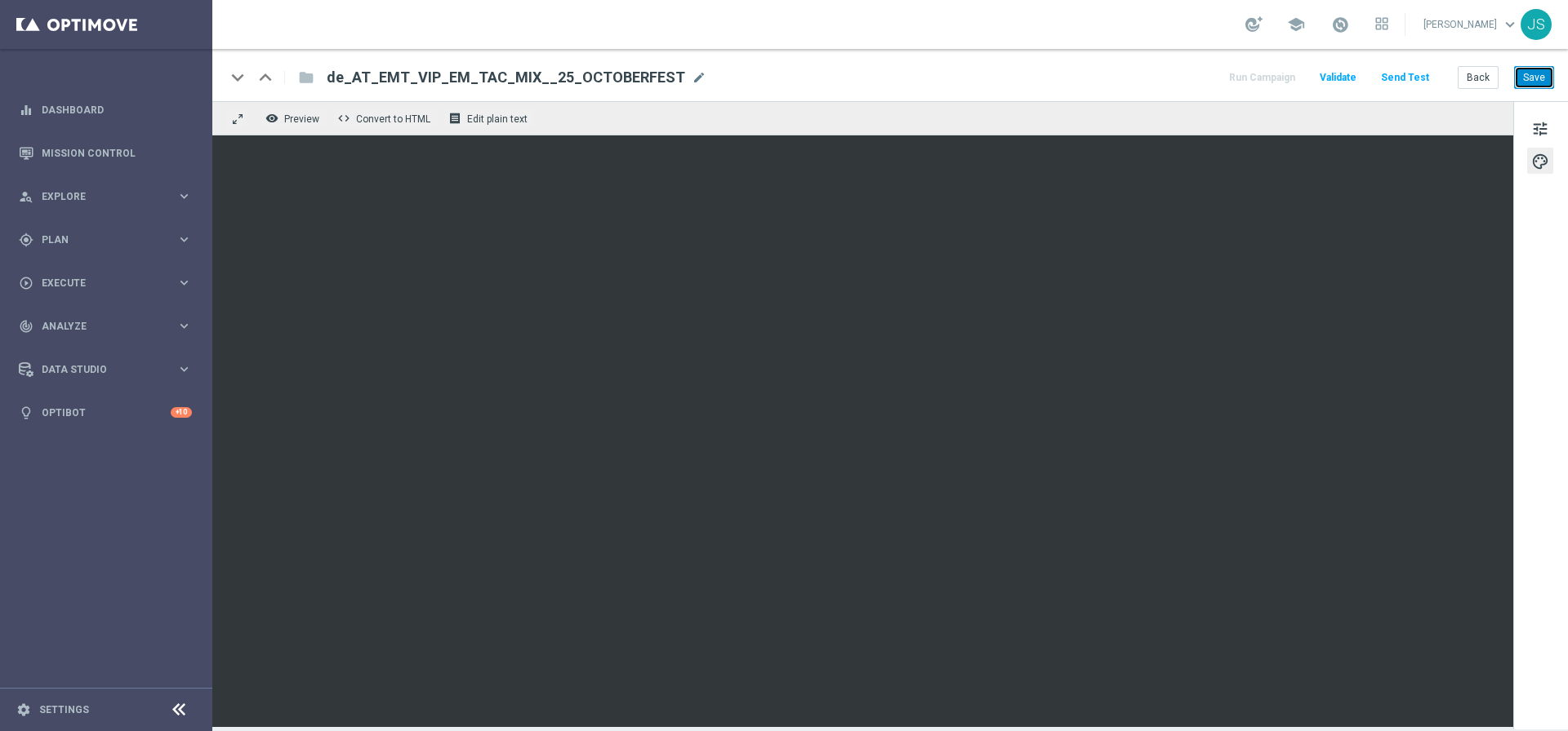
click at [1525, 73] on button "Save" at bounding box center [1534, 78] width 40 height 23
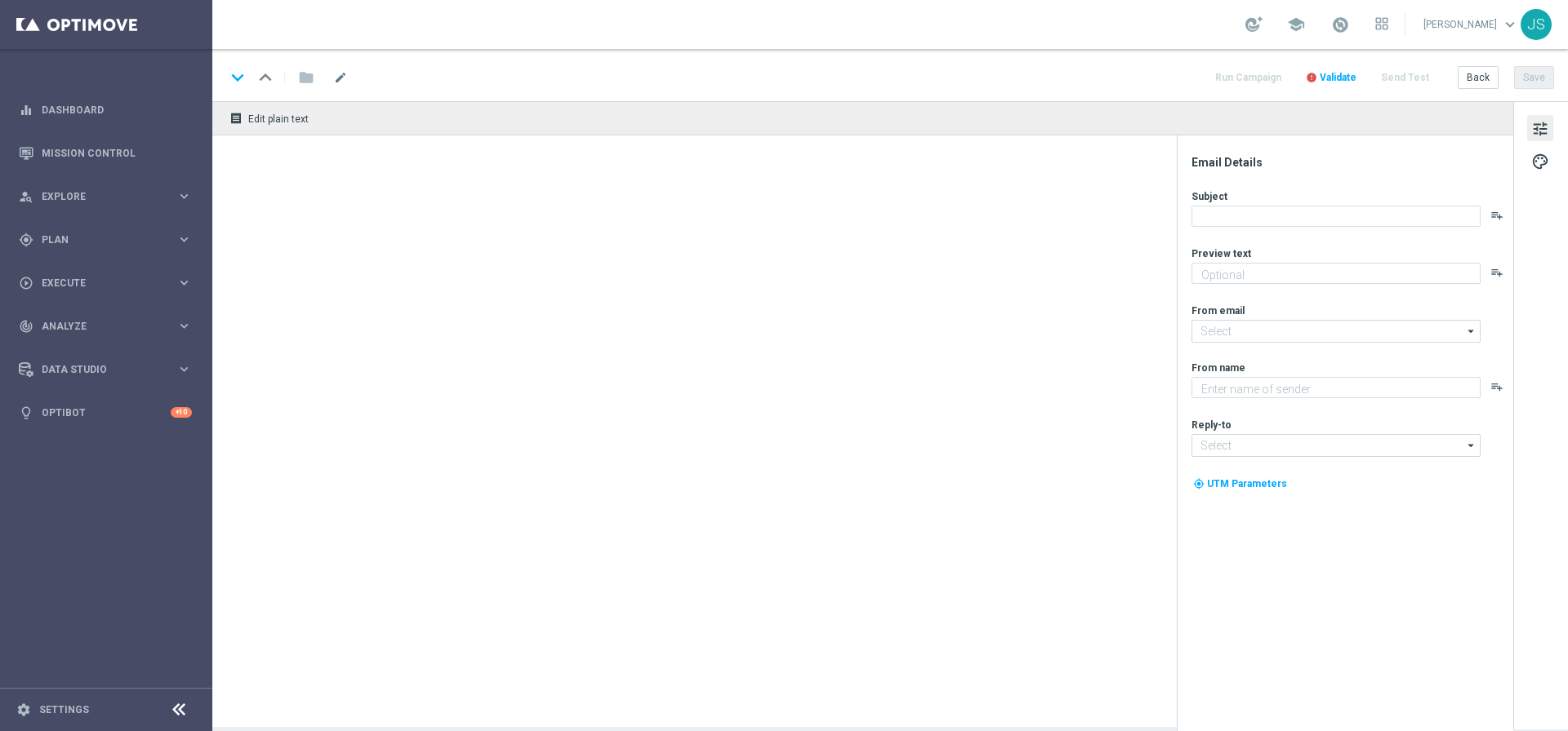
type textarea "Dein VIP-Oktoberfest Live Casino-Special"
type textarea "Millionaires' Club"
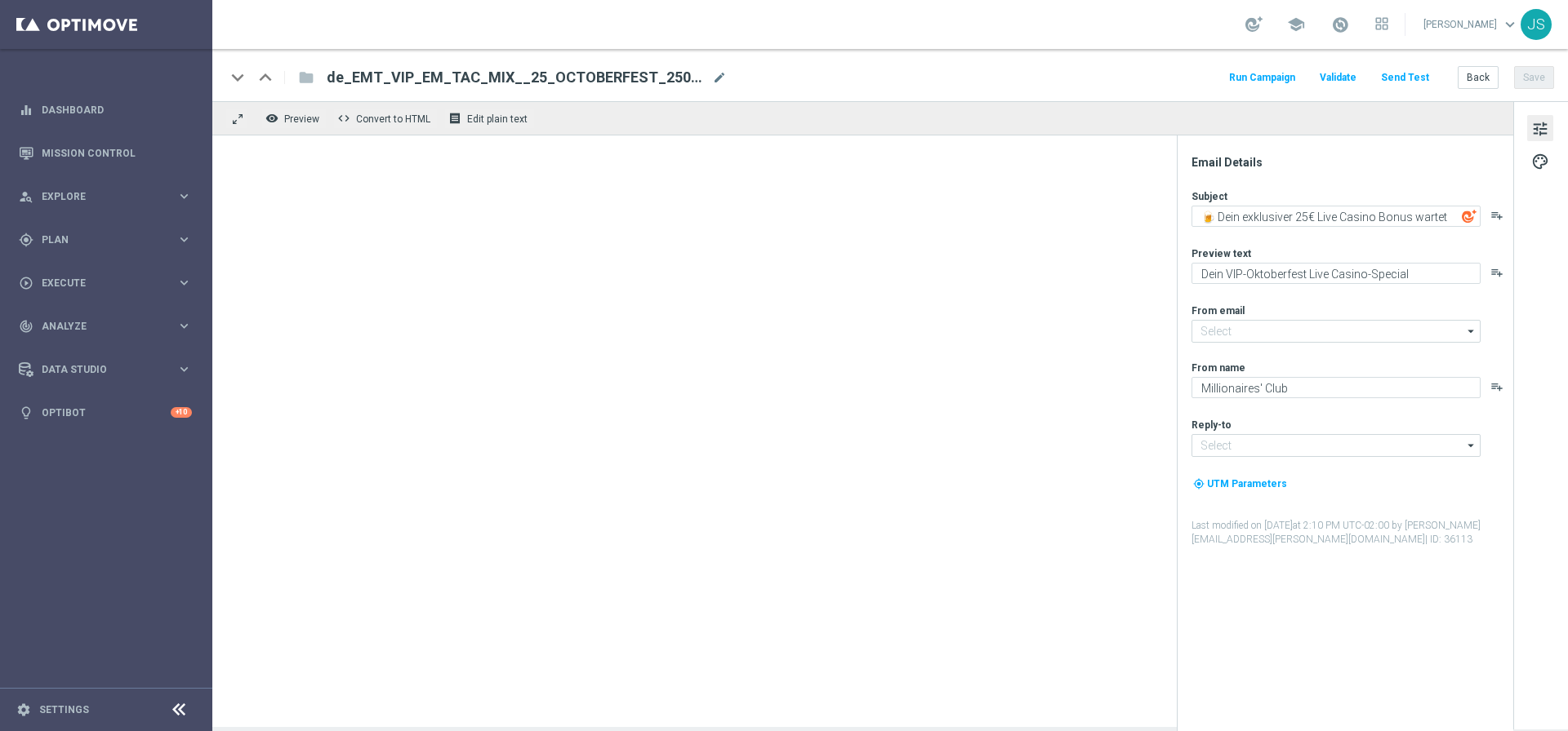
type input "[EMAIL_ADDRESS][DOMAIN_NAME]"
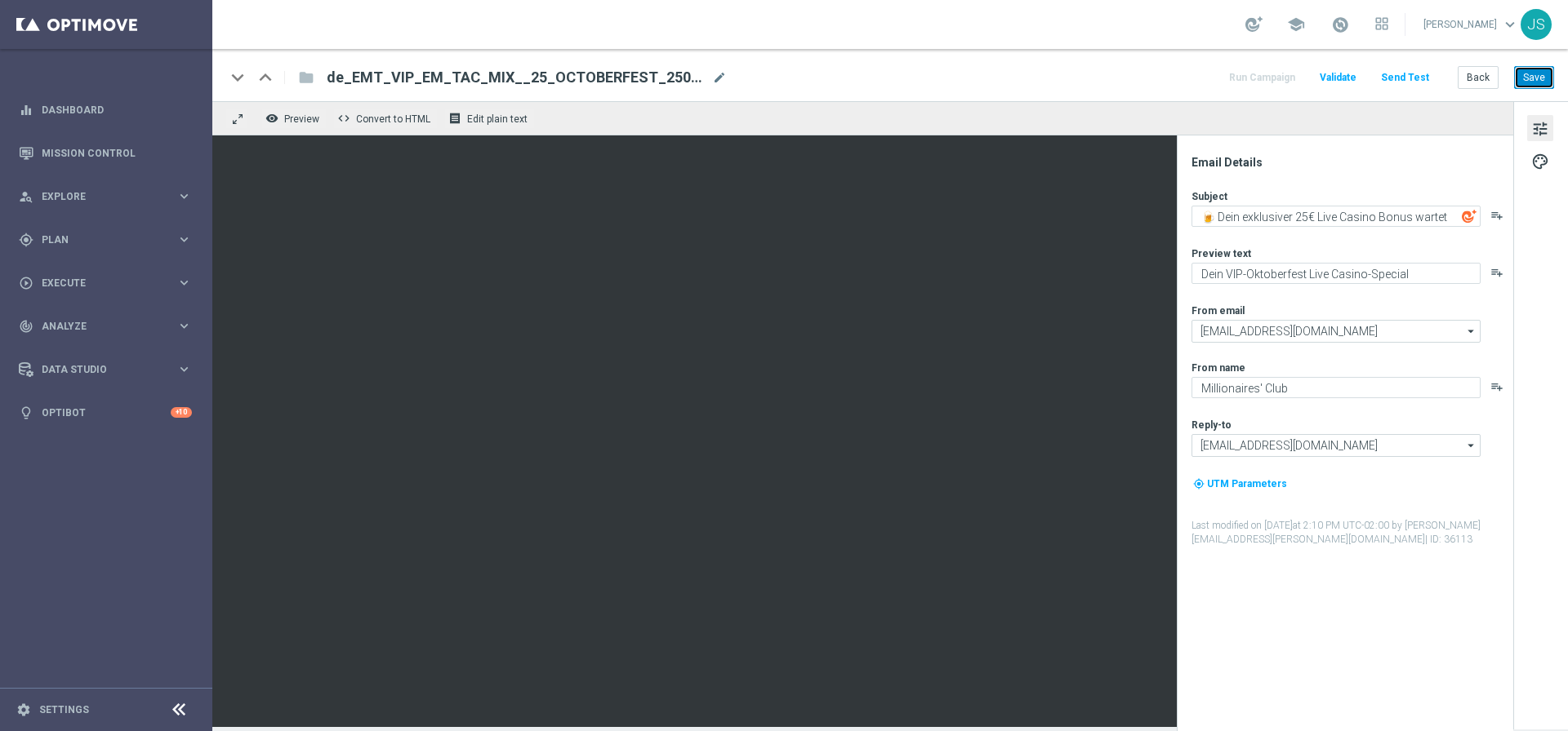
click at [1538, 79] on button "Save" at bounding box center [1534, 78] width 40 height 23
click at [1529, 76] on button "Save" at bounding box center [1534, 78] width 40 height 23
click at [1421, 79] on button "Send Test" at bounding box center [1404, 78] width 53 height 22
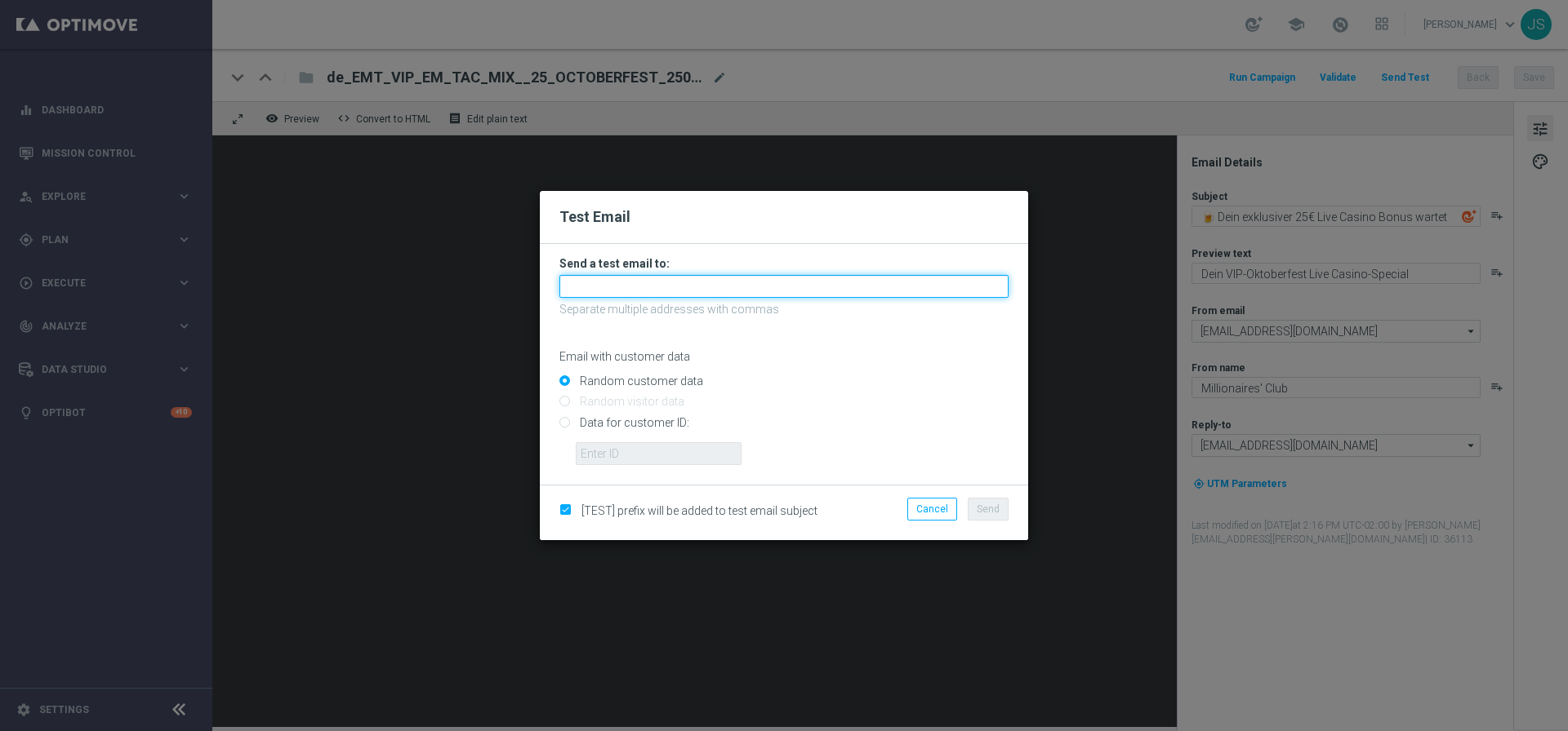
click at [653, 275] on input "text" at bounding box center [784, 287] width 449 height 23
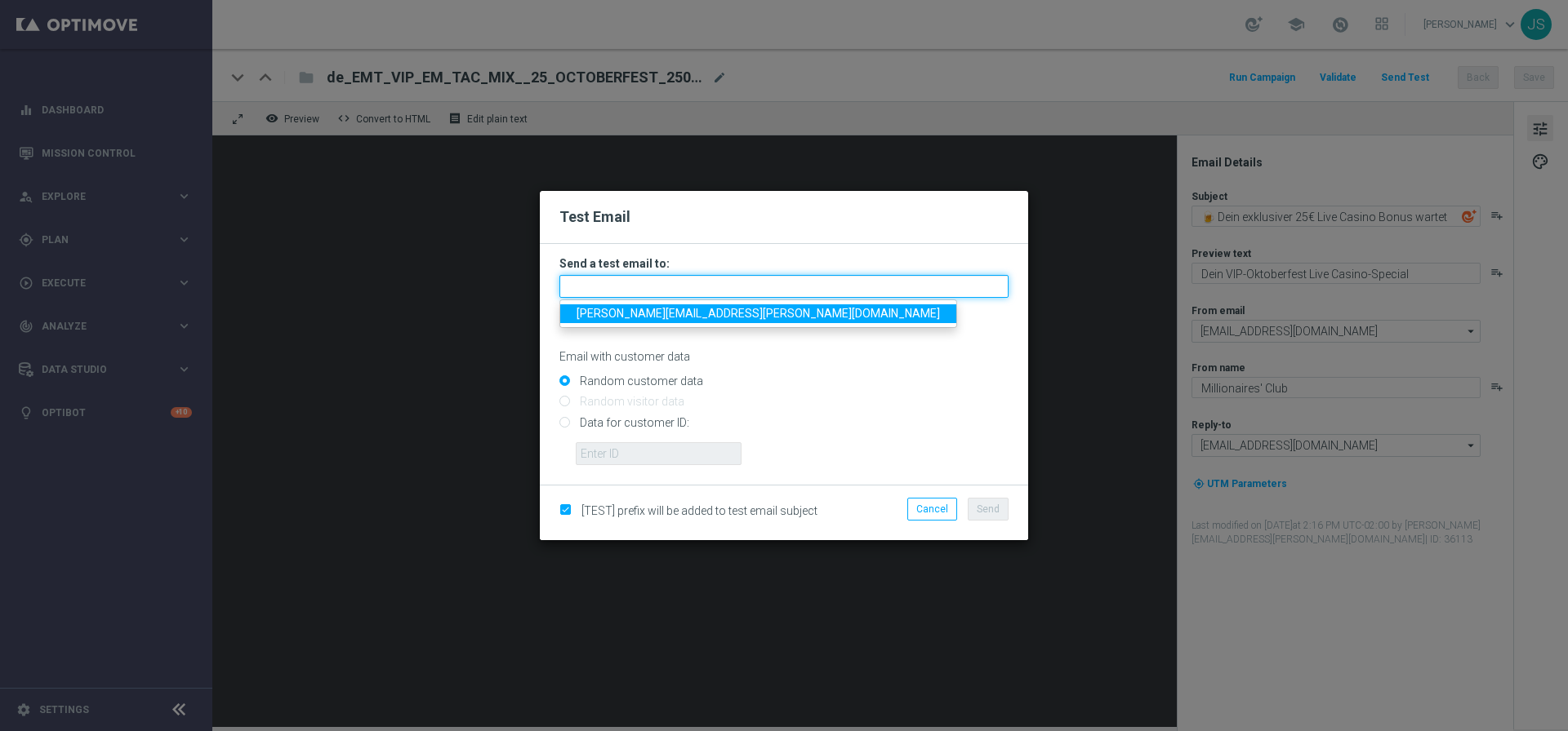
type input "[PERSON_NAME][EMAIL_ADDRESS][PERSON_NAME][DOMAIN_NAME]"
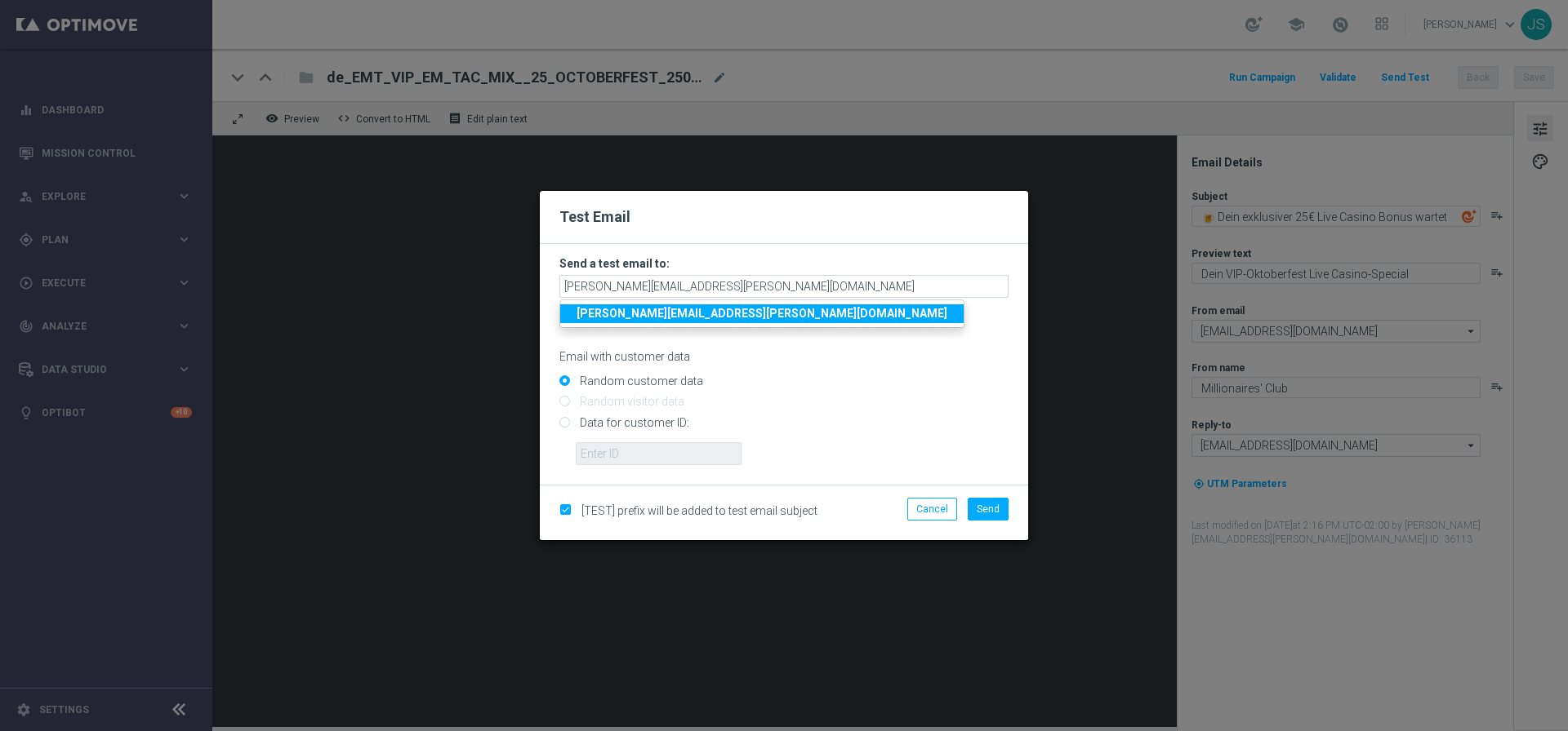
click at [666, 318] on strong "[PERSON_NAME][EMAIL_ADDRESS][PERSON_NAME][DOMAIN_NAME]" at bounding box center [762, 313] width 371 height 13
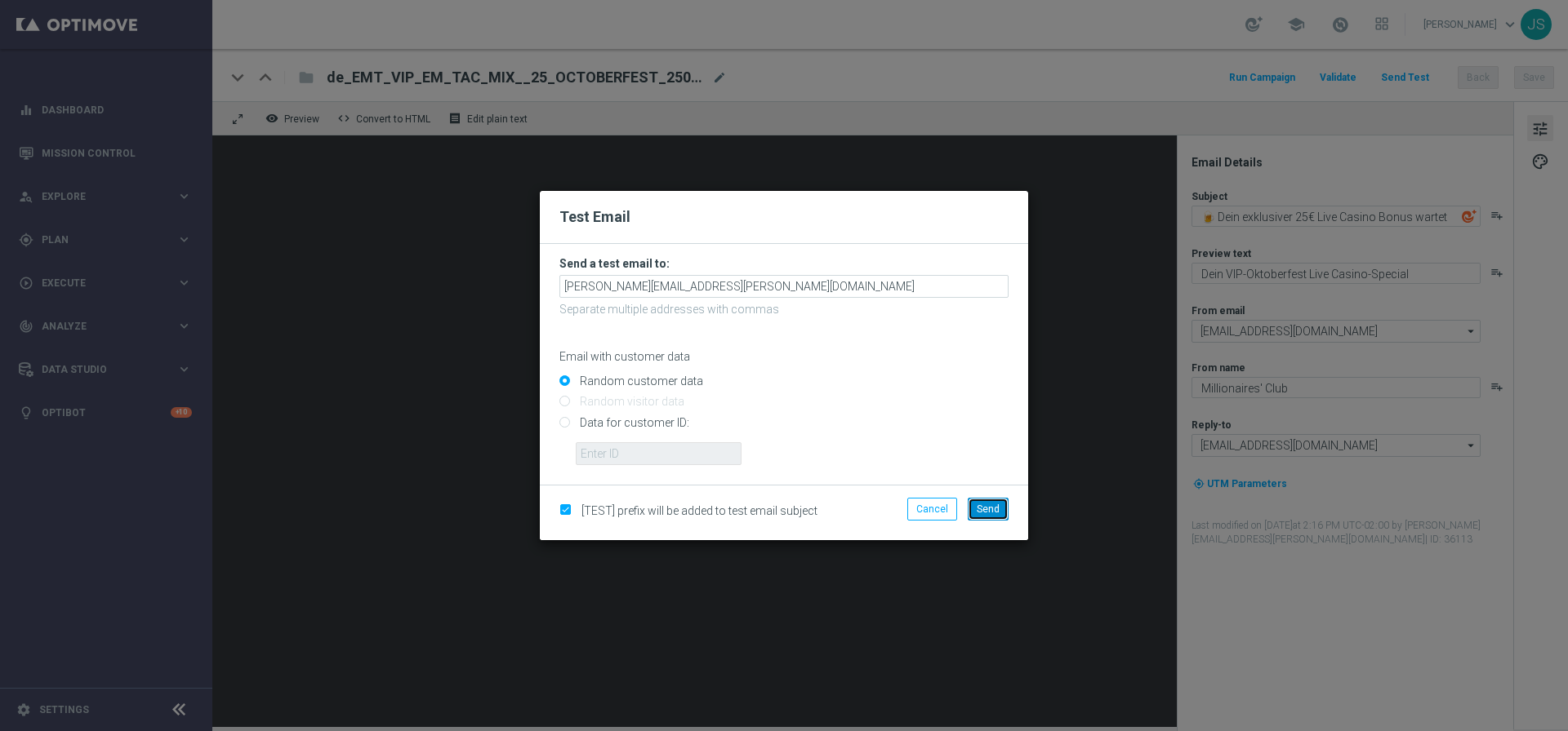
click at [989, 514] on button "Send" at bounding box center [987, 509] width 41 height 23
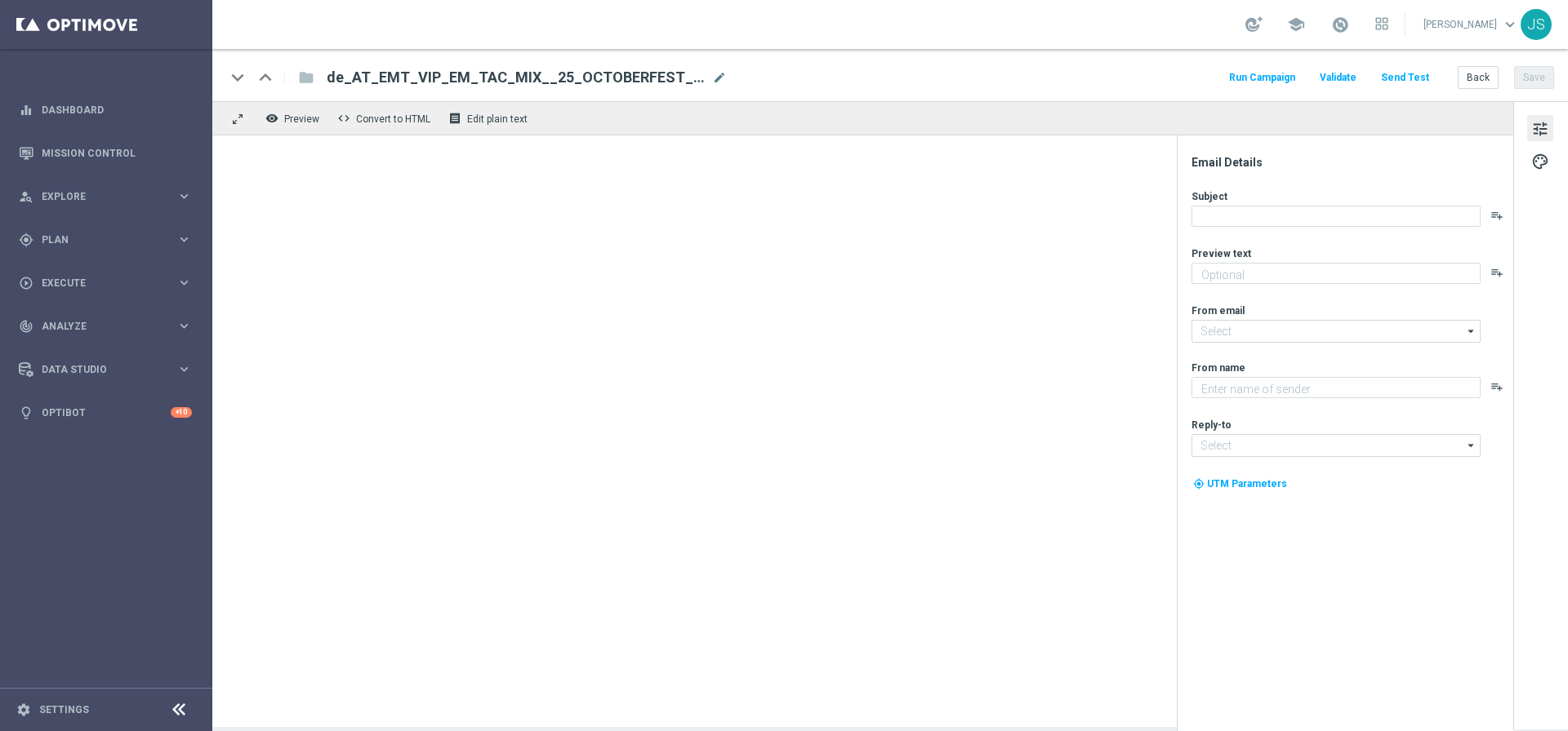
type textarea "Feiere das Oktoberfest wie ein VIP – Extra-Vorteil sichern."
type input "[EMAIL_ADDRESS][DOMAIN_NAME]"
type textarea "Millionaires' Club"
type input "[EMAIL_ADDRESS][DOMAIN_NAME]"
type textarea "Feiere das Oktoberfest wie ein VIP – Extra-Vorteil sichern."
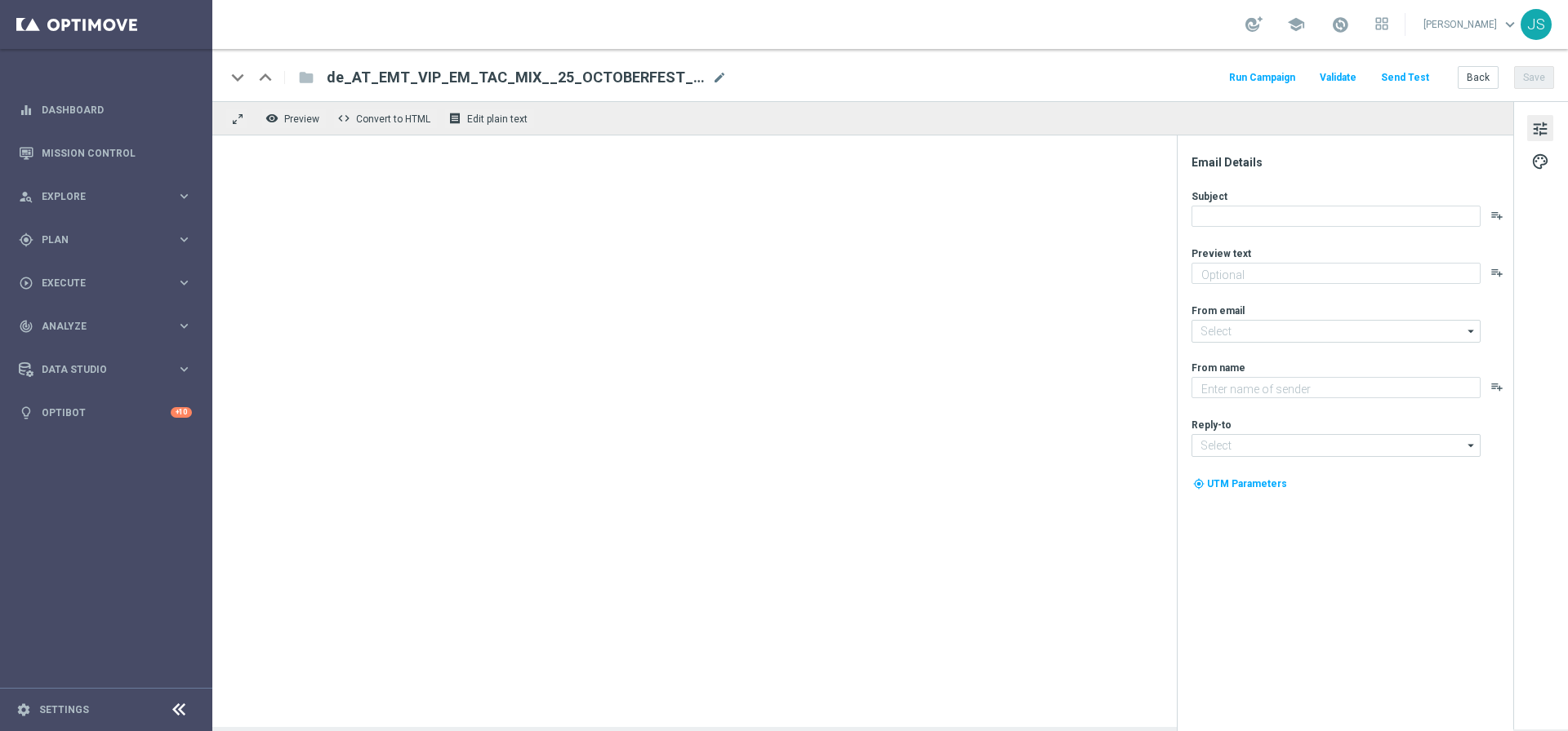
type input "[EMAIL_ADDRESS][DOMAIN_NAME]"
type textarea "Millionaires' Club"
type input "[EMAIL_ADDRESS][DOMAIN_NAME]"
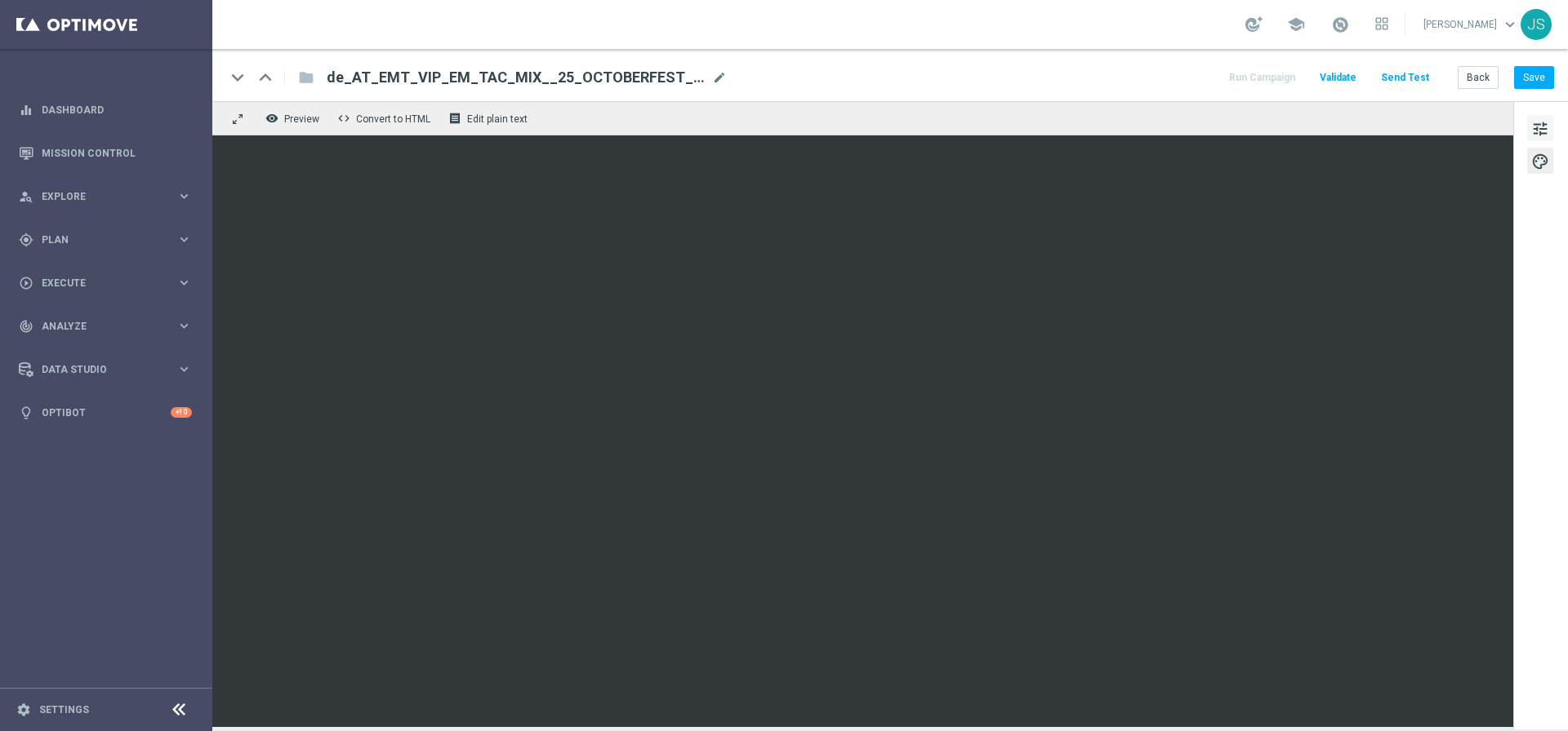
click at [1534, 124] on span "tune" at bounding box center [1540, 129] width 18 height 21
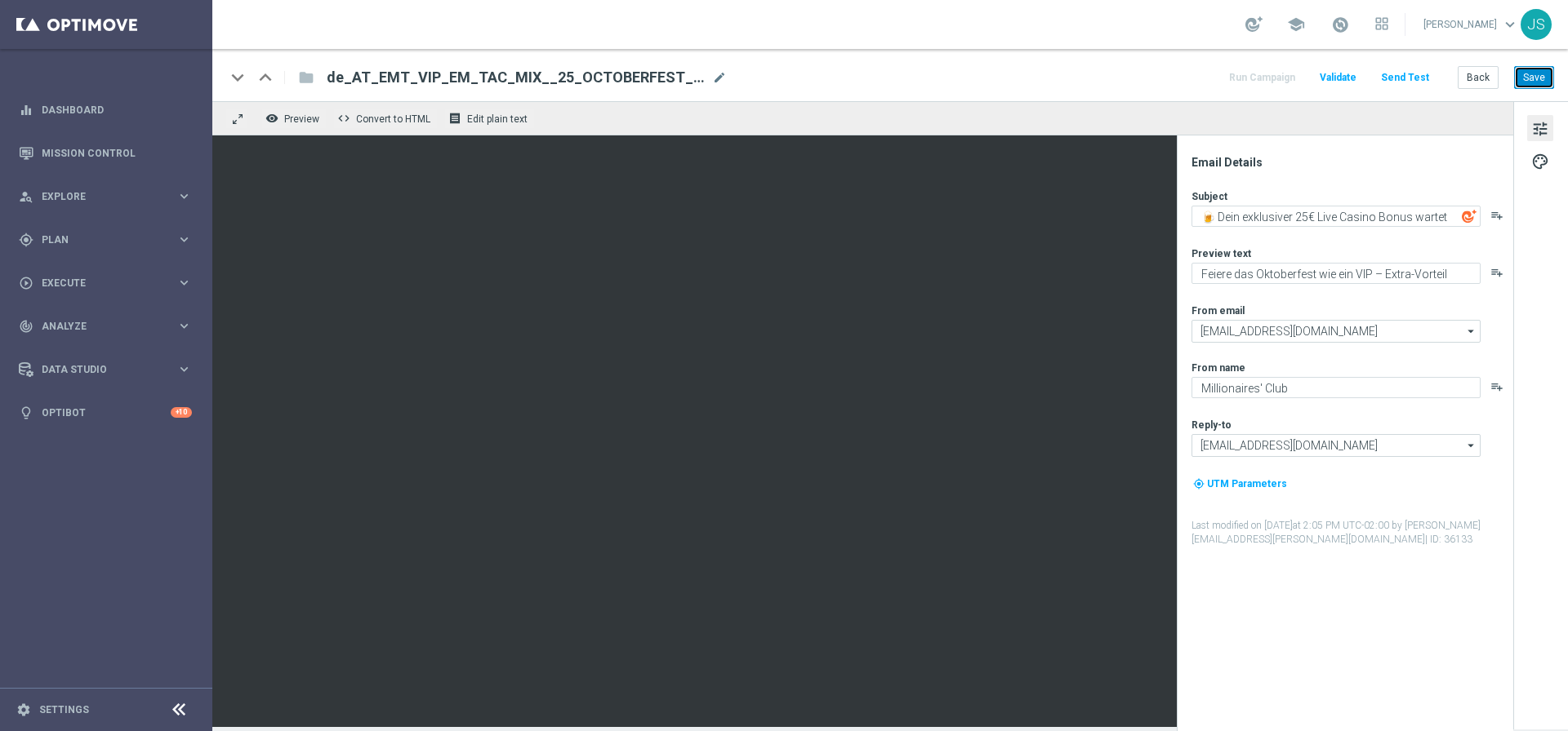
click at [1542, 76] on button "Save" at bounding box center [1534, 78] width 40 height 23
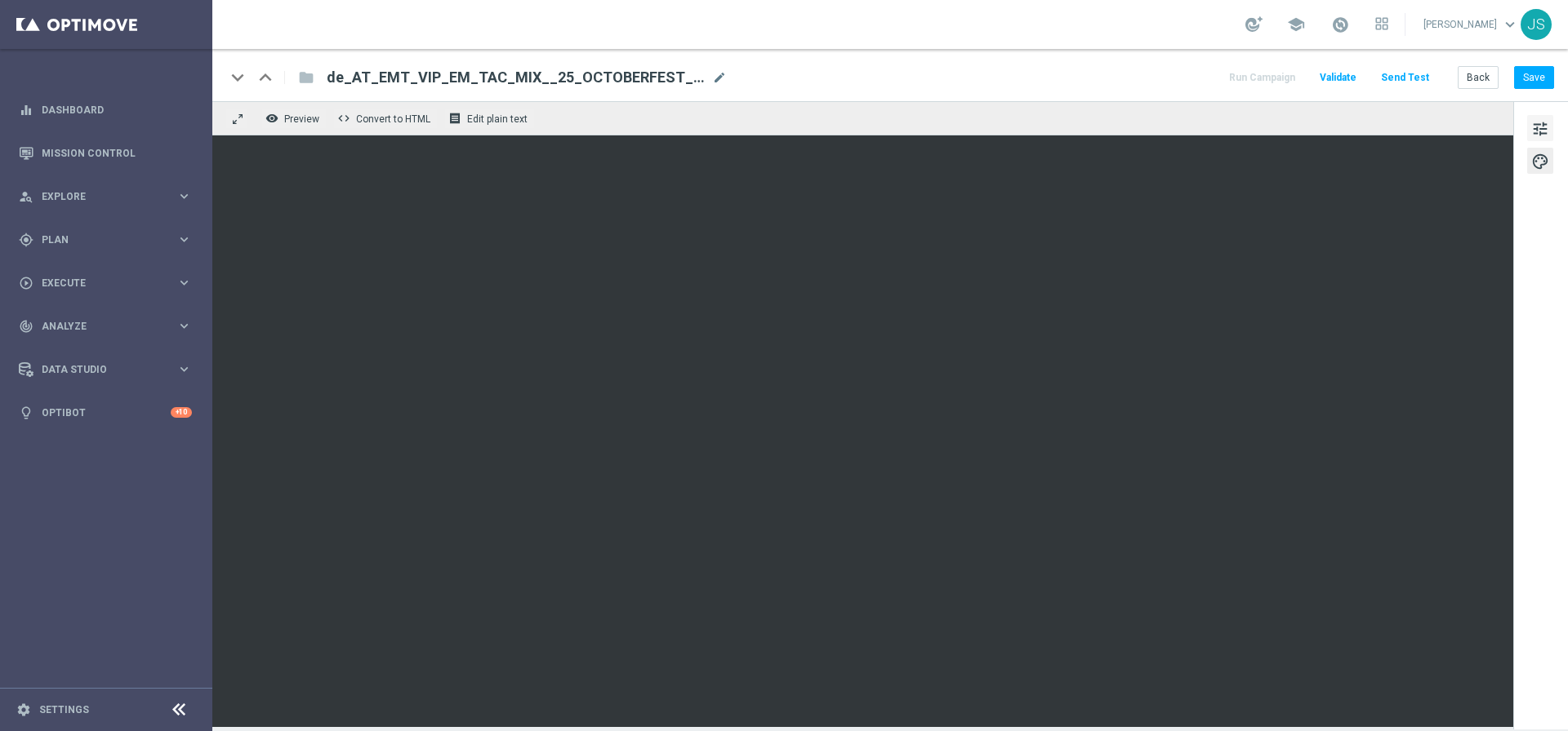
click at [1545, 125] on span "tune" at bounding box center [1540, 129] width 18 height 21
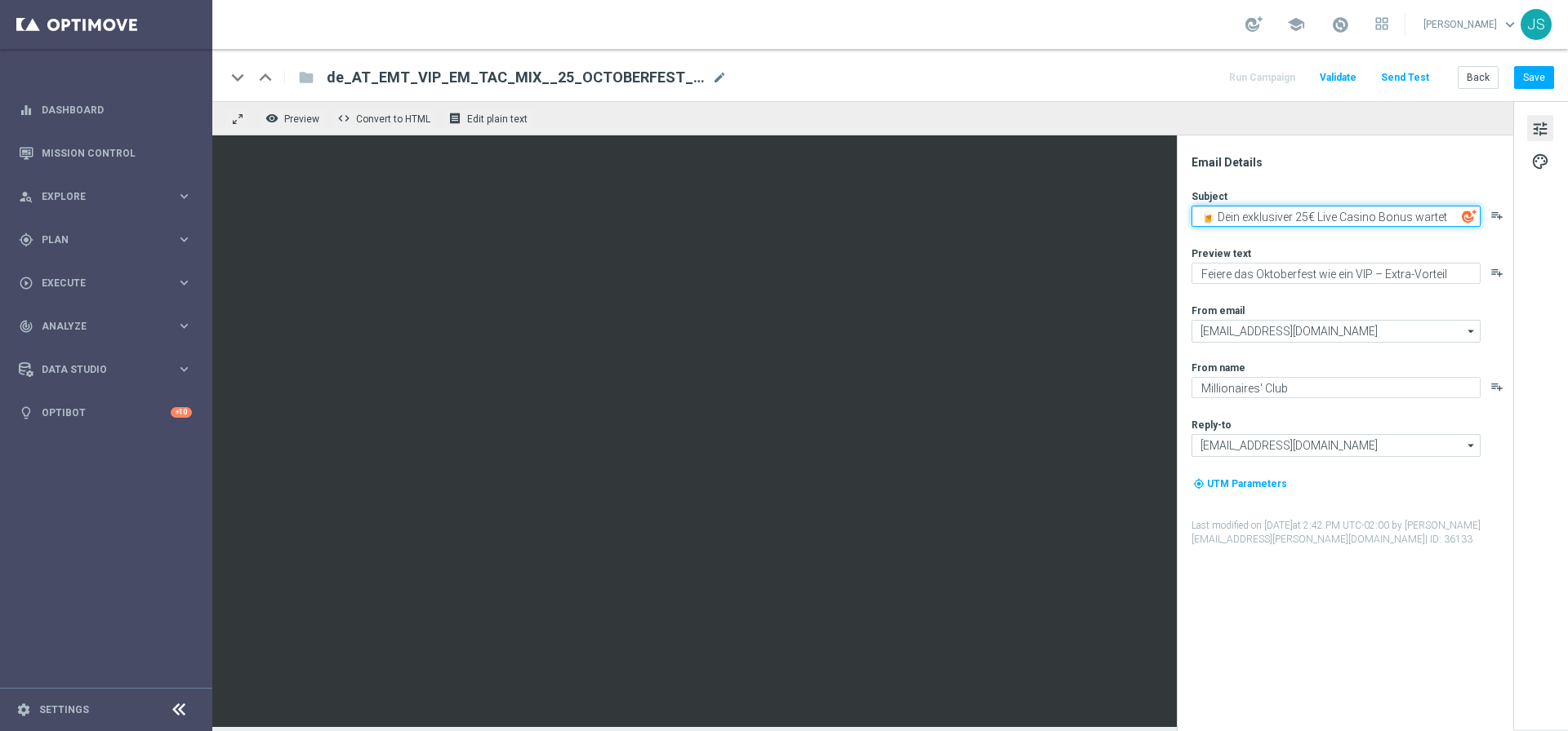
click at [1343, 217] on textarea "🍺 Dein exklusiver 25€ Live Casino Bonus wartet" at bounding box center [1335, 216] width 289 height 21
type textarea "🍺 Dein exklusiver 25€ Live-Casino Bonus wartet"
click at [1544, 77] on button "Save" at bounding box center [1534, 78] width 40 height 23
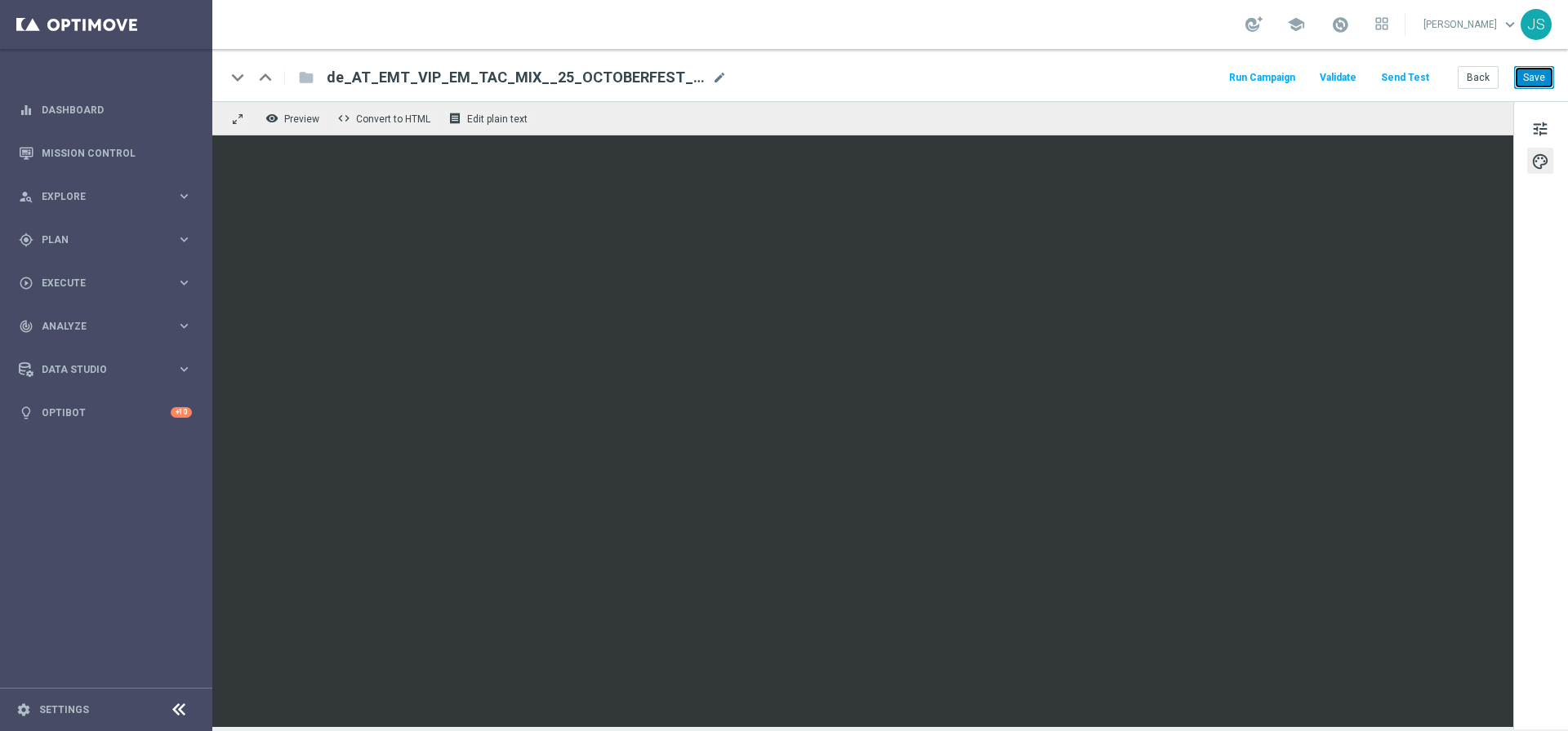
click at [1539, 81] on button "Save" at bounding box center [1534, 78] width 40 height 23
click at [1430, 82] on button "Send Test" at bounding box center [1404, 78] width 53 height 22
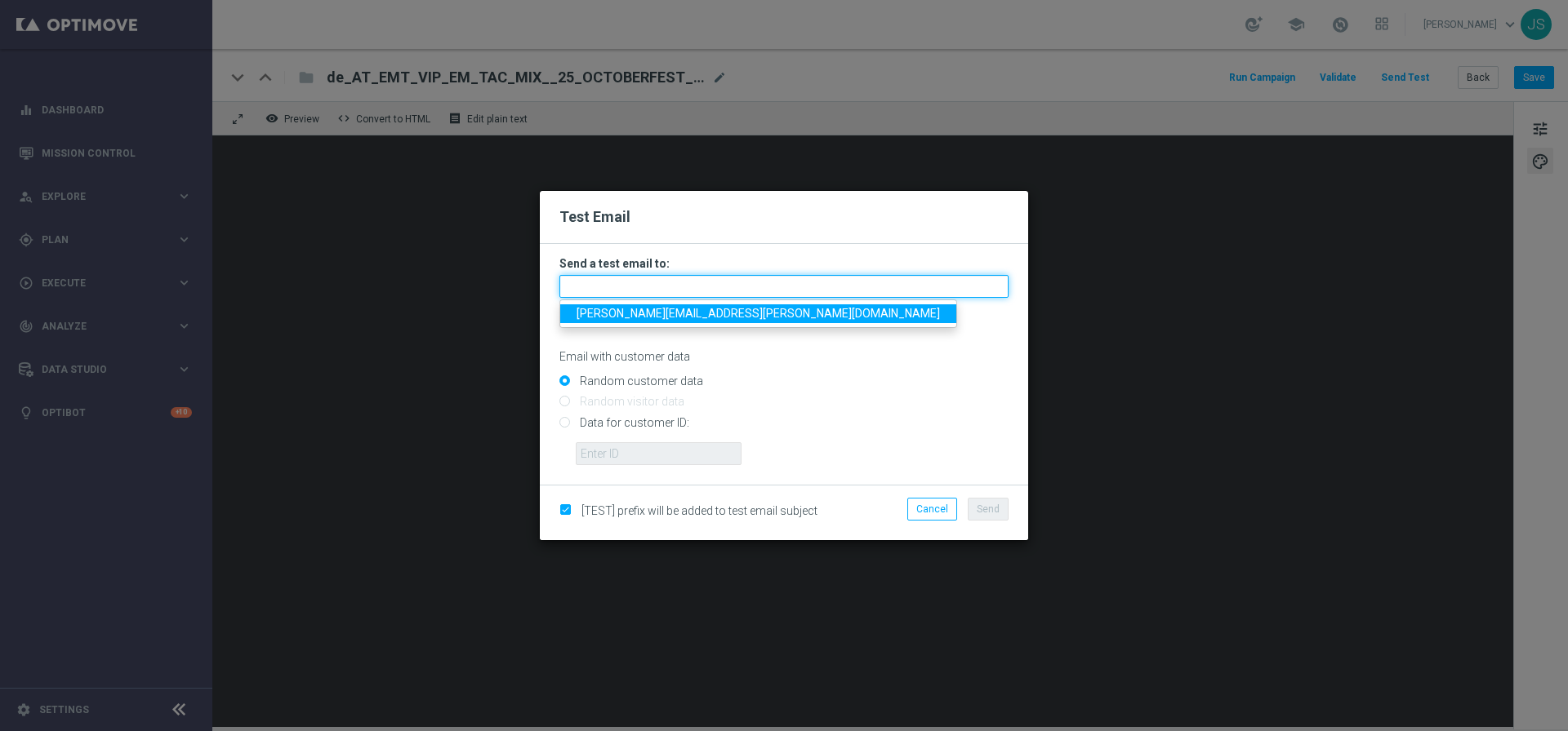
click at [755, 283] on input "text" at bounding box center [784, 287] width 449 height 23
type input "[PERSON_NAME][EMAIL_ADDRESS][PERSON_NAME][DOMAIN_NAME]"
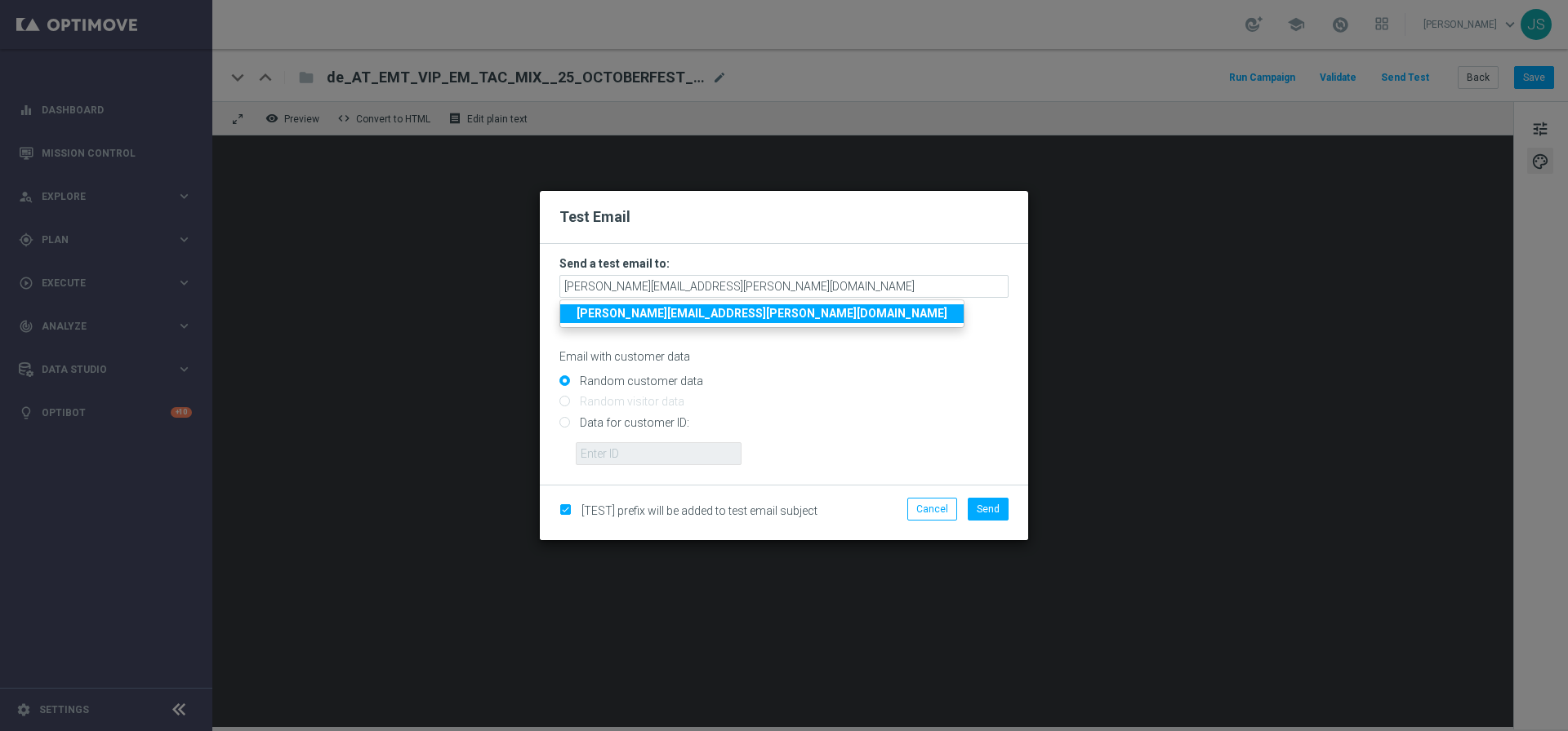
click at [696, 321] on link "[PERSON_NAME][EMAIL_ADDRESS][PERSON_NAME][DOMAIN_NAME]" at bounding box center [762, 314] width 403 height 19
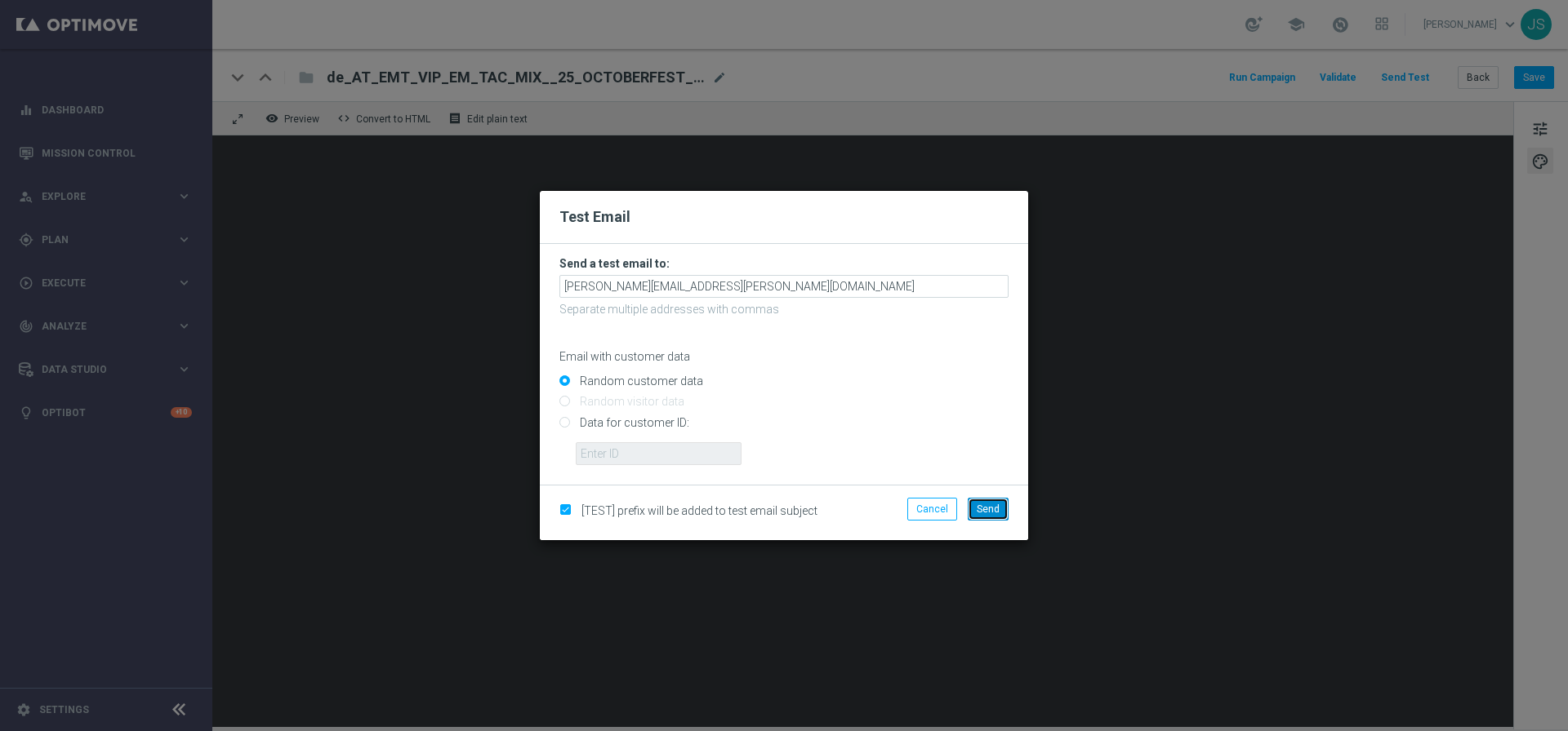
click at [990, 498] on button "Send" at bounding box center [987, 509] width 41 height 23
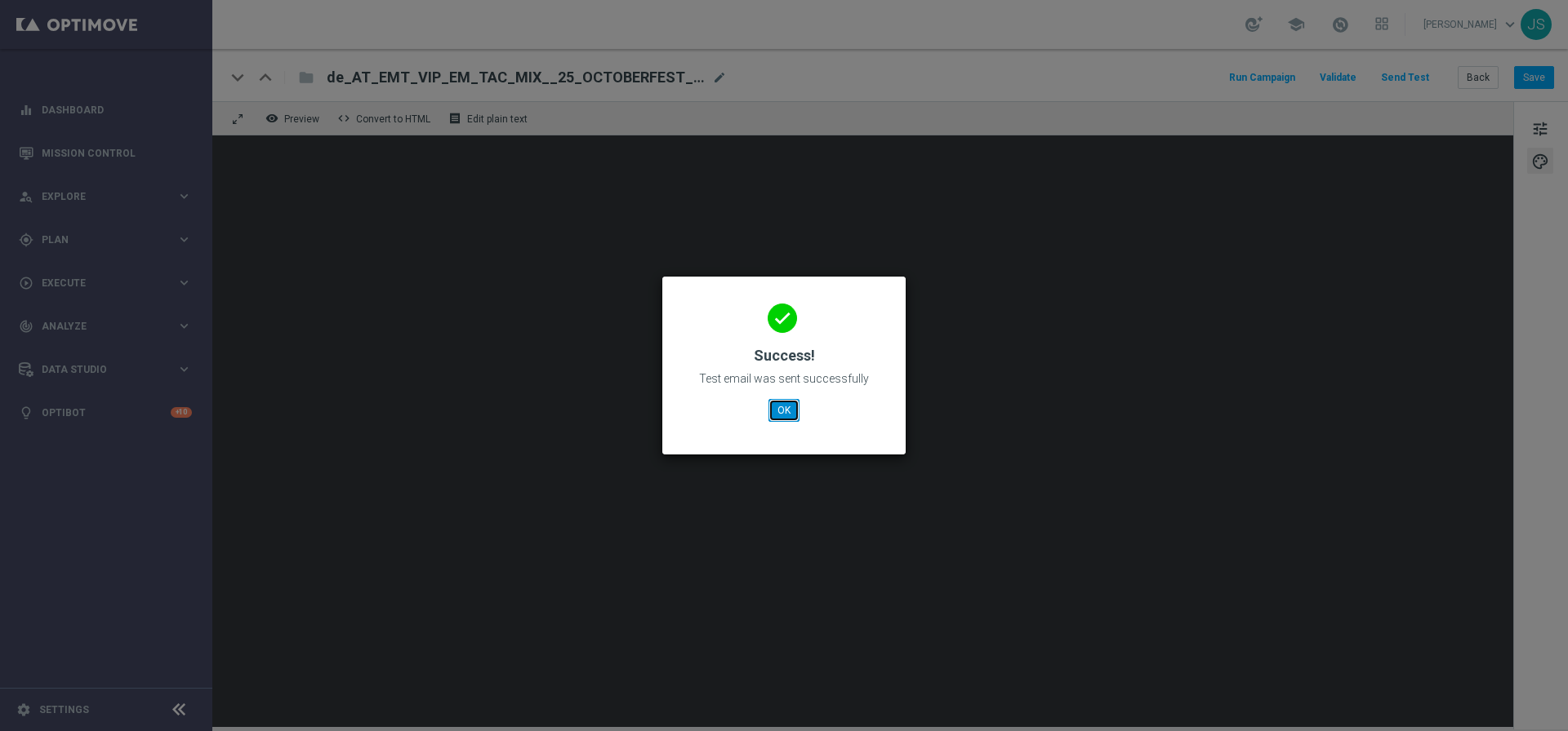
click at [779, 399] on button "OK" at bounding box center [784, 410] width 31 height 23
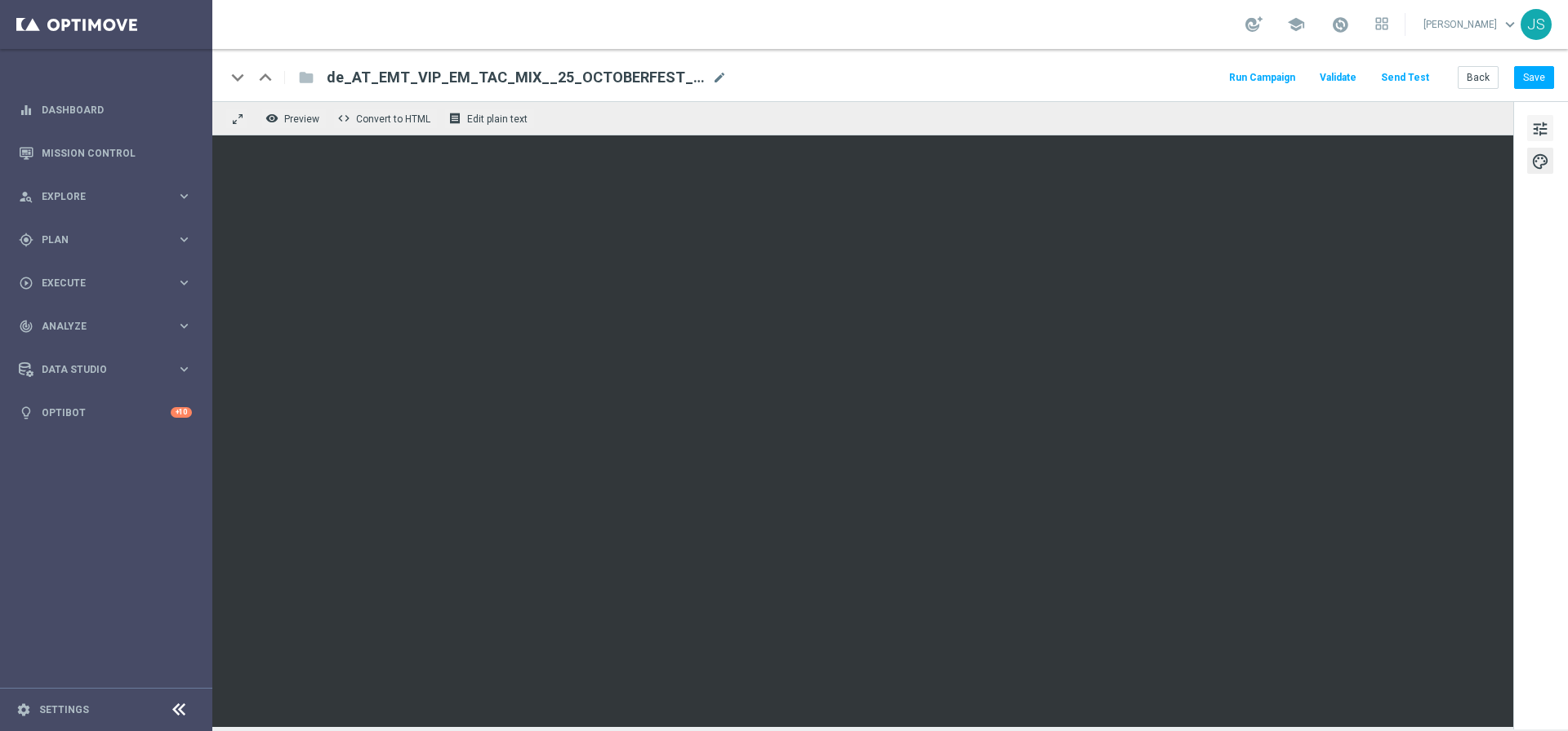
click at [1546, 121] on span "tune" at bounding box center [1540, 129] width 18 height 21
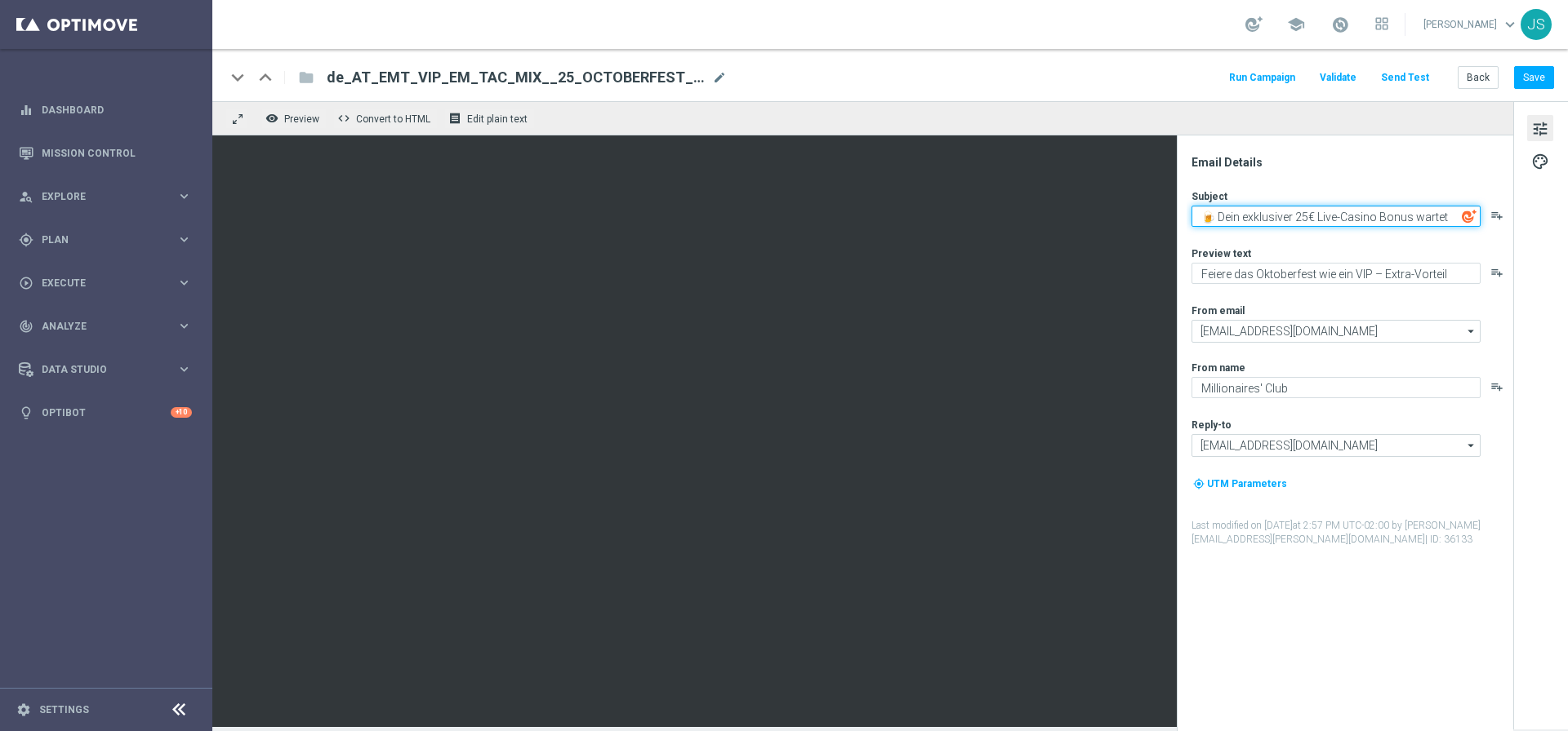
click at [1324, 218] on textarea "🍺 Dein exklusiver 25€ Live-Casino Bonus wartet" at bounding box center [1335, 216] width 289 height 21
click at [1544, 80] on button "Save" at bounding box center [1534, 78] width 40 height 23
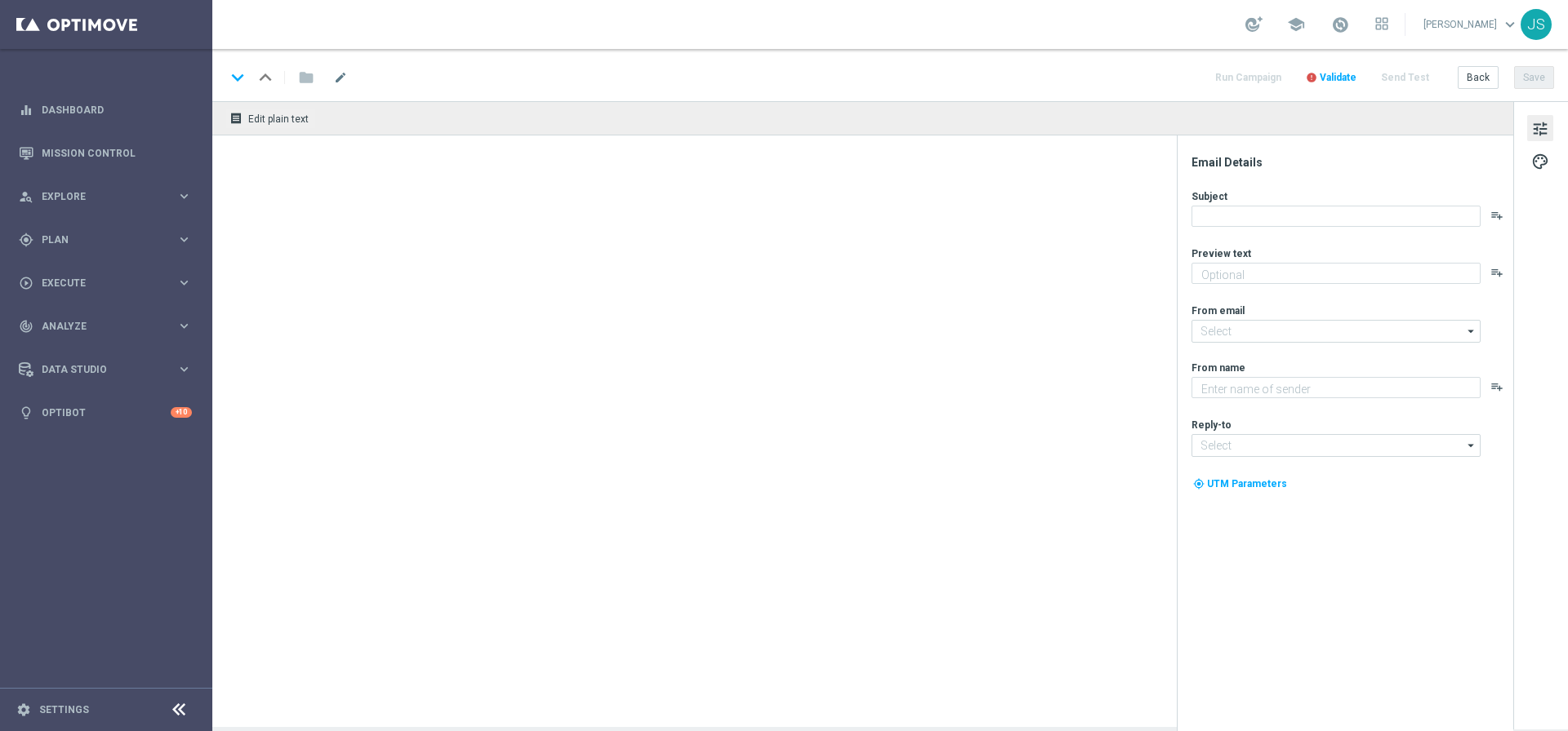
type textarea "Dein VIP-Oktoberfest Live Casino-Special"
type textarea "Millionaires' Club"
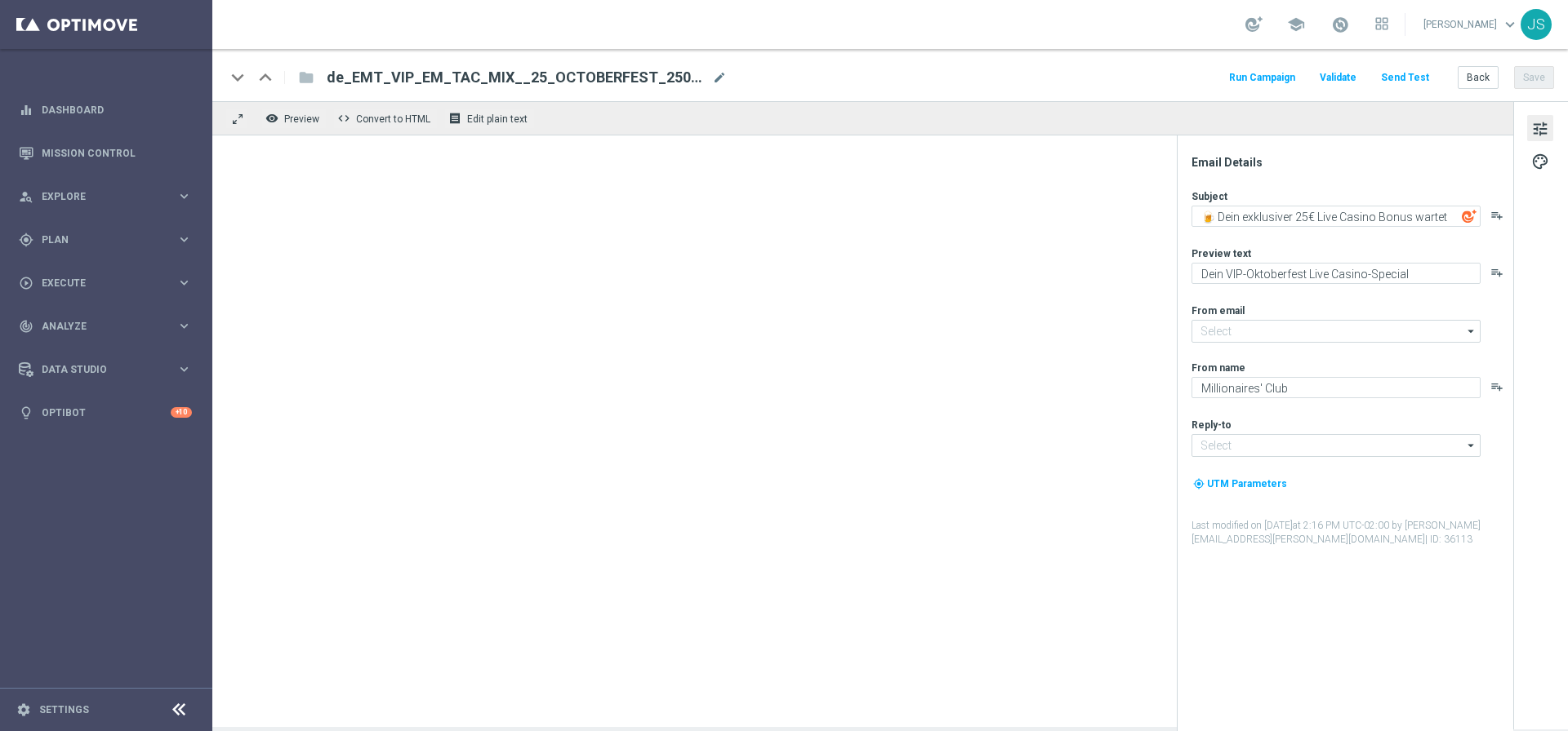
type input "[EMAIL_ADDRESS][DOMAIN_NAME]"
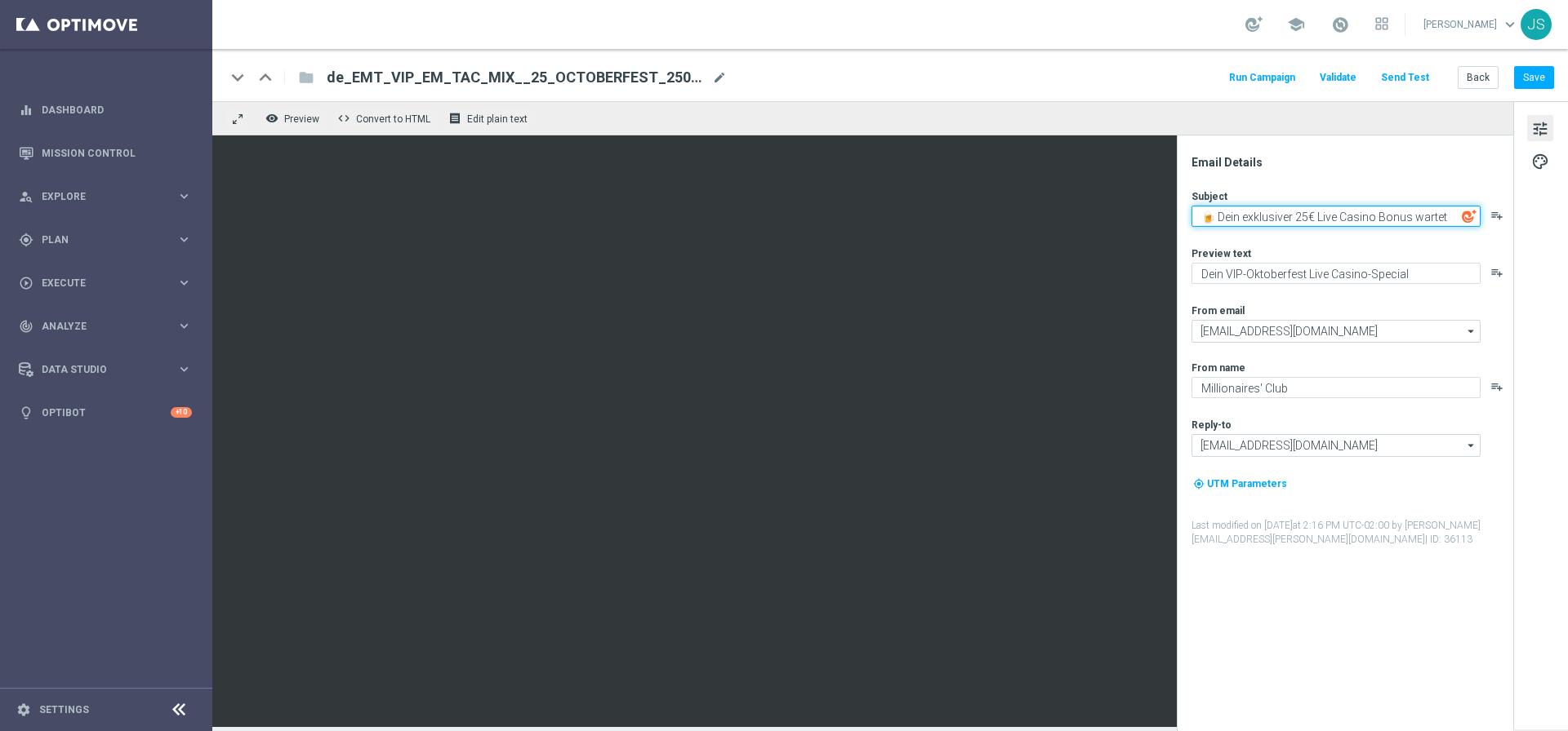
click at [1342, 219] on textarea "🍺 Dein exklusiver 25€ Live Casino Bonus wartet" at bounding box center [1335, 216] width 289 height 21
type textarea "🍺 Dein exklusiver 25€ Live-Casino Bonus wartet"
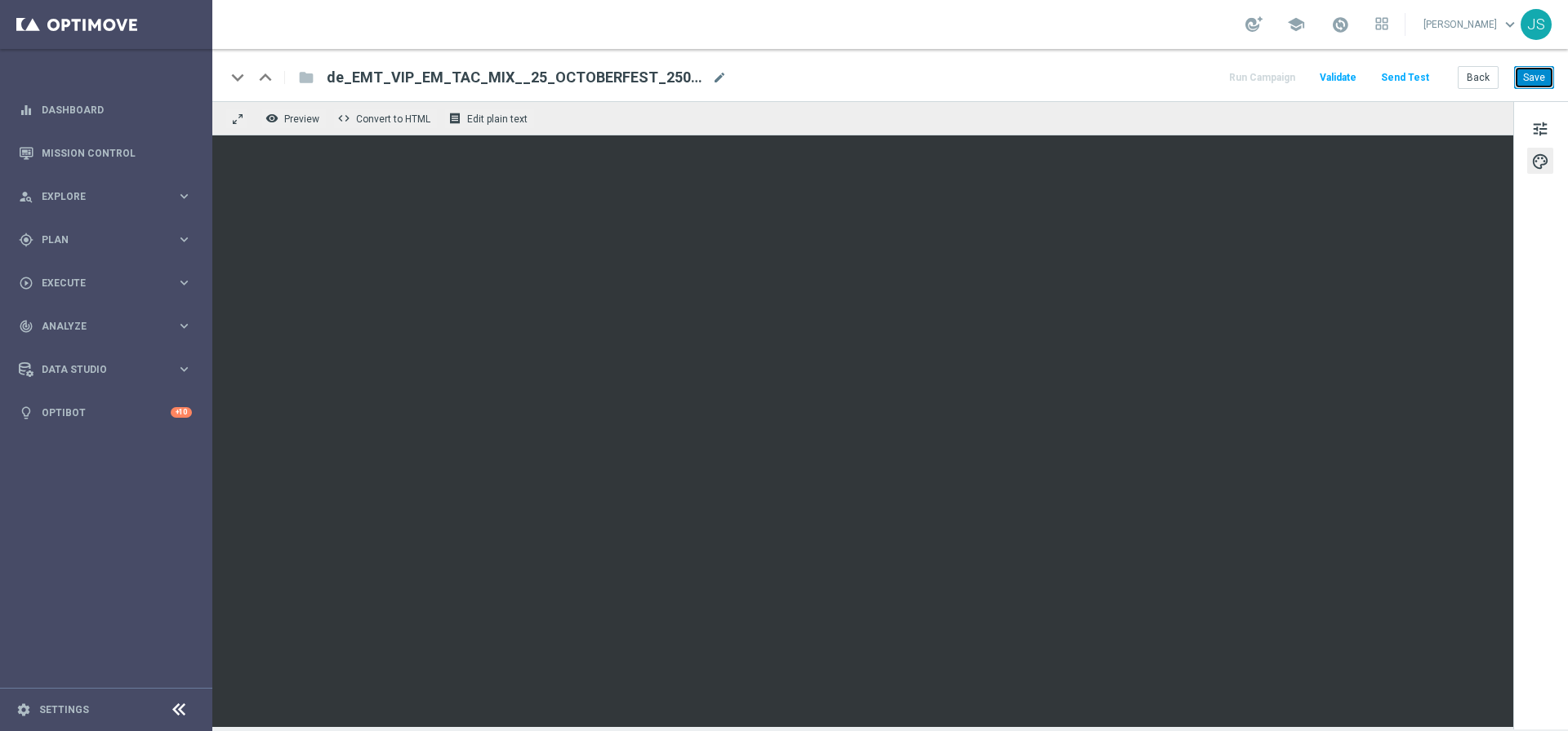
click at [1526, 83] on button "Save" at bounding box center [1534, 78] width 40 height 23
click at [1536, 130] on span "tune" at bounding box center [1540, 129] width 18 height 21
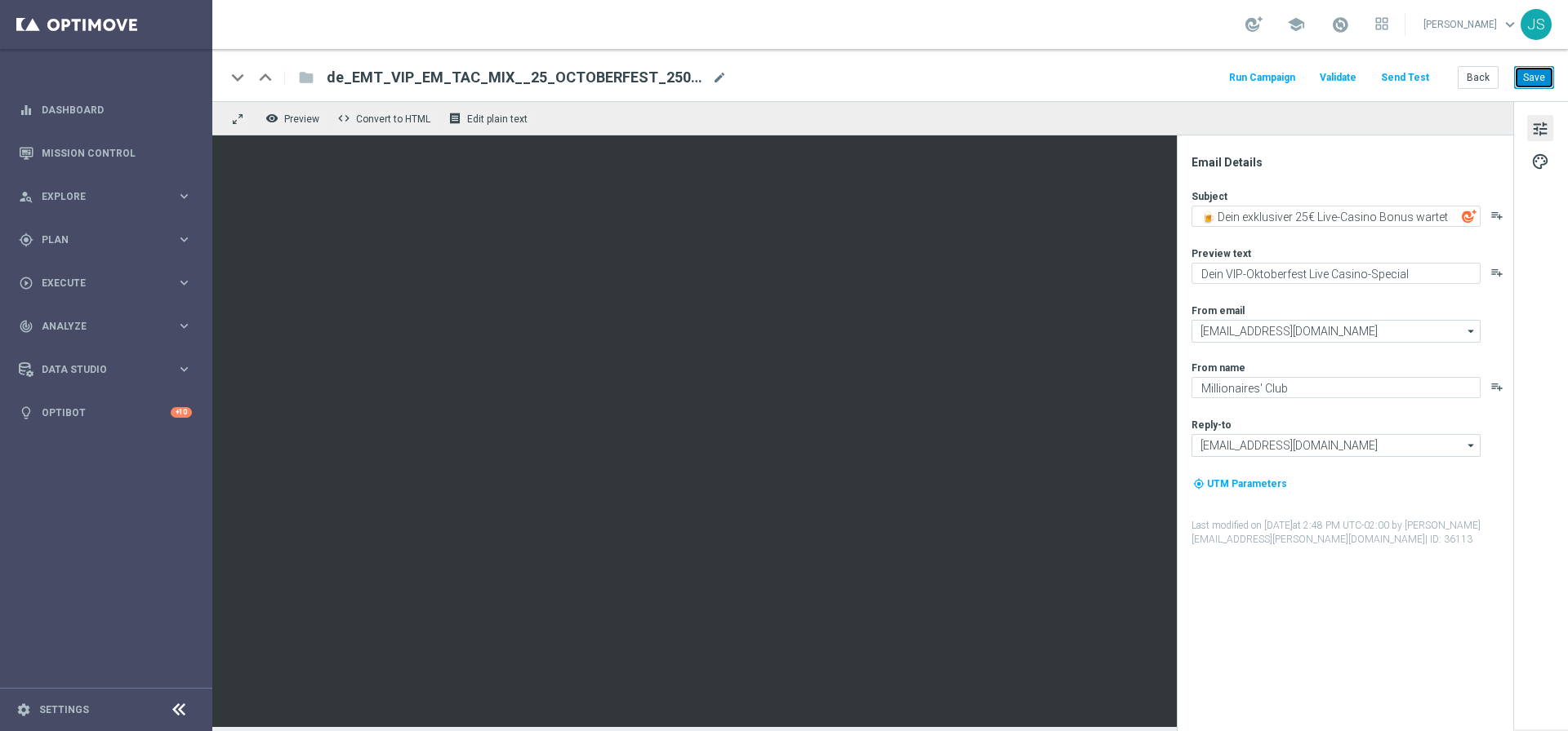
click at [1525, 75] on button "Save" at bounding box center [1534, 78] width 40 height 23
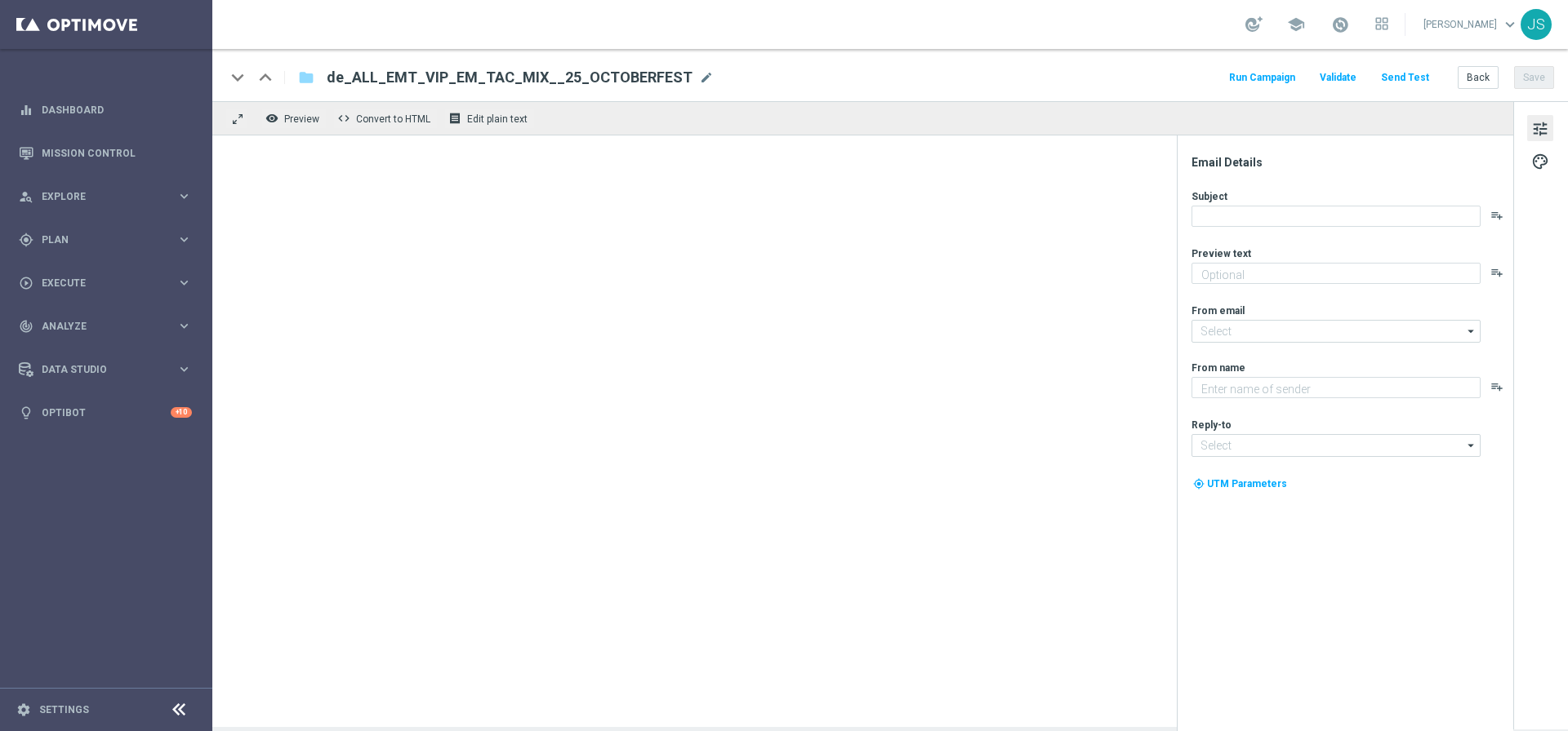
type textarea "Oans, zwoa, drei, gwunna."
type input "[EMAIL_ADDRESS][DOMAIN_NAME]"
type textarea "Millionaires' Club"
type input "[EMAIL_ADDRESS][DOMAIN_NAME]"
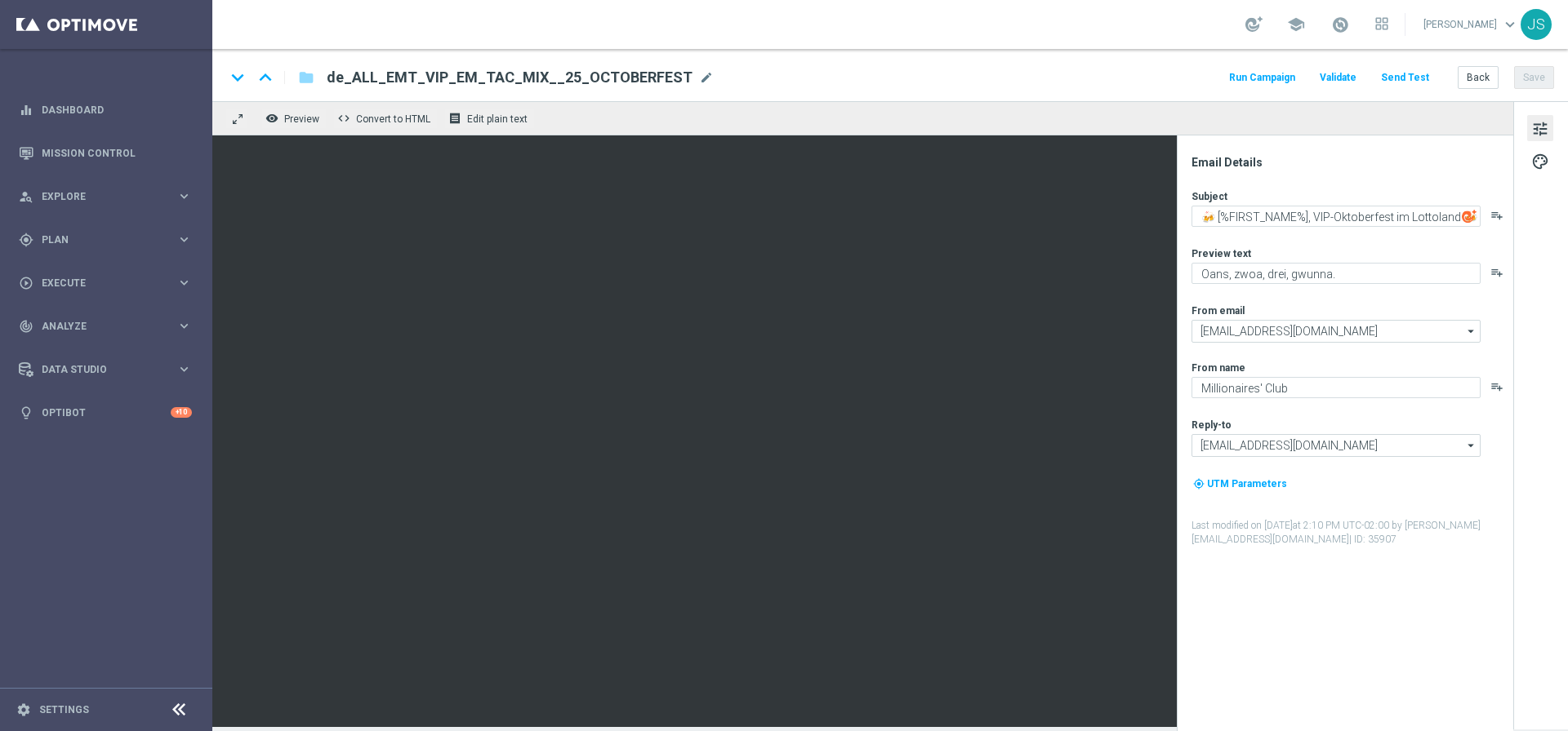
click at [504, 80] on span "de_ALL_EMT_VIP_EM_TAC_MIX__25_OCTOBERFEST" at bounding box center [509, 78] width 366 height 20
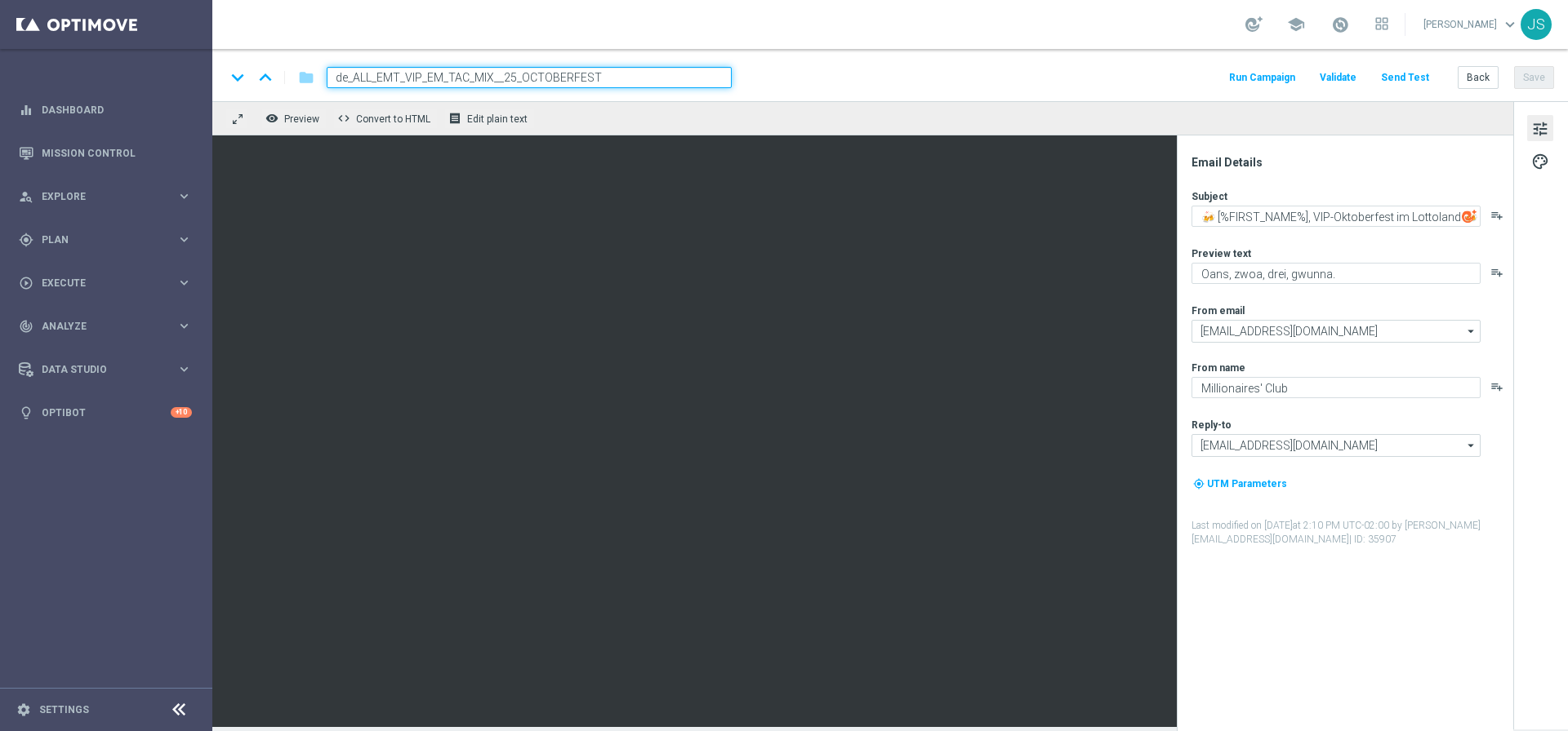
click at [504, 80] on input "de_ALL_EMT_VIP_EM_TAC_MIX__25_OCTOBERFEST" at bounding box center [529, 78] width 405 height 21
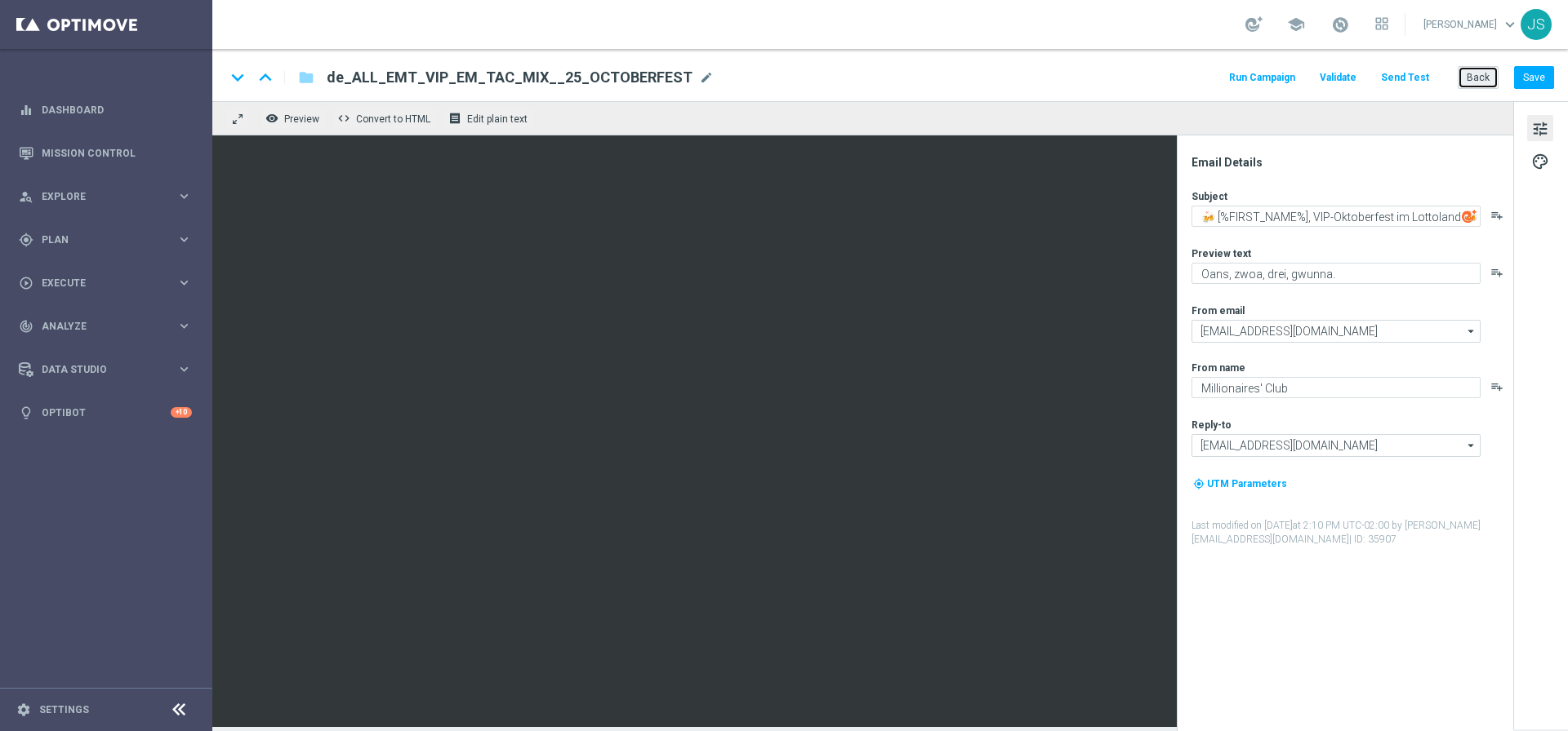
click at [1469, 77] on button "Back" at bounding box center [1477, 78] width 41 height 23
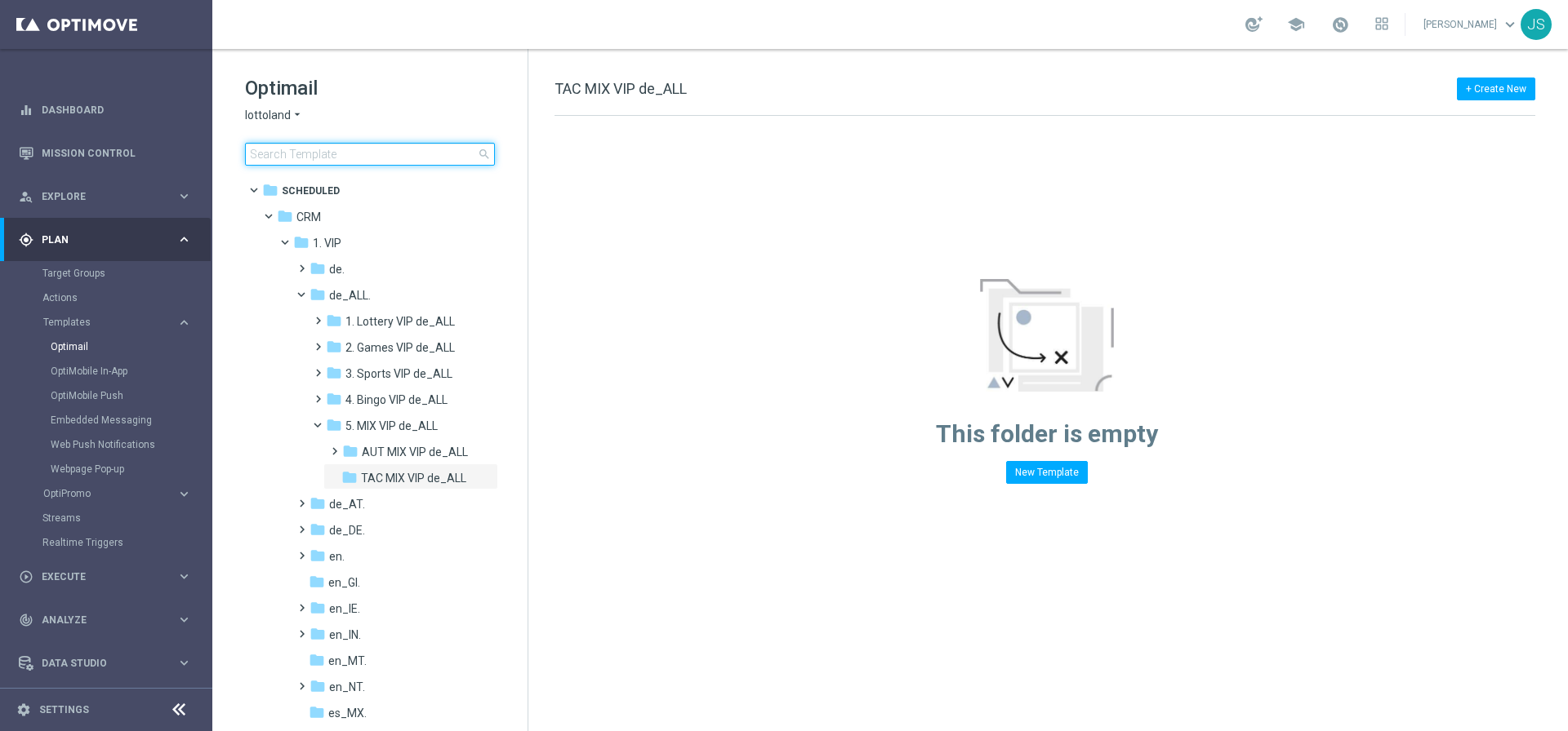
click at [385, 157] on input at bounding box center [370, 154] width 250 height 23
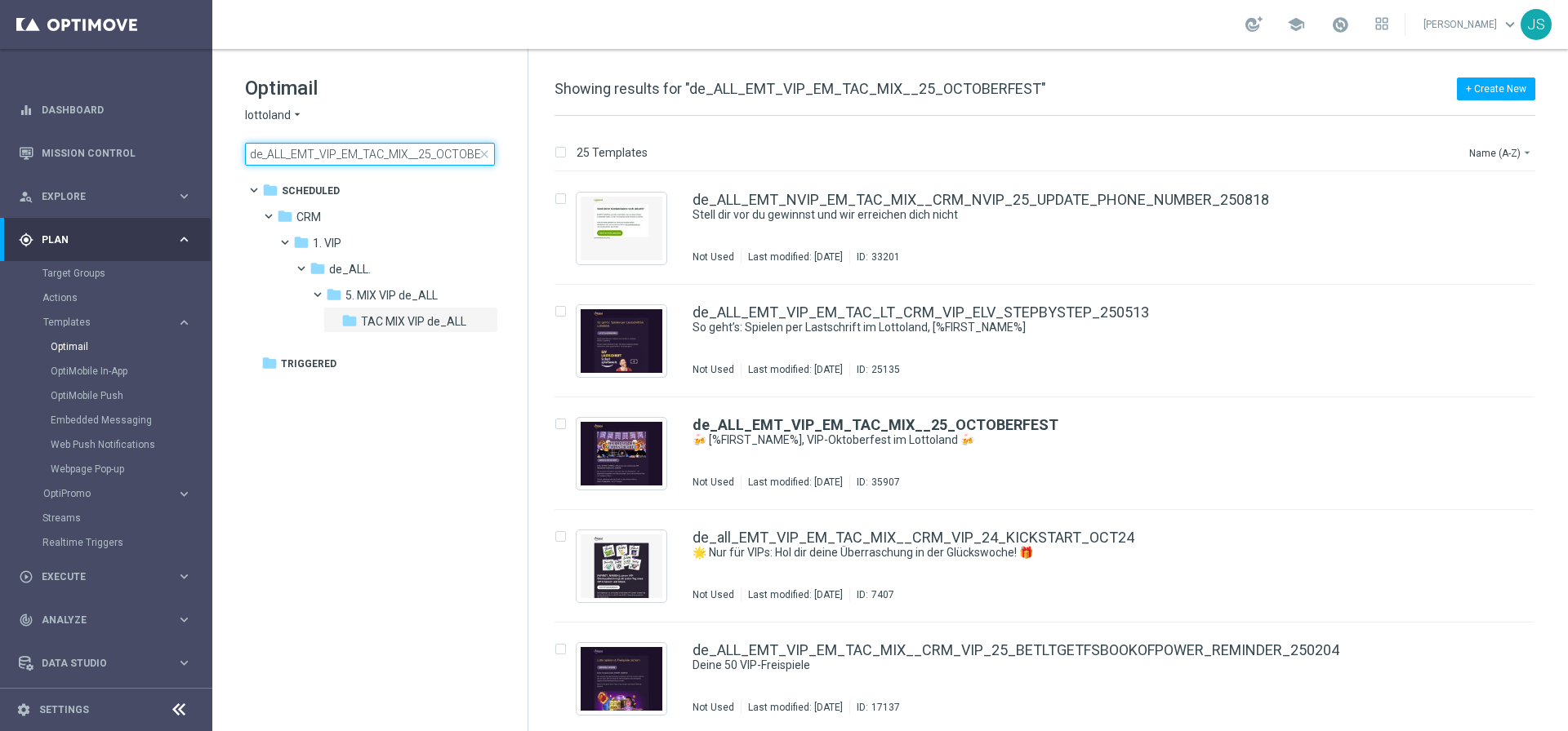
scroll to position [0, 30]
type input "de_ALL_EMT_VIP_EM_TAC_MIX__25_OCTOBERFEST"
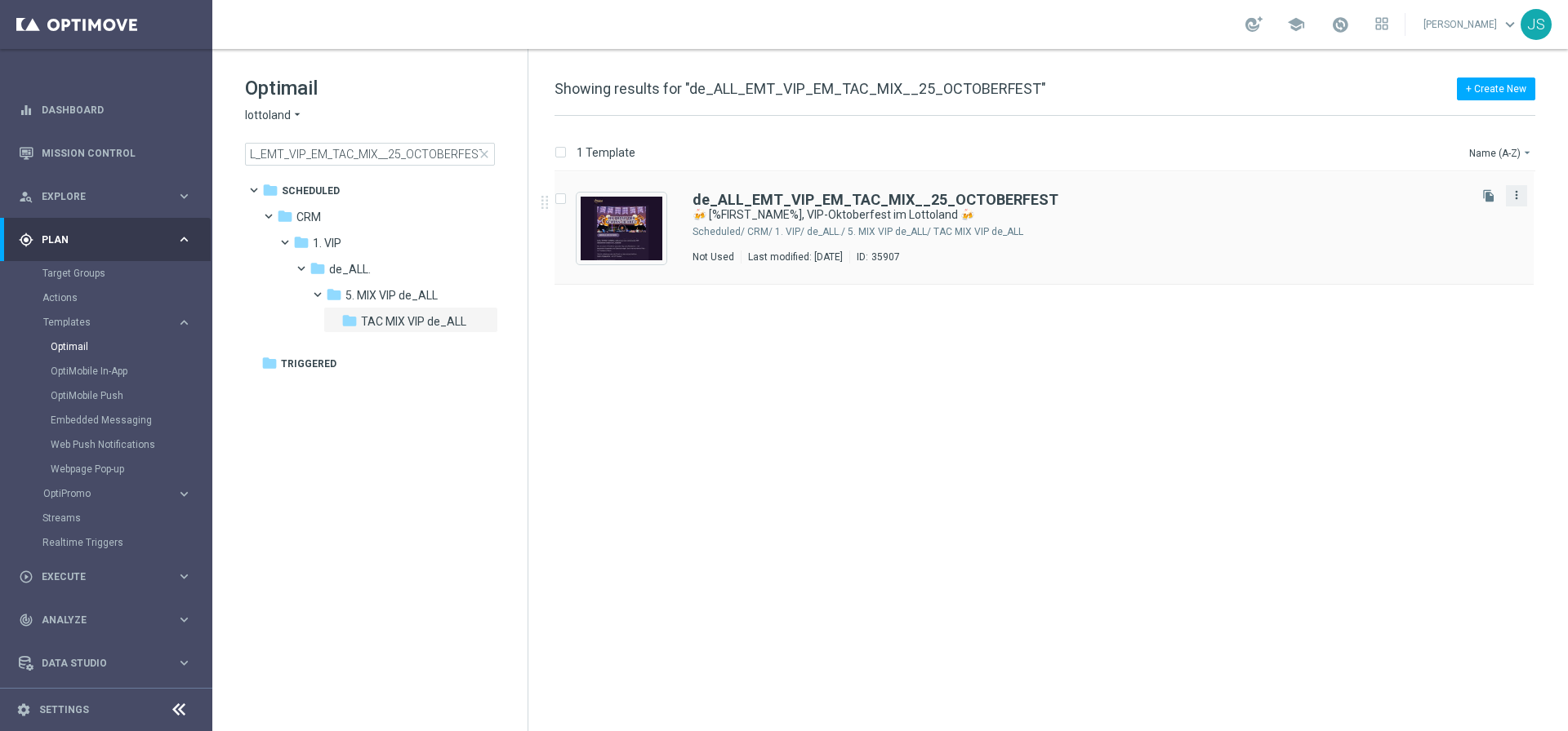
scroll to position [0, 0]
drag, startPoint x: 1514, startPoint y: 200, endPoint x: 1500, endPoint y: 245, distance: 47.1
click at [1499, 248] on div "file_copy more_vert" at bounding box center [1499, 224] width 68 height 78
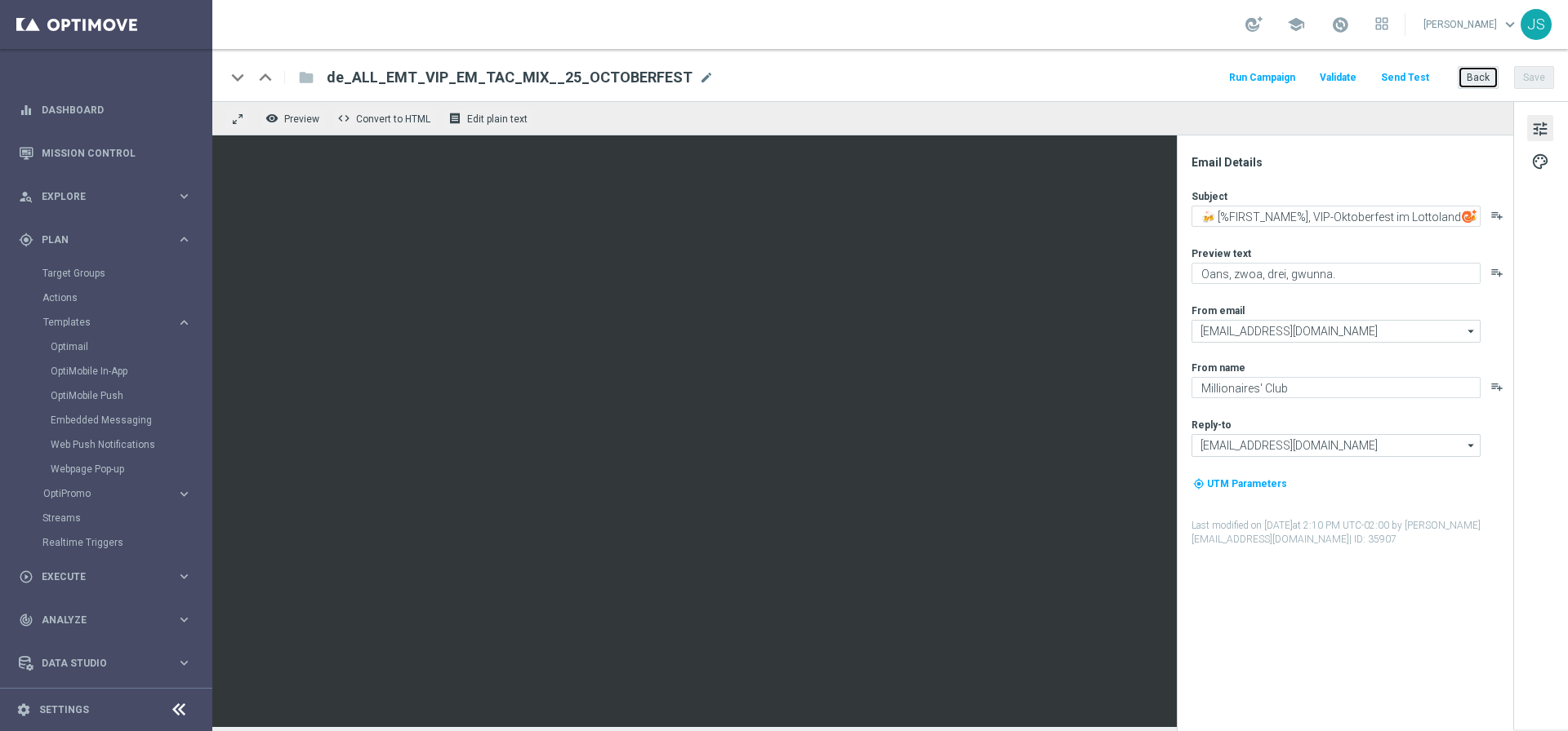
click at [1474, 79] on button "Back" at bounding box center [1477, 78] width 41 height 23
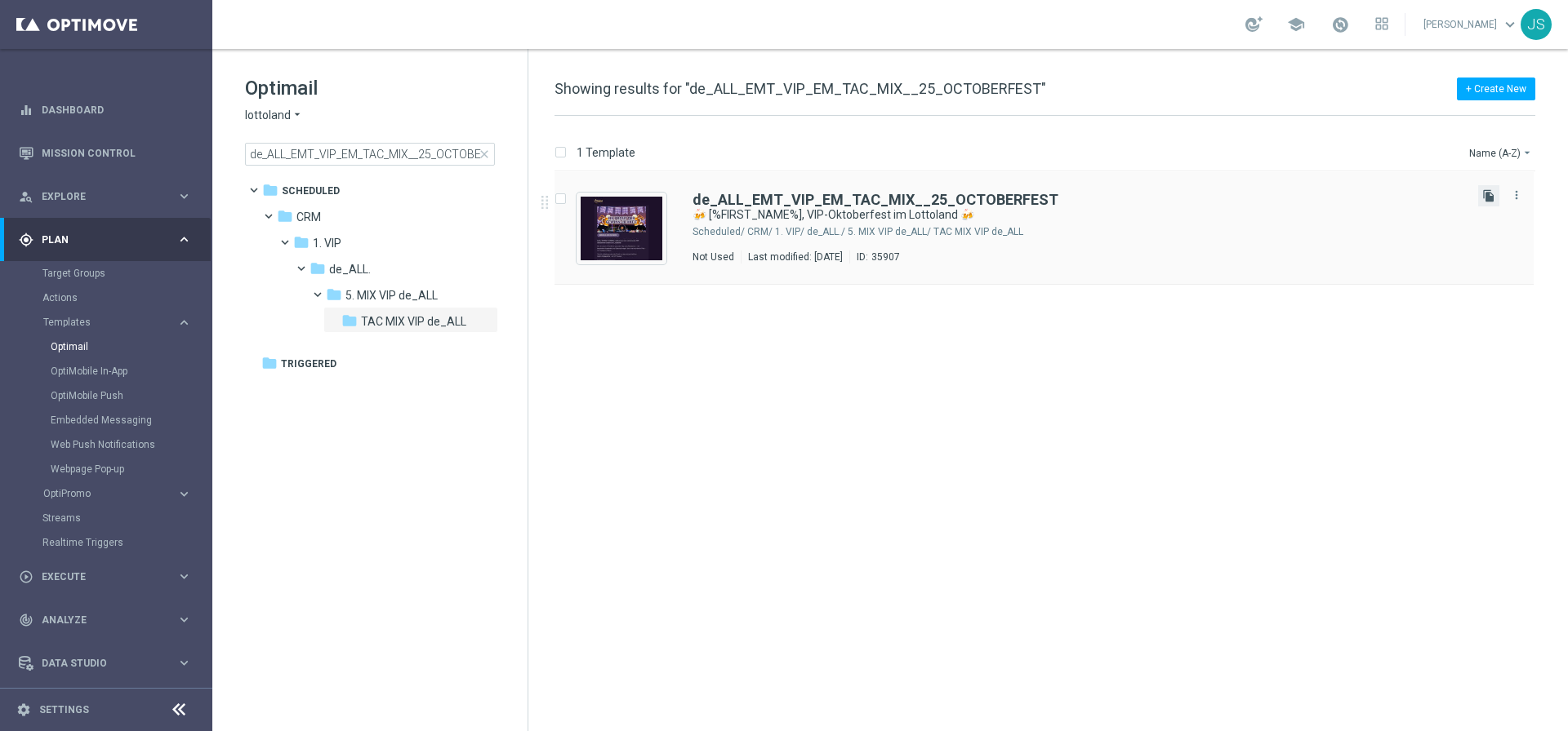
click at [1491, 201] on icon "file_copy" at bounding box center [1489, 196] width 13 height 13
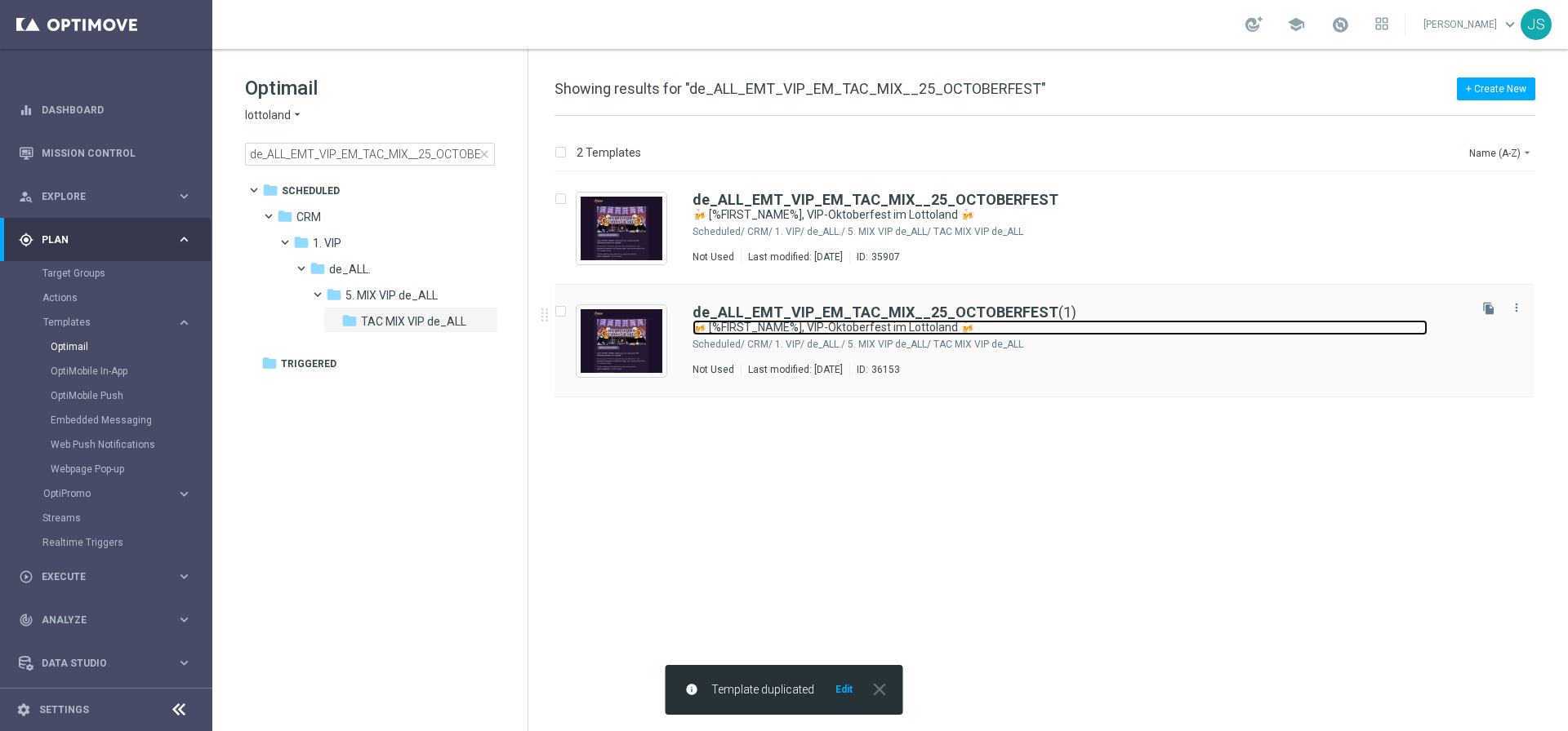
click at [853, 320] on link "🍻 [%FIRST_NAME%], VIP-Oktoberfest im Lottoland 🍻" at bounding box center [1060, 327] width 735 height 15
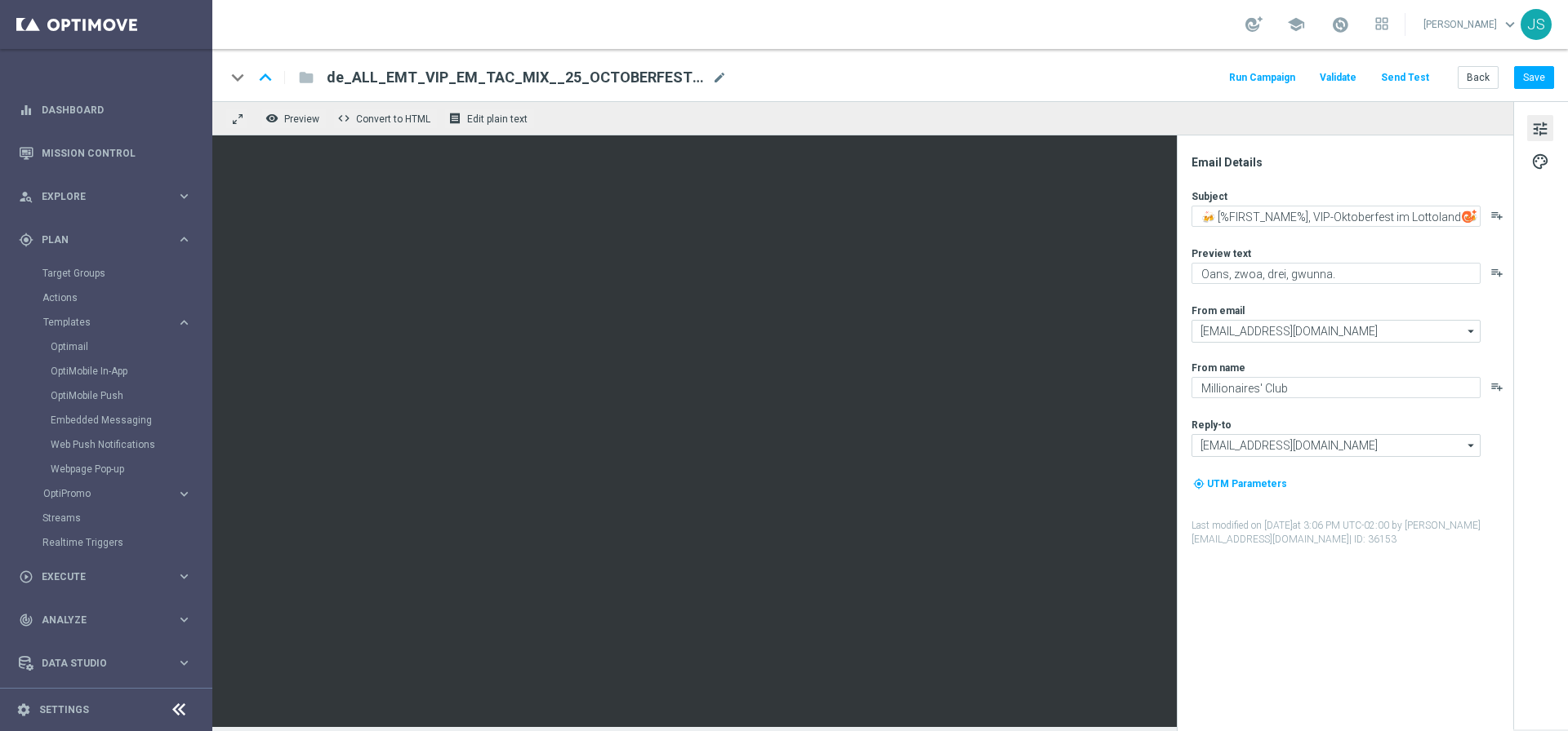
click at [634, 75] on span "de_ALL_EMT_VIP_EM_TAC_MIX__25_OCTOBERFEST(1)" at bounding box center [516, 78] width 379 height 20
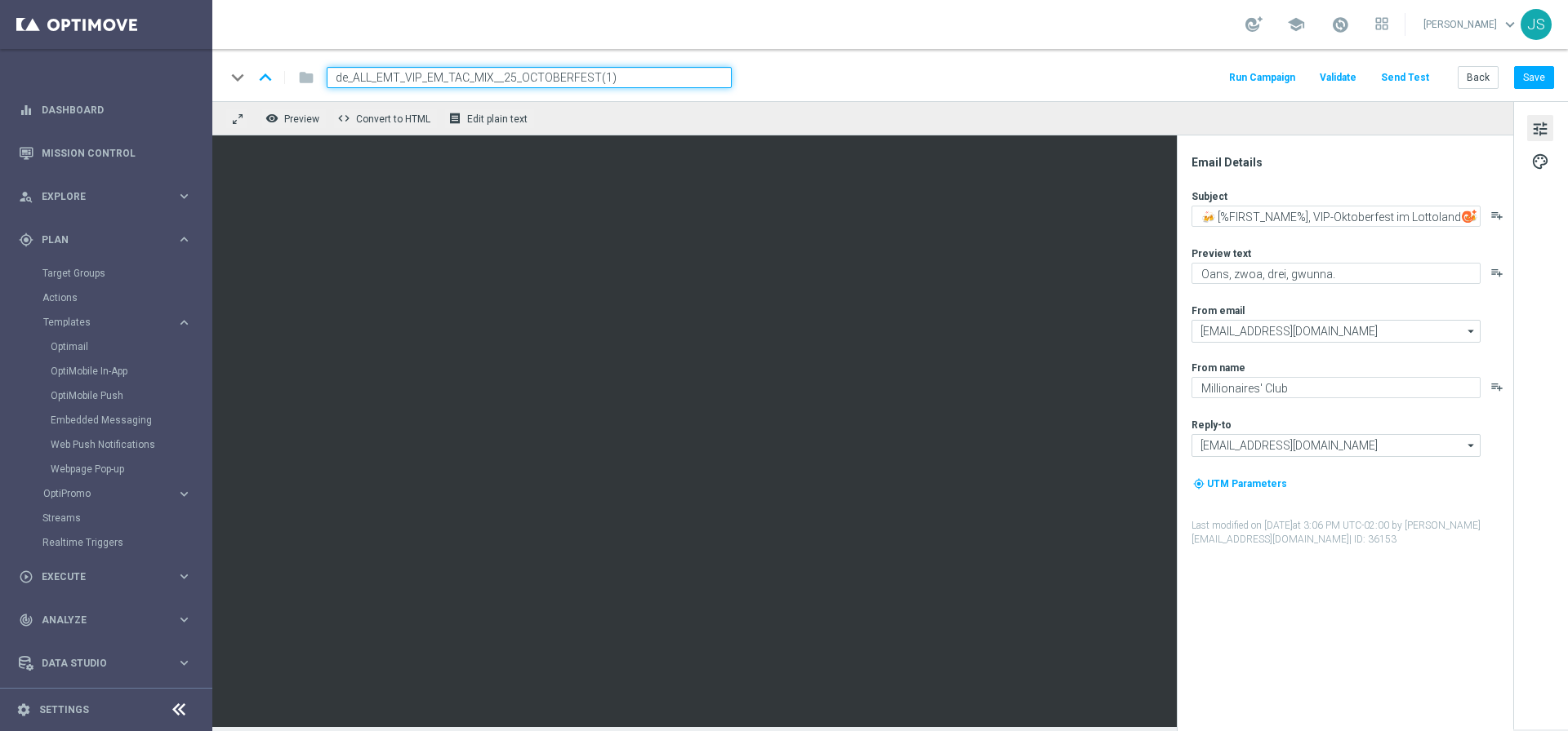
click at [634, 75] on input "de_ALL_EMT_VIP_EM_TAC_MIX__25_OCTOBERFEST(1)" at bounding box center [529, 78] width 405 height 21
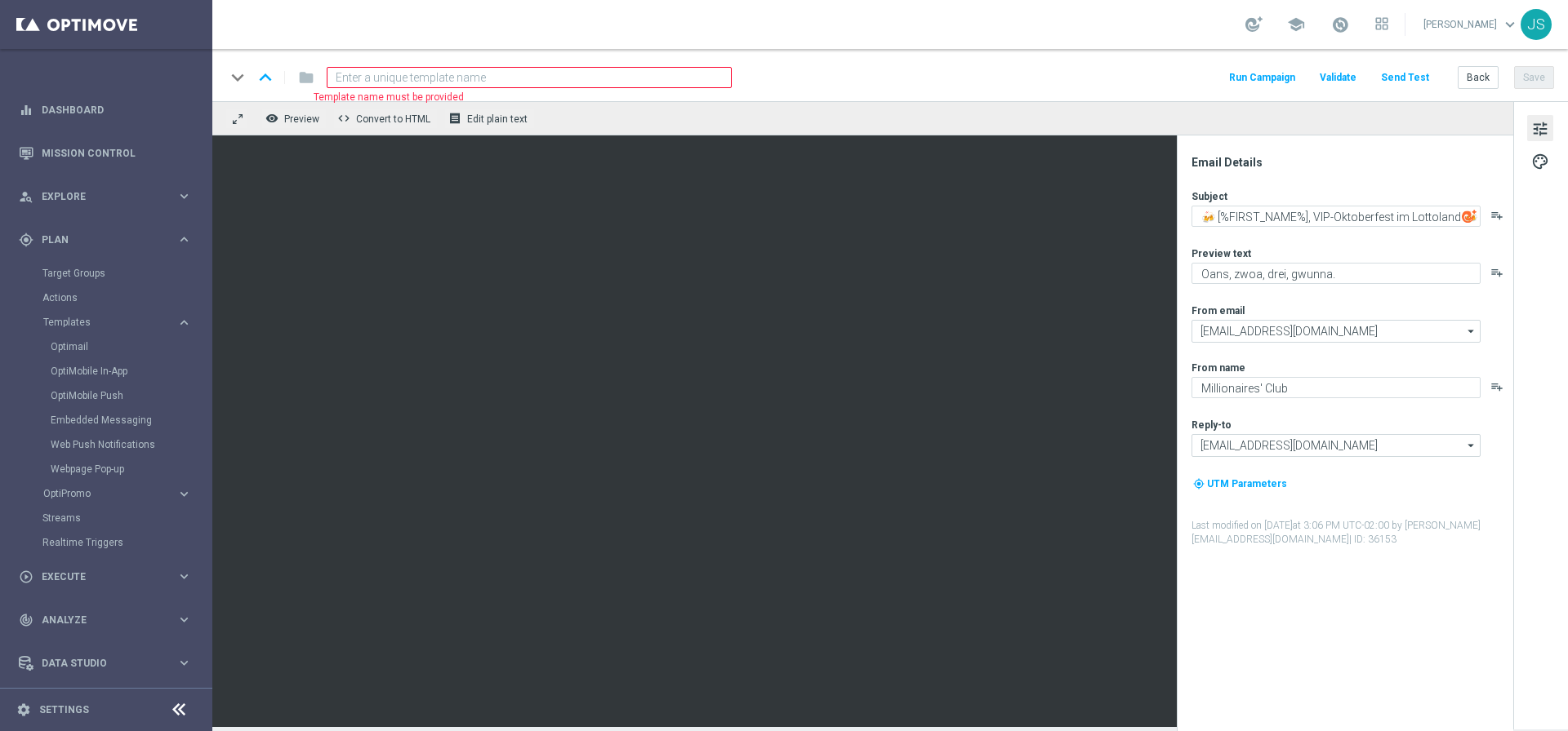
paste input "de_DE_EMT_VIP_EM_TAC_MIX__25_OCTOBERFEST_250925"
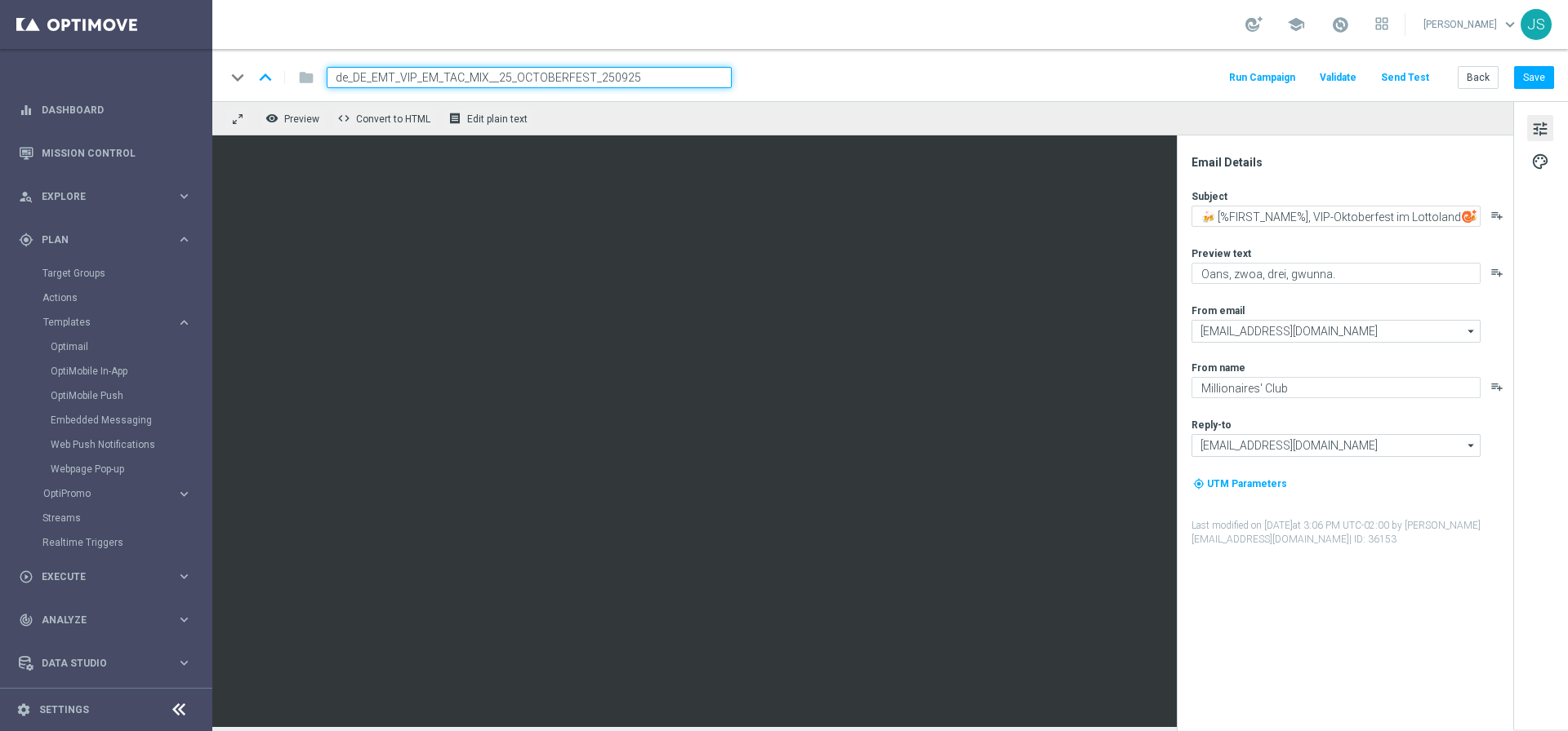
type input "de_DE_EMT_VIP_EM_TAC_MIX__25_OCTOBERFEST_250925"
click at [1545, 110] on div "tune palette" at bounding box center [1541, 415] width 55 height 628
click at [1443, 211] on textarea "🍻 [%FIRST_NAME%], VIP-Oktoberfest im Lottoland 🍻" at bounding box center [1335, 216] width 289 height 21
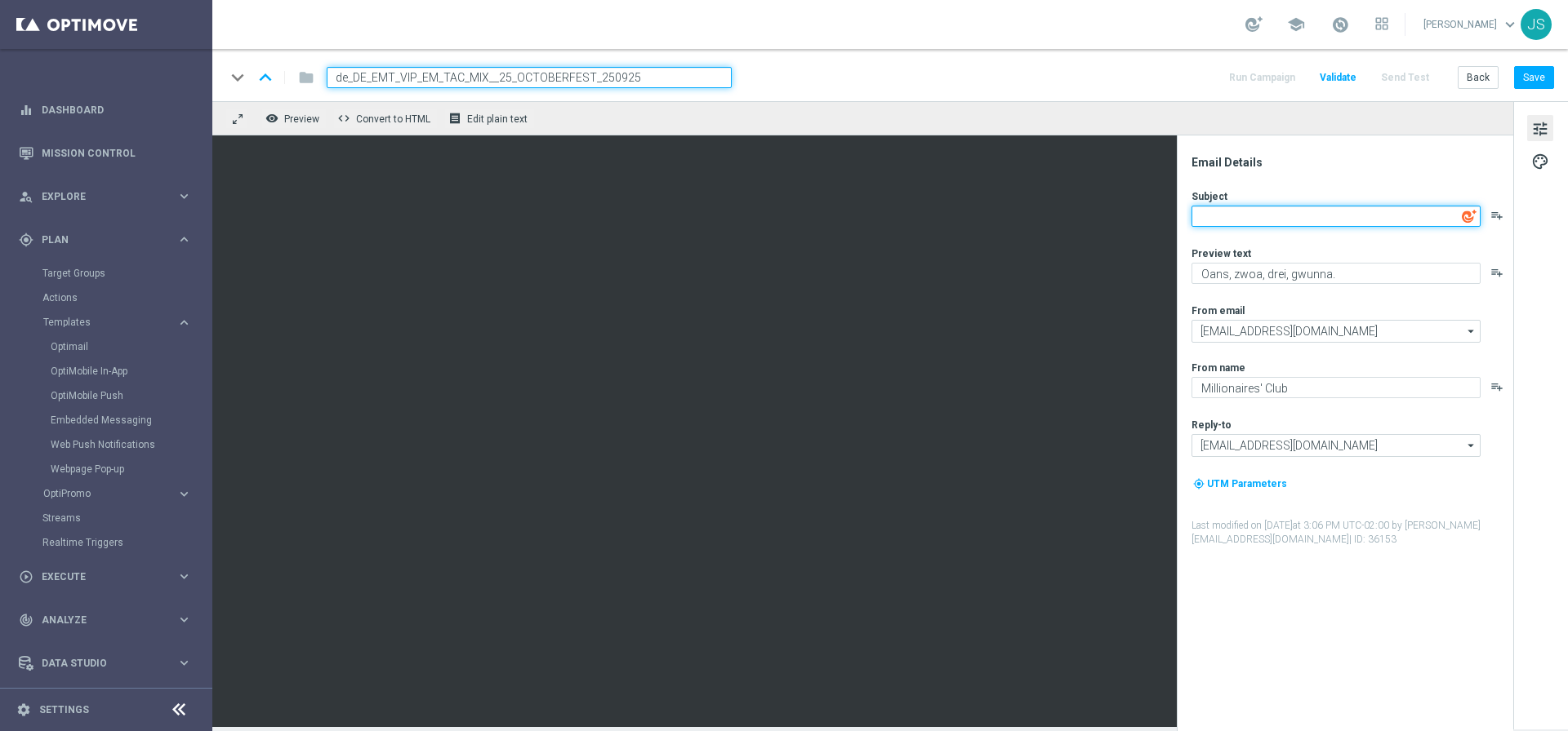
paste textarea "🍺 Dein 5 € Spielebonus zum Oktoberfest – nur heute!"
drag, startPoint x: 1348, startPoint y: 218, endPoint x: 1355, endPoint y: 218, distance: 7.0
click at [1348, 218] on textarea "🍺 Dein 5 € Spielebonus zum Oktoberfest – nur heute!" at bounding box center [1335, 216] width 289 height 21
type textarea "🍺 Dein 5 € Spielebonus f Oktoberfest – nur heute!"
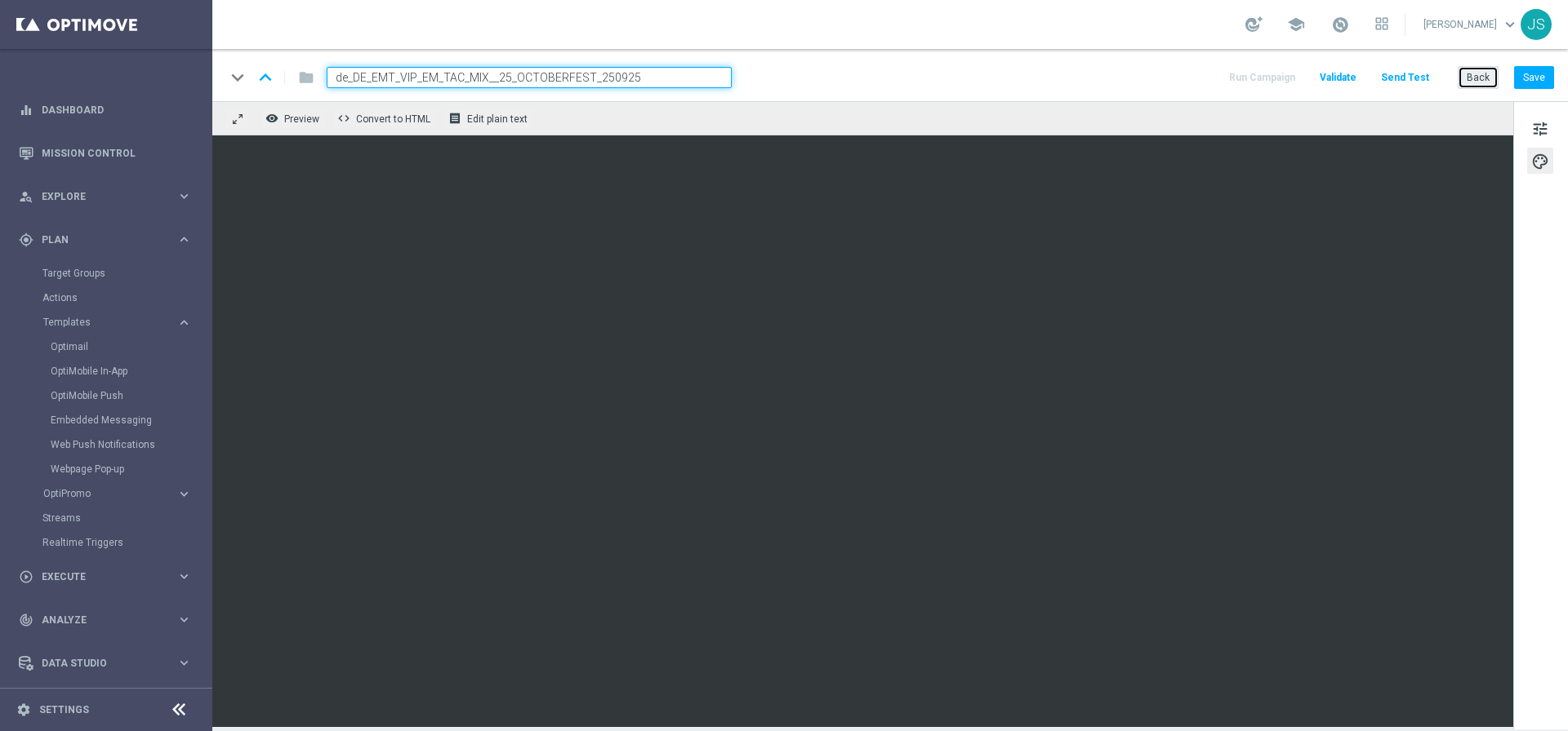
click at [1478, 73] on button "Back" at bounding box center [1477, 78] width 41 height 23
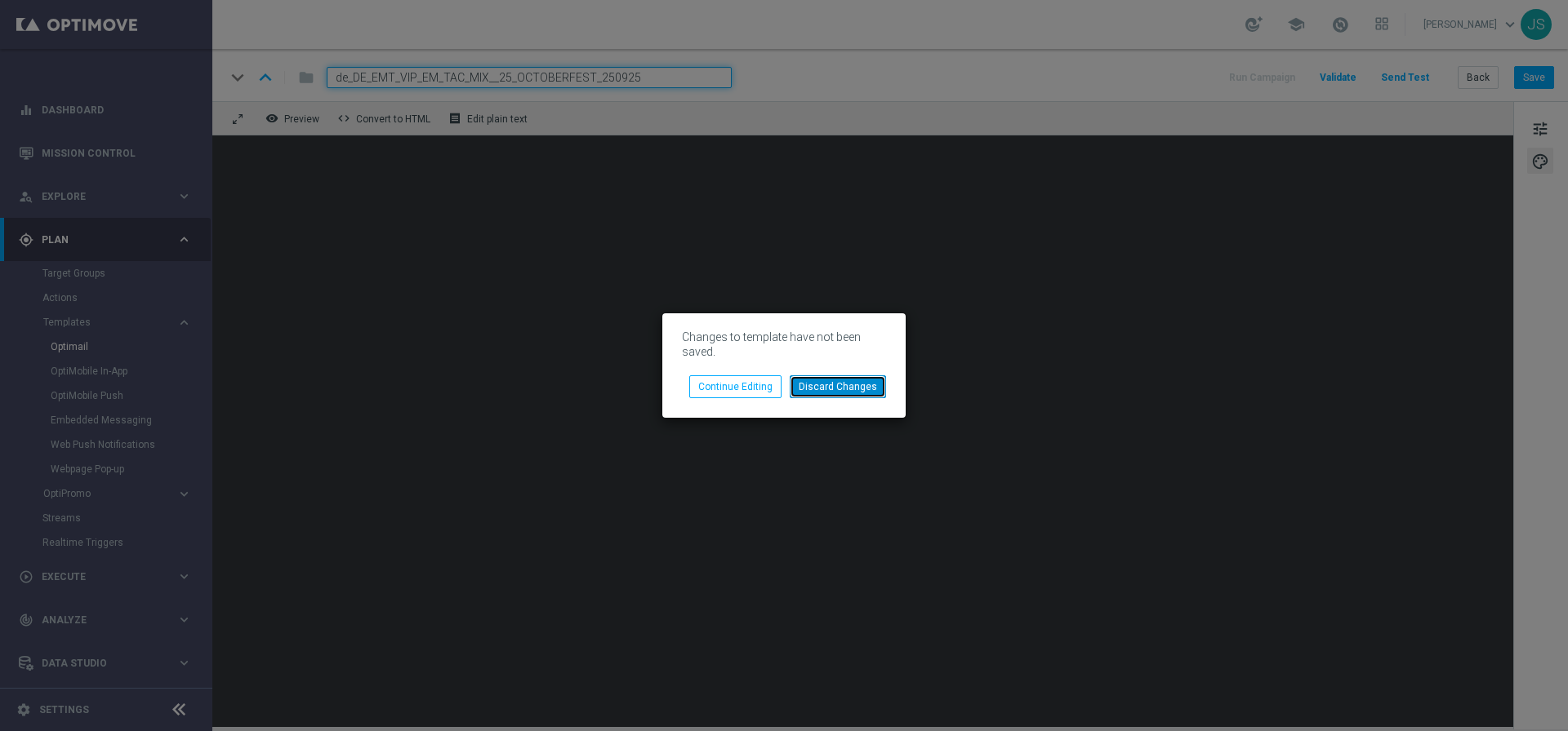
click at [818, 389] on button "Discard Changes" at bounding box center [837, 387] width 97 height 23
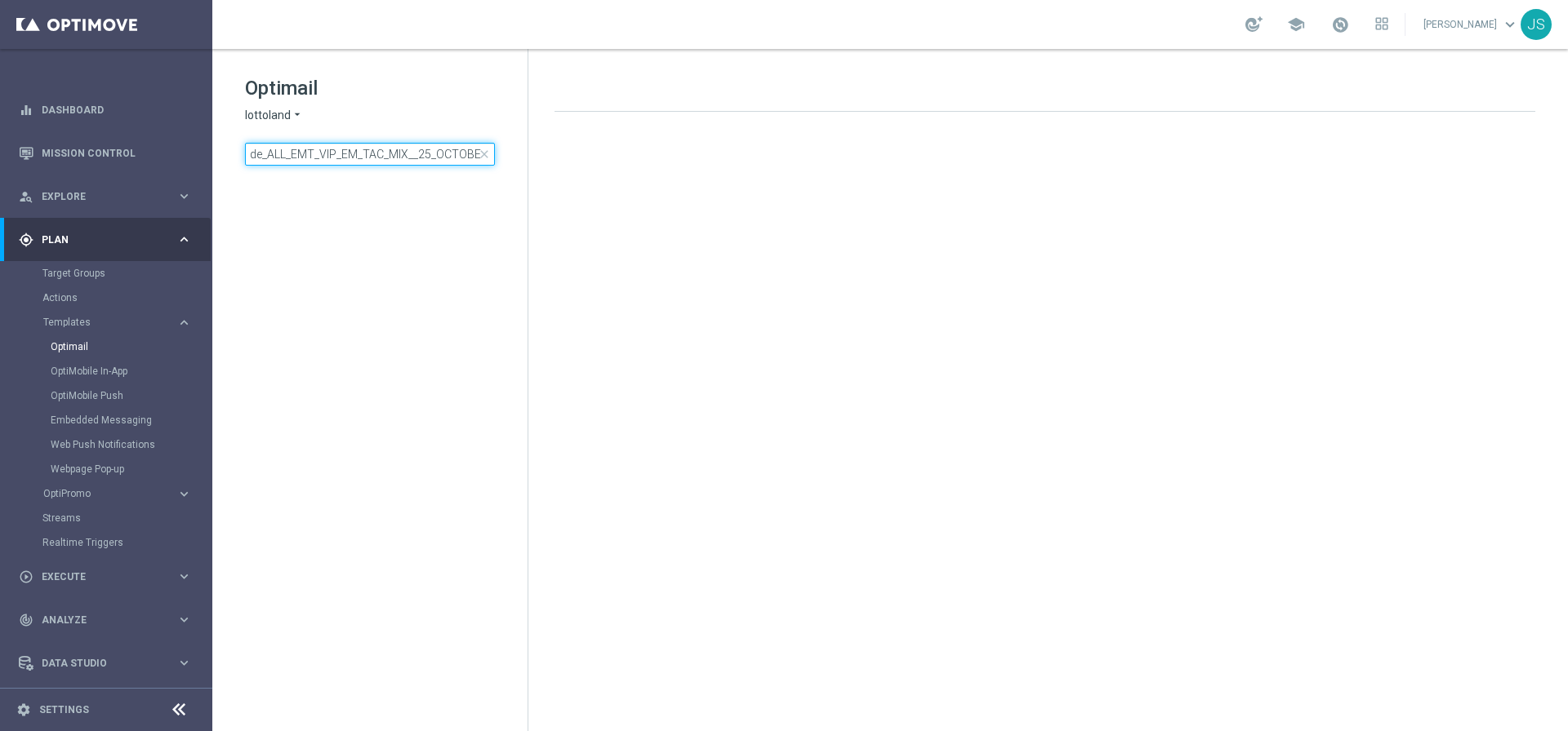
click at [366, 149] on input "de_ALL_EMT_VIP_EM_TAC_MIX__25_OCTOBERFEST" at bounding box center [370, 154] width 250 height 23
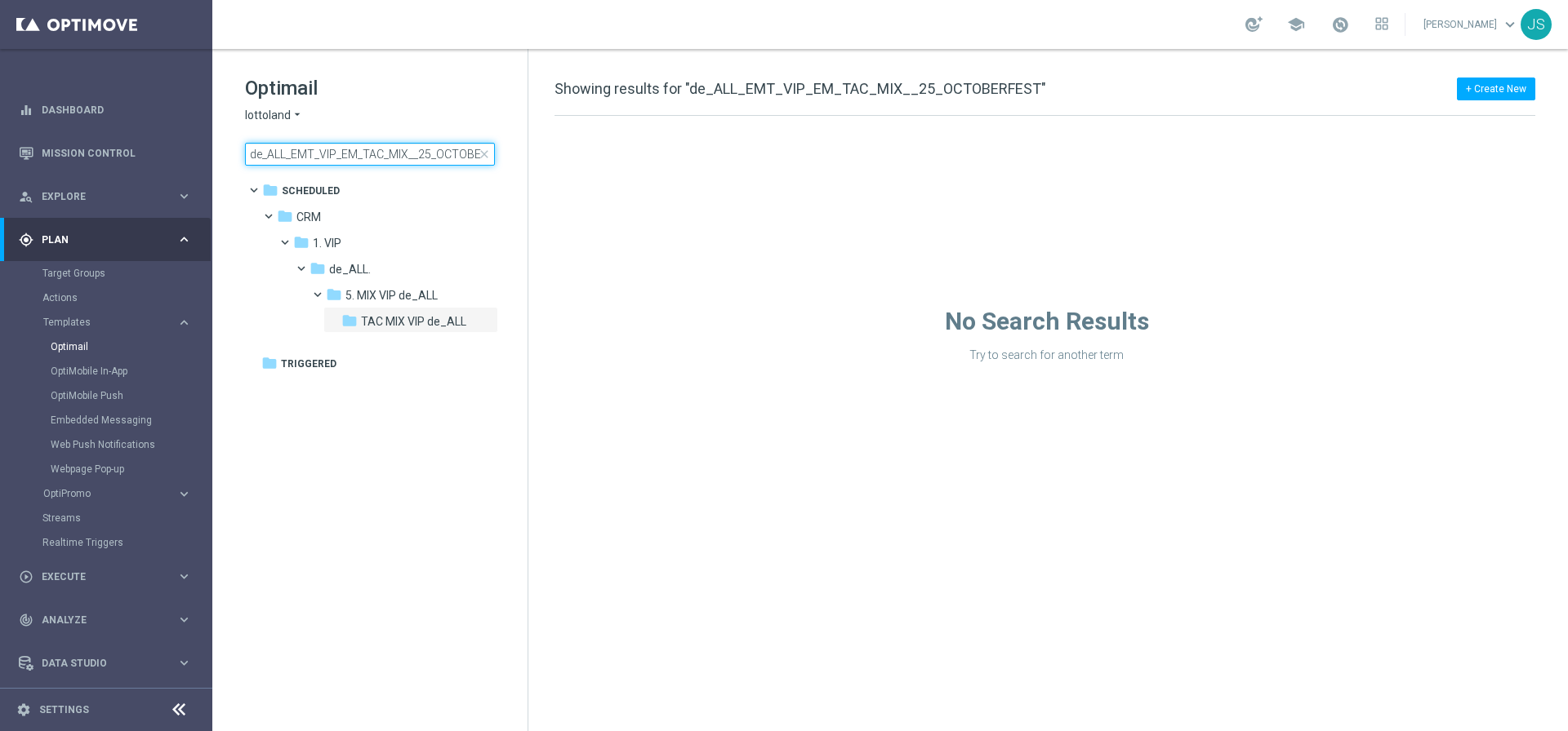
click at [366, 149] on input "de_ALL_EMT_VIP_EM_TAC_MIX__25_OCTOBERFEST" at bounding box center [370, 154] width 250 height 23
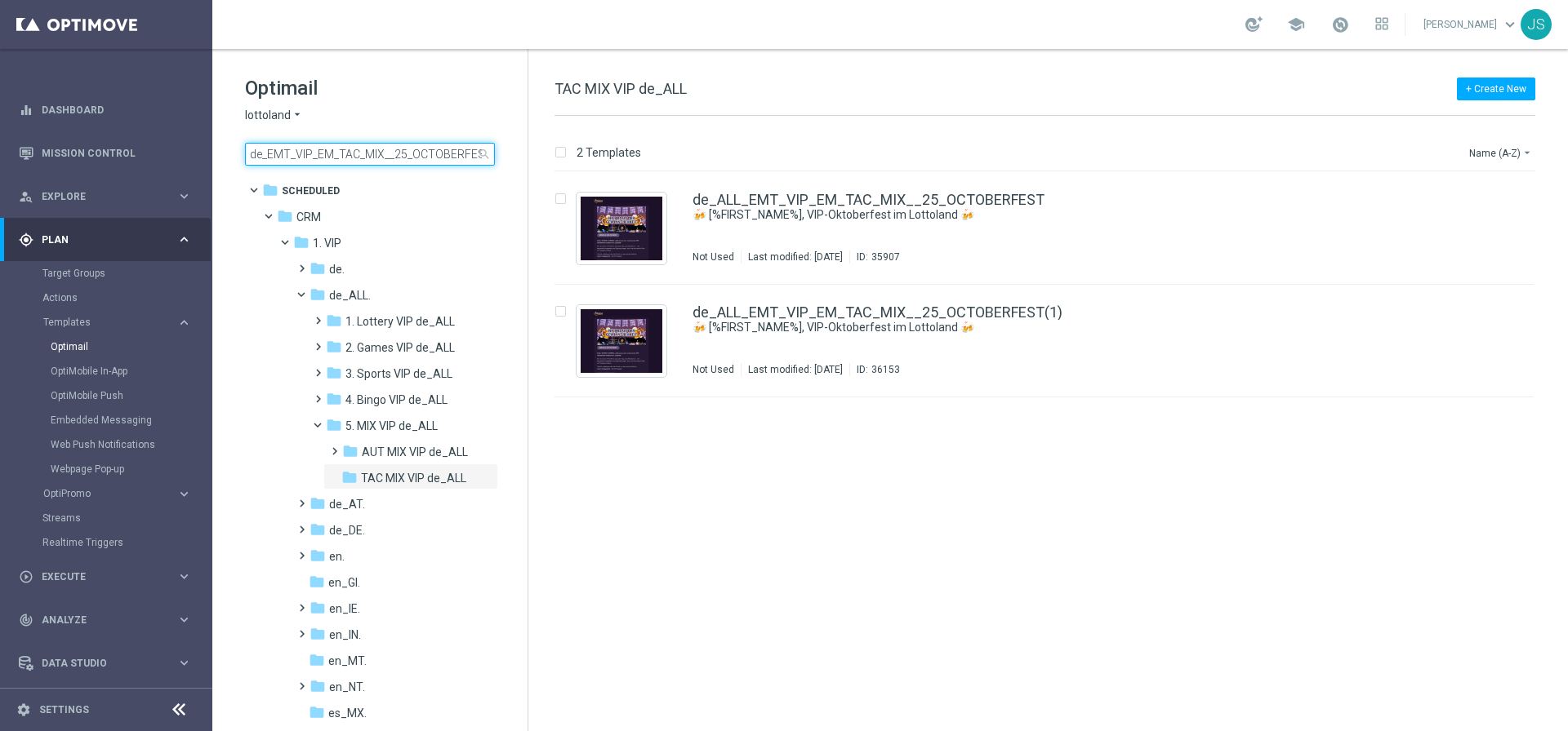
scroll to position [0, 49]
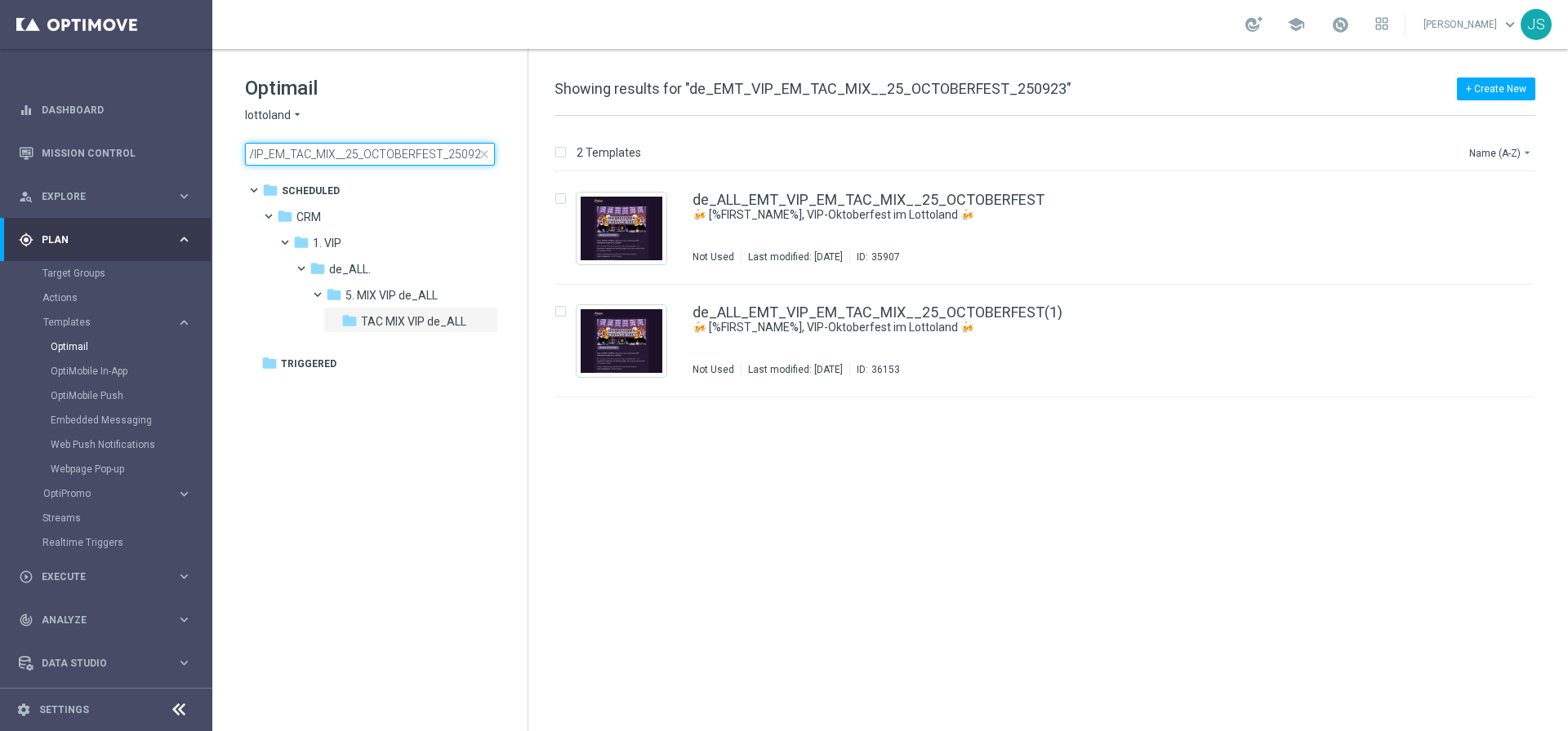
type input "de_EMT_VIP_EM_TAC_MIX__25_OCTOBERFEST_250923"
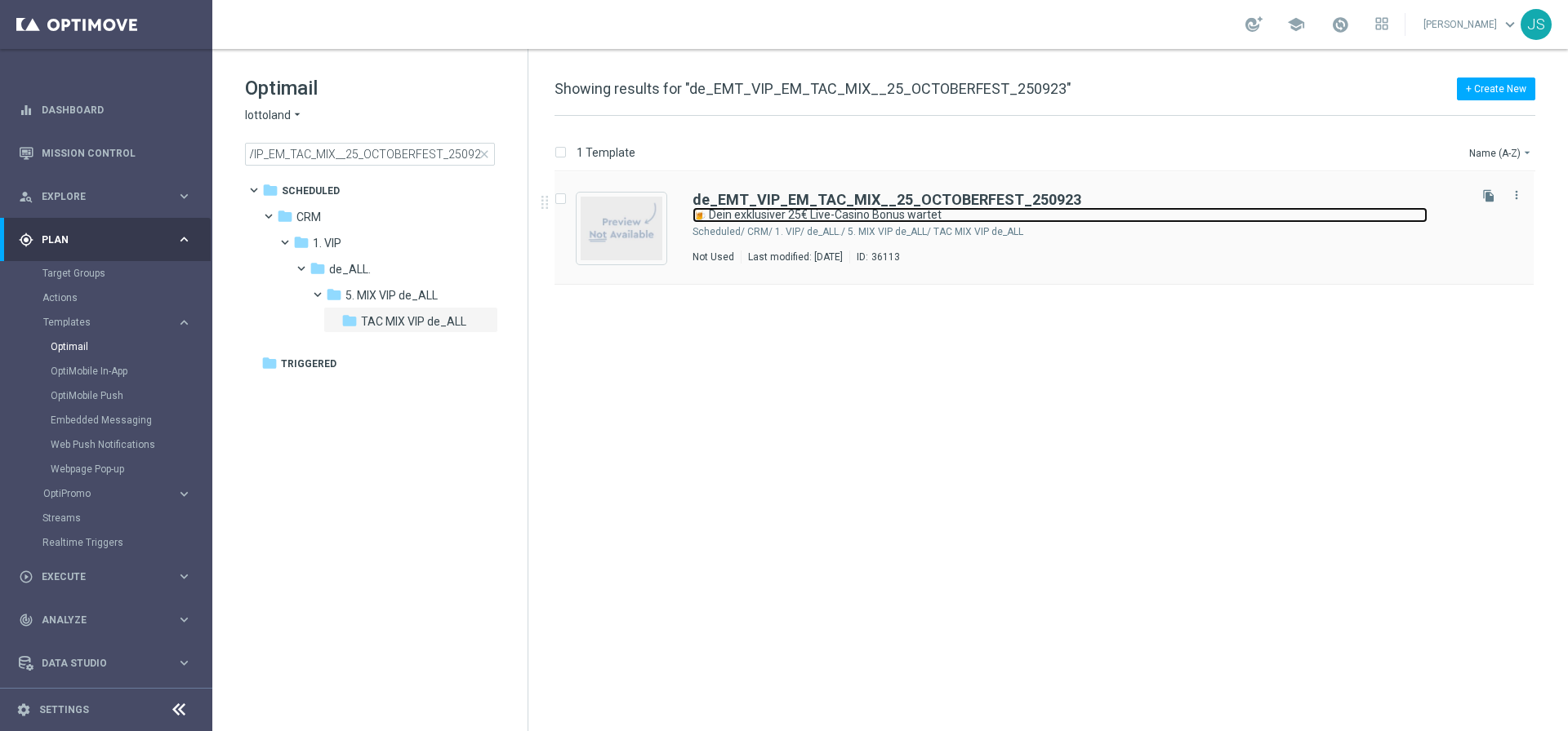
click at [955, 209] on link "🍺 Dein exklusiver 25€ Live-Casino Bonus wartet" at bounding box center [1060, 215] width 735 height 15
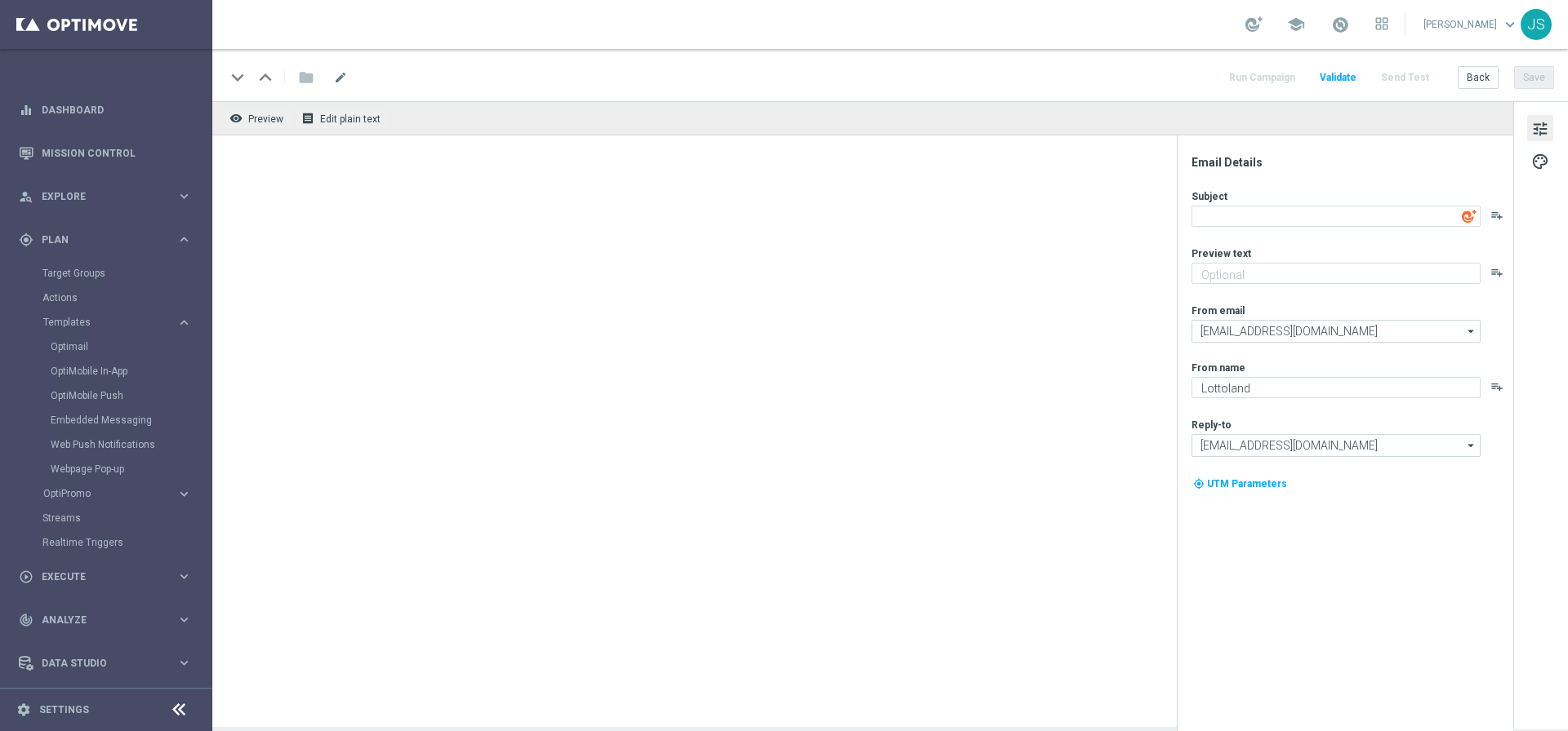
type textarea "🍺 Dein exklusiver 25€ Live-Casino Bonus wartet"
type textarea "Dein VIP-Oktoberfest Live Casino-Special"
type textarea "Millionaires' Club"
type input "[EMAIL_ADDRESS][DOMAIN_NAME]"
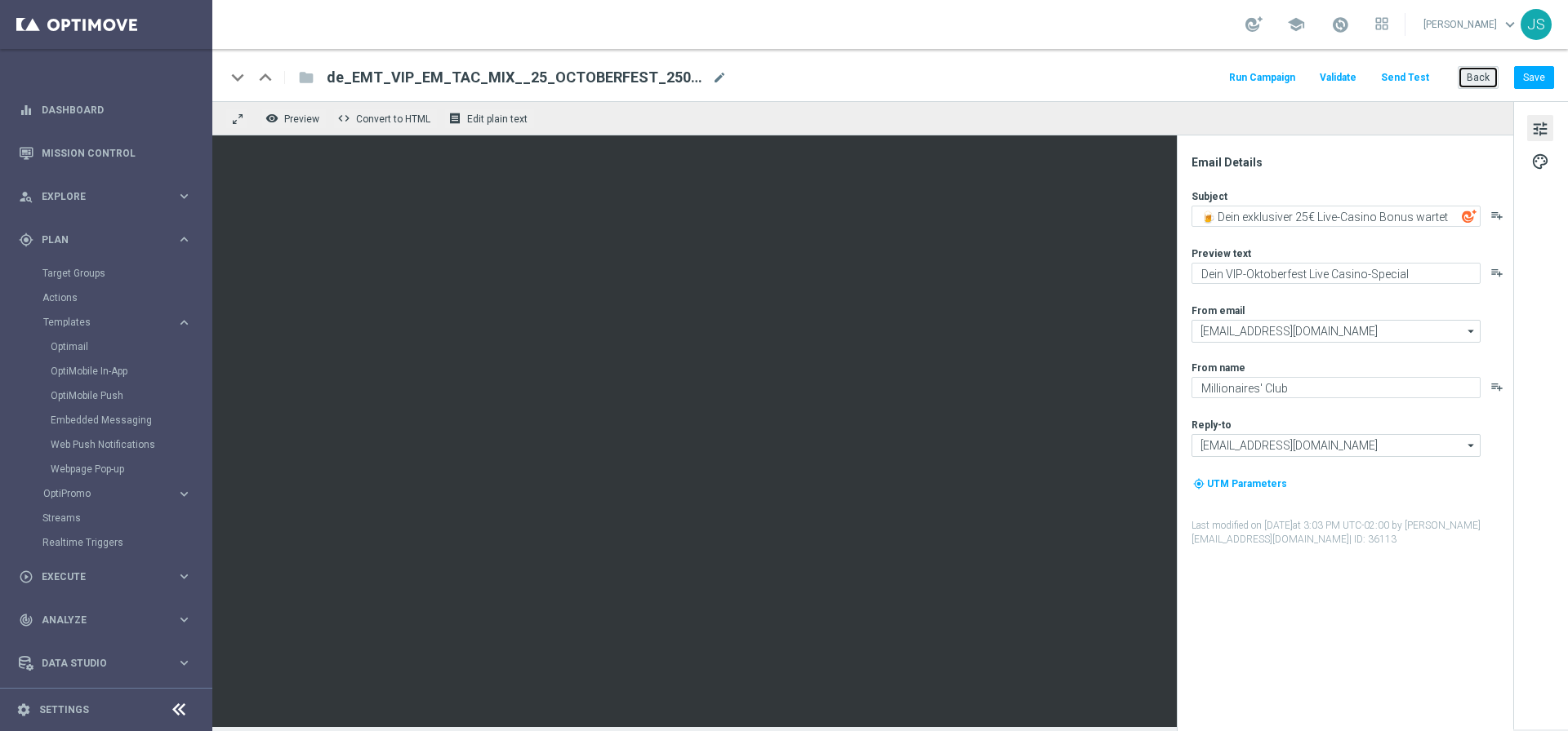
click at [1489, 77] on button "Back" at bounding box center [1477, 78] width 41 height 23
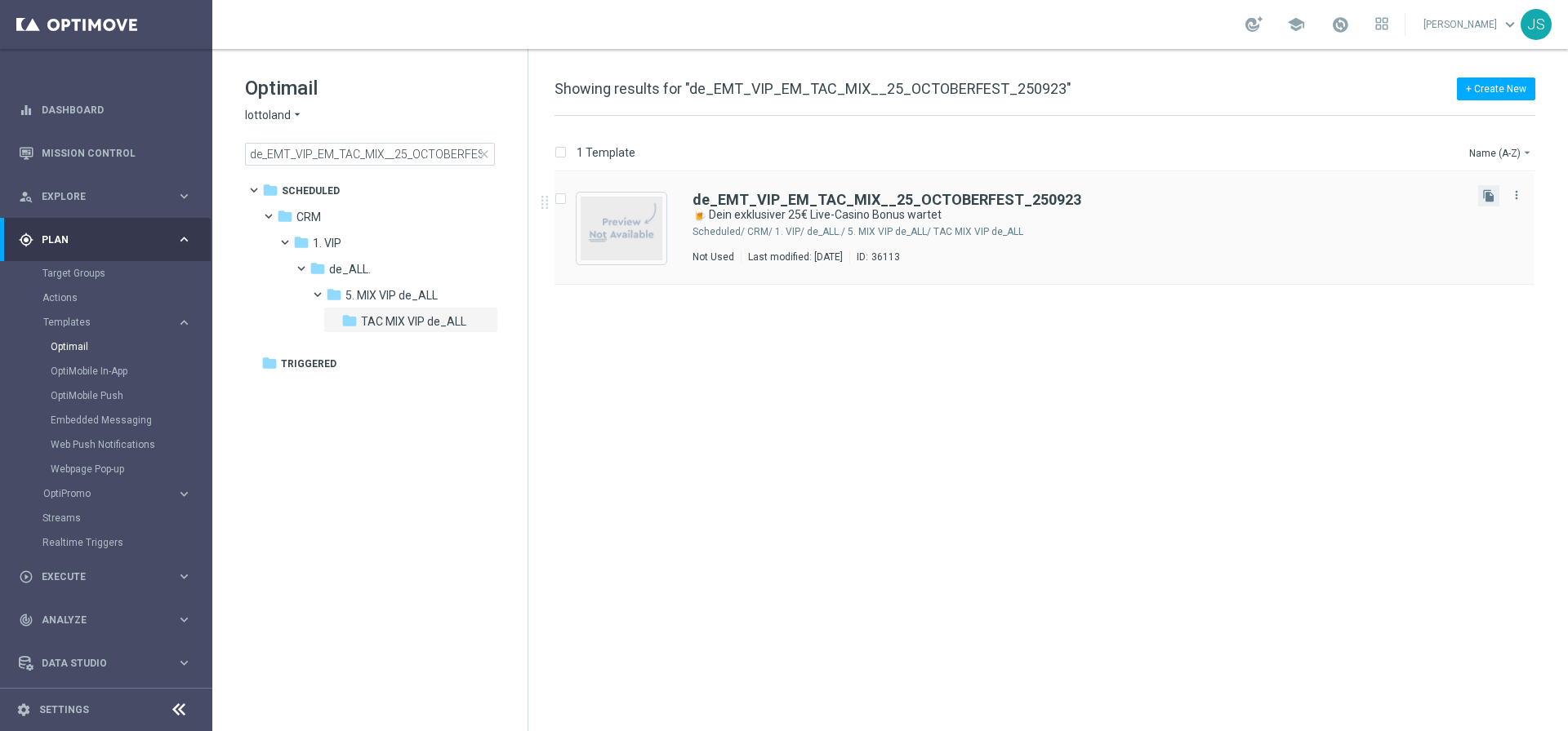
click at [1498, 191] on button "file_copy" at bounding box center [1489, 196] width 21 height 21
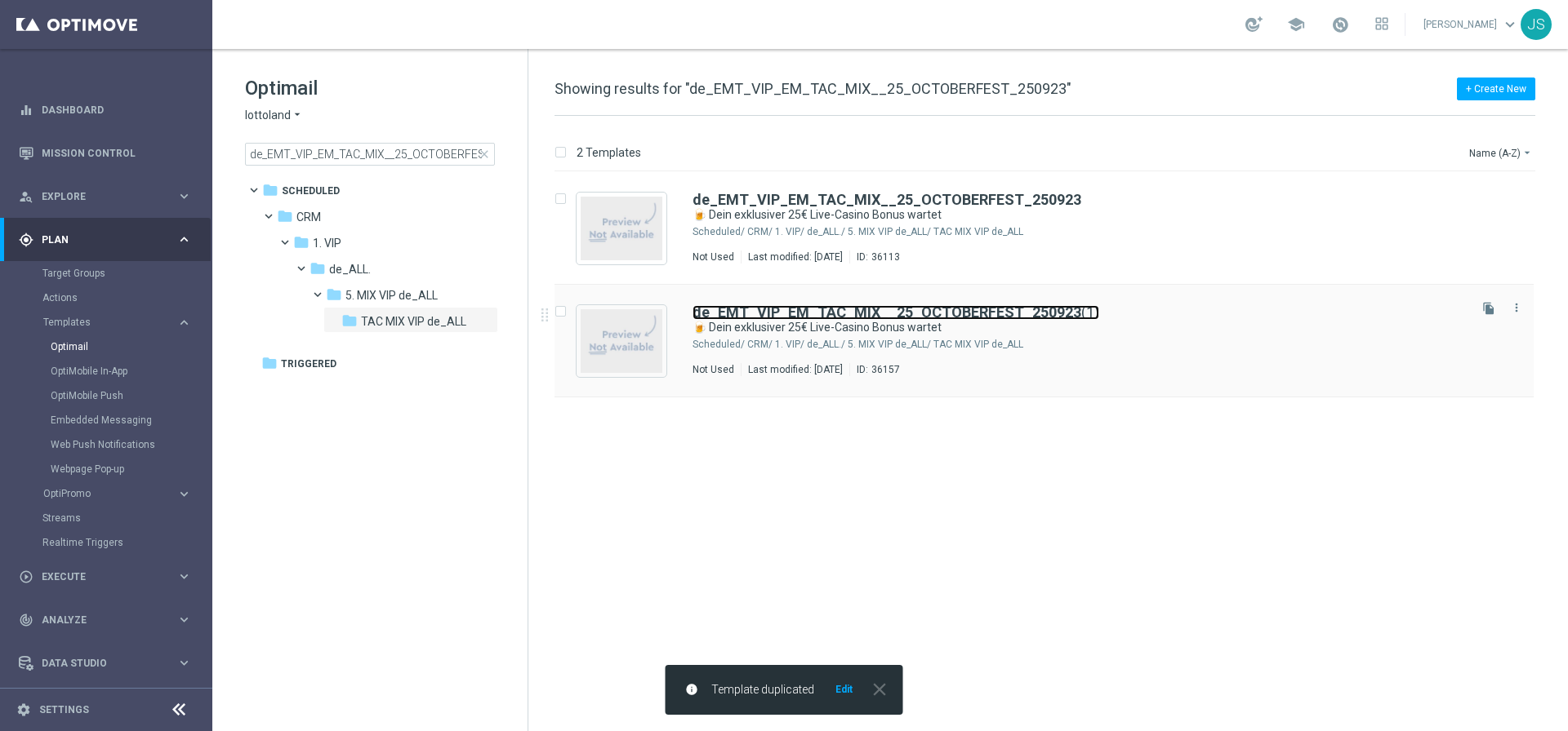
click at [1012, 316] on b "de_EMT_VIP_EM_TAC_MIX__25_OCTOBERFEST_250923" at bounding box center [887, 312] width 389 height 17
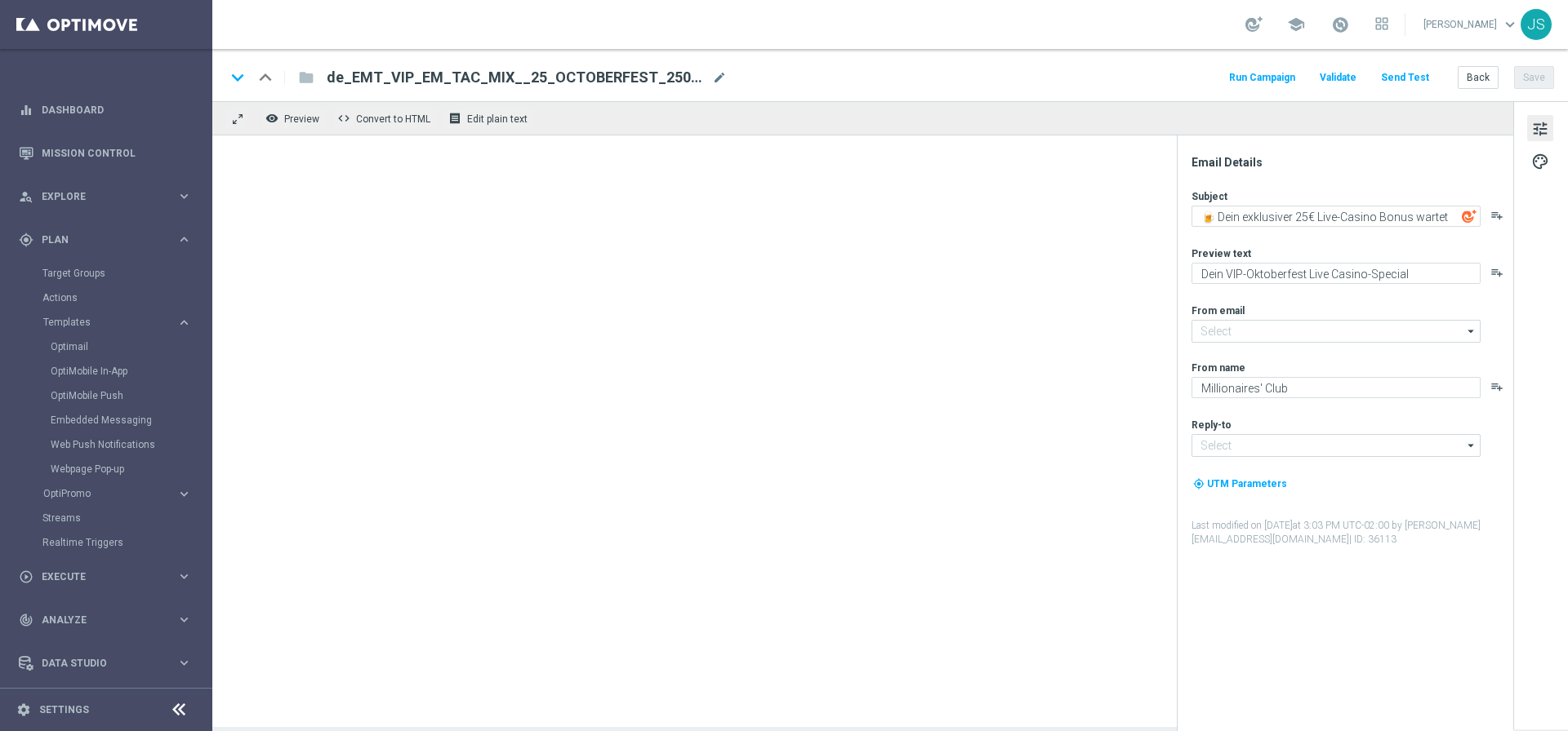
type input "[EMAIL_ADDRESS][DOMAIN_NAME]"
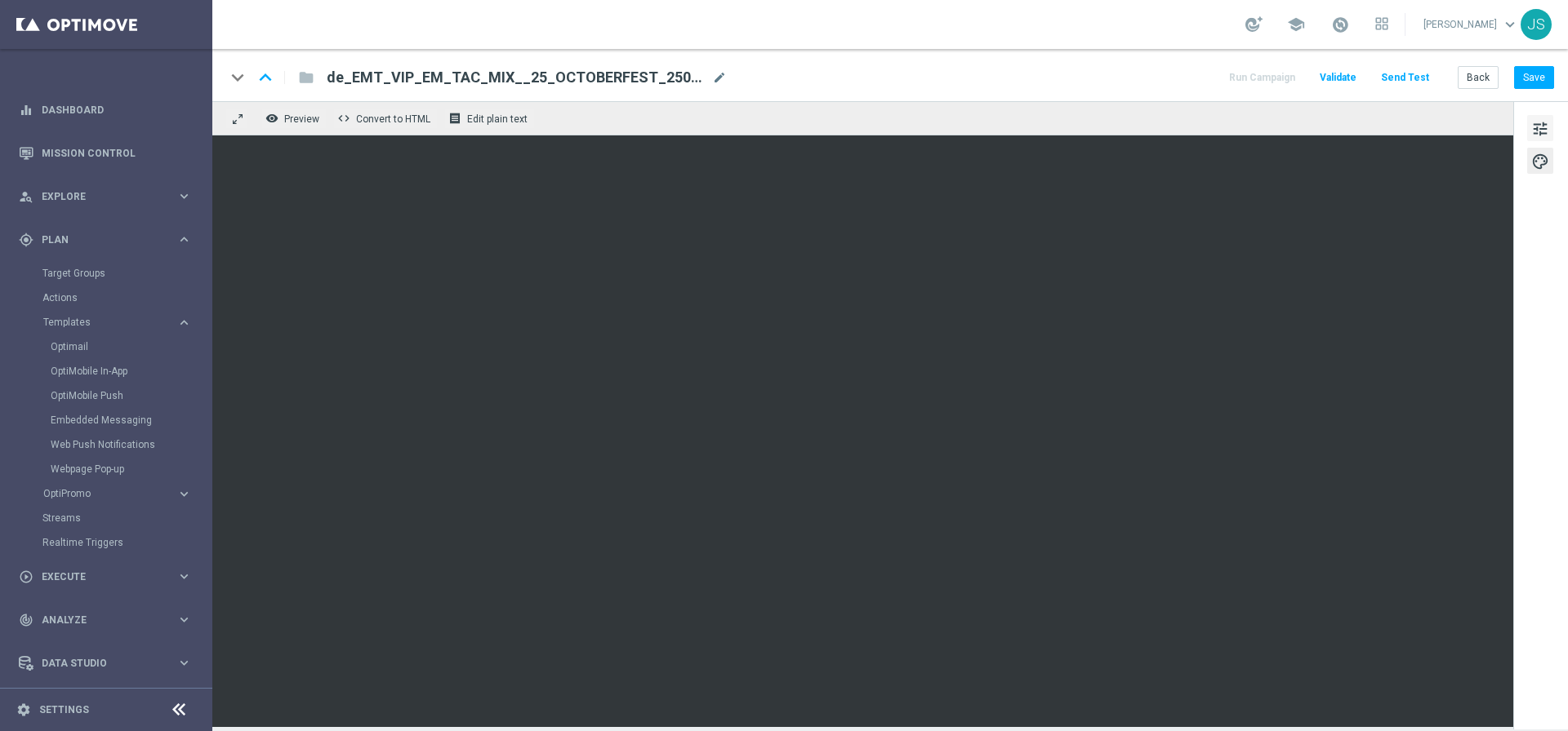
click at [1540, 122] on span "tune" at bounding box center [1540, 129] width 18 height 21
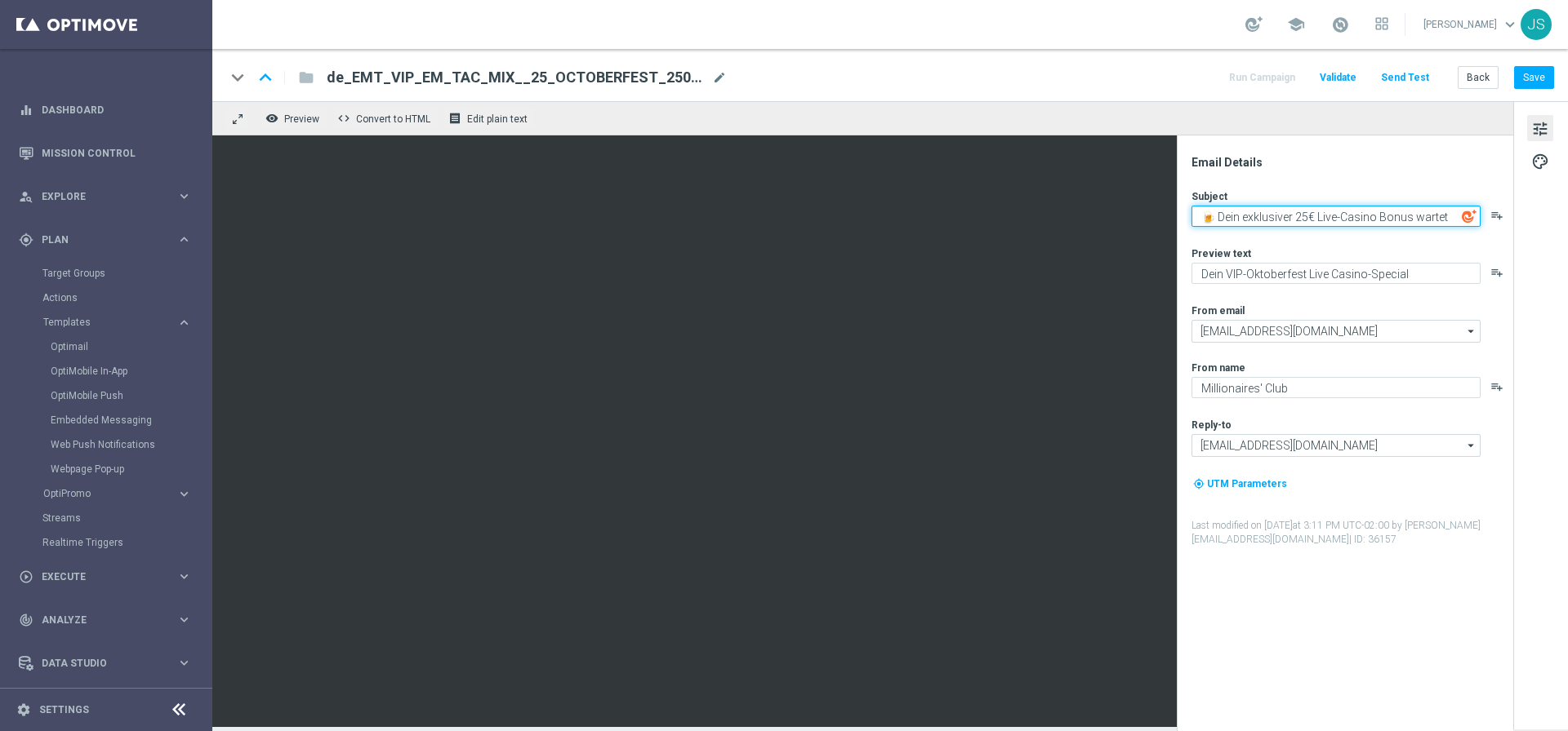
click at [1403, 210] on textarea "🍺 Dein exklusiver 25€ Live-Casino Bonus wartet" at bounding box center [1335, 216] width 289 height 21
paste textarea "🎉 Nur heute: 5 € Spielebonus für Oktoberfest"
click at [1216, 217] on textarea "🎉 Nur heute: 5 € Spielebonus für Oktoberfest" at bounding box center [1335, 216] width 289 height 21
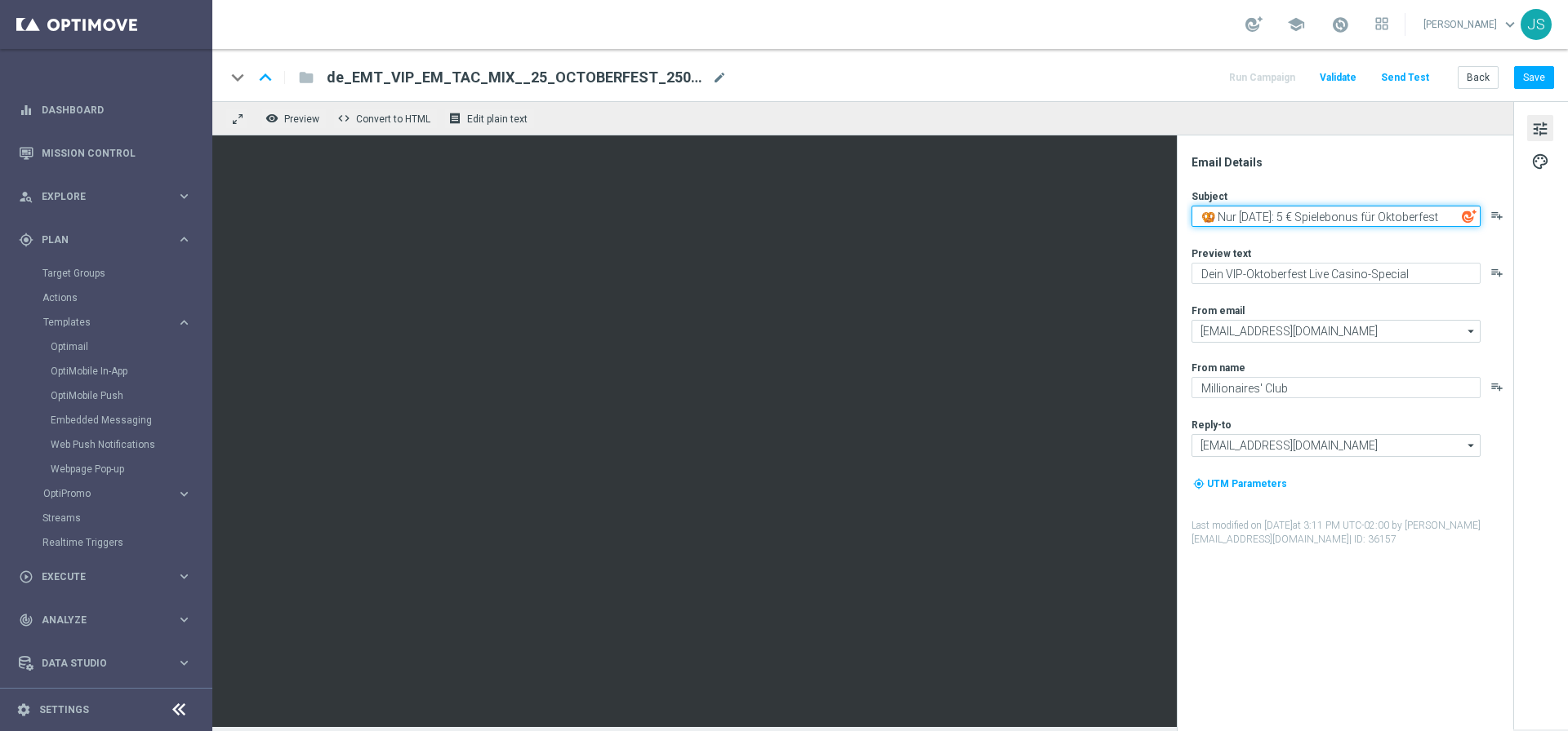
click at [1365, 216] on textarea "🥨 Nur heute: 5 € Spielebonus für Oktoberfest" at bounding box center [1335, 216] width 289 height 21
click at [1442, 212] on textarea "🥨 Nur heute: 5 € Spielebonus zum Oktoberfest" at bounding box center [1335, 216] width 289 height 21
type textarea "🥨 Nur heute: 5 € Spielebonus zum Oktoberfest!"
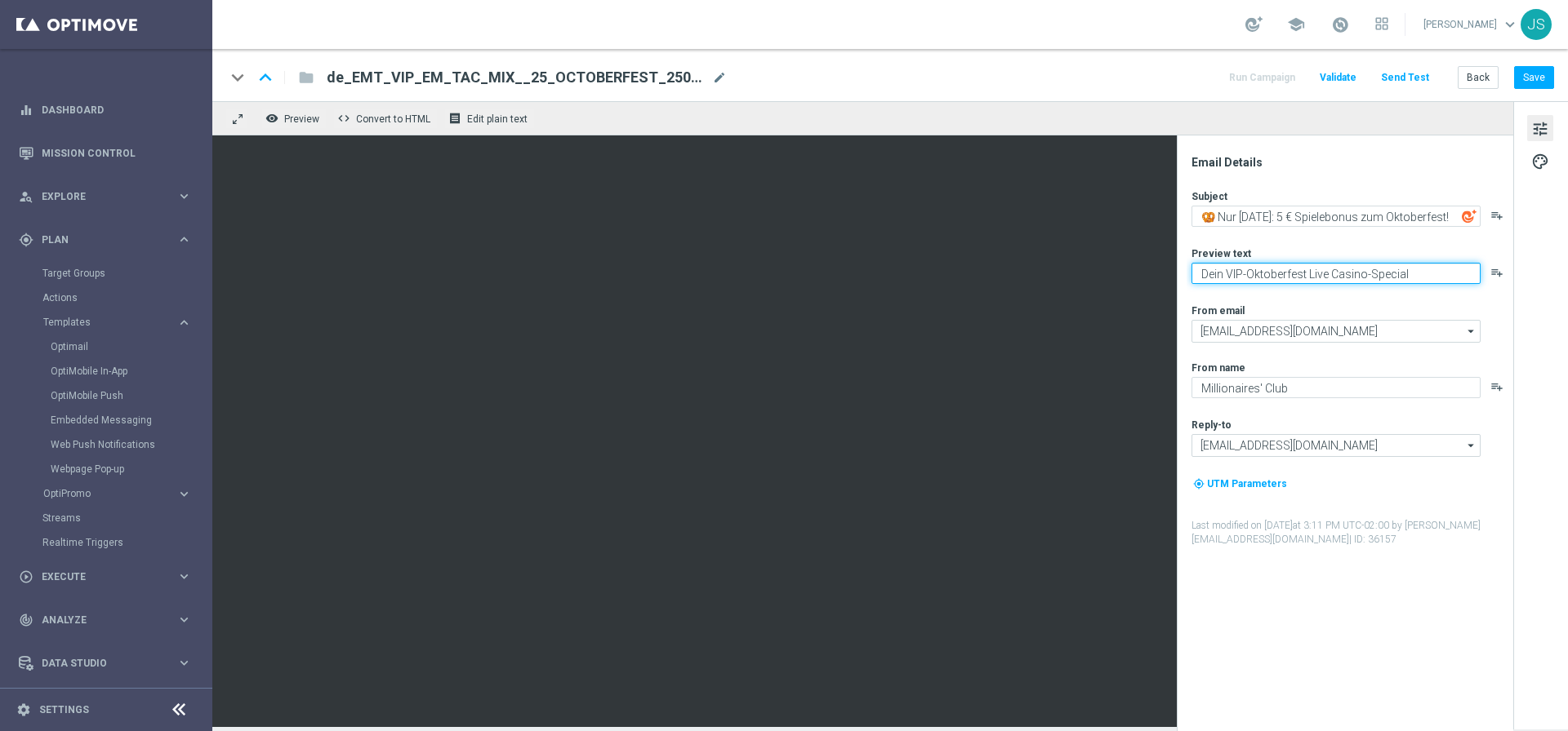
click at [1371, 268] on textarea "Dein VIP-Oktoberfest Live Casino-Special" at bounding box center [1335, 273] width 289 height 21
paste textarea "Starte ins Spiel und feiere mit deinem Extra-Bonus."
type textarea "Starte ins Spiel und feiere mit deinem Extra-Bonus."
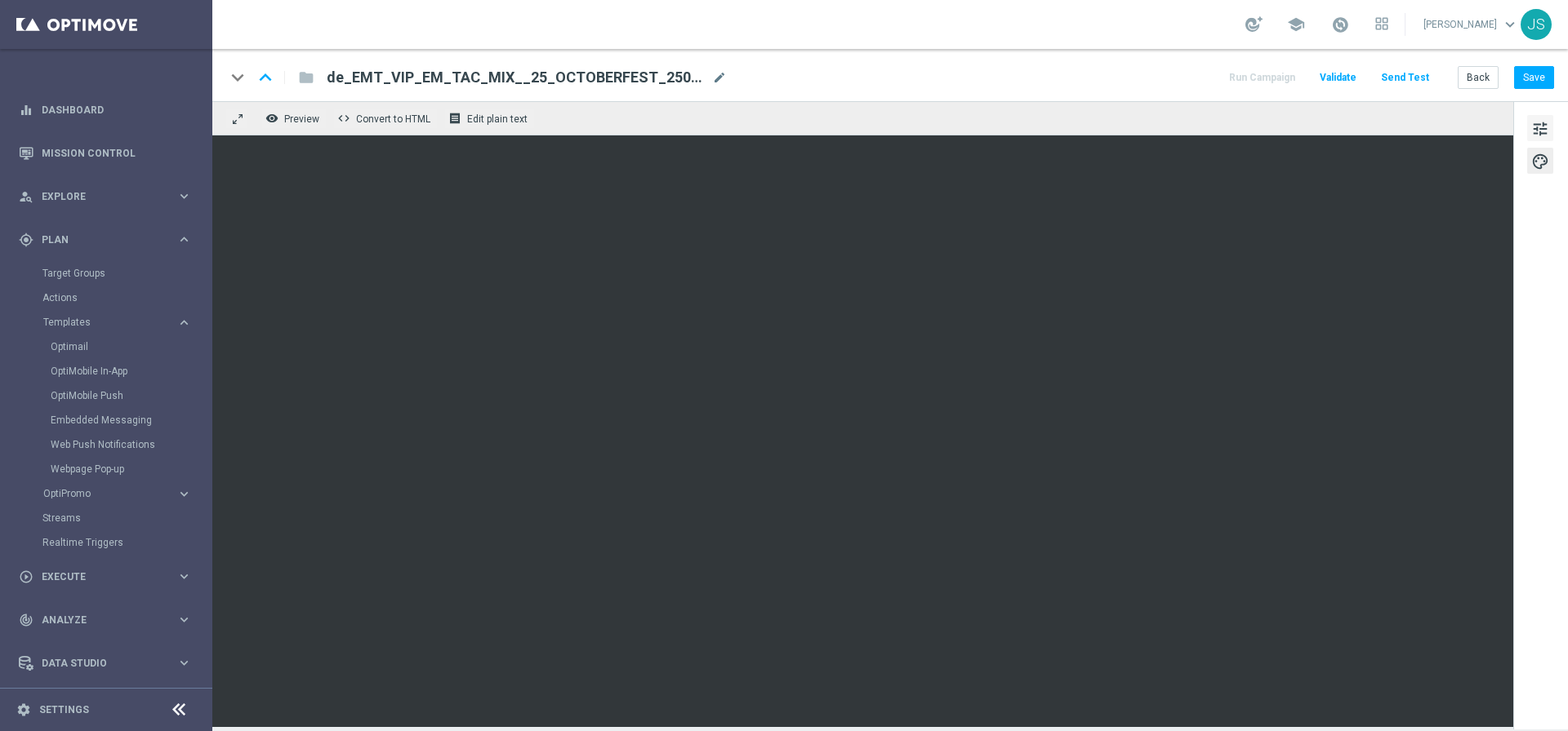
click at [1526, 120] on button "tune" at bounding box center [1540, 129] width 26 height 26
click at [598, 74] on span "de_EMT_VIP_EM_TAC_MIX__25_OCTOBERFEST_250923(1)" at bounding box center [516, 78] width 379 height 20
click at [0, 0] on input "de_EMT_VIP_EM_TAC_MIX__25_OCTOBERFEST_250923(1)" at bounding box center [0, 0] width 0 height 0
click at [664, 78] on input "de_EMT_VIP_EM_TAC_MIX__25_OCTOBERFEST_250923(1)" at bounding box center [529, 78] width 405 height 21
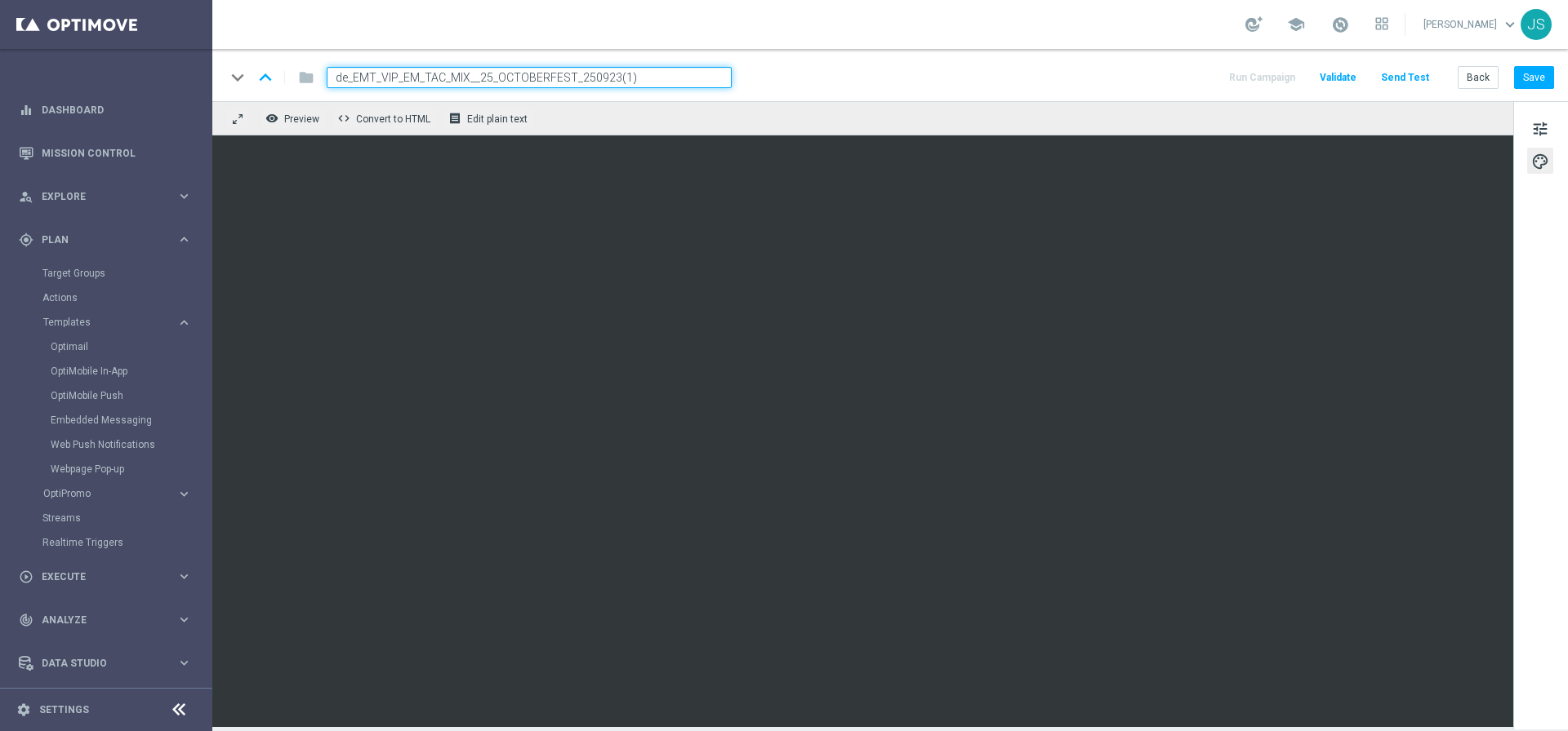
click at [664, 78] on input "de_EMT_VIP_EM_TAC_MIX__25_OCTOBERFEST_250923(1)" at bounding box center [529, 78] width 405 height 21
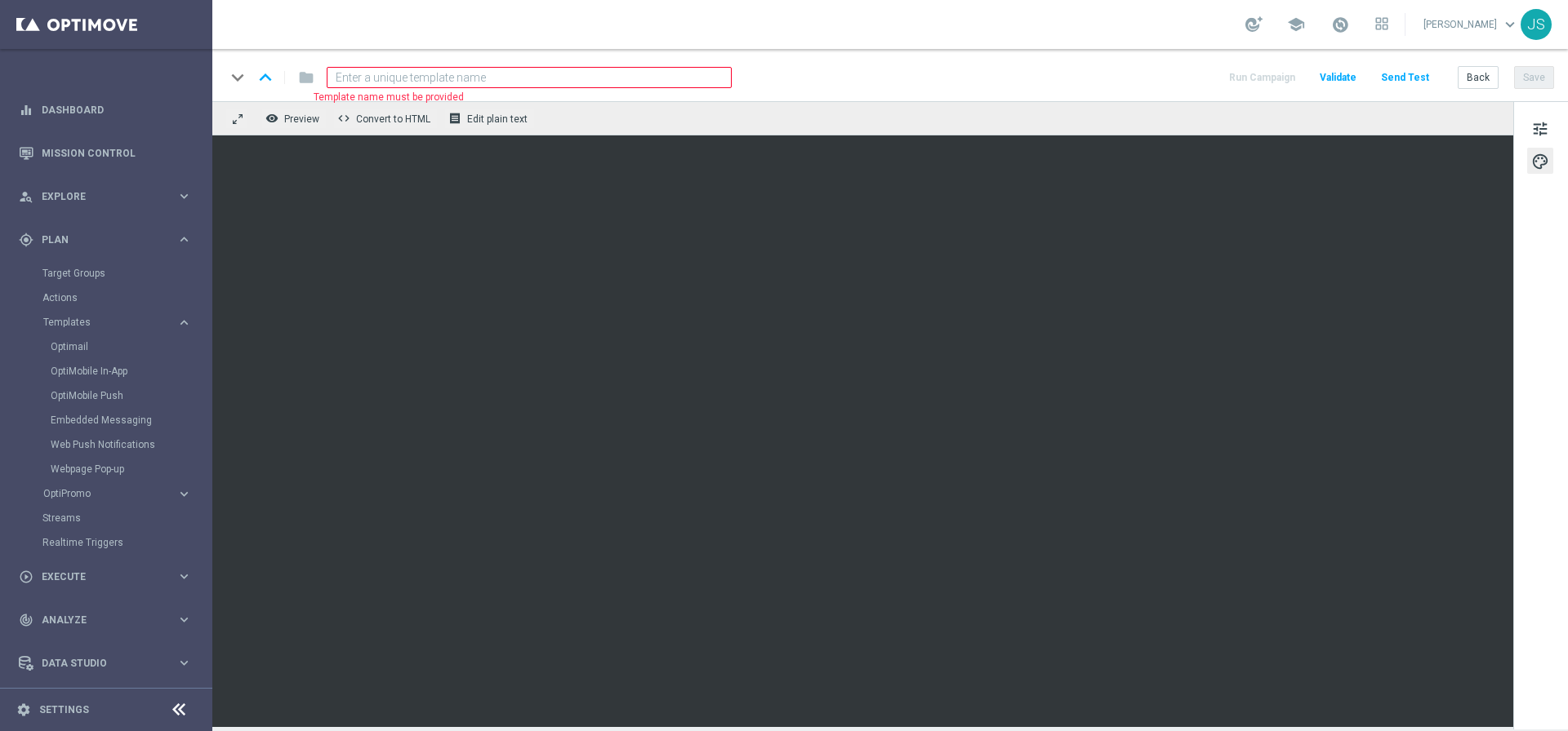
paste input "de_DE_EMT_VIP_EM_TAC_MIX__25_OCTOBERFEST_250925"
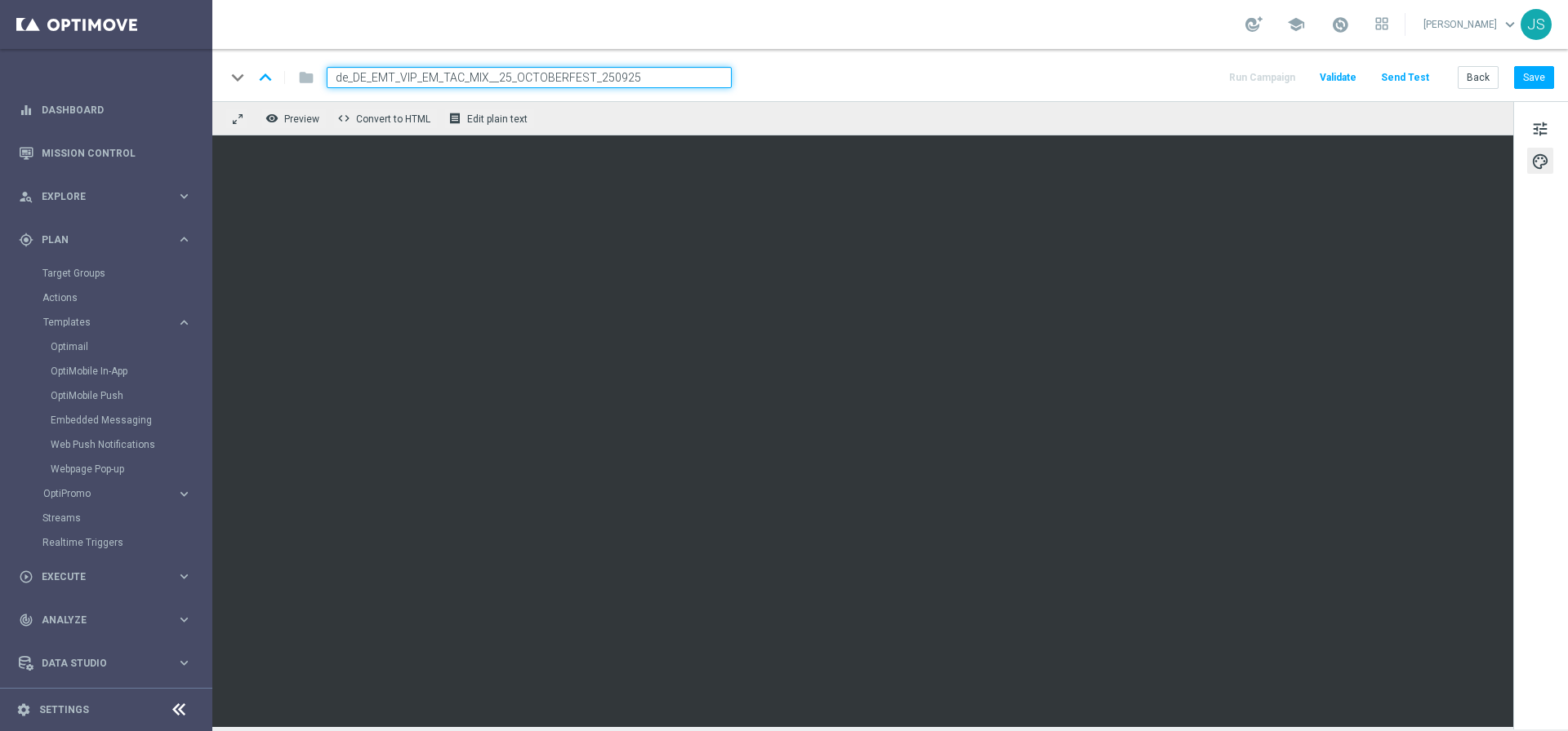
type input "de_DE_EMT_VIP_EM_TAC_MIX__25_OCTOBERFEST_250925"
click at [902, 88] on div "keyboard_arrow_down keyboard_arrow_up folder de_DE_EMT_VIP_EM_TAC_MIX__25_OCTOB…" at bounding box center [890, 75] width 1355 height 52
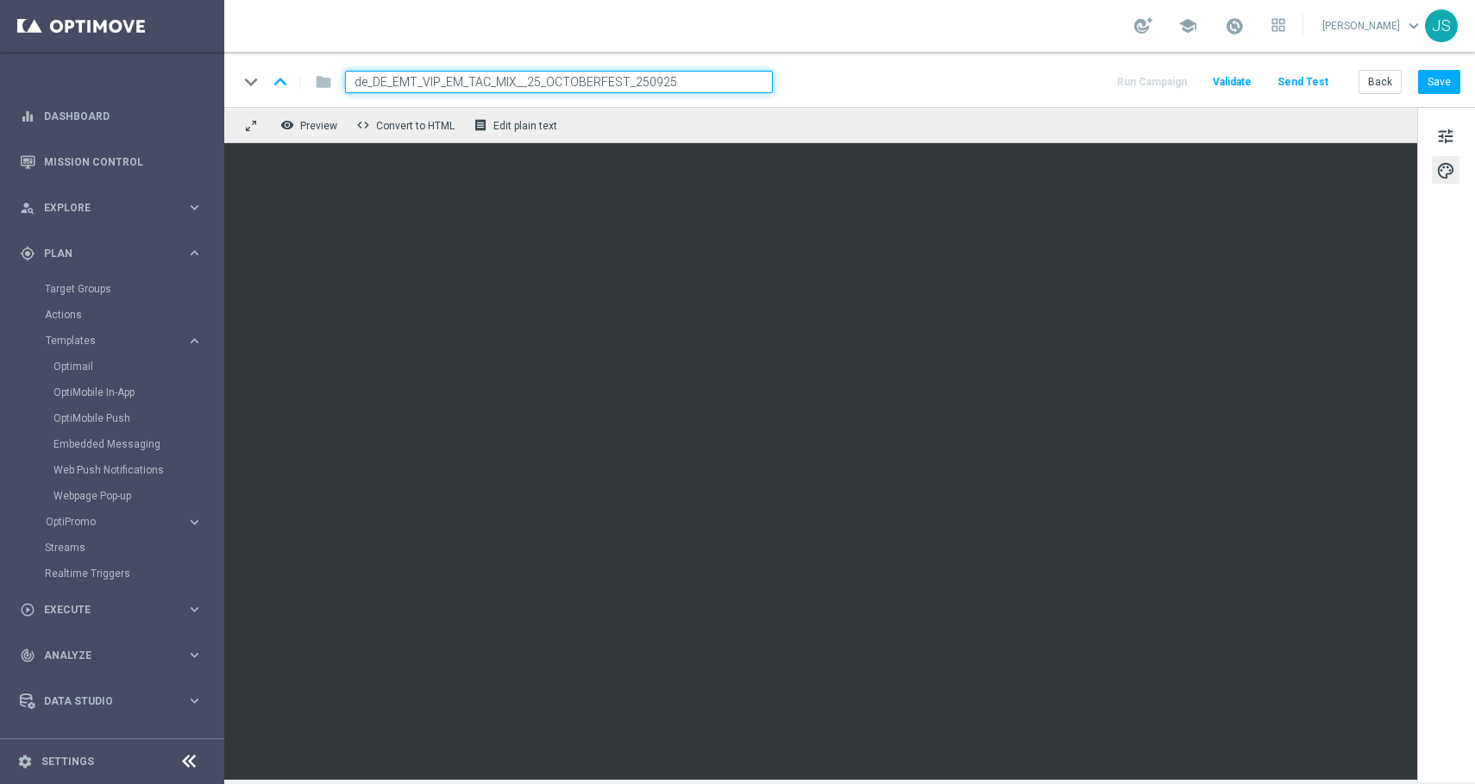
click at [658, 79] on input "de_DE_EMT_VIP_EM_TAC_MIX__25_OCTOBERFEST_250925" at bounding box center [559, 82] width 428 height 22
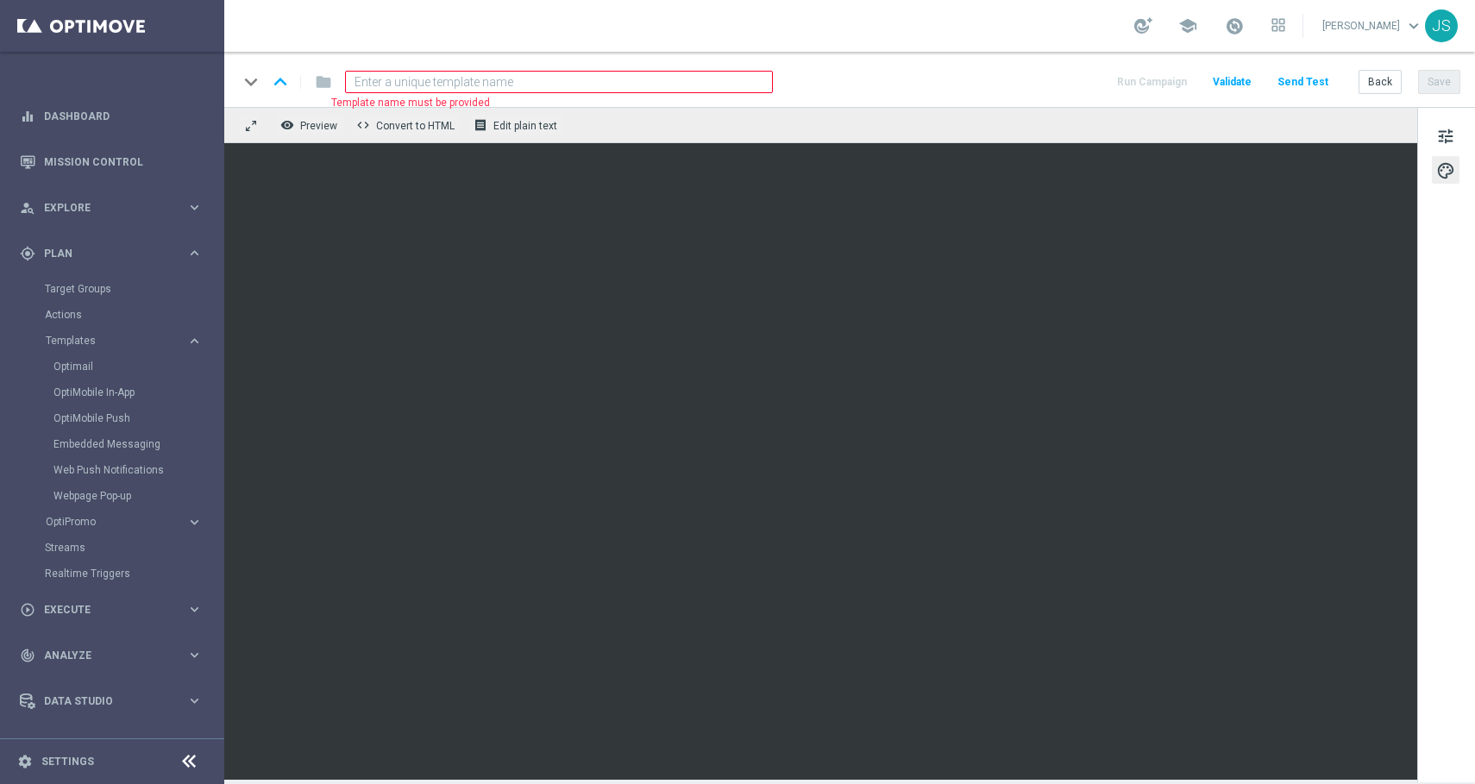
paste input
paste input "de_EMT_VIP_EM_TAC_MIX__25_OCTOBERFEST_250925"
type input "de_EMT_VIP_EM_TAC_MIX__25_OCTOBERFEST_250925"
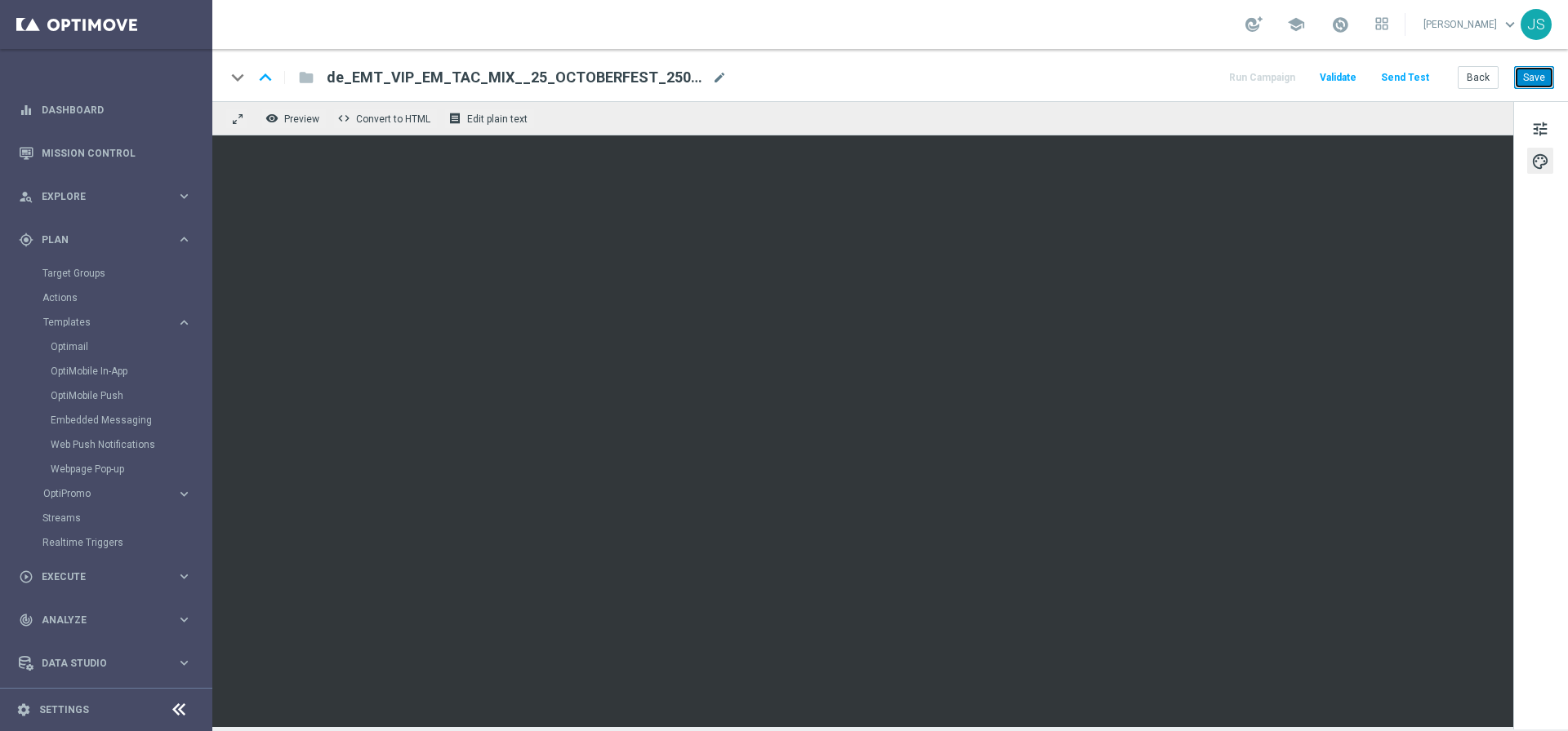
click at [1532, 83] on button "Save" at bounding box center [1534, 78] width 40 height 23
click at [644, 69] on span "de_EMT_VIP_EM_TAC_MIX__25_OCTOBERFEST_250925" at bounding box center [516, 78] width 379 height 20
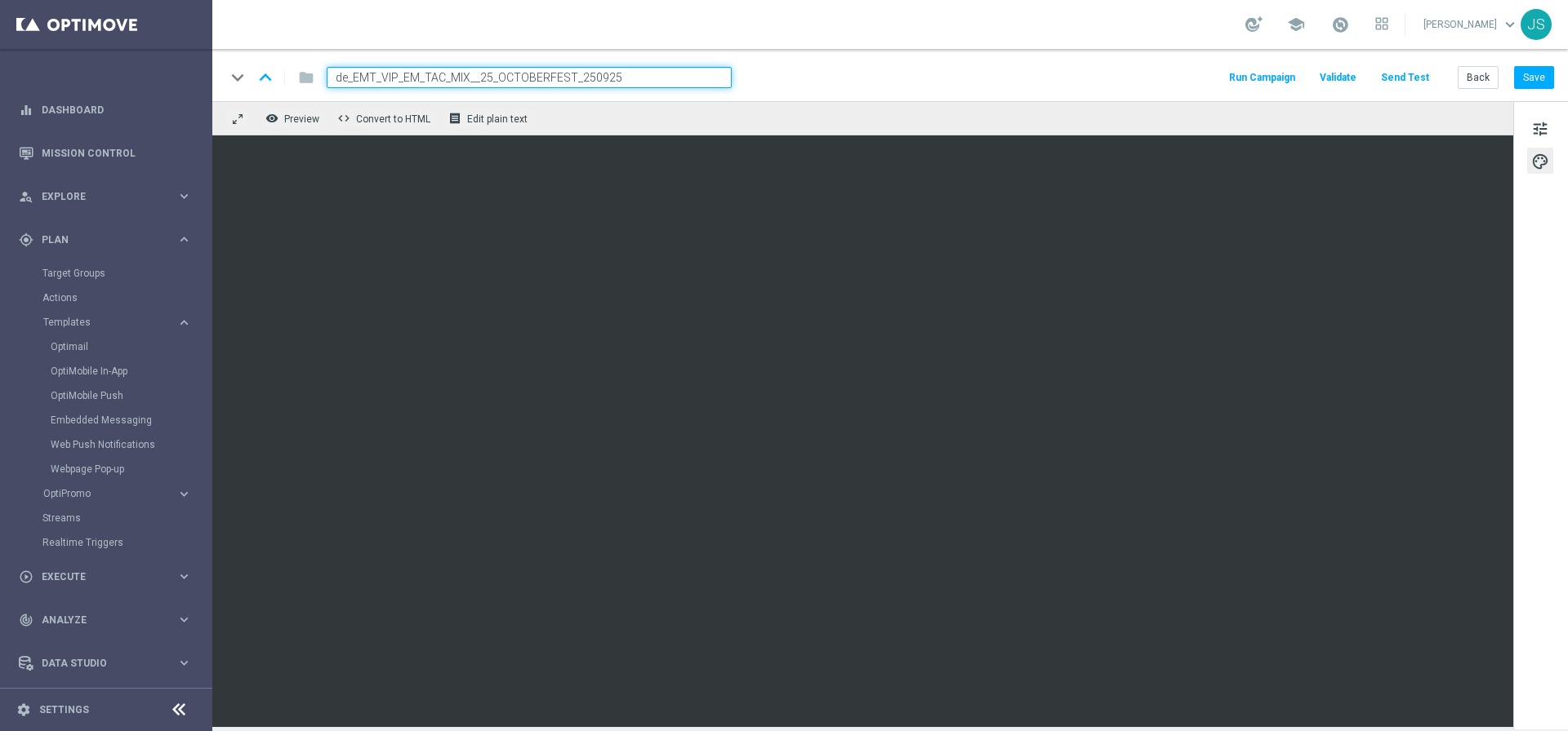
click at [644, 69] on input "de_EMT_VIP_EM_TAC_MIX__25_OCTOBERFEST_250925" at bounding box center [529, 78] width 405 height 21
click at [1538, 96] on div "keyboard_arrow_down keyboard_arrow_up folder de_EMT_VIP_EM_TAC_MIX__25_OCTOBERF…" at bounding box center [890, 75] width 1355 height 52
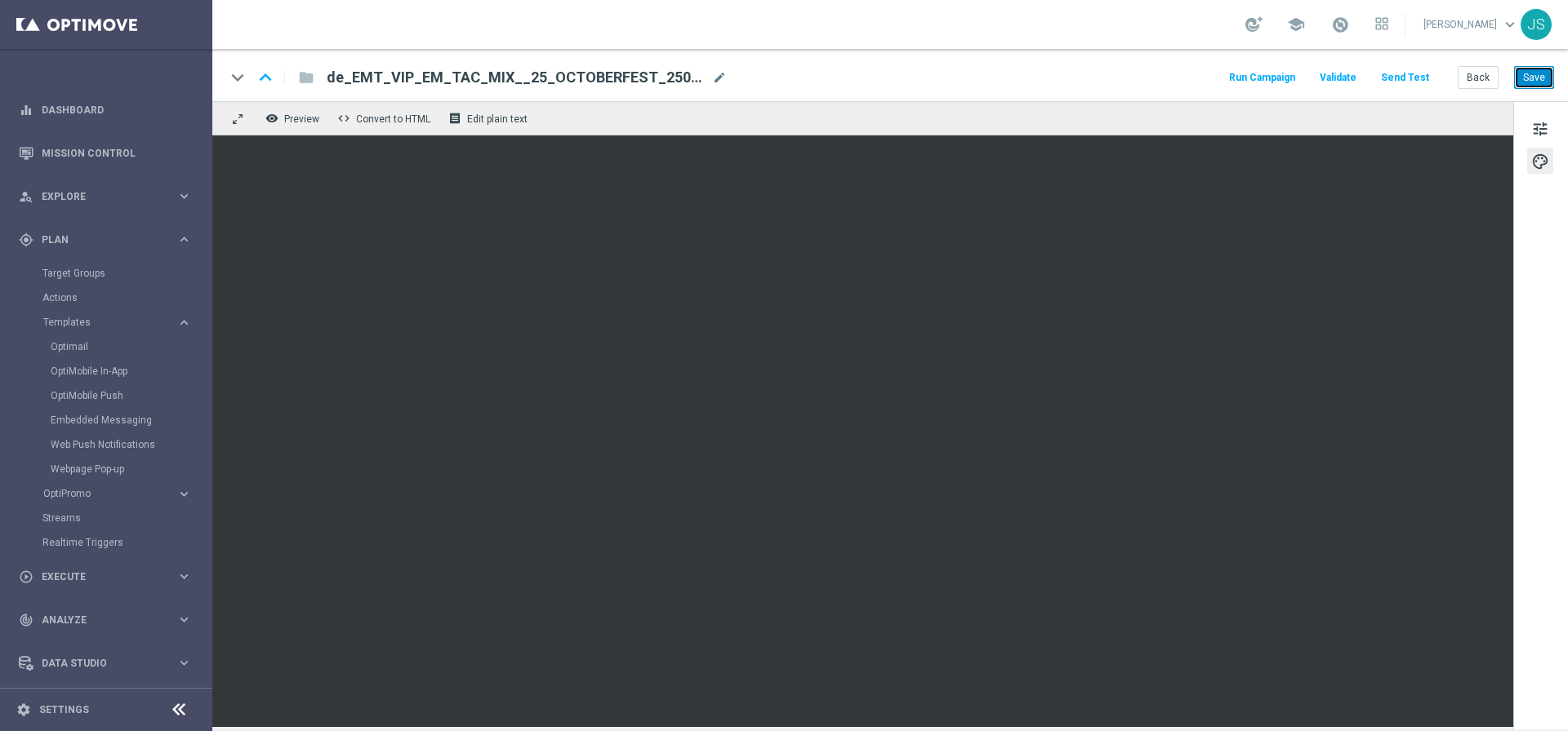
click at [1539, 80] on button "Save" at bounding box center [1534, 78] width 40 height 23
click at [1546, 84] on button "Save" at bounding box center [1534, 78] width 40 height 23
click at [1405, 83] on button "Send Test" at bounding box center [1404, 78] width 53 height 22
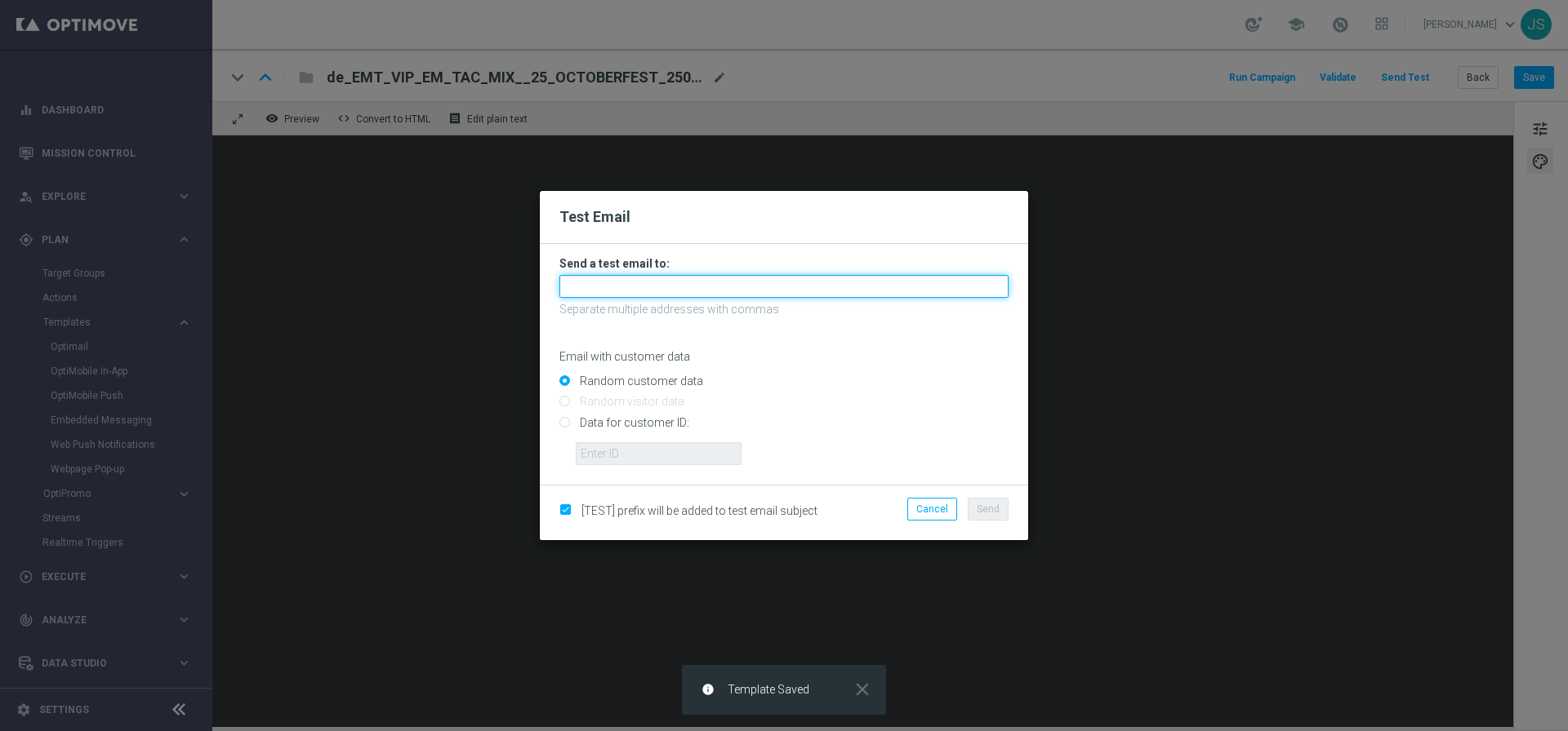
click at [699, 284] on input "text" at bounding box center [784, 287] width 449 height 23
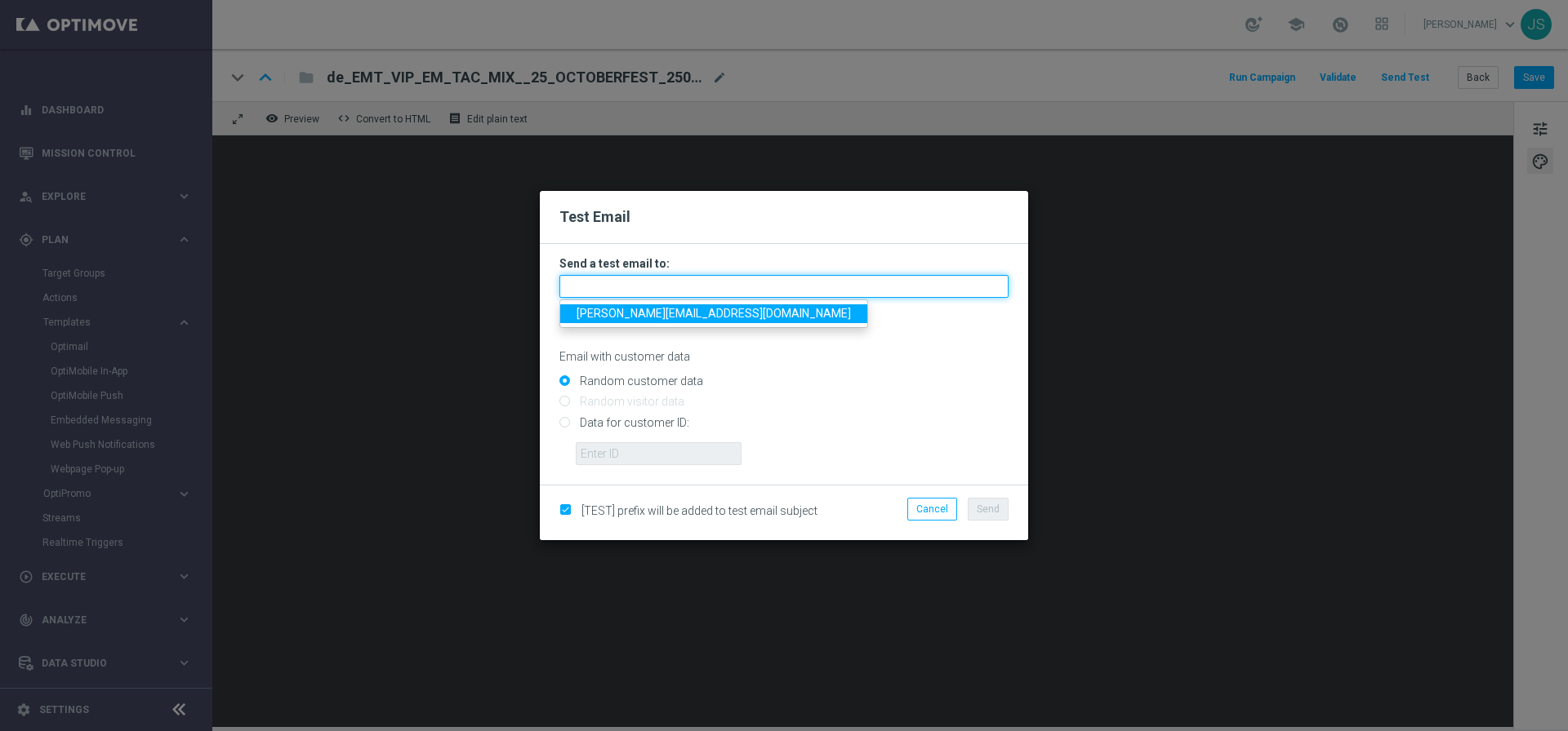
type input "[PERSON_NAME][EMAIL_ADDRESS][PERSON_NAME][DOMAIN_NAME]"
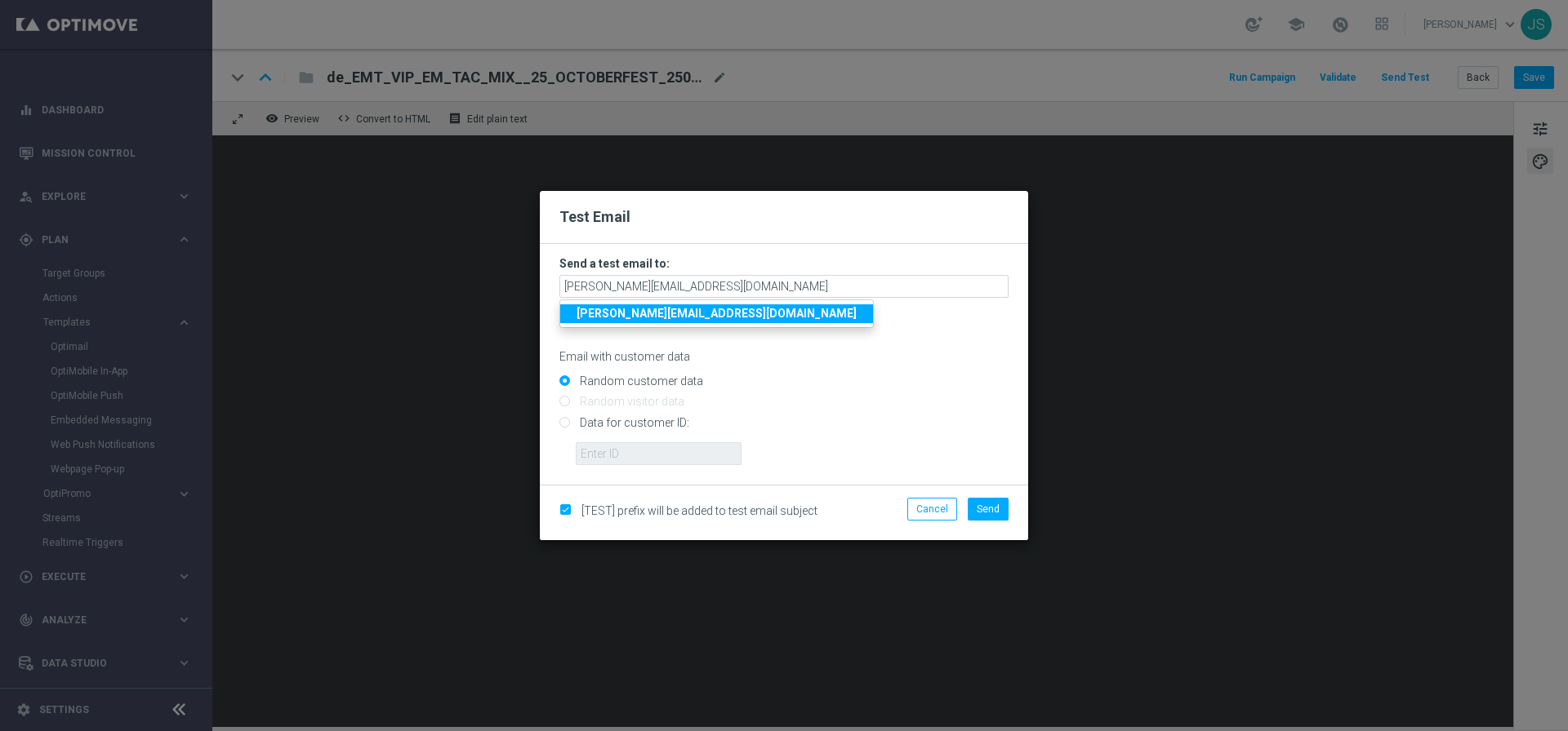
click at [694, 314] on strong "[PERSON_NAME][EMAIL_ADDRESS][PERSON_NAME][DOMAIN_NAME]" at bounding box center [716, 313] width 280 height 13
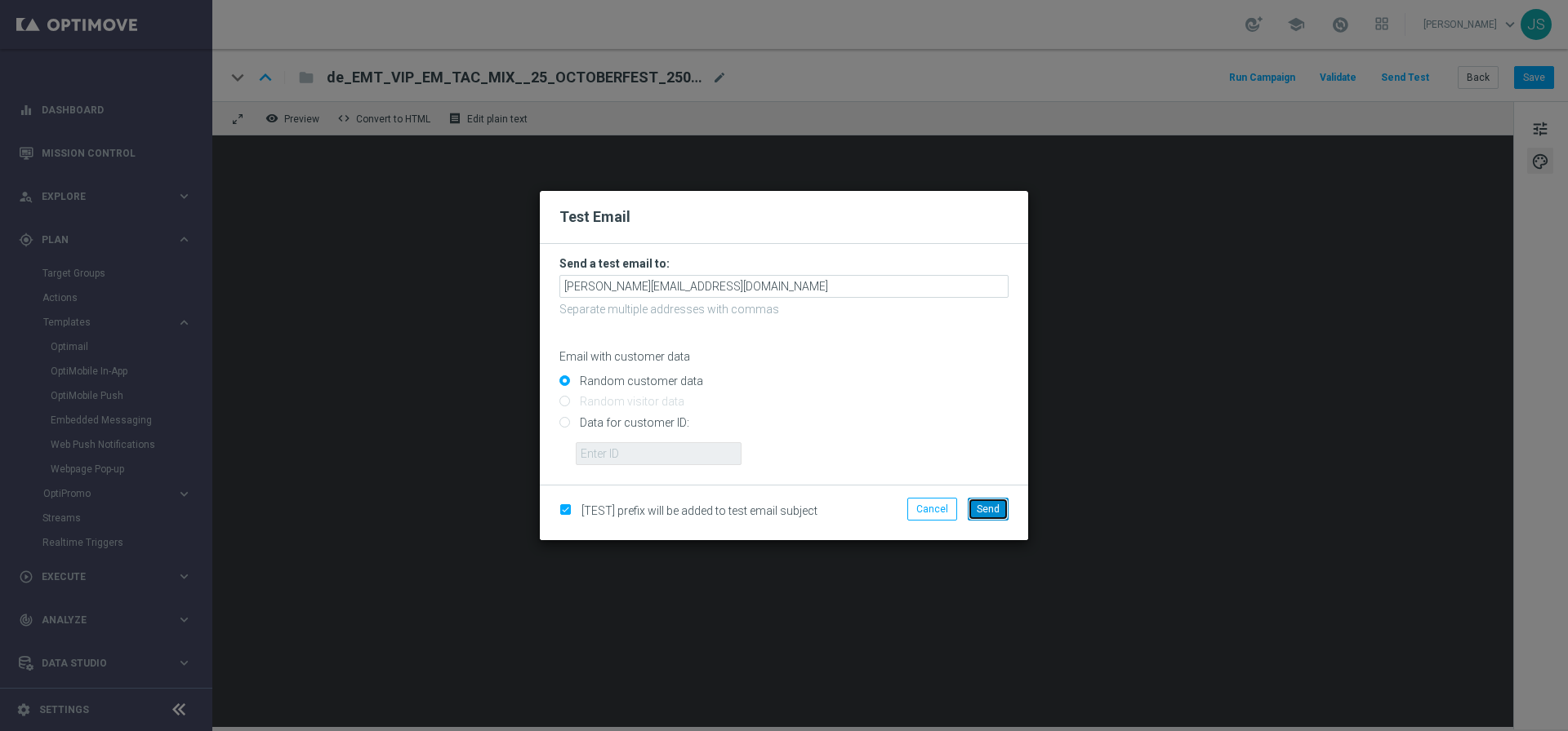
click at [997, 515] on button "Send" at bounding box center [987, 509] width 41 height 23
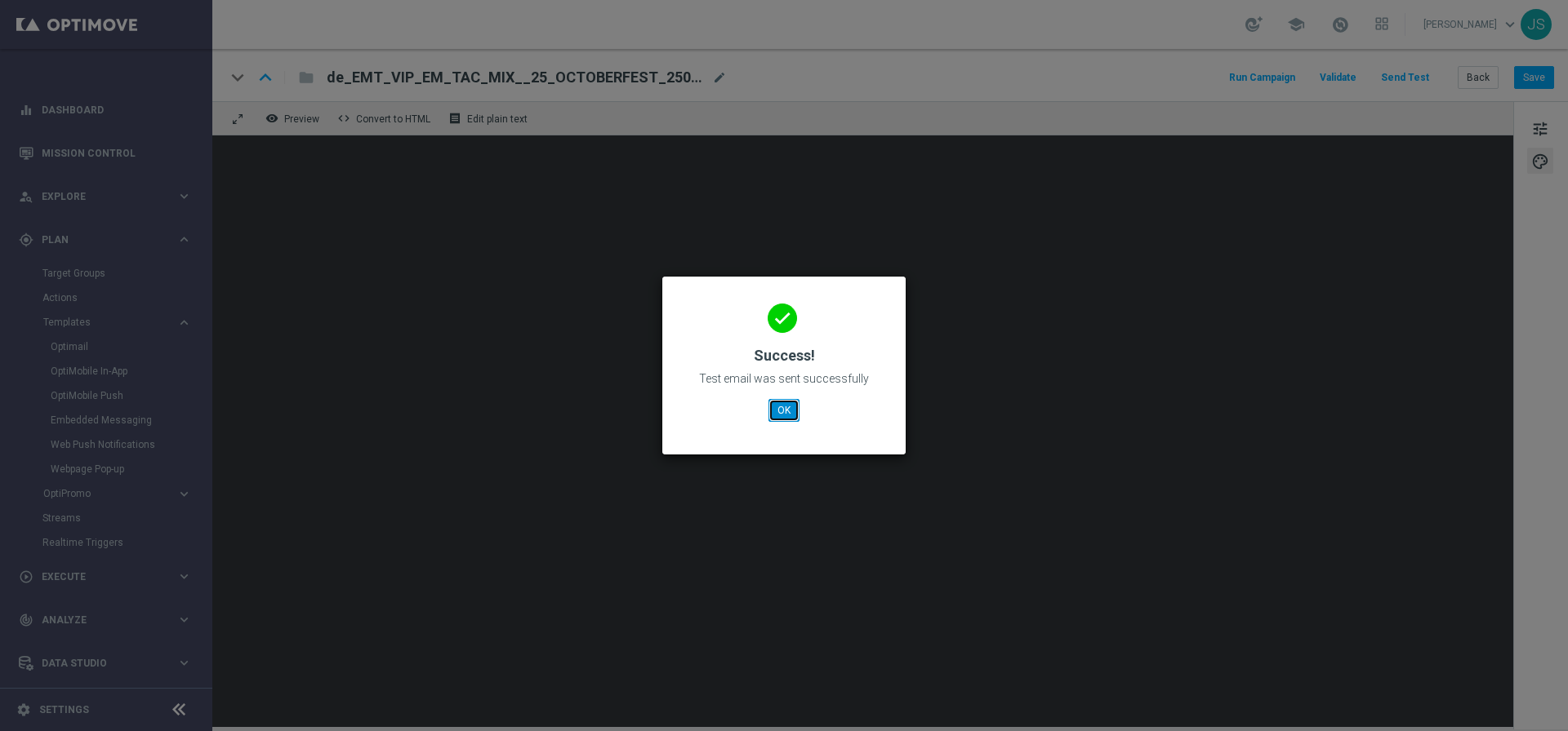
click at [790, 407] on button "OK" at bounding box center [784, 410] width 31 height 23
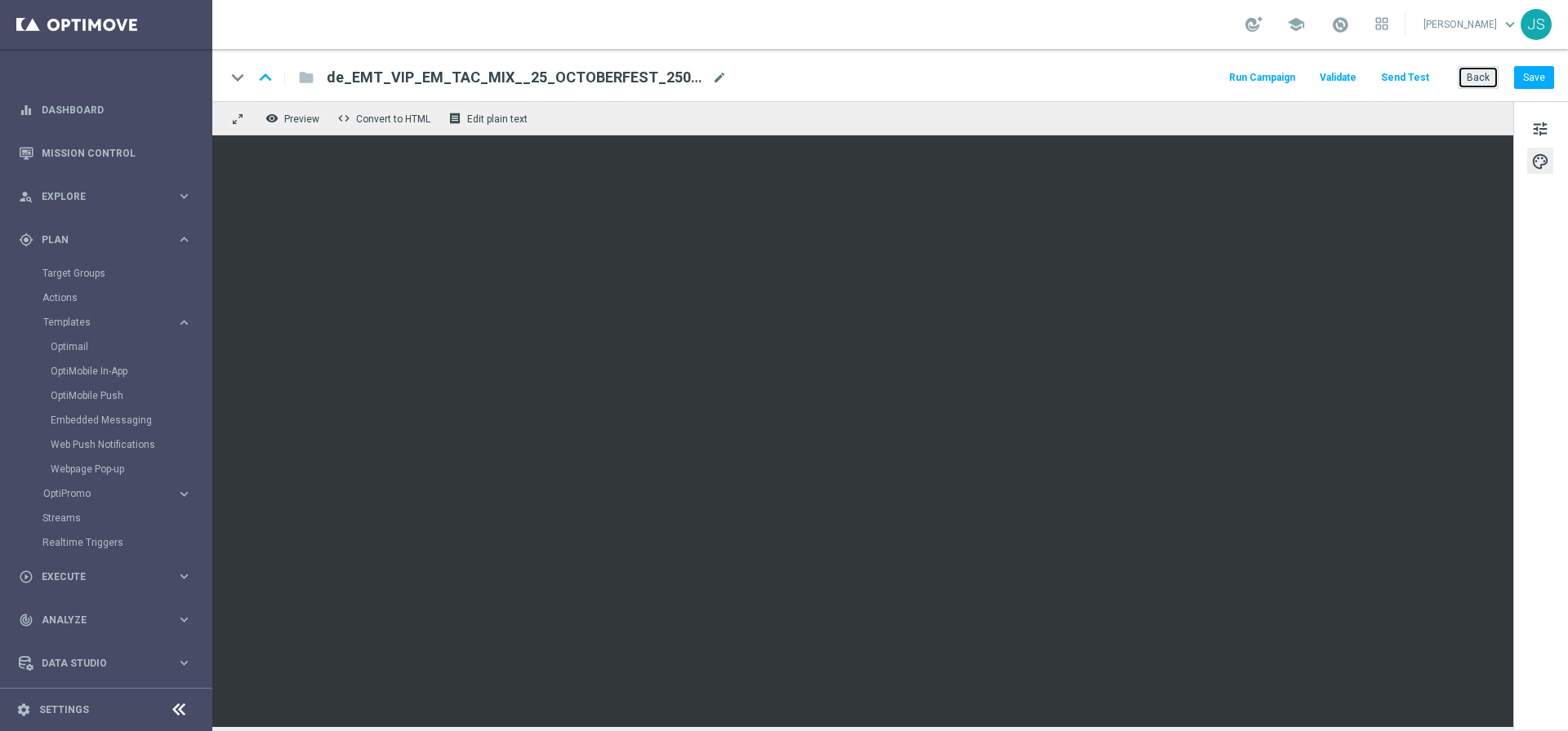
click at [1490, 81] on button "Back" at bounding box center [1477, 78] width 41 height 23
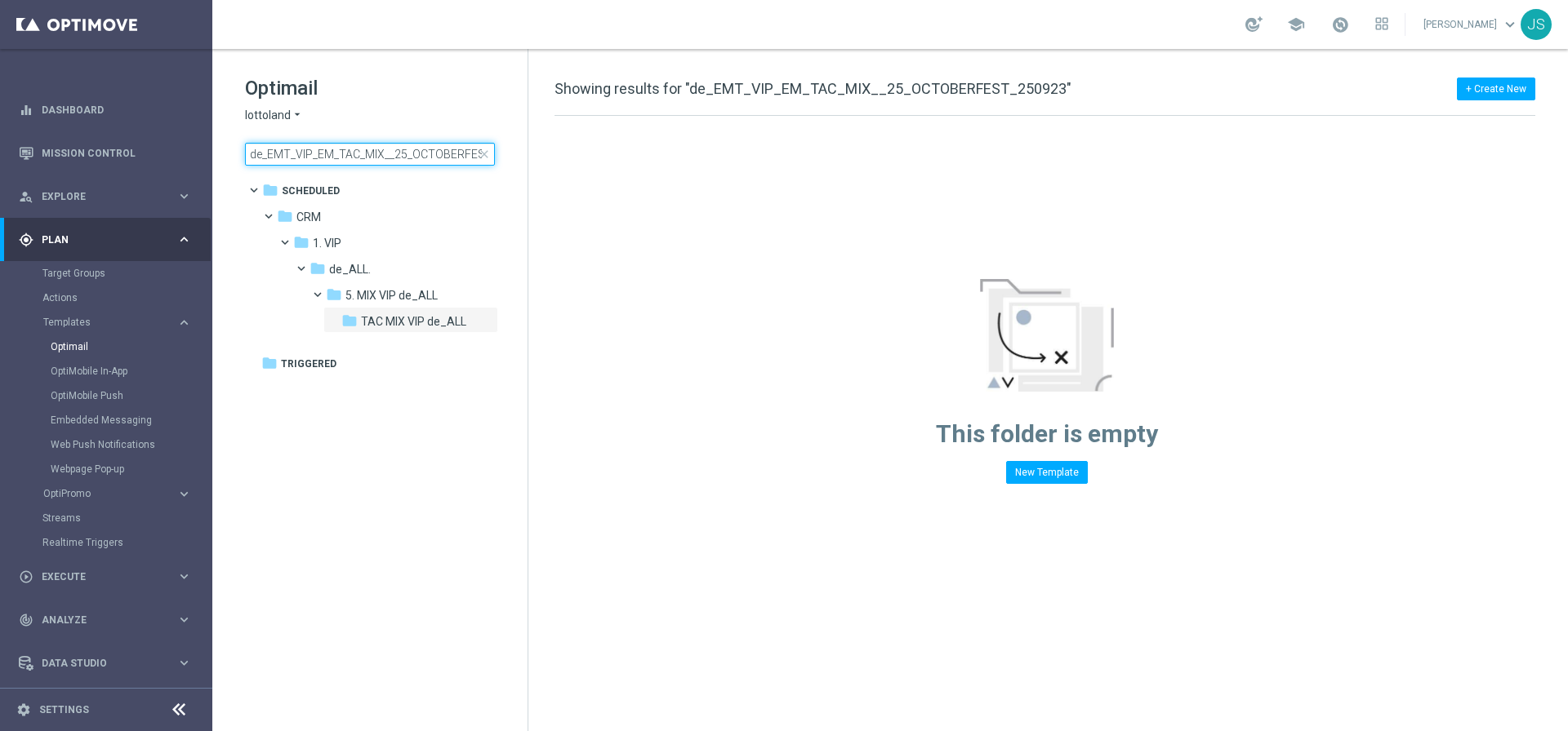
click at [361, 152] on input "de_EMT_VIP_EM_TAC_MIX__25_OCTOBERFEST_250923" at bounding box center [370, 154] width 250 height 23
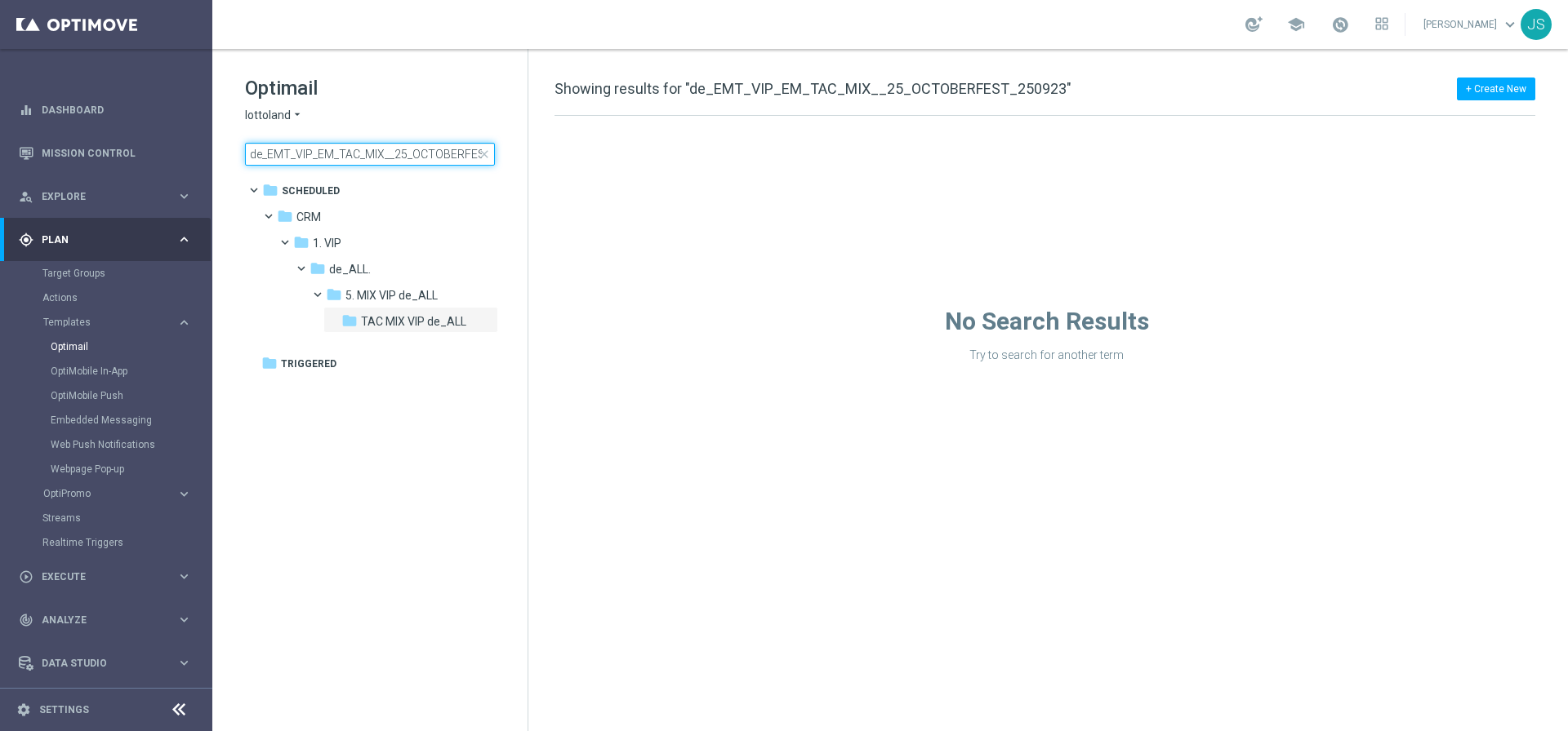
click at [361, 152] on input "de_EMT_VIP_EM_TAC_MIX__25_OCTOBERFEST_250923" at bounding box center [370, 154] width 250 height 23
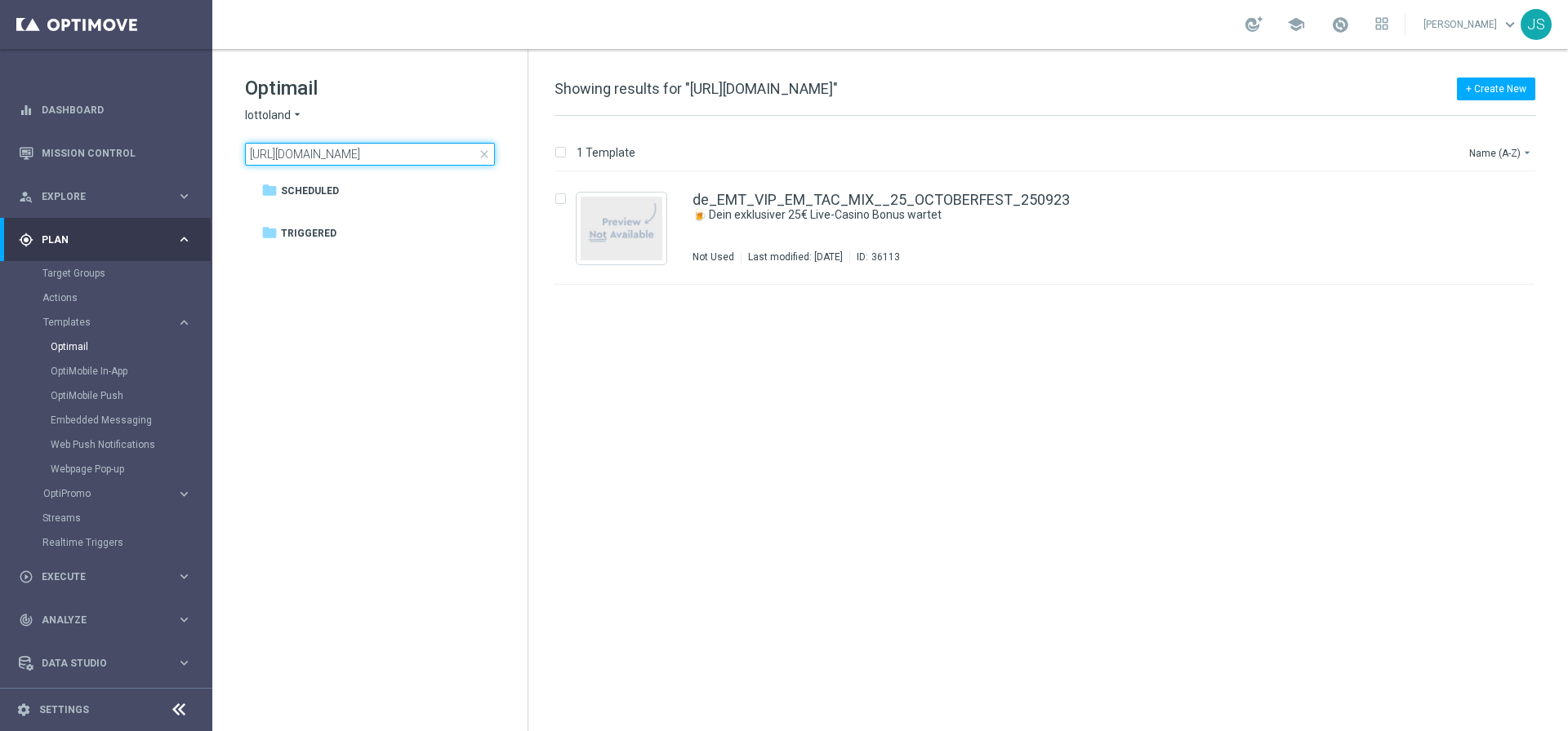
scroll to position [0, 569]
type input "https://www.lottoland.com/vip-oktoberfest?lottolapid=vip_email_de&utm_medium=em…"
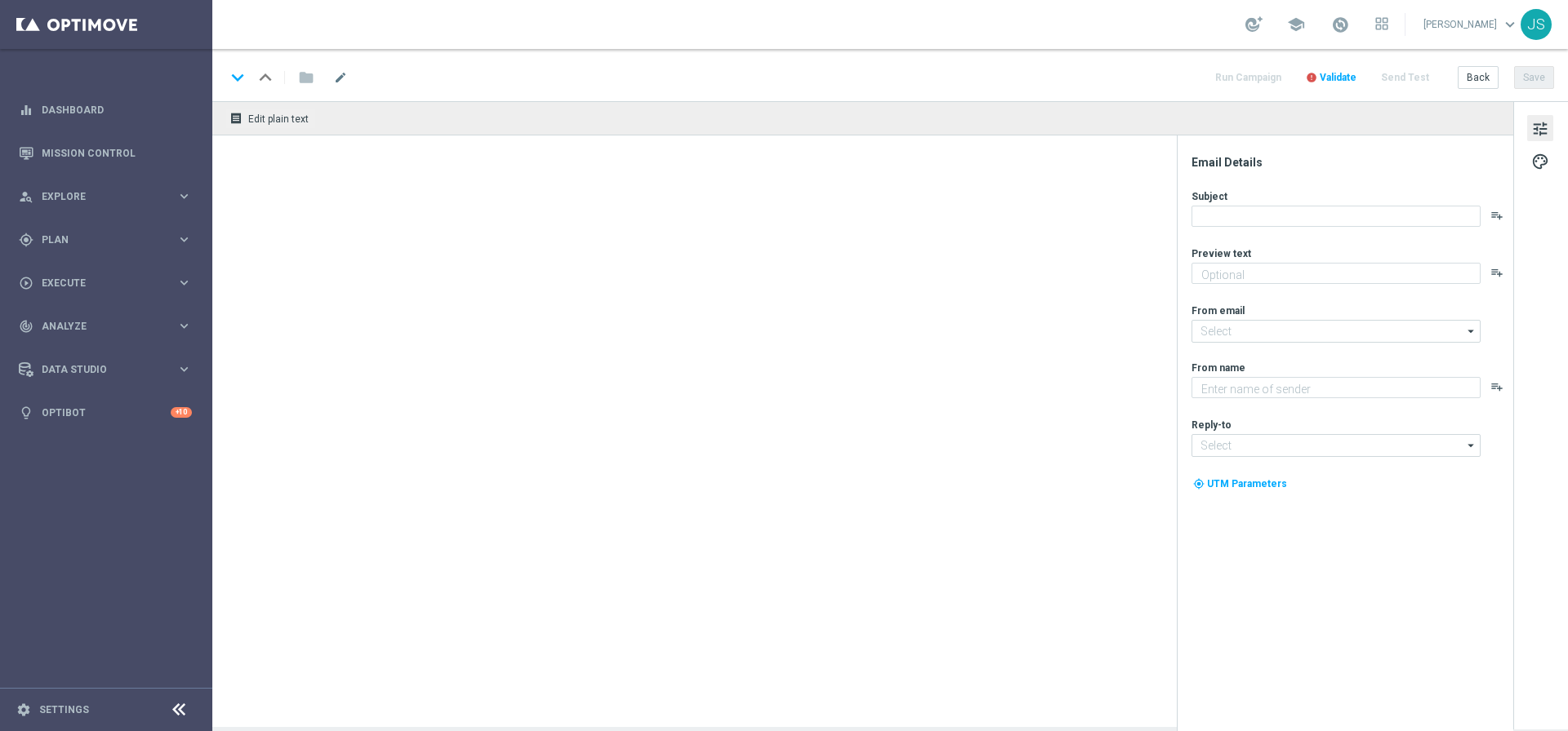
type textarea "Starte ins Spiel und feiere mit deinem Extra-Bonus."
type input "[EMAIL_ADDRESS][DOMAIN_NAME]"
type textarea "Millionaires' Club"
type input "[EMAIL_ADDRESS][DOMAIN_NAME]"
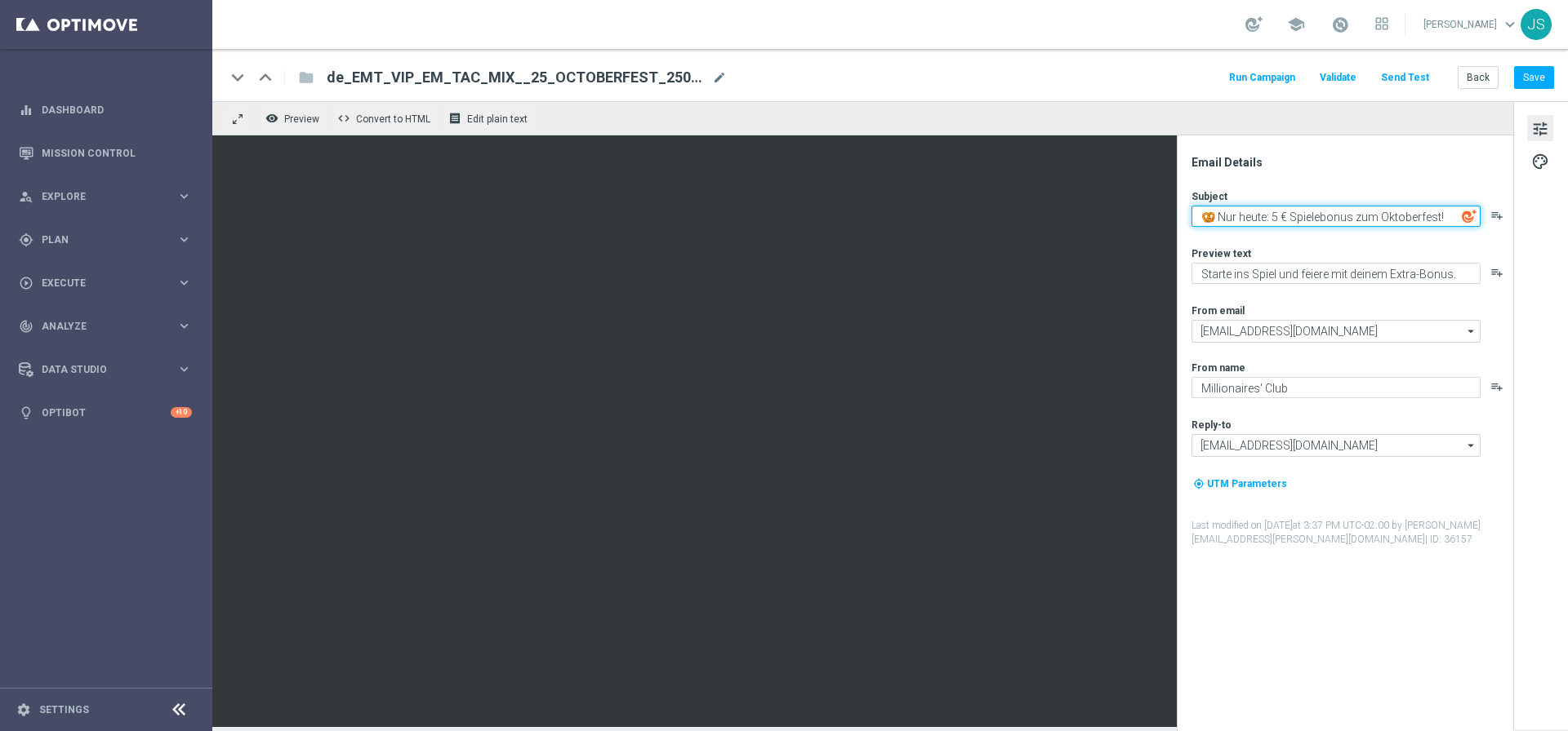
click at [1351, 218] on textarea "🥨 Nur heute: 5 € Spielebonus zum Oktoberfest!" at bounding box center [1335, 216] width 289 height 21
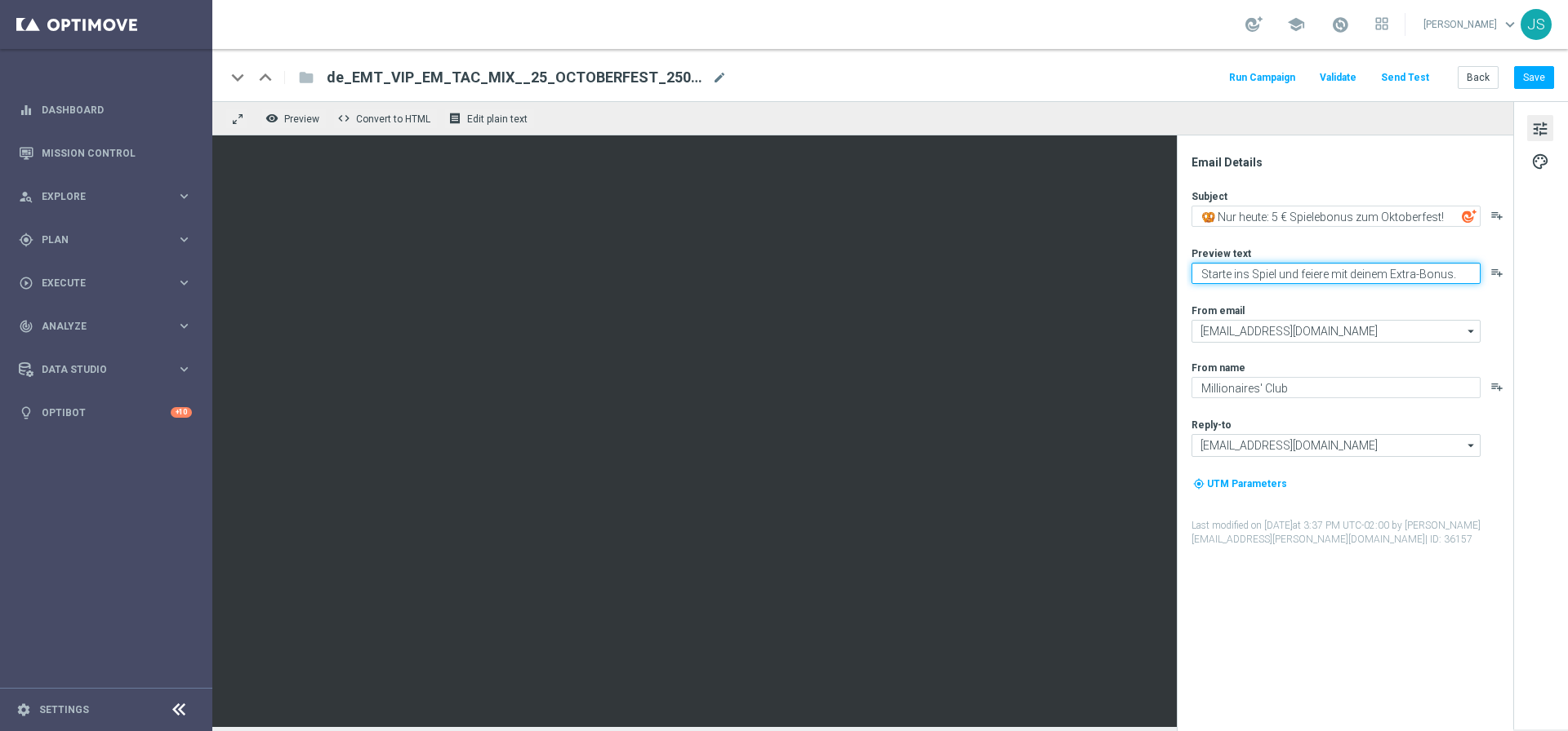
click at [1282, 266] on textarea "Starte ins Spiel und feiere mit deinem Extra-Bonus." at bounding box center [1335, 273] width 289 height 21
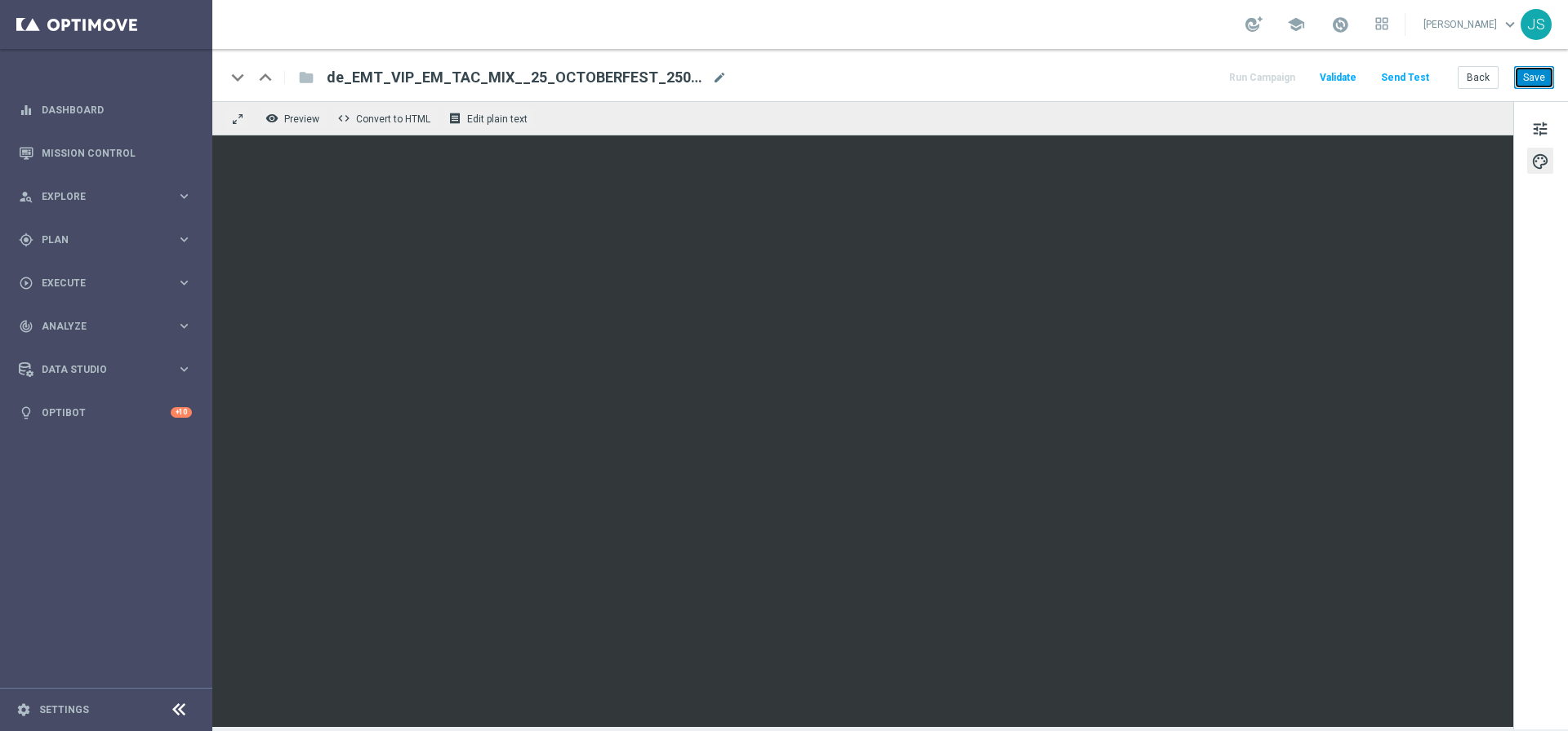
click at [1527, 75] on button "Save" at bounding box center [1534, 78] width 40 height 23
click at [1532, 76] on button "Save" at bounding box center [1534, 78] width 40 height 23
click at [1489, 75] on button "Back" at bounding box center [1477, 78] width 41 height 23
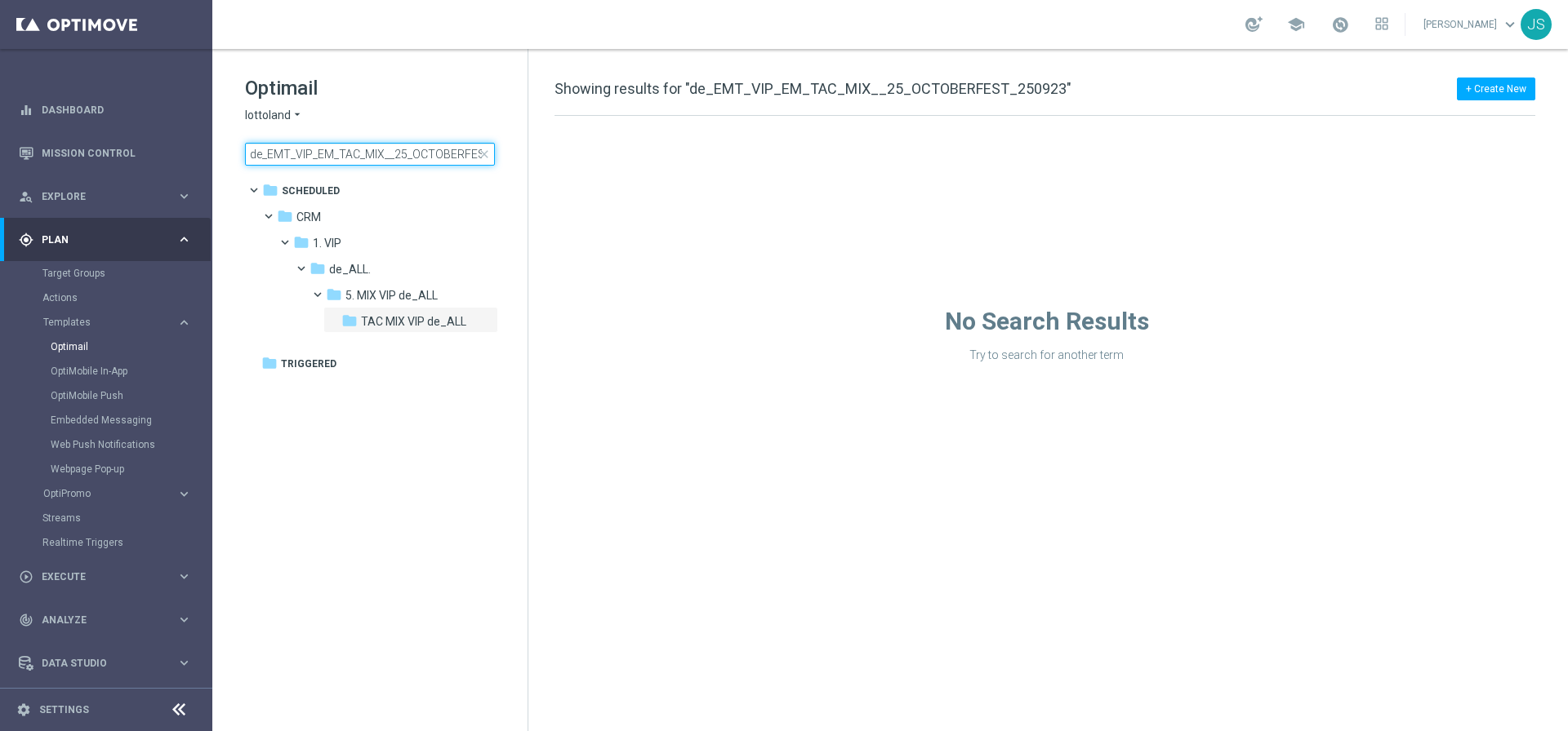
click at [428, 162] on input "de_EMT_VIP_EM_TAC_MIX__25_OCTOBERFEST_250923" at bounding box center [370, 154] width 250 height 23
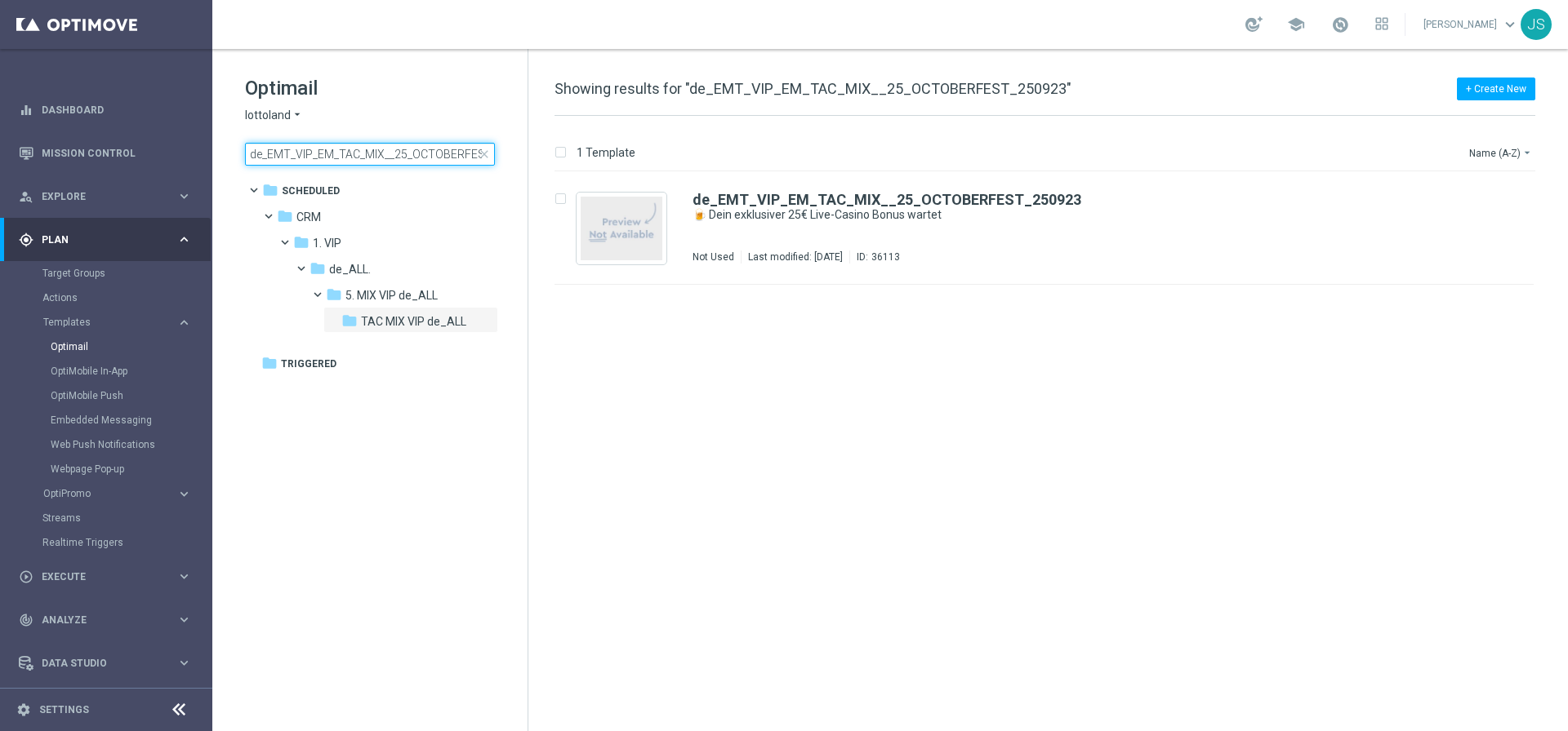
click at [428, 162] on input "de_EMT_VIP_EM_TAC_MIX__25_OCTOBERFEST_250923" at bounding box center [370, 154] width 250 height 23
type input "de_EMT_VIP_EM_TAC_MIX__25_OCTOBERFEST_250925"
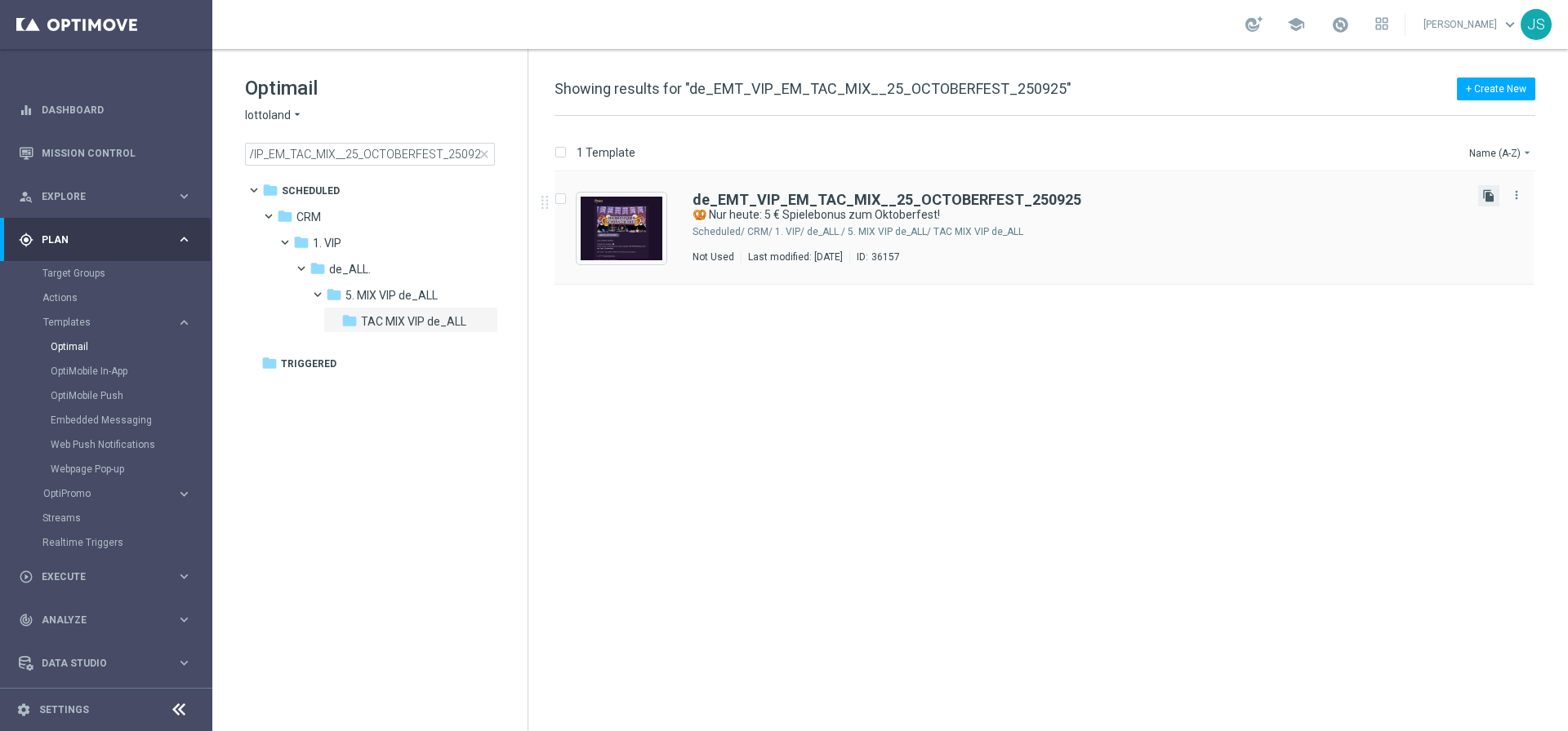
click at [1490, 199] on icon "file_copy" at bounding box center [1489, 196] width 13 height 13
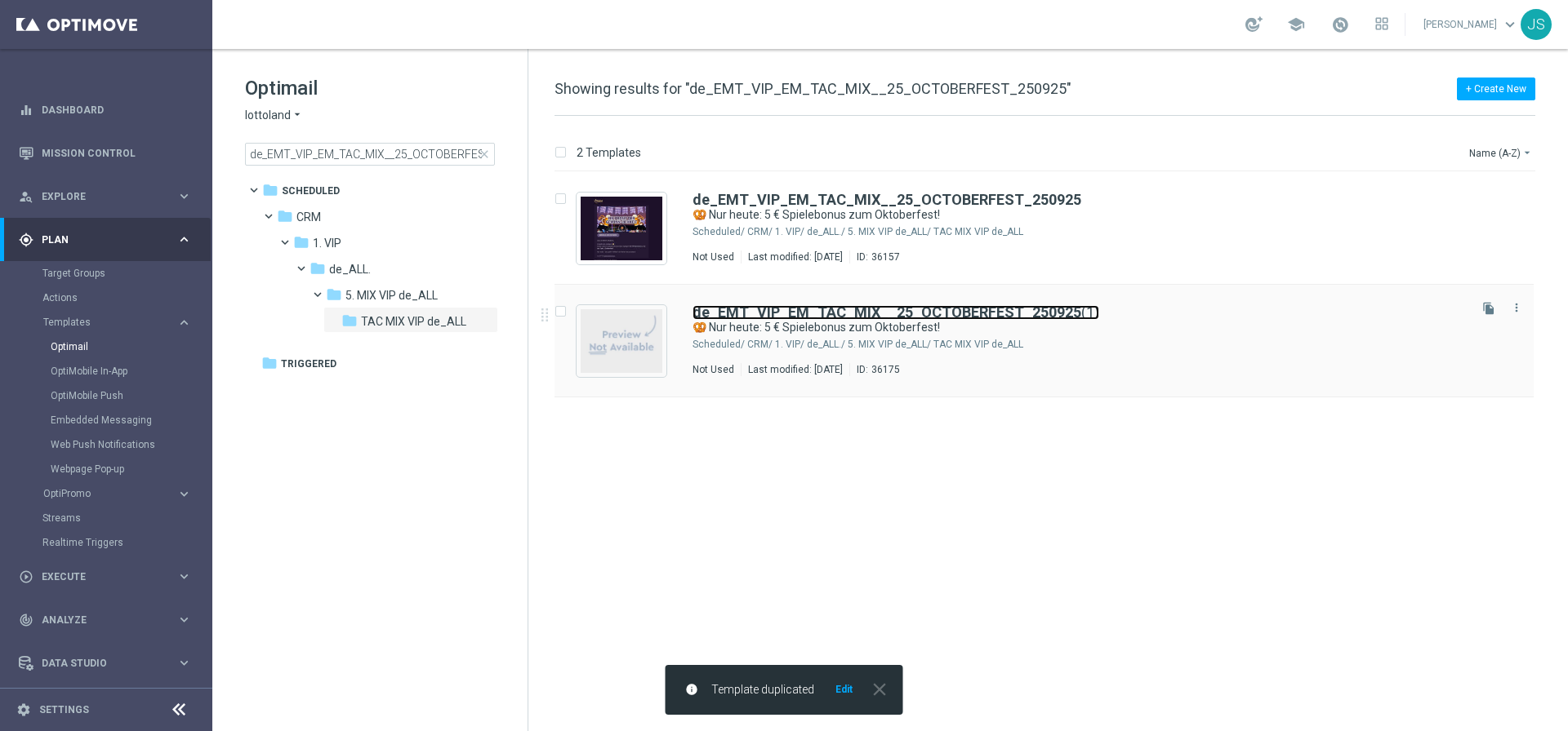
click at [933, 313] on b "de_EMT_VIP_EM_TAC_MIX__25_OCTOBERFEST_250925" at bounding box center [887, 312] width 389 height 17
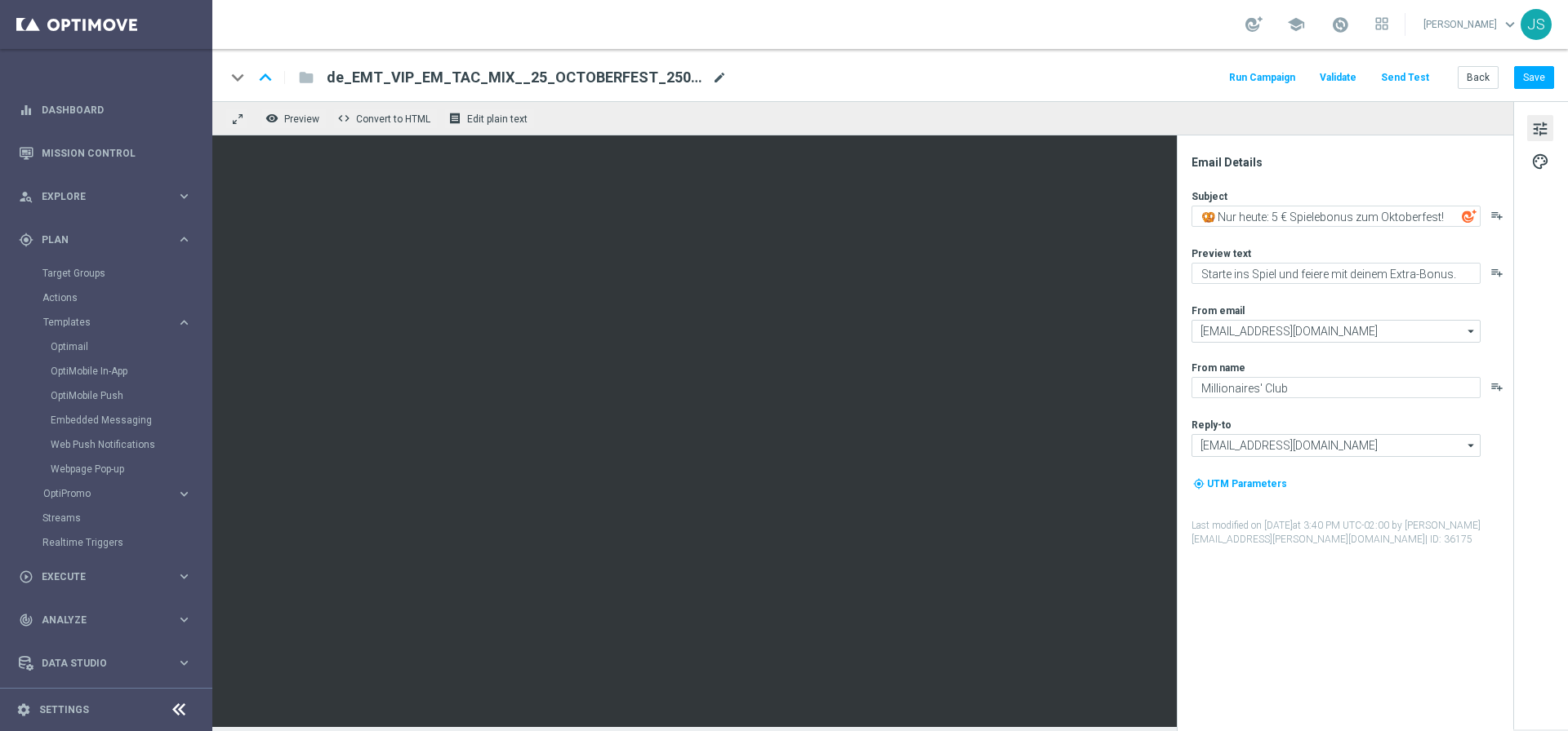
click at [721, 80] on span "mode_edit" at bounding box center [719, 78] width 15 height 15
click at [538, 76] on input "de_EMT_VIP_EM_TAC_MIX__25_OCTOBERFEST_250925(1)" at bounding box center [529, 78] width 405 height 21
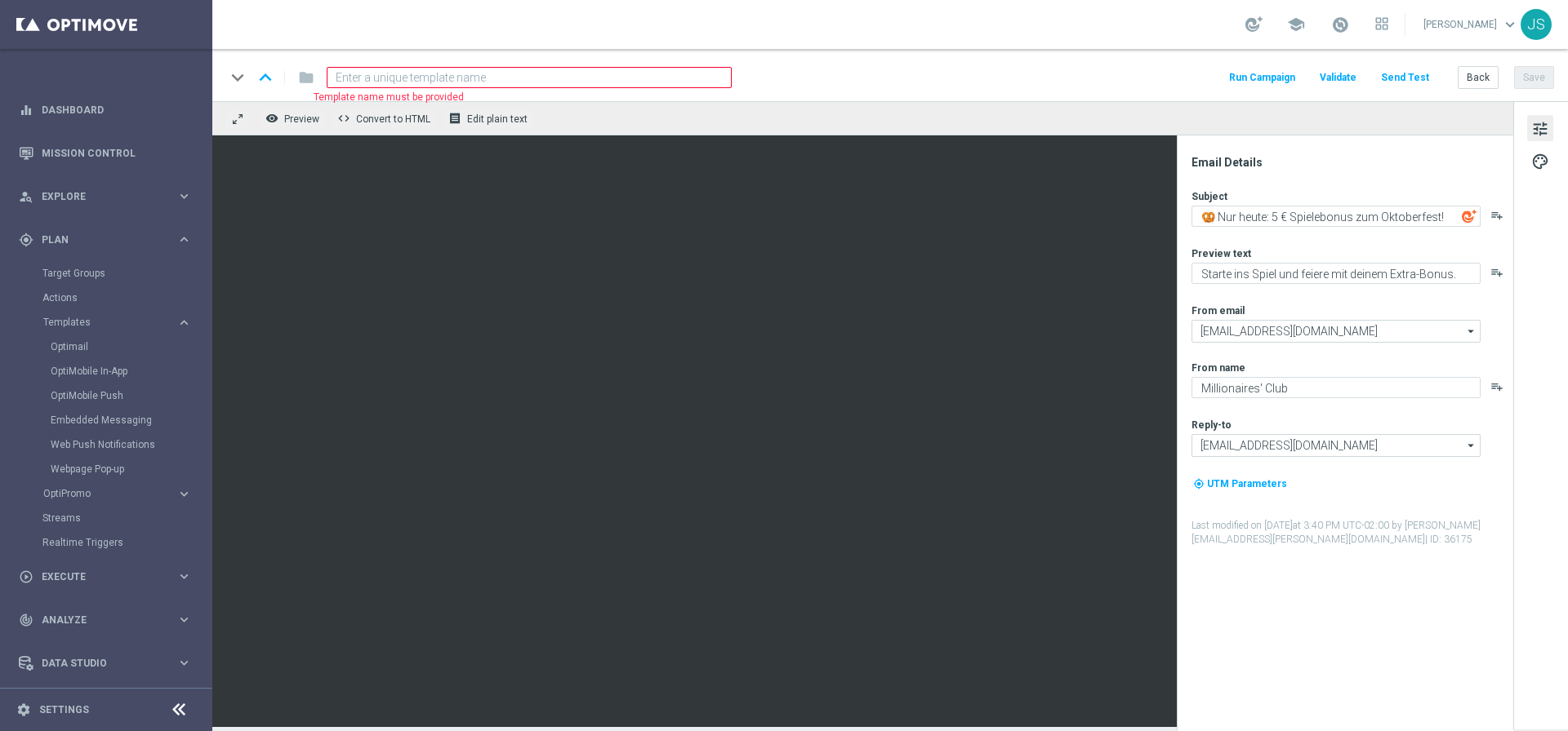
paste input "de_AT_EMT_VIP_EM_TAC_MIX__25_OCTOBERFEST_250925"
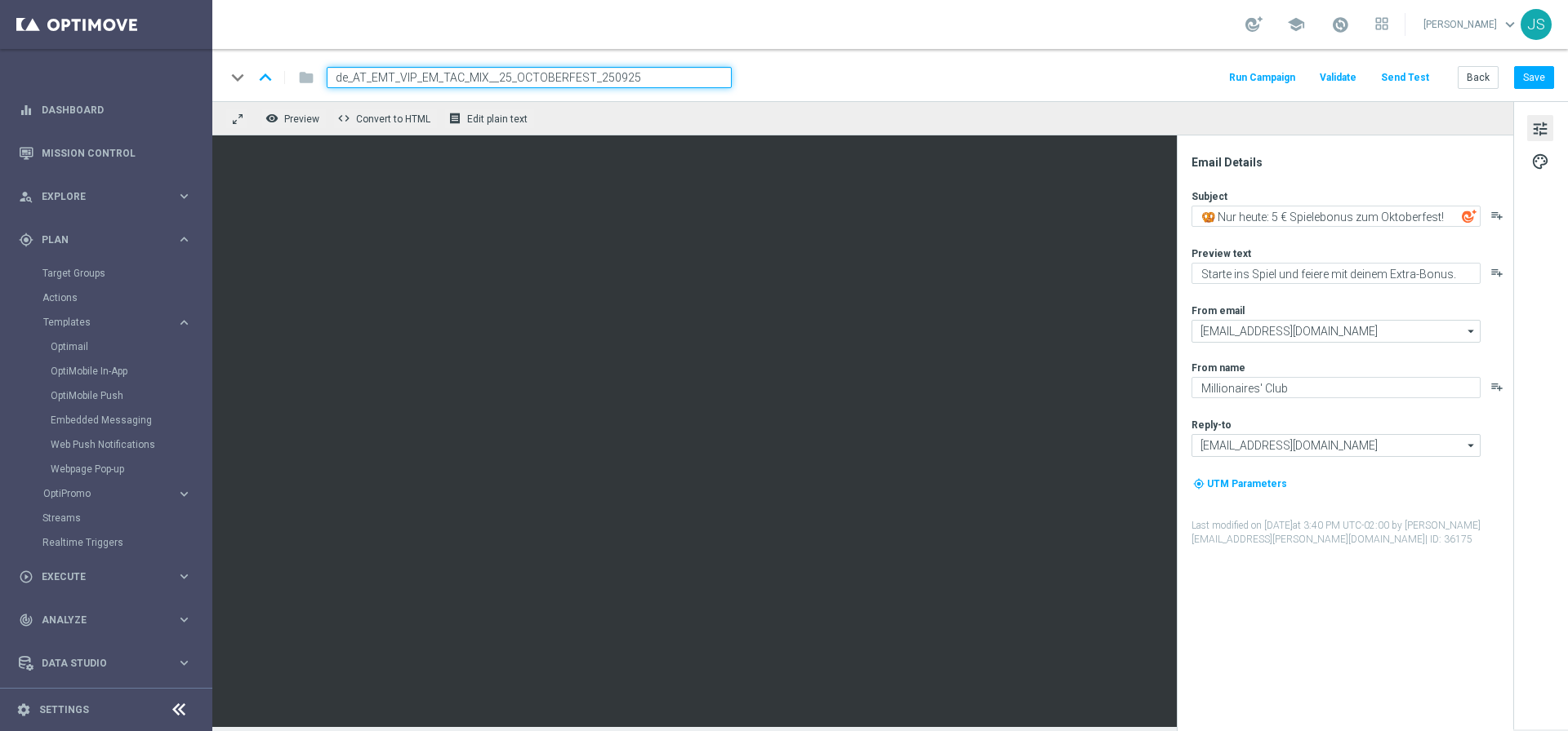
type input "de_AT_EMT_VIP_EM_TAC_MIX__25_OCTOBERFEST_250925"
click at [895, 85] on div "keyboard_arrow_down keyboard_arrow_up folder de_AT_EMT_VIP_EM_TAC_MIX__25_OCTOB…" at bounding box center [890, 78] width 1329 height 21
click at [862, 40] on div "school [PERSON_NAME] keyboard_arrow_down JS" at bounding box center [890, 25] width 1355 height 49
click at [851, 80] on div "keyboard_arrow_down keyboard_arrow_up folder de_AT_EMT_VIP_EM_TAC_MIX__25_OCTOB…" at bounding box center [890, 78] width 1329 height 21
click at [711, 72] on input "de_AT_EMT_VIP_EM_TAC_MIX__25_OCTOBERFEST_250925" at bounding box center [529, 78] width 405 height 21
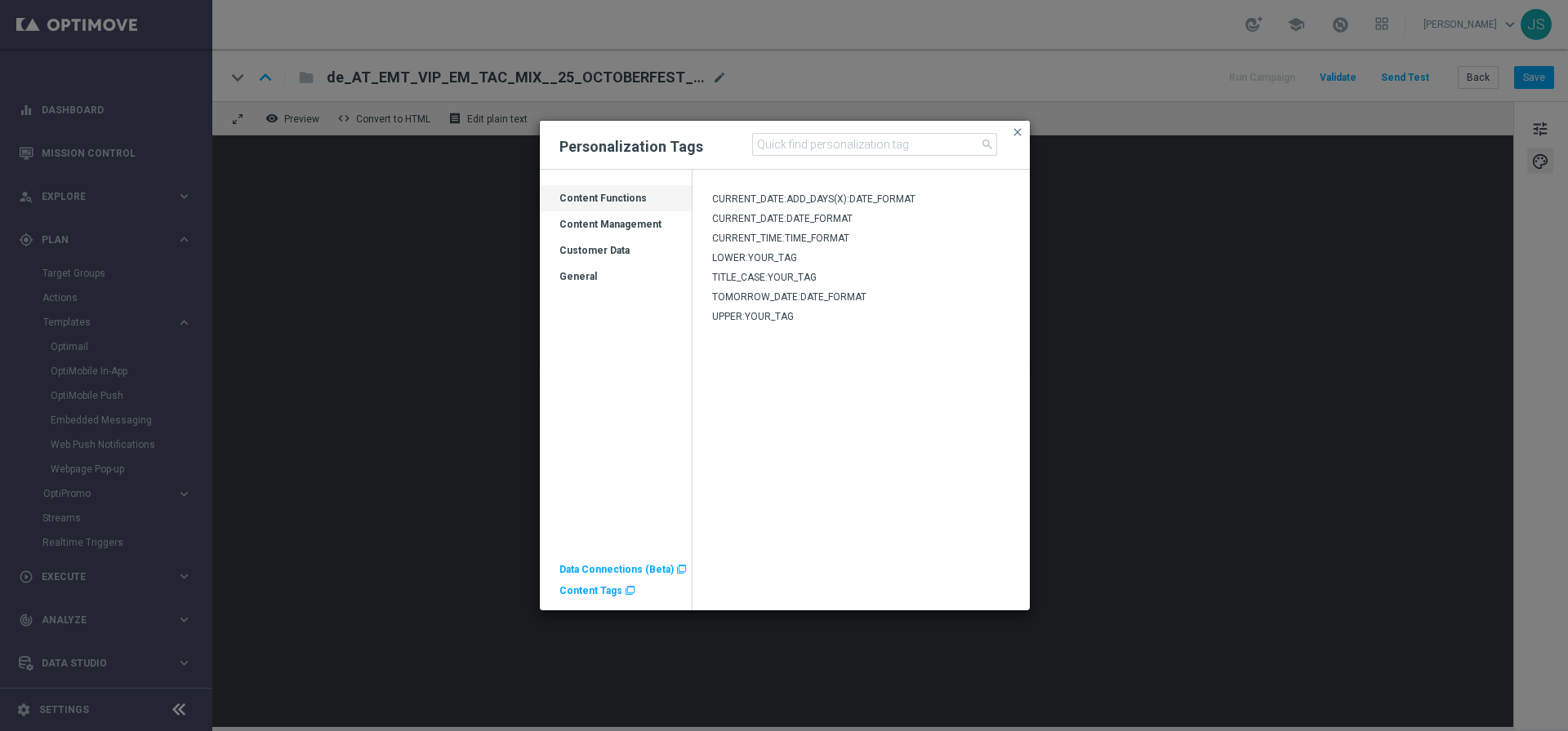
click at [594, 591] on span "Content Tags" at bounding box center [590, 591] width 62 height 11
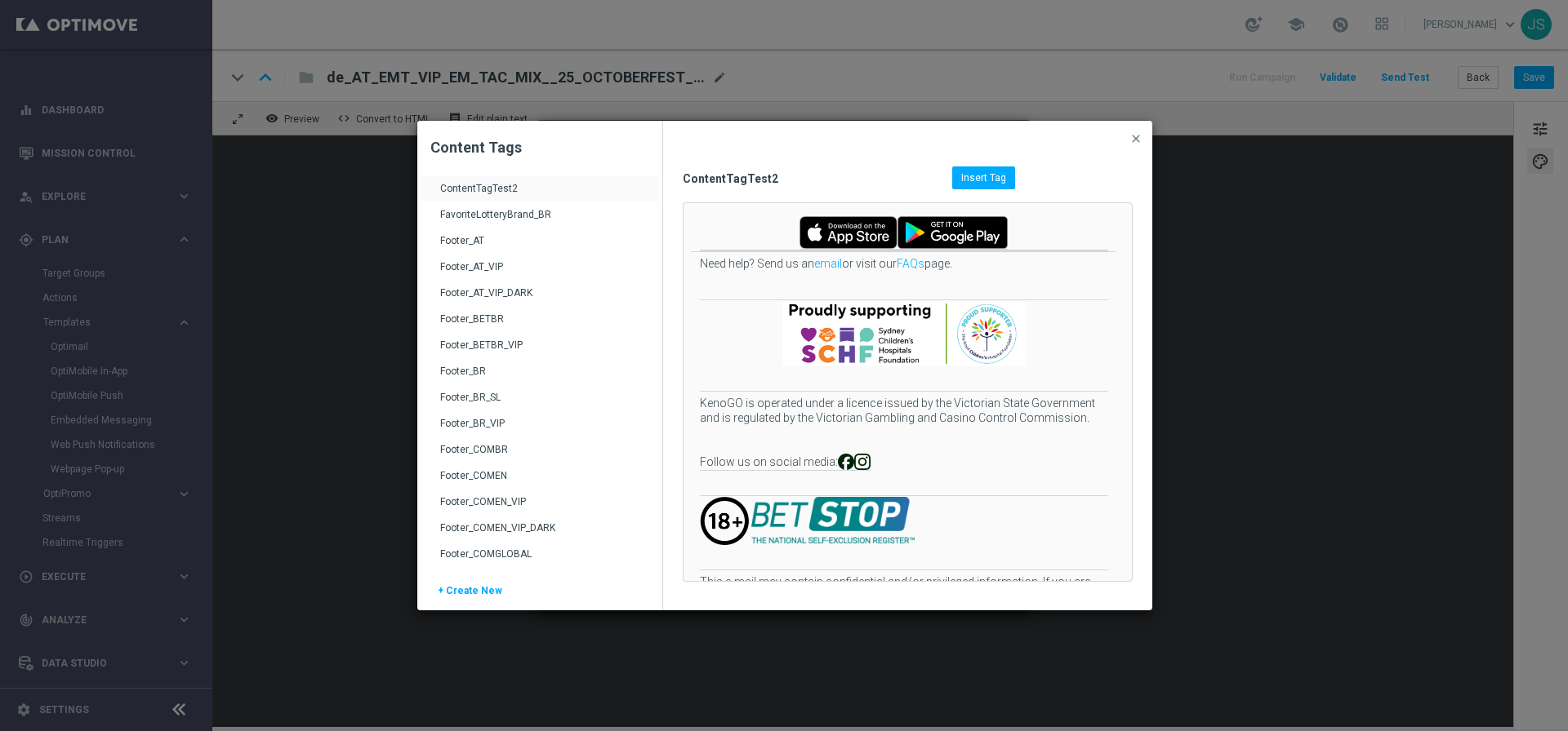
click at [502, 291] on div "Footer_AT_VIP_DARK" at bounding box center [541, 300] width 203 height 26
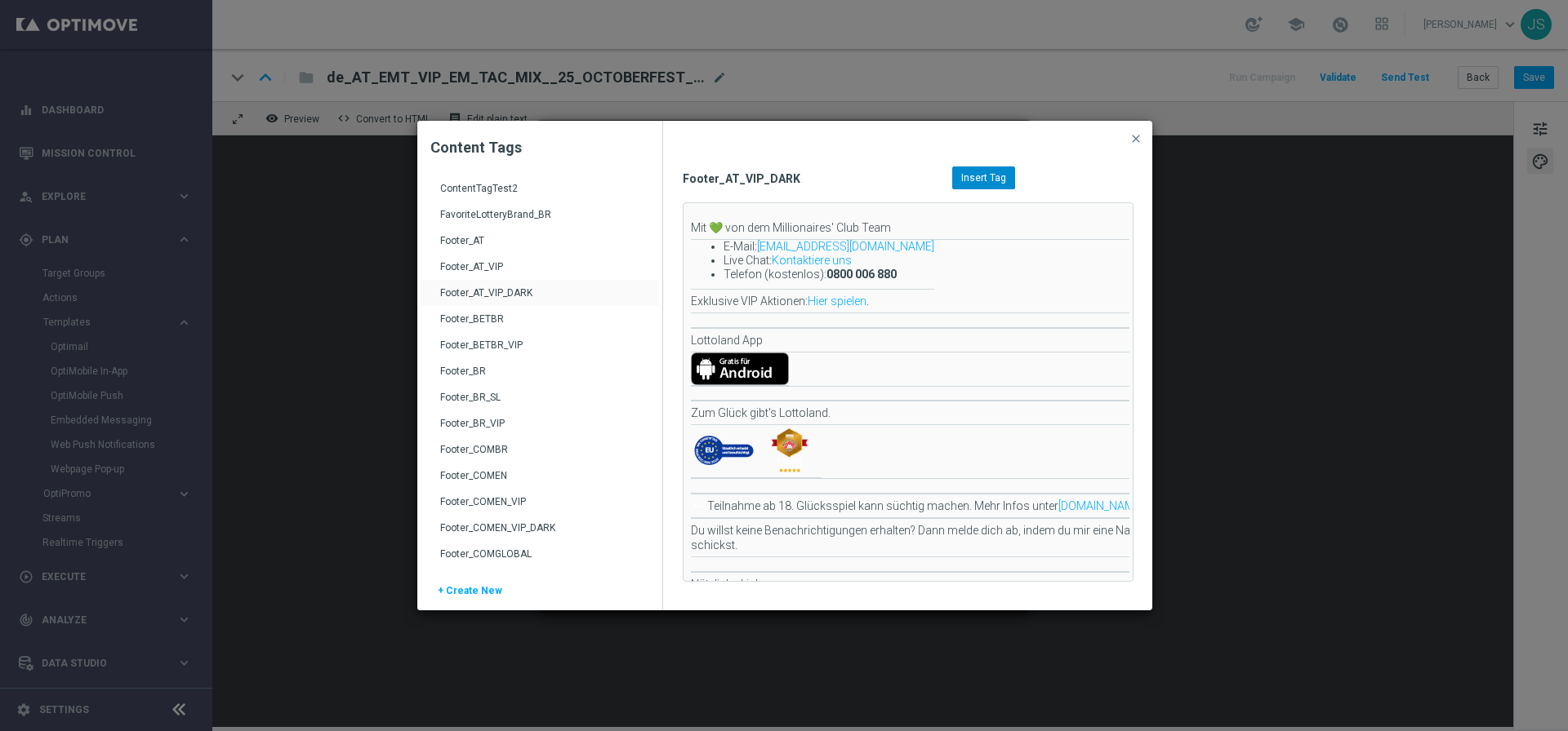
click at [973, 166] on div "Insert Tag" at bounding box center [983, 178] width 62 height 23
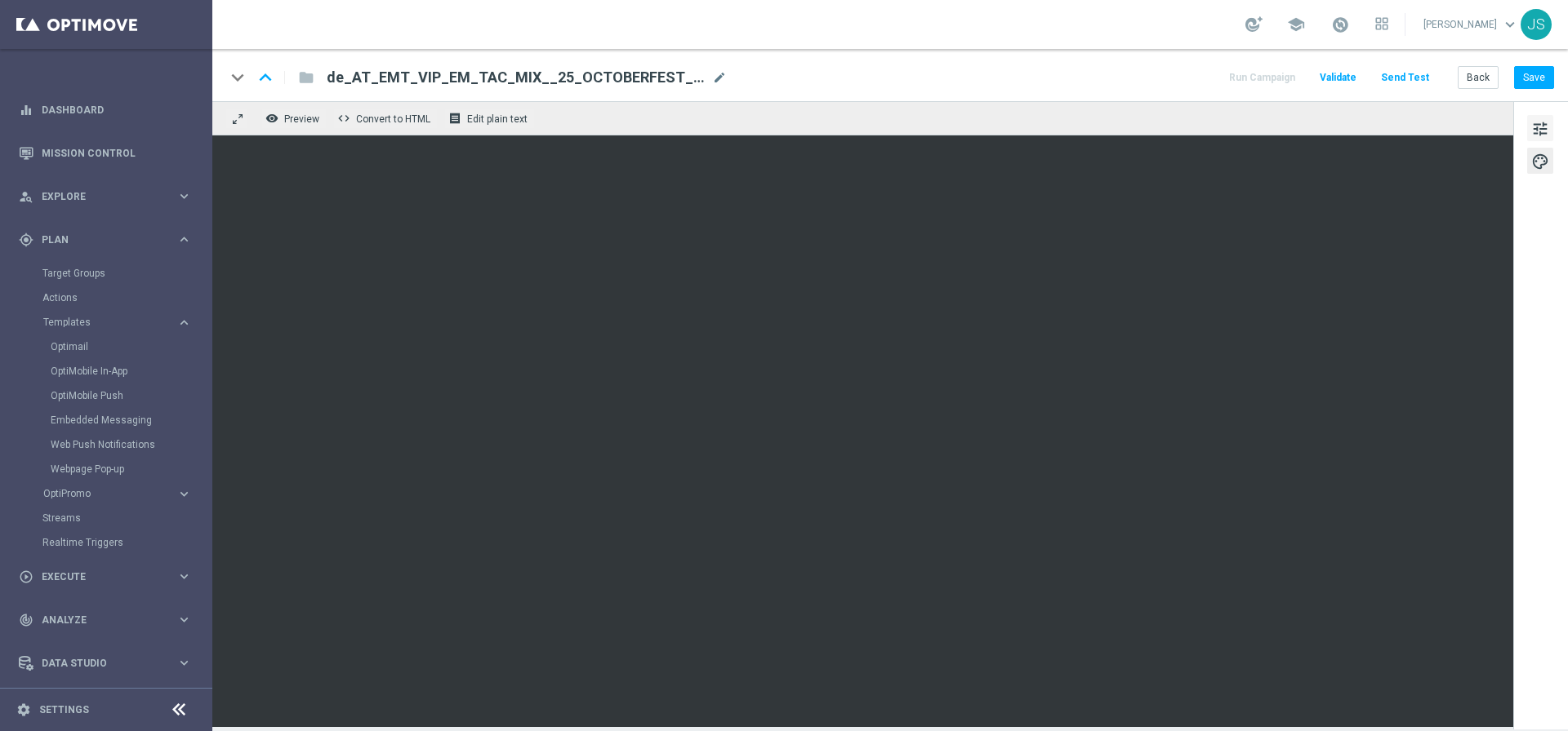
click at [1546, 128] on span "tune" at bounding box center [1540, 129] width 18 height 21
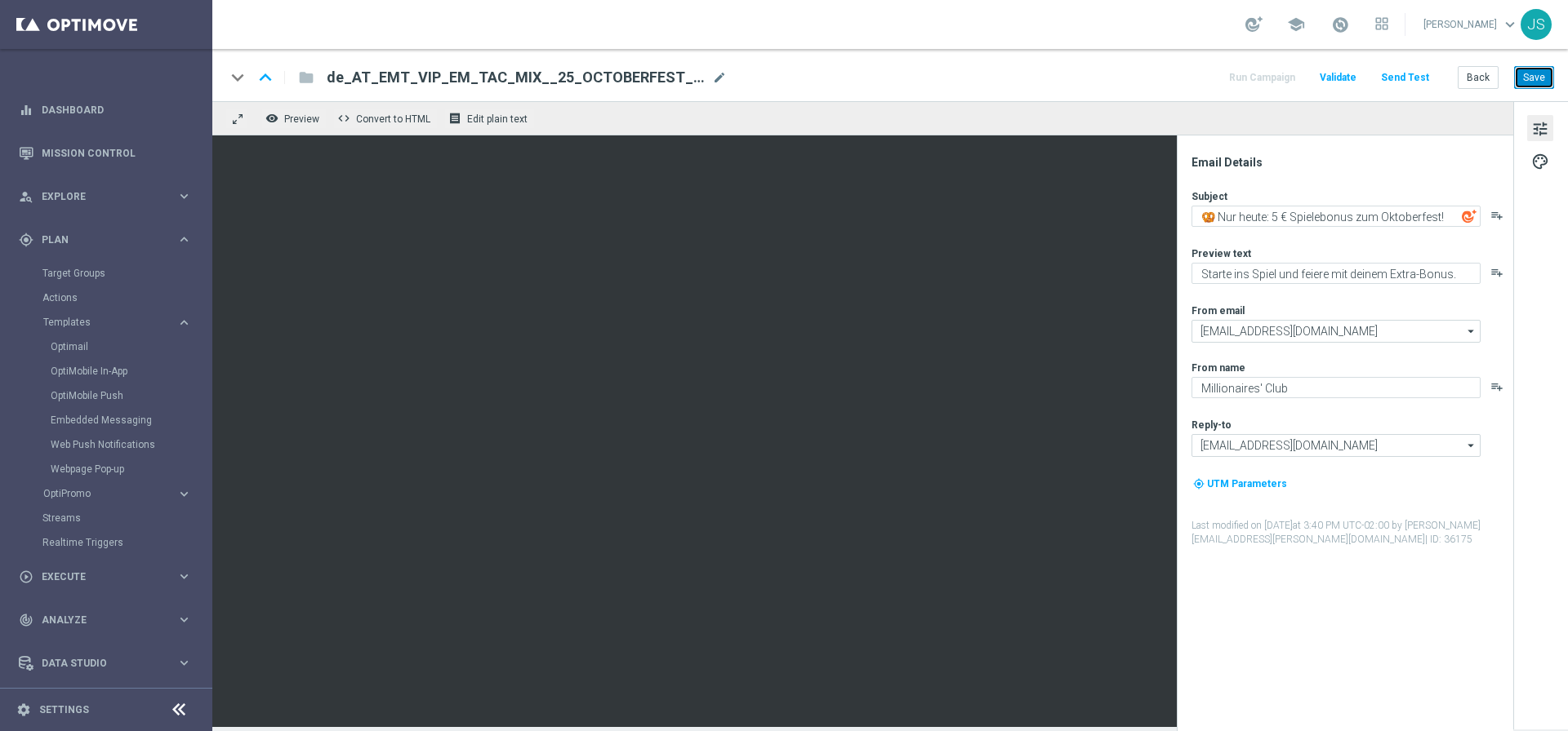
click at [1540, 74] on button "Save" at bounding box center [1534, 78] width 40 height 23
click at [642, 70] on span "de_AT_EMT_VIP_EM_TAC_MIX__25_OCTOBERFEST_250925" at bounding box center [516, 78] width 379 height 20
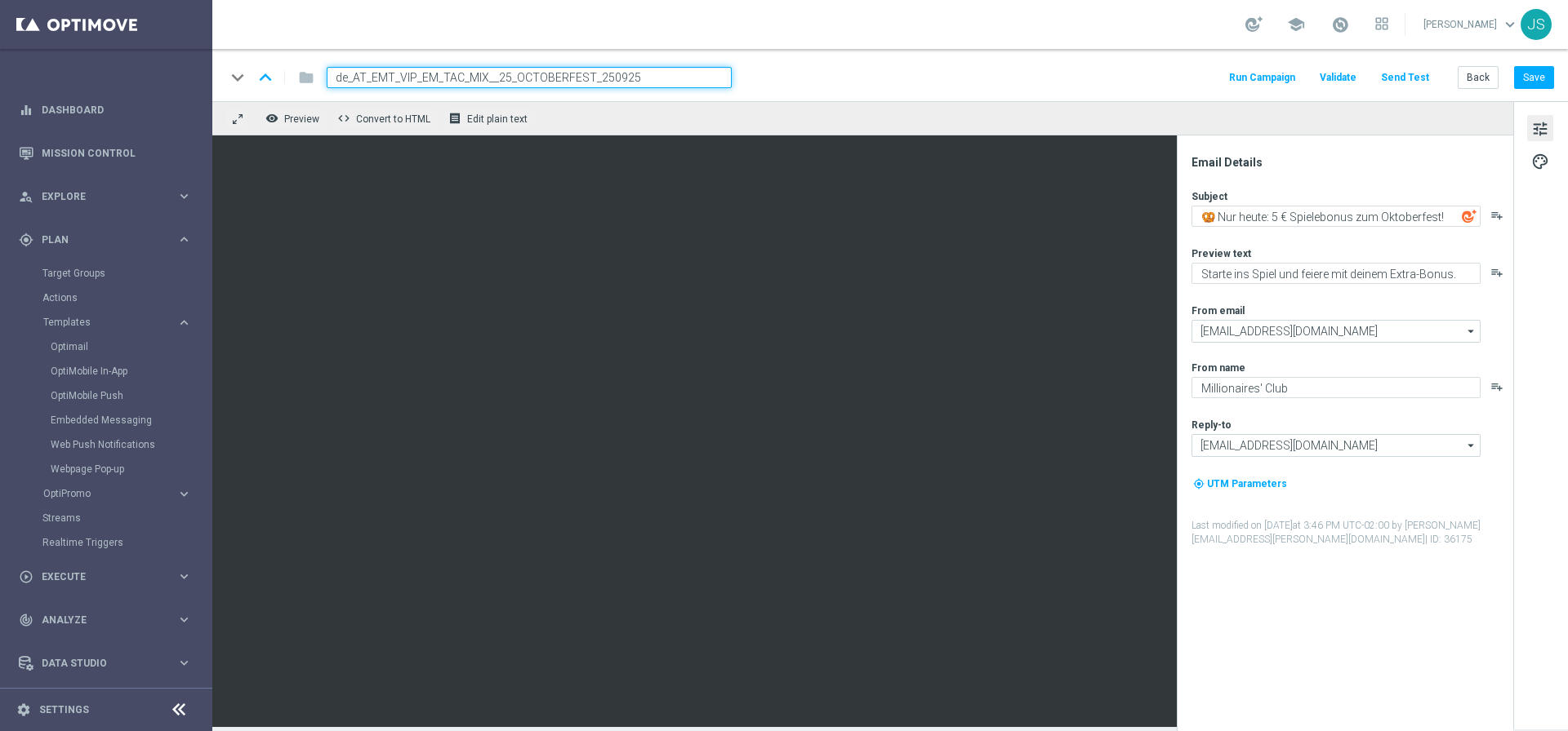
click at [729, 80] on input "de_AT_EMT_VIP_EM_TAC_MIX__25_OCTOBERFEST_250925" at bounding box center [529, 78] width 405 height 21
click at [1478, 80] on button "Back" at bounding box center [1477, 78] width 41 height 23
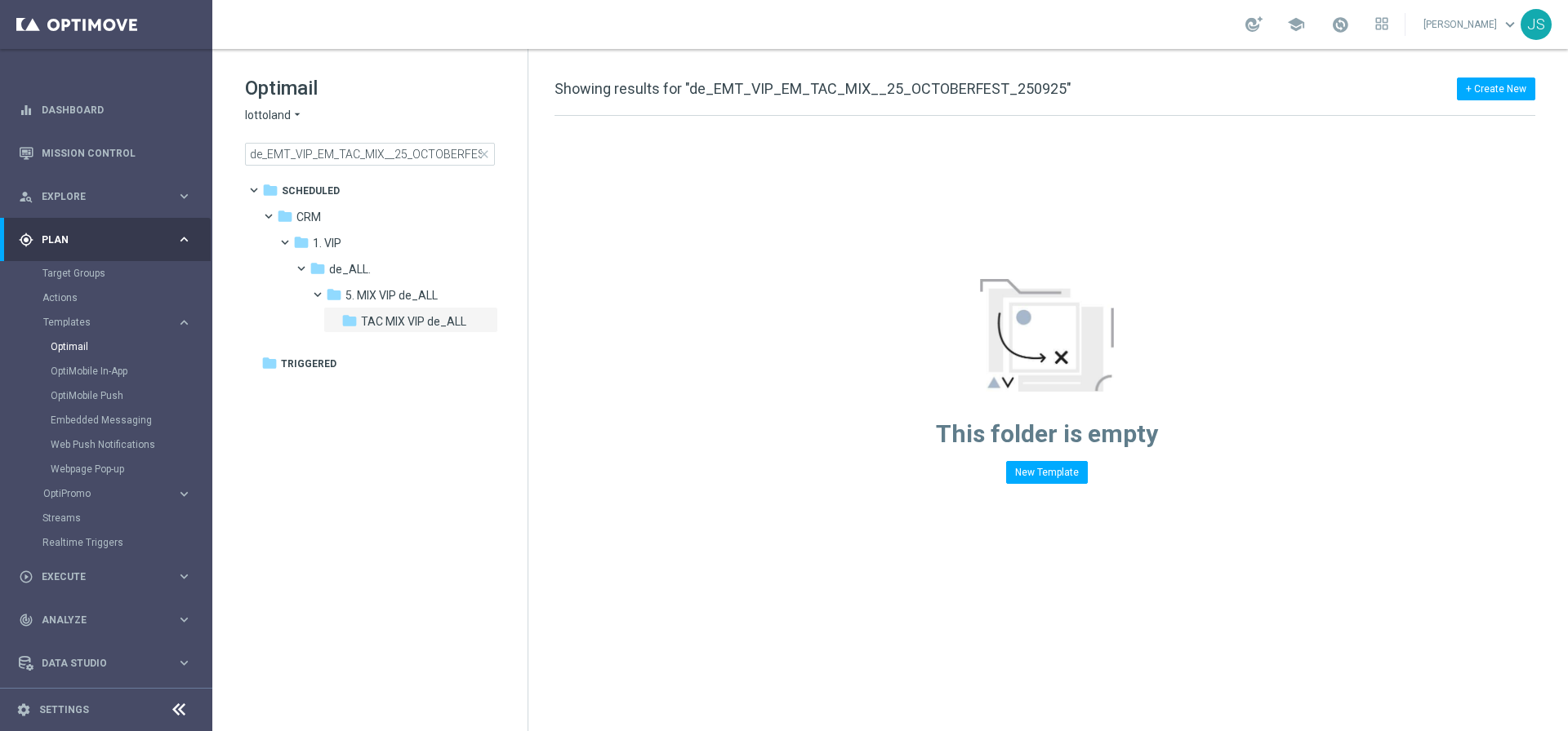
click at [432, 165] on div "Optimail lottoland arrow_drop_down × lottoland de_EMT_VIP_EM_TAC_MIX__25_OCTOBE…" at bounding box center [369, 161] width 315 height 224
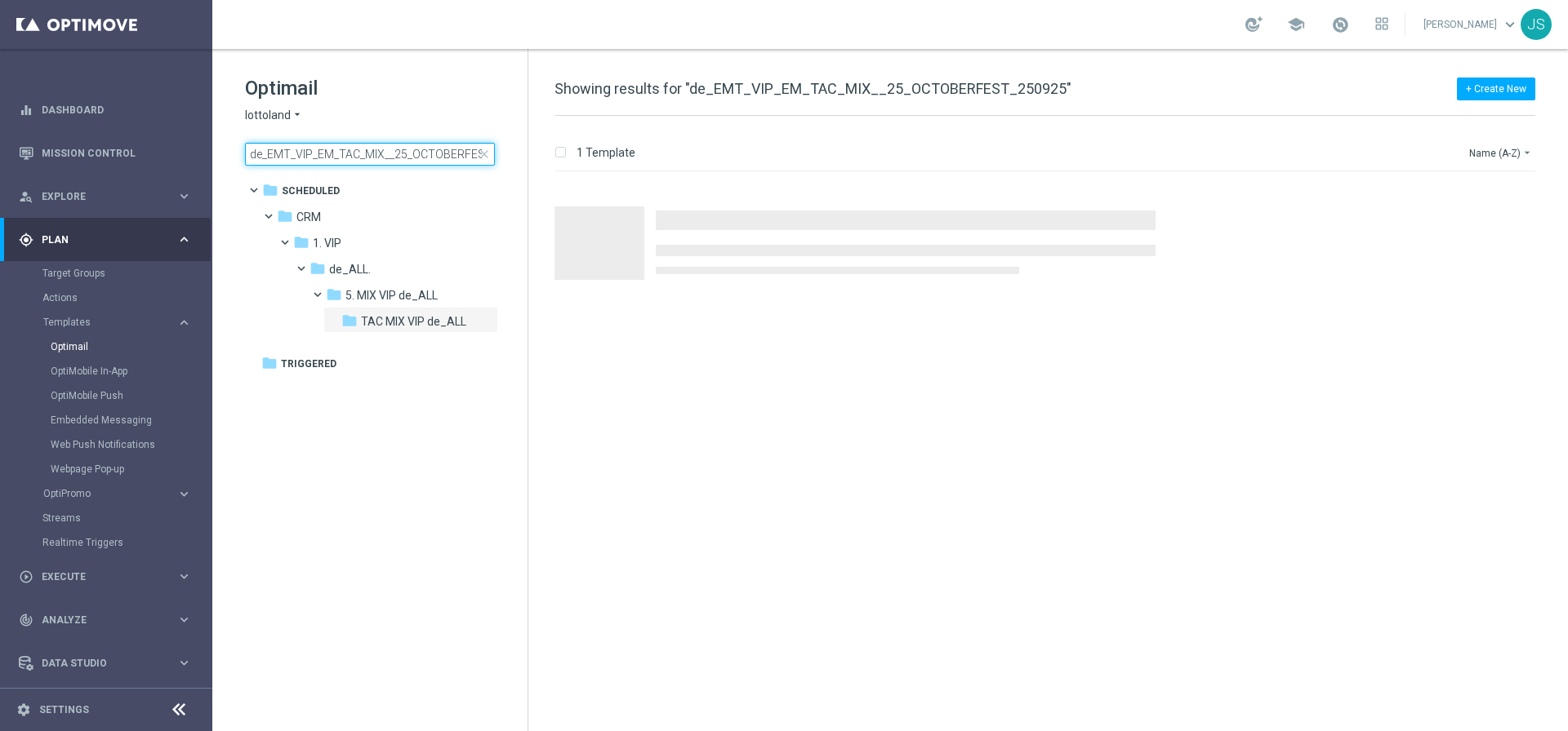
click at [432, 160] on input "de_EMT_VIP_EM_TAC_MIX__25_OCTOBERFEST_250925" at bounding box center [370, 154] width 250 height 23
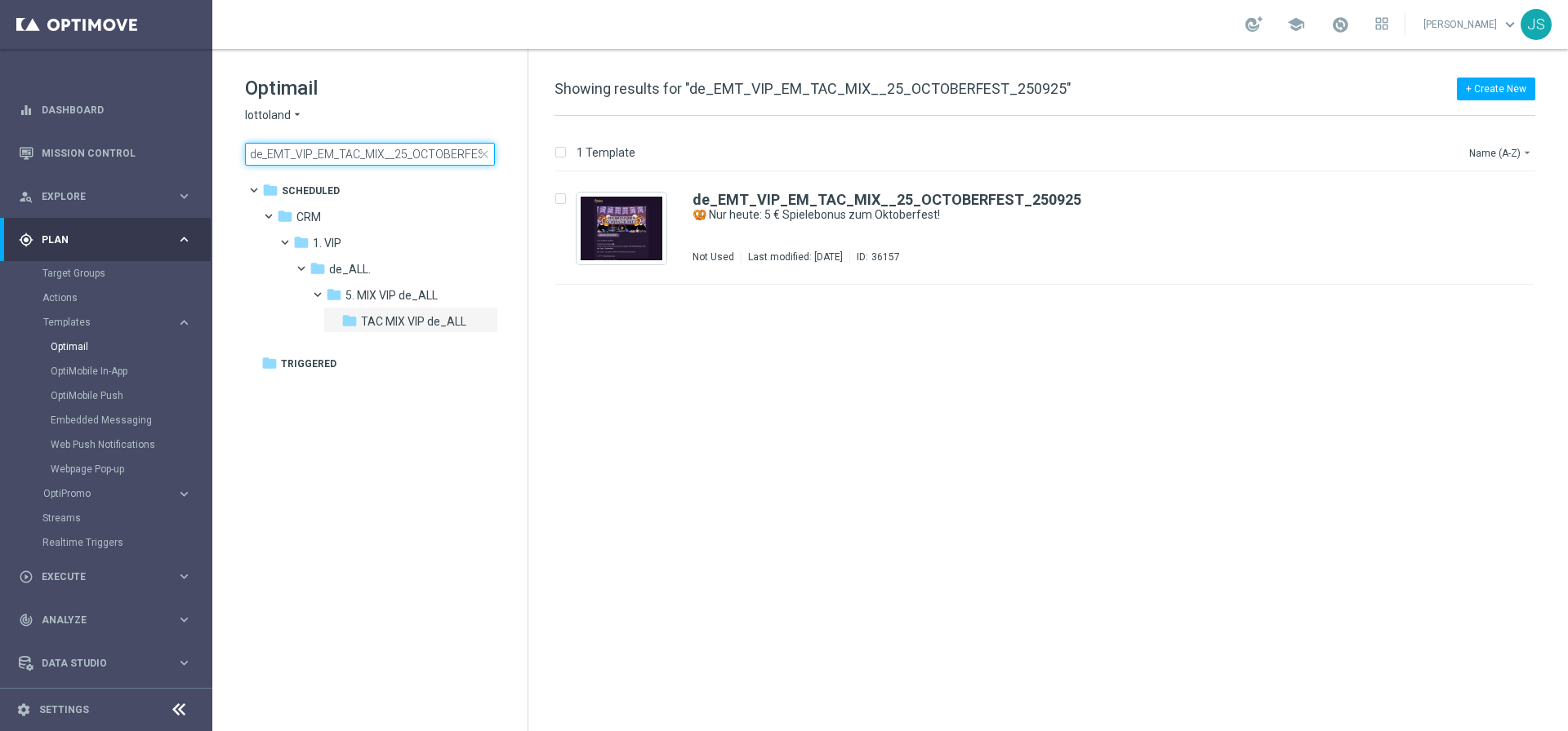
click at [432, 160] on input "de_EMT_VIP_EM_TAC_MIX__25_OCTOBERFEST_250925" at bounding box center [370, 154] width 250 height 23
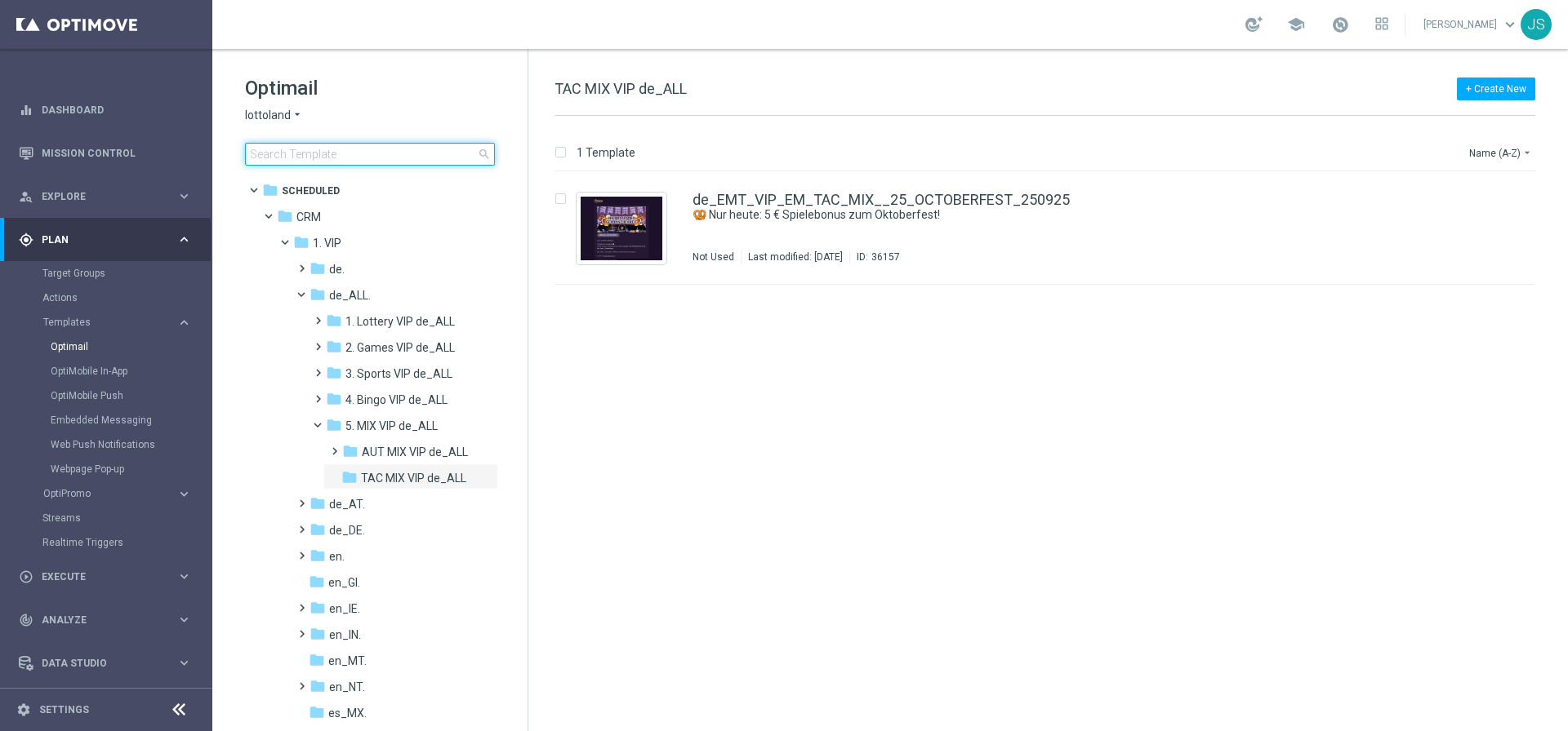
type input "de_EMT_VIP_EM_TAC_MIX__25_OCTOBERFEST_250925"
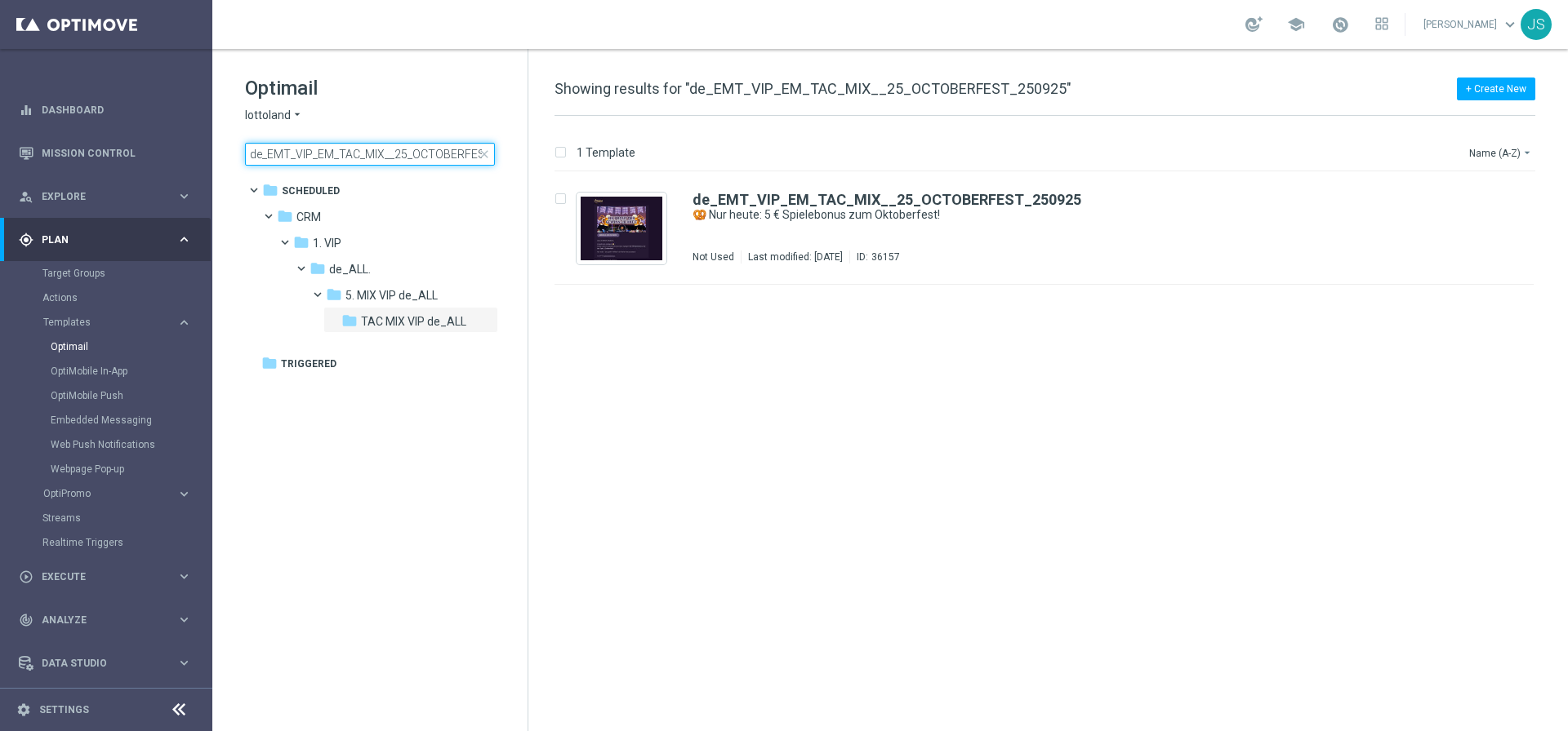
scroll to position [0, 49]
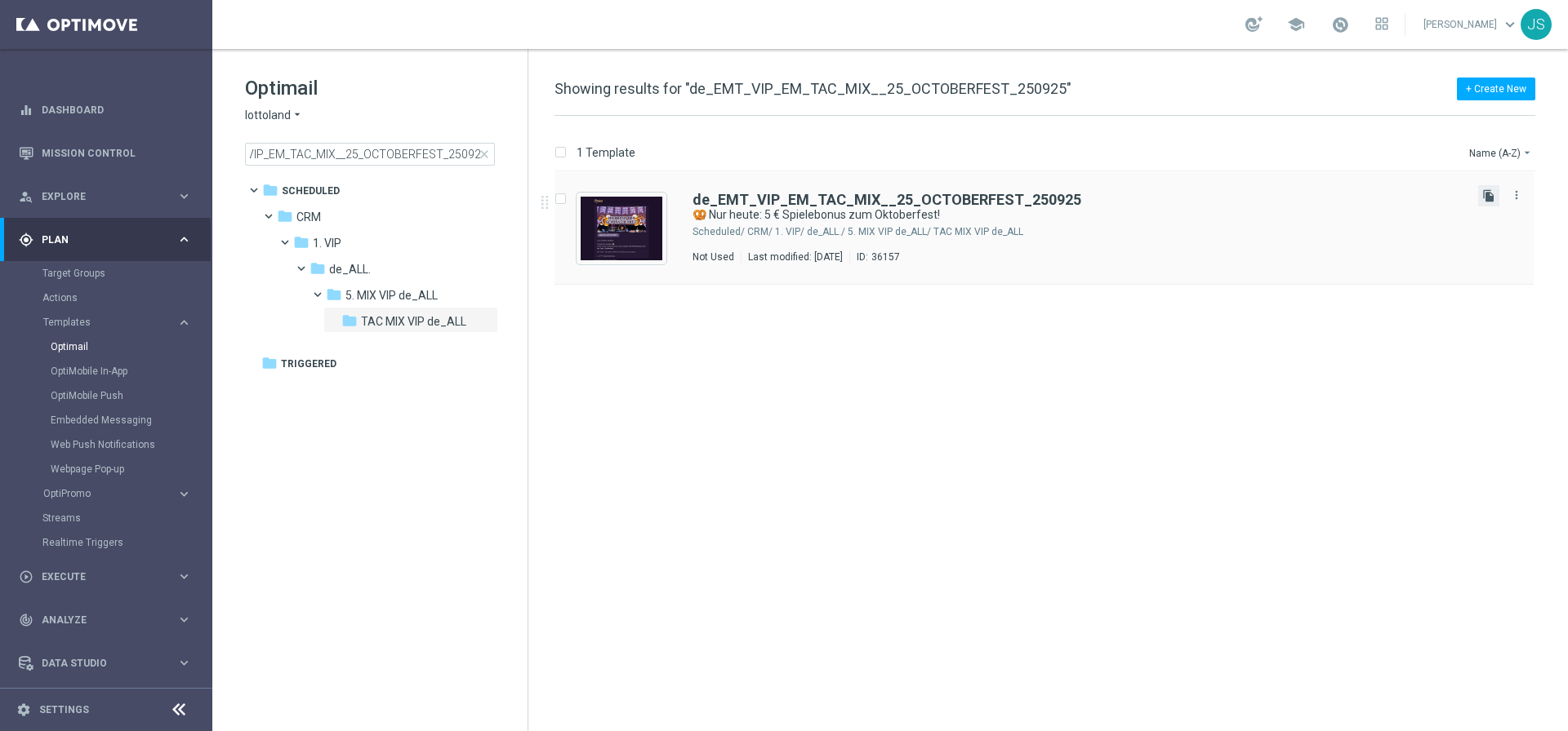
click at [1485, 195] on icon "file_copy" at bounding box center [1489, 196] width 13 height 13
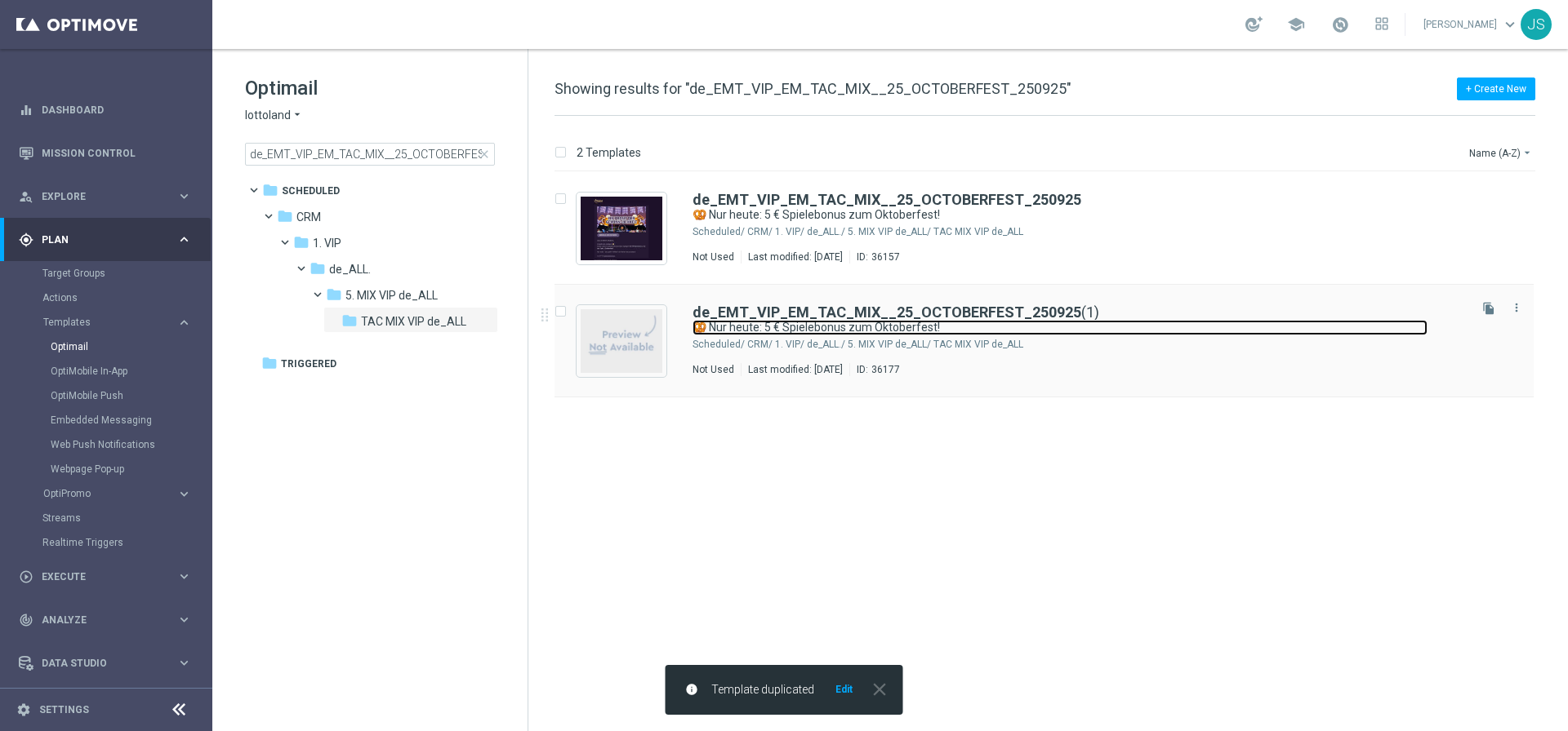
click at [861, 334] on link "🥨 Nur heute: 5 € Spielebonus zum Oktoberfest!" at bounding box center [1060, 327] width 735 height 15
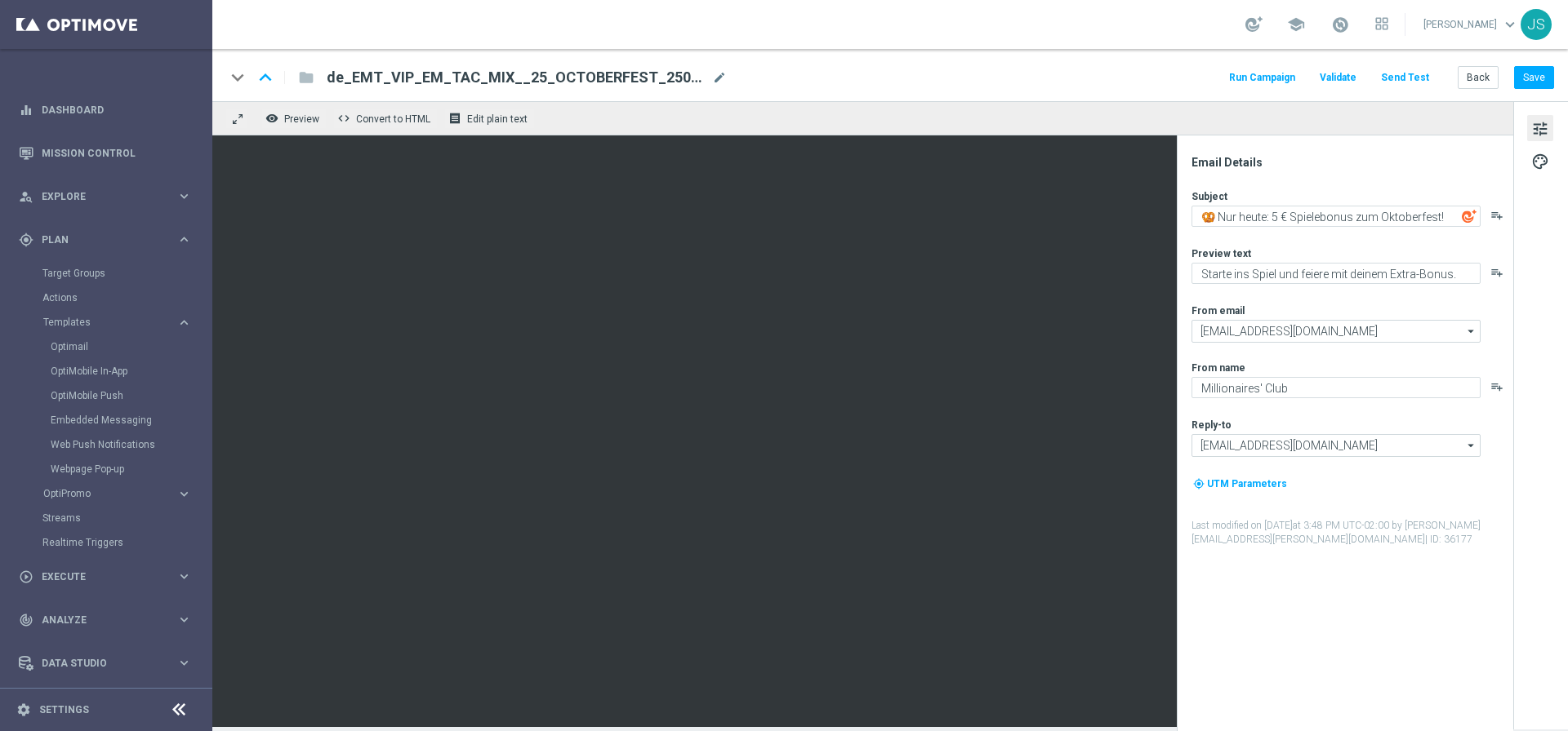
click at [562, 70] on span "de_EMT_VIP_EM_TAC_MIX__25_OCTOBERFEST_250925(1)" at bounding box center [516, 78] width 379 height 20
click at [562, 70] on input "de_EMT_VIP_EM_TAC_MIX__25_OCTOBERFEST_250925(1)" at bounding box center [529, 78] width 405 height 21
paste input
click at [445, 75] on input "(1)" at bounding box center [529, 78] width 405 height 21
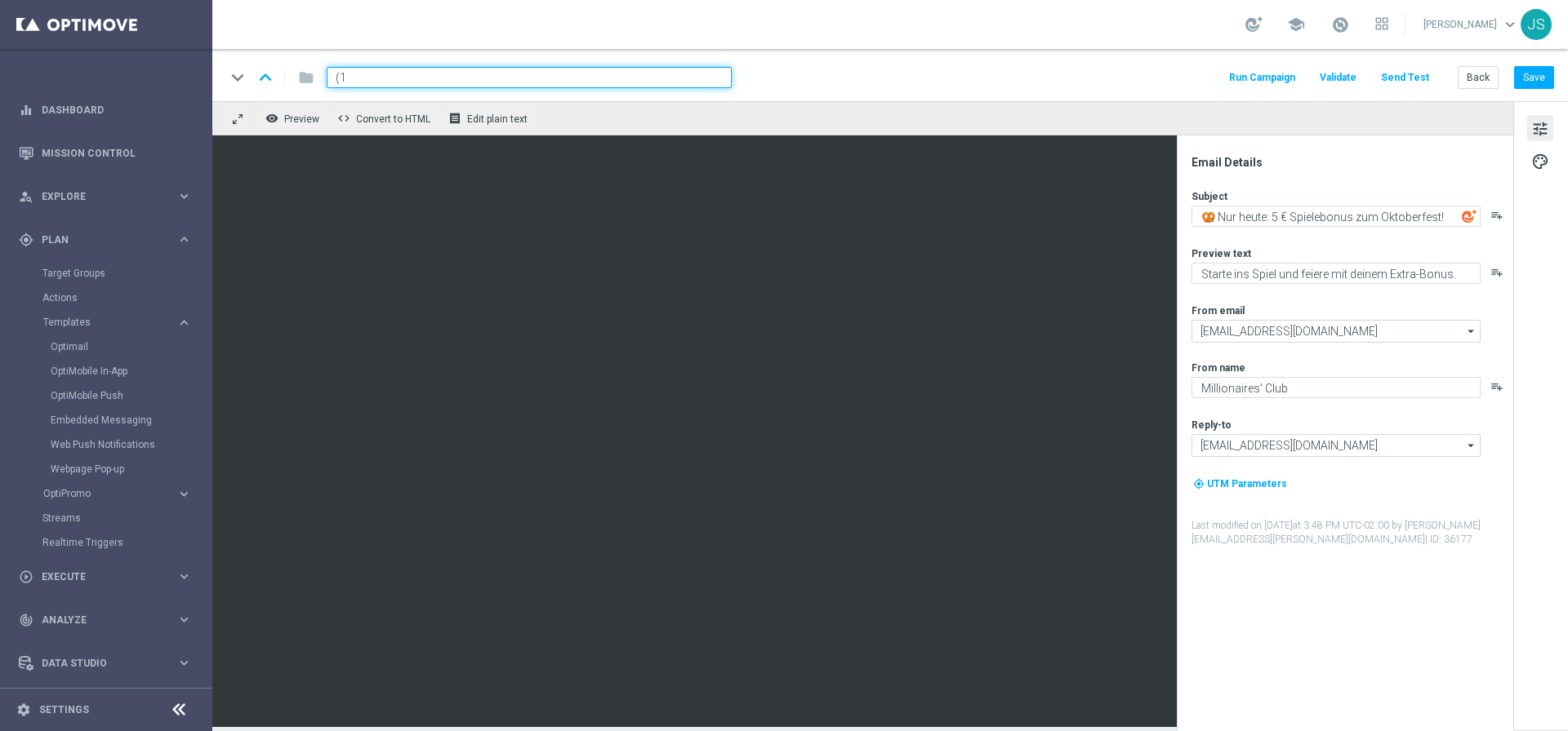
type input "("
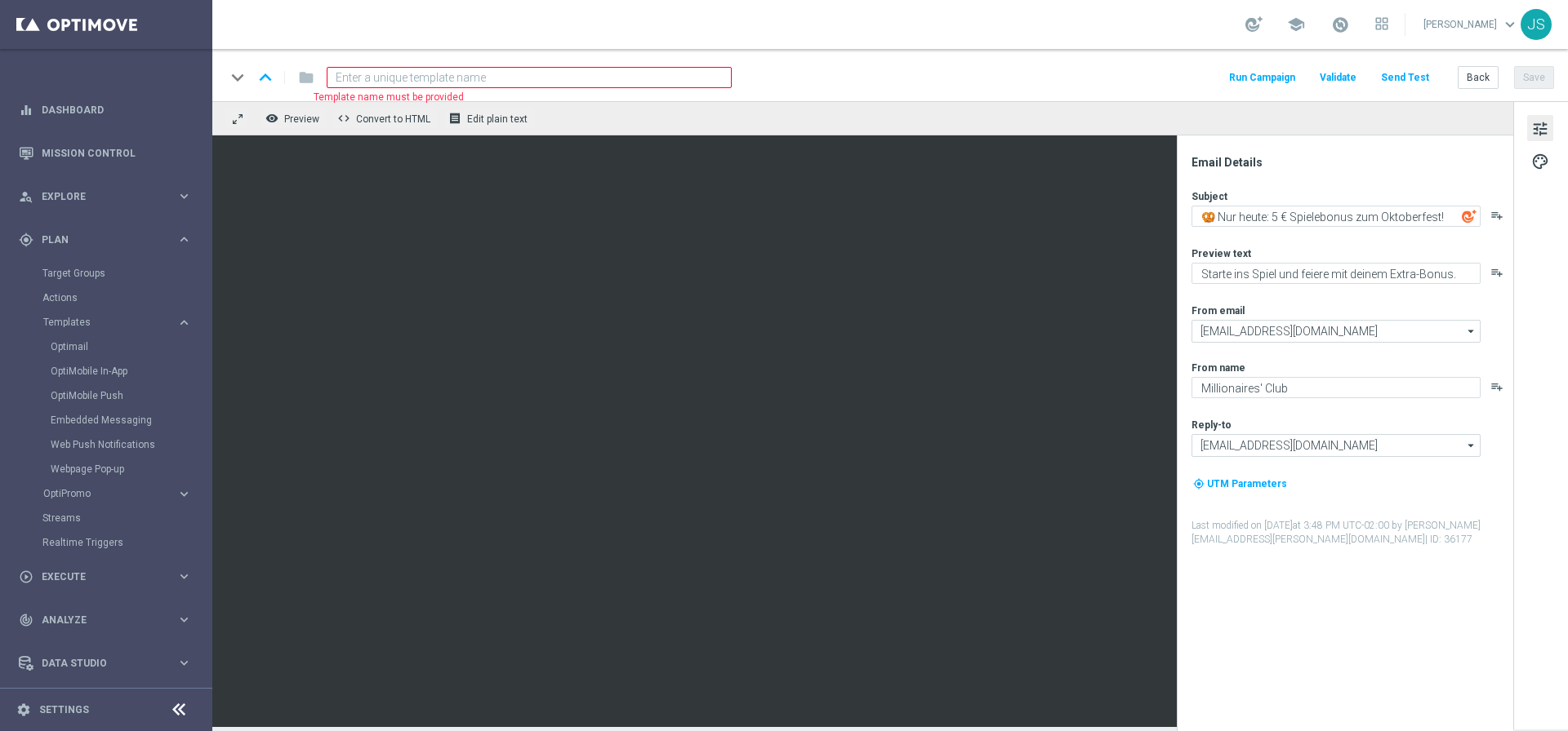
paste input "de_DE_EMT_VIP_EM_TAC_MIX__25_OCTOBERFEST_250925"
type input "de_DE_EMT_VIP_EM_TAC_MIX__25_OCTOBERFEST_250925"
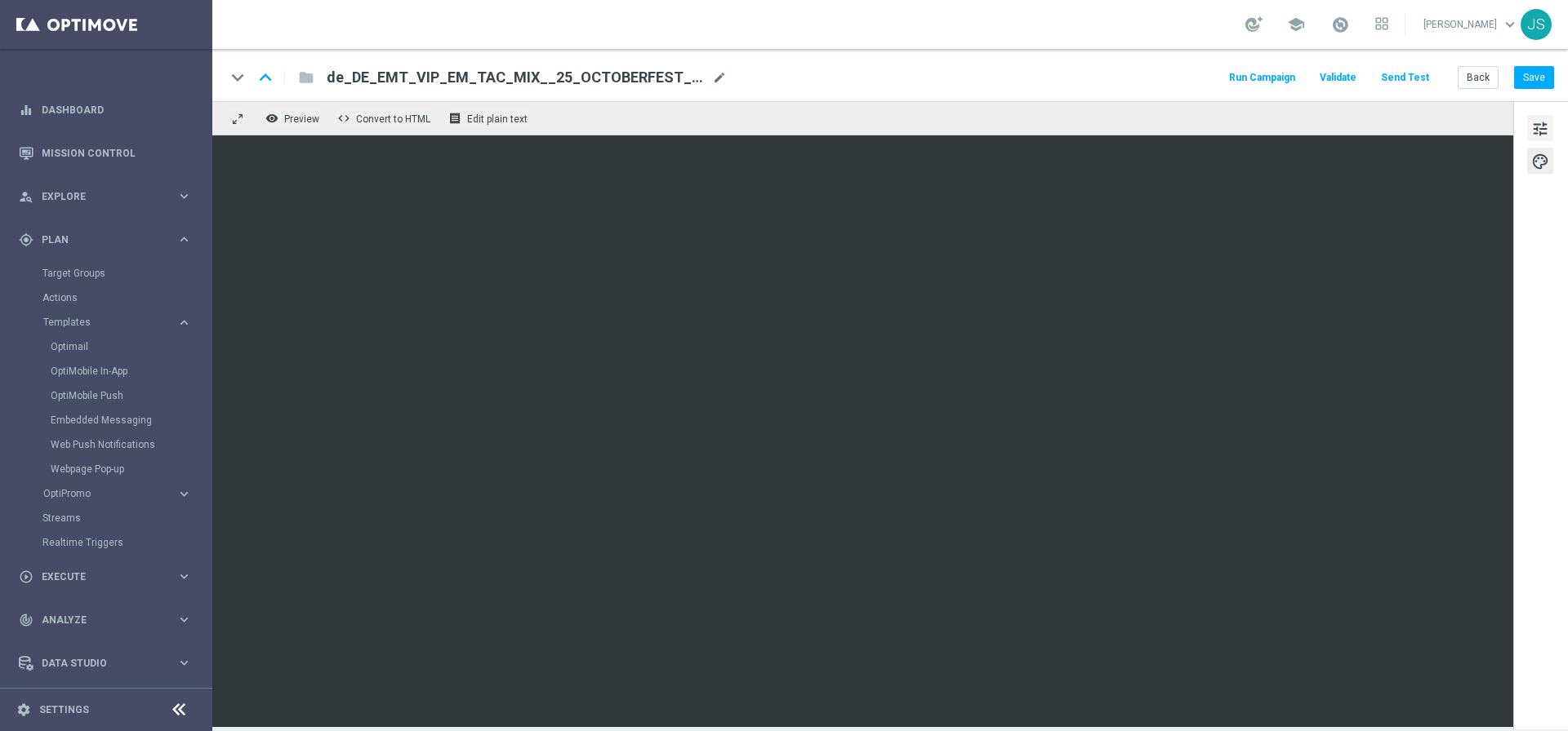
click at [1545, 139] on span "tune" at bounding box center [1540, 129] width 18 height 21
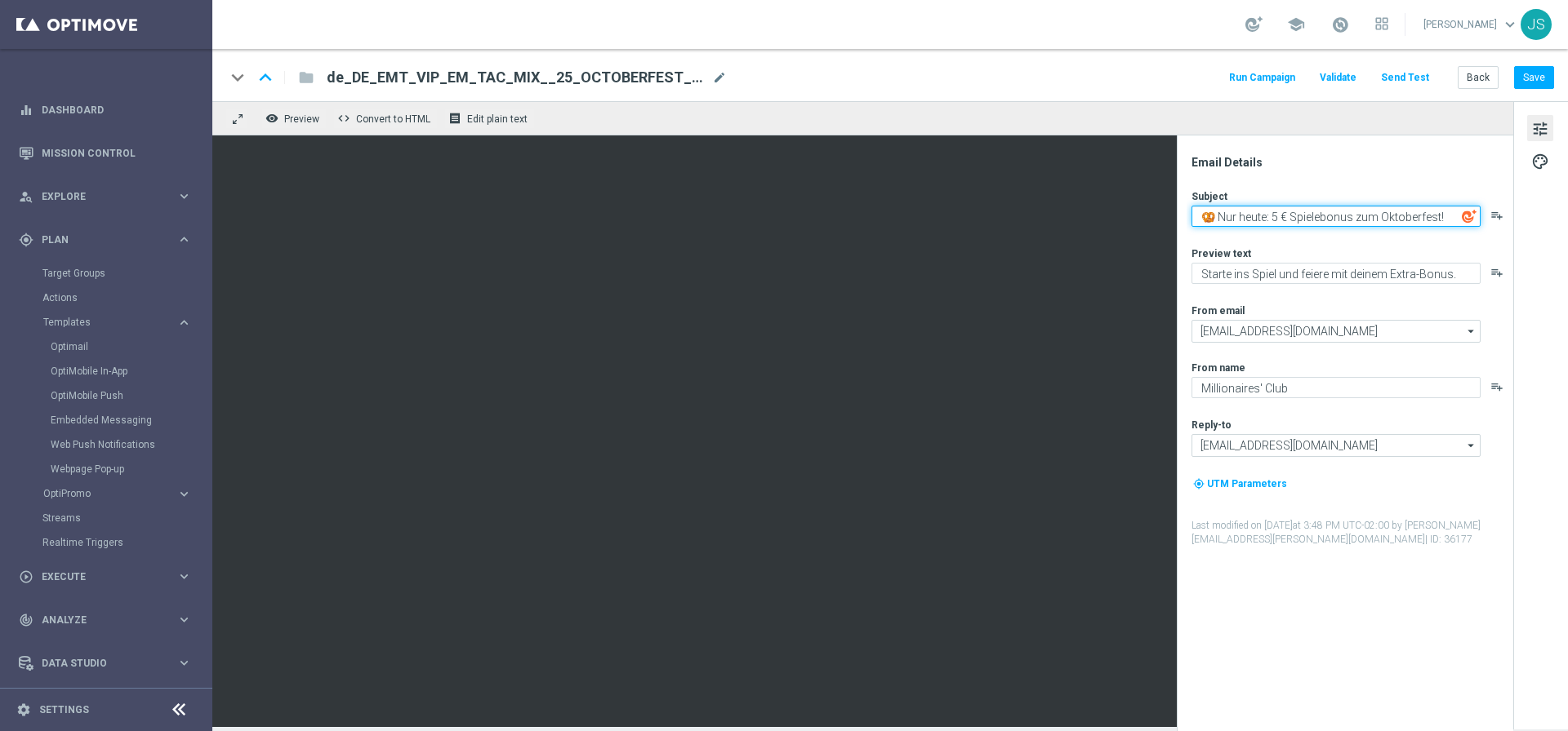
click at [1382, 220] on textarea "🥨 Nur heute: 5 € Spielebonus zum Oktoberfest!" at bounding box center [1335, 216] width 289 height 21
paste textarea "🍺 Dein 10 € Oktoberfest-Systemanteil-Gutschein wartet!"
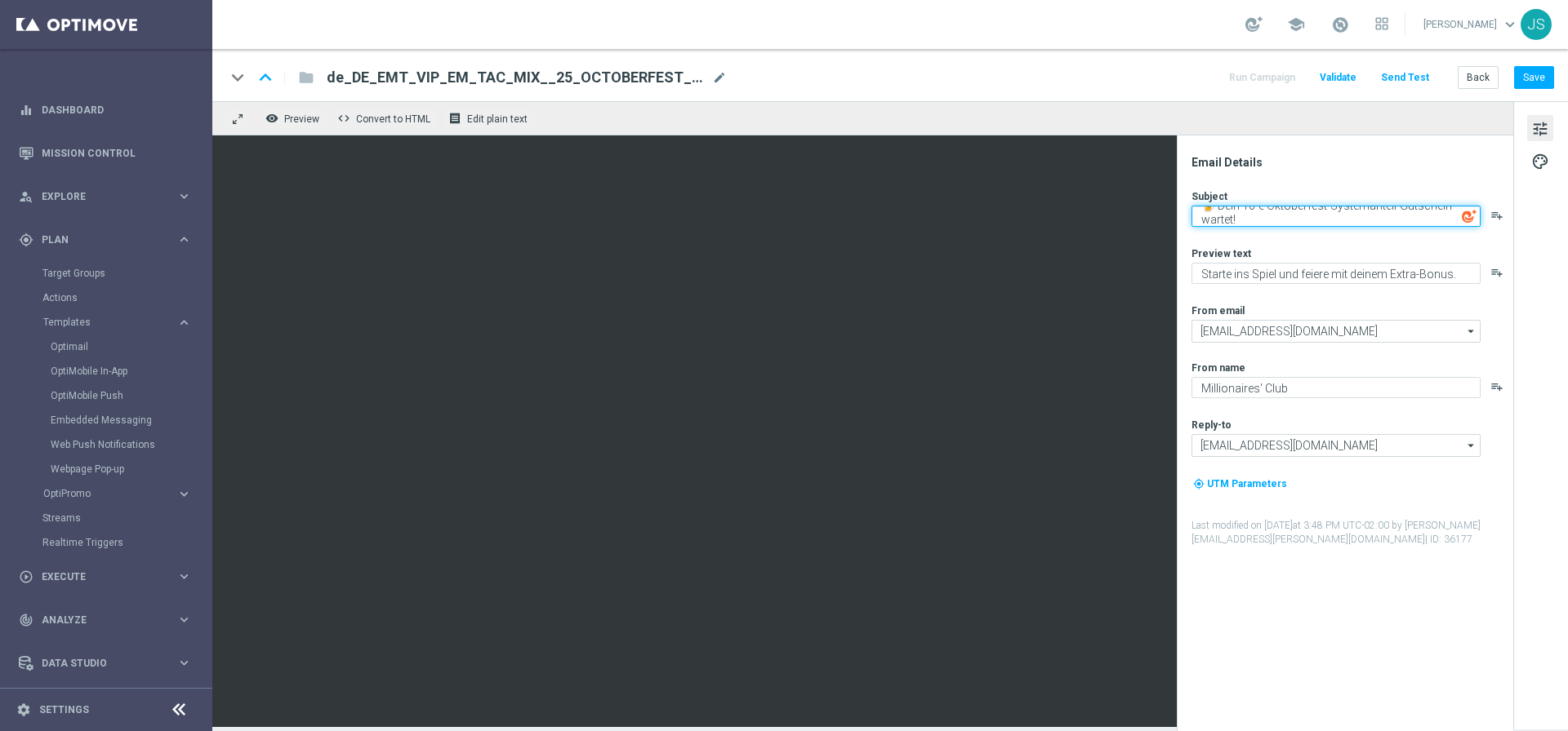
type textarea "🍺 Dein 10 € Oktoberfest-Systemanteil-Gutschein wartet!"
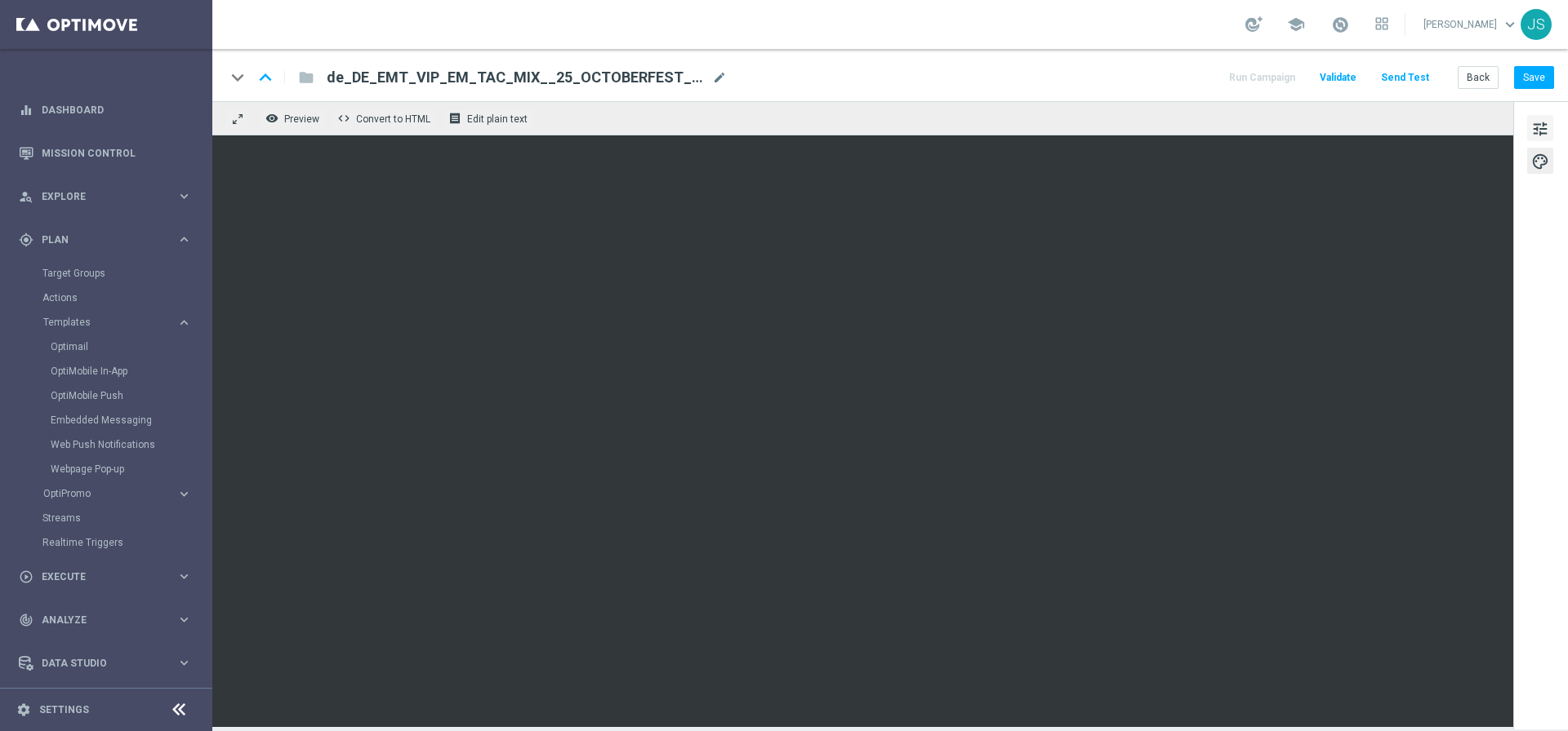
click at [1524, 131] on div "tune palette" at bounding box center [1541, 415] width 55 height 628
click at [1529, 131] on button "tune" at bounding box center [1540, 129] width 26 height 26
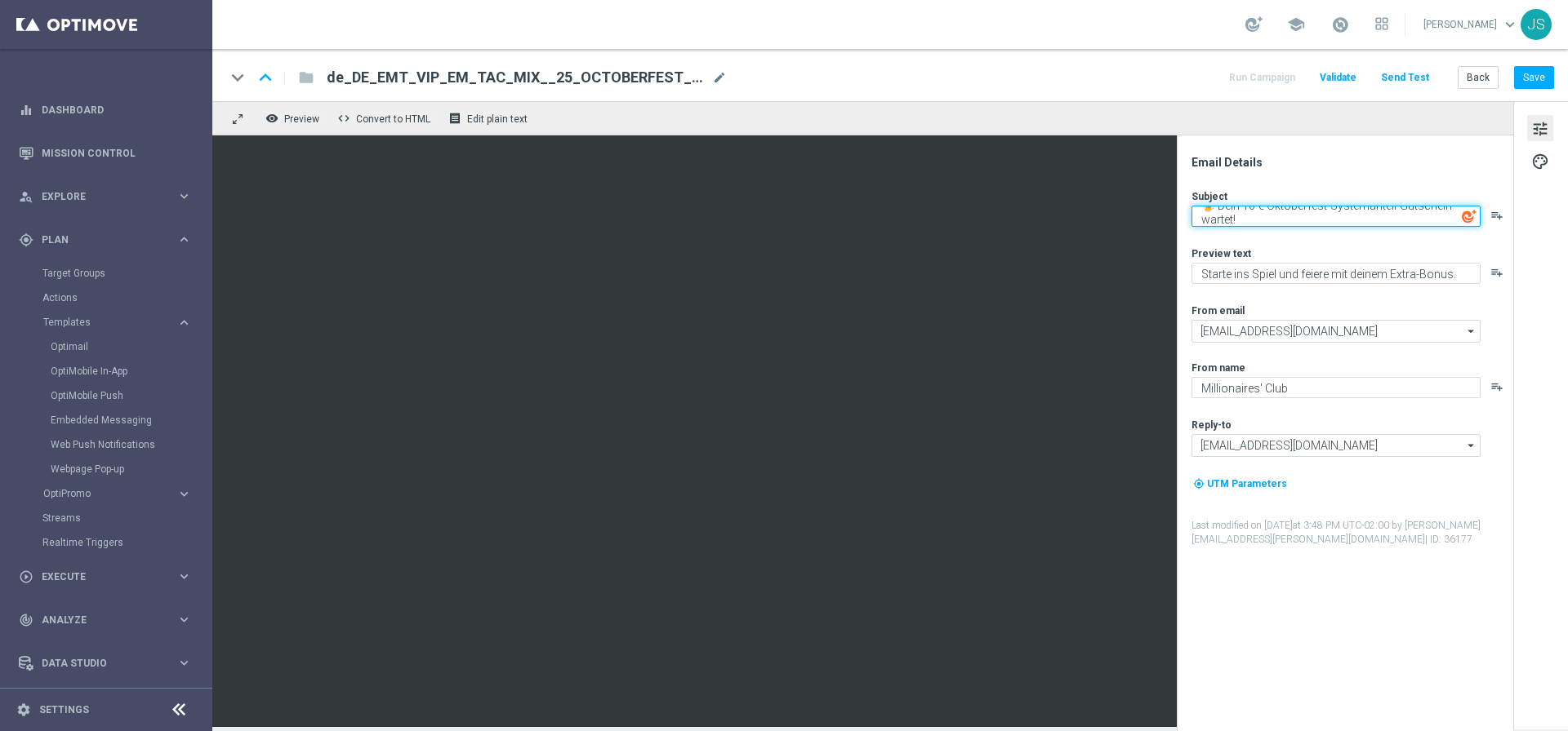
click at [1264, 215] on textarea "🍺 Dein 10 € Oktoberfest-Systemanteil-Gutschein wartet!" at bounding box center [1335, 216] width 289 height 21
drag, startPoint x: 1240, startPoint y: 213, endPoint x: 1232, endPoint y: 182, distance: 32.0
click at [1232, 182] on div "Email Details Subject 🍺 Dein 10 € Oktoberfest-Systemanteil-Gutschein wartet! pl…" at bounding box center [1348, 443] width 325 height 576
click at [1246, 214] on textarea "🍺 Dein 10 € Oktoberfest-Systemanteil-Gutschein wartet!" at bounding box center [1335, 216] width 289 height 21
click at [1310, 217] on textarea "🍺 Dein 10 € Oktoberfest-Systemanteil-Gutschein wartet!" at bounding box center [1335, 216] width 289 height 21
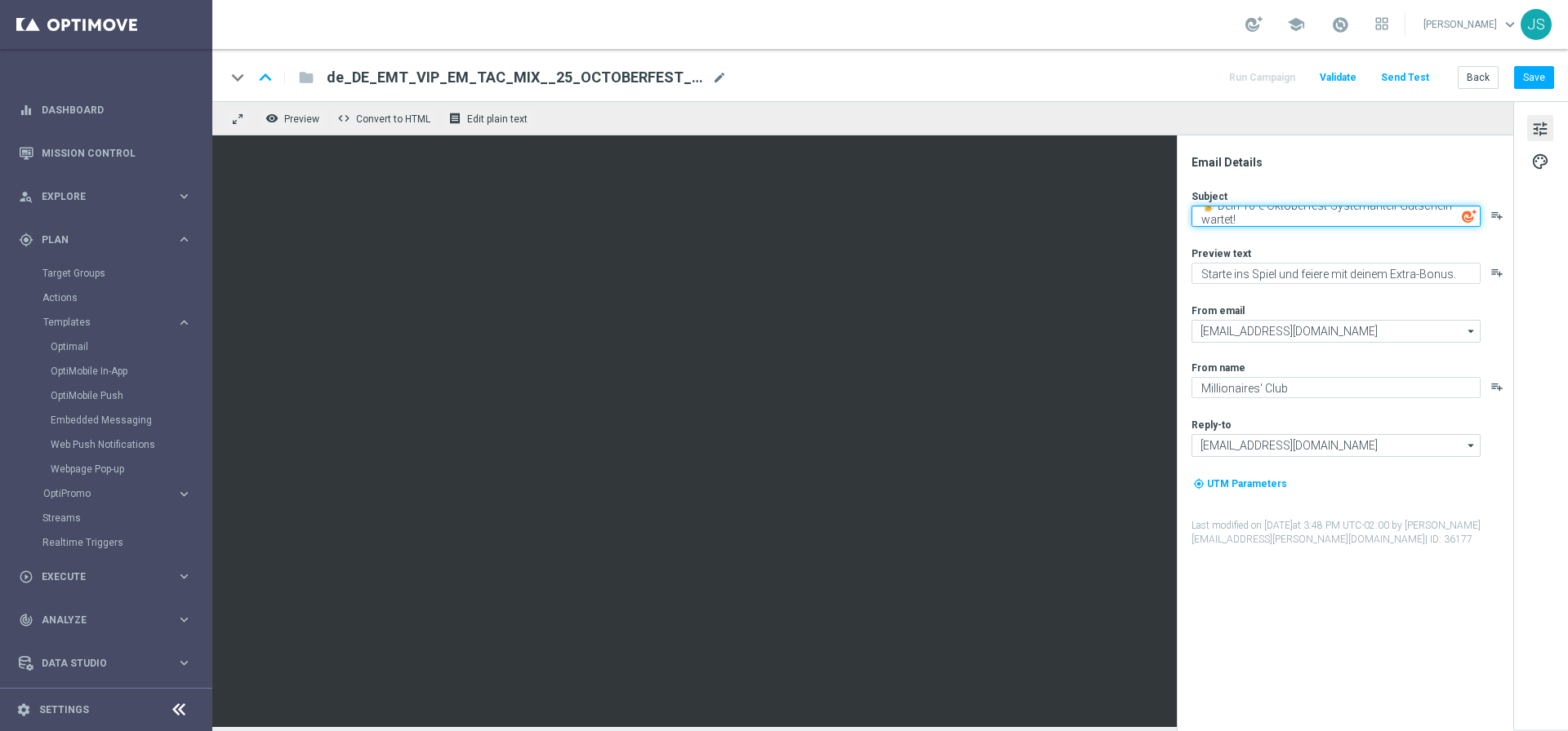
click at [1311, 217] on textarea "🍺 Dein 10 € Oktoberfest-Systemanteil-Gutschein wartet!" at bounding box center [1335, 216] width 289 height 21
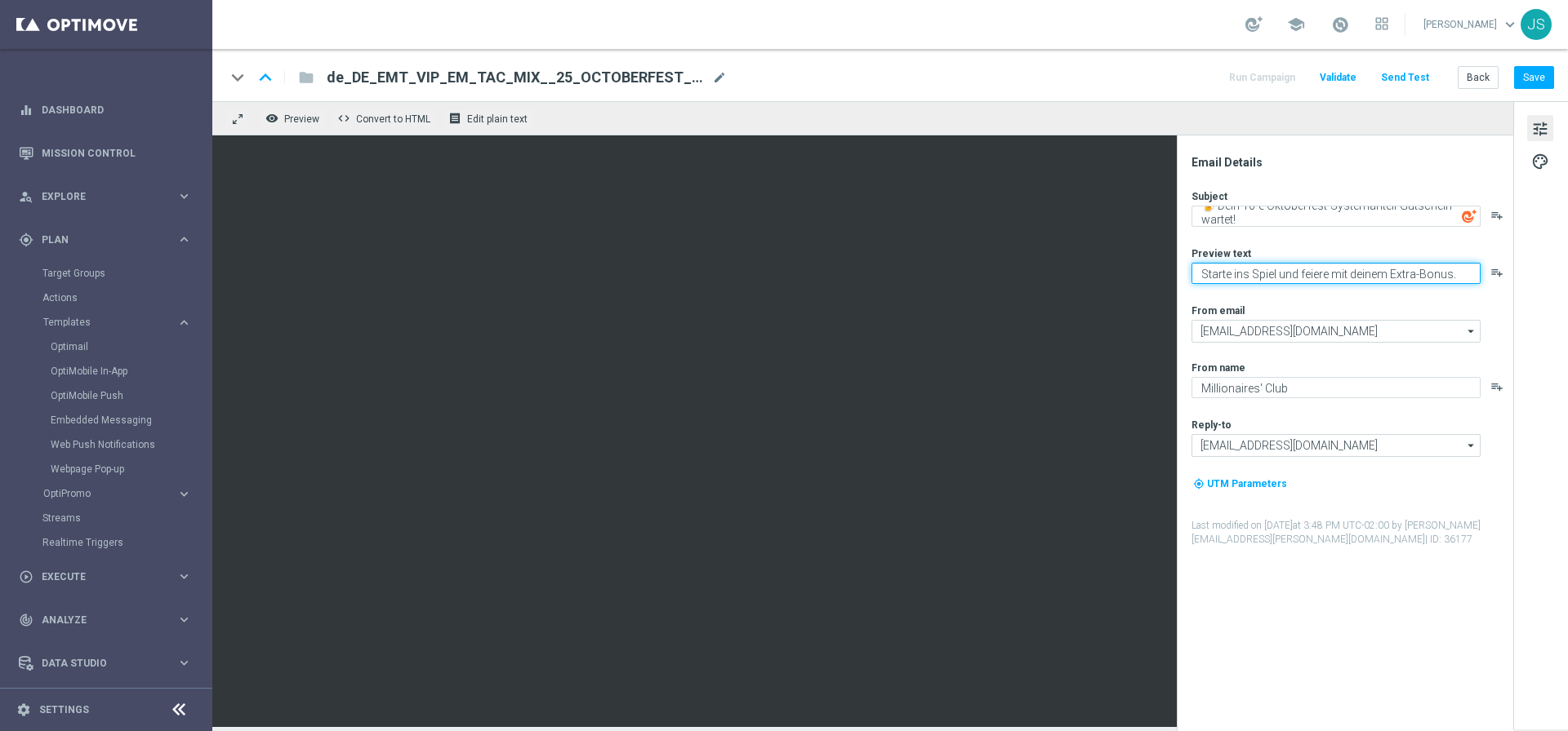
click at [1419, 274] on textarea "Starte ins Spiel und feiere mit deinem Extra-Bonus." at bounding box center [1335, 273] width 289 height 21
click at [1467, 276] on textarea "Starte ins Spiel und feiere mit deinem Extra VIP-Bonus." at bounding box center [1335, 273] width 289 height 21
type textarea "Starte ins Spiel und feiere mit deinem Extra VIP-Bonus."
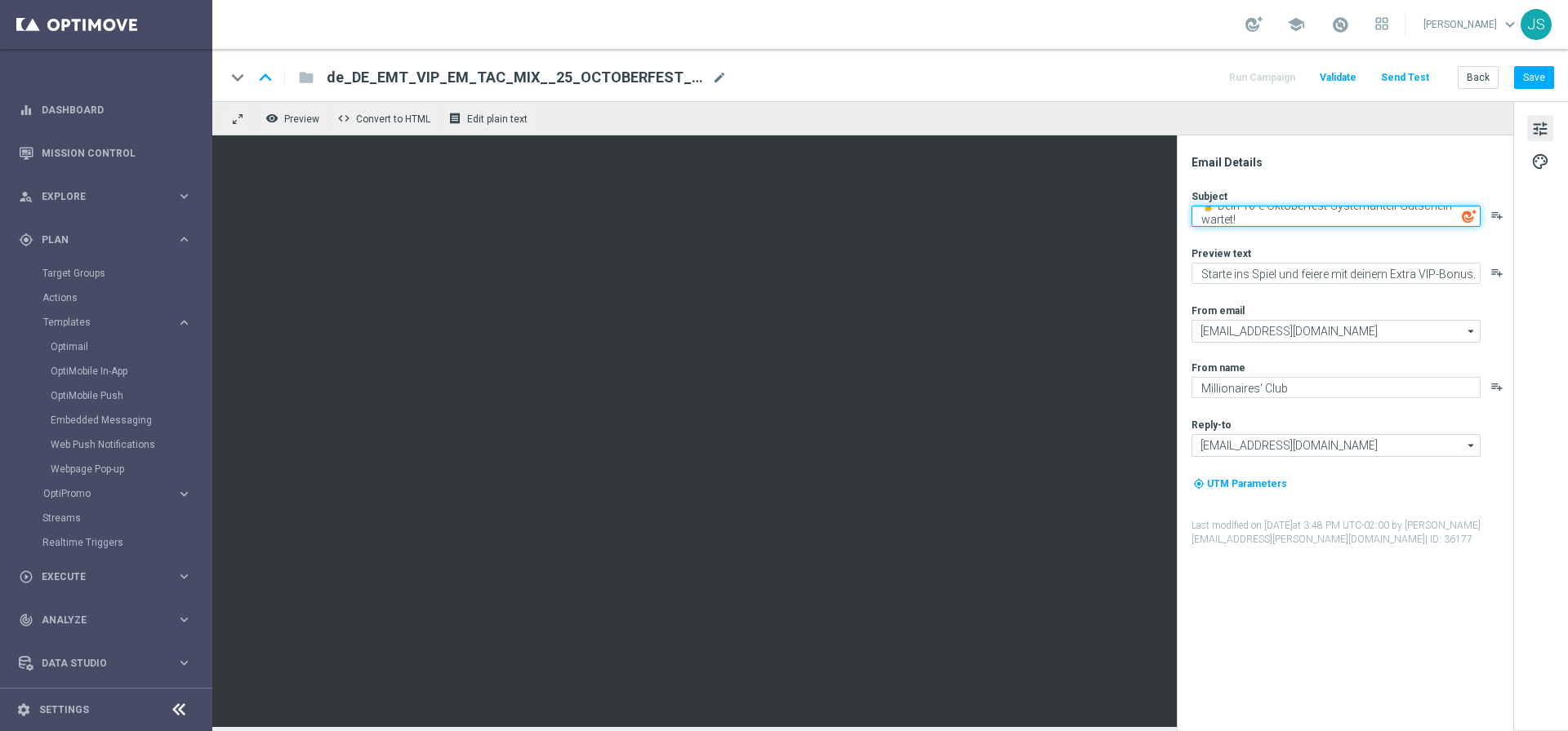
drag, startPoint x: 1291, startPoint y: 212, endPoint x: 1236, endPoint y: 143, distance: 88.2
click at [1236, 143] on div "Email Details Subject 🍺 Dein 10 € Oktoberfest-Systemanteil-Gutschein wartet! pl…" at bounding box center [1344, 433] width 336 height 596
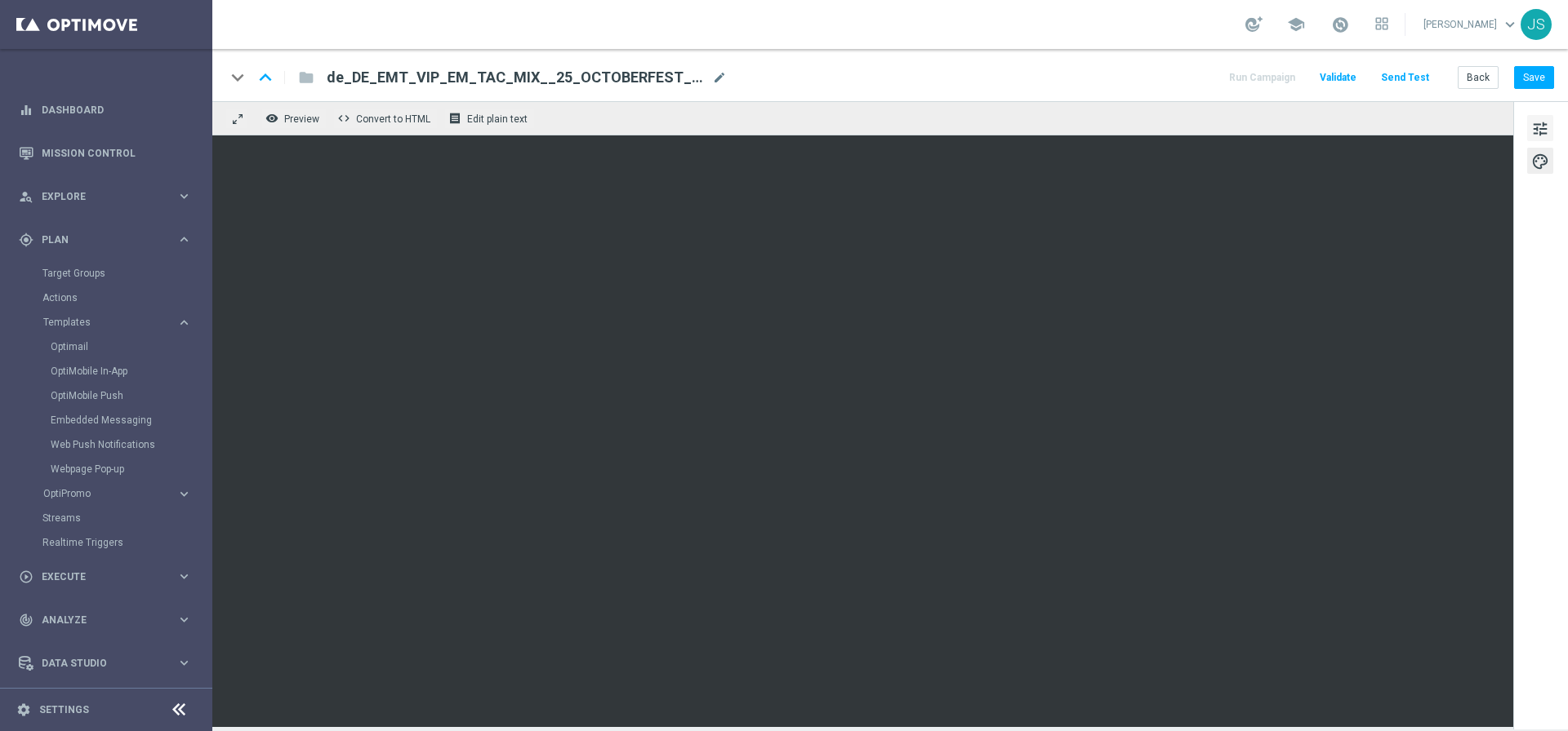
click at [1539, 130] on span "tune" at bounding box center [1540, 129] width 18 height 21
click at [1541, 124] on span "tune" at bounding box center [1540, 129] width 18 height 21
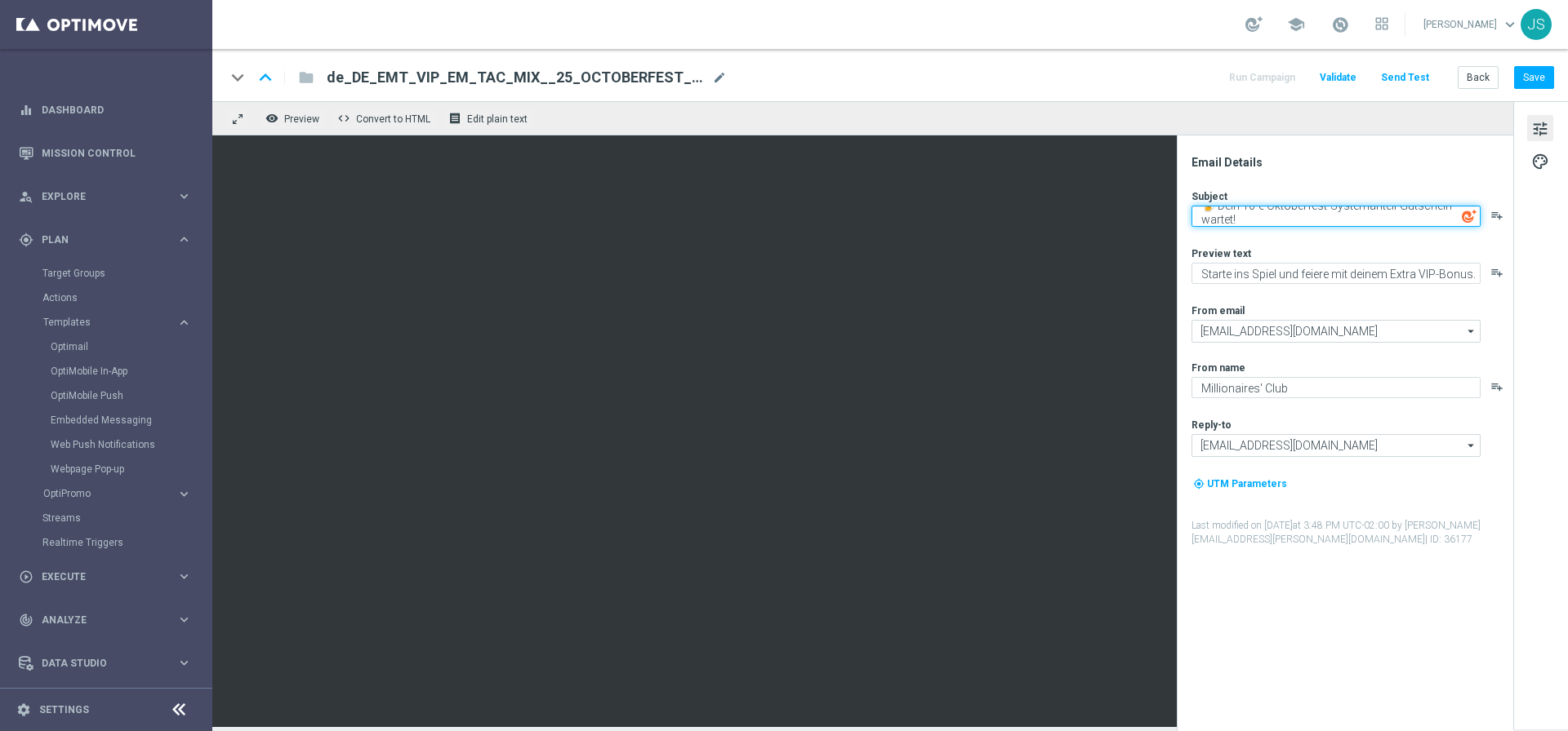
click at [1282, 223] on textarea "🍺 Dein 10 € Oktoberfest-Systemanteil-Gutschein wartet!" at bounding box center [1335, 216] width 289 height 21
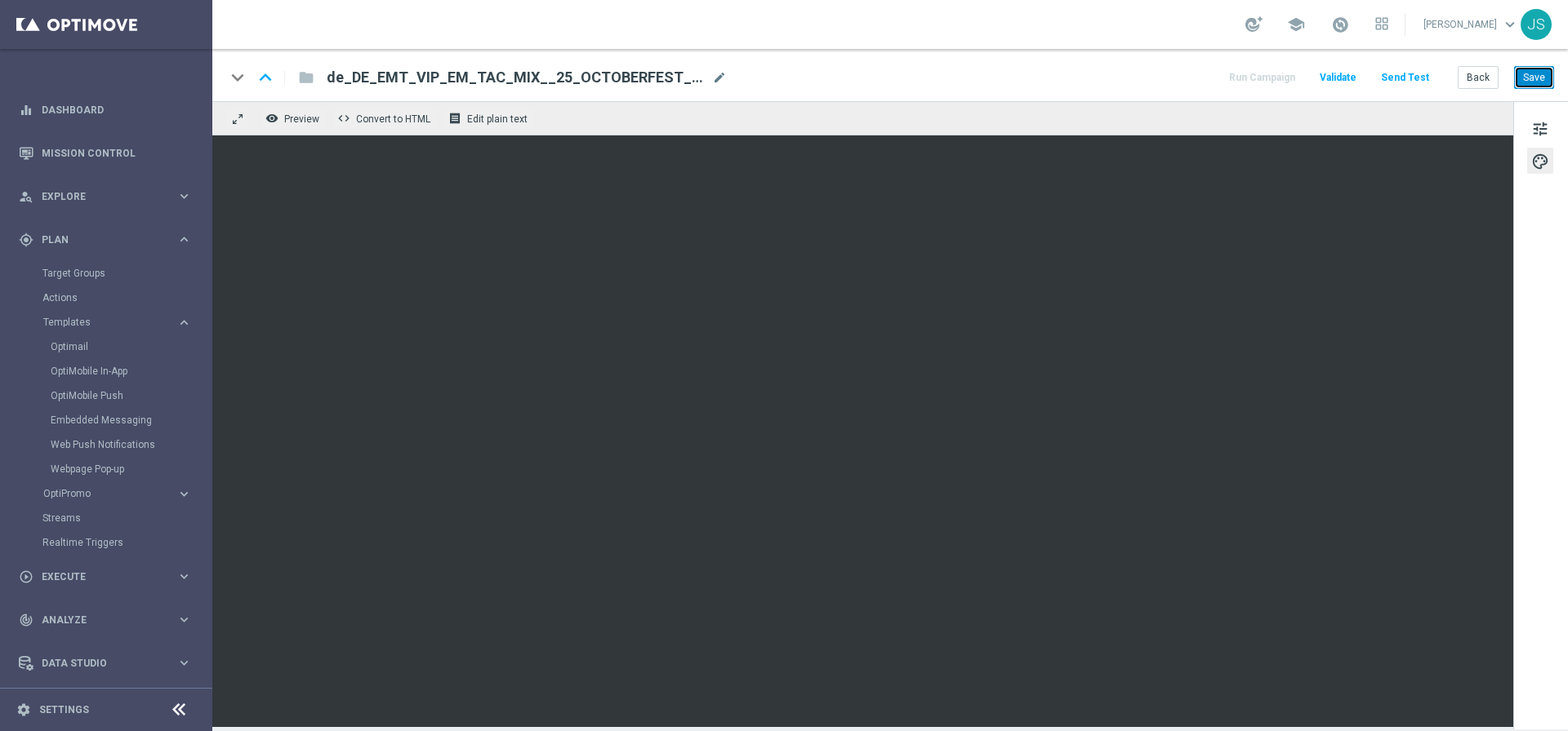
click at [1538, 76] on button "Save" at bounding box center [1534, 78] width 40 height 23
click at [1409, 75] on button "Send Test" at bounding box center [1404, 78] width 53 height 22
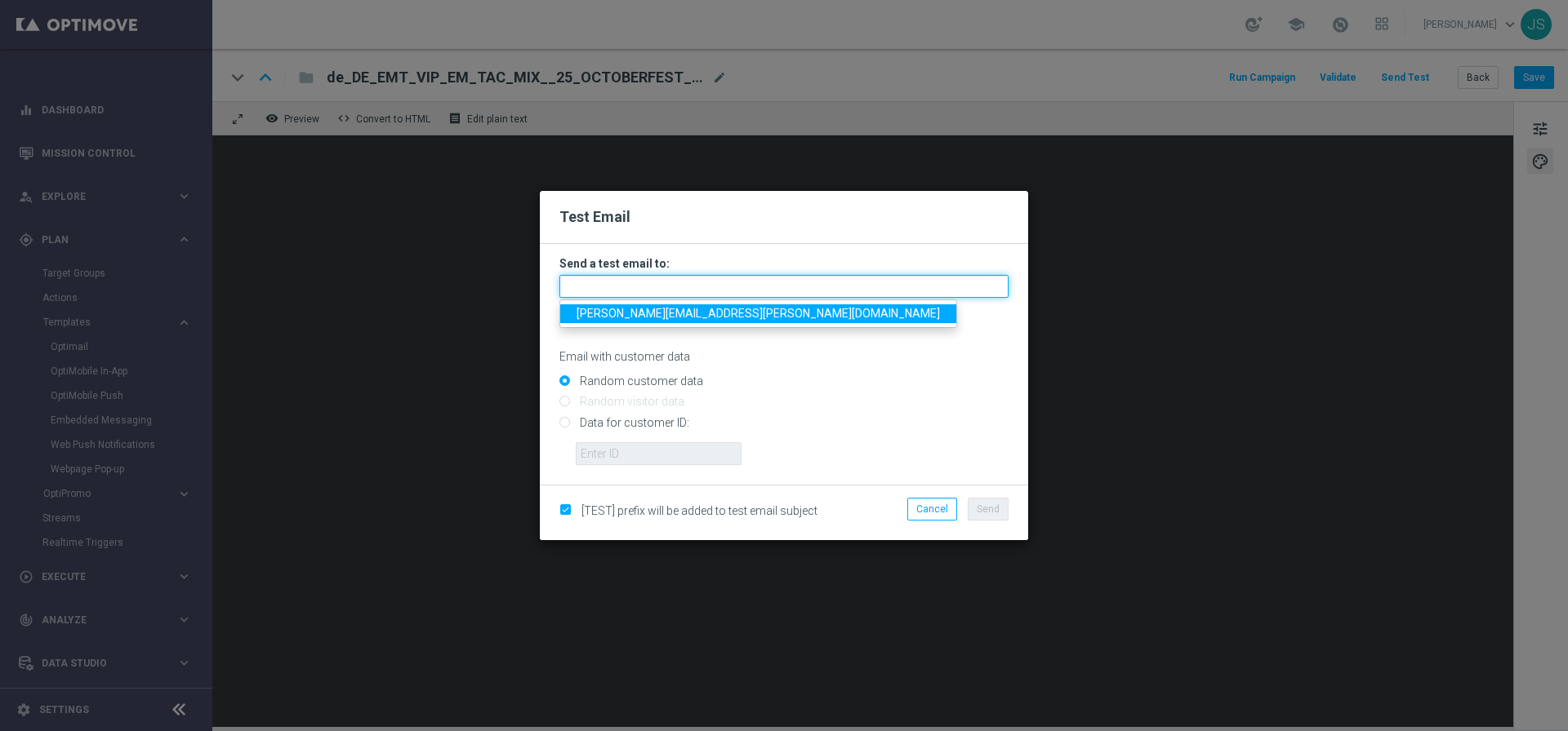
click at [803, 292] on input "text" at bounding box center [784, 287] width 449 height 23
type input "[PERSON_NAME][EMAIL_ADDRESS][PERSON_NAME][DOMAIN_NAME]"
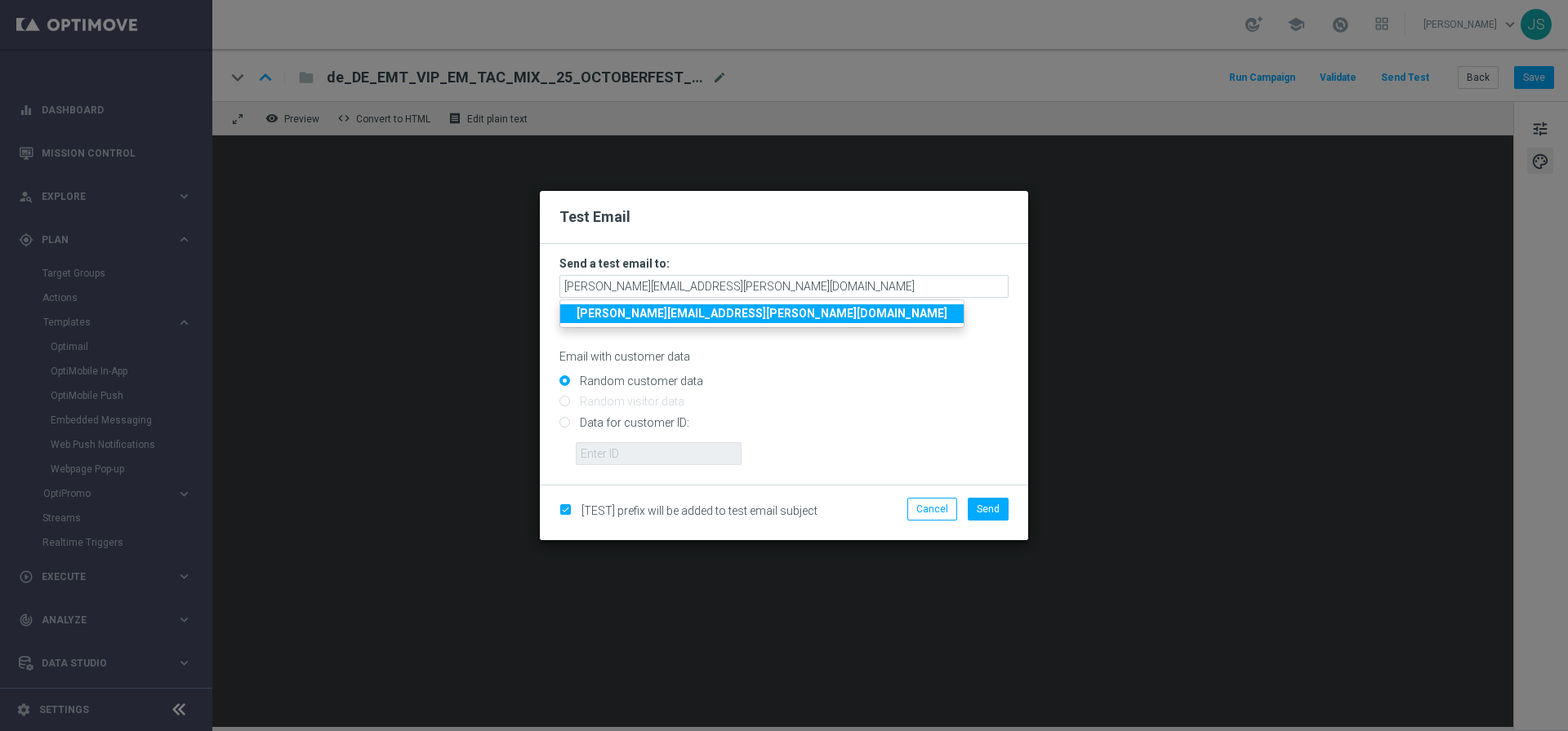
click at [711, 324] on ul "[PERSON_NAME][EMAIL_ADDRESS][PERSON_NAME][DOMAIN_NAME]" at bounding box center [762, 314] width 405 height 28
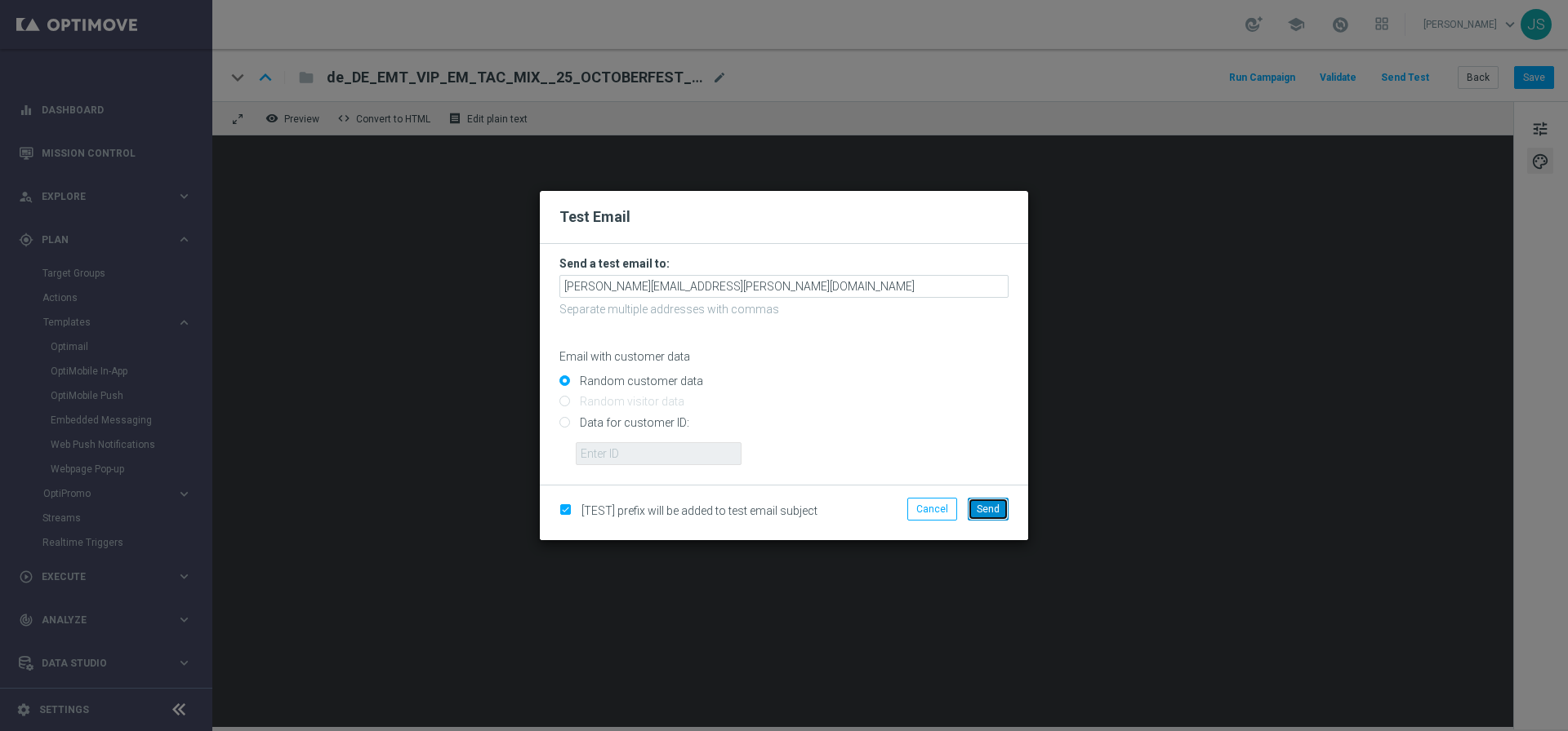
click at [995, 503] on span "Send" at bounding box center [988, 509] width 23 height 11
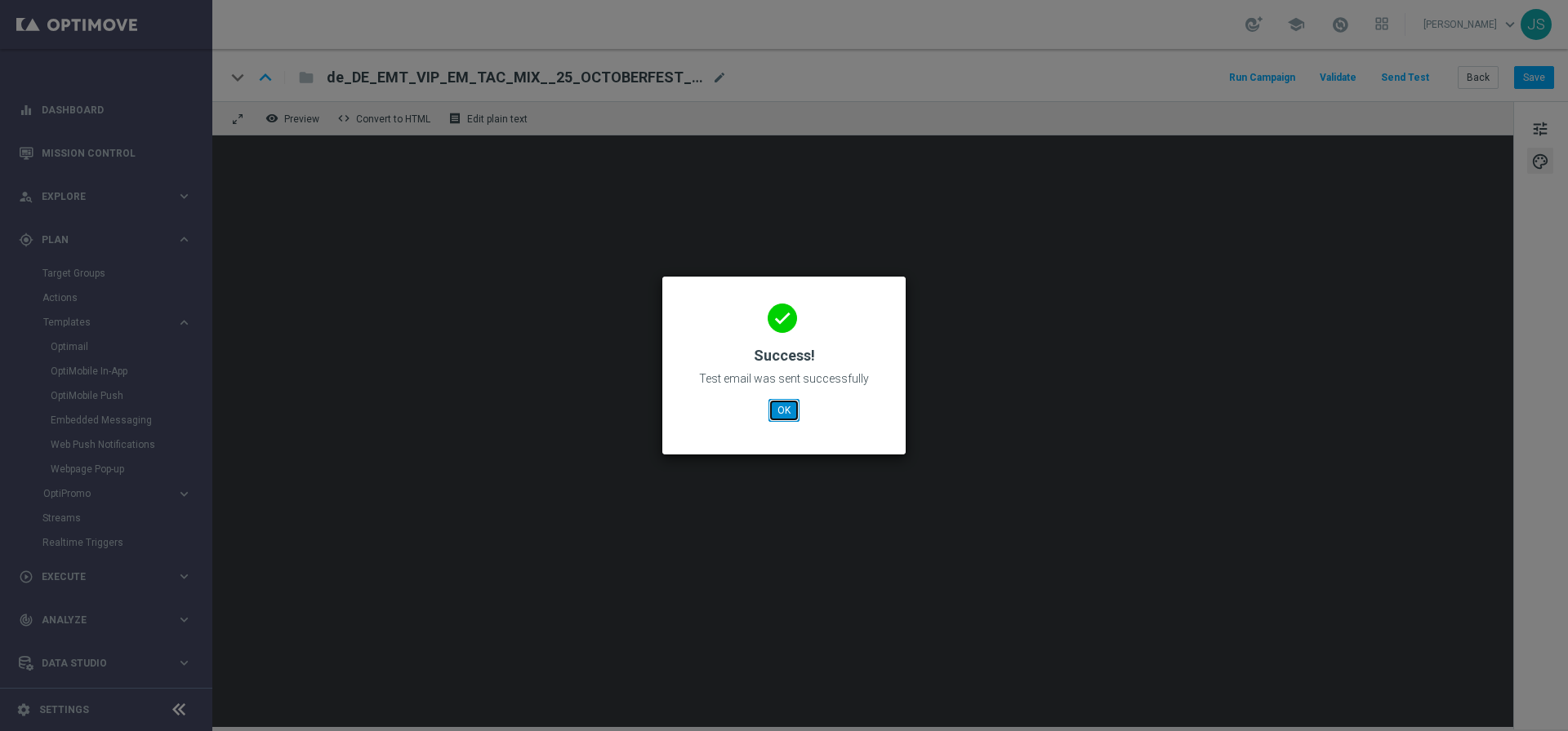
click at [780, 403] on button "OK" at bounding box center [784, 410] width 31 height 23
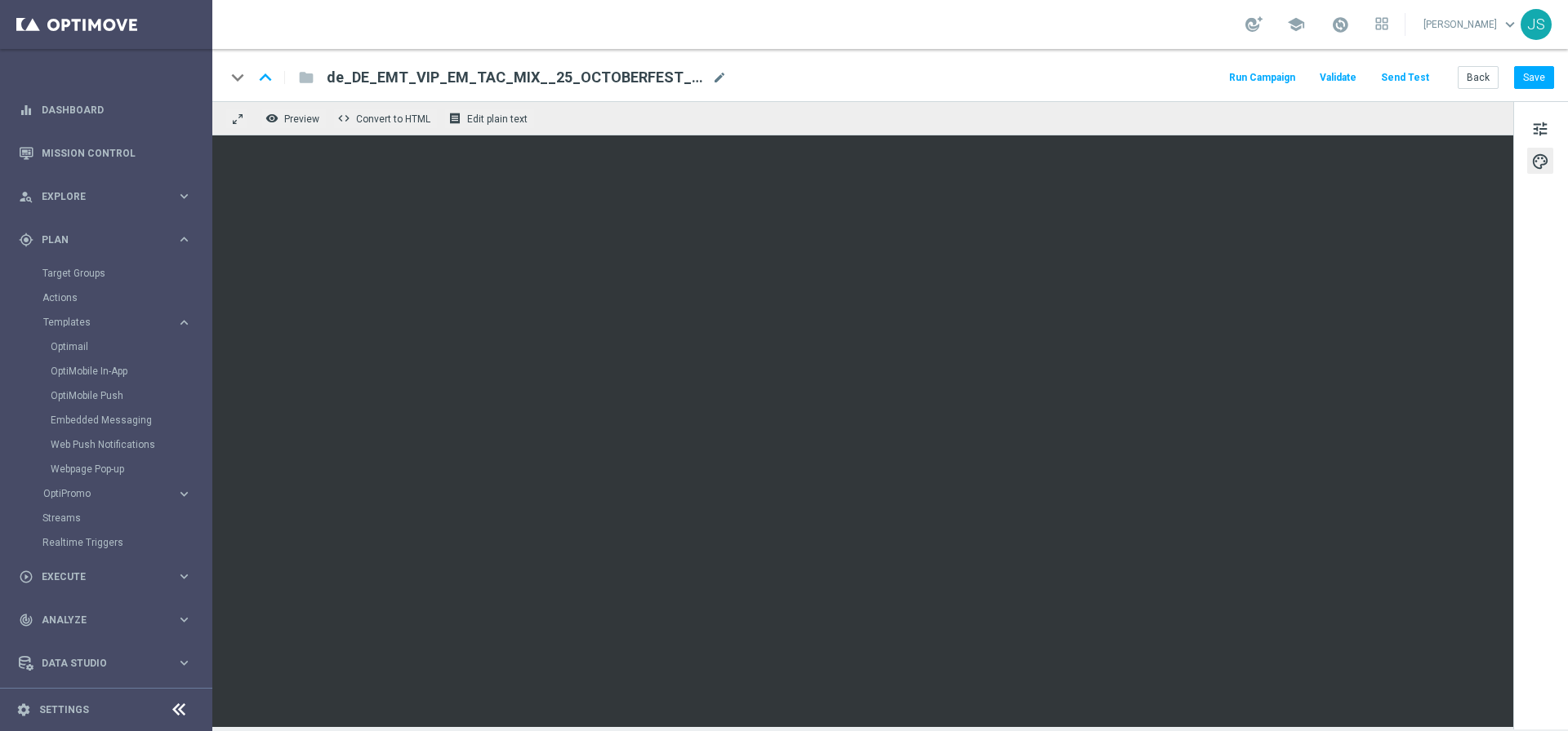
click at [1556, 131] on div "tune palette" at bounding box center [1541, 415] width 55 height 628
click at [1542, 127] on span "tune" at bounding box center [1540, 129] width 18 height 21
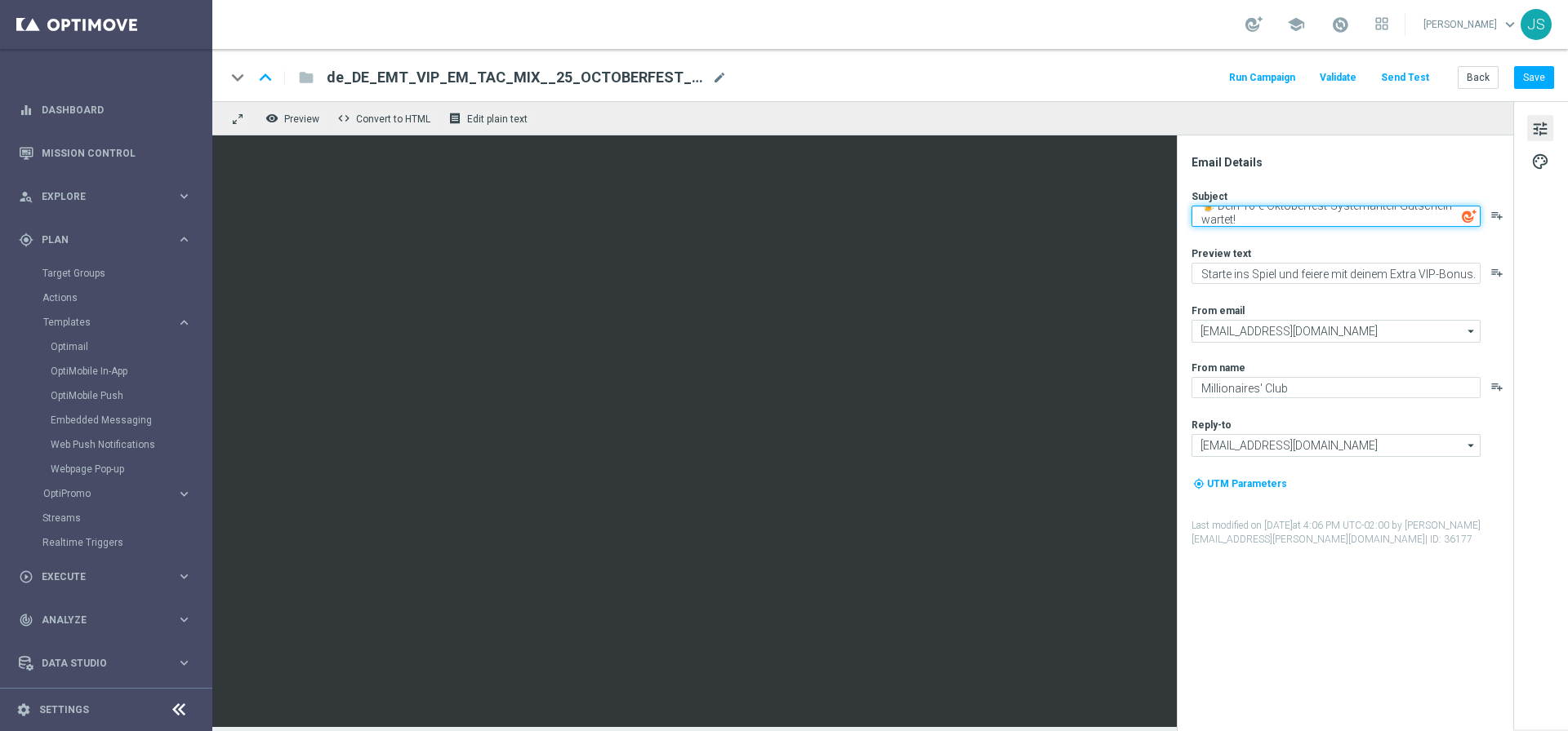
click at [1305, 224] on textarea "🍺 Dein 10 € Oktoberfest-Systemanteil-Gutschein wartet!" at bounding box center [1335, 216] width 289 height 21
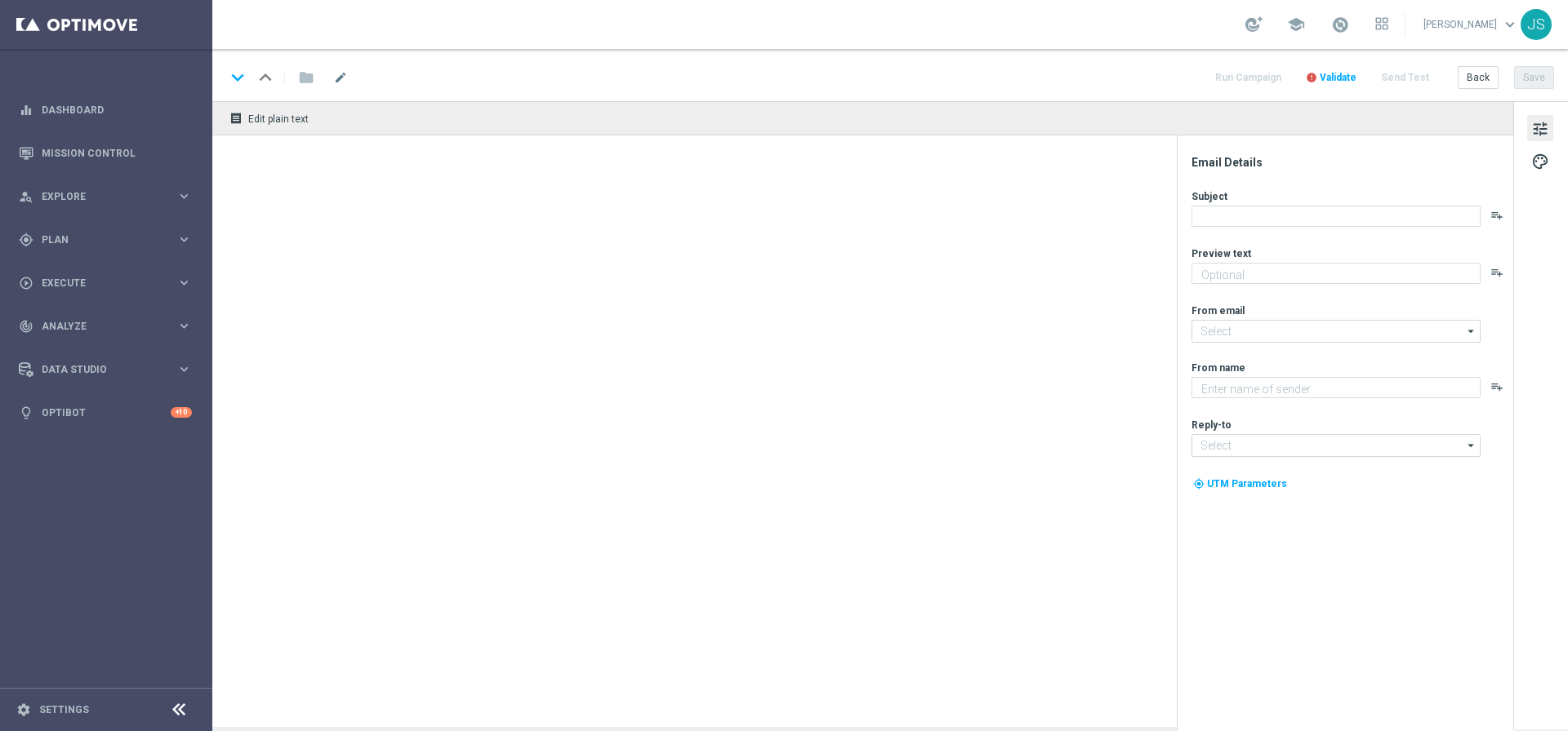
type textarea "Starte ins Spiel und feiere mit deinem Extra-Bonus."
type input "[EMAIL_ADDRESS][DOMAIN_NAME]"
type textarea "Millionaires' Club"
type input "[EMAIL_ADDRESS][DOMAIN_NAME]"
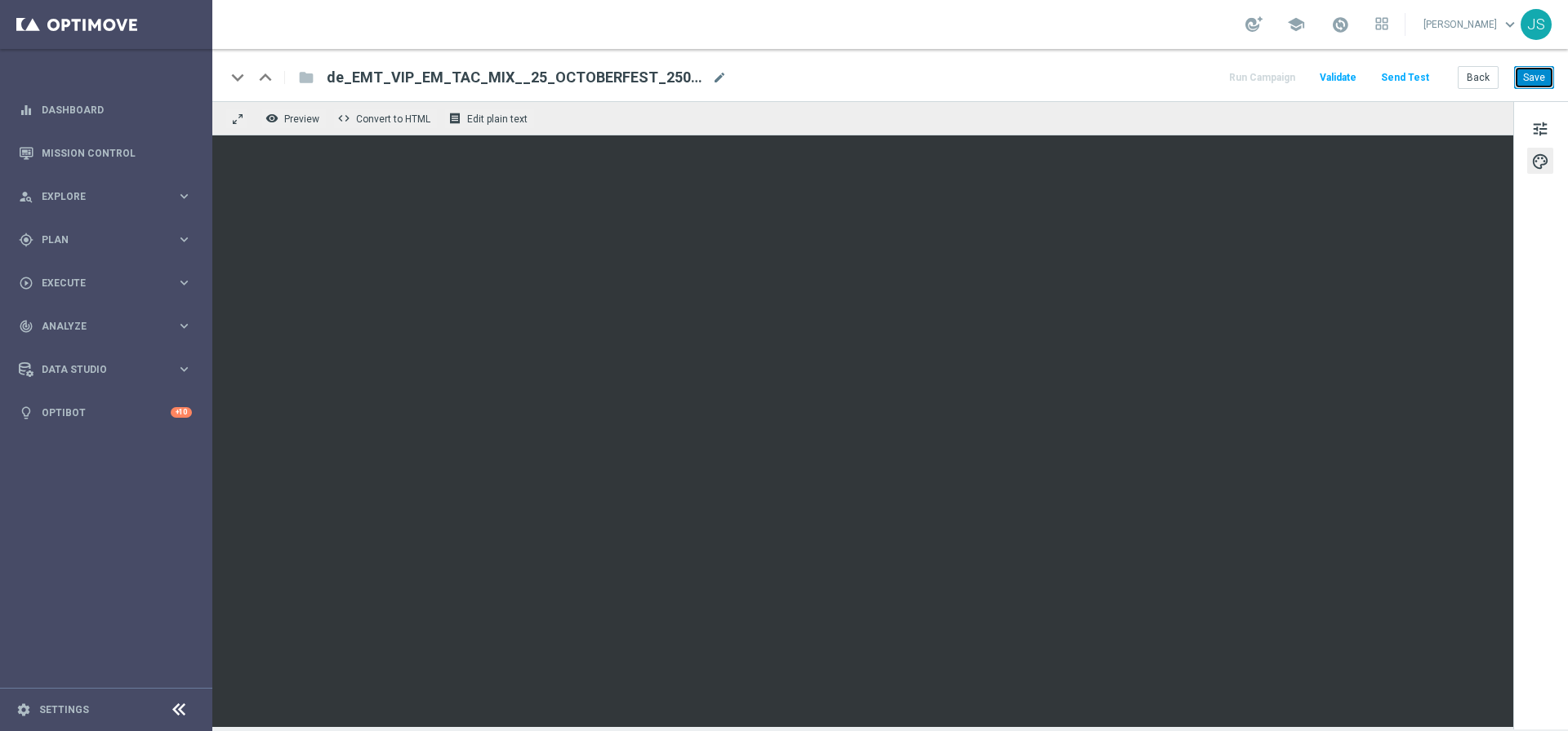
click at [1523, 76] on button "Save" at bounding box center [1534, 78] width 40 height 23
click at [1390, 71] on button "Send Test" at bounding box center [1404, 78] width 53 height 22
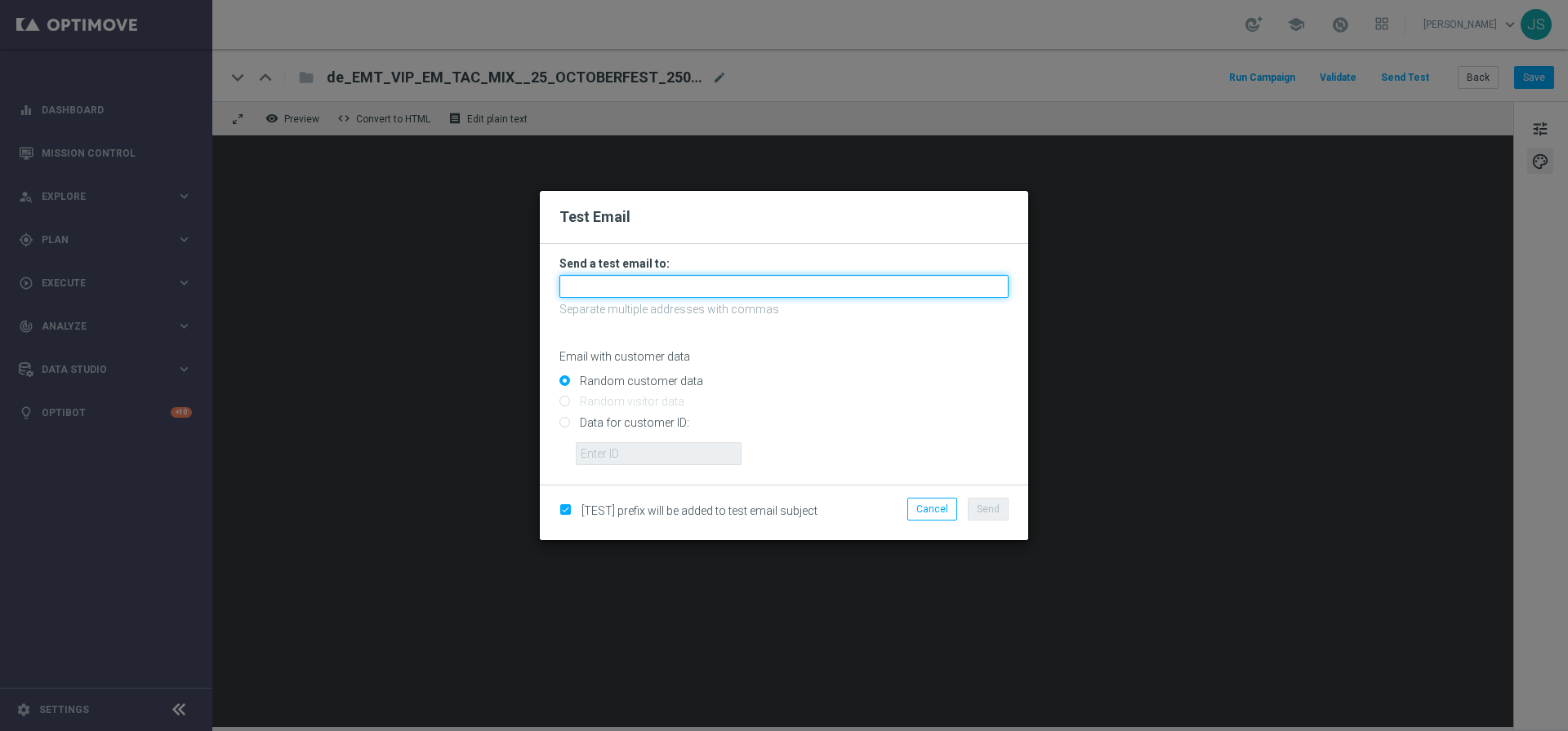
click at [749, 293] on input "text" at bounding box center [784, 287] width 449 height 23
type input "[PERSON_NAME][EMAIL_ADDRESS][DOMAIN_NAME]"
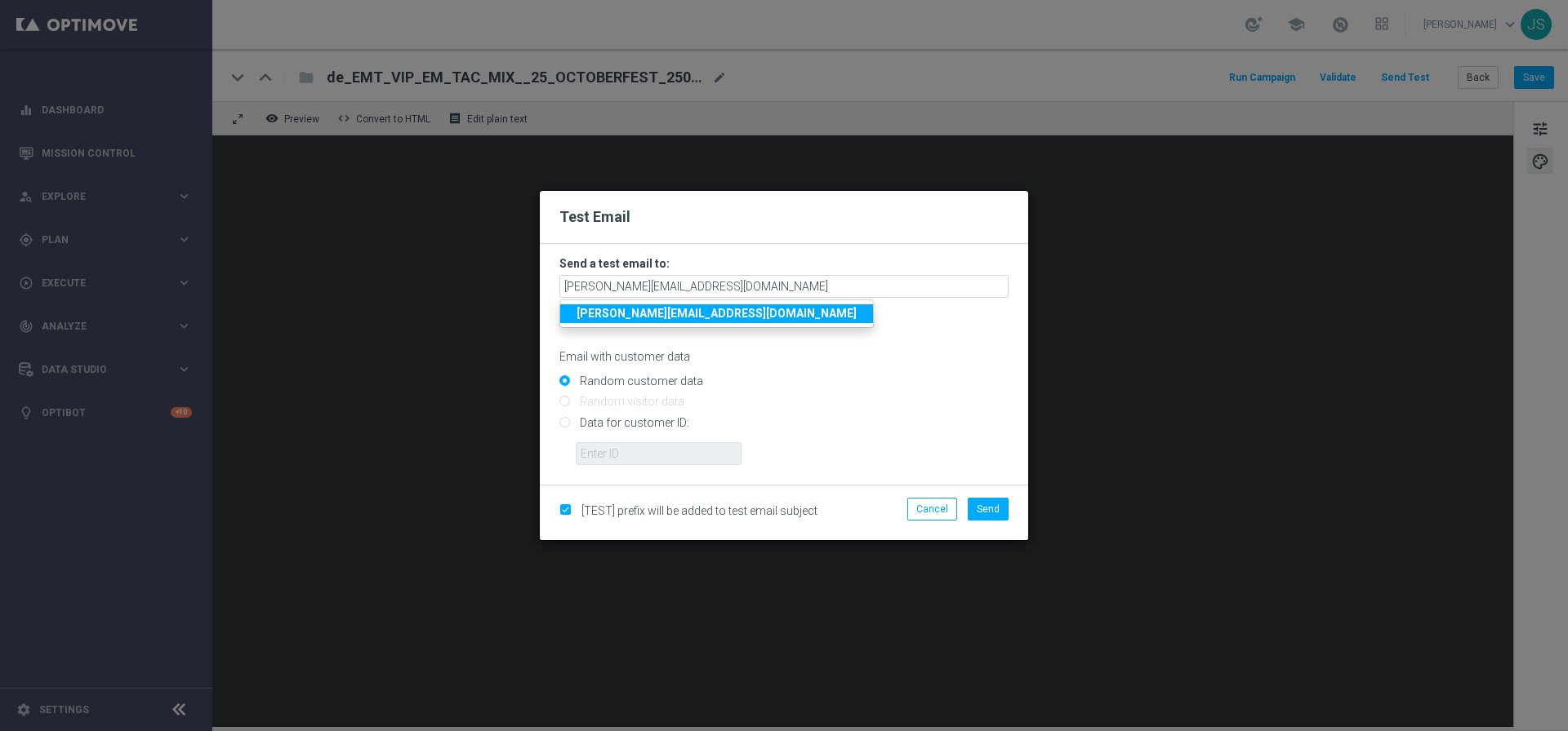
click at [688, 308] on strong "[PERSON_NAME][EMAIL_ADDRESS][DOMAIN_NAME]" at bounding box center [716, 313] width 280 height 13
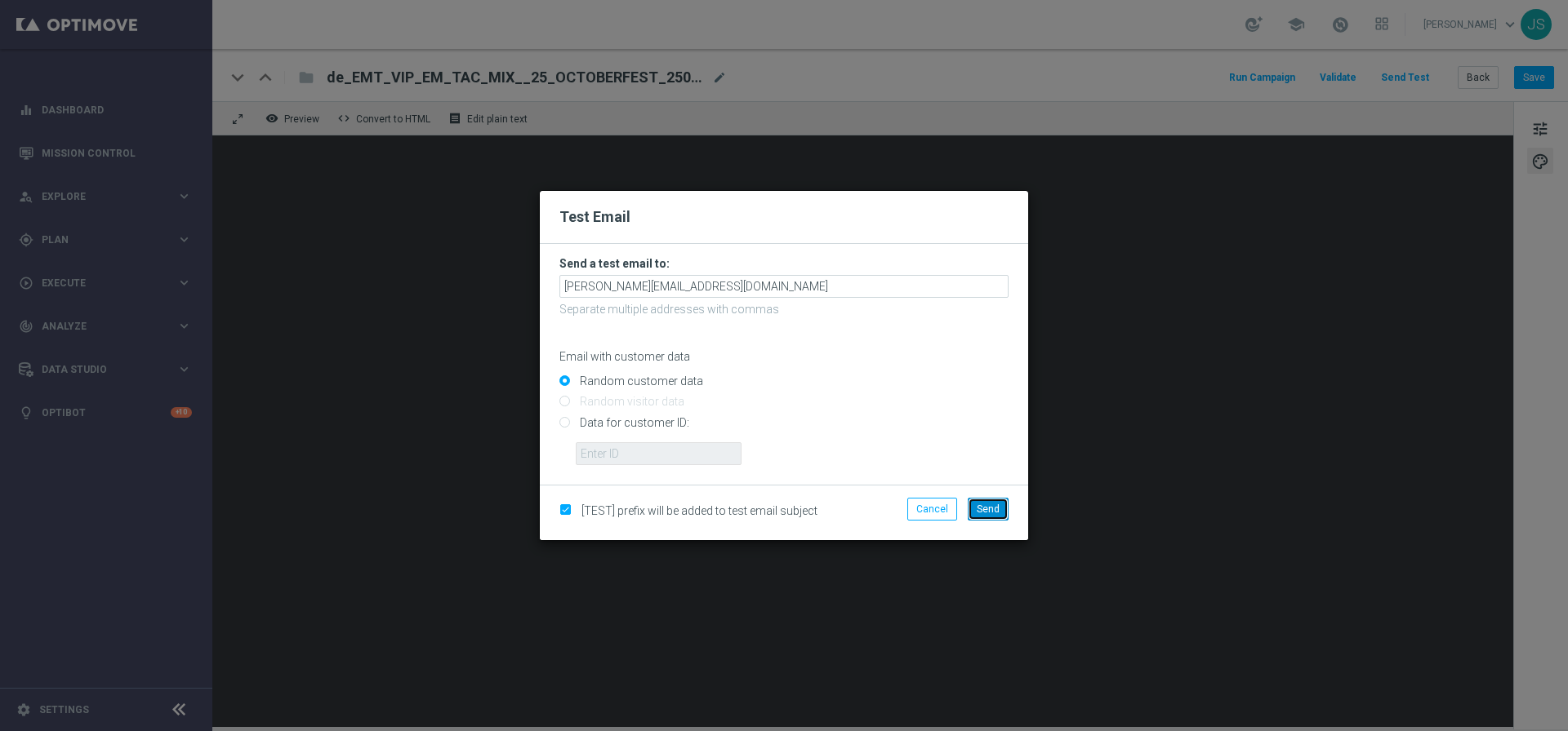
drag, startPoint x: 992, startPoint y: 510, endPoint x: 1151, endPoint y: 395, distance: 196.2
click at [991, 510] on span "Send" at bounding box center [988, 509] width 23 height 11
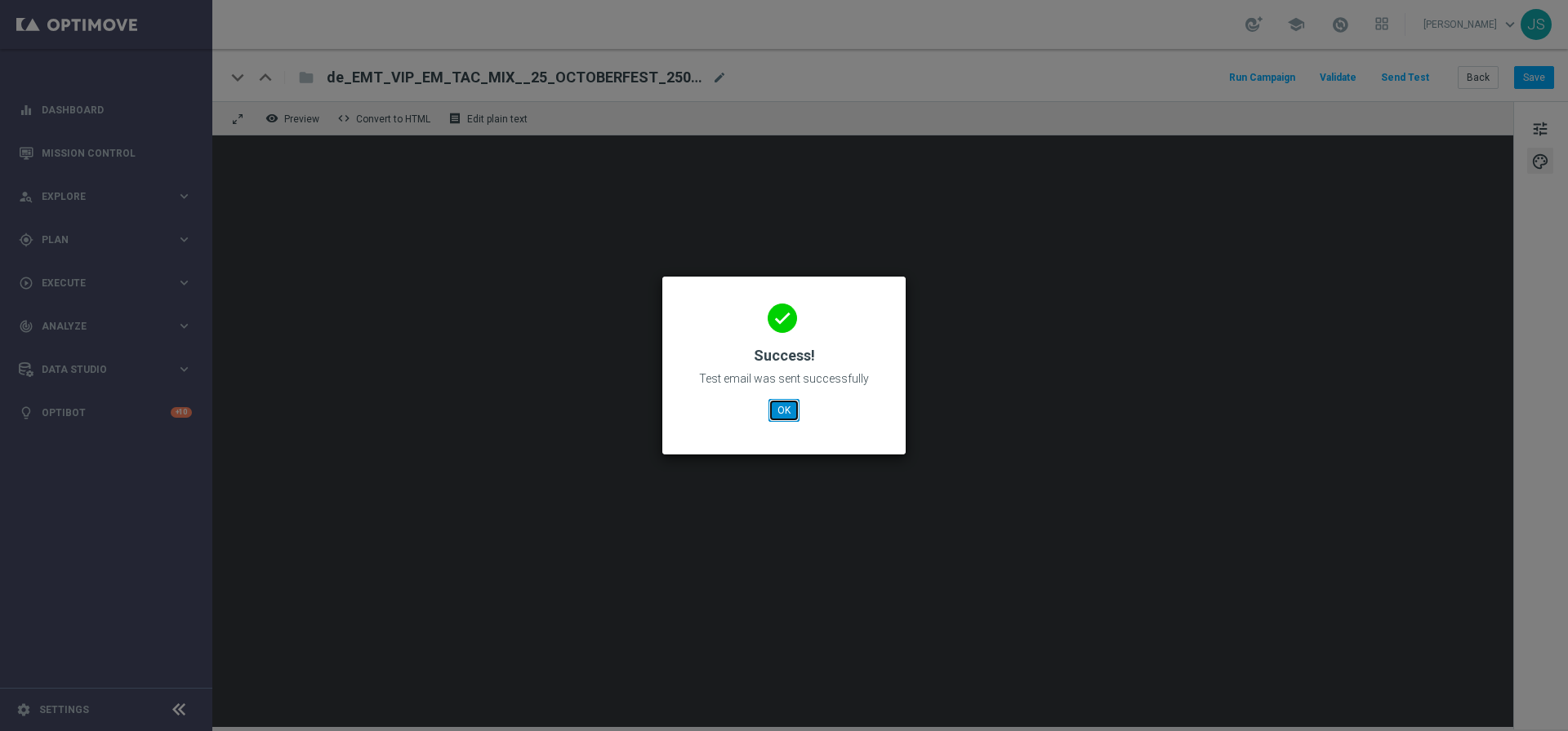
click at [785, 419] on button "OK" at bounding box center [784, 410] width 31 height 23
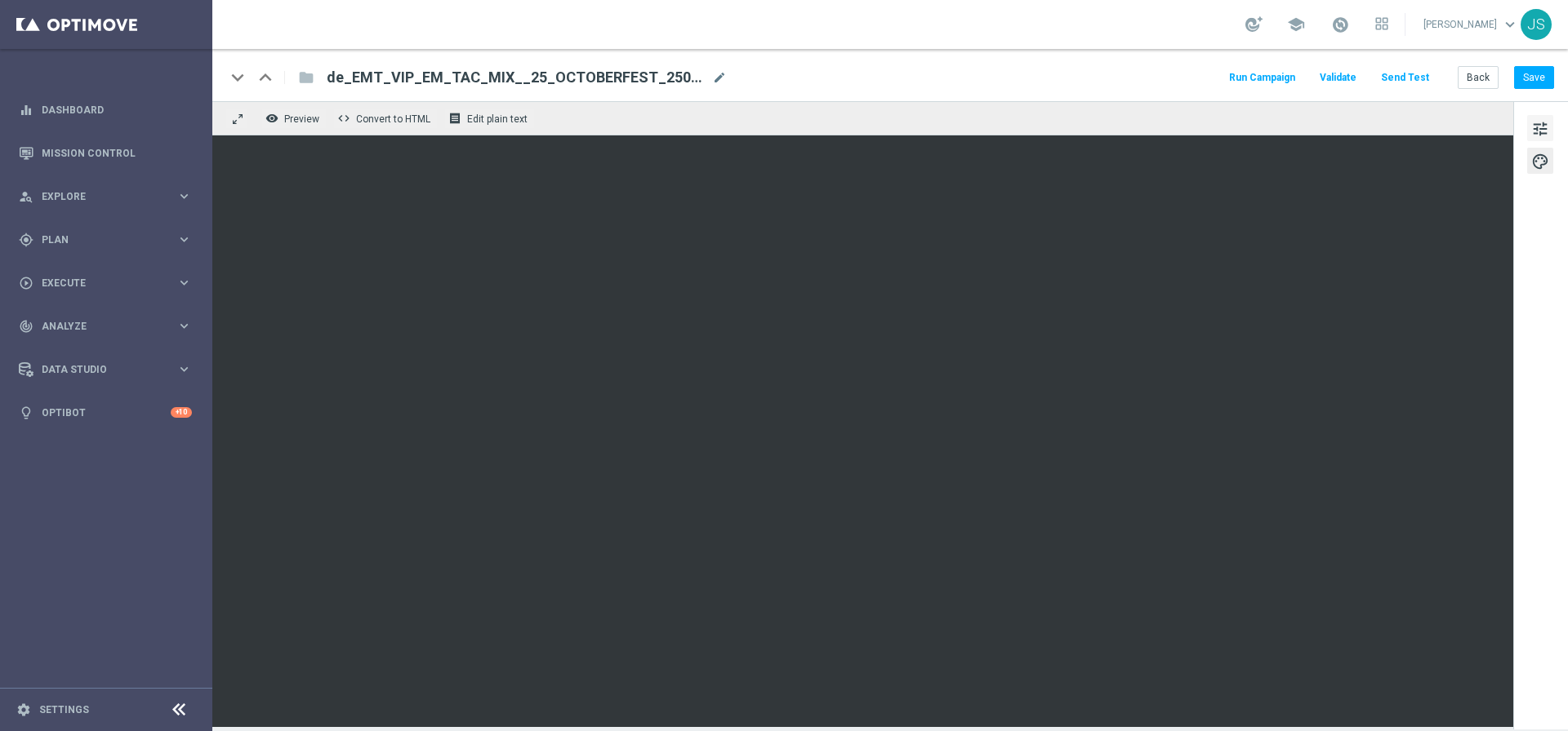
click at [1532, 127] on span "tune" at bounding box center [1540, 129] width 18 height 21
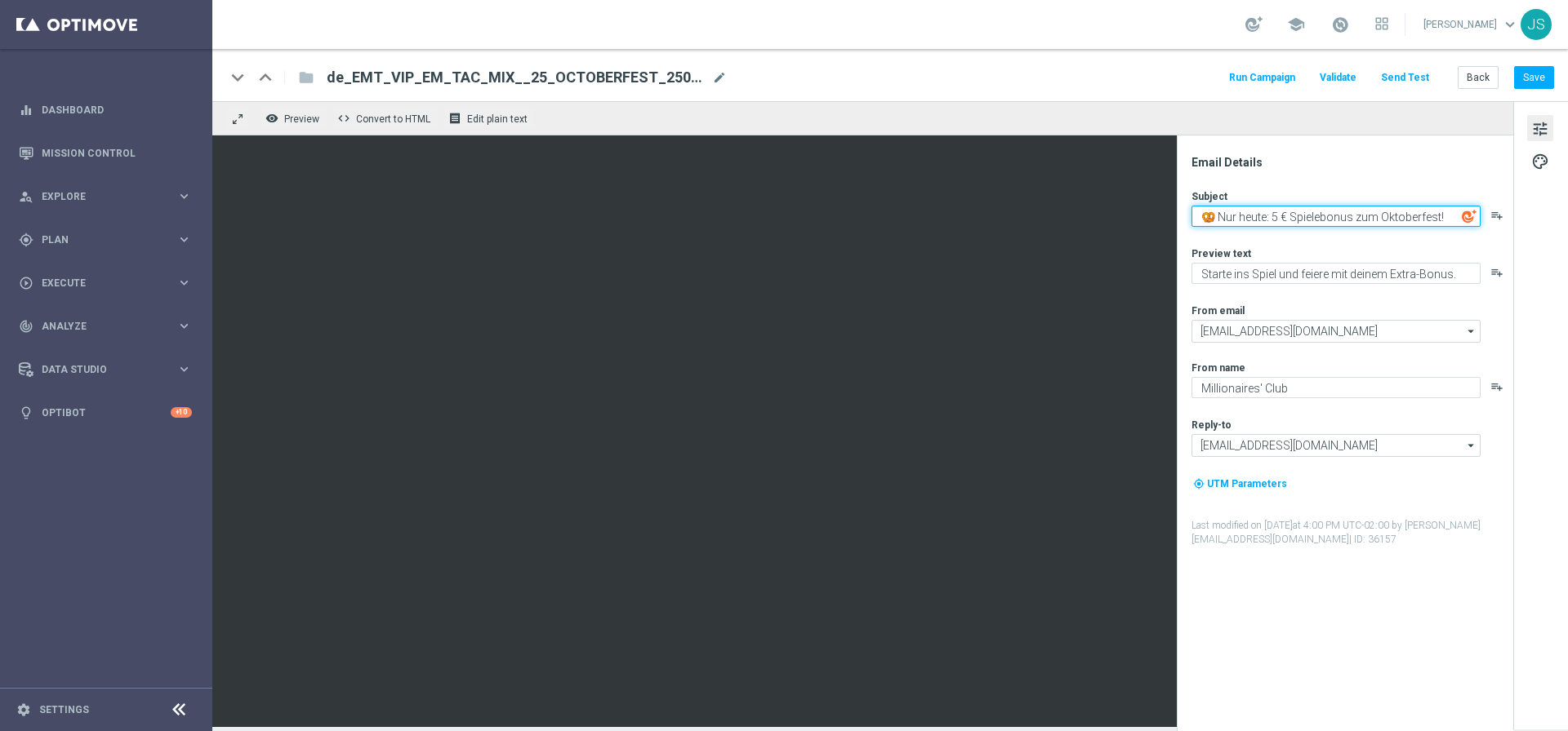
click at [1274, 217] on textarea "🥨 Nur heute: 5 € Spielebonus zum Oktoberfest!" at bounding box center [1335, 216] width 289 height 21
type textarea "🥨 Nur [DATE]: VIP 5 € Spielebonus zum Oktoberfest!"
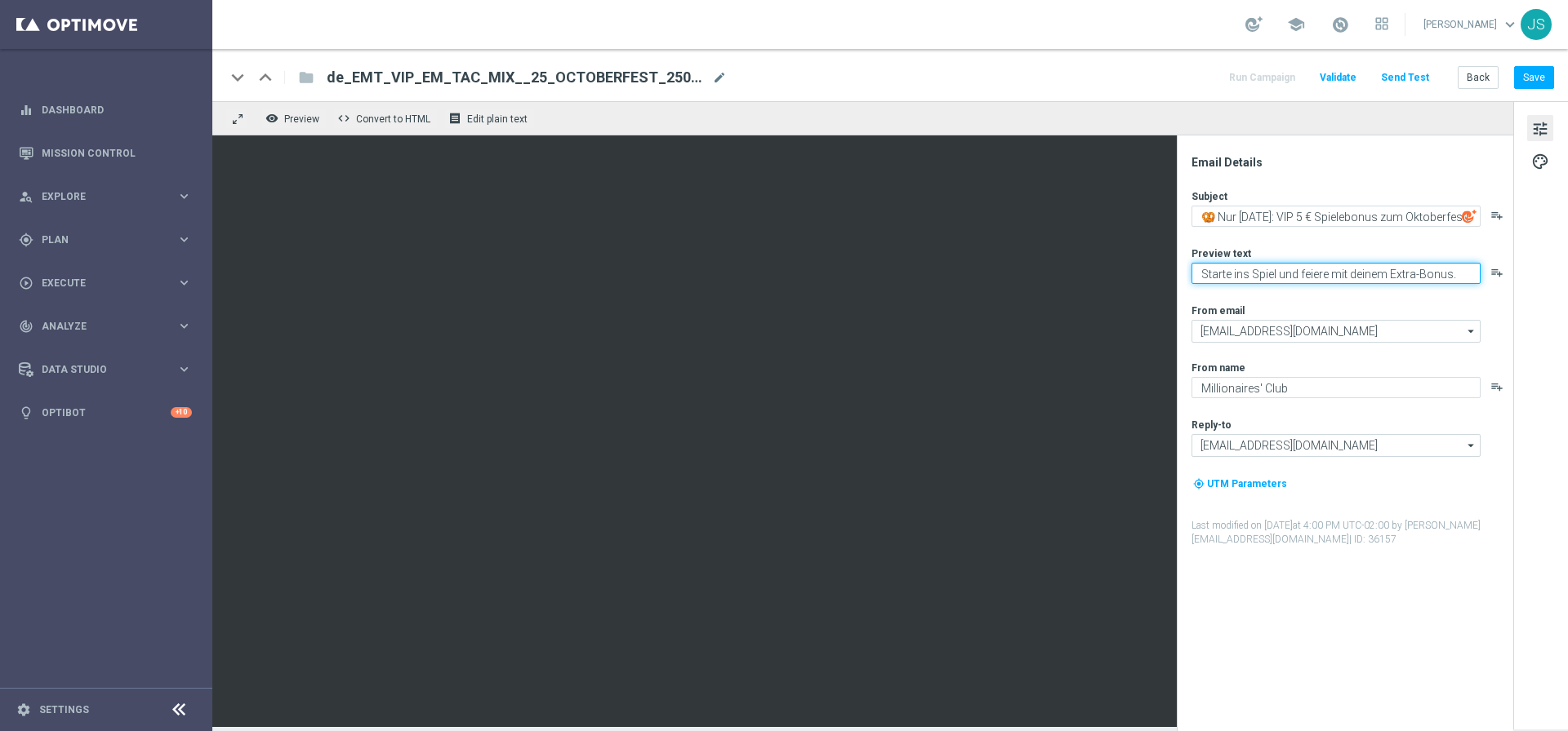
click at [1418, 273] on textarea "Starte ins Spiel und feiere mit deinem Extra-Bonus." at bounding box center [1335, 273] width 289 height 21
type textarea "Starte ins Spiel und feiere mit deinem Extra VIP Bonus."
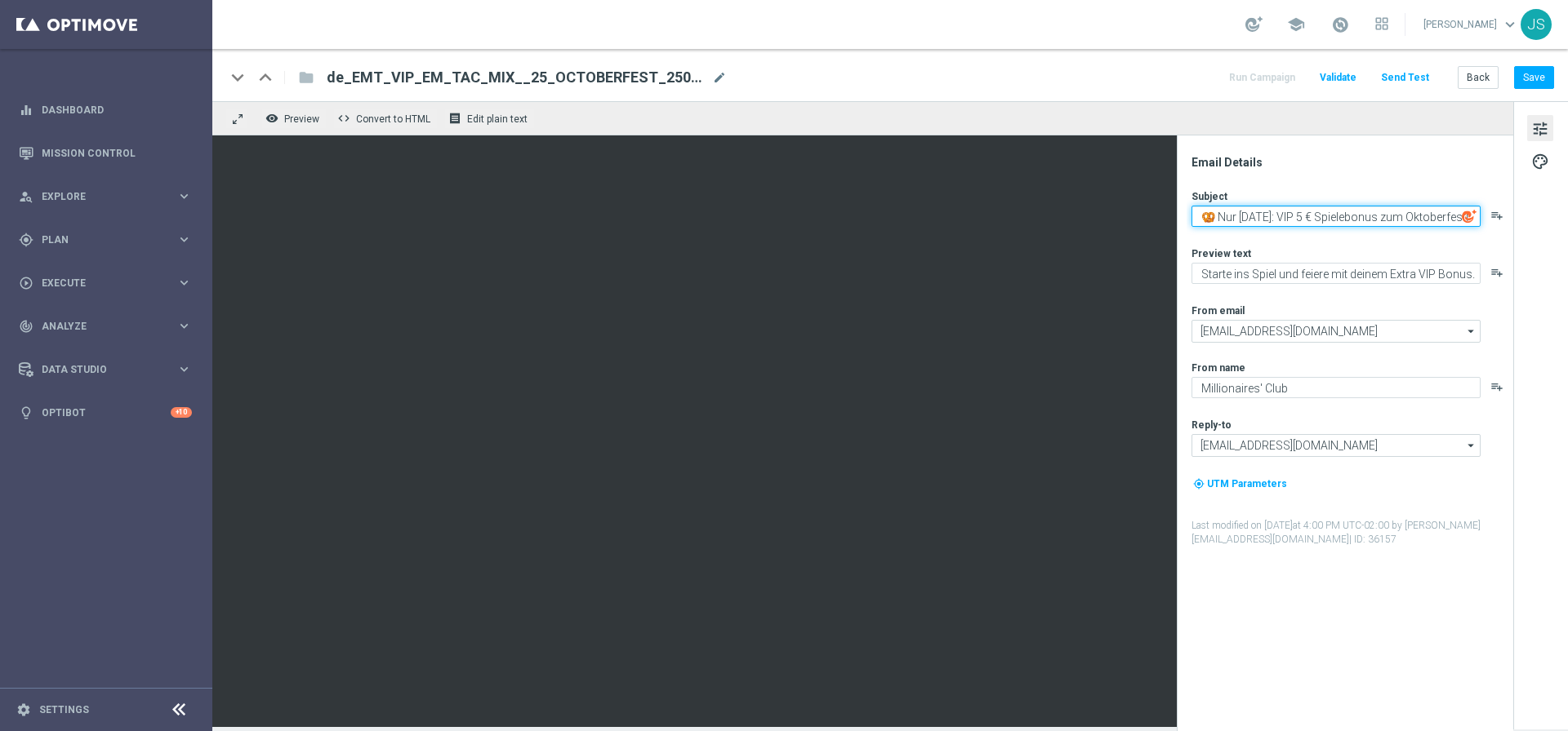
drag, startPoint x: 1290, startPoint y: 218, endPoint x: 1276, endPoint y: 218, distance: 14.0
click at [1276, 218] on textarea "🥨 Nur [DATE]: VIP 5 € Spielebonus zum Oktoberfest!" at bounding box center [1335, 216] width 289 height 21
click at [1270, 214] on textarea "🥨 Nur heute: 5 € Spielebonus zum Oktoberfest!" at bounding box center [1335, 216] width 289 height 21
type textarea "🥨 Nur heute: 5 € Spielebonus zum Oktoberfest!"
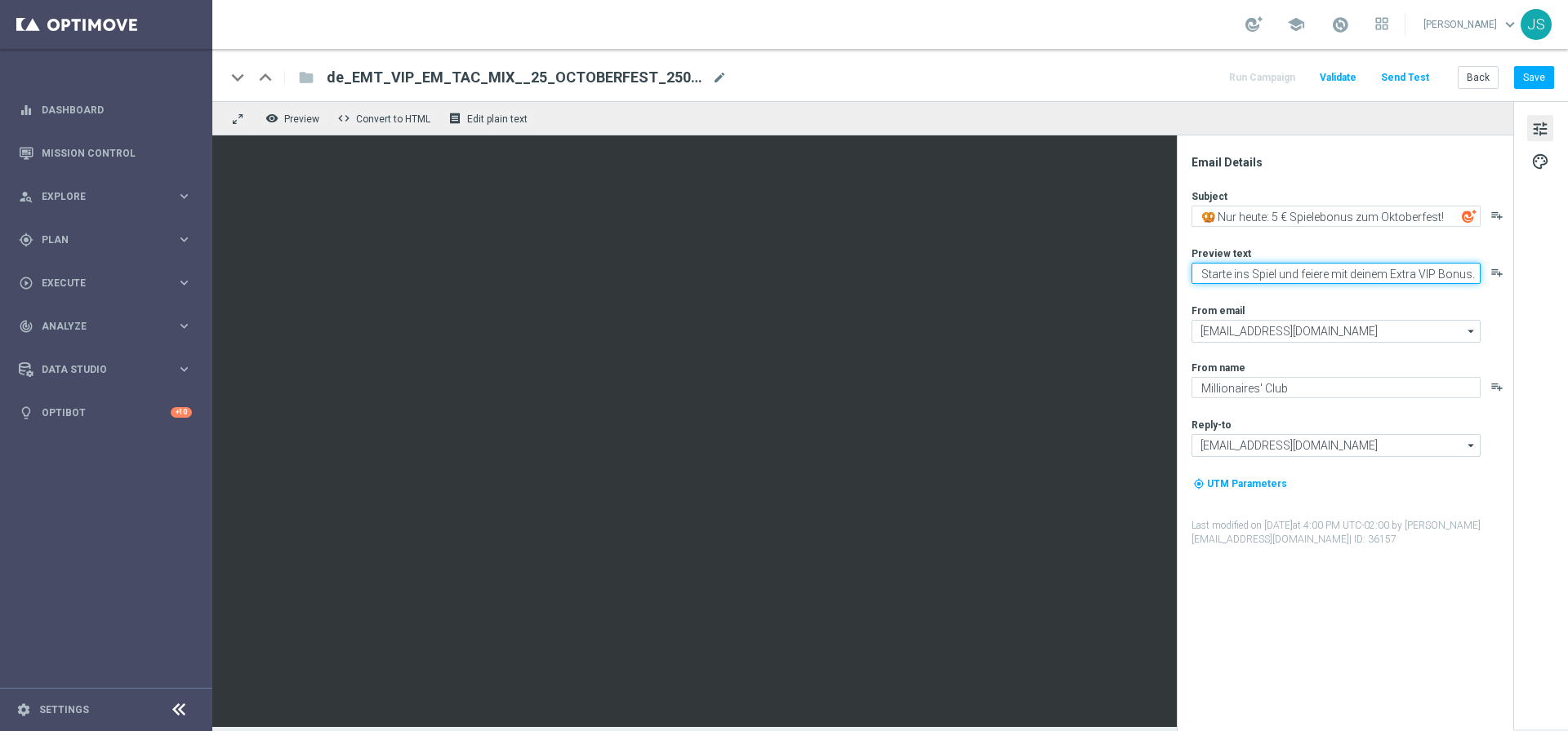
drag, startPoint x: 1374, startPoint y: 271, endPoint x: 1485, endPoint y: 270, distance: 111.0
click at [1485, 270] on div "Starte ins Spiel und feiere mit deinem Extra VIP Bonus. playlist_add" at bounding box center [1351, 273] width 320 height 21
click at [1457, 278] on textarea "Starte ins Spiel und feiere mit deinem Extra VIP Bonus." at bounding box center [1335, 273] width 289 height 21
click at [1543, 70] on button "Save" at bounding box center [1534, 78] width 40 height 23
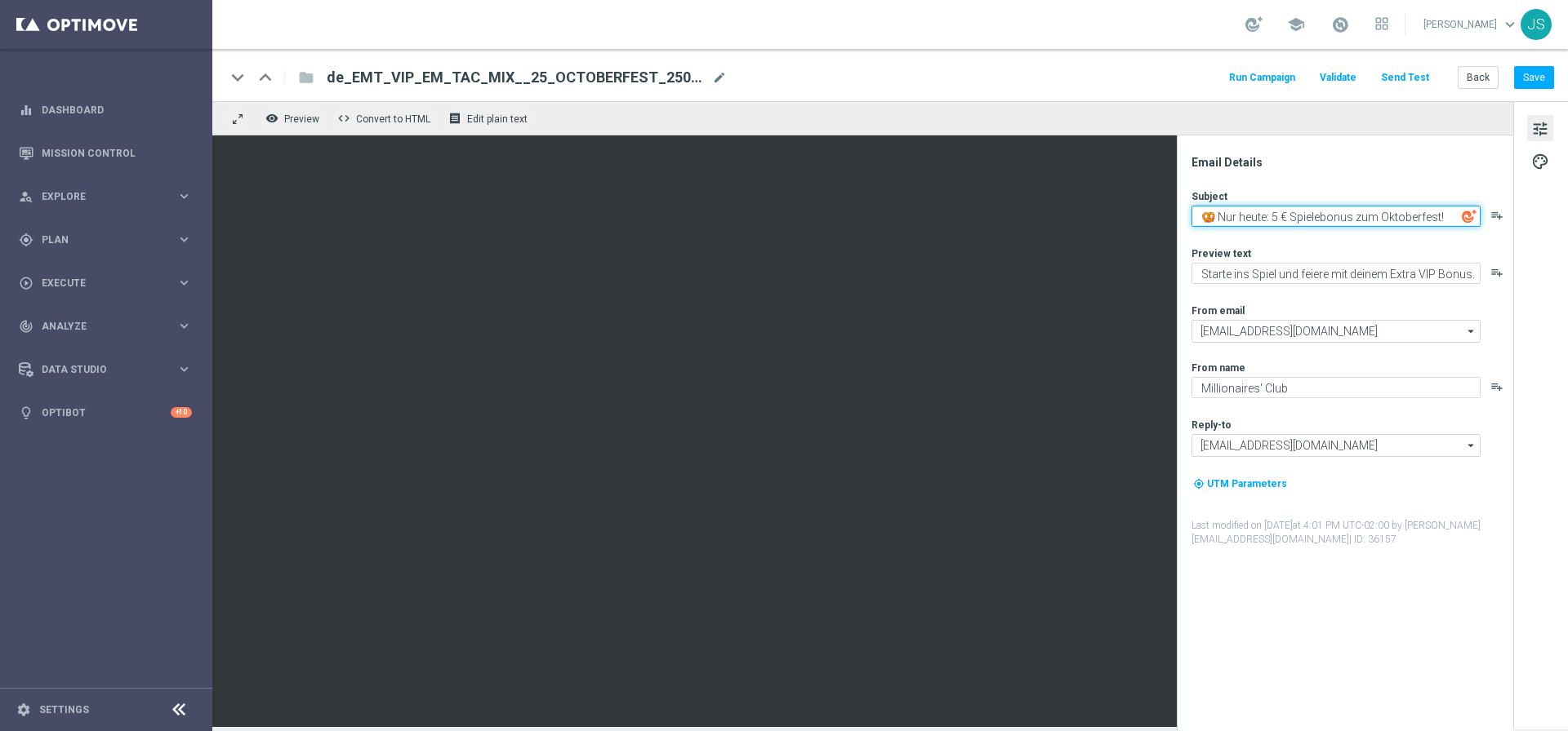
click at [1356, 210] on textarea "🥨 Nur heute: 5 € Spielebonus zum Oktoberfest!" at bounding box center [1335, 216] width 289 height 21
click at [1553, 75] on button "Save" at bounding box center [1534, 78] width 40 height 23
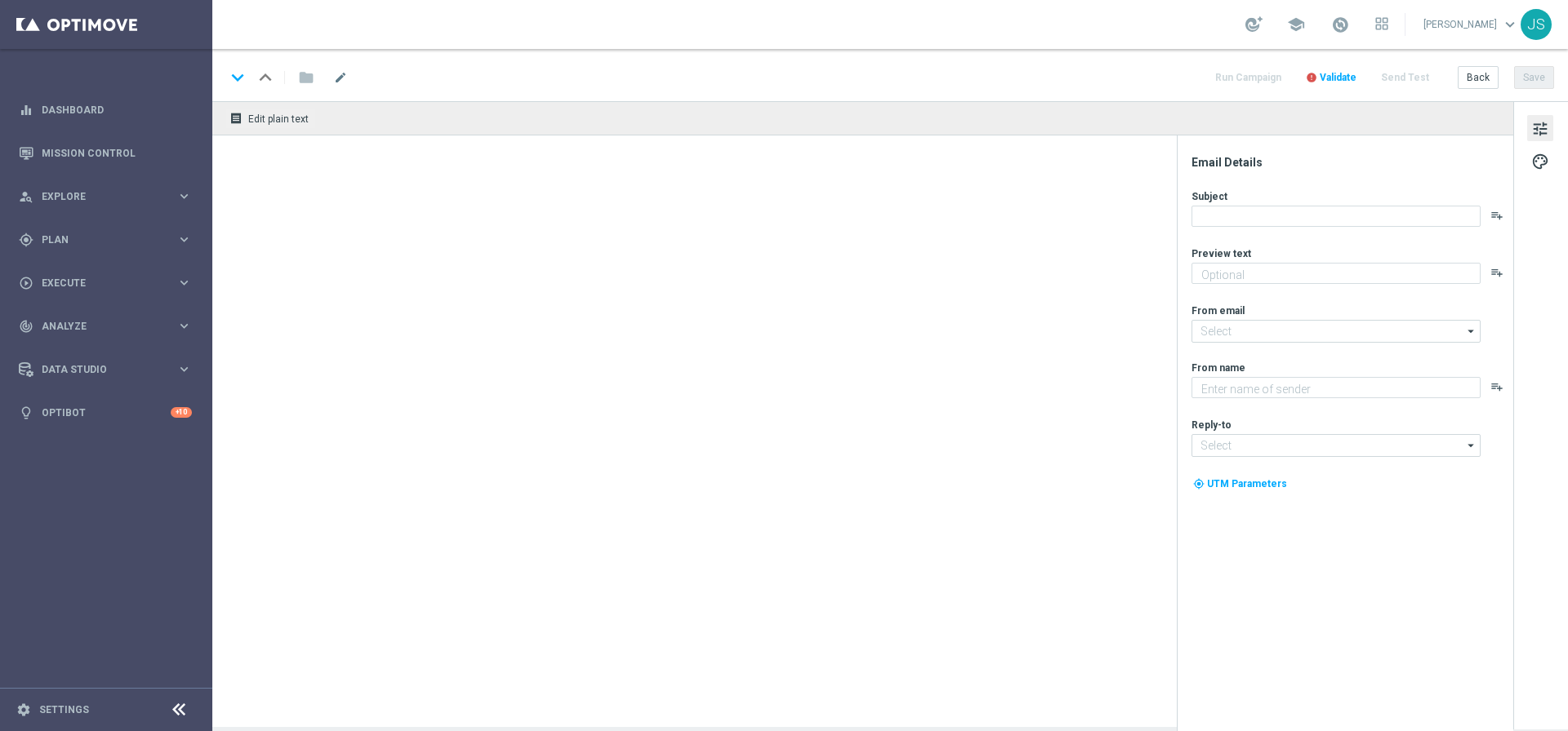
type textarea "Starte ins Spiel und feiere mit deinem Extra-Bonus."
type textarea "Millionaires' Club"
type input "[EMAIL_ADDRESS][DOMAIN_NAME]"
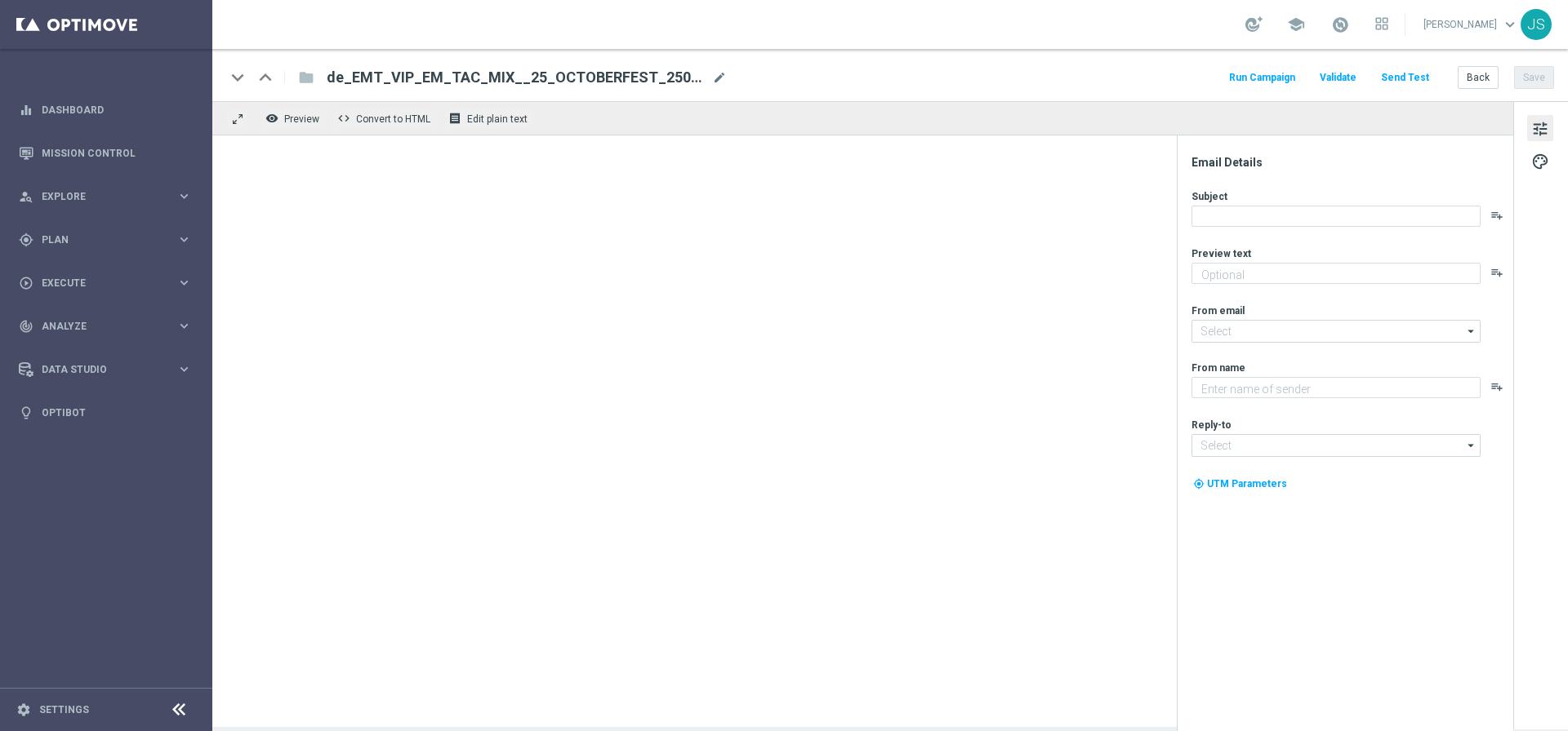
type textarea "Starte ins Spiel und feiere mit deinem Extra VIP Bonus."
type textarea "Millionaires' Club"
type input "[EMAIL_ADDRESS][DOMAIN_NAME]"
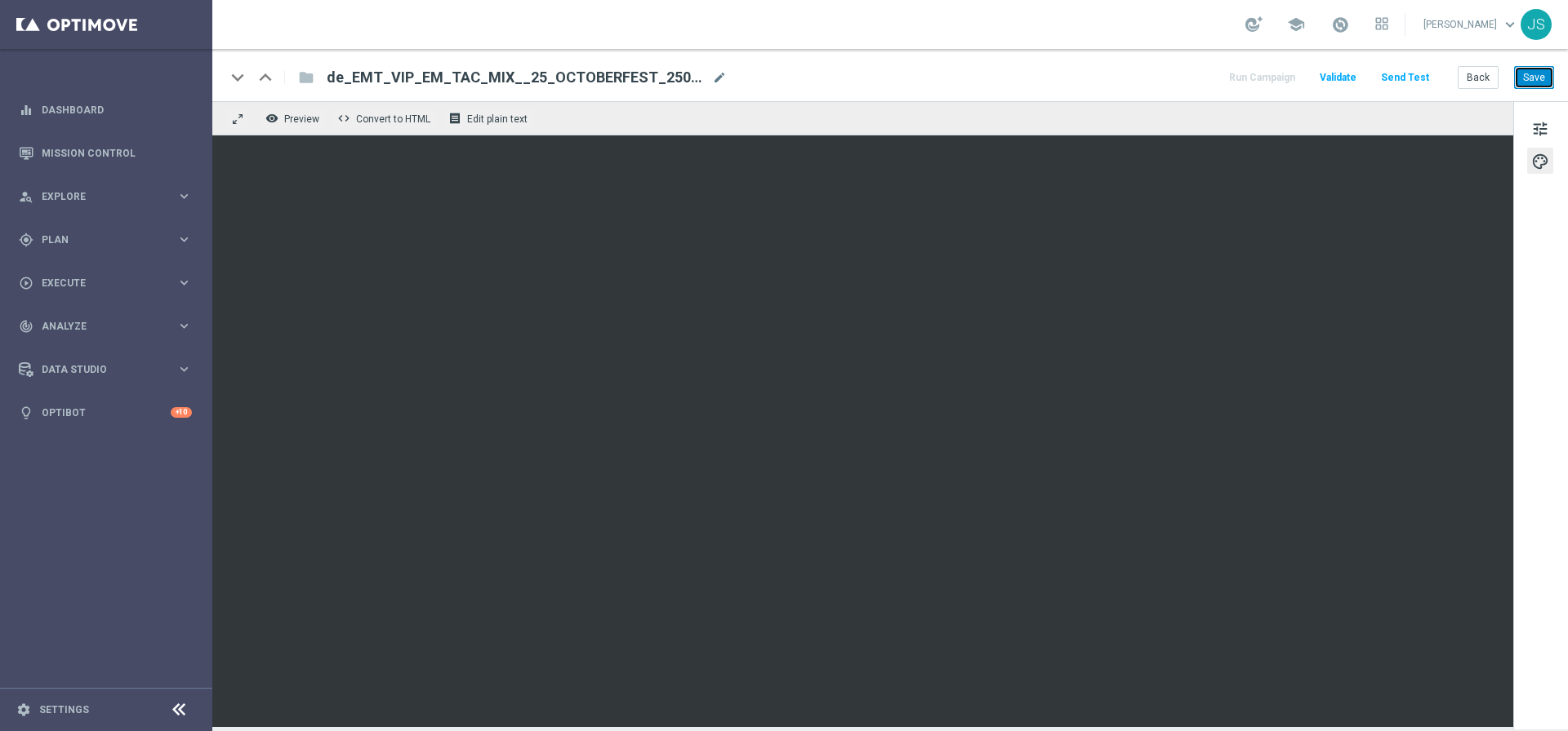
click at [1541, 81] on button "Save" at bounding box center [1534, 78] width 40 height 23
click at [1550, 84] on button "Save" at bounding box center [1534, 78] width 40 height 23
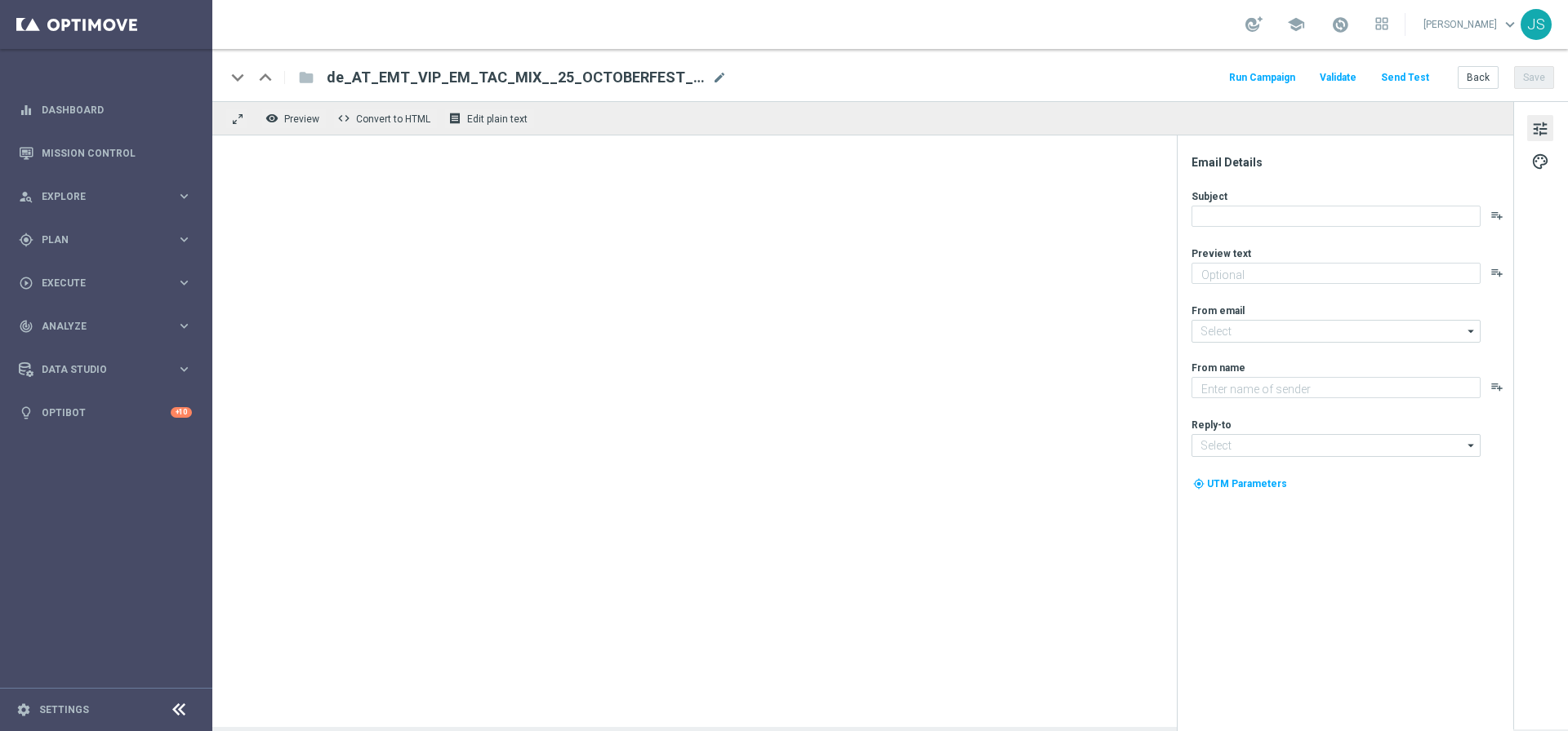
type textarea "Starte ins Spiel und feiere mit deinem Extra-Bonus."
type input "[EMAIL_ADDRESS][DOMAIN_NAME]"
type textarea "Millionaires' Club"
type input "[EMAIL_ADDRESS][DOMAIN_NAME]"
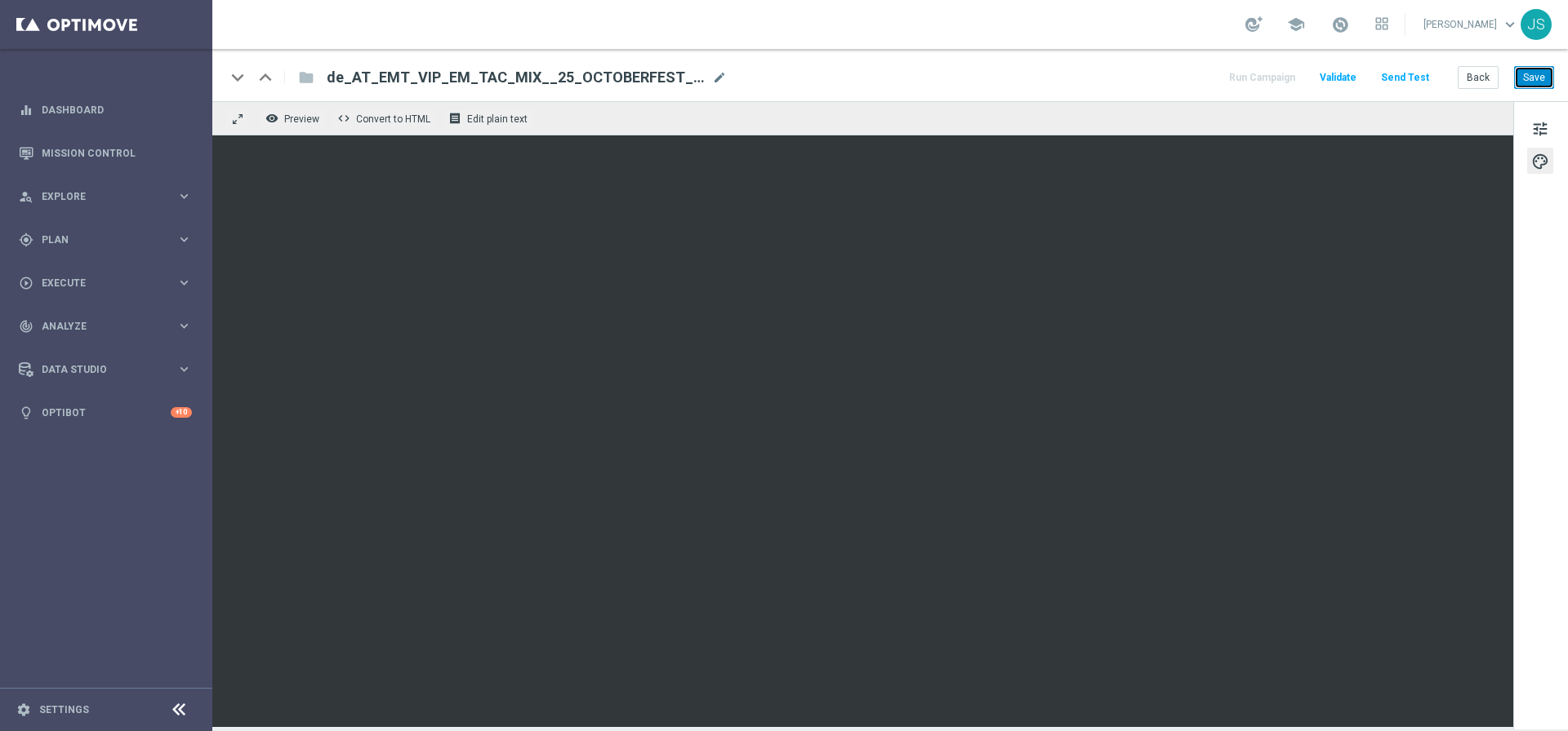
click at [1532, 86] on button "Save" at bounding box center [1534, 78] width 40 height 23
click at [1424, 75] on button "Send Test" at bounding box center [1404, 78] width 53 height 22
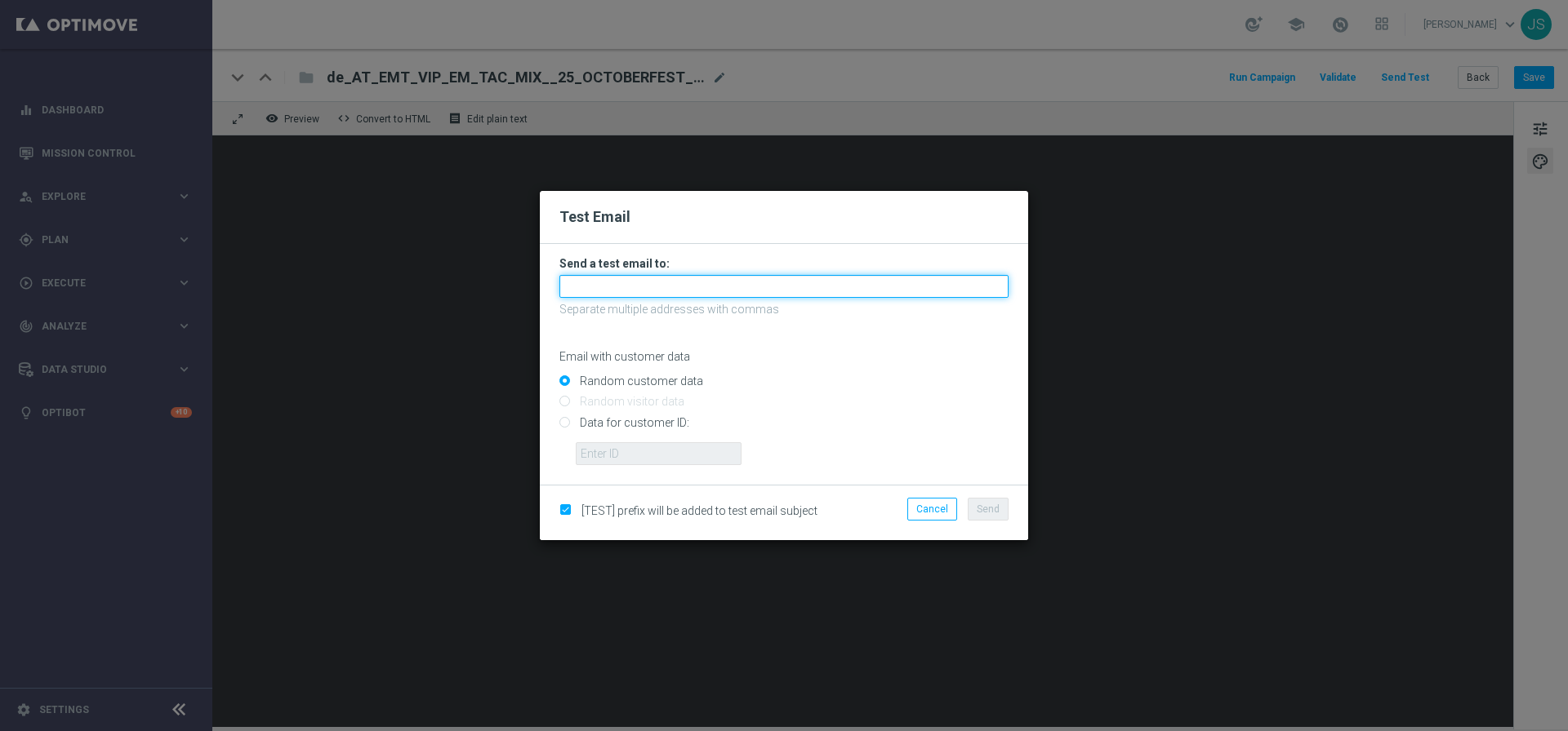
click at [810, 286] on input "text" at bounding box center [784, 287] width 449 height 23
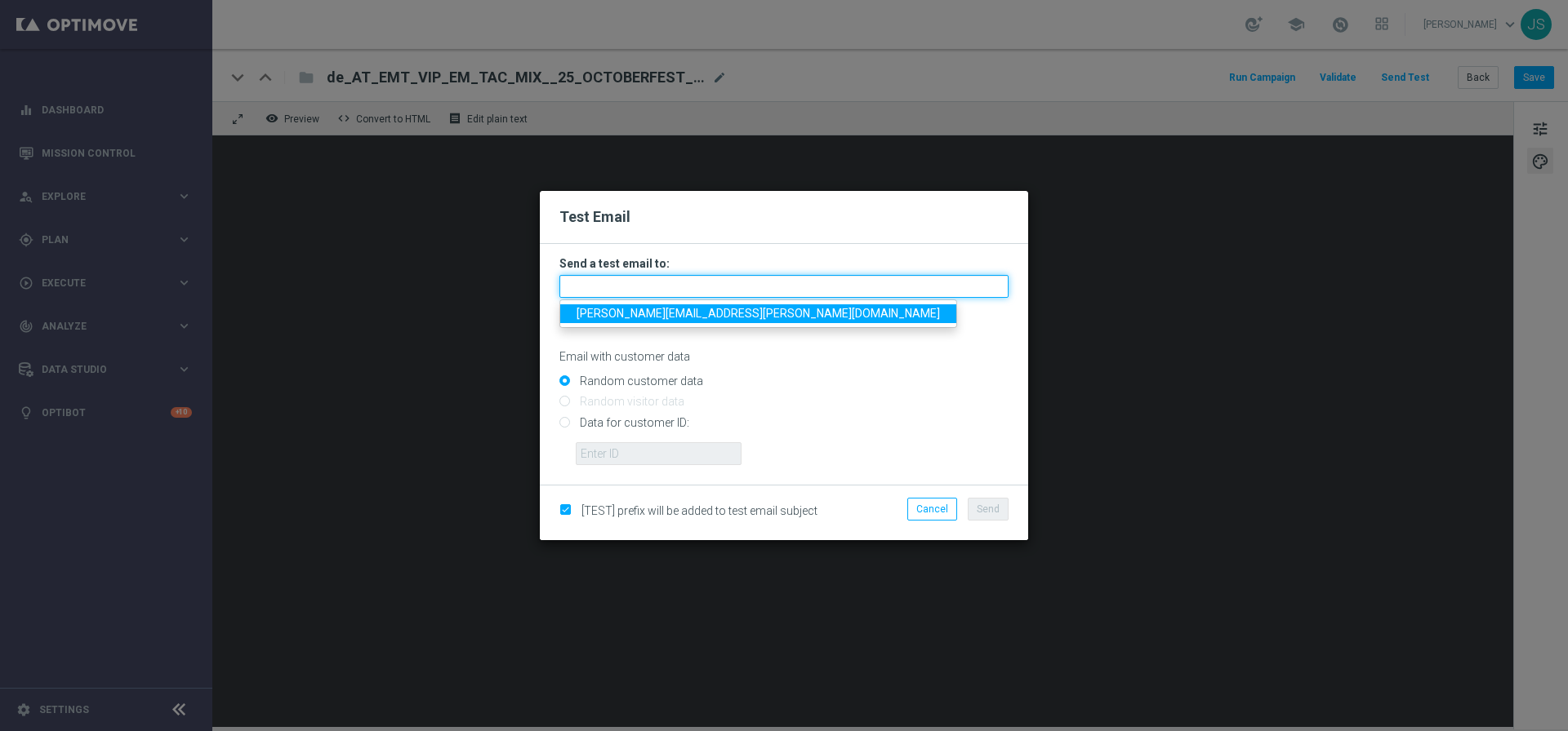
type input "[PERSON_NAME][EMAIL_ADDRESS][PERSON_NAME][DOMAIN_NAME]"
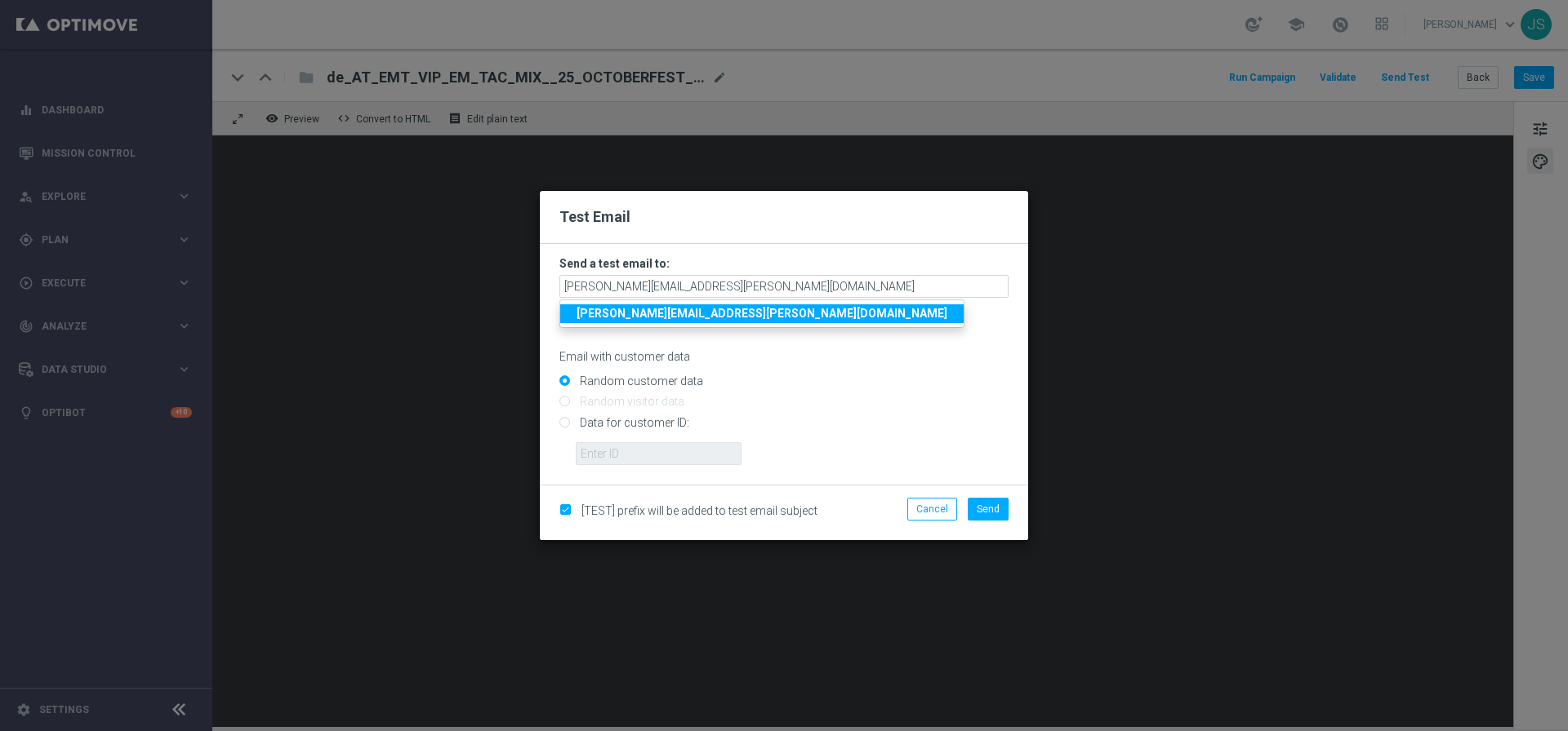
click at [714, 318] on strong "[PERSON_NAME][EMAIL_ADDRESS][PERSON_NAME][DOMAIN_NAME]" at bounding box center [762, 313] width 371 height 13
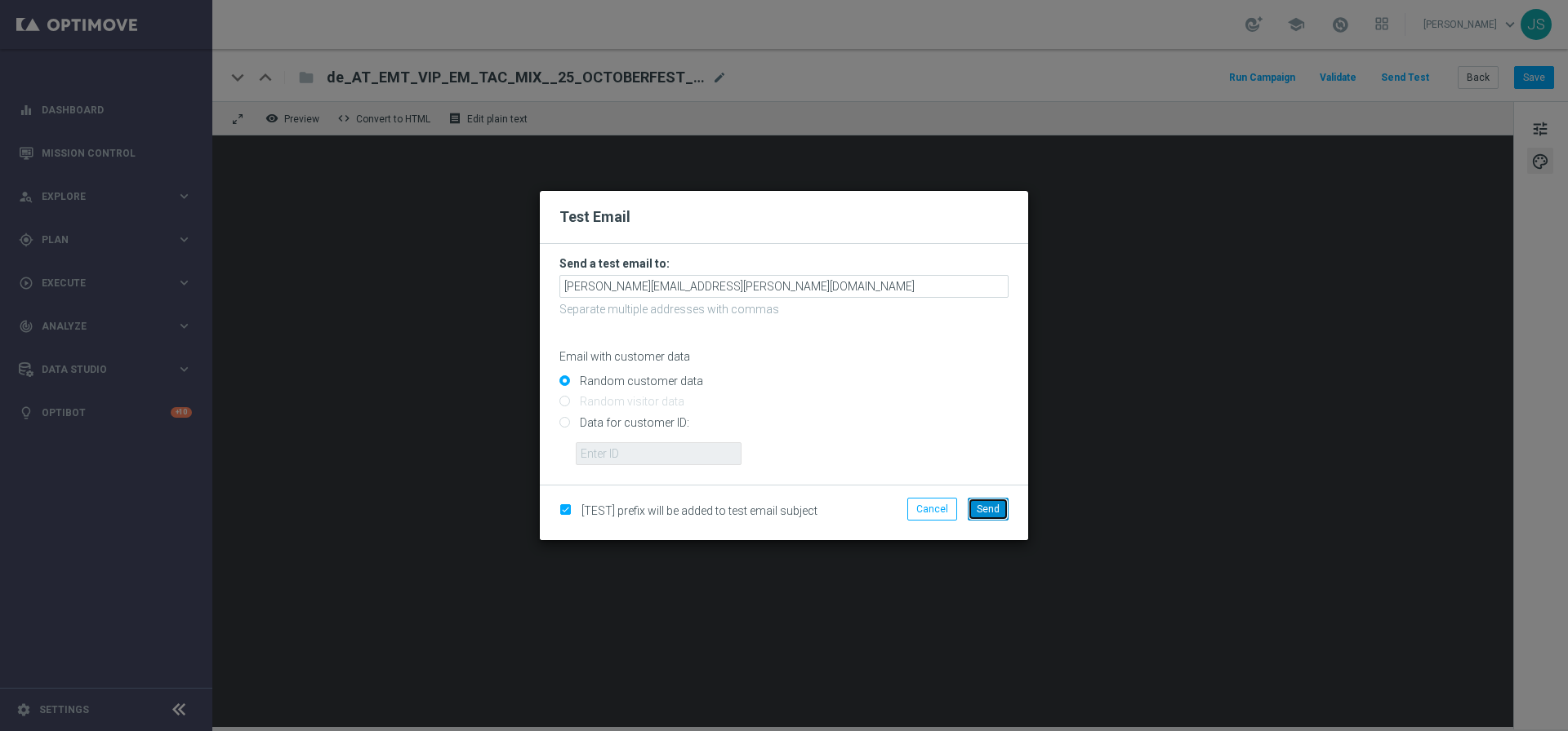
click at [999, 502] on button "Send" at bounding box center [987, 509] width 41 height 23
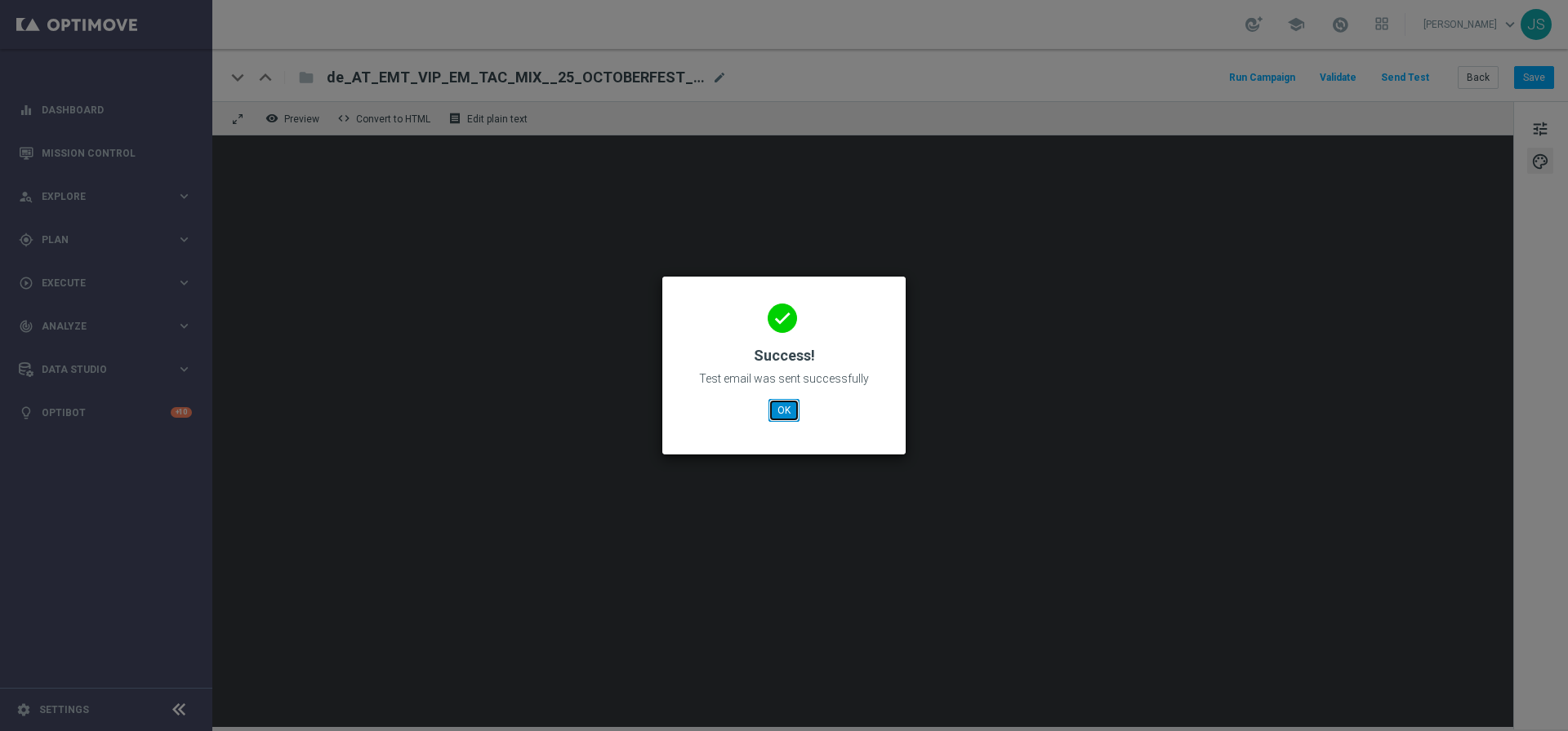
click at [785, 420] on button "OK" at bounding box center [784, 410] width 31 height 23
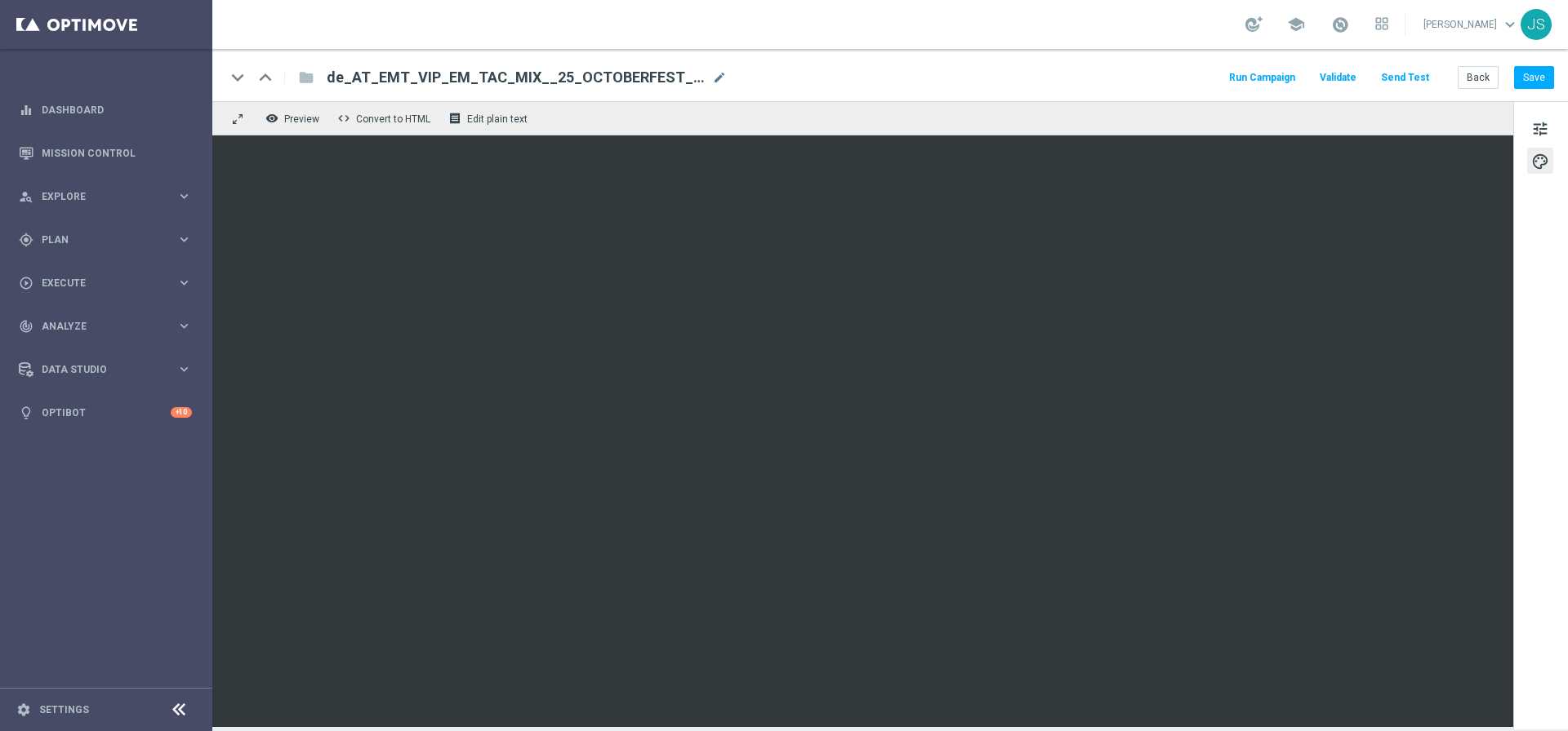
click at [594, 74] on span "de_AT_EMT_VIP_EM_TAC_MIX__25_OCTOBERFEST_250925" at bounding box center [516, 78] width 379 height 20
click at [1526, 81] on button "Save" at bounding box center [1534, 78] width 40 height 23
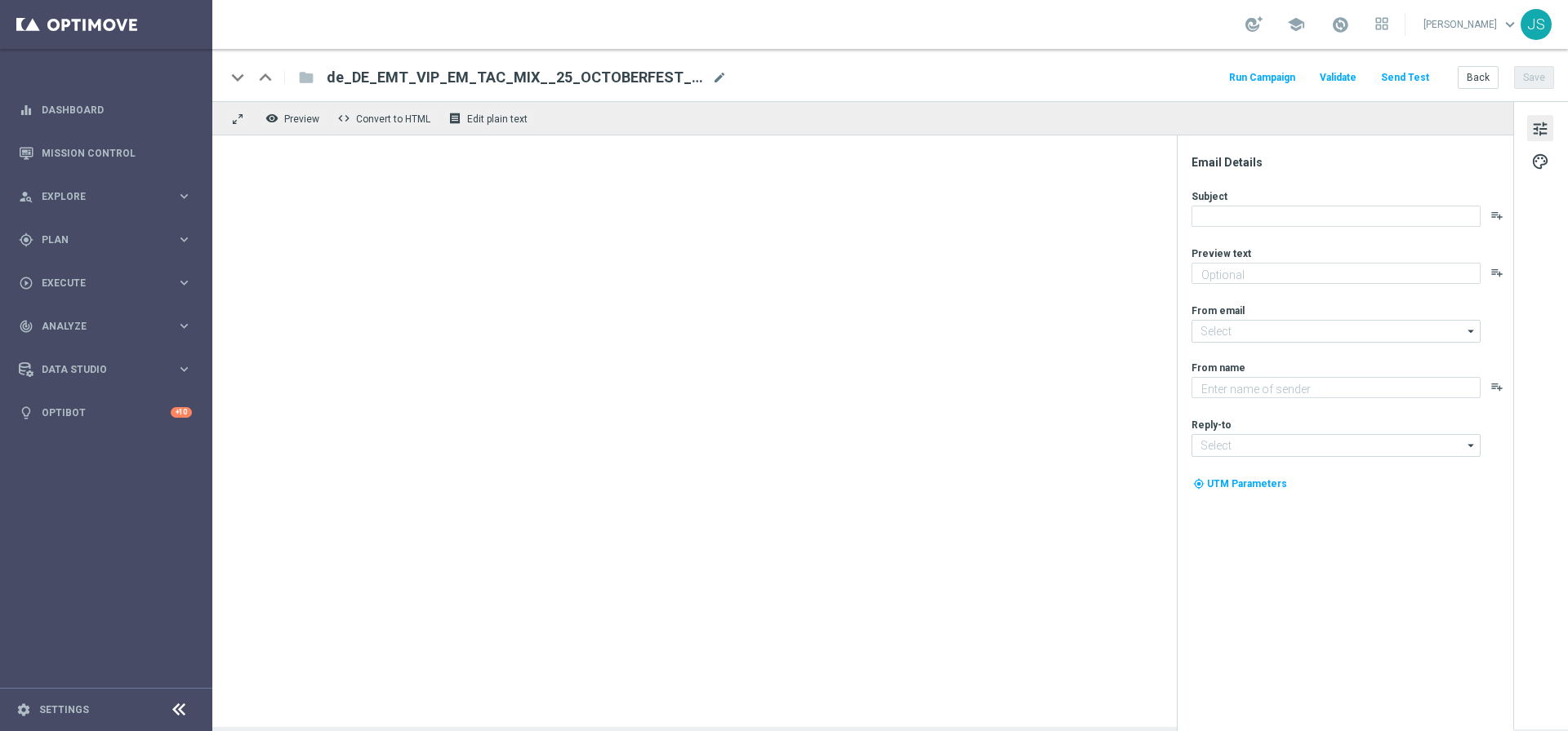
type textarea "Starte ins Spiel und feiere mit deinem Extra VIP-Bonus."
type input "[EMAIL_ADDRESS][DOMAIN_NAME]"
type textarea "Millionaires' Club"
type input "[EMAIL_ADDRESS][DOMAIN_NAME]"
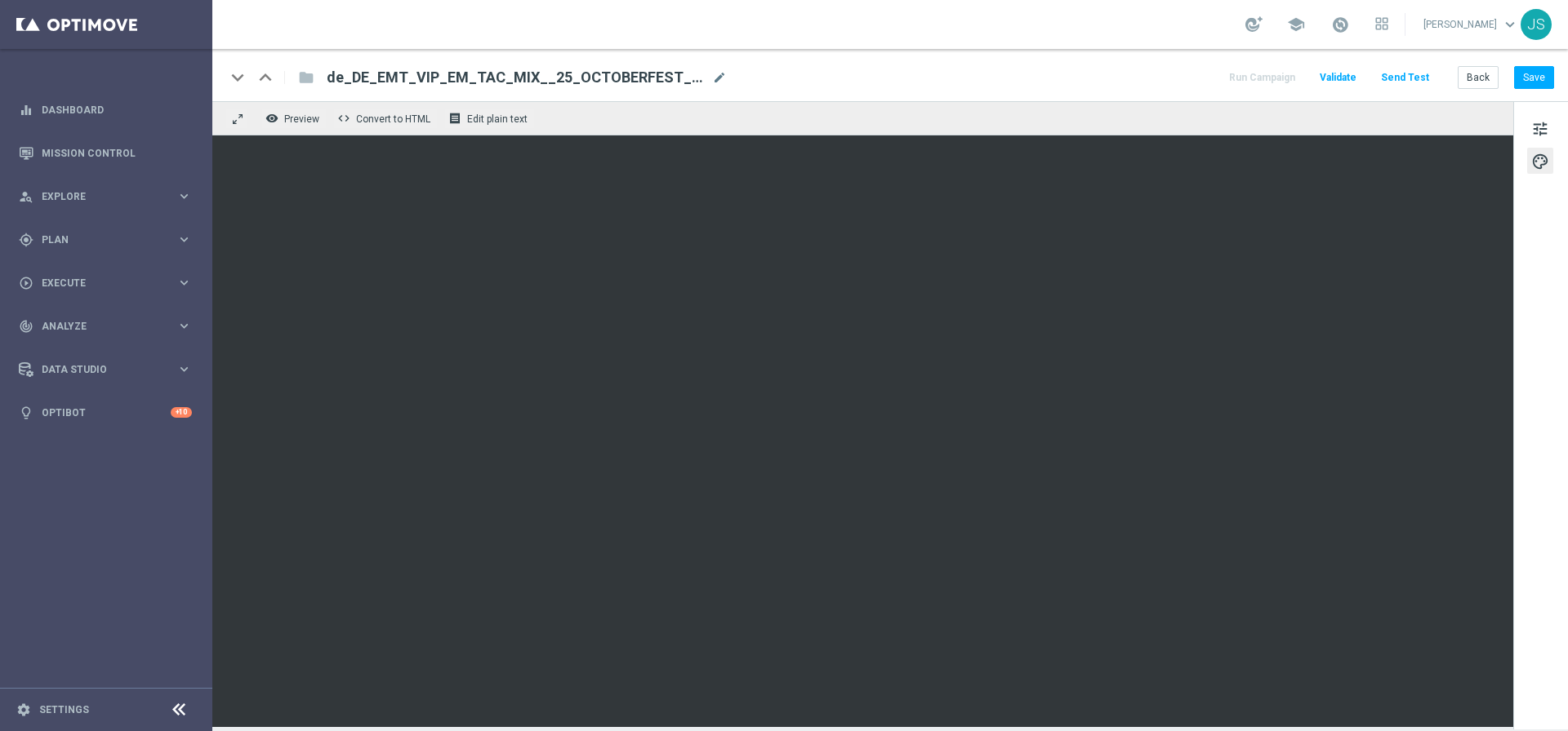
click at [1522, 143] on div "tune palette" at bounding box center [1541, 415] width 55 height 628
click at [1533, 131] on span "tune" at bounding box center [1540, 129] width 18 height 21
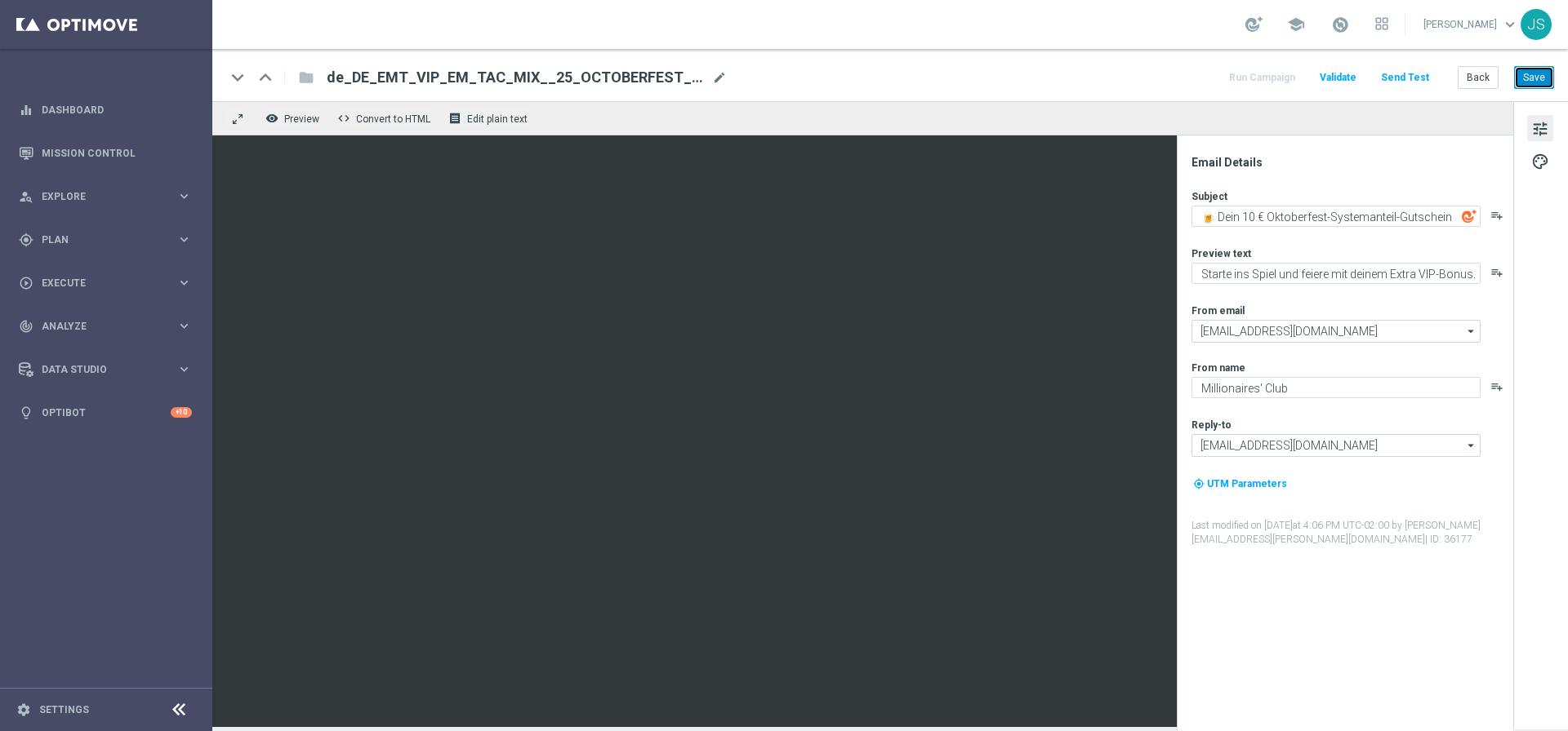
click at [1532, 72] on button "Save" at bounding box center [1534, 78] width 40 height 23
click at [1428, 75] on button "Send Test" at bounding box center [1404, 78] width 53 height 22
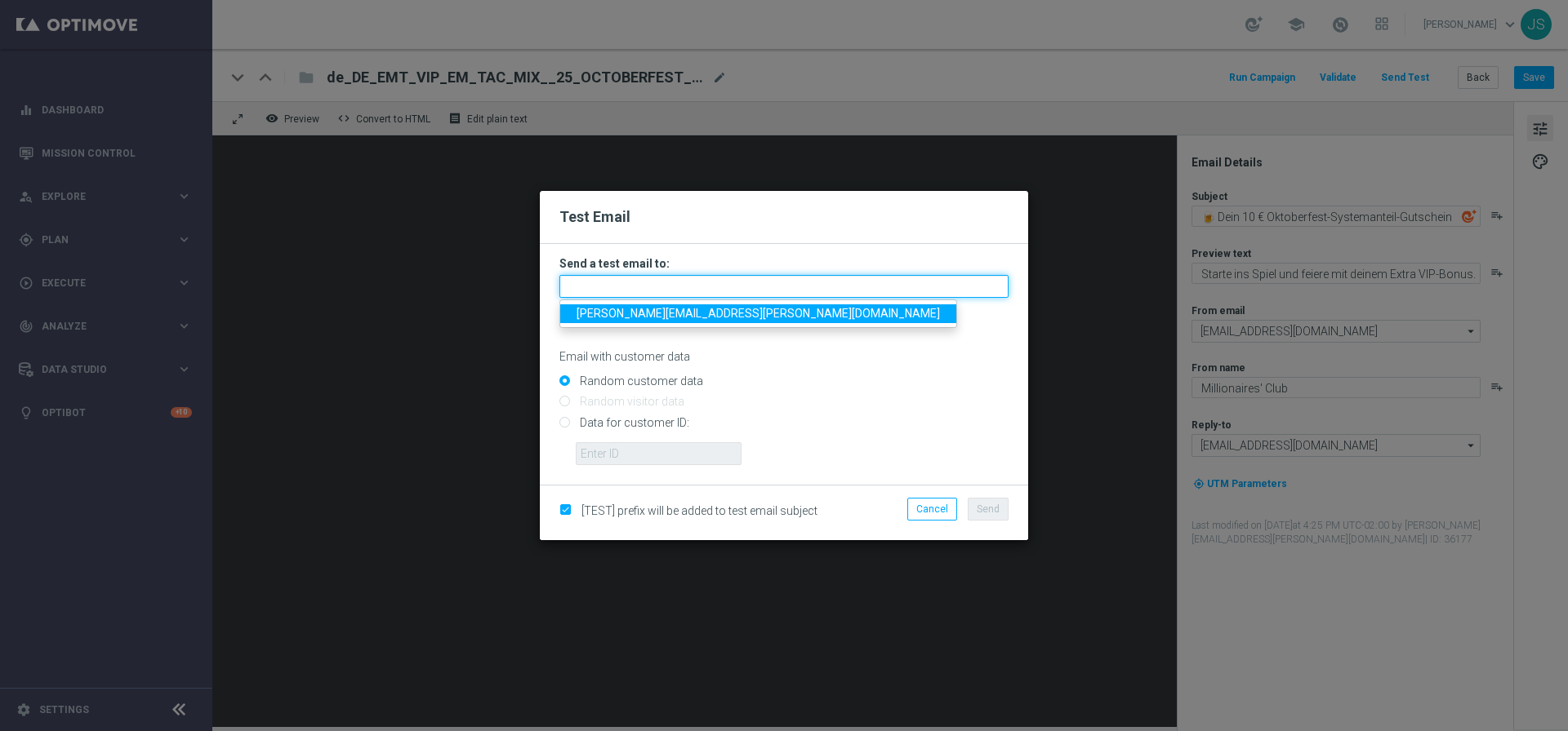
click at [679, 295] on input "text" at bounding box center [784, 287] width 449 height 23
type input "[PERSON_NAME][EMAIL_ADDRESS][PERSON_NAME][DOMAIN_NAME]"
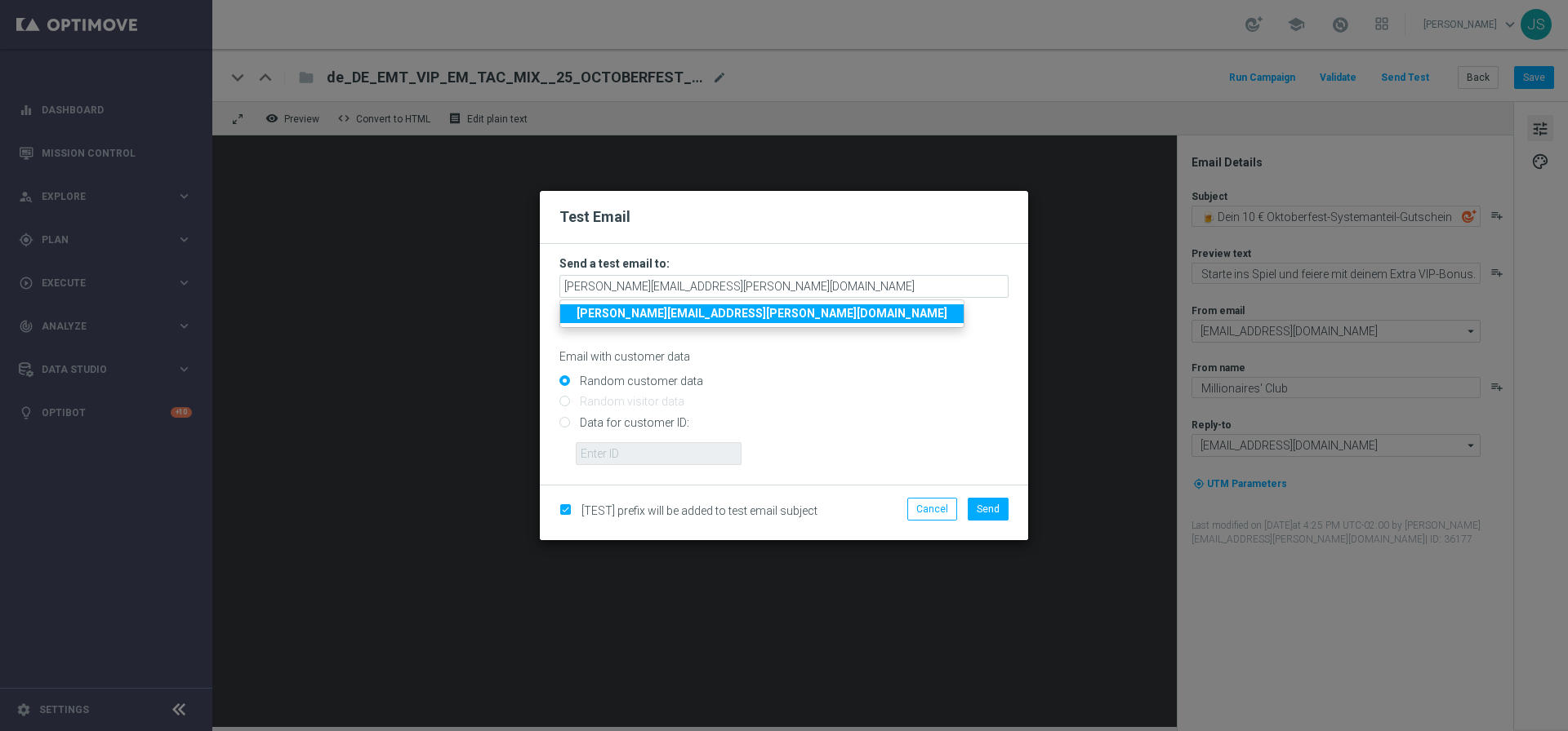
click at [671, 312] on strong "[PERSON_NAME][EMAIL_ADDRESS][PERSON_NAME][DOMAIN_NAME]" at bounding box center [762, 313] width 371 height 13
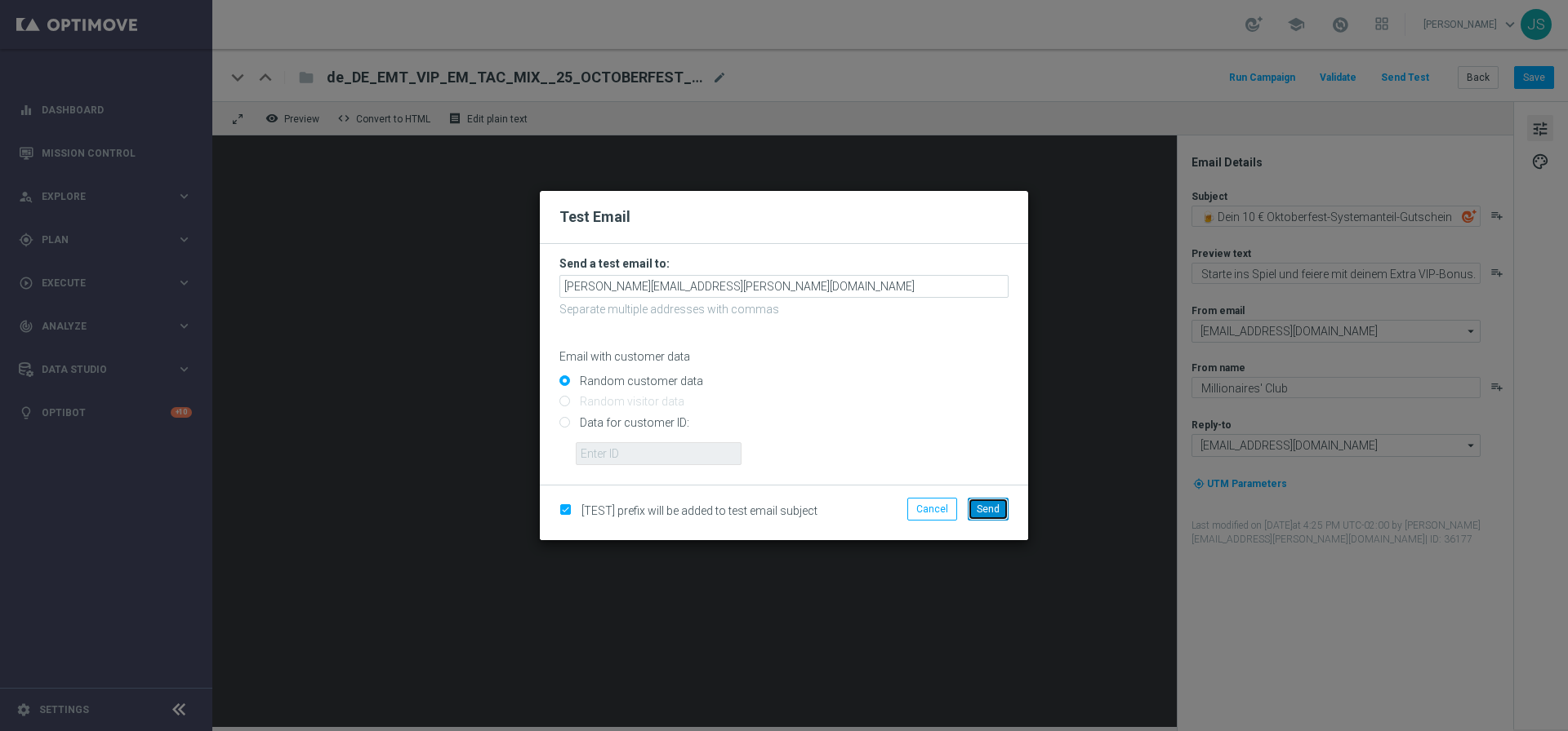
click at [998, 513] on span "Send" at bounding box center [988, 509] width 23 height 11
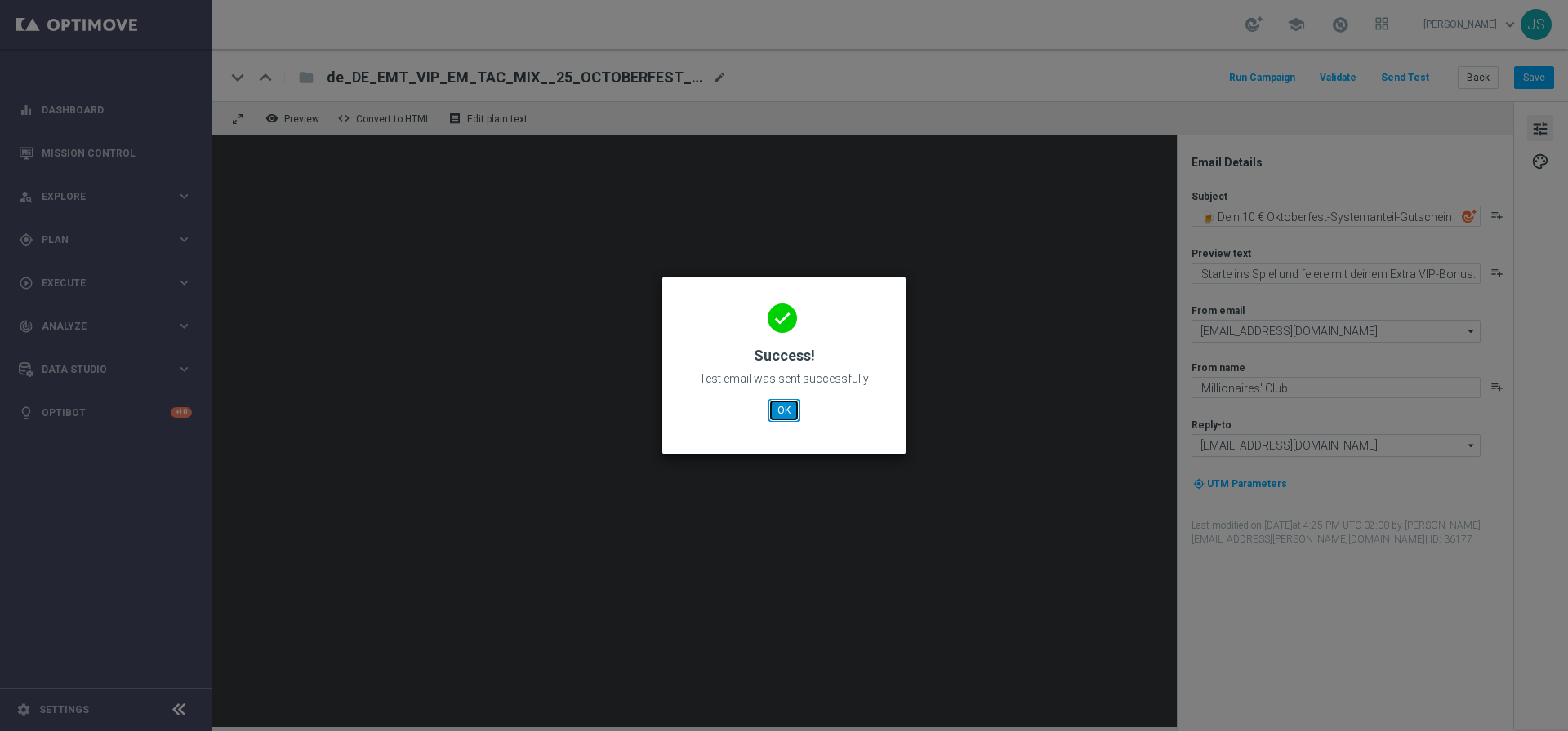
click at [791, 415] on button "OK" at bounding box center [784, 410] width 31 height 23
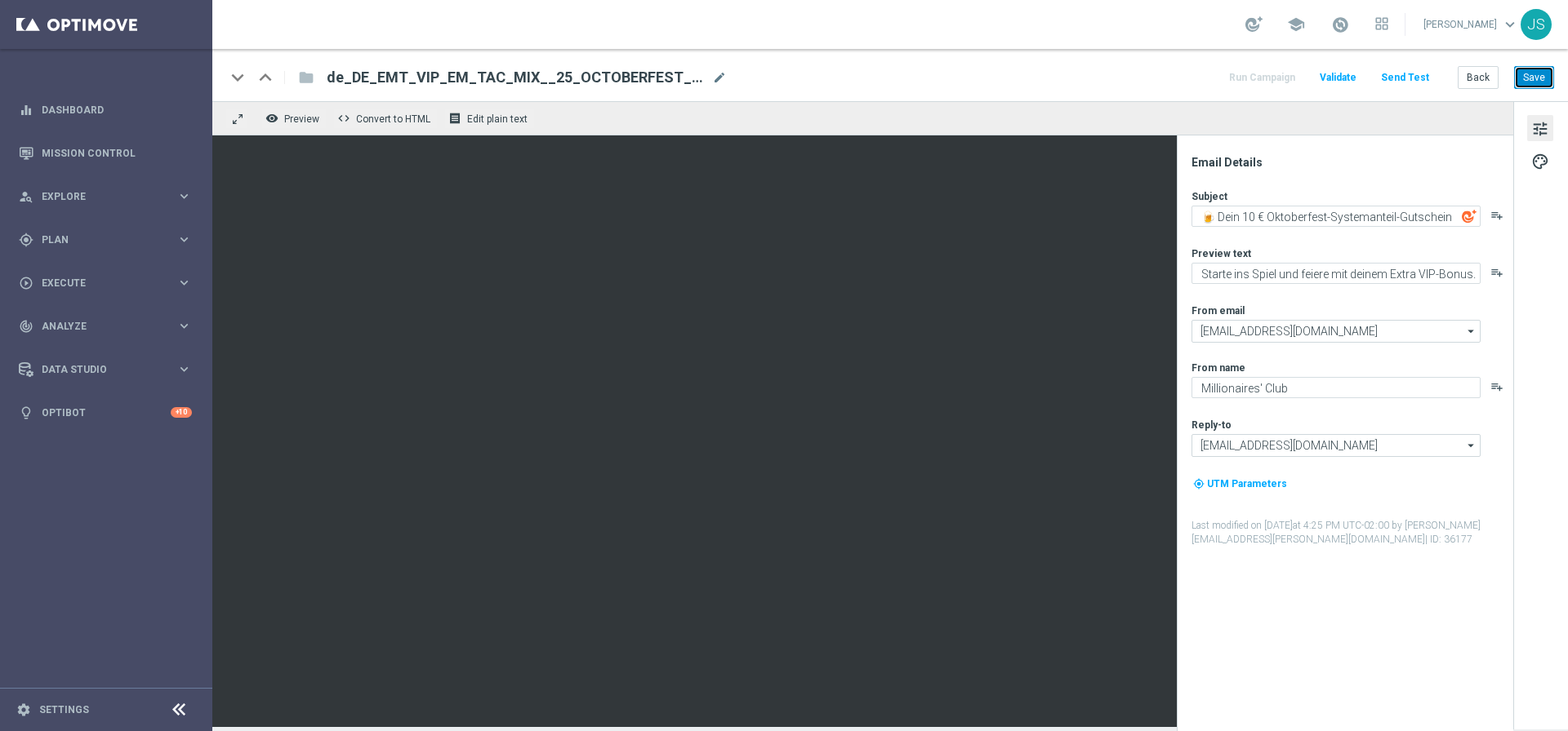
click at [1531, 85] on button "Save" at bounding box center [1534, 78] width 40 height 23
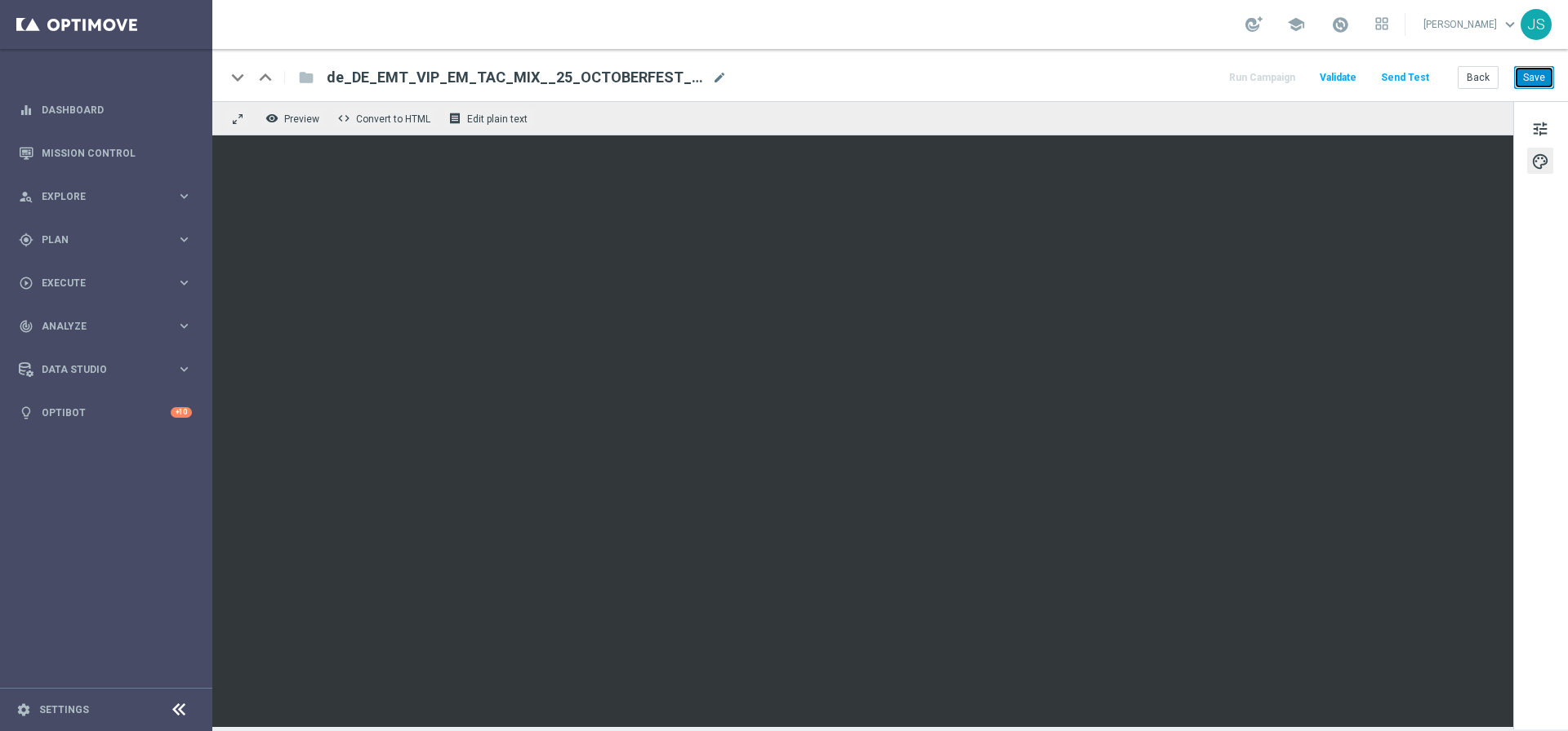
click at [1532, 78] on button "Save" at bounding box center [1534, 78] width 40 height 23
click at [1419, 80] on button "Send Test" at bounding box center [1404, 78] width 53 height 22
click at [1421, 77] on button "Send Test" at bounding box center [1404, 78] width 53 height 22
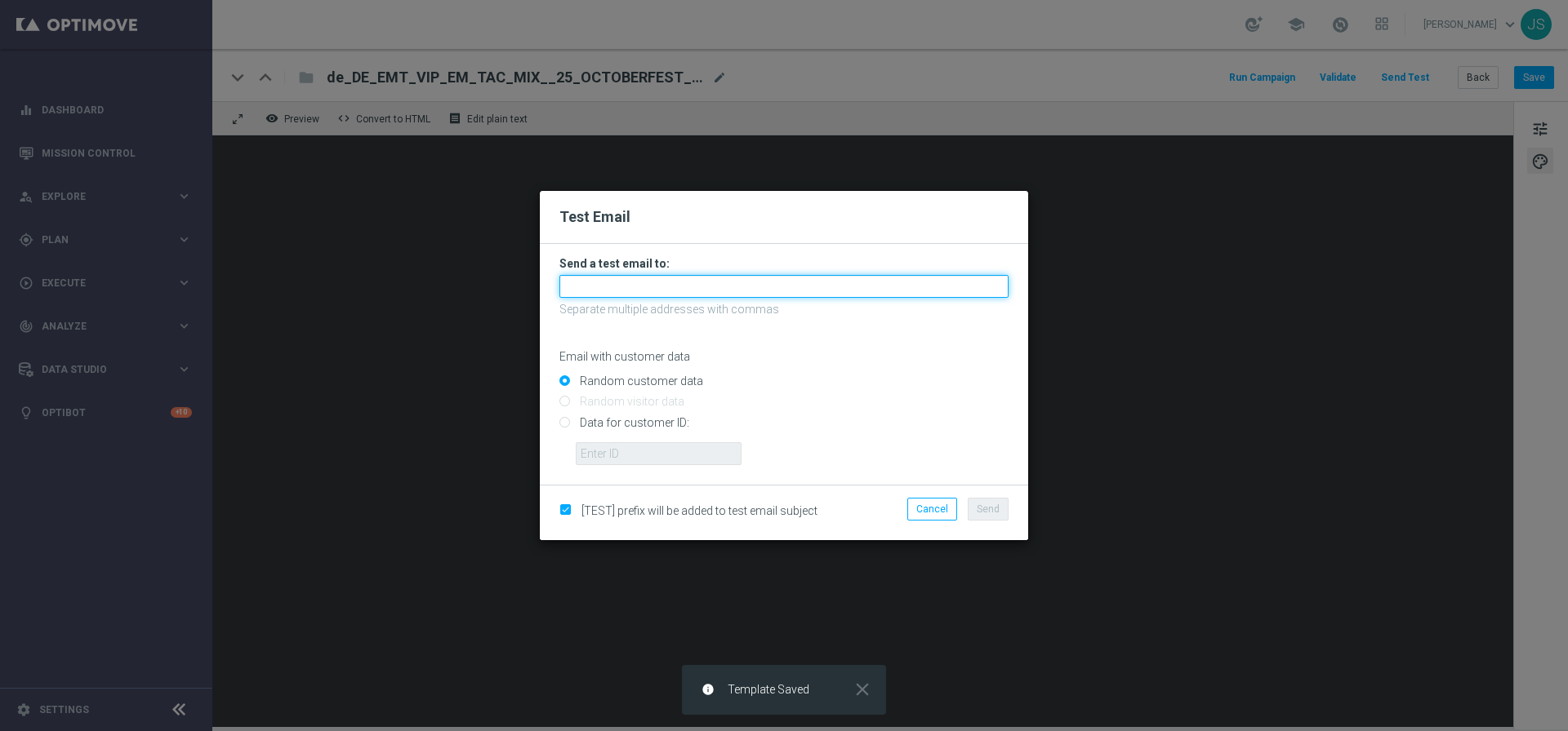
click at [790, 294] on input "text" at bounding box center [784, 287] width 449 height 23
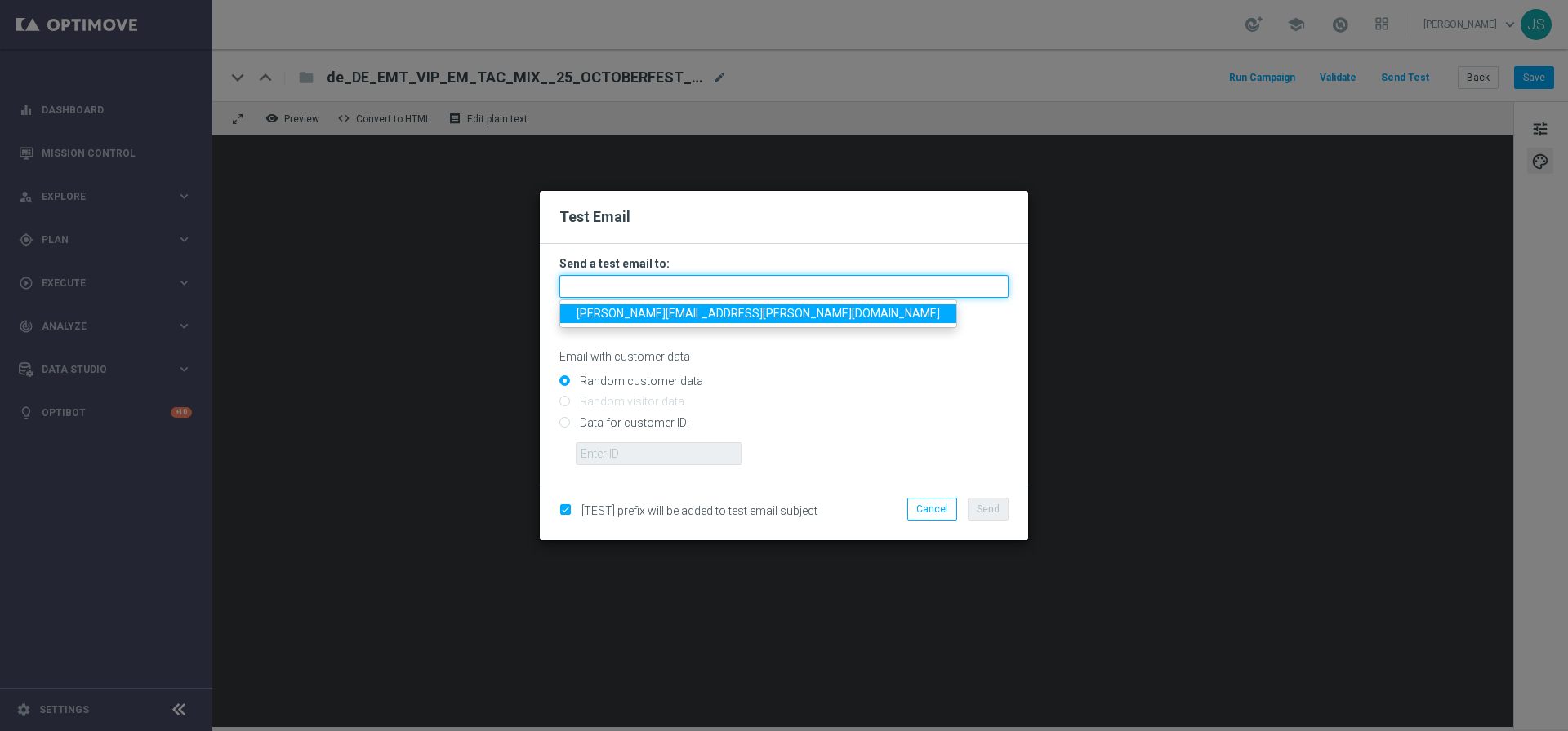
type input "[PERSON_NAME][EMAIL_ADDRESS][PERSON_NAME][DOMAIN_NAME]"
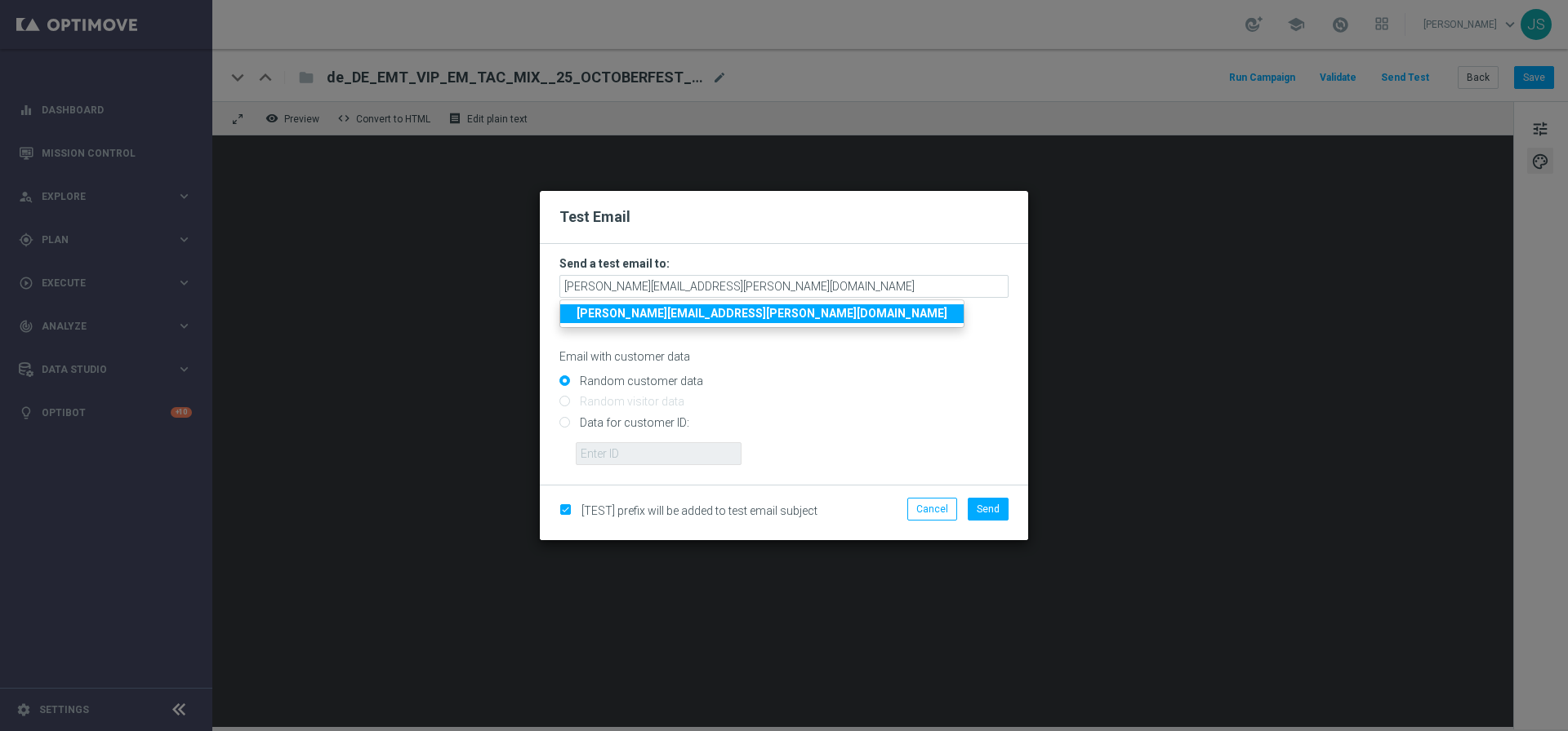
click at [695, 318] on strong "[PERSON_NAME][EMAIL_ADDRESS][PERSON_NAME][DOMAIN_NAME]" at bounding box center [762, 313] width 371 height 13
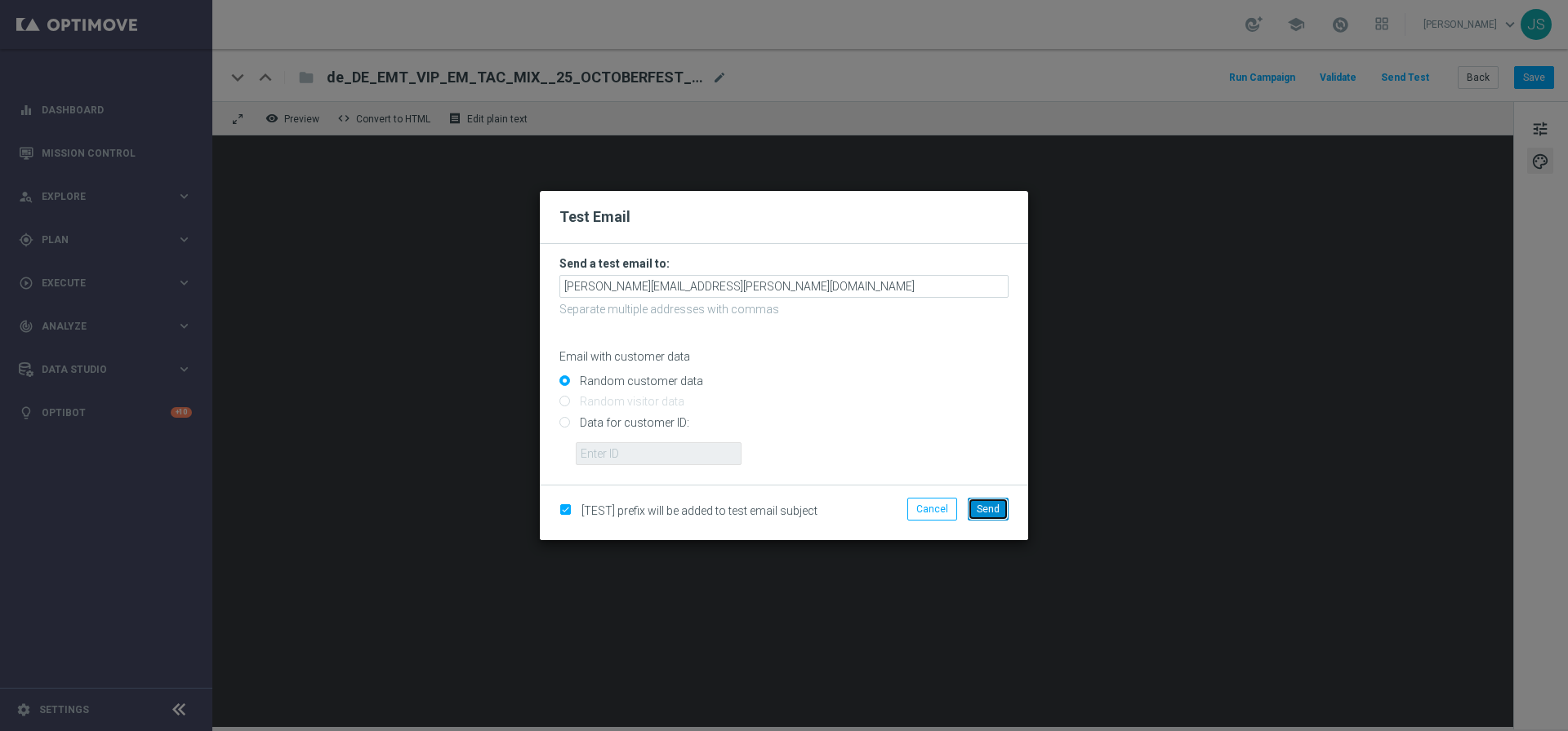
click at [983, 502] on button "Send" at bounding box center [987, 509] width 41 height 23
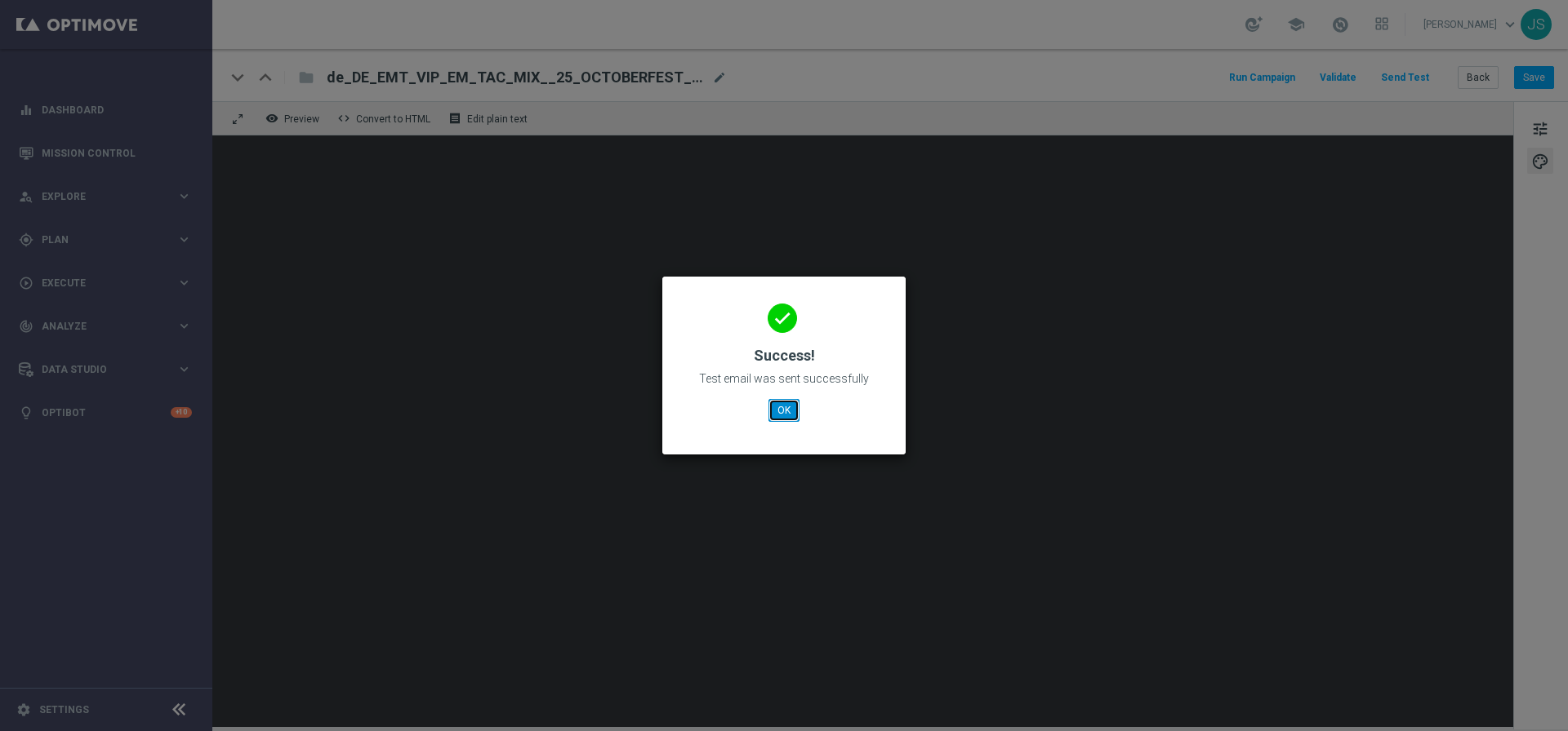
click at [788, 413] on button "OK" at bounding box center [784, 410] width 31 height 23
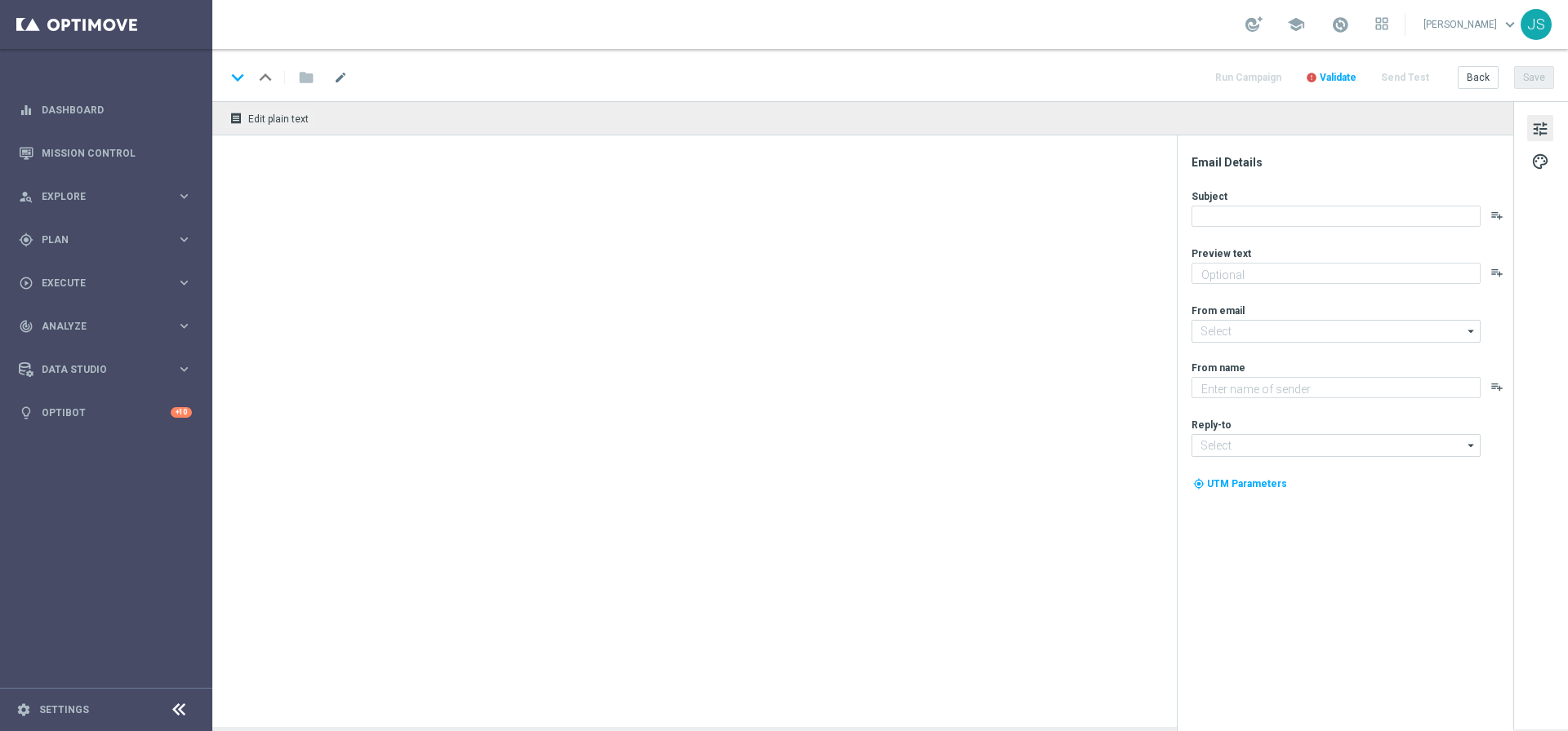
type textarea "Starte ins Spiel und feiere mit deinem Extra-Bonus."
type textarea "Millionaires' Club"
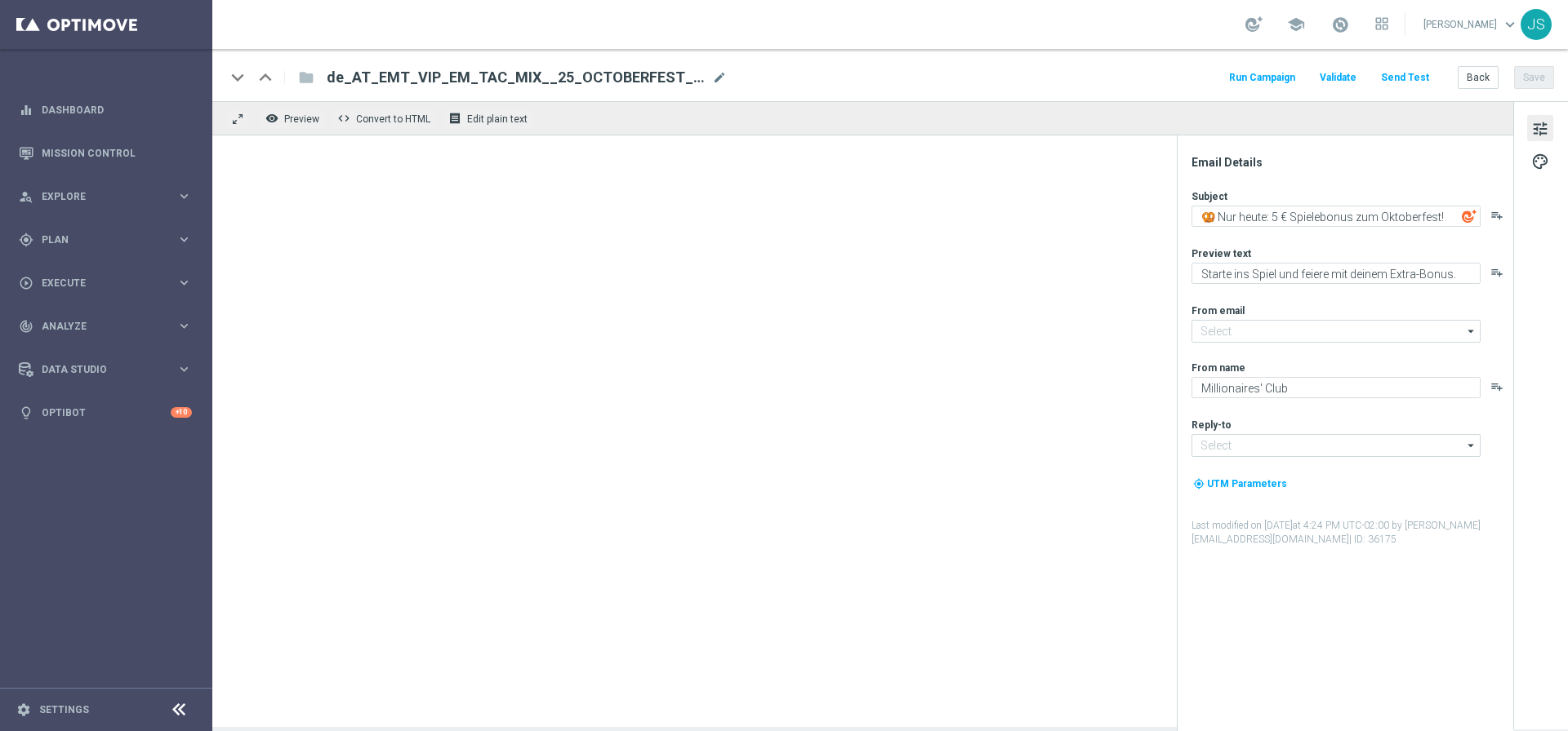
type input "[EMAIL_ADDRESS][DOMAIN_NAME]"
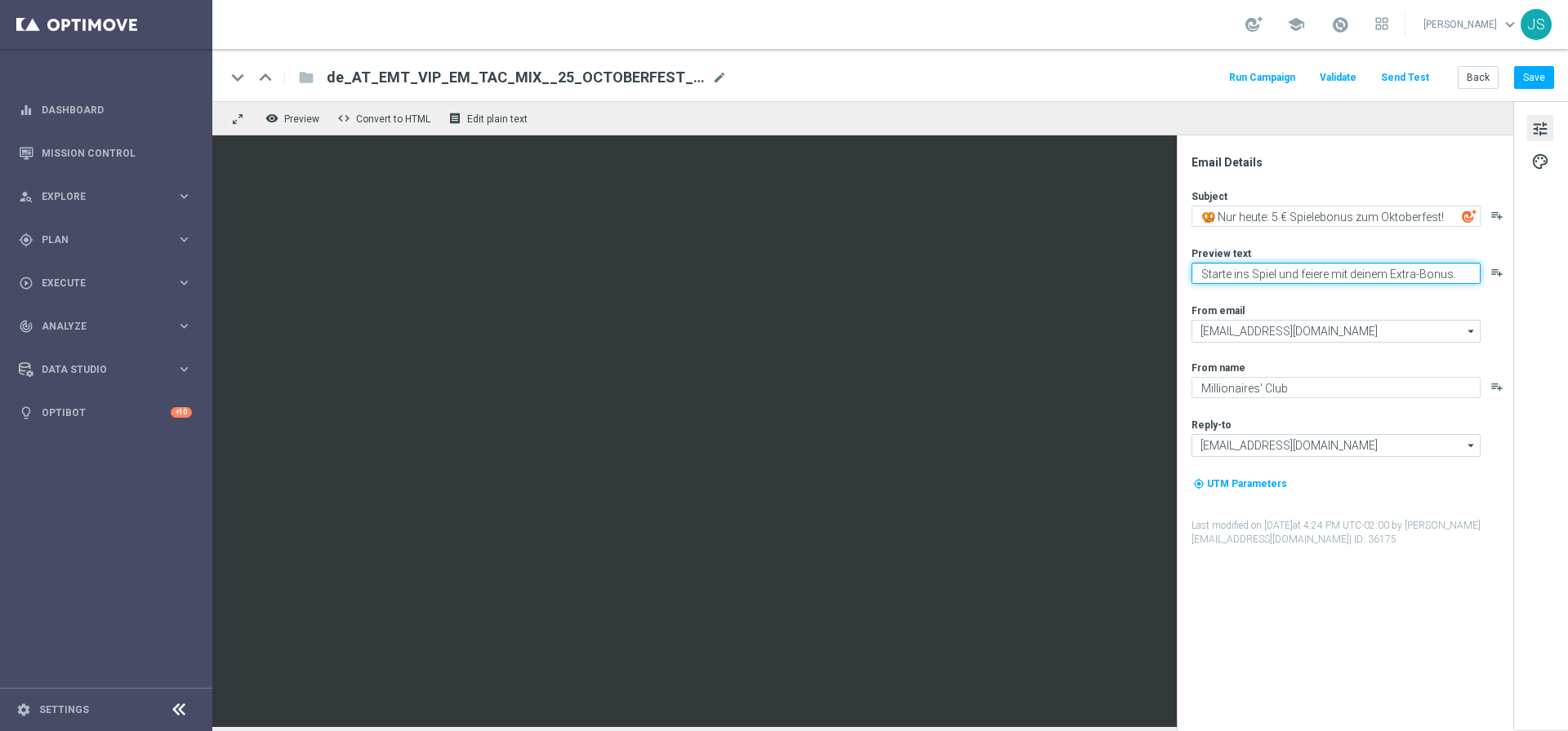
click at [1389, 273] on textarea "Starte ins Spiel und feiere mit deinem Extra-Bonus." at bounding box center [1335, 273] width 289 height 21
click at [1418, 273] on textarea "Starte ins Spiel und feiere mit deinem Extra-VIP Bonus." at bounding box center [1335, 273] width 289 height 21
type textarea "Starte ins Spiel und feiere mit deinem Extra VIP-Bonus."
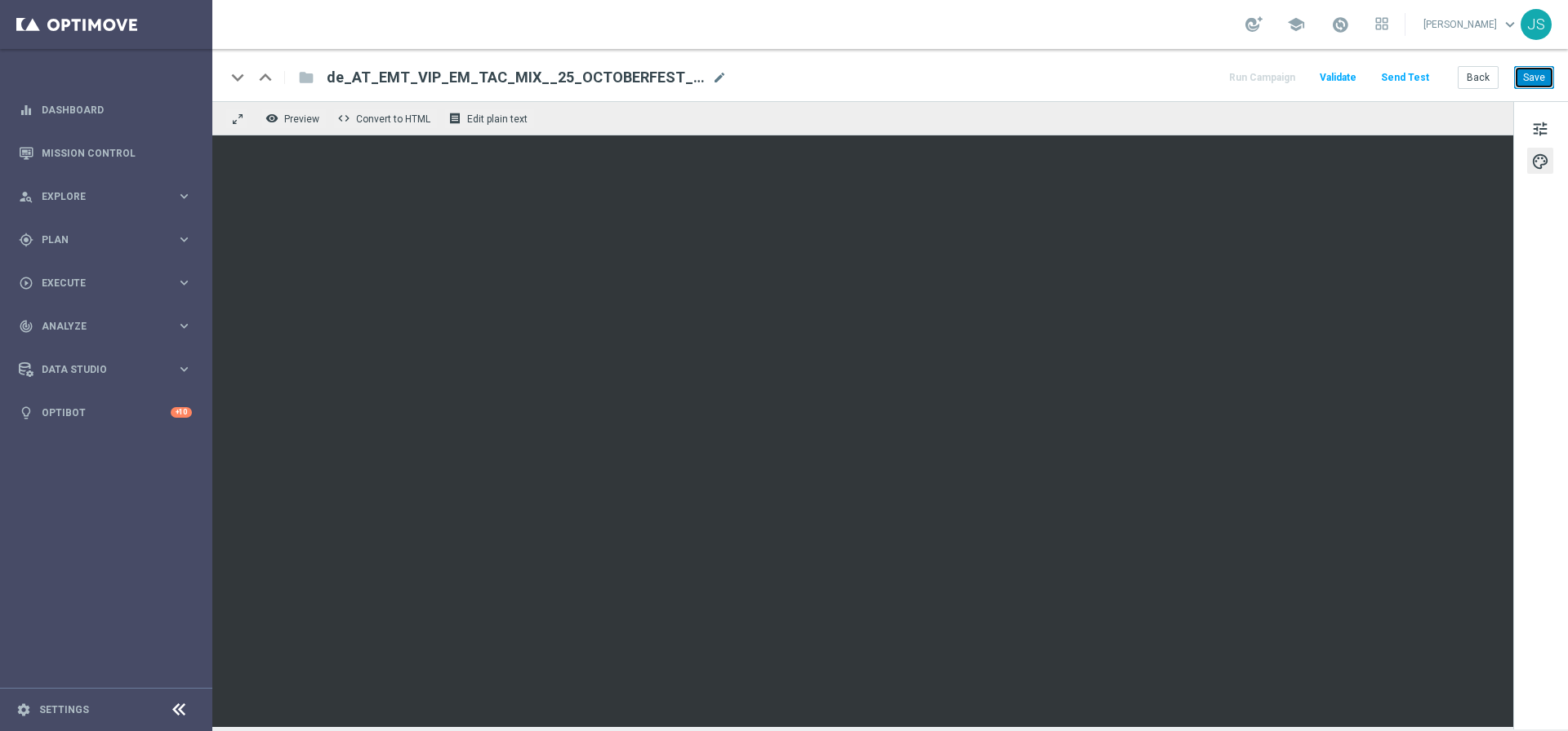
click at [1547, 71] on button "Save" at bounding box center [1534, 78] width 40 height 23
click at [1407, 80] on button "Send Test" at bounding box center [1404, 78] width 53 height 22
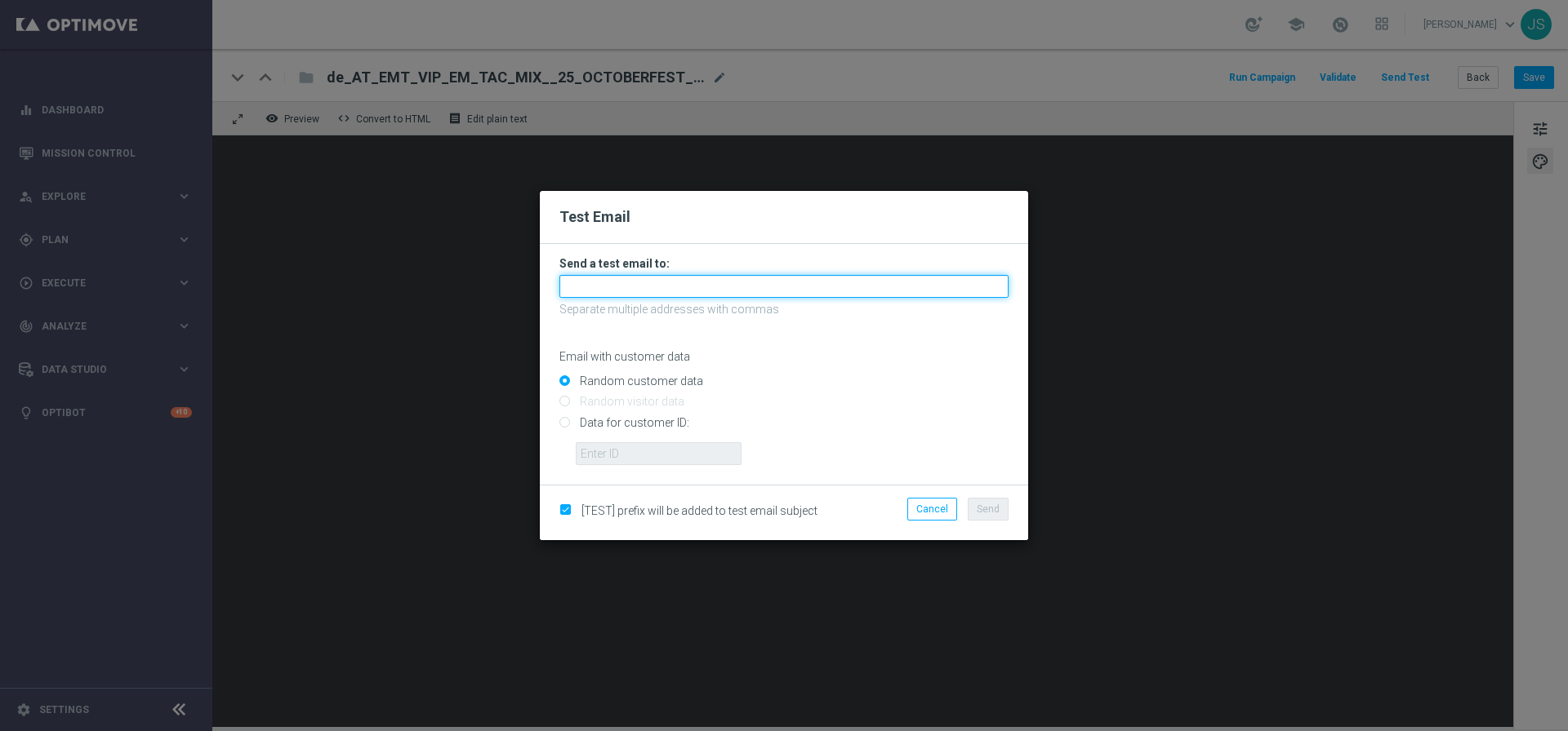
click at [666, 289] on input "text" at bounding box center [784, 287] width 449 height 23
type input "[PERSON_NAME][EMAIL_ADDRESS][PERSON_NAME][DOMAIN_NAME]"
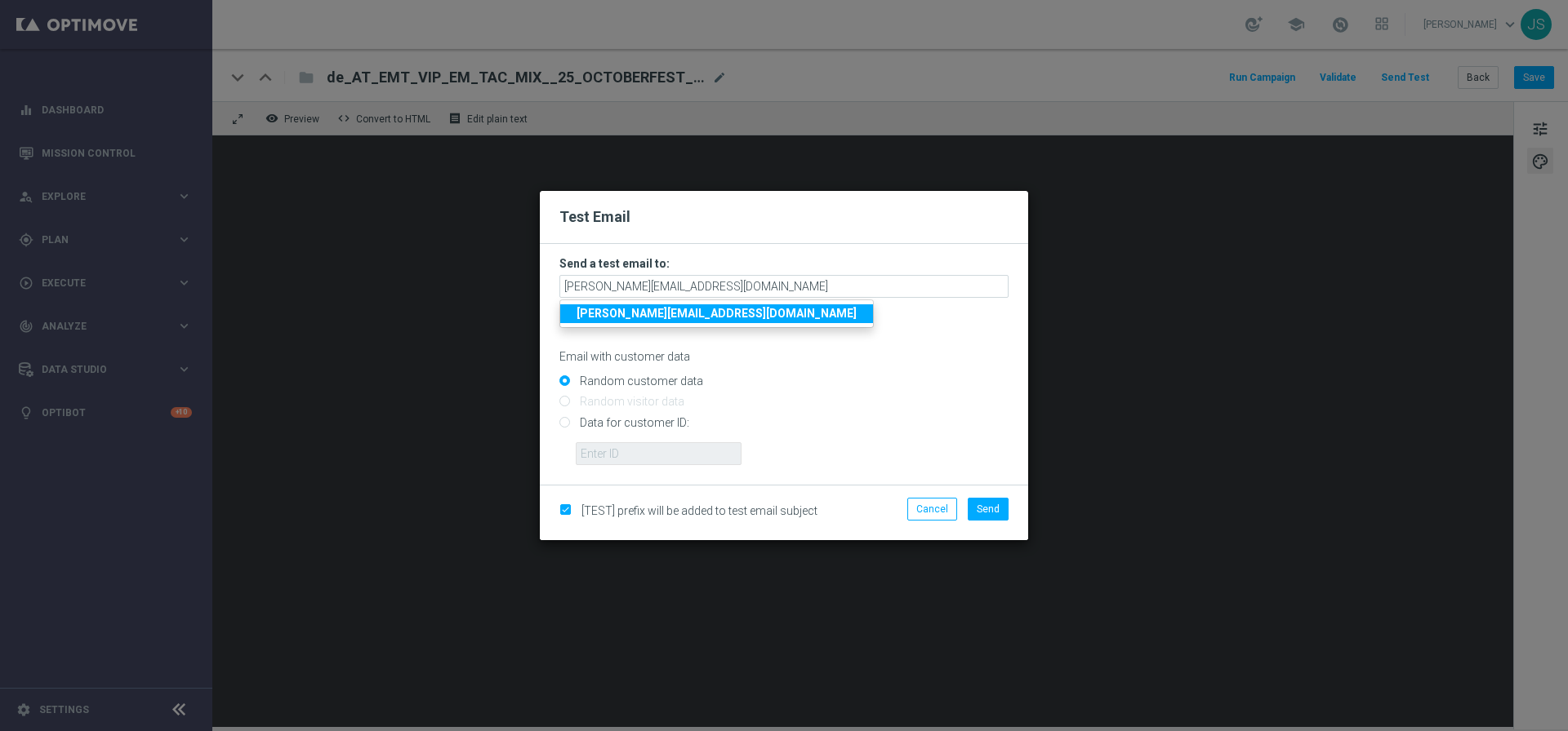
click at [669, 318] on strong "[PERSON_NAME][EMAIL_ADDRESS][PERSON_NAME][DOMAIN_NAME]" at bounding box center [716, 313] width 280 height 13
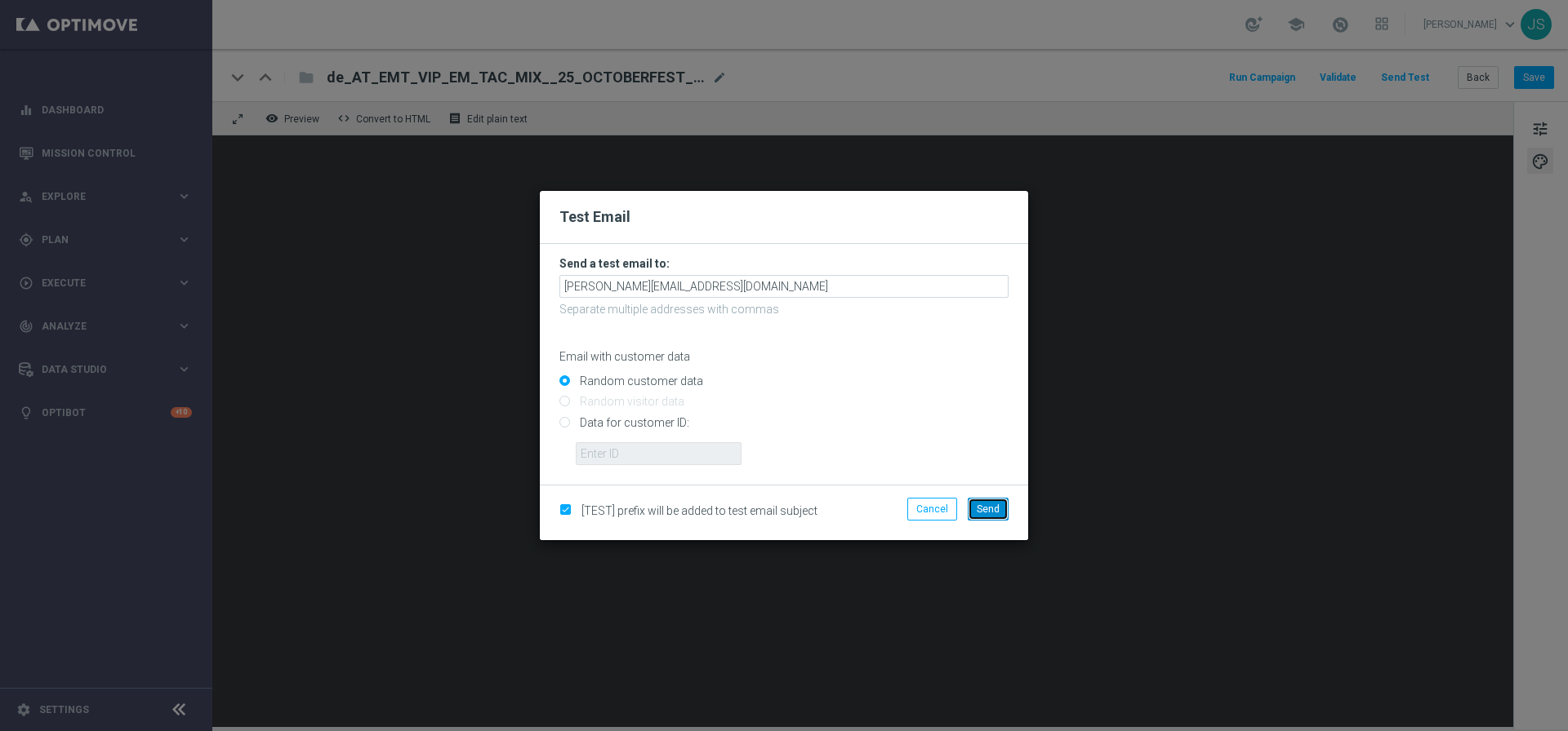
click at [997, 507] on span "Send" at bounding box center [988, 509] width 23 height 11
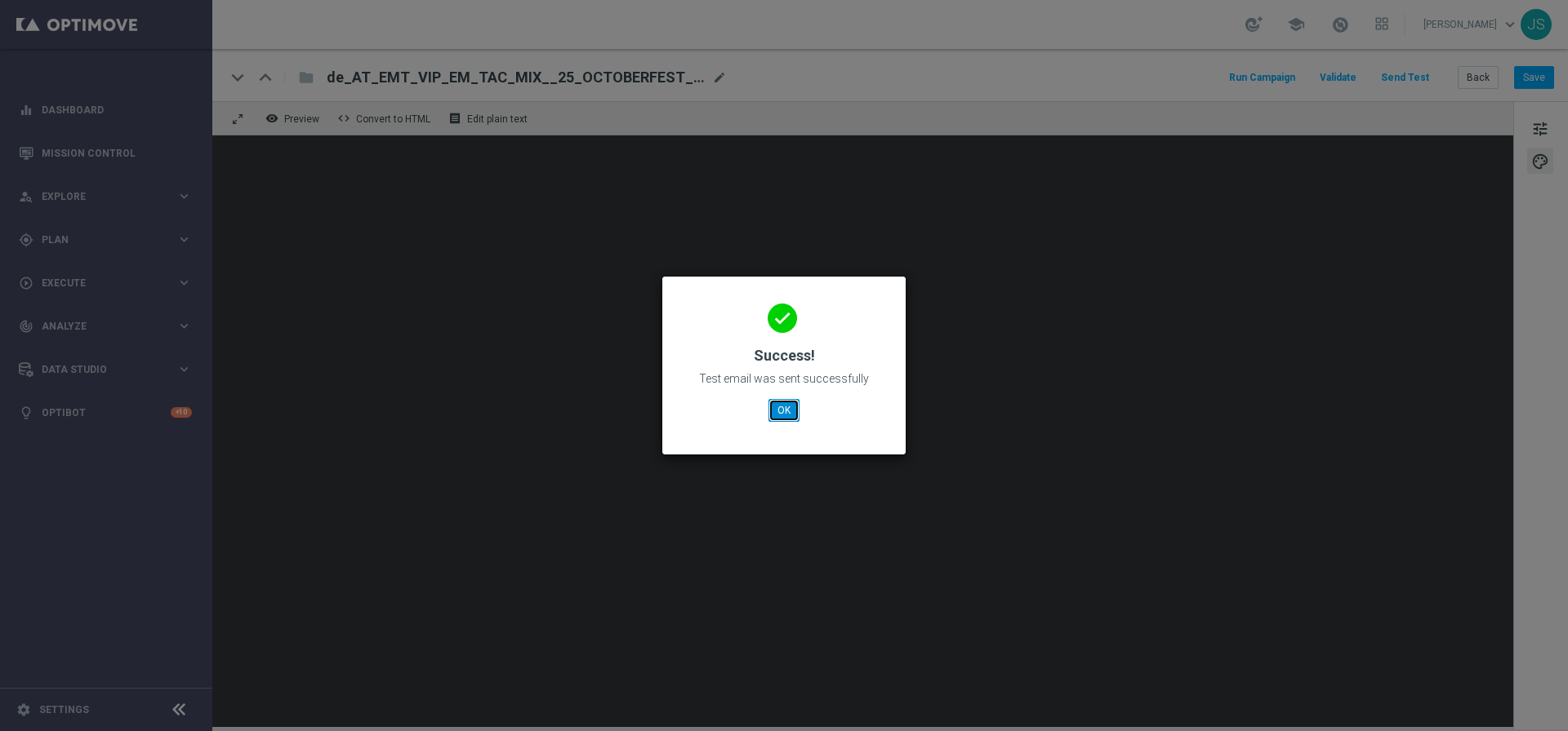
click at [786, 409] on button "OK" at bounding box center [784, 410] width 31 height 23
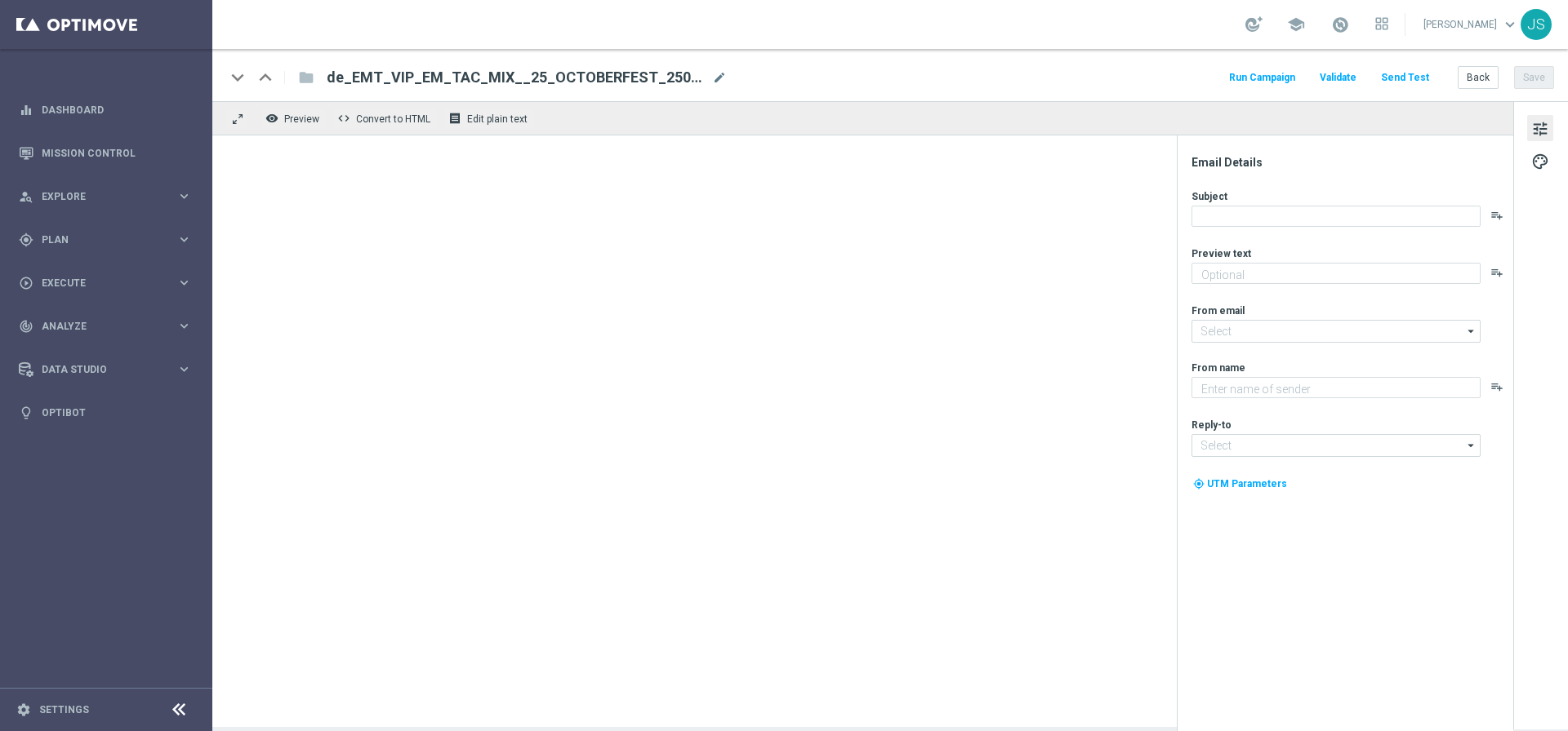
type textarea "Starte ins Spiel und feiere mit deinem Extra VIP Bonus."
type input "[EMAIL_ADDRESS][DOMAIN_NAME]"
type textarea "Millionaires' Club"
type input "[EMAIL_ADDRESS][DOMAIN_NAME]"
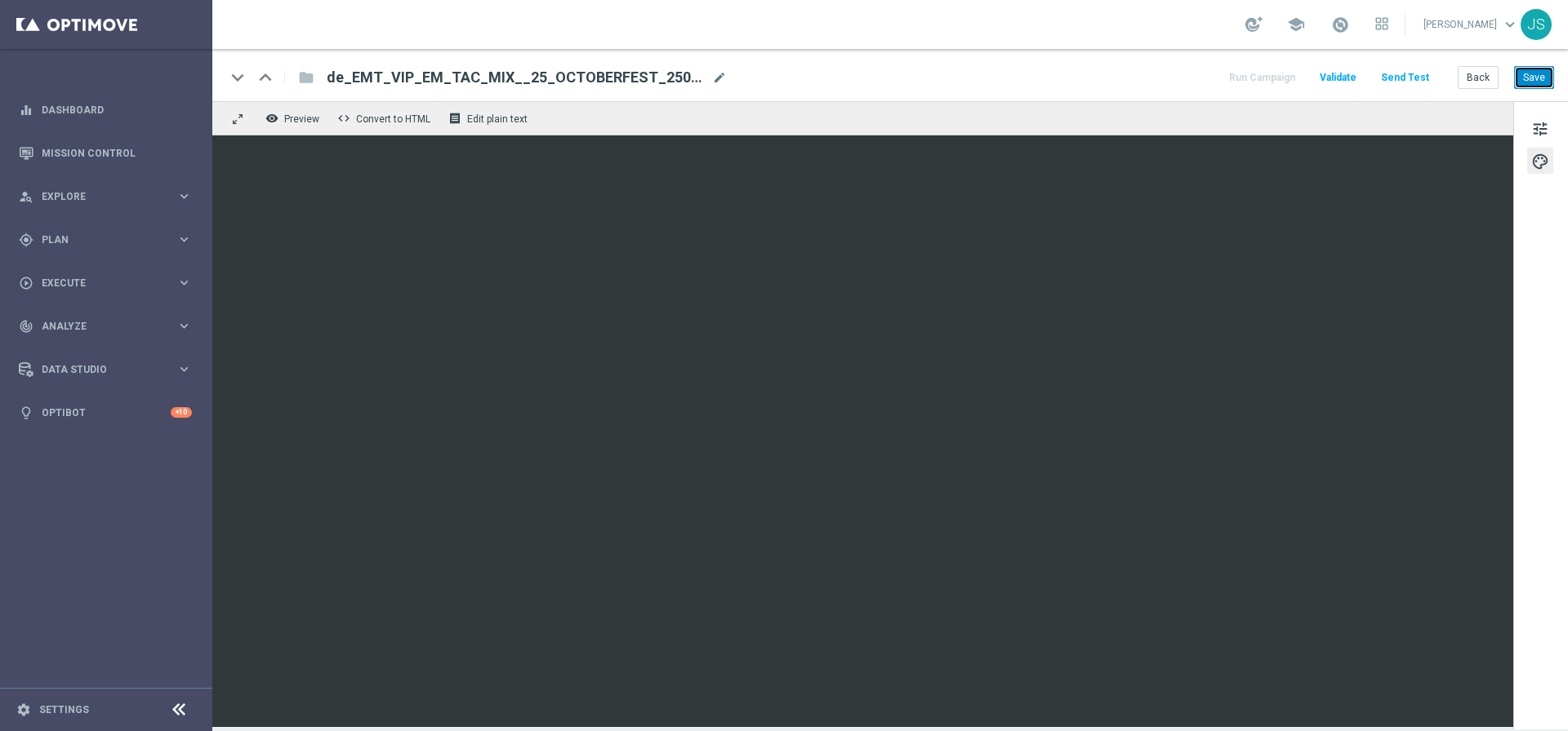
click at [1542, 79] on button "Save" at bounding box center [1534, 78] width 40 height 23
click at [1538, 123] on span "tune" at bounding box center [1540, 129] width 18 height 21
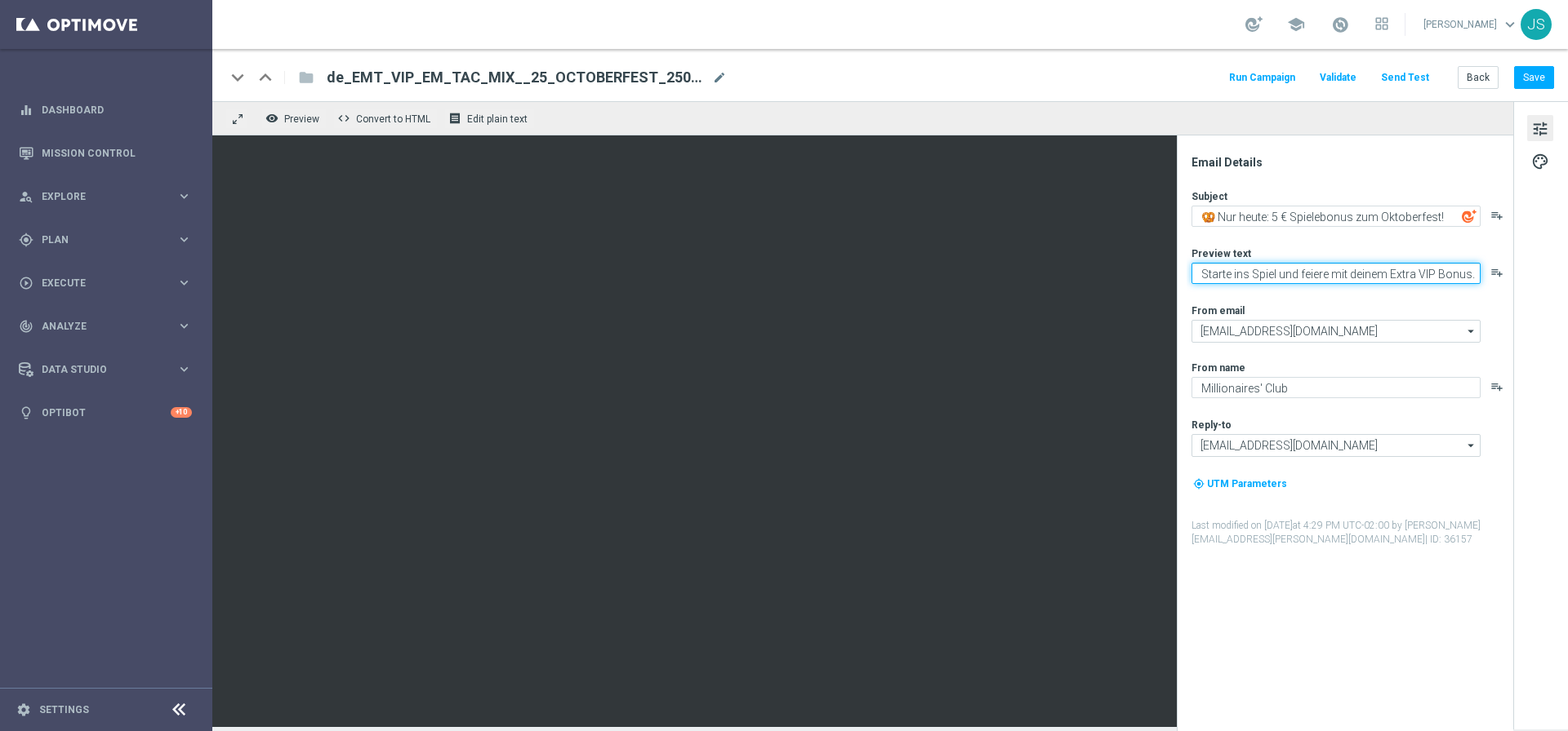
click at [1437, 275] on textarea "Starte ins Spiel und feiere mit deinem Extra VIP Bonus." at bounding box center [1335, 273] width 289 height 21
type textarea "Starte ins Spiel und feiere mit deinem Extra VIP-Bonus."
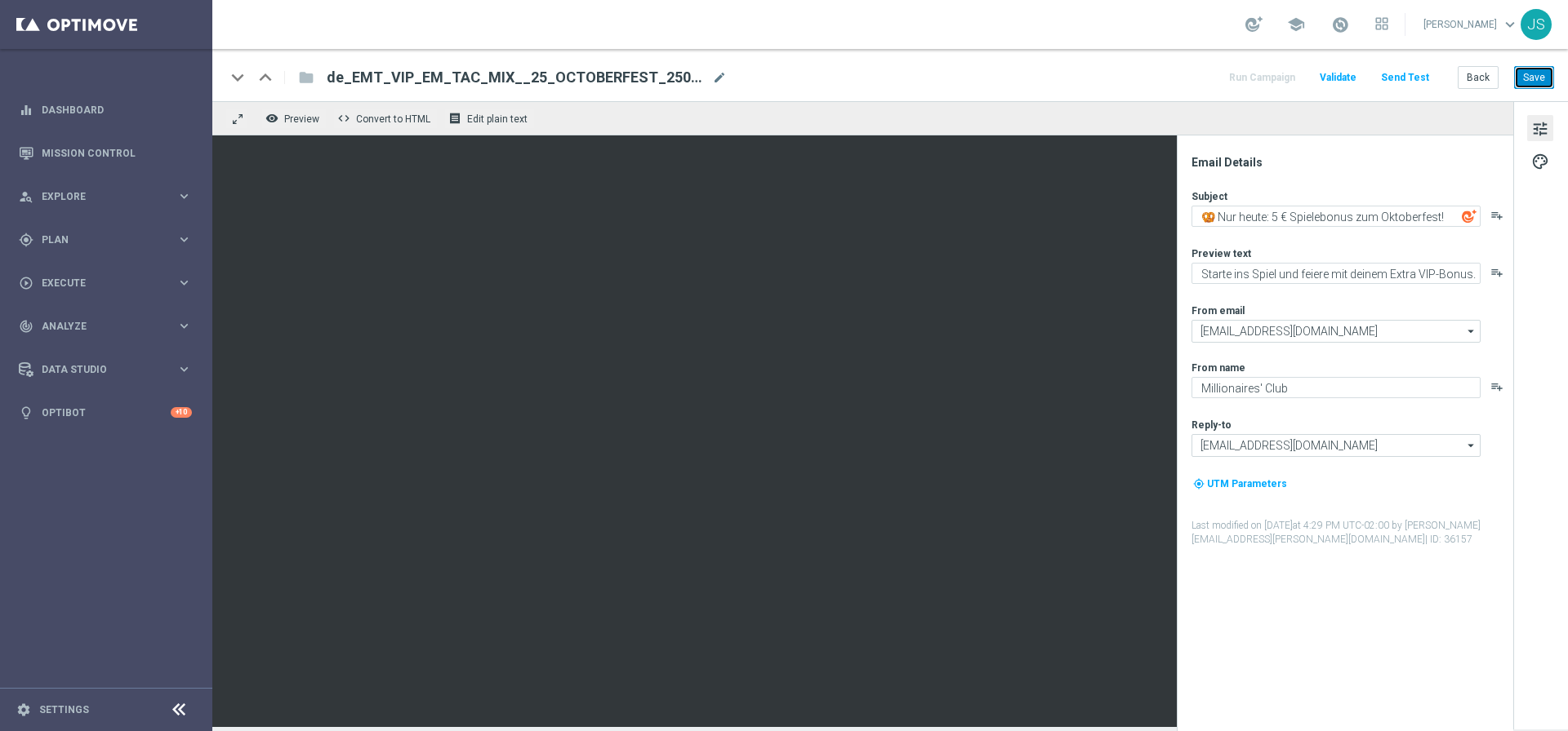
click at [1542, 78] on button "Save" at bounding box center [1534, 78] width 40 height 23
click at [1419, 79] on button "Send Test" at bounding box center [1404, 78] width 53 height 22
click at [1396, 76] on button "Send Test" at bounding box center [1404, 78] width 53 height 22
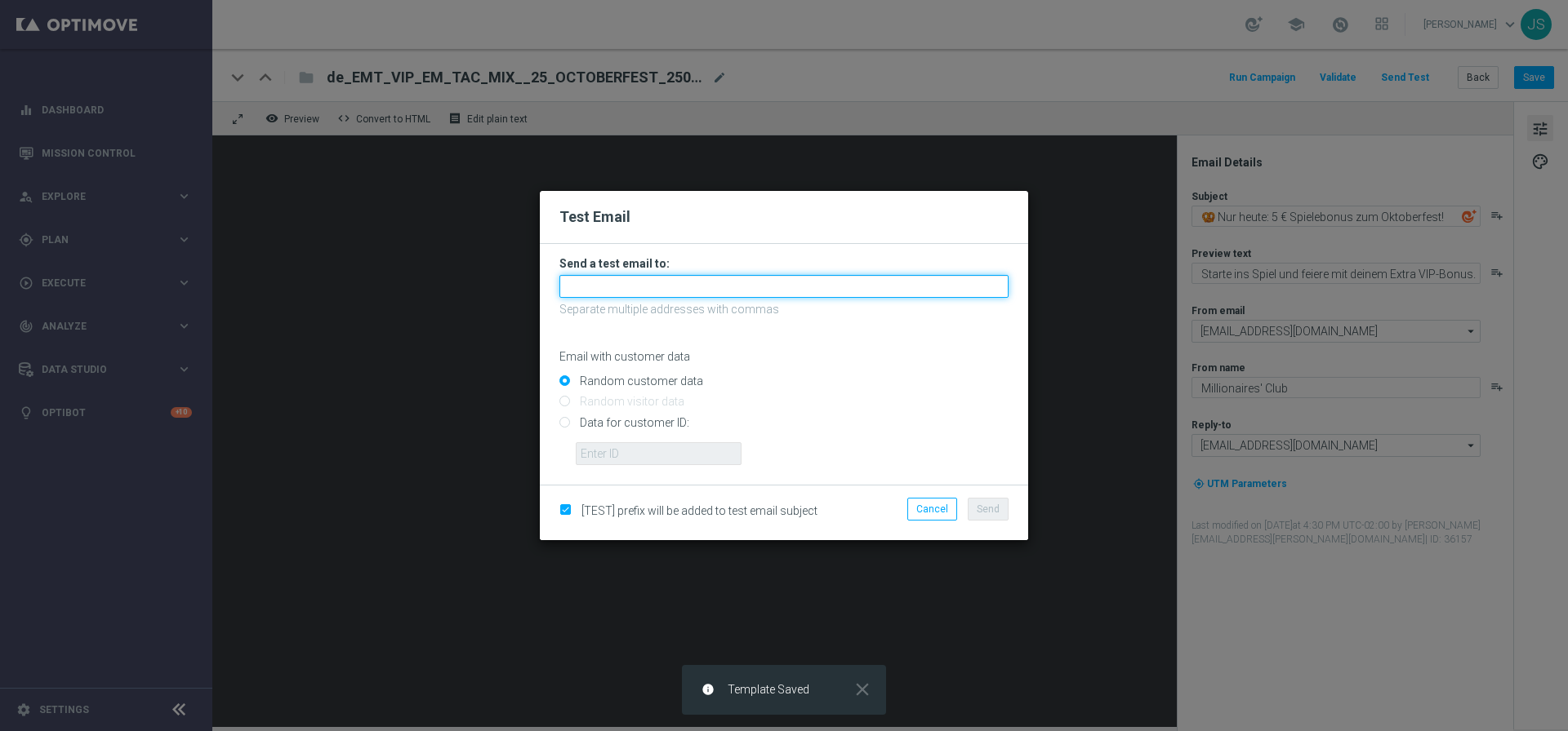
click at [732, 284] on input "text" at bounding box center [784, 287] width 449 height 23
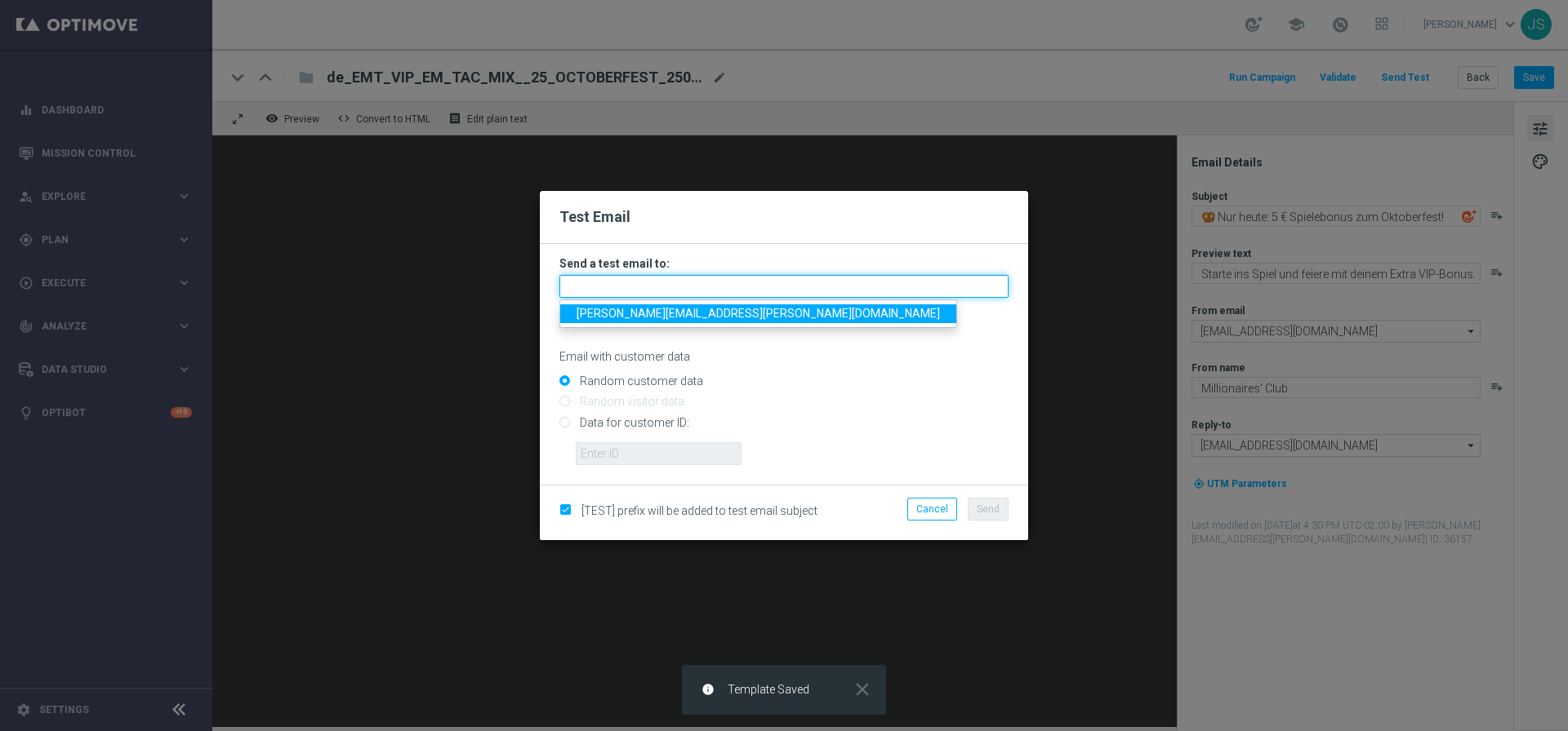
type input "[PERSON_NAME][EMAIL_ADDRESS][DOMAIN_NAME]"
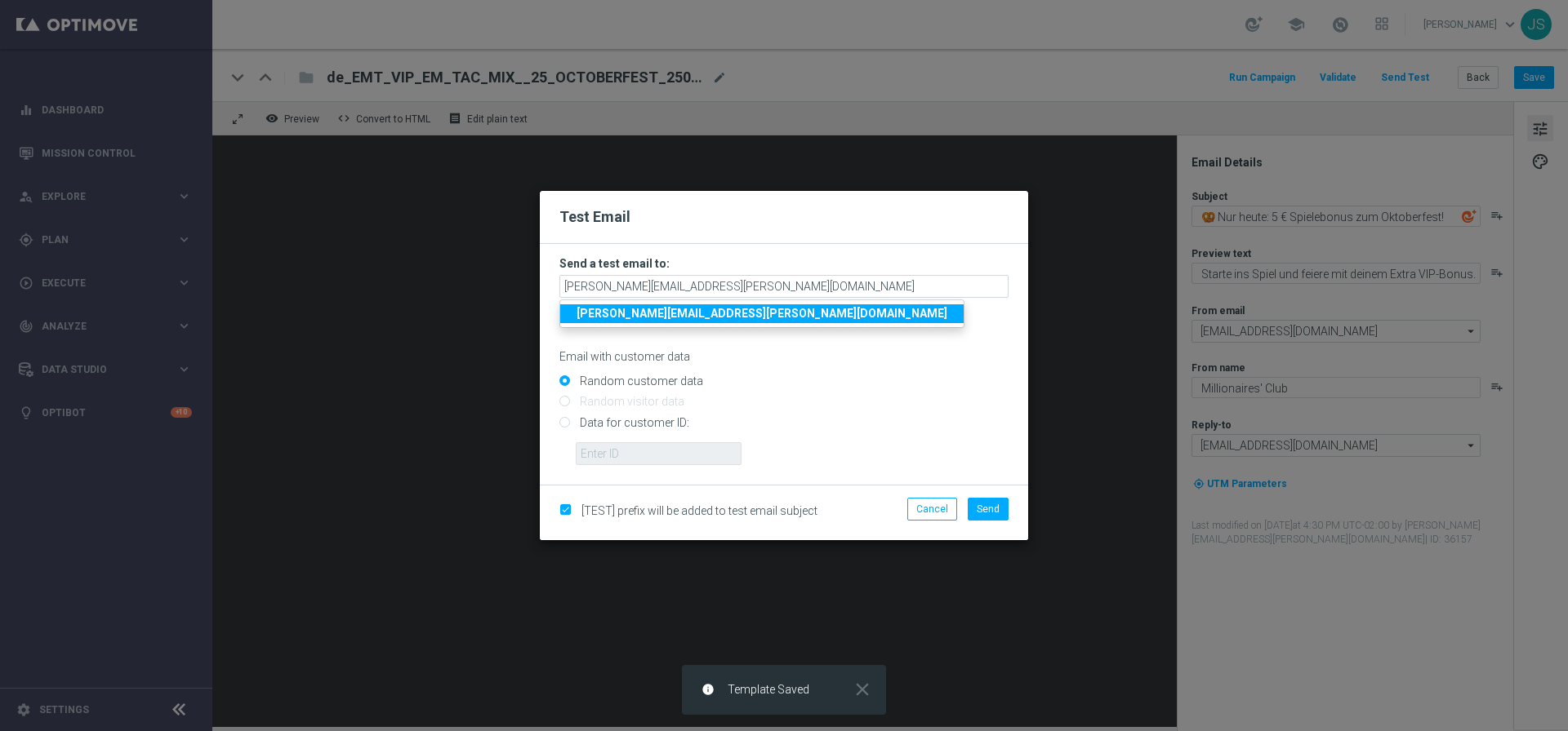
click at [645, 319] on strong "[PERSON_NAME][EMAIL_ADDRESS][DOMAIN_NAME]" at bounding box center [762, 313] width 371 height 13
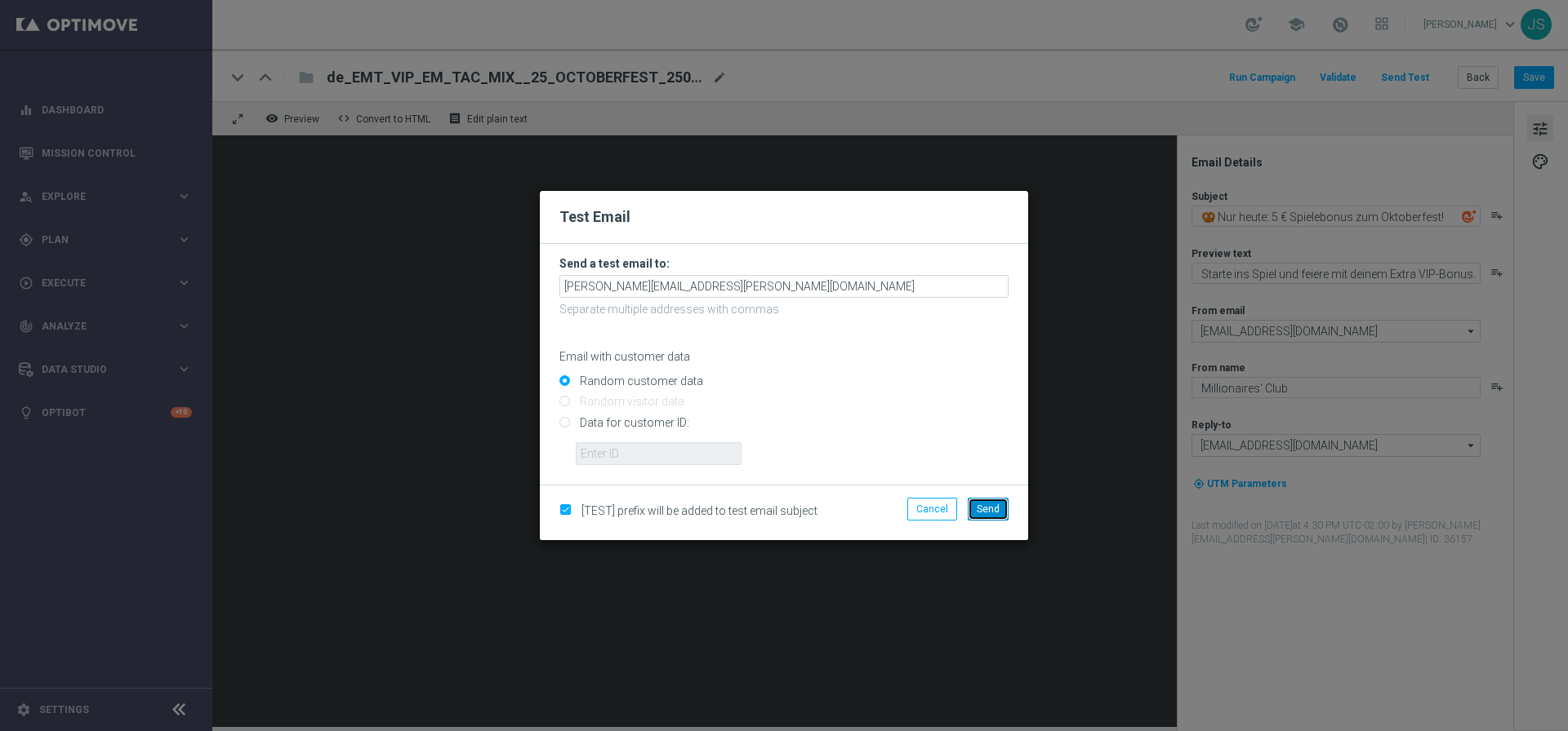
click at [995, 510] on span "Send" at bounding box center [988, 509] width 23 height 11
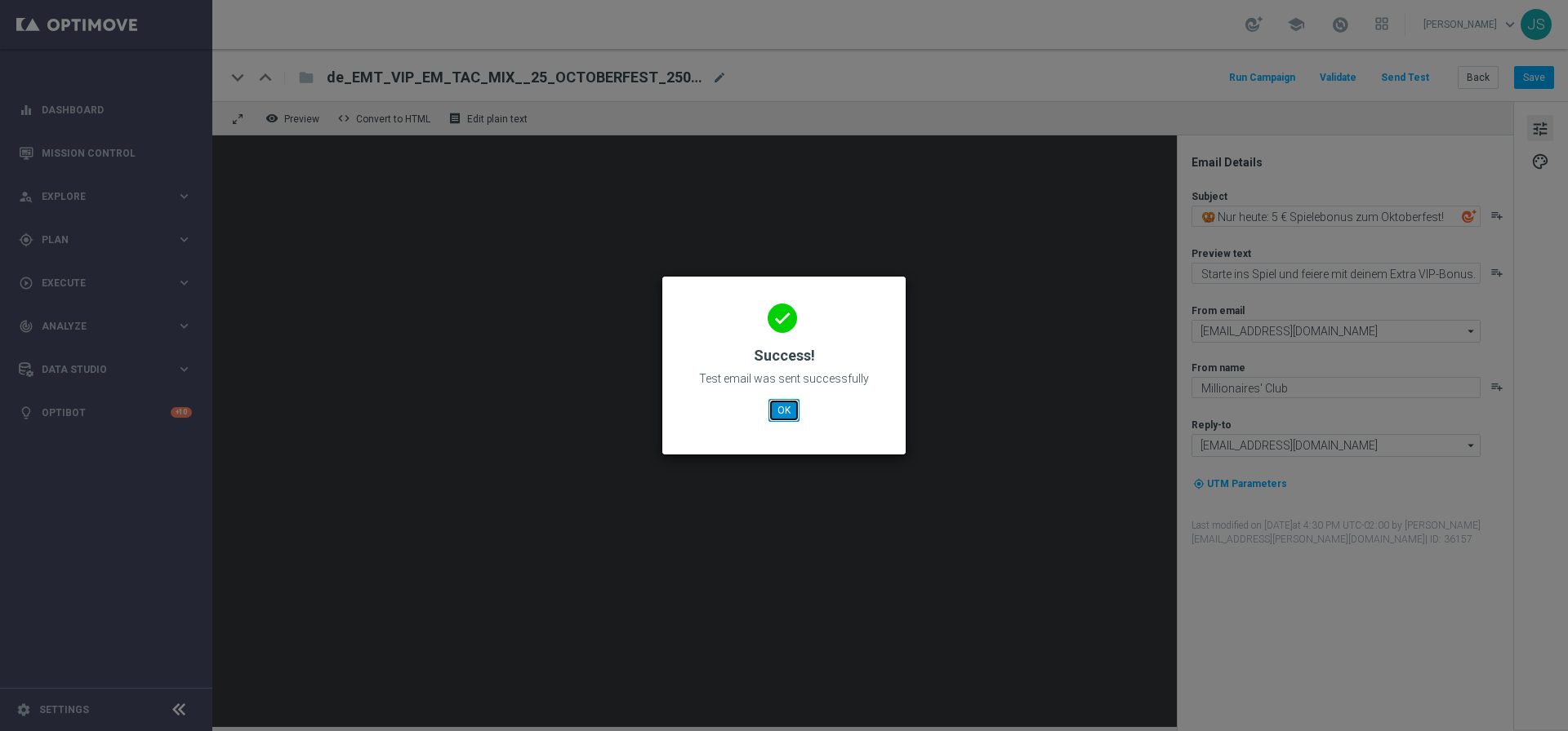
click at [777, 401] on button "OK" at bounding box center [784, 410] width 31 height 23
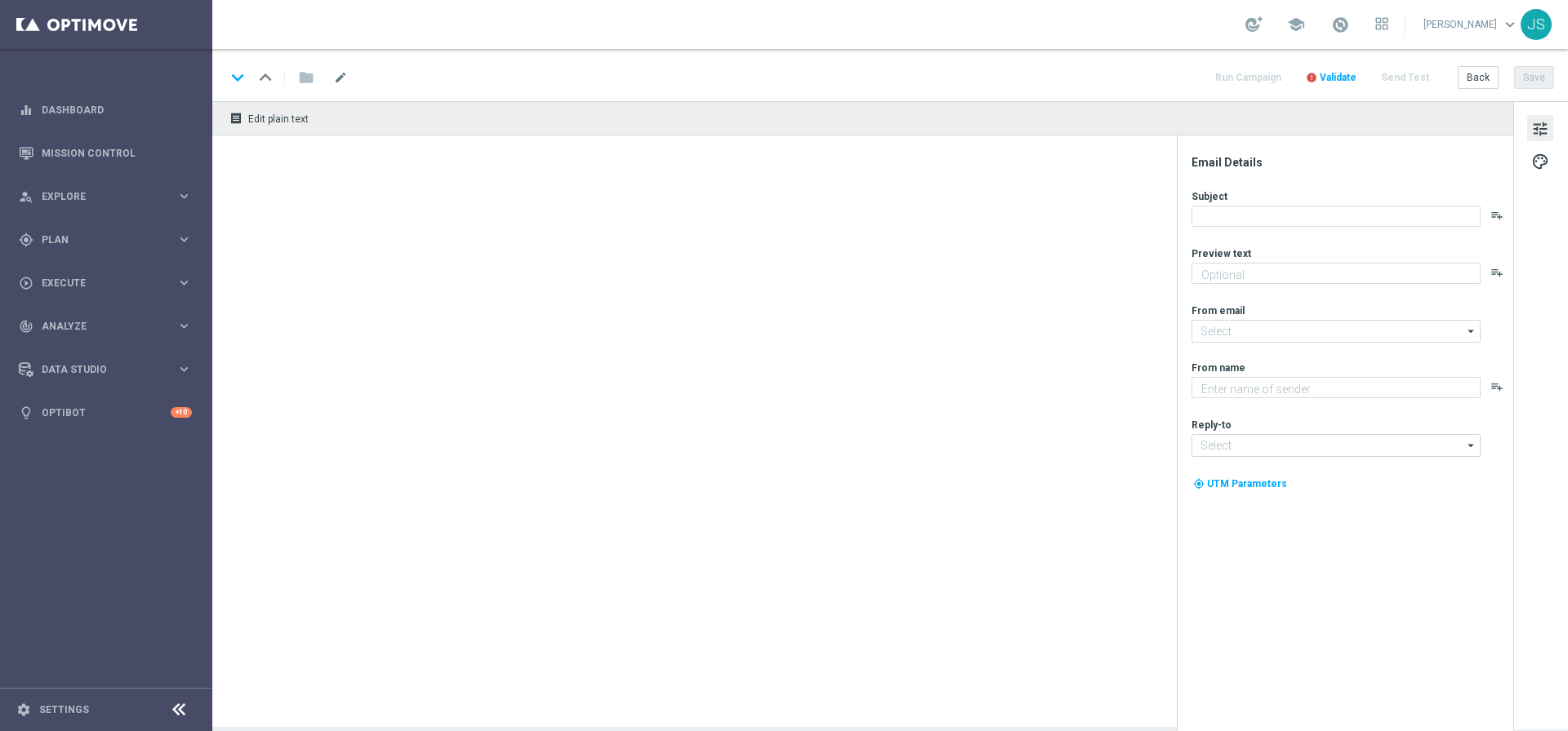
type textarea "Starte ins Spiel und feiere mit deinem Extra VIP-Bonus."
type input "[EMAIL_ADDRESS][DOMAIN_NAME]"
type textarea "Millionaires' Club"
type input "[EMAIL_ADDRESS][DOMAIN_NAME]"
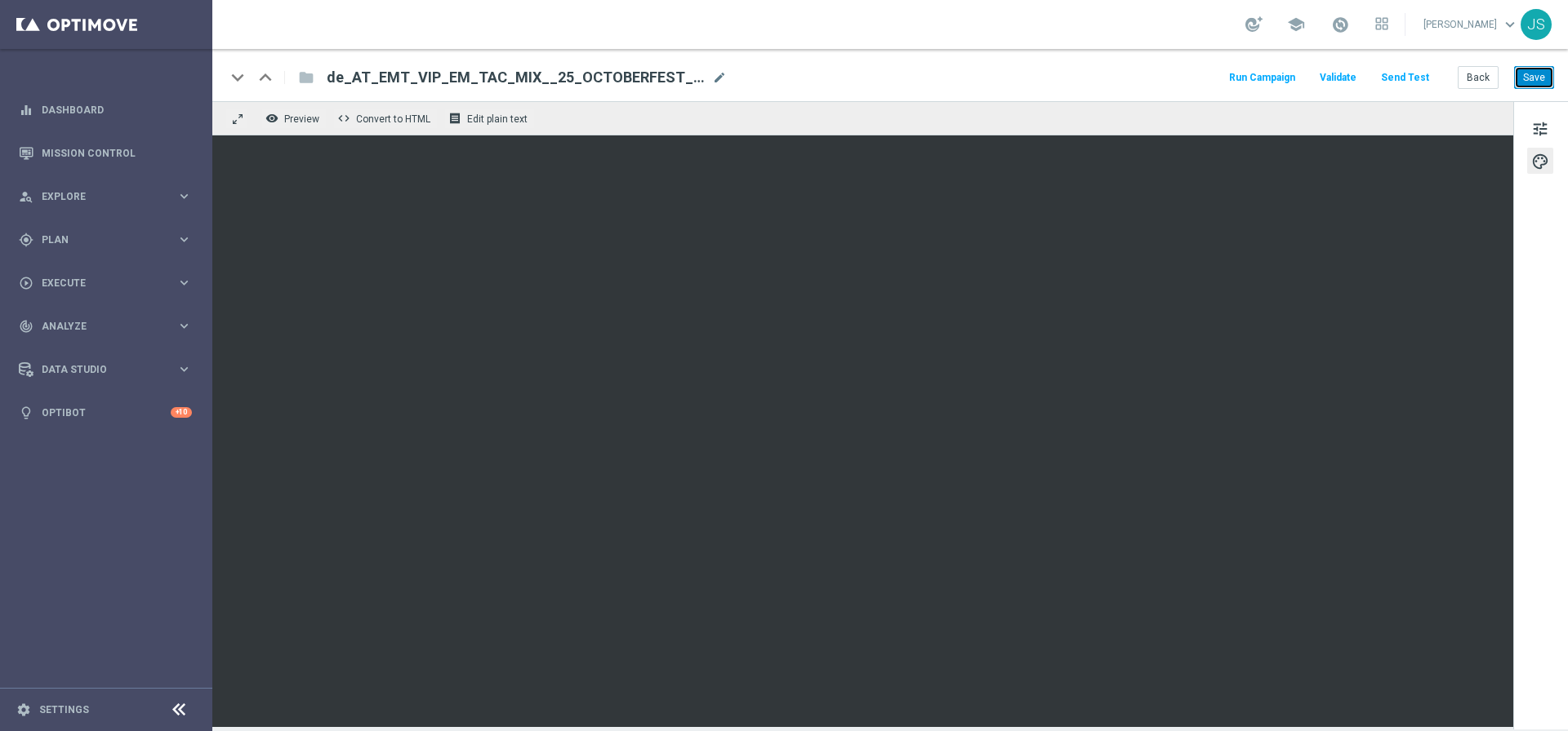
click at [1524, 70] on button "Save" at bounding box center [1534, 78] width 40 height 23
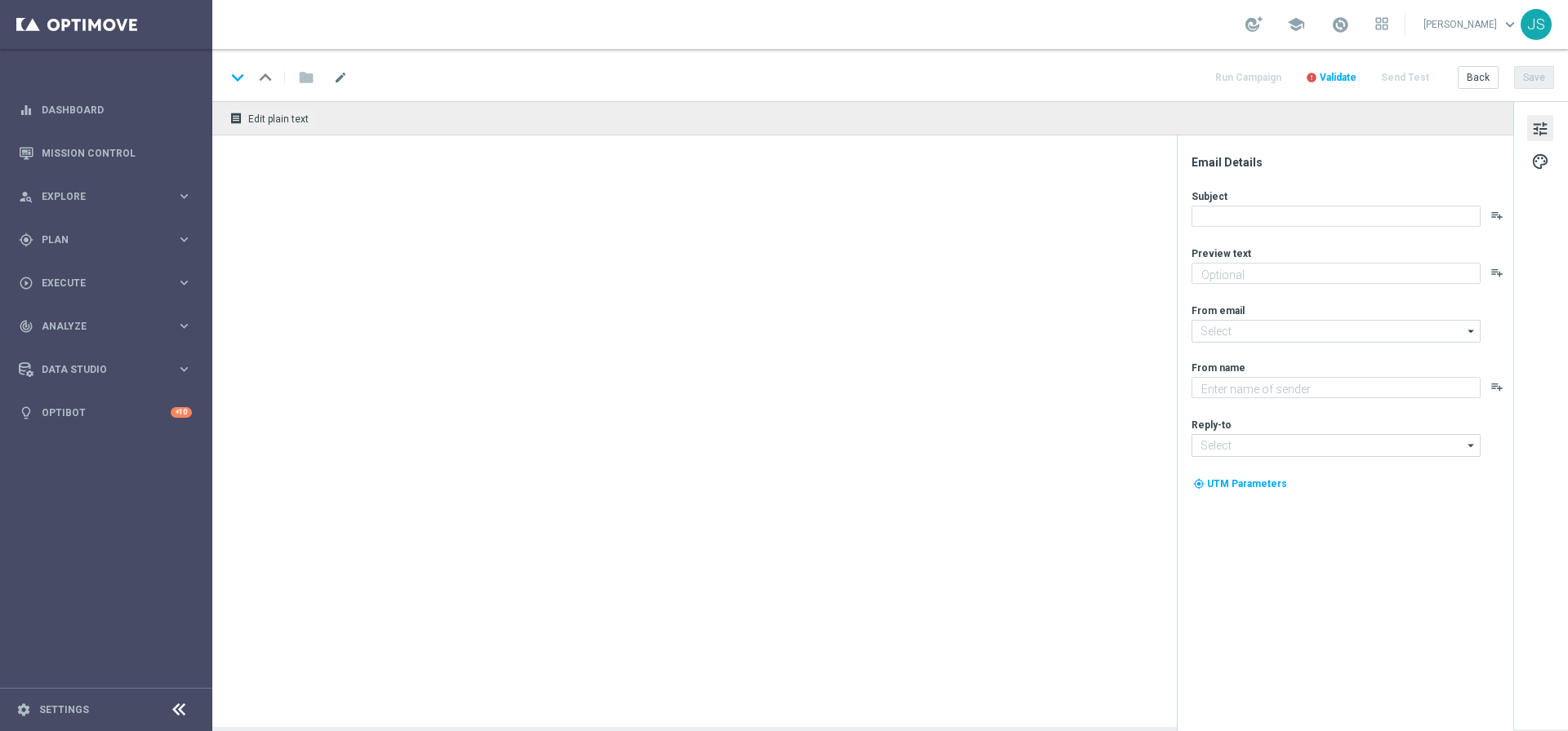
type textarea "Starte ins Spiel und feiere mit deinem Extra VIP-Bonus."
type input "[EMAIL_ADDRESS][DOMAIN_NAME]"
type textarea "Millionaires' Club"
type input "[EMAIL_ADDRESS][DOMAIN_NAME]"
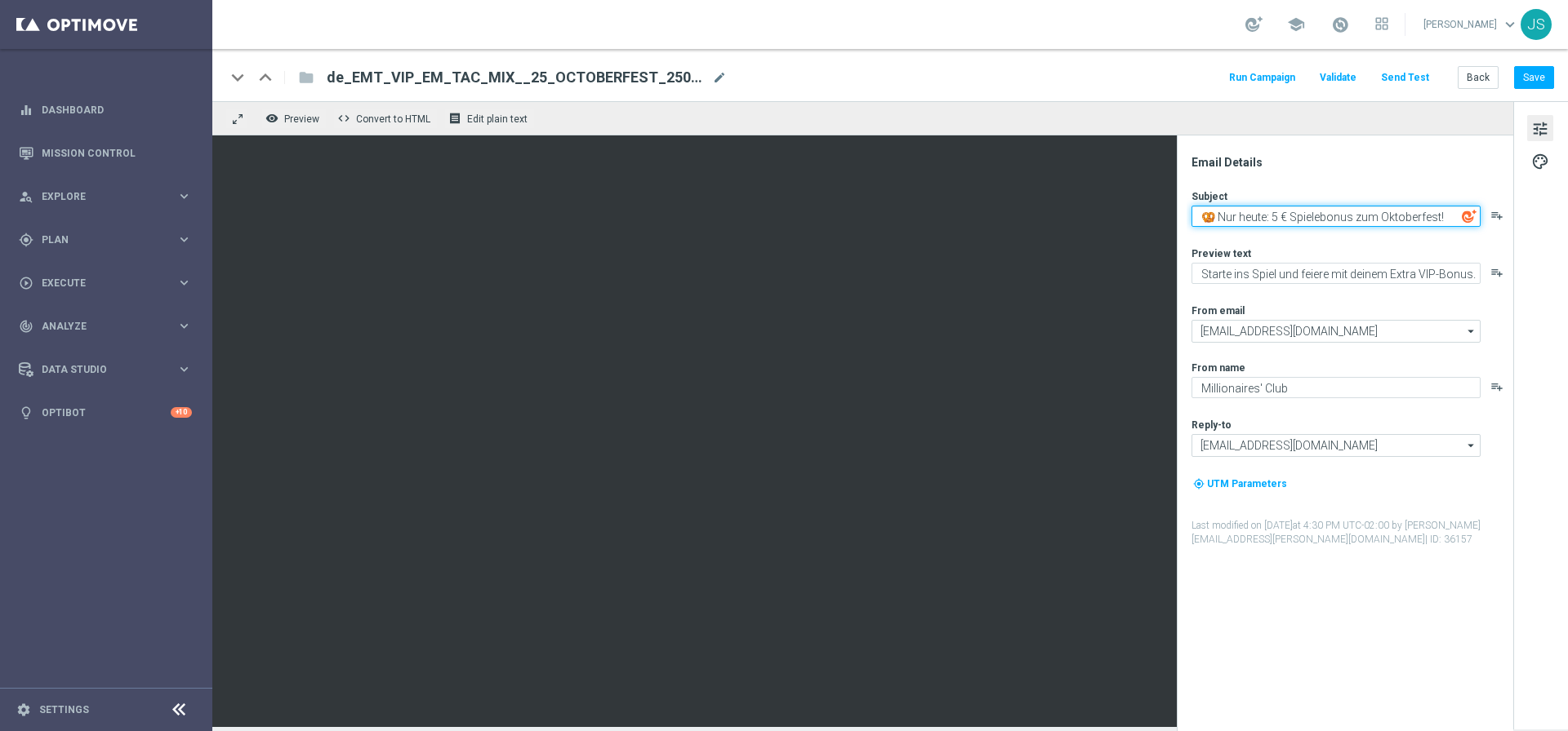
click at [1283, 216] on textarea "🥨 Nur heute: 5 € Spielebonus zum Oktoberfest!" at bounding box center [1335, 216] width 289 height 21
type textarea "🥨 Nur heute: 5€ Spielebonus zum Oktoberfest!"
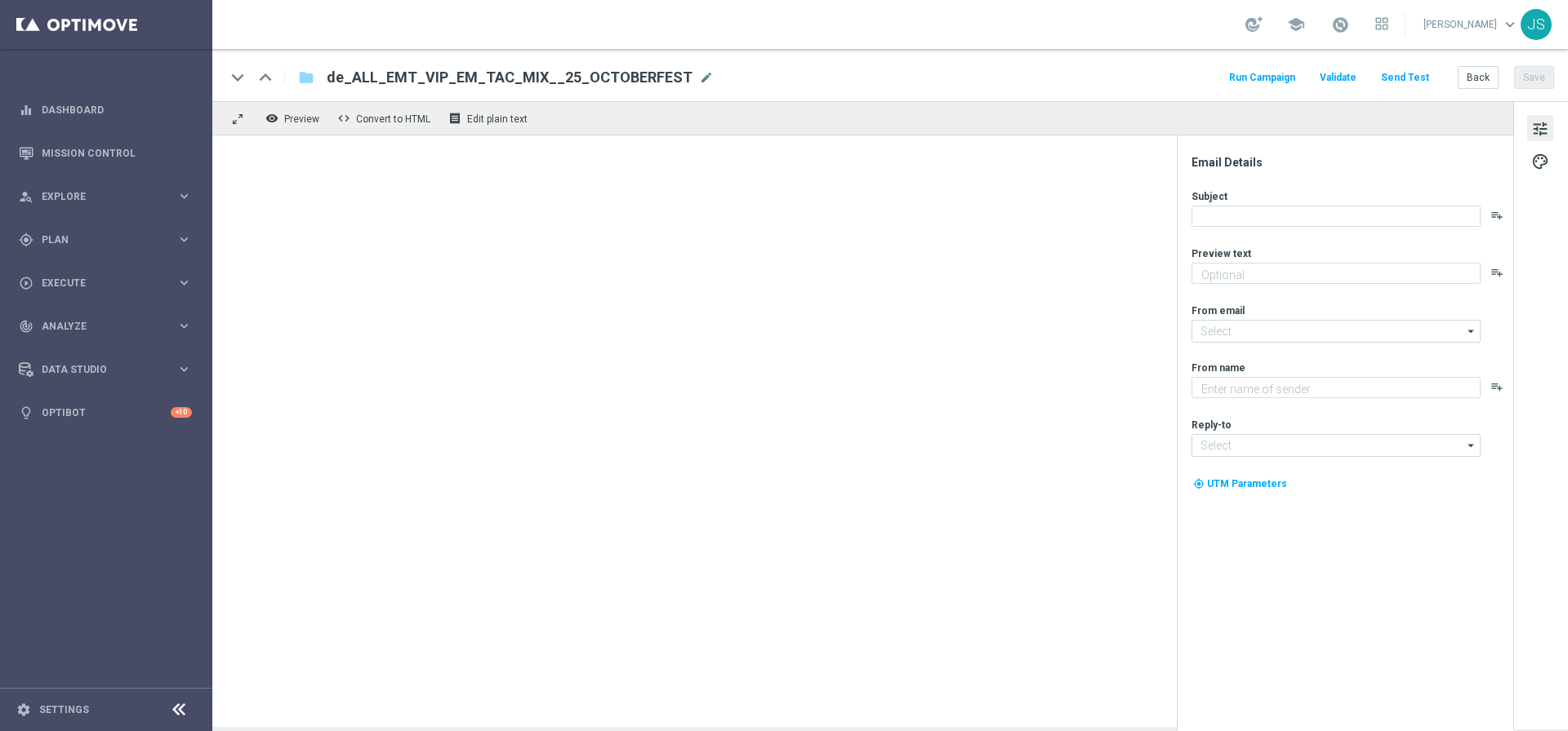
type textarea "Oans, zwoa, drei, gwunna."
type input "[EMAIL_ADDRESS][DOMAIN_NAME]"
type textarea "Millionaires' Club"
type input "[EMAIL_ADDRESS][DOMAIN_NAME]"
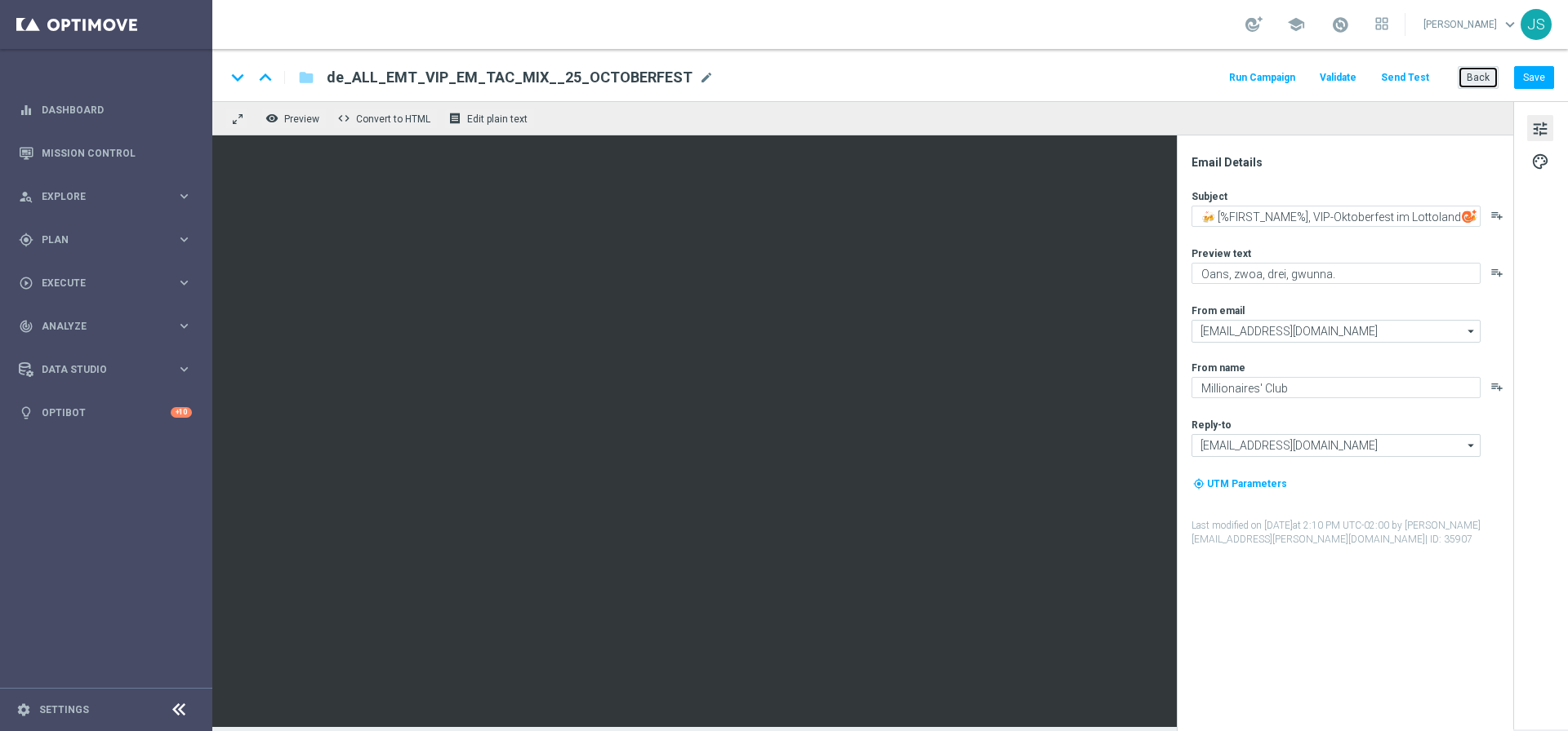
click at [1474, 70] on button "Back" at bounding box center [1477, 78] width 41 height 23
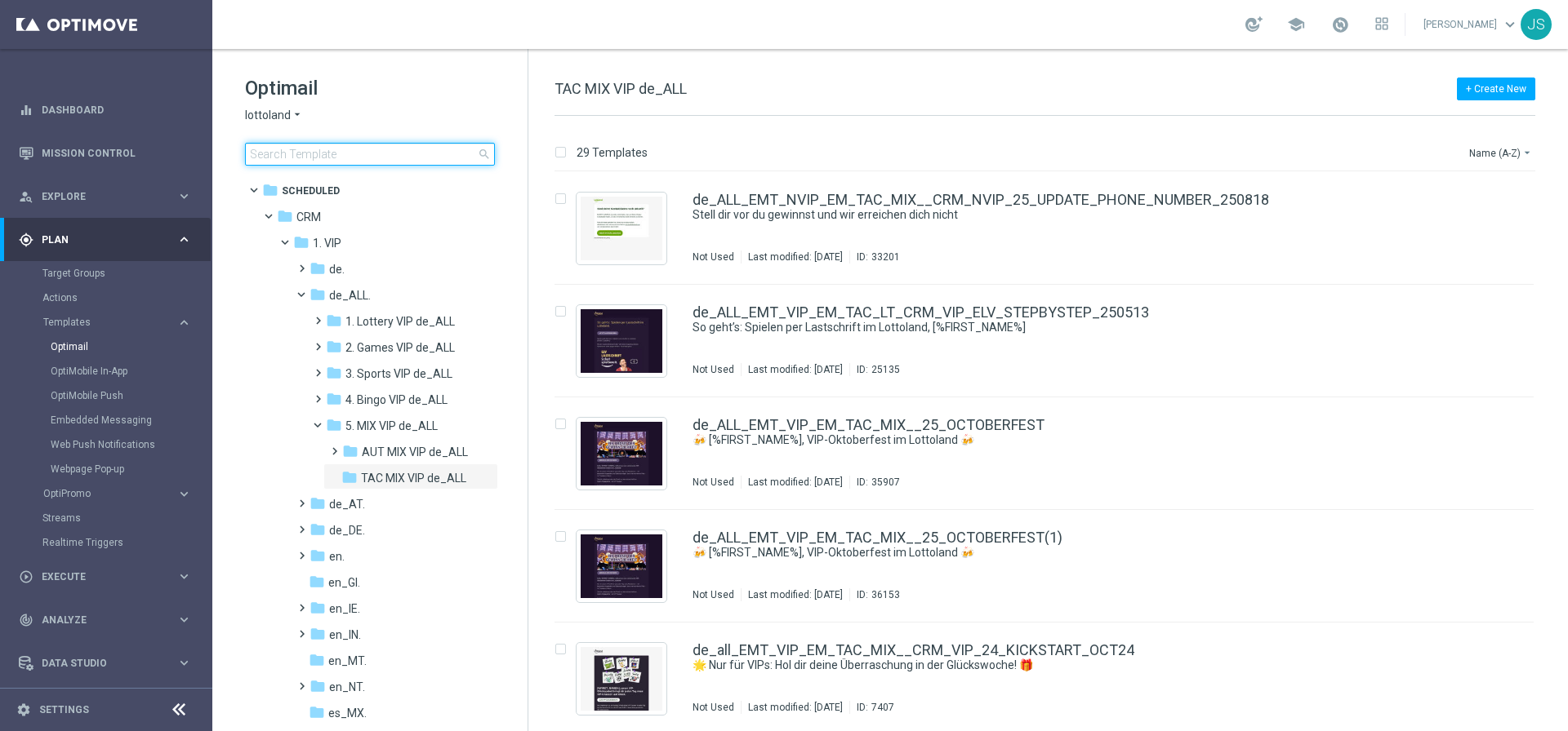
click at [466, 149] on input at bounding box center [370, 154] width 250 height 23
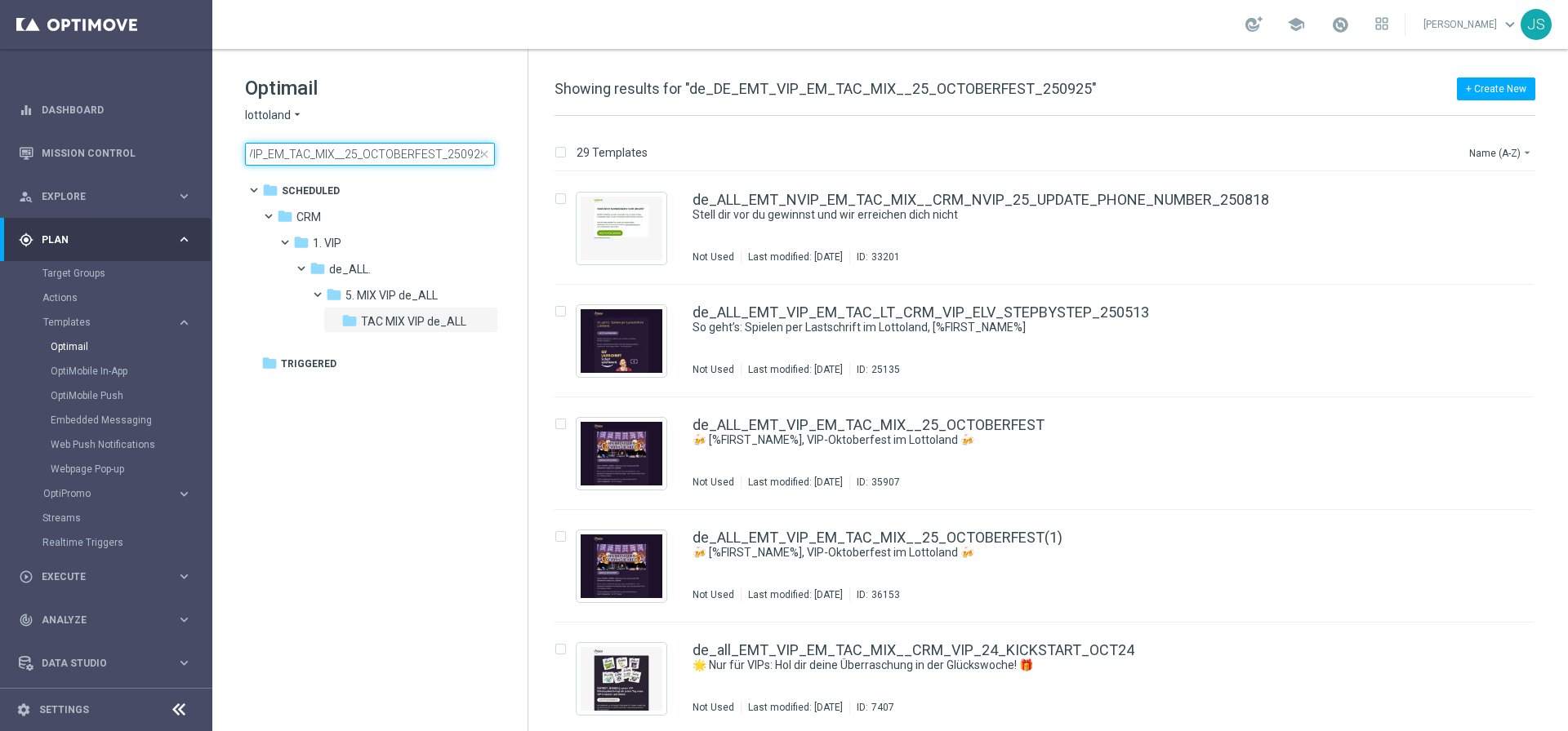
type input "de_DE_EMT_VIP_EM_TAC_MIX__25_OCTOBERFEST_250925"
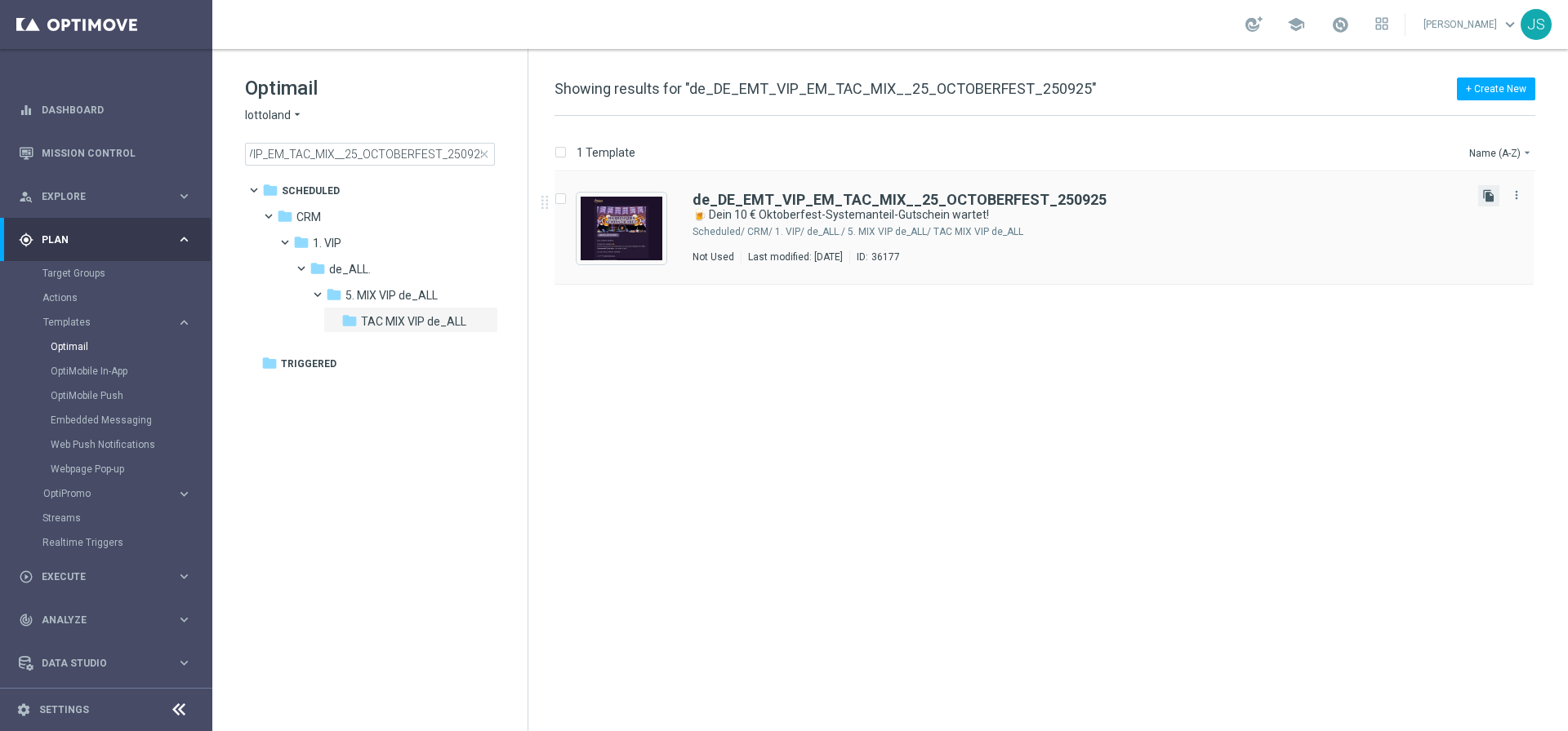
click at [1485, 200] on icon "file_copy" at bounding box center [1489, 196] width 13 height 13
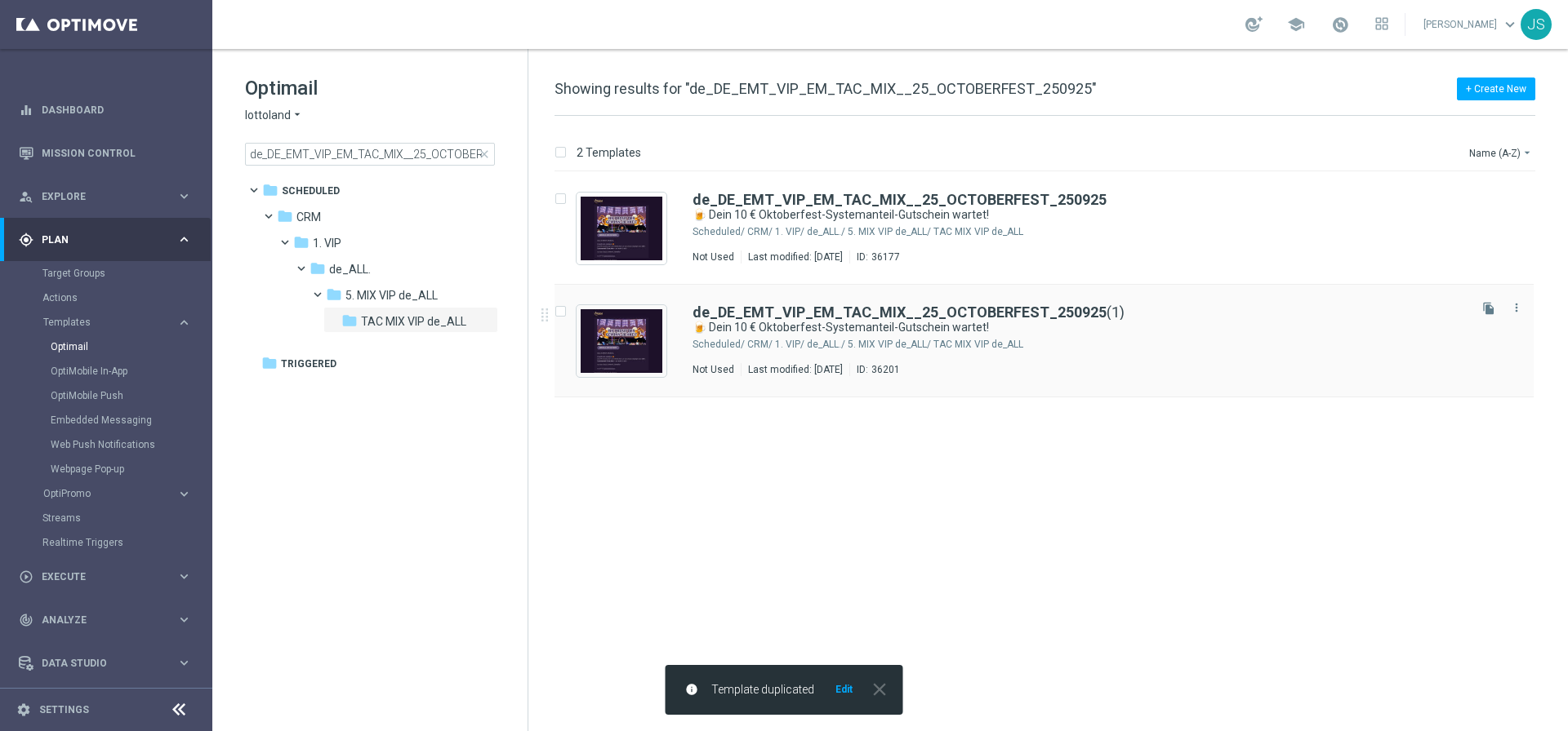
click at [1003, 336] on div "de_DE_EMT_VIP_EM_TAC_MIX__25_OCTOBERFEST_250925 (1) 🍺 Dein 10 € Oktoberfest-Sys…" at bounding box center [1079, 340] width 772 height 71
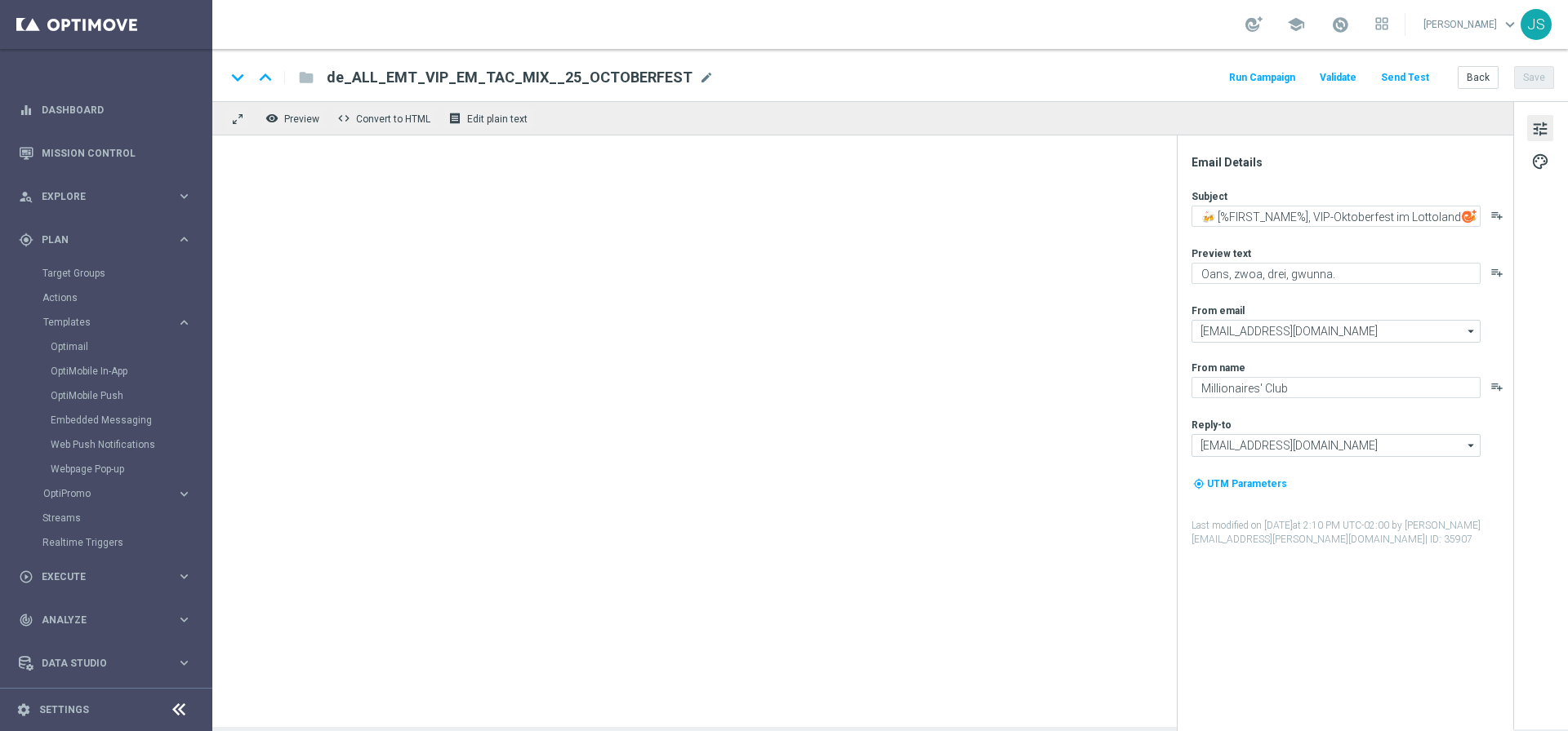
type textarea "🍺 Dein 10 € Oktoberfest-Systemanteil-Gutschein wartet!"
type textarea "Starte ins Spiel und feiere mit deinem Extra VIP-Bonus."
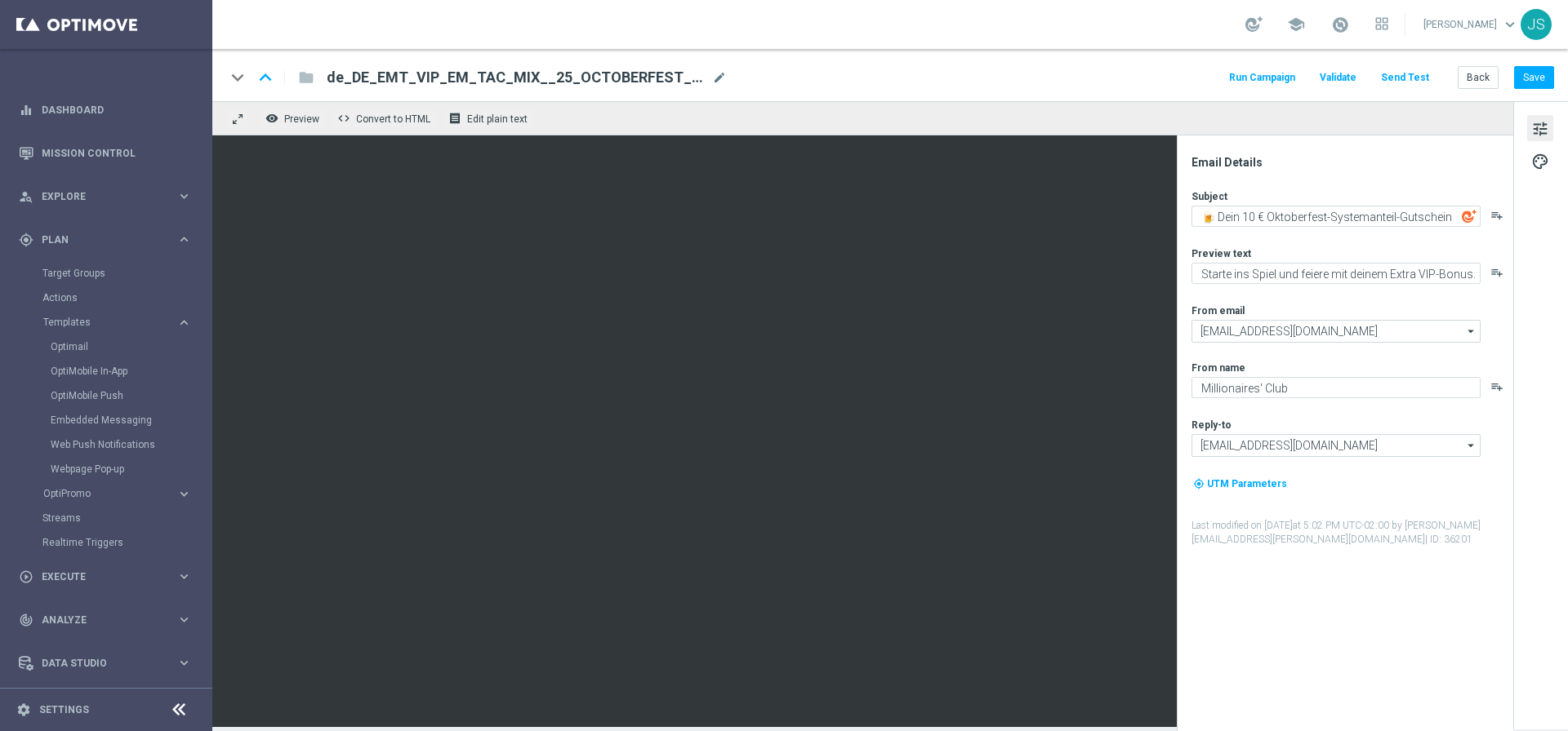
click at [730, 78] on div "keyboard_arrow_down keyboard_arrow_up folder de_DE_EMT_VIP_EM_TAC_MIX__25_OCTOB…" at bounding box center [890, 78] width 1329 height 21
click at [727, 78] on div "keyboard_arrow_down keyboard_arrow_up folder de_DE_EMT_VIP_EM_TAC_MIX__25_OCTOB…" at bounding box center [890, 78] width 1329 height 21
click at [721, 79] on span "mode_edit" at bounding box center [719, 78] width 15 height 15
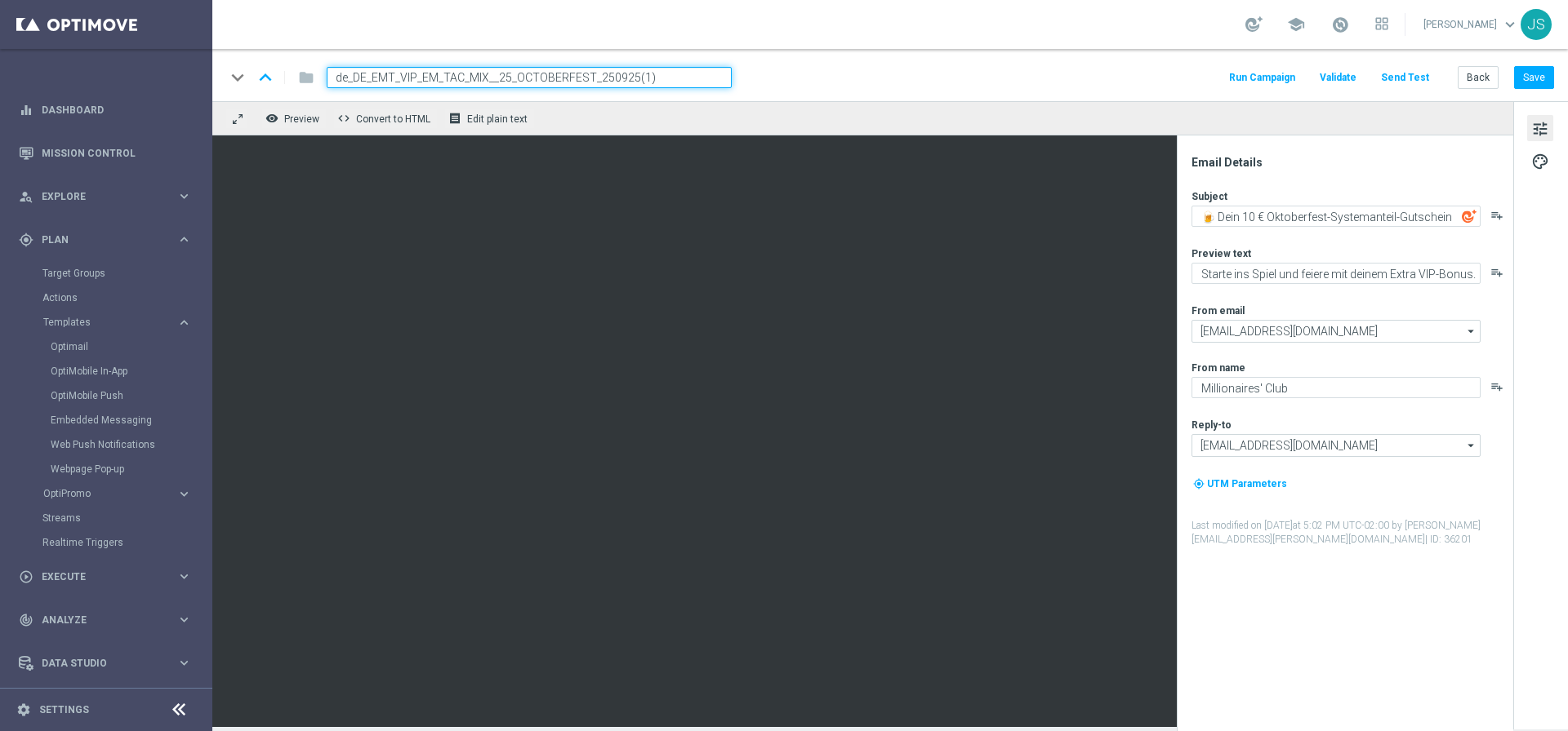
click at [611, 80] on input "de_DE_EMT_VIP_EM_TAC_MIX__25_OCTOBERFEST_250925(1)" at bounding box center [529, 78] width 405 height 21
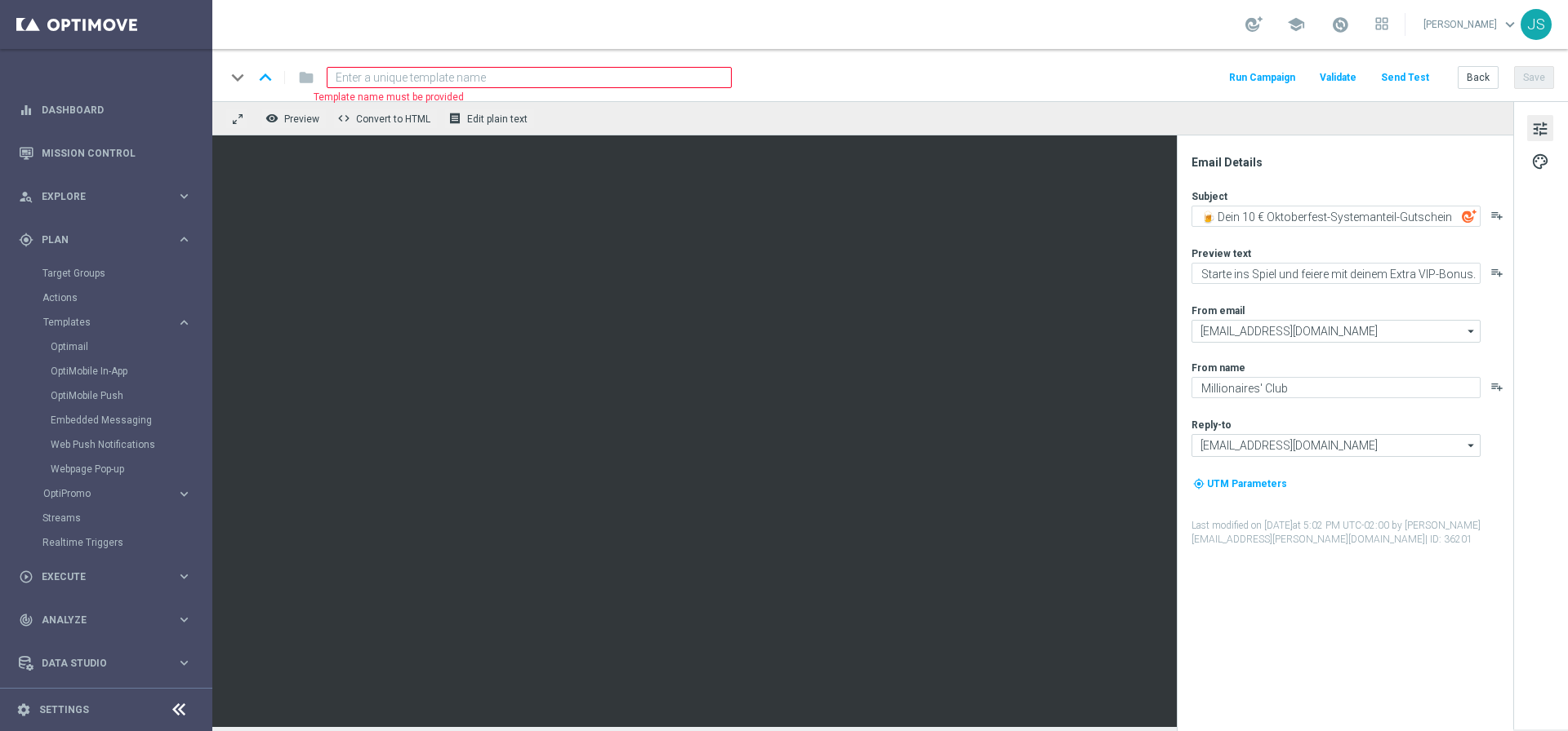
paste input "de_DE_EMT_VIP_EM_TAC_MIX__25_OCTOBERFEST_250928"
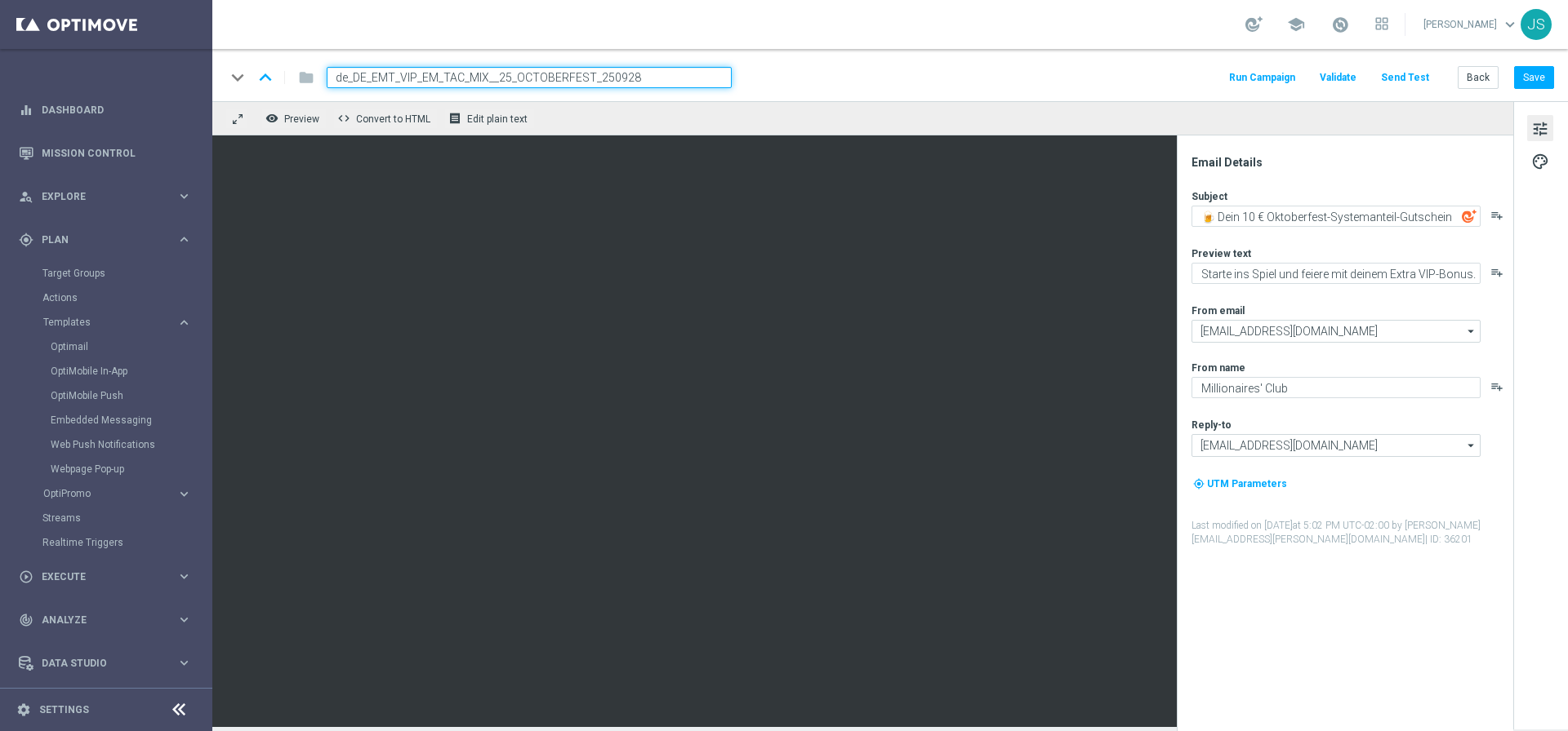
type input "de_DE_EMT_VIP_EM_TAC_MIX__25_OCTOBERFEST_250928"
click at [1337, 212] on textarea "🍺 Dein 10 € Oktoberfest-Systemanteil-Gutschein wartet!" at bounding box center [1335, 216] width 289 height 21
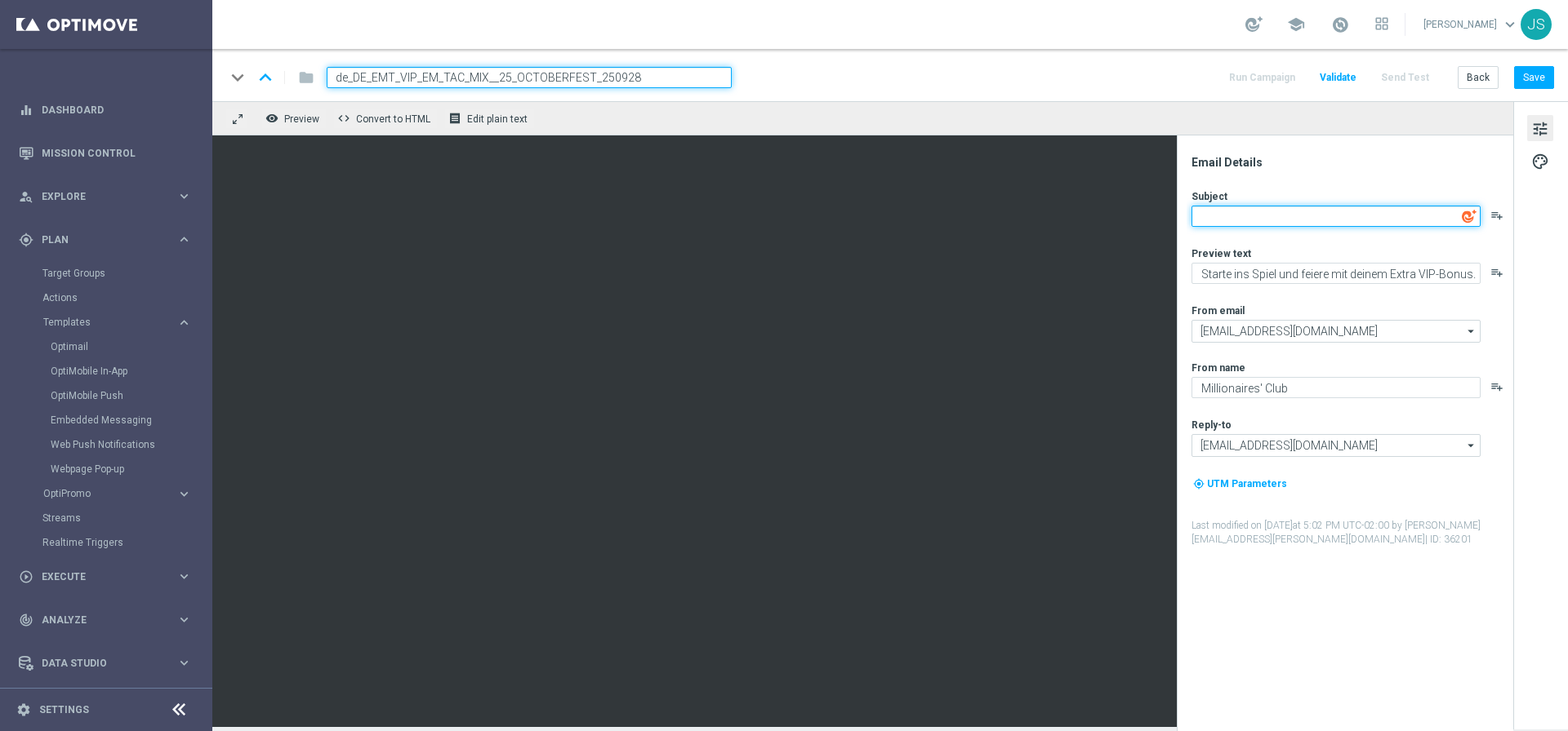
paste textarea "🍺 Dein 15 € VIP-Oktoberfest-Lotto-Gutschein wartet!"
type textarea "🍺 Dein 15 € VIP-Oktoberfest-Lotto-Gutschein wartet!"
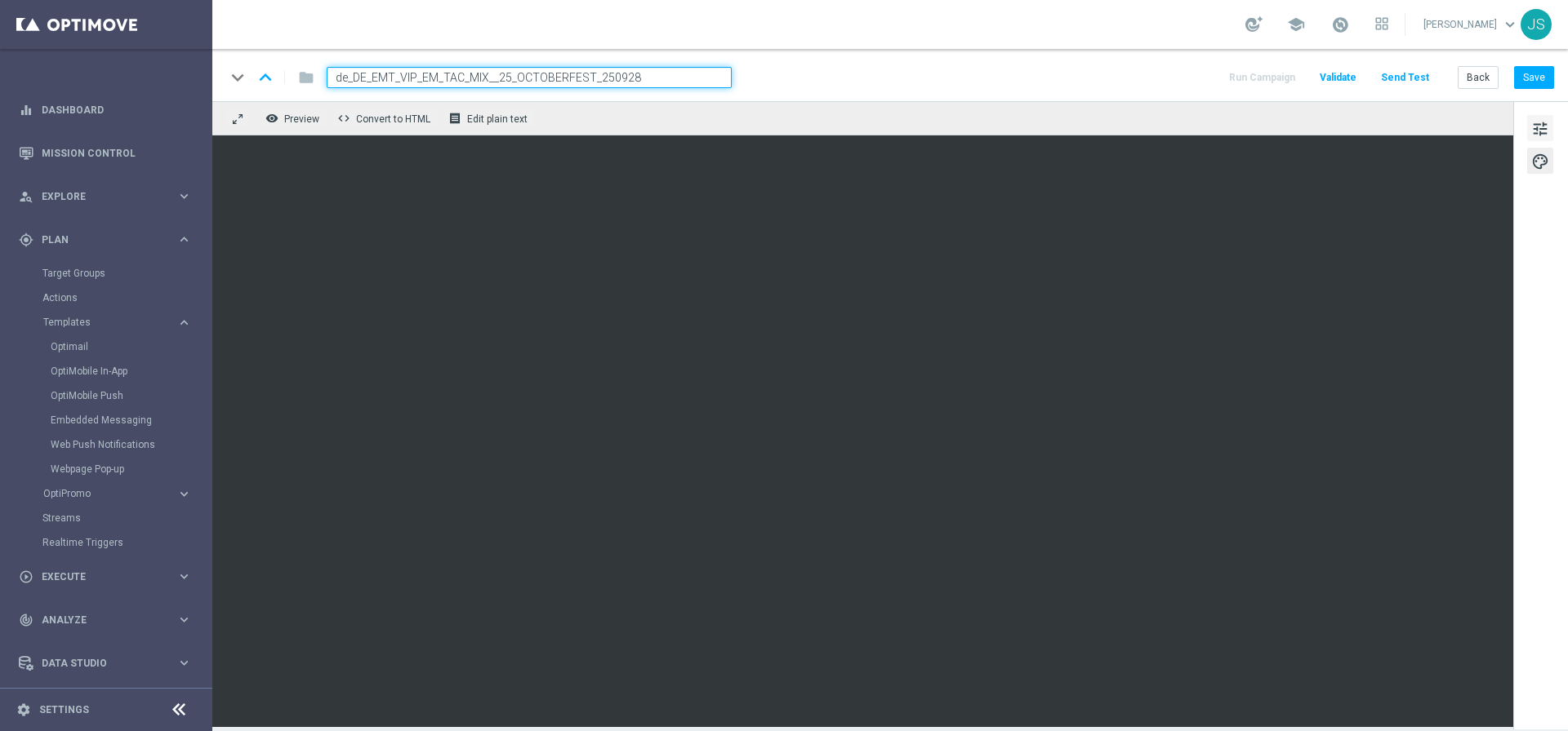
click at [1542, 125] on span "tune" at bounding box center [1540, 129] width 18 height 21
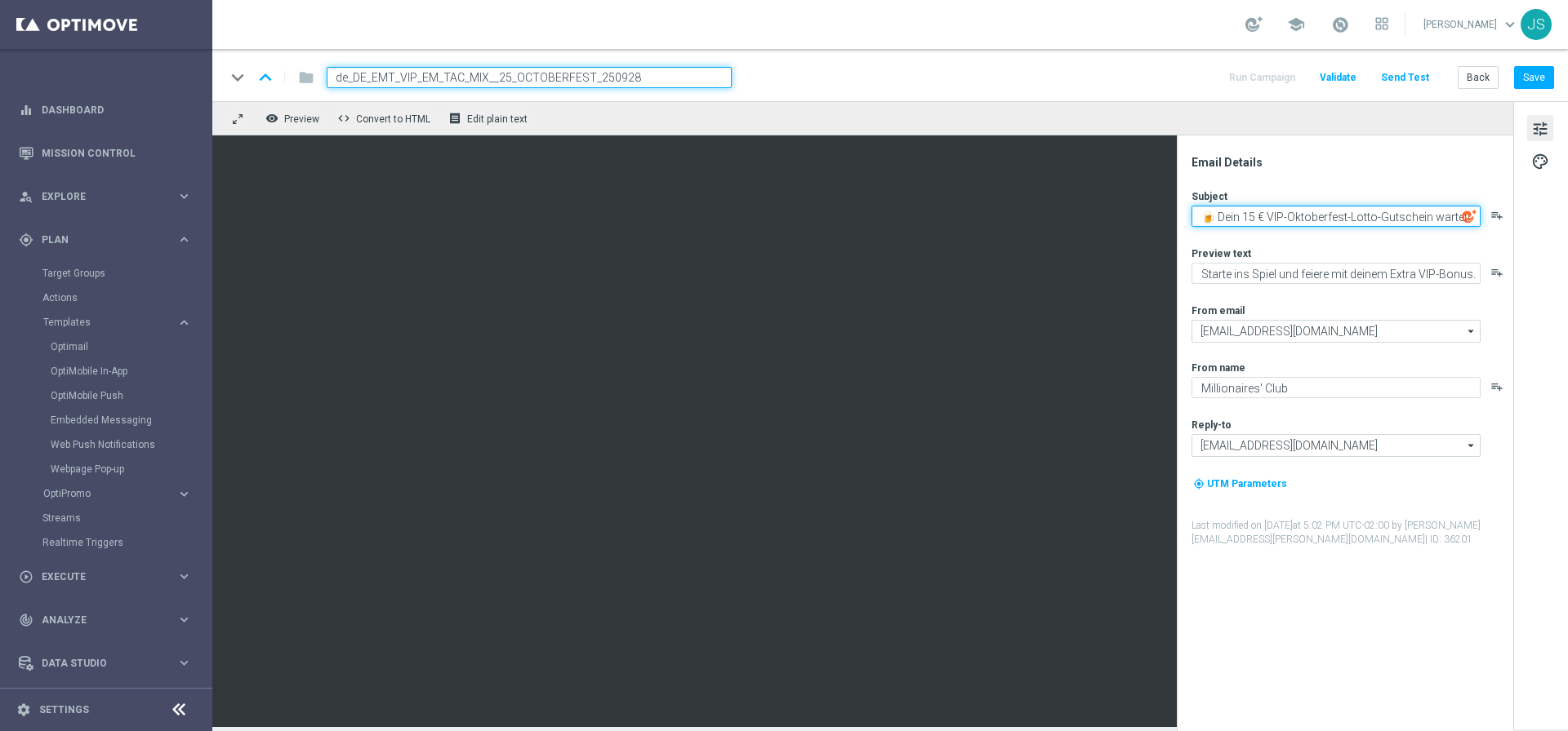
drag, startPoint x: 1431, startPoint y: 220, endPoint x: 1513, endPoint y: 211, distance: 82.5
click at [1513, 211] on div "Email Details Subject 🍺 Dein 15 € VIP-Oktoberfest-Lotto-Gutschein wartet! playl…" at bounding box center [1541, 414] width 55 height 626
drag, startPoint x: 1431, startPoint y: 211, endPoint x: 1443, endPoint y: 213, distance: 12.2
click at [1432, 211] on textarea "🍺 Dein 15 € VIP-Oktoberfest-Lotto-Gutschein wartet!" at bounding box center [1335, 216] width 289 height 21
click at [1454, 209] on textarea "🍺 Dein 15 € VIP-Oktoberfest-Lotto-Gutschein wartet!" at bounding box center [1335, 216] width 289 height 21
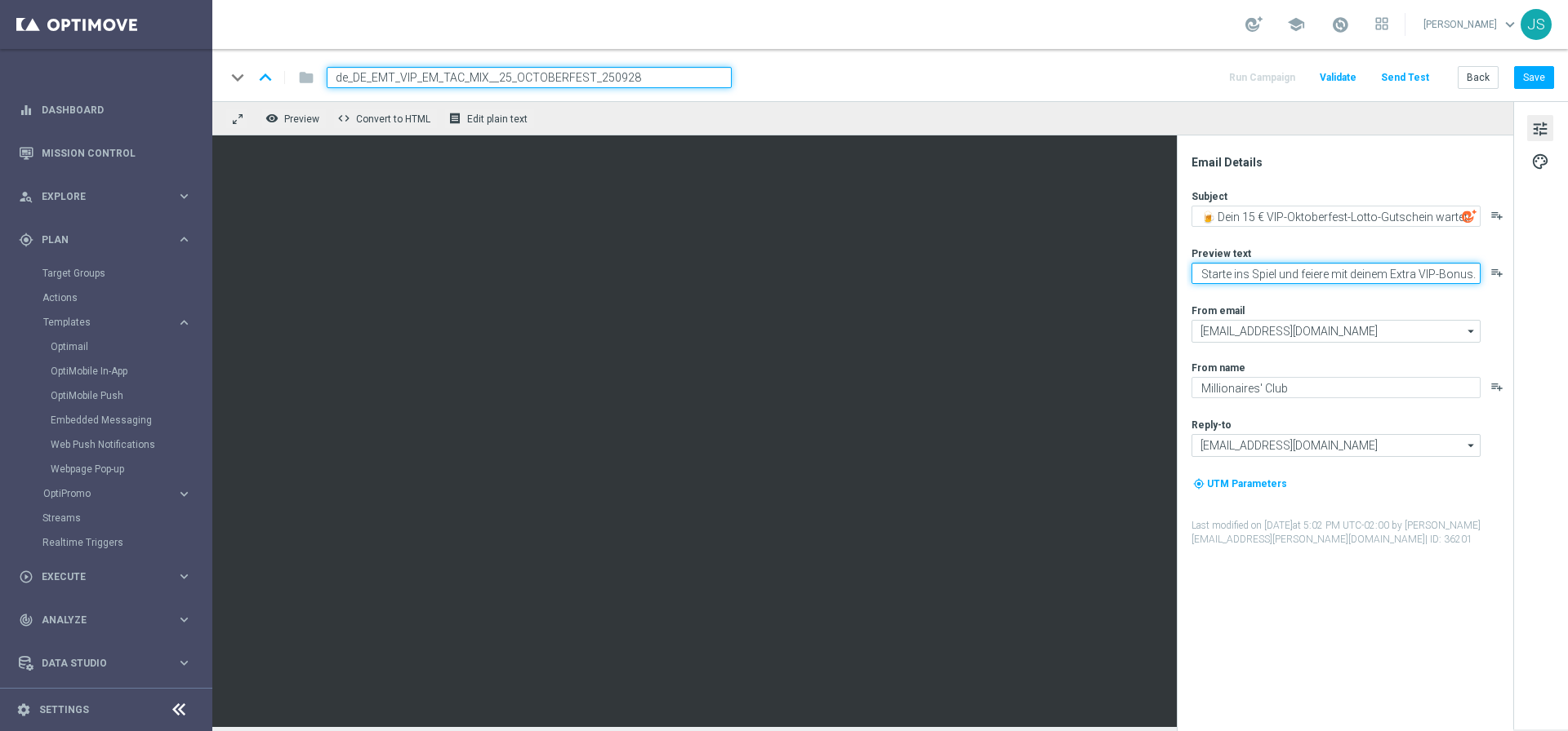
click at [1246, 265] on textarea "Starte ins Spiel und feiere mit deinem Extra VIP-Bonus." at bounding box center [1335, 273] width 289 height 21
paste textarea "Prosit der Gemütlichkeit – dein VIP-Highlight wartet."
click at [1376, 273] on textarea "Prosit der Gemütlichkeit – dein VIP-Highlight wartet." at bounding box center [1335, 273] width 289 height 21
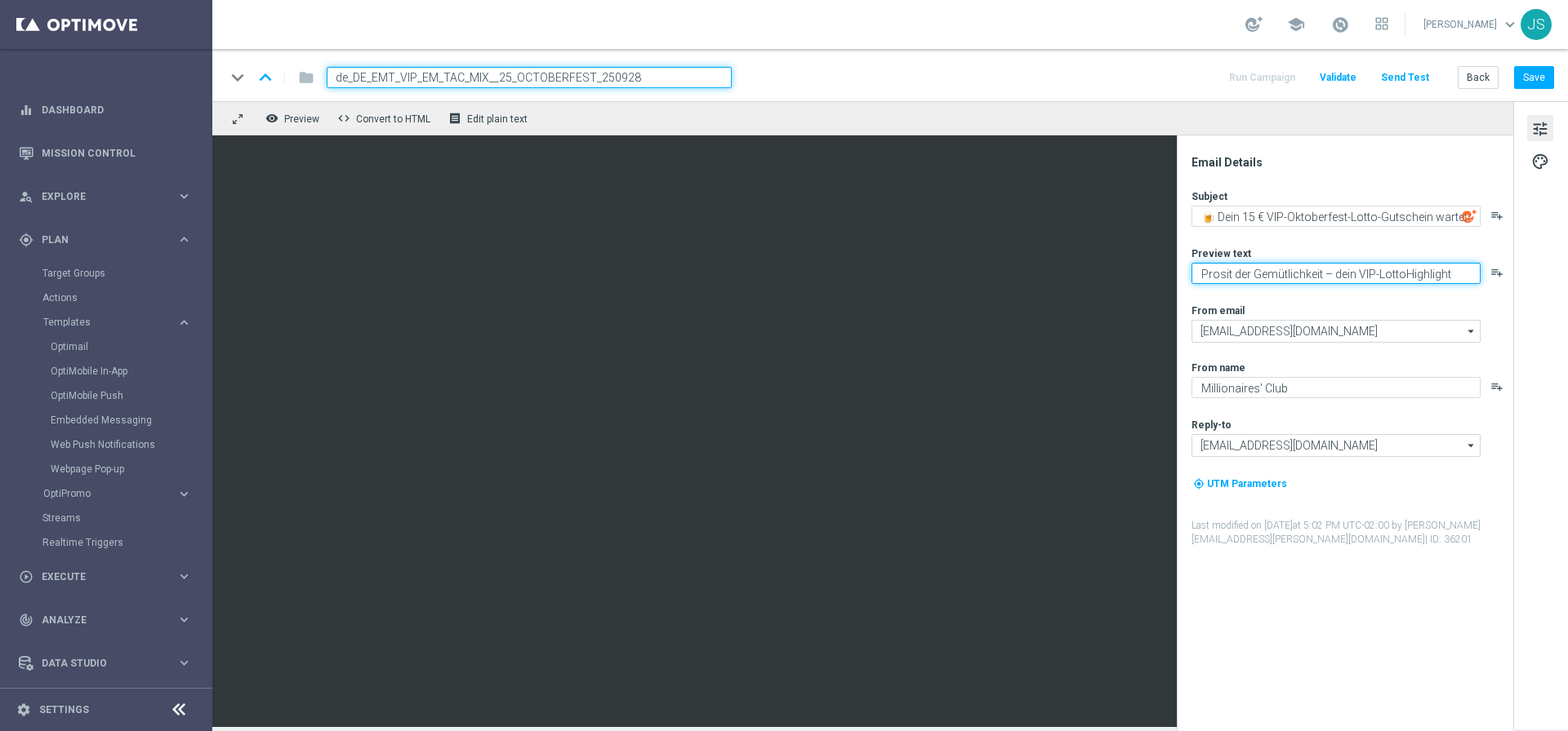
type textarea "Prosit der Gemütlichkeit – dein VIP-Lotto Highlight wartet."
drag, startPoint x: 1469, startPoint y: 273, endPoint x: 1389, endPoint y: 294, distance: 82.7
click at [1471, 341] on div "Subject 🍺 Dein 15 € VIP-Oktoberfest-Lotto-Gutschein wartet! playlist_add Previe…" at bounding box center [1351, 368] width 320 height 357
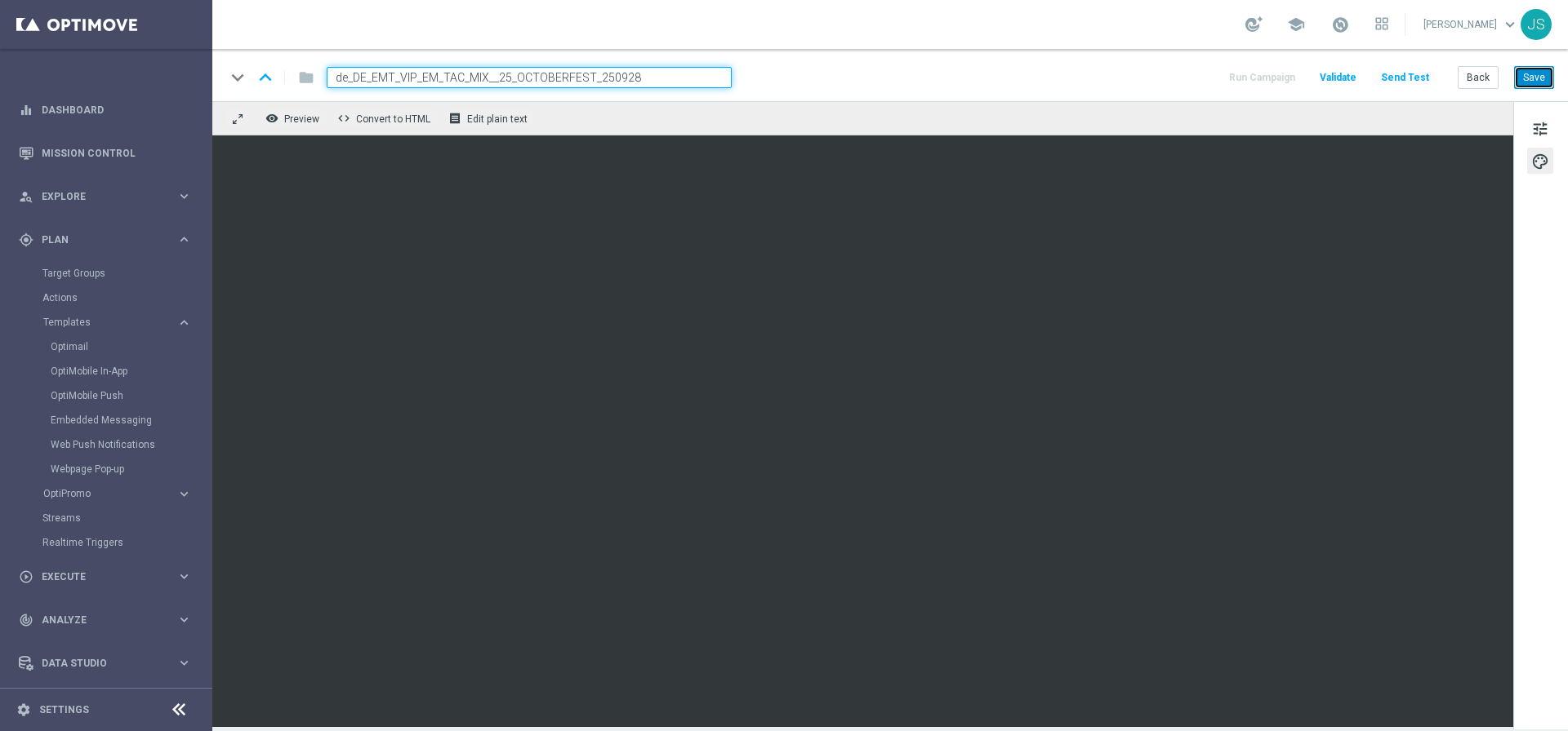
click at [1540, 72] on button "Save" at bounding box center [1534, 78] width 40 height 23
click at [1542, 79] on button "Save" at bounding box center [1534, 78] width 40 height 23
click at [1548, 75] on button "Save" at bounding box center [1534, 78] width 40 height 23
click at [1413, 80] on button "Send Test" at bounding box center [1404, 78] width 53 height 22
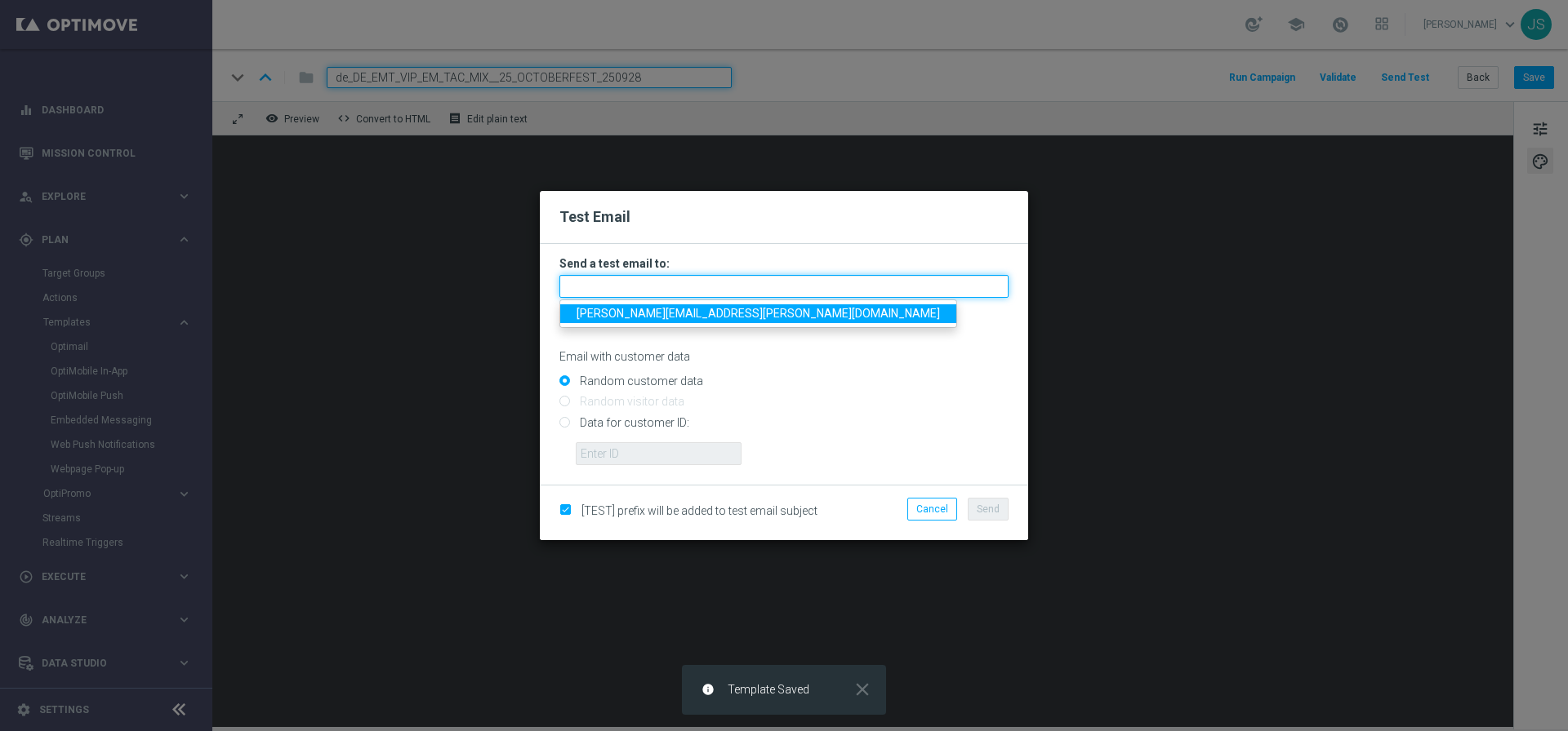
click at [717, 283] on input "text" at bounding box center [784, 287] width 449 height 23
type input "[PERSON_NAME][EMAIL_ADDRESS][PERSON_NAME][DOMAIN_NAME]"
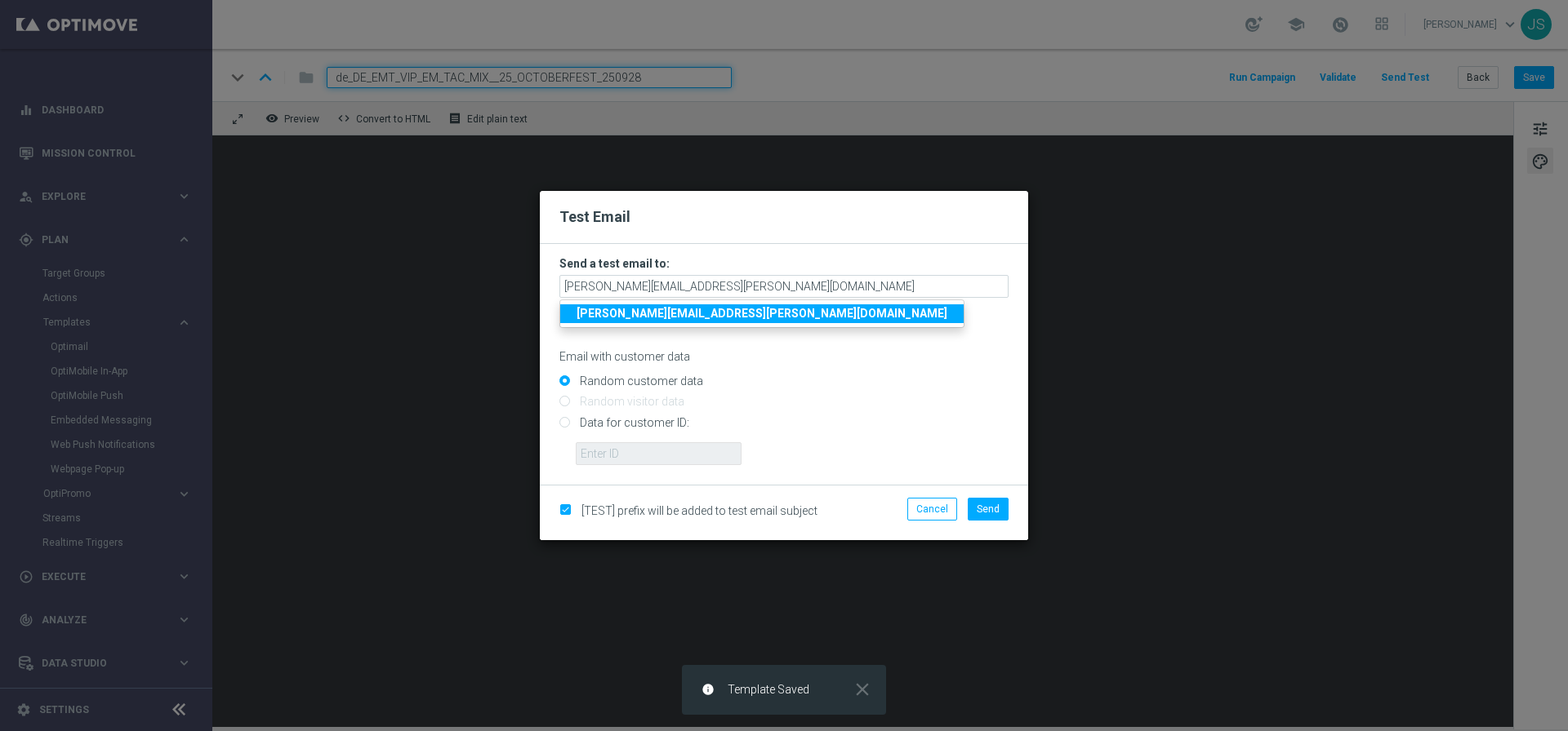
click at [696, 311] on strong "[PERSON_NAME][EMAIL_ADDRESS][PERSON_NAME][DOMAIN_NAME]" at bounding box center [762, 313] width 371 height 13
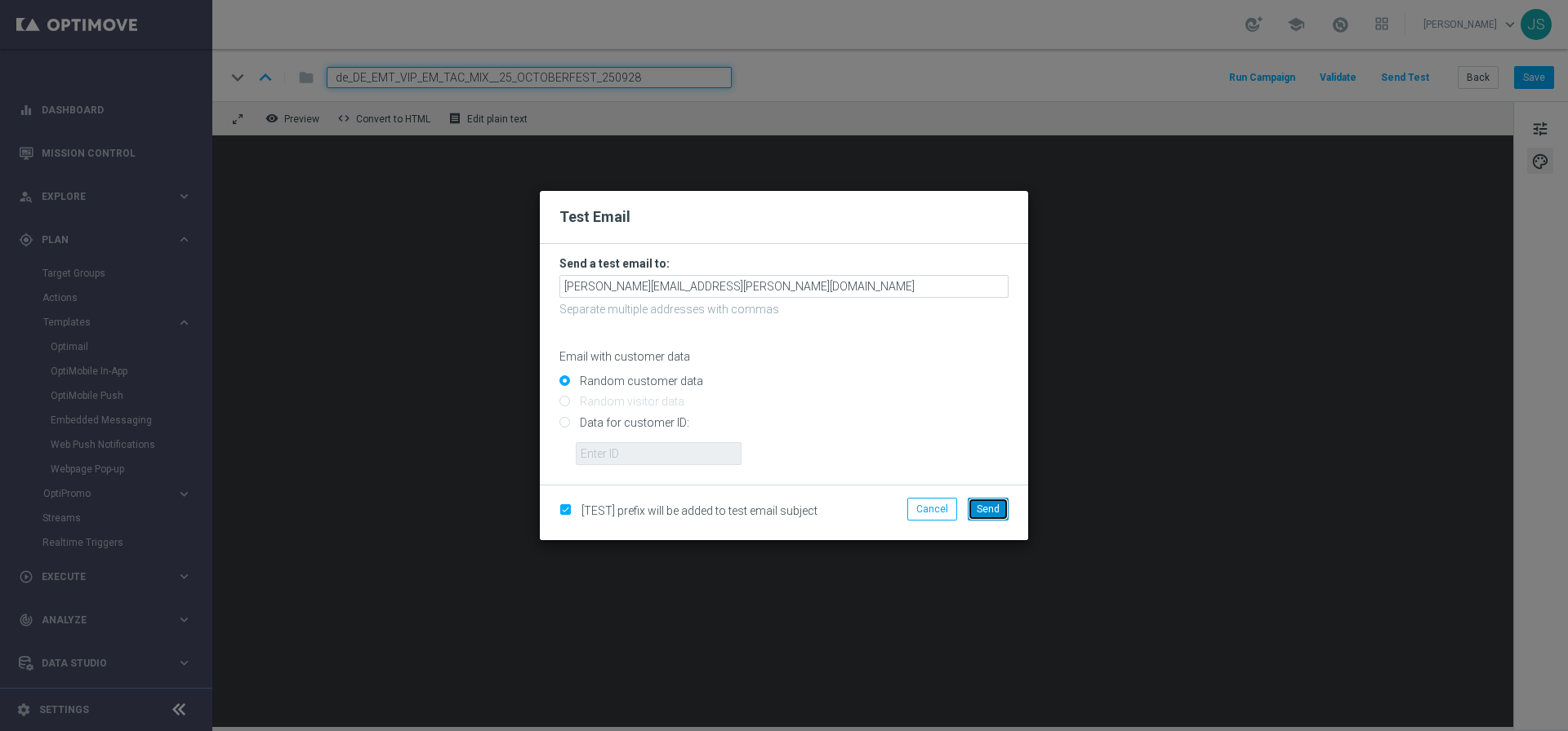
click at [998, 515] on button "Send" at bounding box center [987, 509] width 41 height 23
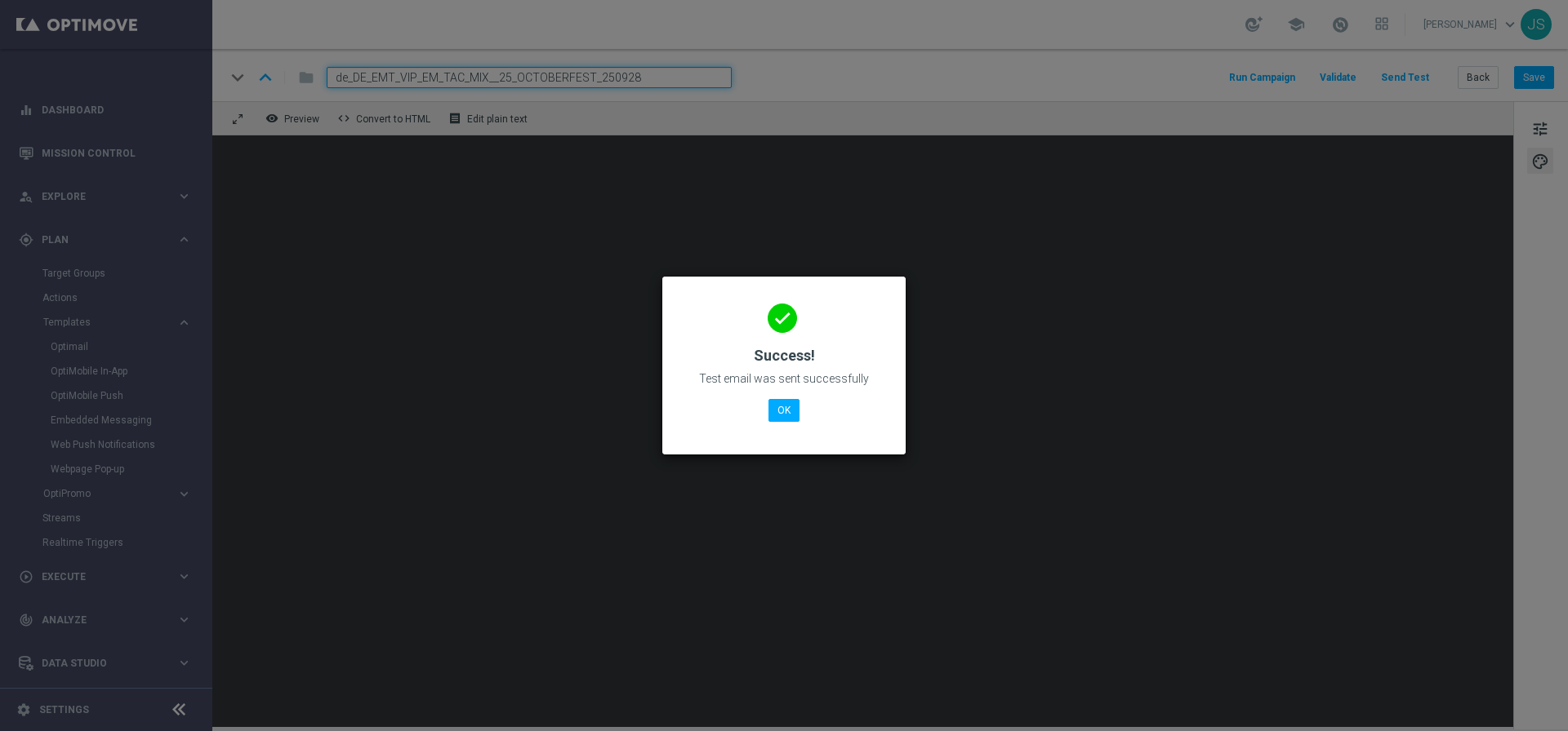
click at [801, 413] on div "done Success! Test email was sent successfully OK" at bounding box center [784, 363] width 204 height 142
click at [798, 411] on button "OK" at bounding box center [784, 410] width 31 height 23
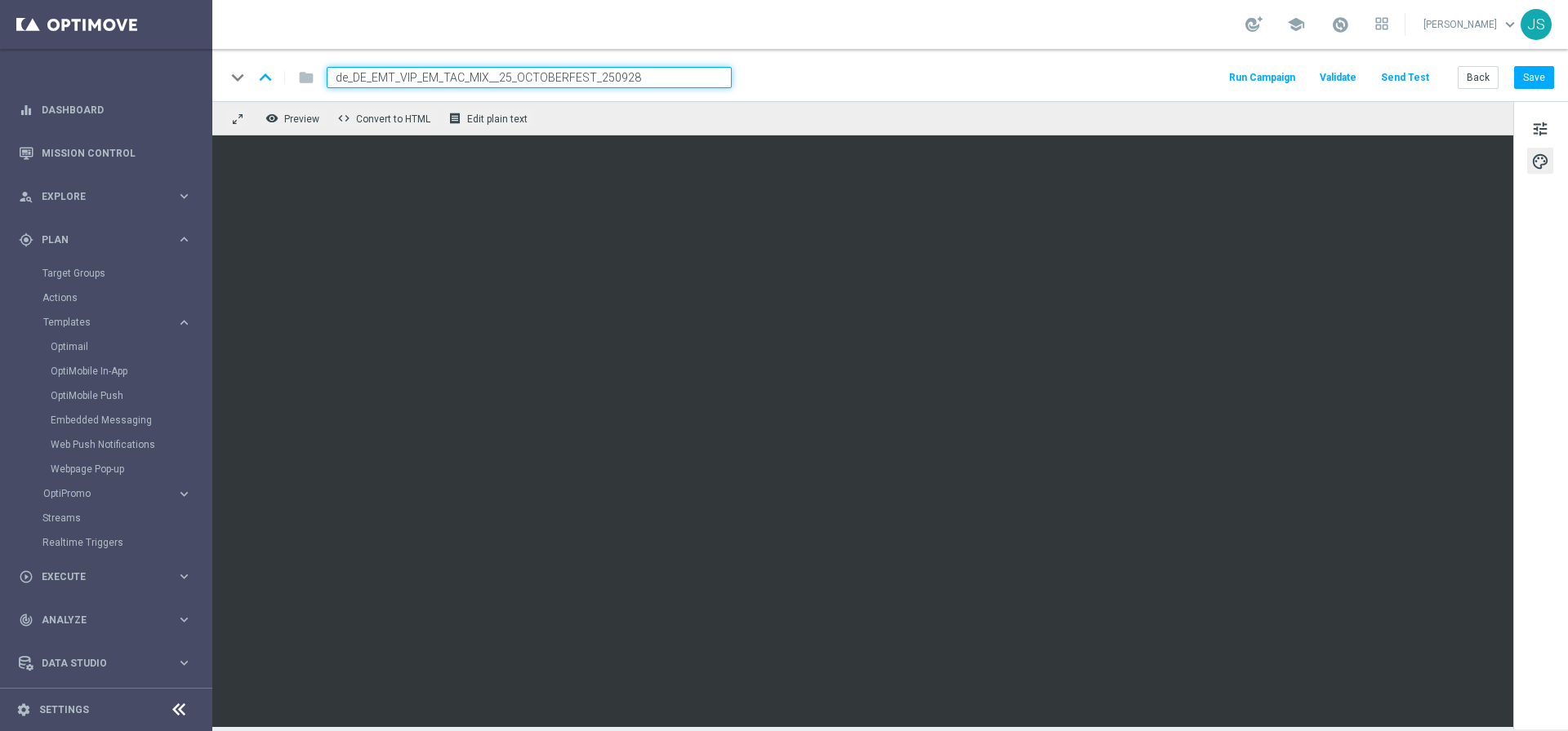
click at [781, 87] on div "keyboard_arrow_down keyboard_arrow_up folder de_DE_EMT_VIP_EM_TAC_MIX__25_OCTOB…" at bounding box center [890, 78] width 1329 height 21
drag, startPoint x: 777, startPoint y: 83, endPoint x: 709, endPoint y: 70, distance: 69.2
click at [766, 80] on div "keyboard_arrow_down keyboard_arrow_up folder de_DE_EMT_VIP_EM_TAC_MIX__25_OCTOB…" at bounding box center [890, 78] width 1329 height 21
drag, startPoint x: 708, startPoint y: 68, endPoint x: 754, endPoint y: 50, distance: 49.4
click at [711, 65] on div "keyboard_arrow_down keyboard_arrow_up folder de_DE_EMT_VIP_EM_TAC_MIX__25_OCTOB…" at bounding box center [890, 75] width 1355 height 52
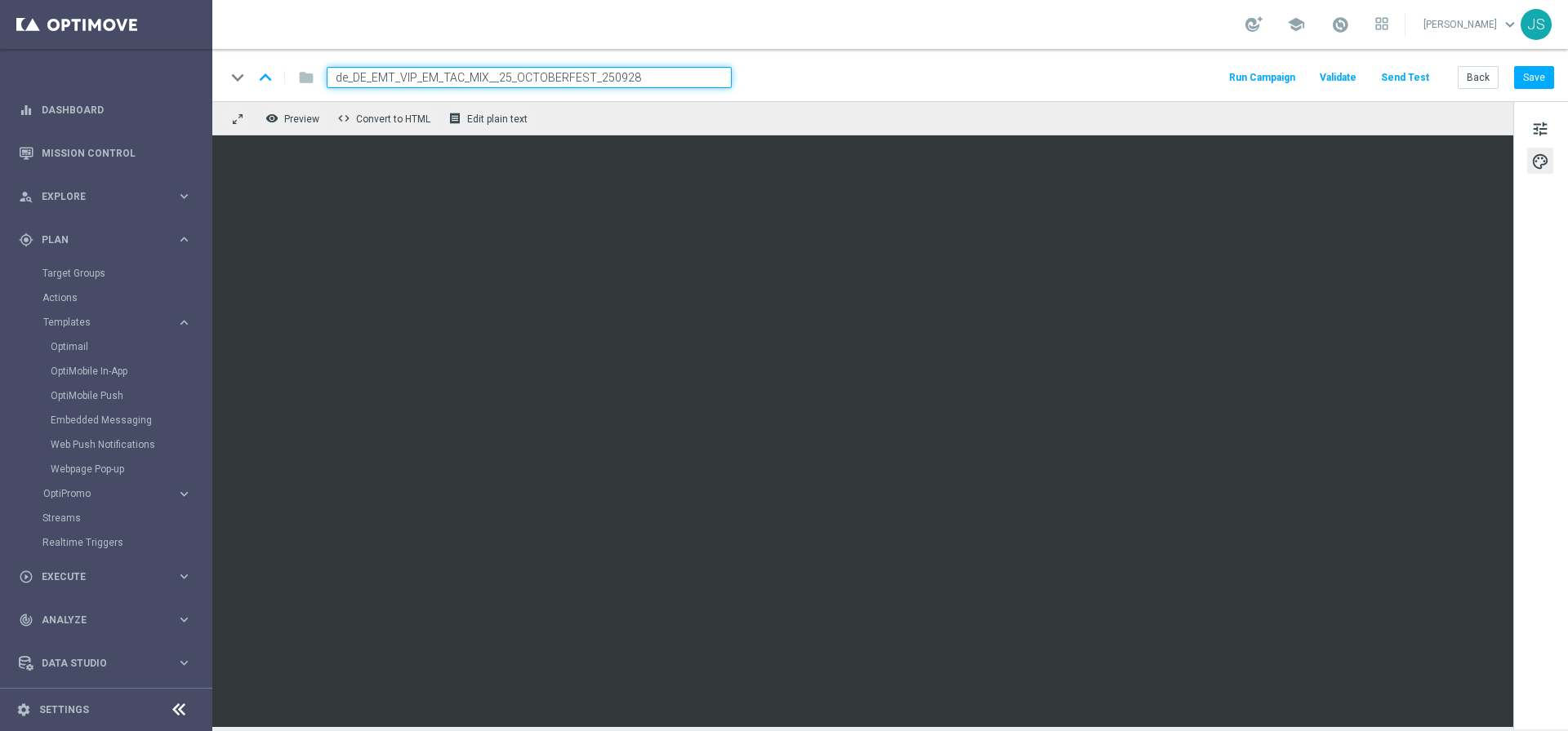
click at [789, 81] on div "keyboard_arrow_down keyboard_arrow_up folder de_DE_EMT_VIP_EM_TAC_MIX__25_OCTOB…" at bounding box center [890, 78] width 1329 height 21
